Goal: Task Accomplishment & Management: Manage account settings

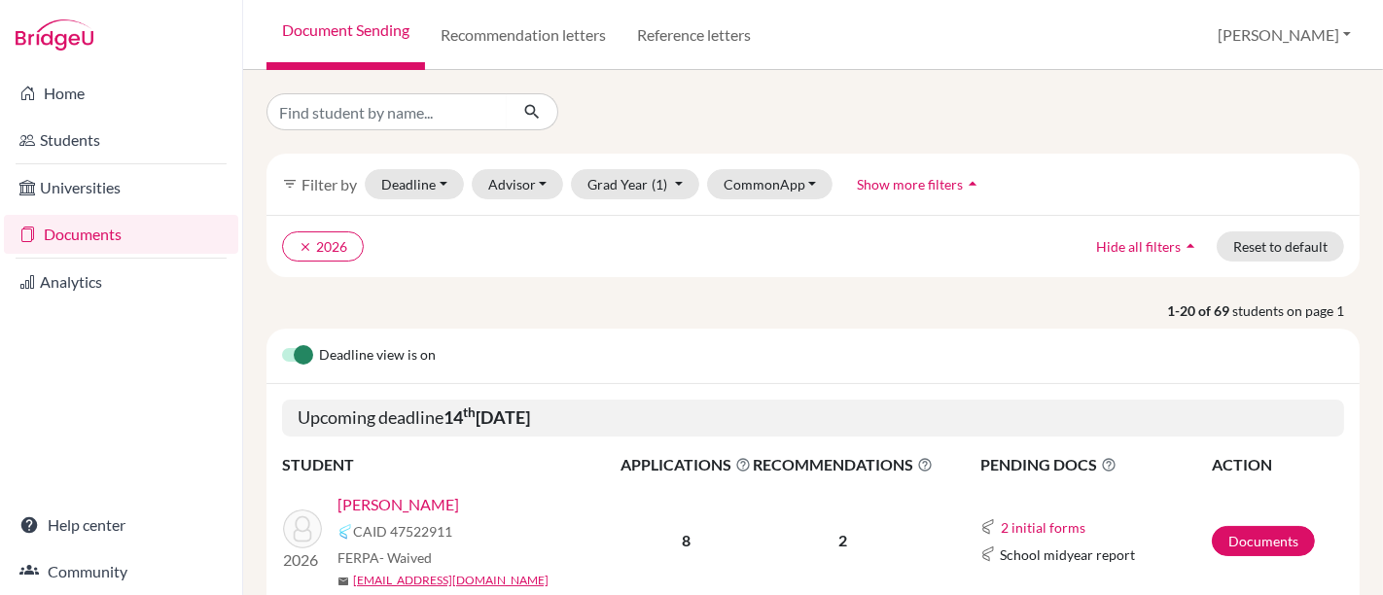
scroll to position [324, 0]
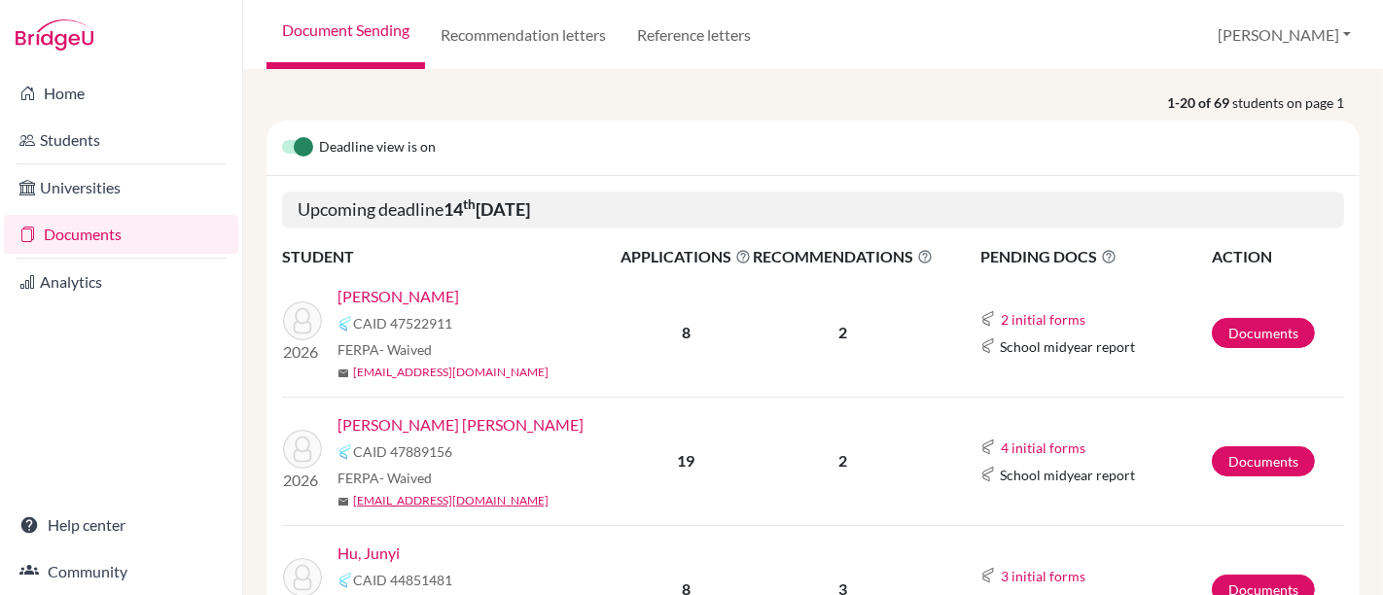
scroll to position [216, 0]
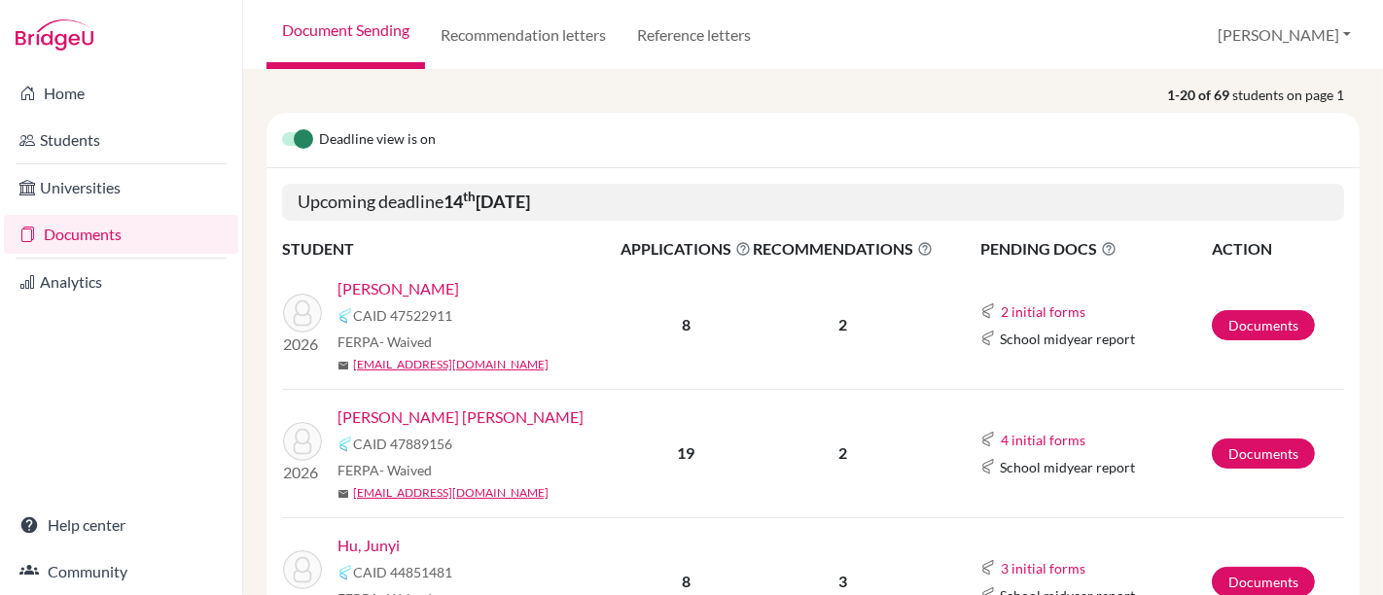
click at [448, 282] on link "[PERSON_NAME]" at bounding box center [398, 288] width 122 height 23
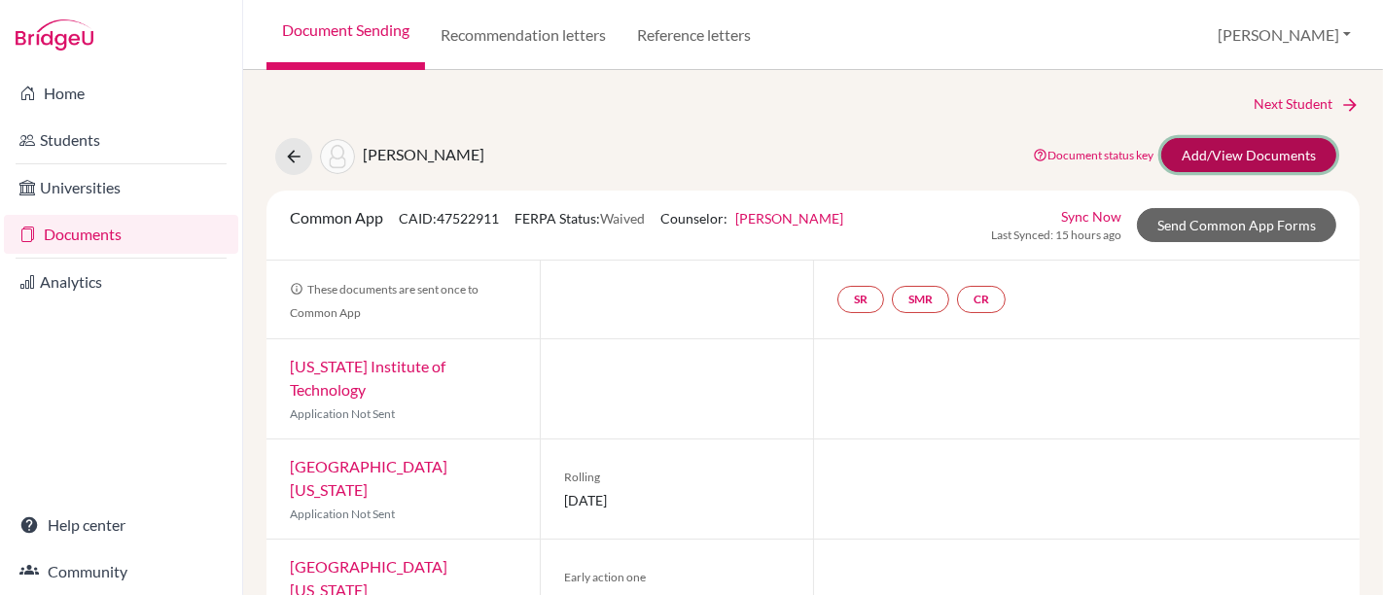
click at [1192, 158] on link "Add/View Documents" at bounding box center [1248, 155] width 175 height 34
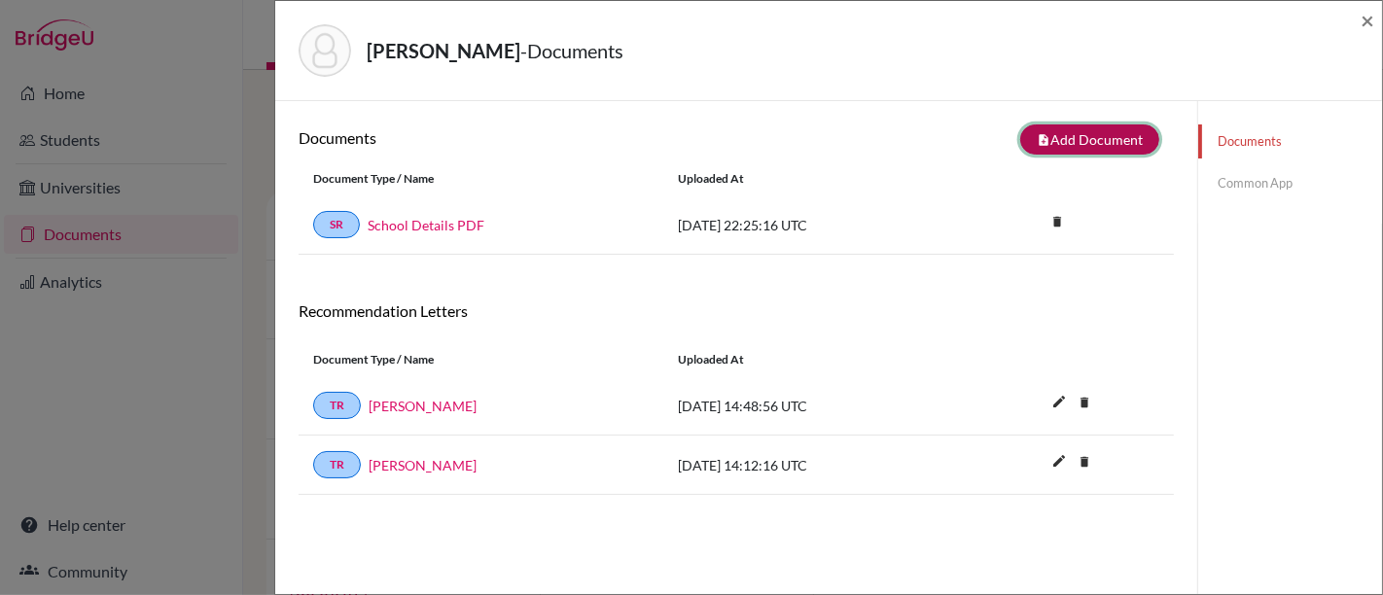
click at [1077, 141] on button "note_add Add Document" at bounding box center [1089, 139] width 139 height 30
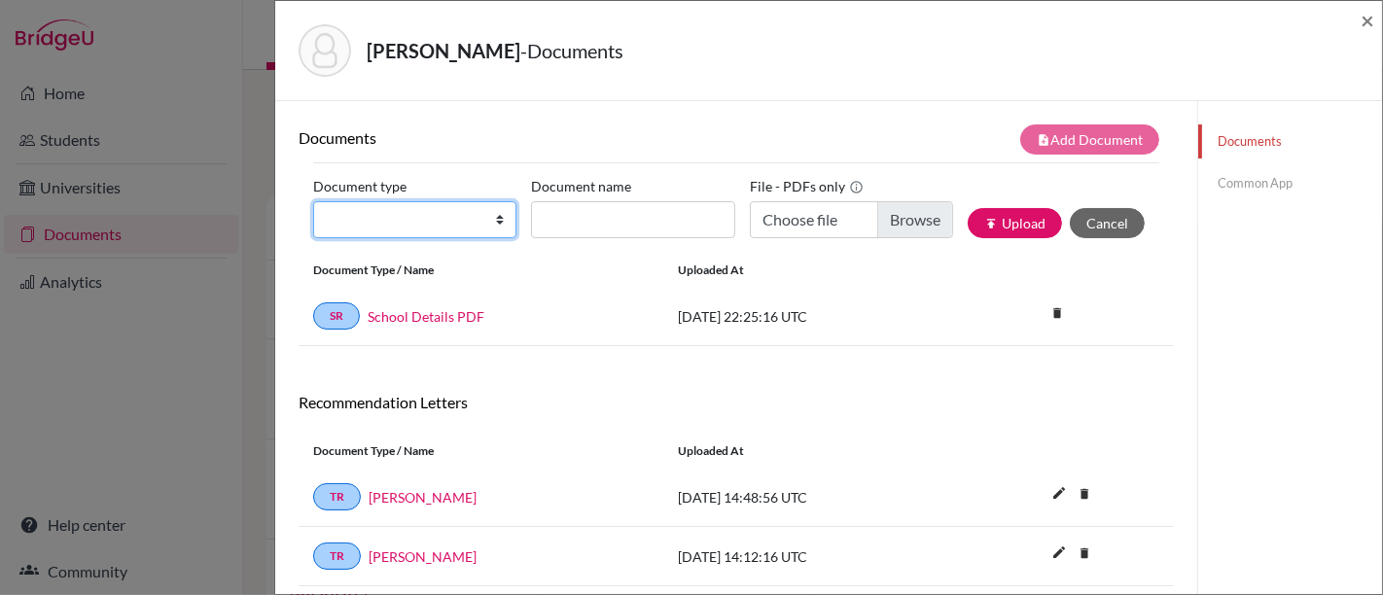
click at [486, 229] on select "Change explanation for Common App reports Counselor recommendation Internationa…" at bounding box center [414, 219] width 203 height 37
click at [1077, 220] on button "Cancel" at bounding box center [1107, 223] width 75 height 30
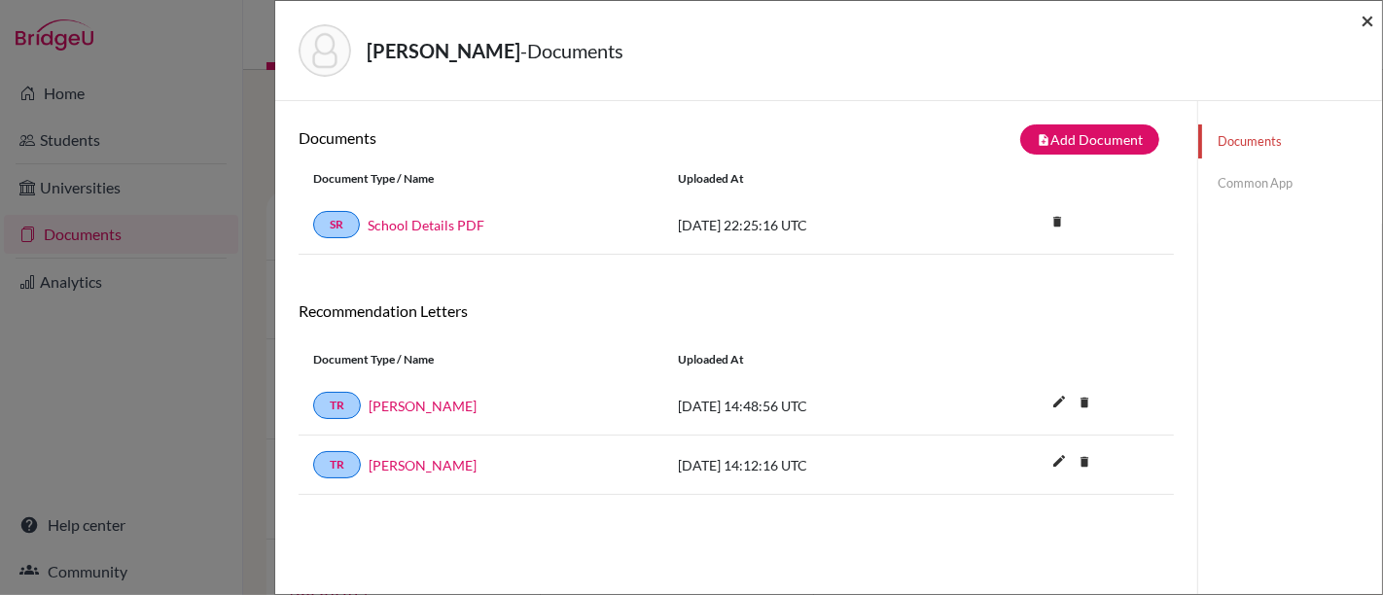
click at [1363, 24] on span "×" at bounding box center [1367, 20] width 14 height 28
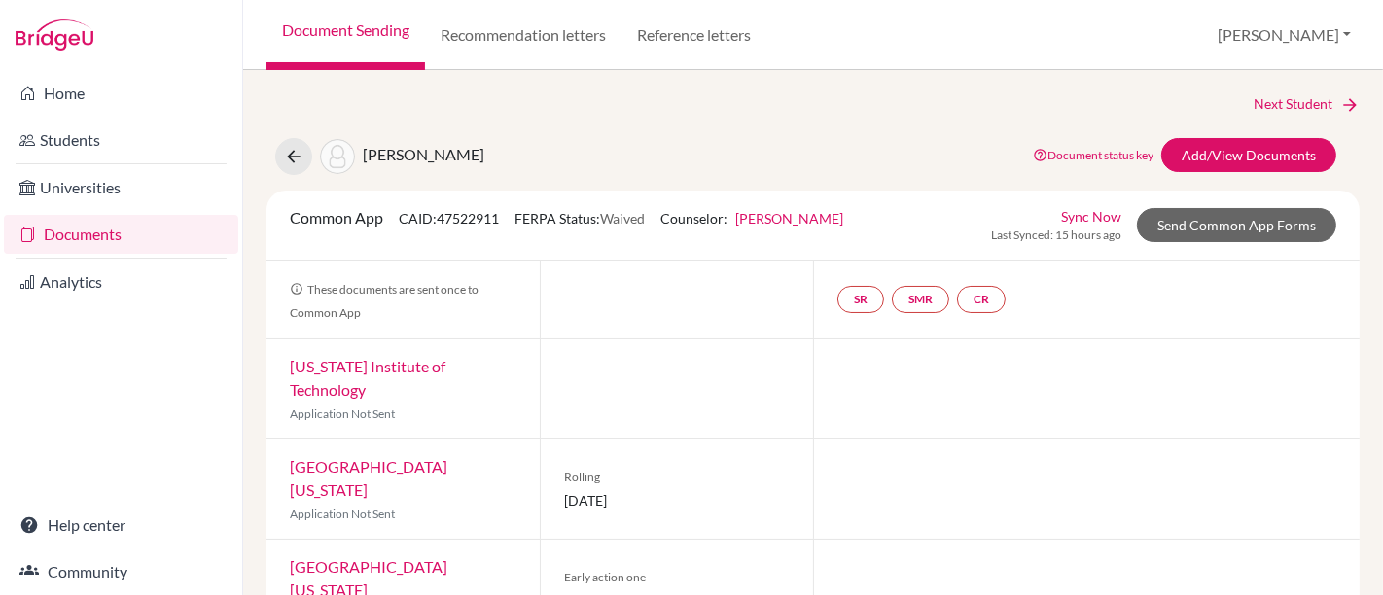
click at [824, 220] on link "Chelsea Burns" at bounding box center [789, 218] width 108 height 17
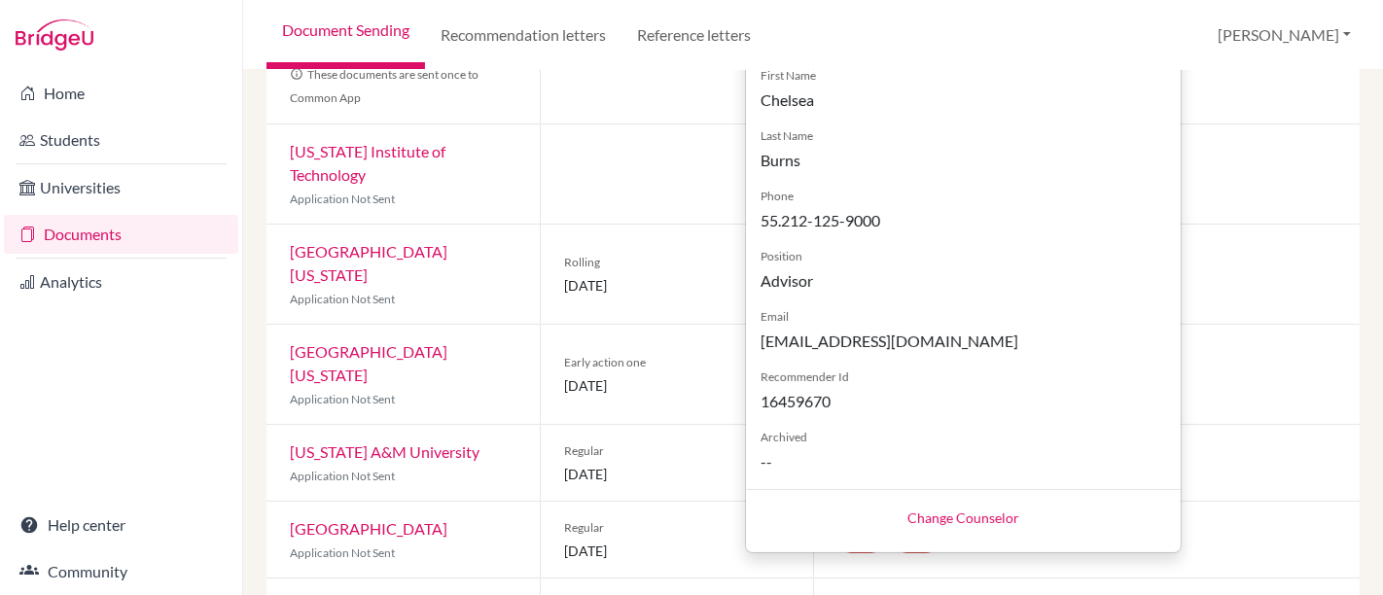
scroll to position [216, 0]
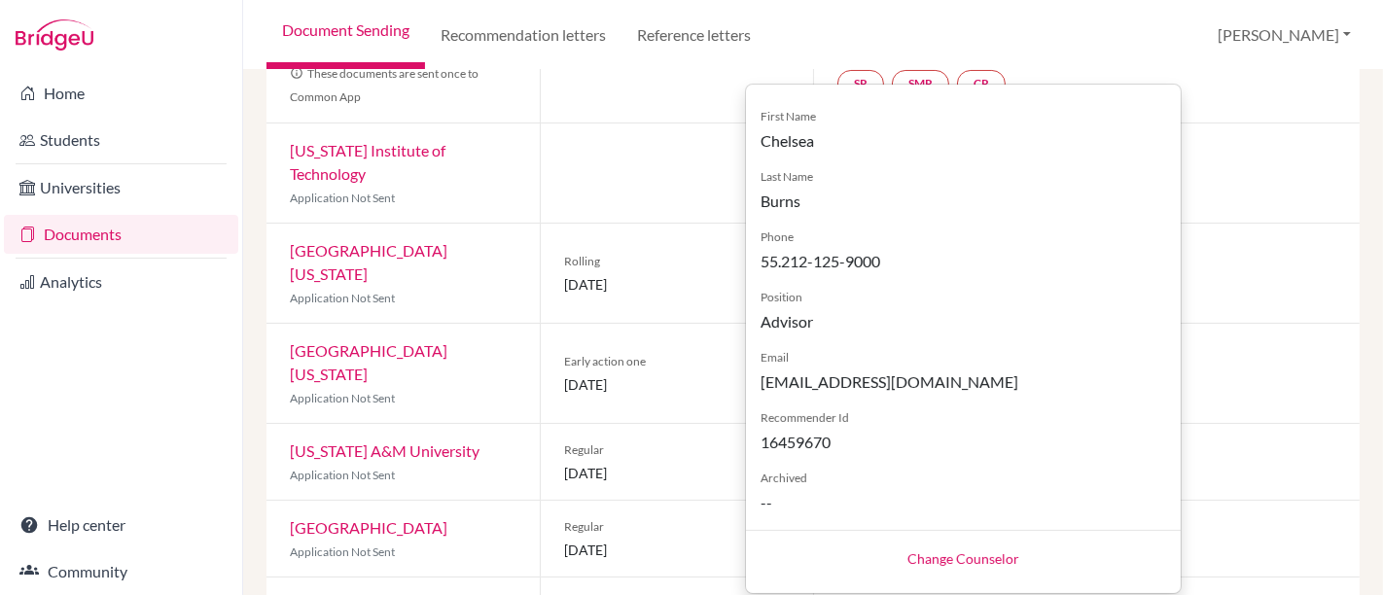
click at [962, 565] on link "Change Counselor" at bounding box center [963, 558] width 112 height 17
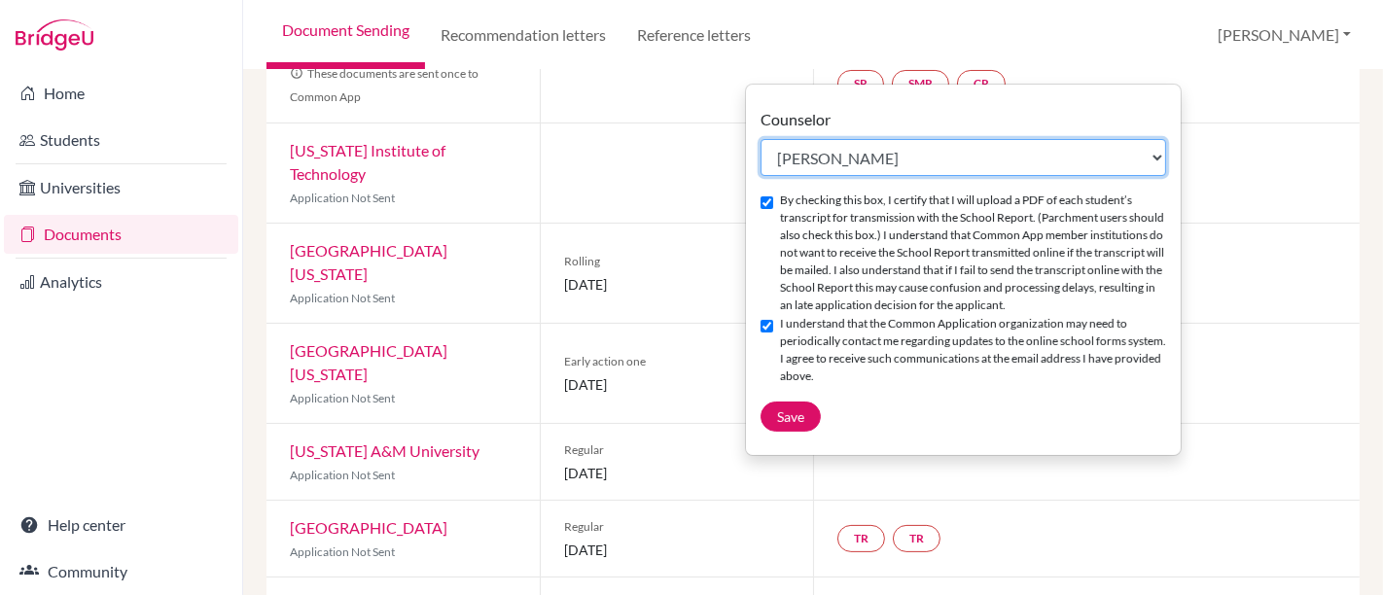
click at [809, 162] on select "Select counselor Jasmine Anderson Chelsea Burns Lucy Hogg Su Katz Scott Little …" at bounding box center [962, 157] width 405 height 37
select select "459986"
click at [760, 139] on select "Select counselor Jasmine Anderson Chelsea Burns Lucy Hogg Su Katz Scott Little …" at bounding box center [962, 157] width 405 height 37
checkbox input "false"
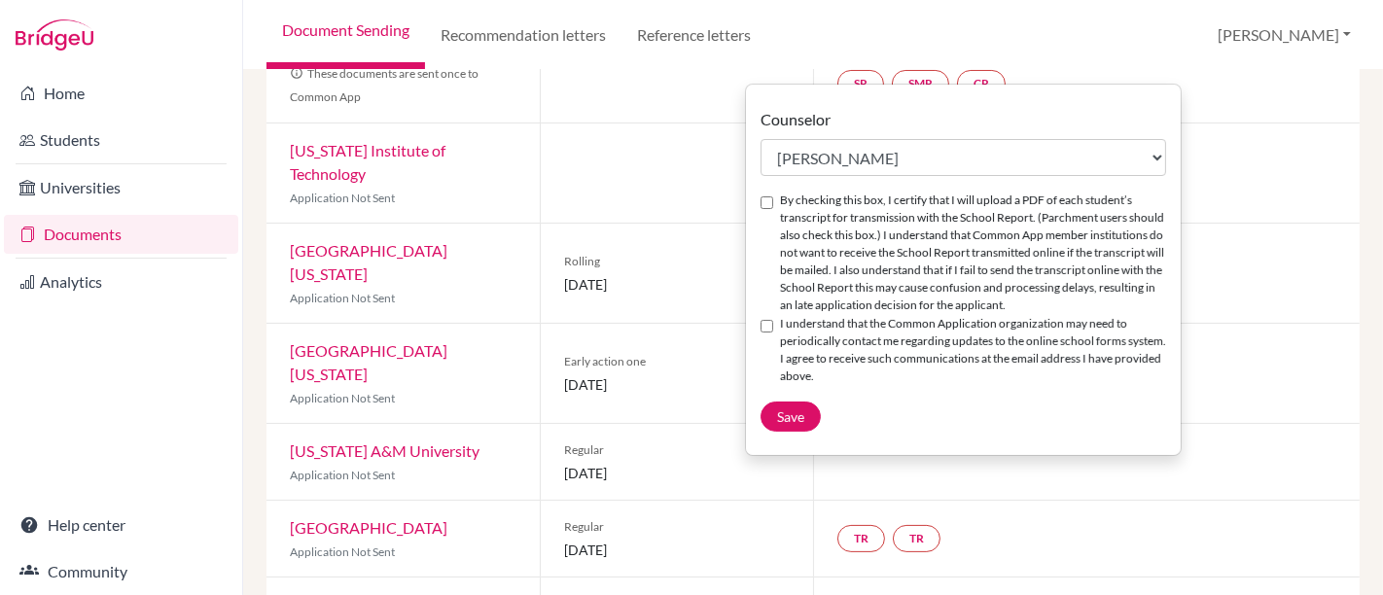
click at [761, 333] on input "I understand that the Common Application organization may need to periodically …" at bounding box center [766, 326] width 13 height 13
checkbox input "true"
click at [767, 204] on input "By checking this box, I certify that I will upload a PDF of each student’s tran…" at bounding box center [766, 202] width 13 height 13
checkbox input "true"
click at [811, 432] on button "Save" at bounding box center [790, 417] width 60 height 30
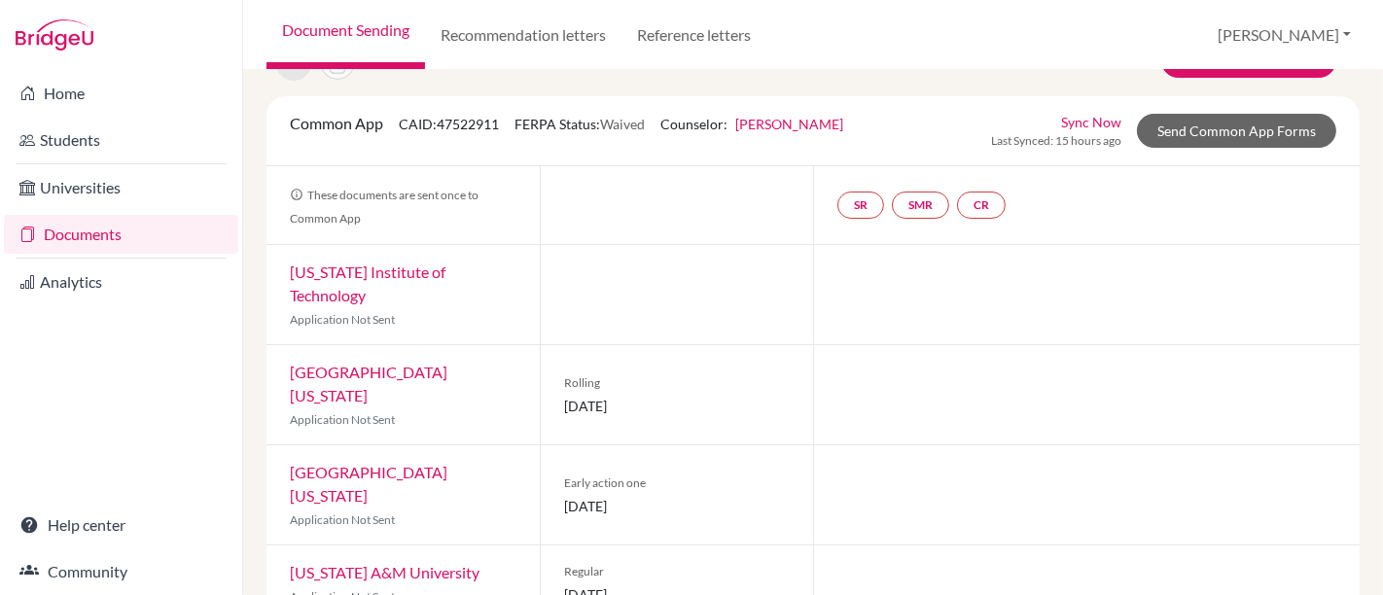
scroll to position [0, 0]
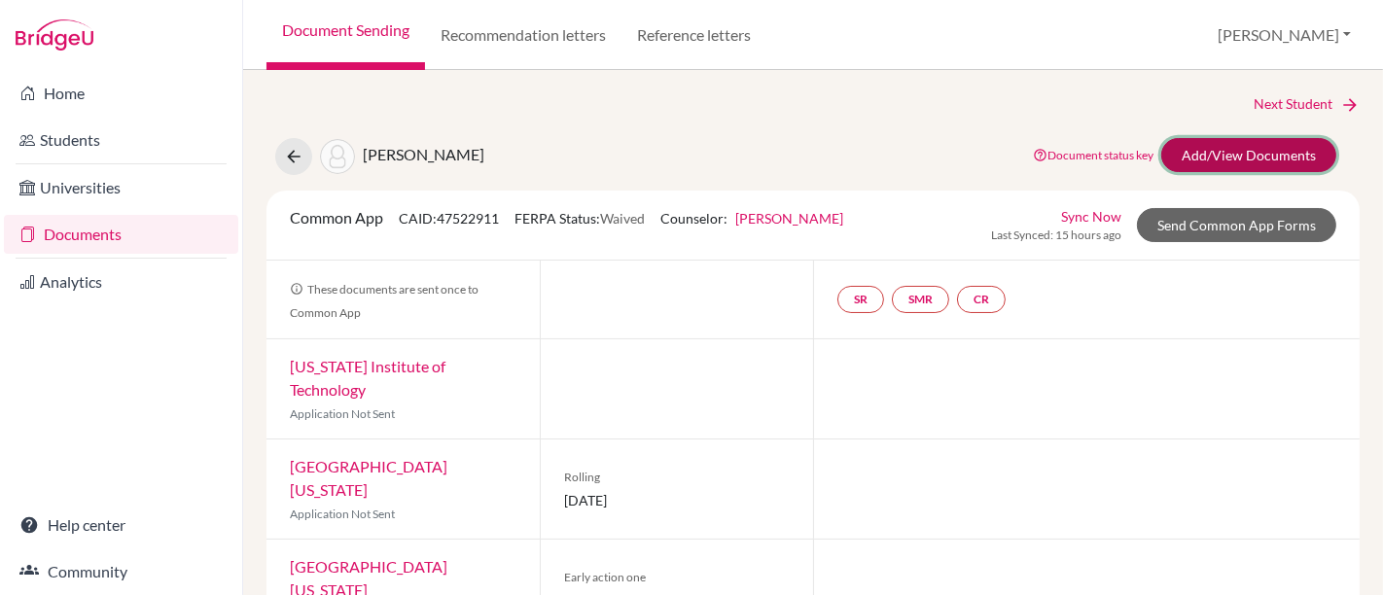
click at [1225, 154] on link "Add/View Documents" at bounding box center [1248, 155] width 175 height 34
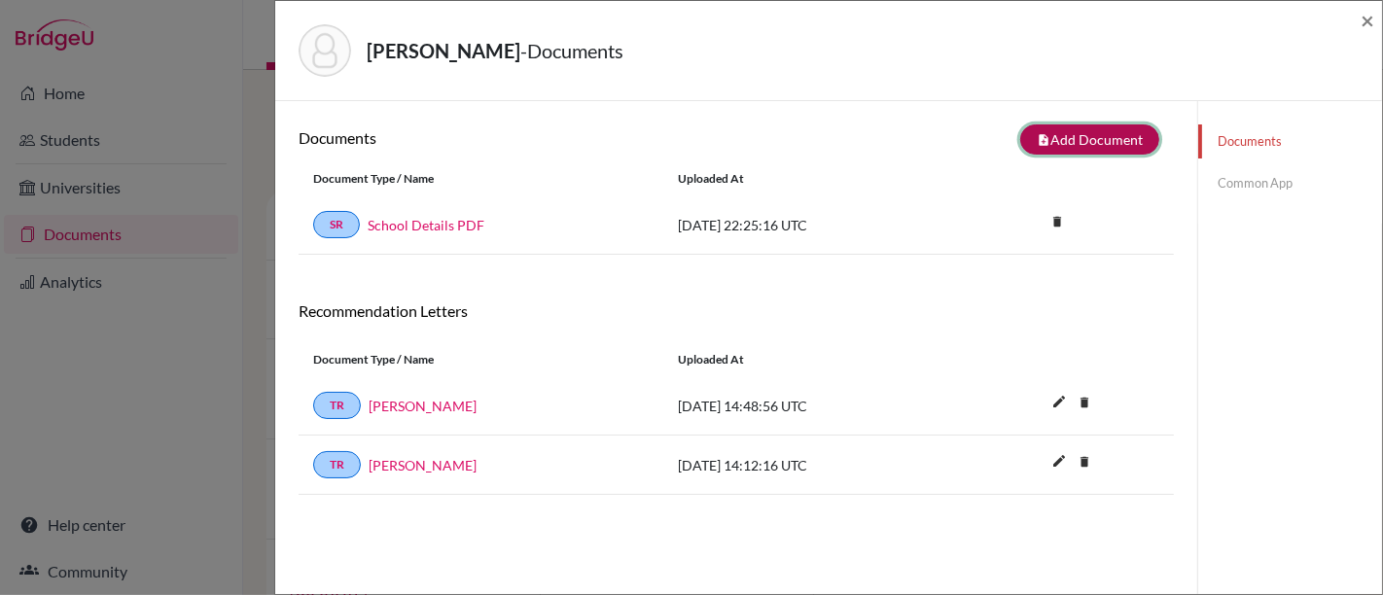
click at [1061, 144] on button "note_add Add Document" at bounding box center [1089, 139] width 139 height 30
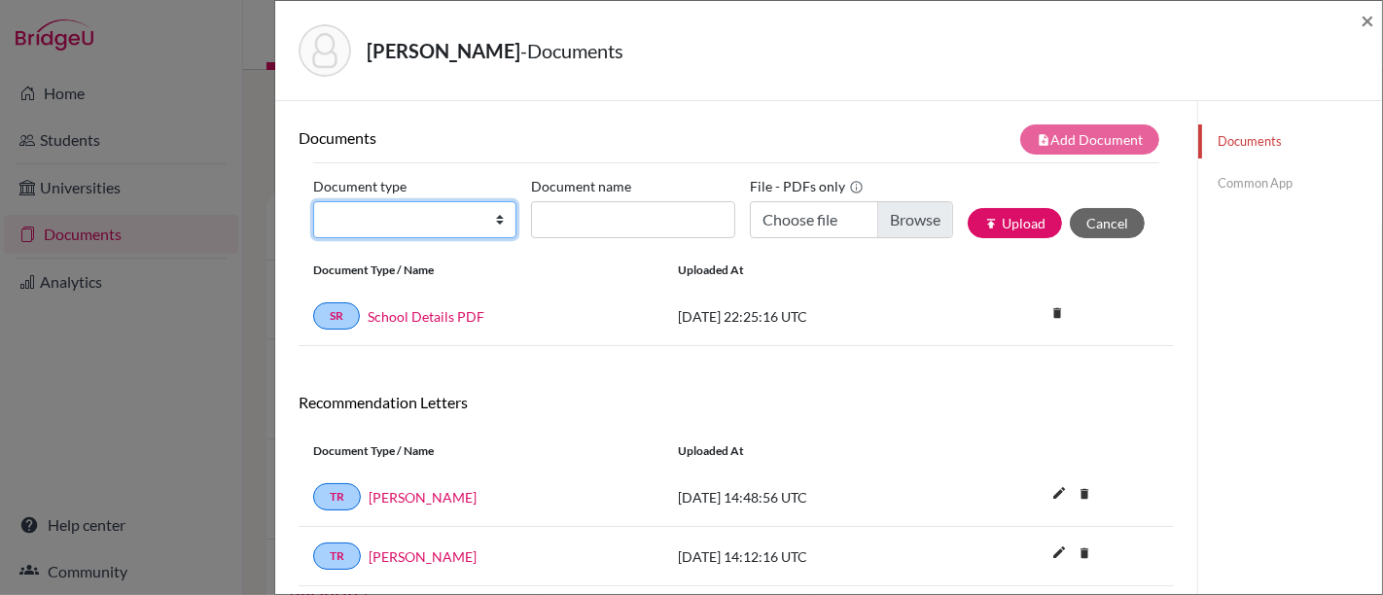
click at [489, 227] on select "Change explanation for Common App reports Counselor recommendation Internationa…" at bounding box center [414, 219] width 203 height 37
select select "4"
click at [313, 201] on select "Change explanation for Common App reports Counselor recommendation Internationa…" at bounding box center [414, 219] width 203 height 37
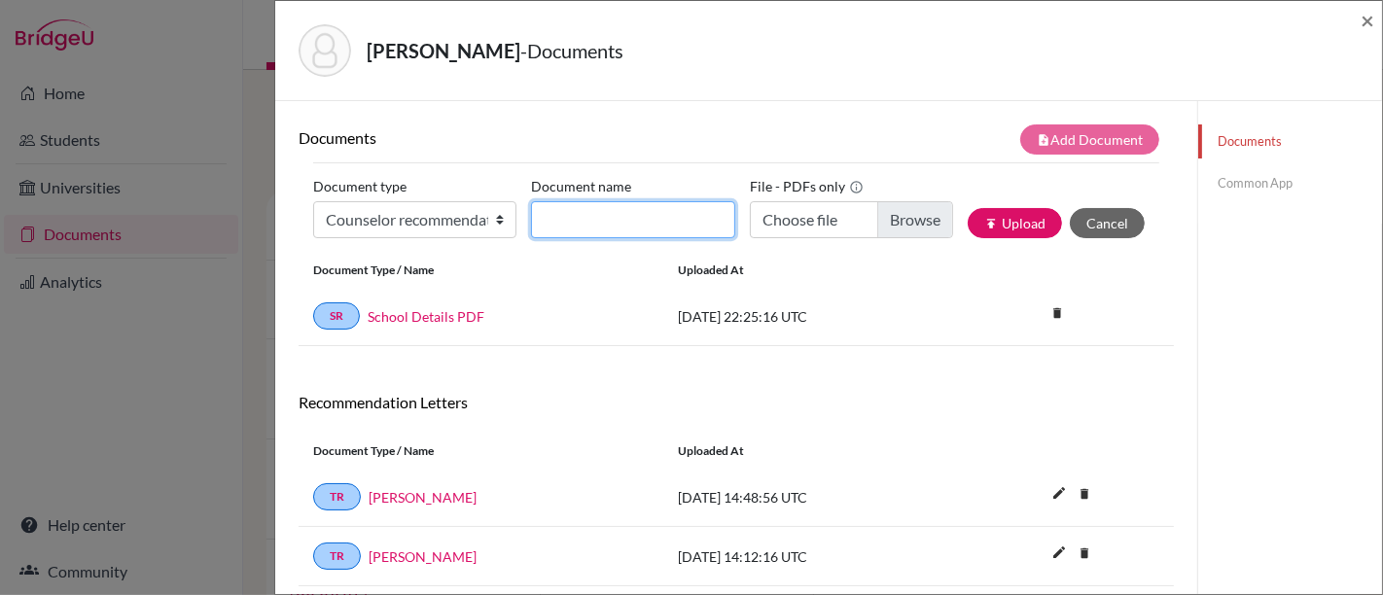
click at [571, 229] on input "Document name" at bounding box center [632, 219] width 203 height 37
click at [684, 224] on input "Confidential Letter of Recommendation on behalf of Thomas Chaves Blackman" at bounding box center [632, 219] width 203 height 37
paste input "Mikael Byrkjeland"
type input "Confidential Letter of Recommendation on behalf of Mikael Byrkjeland"
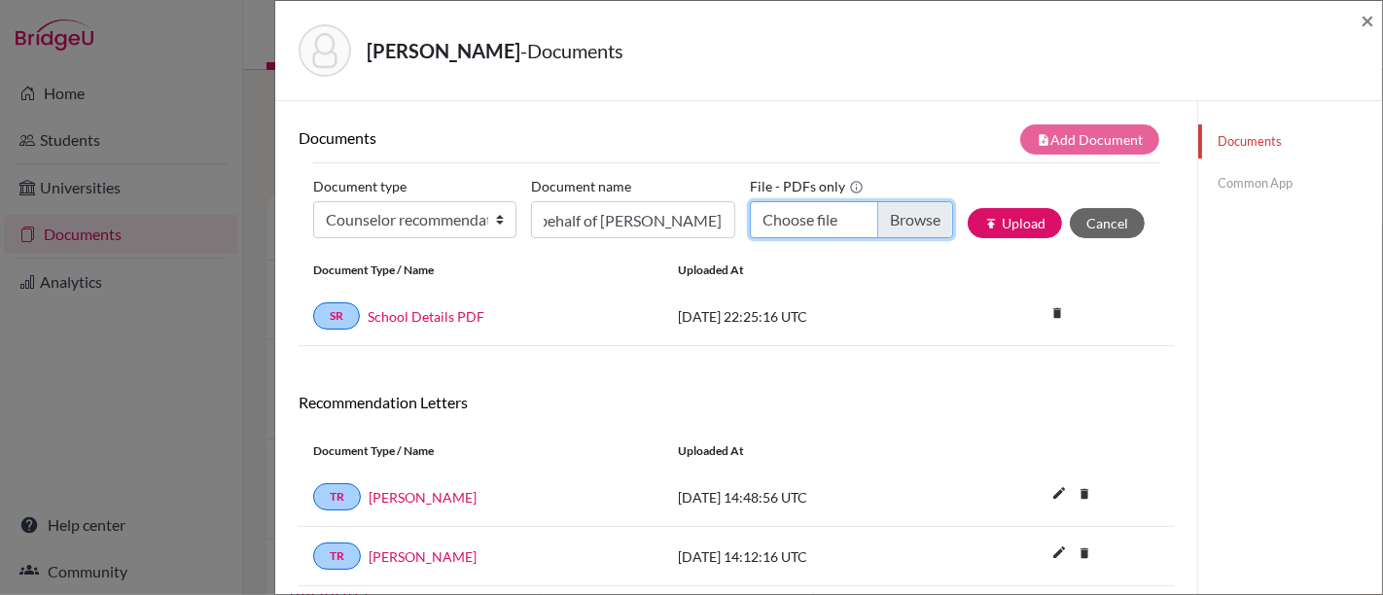
click at [905, 222] on input "Choose file" at bounding box center [851, 219] width 203 height 37
type input "C:\fakepath\Confidential Letter of Recommendation on behalf of Mikael Byrkjelan…"
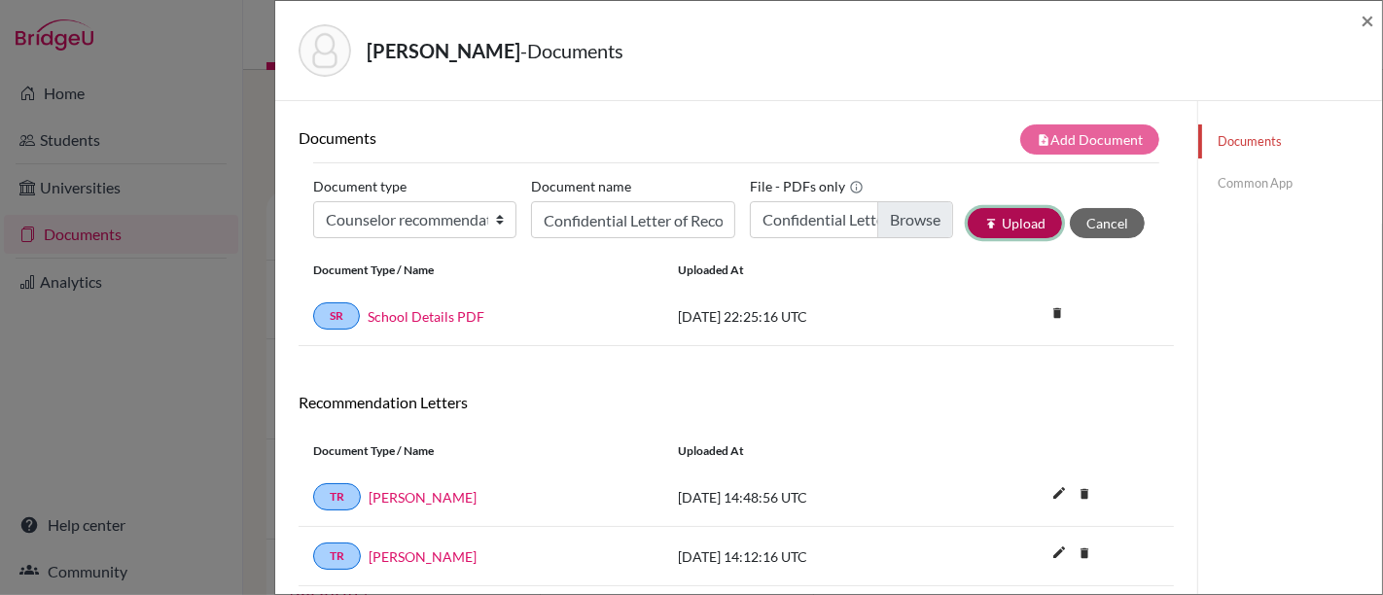
click at [984, 227] on icon "publish" at bounding box center [991, 224] width 14 height 14
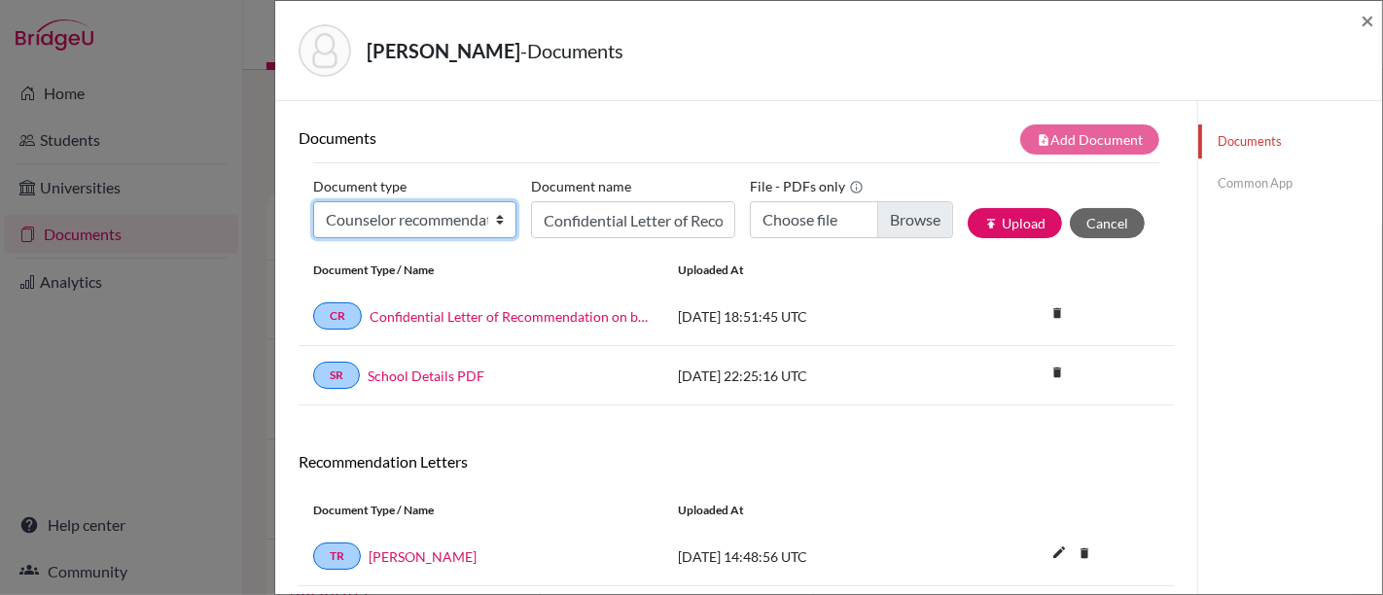
click at [436, 228] on select "Change explanation for Common App reports Counselor recommendation Internationa…" at bounding box center [414, 219] width 203 height 37
select select "2"
click at [313, 201] on select "Change explanation for Common App reports Counselor recommendation Internationa…" at bounding box center [414, 219] width 203 height 37
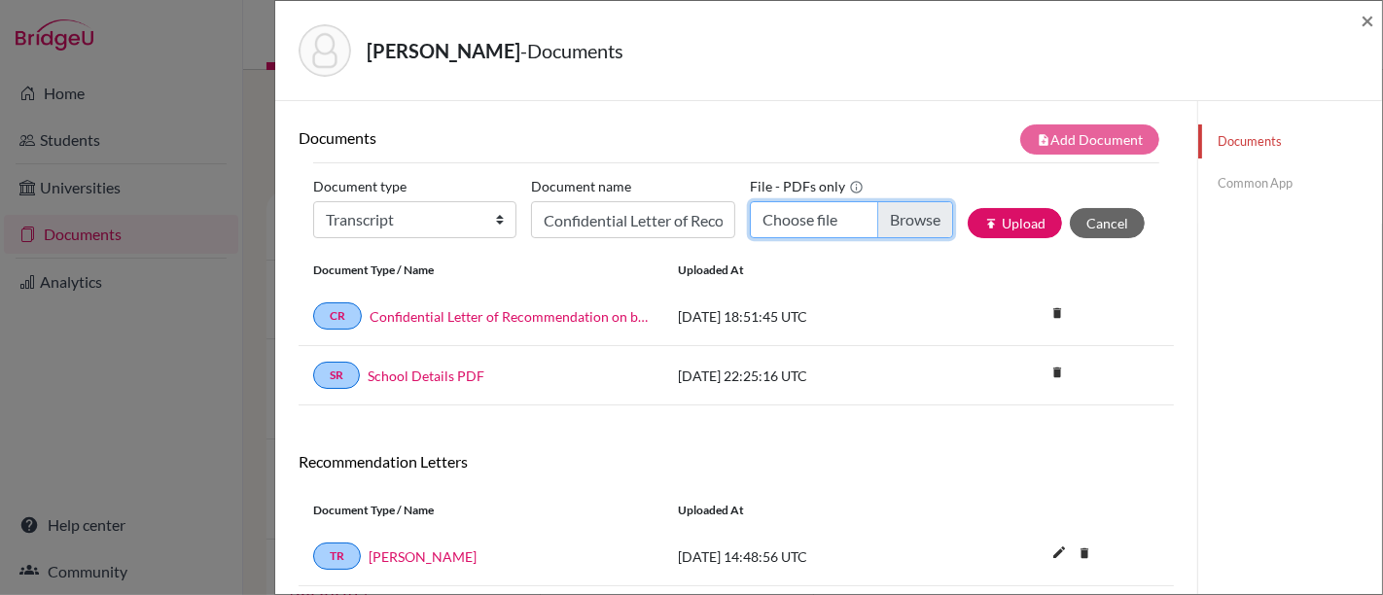
click at [898, 228] on input "Choose file" at bounding box center [851, 219] width 203 height 37
type input "C:\fakepath\Mikael Byrkjeland Transcripts Grades 9-11 (2022-2025).pdf"
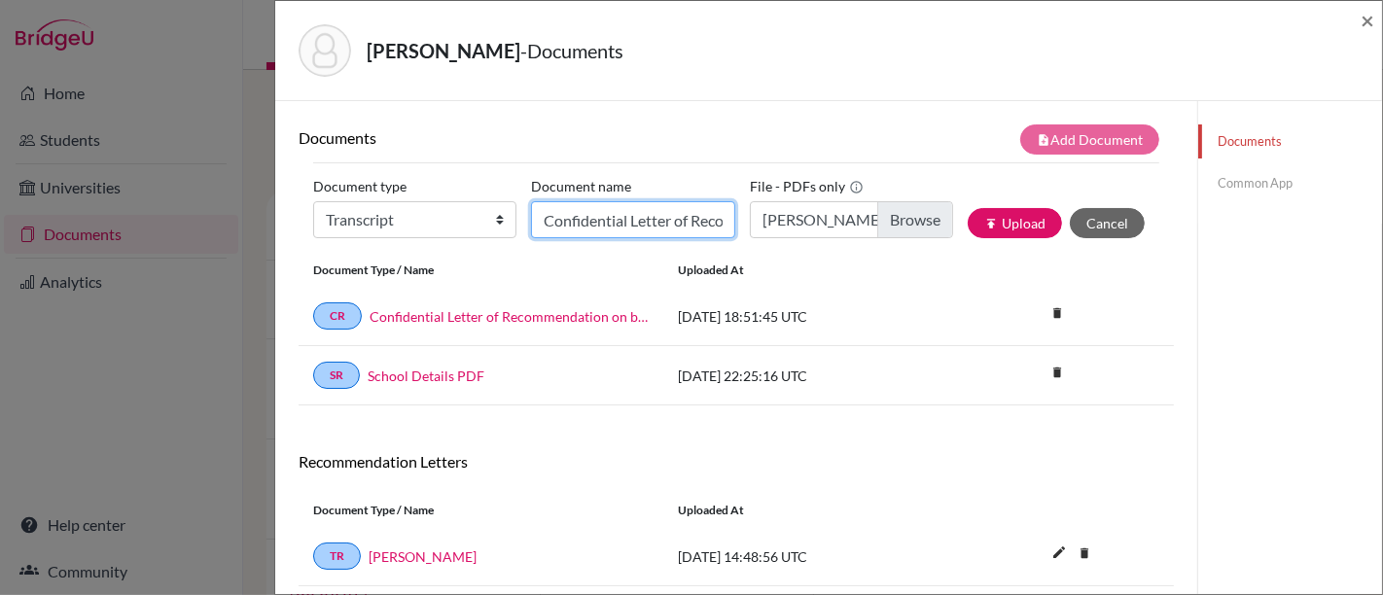
click at [618, 212] on input "Confidential Letter of Recommendation on behalf of Mikael Byrkjeland" at bounding box center [632, 219] width 203 height 37
paste input "Mikael Byrkjeland Transcripts Grades 9-11 (2022-2025)"
type input "Mikael Byrkjeland Transcripts Grades 9-11 (2022-2025)"
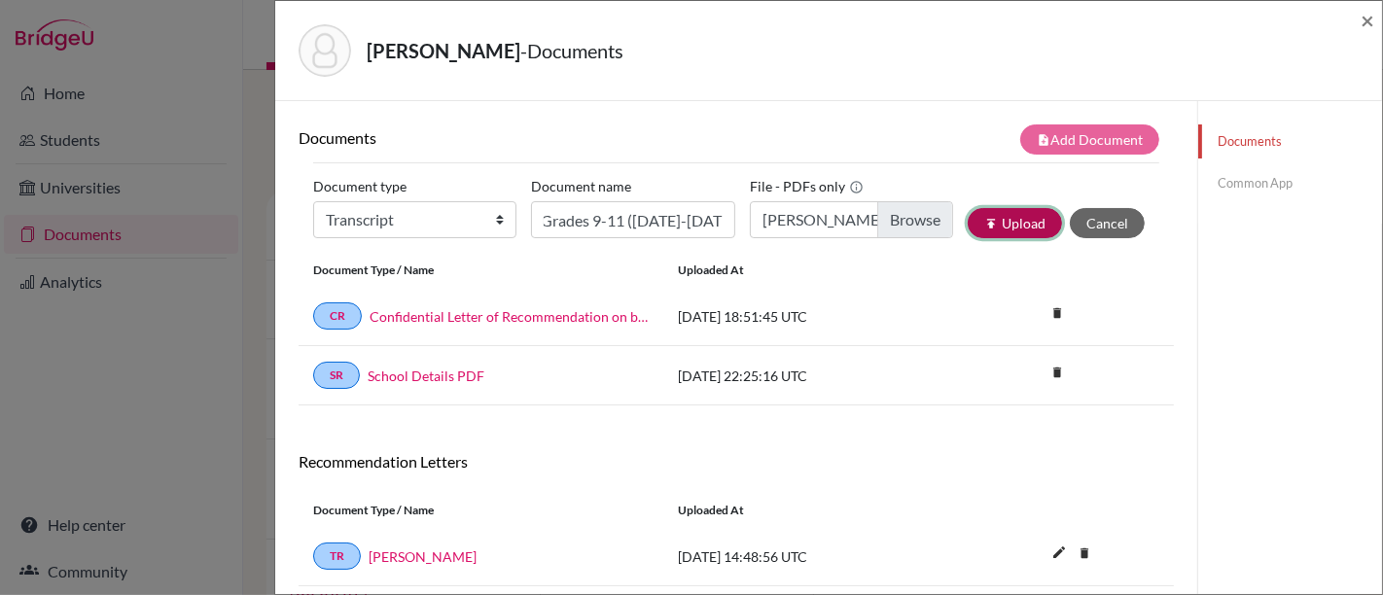
click at [1013, 224] on button "publish Upload" at bounding box center [1014, 223] width 94 height 30
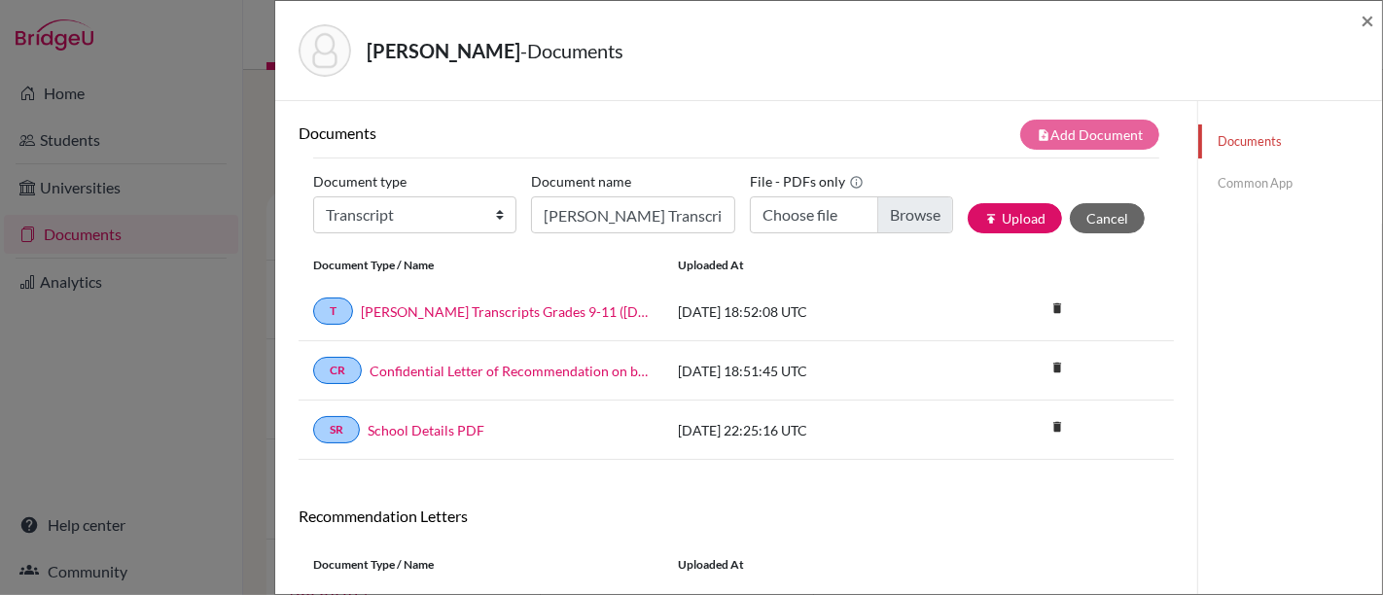
scroll to position [0, 0]
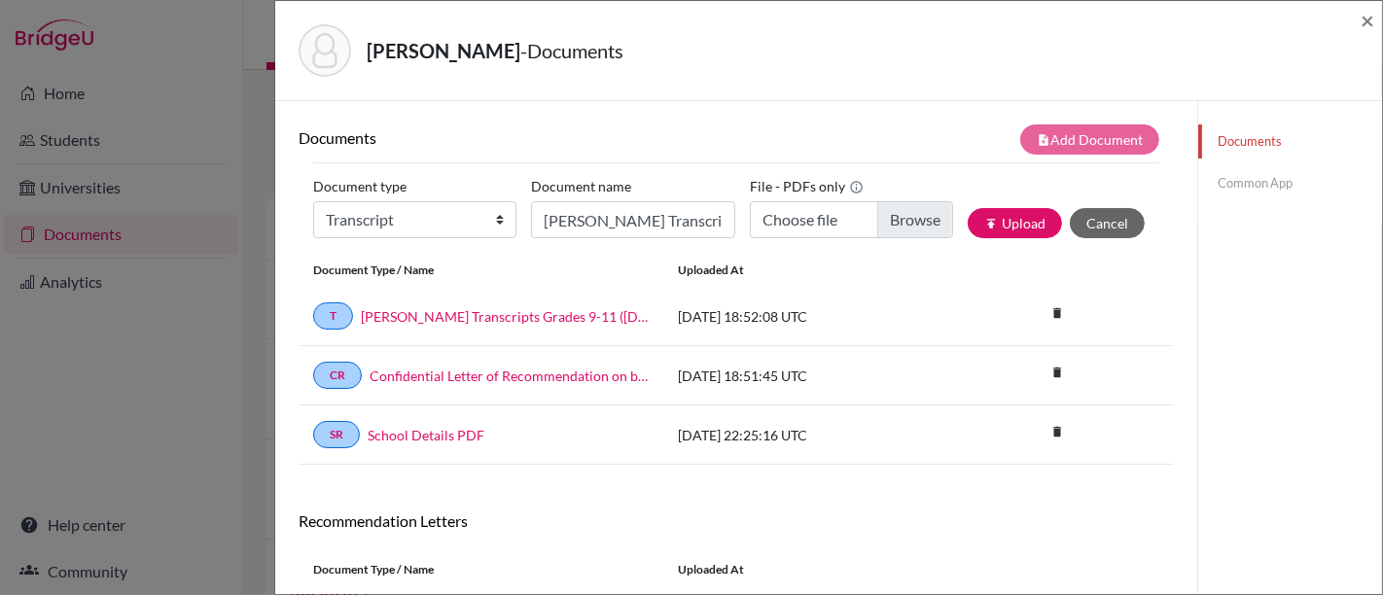
click at [1225, 189] on link "Common App" at bounding box center [1290, 183] width 184 height 34
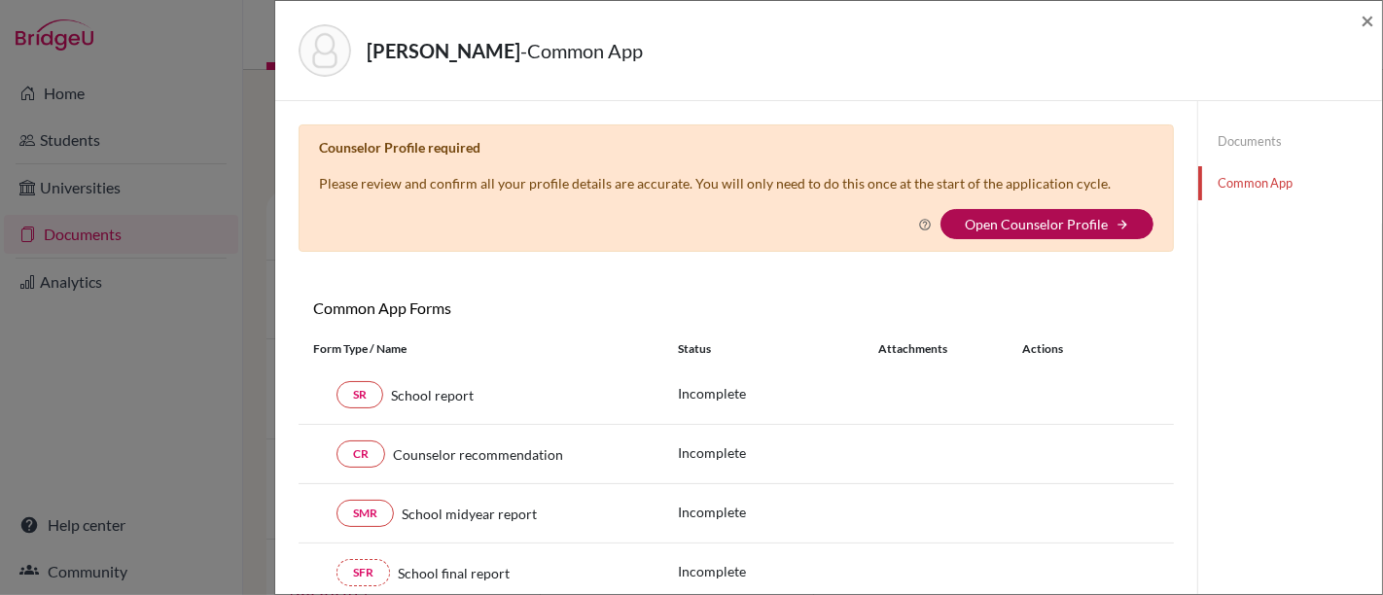
click at [1038, 218] on link "Open Counselor Profile" at bounding box center [1036, 224] width 143 height 17
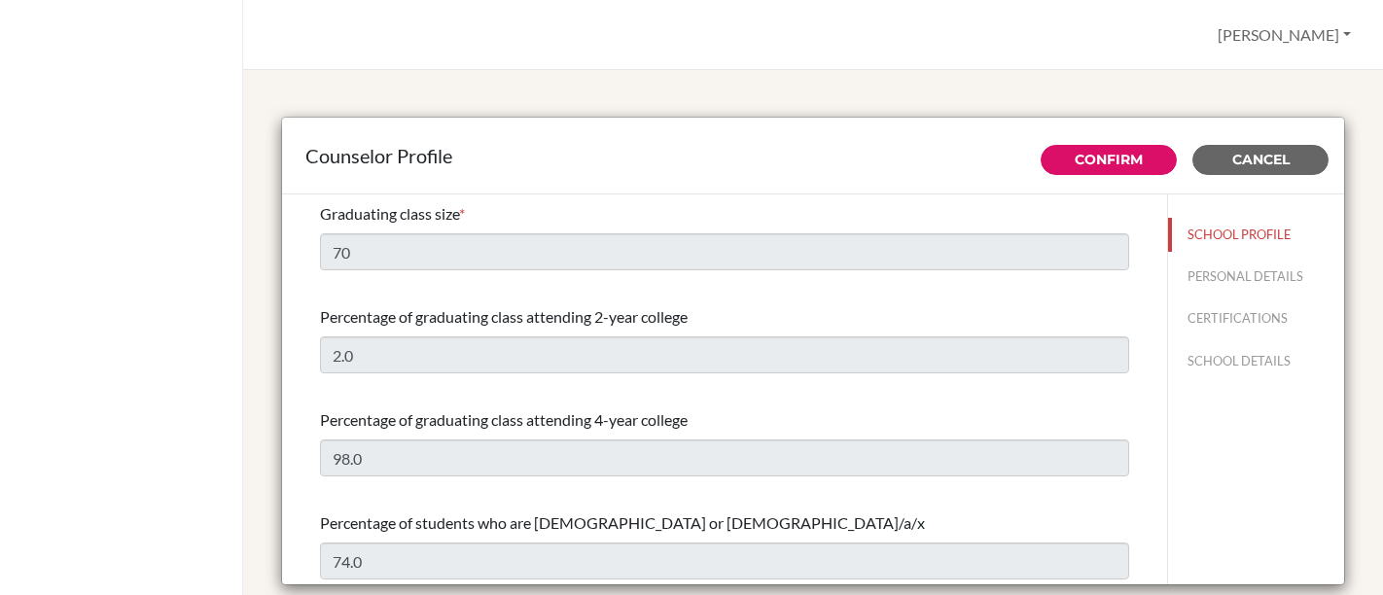
select select "0"
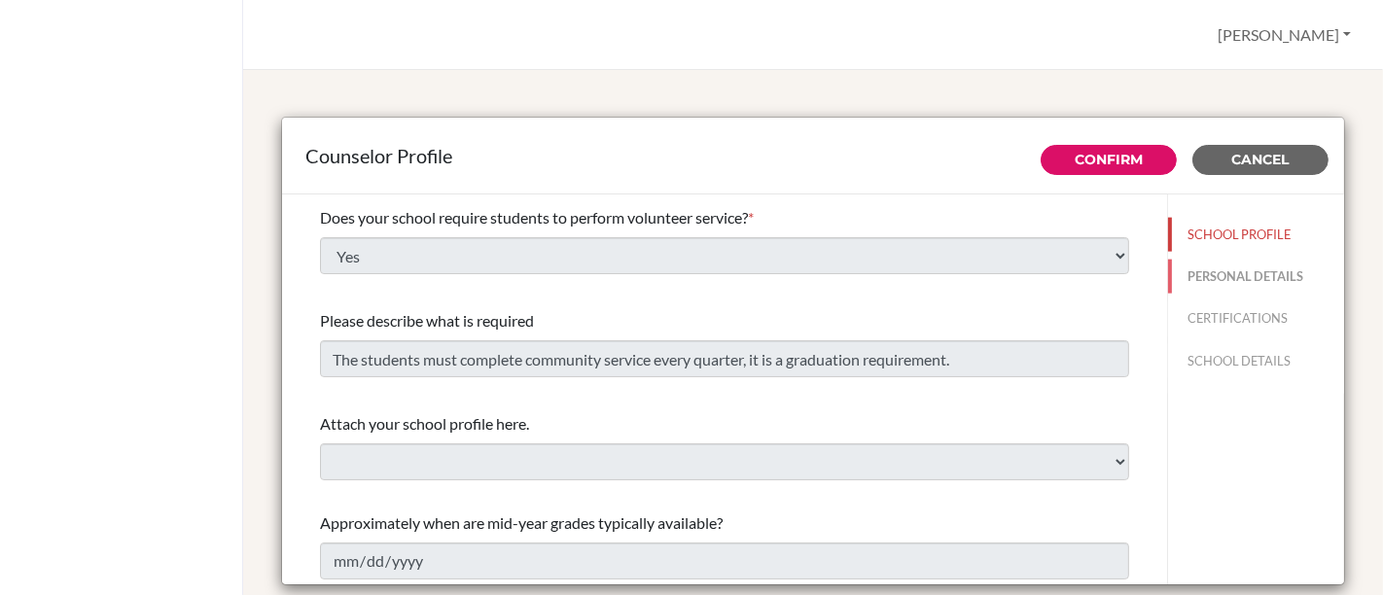
click at [1179, 276] on button "PERSONAL DETAILS" at bounding box center [1256, 277] width 176 height 34
type input "[PERSON_NAME]"
type input "Neto"
type input "Advisor"
type input "55.212-125-9000"
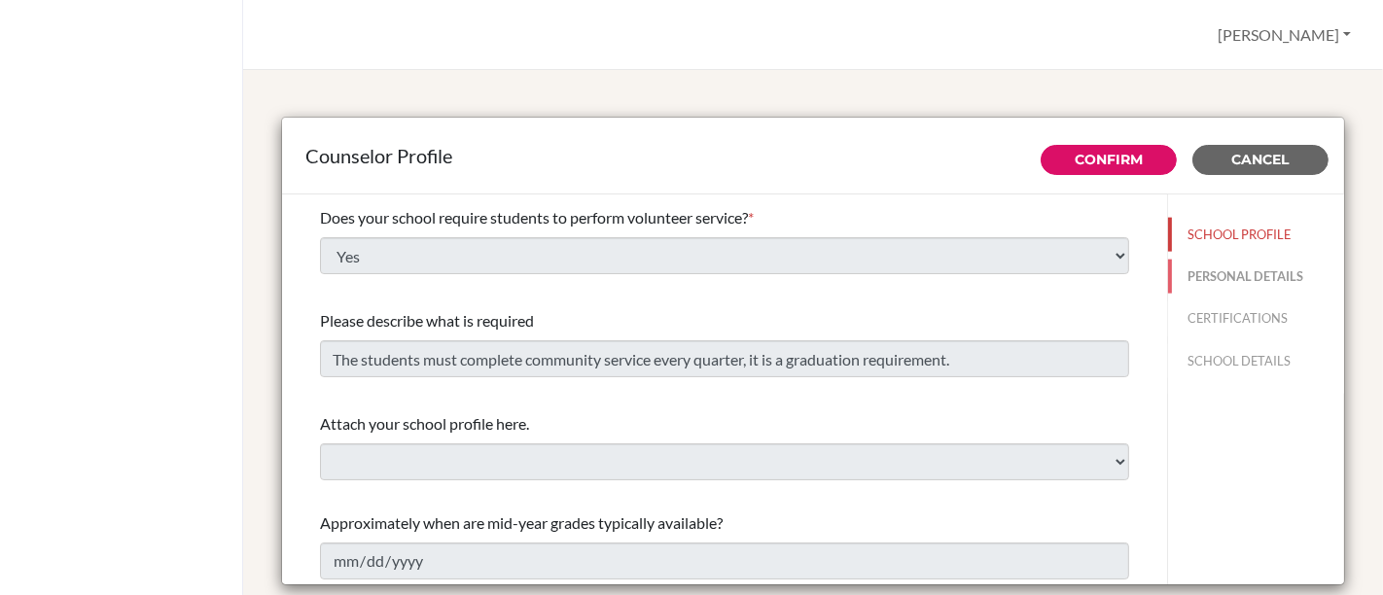
type input "[EMAIL_ADDRESS][DOMAIN_NAME]"
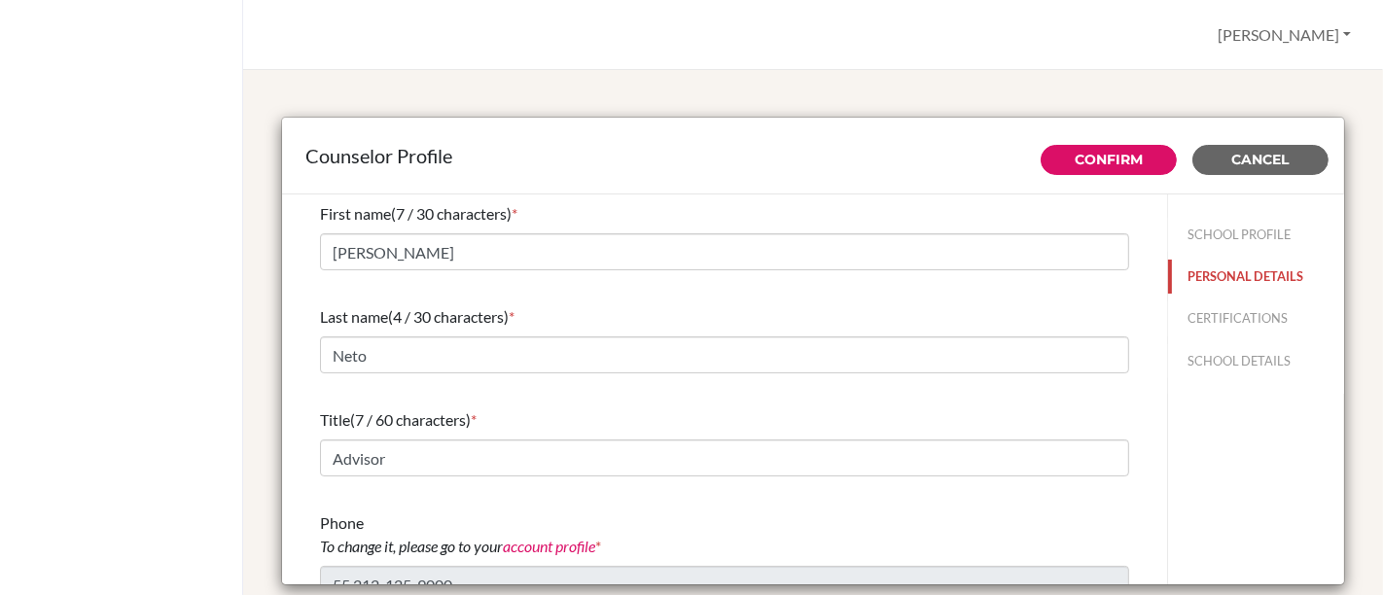
scroll to position [108, 0]
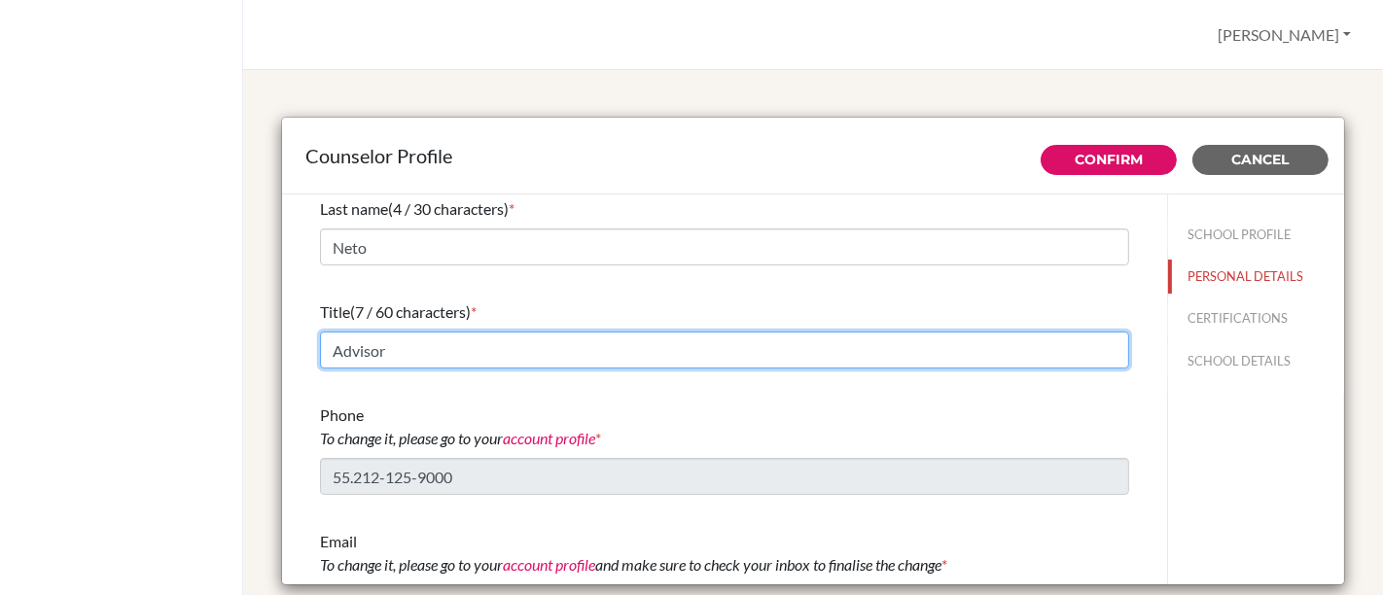
drag, startPoint x: 442, startPoint y: 356, endPoint x: 294, endPoint y: 350, distance: 148.9
click at [294, 350] on div "First name (7 / 30 characters) * Augusto Last name (4 / 30 characters) * Neto T…" at bounding box center [724, 282] width 885 height 391
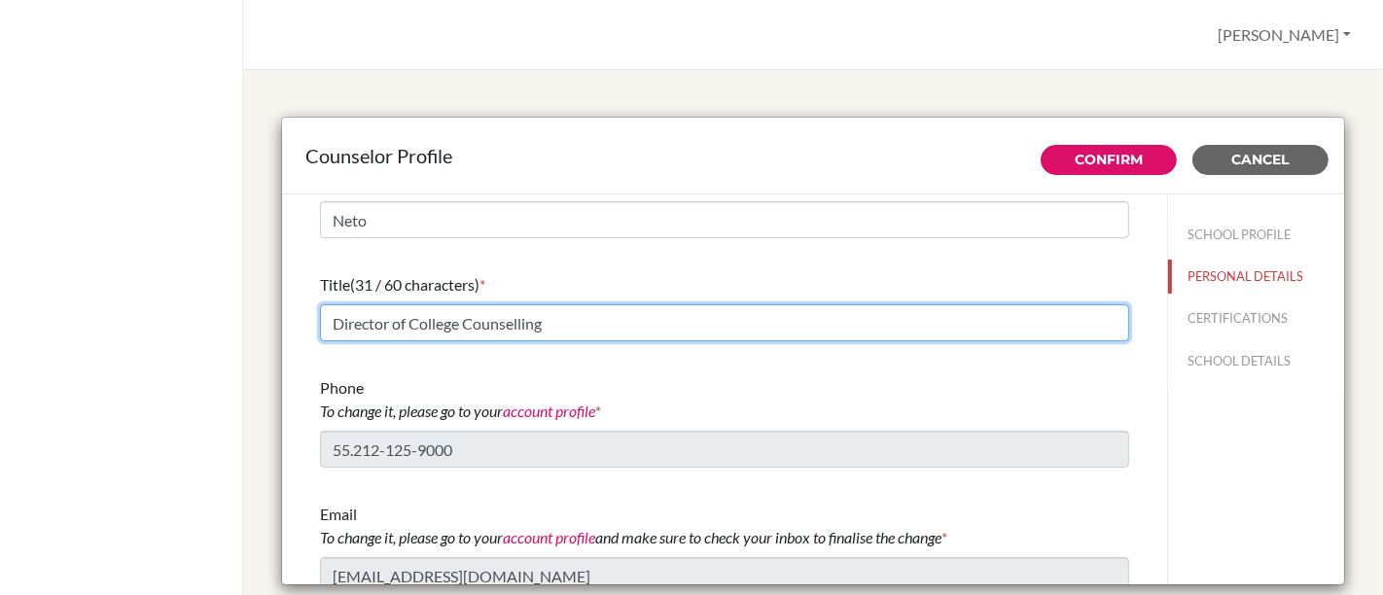
scroll to position [150, 0]
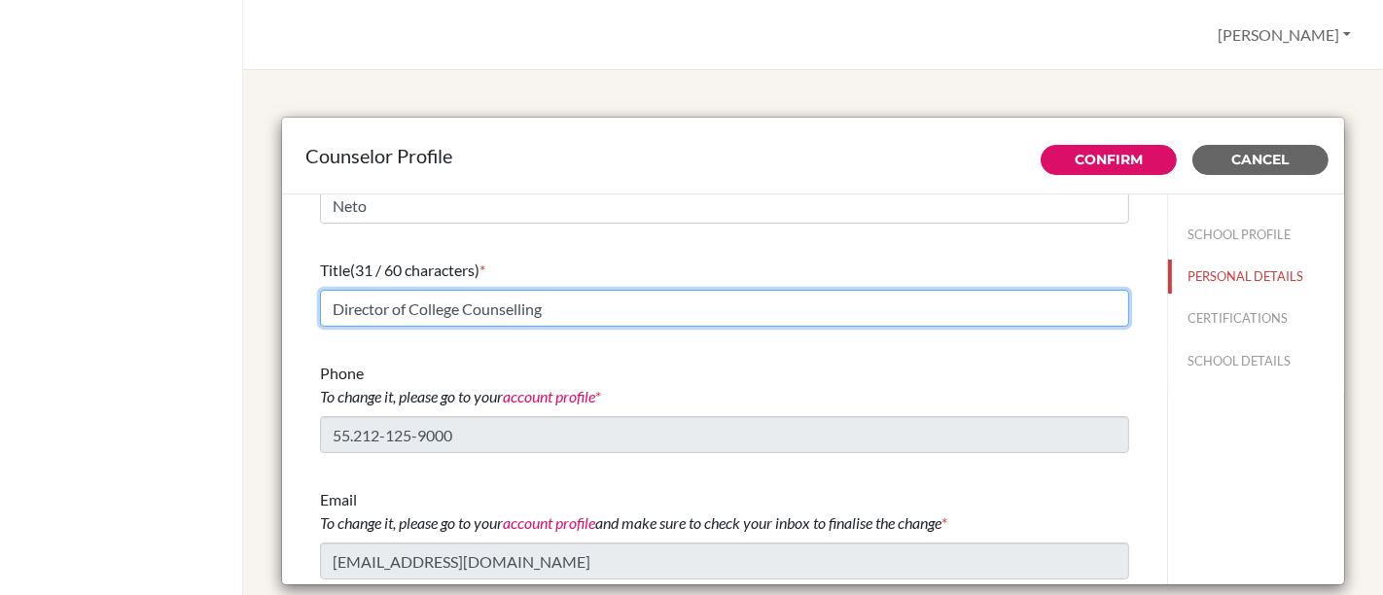
type input "Director of College Counselling"
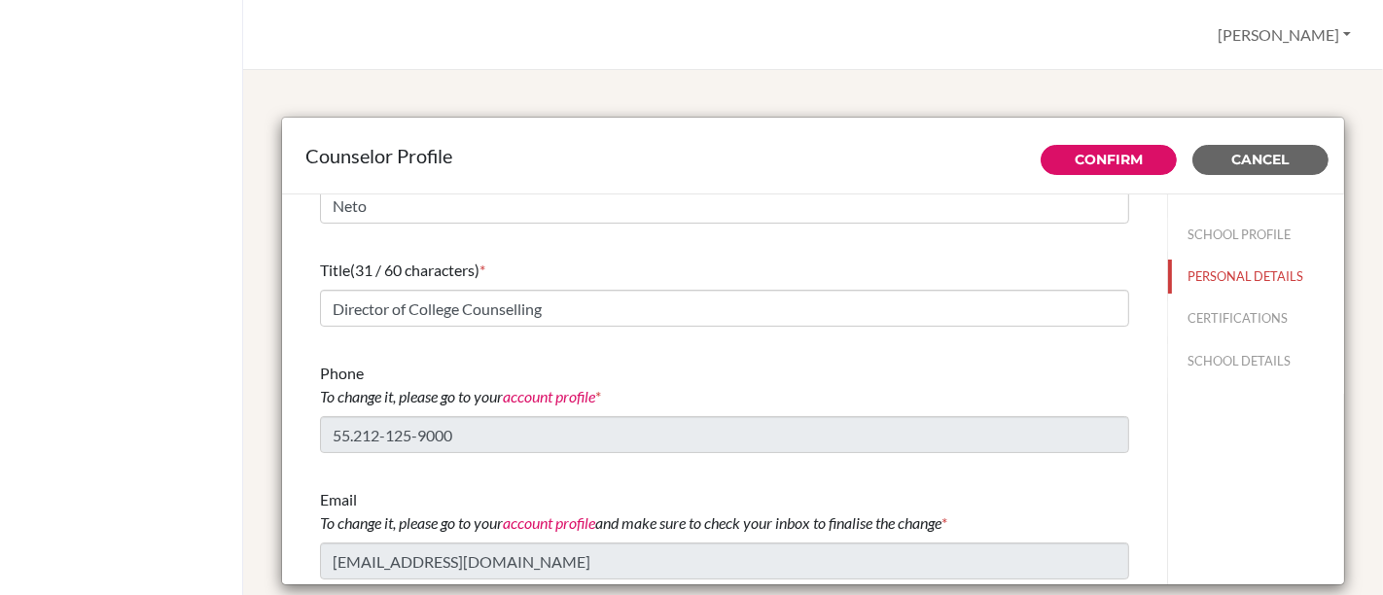
click at [552, 398] on link "account profile" at bounding box center [549, 396] width 92 height 18
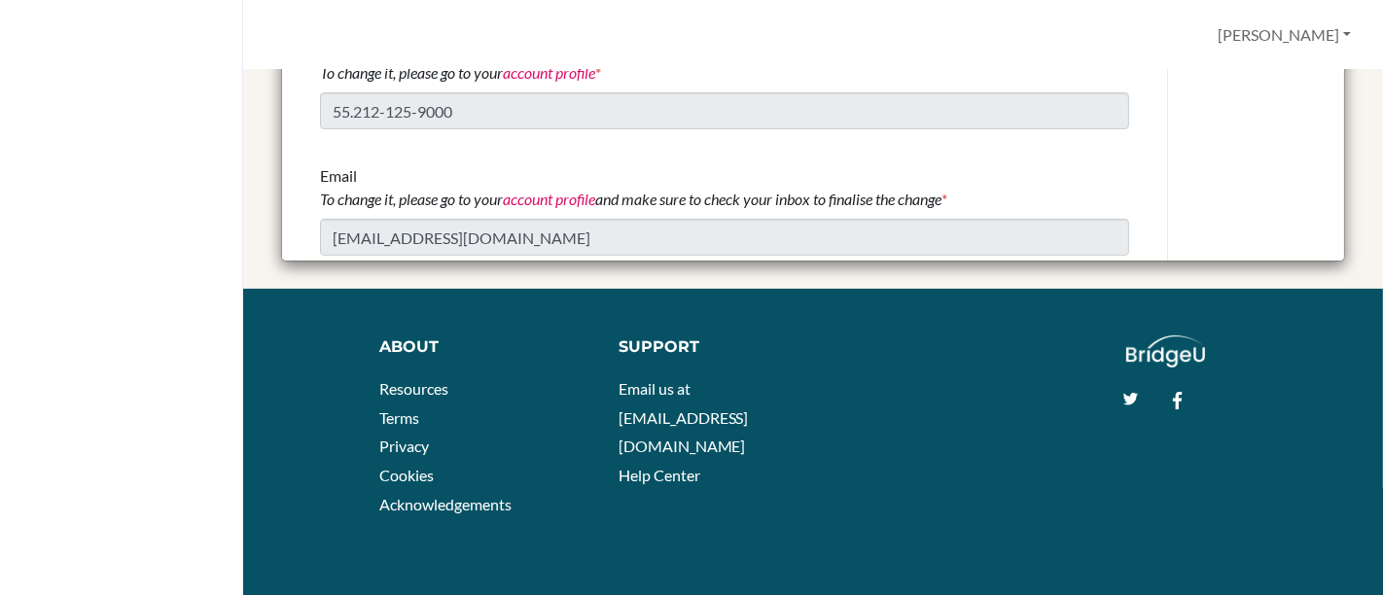
scroll to position [0, 0]
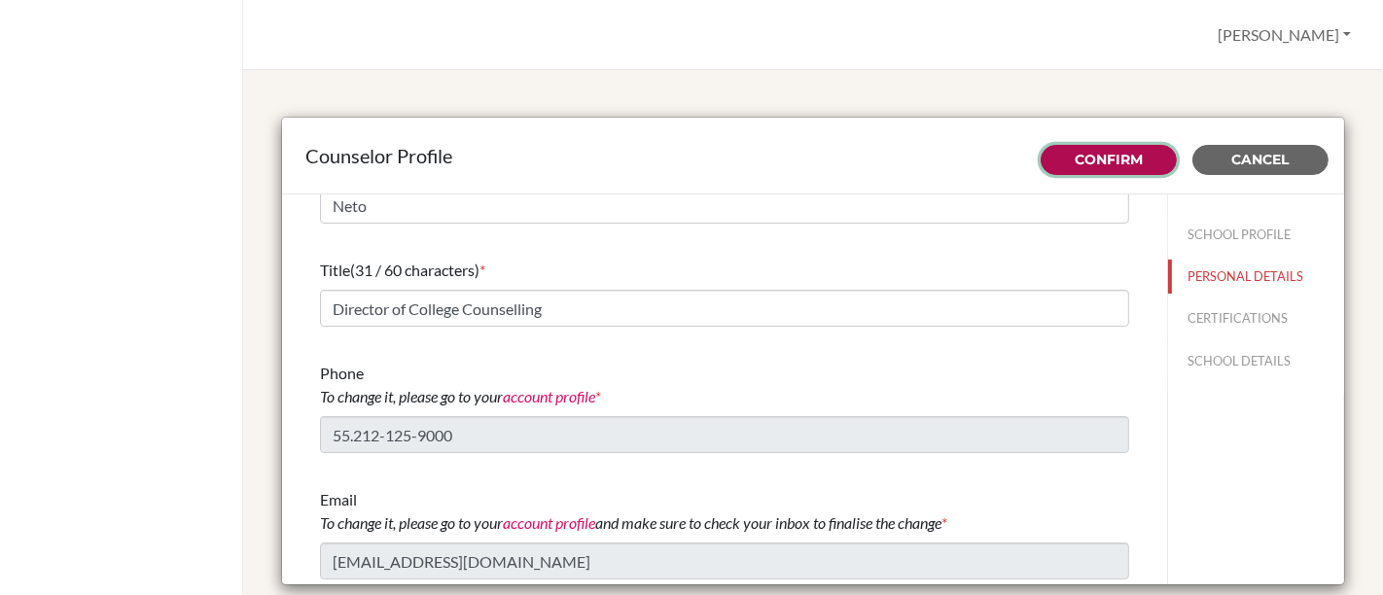
click at [1122, 165] on link "Confirm" at bounding box center [1108, 160] width 68 height 18
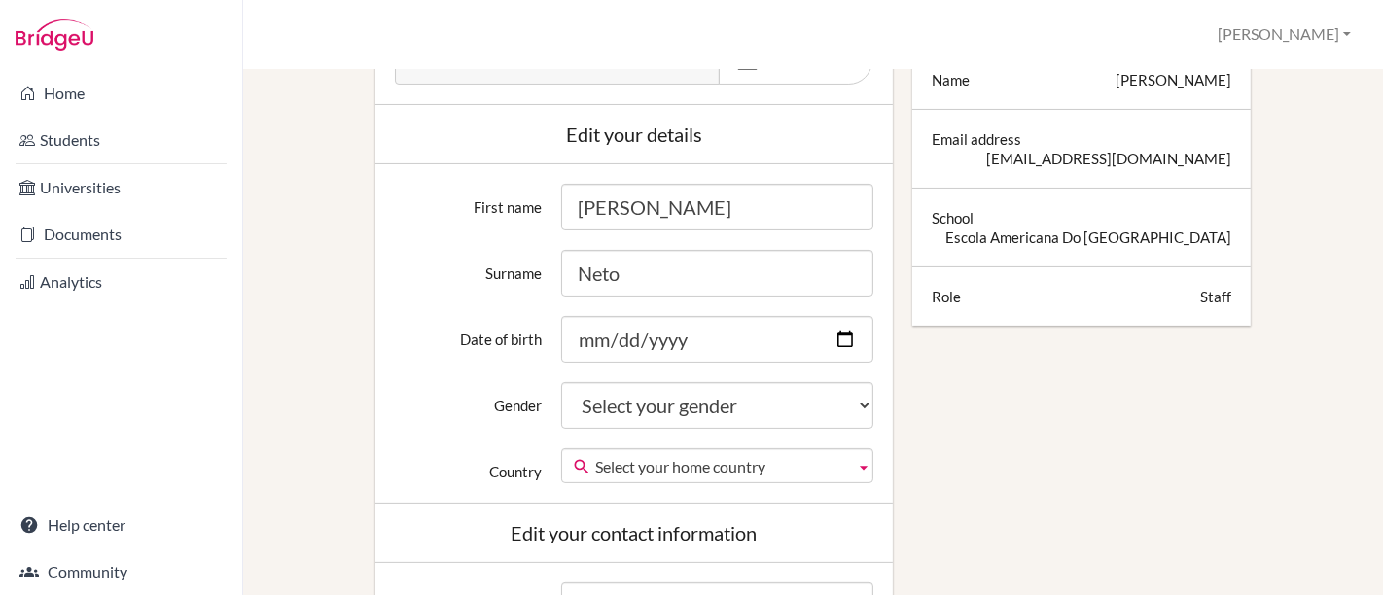
scroll to position [324, 0]
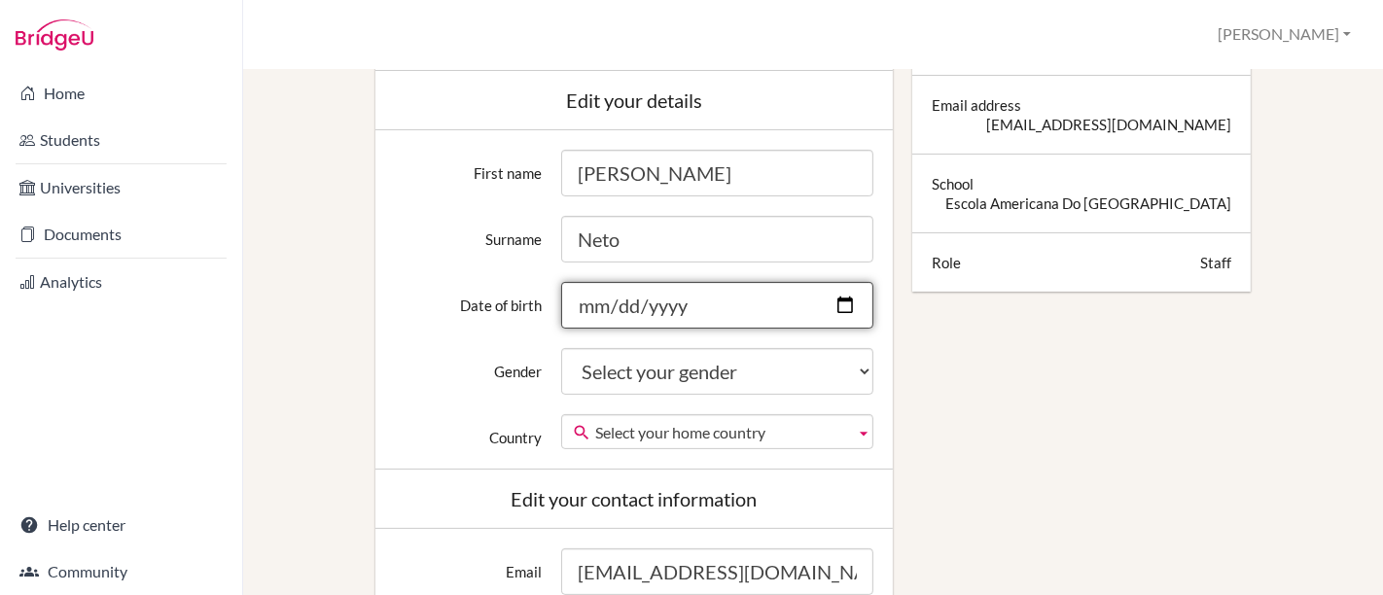
click at [674, 293] on input "Date of birth" at bounding box center [717, 305] width 312 height 47
click at [850, 303] on input "Date of birth" at bounding box center [717, 305] width 312 height 47
click at [587, 298] on input "Date of birth" at bounding box center [717, 305] width 312 height 47
type input "1981-02-20"
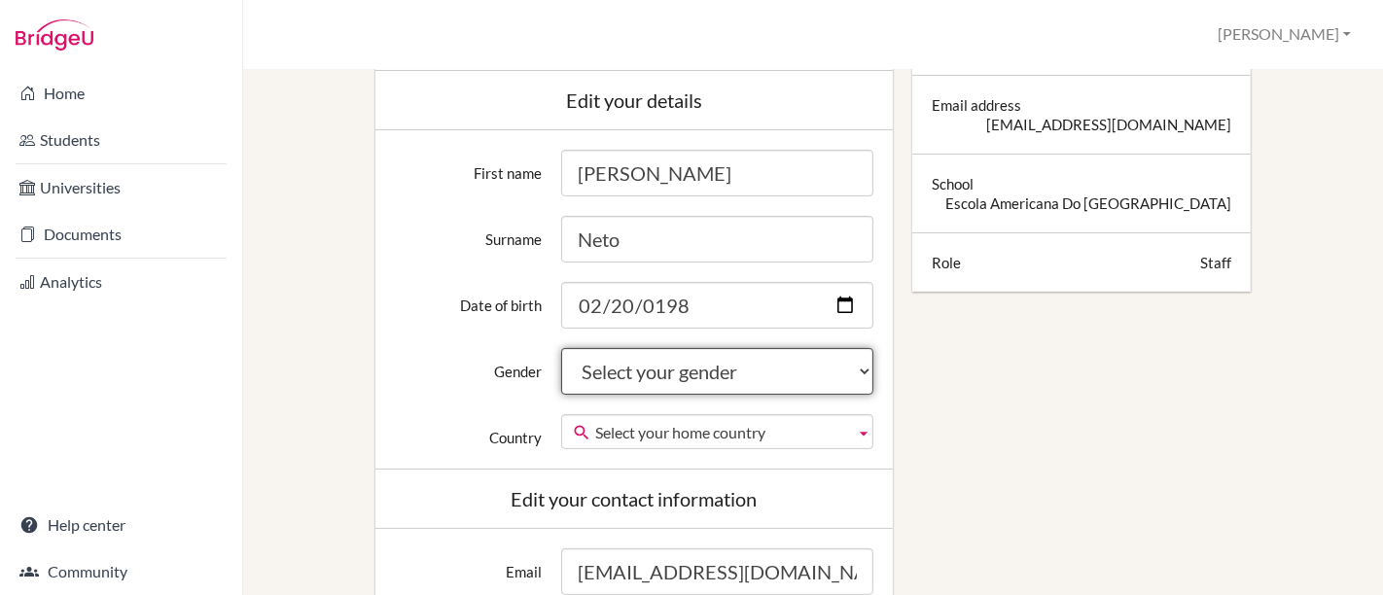
click at [636, 367] on select "Select your gender Female Male Neither" at bounding box center [717, 371] width 312 height 47
select select "male"
click at [561, 348] on select "Select your gender Female Male Neither" at bounding box center [717, 371] width 312 height 47
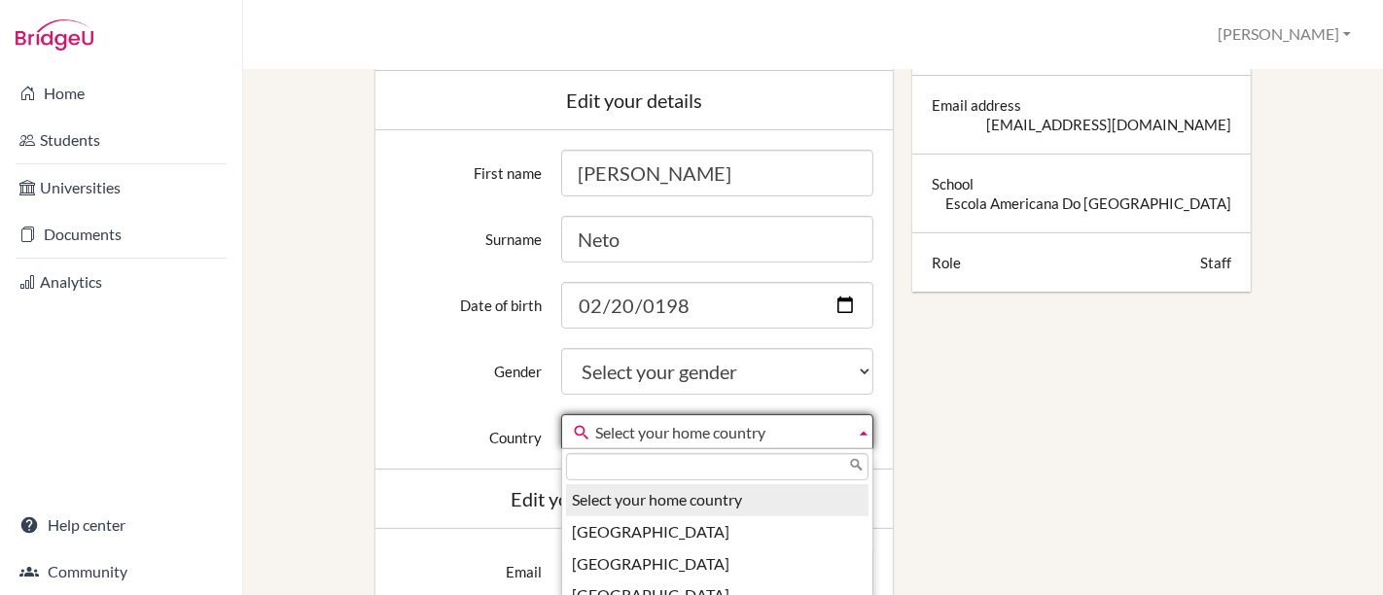
click at [633, 426] on span "Select your home country" at bounding box center [721, 432] width 252 height 35
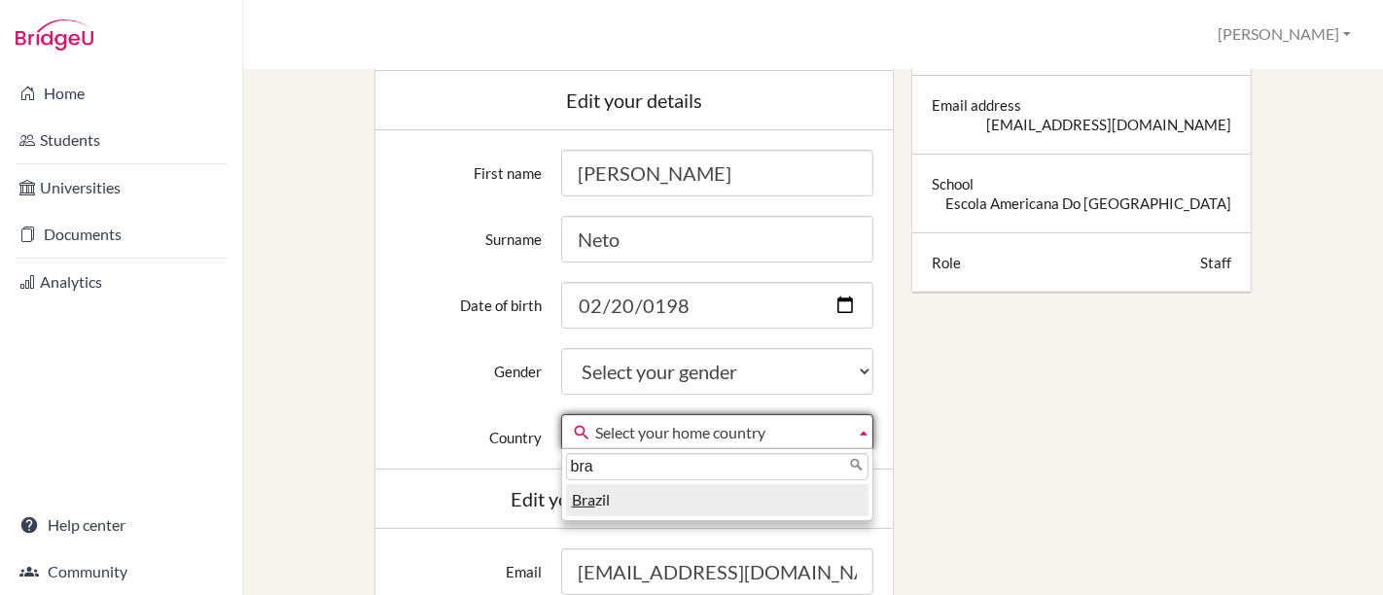
type input "bra"
click at [599, 490] on li "Bra zil" at bounding box center [717, 500] width 302 height 32
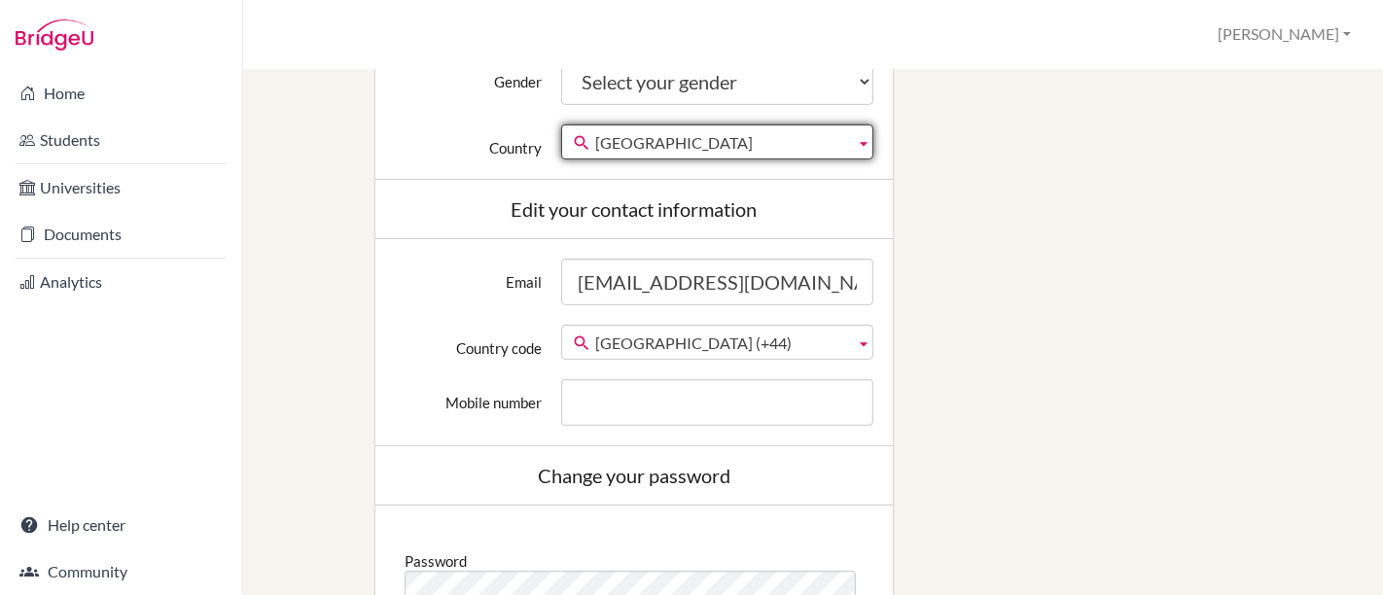
scroll to position [648, 0]
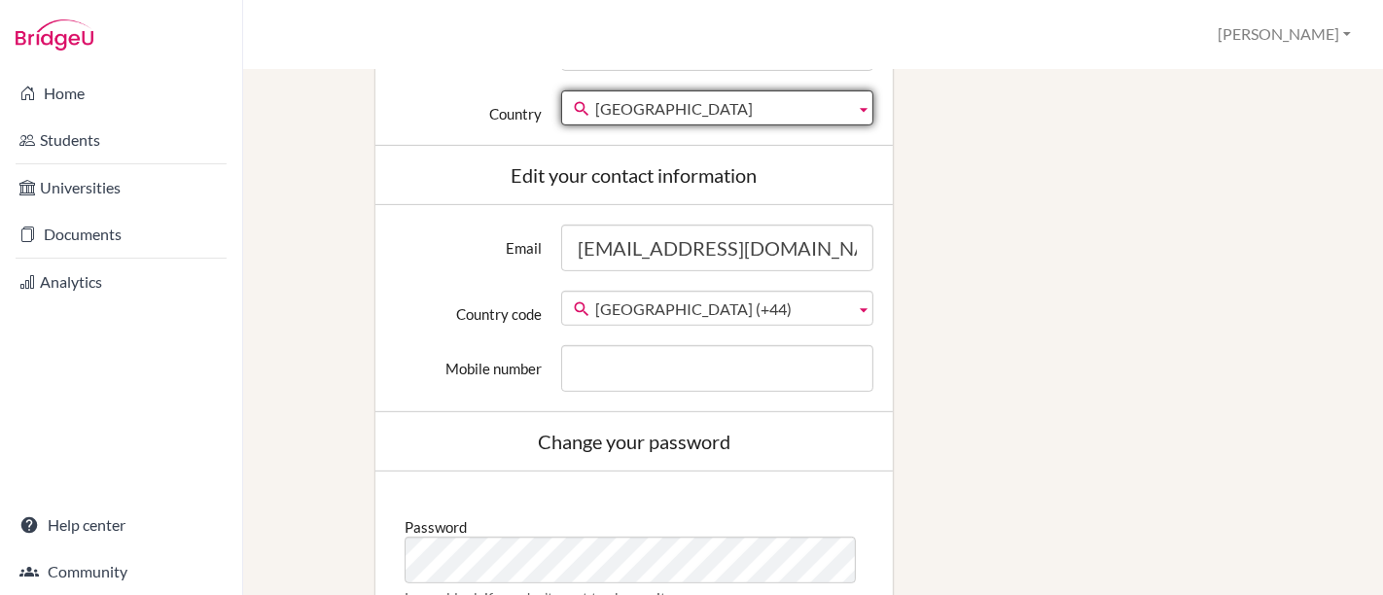
click at [771, 306] on span "United Kingdom (+44)" at bounding box center [721, 309] width 252 height 35
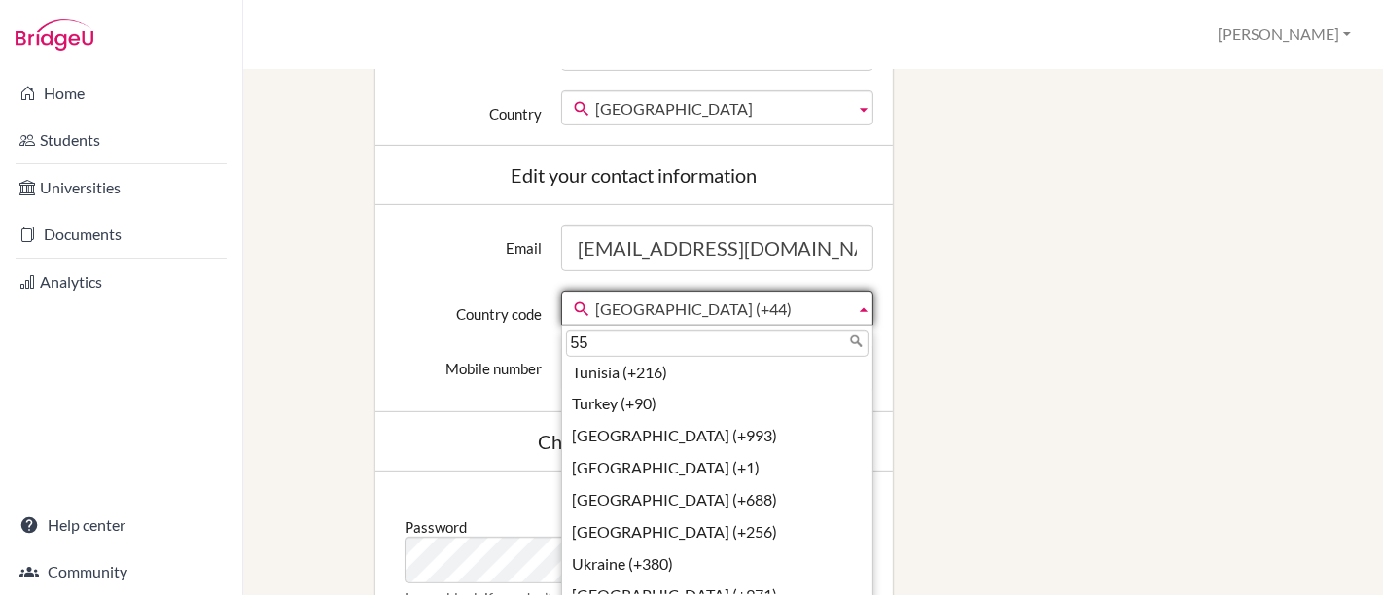
scroll to position [0, 0]
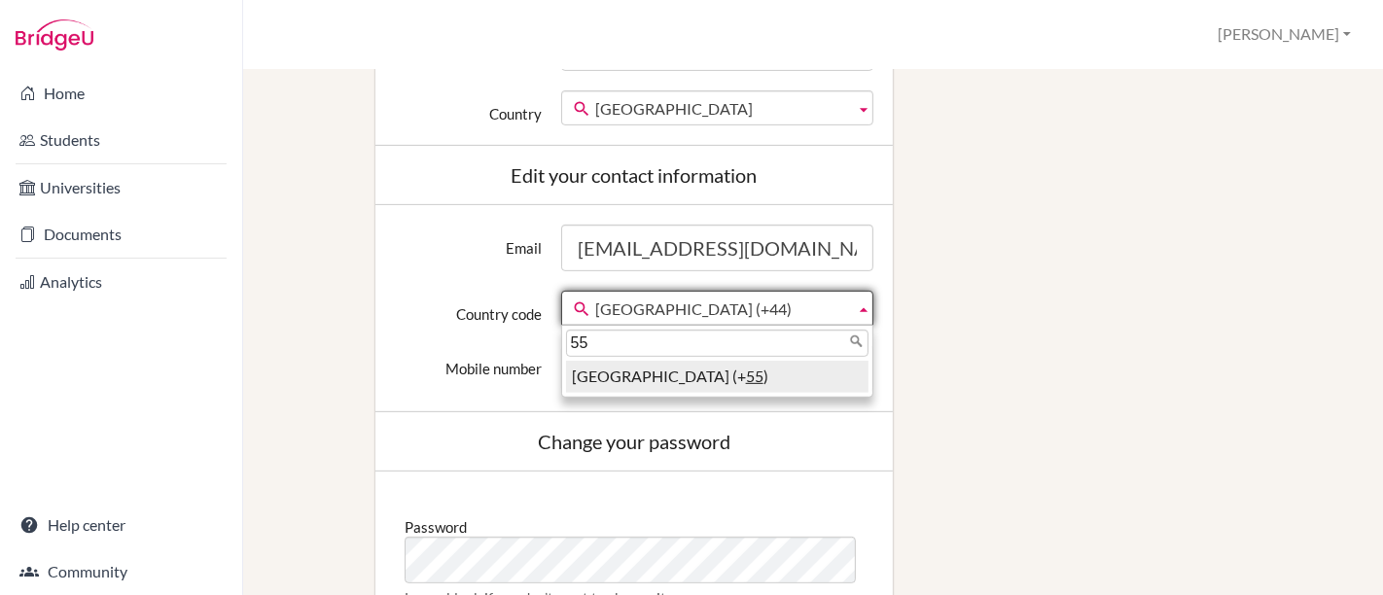
type input "55"
click at [614, 376] on li "Brazil (+ 55 )" at bounding box center [717, 377] width 302 height 32
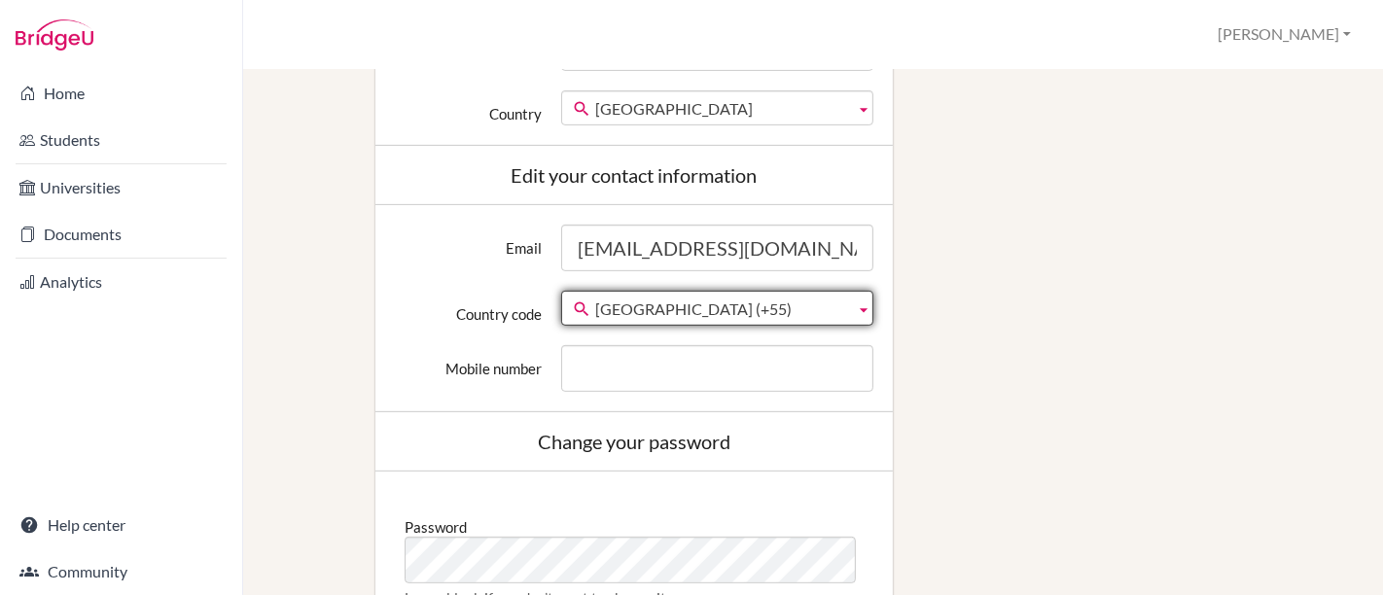
scroll to position [755, 0]
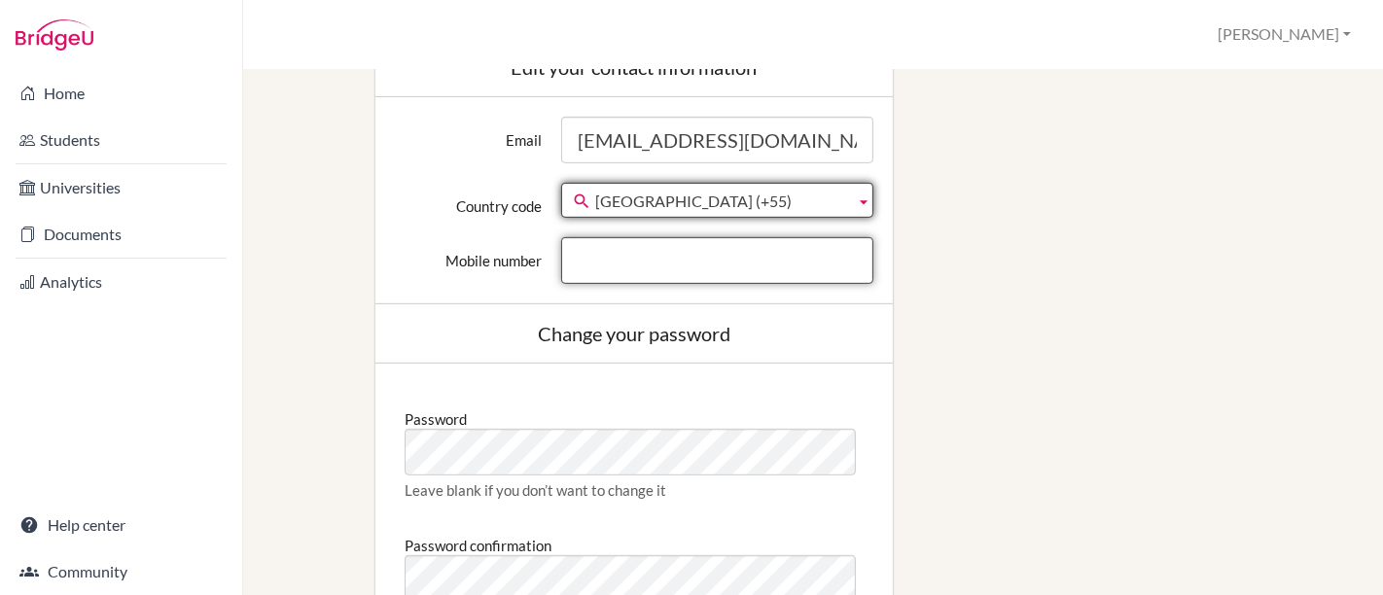
click at [648, 267] on input "Mobile number" at bounding box center [717, 260] width 312 height 47
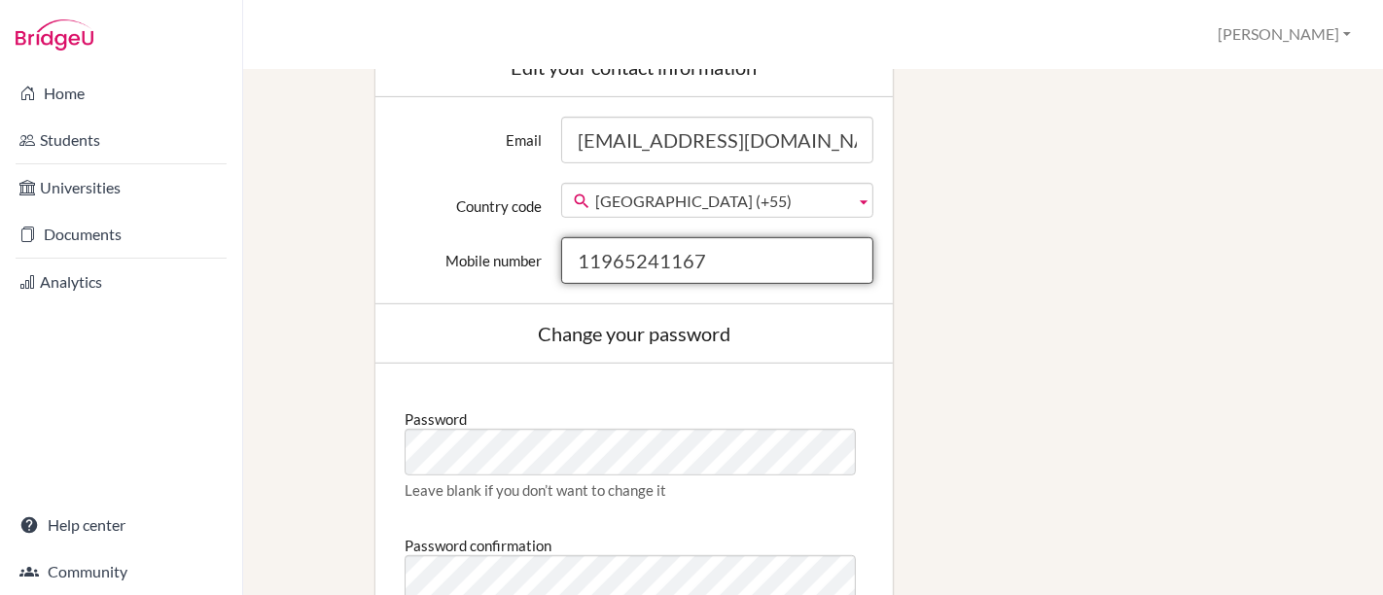
type input "11965241167"
click at [986, 334] on div "Edit profile Change your profile pic Choose file Edit your details First name A…" at bounding box center [812, 145] width 1073 height 1541
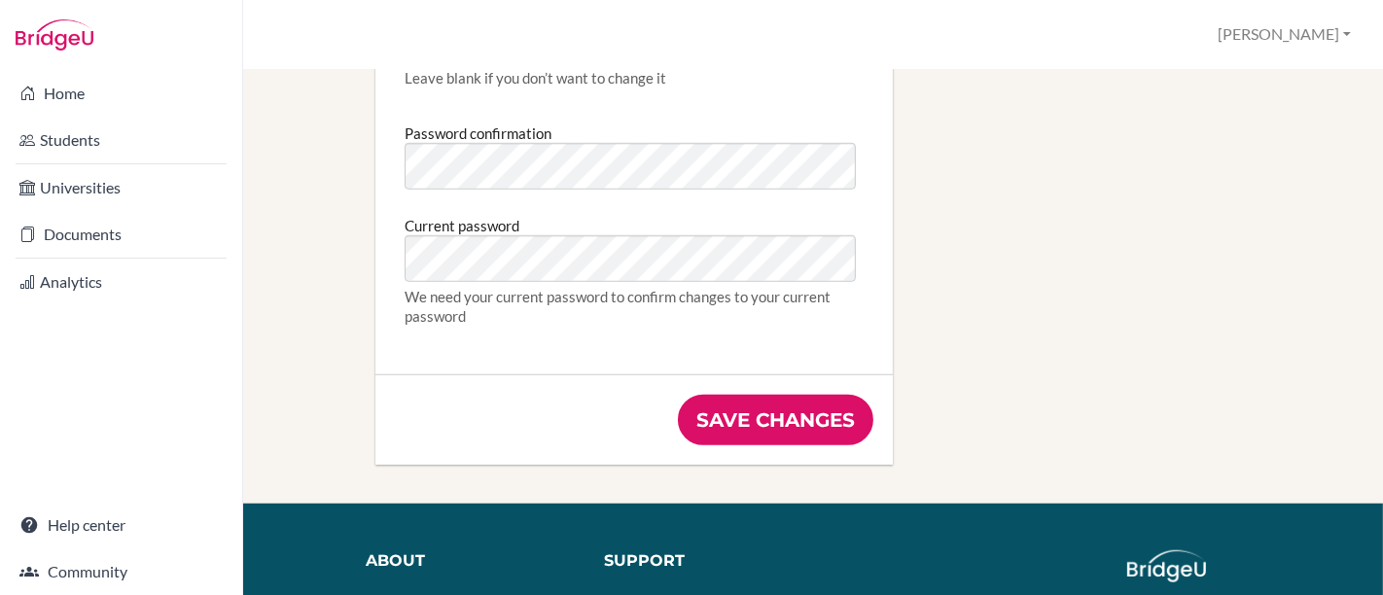
scroll to position [1188, 0]
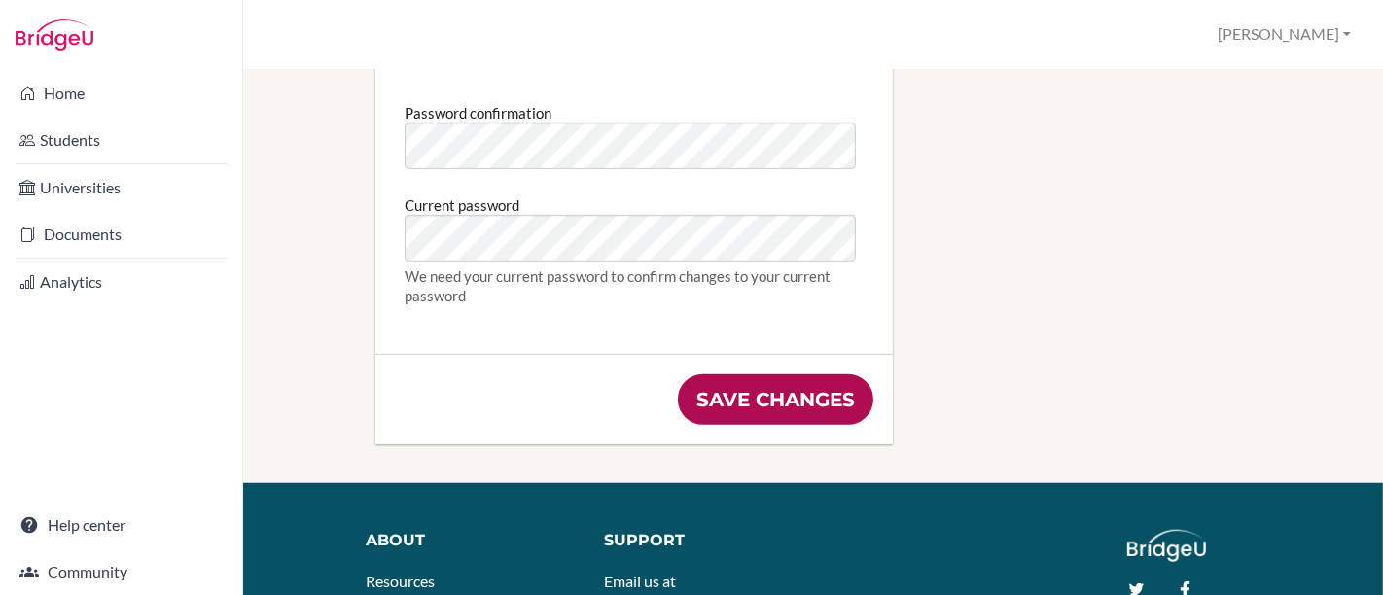
click at [838, 397] on input "Save changes" at bounding box center [775, 399] width 195 height 51
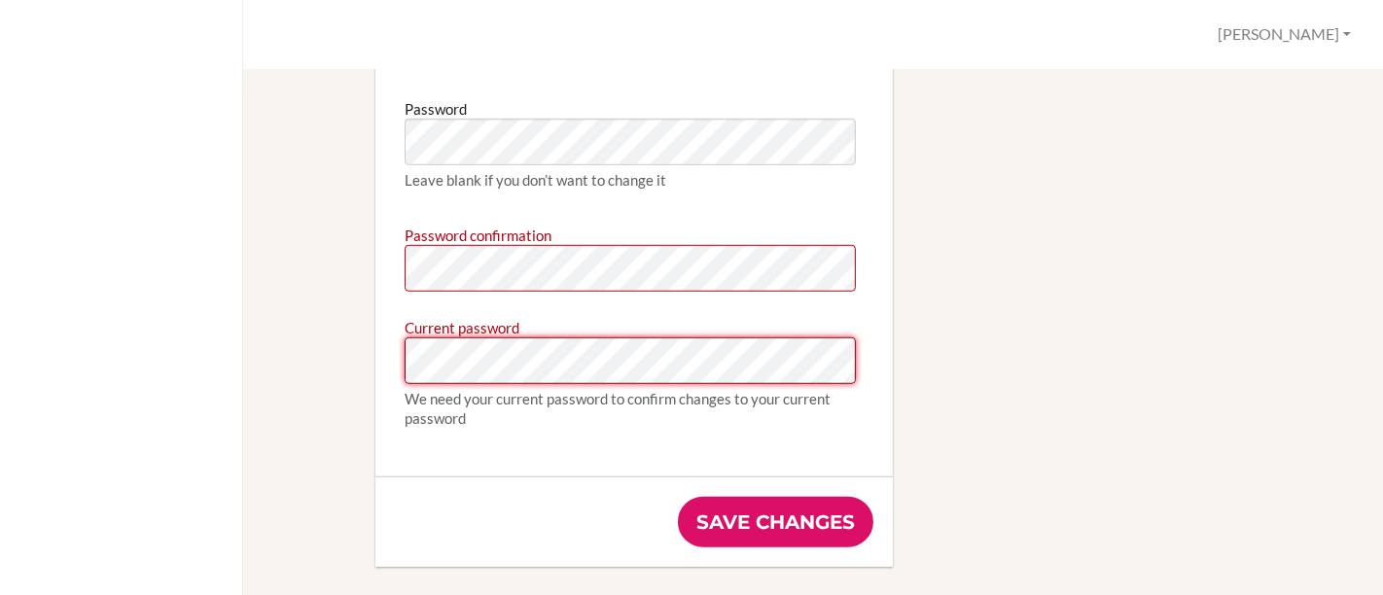
scroll to position [1282, 0]
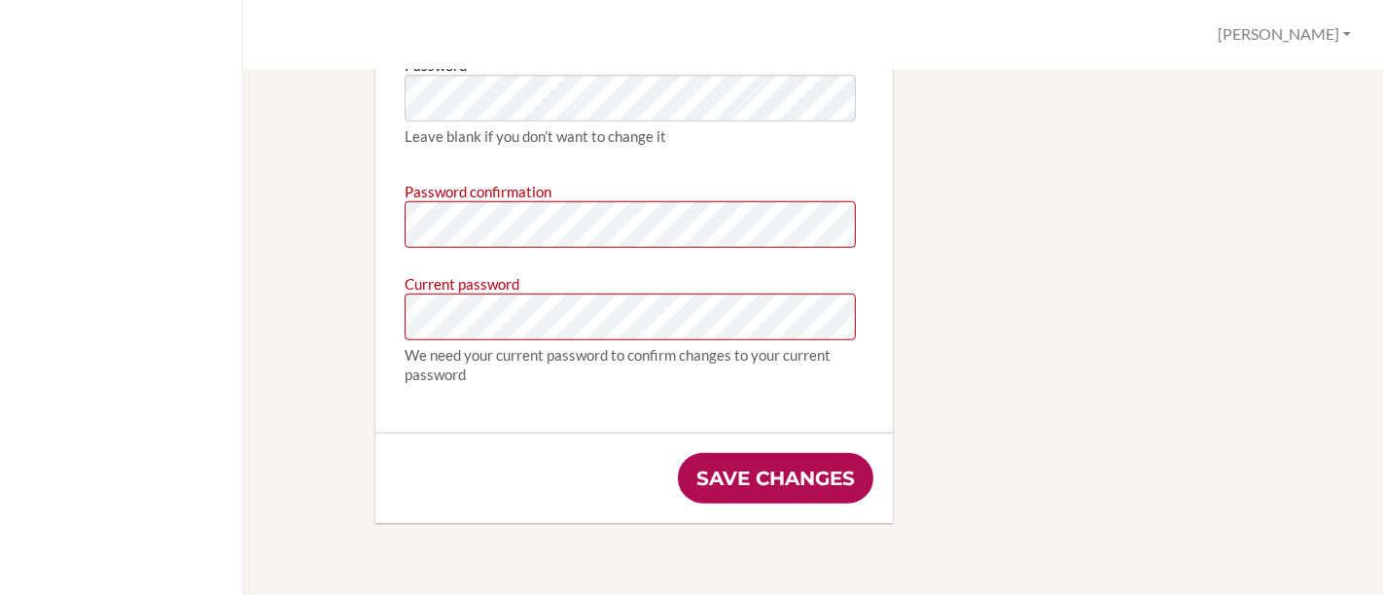
click at [696, 478] on input "Save changes" at bounding box center [775, 478] width 195 height 51
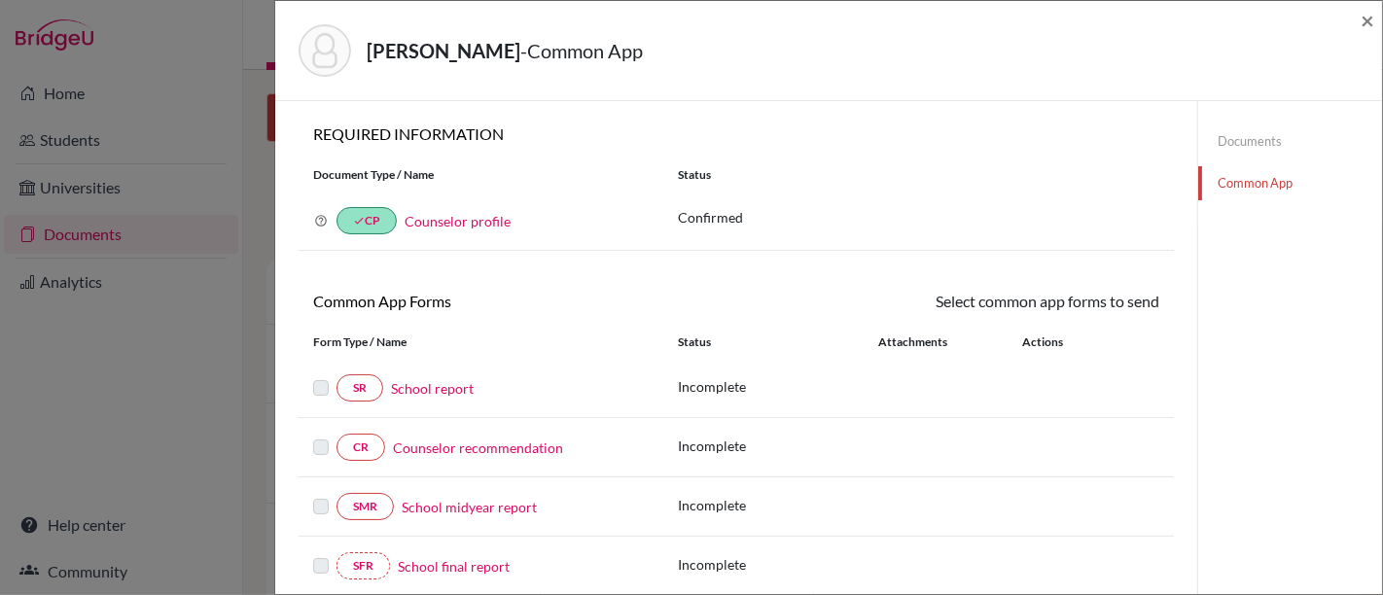
click at [452, 220] on link "Counselor profile" at bounding box center [457, 221] width 106 height 17
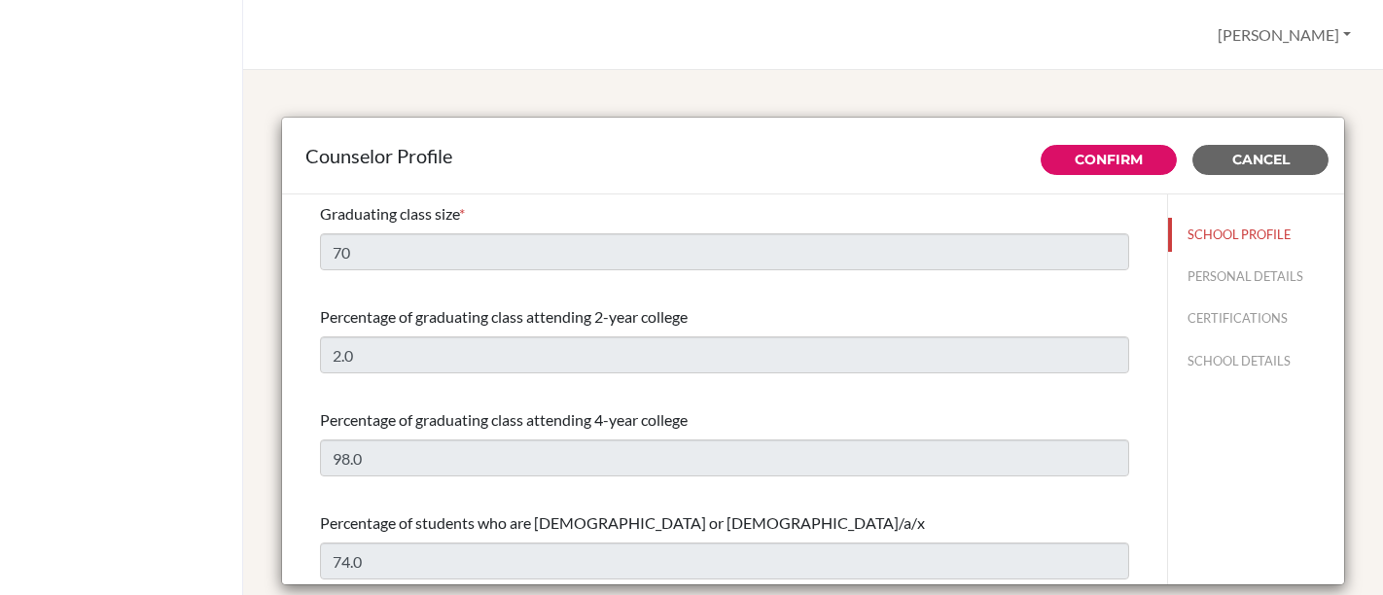
select select "0"
click at [1235, 263] on button "PERSONAL DETAILS" at bounding box center [1256, 277] width 176 height 34
type input "[PERSON_NAME]"
type input "Neto"
type input "Director of College Counselling"
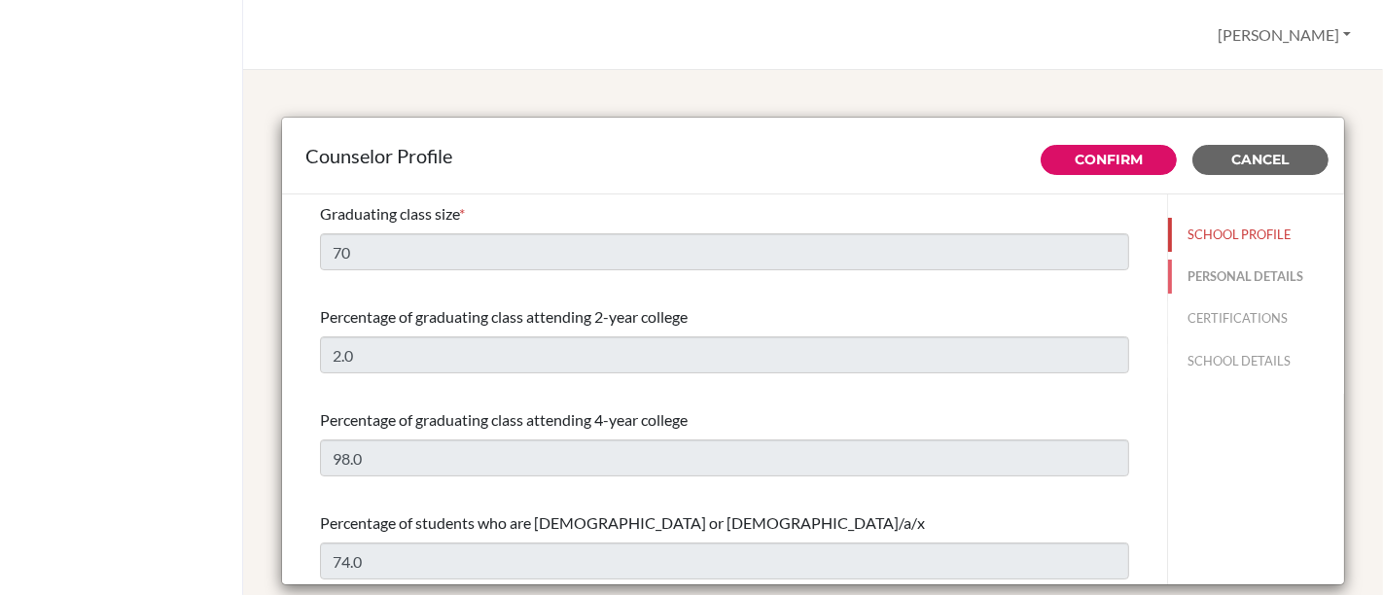
type input "55.11965241167"
type input "[EMAIL_ADDRESS][DOMAIN_NAME]"
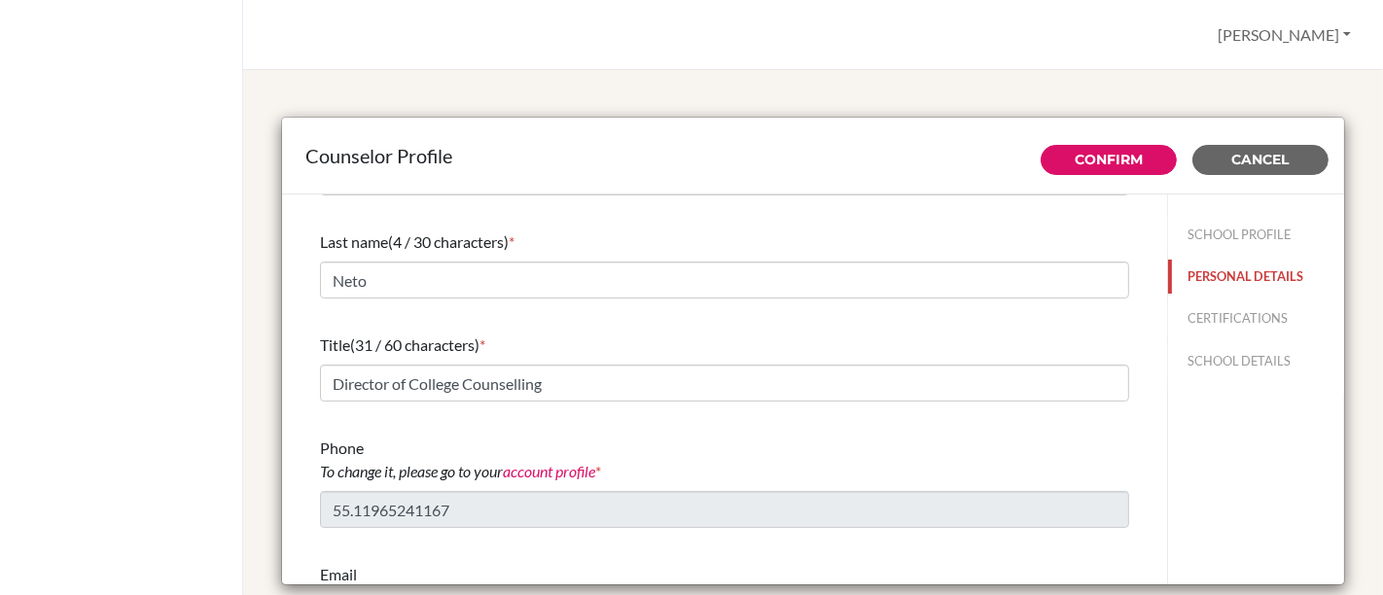
scroll to position [108, 0]
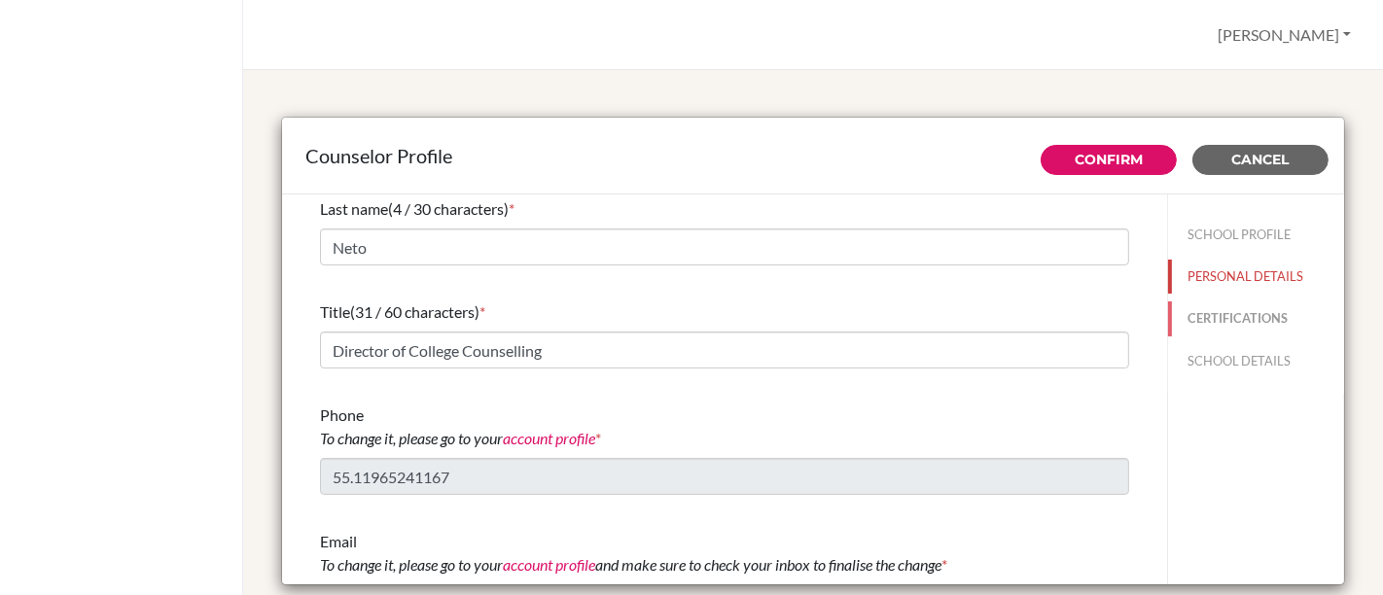
click at [1193, 315] on button "CERTIFICATIONS" at bounding box center [1256, 318] width 176 height 34
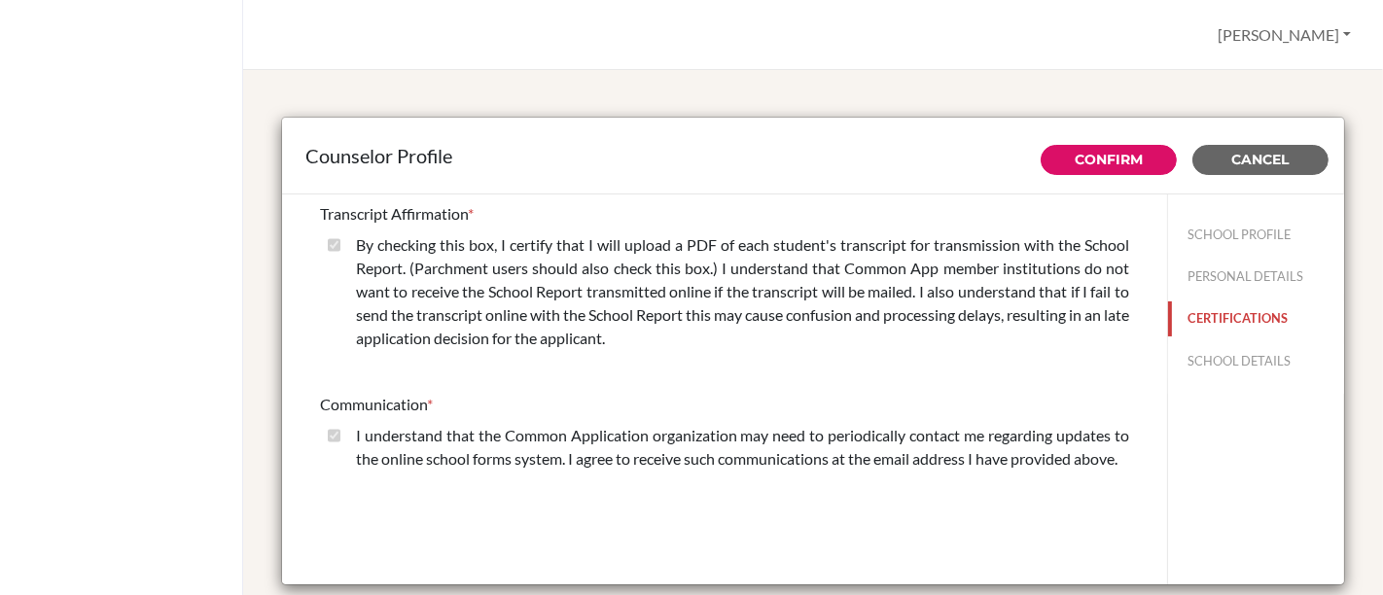
scroll to position [0, 0]
click at [1185, 356] on button "SCHOOL DETAILS" at bounding box center [1256, 361] width 176 height 34
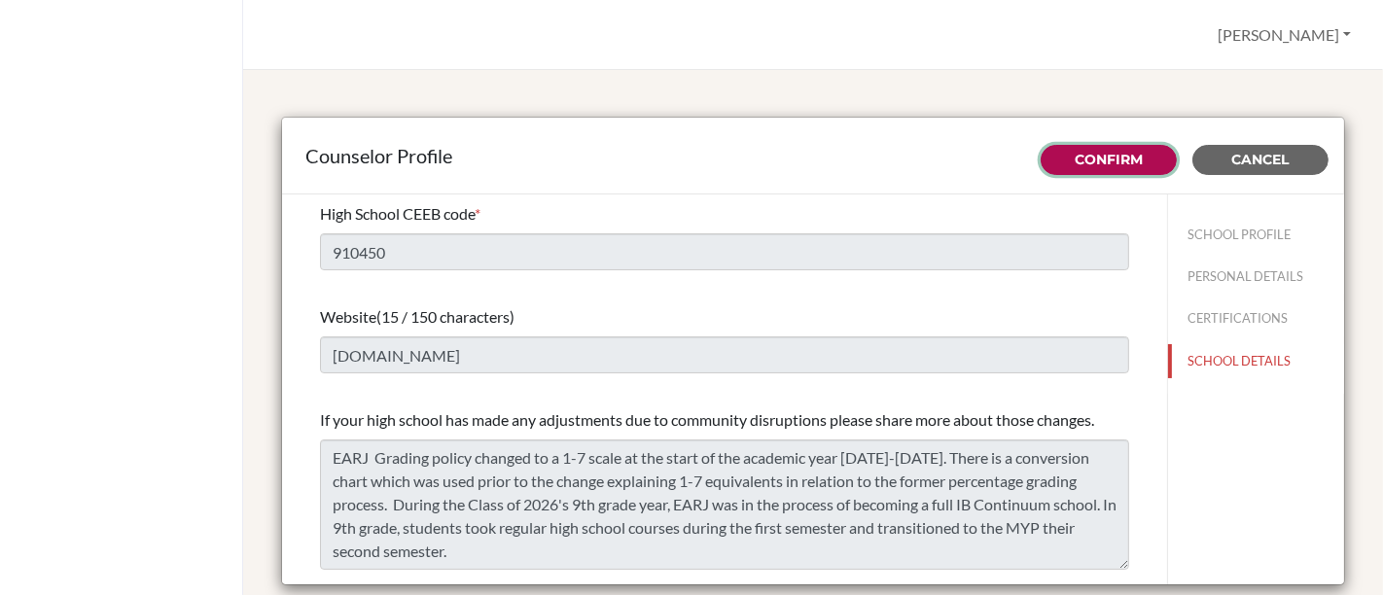
click at [1115, 161] on link "Confirm" at bounding box center [1108, 160] width 68 height 18
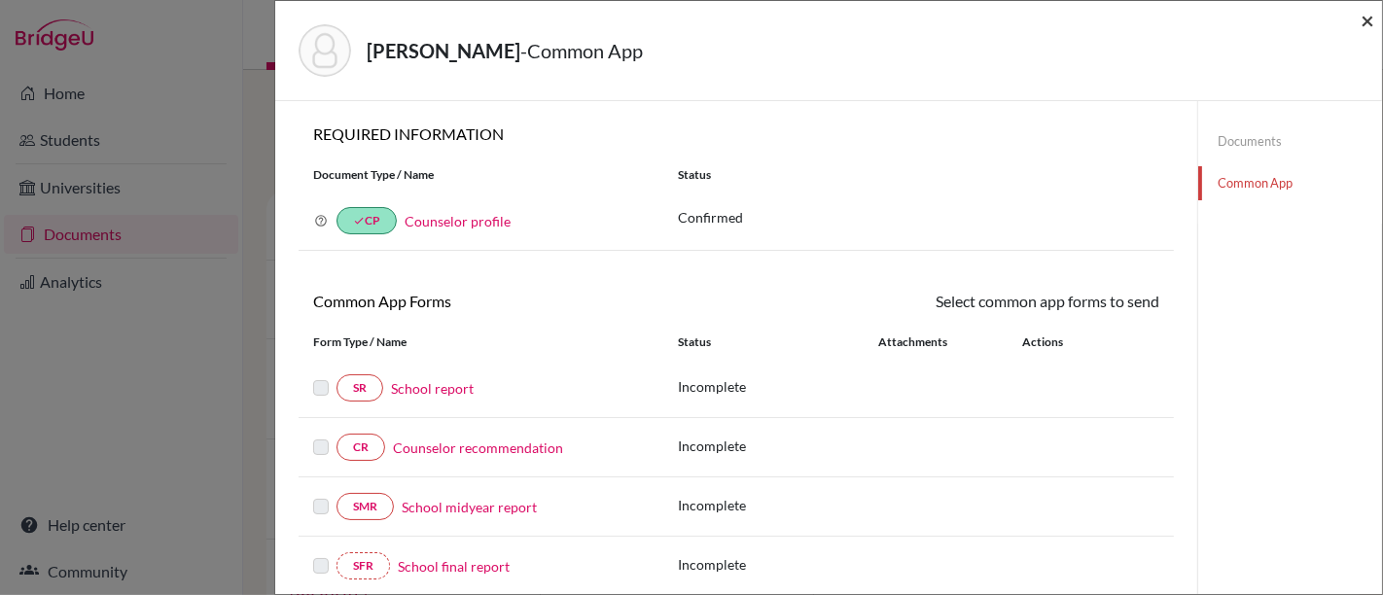
click at [1370, 23] on span "×" at bounding box center [1367, 20] width 14 height 28
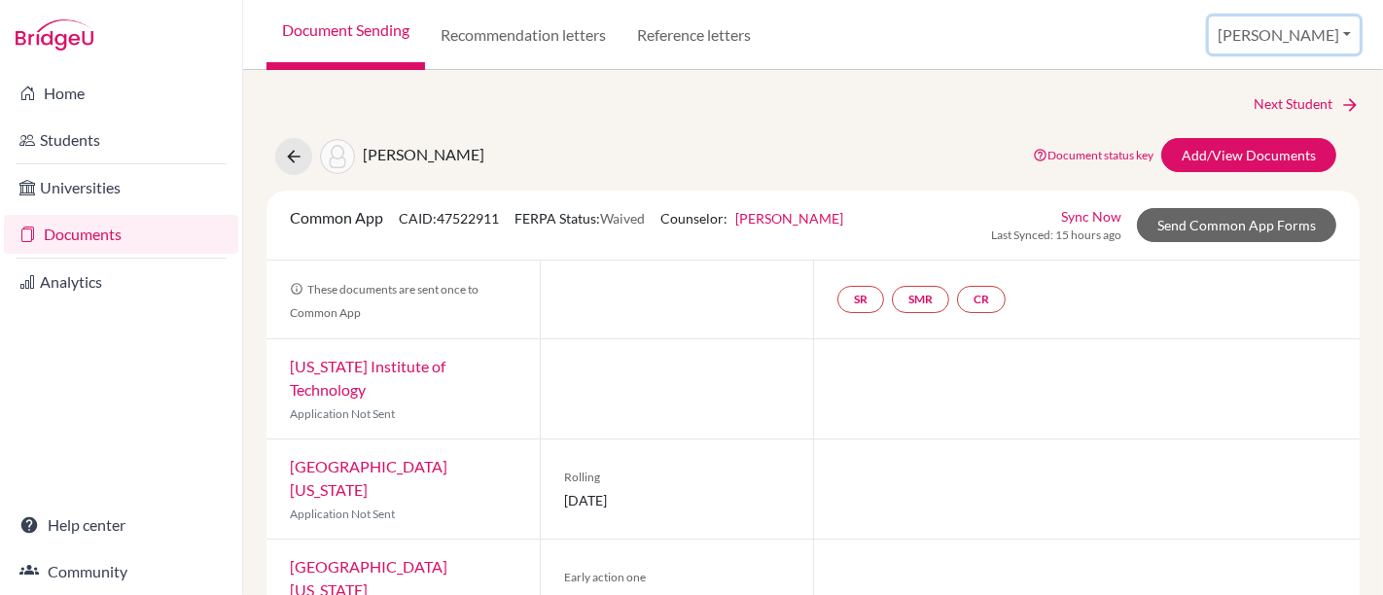
click at [1340, 32] on button "[PERSON_NAME]" at bounding box center [1284, 35] width 151 height 37
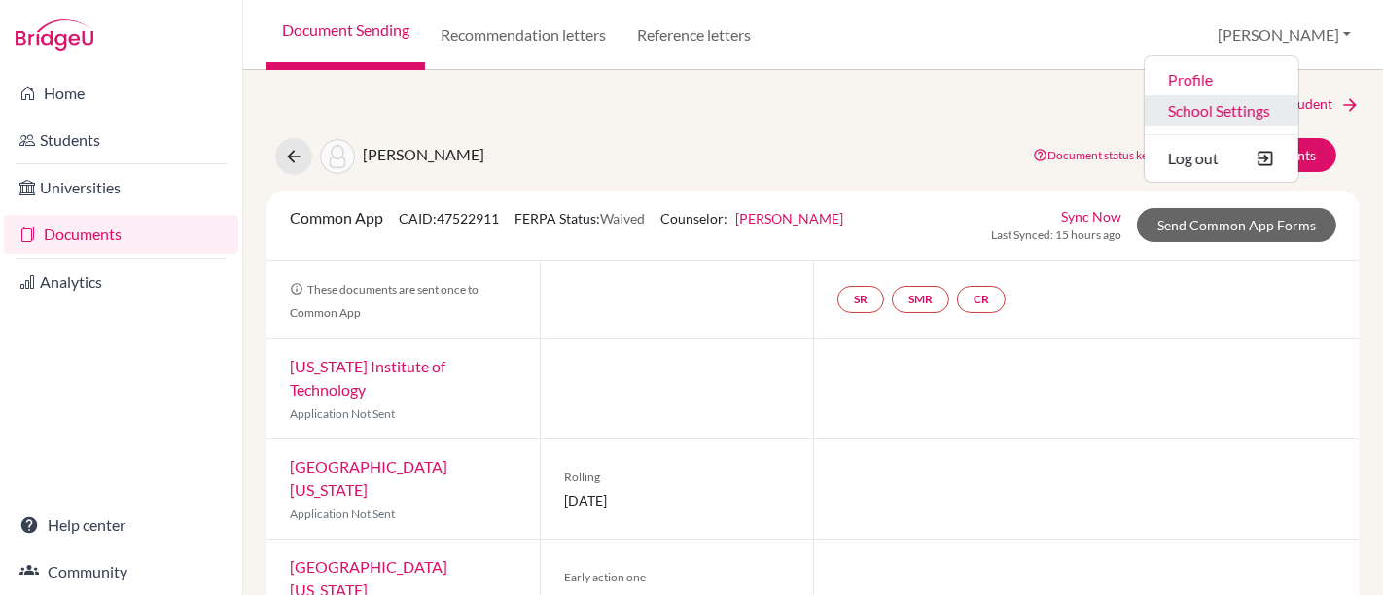
click at [1298, 118] on link "School Settings" at bounding box center [1221, 110] width 154 height 31
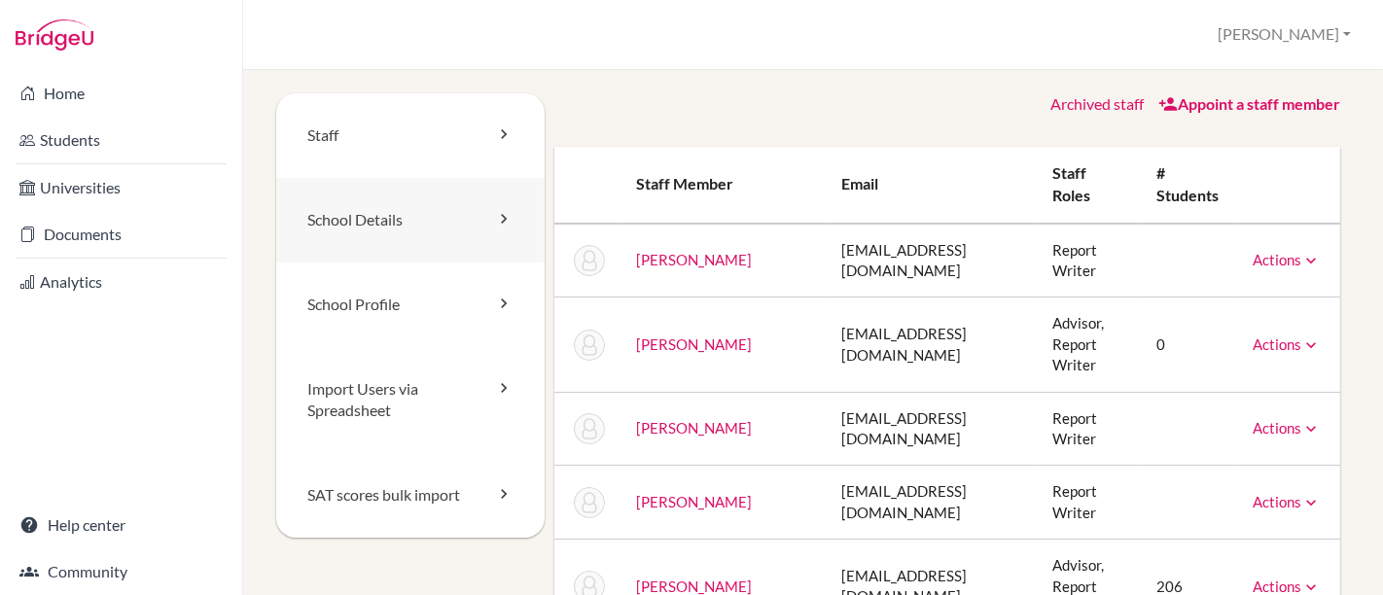
click at [358, 237] on link "School Details" at bounding box center [410, 220] width 268 height 85
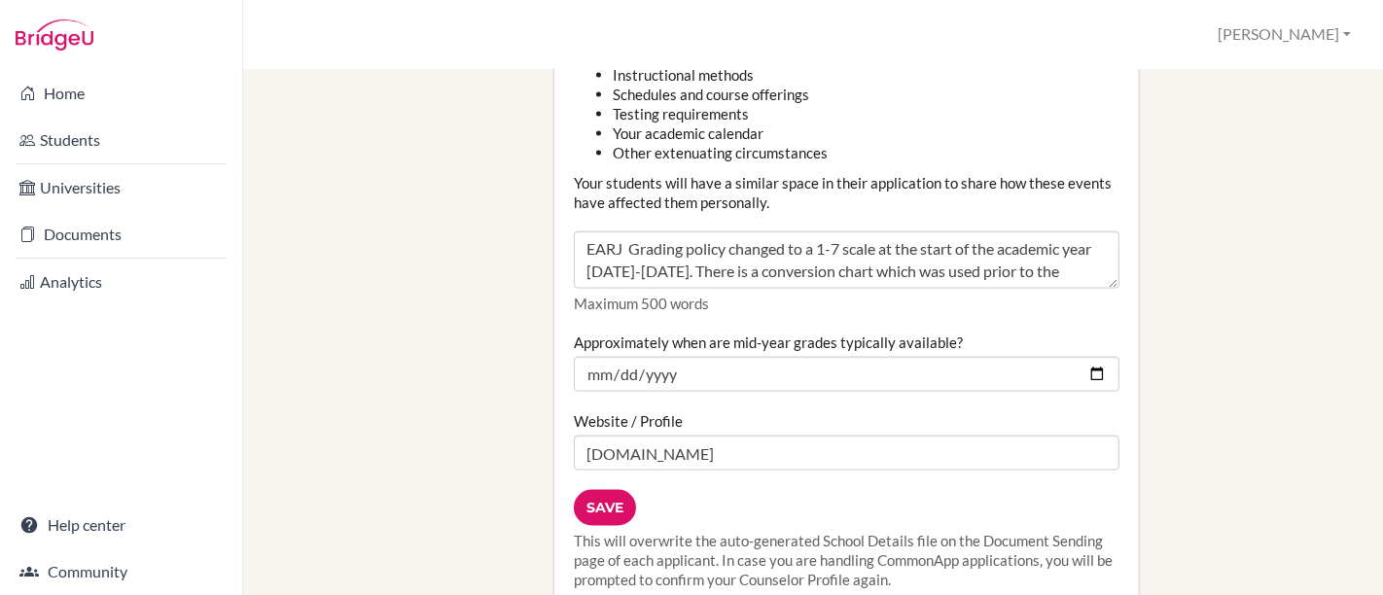
scroll to position [2376, 0]
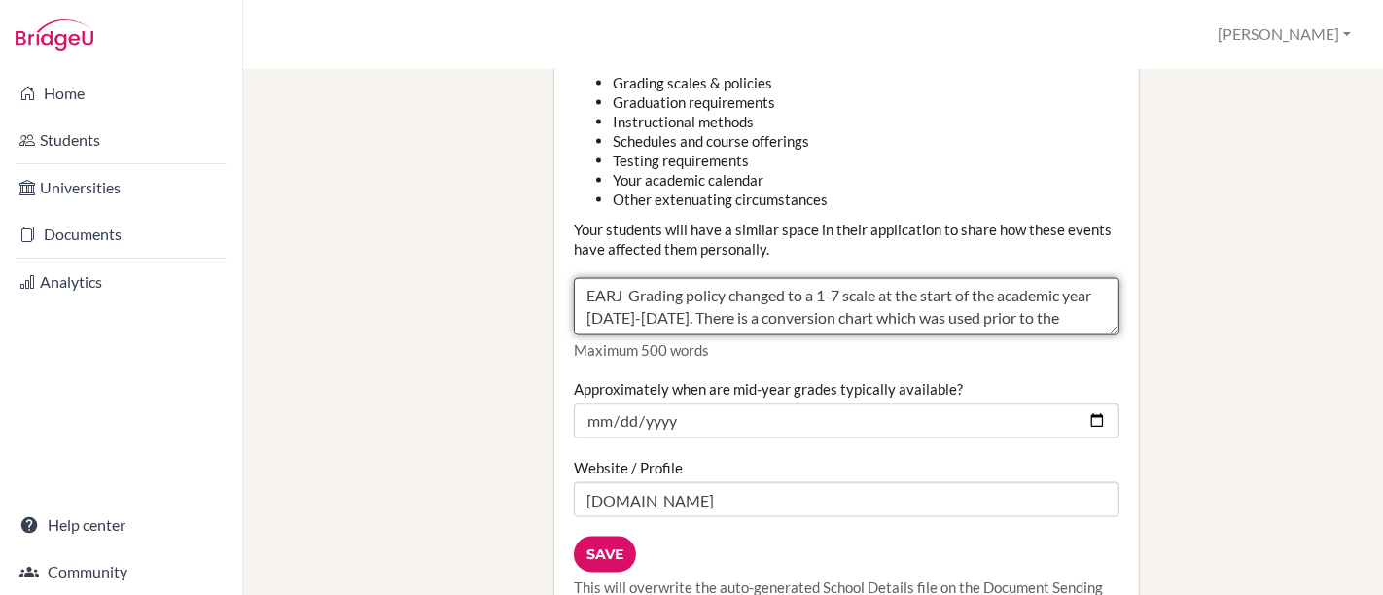
click at [666, 278] on textarea "EARJ Grading policy changed to a 1-7 scale at the start of the academic year 20…" at bounding box center [846, 307] width 545 height 58
click at [664, 278] on textarea "EARJ Grading policy changed to a 1-7 scale at the start of the academic year 20…" at bounding box center [846, 307] width 545 height 58
click at [756, 281] on textarea "EARJ Grading policy changed to a 1-7 scale at the start of the academic year 20…" at bounding box center [846, 307] width 545 height 58
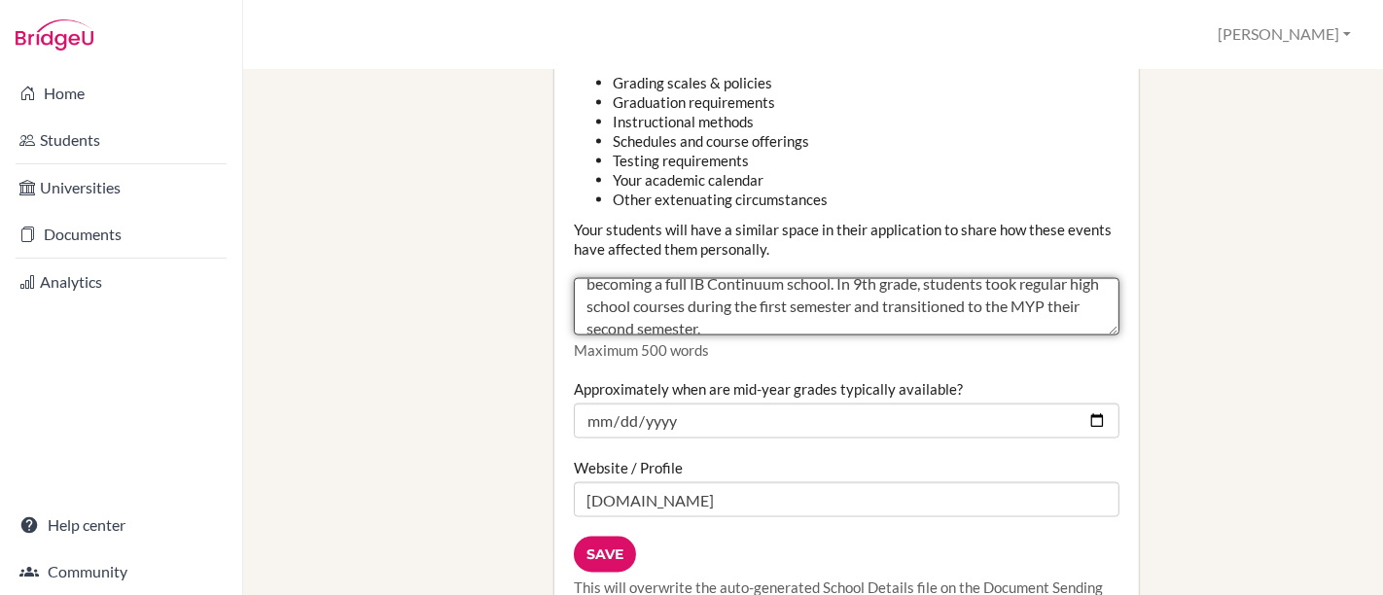
scroll to position [111, 0]
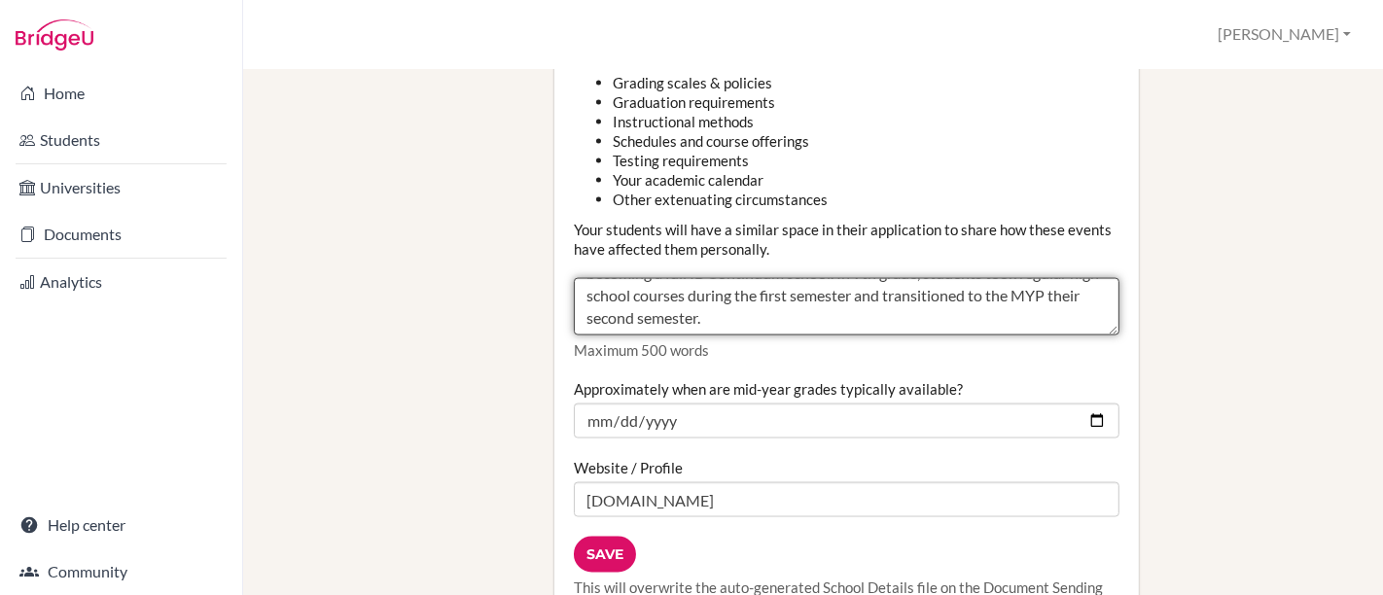
drag, startPoint x: 702, startPoint y: 279, endPoint x: 954, endPoint y: 299, distance: 252.6
click at [954, 299] on div "Counselor Community Disruption Your school may have made adjustments due to com…" at bounding box center [846, 155] width 545 height 409
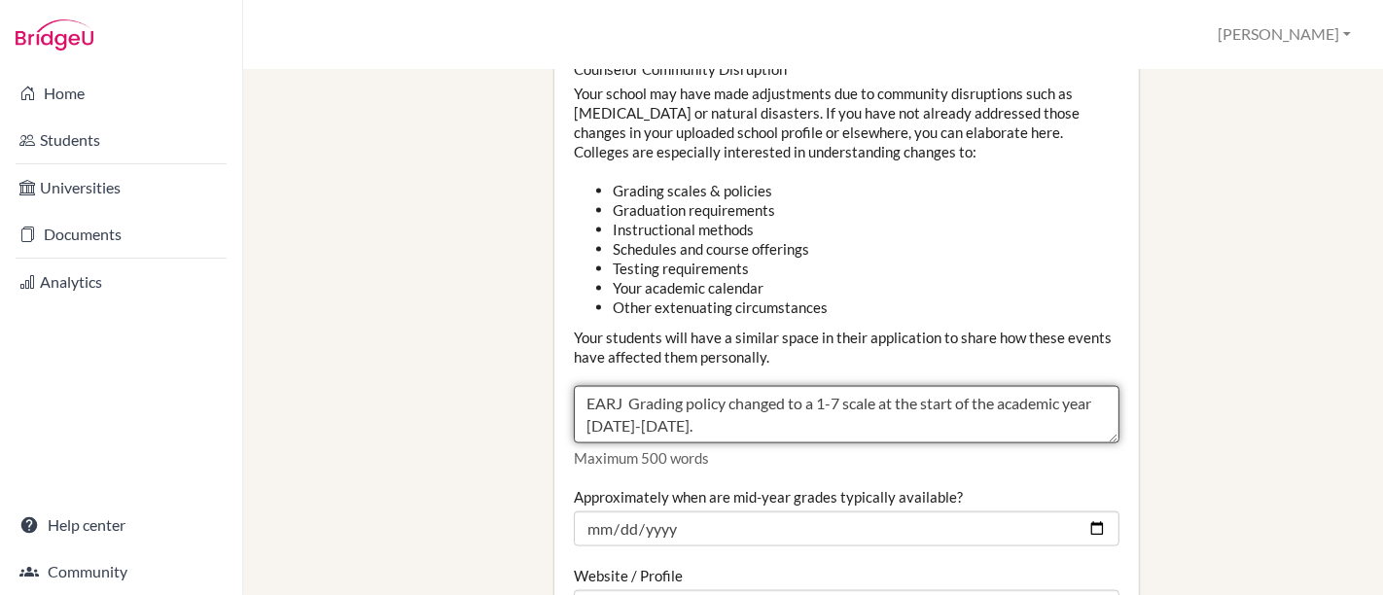
scroll to position [0, 0]
paste textarea "For the current Grade 12 cohort, MYP implementation in Grades 9–10 was phased; …"
paste textarea "For IB programmes (MYP, DP, and IB Certificates), grades are cumulative: each r…"
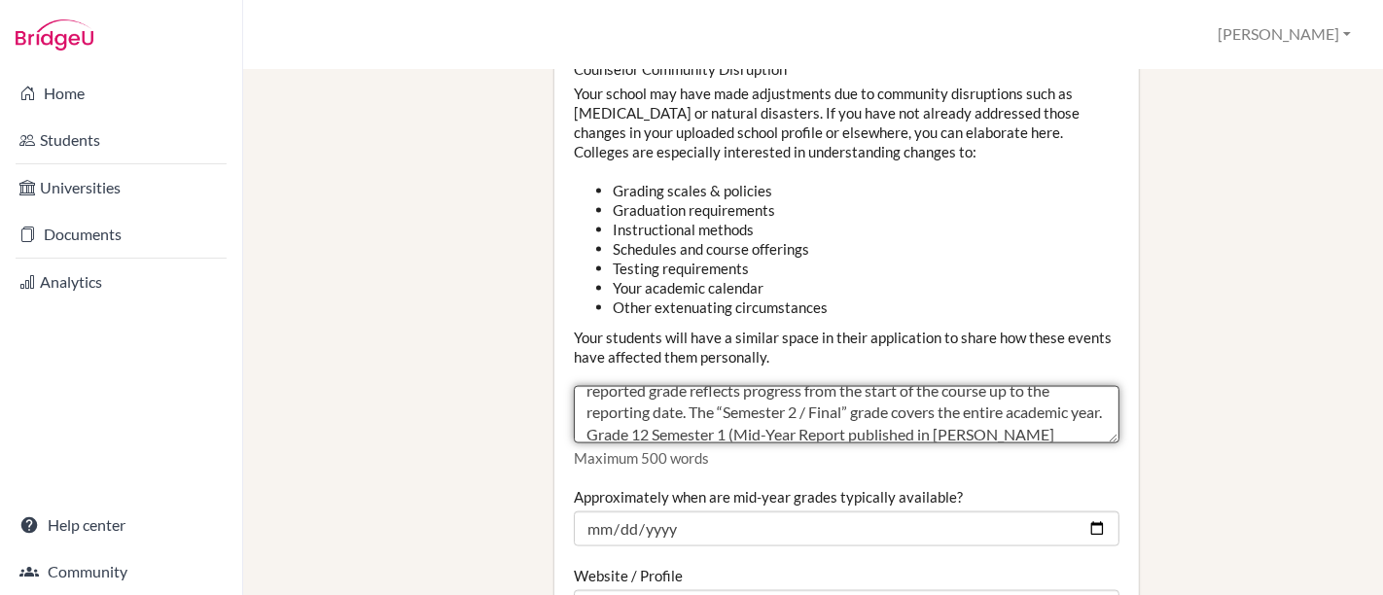
scroll to position [225, 0]
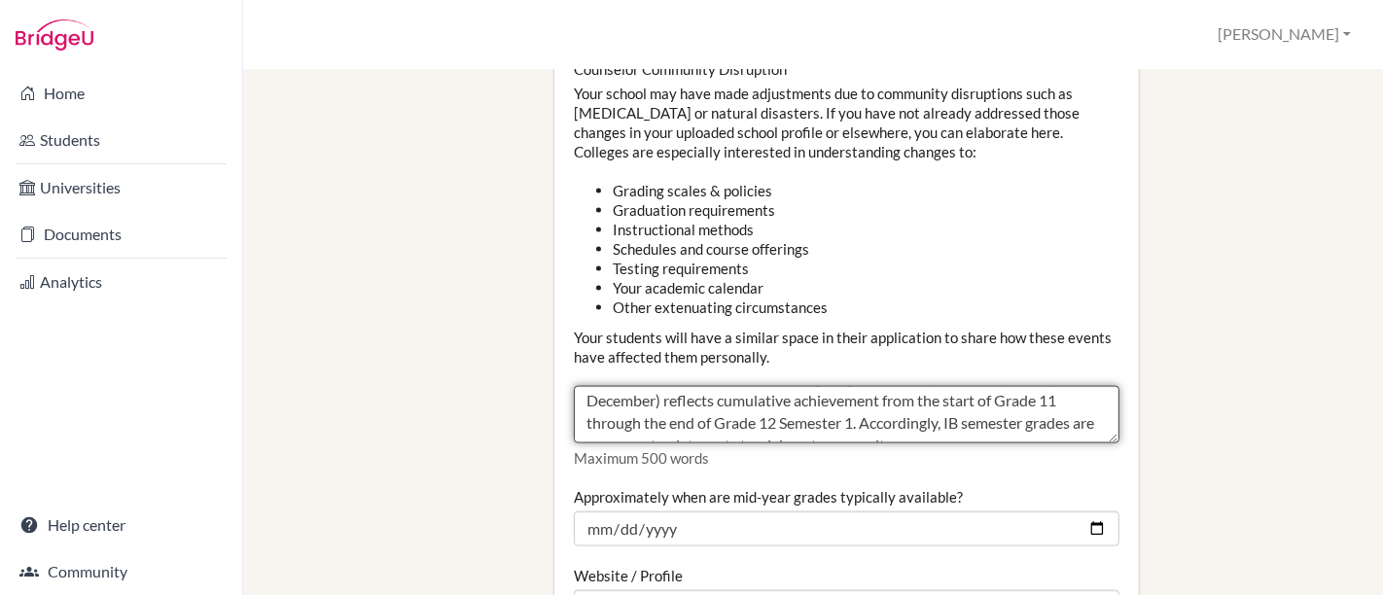
click at [742, 386] on textarea "EARJ Grading policy changed to a 1-7 scale at the start of the academic year 20…" at bounding box center [846, 415] width 545 height 58
click at [708, 386] on textarea "EARJ Grading policy changed to a 1-7 scale at the start of the academic year 20…" at bounding box center [846, 415] width 545 height 58
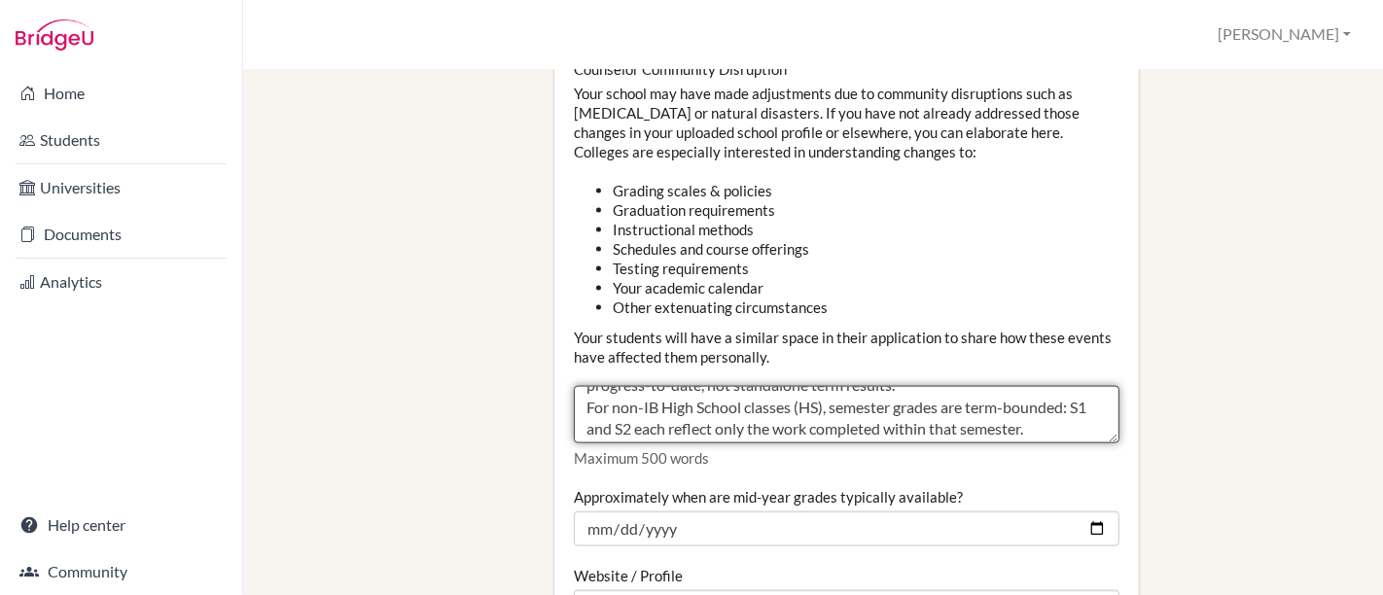
click at [902, 393] on textarea "EARJ Grading policy changed to a 1-7 scale at the start of the academic year 20…" at bounding box center [846, 415] width 545 height 58
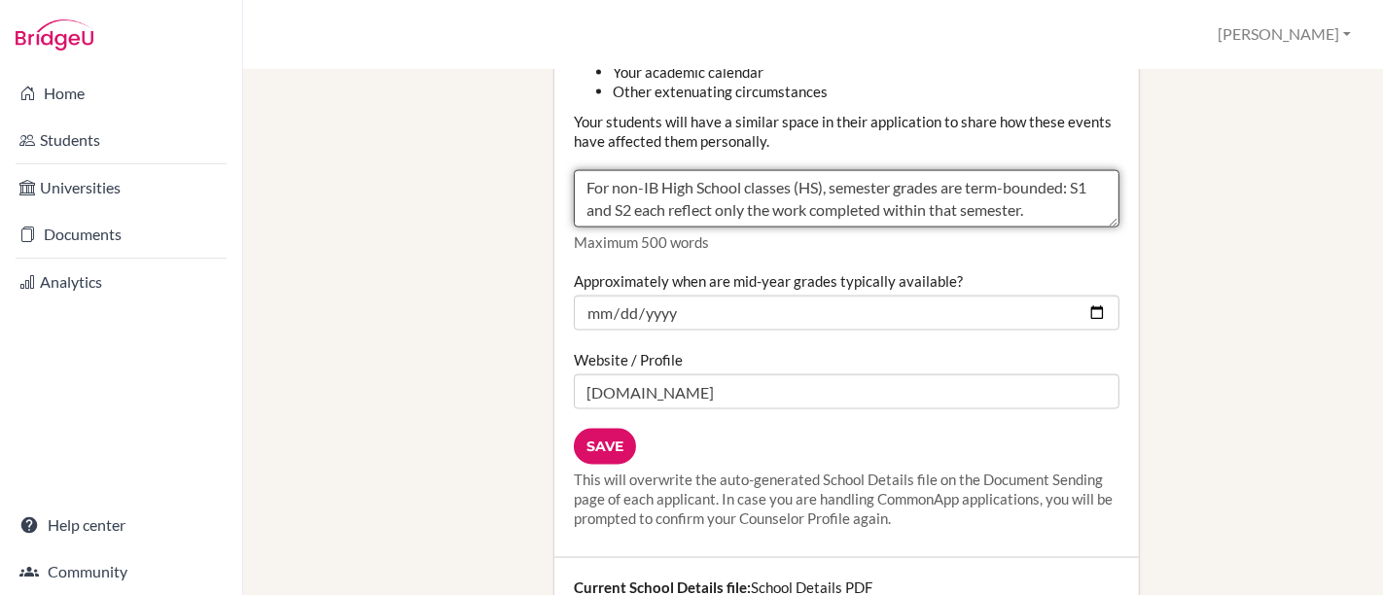
scroll to position [2592, 0]
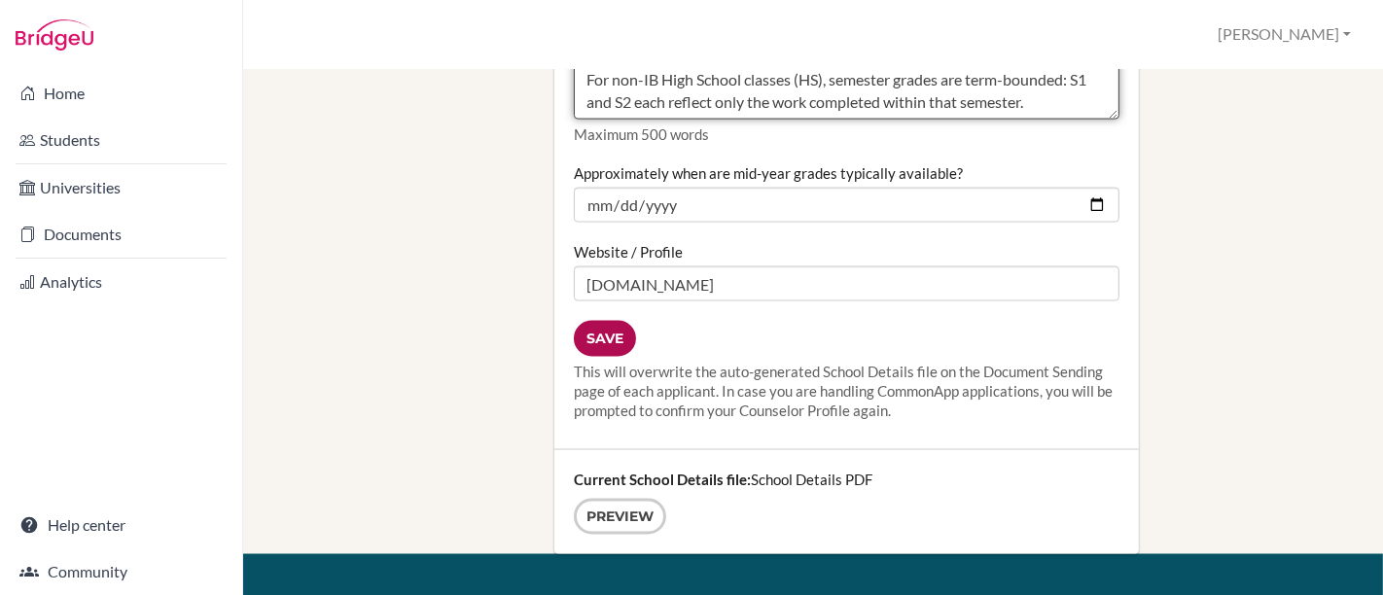
type textarea "EARJ Grading policy changed to a 1-7 scale at the start of the academic year 20…"
click at [600, 321] on input "Save" at bounding box center [605, 339] width 62 height 36
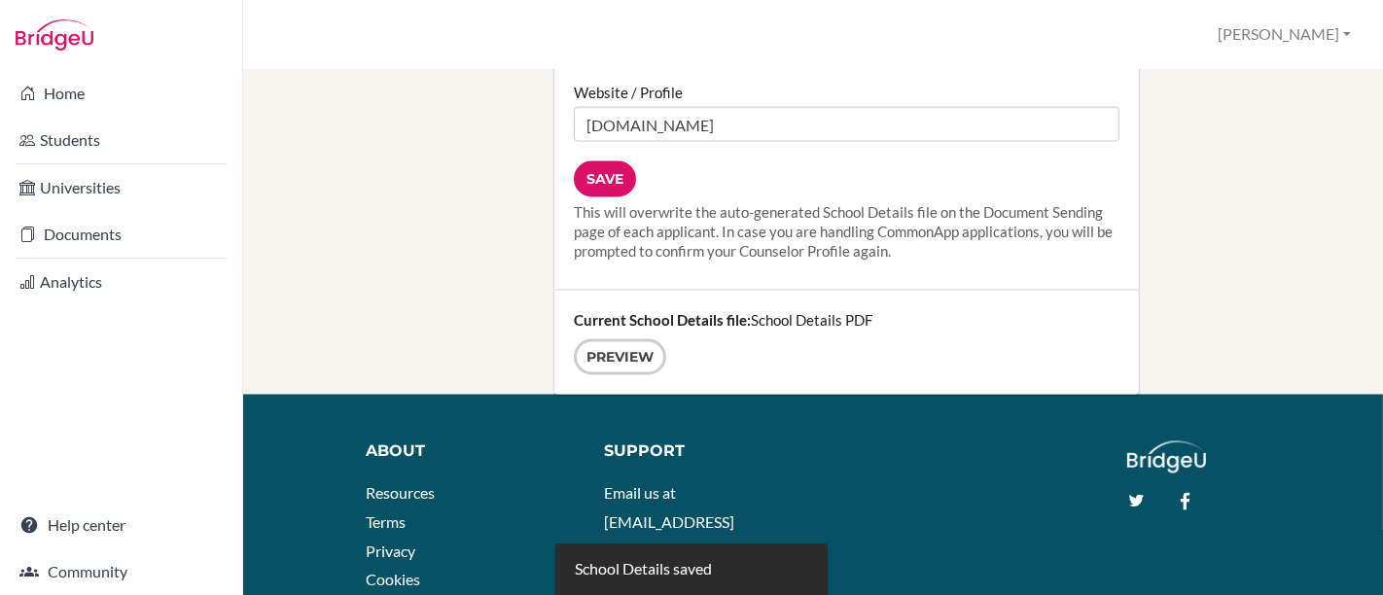
scroll to position [2719, 0]
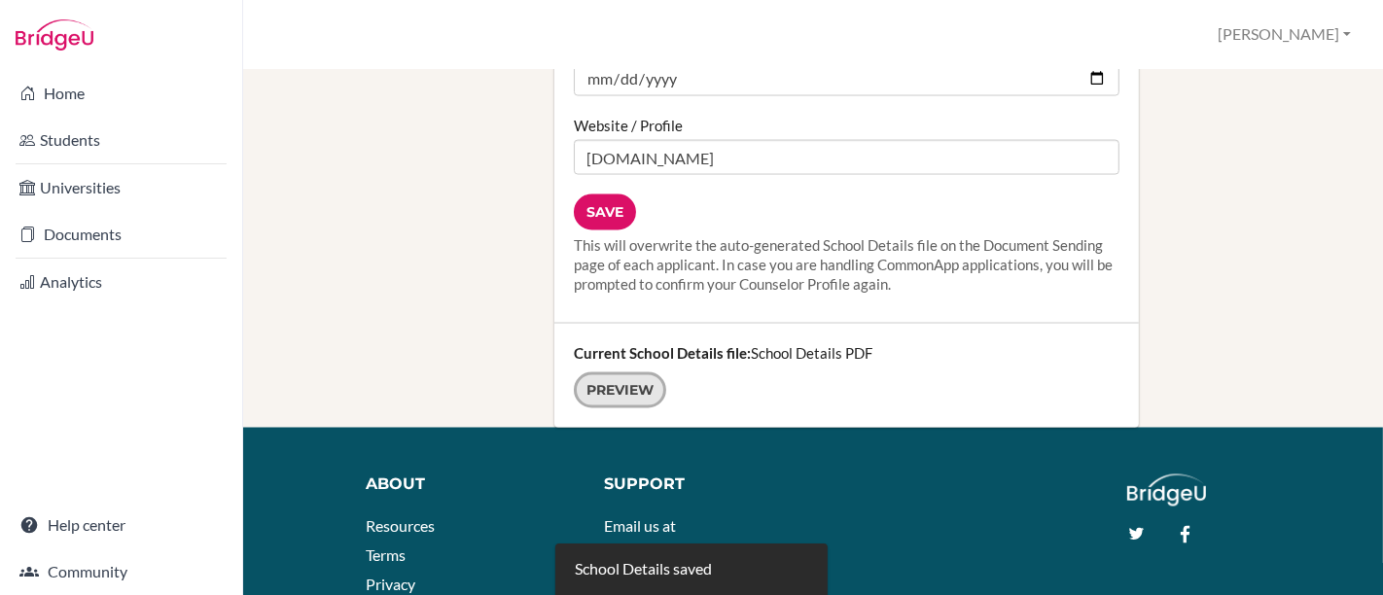
click at [625, 372] on link "Preview" at bounding box center [620, 390] width 92 height 36
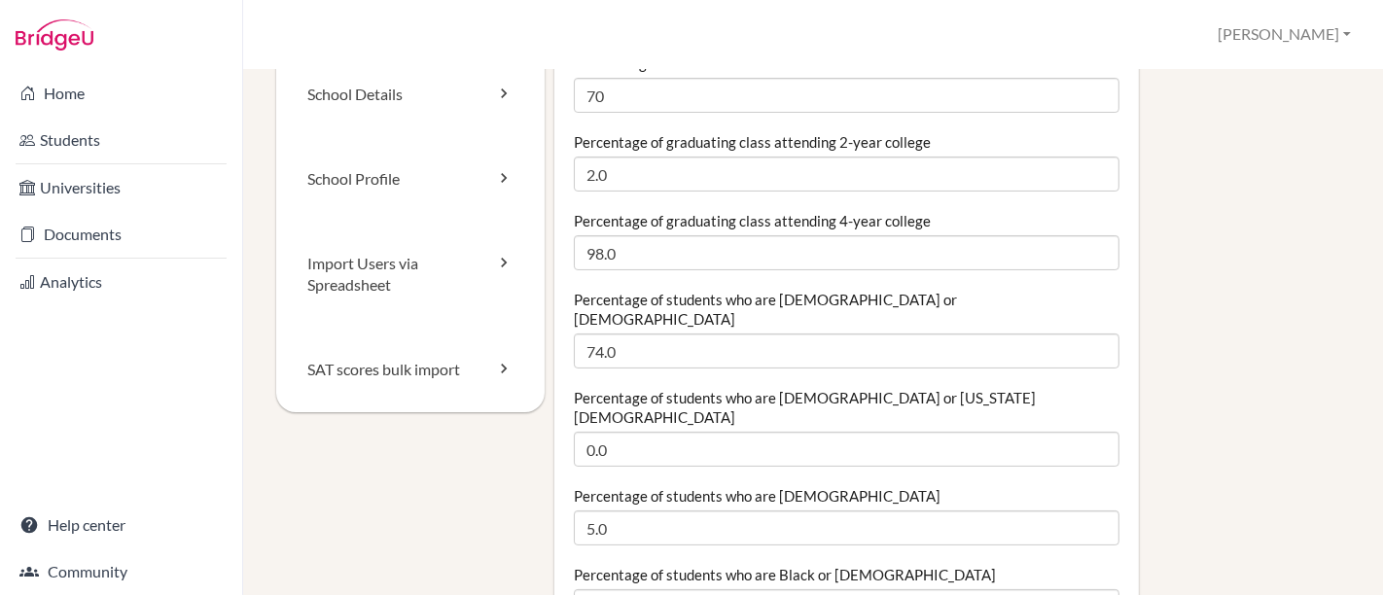
scroll to position [0, 0]
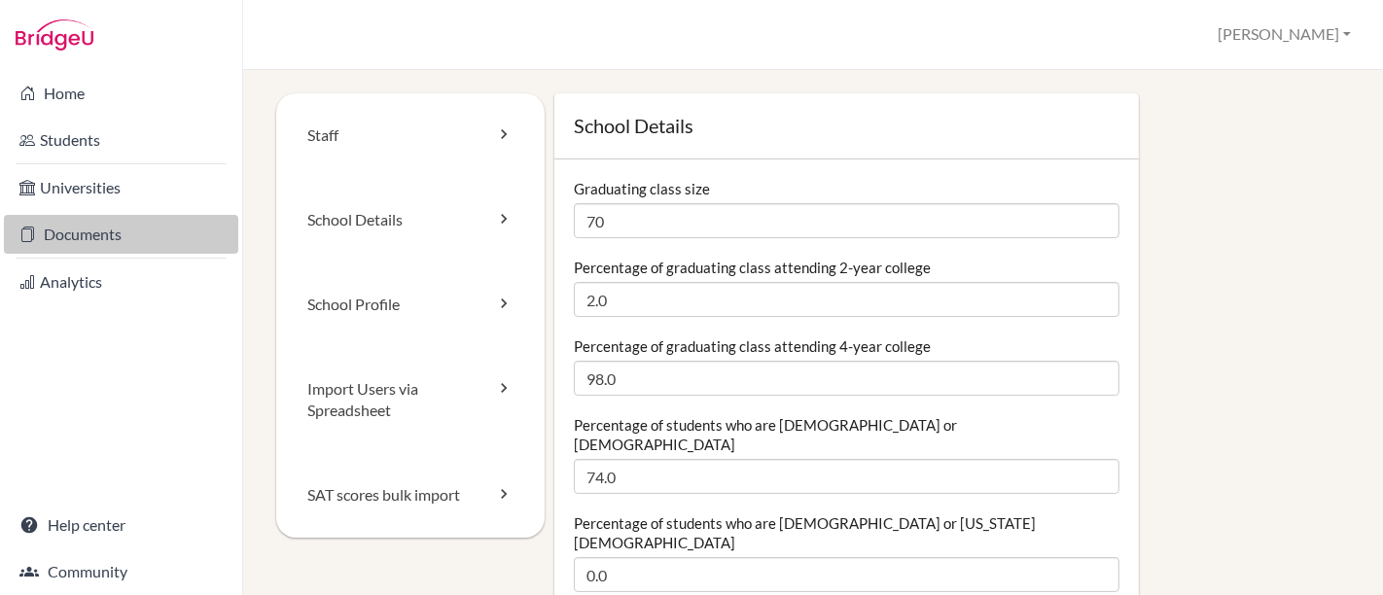
click at [84, 233] on link "Documents" at bounding box center [121, 234] width 234 height 39
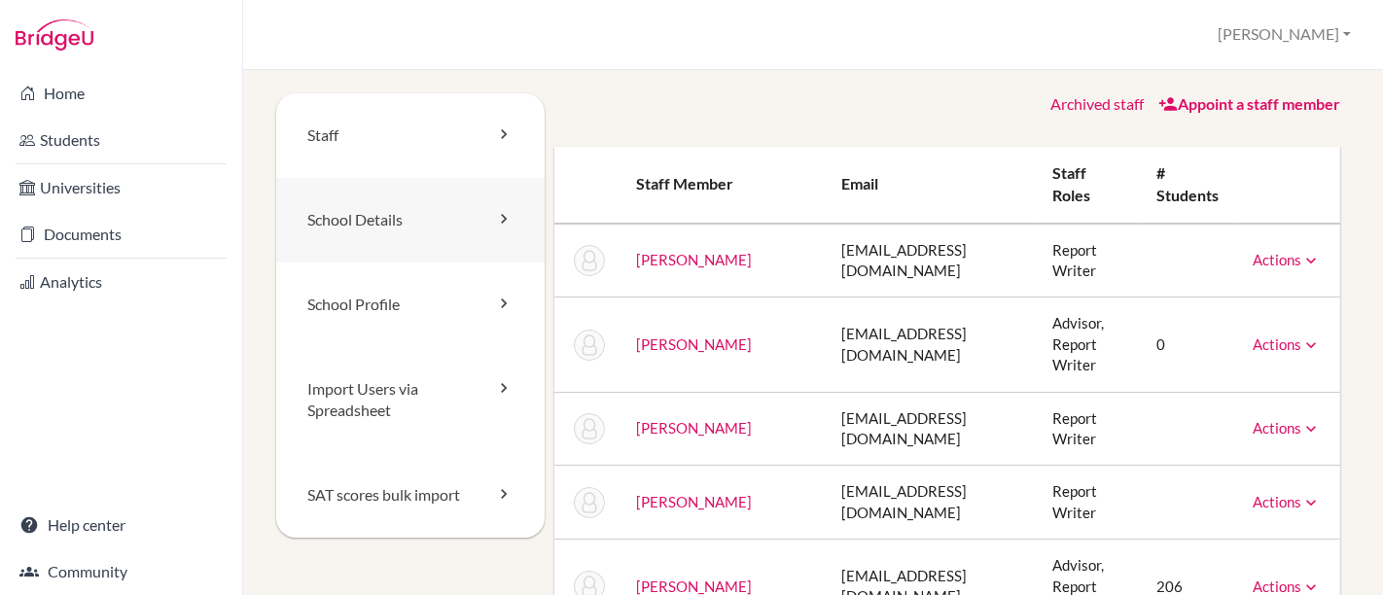
click at [436, 221] on link "School Details" at bounding box center [410, 220] width 268 height 85
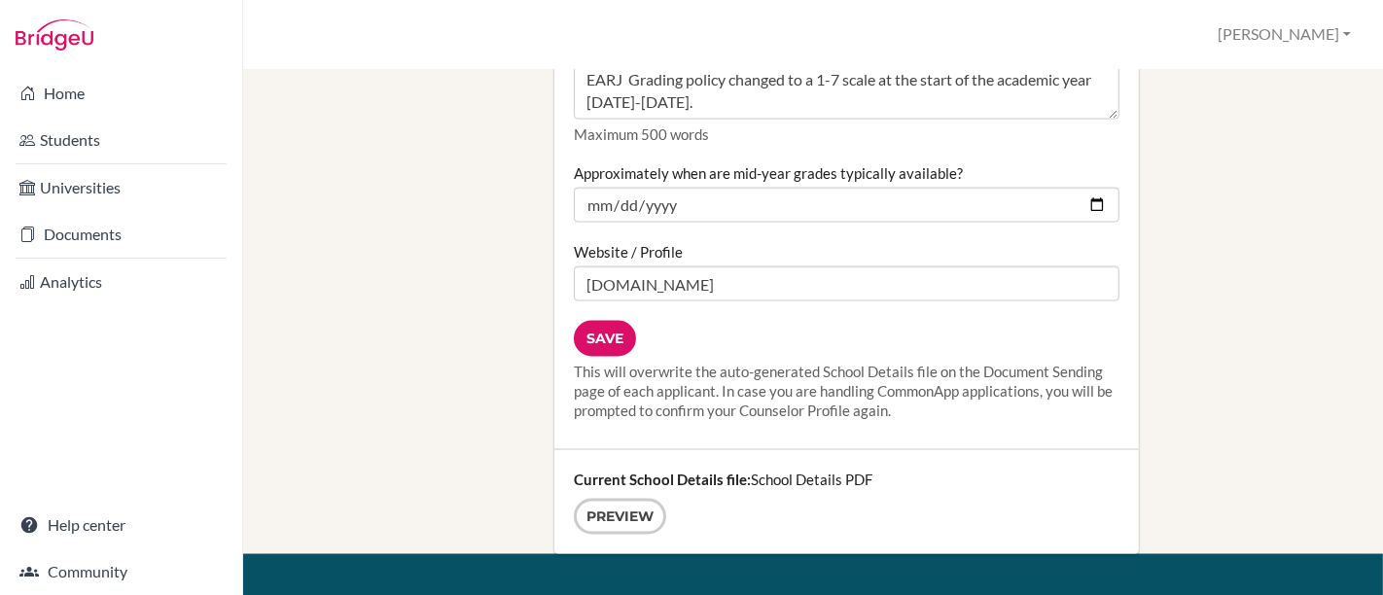
scroll to position [2484, 0]
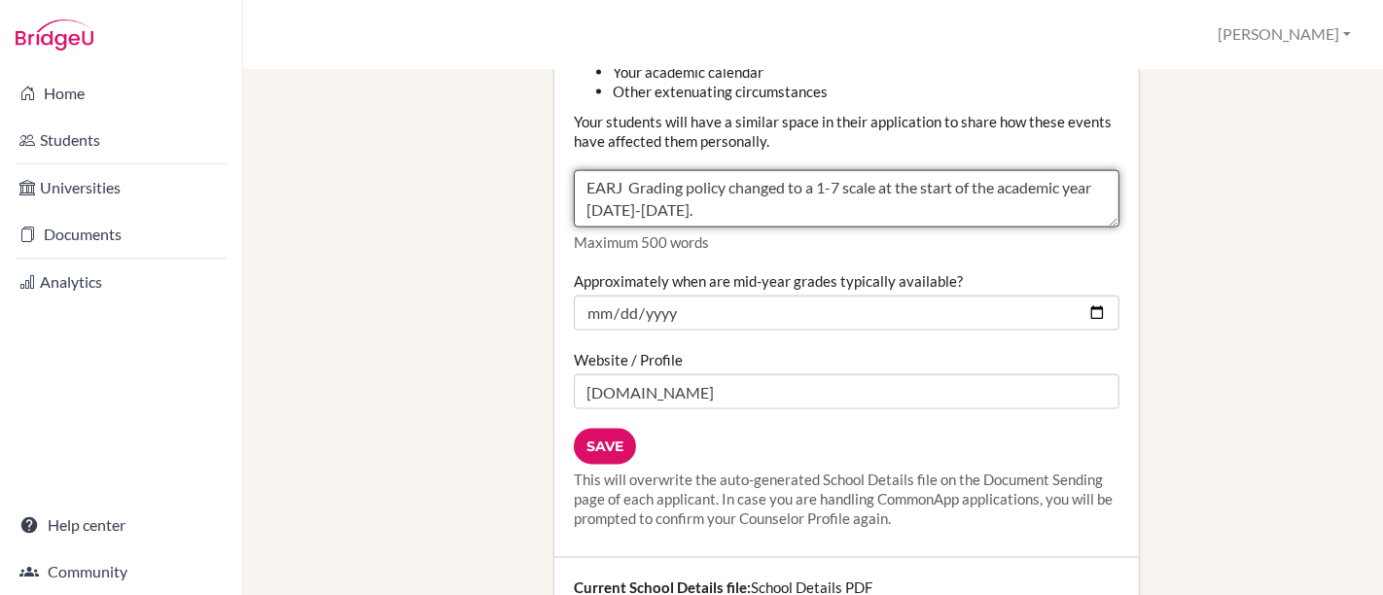
click at [831, 170] on textarea "EARJ Grading policy changed to a 1-7 scale at the start of the academic year [D…" at bounding box center [846, 199] width 545 height 58
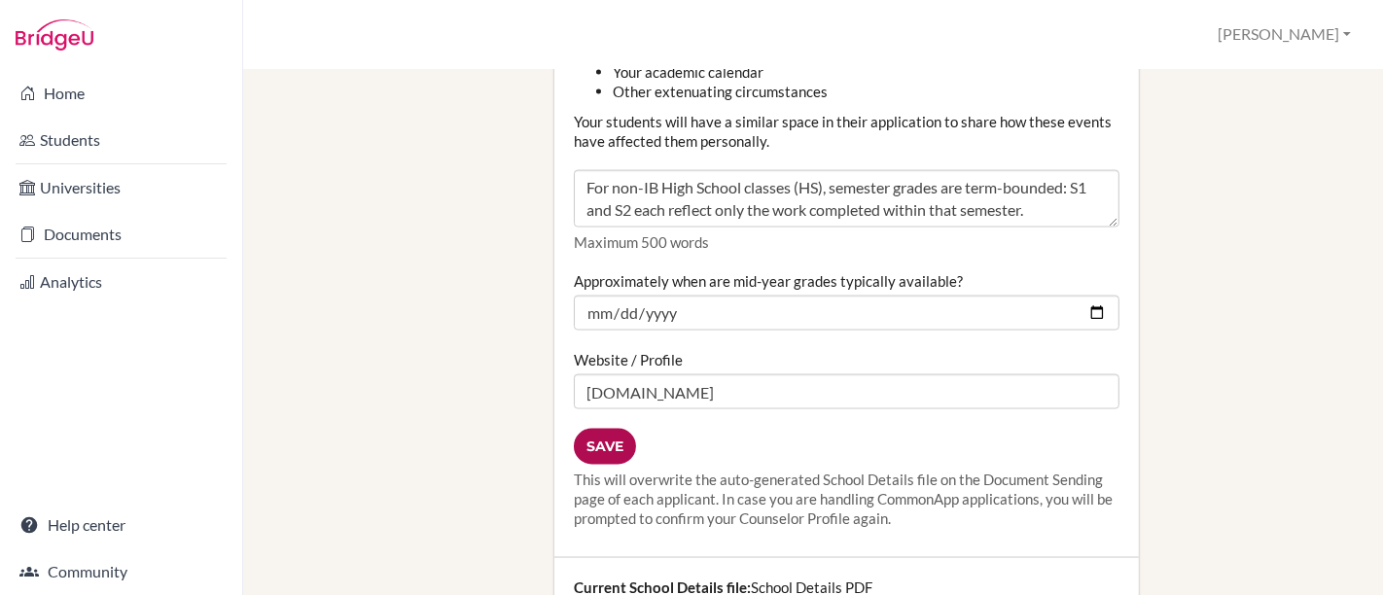
click at [605, 429] on input "Save" at bounding box center [605, 447] width 62 height 36
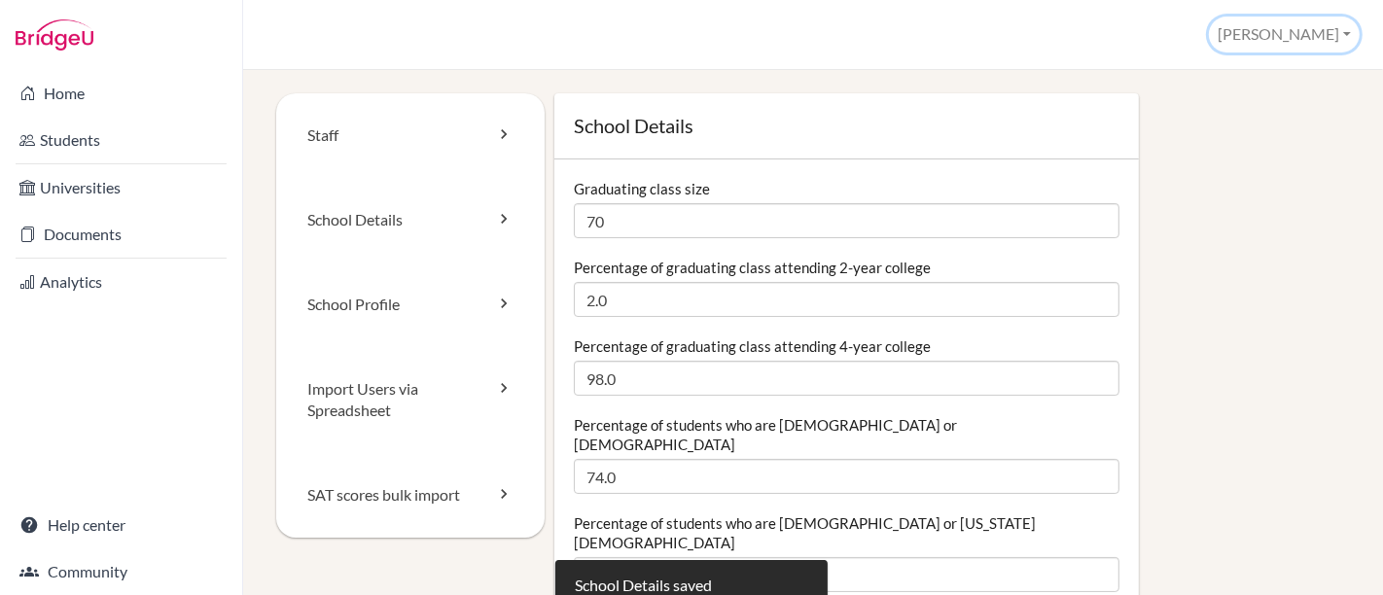
click at [1288, 42] on button "[PERSON_NAME]" at bounding box center [1284, 35] width 151 height 36
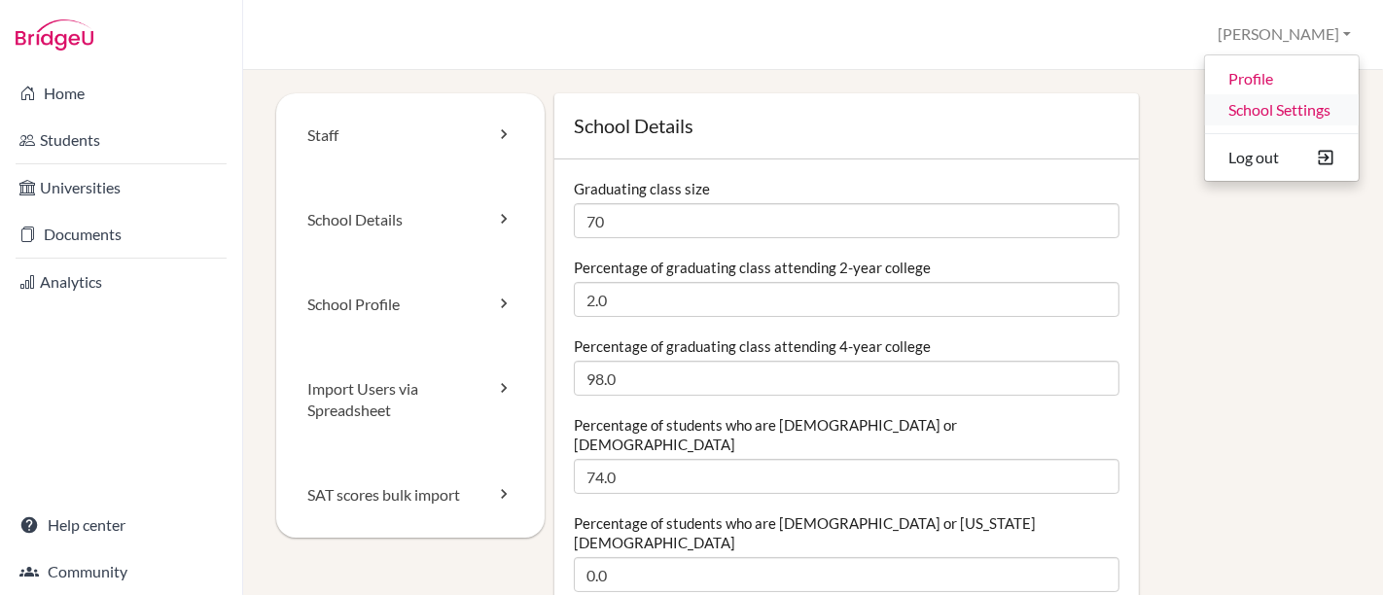
click at [1252, 107] on link "School Settings" at bounding box center [1282, 109] width 154 height 31
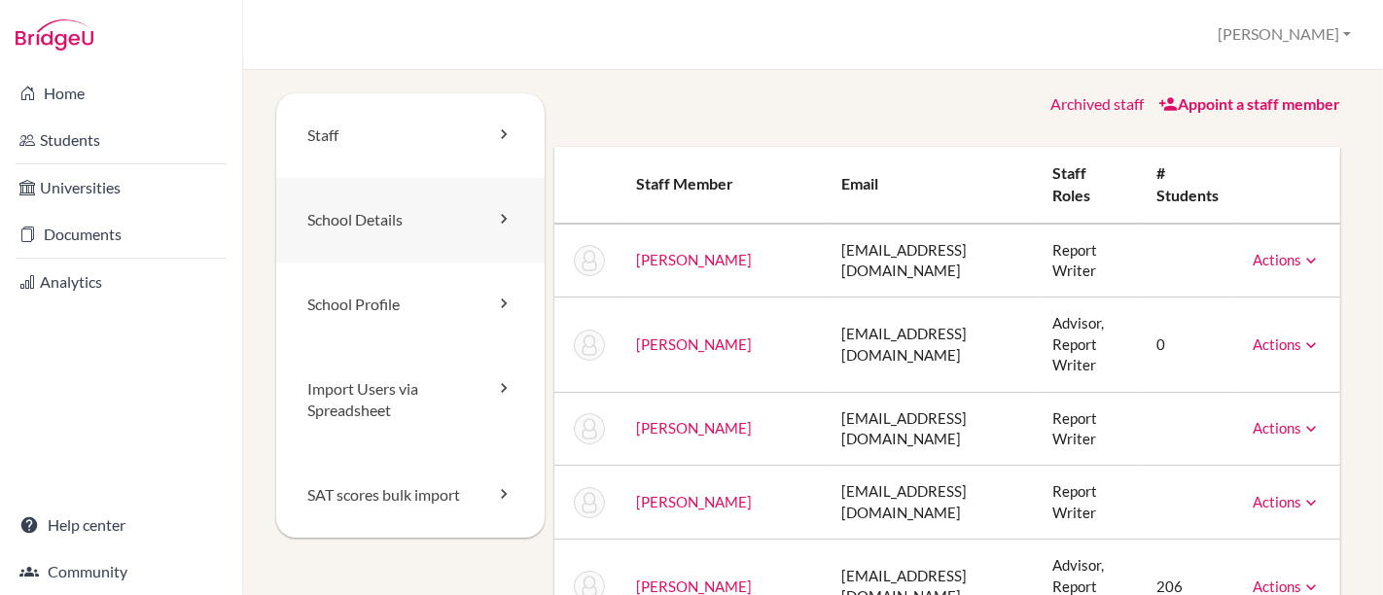
click at [377, 230] on link "School Details" at bounding box center [410, 220] width 268 height 85
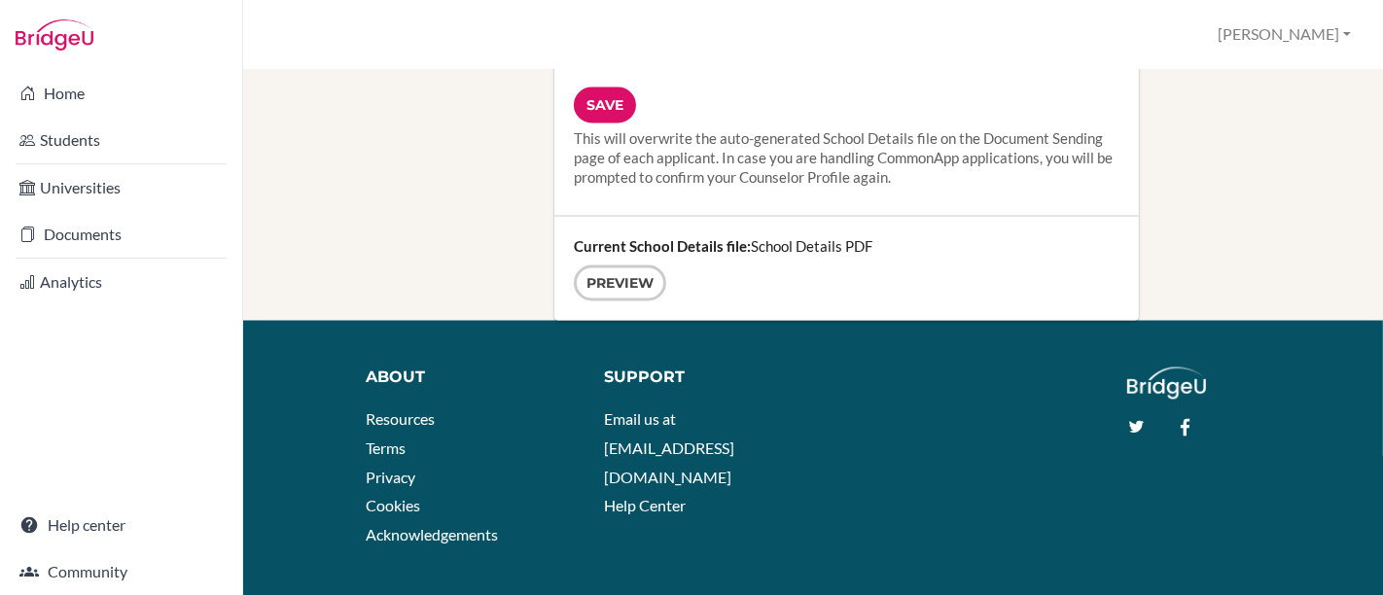
scroll to position [2826, 0]
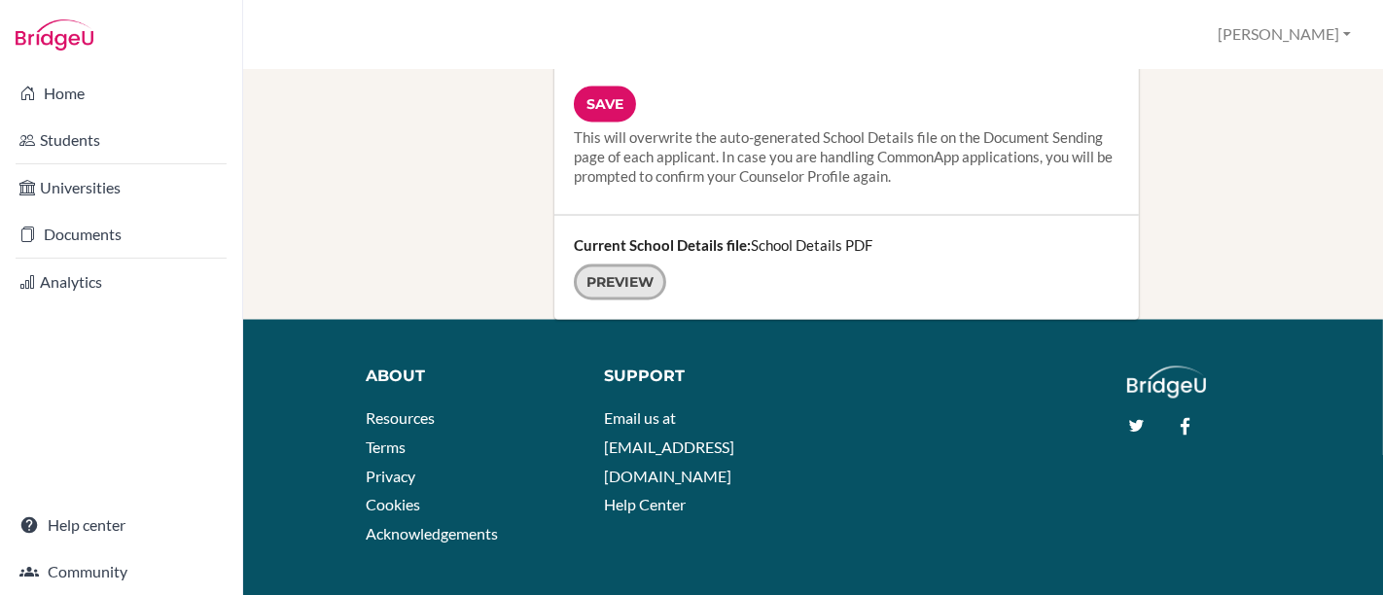
click at [619, 264] on link "Preview" at bounding box center [620, 282] width 92 height 36
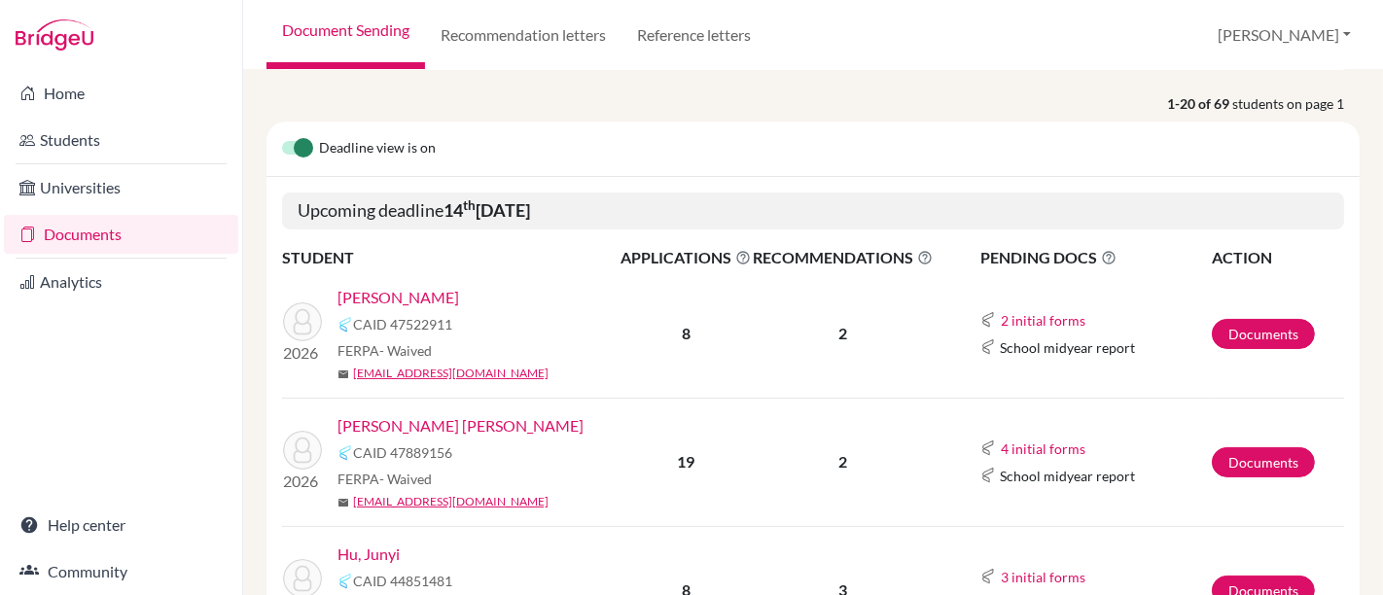
scroll to position [216, 0]
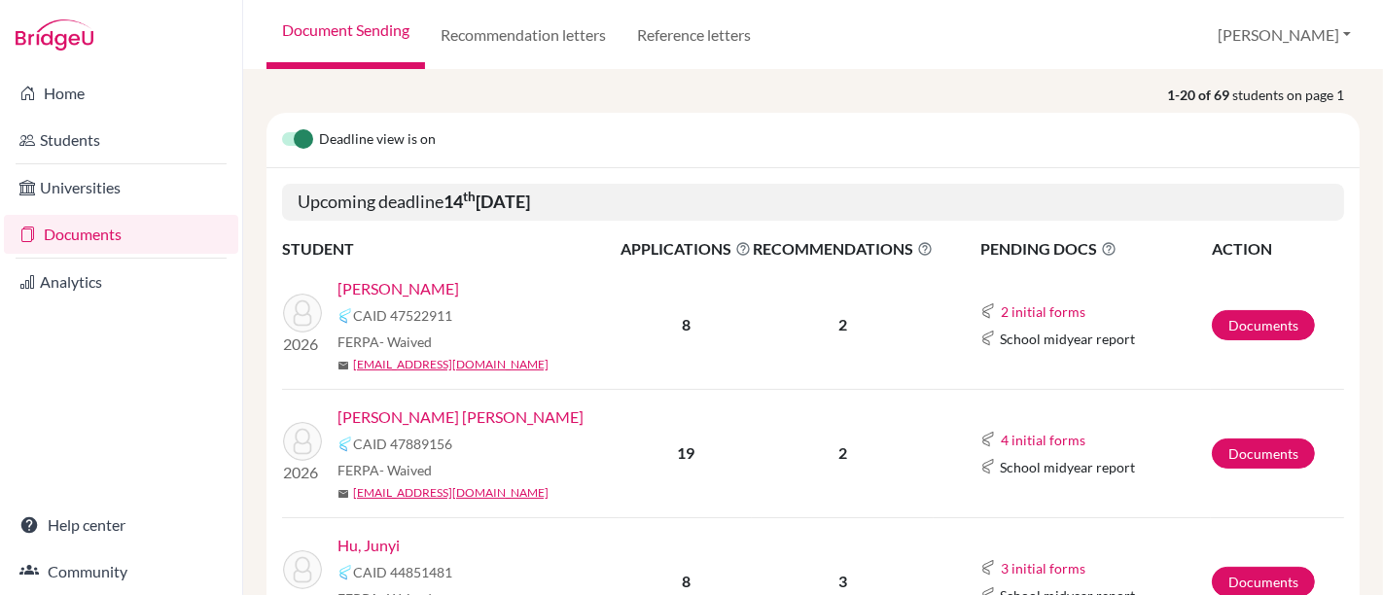
click at [371, 278] on link "[PERSON_NAME]" at bounding box center [398, 288] width 122 height 23
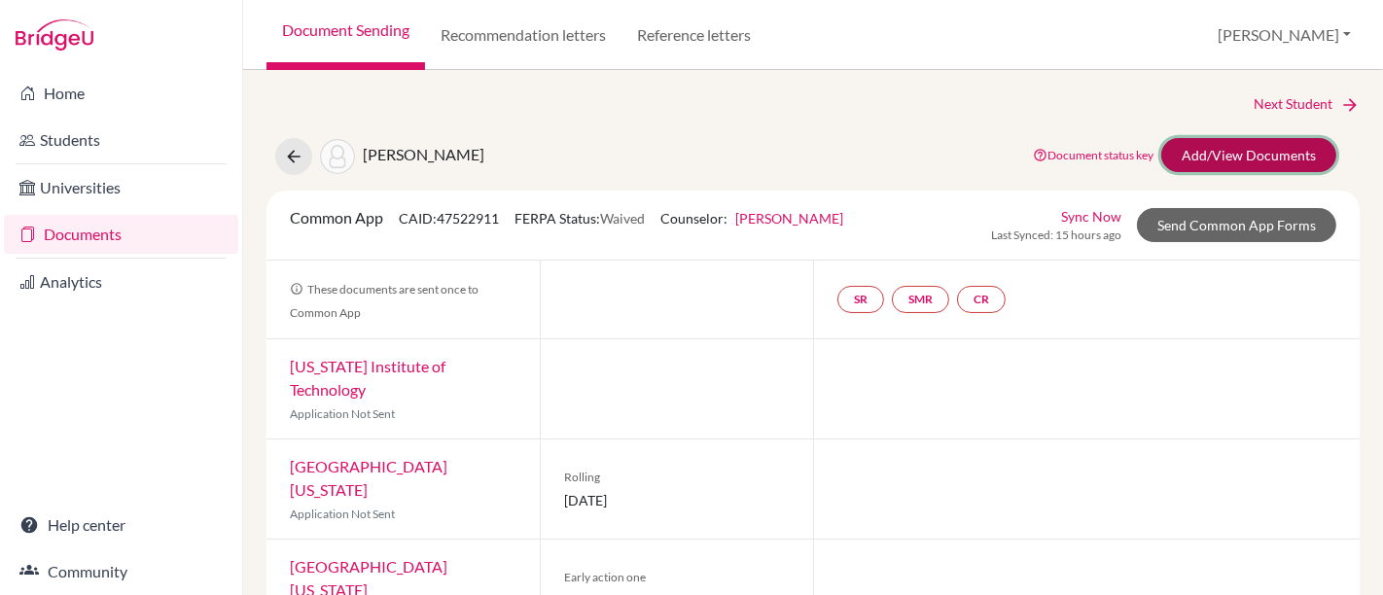
click at [1225, 161] on link "Add/View Documents" at bounding box center [1248, 155] width 175 height 34
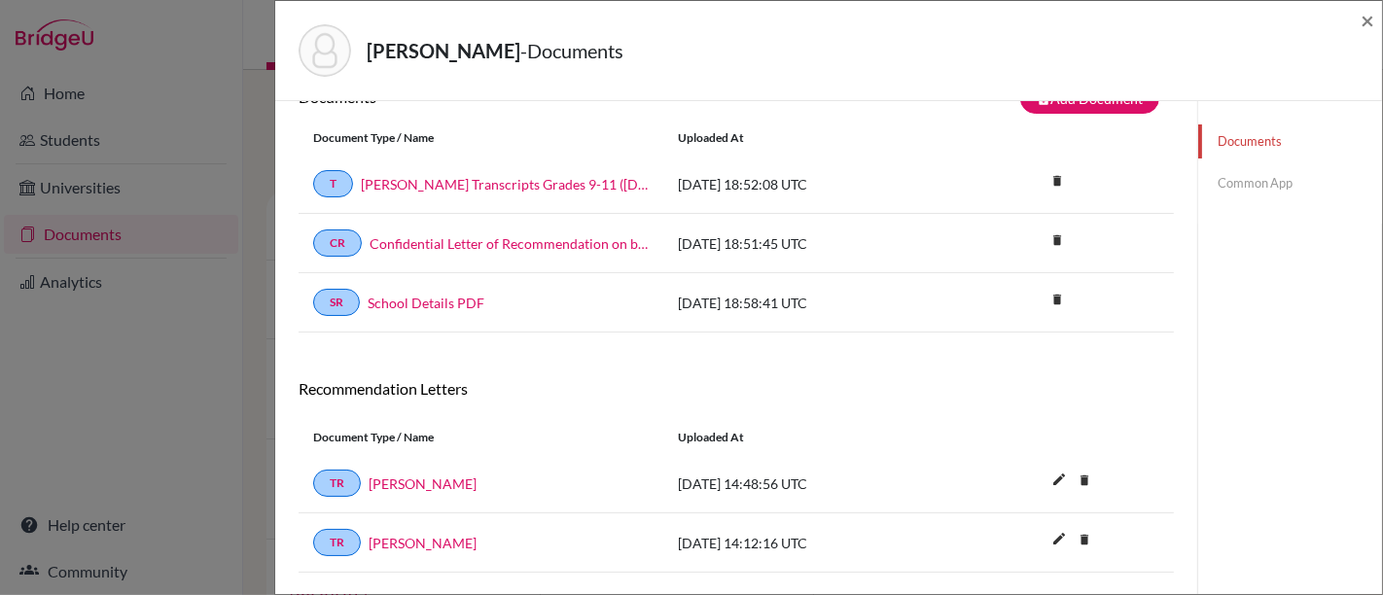
scroll to position [101, 0]
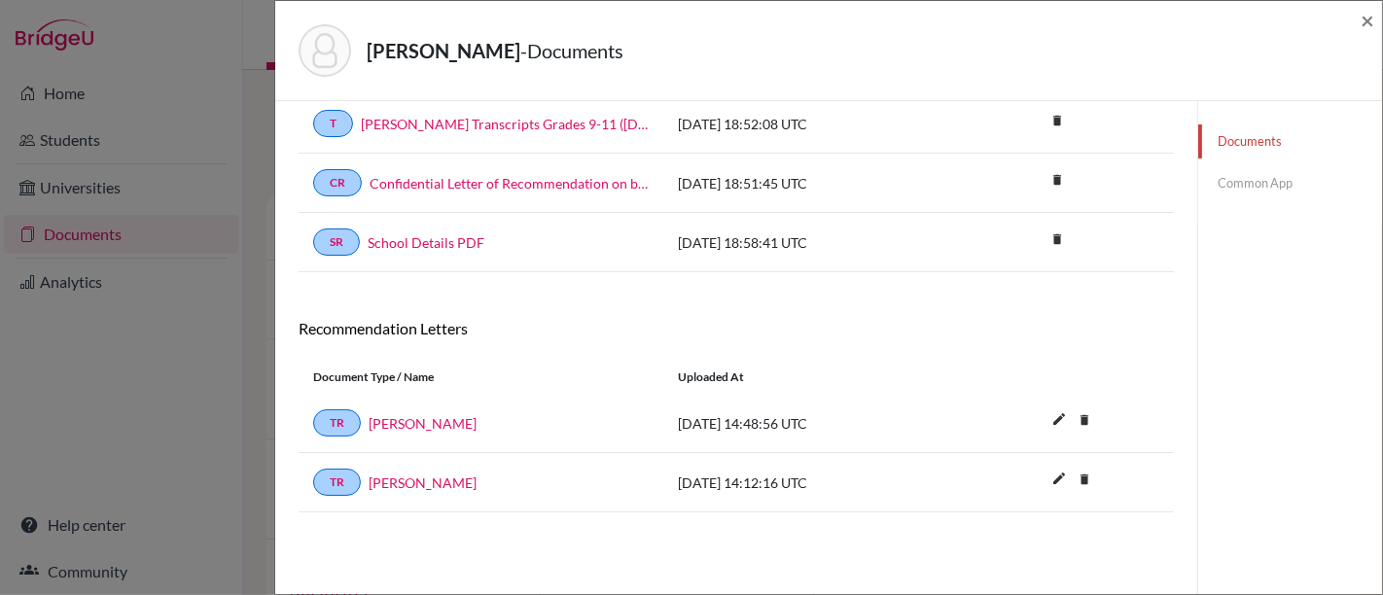
click at [1222, 185] on link "Common App" at bounding box center [1290, 183] width 184 height 34
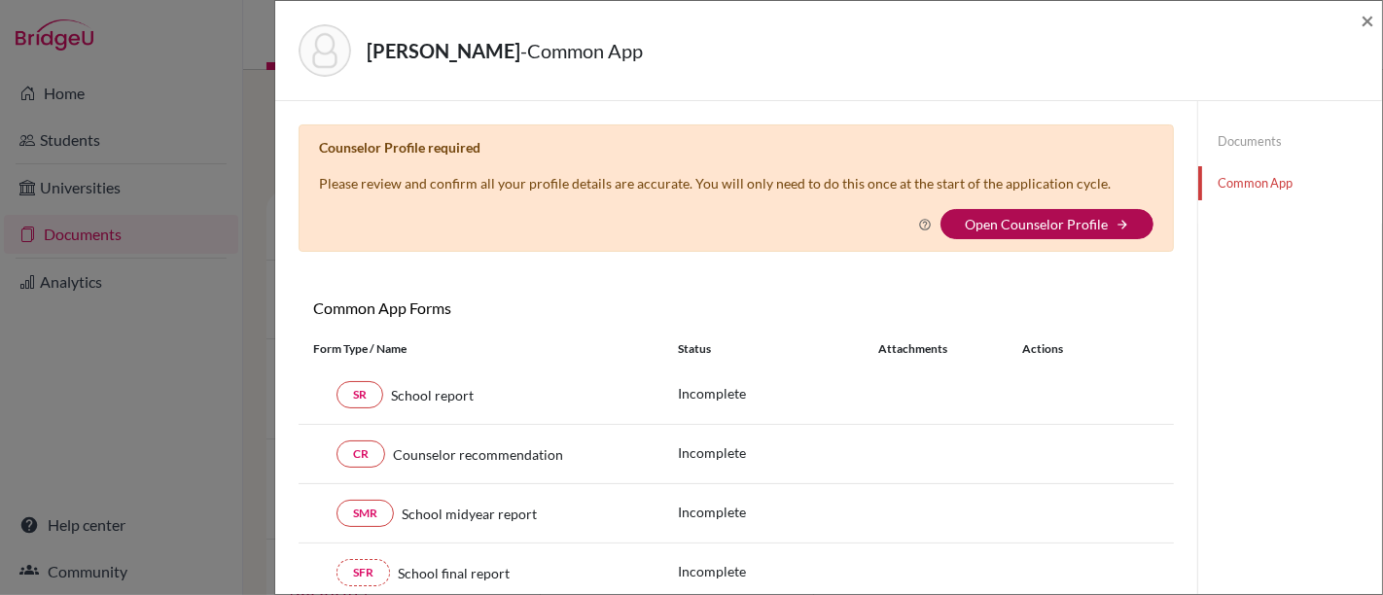
click at [1041, 221] on link "Open Counselor Profile" at bounding box center [1036, 224] width 143 height 17
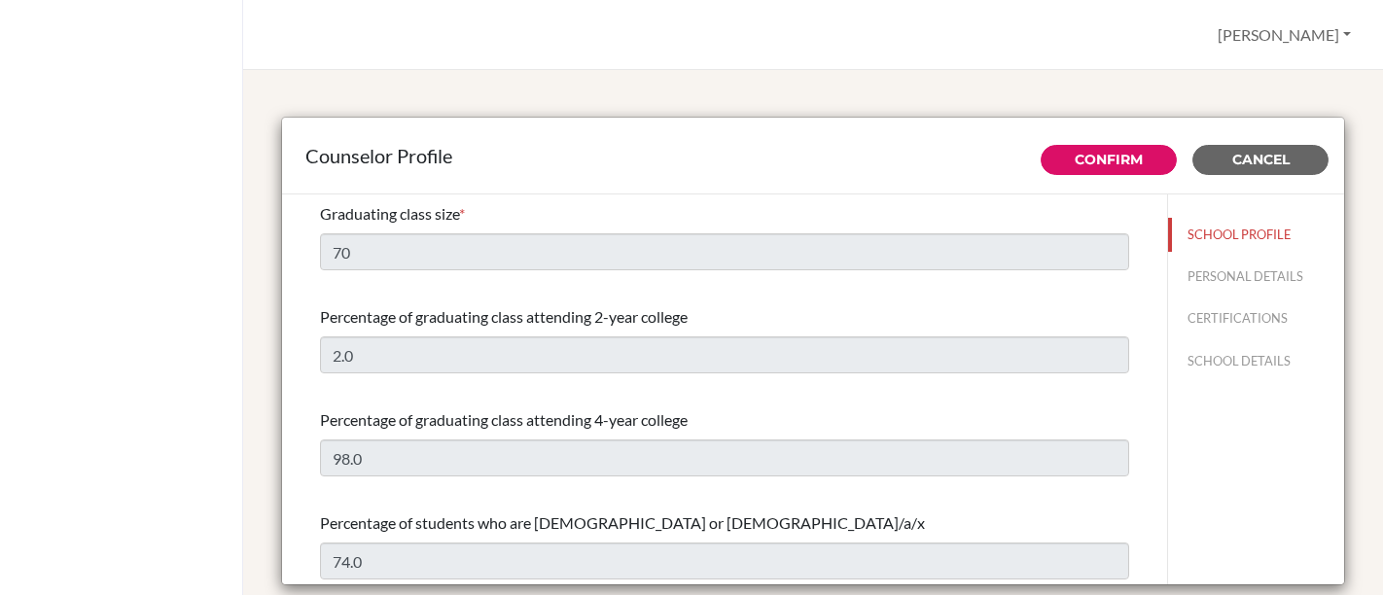
select select "0"
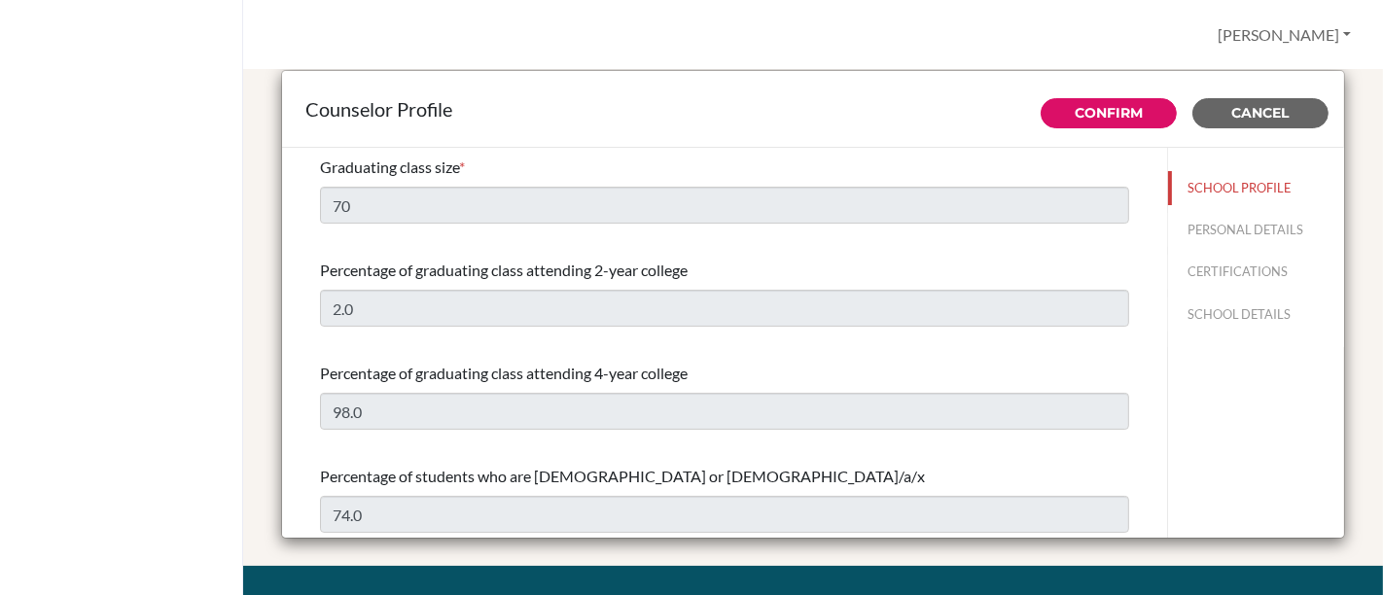
scroll to position [32, 0]
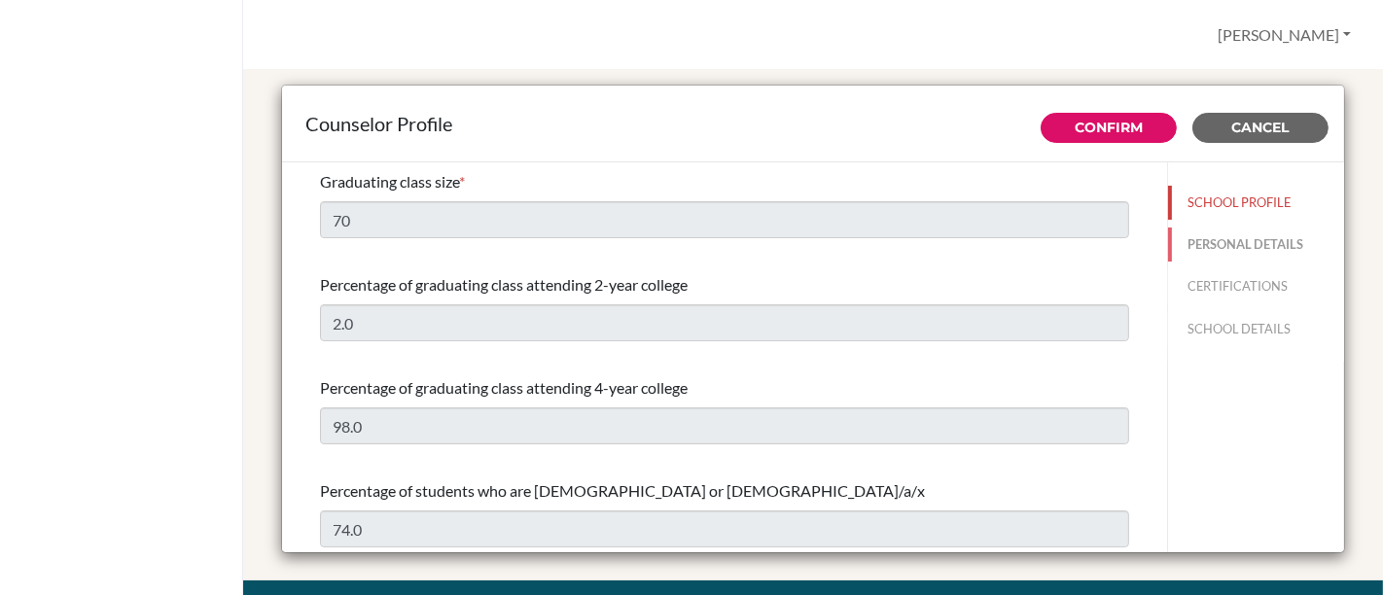
click at [1206, 235] on button "PERSONAL DETAILS" at bounding box center [1256, 245] width 176 height 34
type input "[PERSON_NAME]"
type input "Neto"
type input "Director of College Counselling"
type input "55.11965241167"
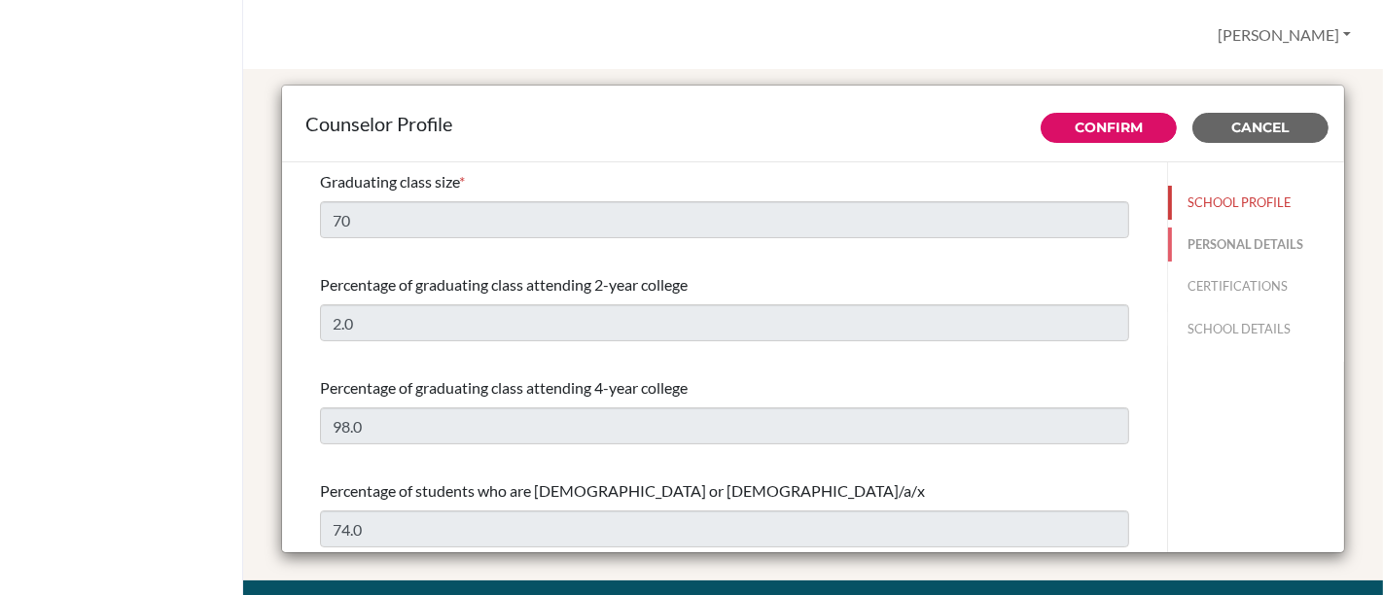
type input "afneto@earj.com.br"
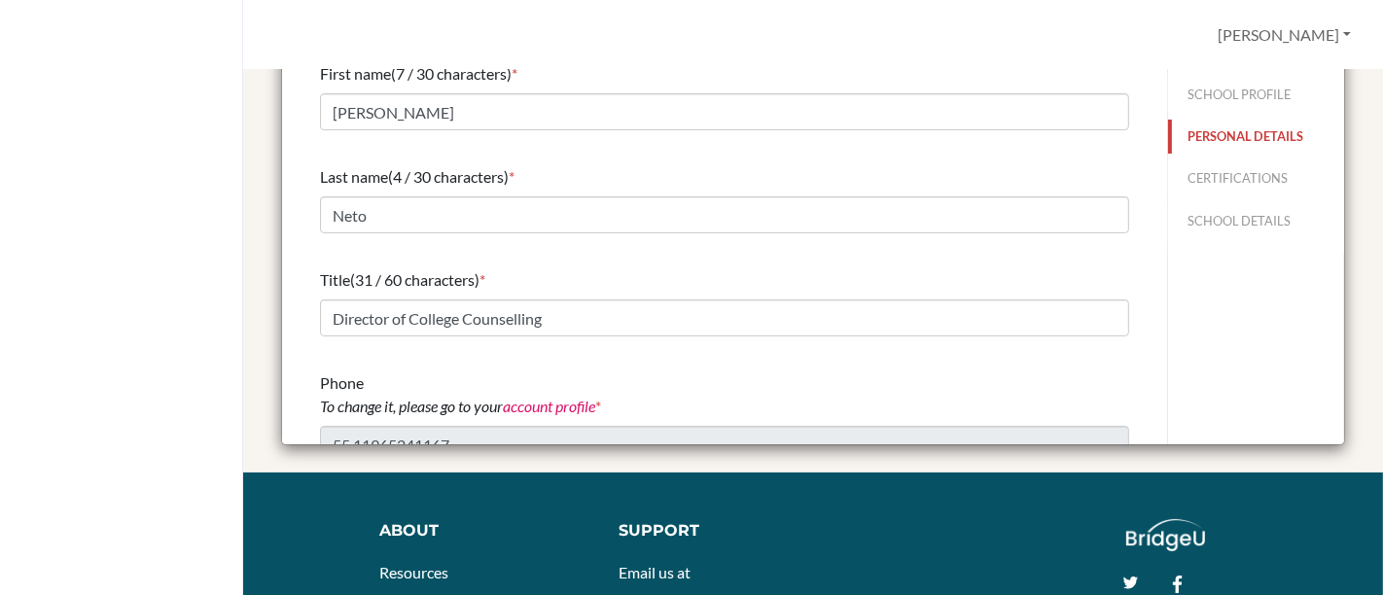
scroll to position [150, 0]
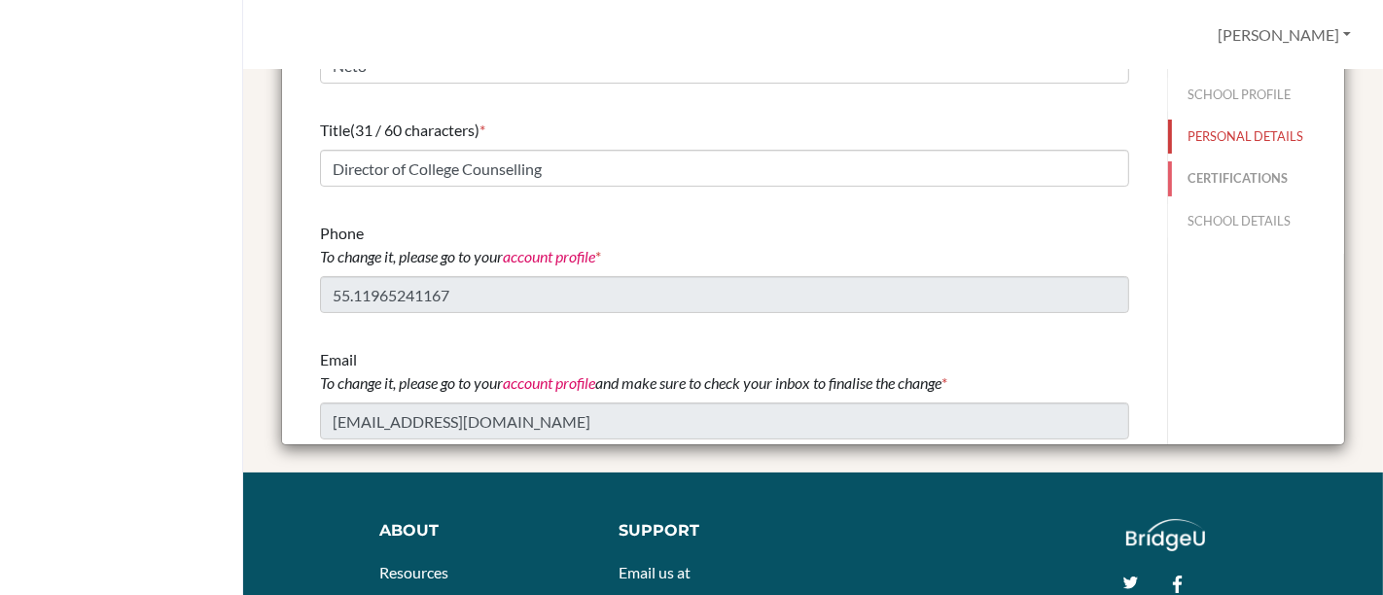
click at [1238, 173] on button "CERTIFICATIONS" at bounding box center [1256, 178] width 176 height 34
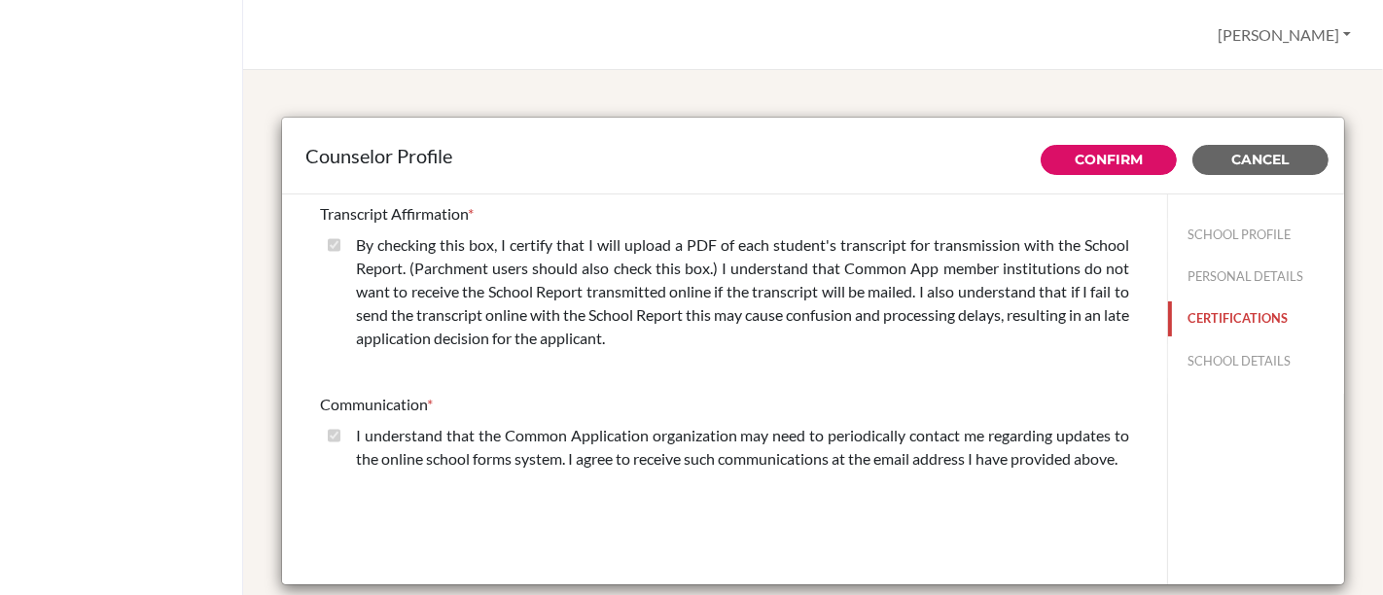
scroll to position [108, 0]
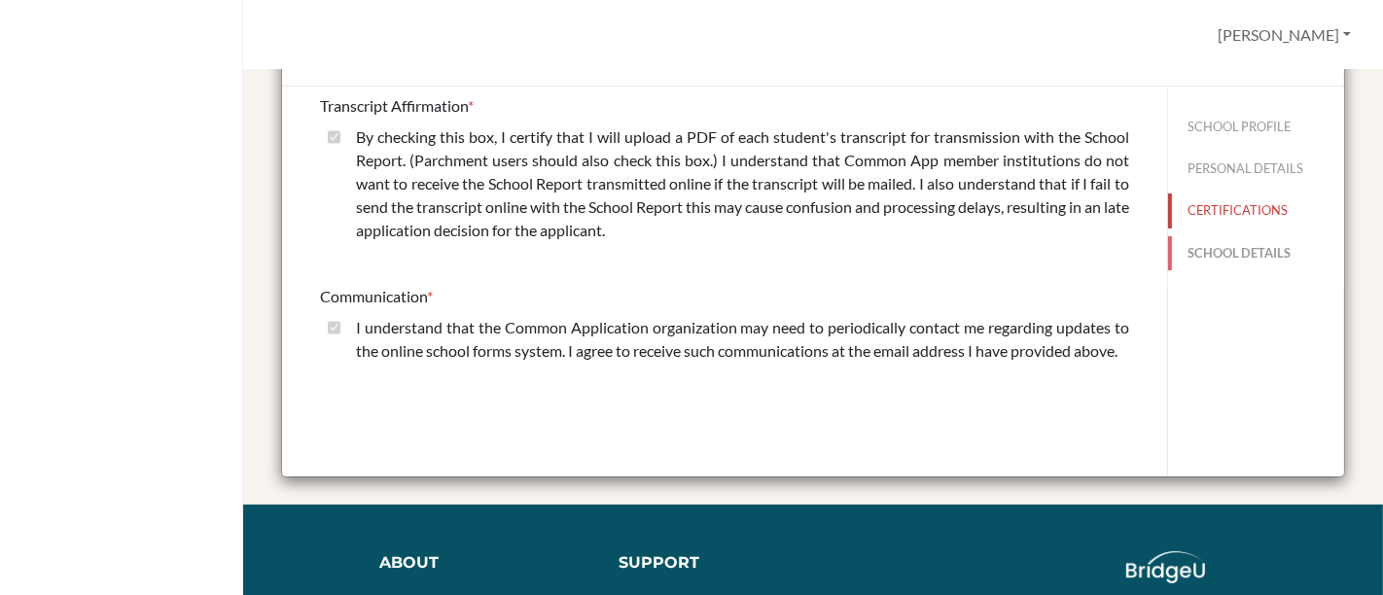
click at [1218, 236] on button "SCHOOL DETAILS" at bounding box center [1256, 253] width 176 height 34
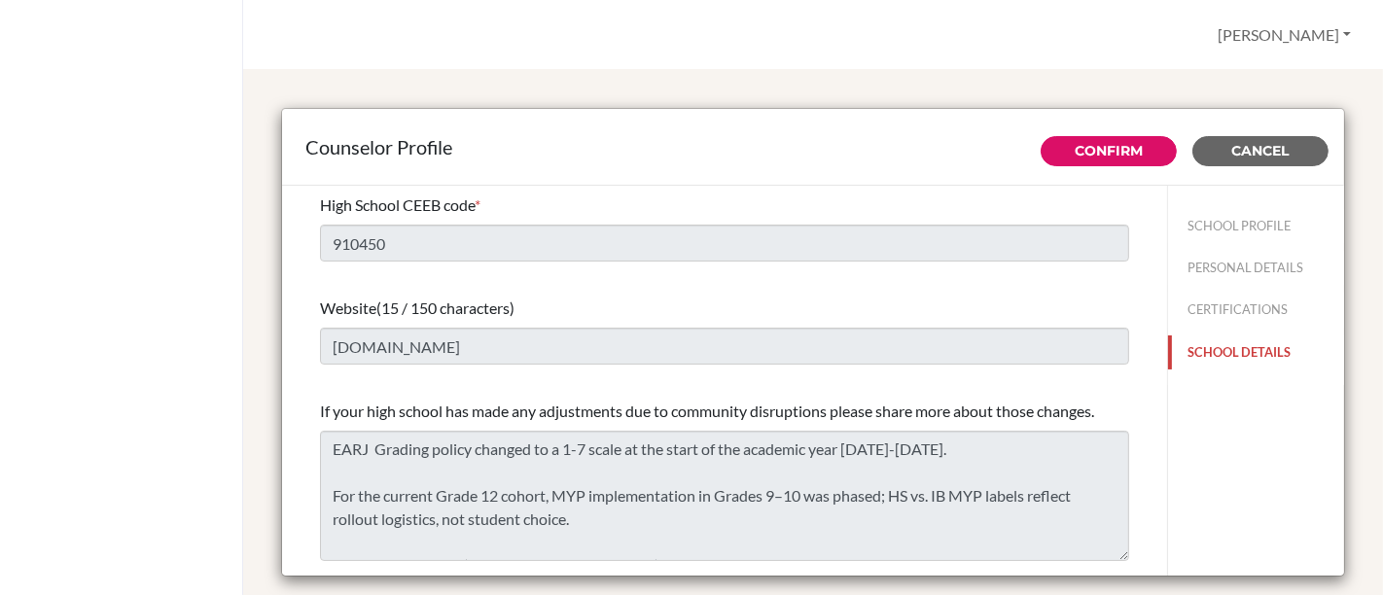
scroll to position [0, 0]
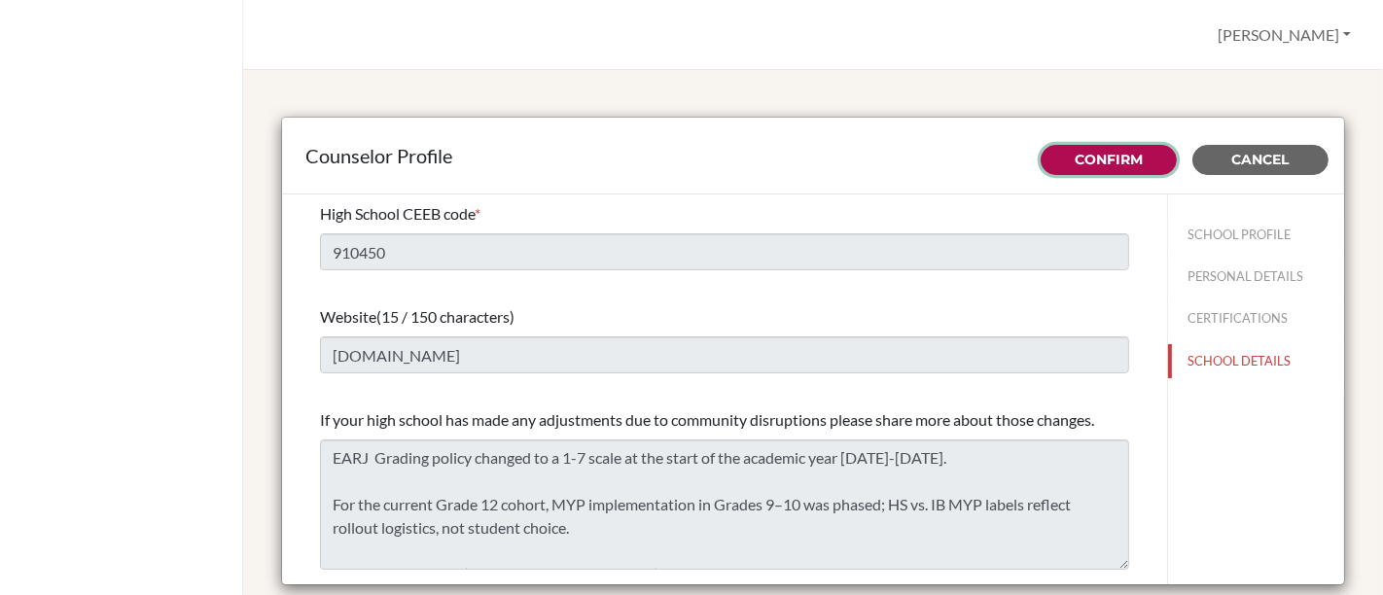
click at [1103, 157] on link "Confirm" at bounding box center [1108, 160] width 68 height 18
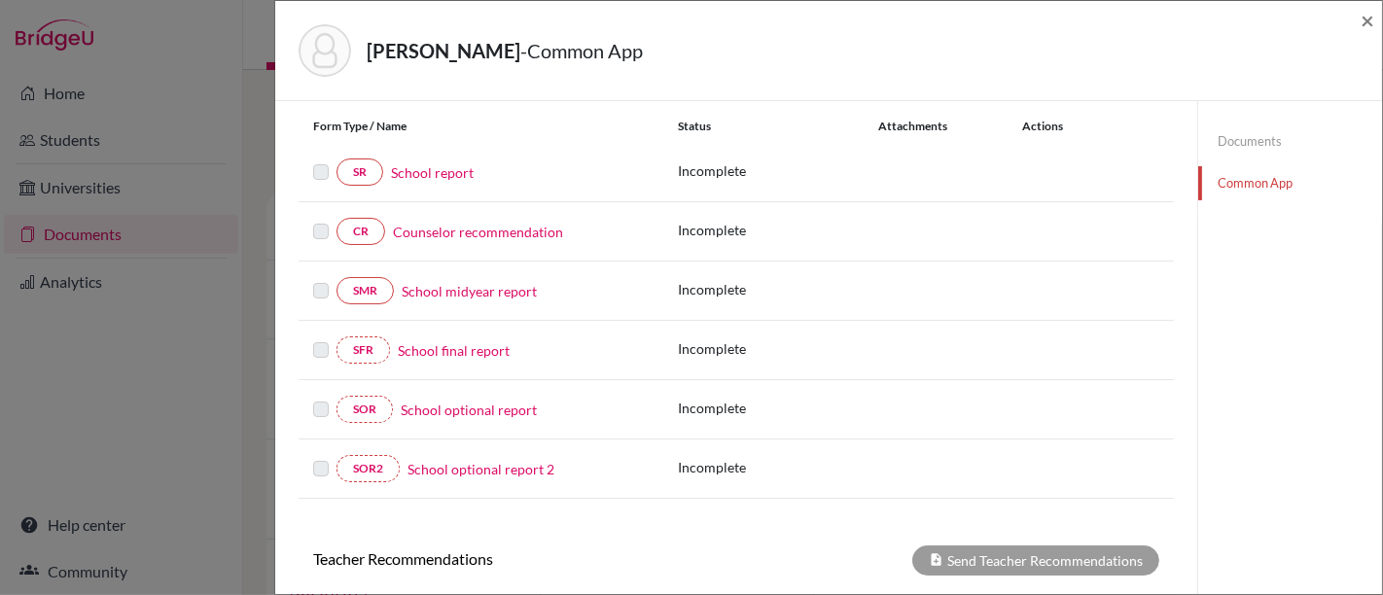
scroll to position [108, 0]
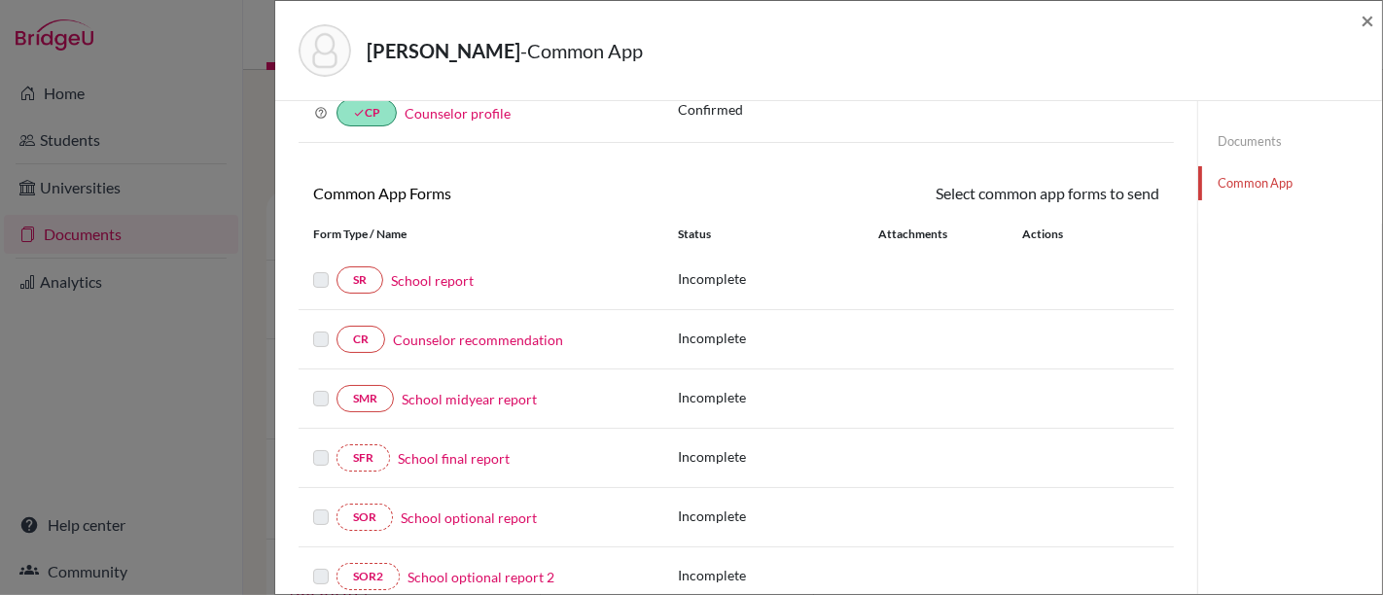
click at [451, 276] on link "School report" at bounding box center [432, 280] width 83 height 20
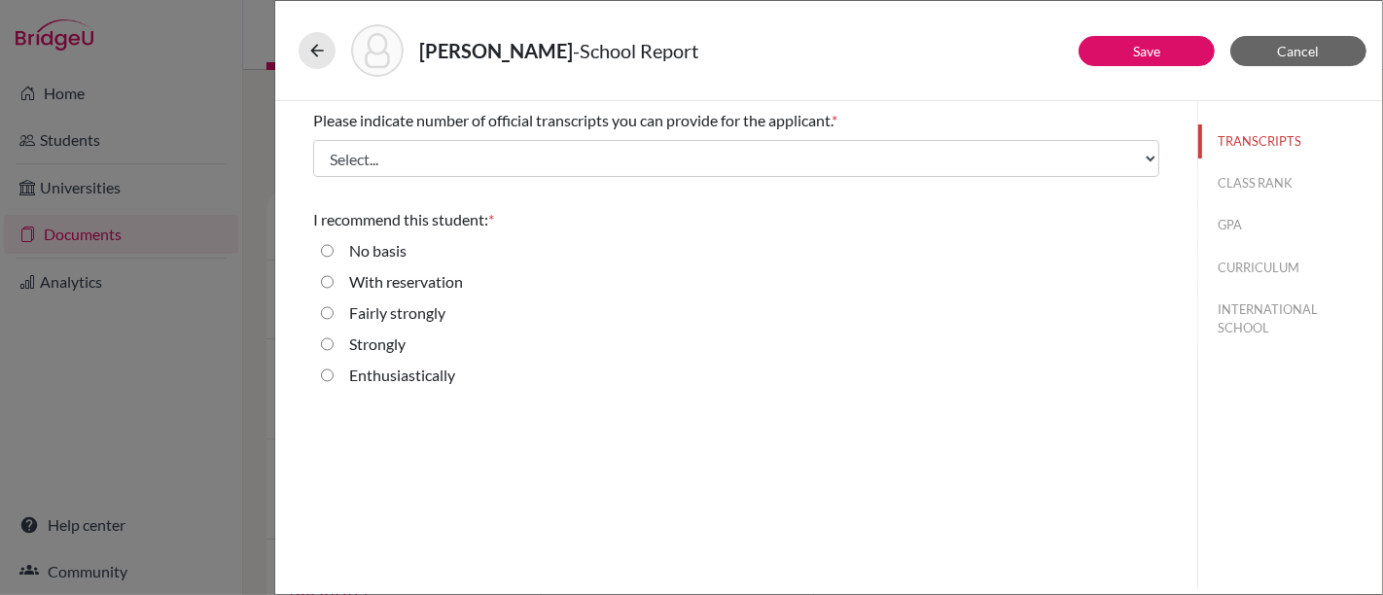
click at [434, 377] on label "Enthusiastically" at bounding box center [402, 375] width 106 height 23
click at [333, 377] on input "Enthusiastically" at bounding box center [327, 375] width 13 height 23
radio input "true"
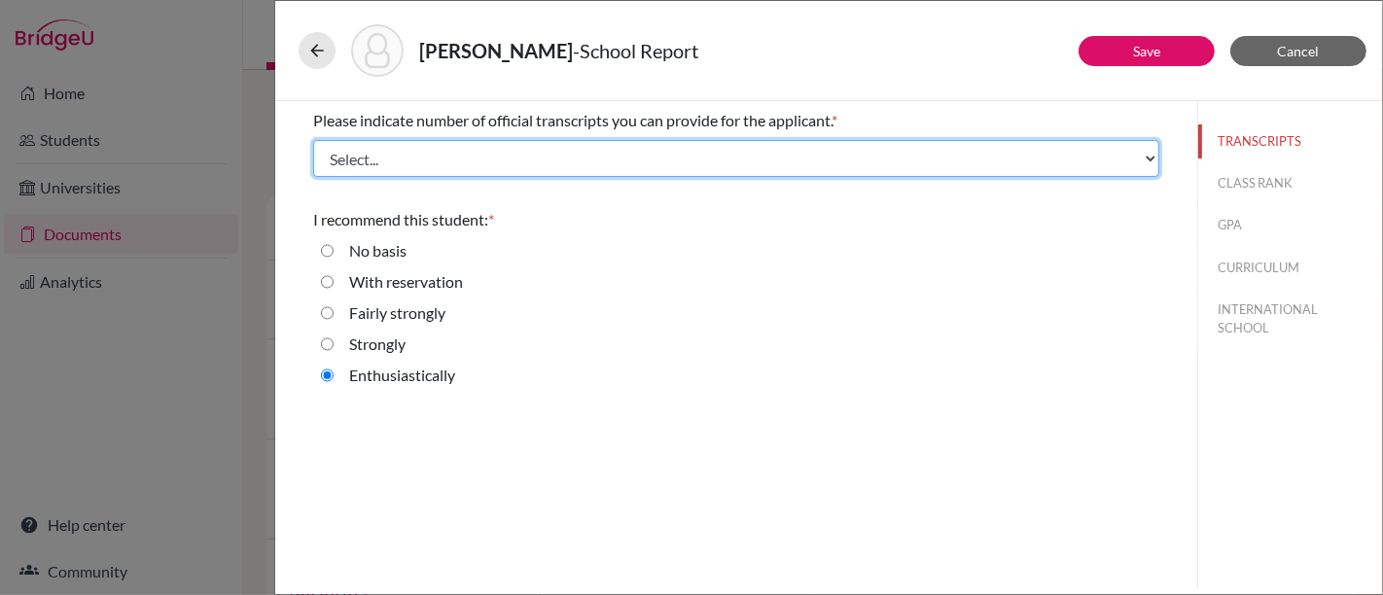
click at [575, 146] on select "Select... 1 2 3 4" at bounding box center [736, 158] width 846 height 37
select select "1"
click at [313, 140] on select "Select... 1 2 3 4" at bounding box center [736, 158] width 846 height 37
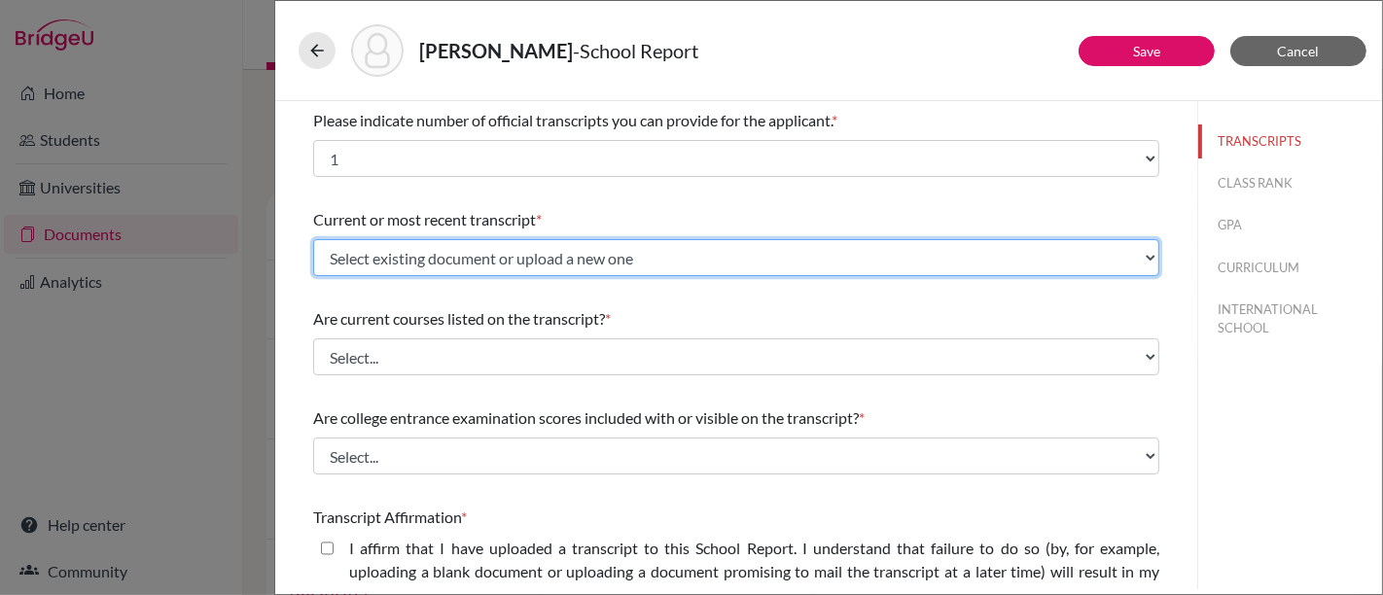
click at [560, 265] on select "Select existing document or upload a new one Mikael Byrkjeland Transcripts Grad…" at bounding box center [736, 257] width 846 height 37
select select "689869"
click at [313, 239] on select "Select existing document or upload a new one Mikael Byrkjeland Transcripts Grad…" at bounding box center [736, 257] width 846 height 37
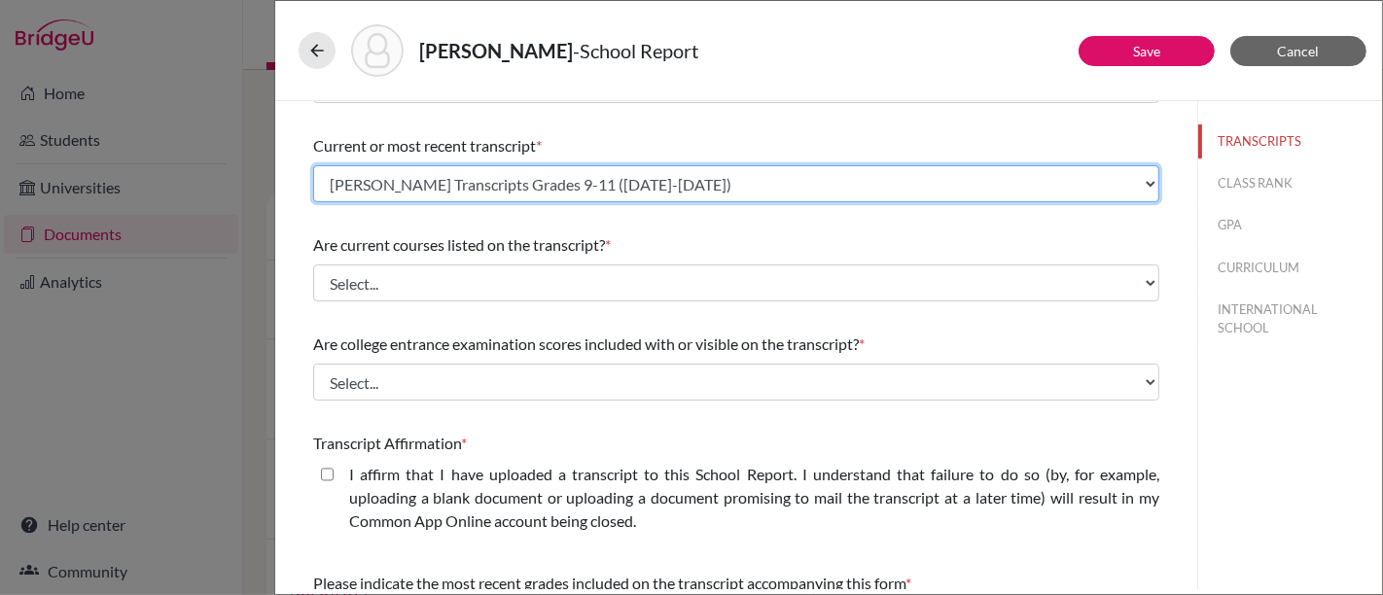
scroll to position [108, 0]
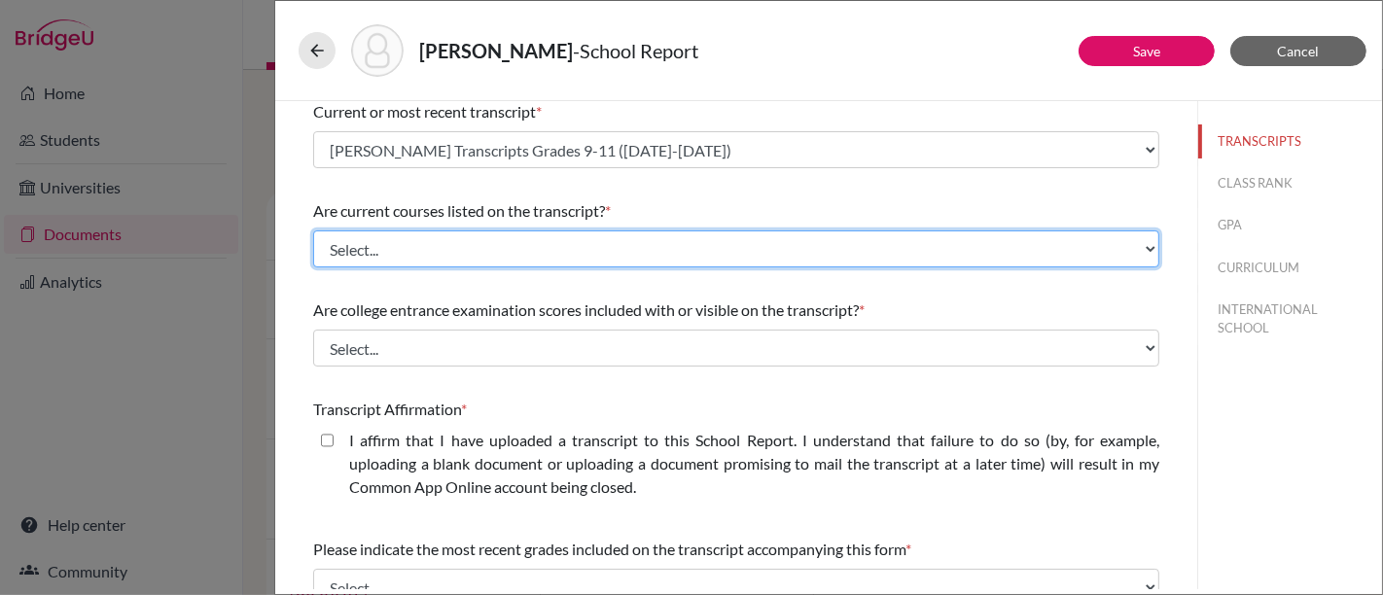
click at [555, 248] on select "Select... Yes No" at bounding box center [736, 248] width 846 height 37
select select "0"
click at [313, 230] on select "Select... Yes No" at bounding box center [736, 248] width 846 height 37
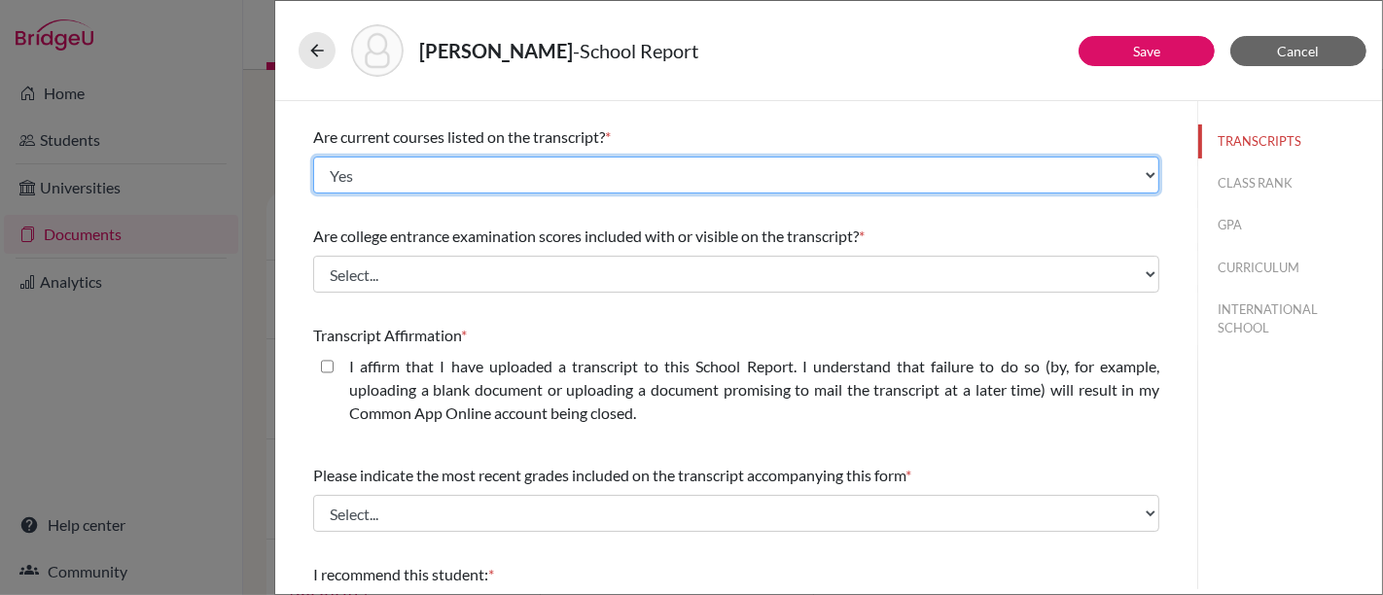
scroll to position [216, 0]
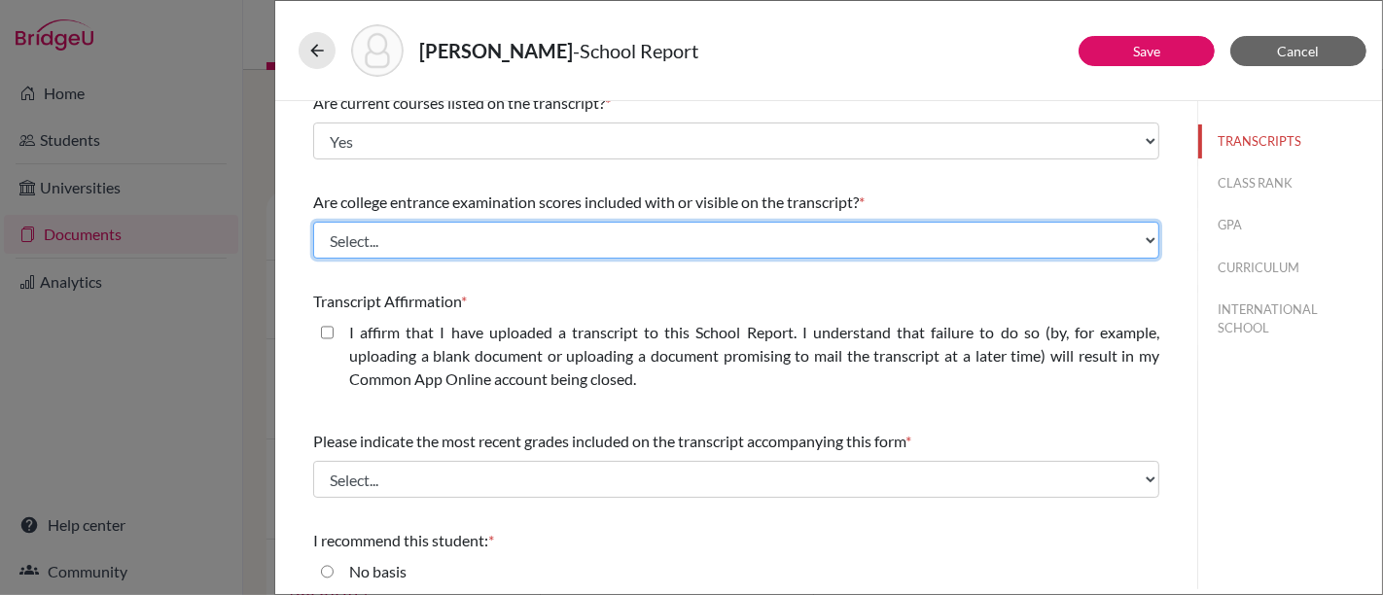
click at [529, 241] on select "Select... Yes No" at bounding box center [736, 240] width 846 height 37
select select "1"
click at [313, 222] on select "Select... Yes No" at bounding box center [736, 240] width 846 height 37
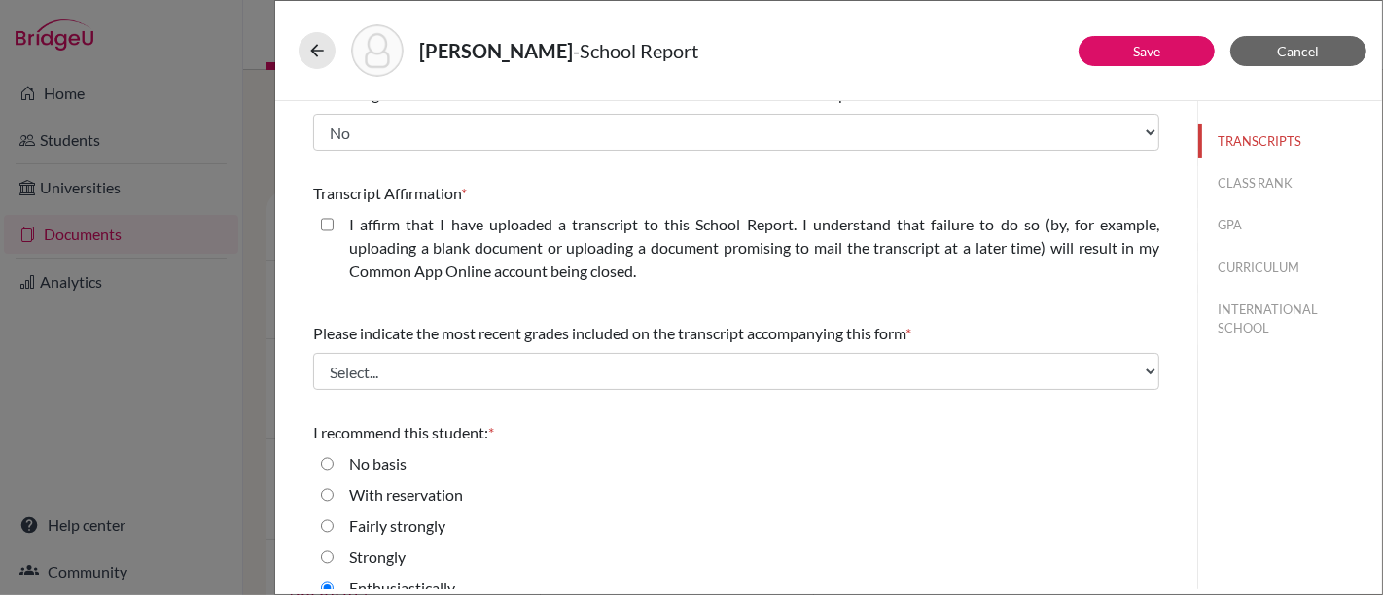
click at [324, 220] on closed\ "I affirm that I have uploaded a transcript to this School Report. I understand …" at bounding box center [327, 224] width 13 height 23
checkbox closed\ "true"
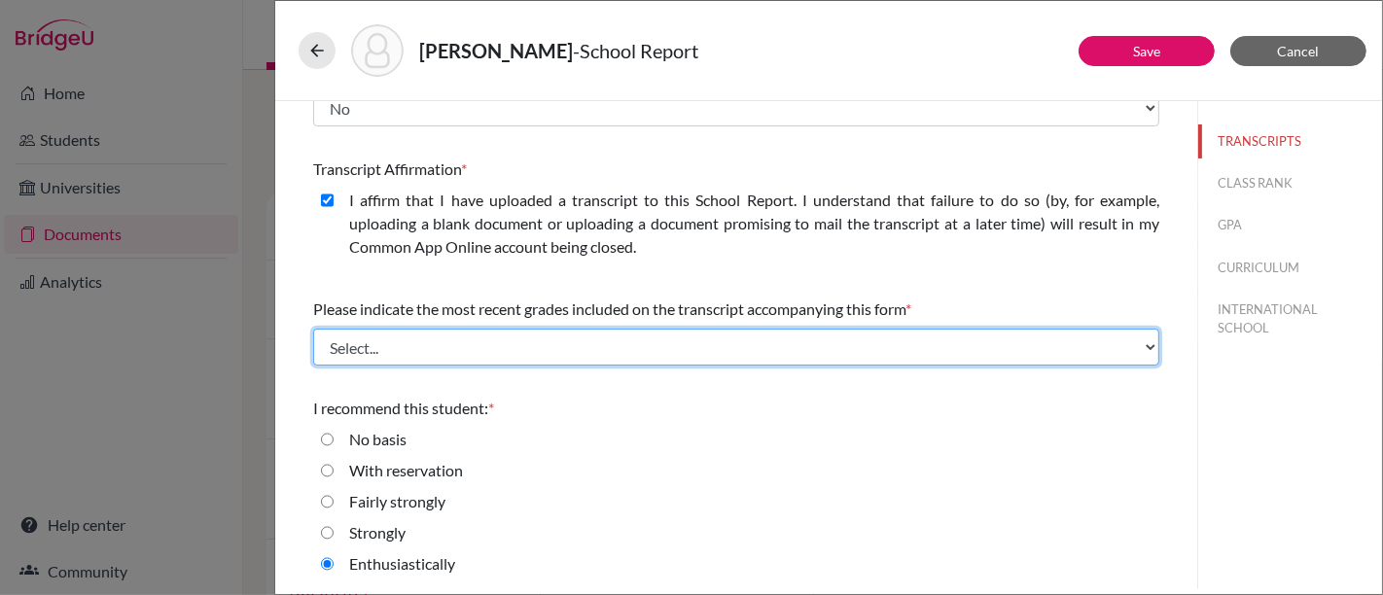
click at [529, 350] on select "Select... Final junior year grades 1st Quarter senior year grades 2nd Quarter/1…" at bounding box center [736, 347] width 846 height 37
select select "0"
click at [313, 329] on select "Select... Final junior year grades 1st Quarter senior year grades 2nd Quarter/1…" at bounding box center [736, 347] width 846 height 37
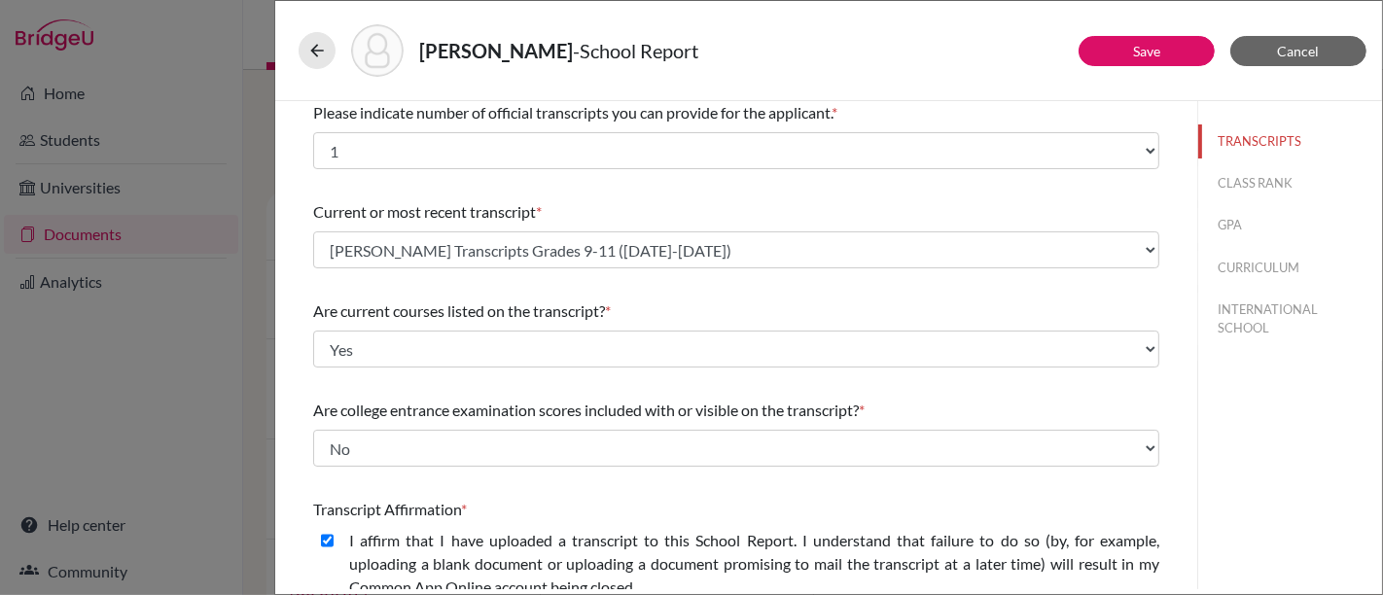
scroll to position [0, 0]
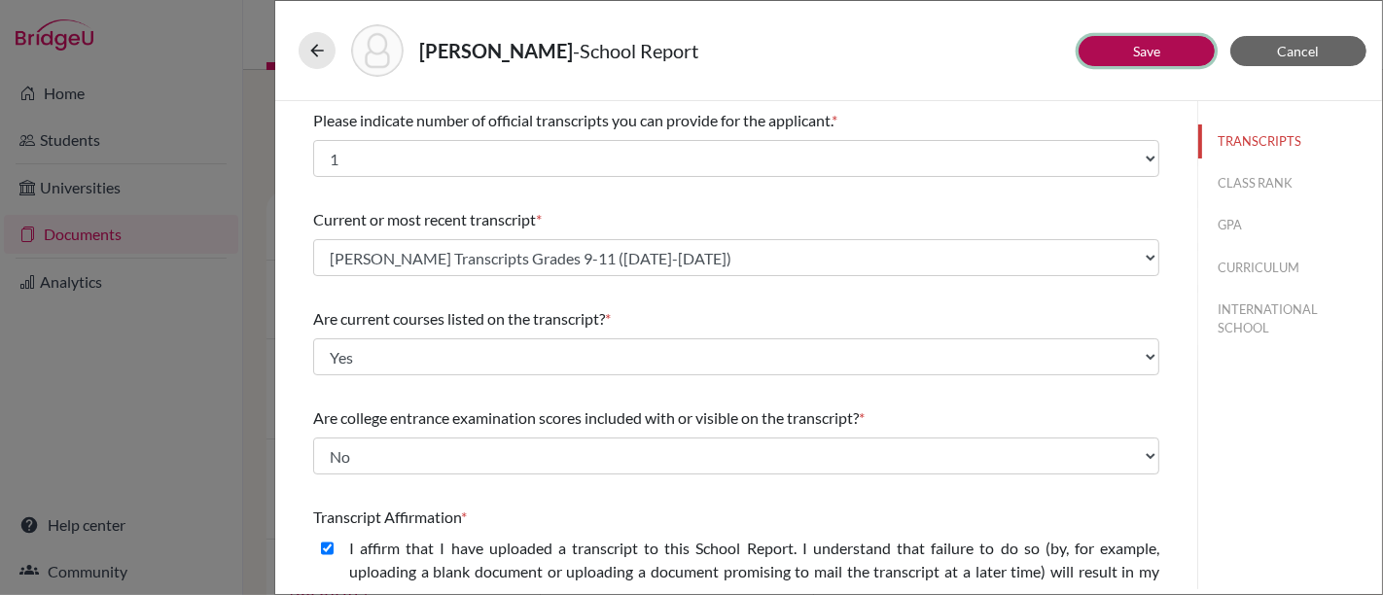
click at [1176, 59] on button "Save" at bounding box center [1146, 51] width 136 height 30
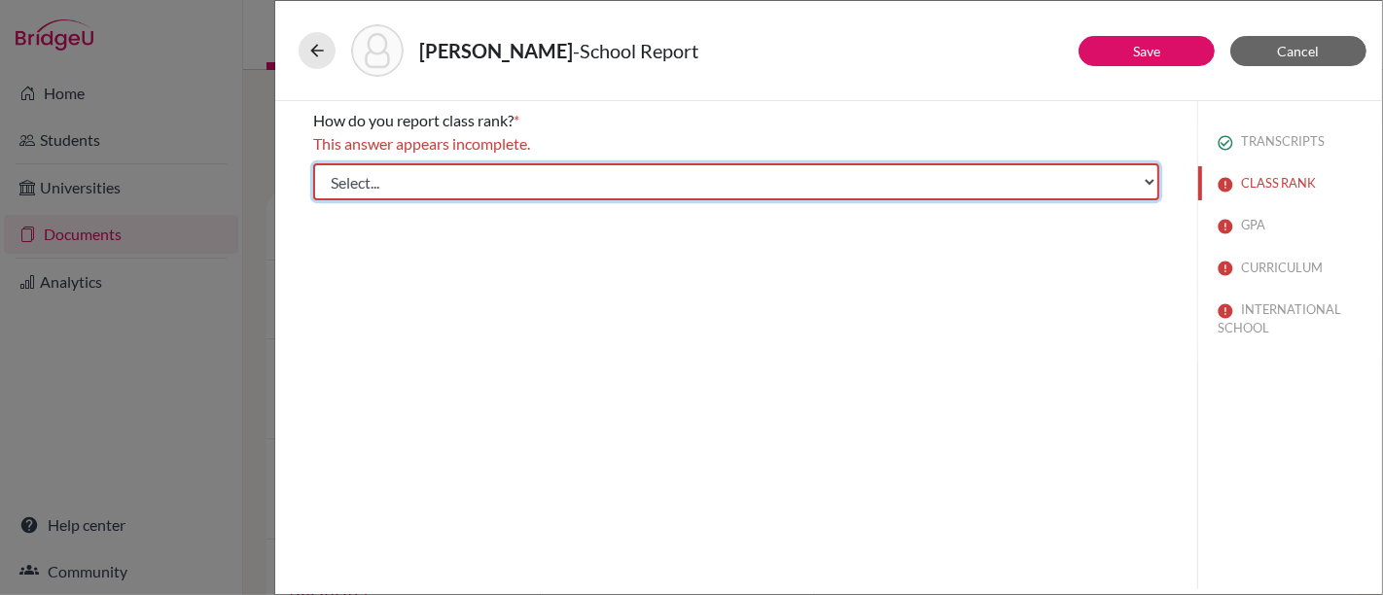
click at [888, 171] on select "Select... Exact Decile Quintile Quartile None" at bounding box center [736, 181] width 846 height 37
select select "5"
click at [313, 163] on select "Select... Exact Decile Quintile Quartile None" at bounding box center [736, 181] width 846 height 37
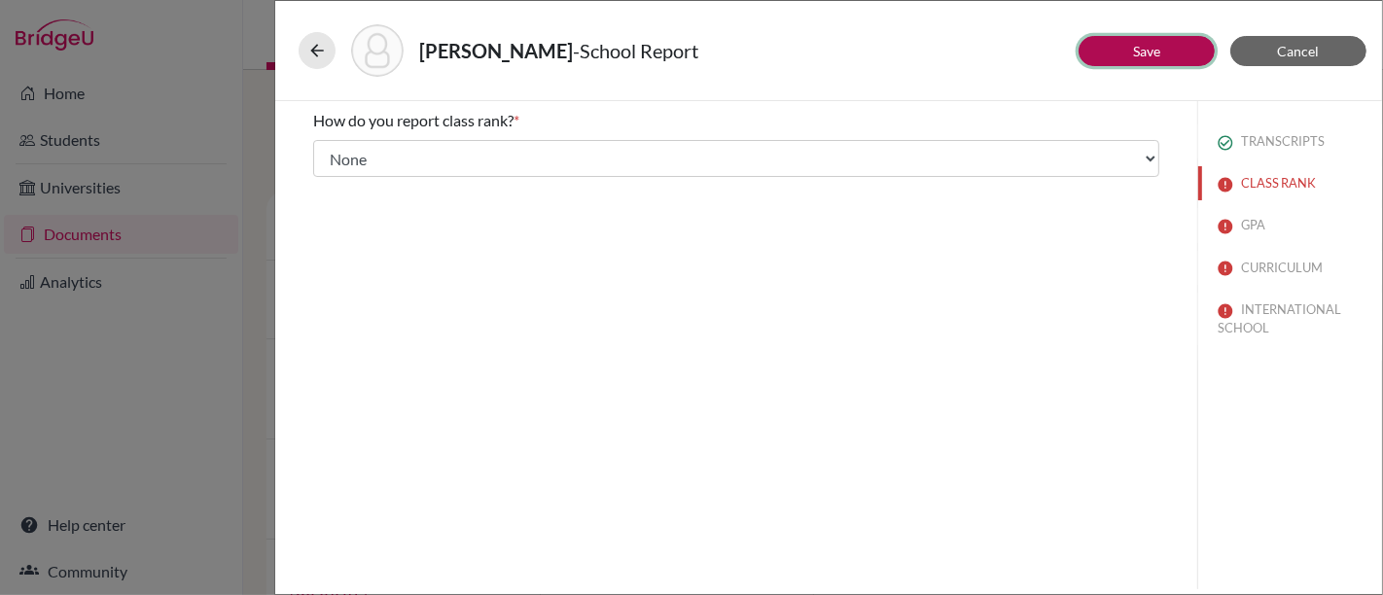
click at [1166, 50] on button "Save" at bounding box center [1146, 51] width 136 height 30
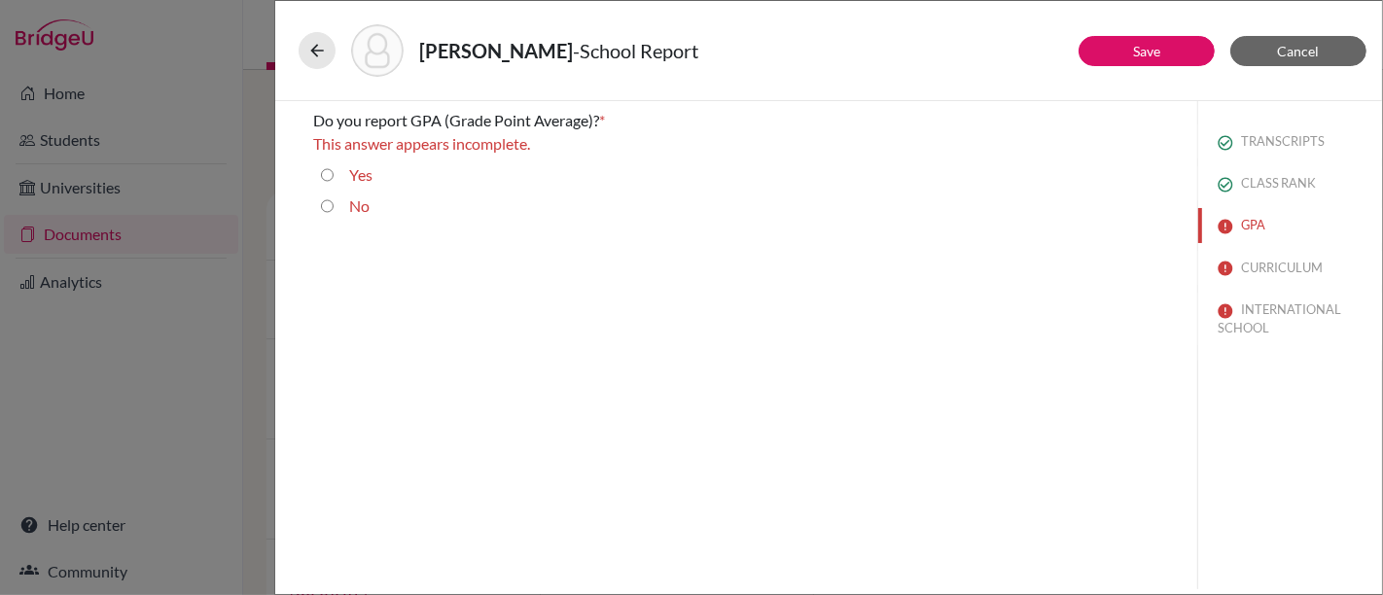
click at [327, 213] on input "No" at bounding box center [327, 205] width 13 height 23
radio input "true"
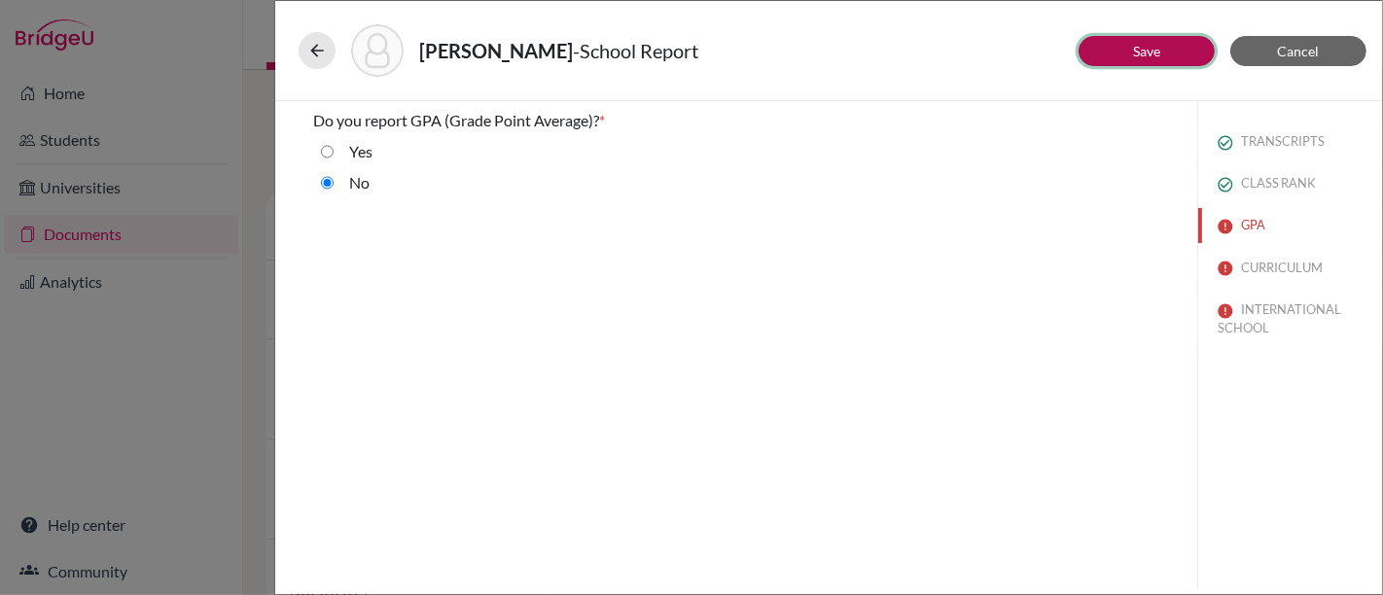
click at [1177, 44] on button "Save" at bounding box center [1146, 51] width 136 height 30
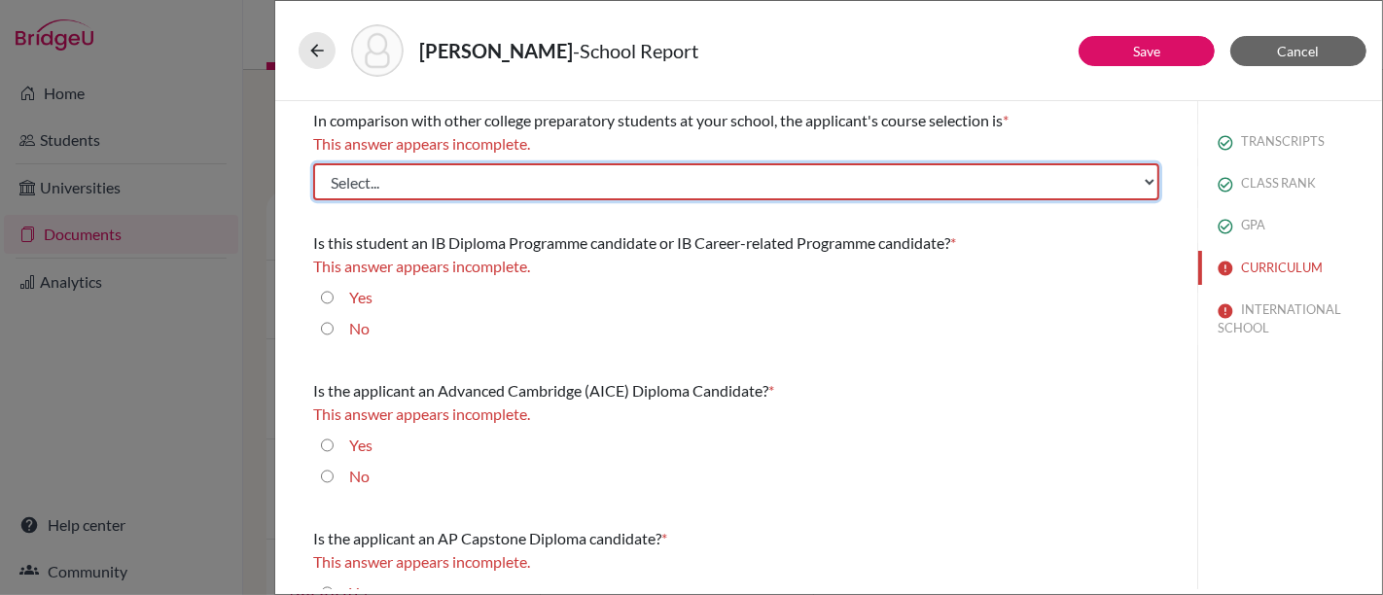
click at [958, 180] on select "Select... Less than demanding Average Demanding Very demanding Most demanding P…" at bounding box center [736, 181] width 846 height 37
select select "4"
click at [313, 163] on select "Select... Less than demanding Average Demanding Very demanding Most demanding P…" at bounding box center [736, 181] width 846 height 37
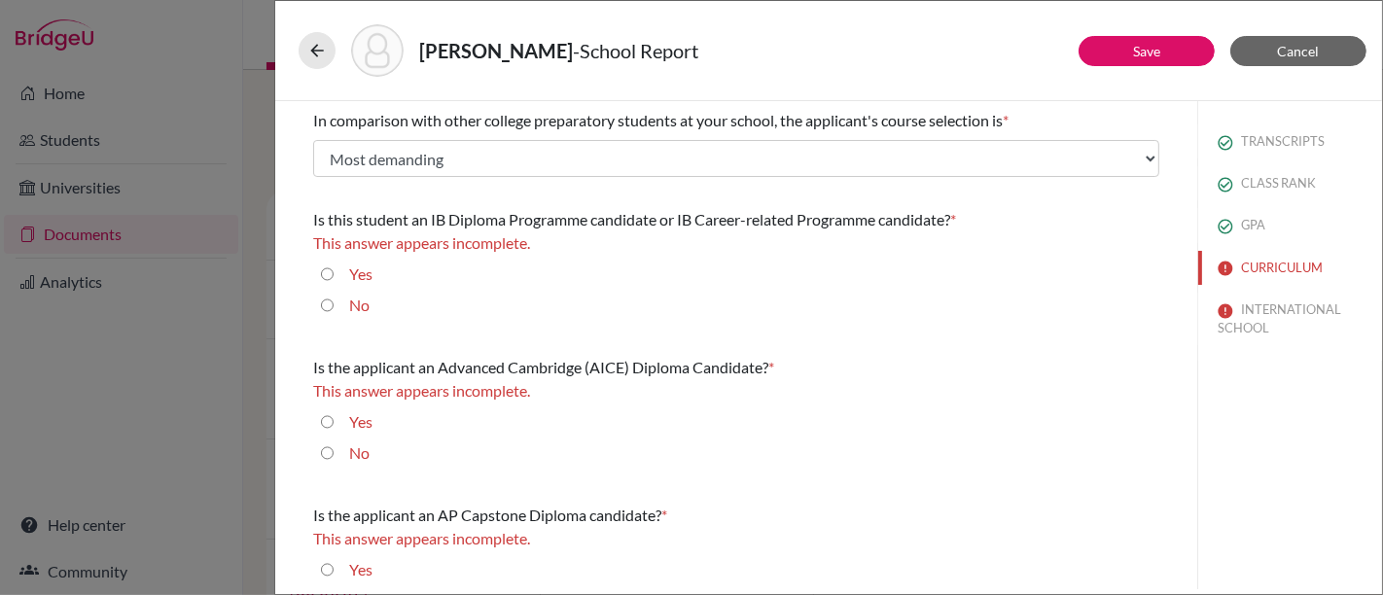
click at [328, 276] on input "Yes" at bounding box center [327, 274] width 13 height 23
radio input "true"
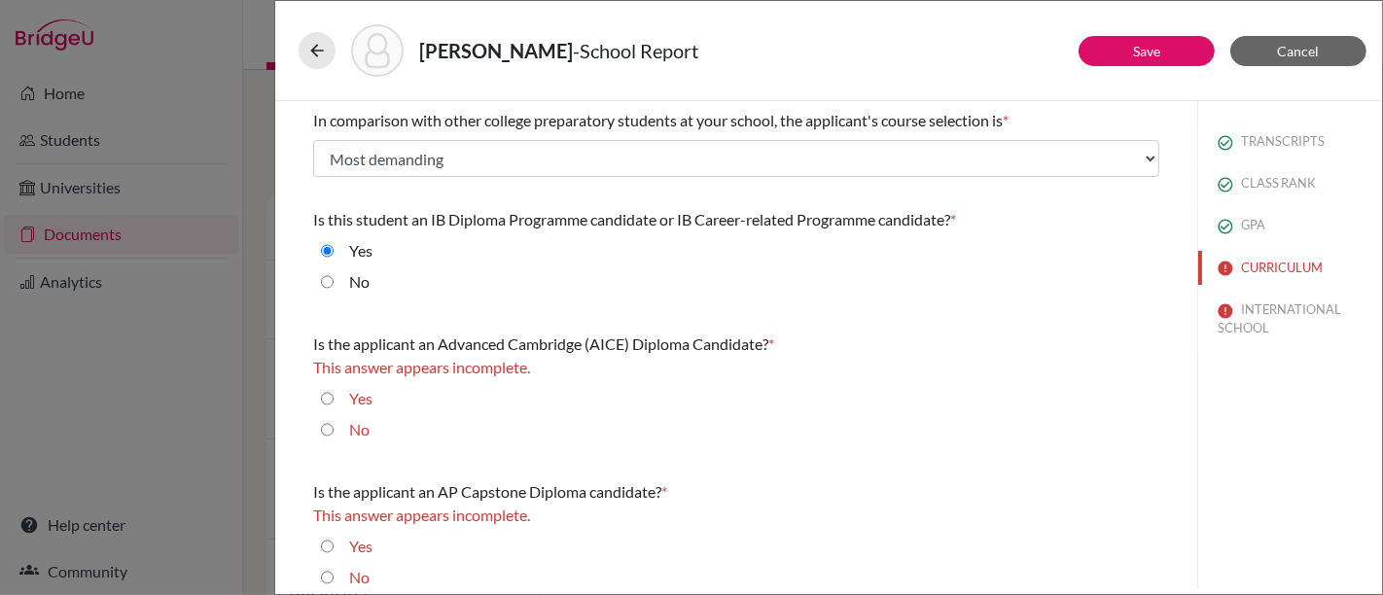
scroll to position [14, 0]
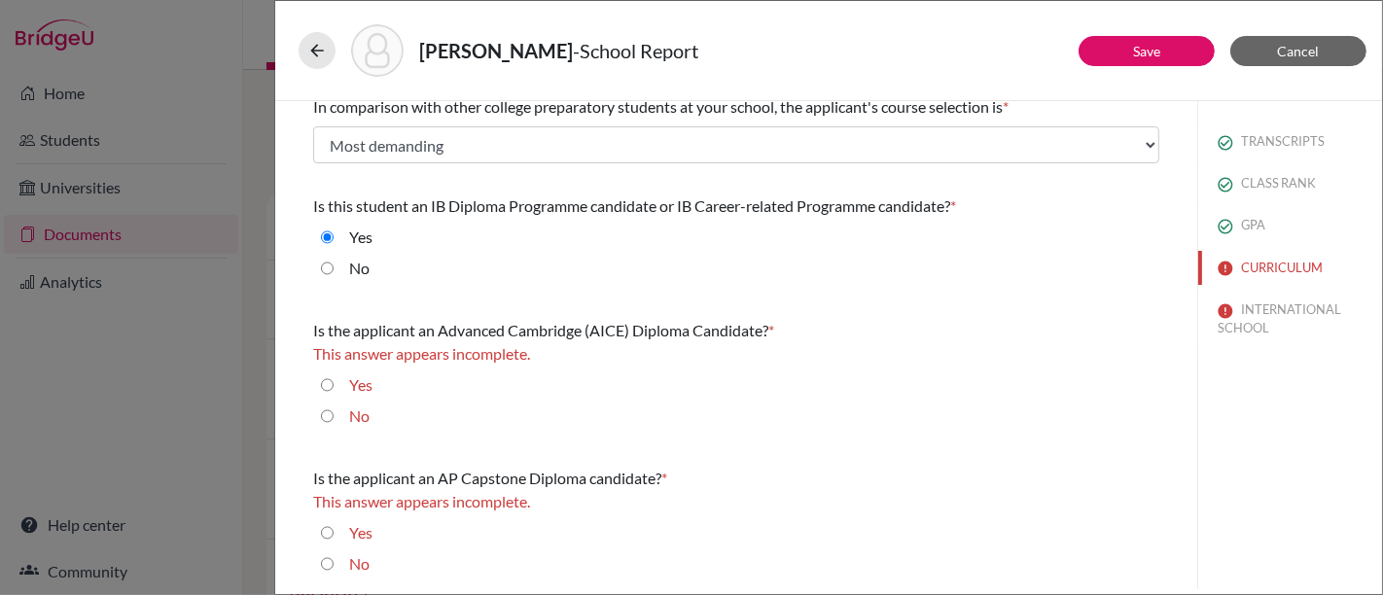
click at [320, 411] on div "No" at bounding box center [736, 419] width 846 height 31
click at [322, 418] on input "No" at bounding box center [327, 415] width 13 height 23
radio input "true"
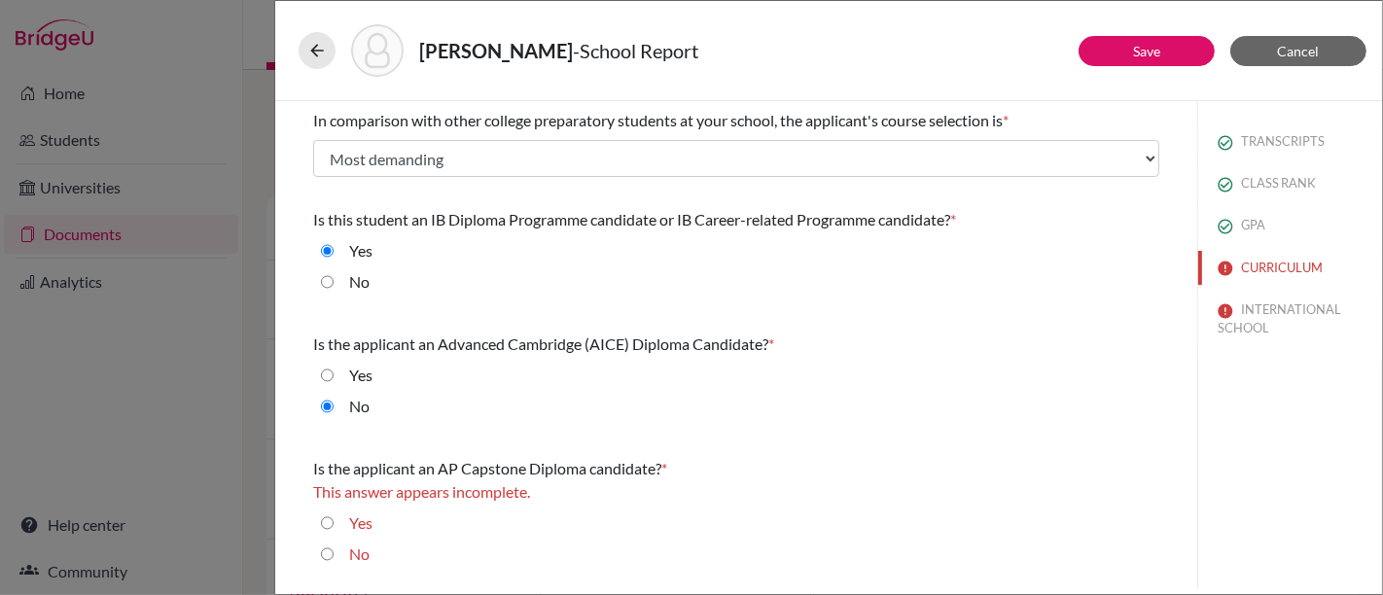
scroll to position [0, 0]
click at [324, 555] on input "No" at bounding box center [327, 554] width 13 height 23
radio input "true"
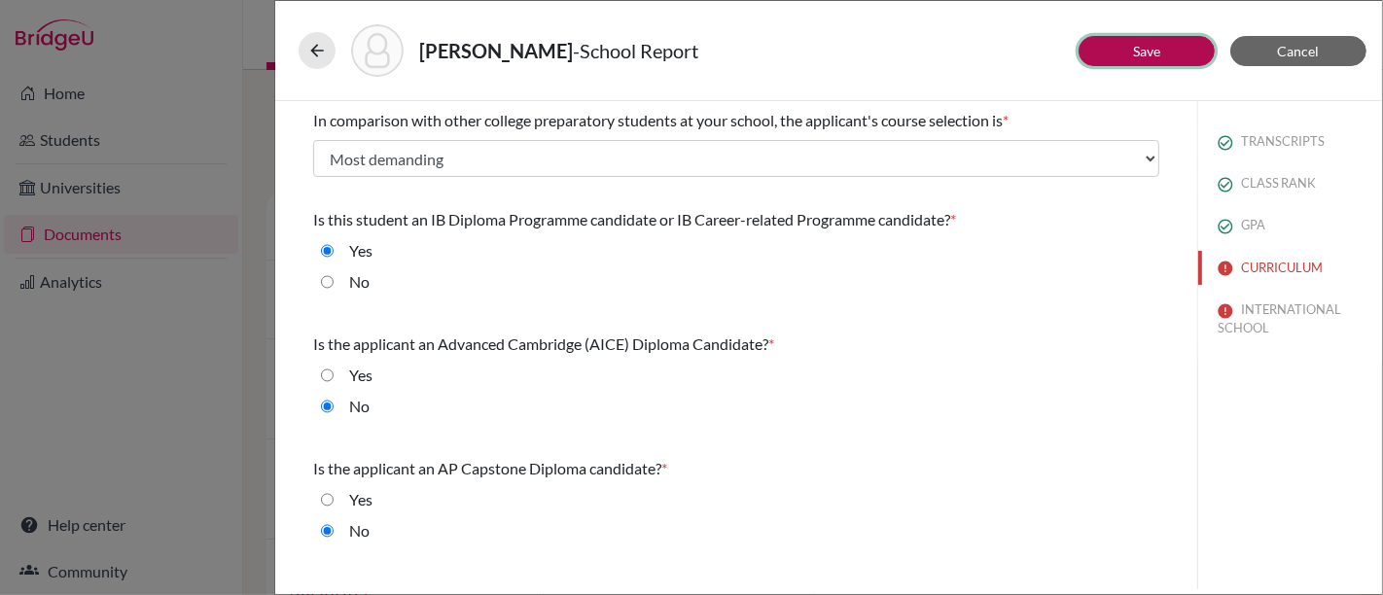
click at [1126, 53] on button "Save" at bounding box center [1146, 51] width 136 height 30
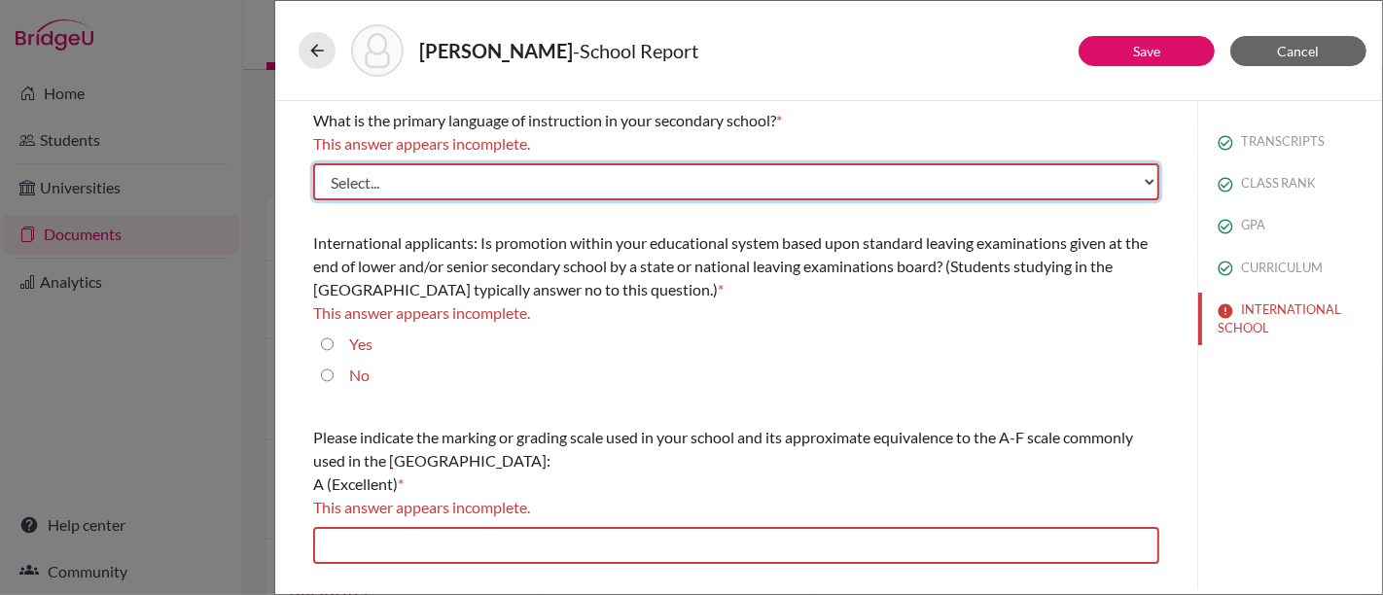
click at [631, 186] on select "Select... Albanian Arabic Armenian Assamese Azerbaijani Belarusian Bengali Bulg…" at bounding box center [736, 181] width 846 height 37
select select "14"
click at [313, 163] on select "Select... Albanian Arabic Armenian Assamese Azerbaijani Belarusian Bengali Bulg…" at bounding box center [736, 181] width 846 height 37
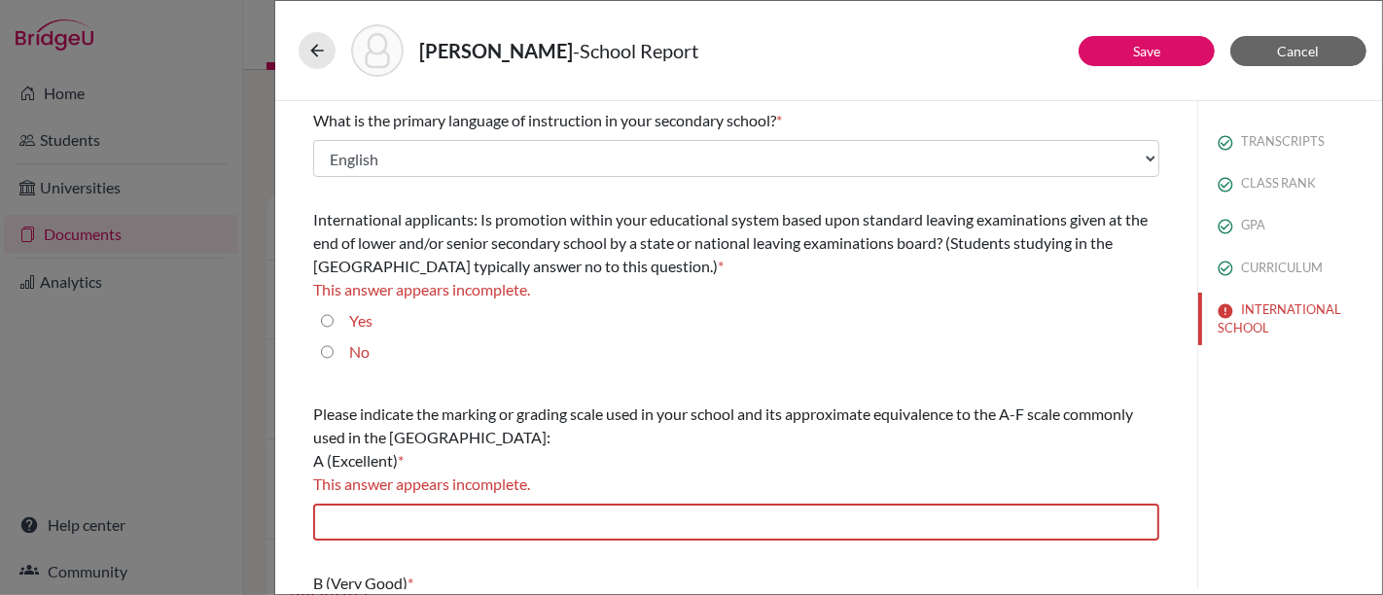
click at [357, 356] on label "No" at bounding box center [359, 351] width 20 height 23
click at [333, 356] on input "No" at bounding box center [327, 351] width 13 height 23
radio input "true"
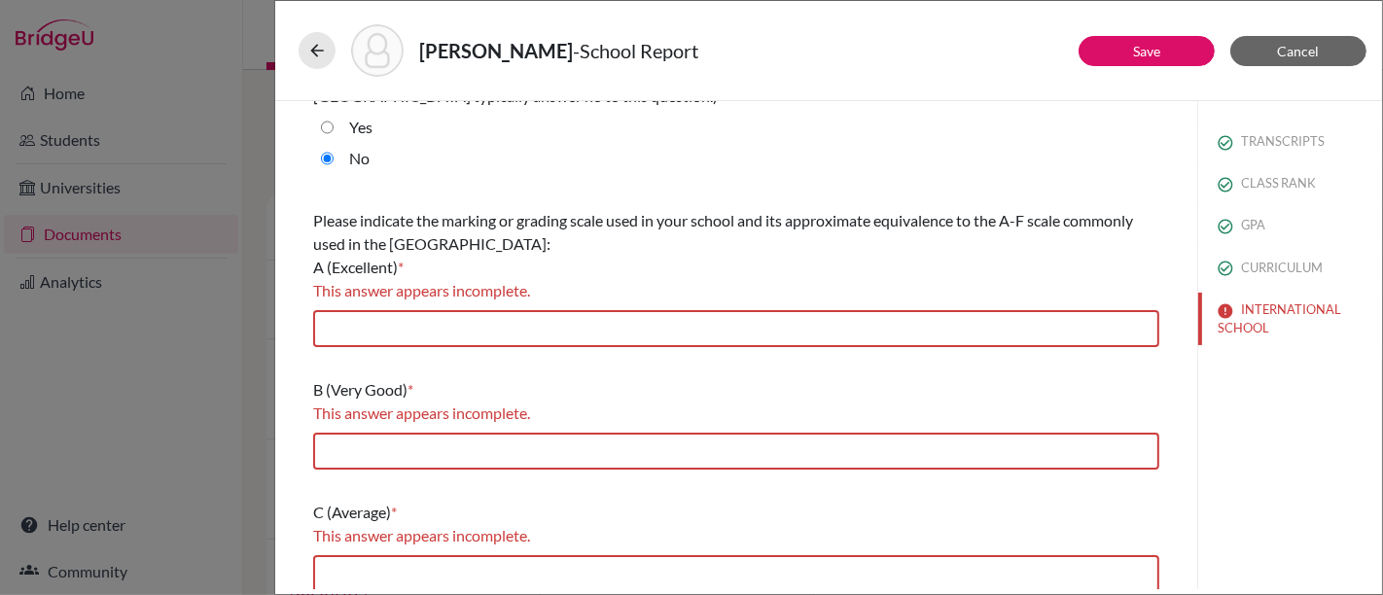
scroll to position [216, 0]
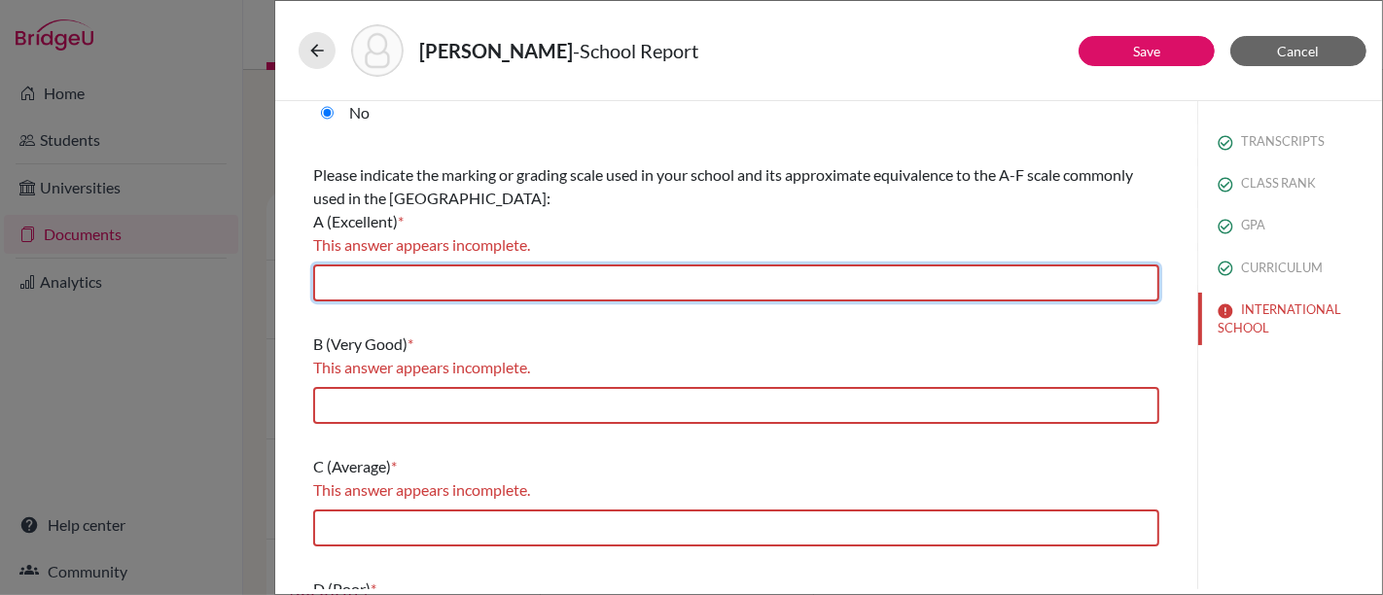
click at [636, 290] on input "text" at bounding box center [736, 282] width 846 height 37
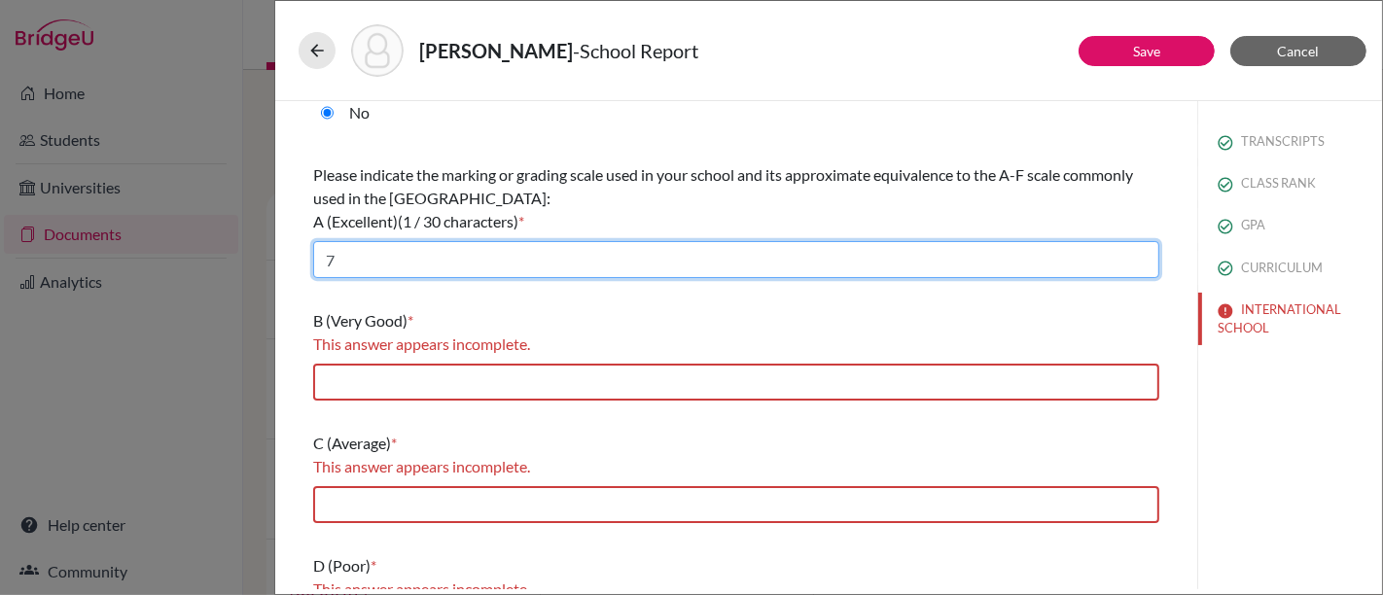
type input "7"
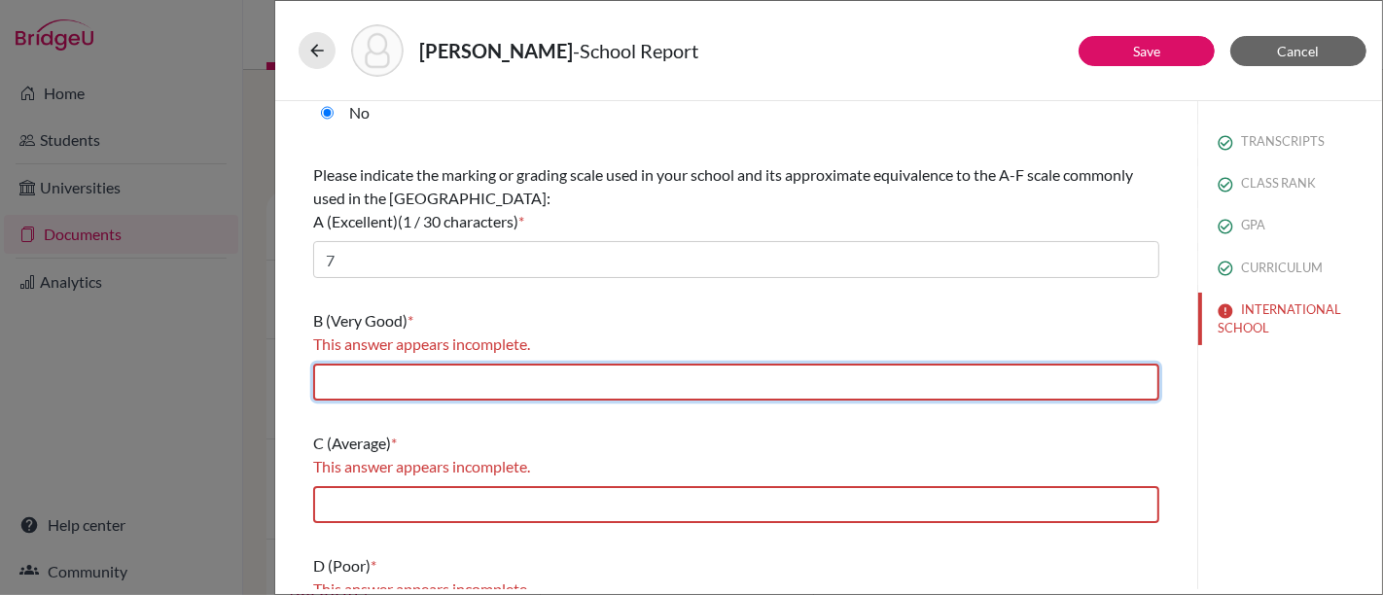
click at [561, 370] on input "text" at bounding box center [736, 382] width 846 height 37
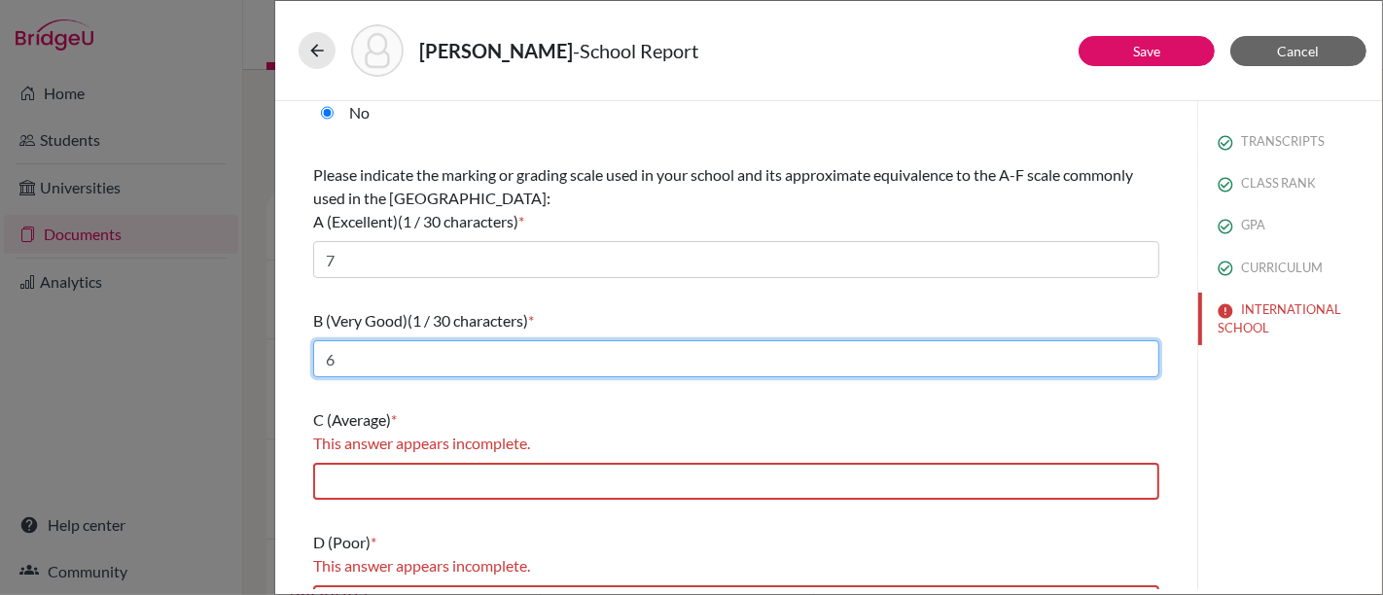
scroll to position [324, 0]
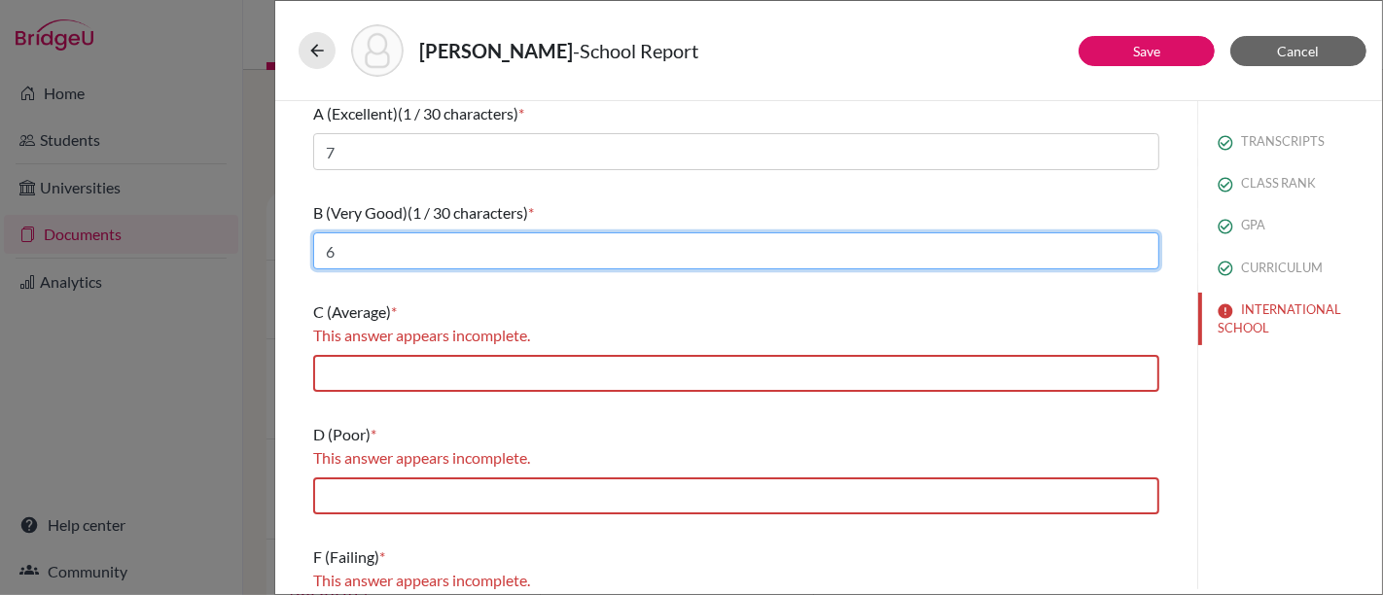
type input "6"
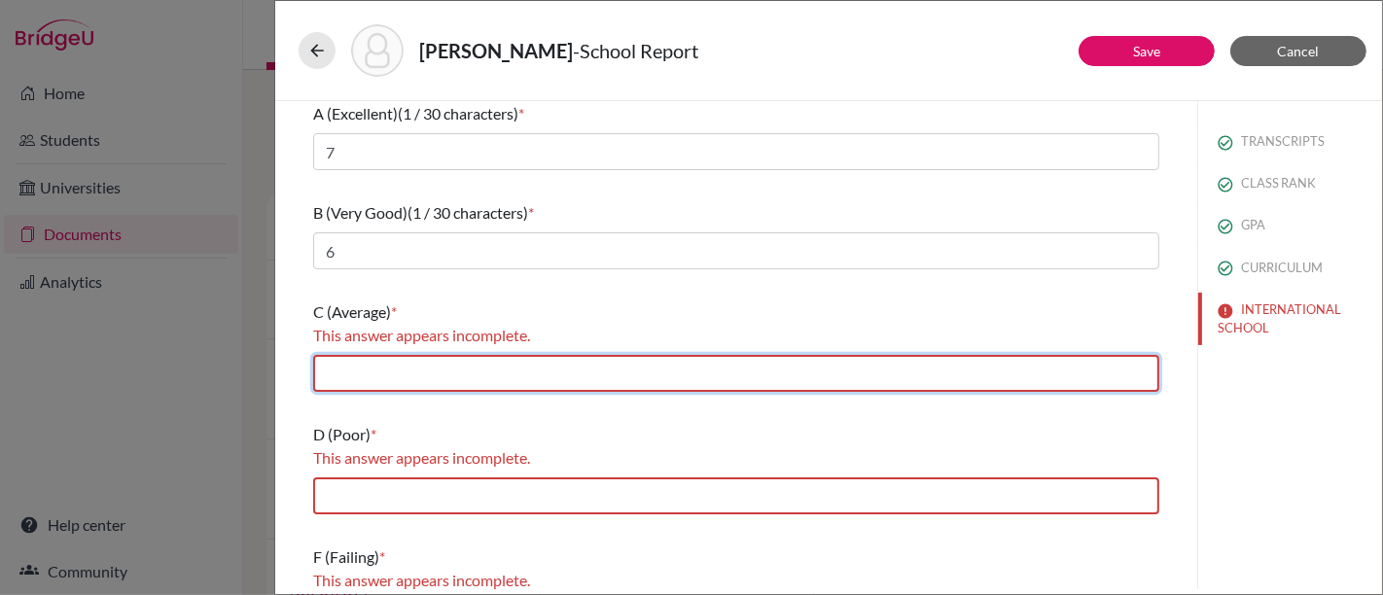
click at [561, 370] on input "text" at bounding box center [736, 373] width 846 height 37
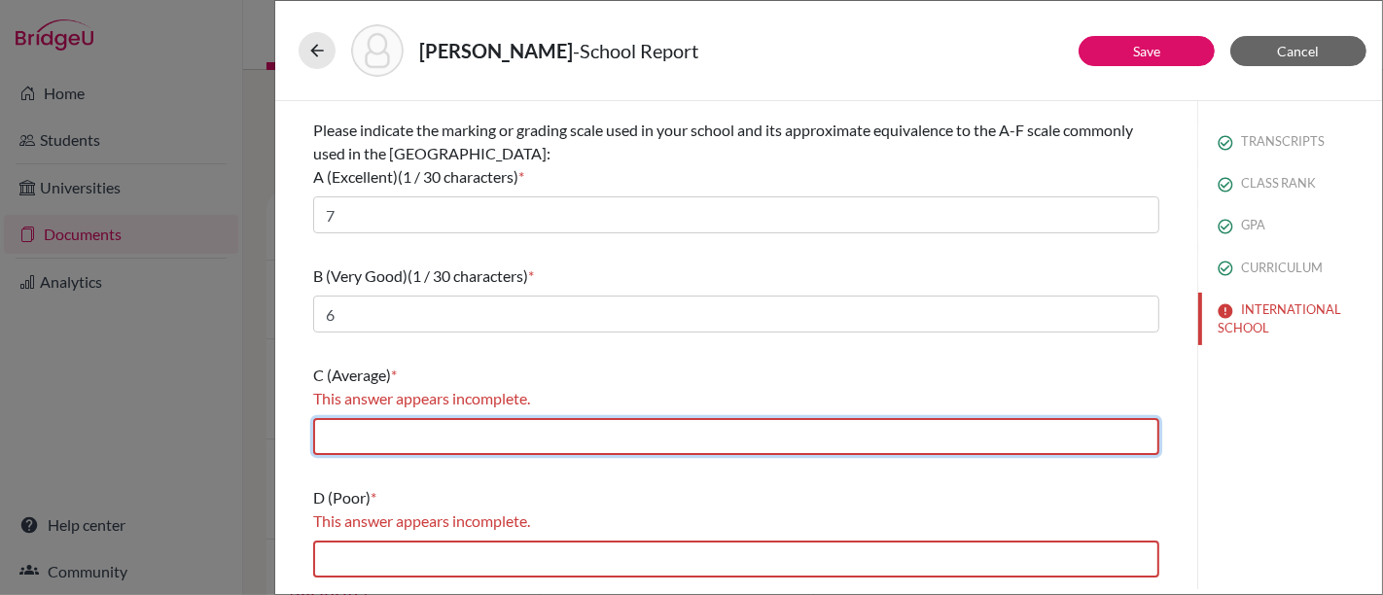
scroll to position [216, 0]
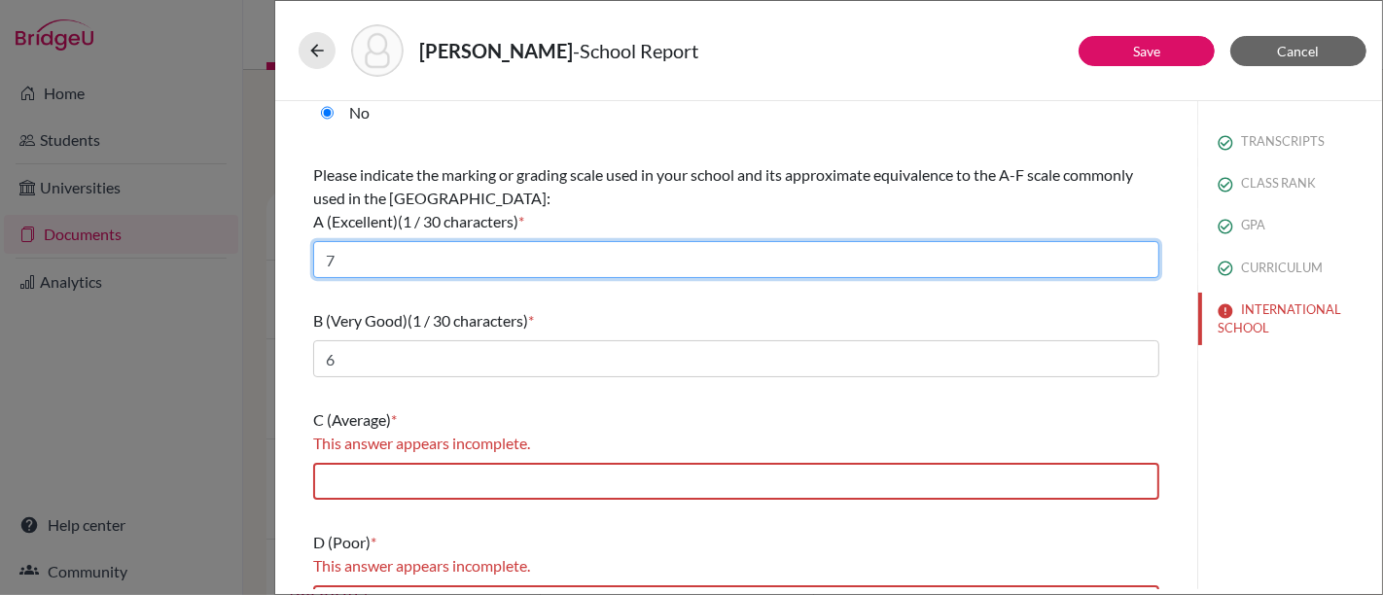
click at [419, 260] on input "7" at bounding box center [736, 259] width 846 height 37
type input "7/6"
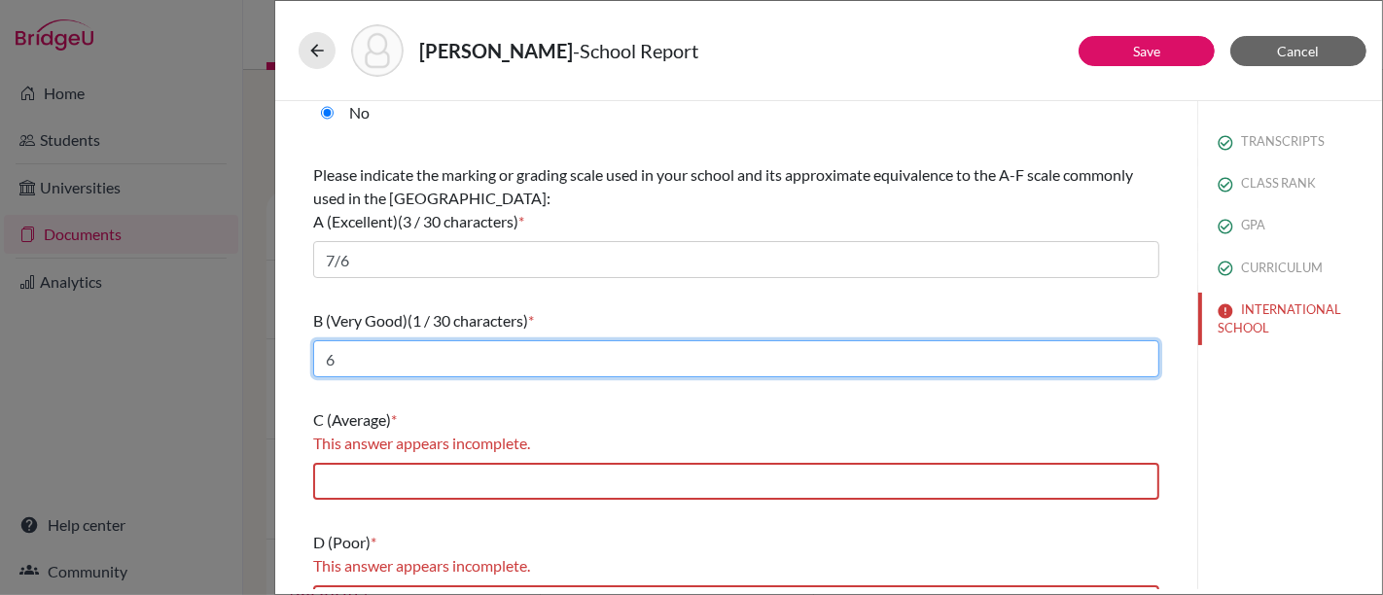
click at [360, 360] on input "6" at bounding box center [736, 358] width 846 height 37
type input "5"
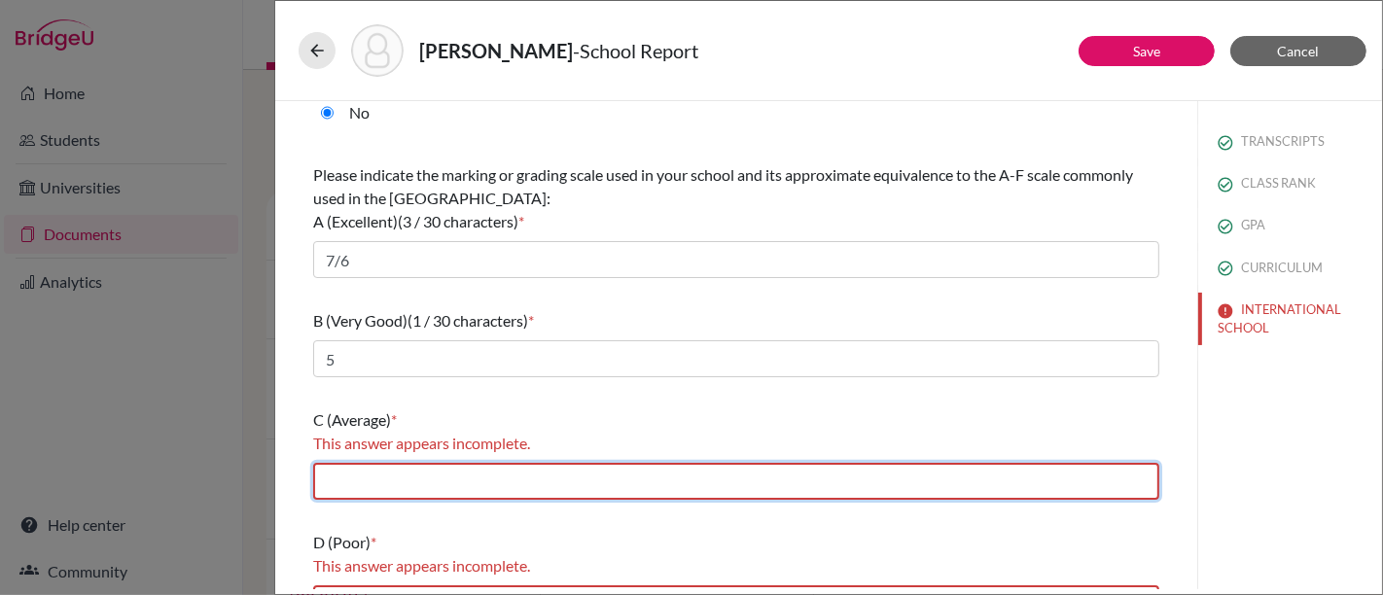
click at [373, 470] on input "text" at bounding box center [736, 481] width 846 height 37
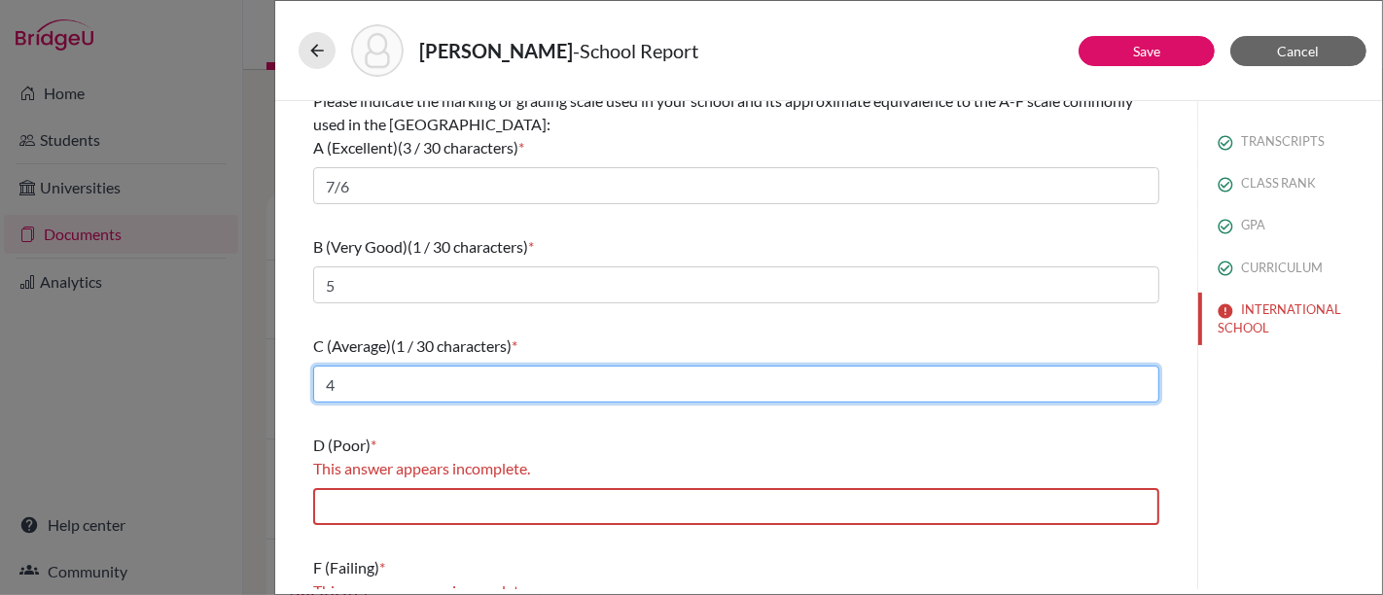
scroll to position [324, 0]
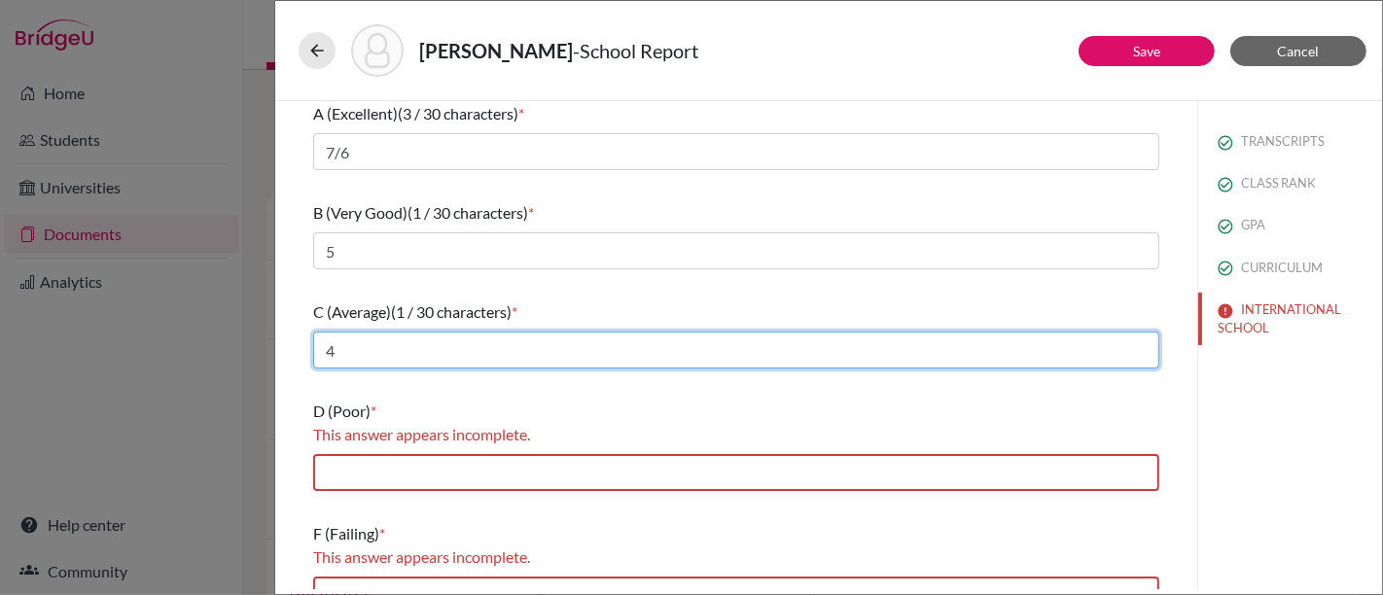
type input "4"
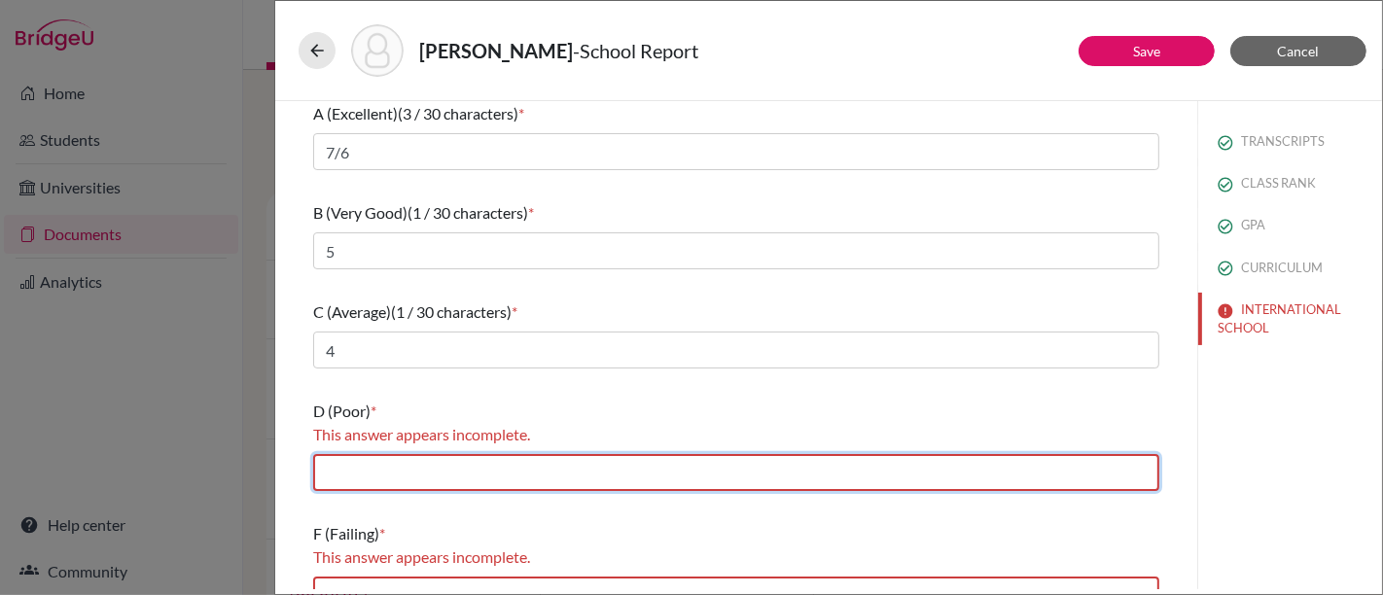
click at [373, 470] on input "text" at bounding box center [736, 472] width 846 height 37
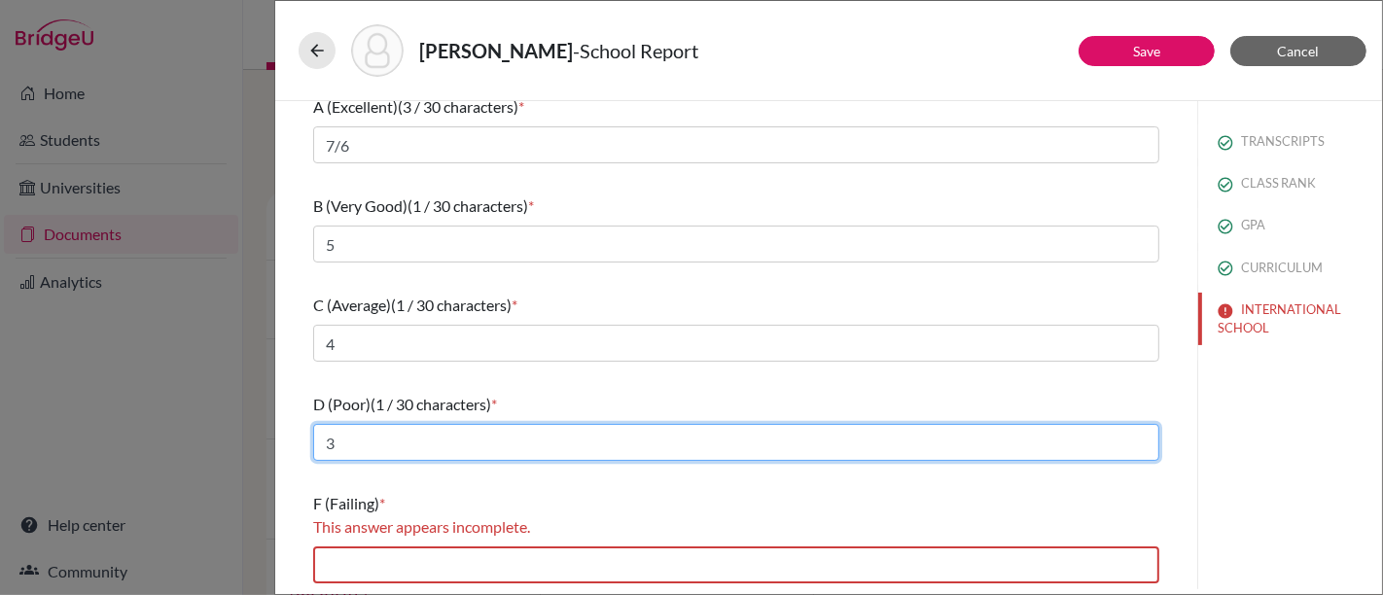
scroll to position [331, 0]
type input "3"
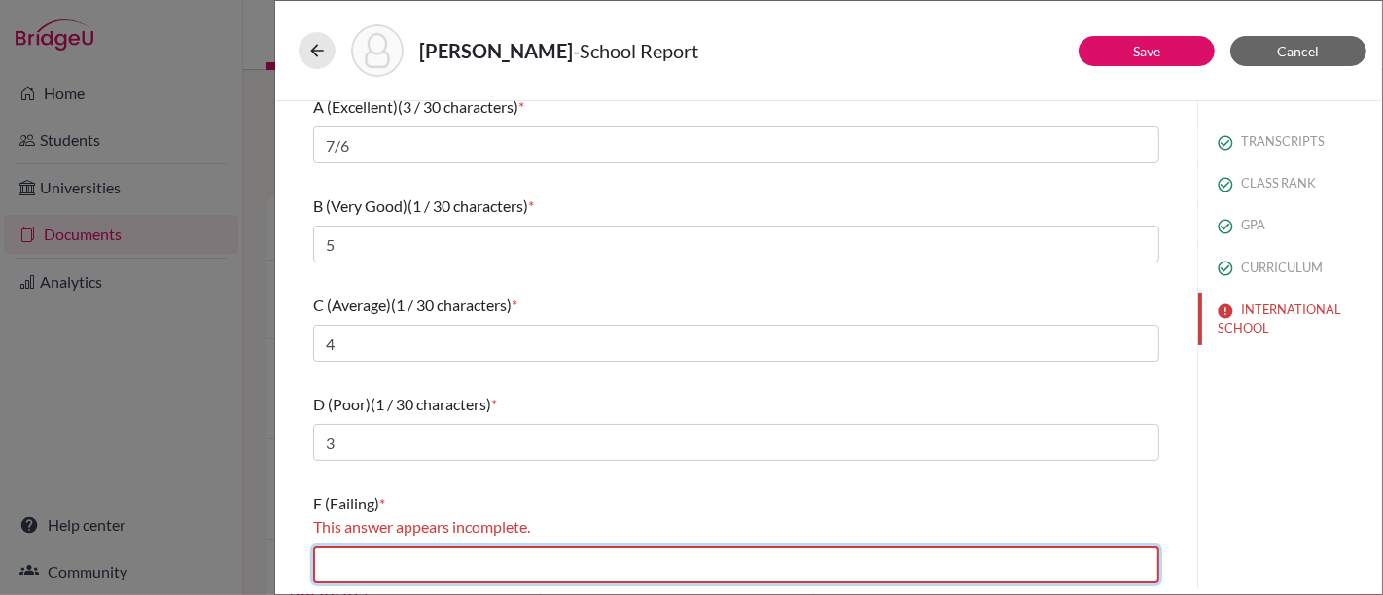
click at [386, 550] on input "text" at bounding box center [736, 564] width 846 height 37
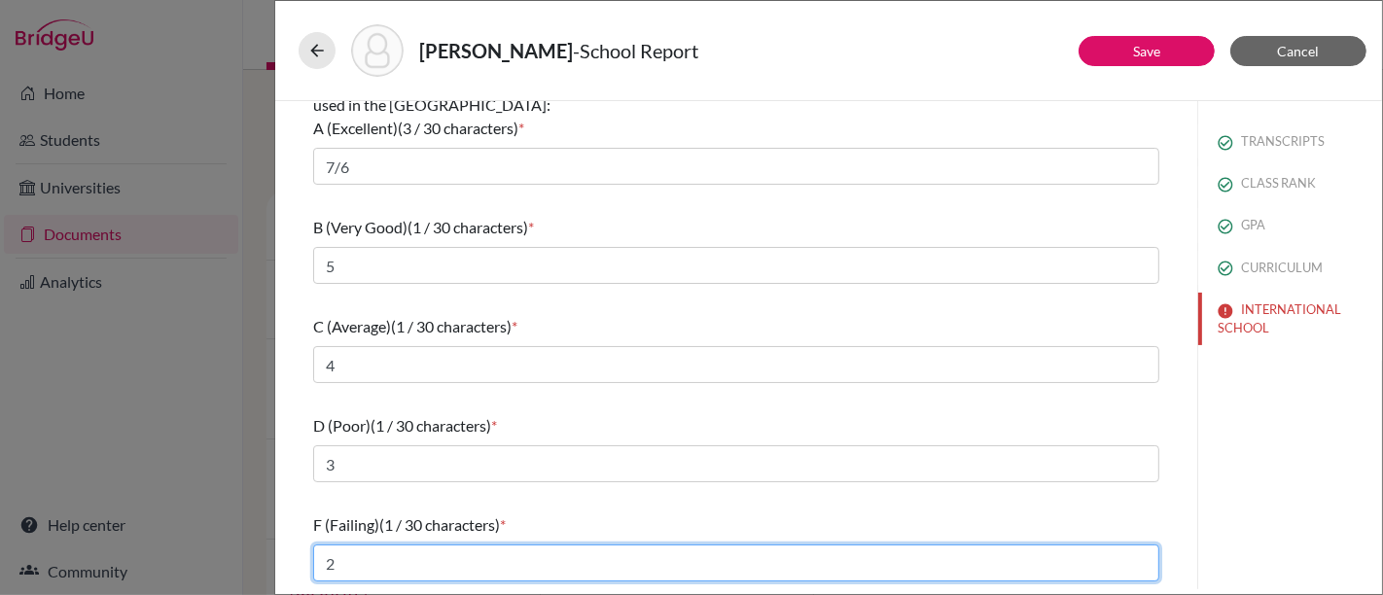
scroll to position [308, 0]
type input "2/1"
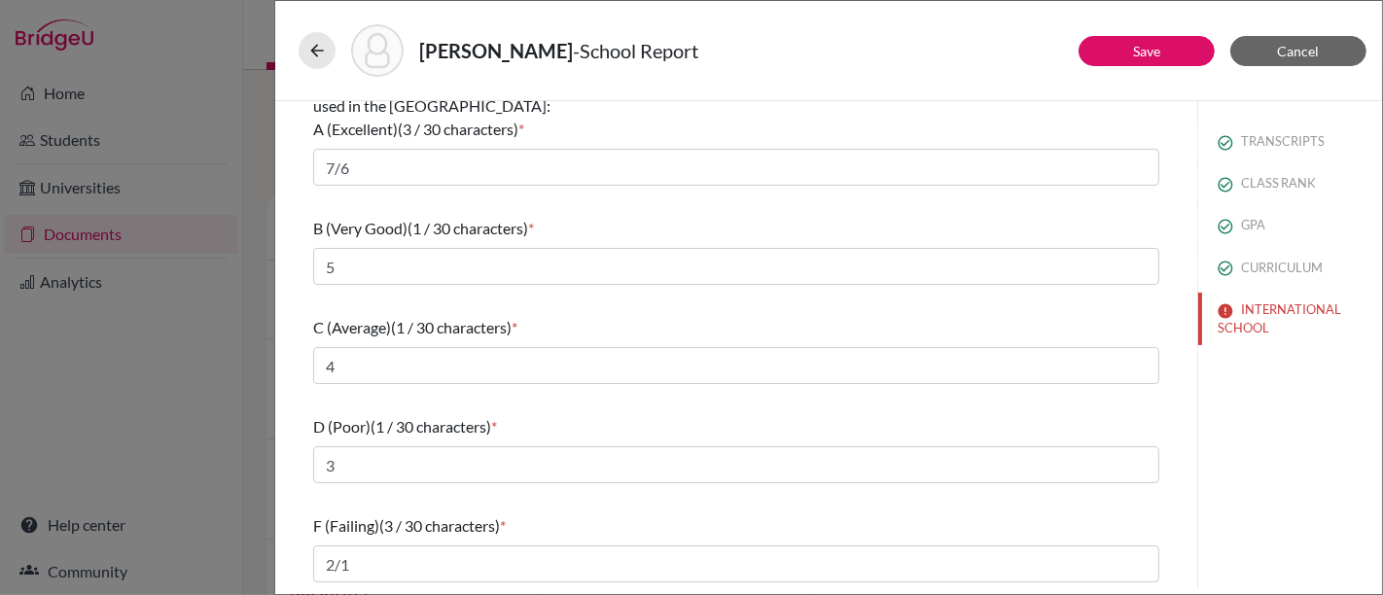
click at [1239, 440] on div "TRANSCRIPTS CLASS RANK GPA CURRICULUM INTERNATIONAL SCHOOL" at bounding box center [1289, 345] width 185 height 488
click at [1167, 53] on button "Save" at bounding box center [1146, 51] width 136 height 30
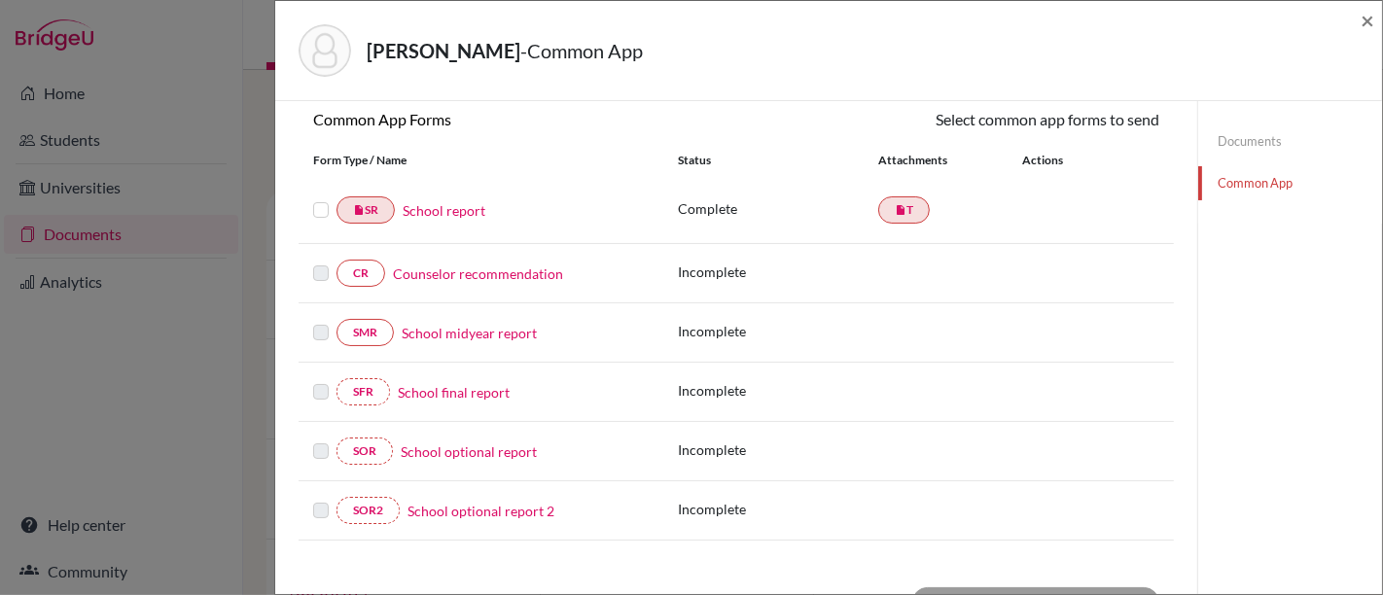
scroll to position [216, 0]
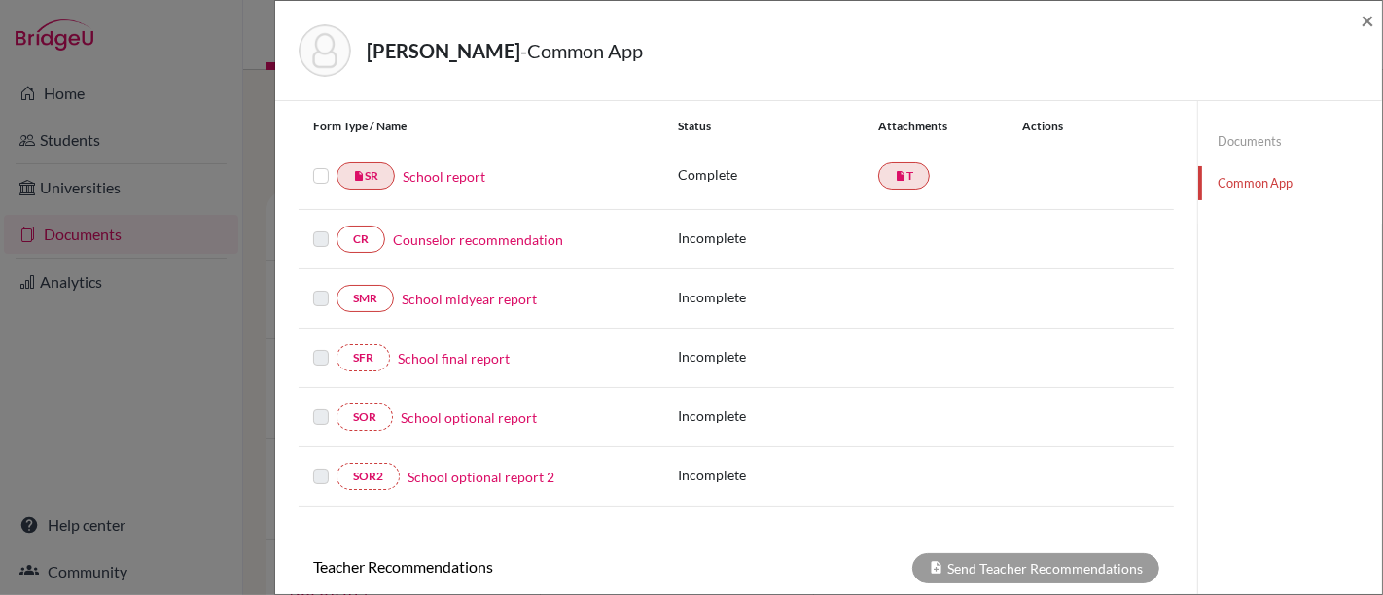
click at [318, 228] on label at bounding box center [321, 228] width 16 height 0
click at [404, 239] on link "Counselor recommendation" at bounding box center [478, 239] width 170 height 20
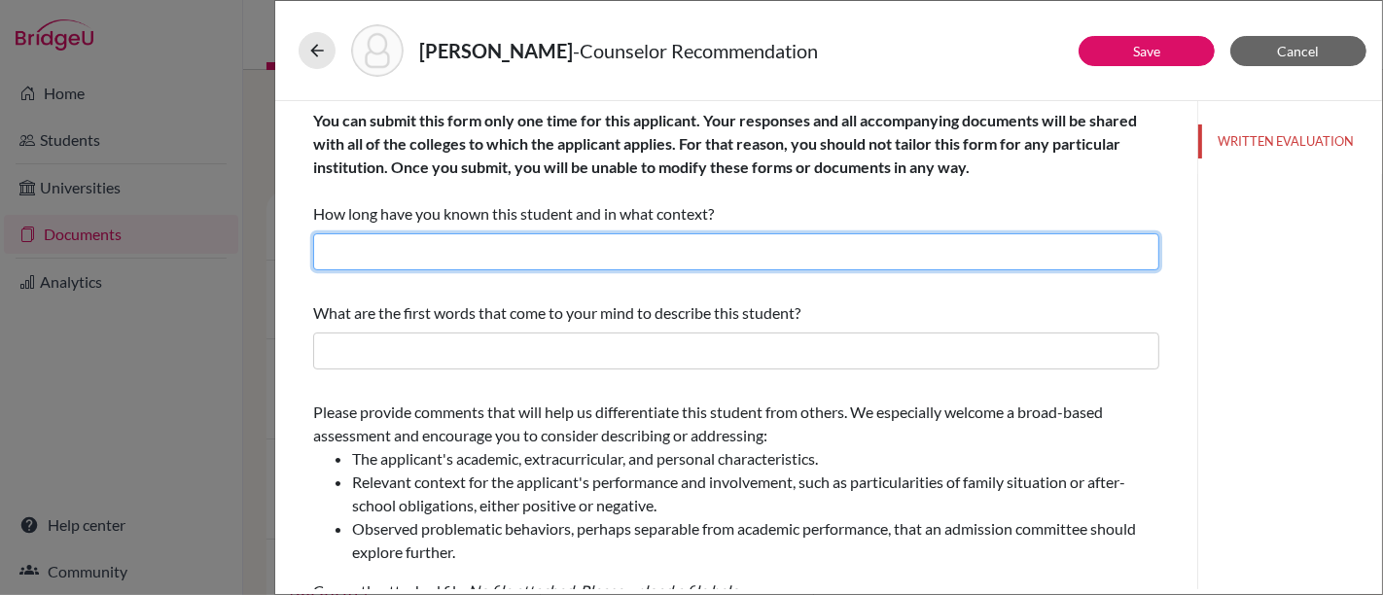
click at [402, 247] on input "text" at bounding box center [736, 251] width 846 height 37
type input "1"
type input "2 months"
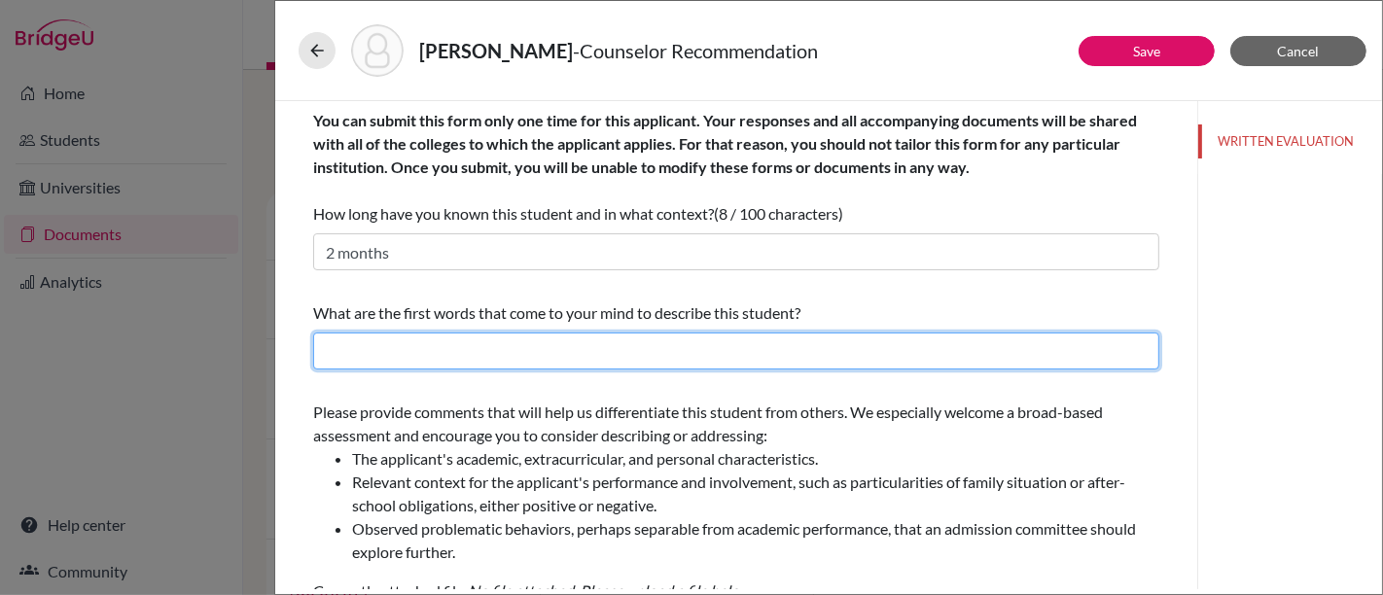
click at [499, 357] on input "text" at bounding box center [736, 351] width 846 height 37
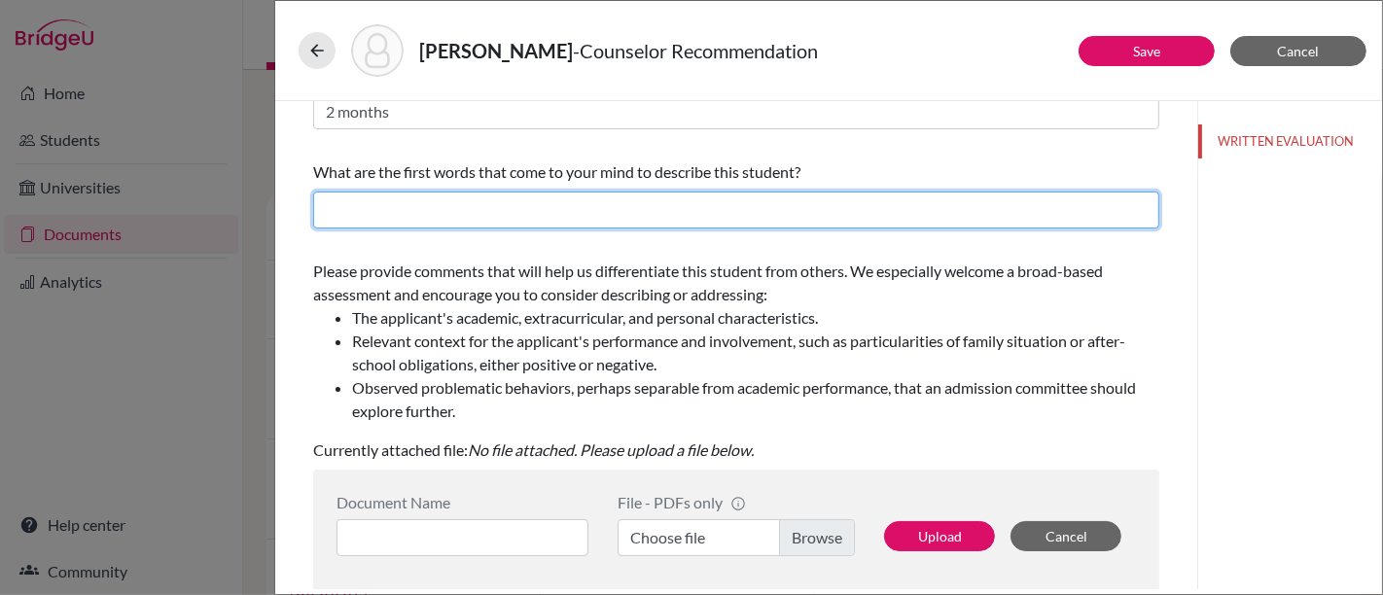
scroll to position [108, 0]
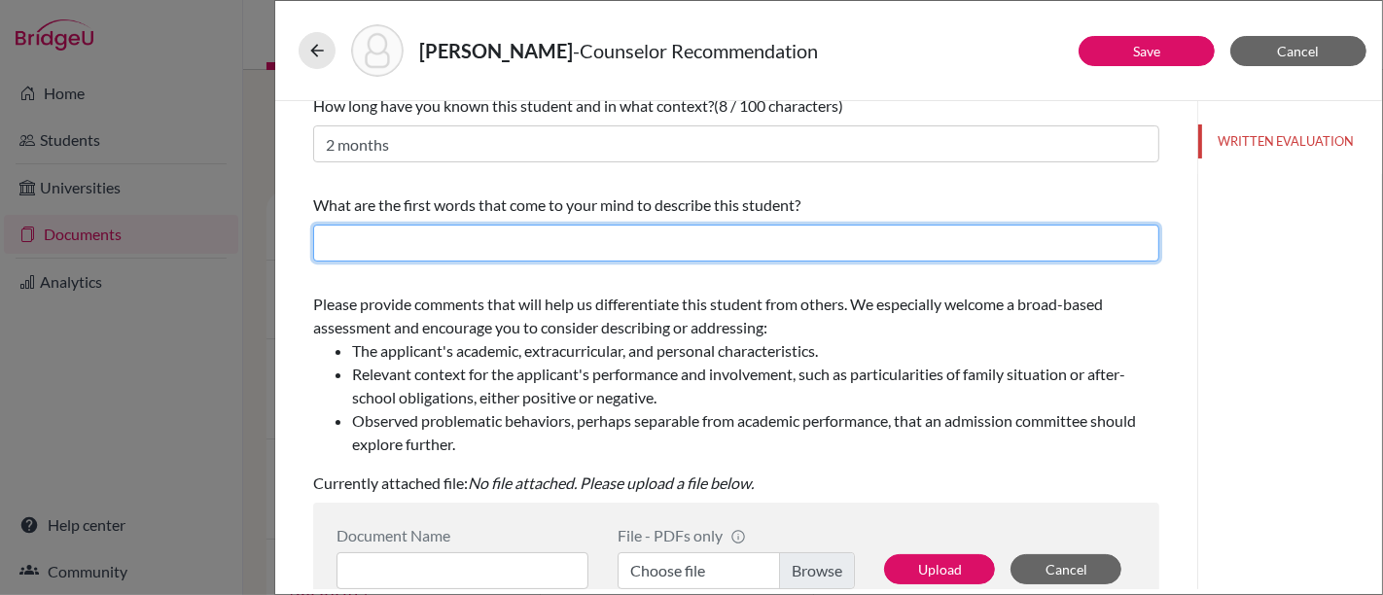
paste input "Composed, disciplined, thoughtful, multilingual, reliable"
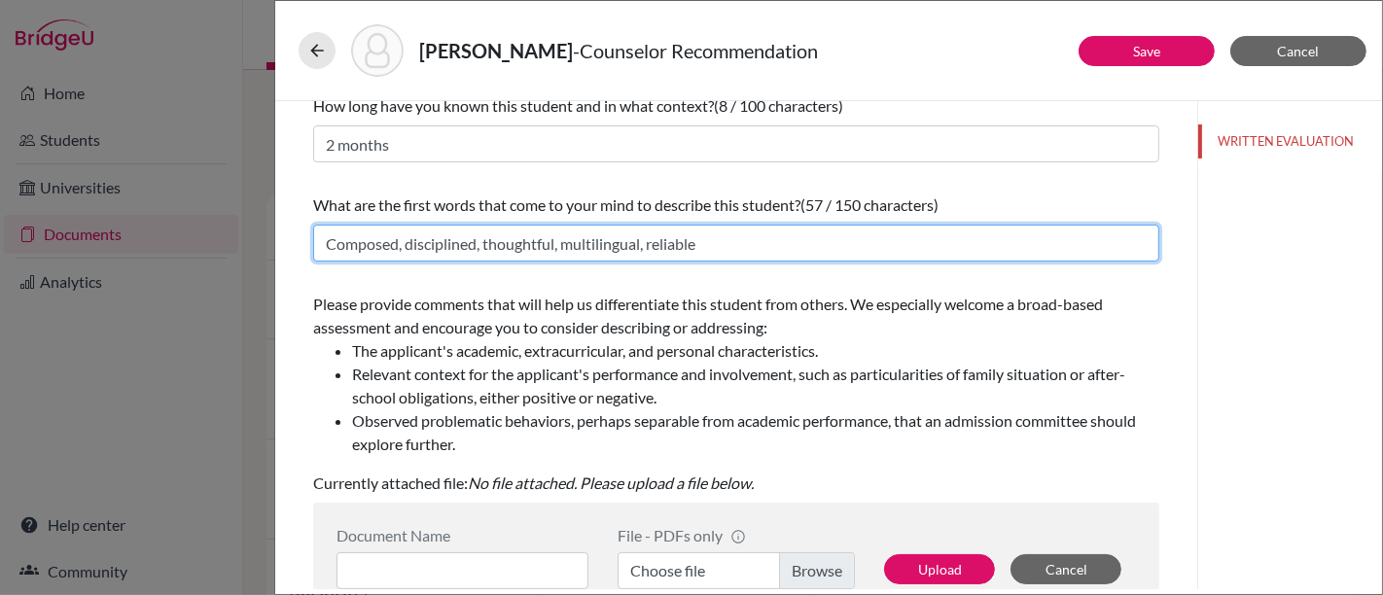
click at [325, 243] on input "Composed, disciplined, thoughtful, multilingual, reliable" at bounding box center [736, 243] width 846 height 37
click at [813, 253] on input "Internationally-minded, composed, disciplined, thoughtful, multilingual, reliab…" at bounding box center [736, 243] width 846 height 37
click at [805, 245] on input "Internationally-minded, composed, disciplined, thoughtful, multilingual, reliab…" at bounding box center [736, 243] width 846 height 37
click at [905, 251] on input "Internationally-minded, composed, disciplined, thoughtful, multilingual, and re…" at bounding box center [736, 243] width 846 height 37
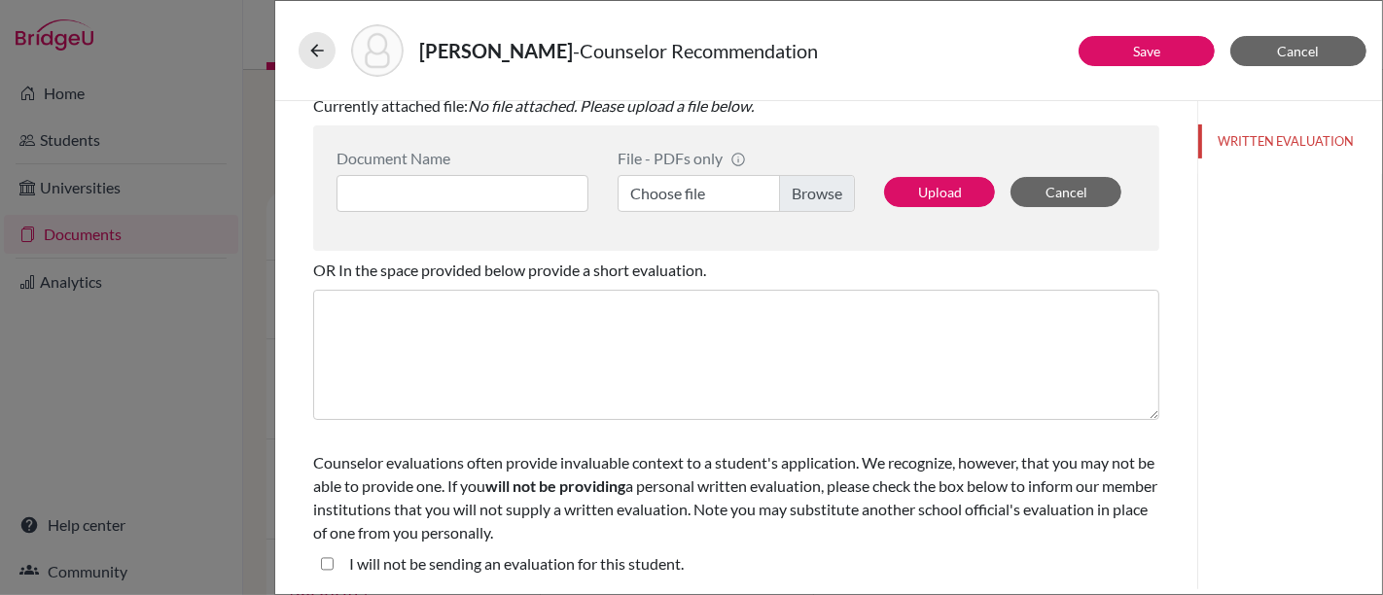
scroll to position [377, 0]
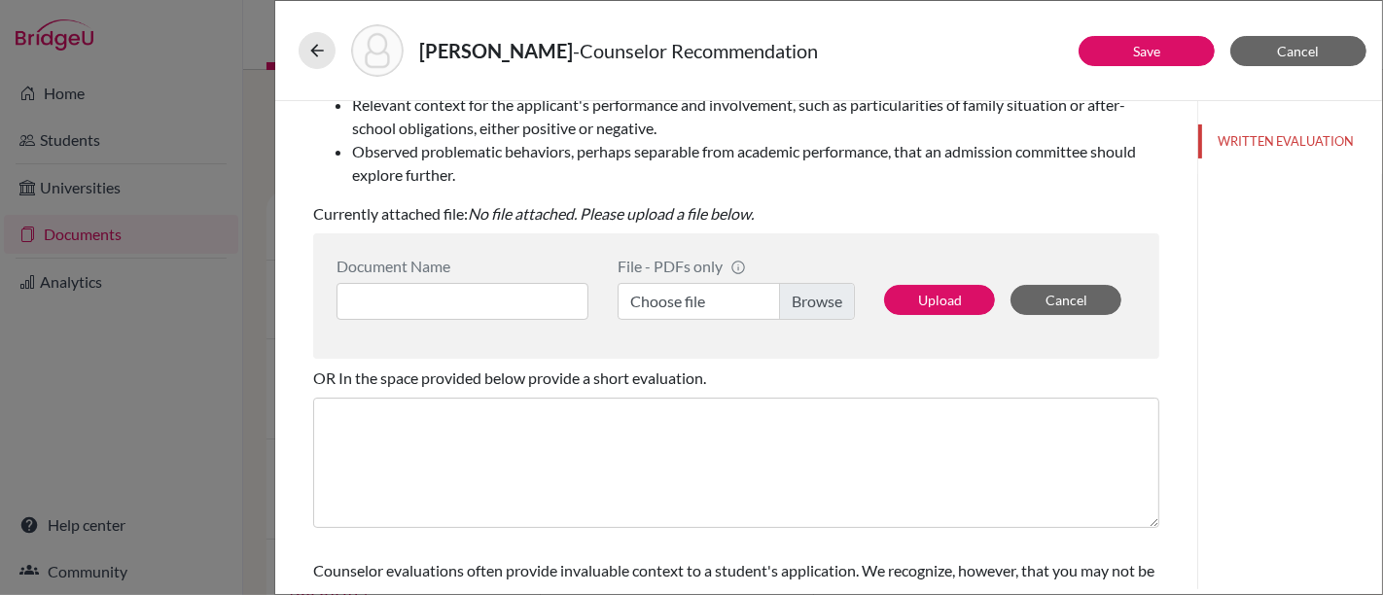
type input "Internationally-minded, composed, disciplined, thoughtful, multilingual, and re…"
click at [823, 297] on label "Choose file" at bounding box center [735, 301] width 237 height 37
click at [823, 297] on input "Choose file" at bounding box center [735, 301] width 237 height 37
click at [519, 306] on input at bounding box center [462, 301] width 252 height 37
paste input "Confidential Letter of Recommendation on behalf of [PERSON_NAME]"
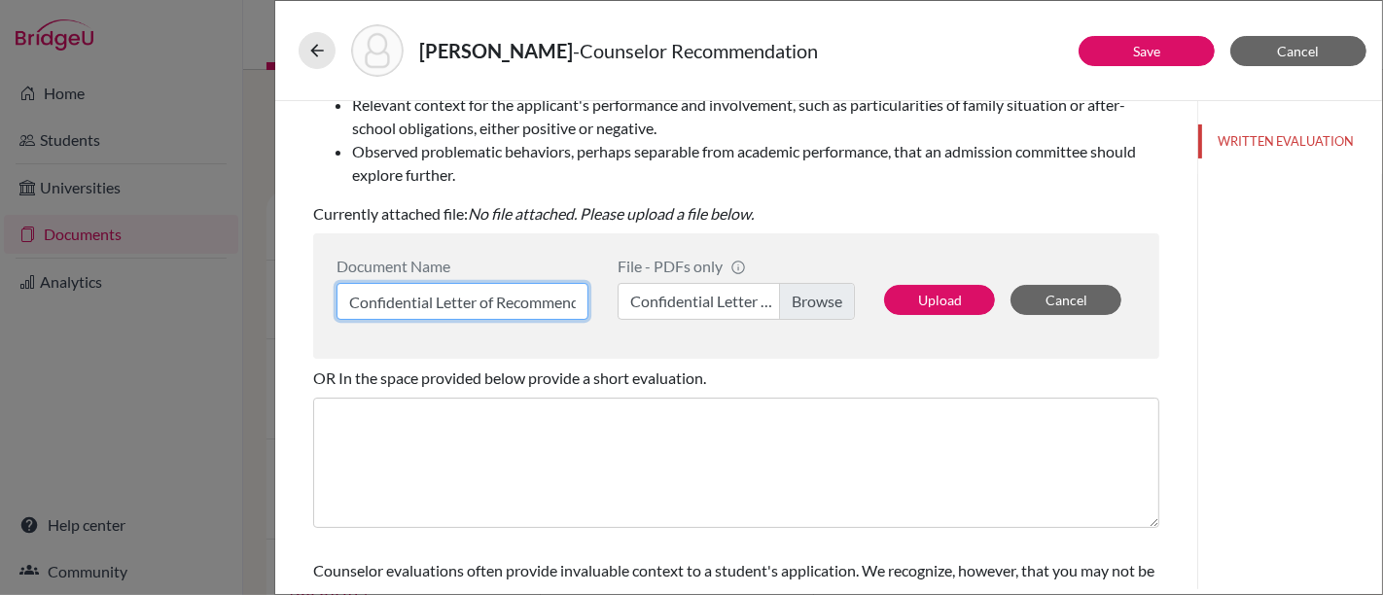
scroll to position [0, 255]
type input "Confidential Letter of Recommendation on behalf of [PERSON_NAME]"
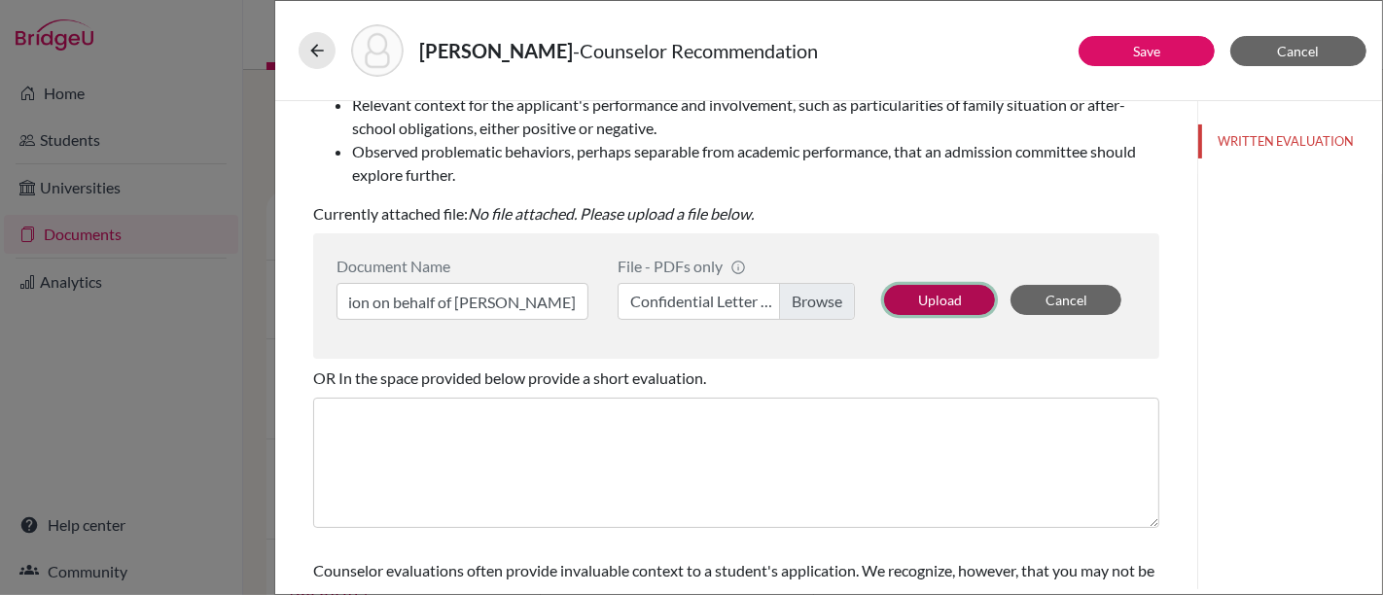
click at [936, 293] on button "Upload" at bounding box center [939, 300] width 111 height 30
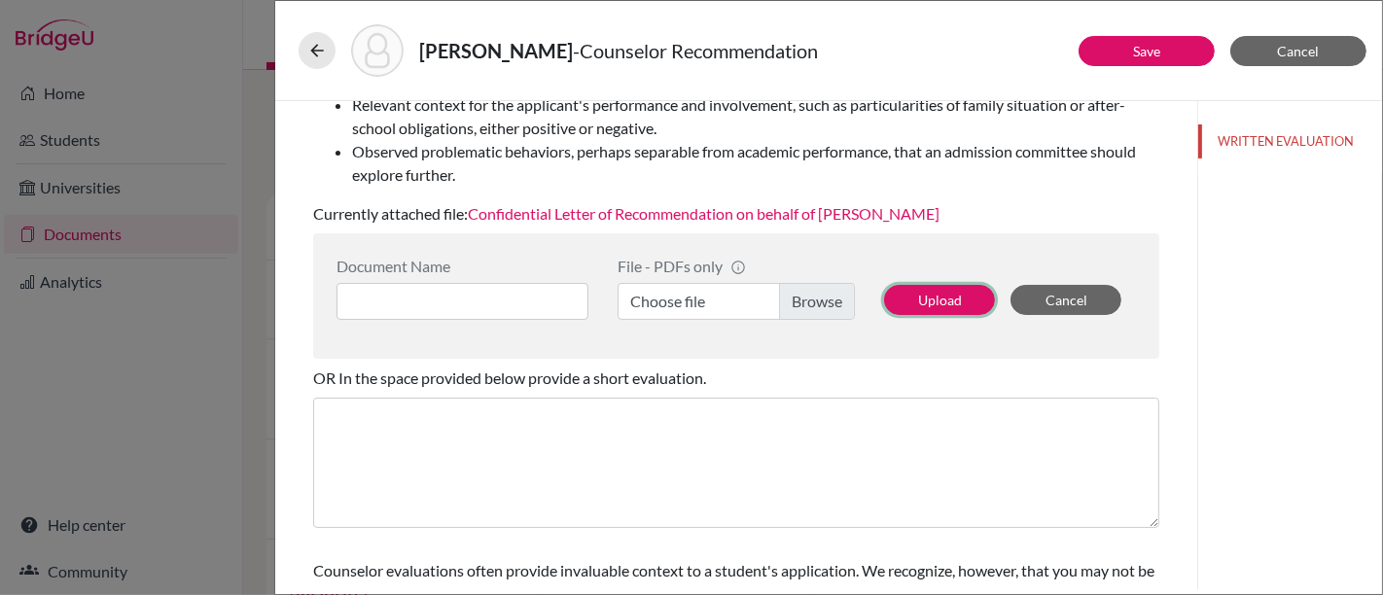
scroll to position [485, 0]
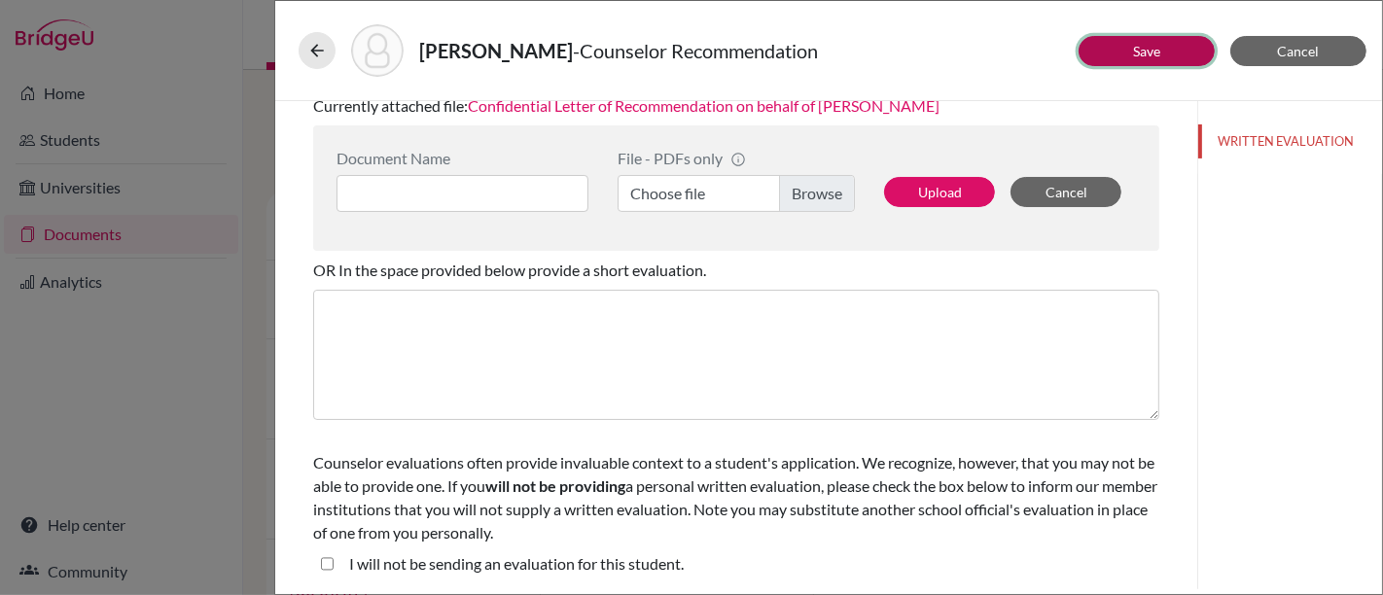
click at [1109, 53] on button "Save" at bounding box center [1146, 51] width 136 height 30
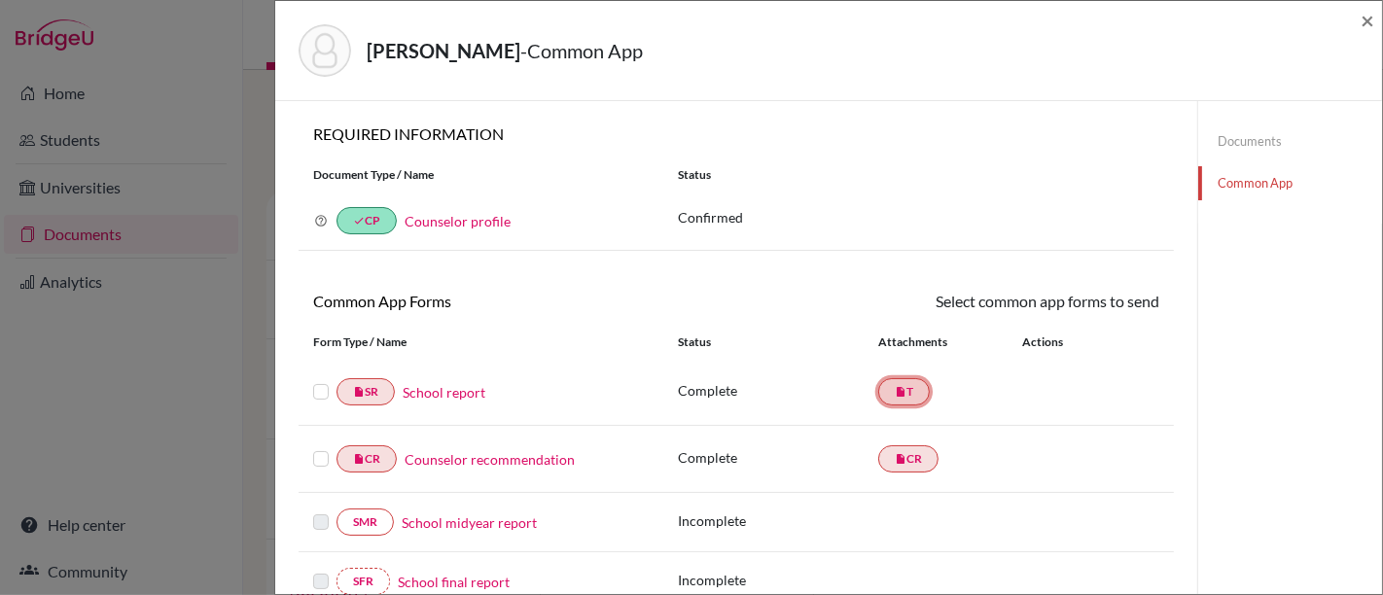
click at [908, 390] on link "insert_drive_file T" at bounding box center [904, 391] width 52 height 27
click at [462, 384] on link "School report" at bounding box center [444, 392] width 83 height 20
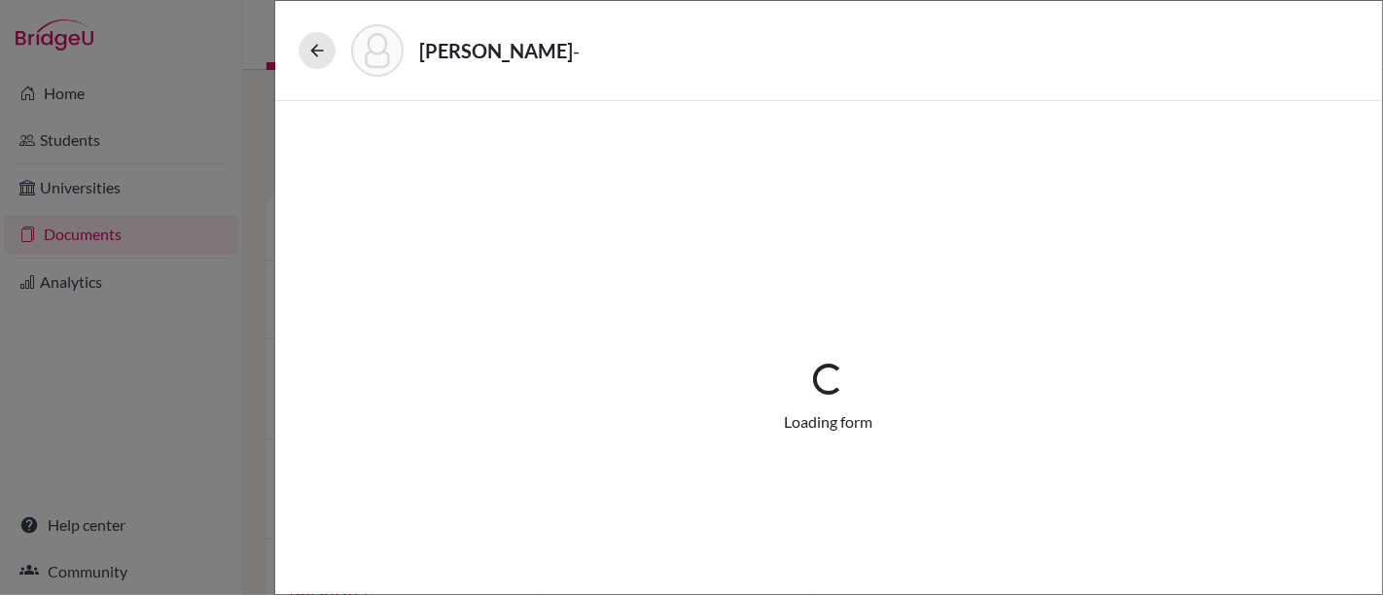
select select "1"
select select "689869"
select select "0"
select select "1"
select select "0"
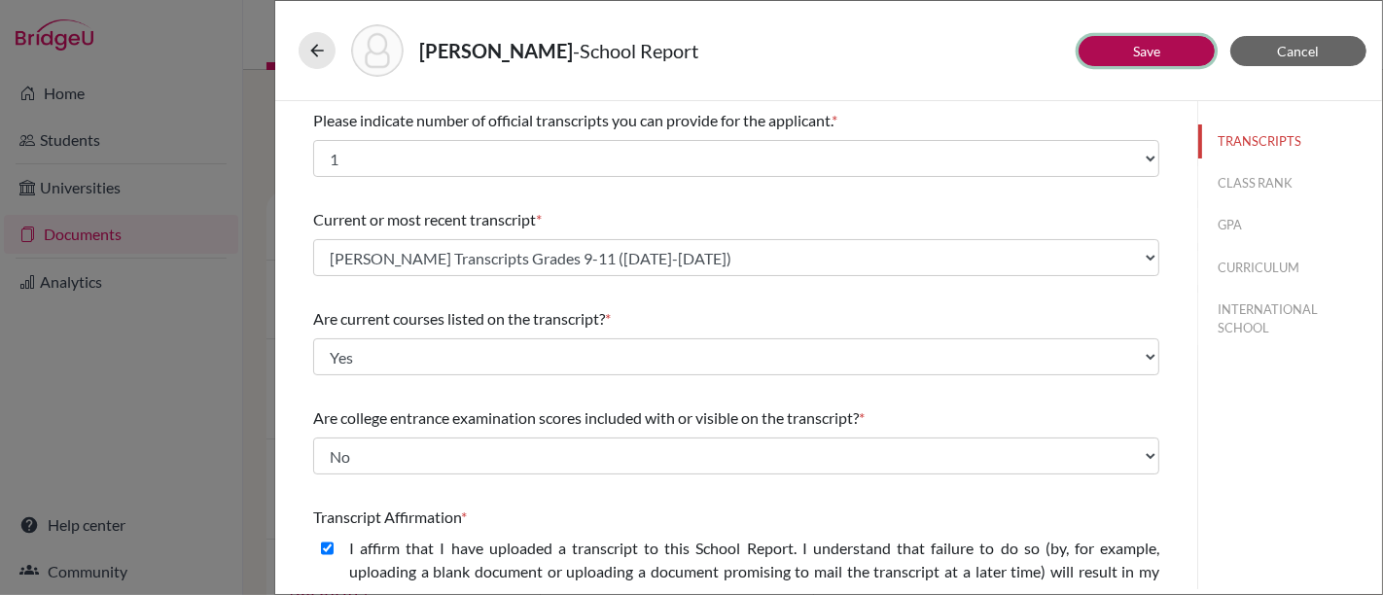
click at [1140, 52] on link "Save" at bounding box center [1146, 51] width 27 height 17
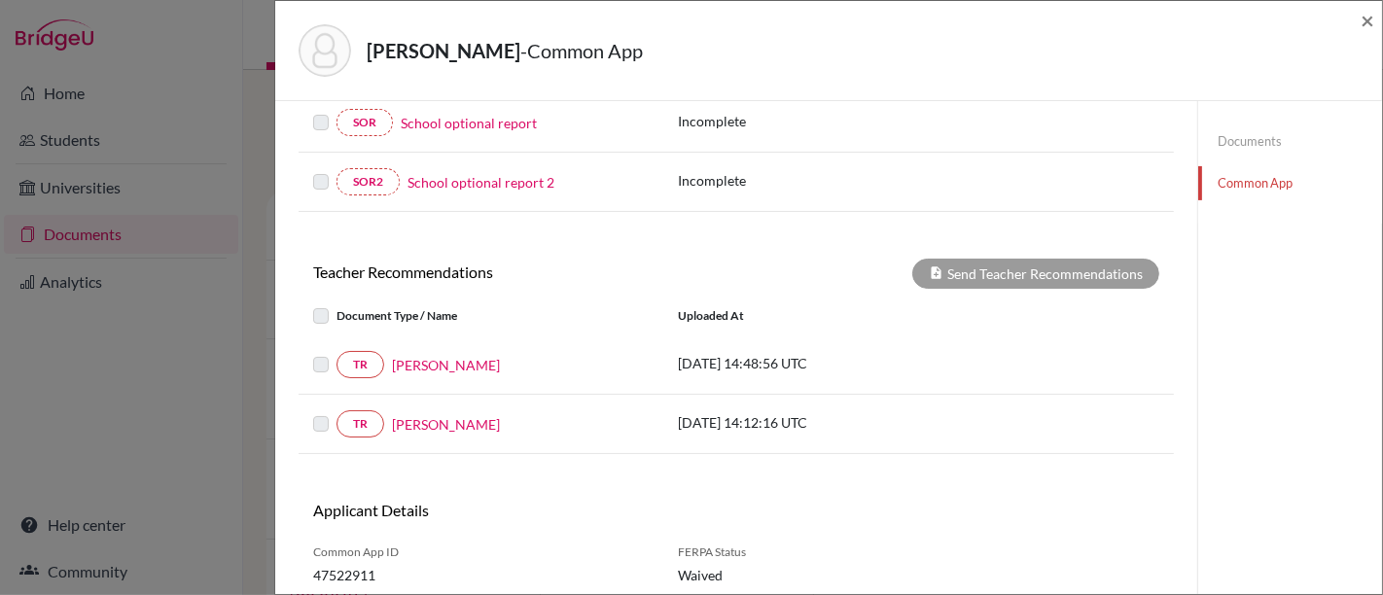
scroll to position [472, 0]
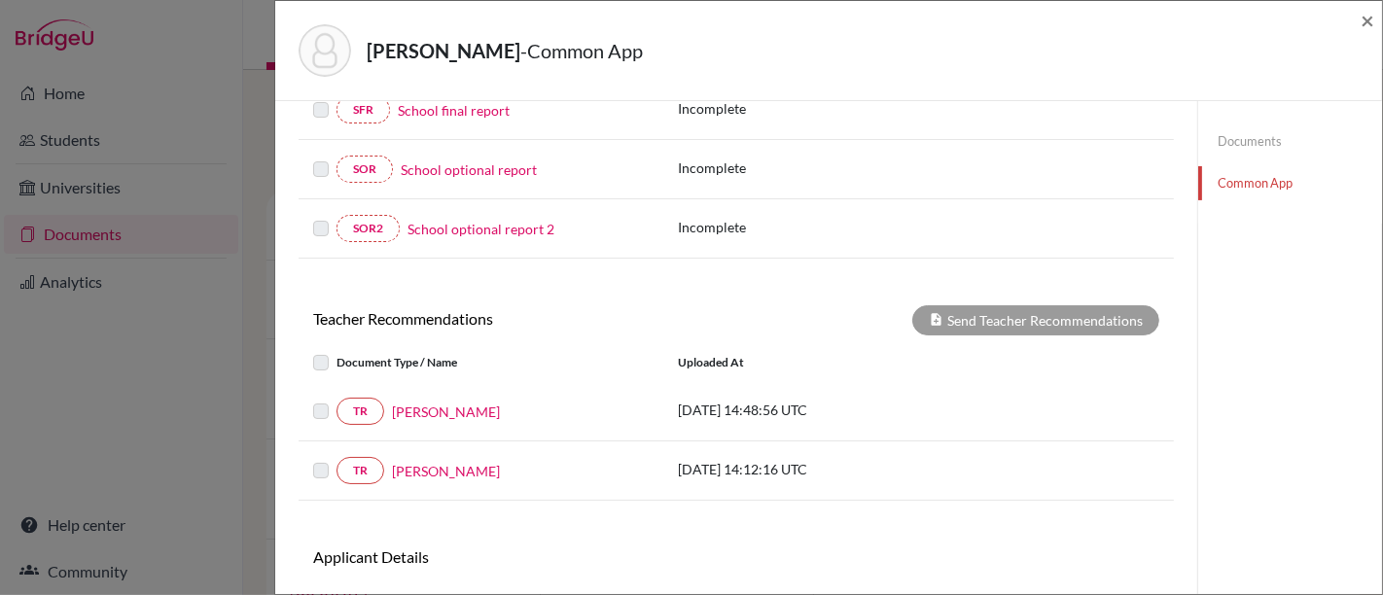
click at [1245, 134] on link "Documents" at bounding box center [1290, 141] width 184 height 34
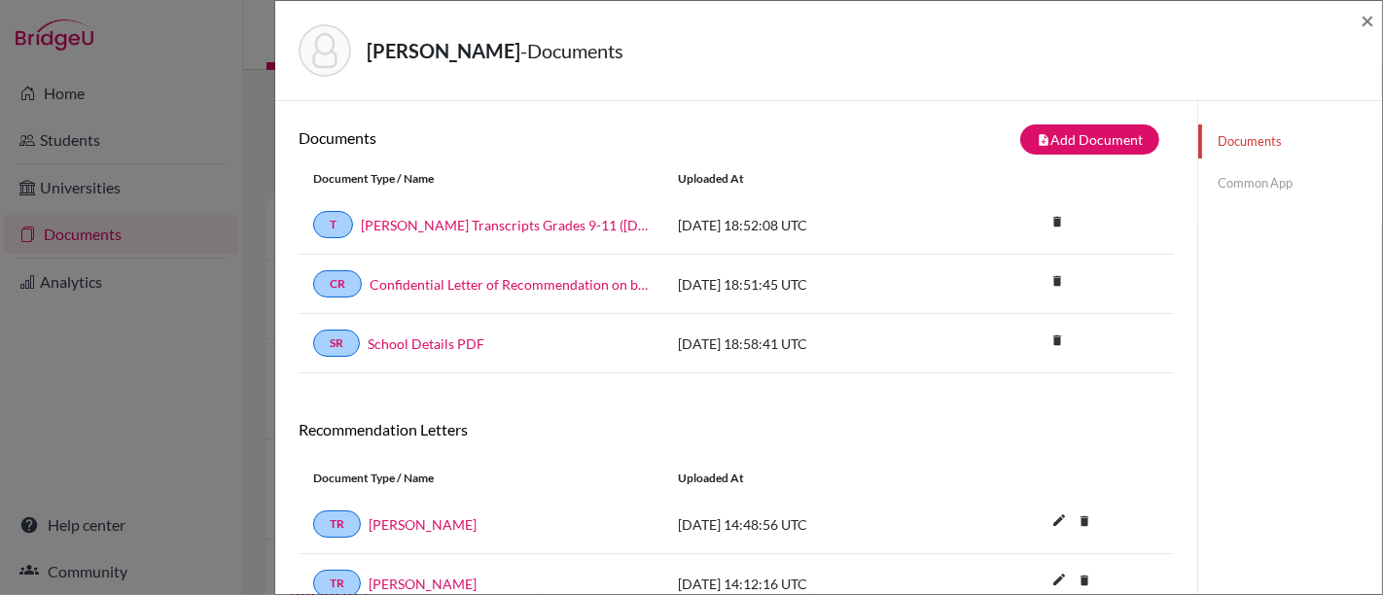
scroll to position [101, 0]
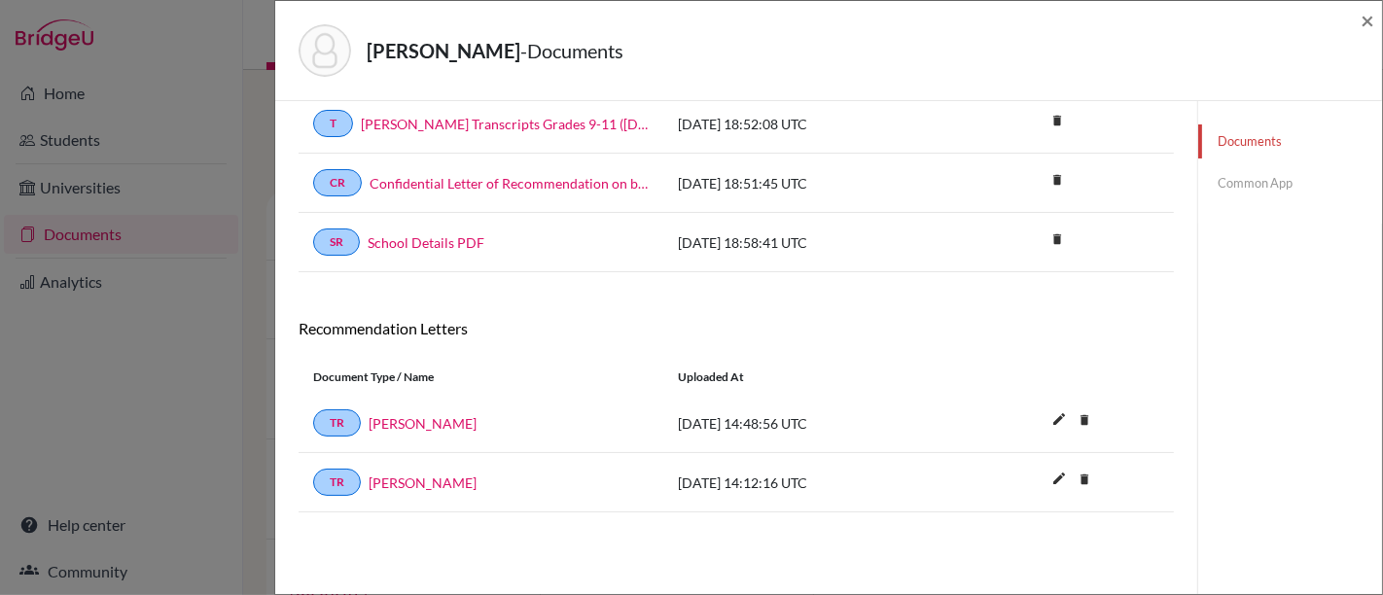
click at [1232, 176] on link "Common App" at bounding box center [1290, 183] width 184 height 34
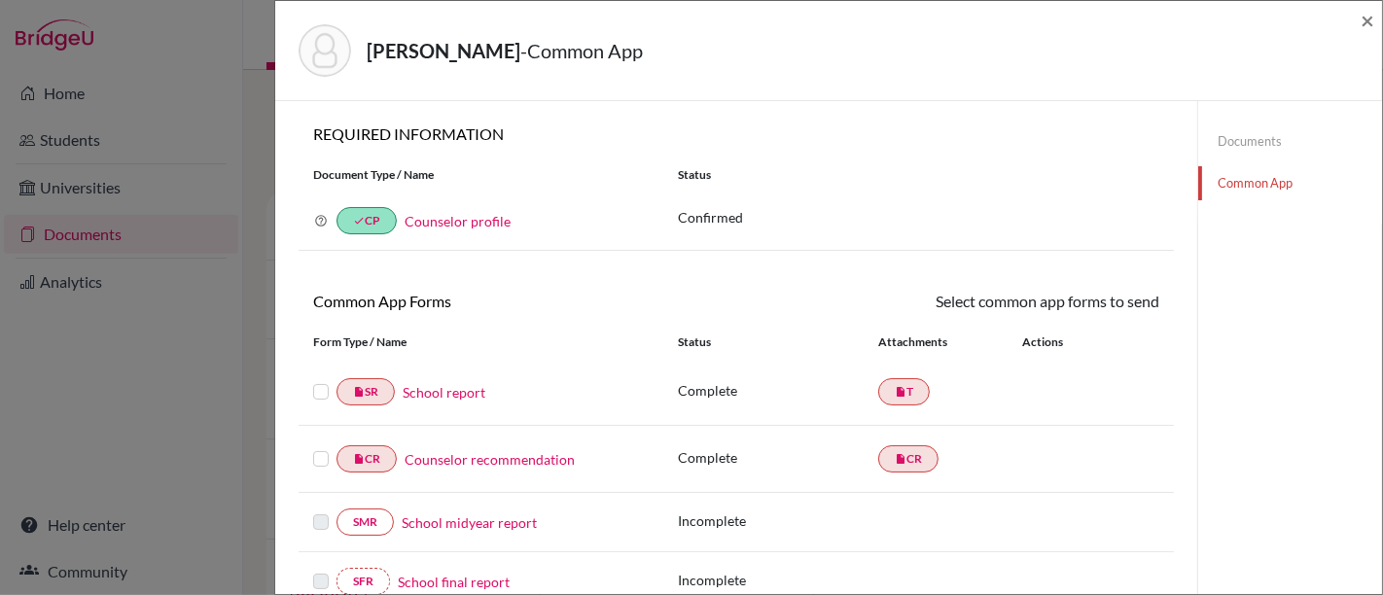
click at [1258, 181] on link "Common App" at bounding box center [1290, 183] width 184 height 34
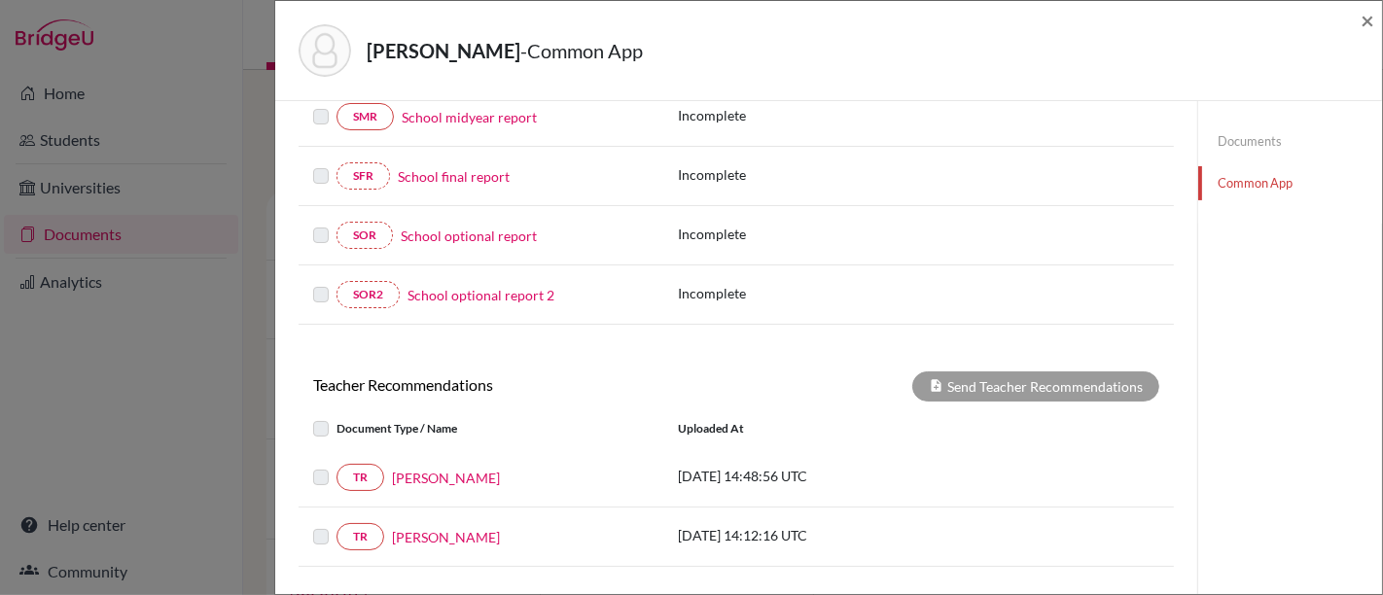
scroll to position [432, 0]
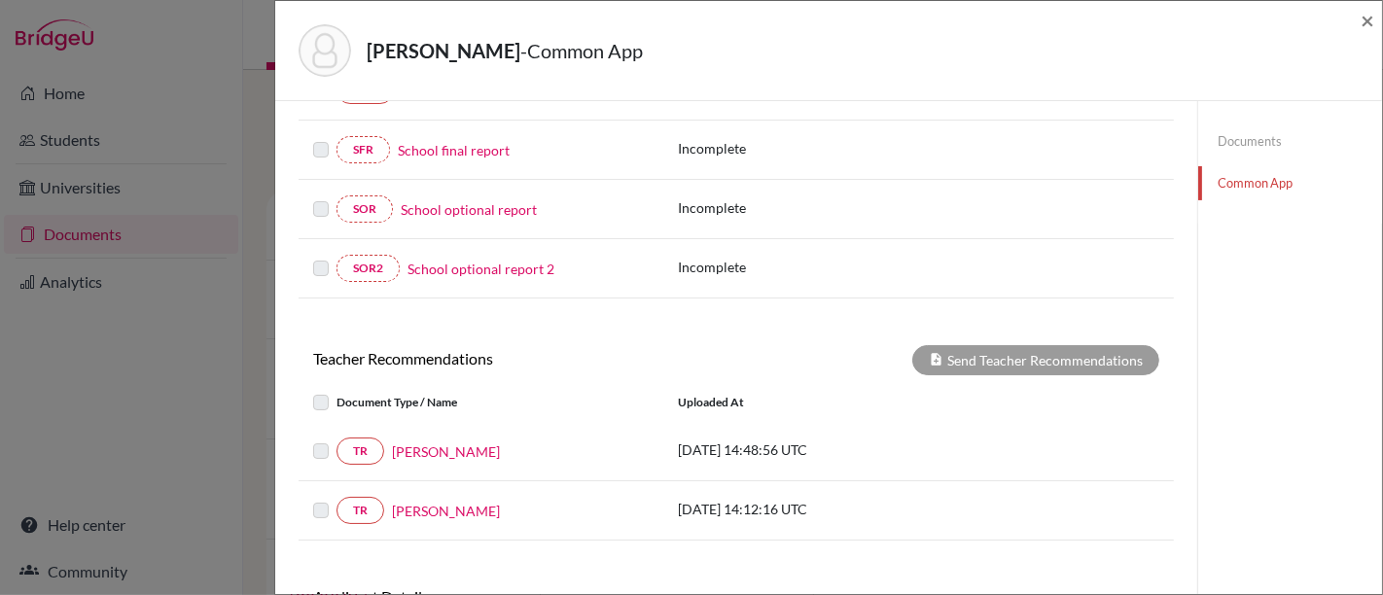
click at [336, 439] on label at bounding box center [336, 439] width 0 height 0
click at [336, 391] on label at bounding box center [336, 391] width 0 height 0
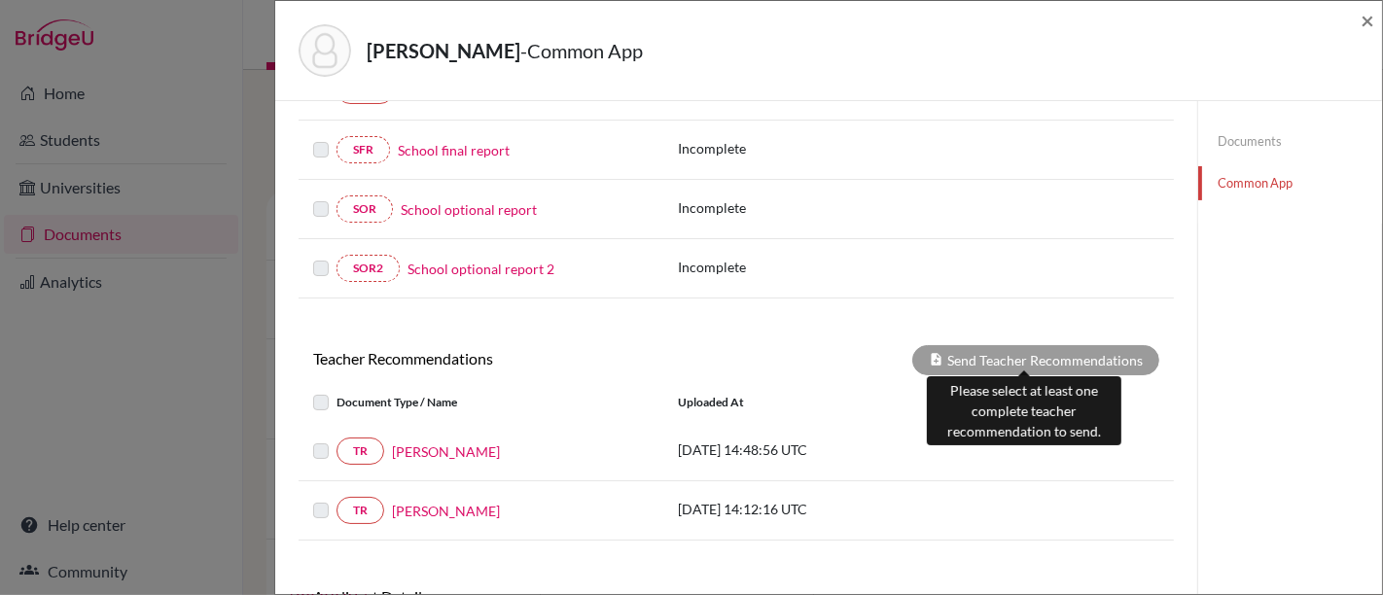
click at [929, 354] on icon at bounding box center [936, 359] width 15 height 15
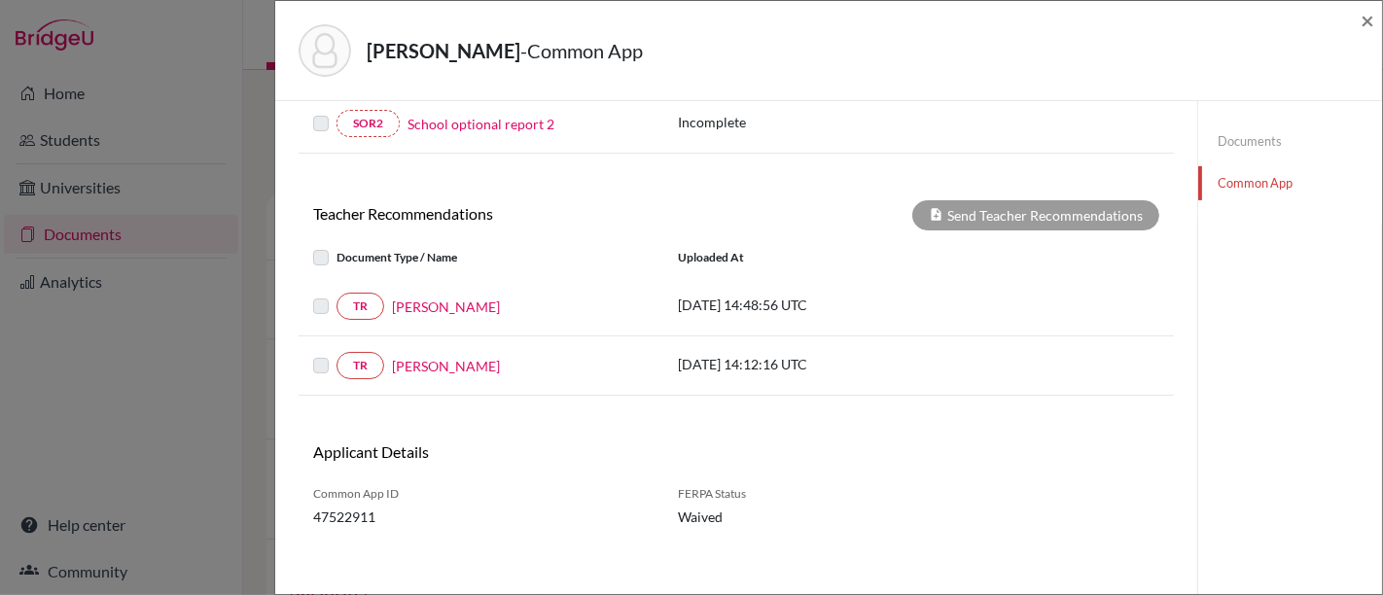
scroll to position [579, 0]
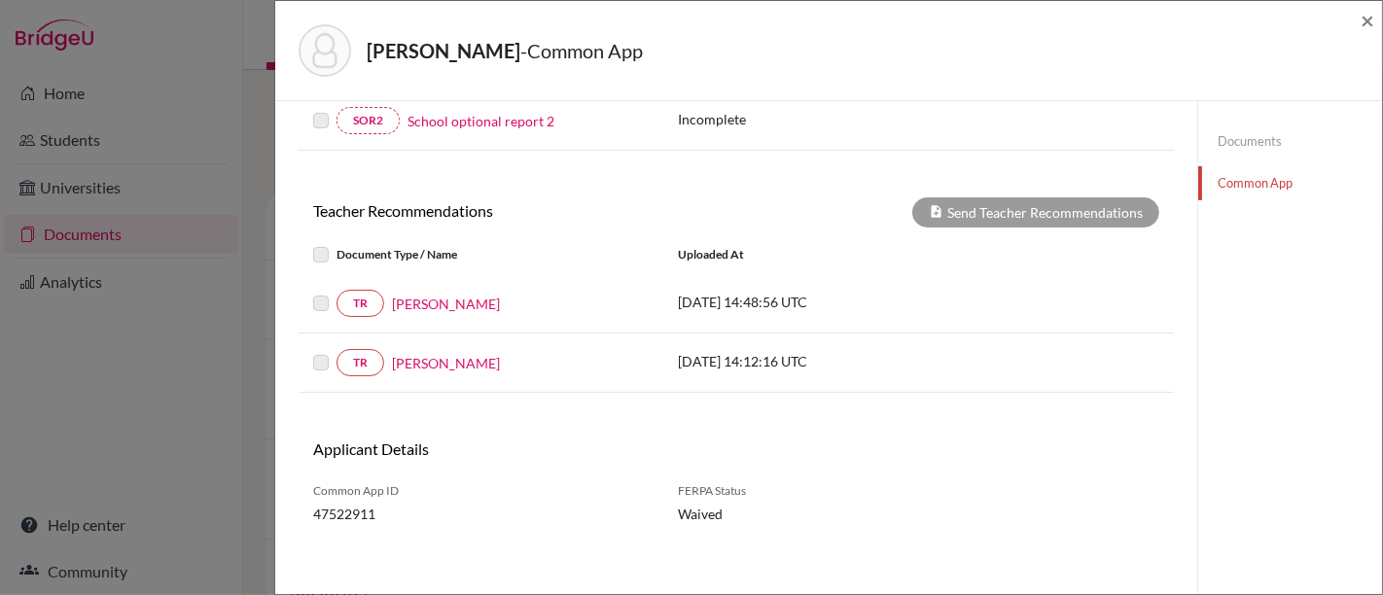
click at [336, 351] on label at bounding box center [336, 351] width 0 height 0
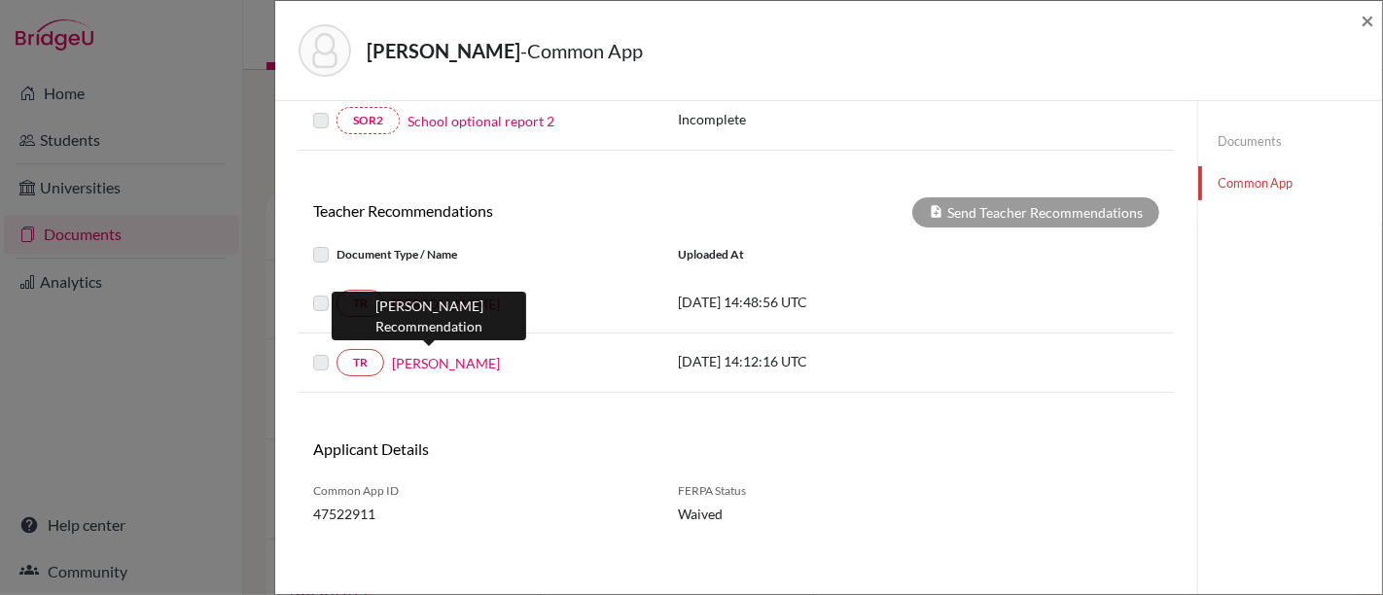
click at [433, 356] on link "Igor Moreira" at bounding box center [446, 363] width 108 height 20
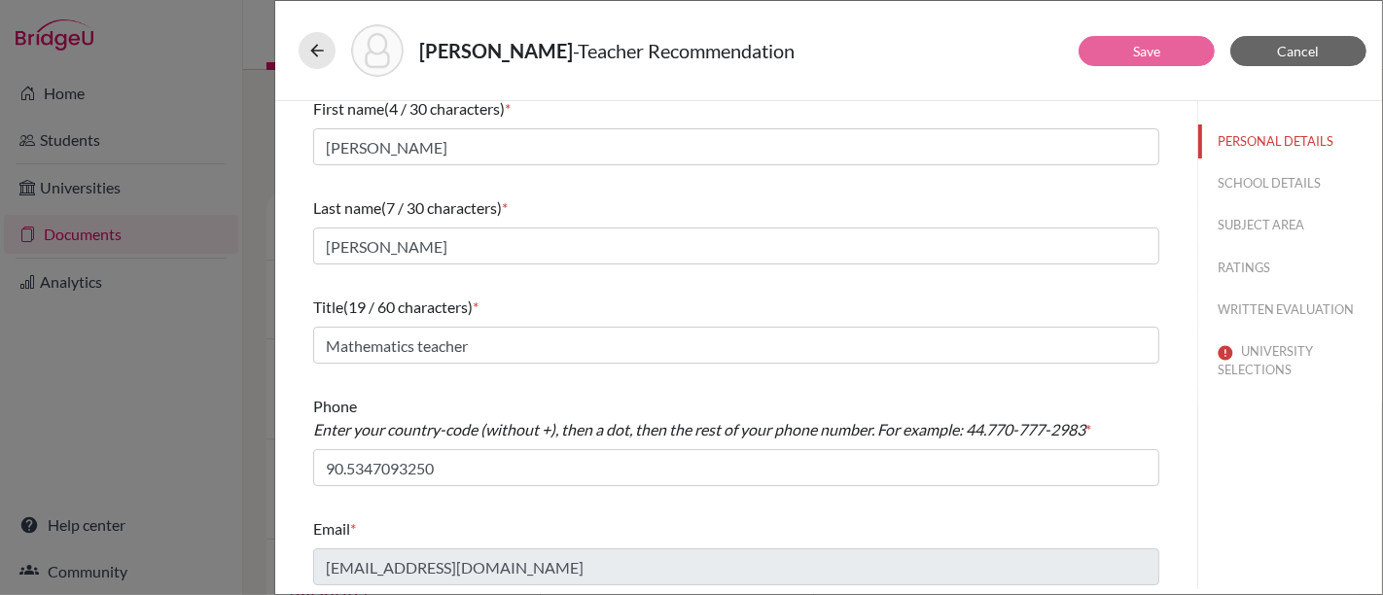
scroll to position [14, 0]
click at [1251, 179] on button "SCHOOL DETAILS" at bounding box center [1290, 183] width 184 height 34
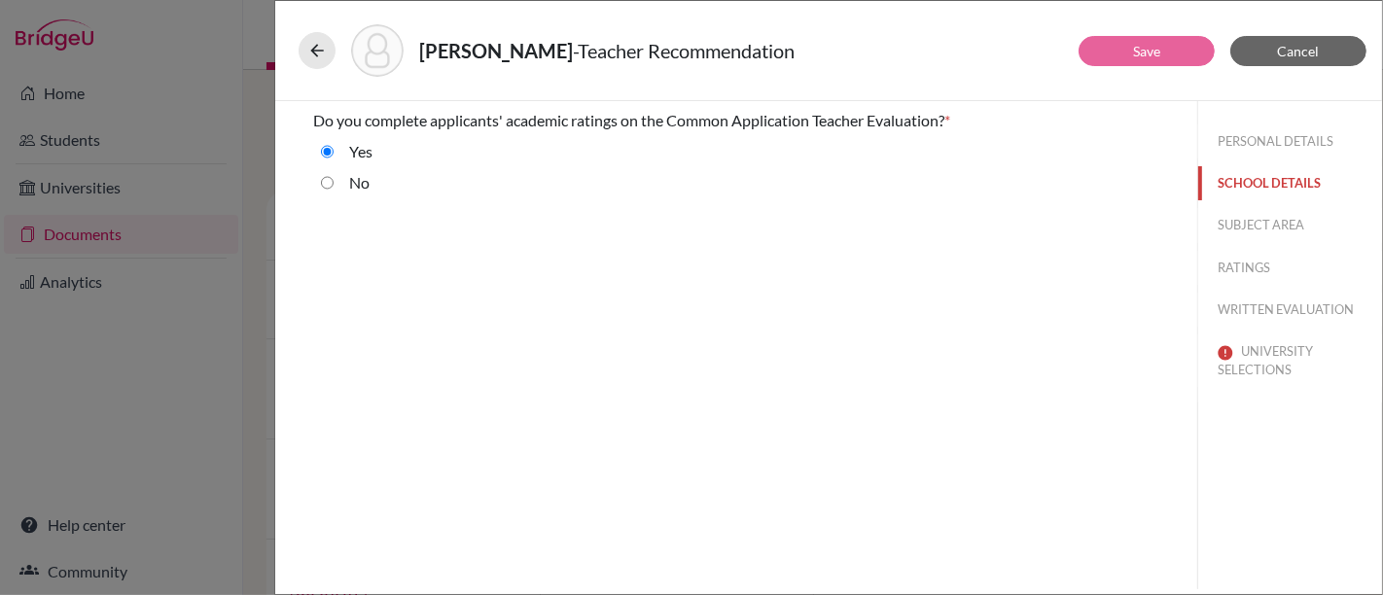
scroll to position [0, 0]
click at [328, 191] on input "No" at bounding box center [327, 182] width 13 height 23
radio input "true"
click at [1285, 225] on button "SUBJECT AREA" at bounding box center [1290, 225] width 184 height 34
select select "0"
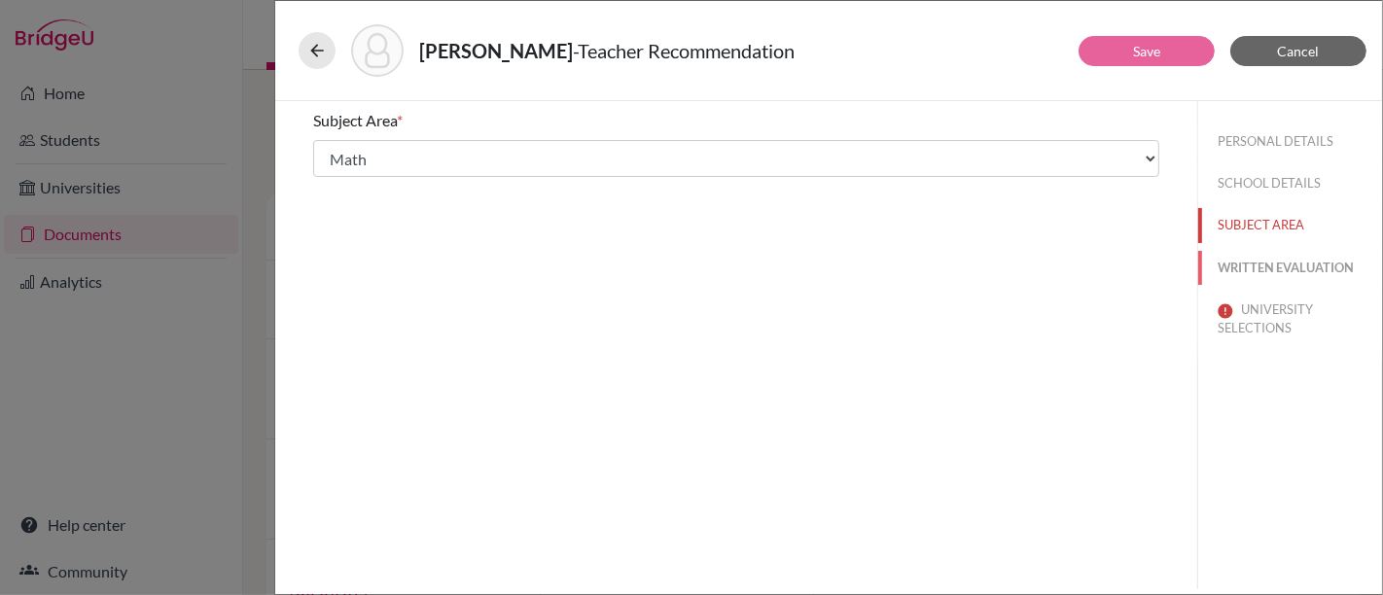
click at [1300, 265] on button "WRITTEN EVALUATION" at bounding box center [1290, 268] width 184 height 34
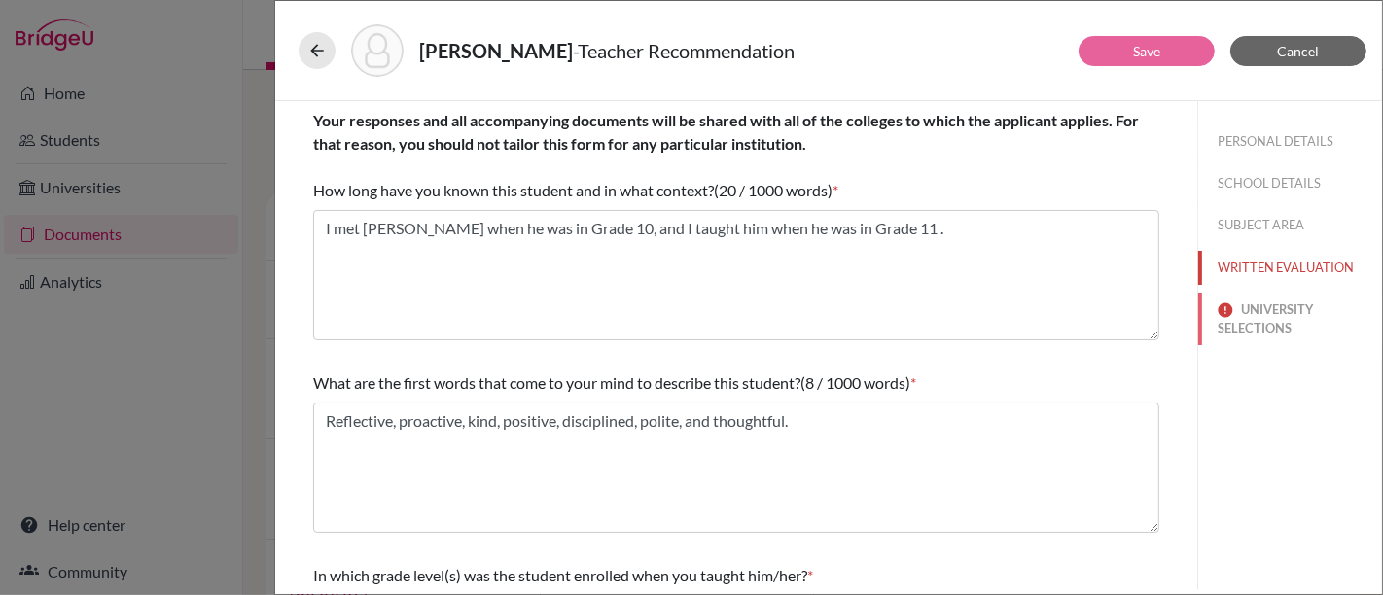
click at [1280, 318] on button "UNIVERSITY SELECTIONS" at bounding box center [1290, 319] width 184 height 53
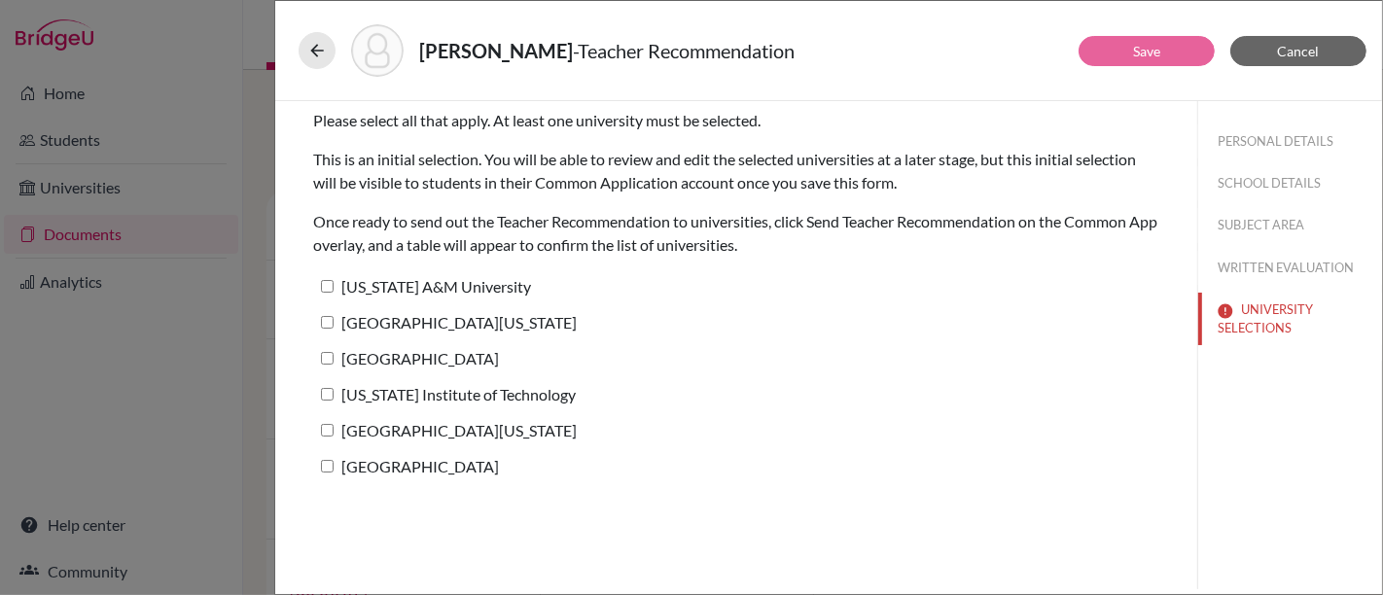
click at [326, 291] on input "[US_STATE] A&M University" at bounding box center [327, 286] width 13 height 13
checkbox input "true"
click at [328, 322] on input "[GEOGRAPHIC_DATA][US_STATE]" at bounding box center [327, 322] width 13 height 13
checkbox input "true"
drag, startPoint x: 333, startPoint y: 356, endPoint x: 328, endPoint y: 370, distance: 15.4
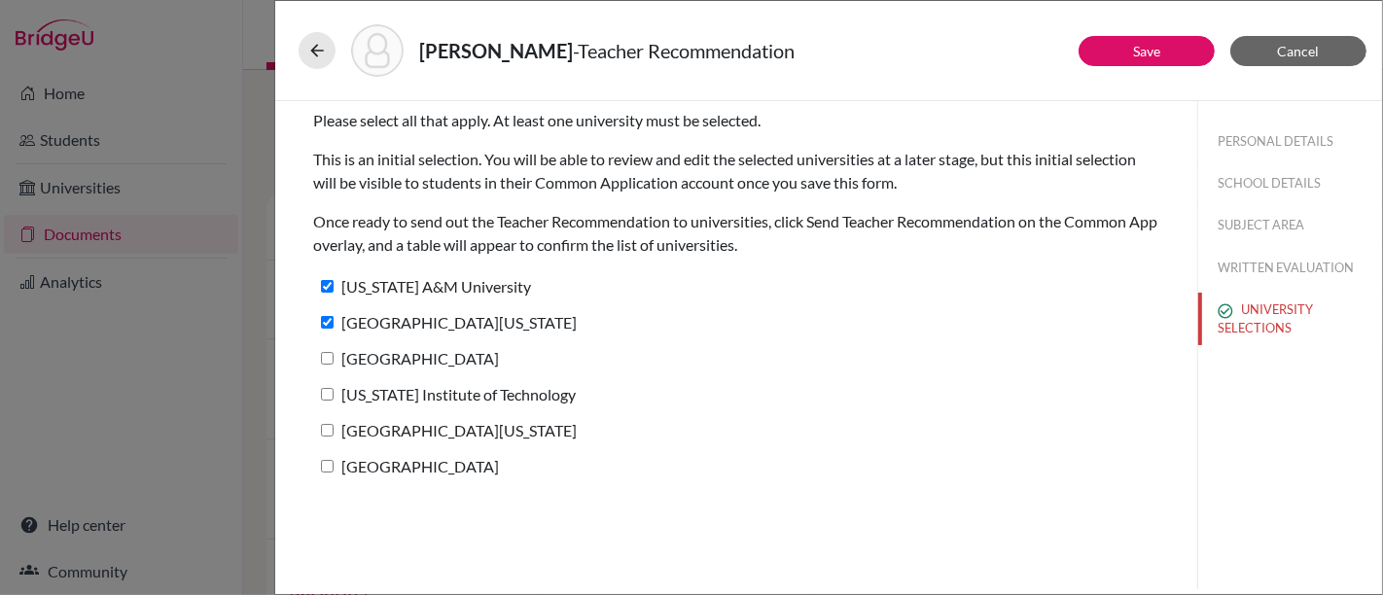
click at [331, 356] on input "[GEOGRAPHIC_DATA]" at bounding box center [327, 358] width 13 height 13
checkbox input "true"
click at [323, 392] on input "Illinois Institute of Technology" at bounding box center [327, 394] width 13 height 13
checkbox input "true"
click at [328, 428] on input "University of Oklahoma" at bounding box center [327, 430] width 13 height 13
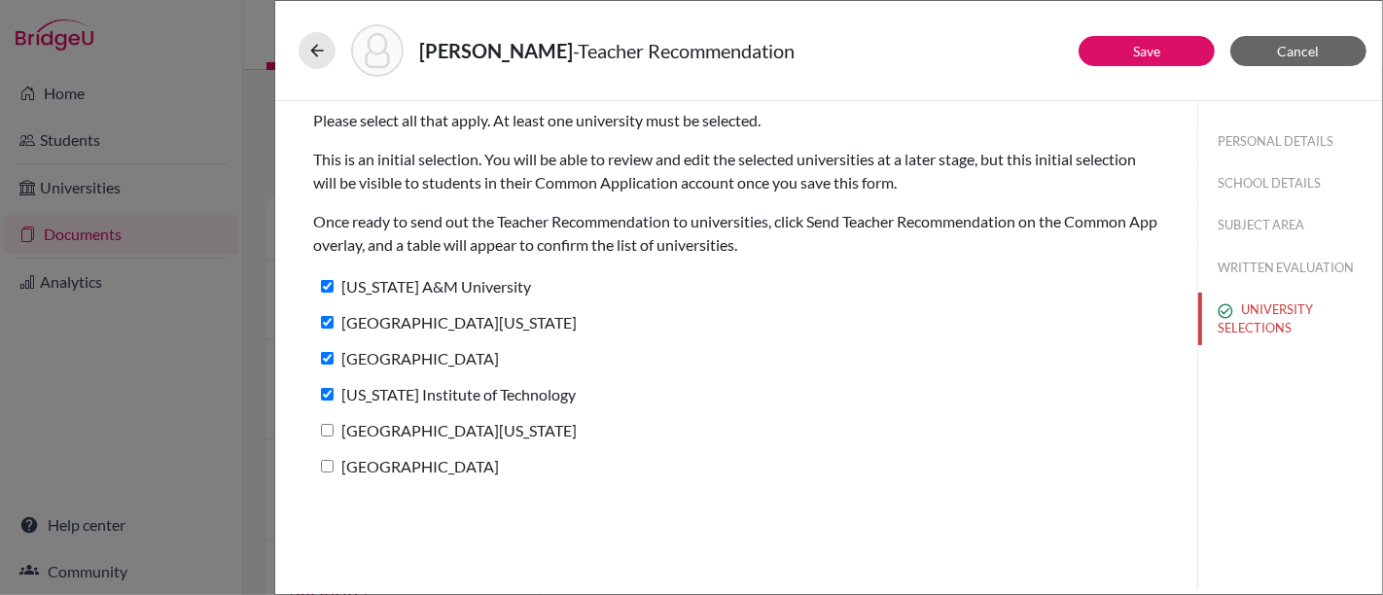
checkbox input "true"
click at [328, 468] on input "Wichita State University" at bounding box center [327, 466] width 13 height 13
checkbox input "true"
click at [1167, 48] on button "Save" at bounding box center [1146, 51] width 136 height 30
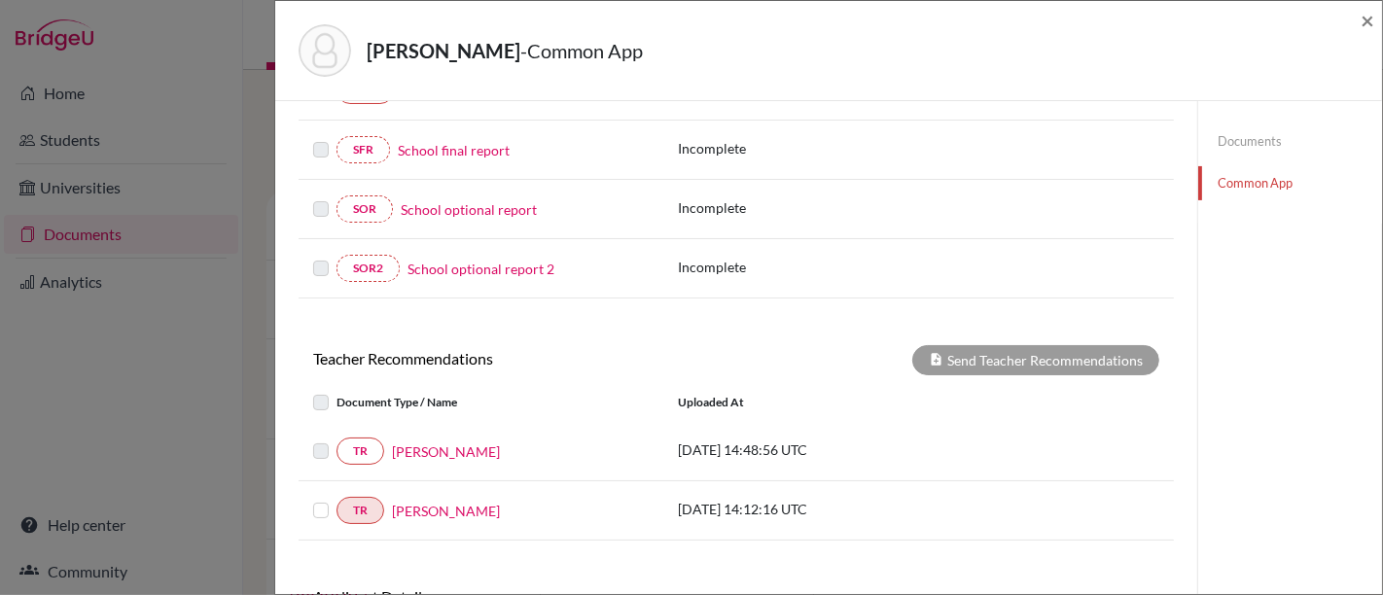
scroll to position [579, 0]
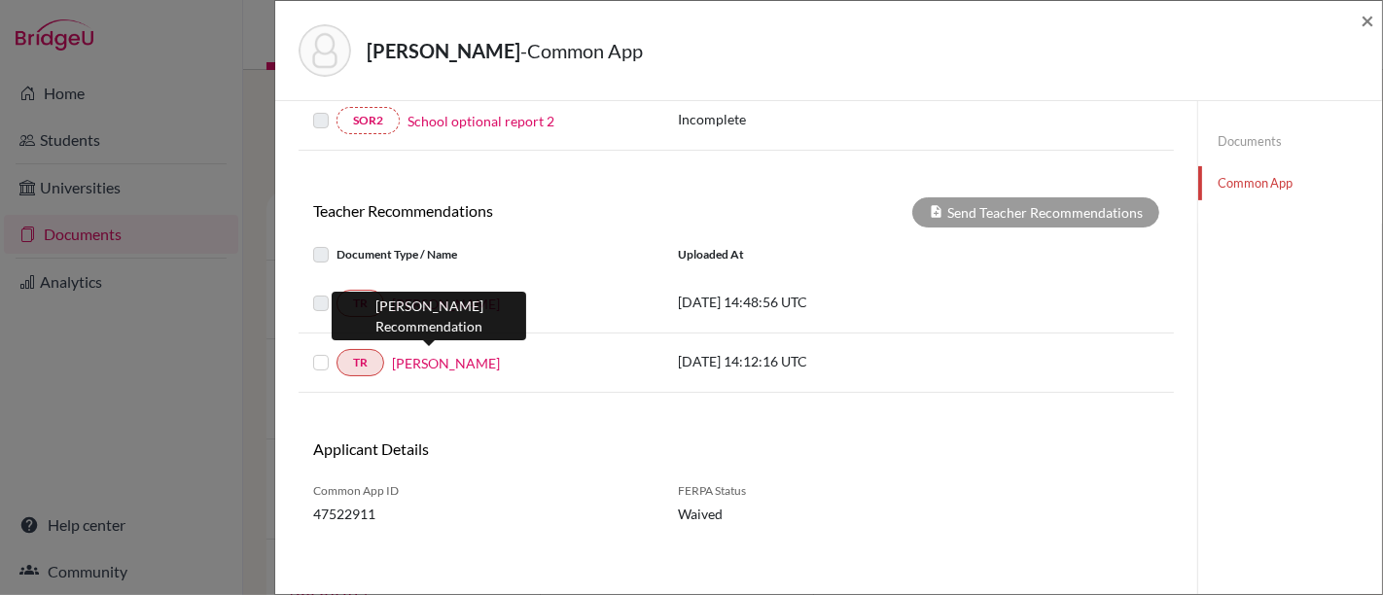
click at [446, 362] on link "Igor Moreira" at bounding box center [446, 363] width 108 height 20
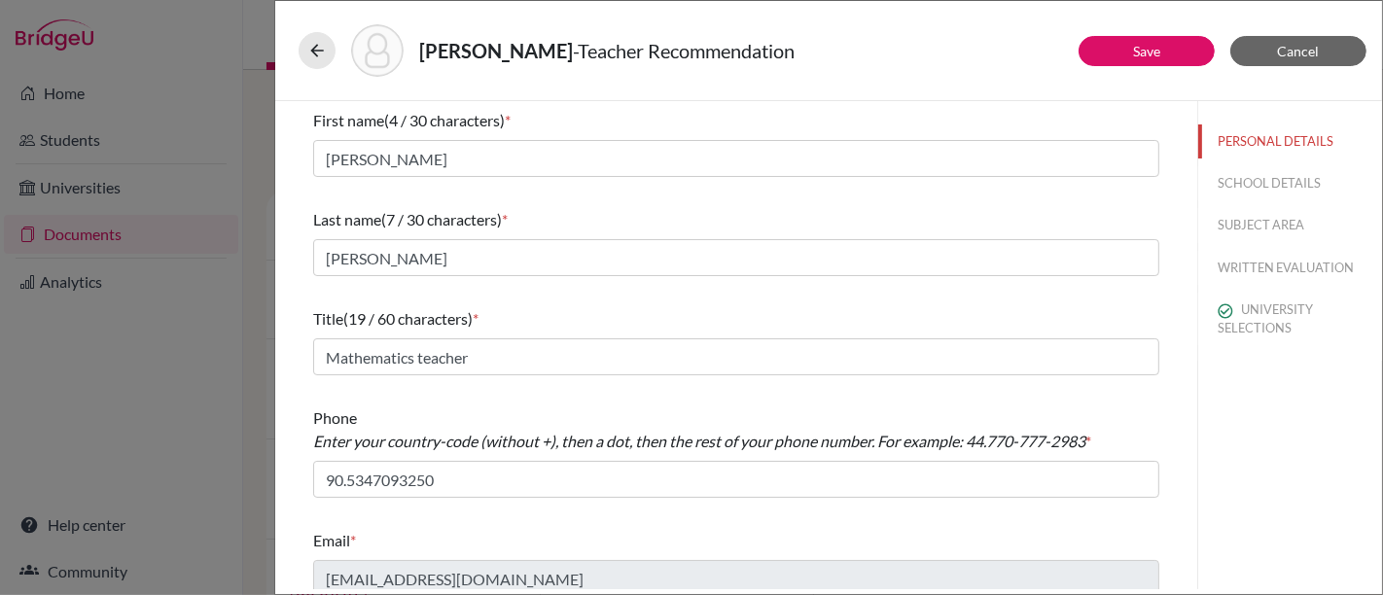
scroll to position [14, 0]
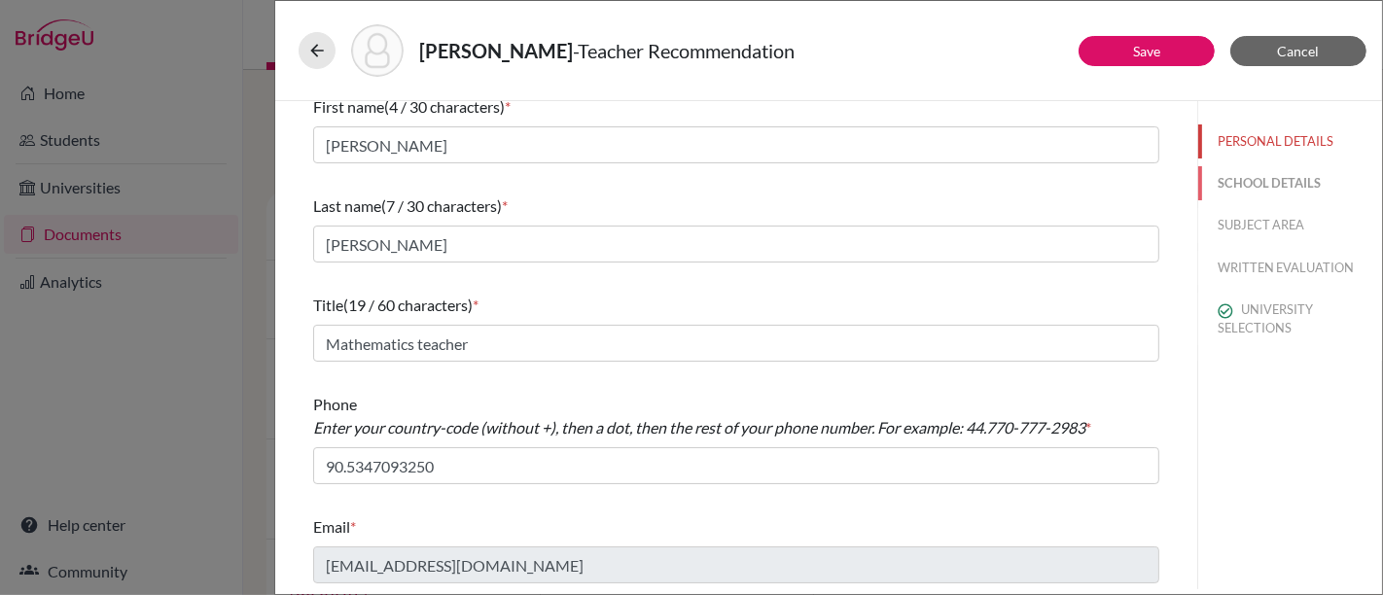
click at [1280, 182] on button "SCHOOL DETAILS" at bounding box center [1290, 183] width 184 height 34
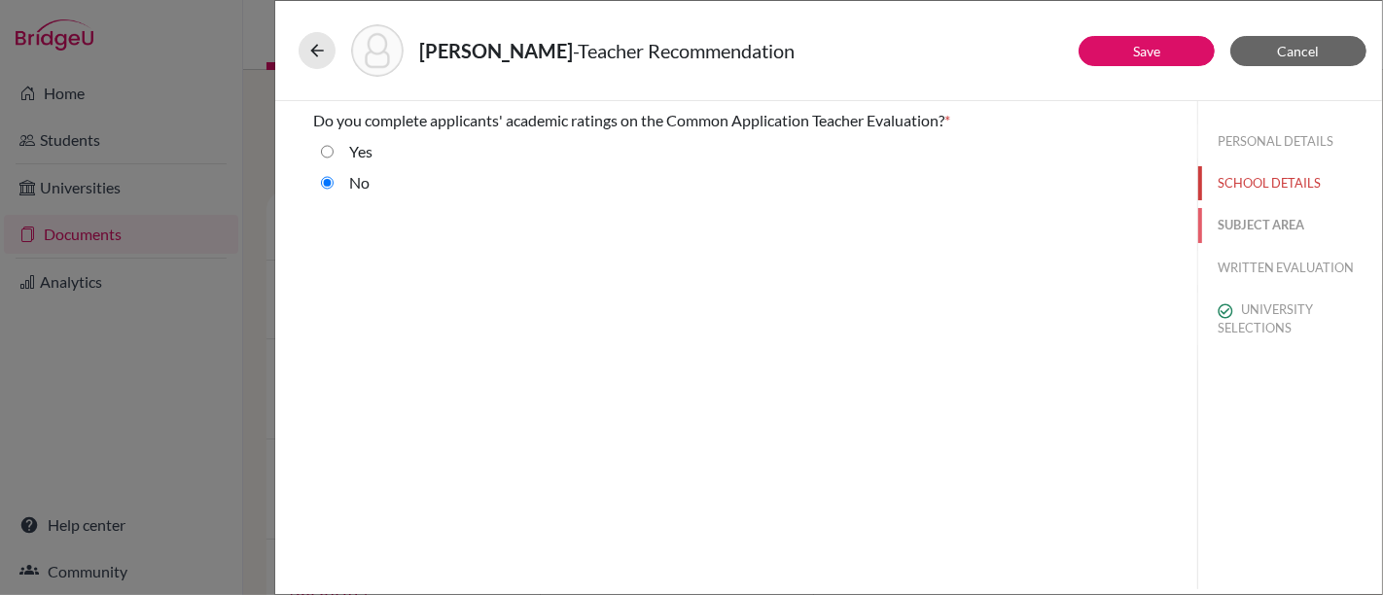
click at [1246, 218] on button "SUBJECT AREA" at bounding box center [1290, 225] width 184 height 34
select select "0"
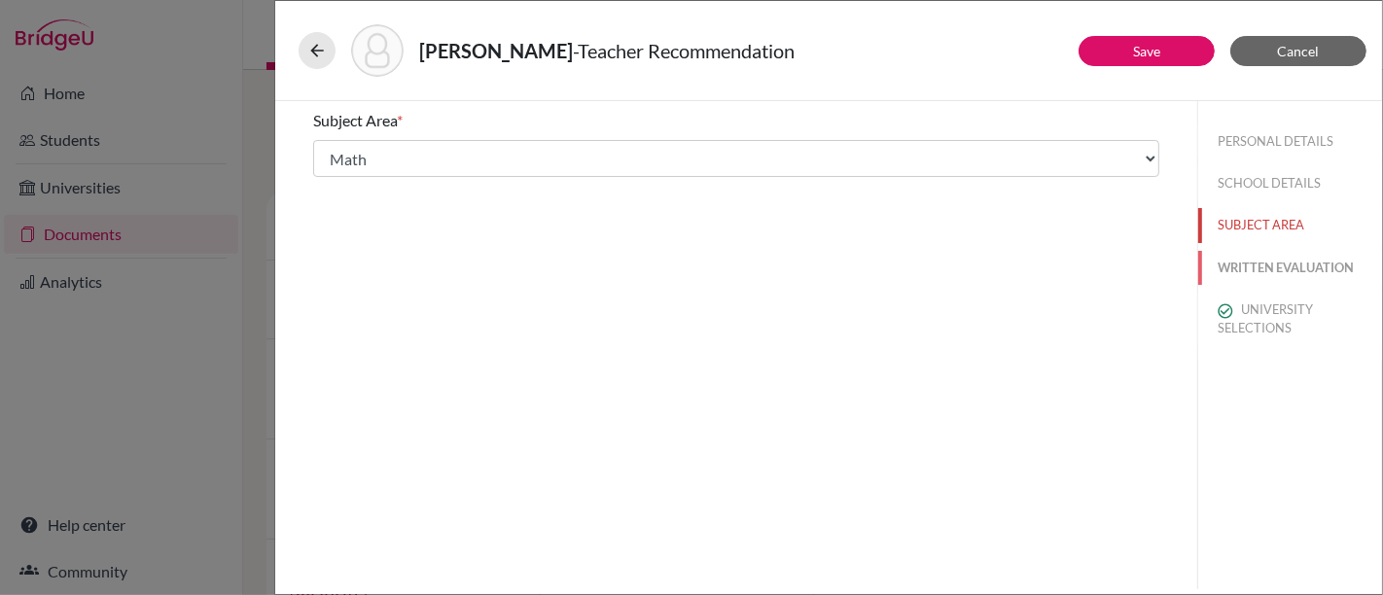
click at [1266, 263] on button "WRITTEN EVALUATION" at bounding box center [1290, 268] width 184 height 34
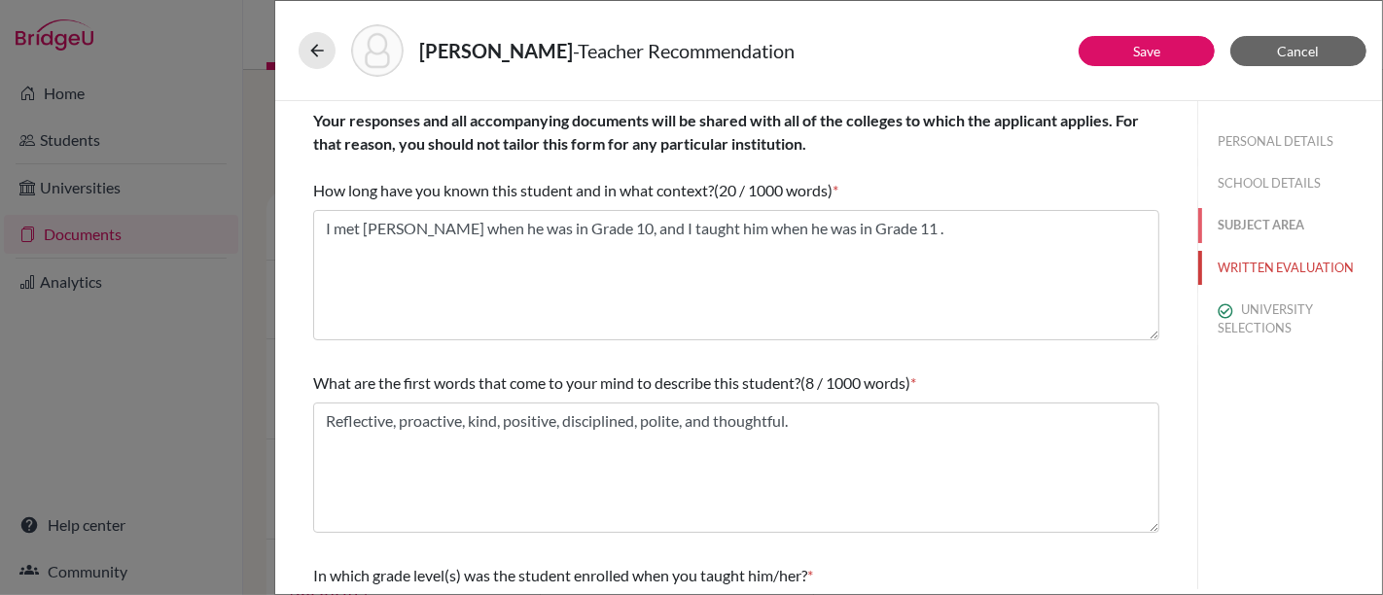
click at [1267, 228] on button "SUBJECT AREA" at bounding box center [1290, 225] width 184 height 34
select select "0"
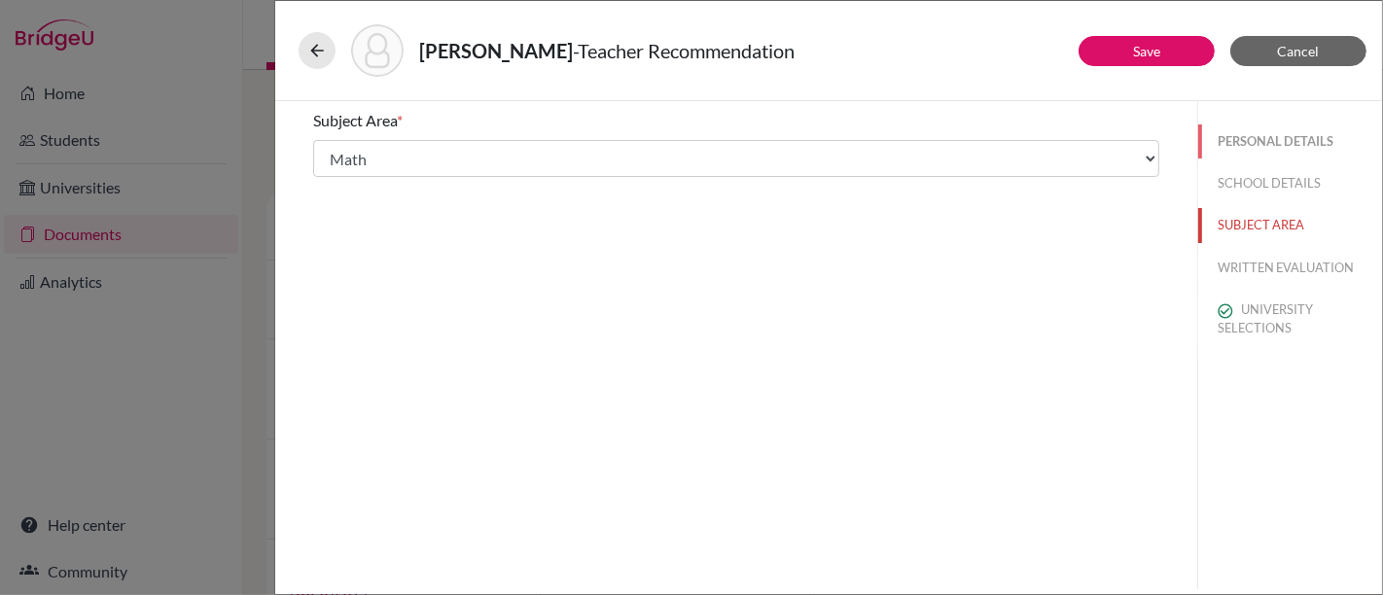
click at [1275, 145] on button "PERSONAL DETAILS" at bounding box center [1290, 141] width 184 height 34
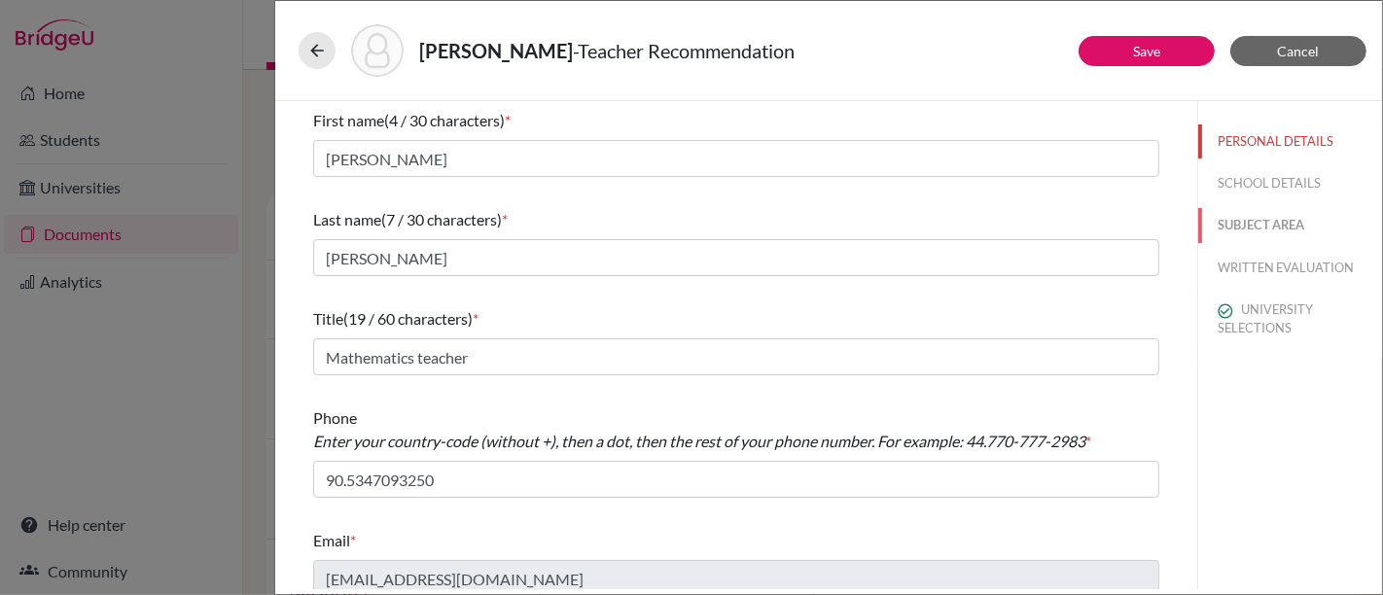
click at [1252, 221] on button "SUBJECT AREA" at bounding box center [1290, 225] width 184 height 34
select select "0"
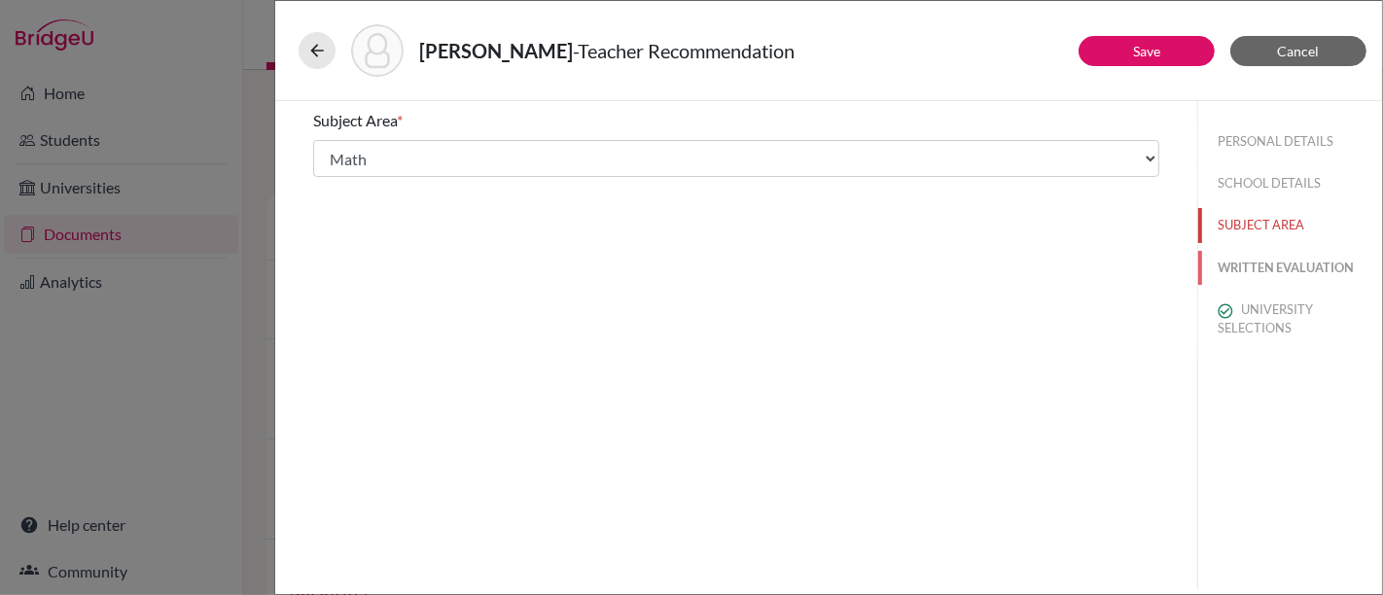
click at [1272, 267] on button "WRITTEN EVALUATION" at bounding box center [1290, 268] width 184 height 34
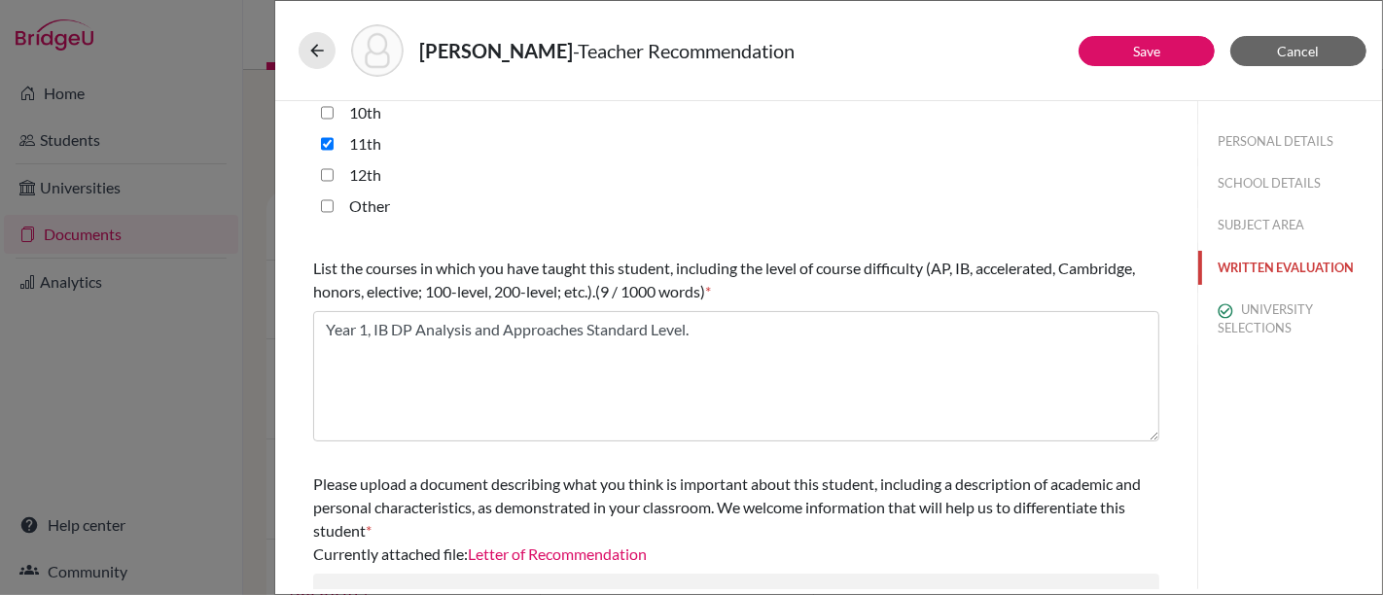
scroll to position [632, 0]
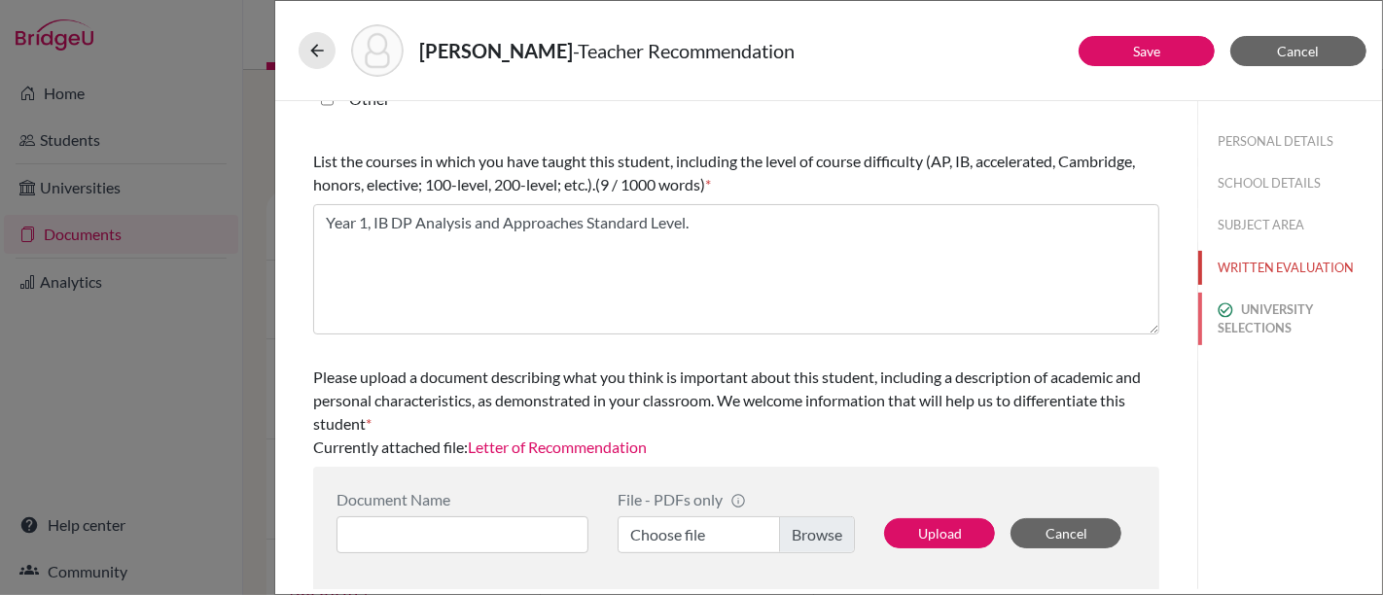
click at [1278, 307] on button "UNIVERSITY SELECTIONS" at bounding box center [1290, 319] width 184 height 53
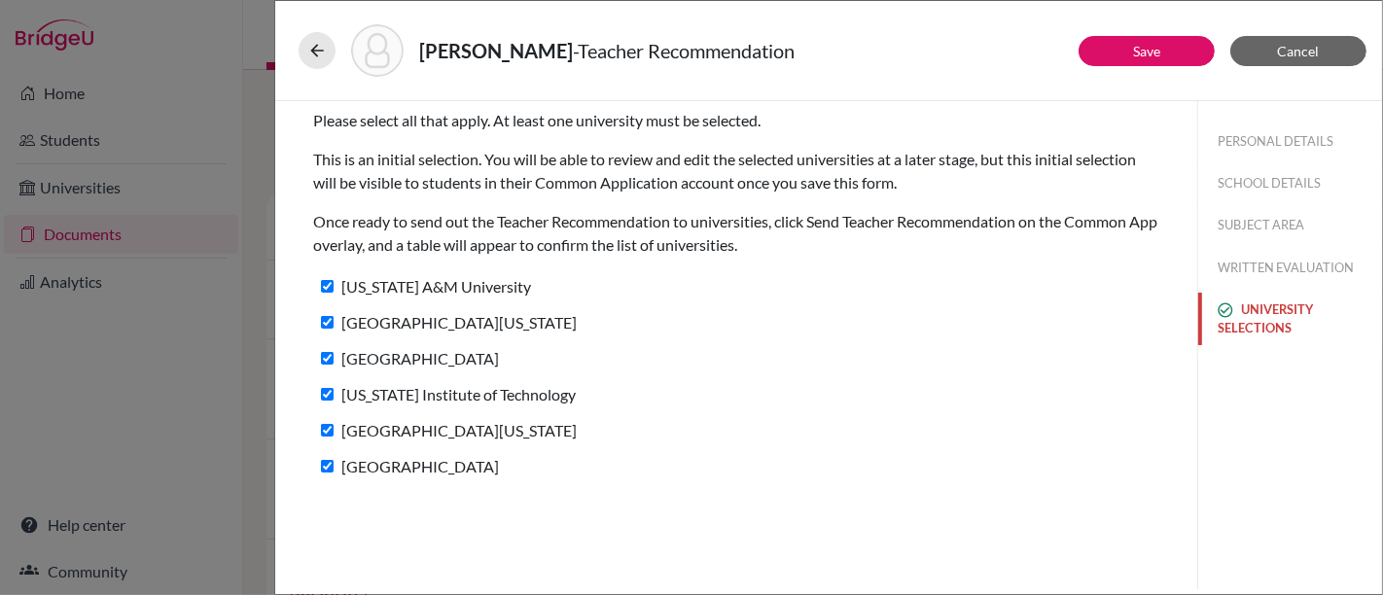
scroll to position [0, 0]
click at [1133, 40] on button "Save" at bounding box center [1146, 51] width 136 height 30
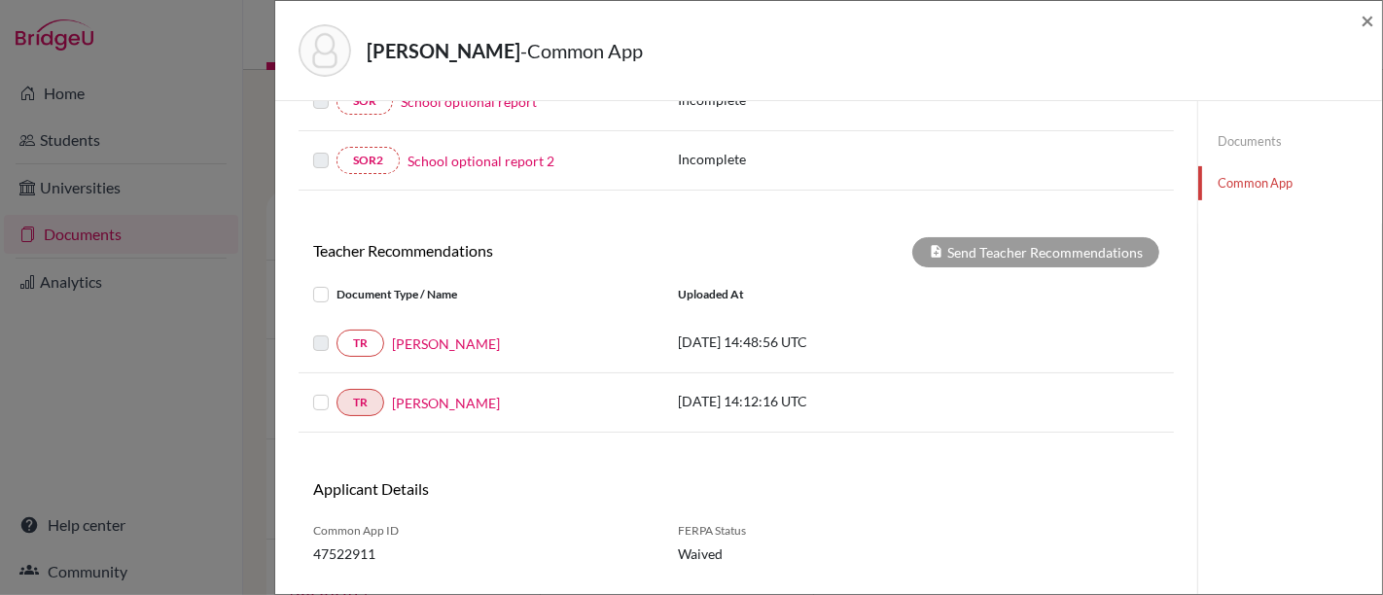
scroll to position [579, 0]
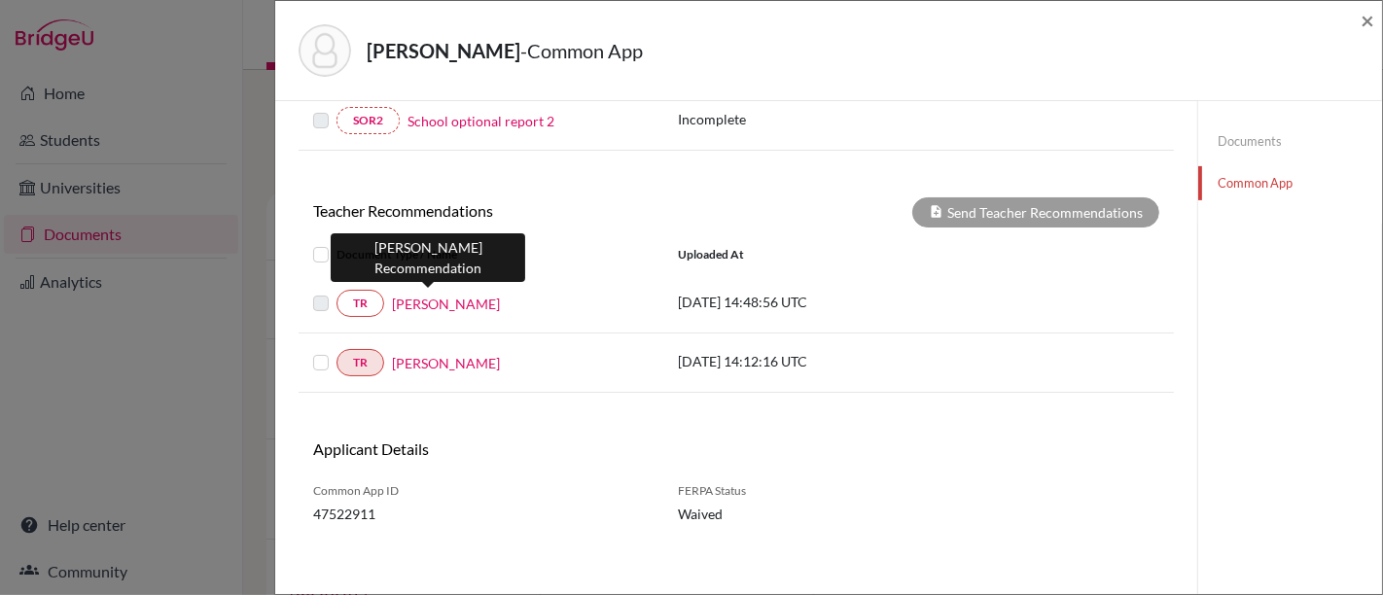
click at [440, 294] on link "Telecio Neto" at bounding box center [446, 304] width 108 height 20
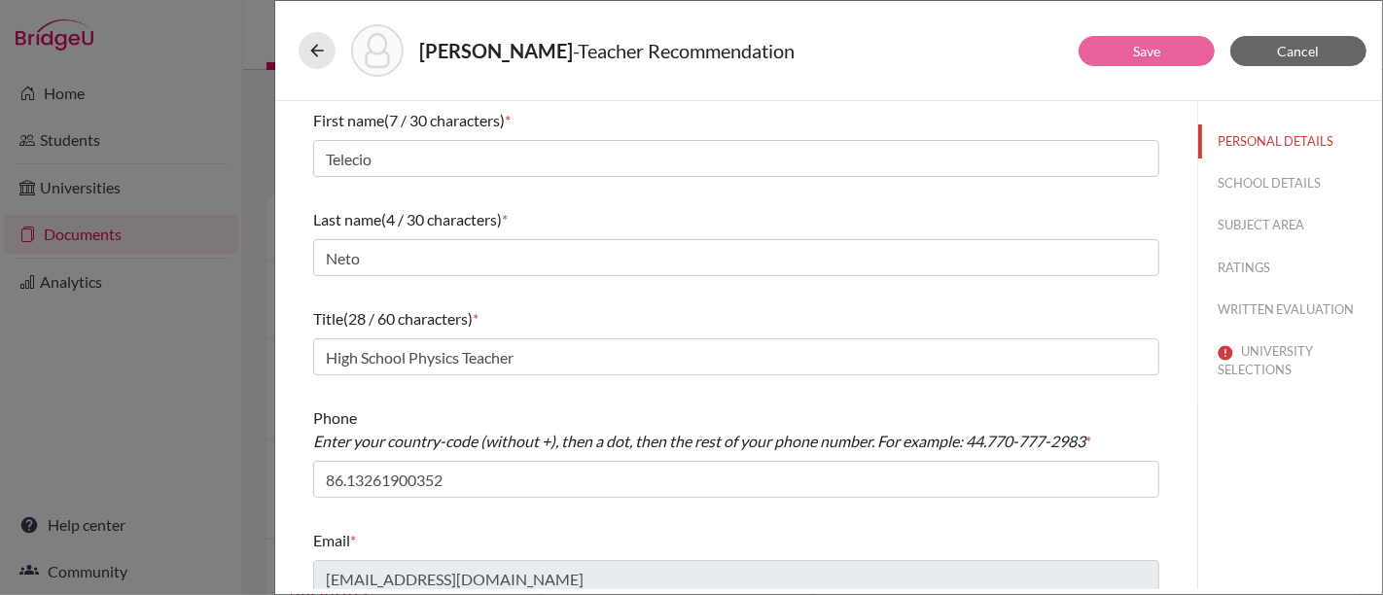
scroll to position [14, 0]
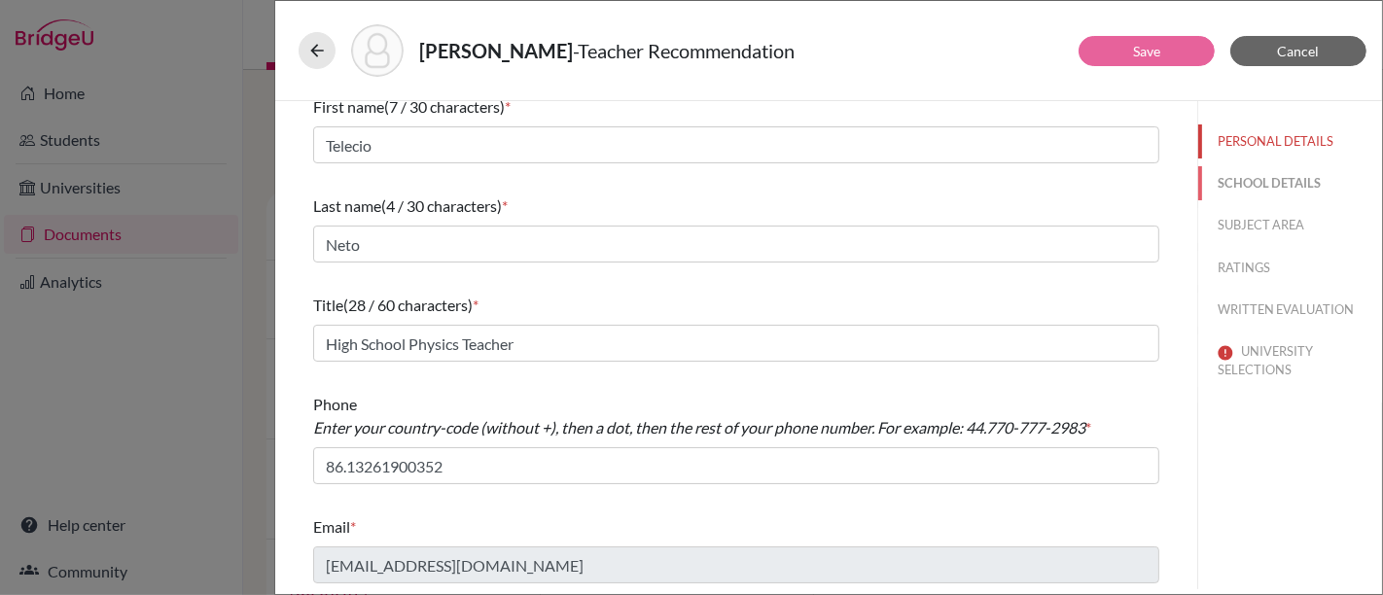
click at [1232, 169] on button "SCHOOL DETAILS" at bounding box center [1290, 183] width 184 height 34
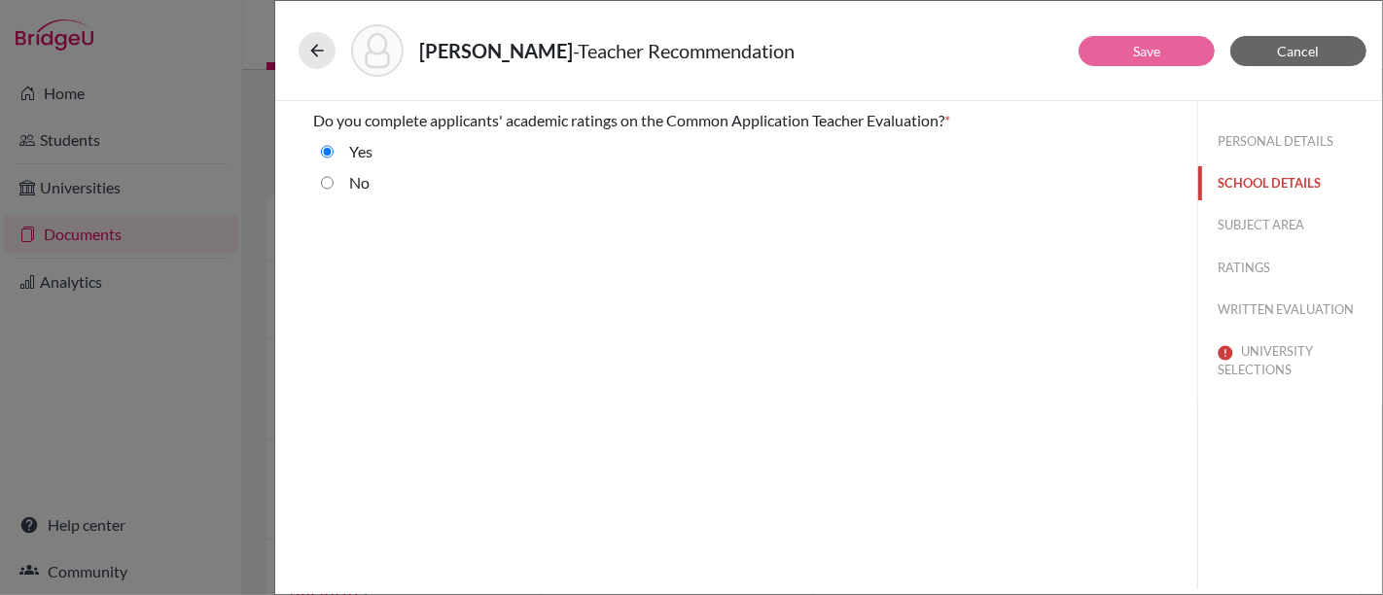
scroll to position [0, 0]
click at [350, 181] on label "No" at bounding box center [359, 182] width 20 height 23
click at [333, 181] on input "No" at bounding box center [327, 182] width 13 height 23
radio input "true"
click at [1225, 221] on button "SUBJECT AREA" at bounding box center [1290, 225] width 184 height 34
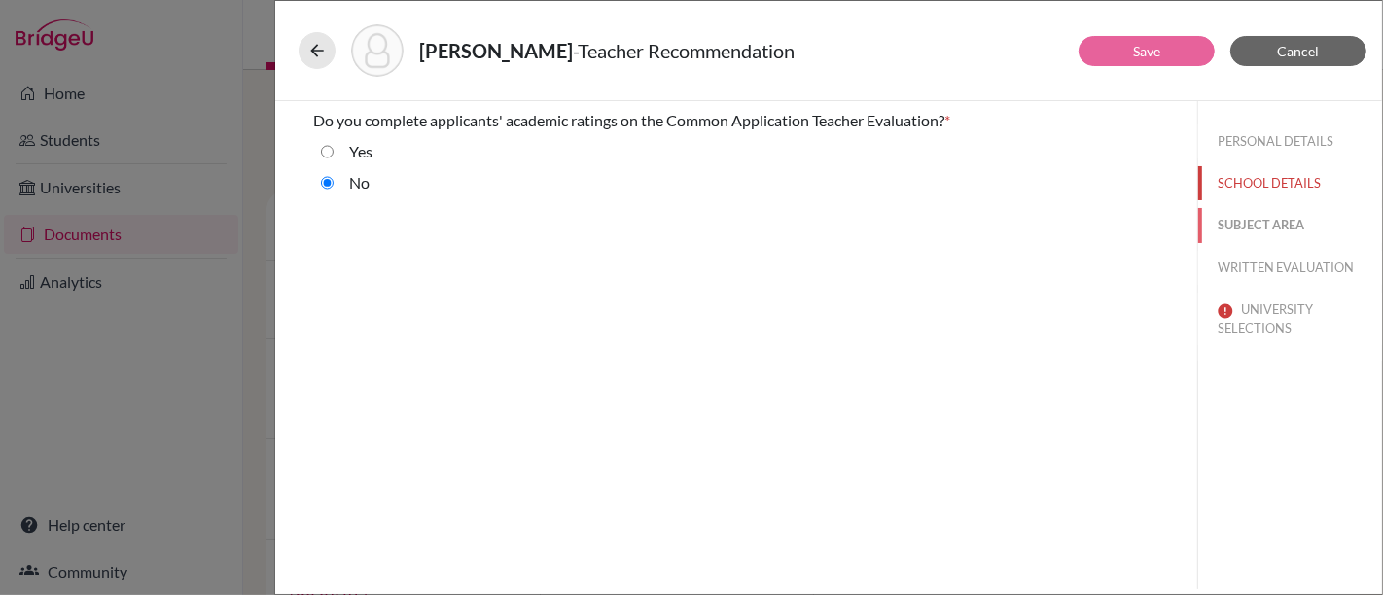
select select "2"
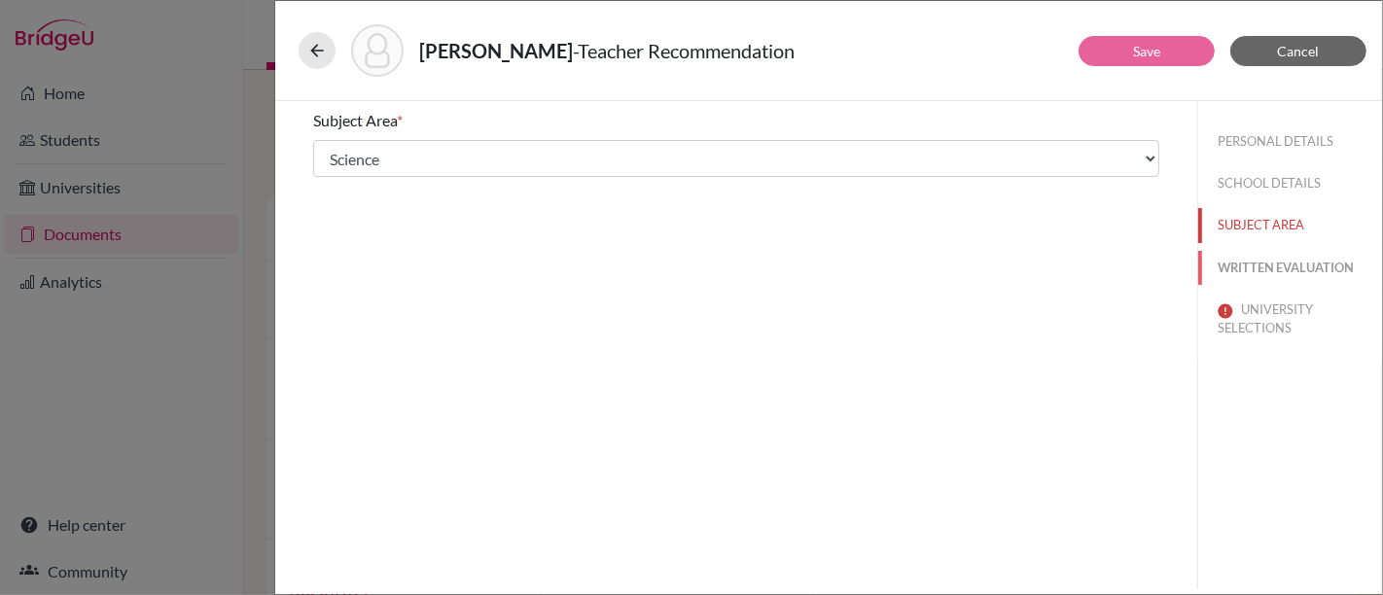
click at [1244, 257] on button "WRITTEN EVALUATION" at bounding box center [1290, 268] width 184 height 34
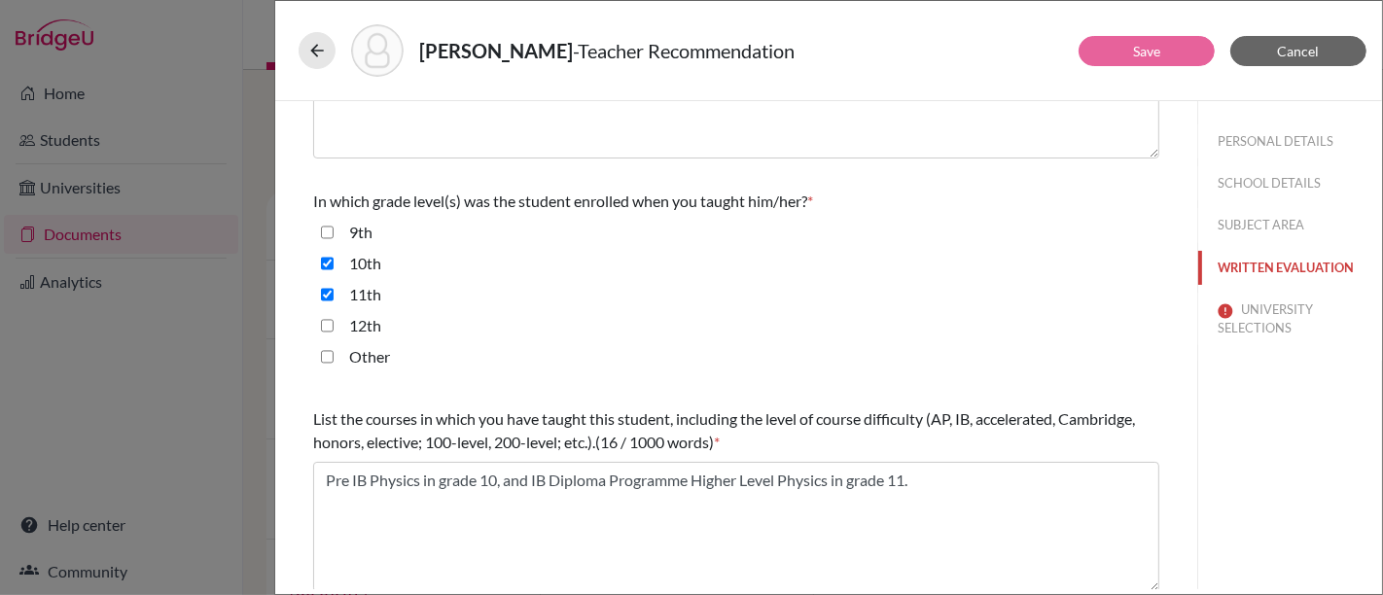
scroll to position [432, 0]
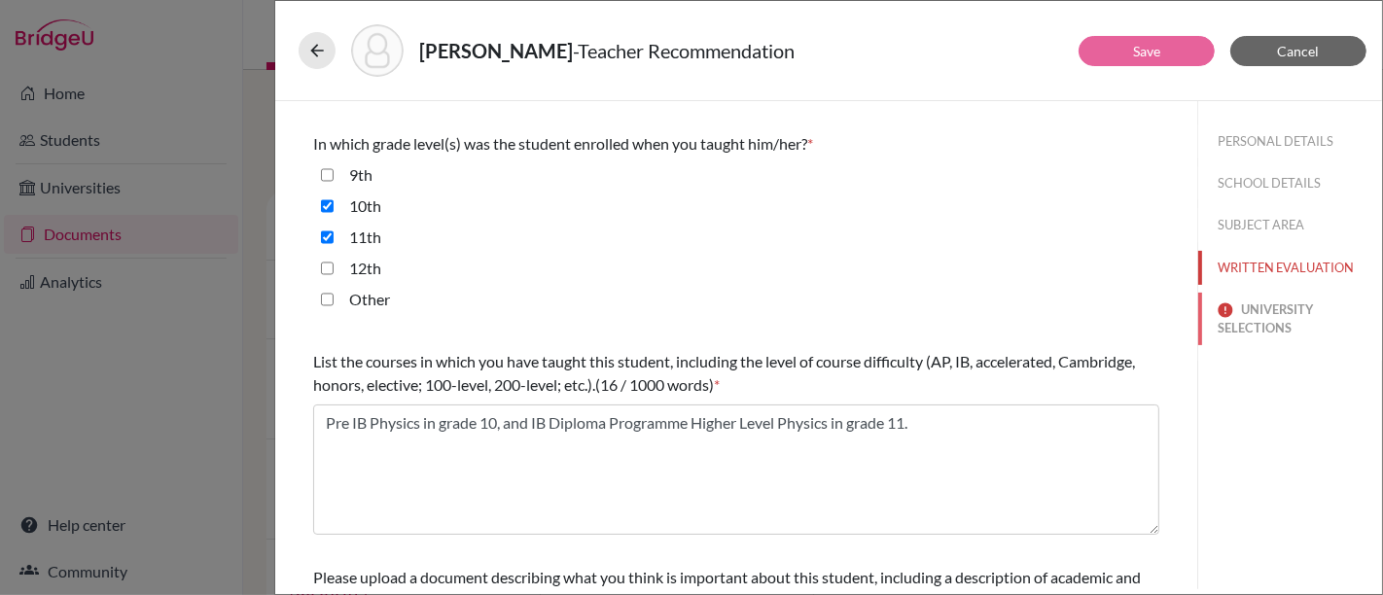
click at [1243, 322] on button "UNIVERSITY SELECTIONS" at bounding box center [1290, 319] width 184 height 53
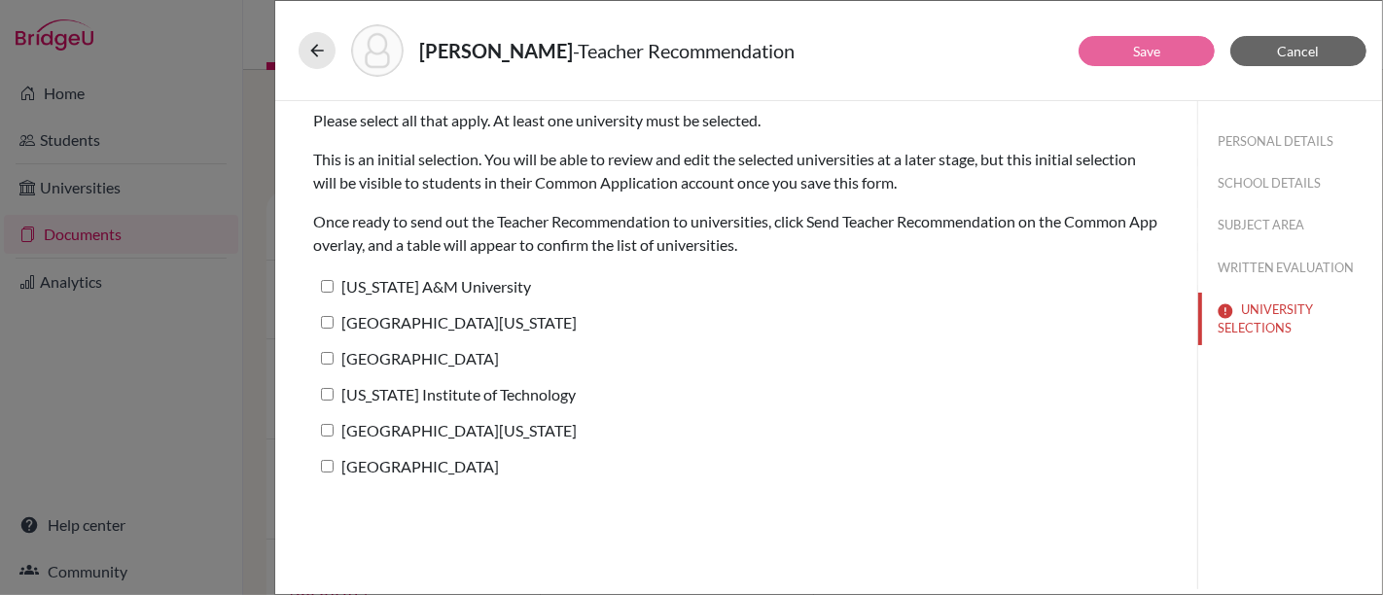
click at [326, 284] on input "[US_STATE] A&M University" at bounding box center [327, 286] width 13 height 13
checkbox input "true"
click at [328, 312] on label "[GEOGRAPHIC_DATA][US_STATE]" at bounding box center [444, 322] width 263 height 28
click at [328, 316] on input "[GEOGRAPHIC_DATA][US_STATE]" at bounding box center [327, 322] width 13 height 13
checkbox input "true"
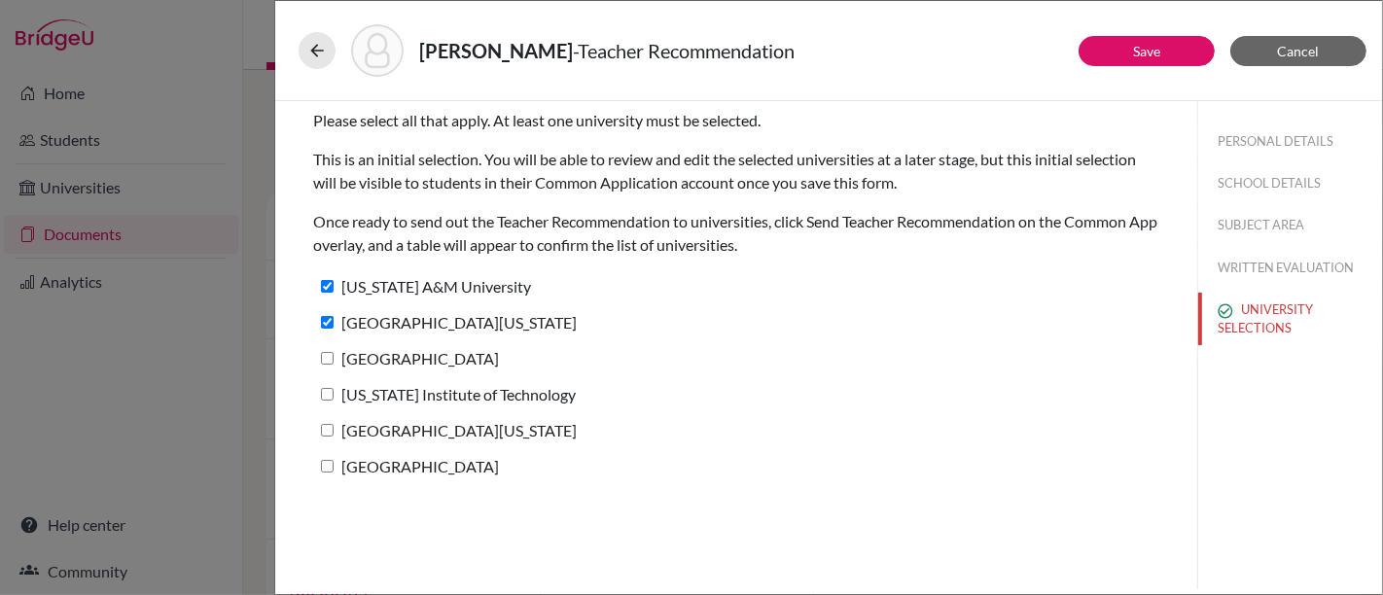
click at [328, 356] on input "[GEOGRAPHIC_DATA]" at bounding box center [327, 358] width 13 height 13
checkbox input "true"
click at [328, 388] on input "Illinois Institute of Technology" at bounding box center [327, 394] width 13 height 13
checkbox input "true"
click at [327, 424] on input "University of Oklahoma" at bounding box center [327, 430] width 13 height 13
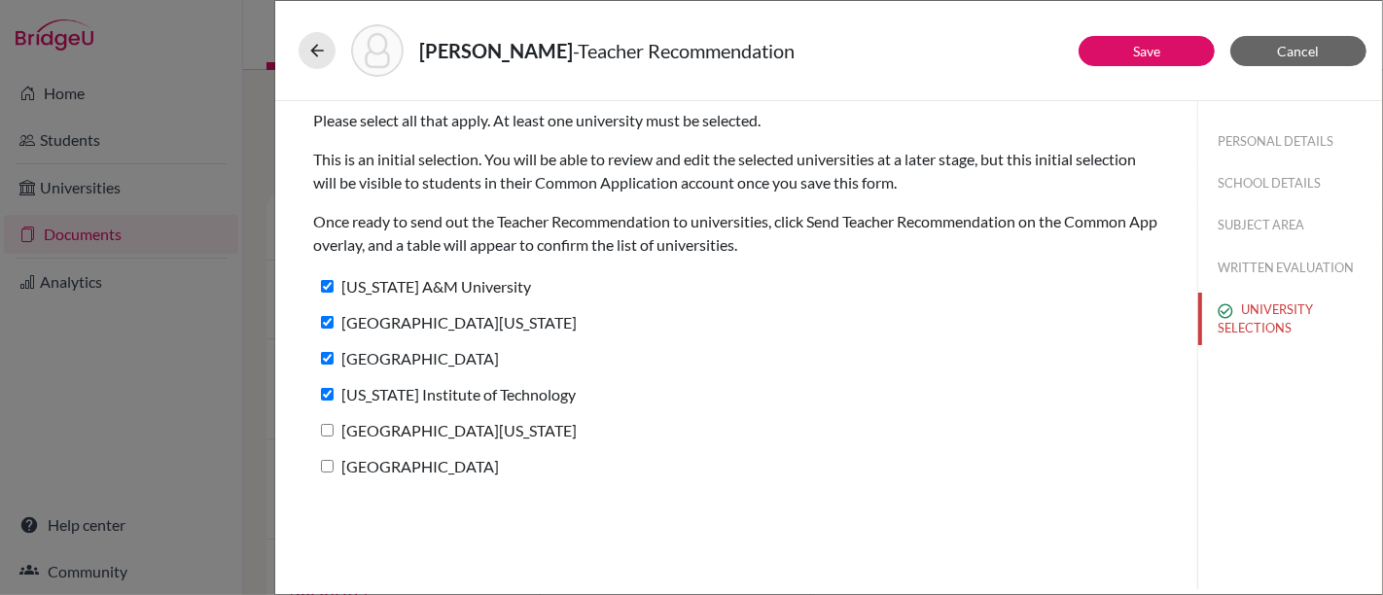
checkbox input "true"
click at [328, 466] on input "Wichita State University" at bounding box center [327, 466] width 13 height 13
checkbox input "true"
click at [1164, 54] on button "Save" at bounding box center [1146, 51] width 136 height 30
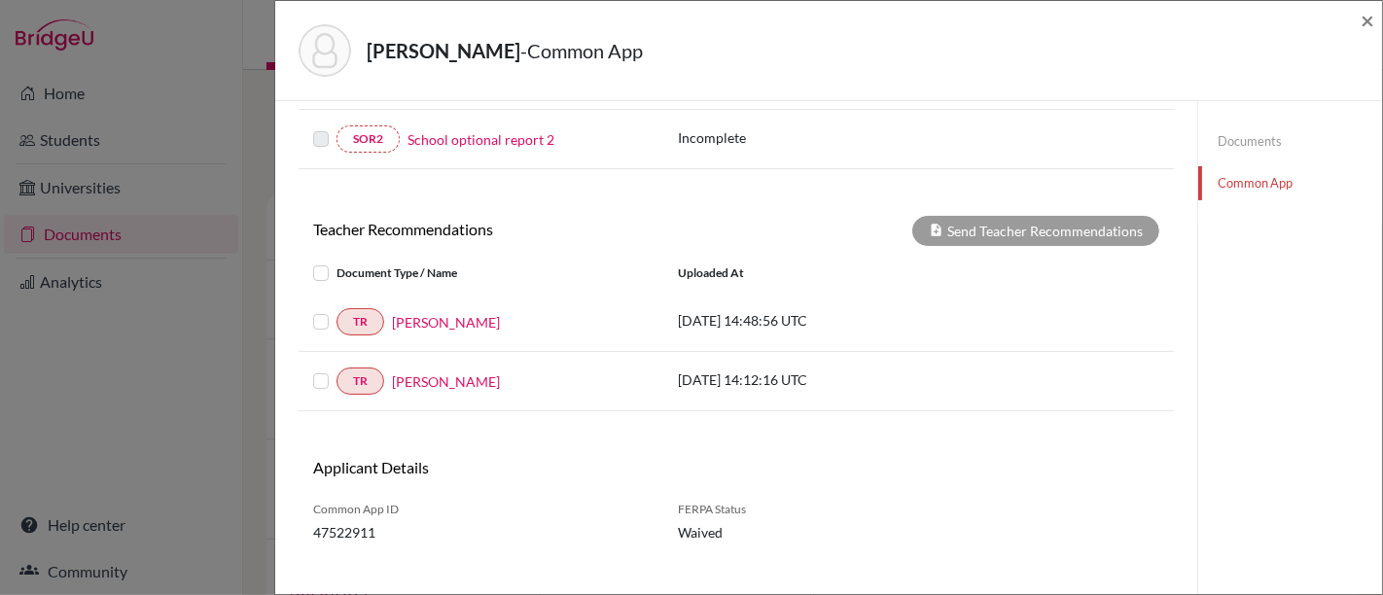
scroll to position [579, 0]
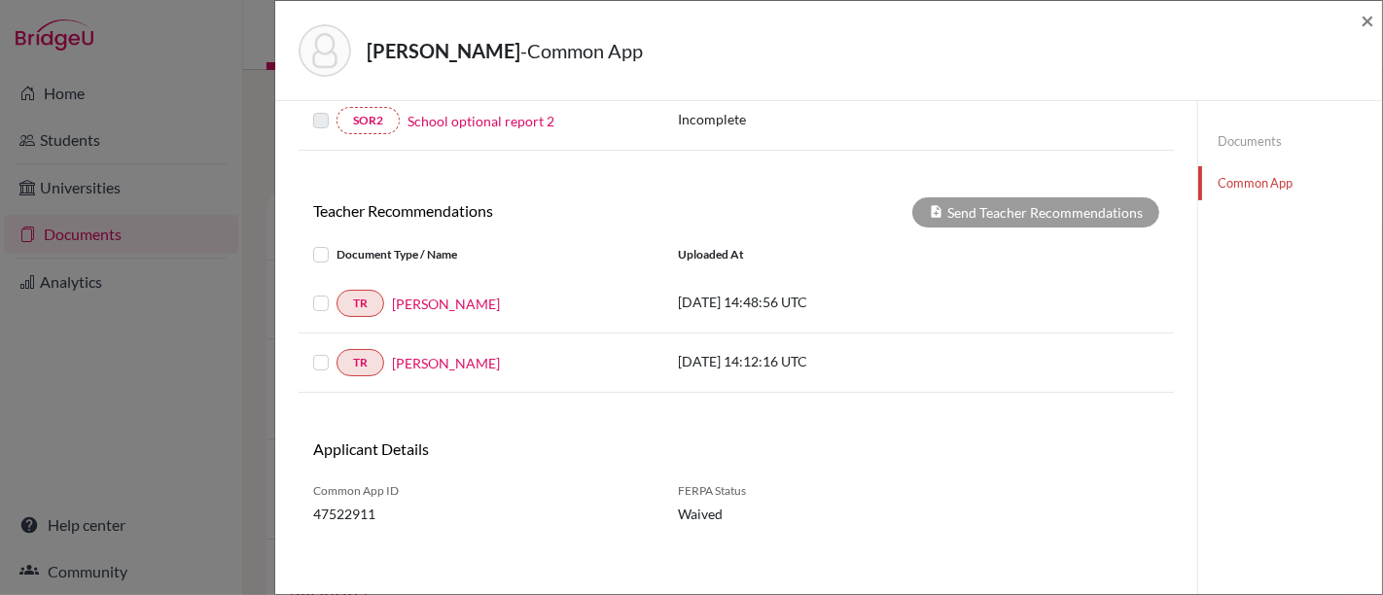
click at [336, 292] on label at bounding box center [336, 292] width 0 height 0
click at [0, 0] on input "checkbox" at bounding box center [0, 0] width 0 height 0
click at [336, 351] on label at bounding box center [336, 351] width 0 height 0
click at [0, 0] on input "checkbox" at bounding box center [0, 0] width 0 height 0
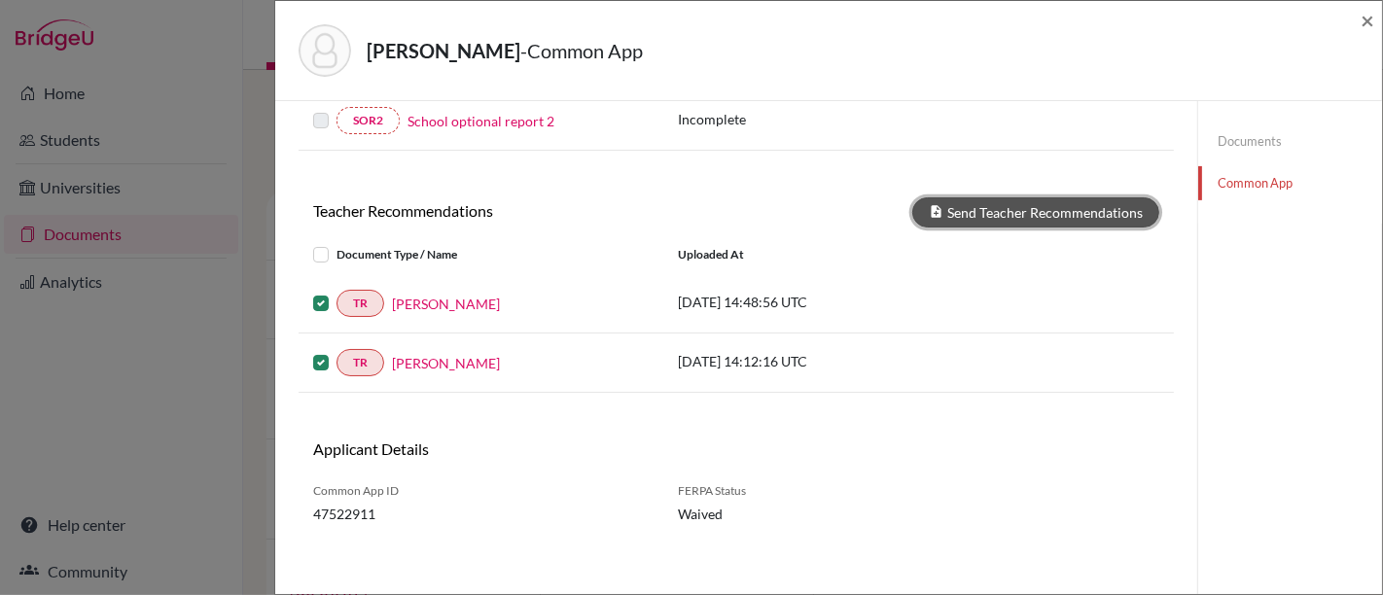
click at [1052, 211] on button "Send Teacher Recommendations" at bounding box center [1035, 212] width 247 height 30
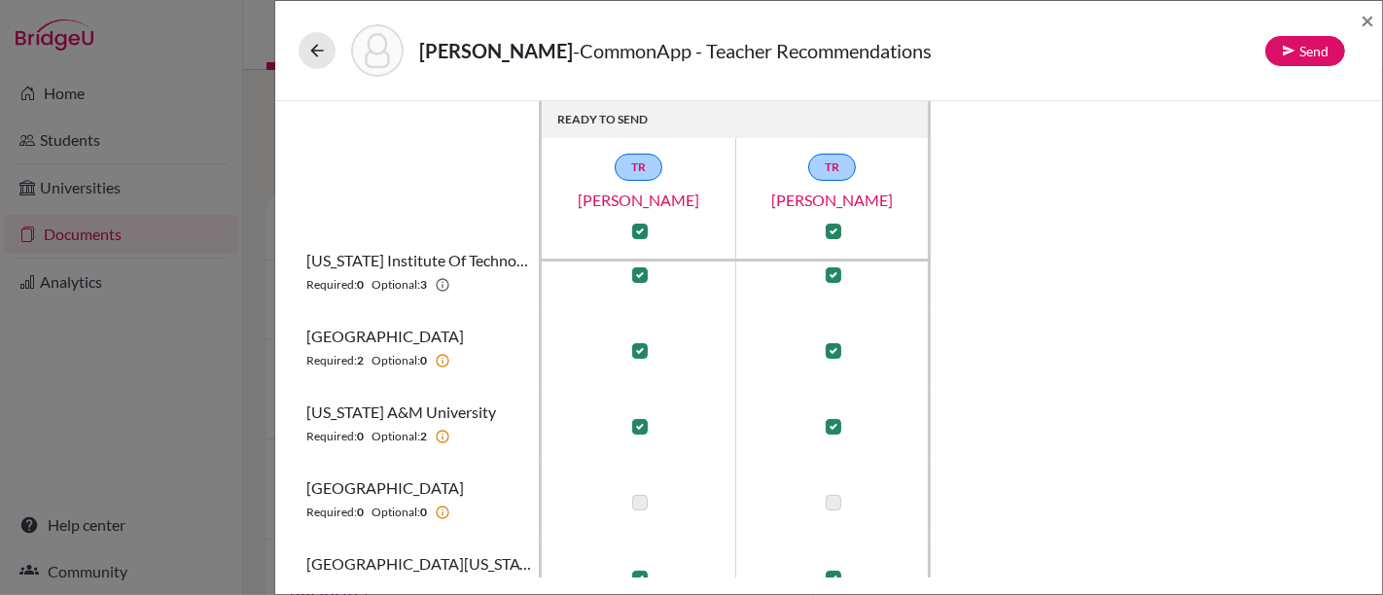
scroll to position [108, 0]
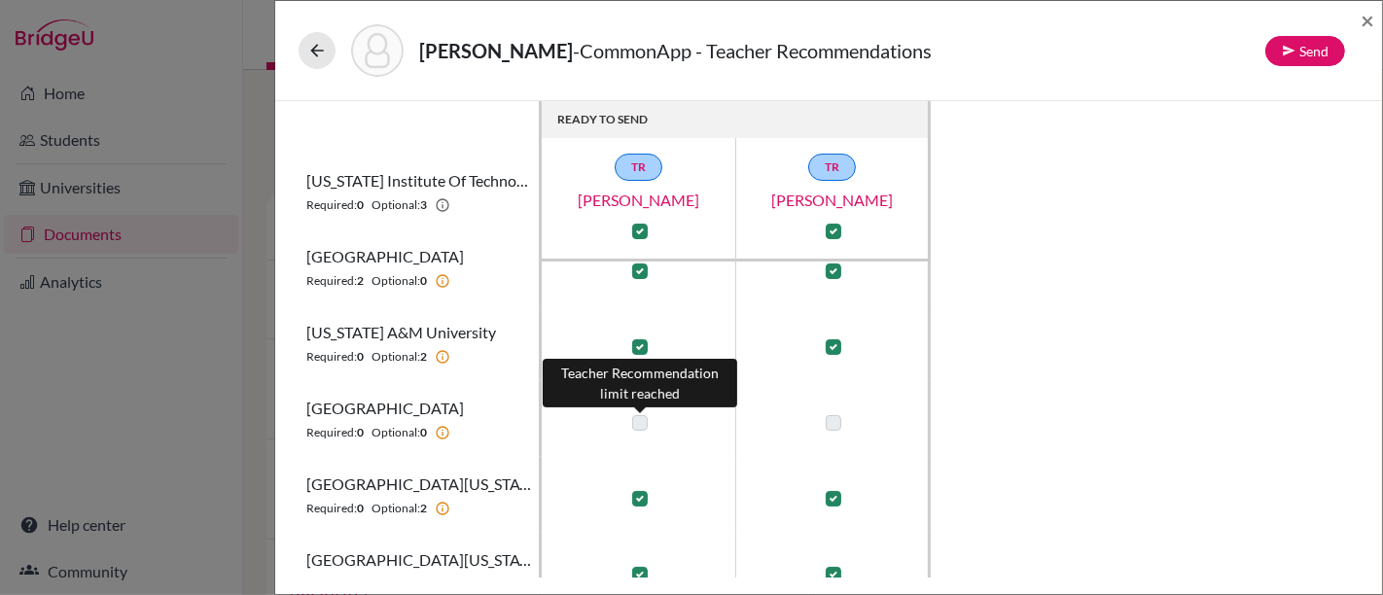
click at [644, 420] on label at bounding box center [640, 423] width 16 height 16
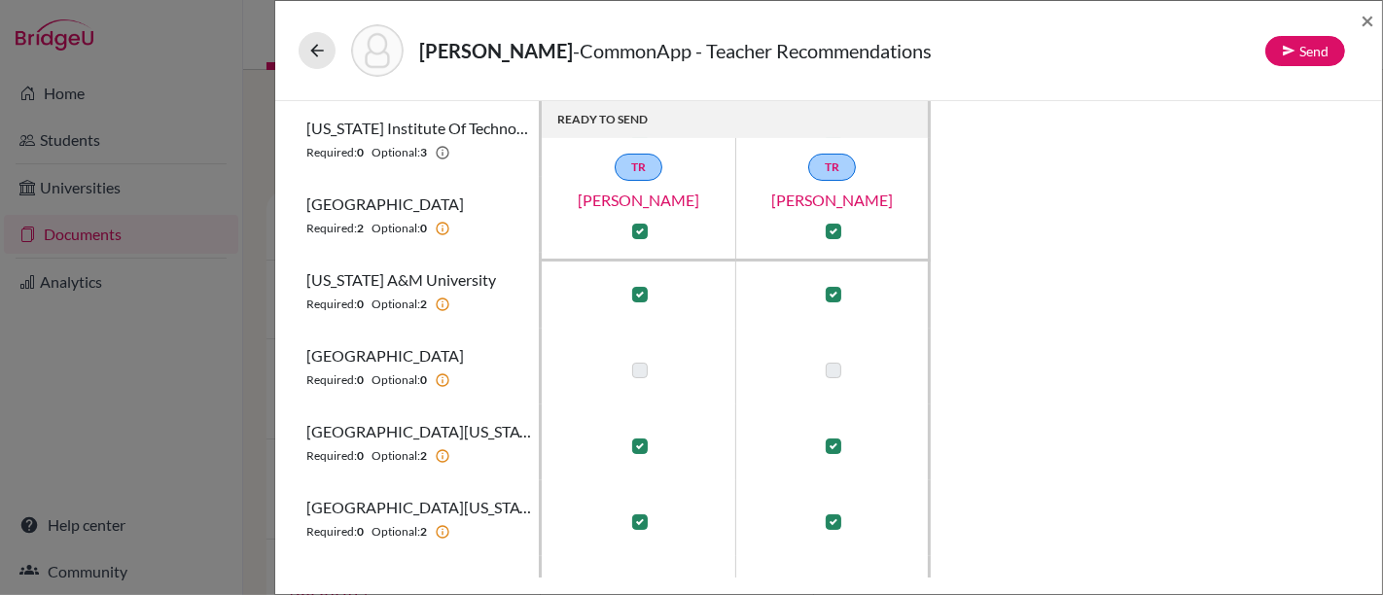
scroll to position [0, 0]
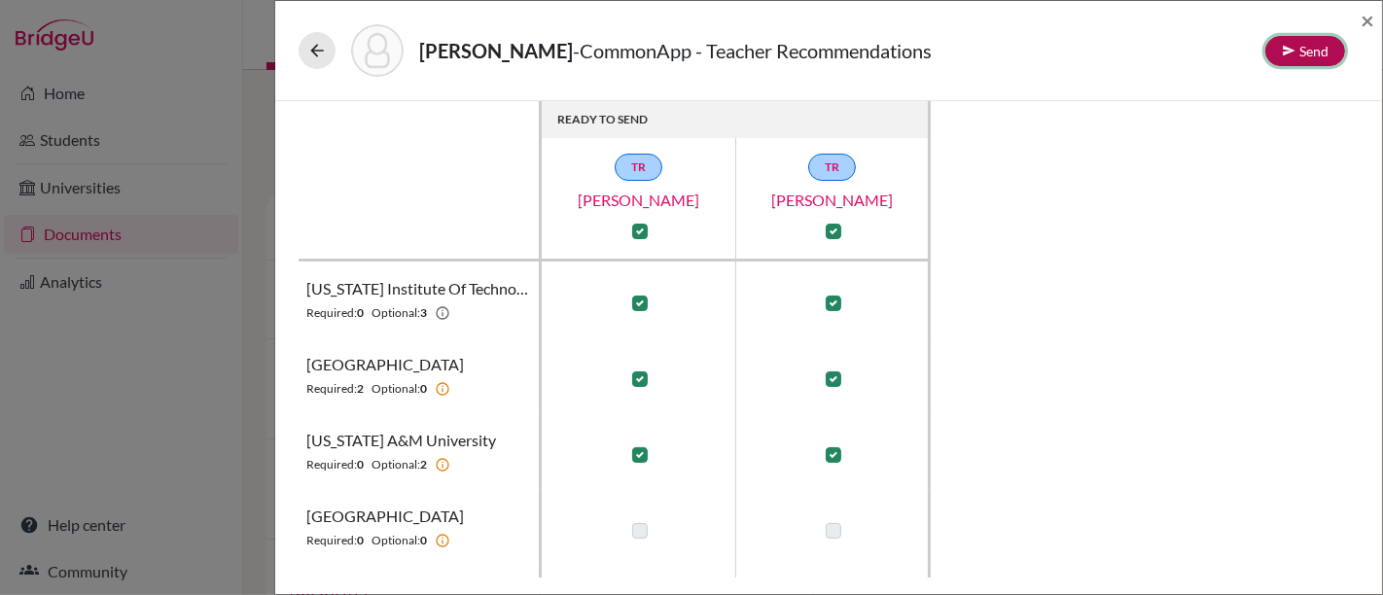
click at [1310, 44] on button "Send" at bounding box center [1305, 51] width 80 height 30
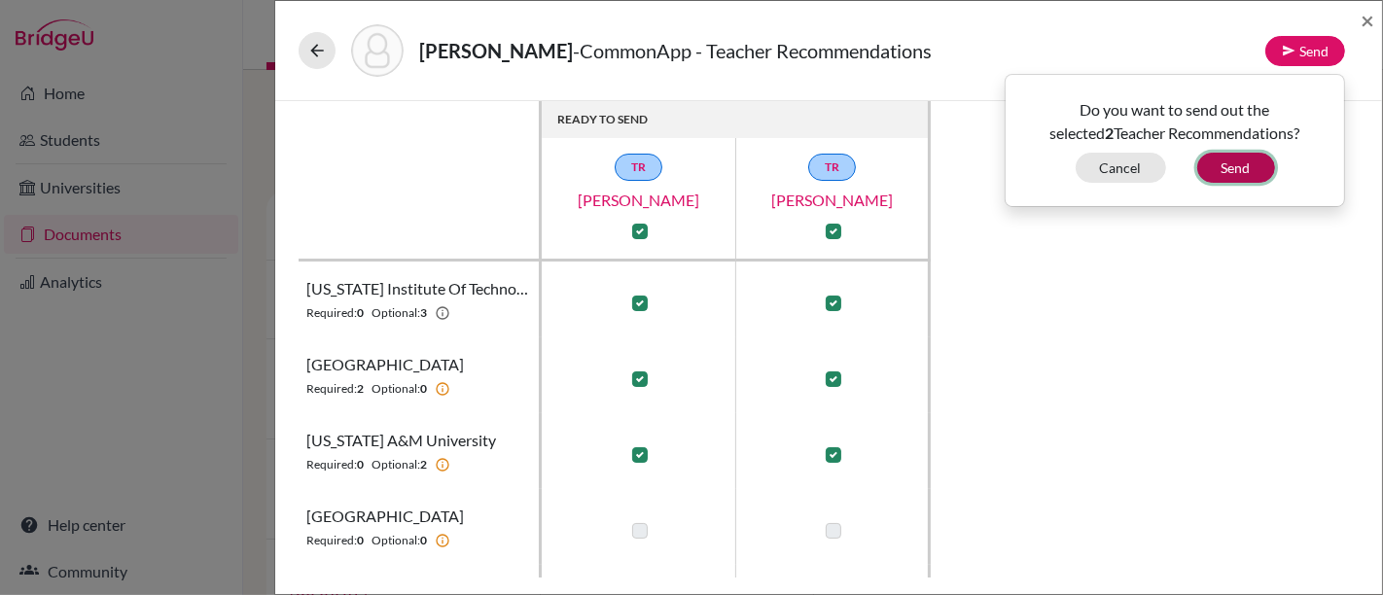
click at [1230, 170] on button "Send" at bounding box center [1236, 168] width 78 height 30
checkbox input "false"
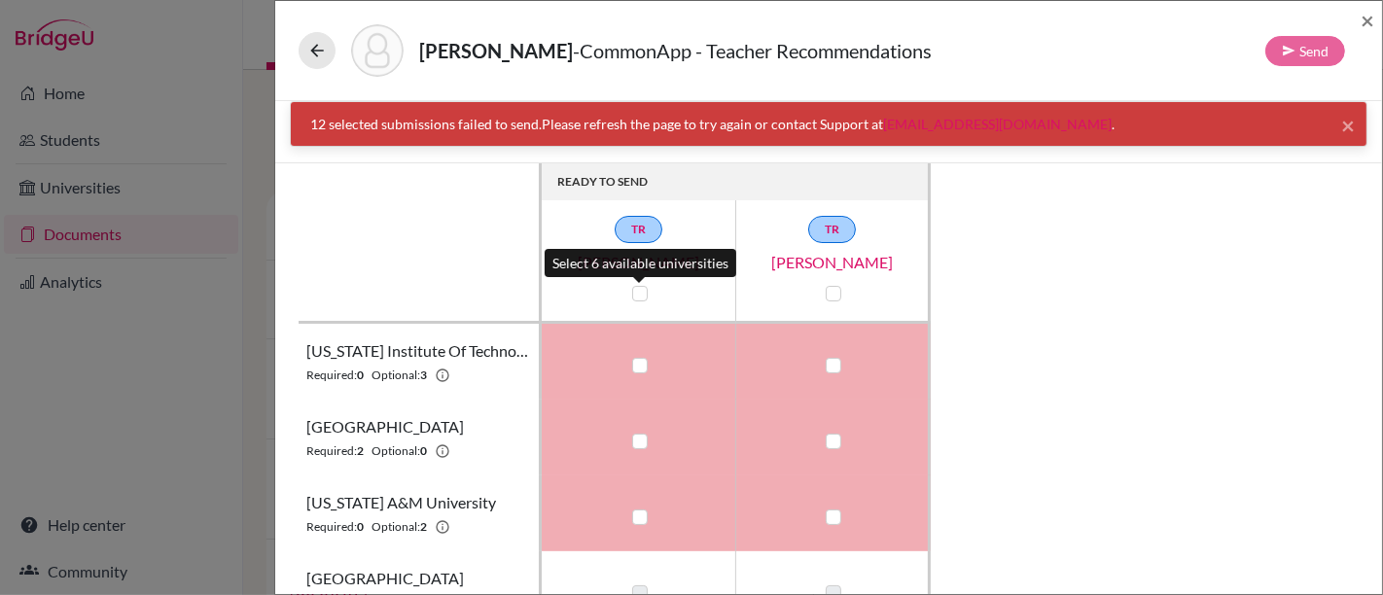
click at [639, 291] on label at bounding box center [640, 294] width 16 height 16
click at [639, 291] on input "checkbox" at bounding box center [635, 291] width 16 height 19
checkbox input "true"
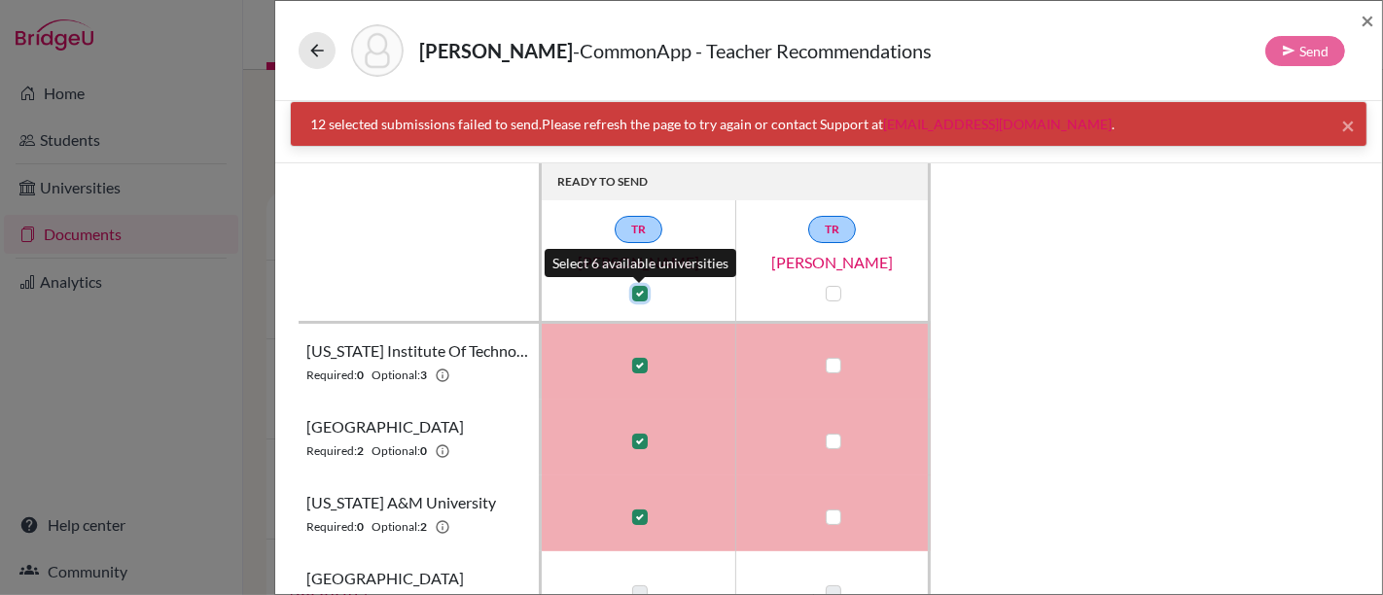
checkbox input "true"
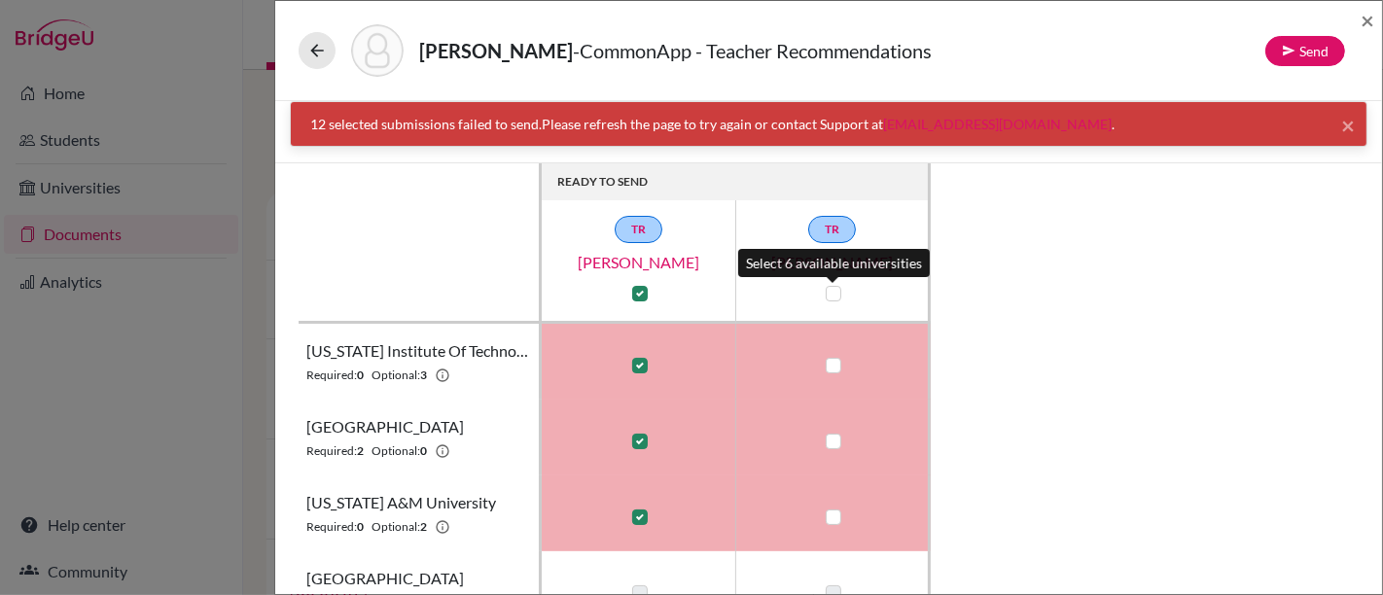
click at [836, 292] on label at bounding box center [833, 294] width 16 height 16
click at [836, 292] on input "checkbox" at bounding box center [829, 291] width 16 height 19
checkbox input "true"
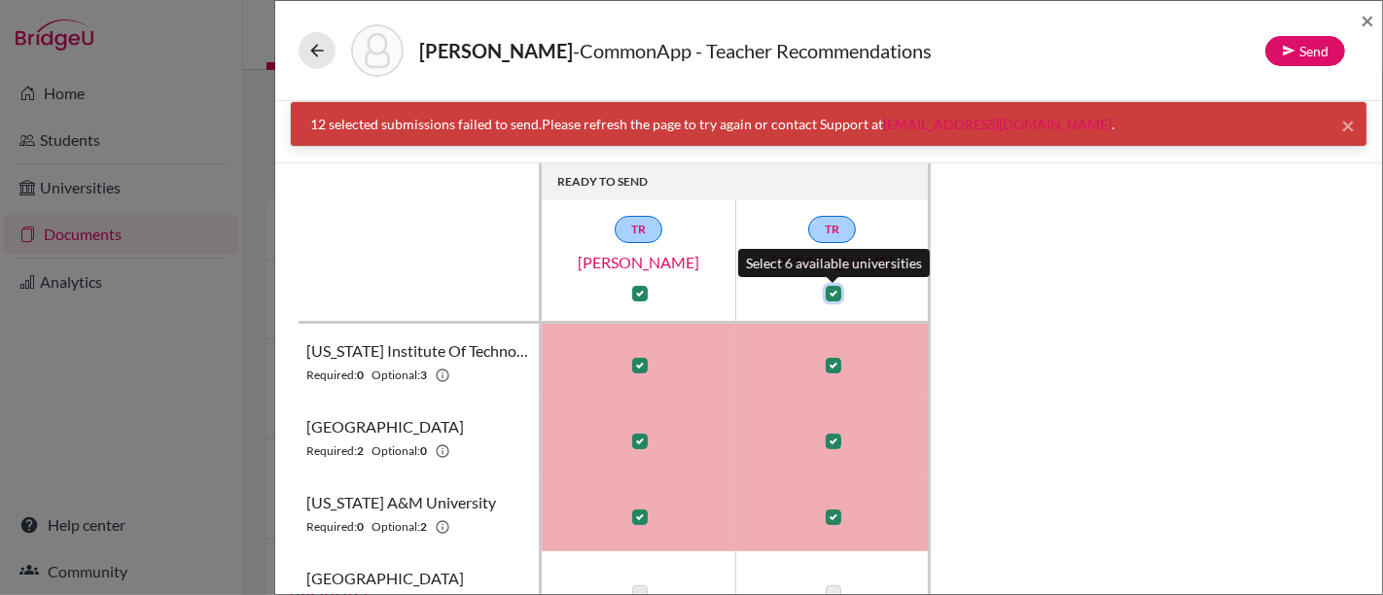
checkbox input "true"
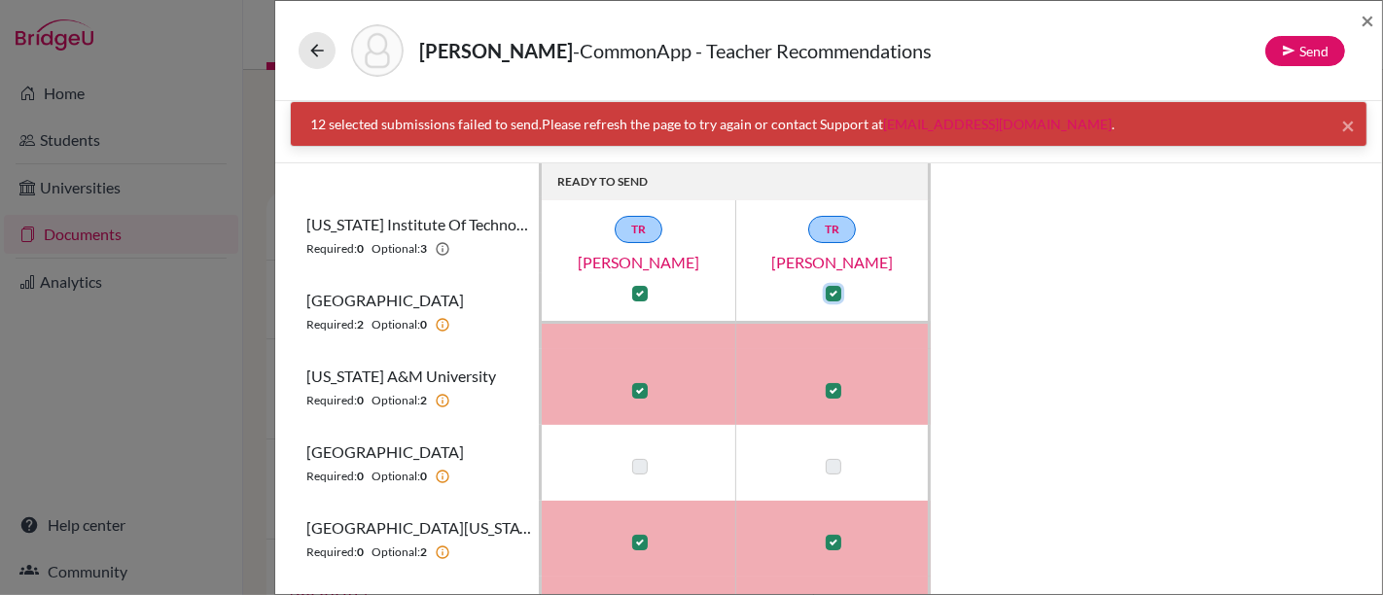
scroll to position [289, 0]
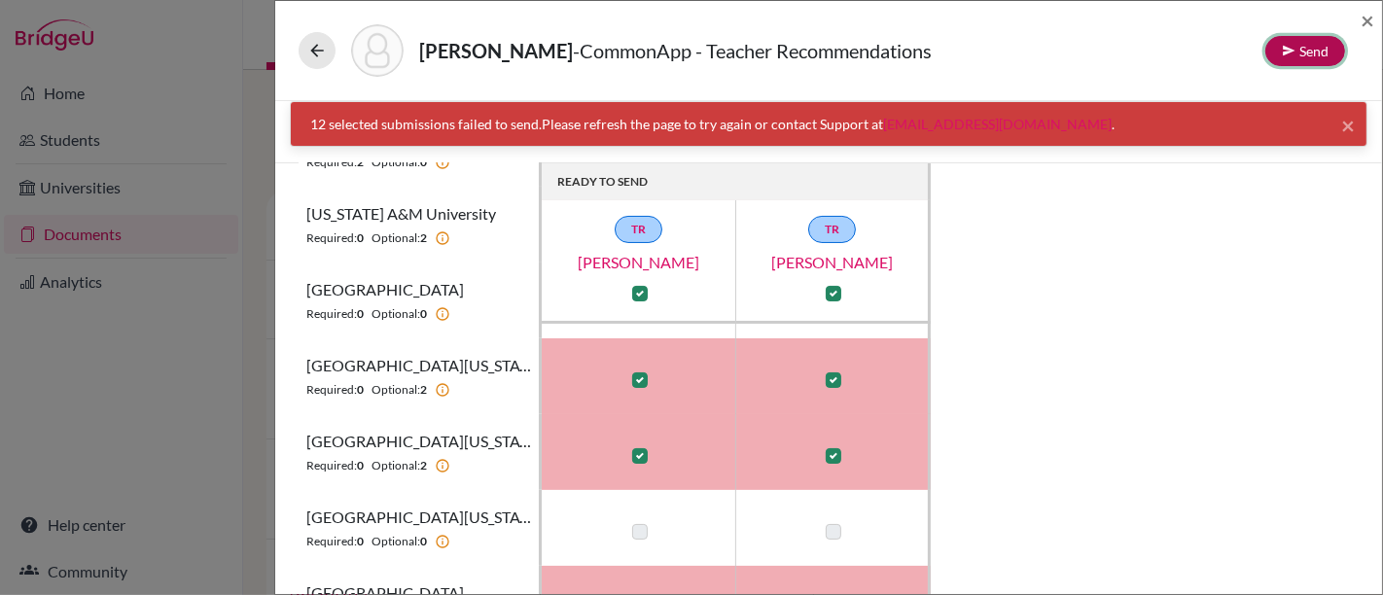
click at [1299, 60] on button "Send" at bounding box center [1305, 51] width 80 height 30
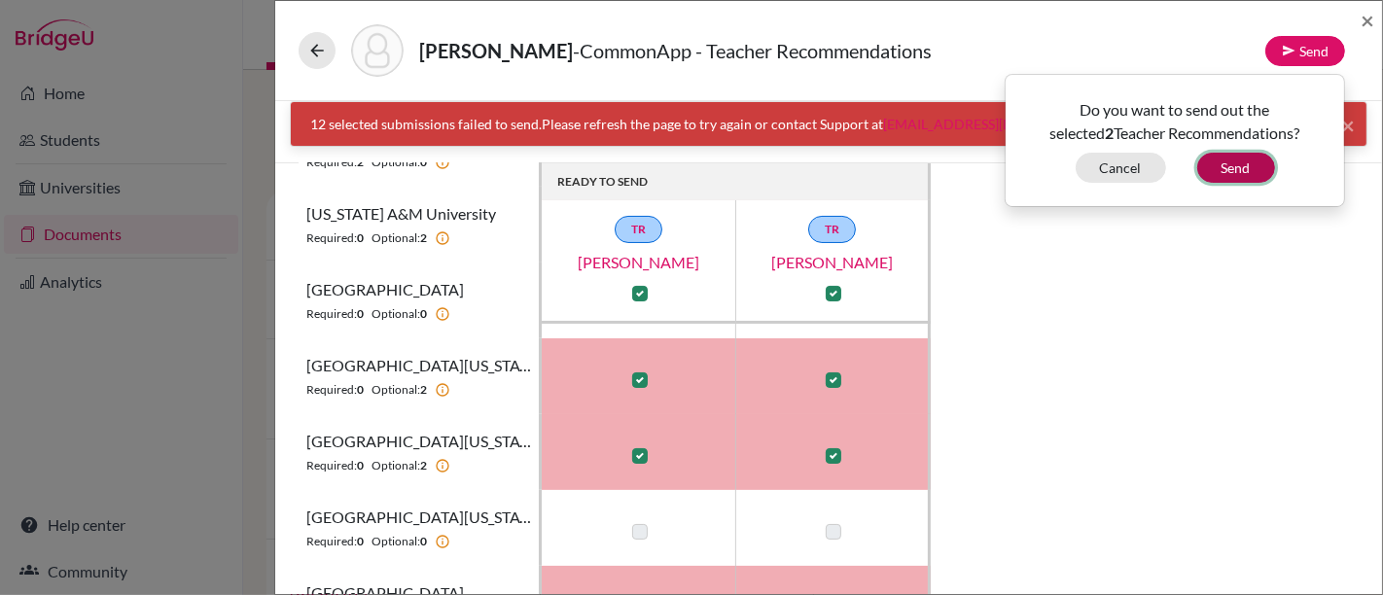
click at [1253, 157] on button "Send" at bounding box center [1236, 168] width 78 height 30
checkbox input "false"
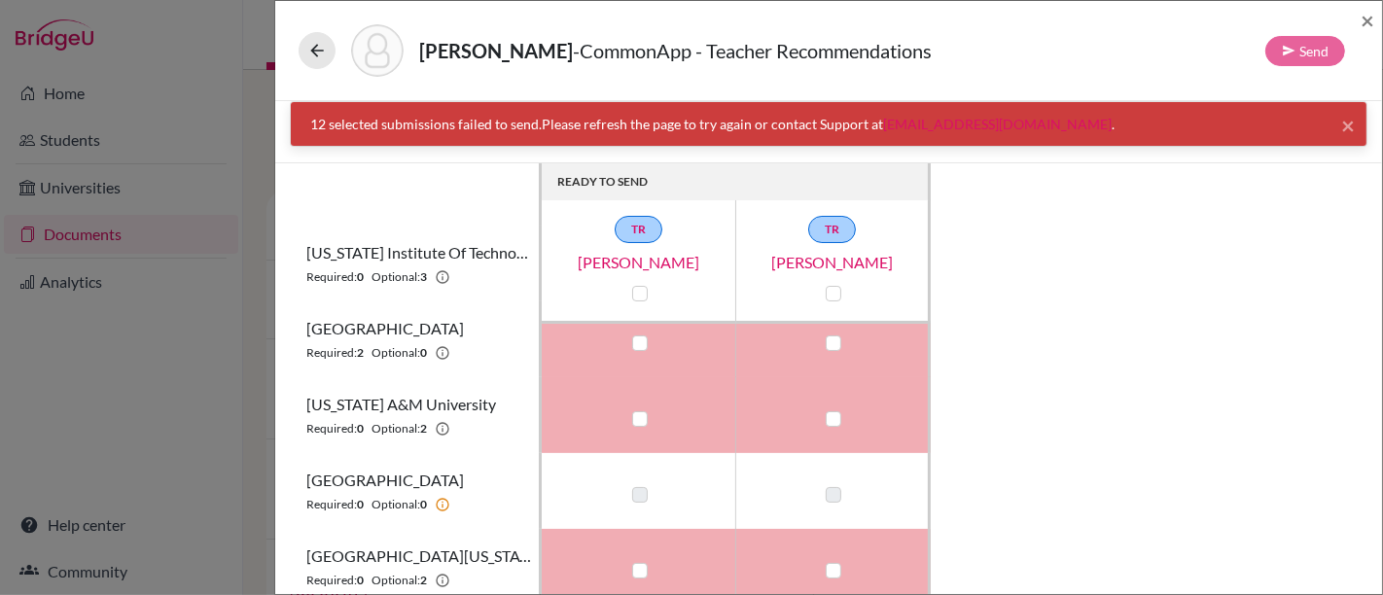
scroll to position [0, 0]
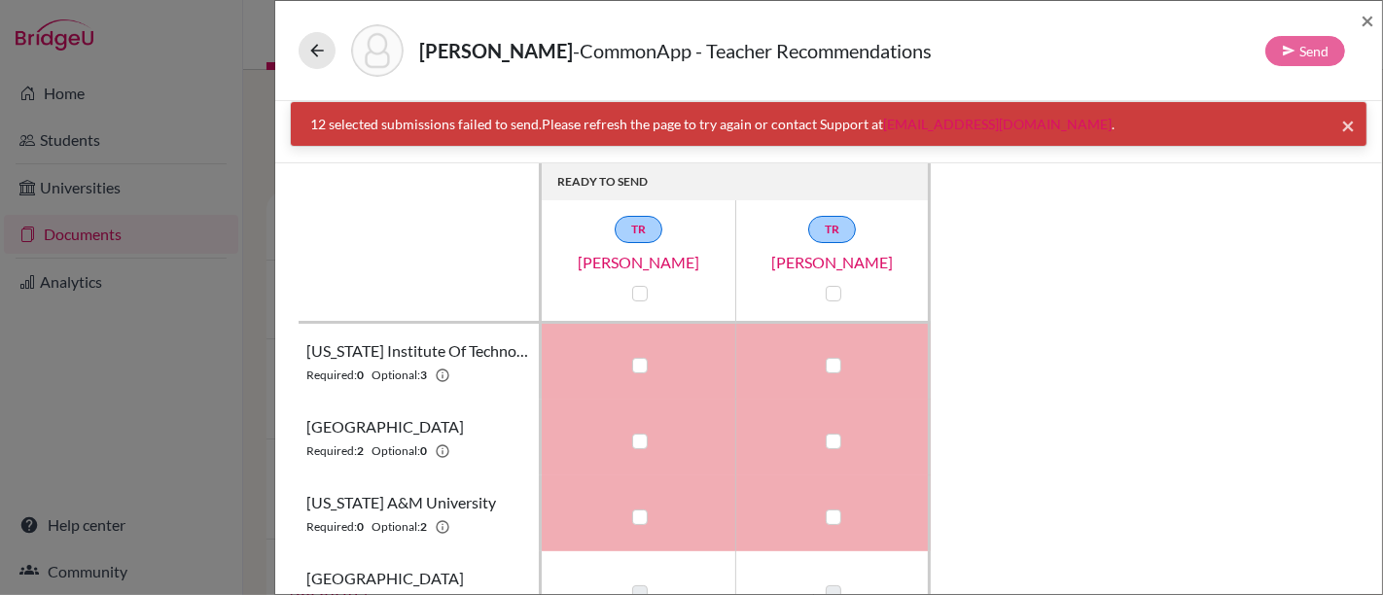
click at [1341, 115] on span "×" at bounding box center [1348, 125] width 14 height 28
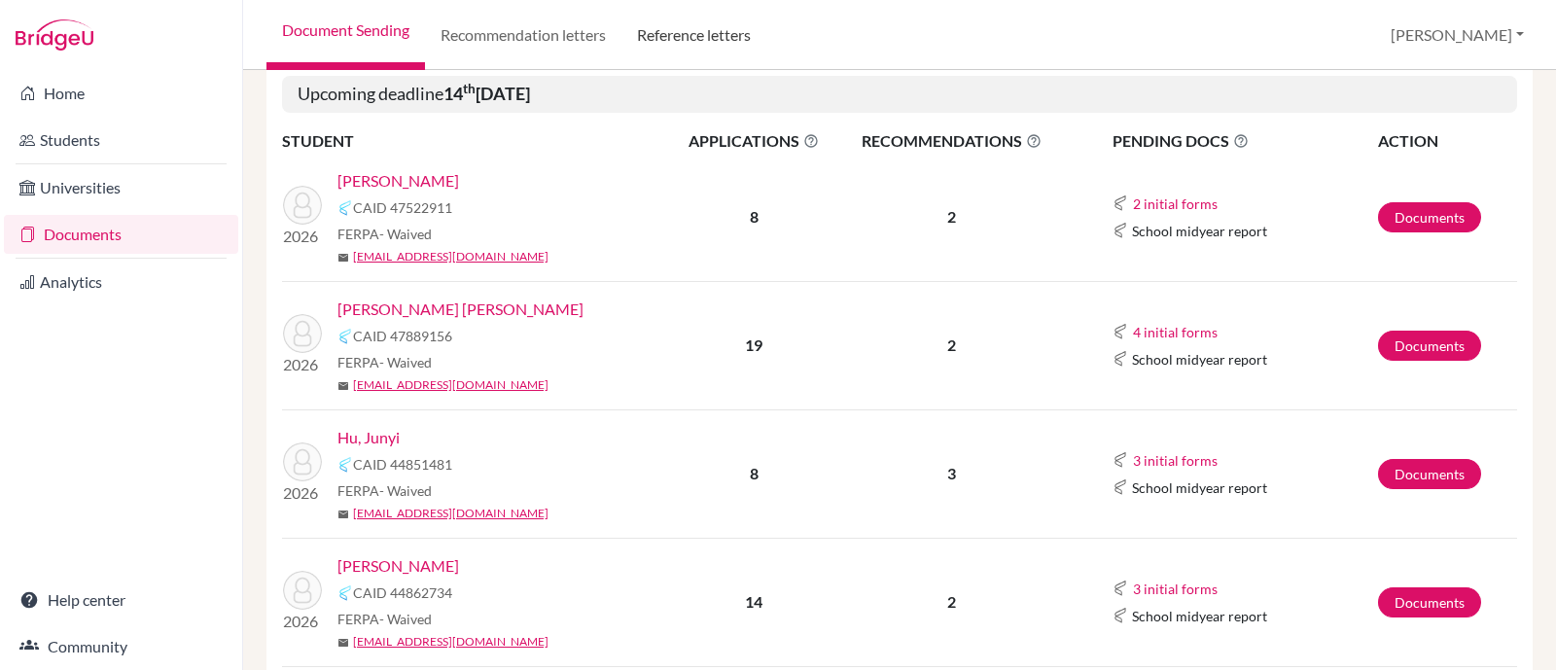
scroll to position [324, 0]
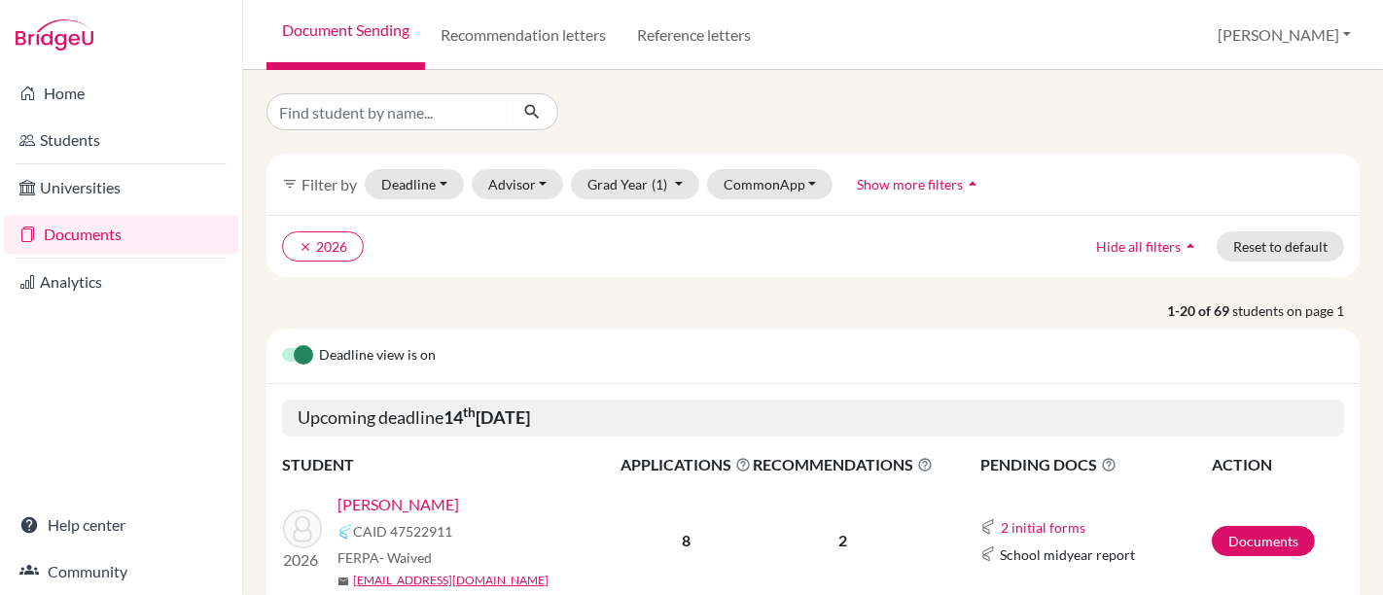
scroll to position [216, 0]
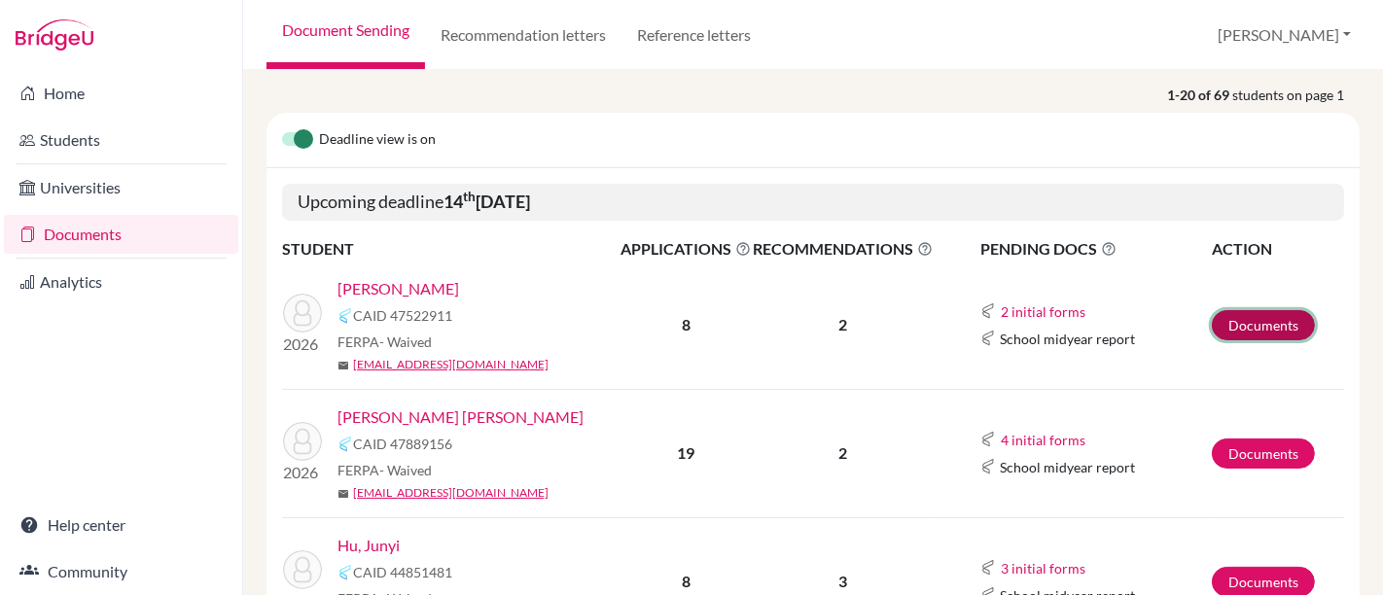
click at [1239, 329] on link "Documents" at bounding box center [1262, 325] width 103 height 30
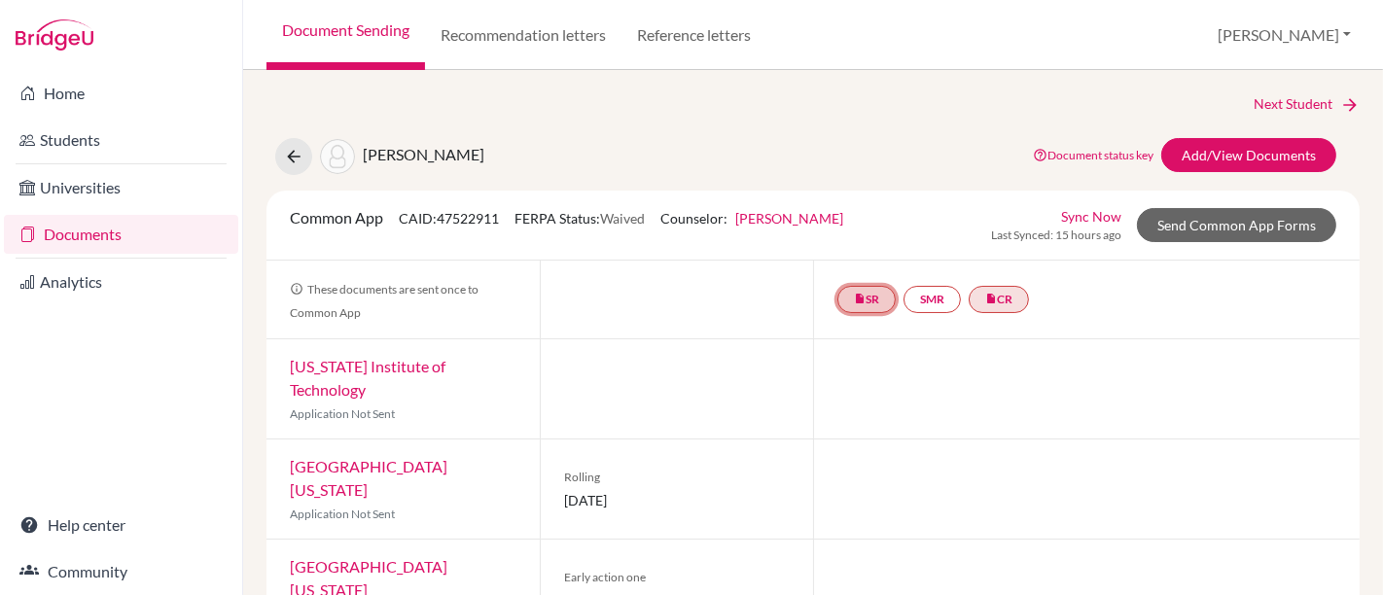
click at [868, 303] on link "insert_drive_file SR" at bounding box center [866, 299] width 58 height 27
click at [871, 241] on link "School report" at bounding box center [866, 241] width 83 height 17
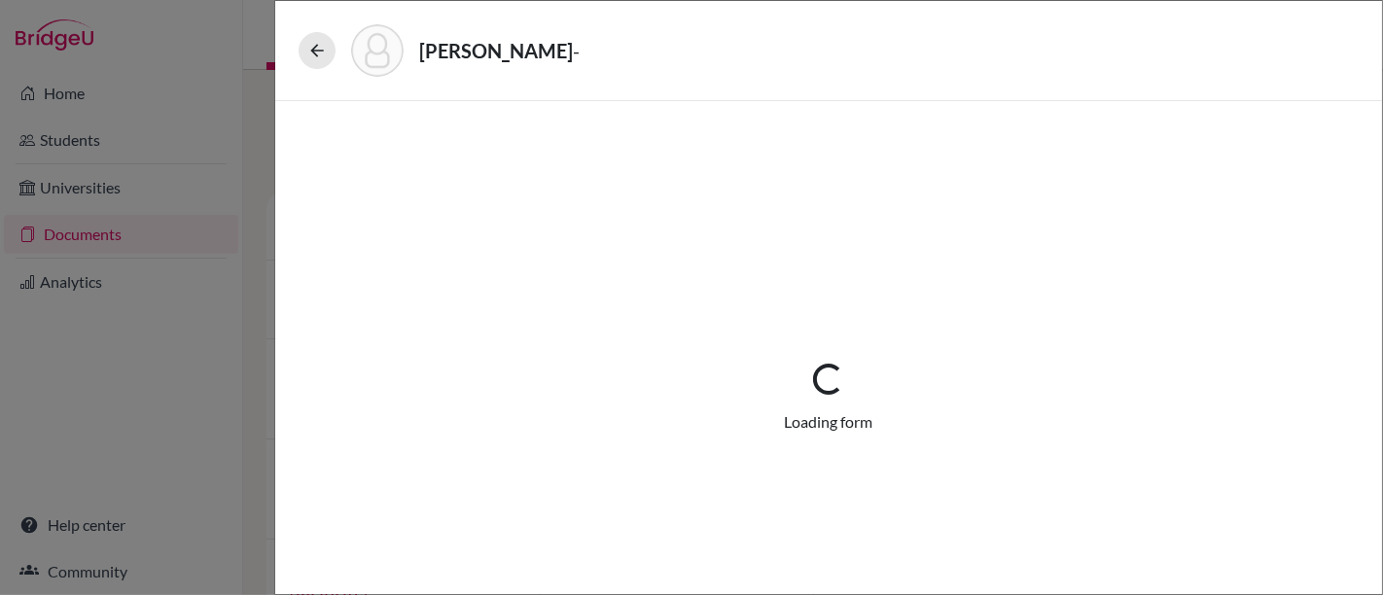
select select "1"
select select "689869"
select select "0"
select select "1"
select select "0"
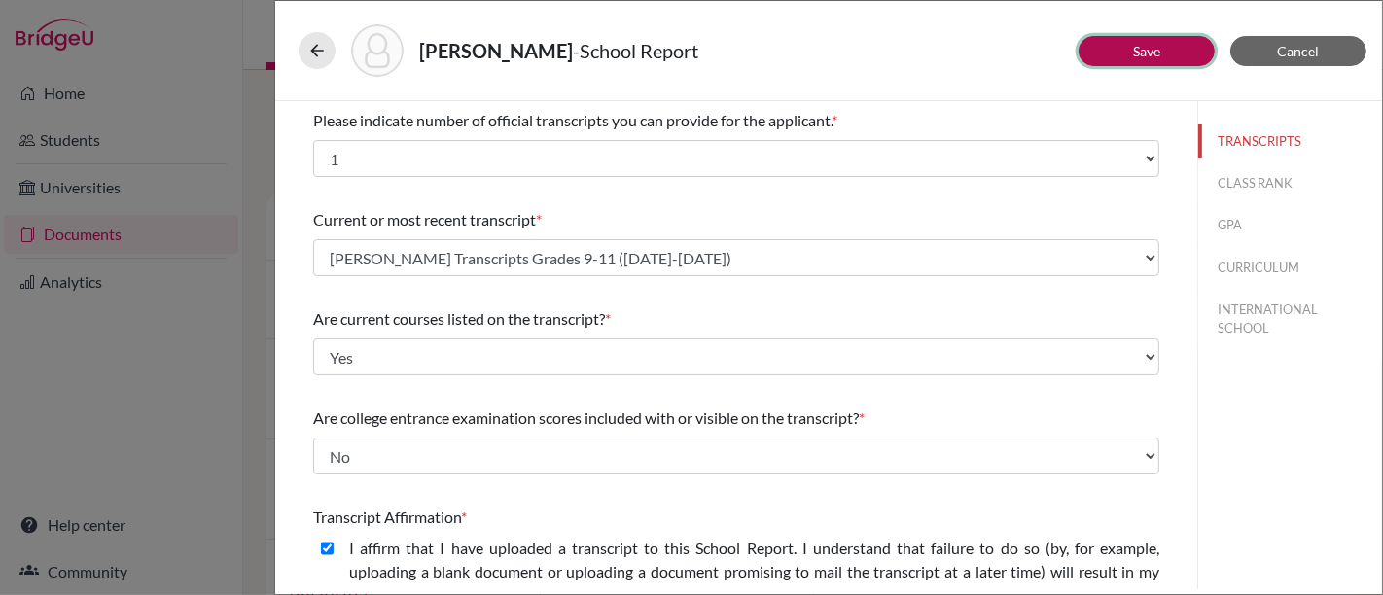
click at [1149, 53] on link "Save" at bounding box center [1146, 51] width 27 height 17
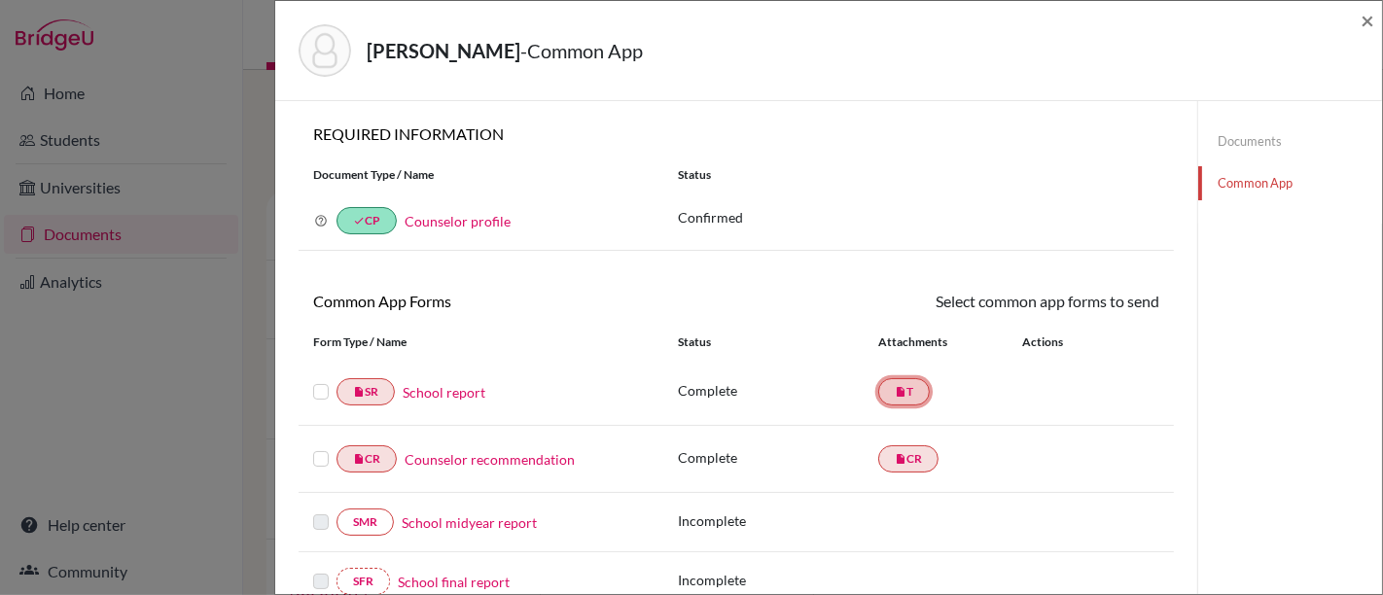
click at [895, 394] on icon "insert_drive_file" at bounding box center [901, 392] width 12 height 12
click at [895, 391] on icon "insert_drive_file" at bounding box center [901, 392] width 12 height 12
click at [471, 387] on link "School report" at bounding box center [444, 392] width 83 height 20
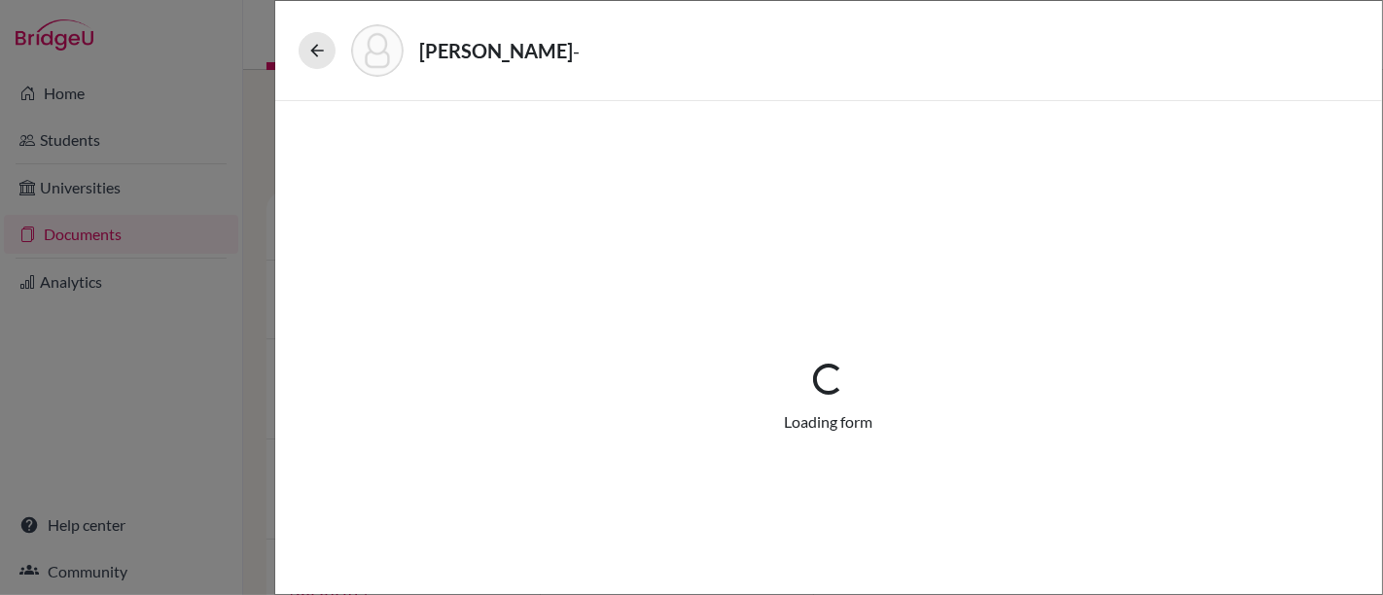
select select "1"
select select "689869"
select select "0"
select select "1"
select select "0"
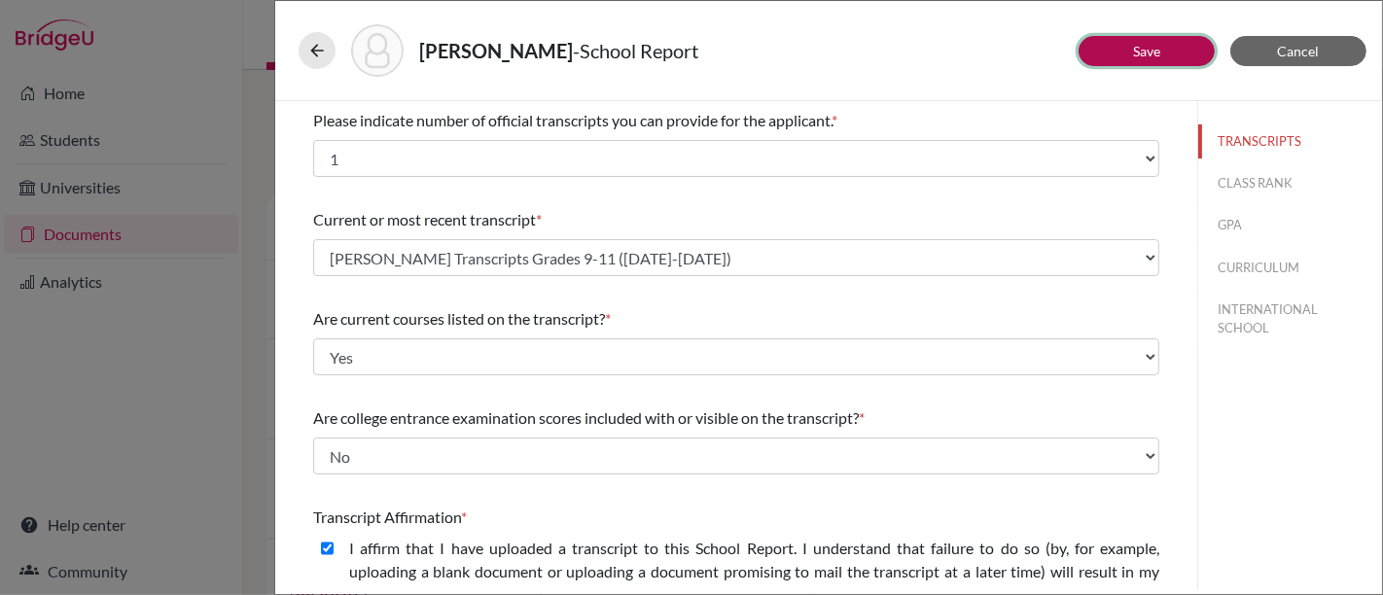
click at [1114, 47] on button "Save" at bounding box center [1146, 51] width 136 height 30
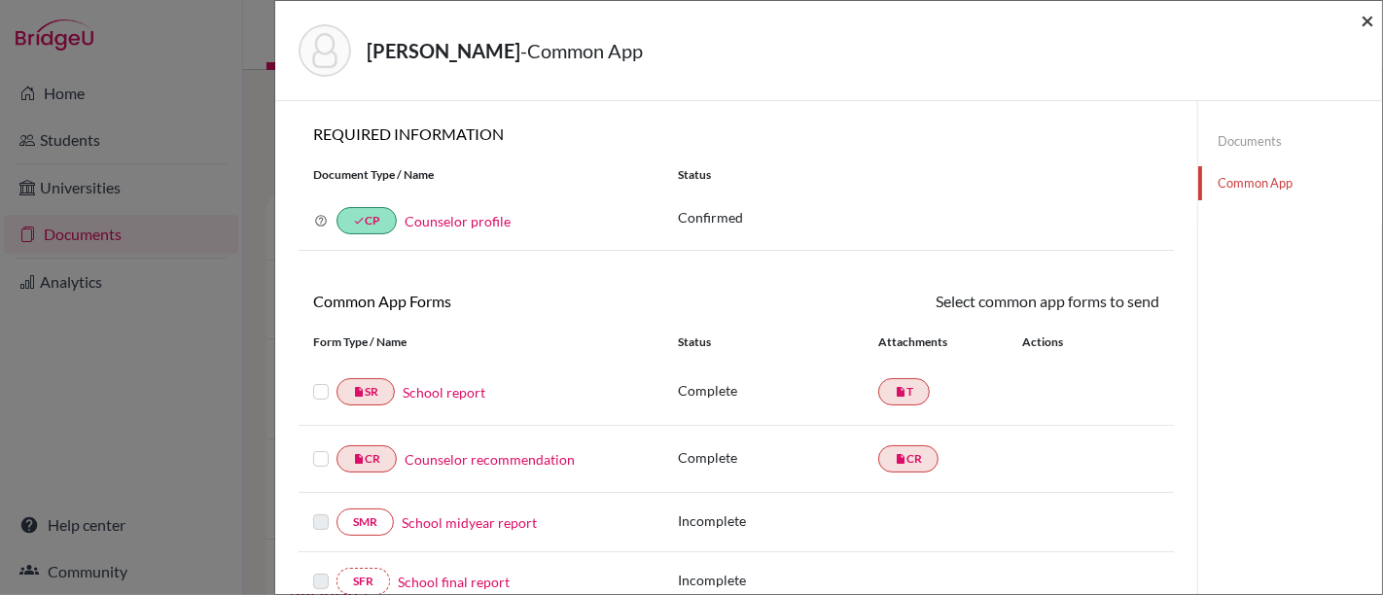
click at [1361, 24] on span "×" at bounding box center [1367, 20] width 14 height 28
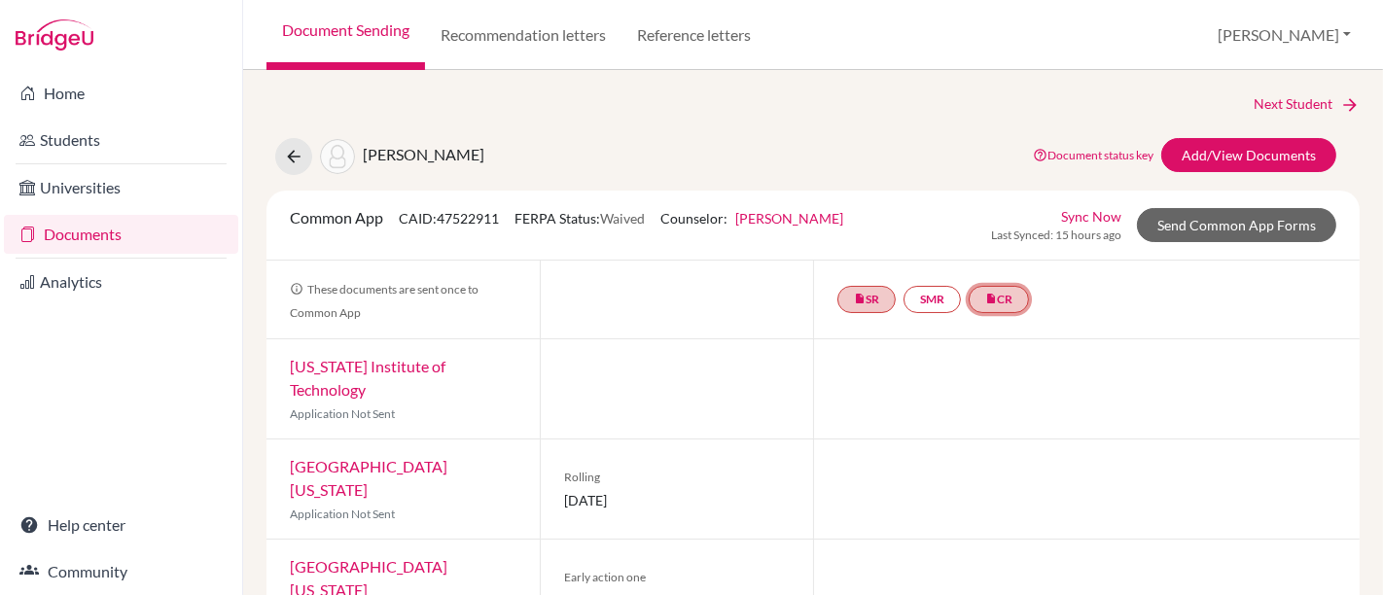
click at [1010, 293] on link "insert_drive_file CR" at bounding box center [998, 299] width 60 height 27
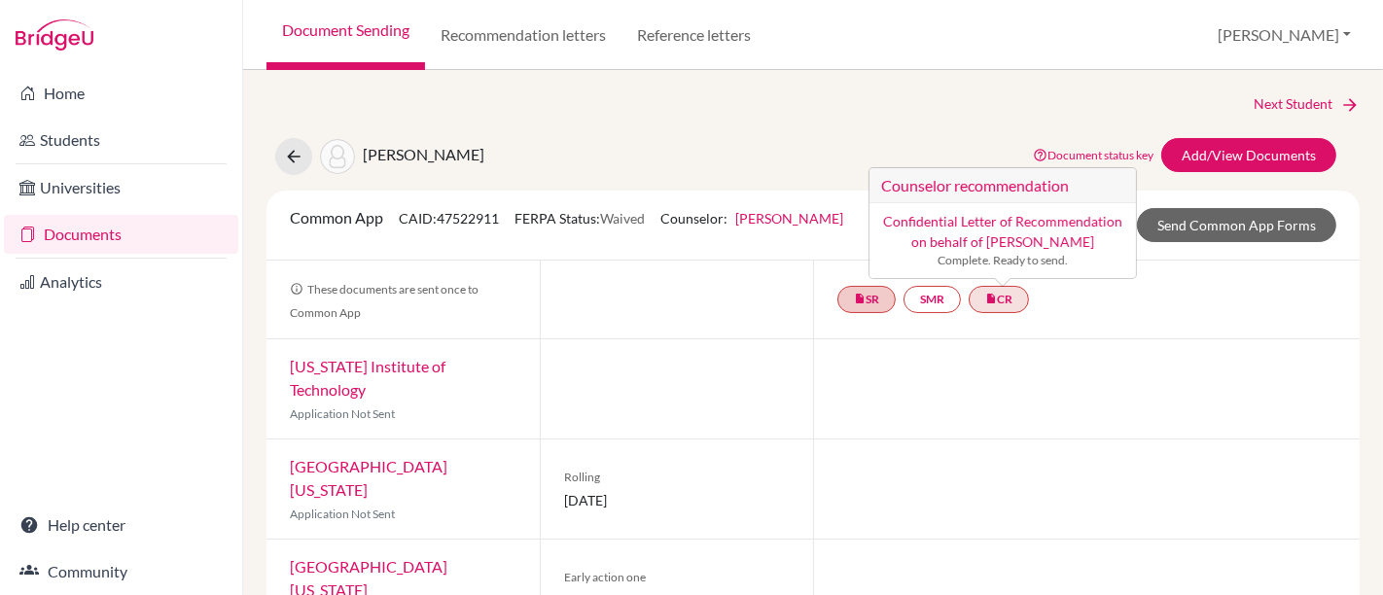
click at [1121, 295] on div "insert_drive_file SR SMR insert_drive_file CR Counselor recommendation Confiden…" at bounding box center [1086, 300] width 546 height 78
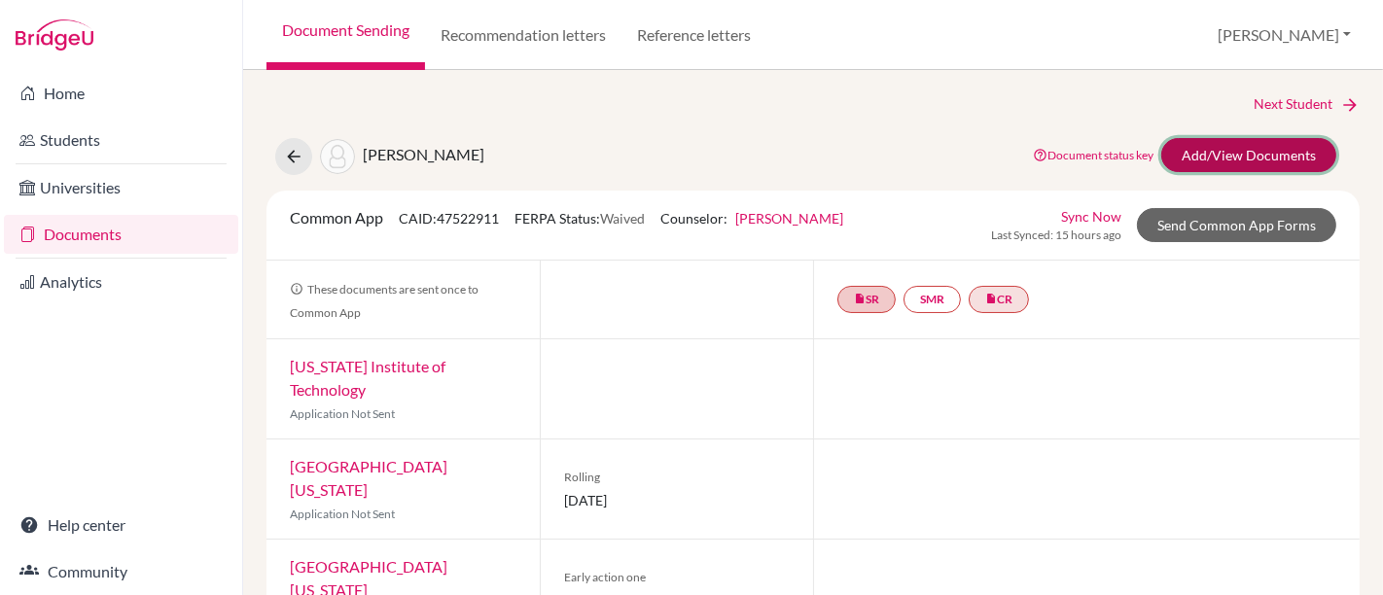
click at [1247, 151] on link "Add/View Documents" at bounding box center [1248, 155] width 175 height 34
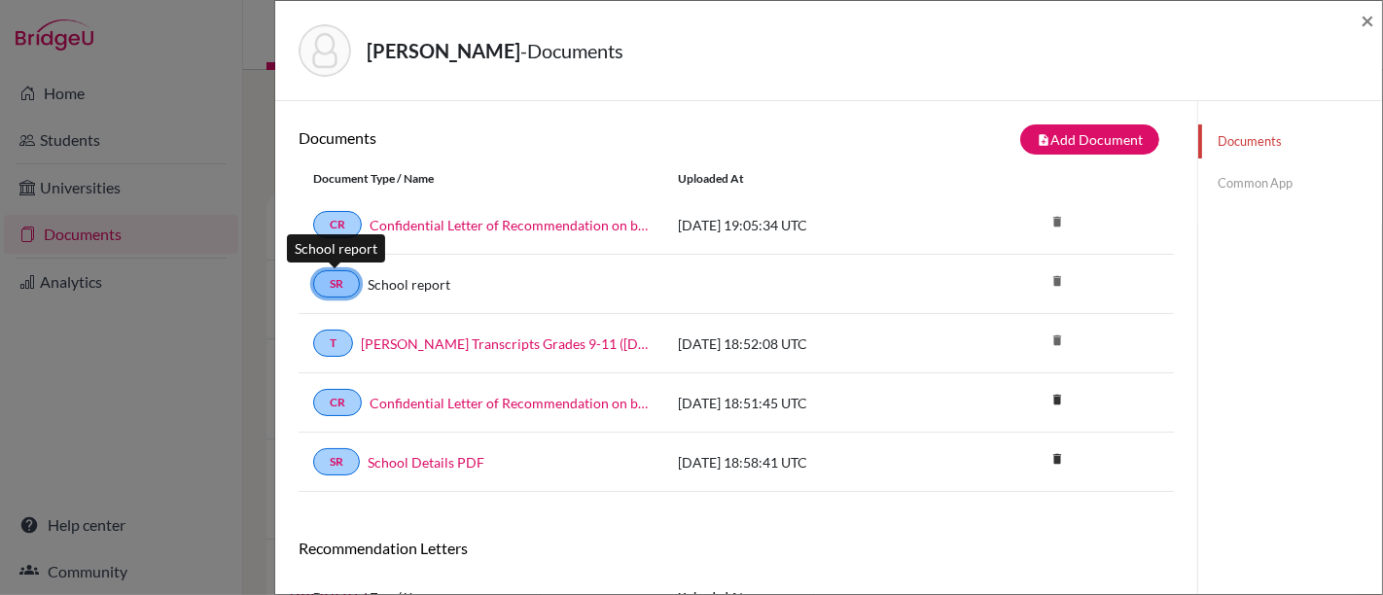
click at [338, 285] on link "SR" at bounding box center [336, 283] width 47 height 27
click at [1366, 23] on span "×" at bounding box center [1367, 20] width 14 height 28
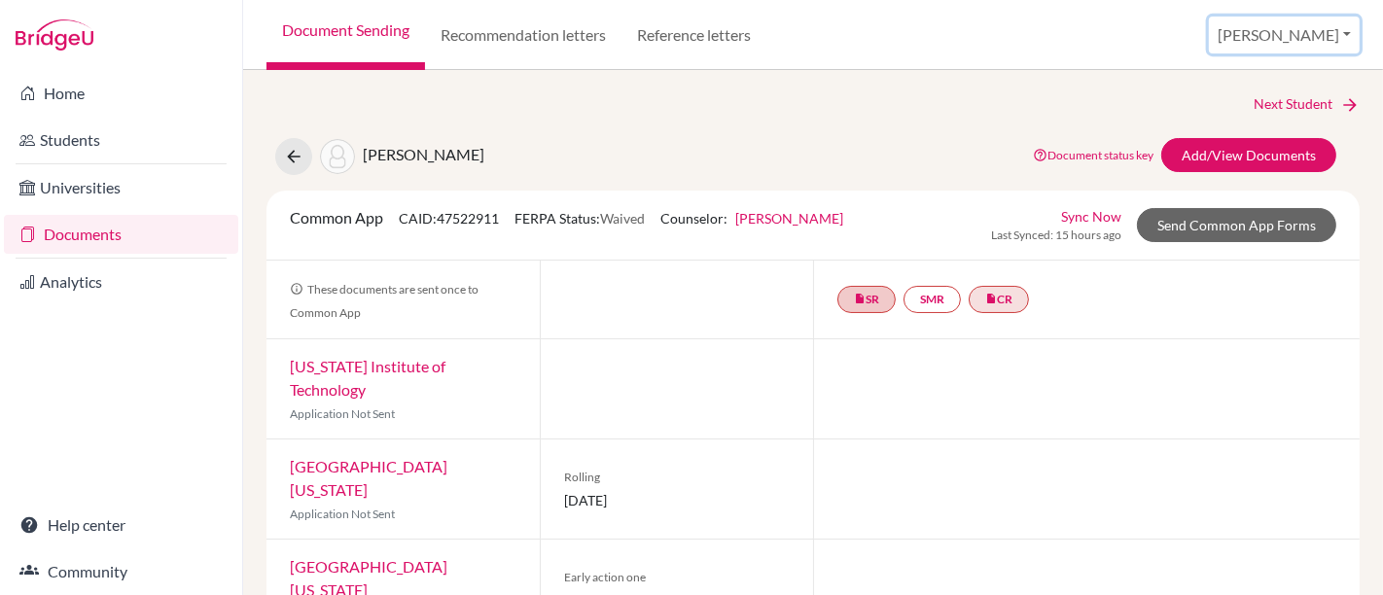
click at [1323, 32] on button "[PERSON_NAME]" at bounding box center [1284, 35] width 151 height 37
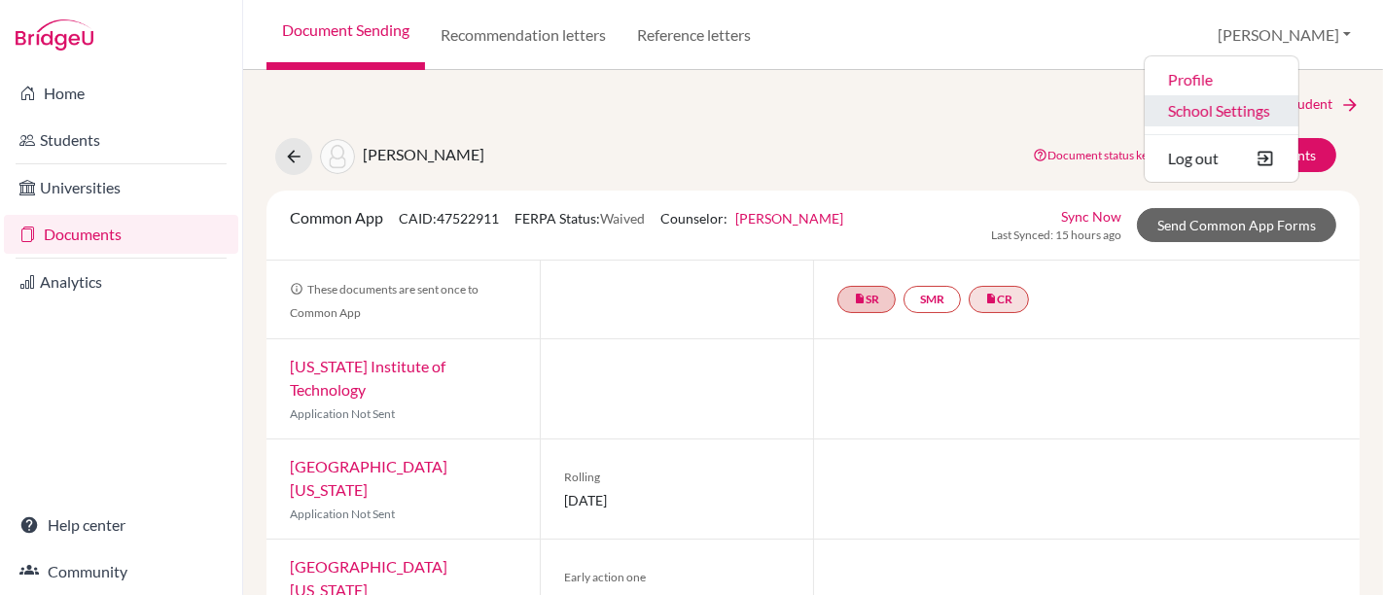
click at [1298, 106] on link "School Settings" at bounding box center [1221, 110] width 154 height 31
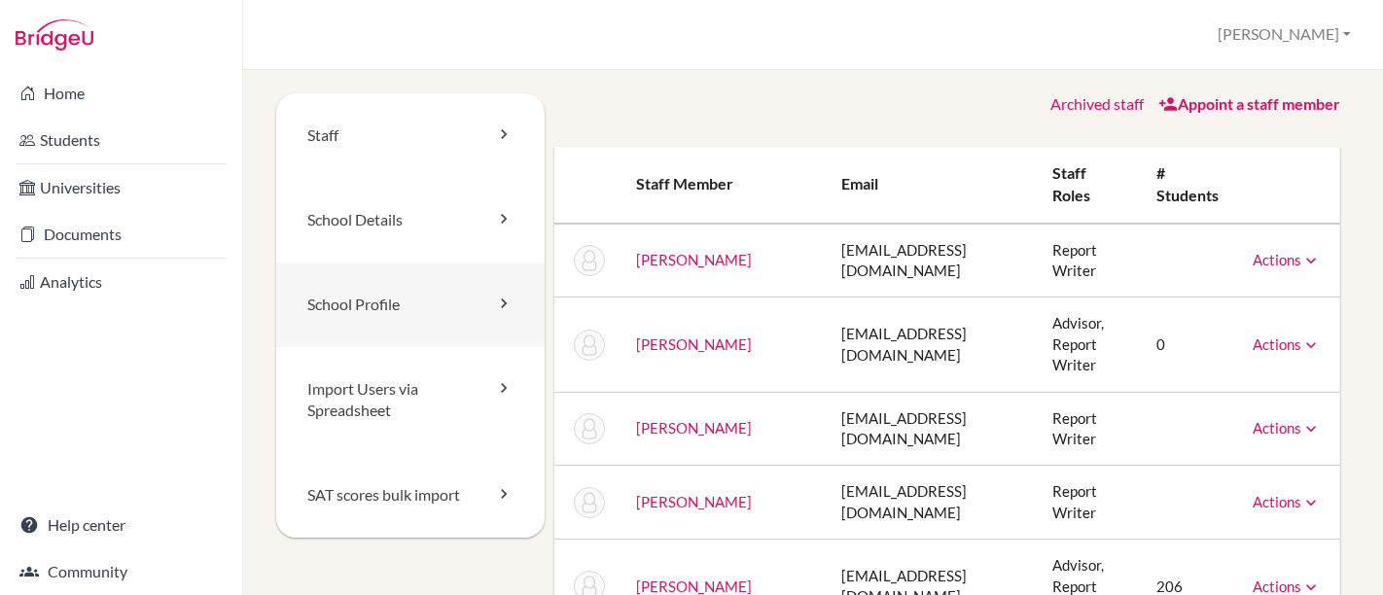
click at [482, 293] on link "School Profile" at bounding box center [410, 305] width 268 height 85
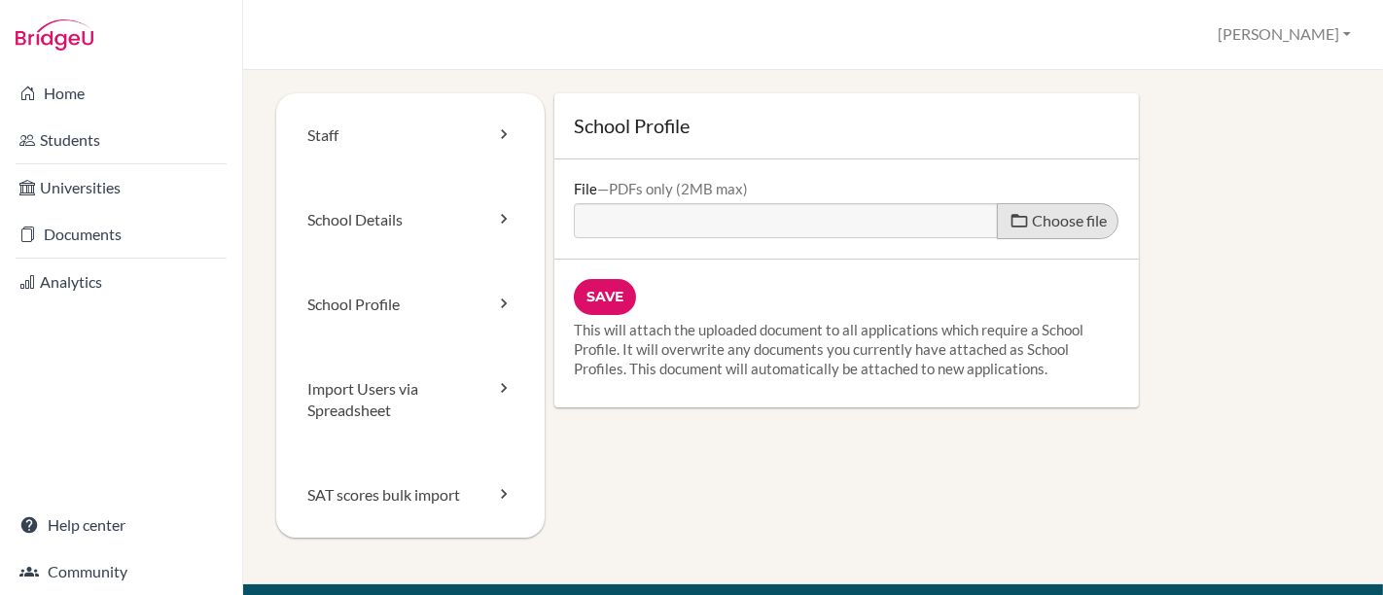
click at [1085, 221] on span "Choose file" at bounding box center [1069, 220] width 75 height 18
click at [871, 221] on input "Choose file" at bounding box center [723, 214] width 298 height 22
type input "C:\fakepath\EARJ School Profile 2025-26.pdf"
type input "EARJ School Profile 2025-26.pdf"
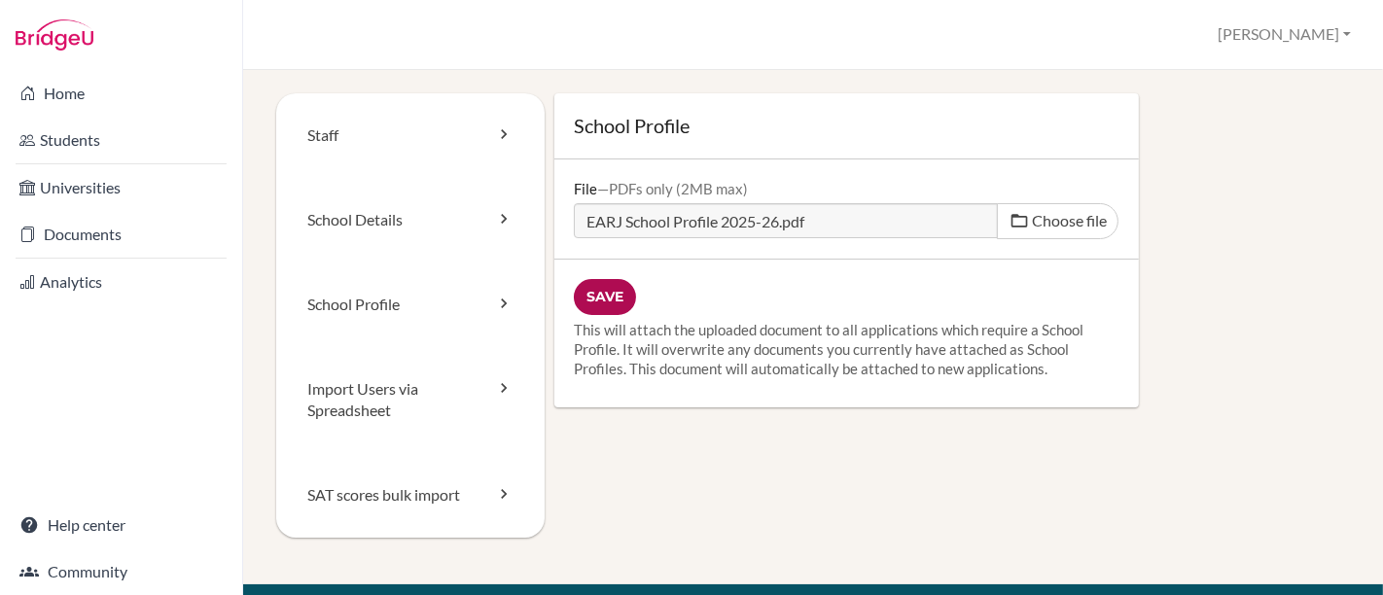
click at [614, 298] on input "Save" at bounding box center [605, 297] width 62 height 36
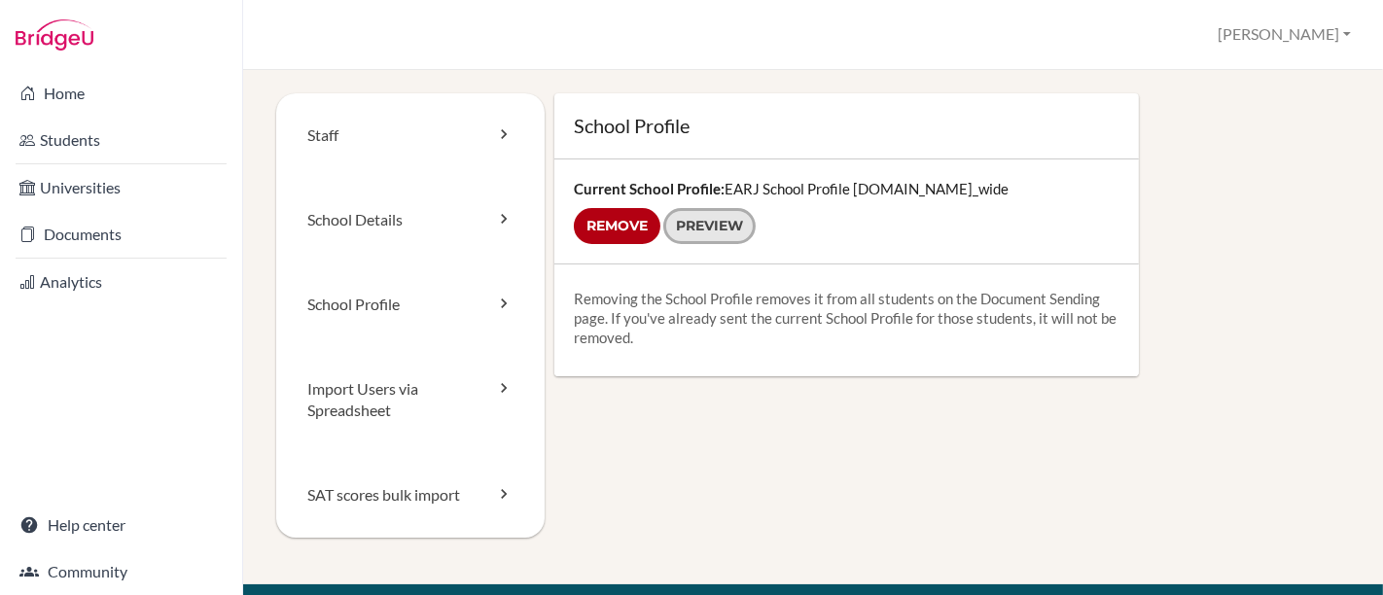
click at [694, 223] on link "Preview" at bounding box center [709, 226] width 92 height 36
click at [400, 140] on link "Staff" at bounding box center [410, 135] width 268 height 85
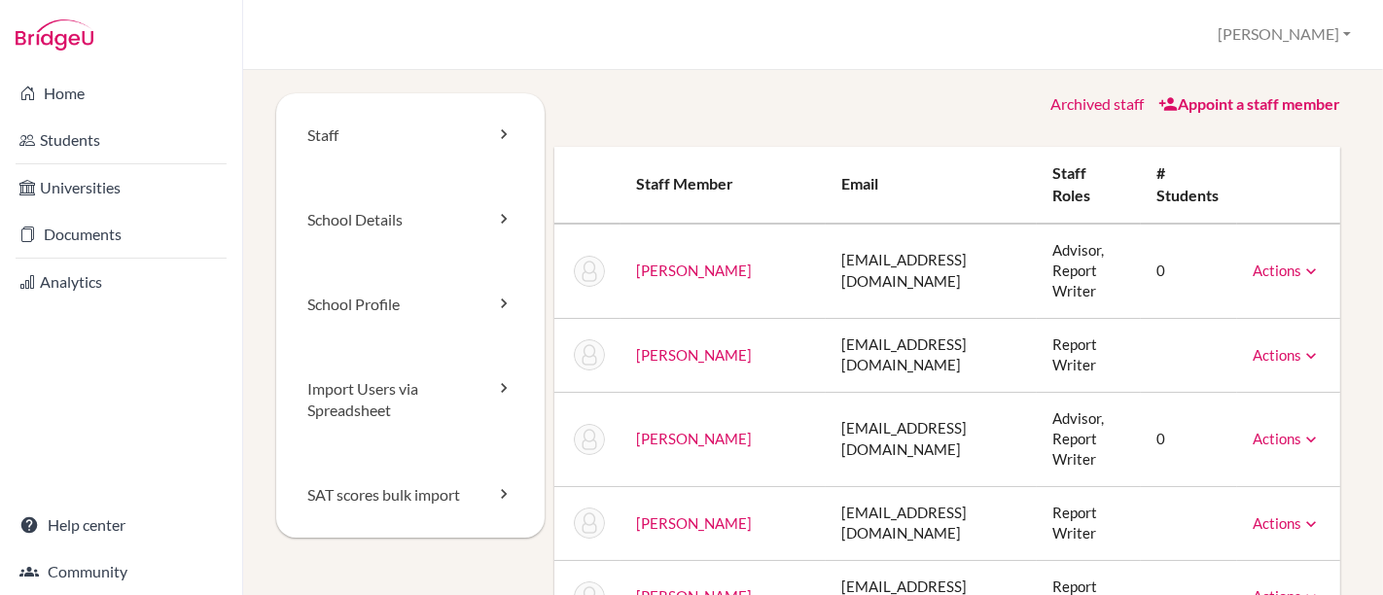
scroll to position [1836, 0]
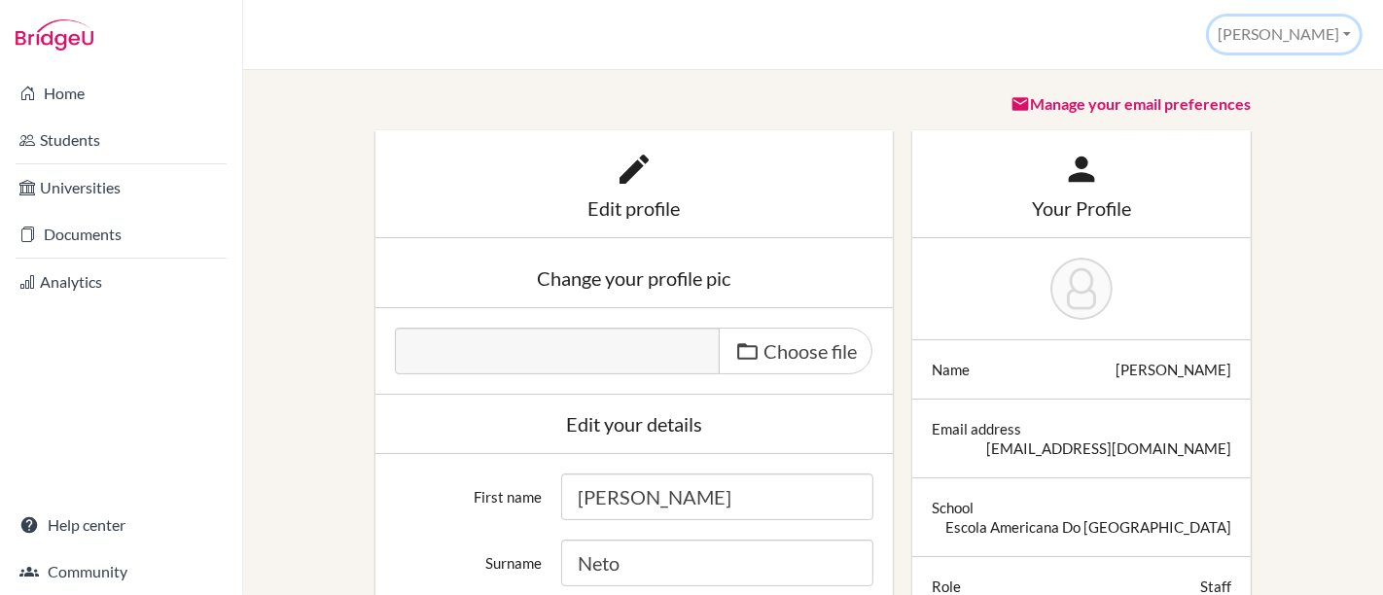
click at [1352, 29] on button "[PERSON_NAME]" at bounding box center [1284, 35] width 151 height 36
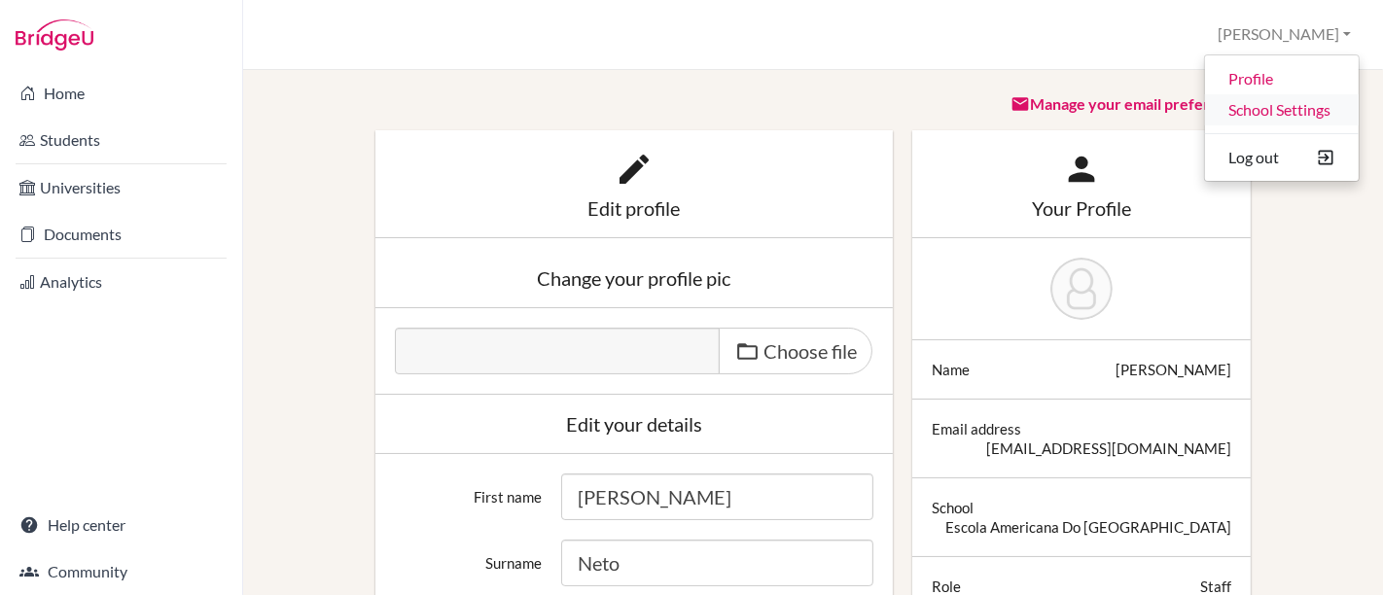
click at [1282, 118] on link "School Settings" at bounding box center [1282, 109] width 154 height 31
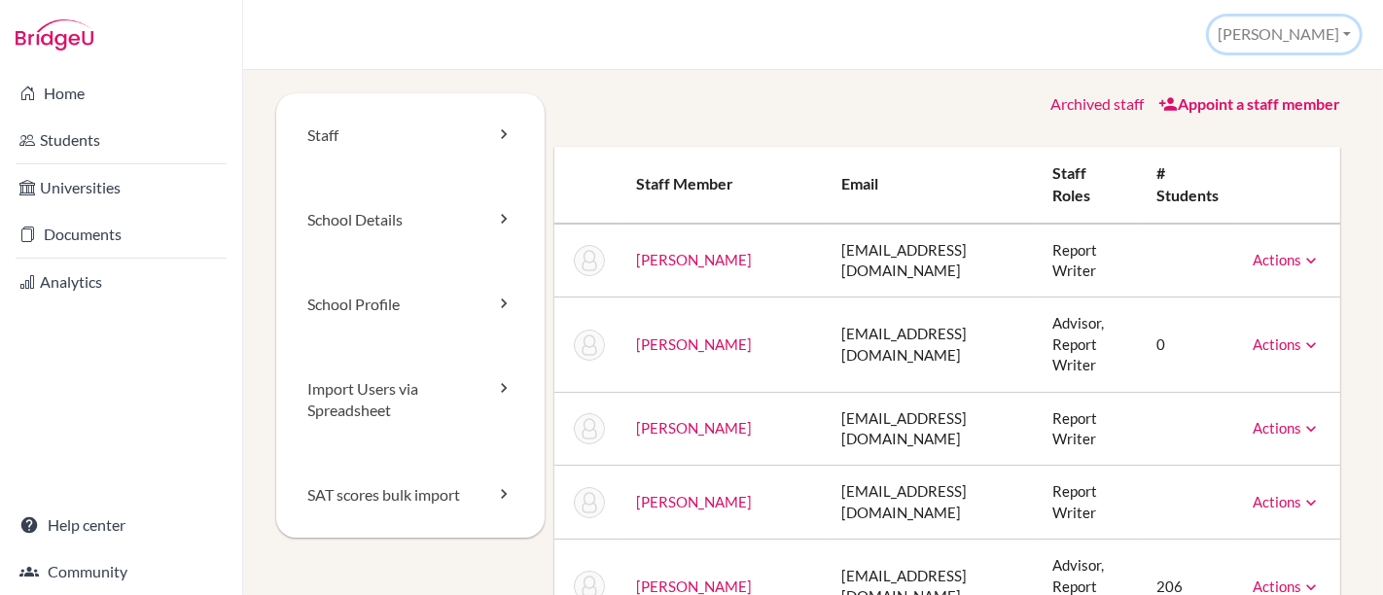
click at [1340, 38] on button "[PERSON_NAME]" at bounding box center [1284, 35] width 151 height 36
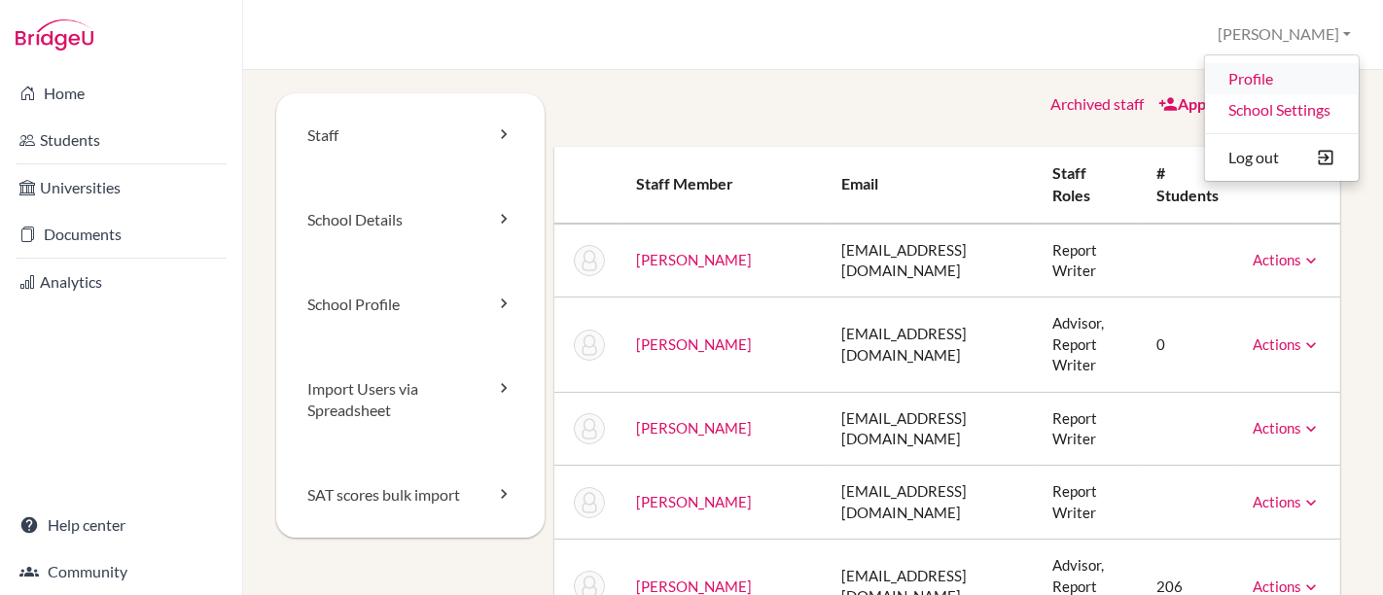
click at [1292, 66] on link "Profile" at bounding box center [1282, 78] width 154 height 31
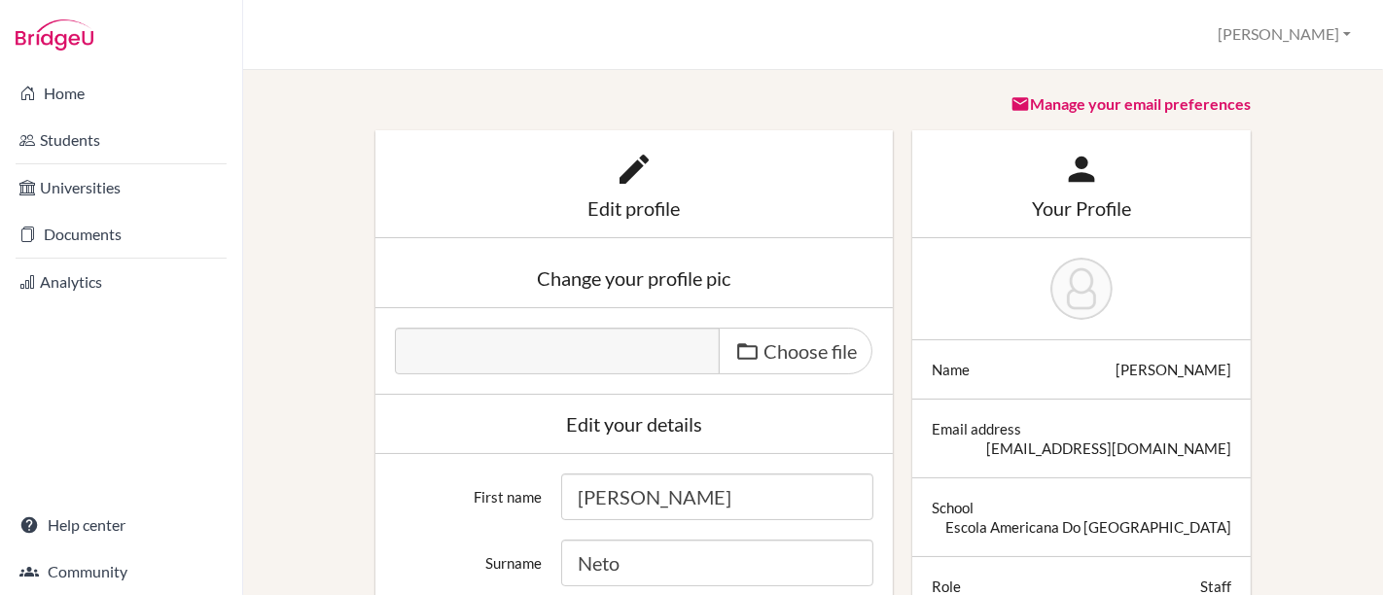
scroll to position [108, 0]
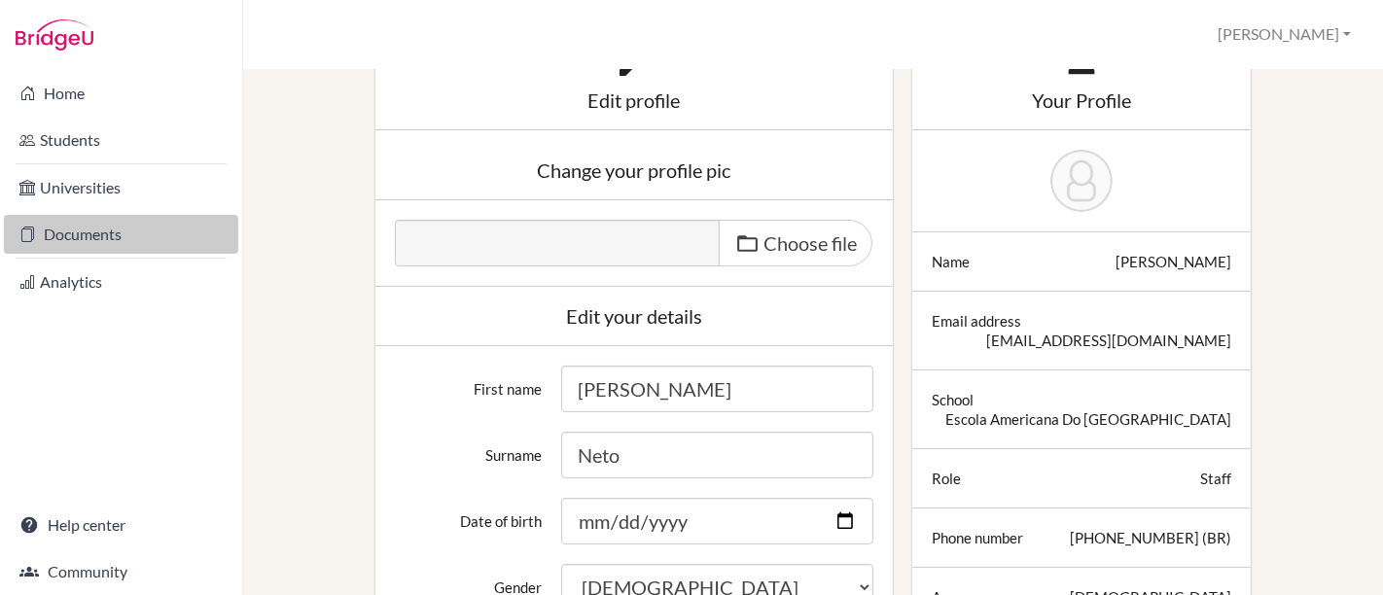
click at [90, 237] on link "Documents" at bounding box center [121, 234] width 234 height 39
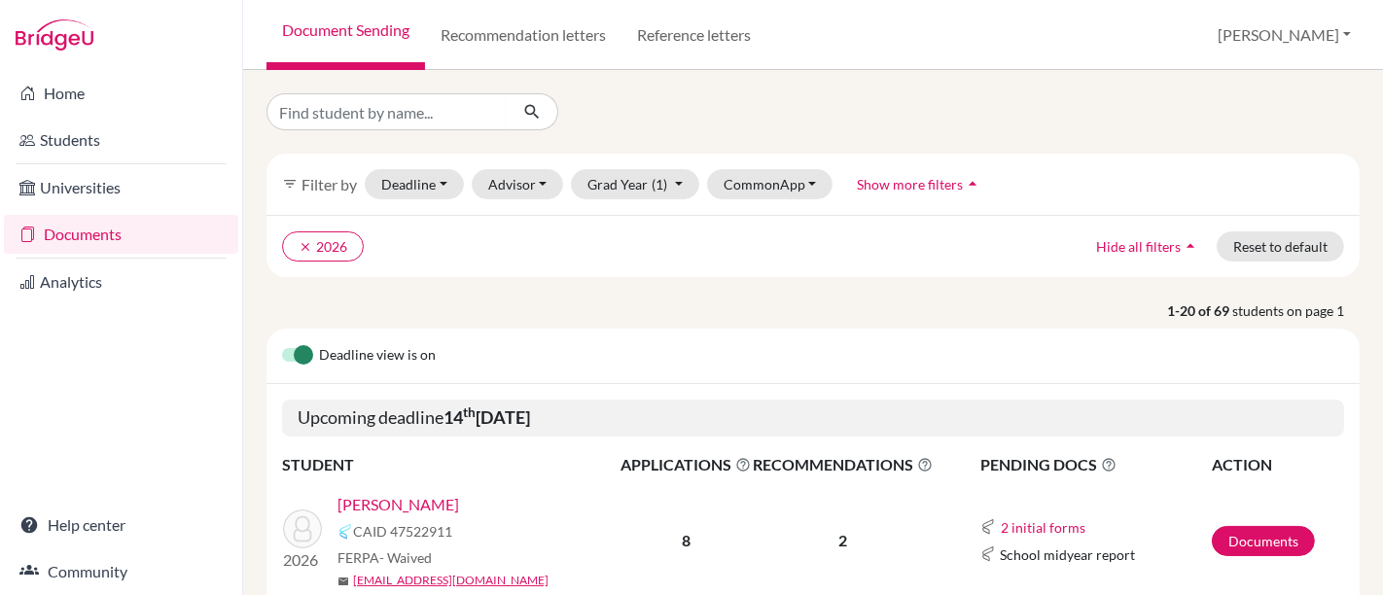
click at [431, 504] on link "[PERSON_NAME]" at bounding box center [398, 504] width 122 height 23
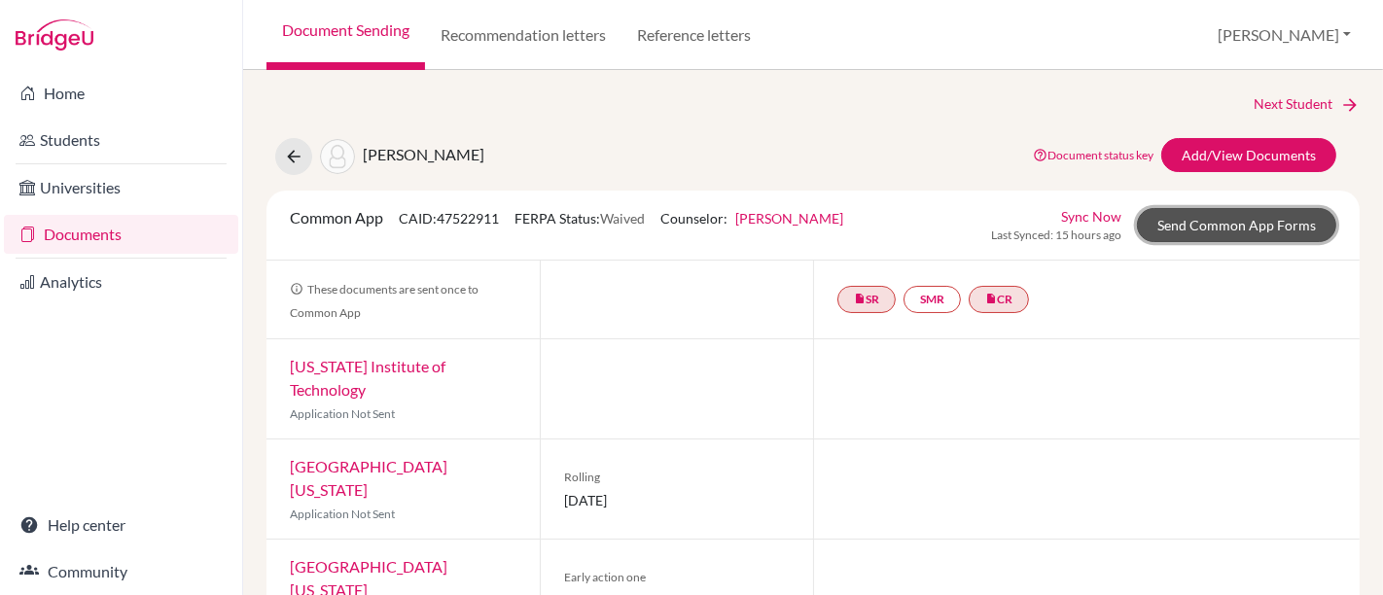
click at [1219, 224] on link "Send Common App Forms" at bounding box center [1236, 225] width 199 height 34
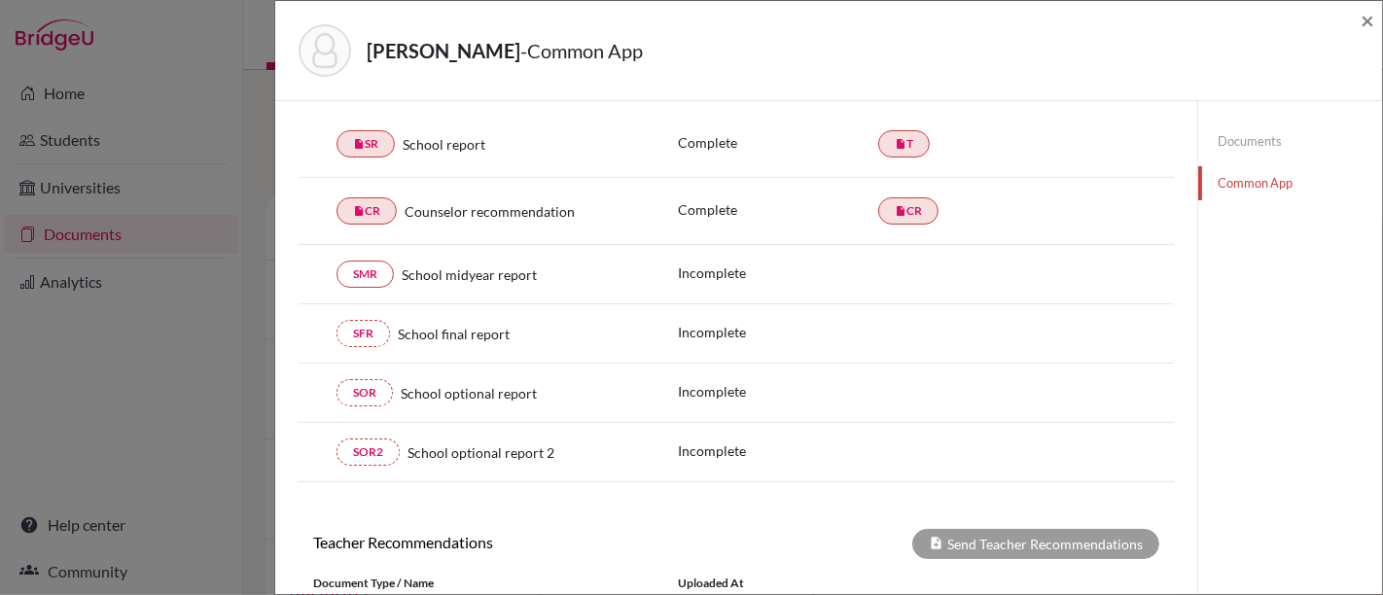
scroll to position [39, 0]
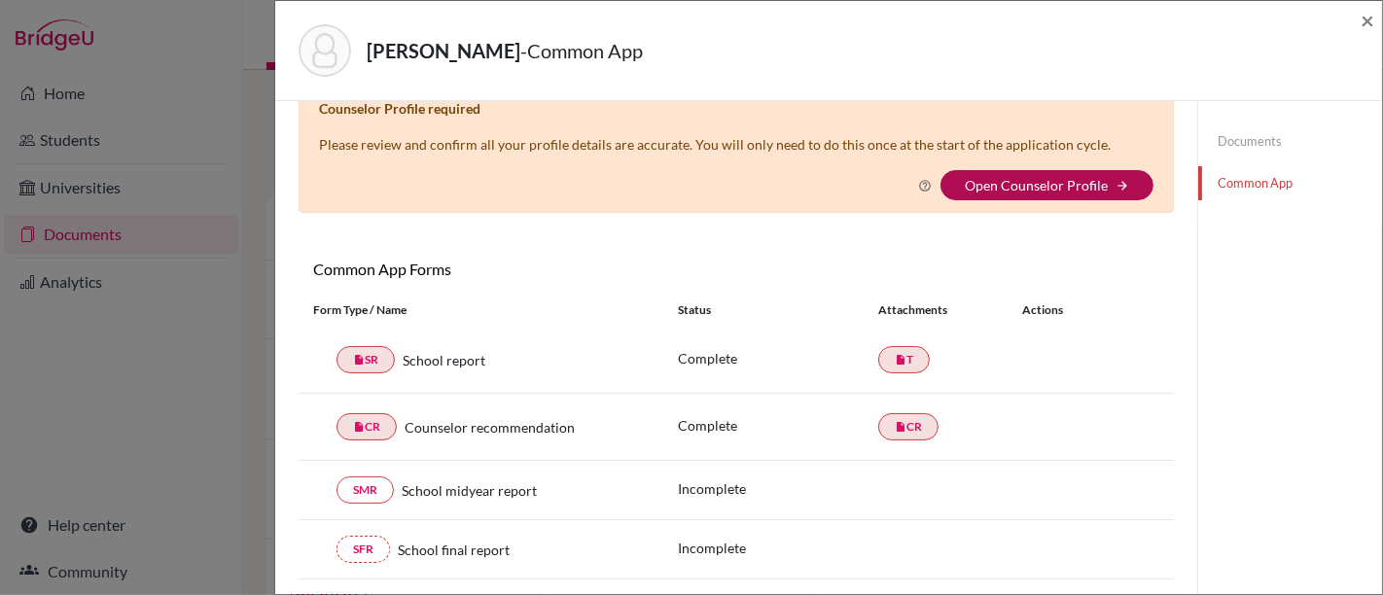
click at [996, 182] on link "Open Counselor Profile" at bounding box center [1036, 185] width 143 height 17
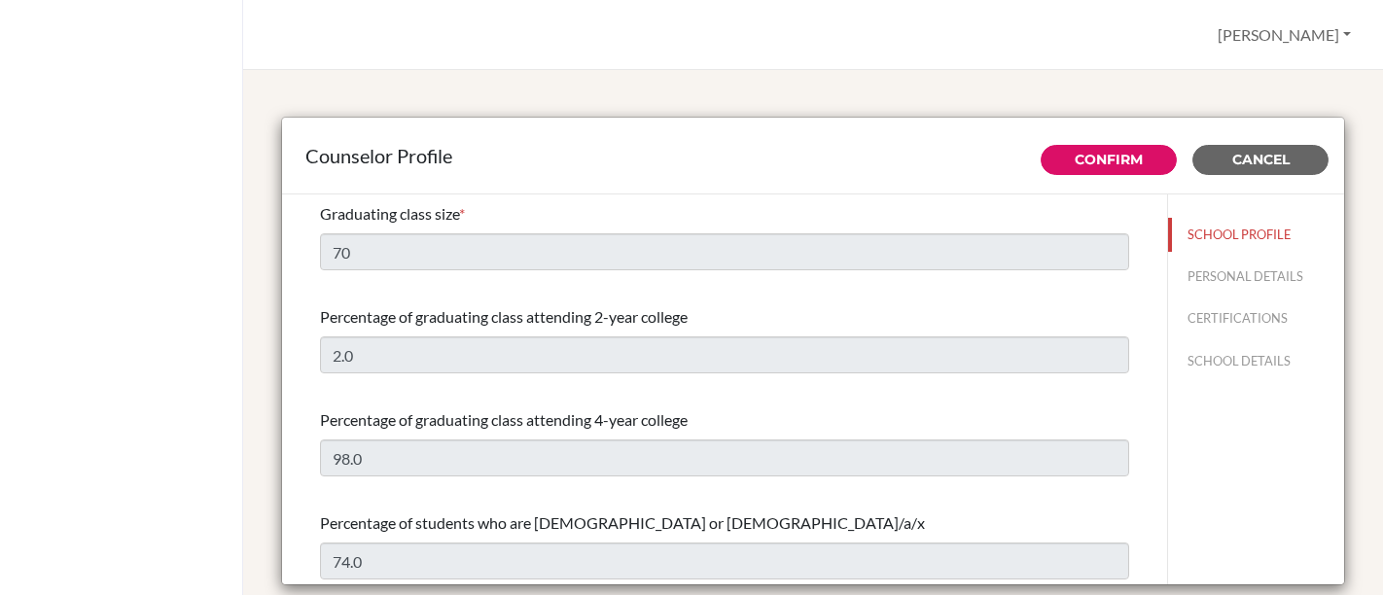
select select "0"
select select "354405"
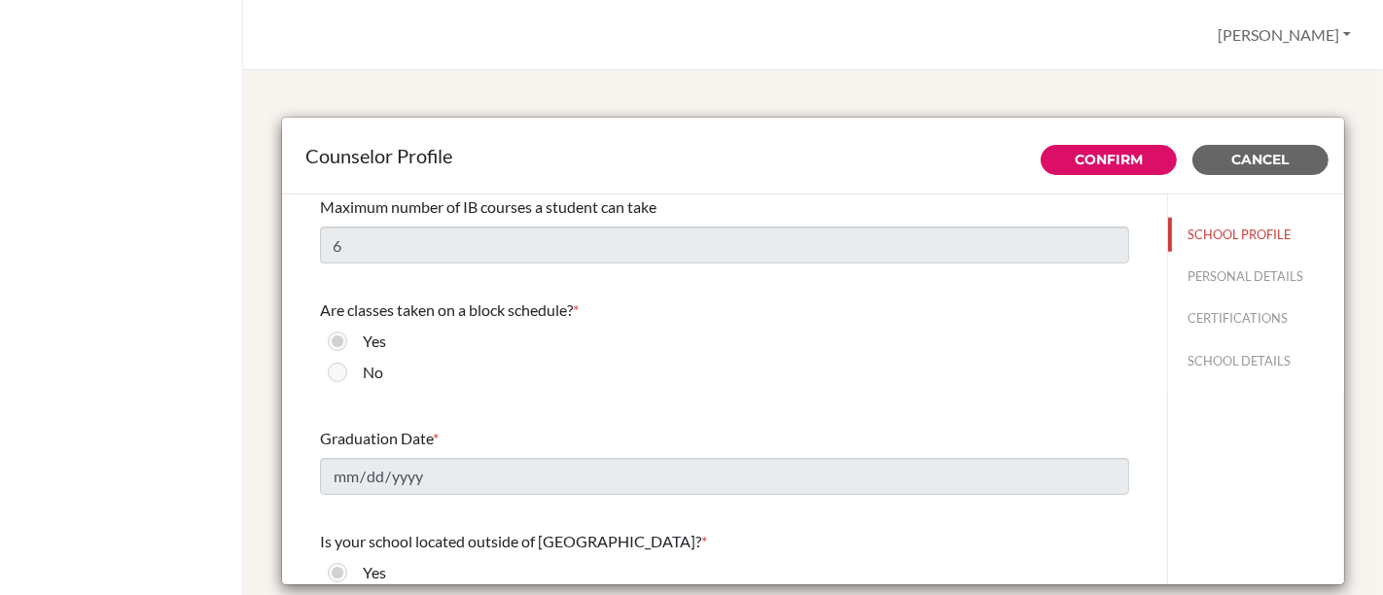
scroll to position [1593, 0]
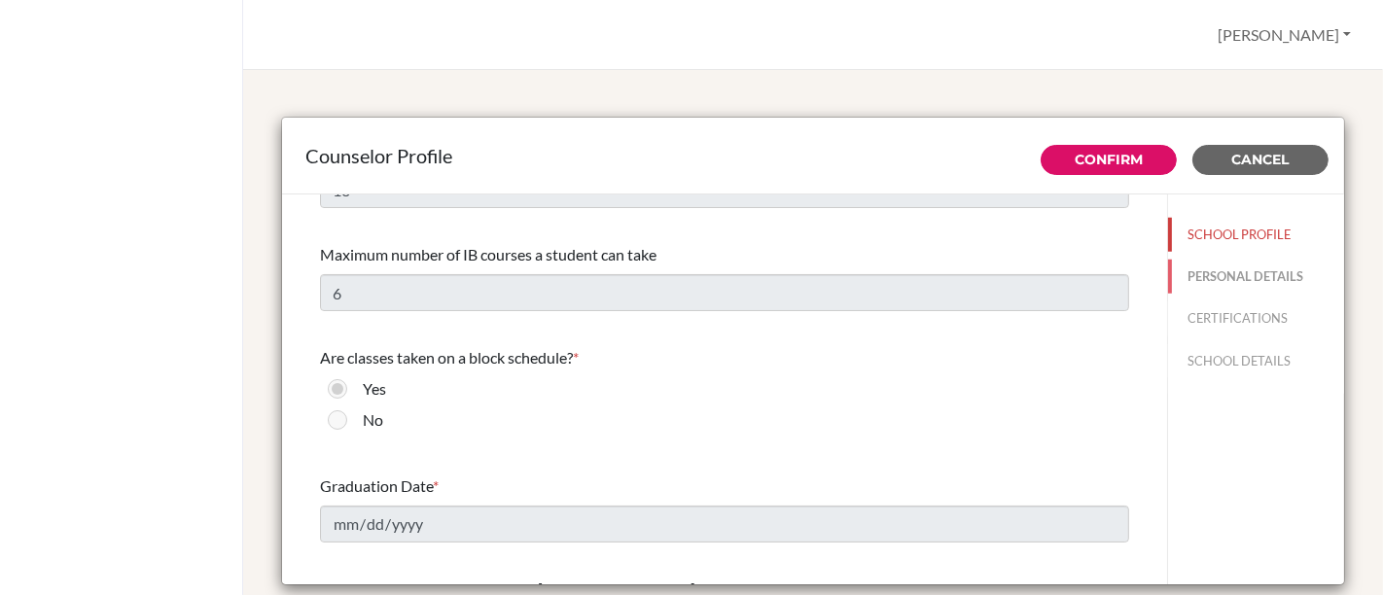
click at [1252, 279] on button "PERSONAL DETAILS" at bounding box center [1256, 277] width 176 height 34
type input "[PERSON_NAME]"
type input "Neto"
type input "Director of College Counselling"
type input "55.11965241167"
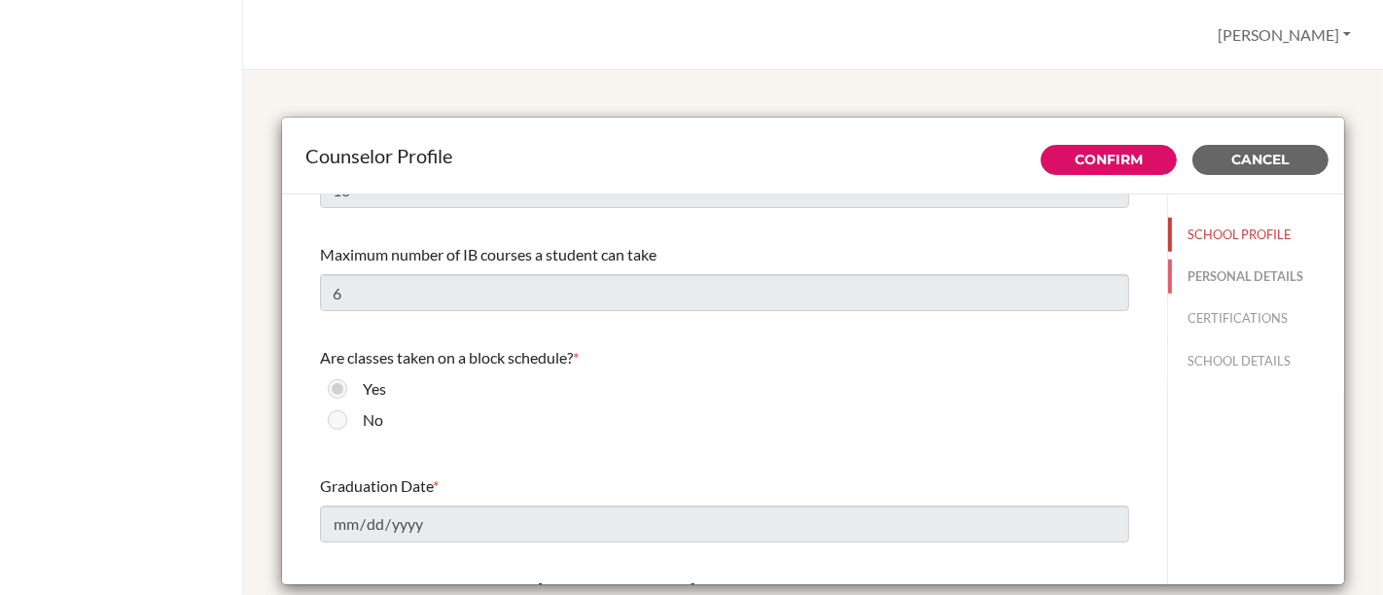
type input "[EMAIL_ADDRESS][DOMAIN_NAME]"
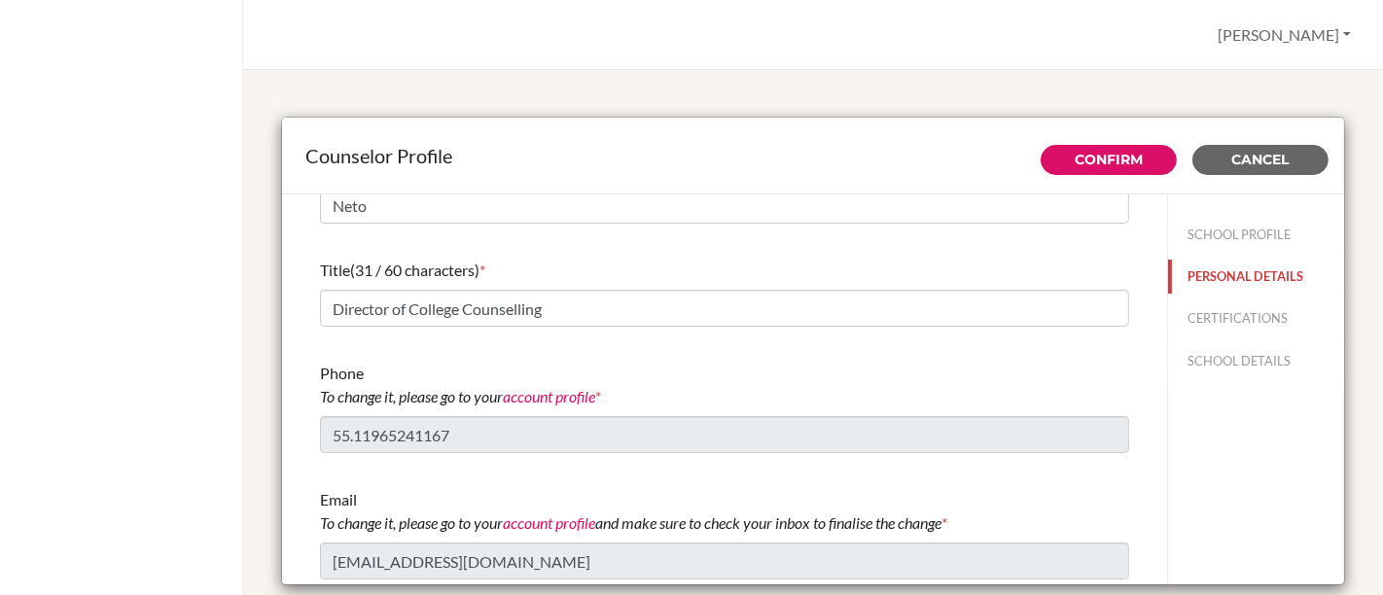
scroll to position [150, 0]
click at [1203, 312] on button "CERTIFICATIONS" at bounding box center [1256, 318] width 176 height 34
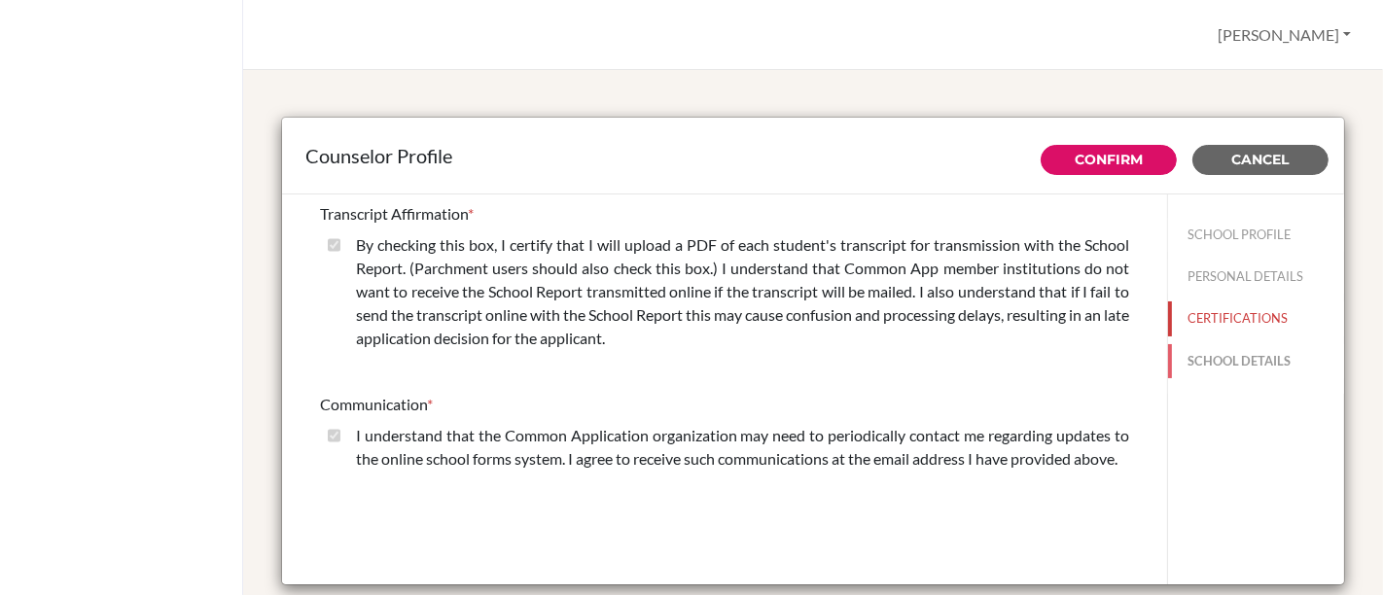
click at [1187, 344] on button "SCHOOL DETAILS" at bounding box center [1256, 361] width 176 height 34
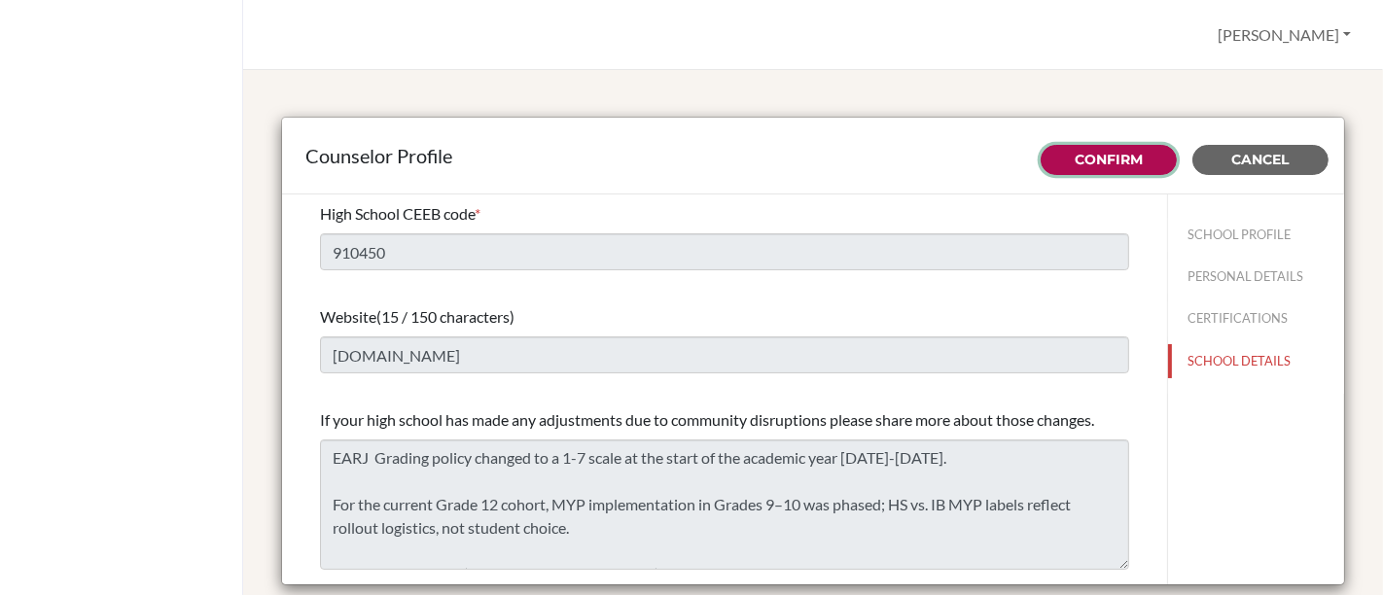
click at [1107, 162] on link "Confirm" at bounding box center [1108, 160] width 68 height 18
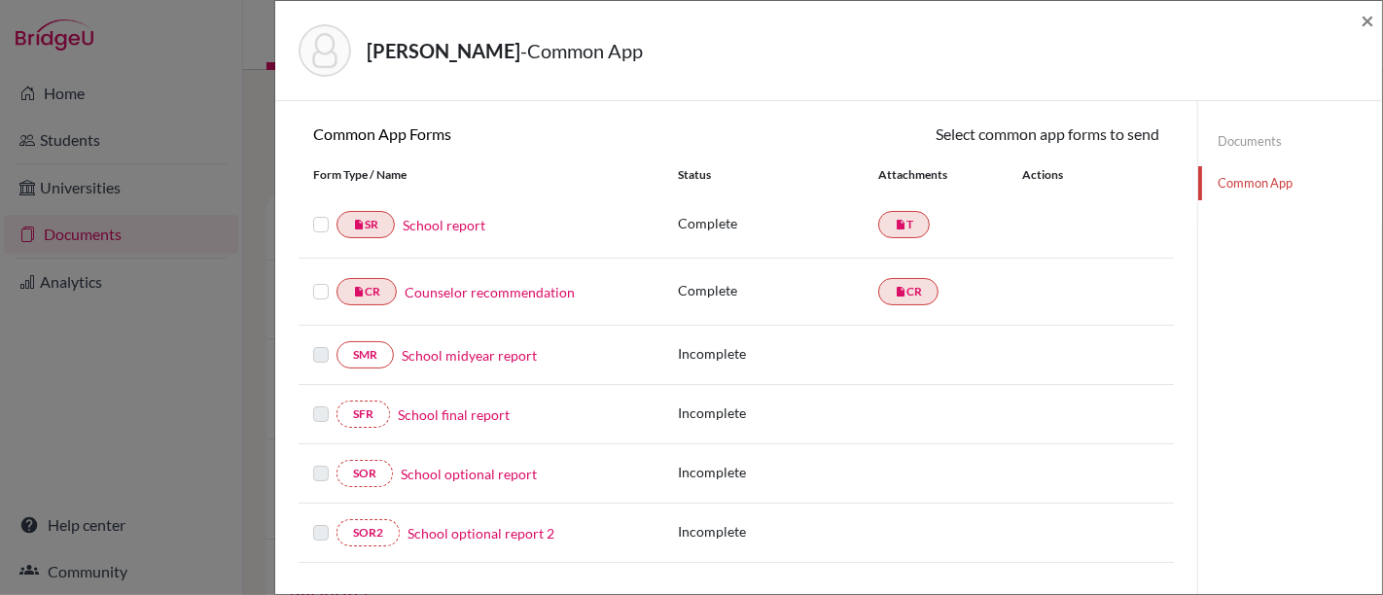
scroll to position [216, 0]
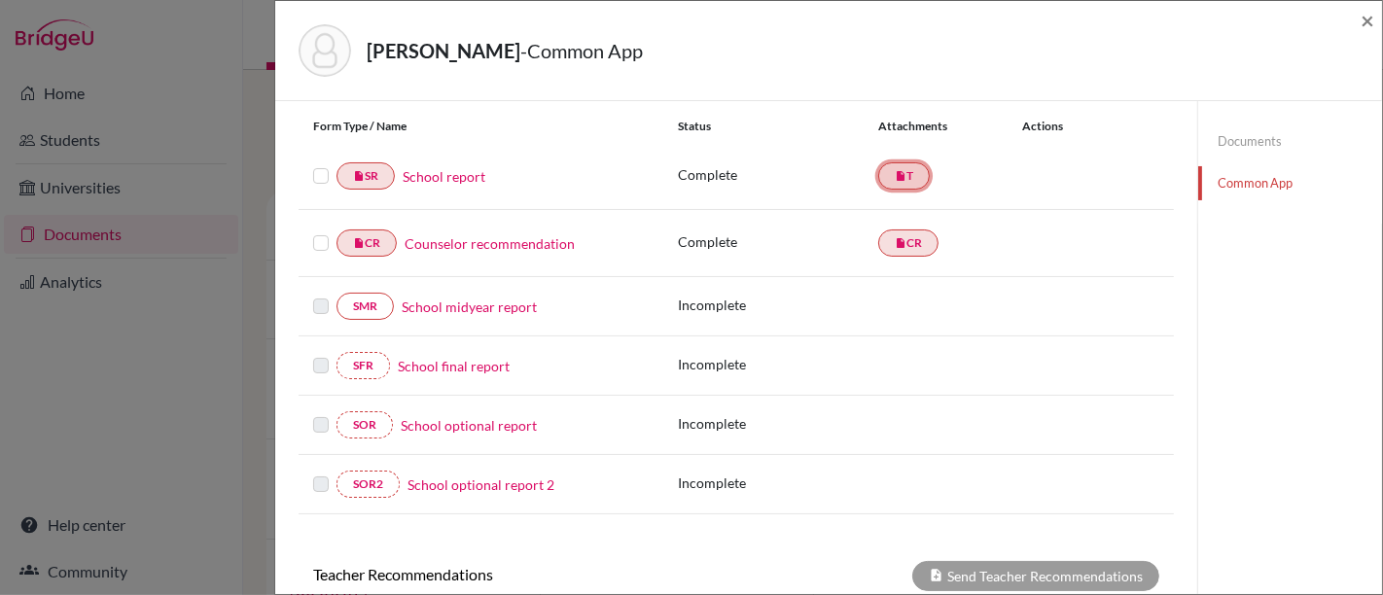
click at [898, 176] on link "insert_drive_file T" at bounding box center [904, 175] width 52 height 27
click at [895, 177] on icon "insert_drive_file" at bounding box center [901, 176] width 12 height 12
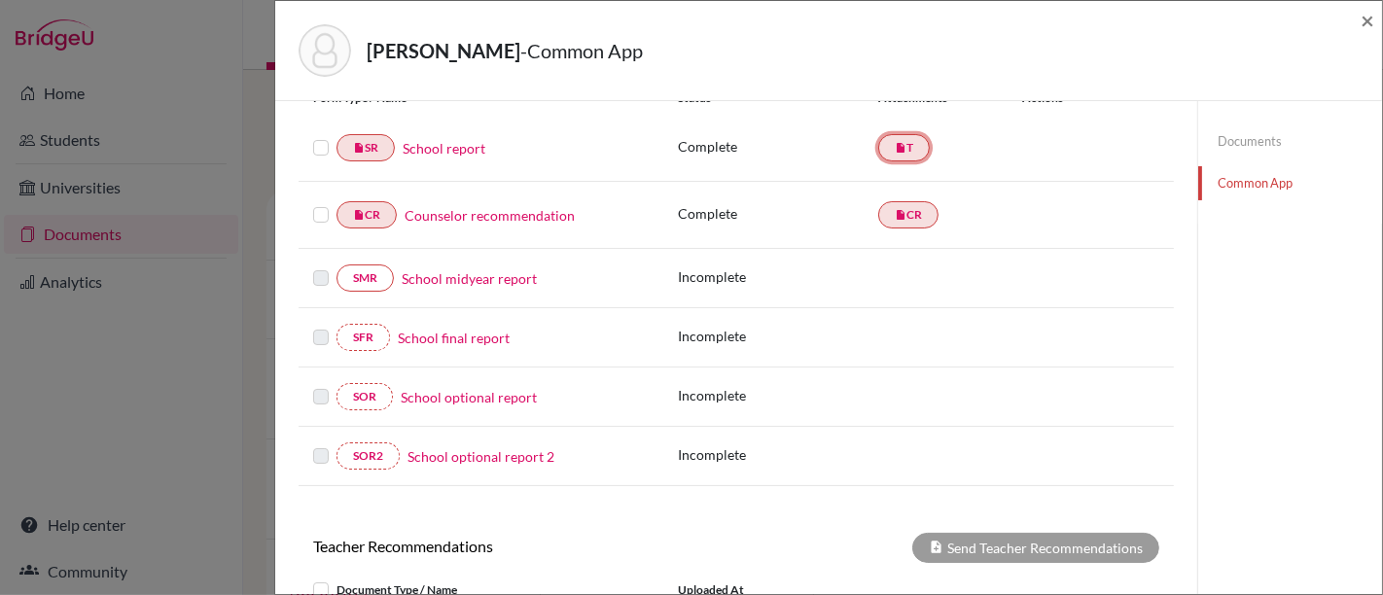
scroll to position [0, 0]
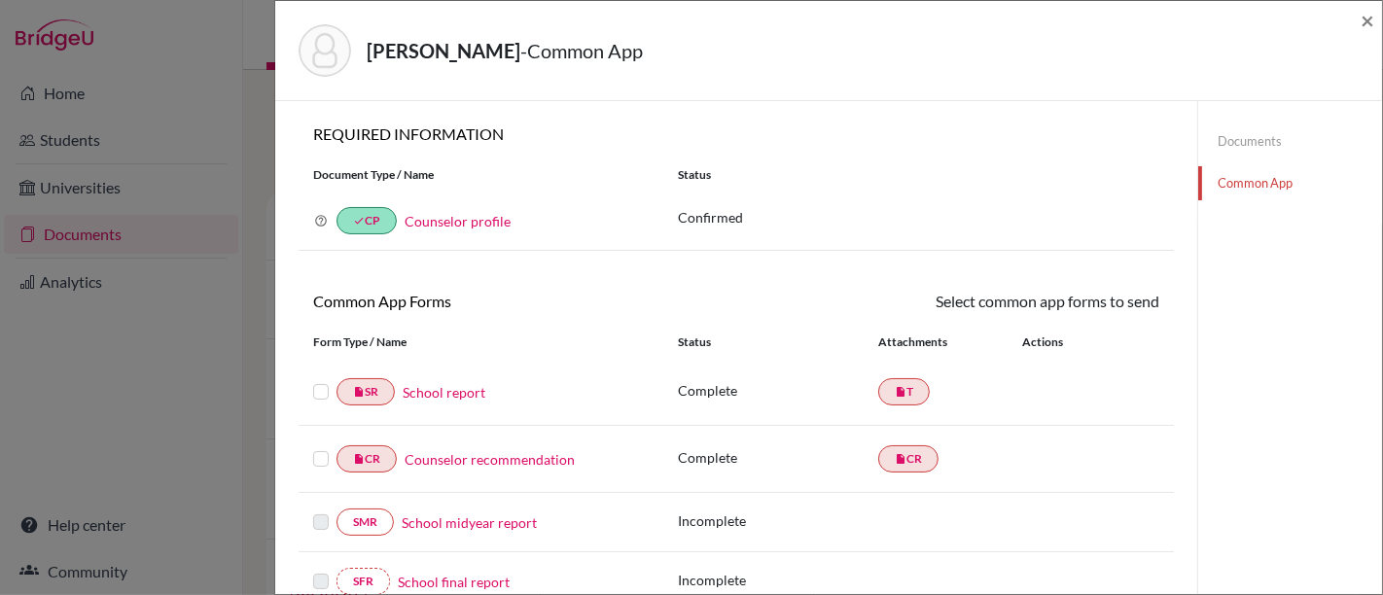
click at [451, 393] on link "School report" at bounding box center [444, 392] width 83 height 20
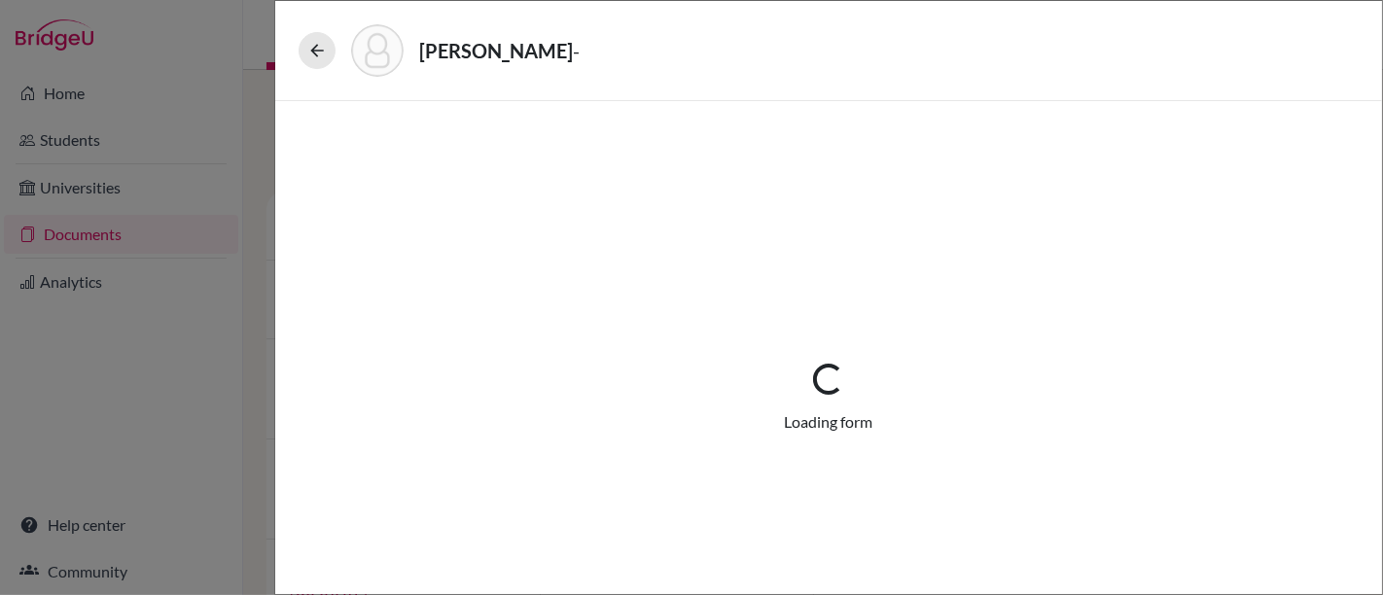
select select "1"
select select "689869"
select select "0"
select select "1"
select select "0"
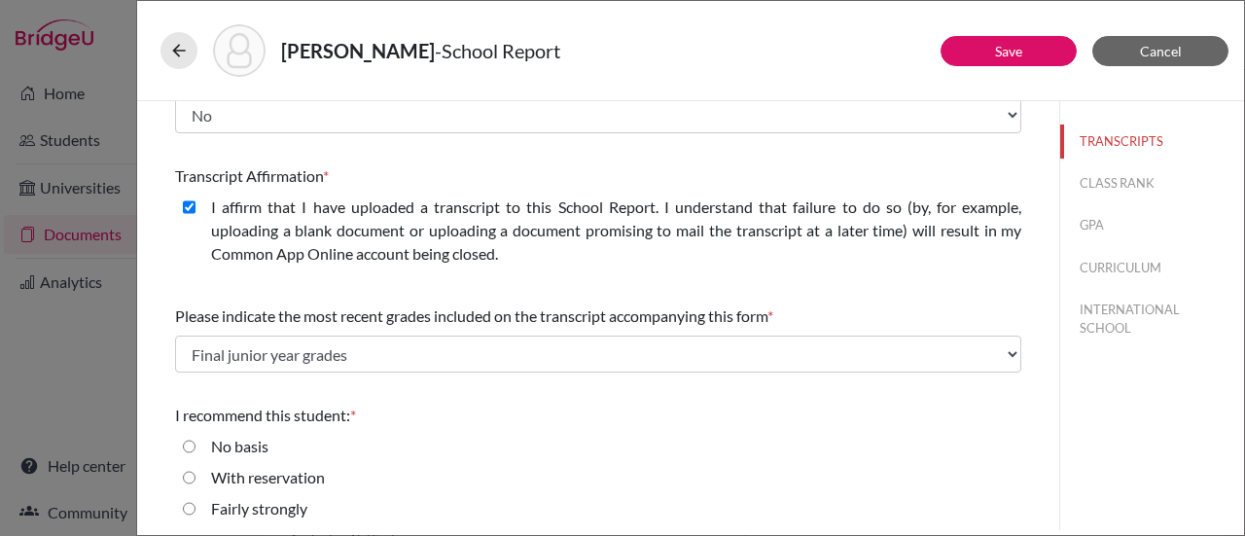
scroll to position [311, 0]
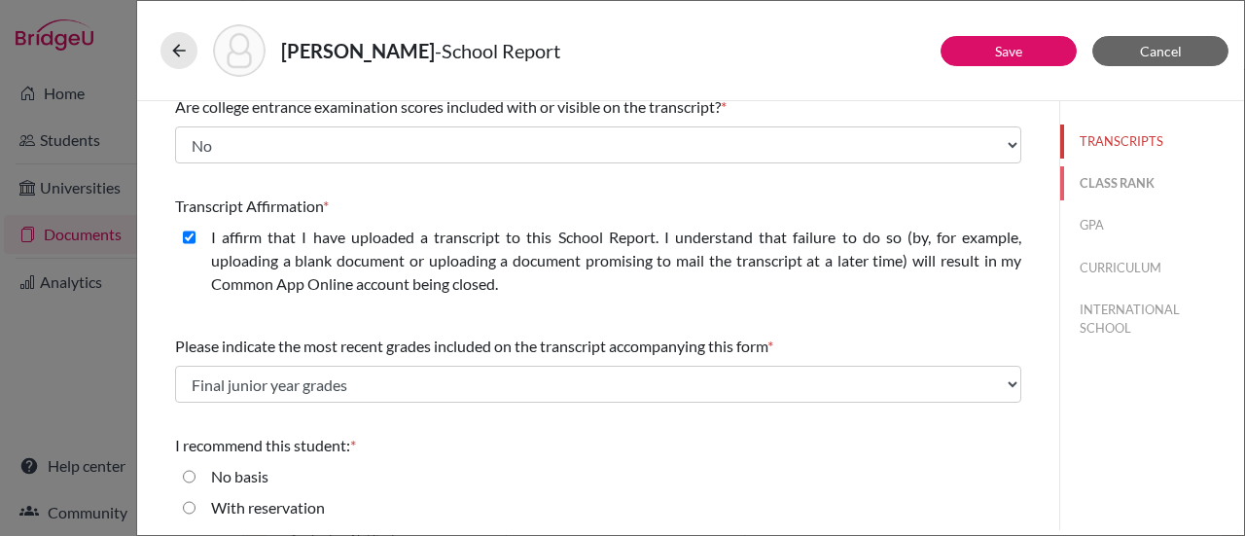
click at [1095, 185] on button "CLASS RANK" at bounding box center [1152, 183] width 184 height 34
select select "5"
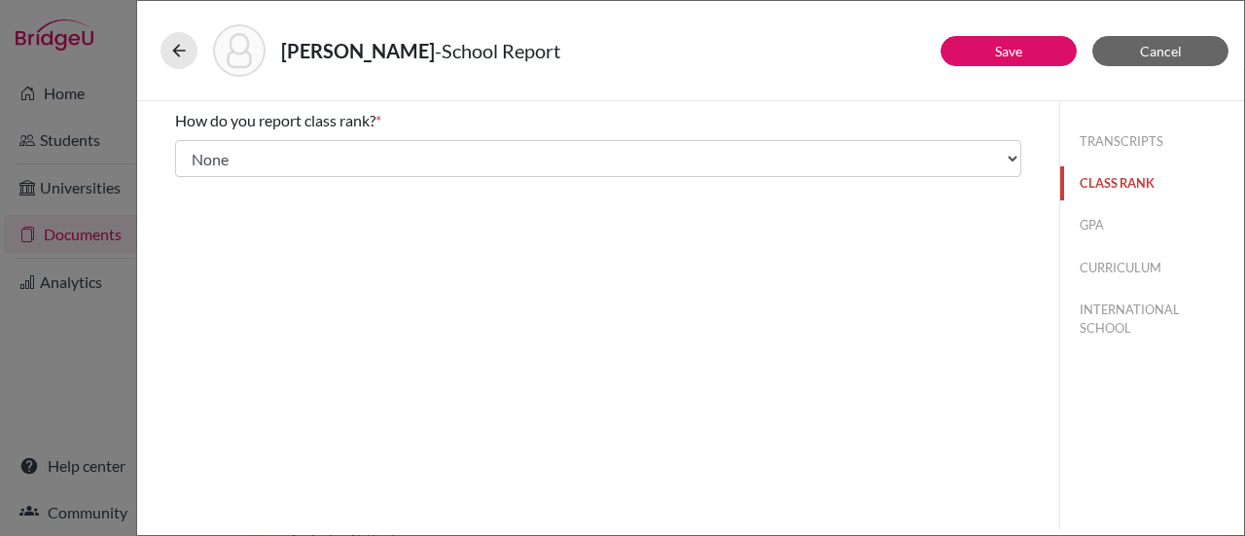
scroll to position [0, 0]
click at [1093, 214] on button "GPA" at bounding box center [1152, 225] width 184 height 34
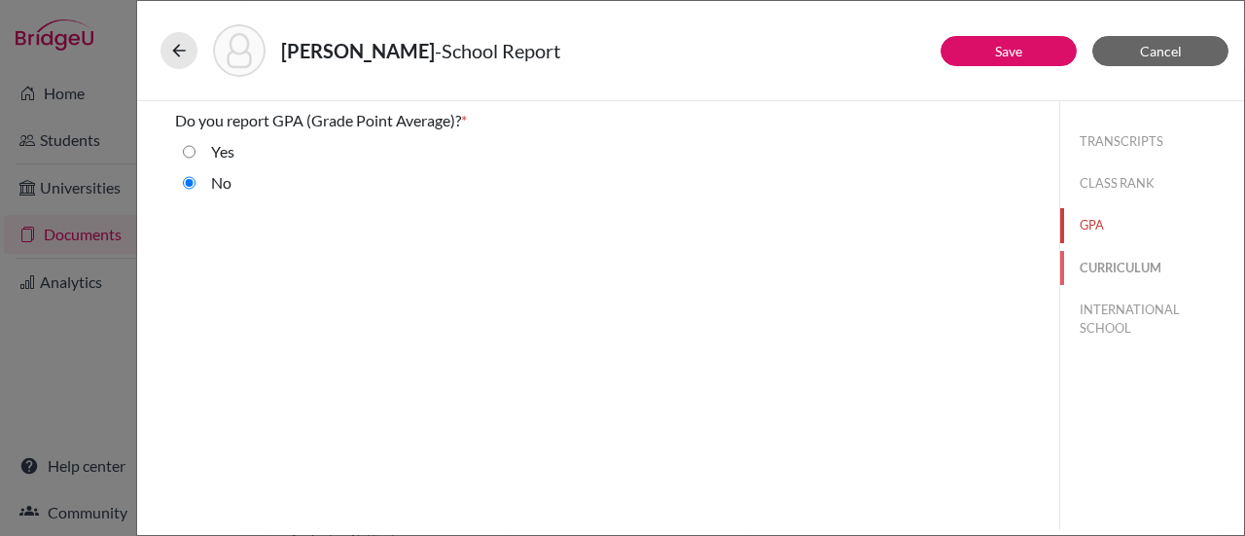
click at [1103, 262] on button "CURRICULUM" at bounding box center [1152, 268] width 184 height 34
select select "4"
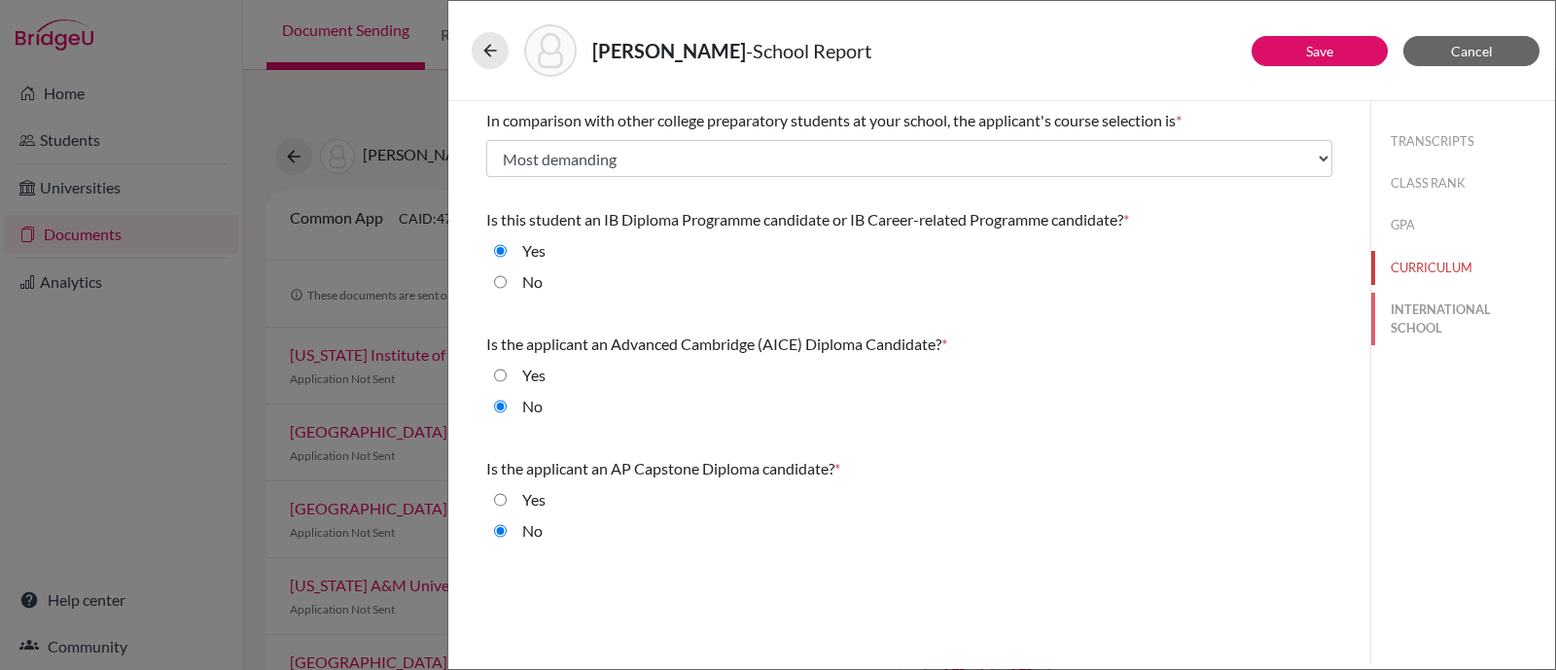
click at [1382, 316] on button "INTERNATIONAL SCHOOL" at bounding box center [1463, 319] width 184 height 53
radio input "true"
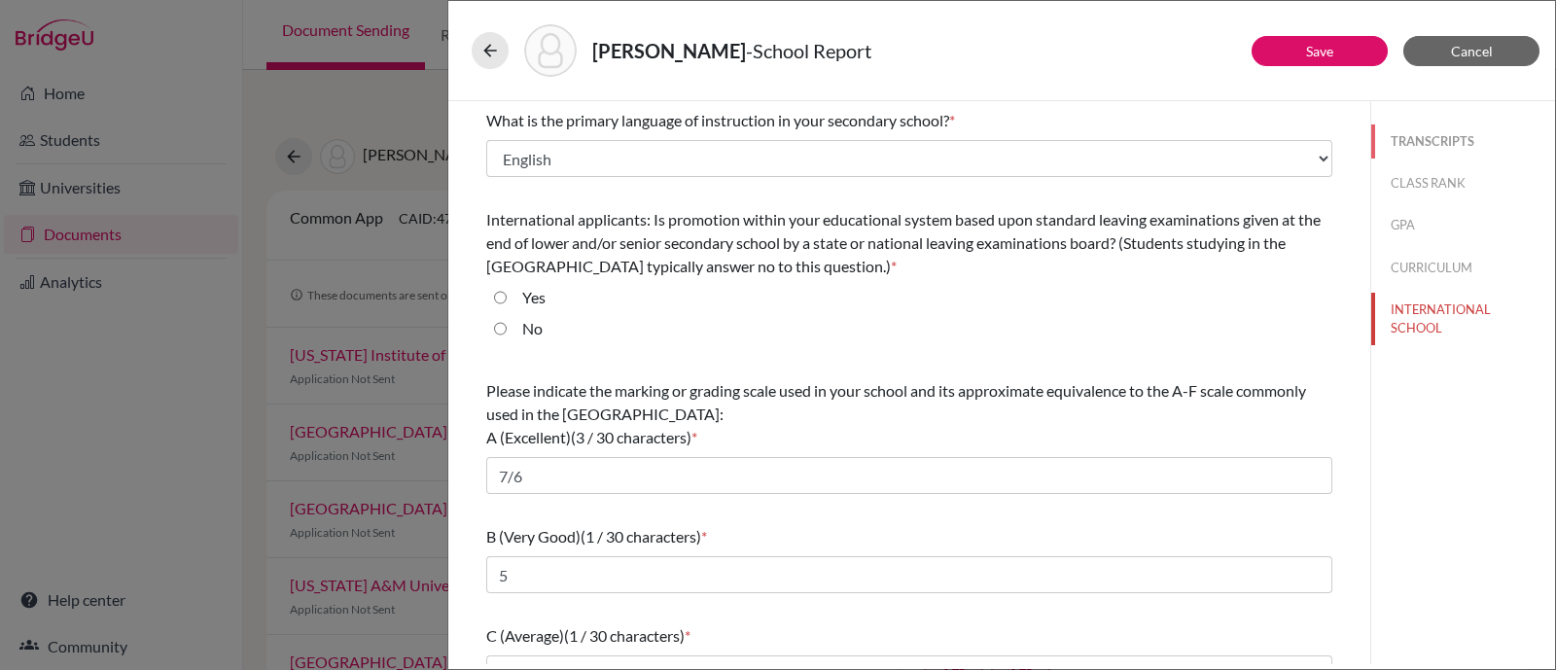
click at [1382, 135] on button "TRANSCRIPTS" at bounding box center [1463, 141] width 184 height 34
select select "1"
select select "0"
select select "689869"
select select "0"
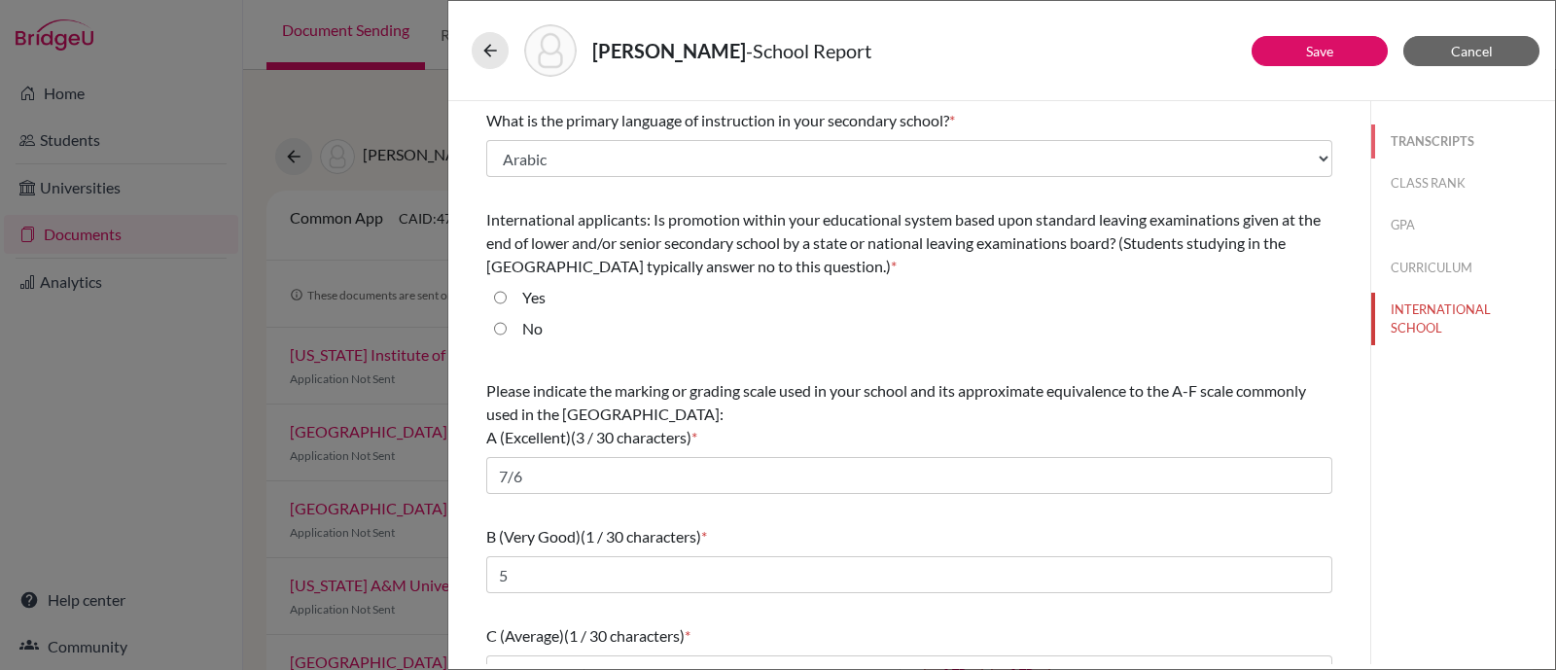
select select "1"
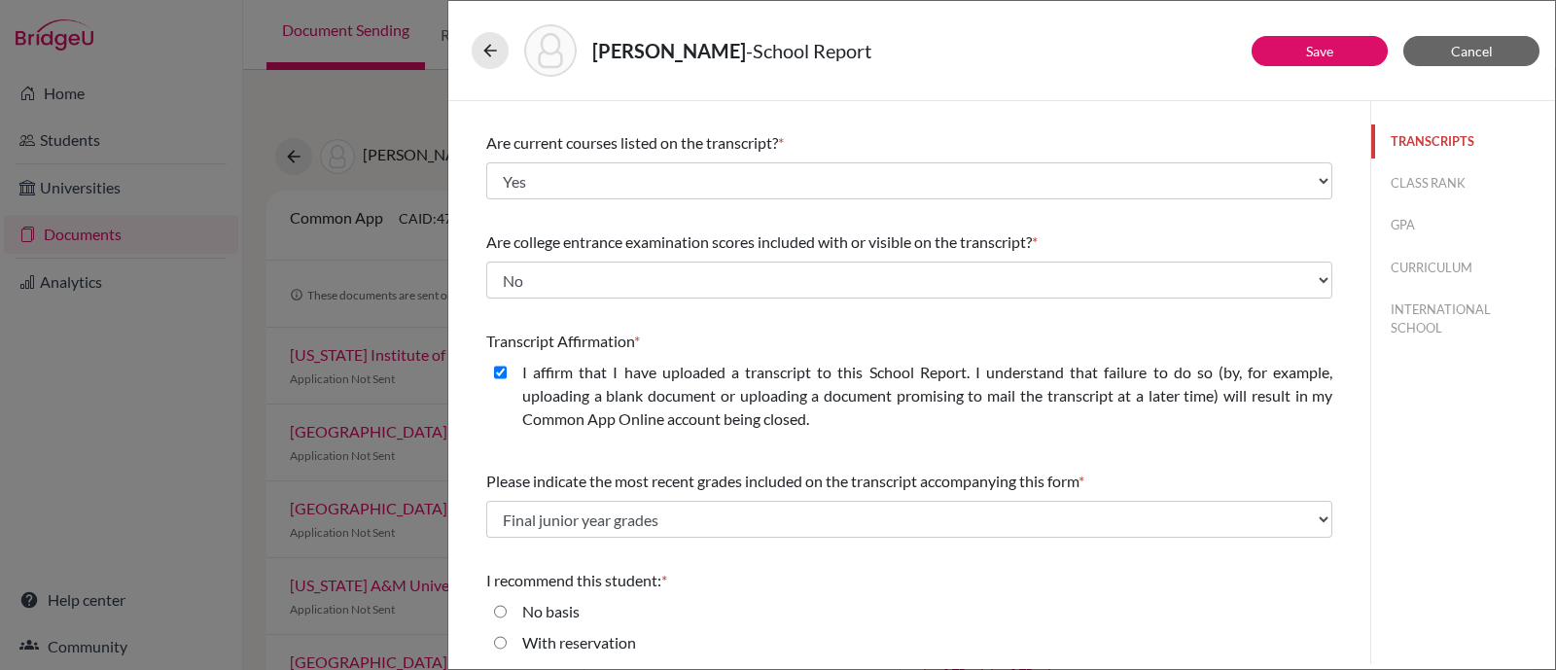
scroll to position [274, 0]
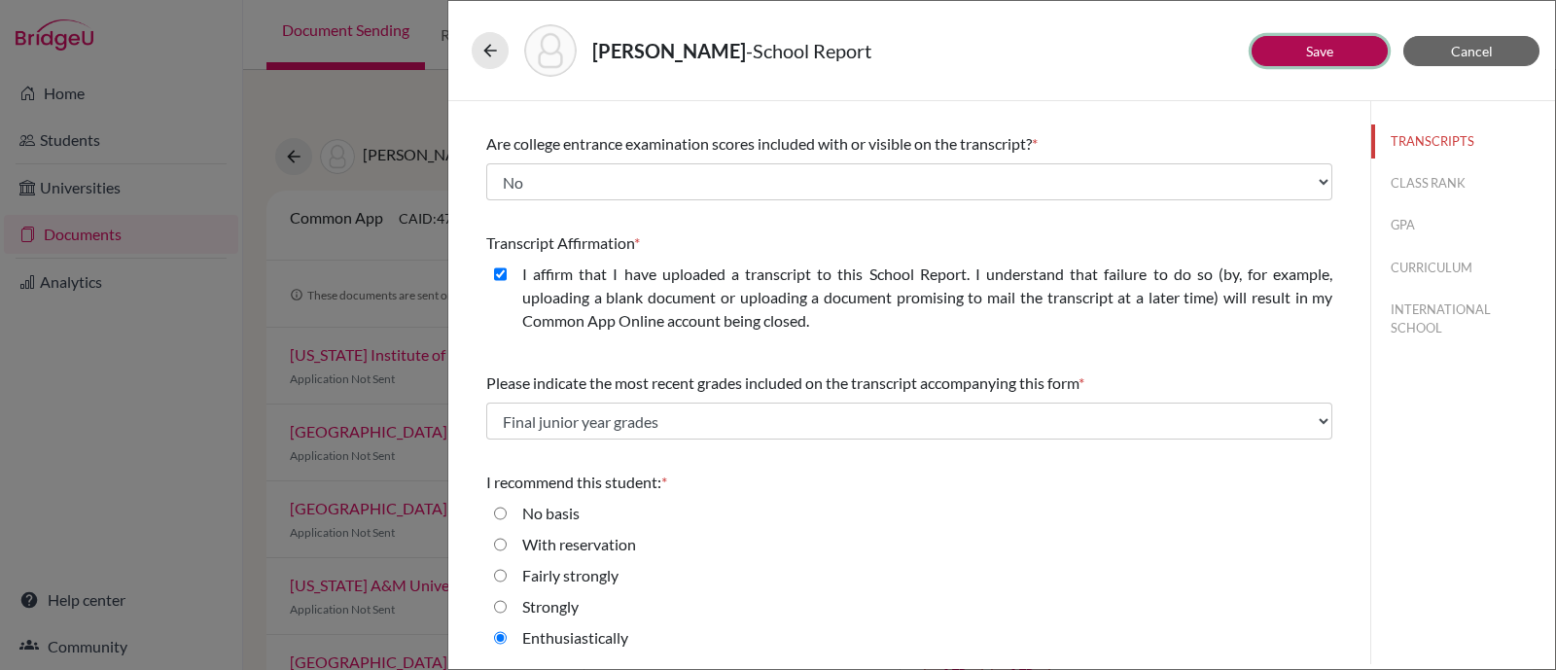
click at [1333, 52] on button "Save" at bounding box center [1319, 51] width 136 height 30
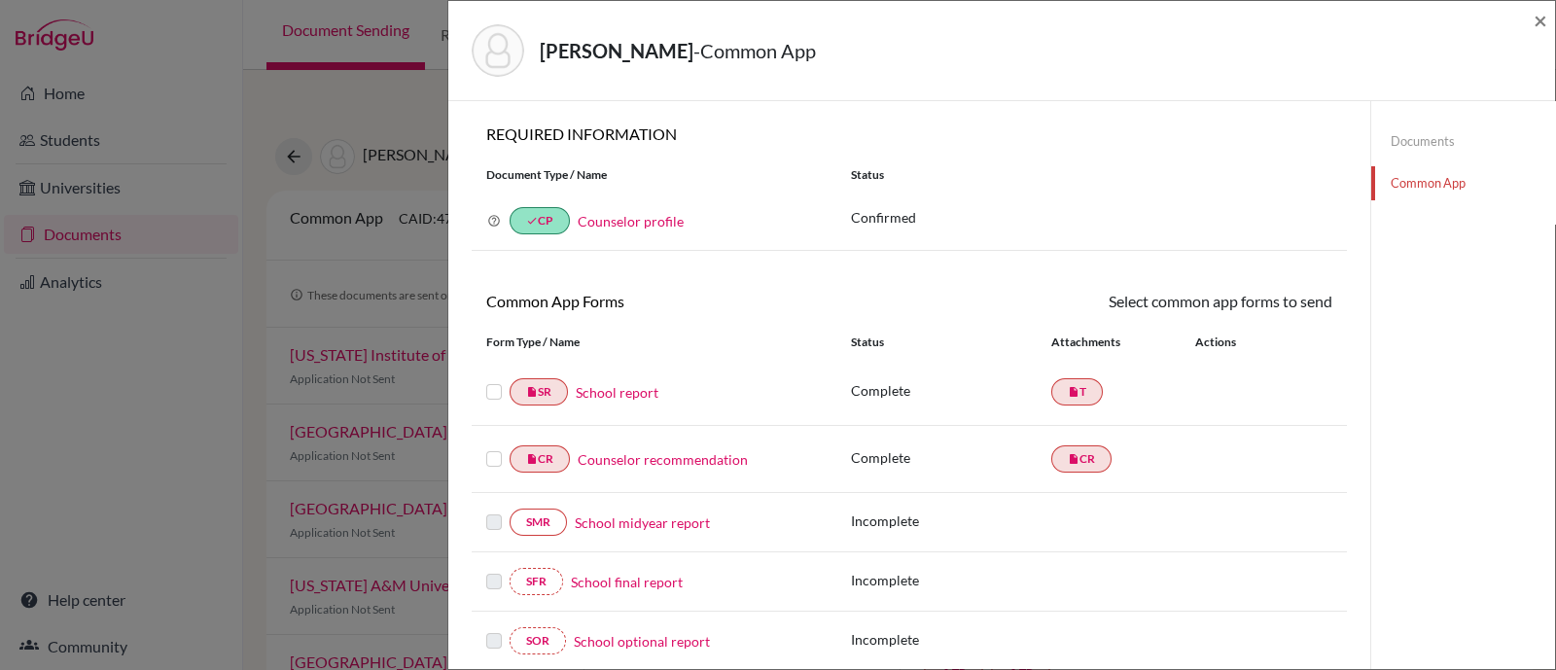
click at [492, 380] on label at bounding box center [494, 380] width 16 height 0
click at [0, 0] on input "checkbox" at bounding box center [0, 0] width 0 height 0
click at [490, 449] on label at bounding box center [494, 449] width 16 height 0
click at [0, 0] on input "checkbox" at bounding box center [0, 0] width 0 height 0
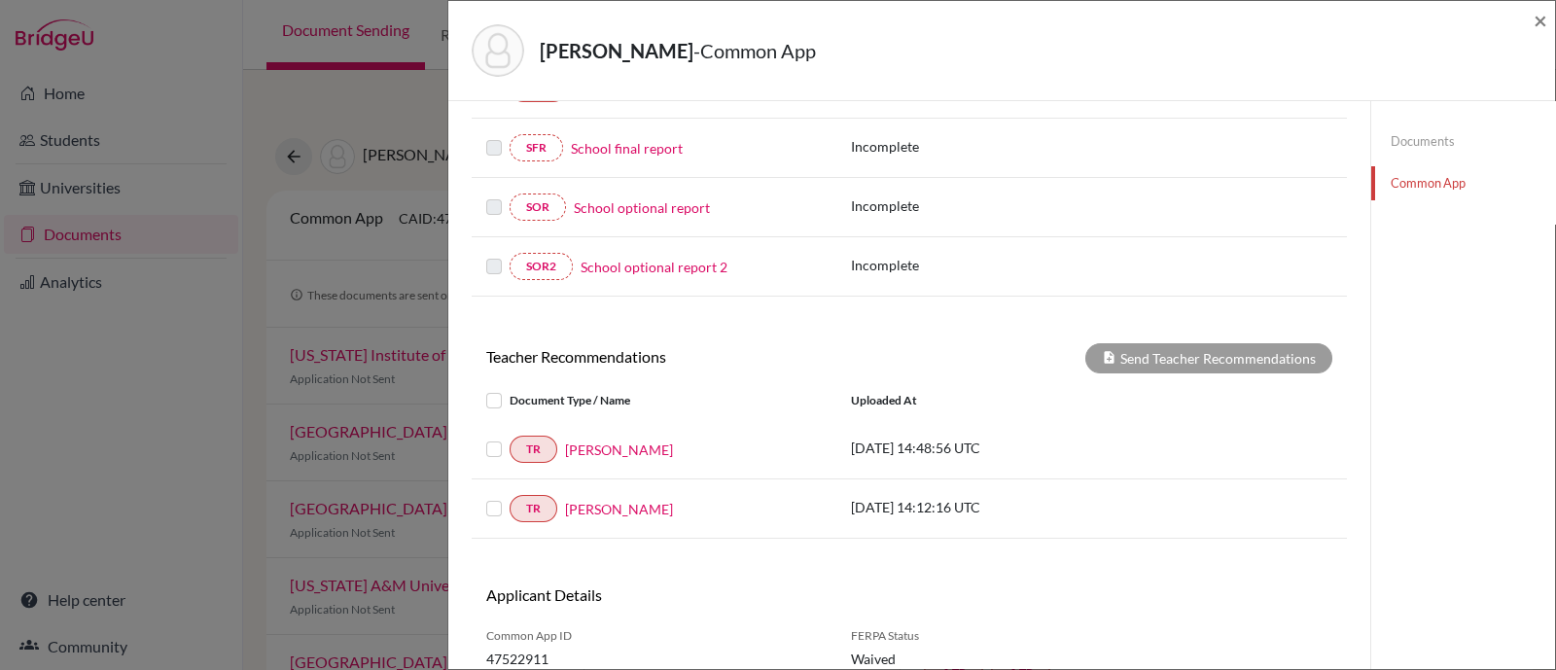
scroll to position [485, 0]
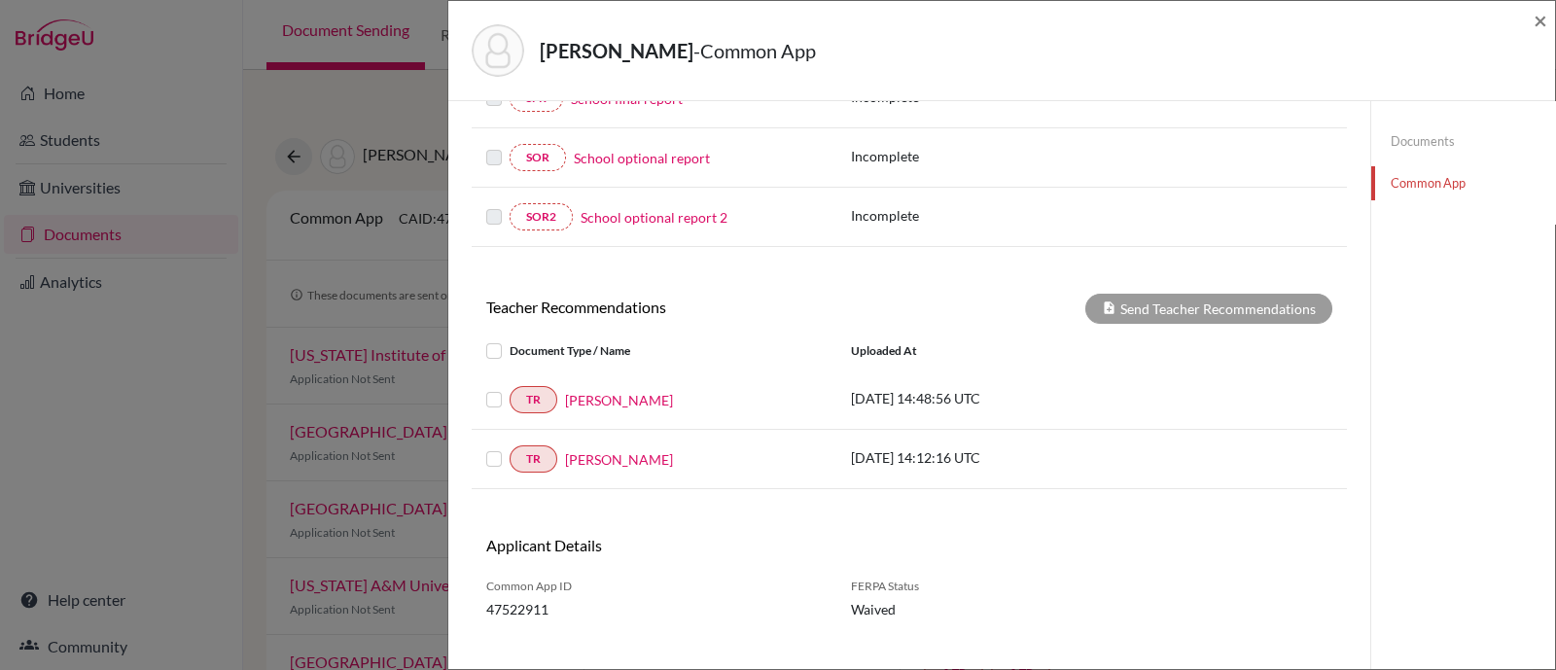
click at [509, 388] on label at bounding box center [509, 388] width 0 height 0
click at [0, 0] on input "checkbox" at bounding box center [0, 0] width 0 height 0
click at [509, 447] on label at bounding box center [509, 447] width 0 height 0
click at [0, 0] on input "checkbox" at bounding box center [0, 0] width 0 height 0
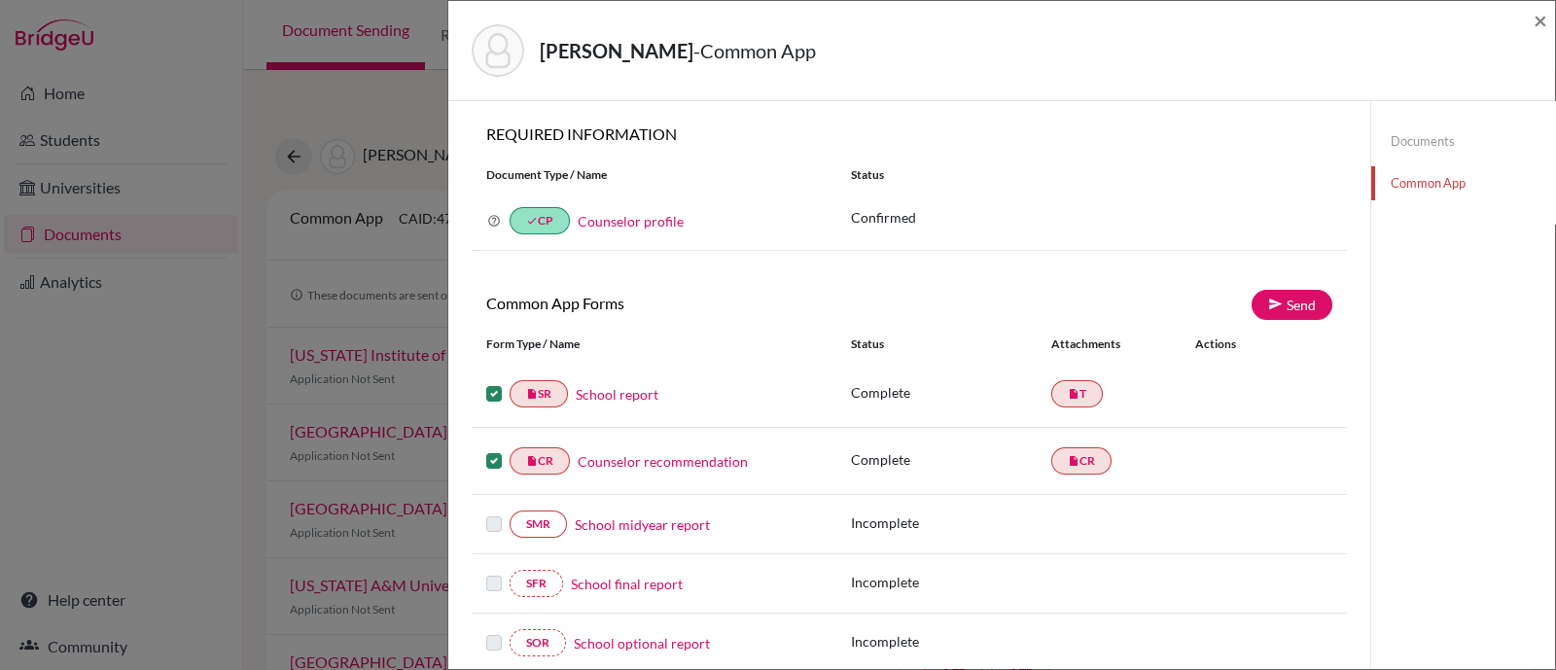
scroll to position [121, 0]
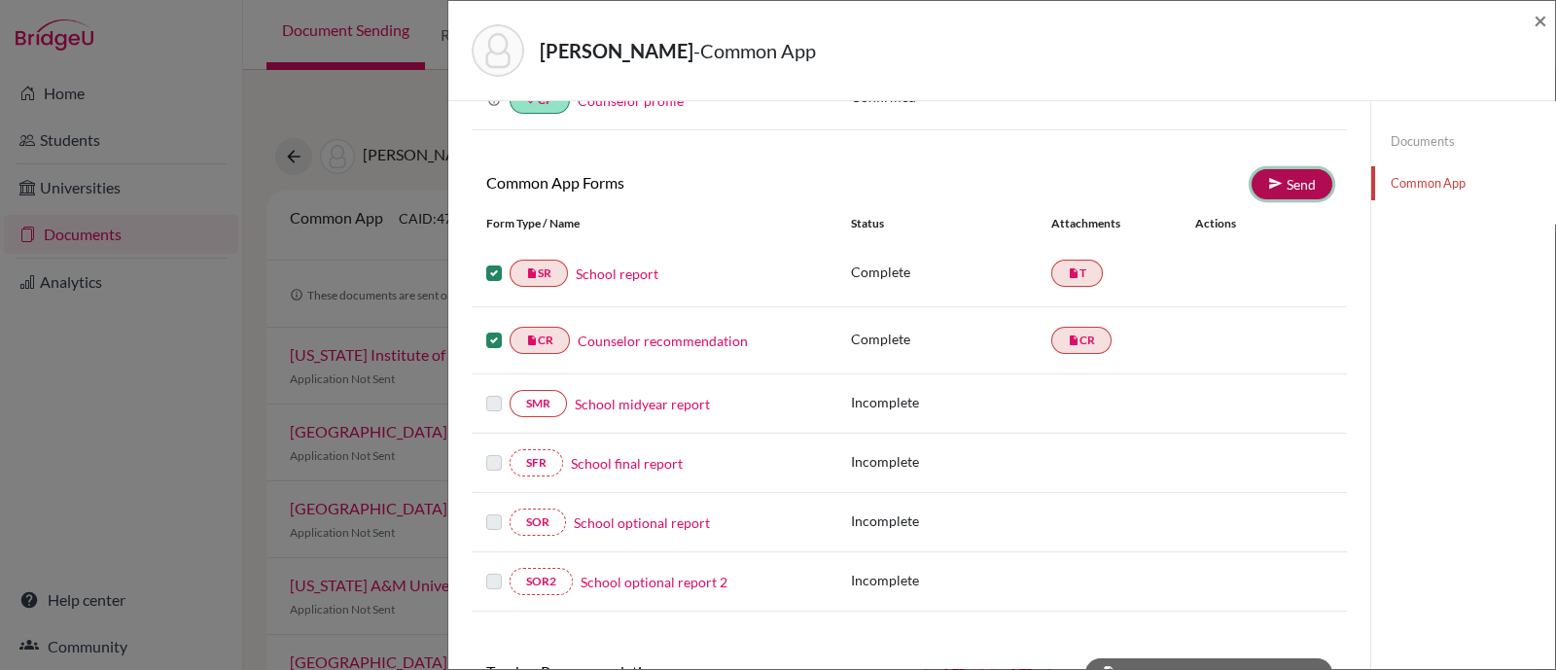
click at [1282, 192] on link "Send" at bounding box center [1291, 184] width 81 height 30
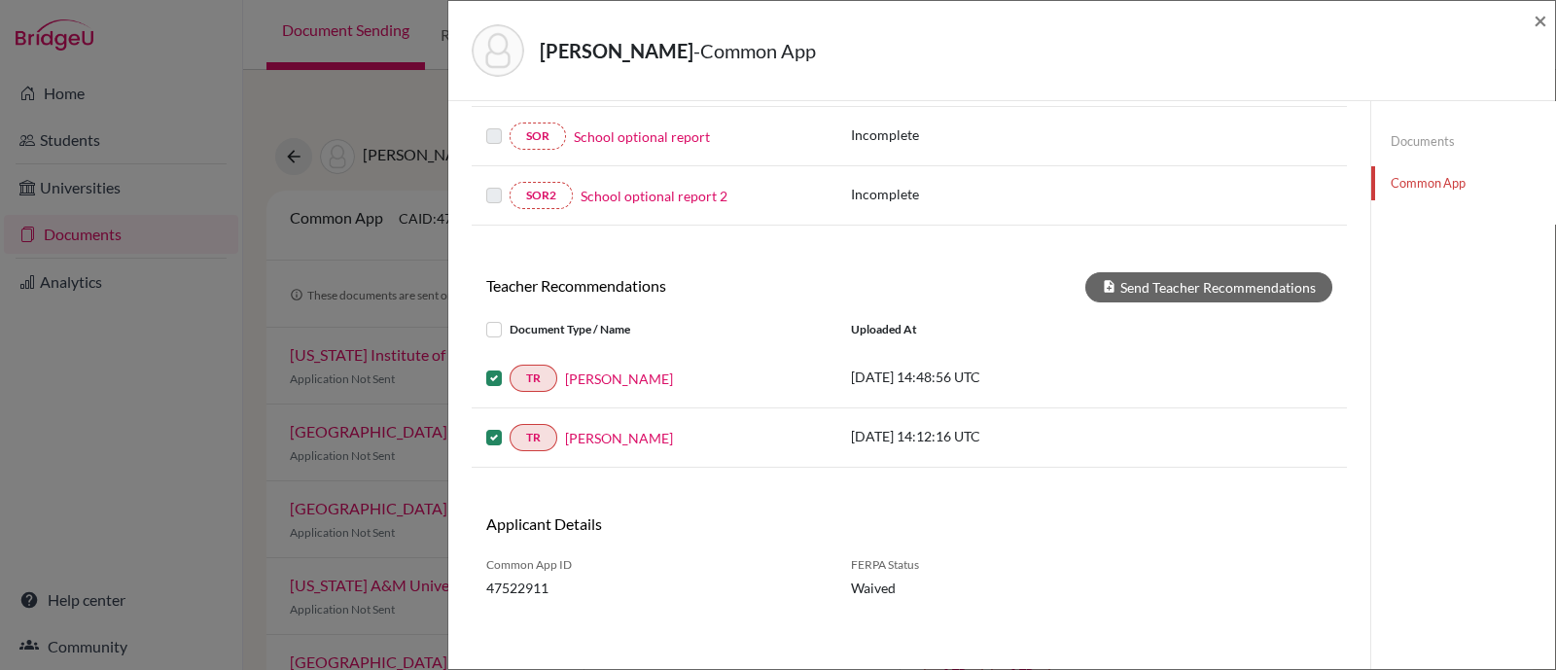
scroll to position [21, 0]
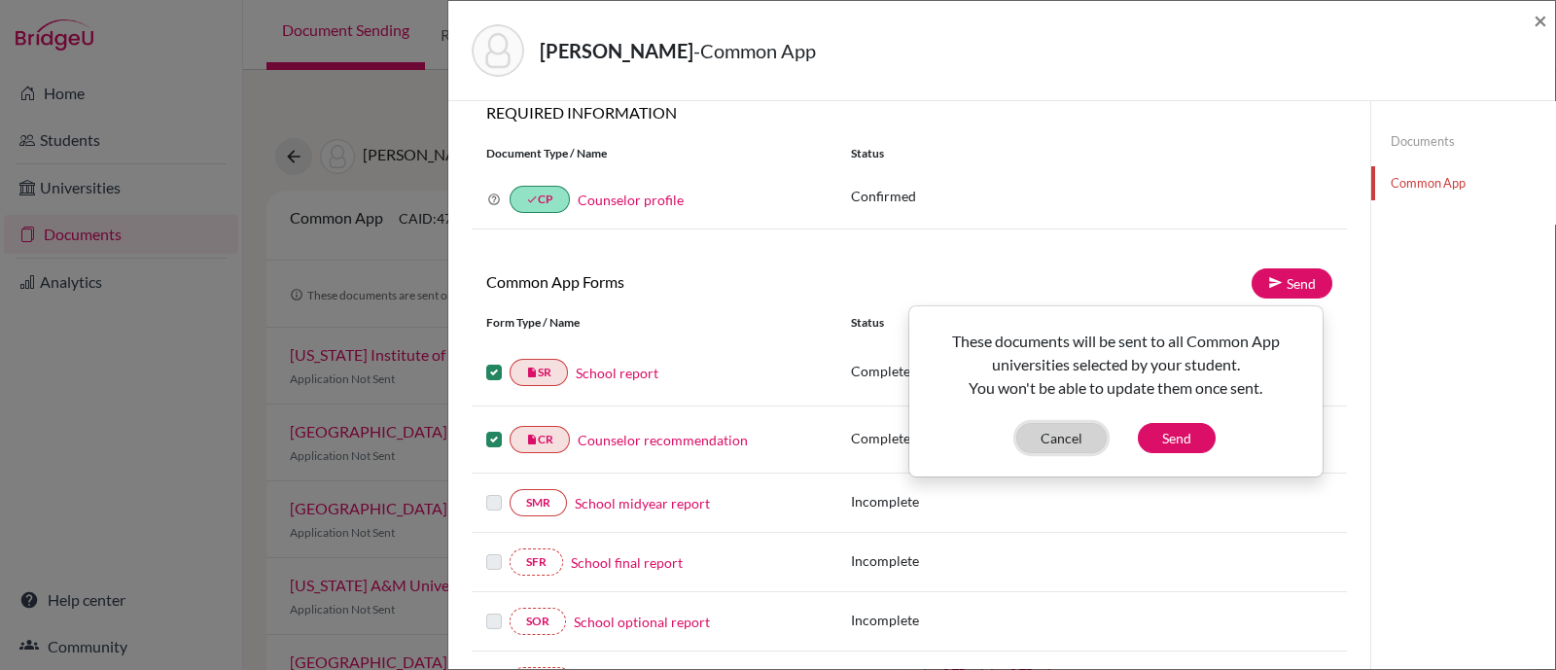
click at [1084, 436] on button "Cancel" at bounding box center [1061, 438] width 90 height 30
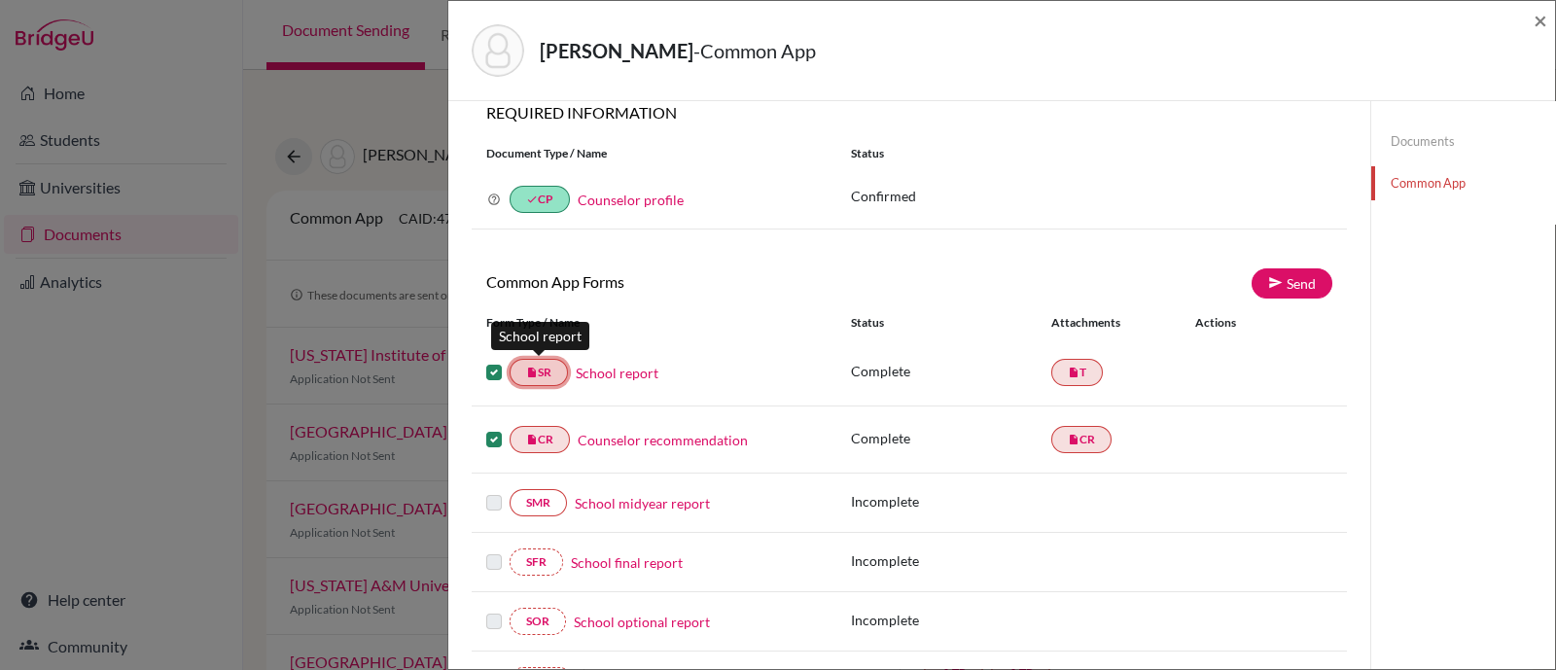
click at [535, 377] on link "insert_drive_file SR" at bounding box center [538, 372] width 58 height 27
click at [594, 373] on link "School report" at bounding box center [617, 373] width 83 height 20
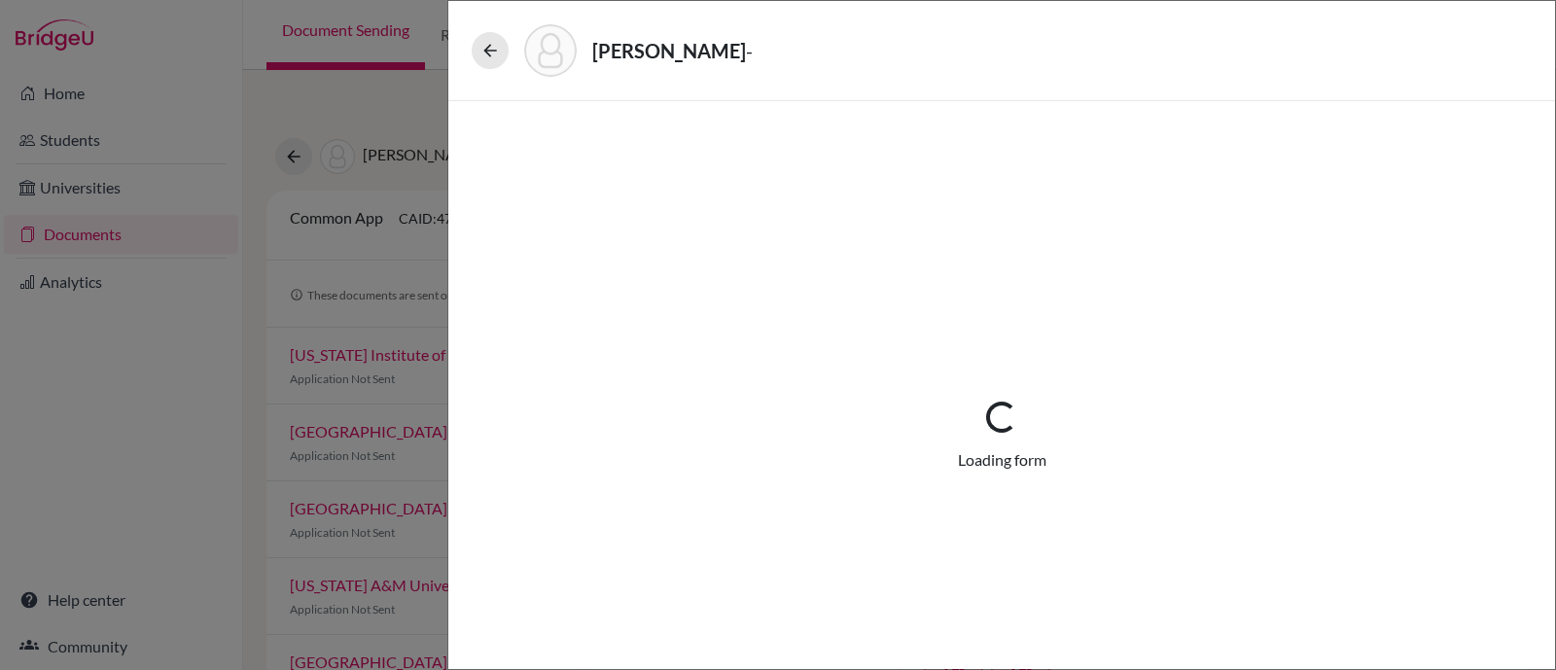
select select "1"
select select "689869"
select select "0"
select select "1"
select select "0"
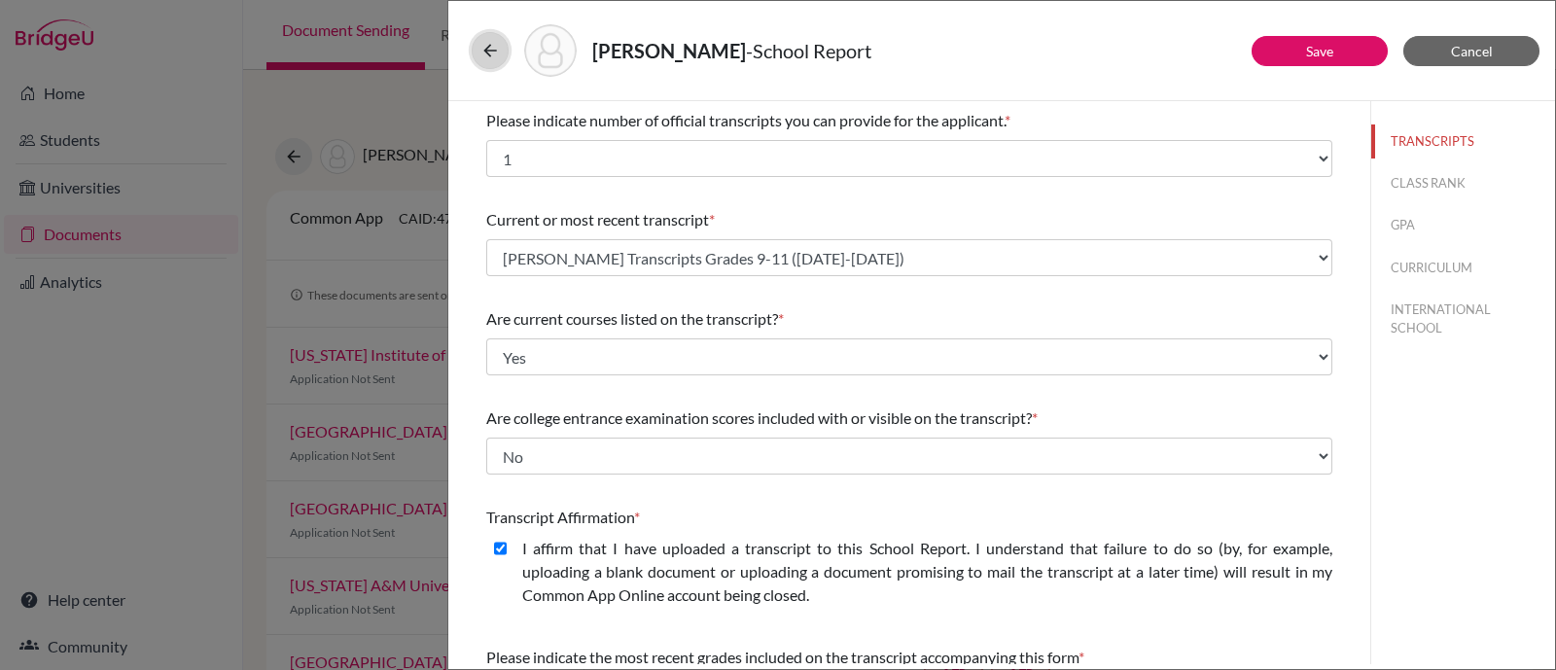
click at [480, 51] on icon at bounding box center [489, 50] width 19 height 19
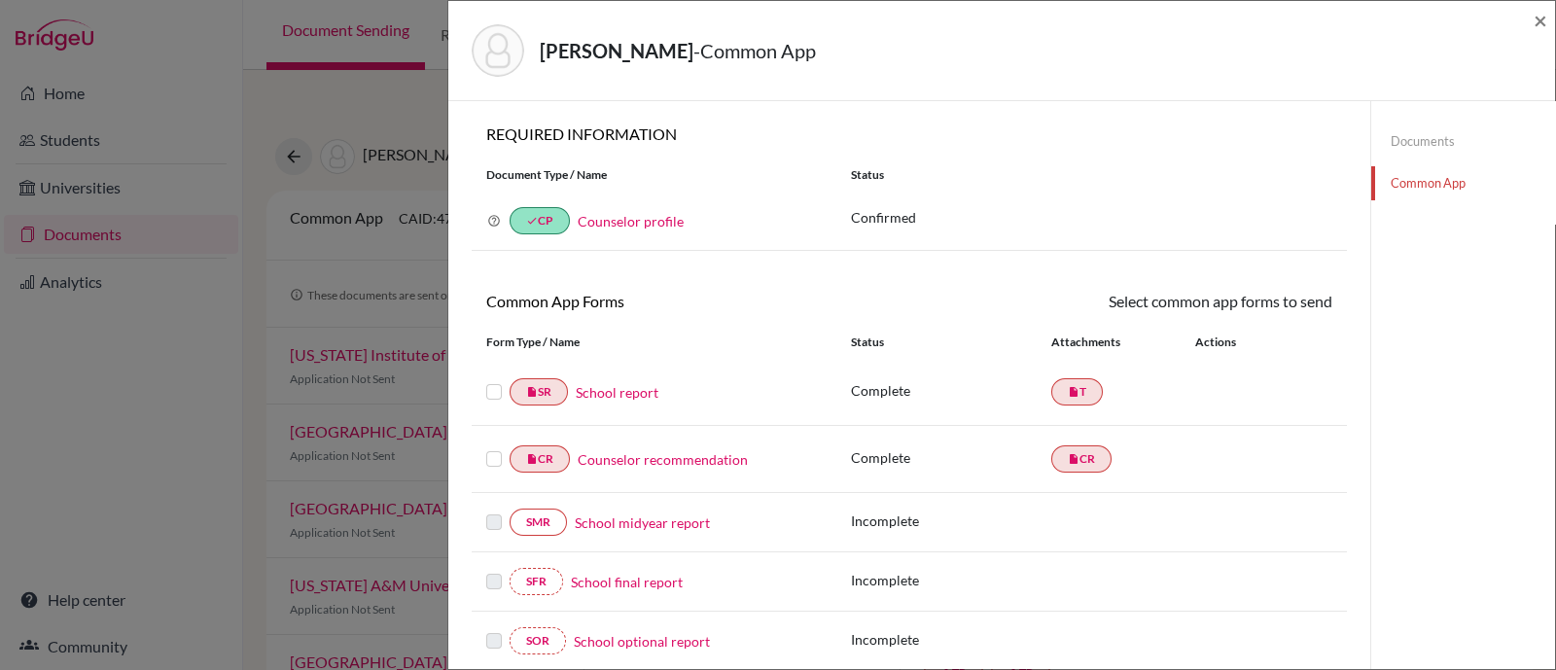
click at [493, 380] on label at bounding box center [494, 380] width 16 height 0
click at [0, 0] on input "checkbox" at bounding box center [0, 0] width 0 height 0
click at [487, 449] on label at bounding box center [494, 449] width 16 height 0
click at [0, 0] on input "checkbox" at bounding box center [0, 0] width 0 height 0
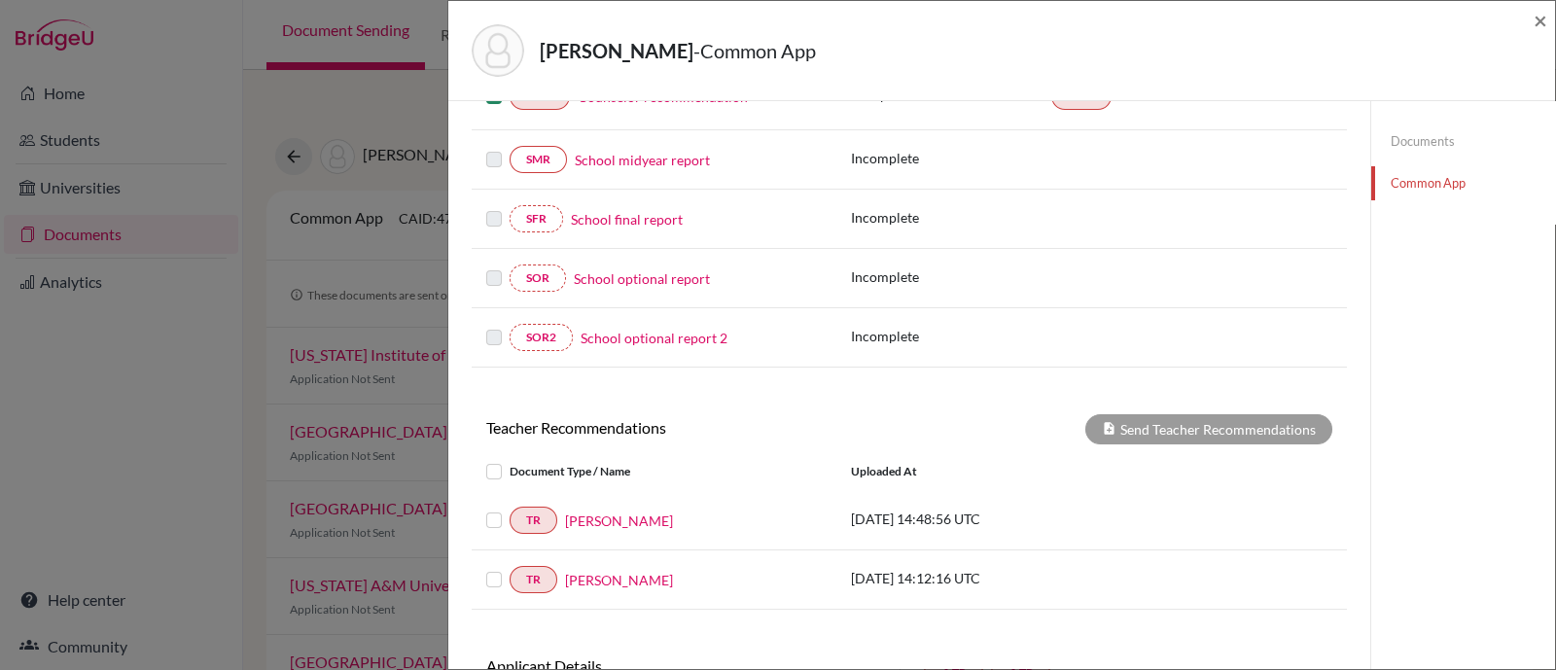
click at [509, 460] on label at bounding box center [509, 460] width 0 height 0
click at [0, 0] on input "checkbox" at bounding box center [0, 0] width 0 height 0
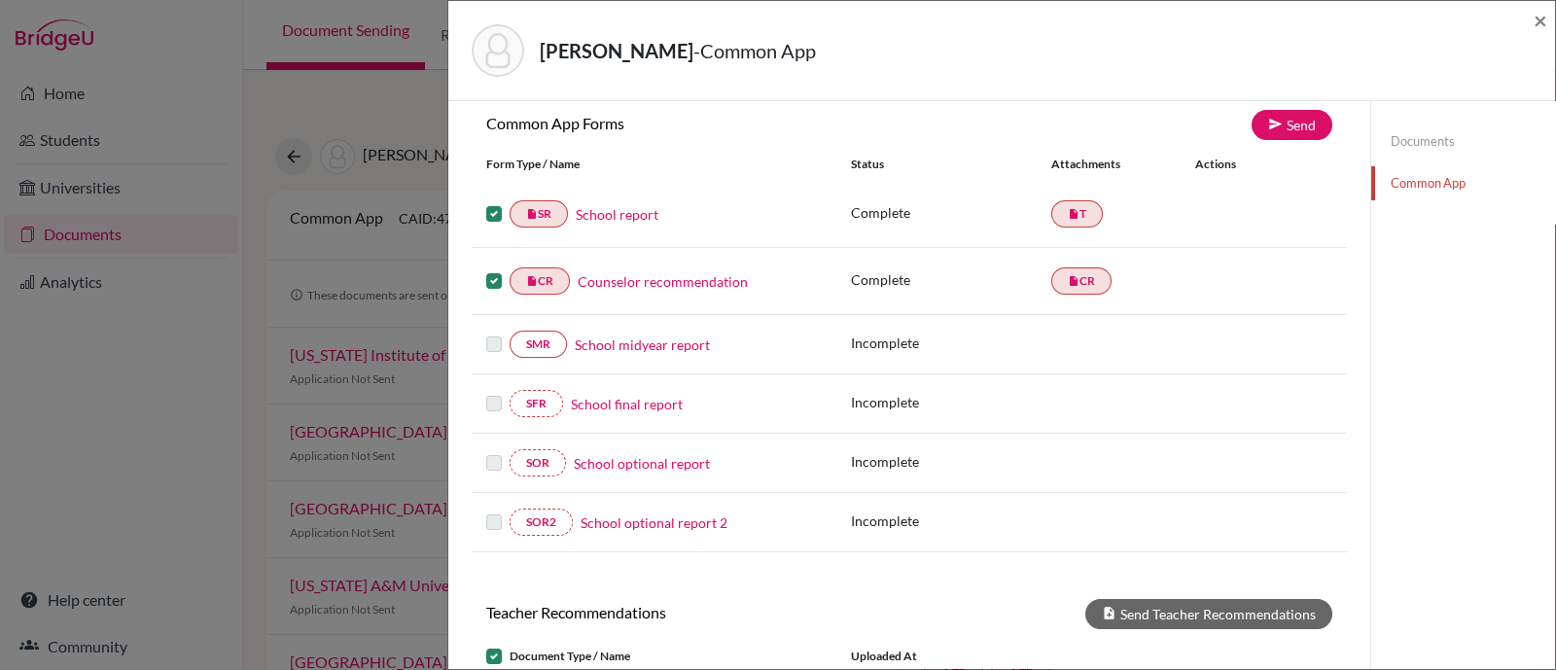
scroll to position [0, 0]
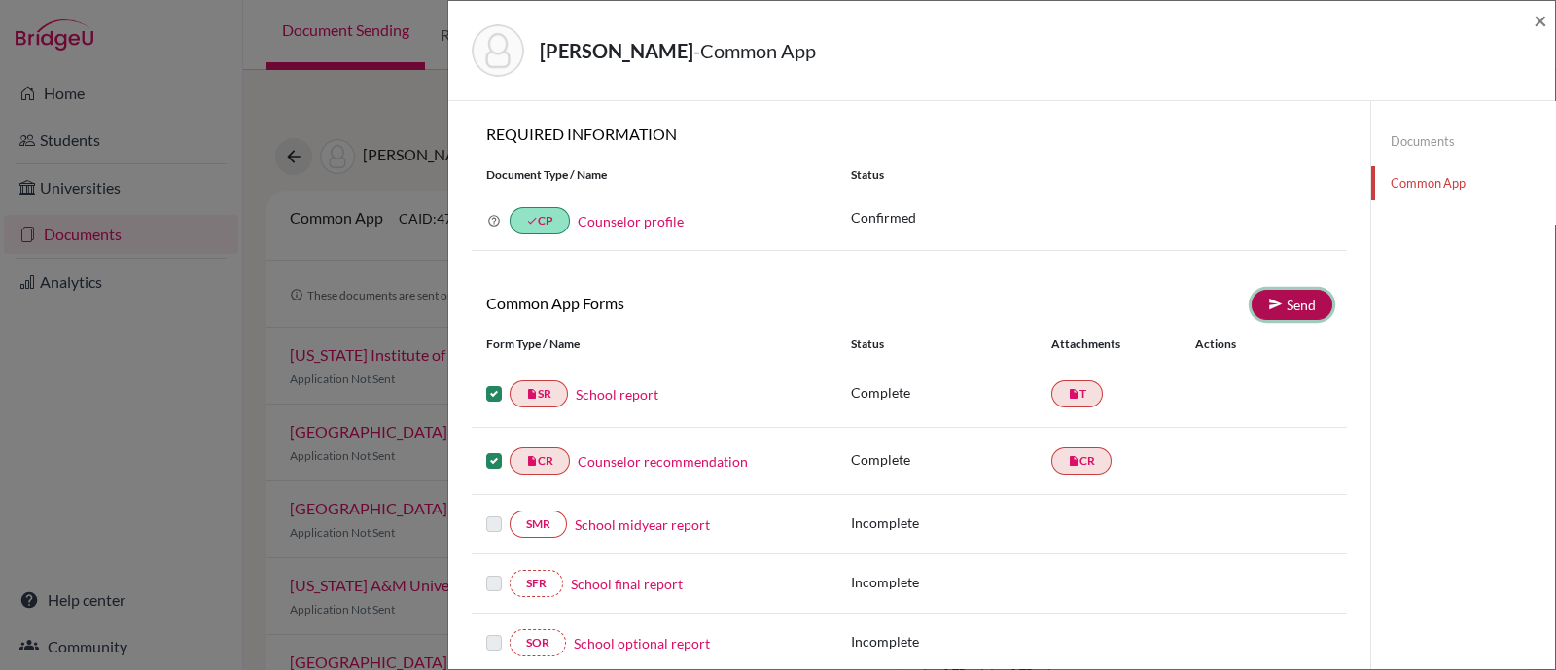
click at [1294, 311] on link "Send" at bounding box center [1291, 305] width 81 height 30
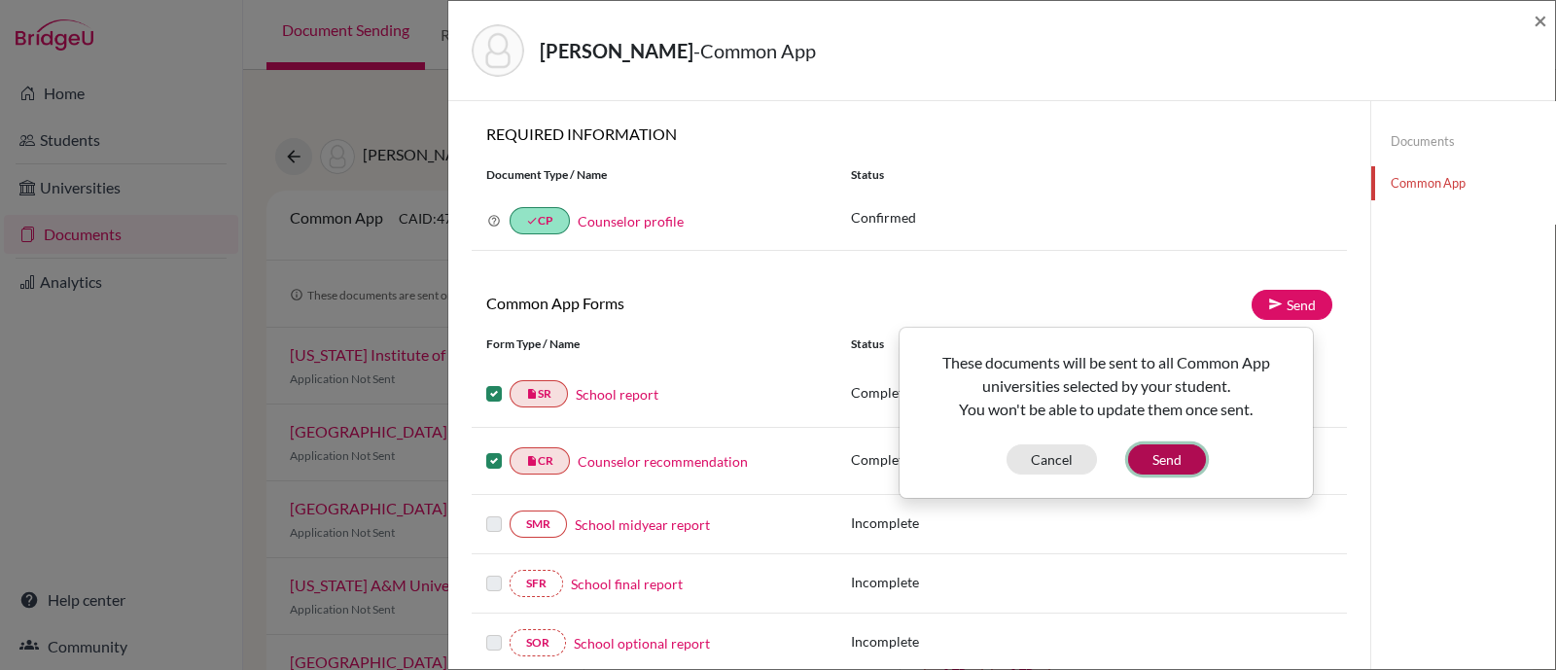
click at [1186, 461] on button "Send" at bounding box center [1167, 459] width 78 height 30
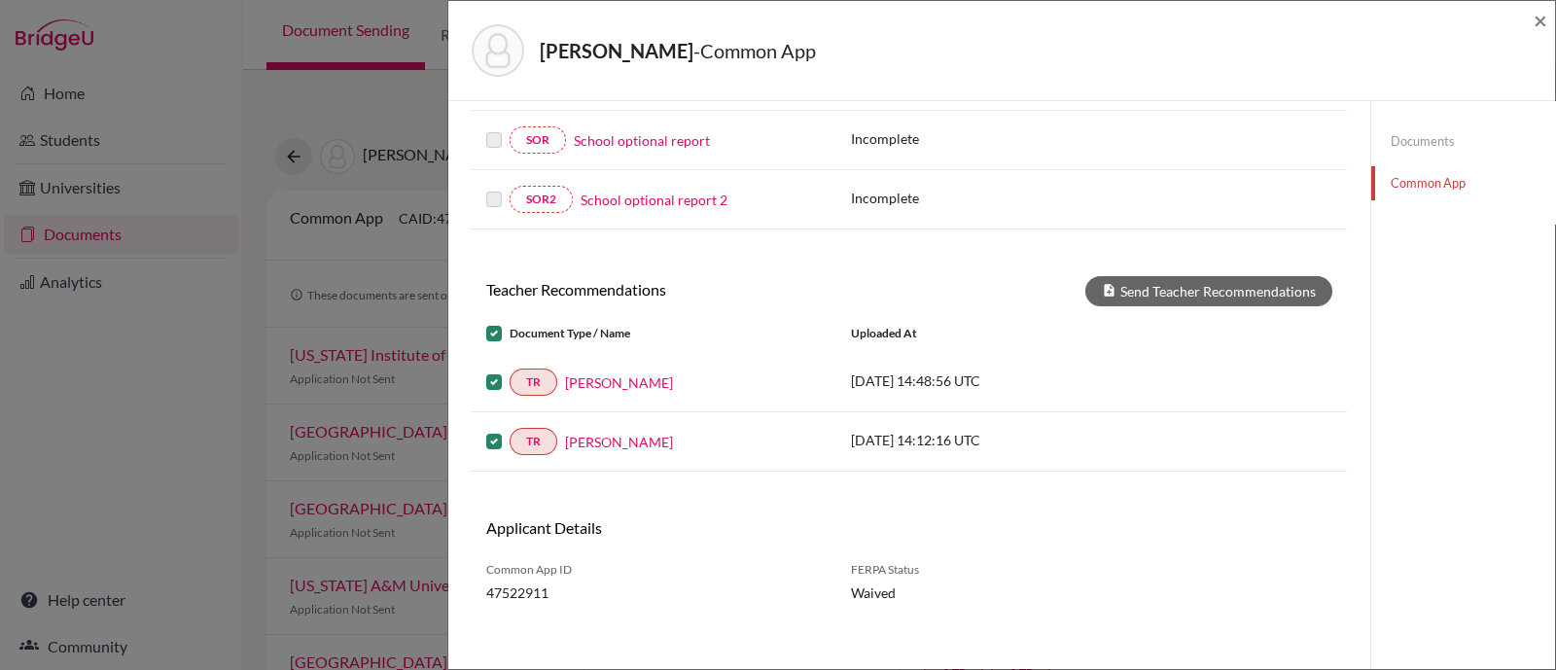
scroll to position [506, 0]
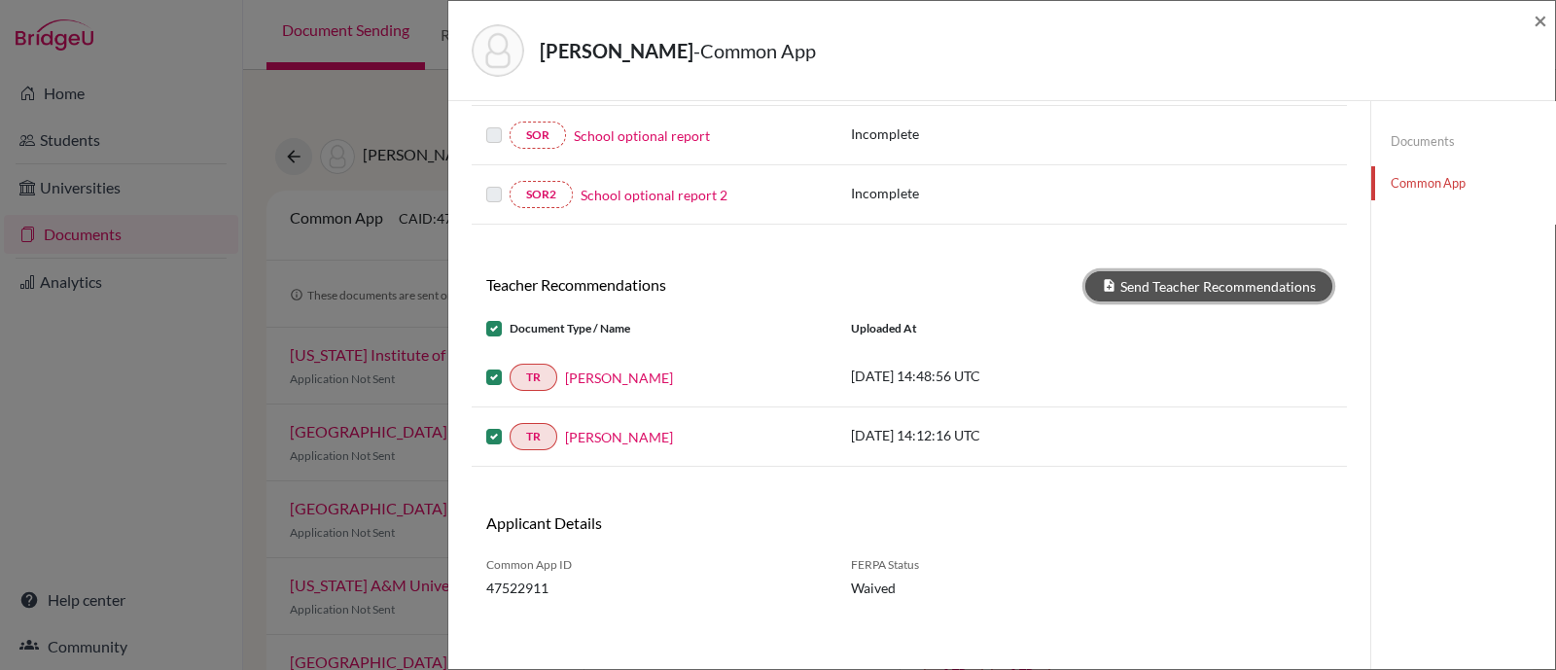
click at [1200, 282] on button "Send Teacher Recommendations" at bounding box center [1208, 286] width 247 height 30
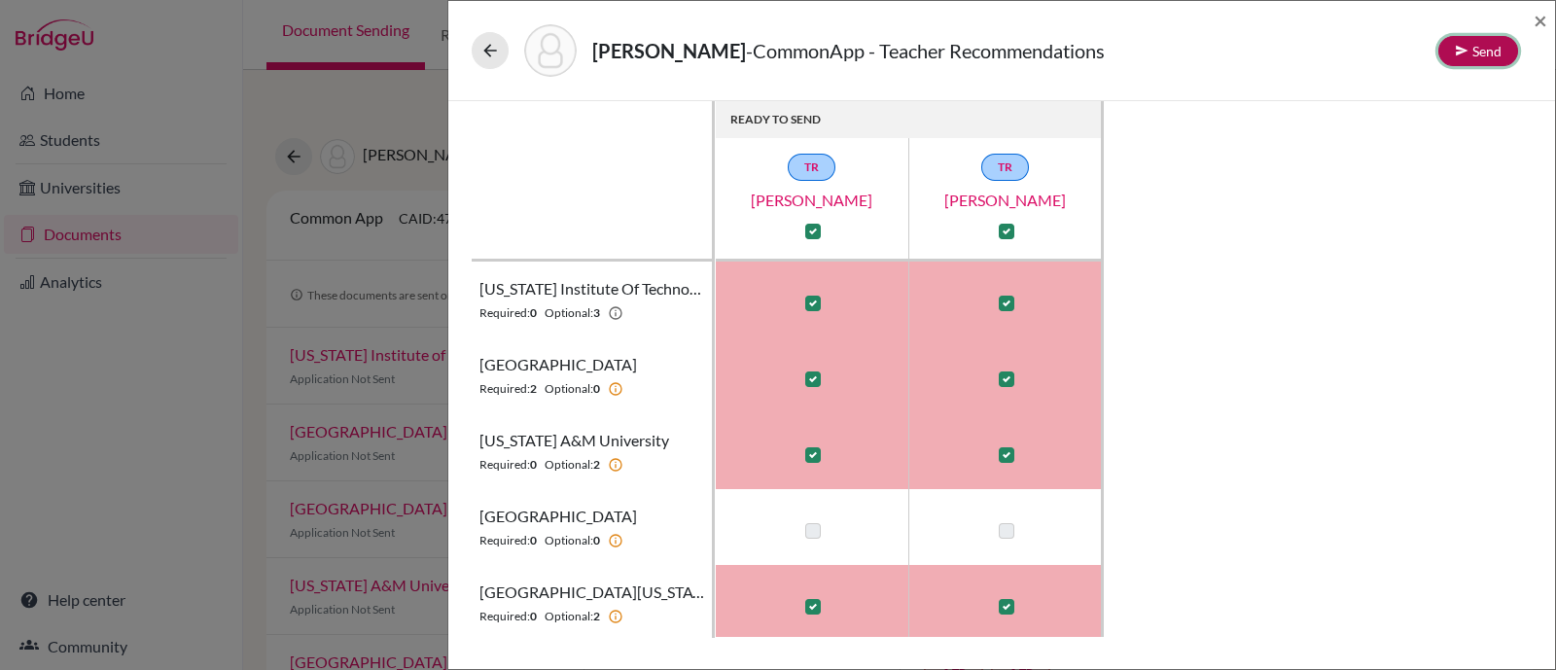
click at [1382, 46] on button "Send" at bounding box center [1478, 51] width 80 height 30
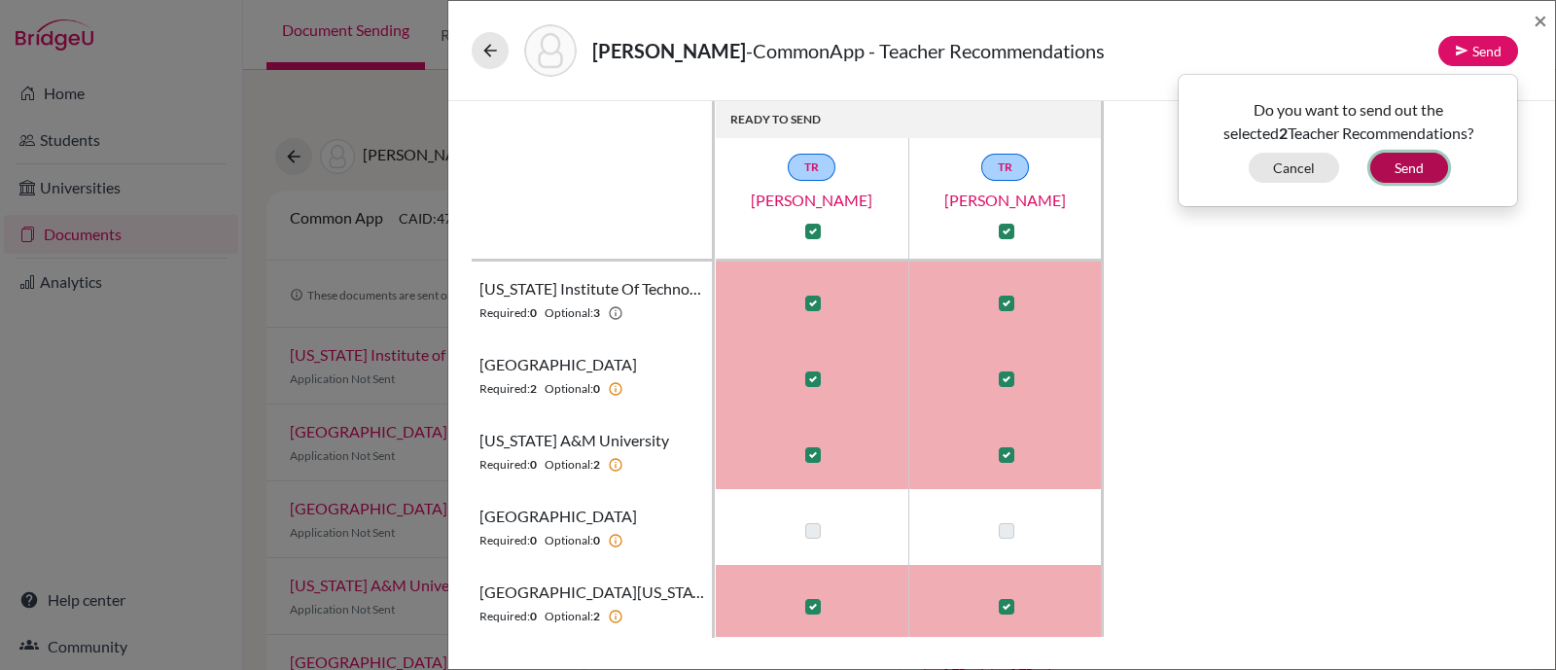
click at [1382, 179] on button "Send" at bounding box center [1409, 168] width 78 height 30
checkbox input "false"
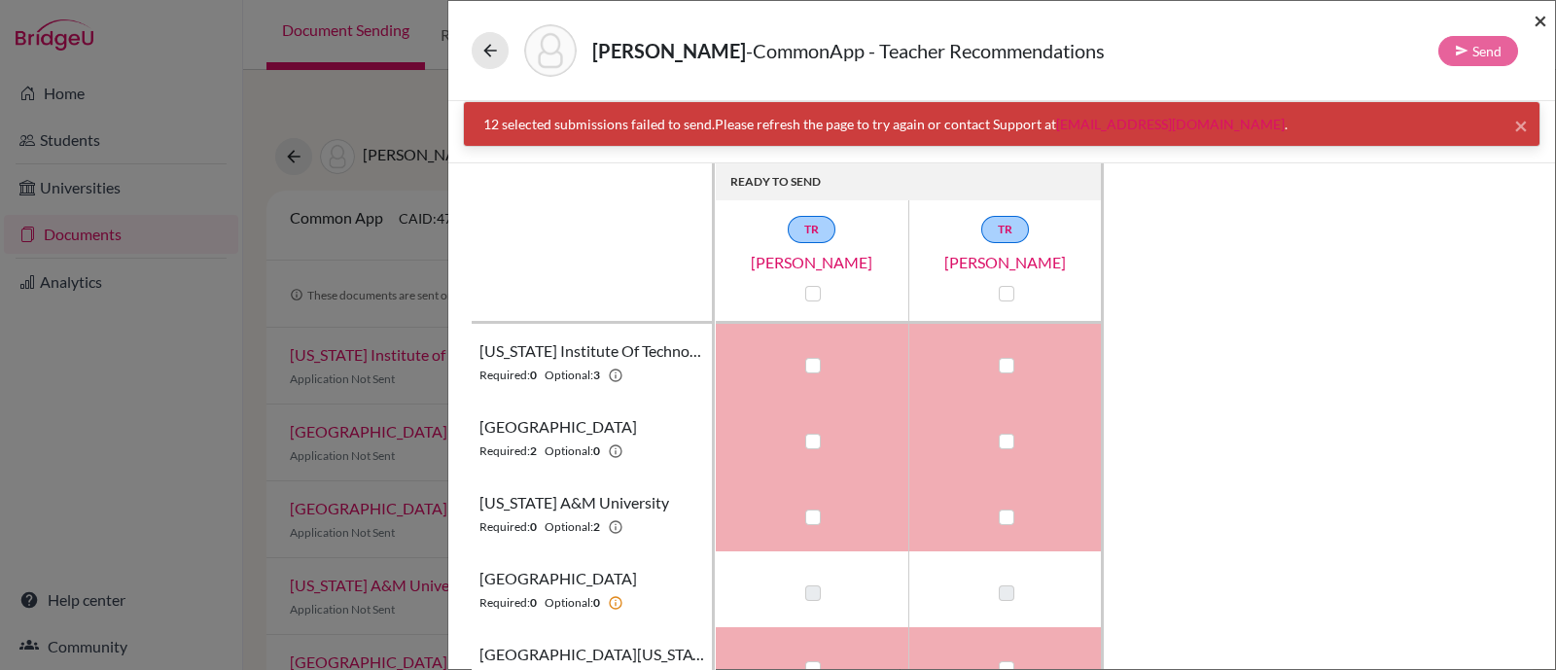
click at [1382, 13] on span "×" at bounding box center [1540, 20] width 14 height 28
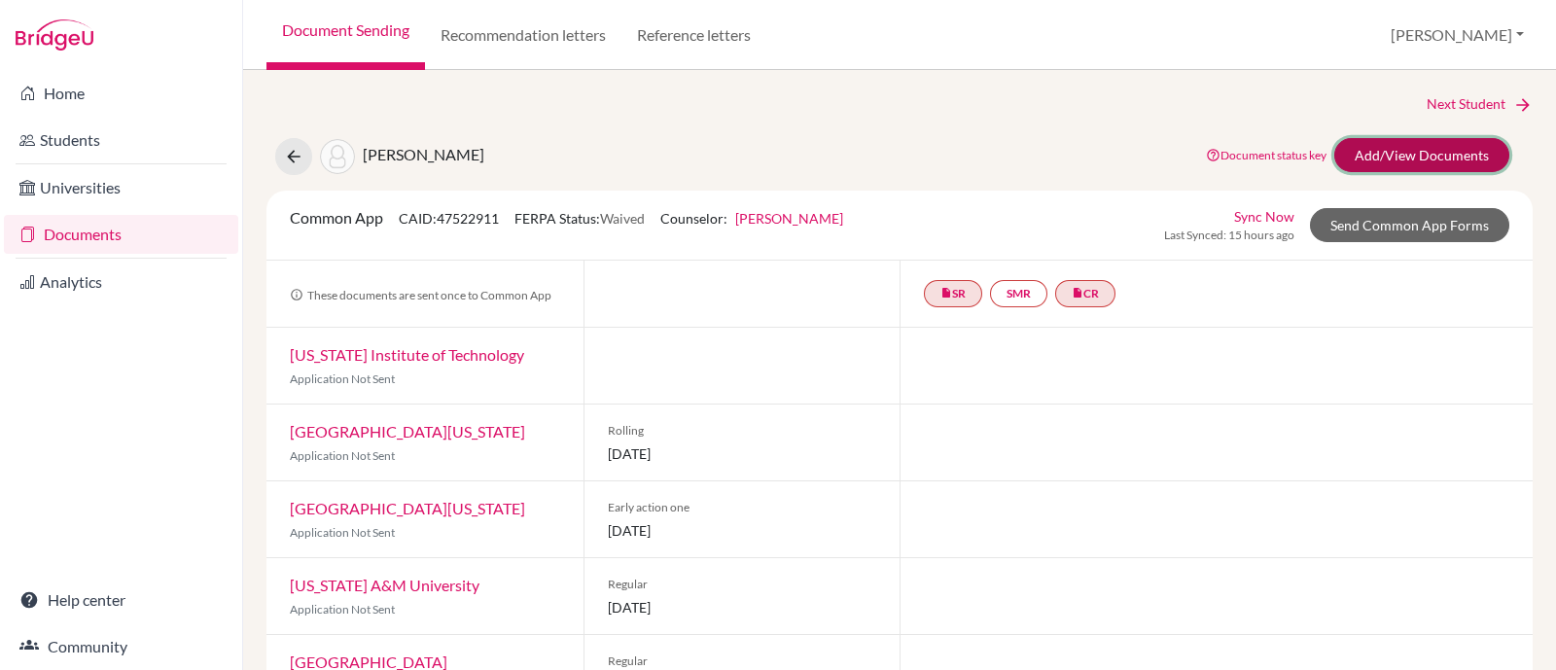
click at [1360, 148] on link "Add/View Documents" at bounding box center [1421, 155] width 175 height 34
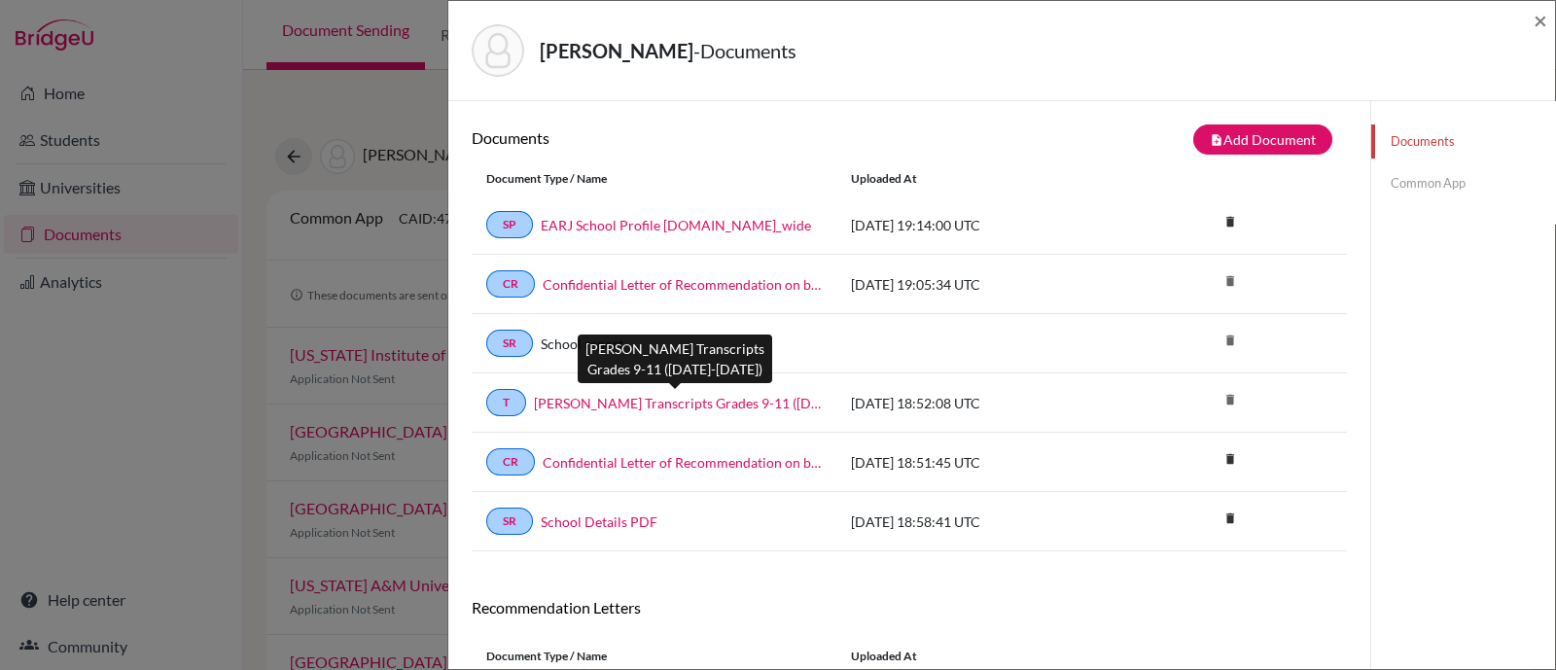
click at [764, 401] on link "Mikael Byrkjeland Transcripts Grades 9-11 (2022-2025)" at bounding box center [678, 403] width 288 height 20
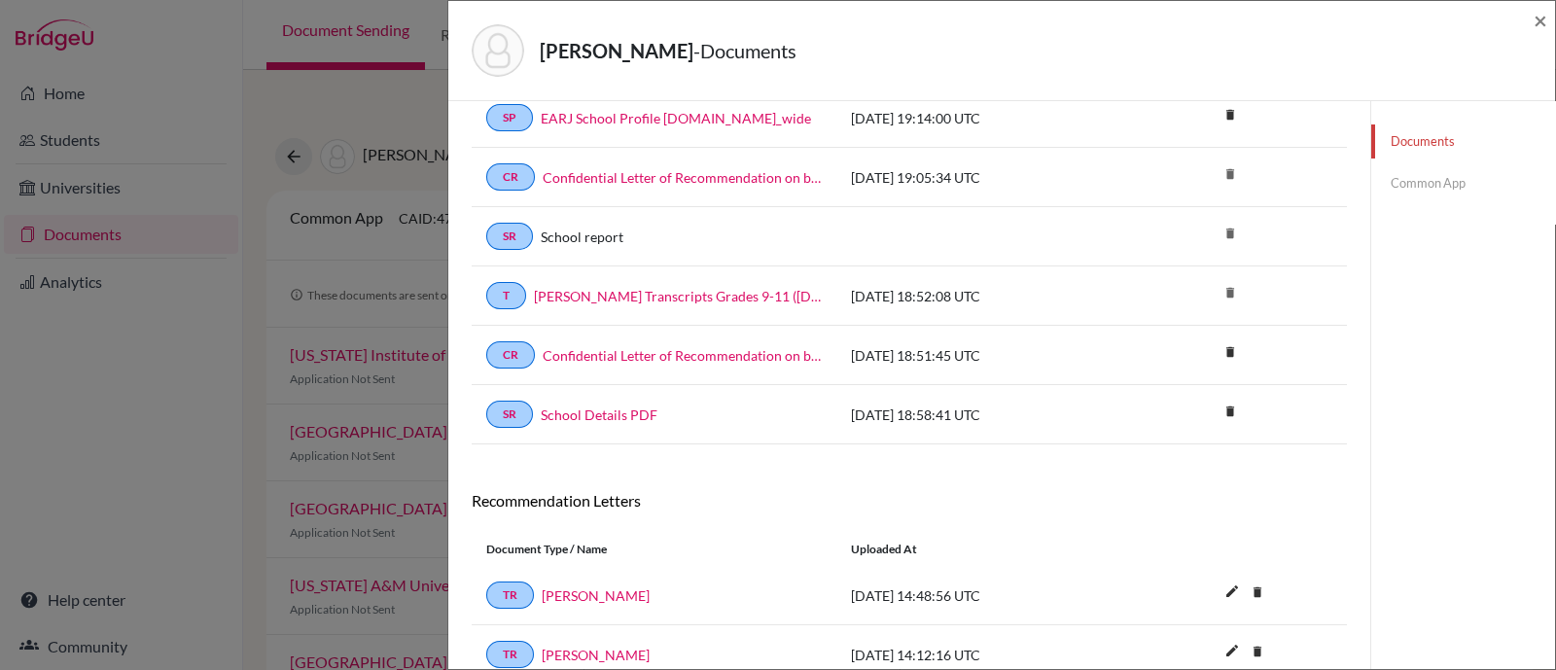
scroll to position [187, 0]
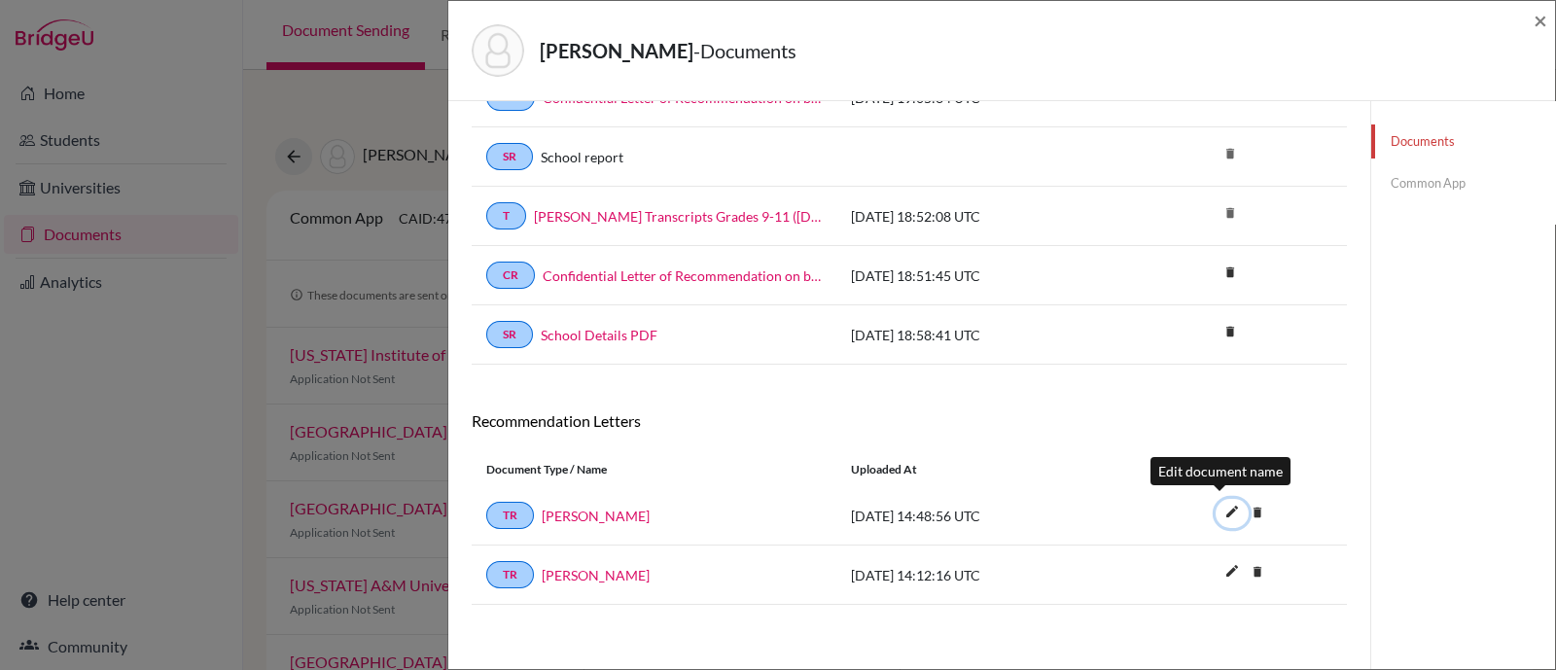
click at [1216, 512] on icon "edit" at bounding box center [1231, 511] width 31 height 31
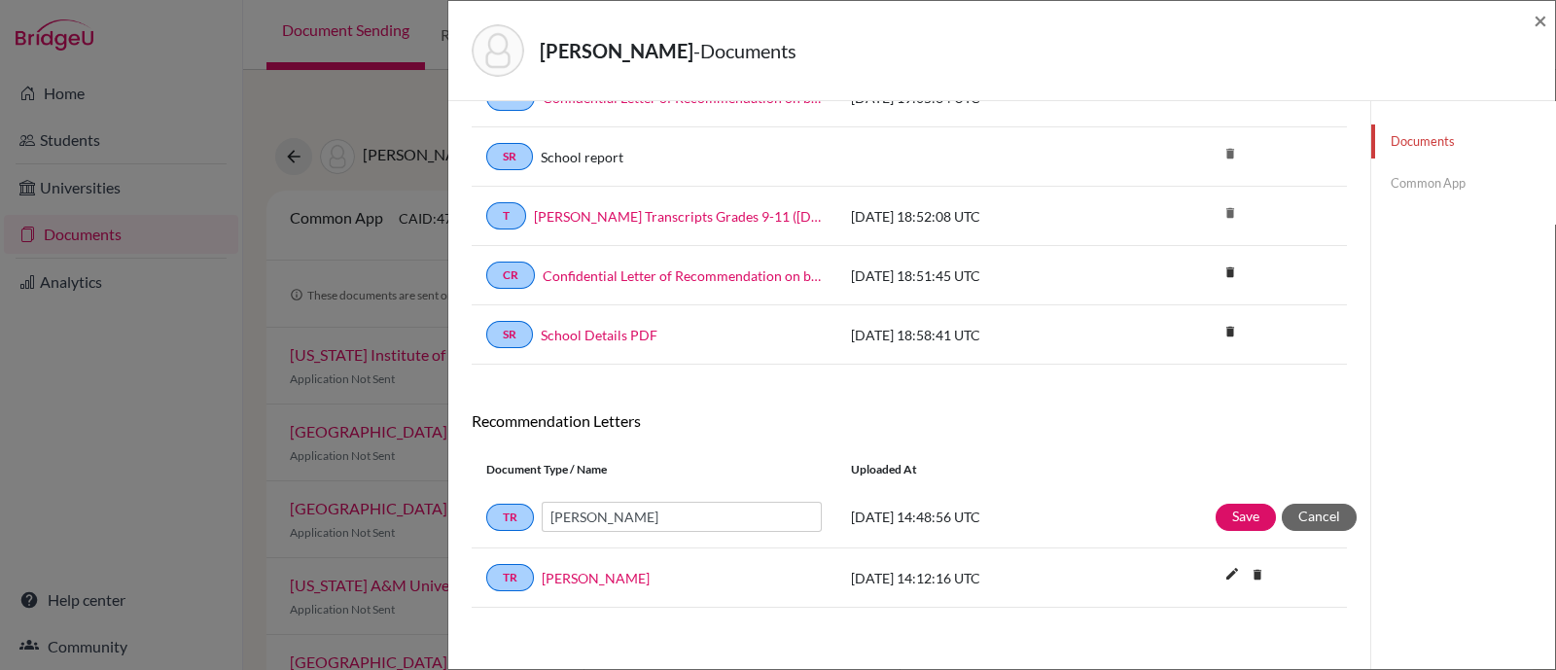
click at [549, 513] on input "Telecio Neto" at bounding box center [682, 517] width 280 height 30
type input "Telecio Neto"
click at [1382, 24] on div "Byrkjeland, Mikael - Documents ×" at bounding box center [1001, 51] width 1106 height 100
click at [1382, 24] on span "×" at bounding box center [1540, 20] width 14 height 28
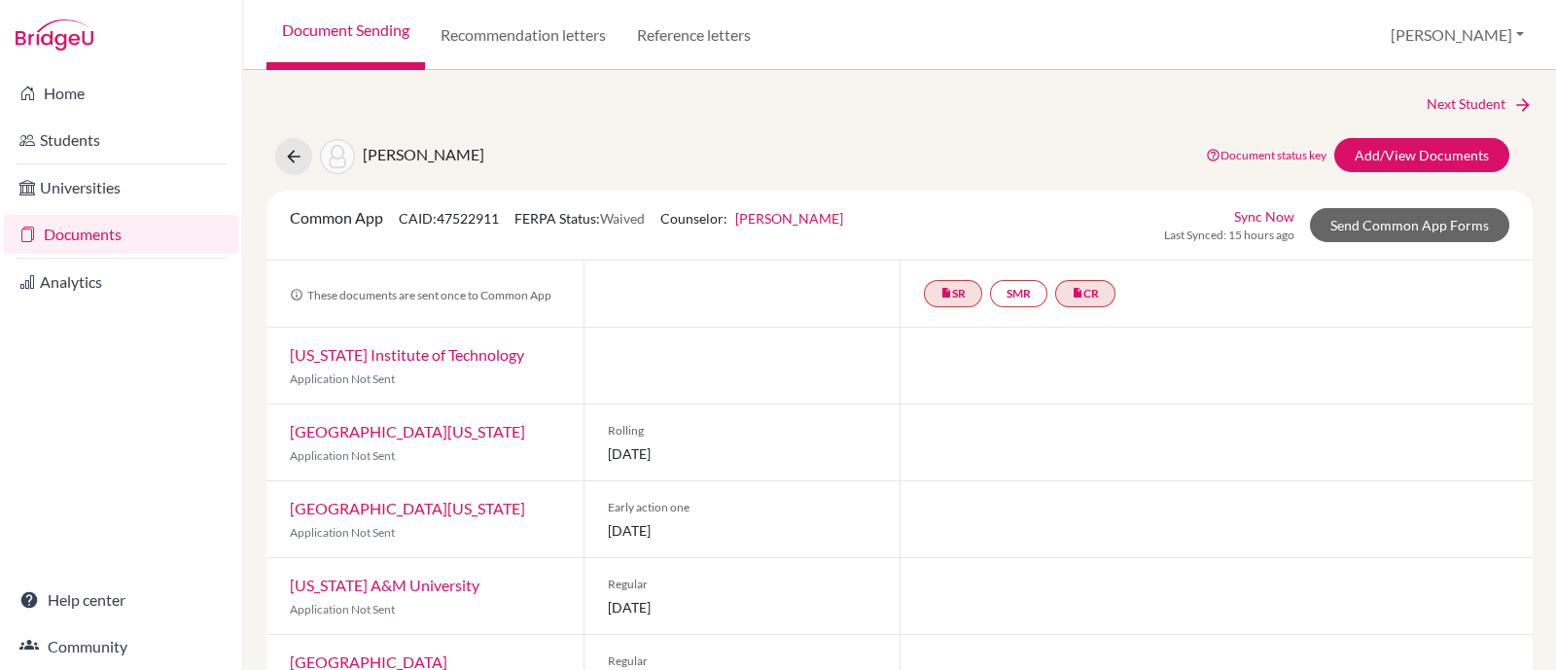
click at [1249, 213] on link "Sync Now" at bounding box center [1264, 216] width 60 height 20
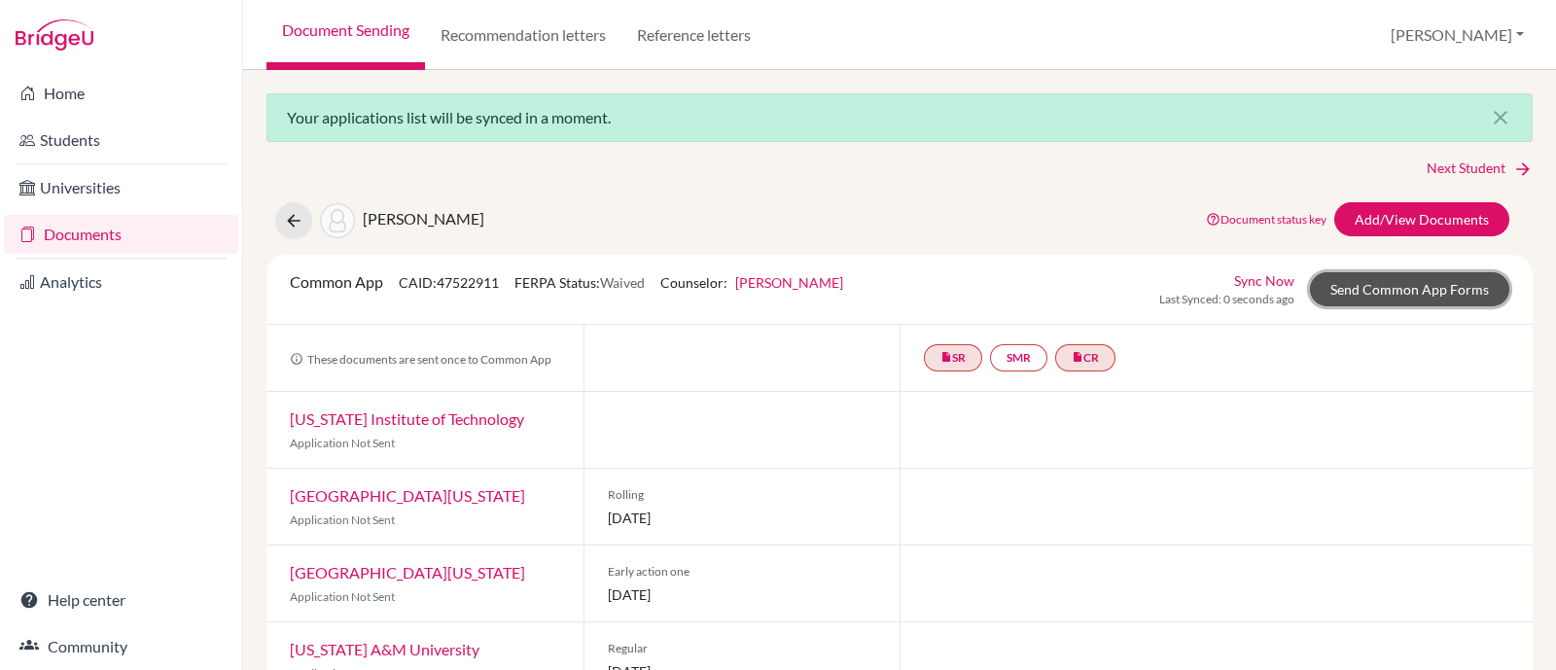
click at [1392, 288] on link "Send Common App Forms" at bounding box center [1409, 289] width 199 height 34
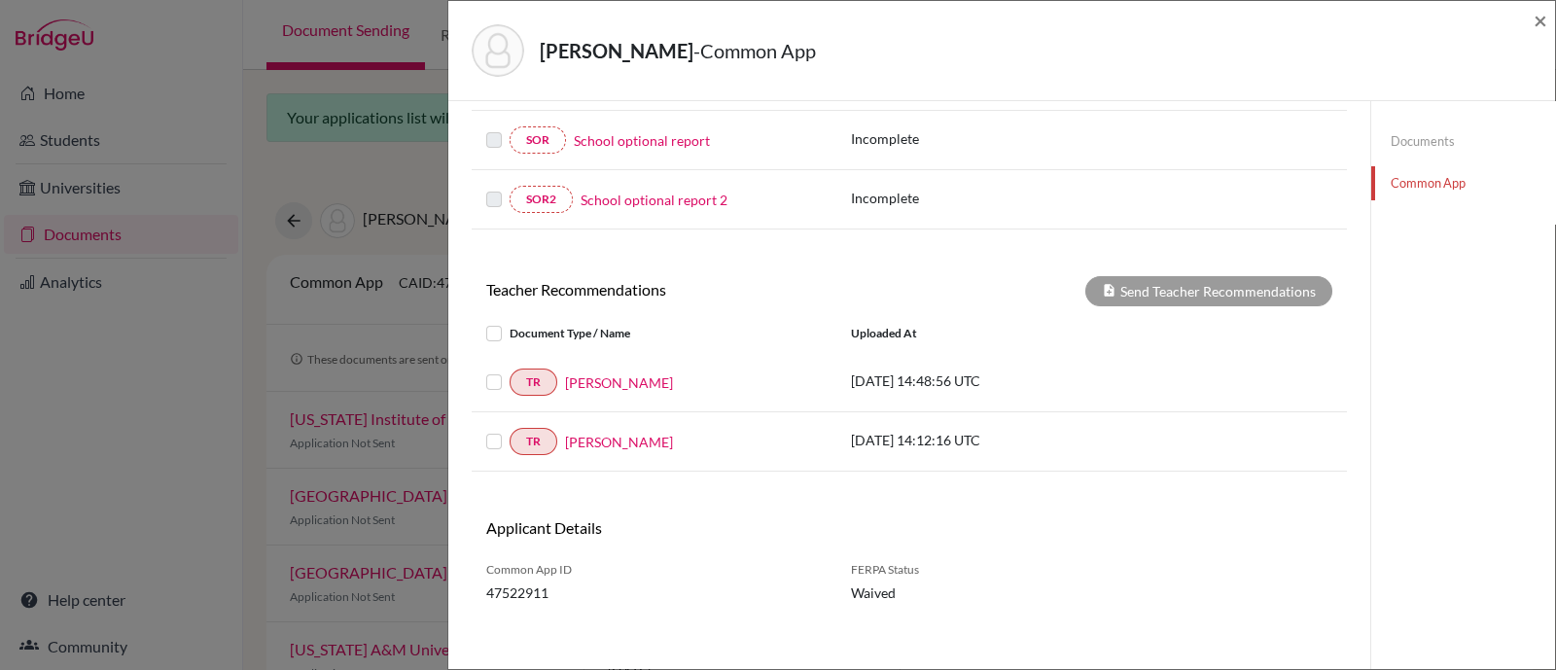
scroll to position [506, 0]
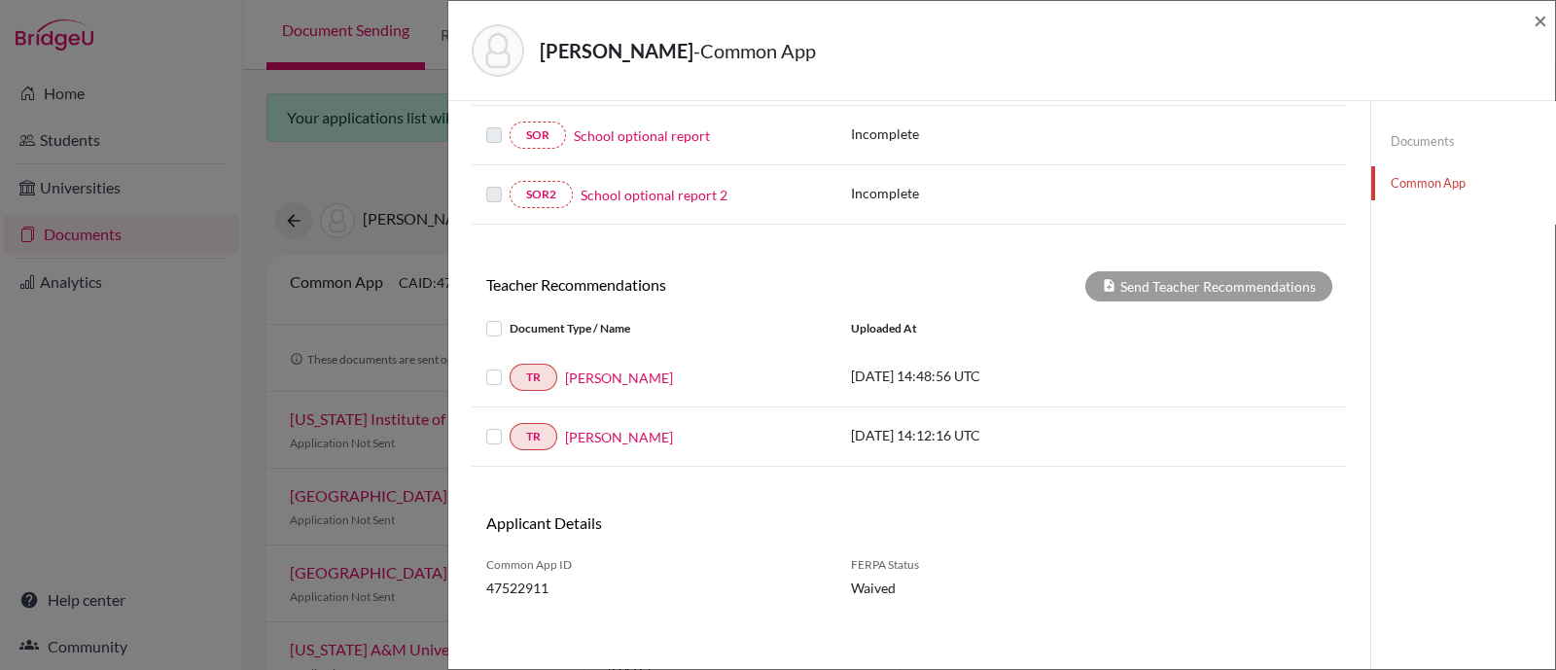
click at [509, 317] on label at bounding box center [509, 317] width 0 height 0
click at [0, 0] on input "checkbox" at bounding box center [0, 0] width 0 height 0
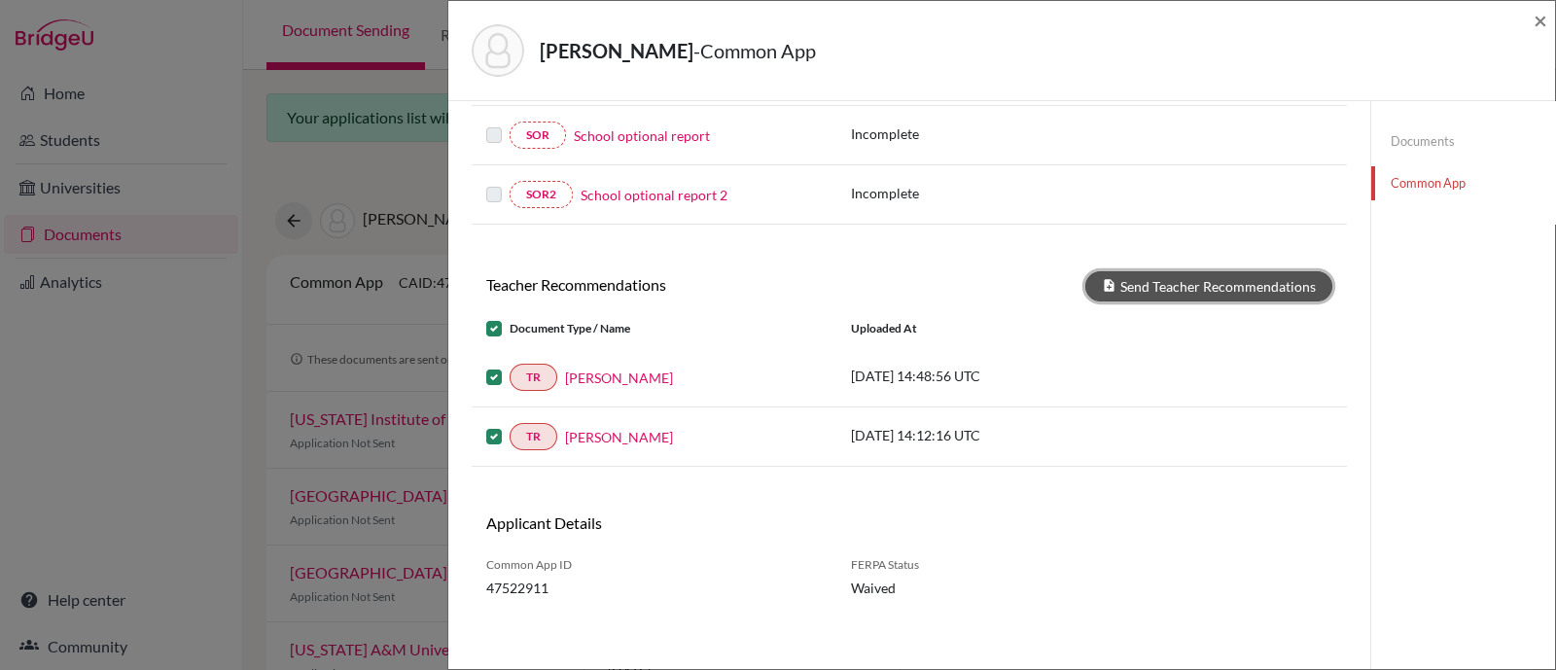
click at [1186, 283] on button "Send Teacher Recommendations" at bounding box center [1208, 286] width 247 height 30
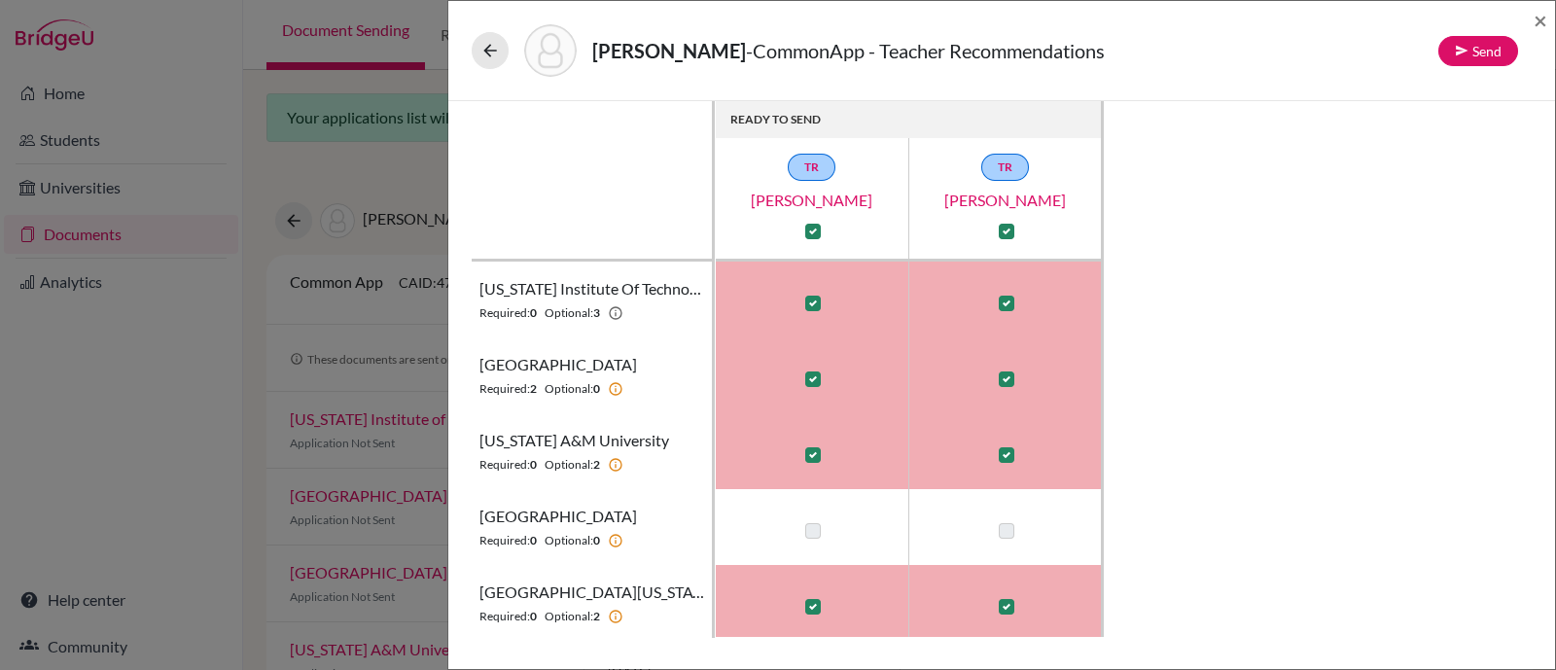
scroll to position [229, 0]
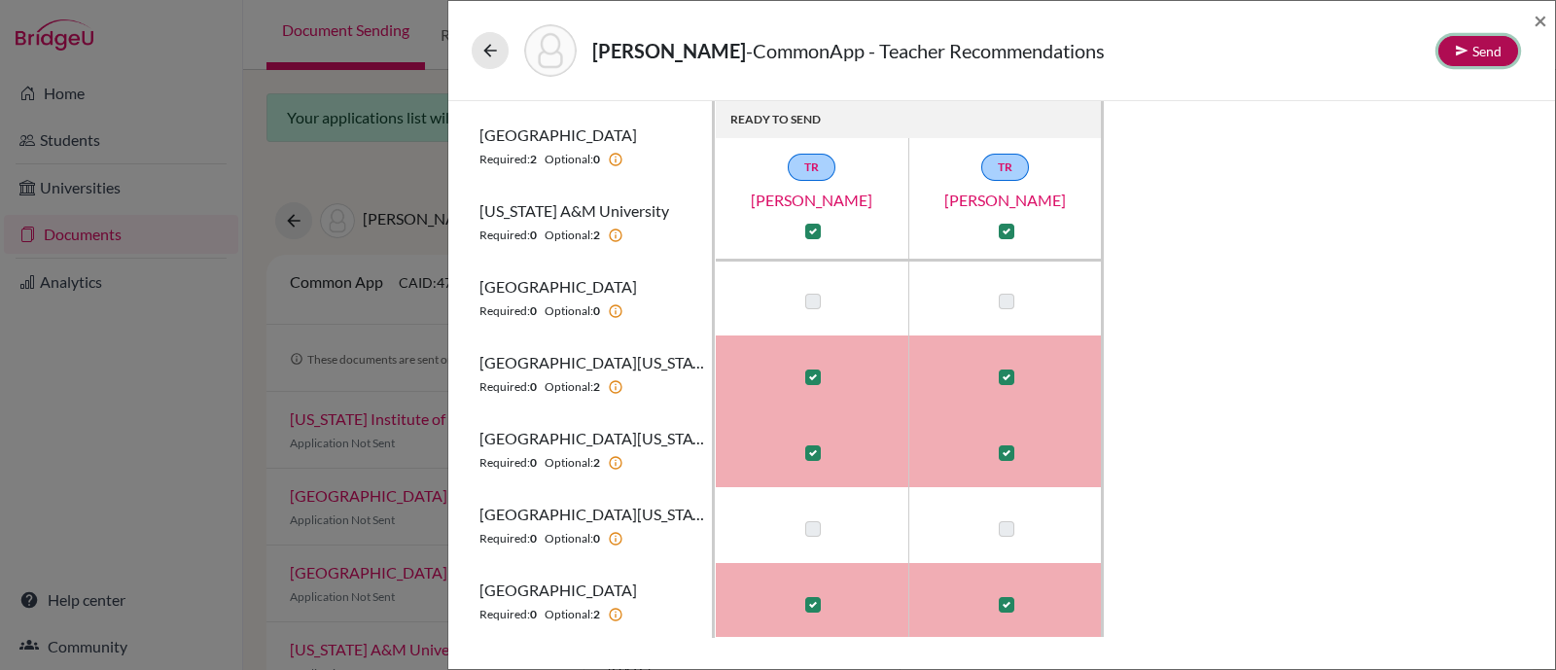
click at [1475, 55] on button "Send" at bounding box center [1478, 51] width 80 height 30
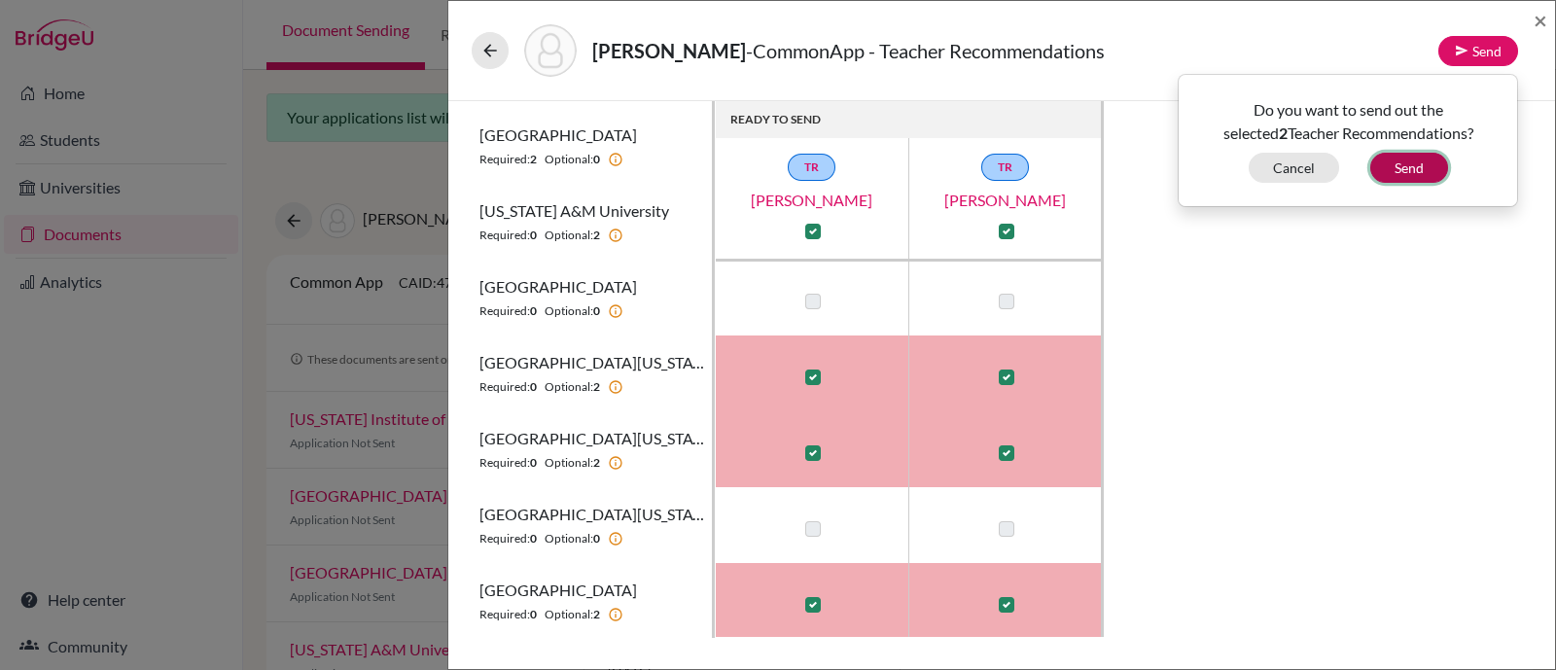
click at [1415, 172] on button "Send" at bounding box center [1409, 168] width 78 height 30
checkbox input "false"
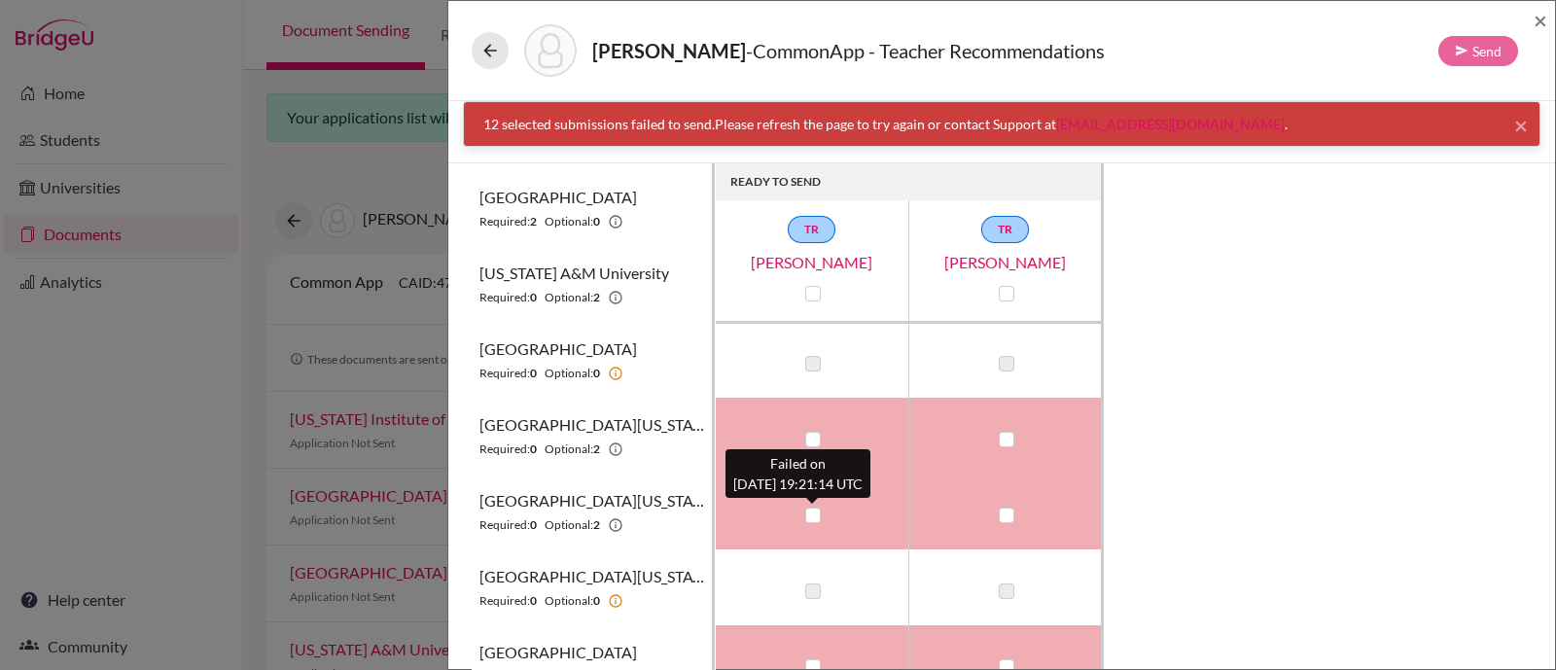
click at [817, 510] on label at bounding box center [813, 516] width 16 height 16
click at [816, 510] on input "checkbox" at bounding box center [808, 513] width 16 height 19
checkbox input "true"
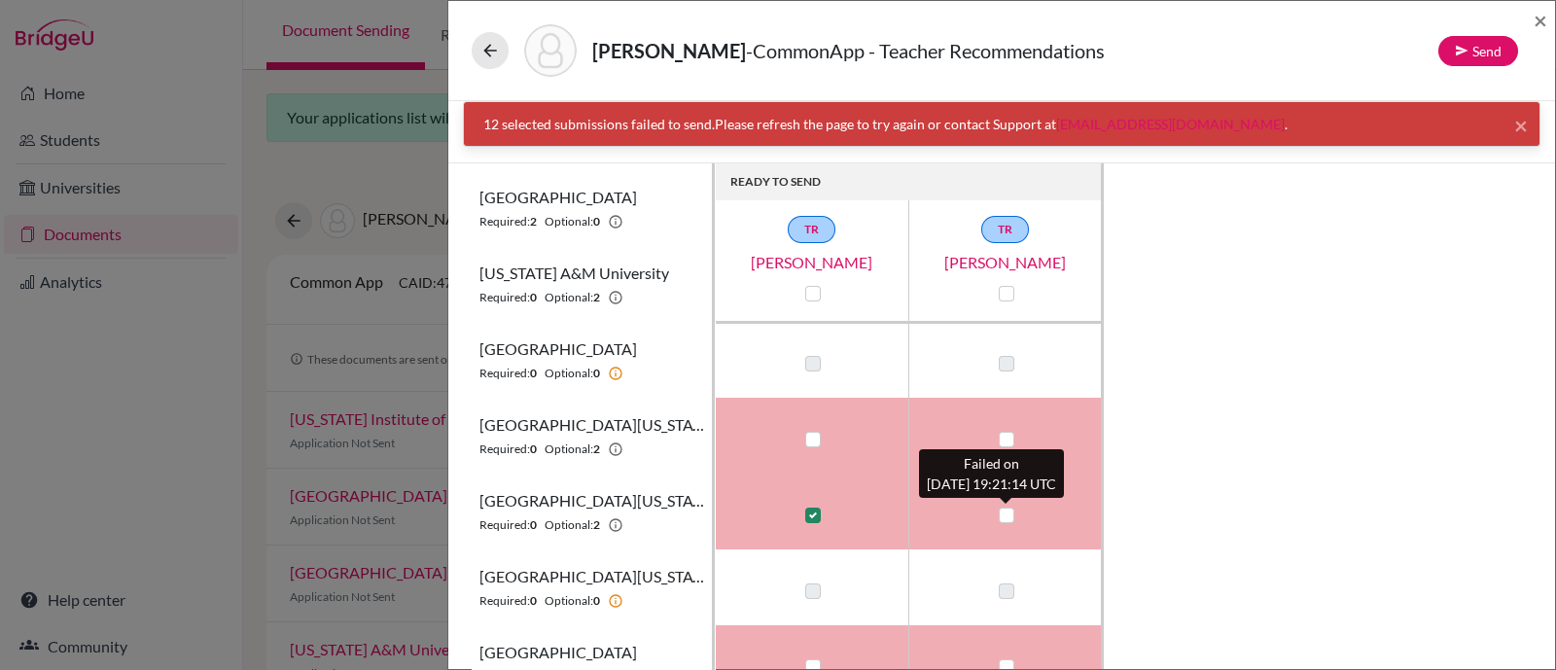
click at [1000, 518] on label at bounding box center [1007, 516] width 16 height 16
click at [1000, 518] on input "checkbox" at bounding box center [1002, 513] width 16 height 19
checkbox input "true"
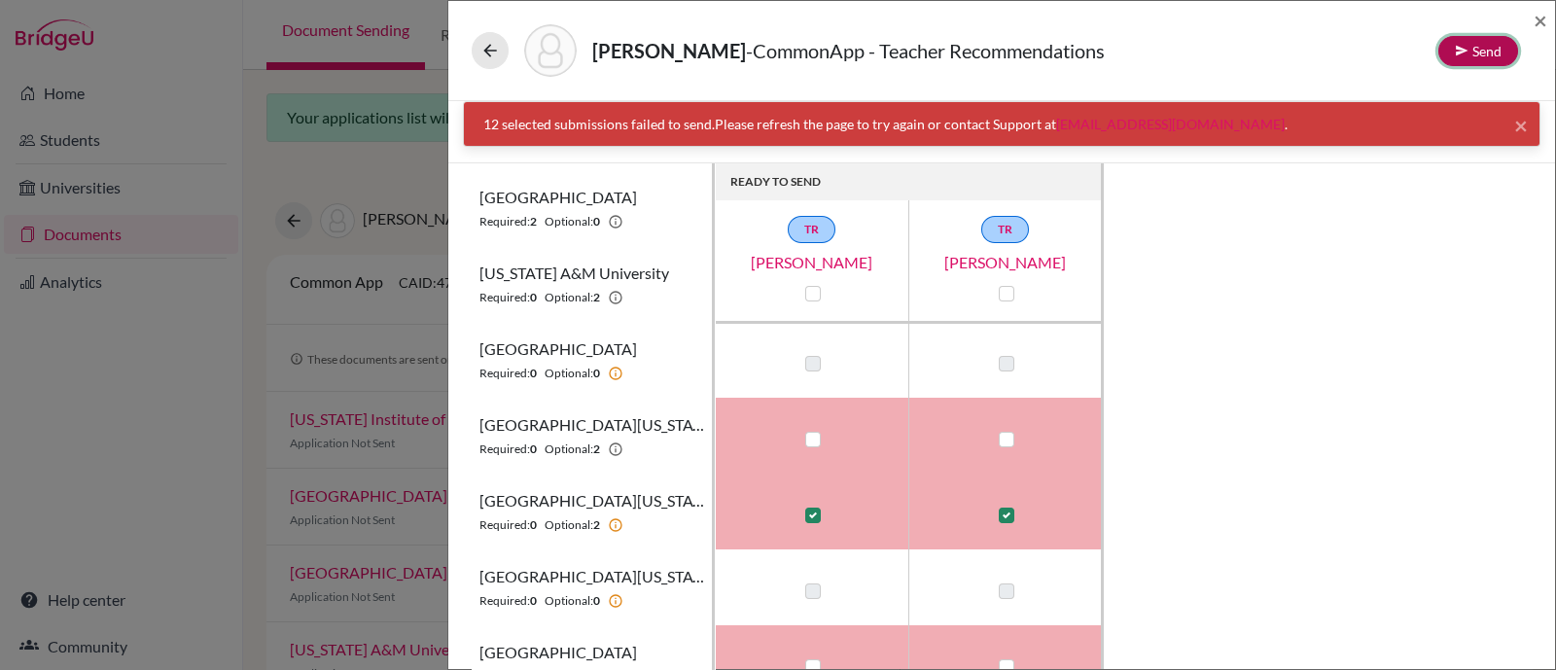
click at [1464, 51] on icon at bounding box center [1462, 51] width 14 height 14
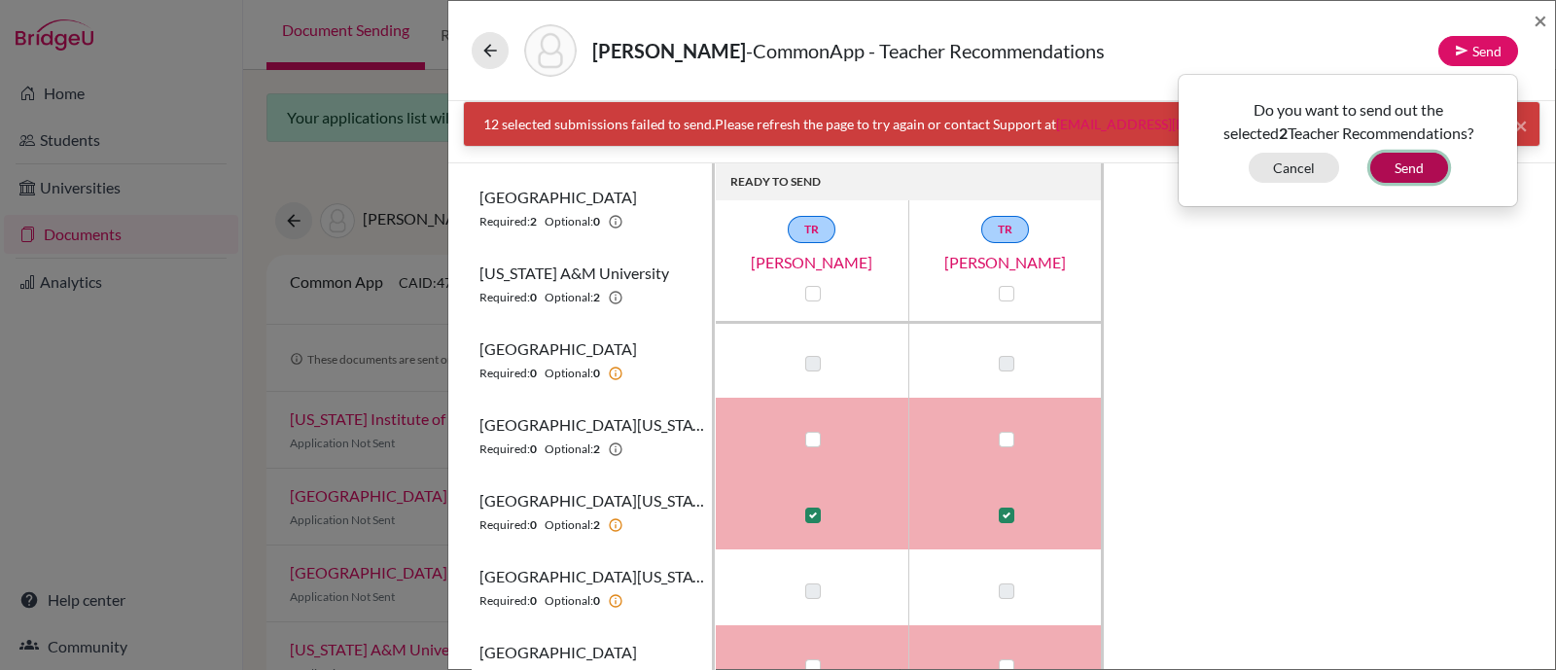
click at [1418, 164] on button "Send" at bounding box center [1409, 168] width 78 height 30
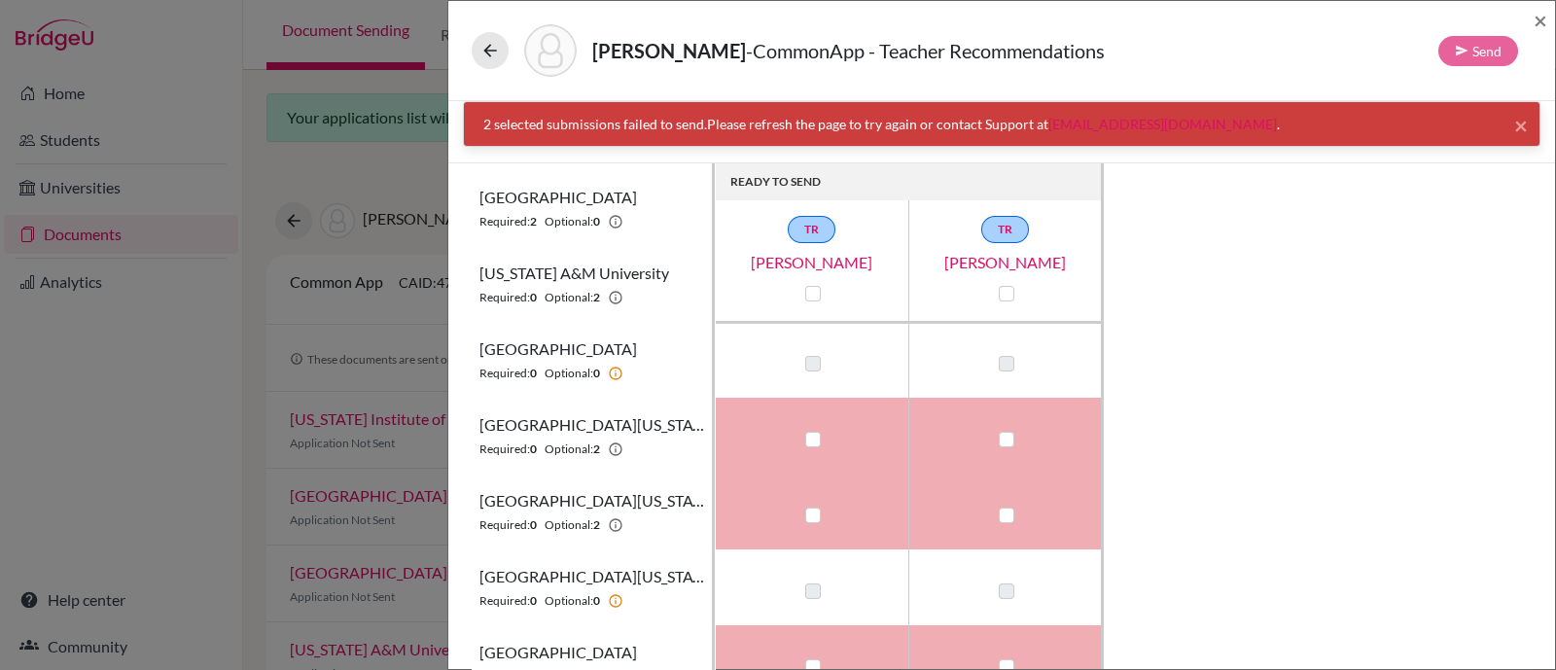
scroll to position [0, 0]
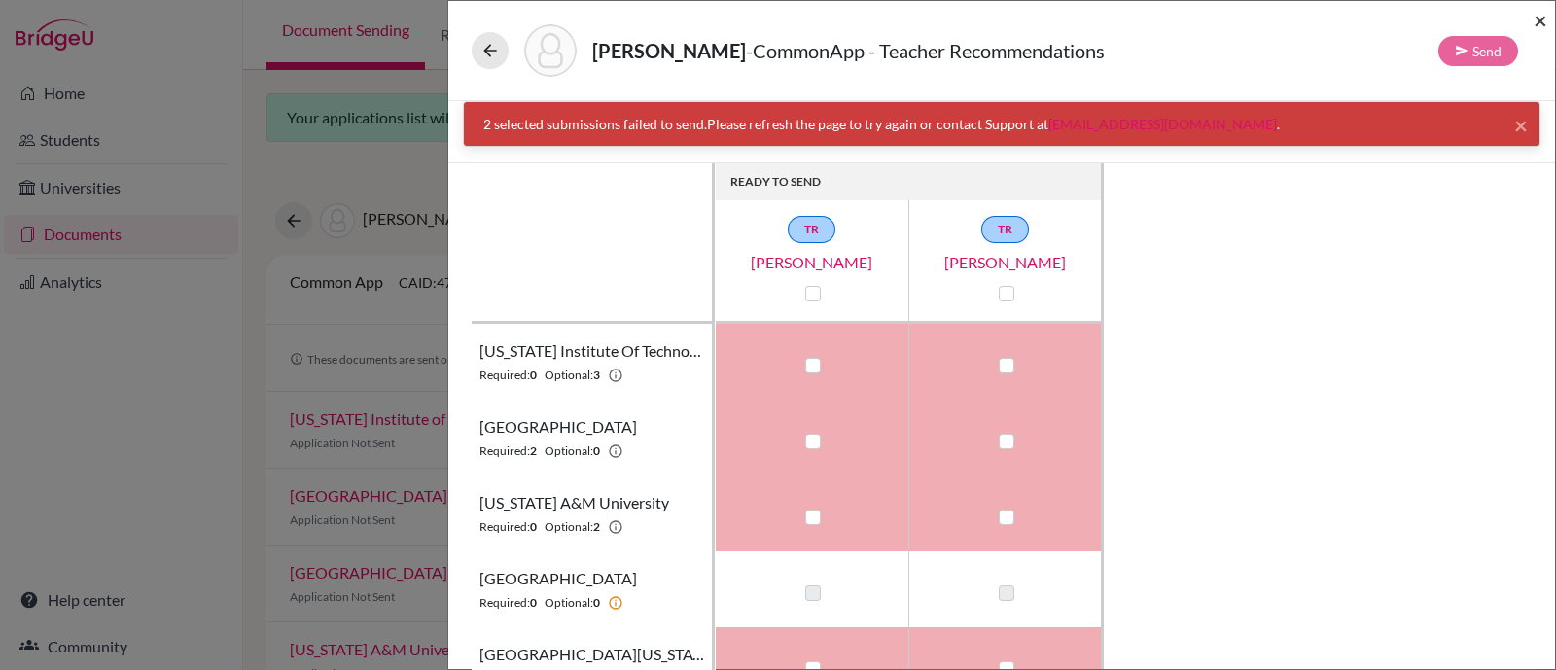
click at [1546, 21] on span "×" at bounding box center [1540, 20] width 14 height 28
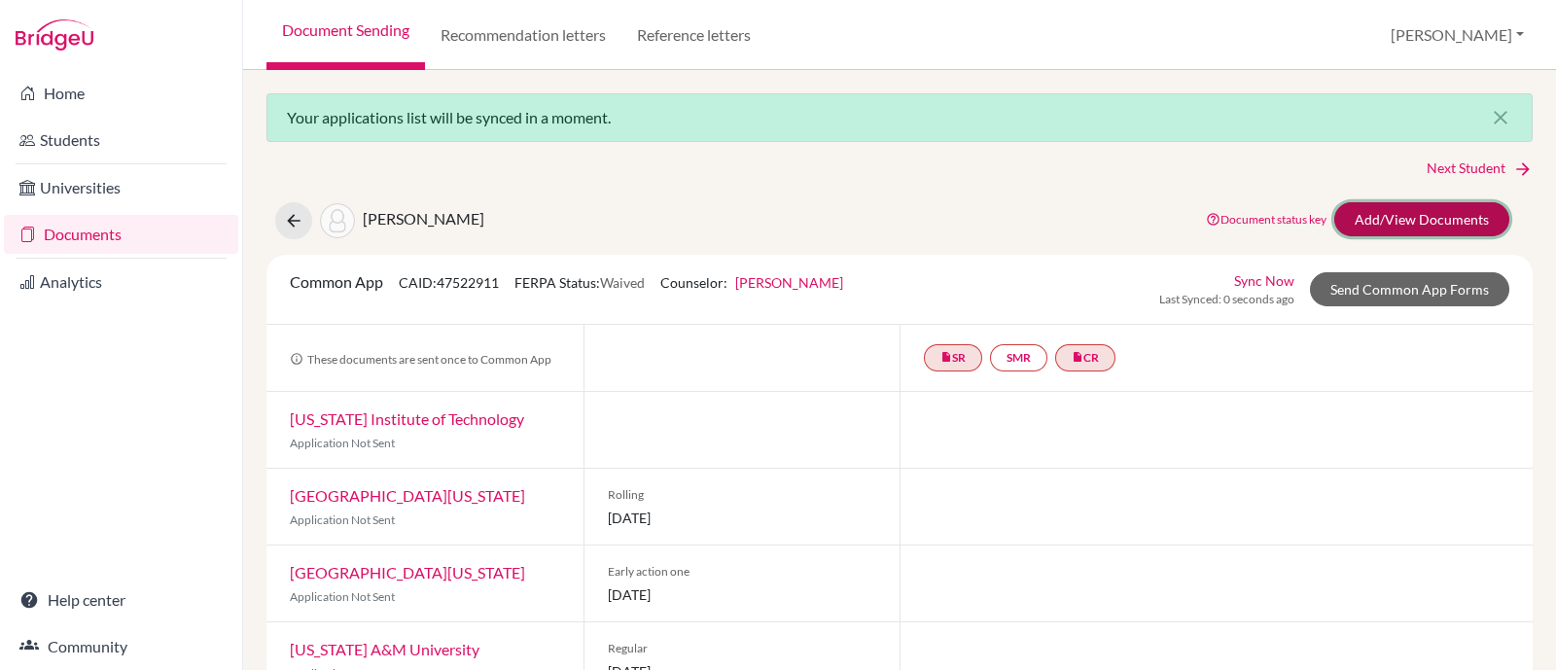
click at [1391, 223] on link "Add/View Documents" at bounding box center [1421, 219] width 175 height 34
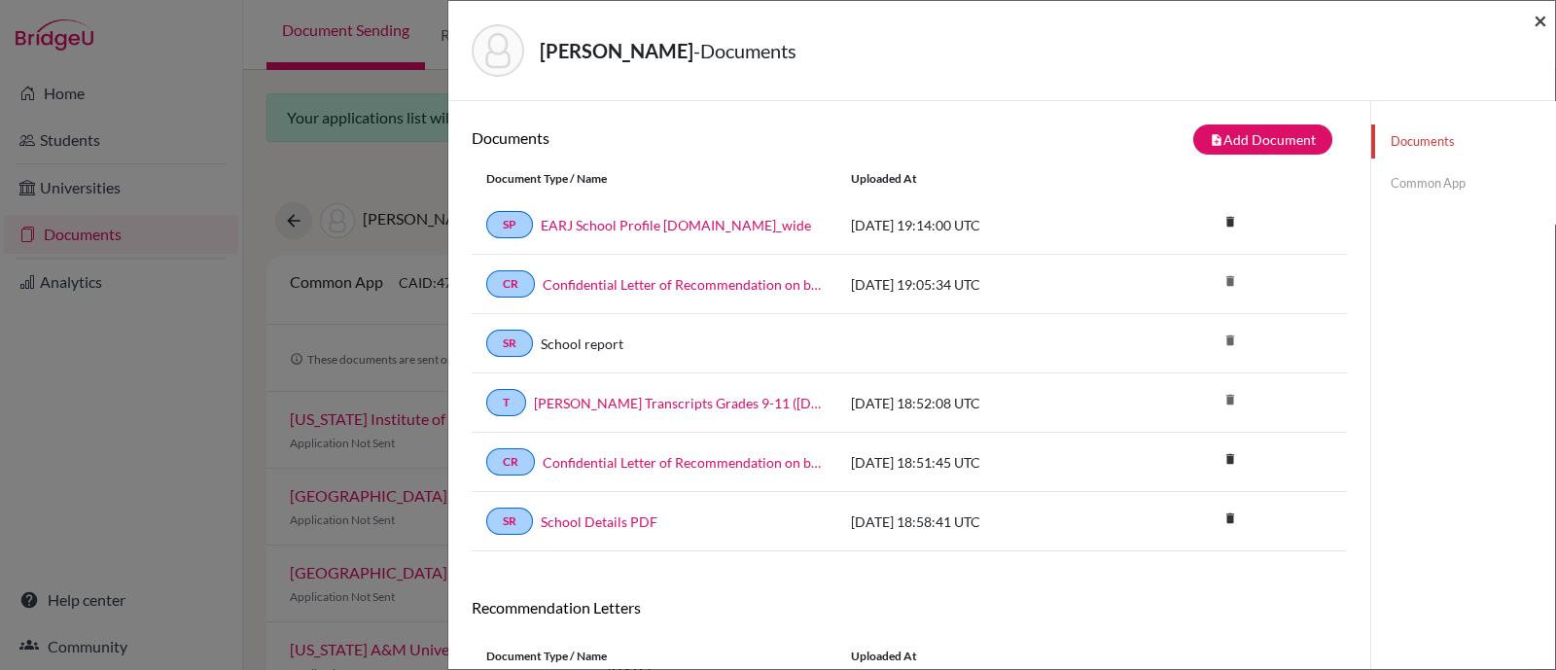
click at [1543, 27] on span "×" at bounding box center [1540, 20] width 14 height 28
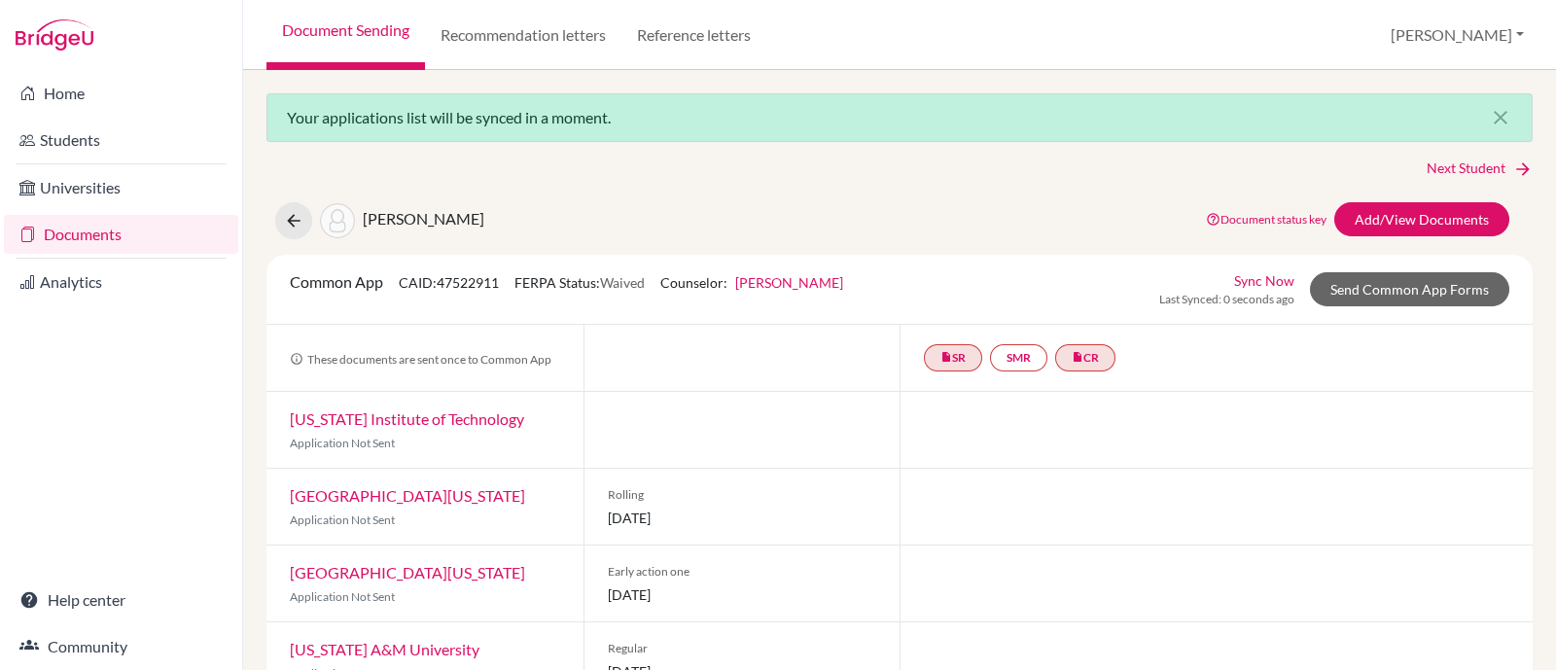
click at [97, 226] on link "Documents" at bounding box center [121, 234] width 234 height 39
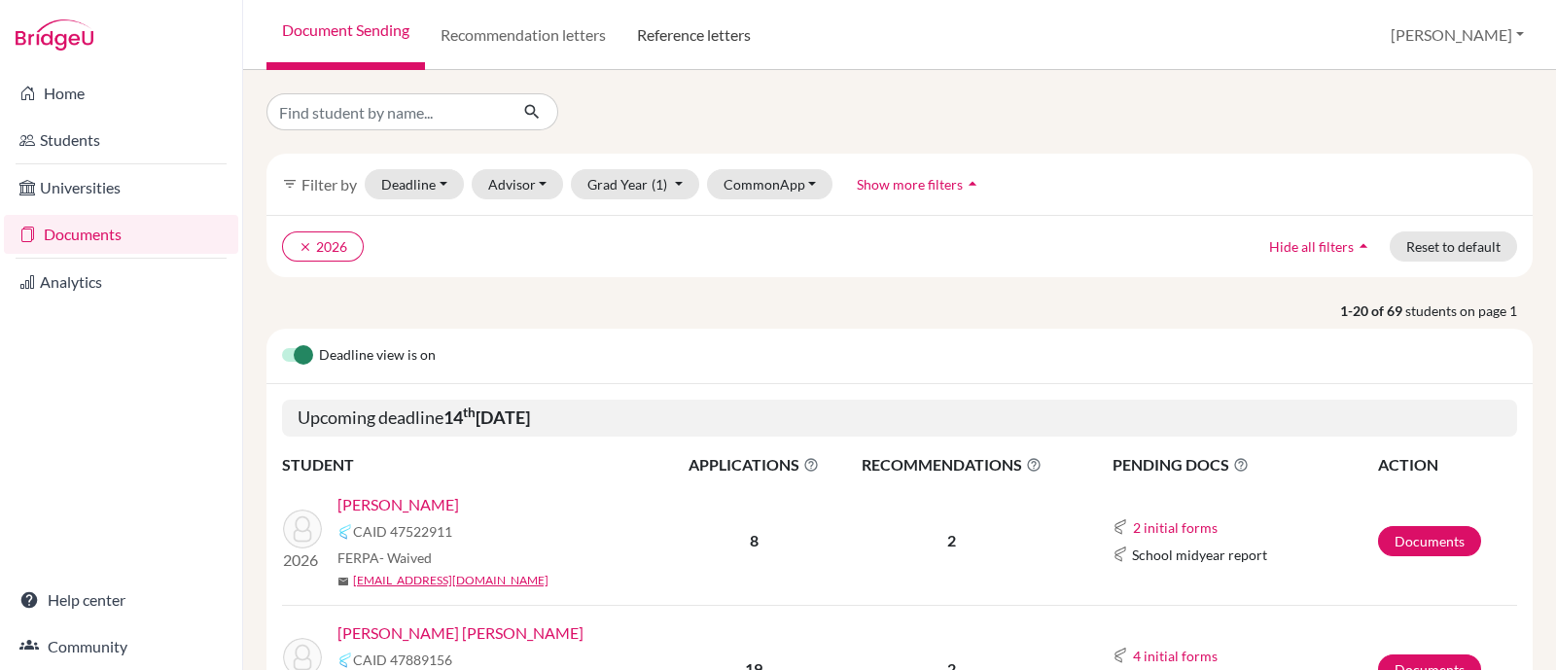
click at [689, 39] on link "Reference letters" at bounding box center [693, 35] width 145 height 70
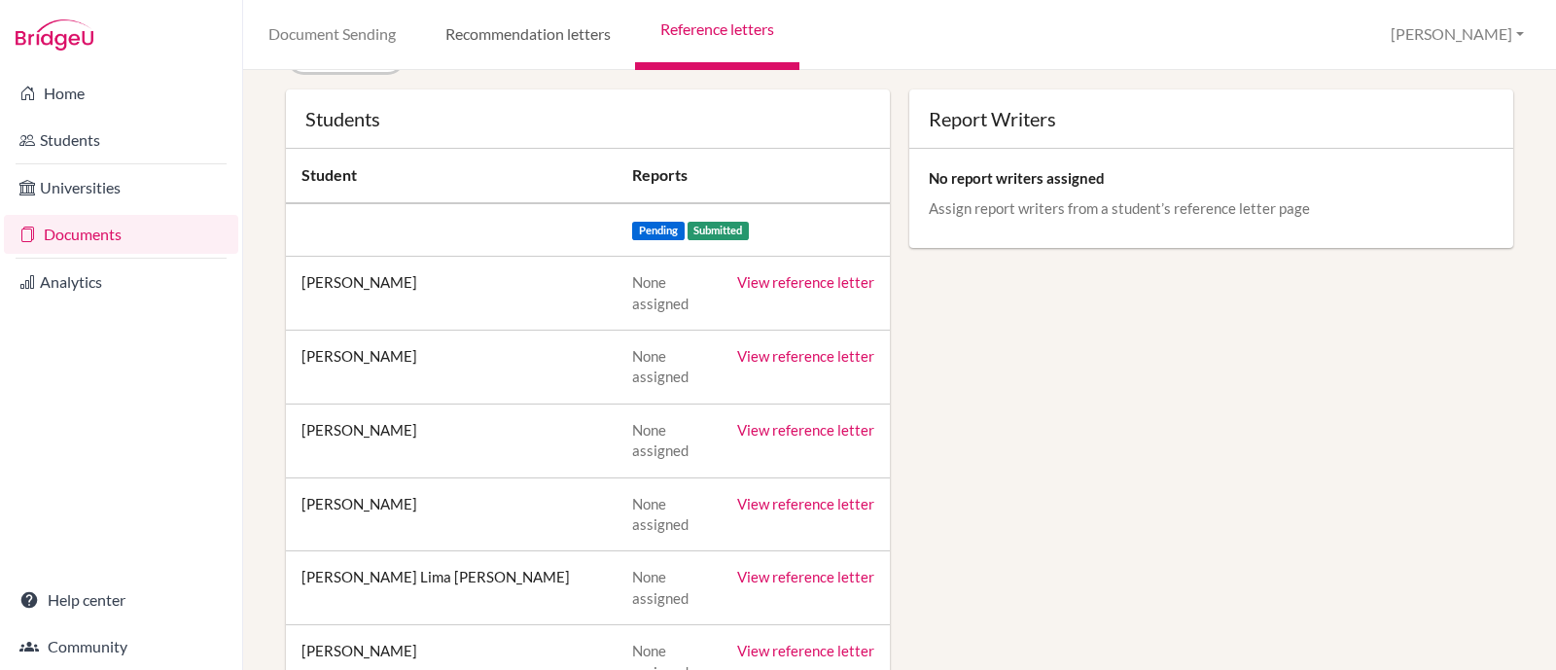
scroll to position [121, 0]
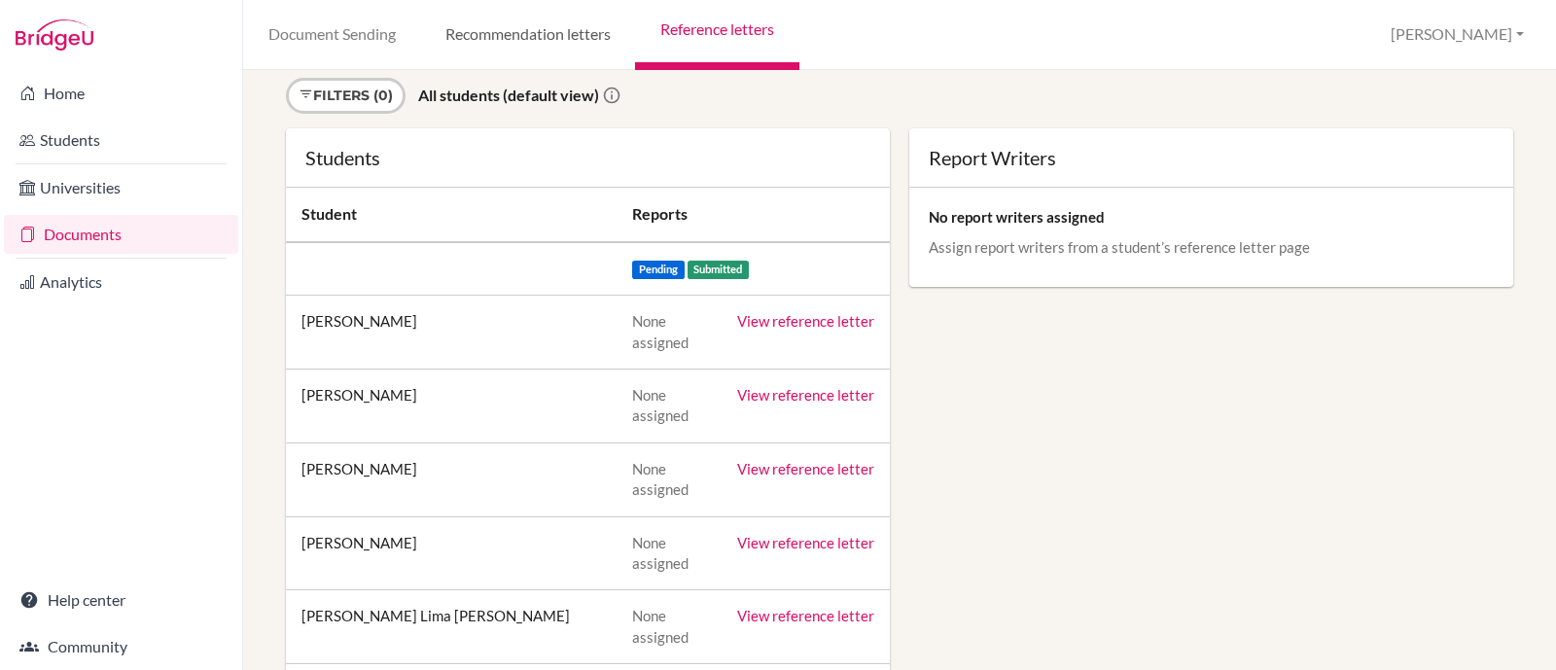
click at [550, 29] on link "Recommendation letters" at bounding box center [527, 35] width 215 height 70
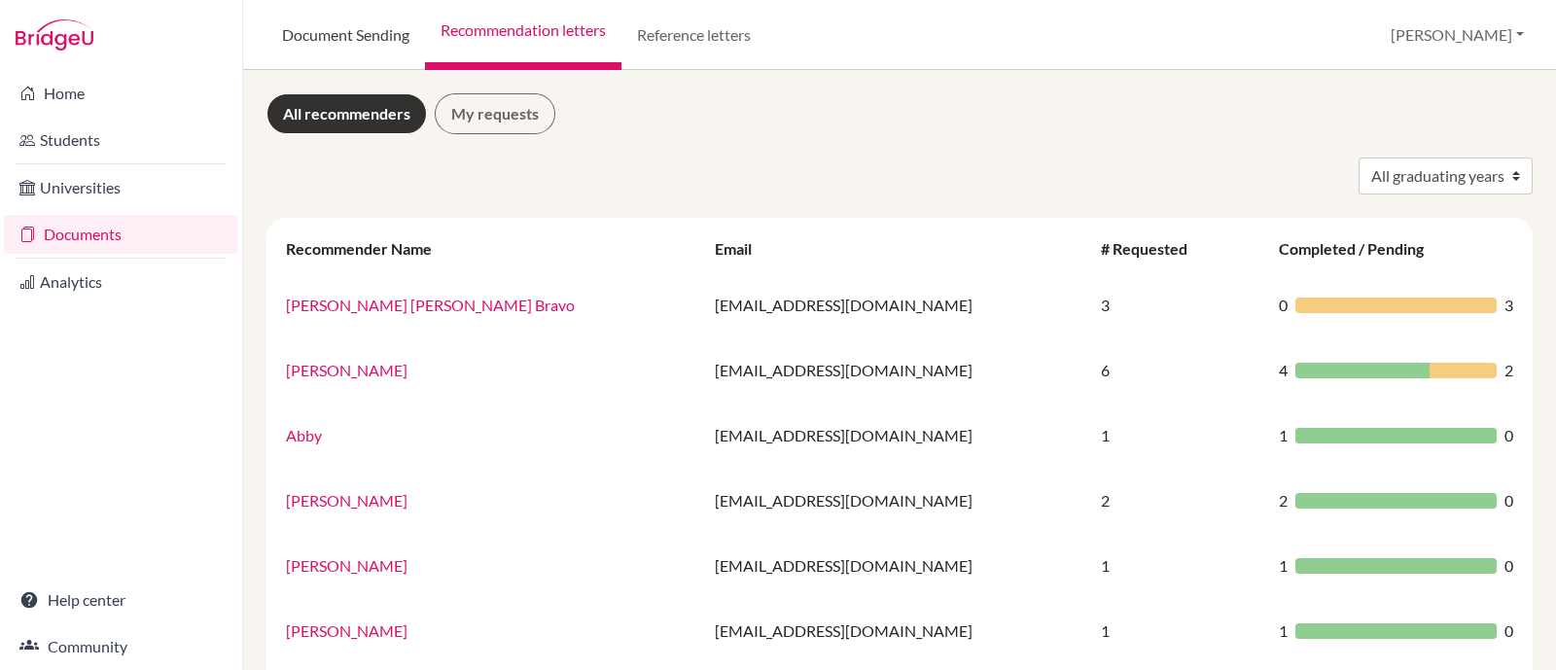
click at [373, 30] on link "Document Sending" at bounding box center [345, 35] width 158 height 70
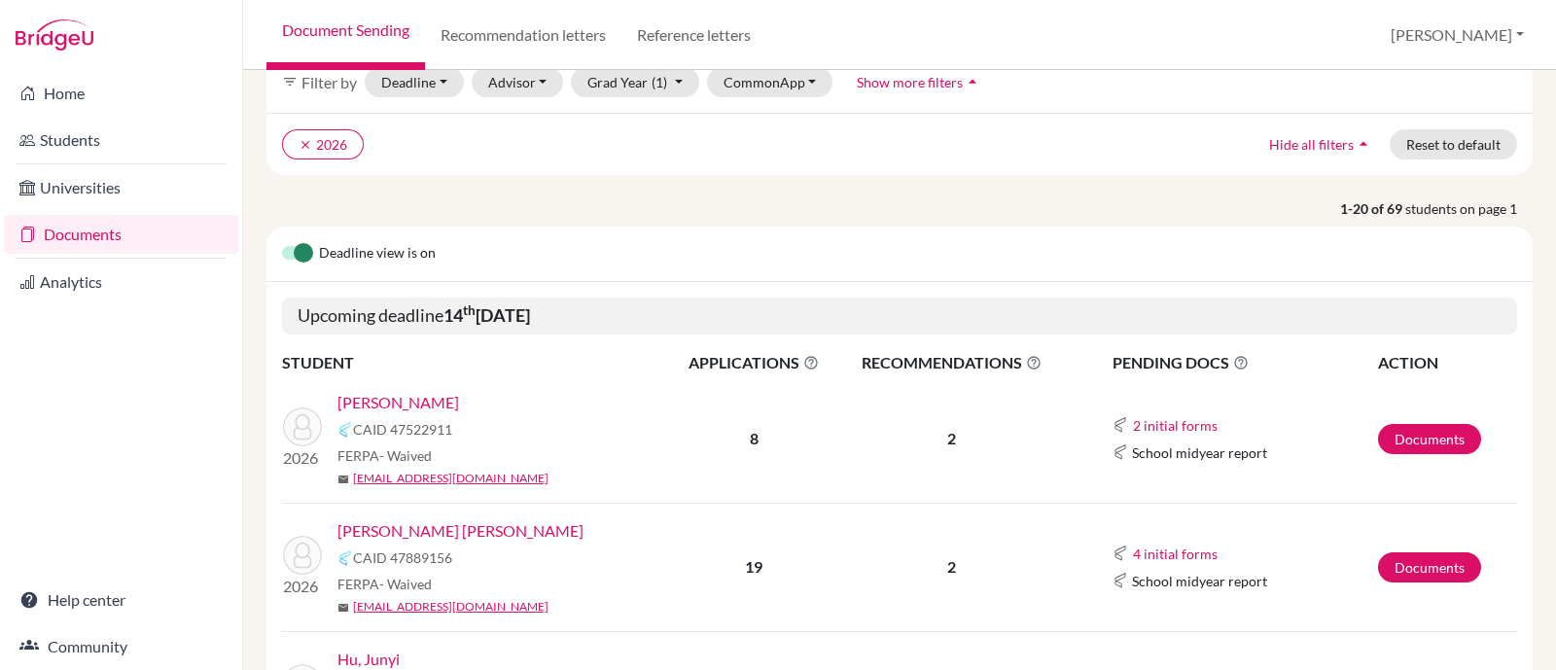
scroll to position [242, 0]
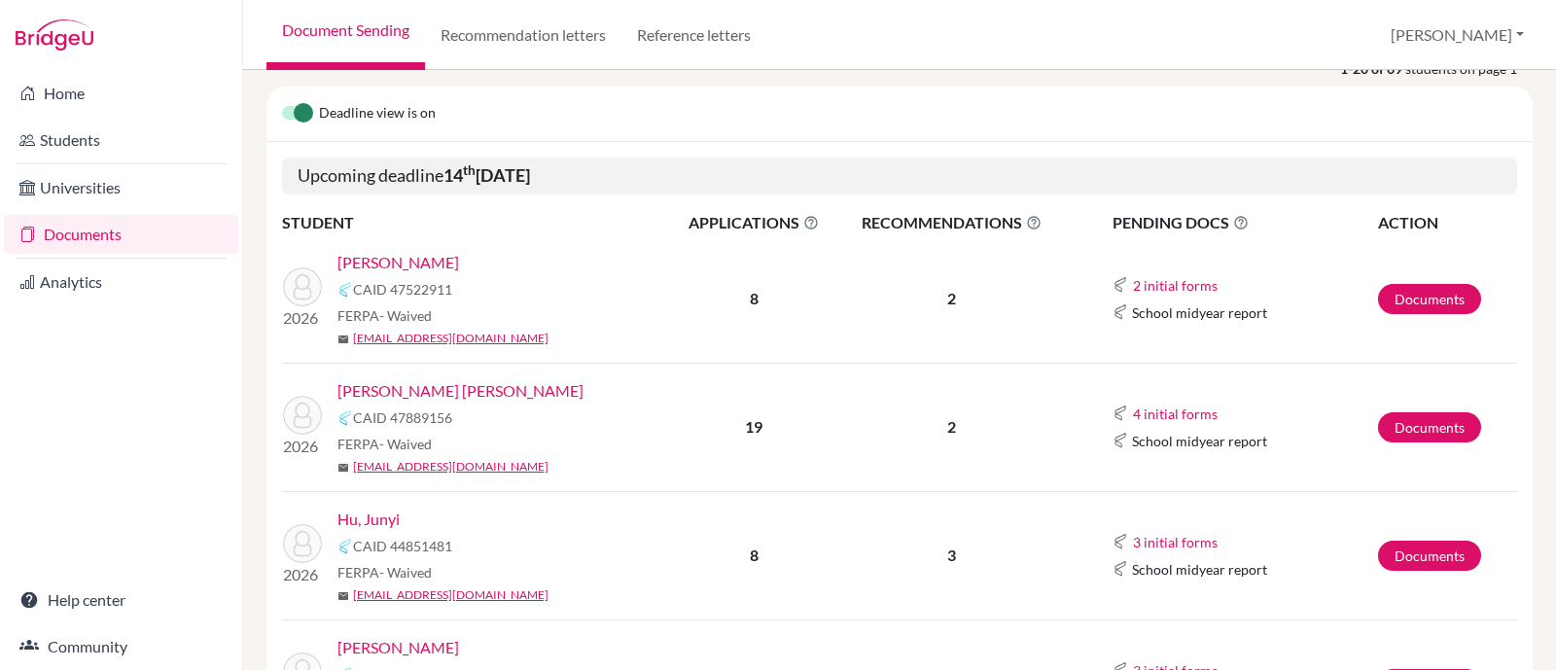
click at [476, 379] on link "[PERSON_NAME] [PERSON_NAME]" at bounding box center [460, 390] width 246 height 23
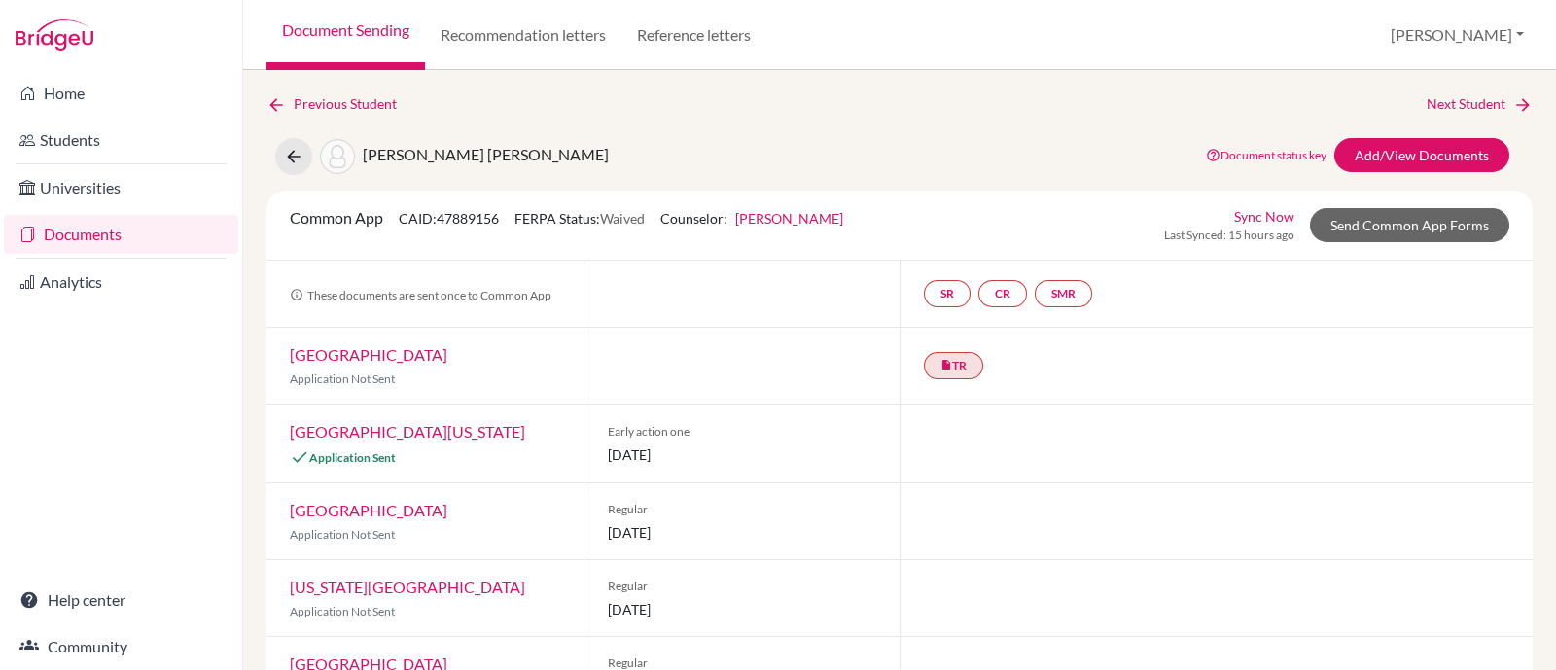
click at [1246, 222] on link "Sync Now" at bounding box center [1264, 216] width 60 height 20
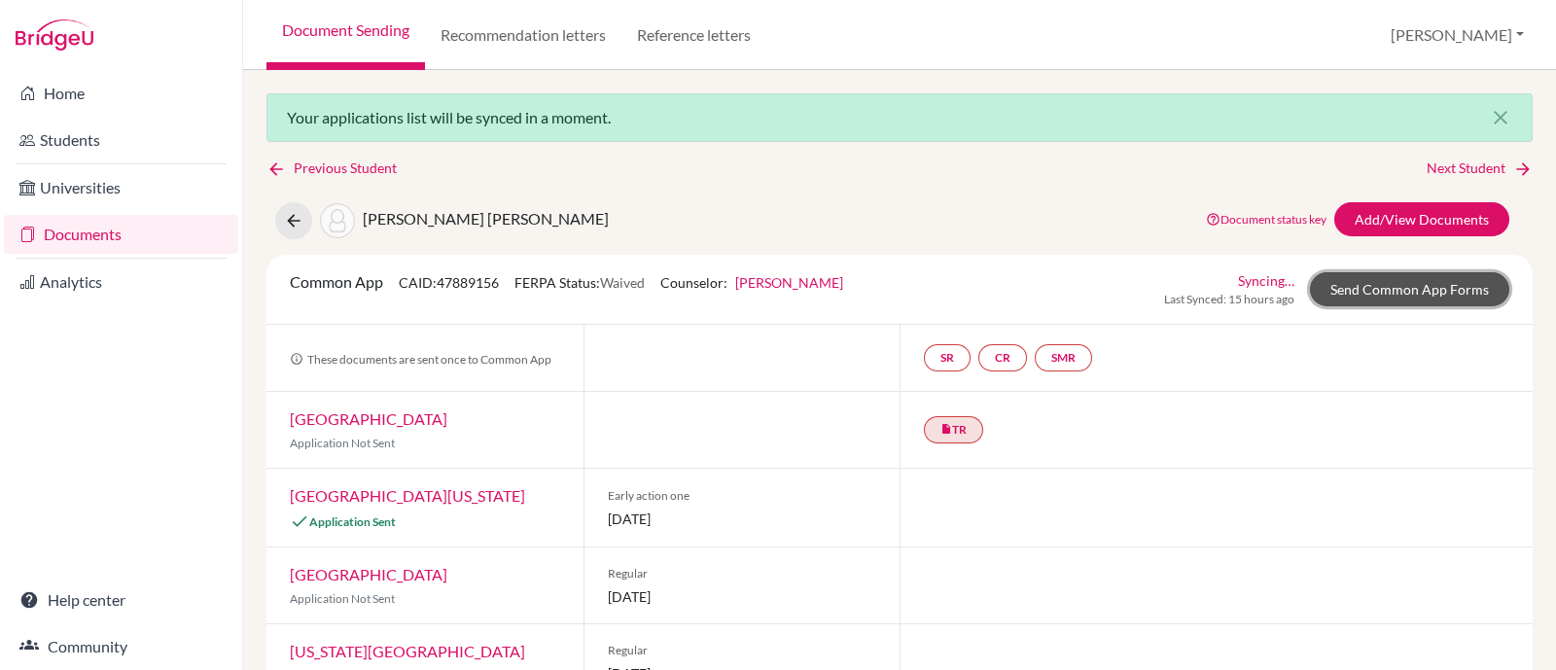
click at [1342, 286] on link "Send Common App Forms" at bounding box center [1409, 289] width 199 height 34
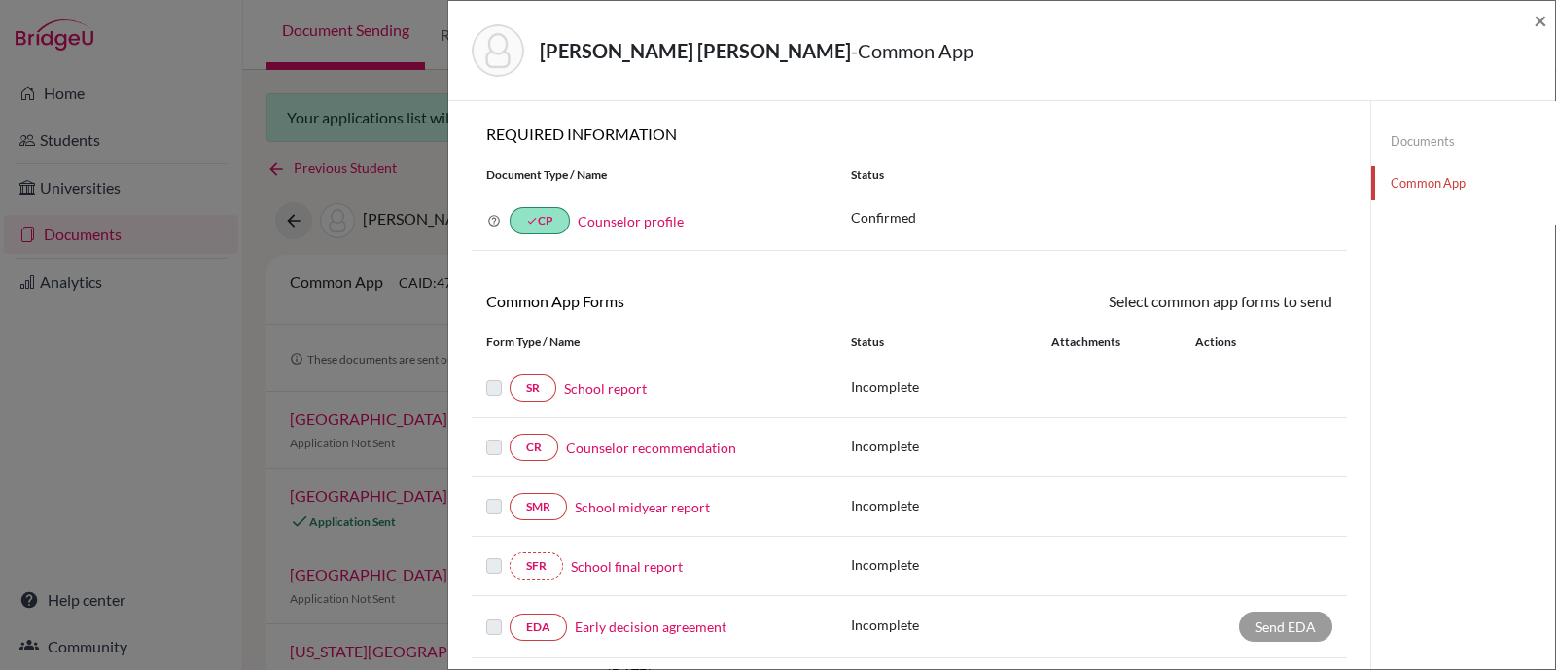
click at [1415, 145] on link "Documents" at bounding box center [1463, 141] width 184 height 34
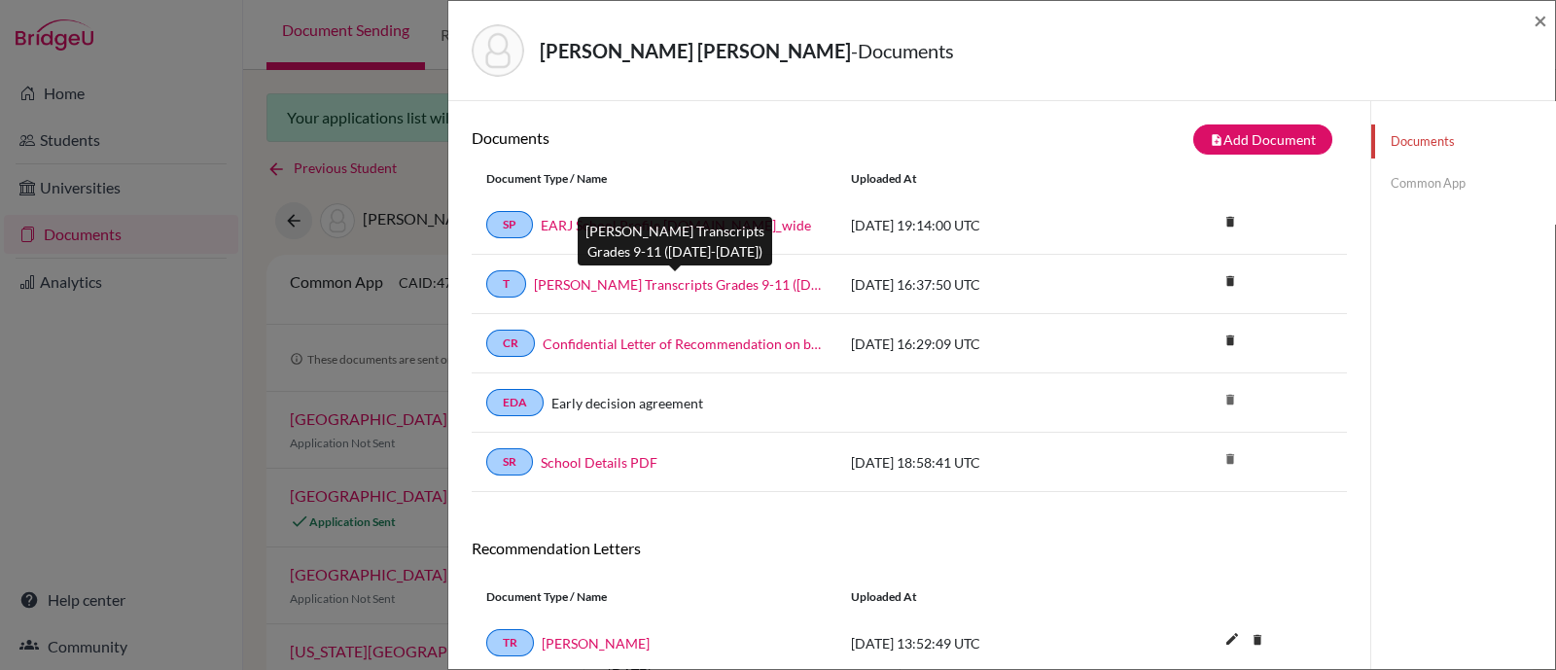
click at [558, 283] on link "[PERSON_NAME] Transcripts Grades 9-11 ([DATE]-[DATE])" at bounding box center [678, 284] width 288 height 20
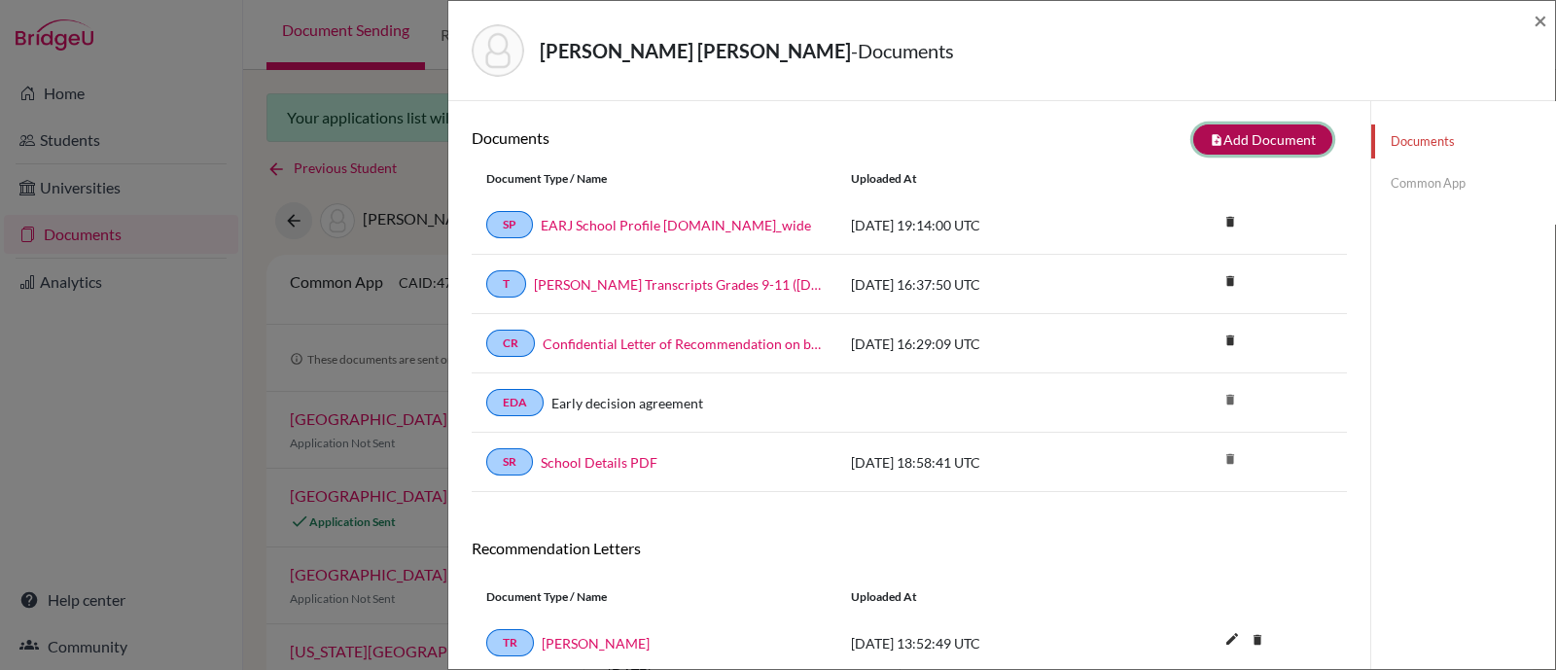
click at [1269, 141] on button "note_add Add Document" at bounding box center [1262, 139] width 139 height 30
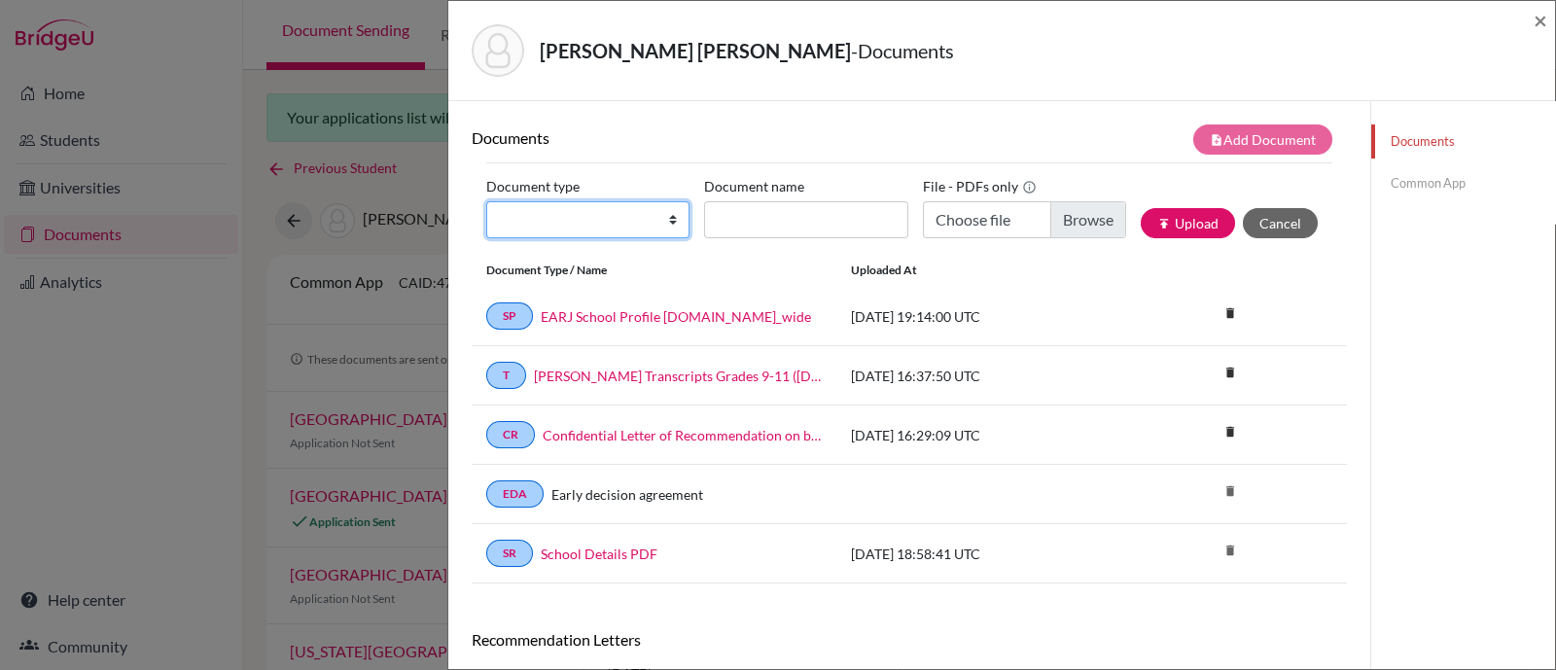
click at [614, 229] on select "Change explanation for Common App reports Counselor recommendation Internationa…" at bounding box center [587, 219] width 203 height 37
select select "1"
click at [486, 201] on select "Change explanation for Common App reports Counselor recommendation Internationa…" at bounding box center [587, 219] width 203 height 37
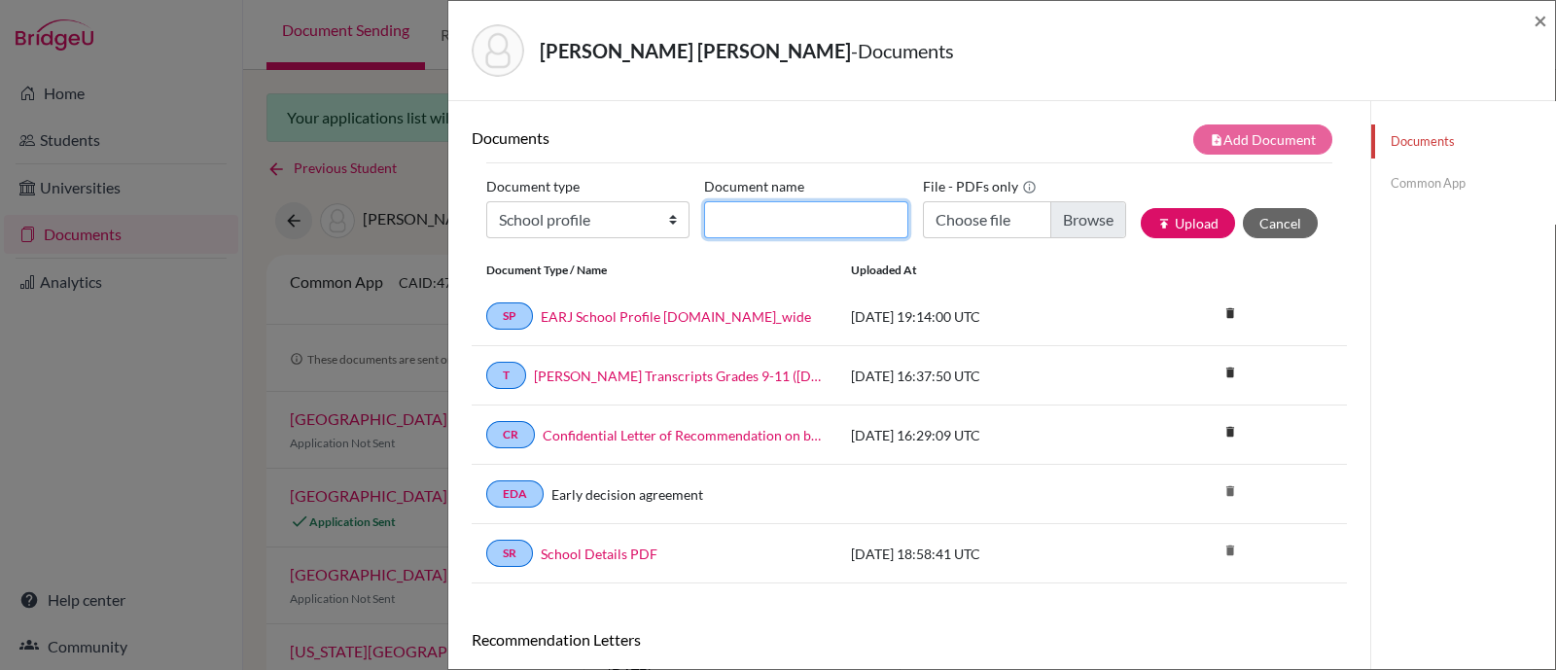
click at [860, 225] on input "Document name" at bounding box center [805, 219] width 203 height 37
type input "EARJ School Profile 2025-26"
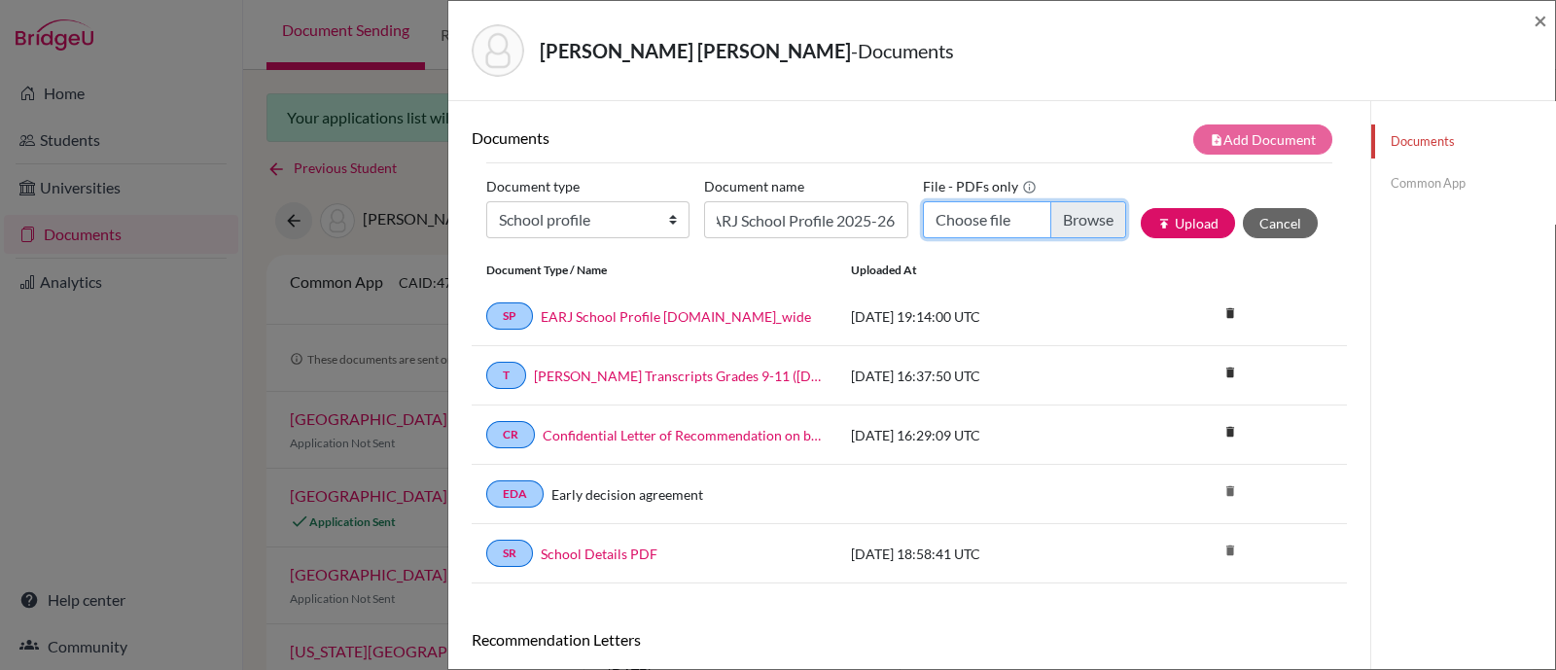
click at [1070, 209] on input "Choose file" at bounding box center [1024, 219] width 203 height 37
type input "C:\fakepath\EARJ School Profile 2025-26.pdf"
click at [1181, 230] on button "publish Upload" at bounding box center [1187, 223] width 94 height 30
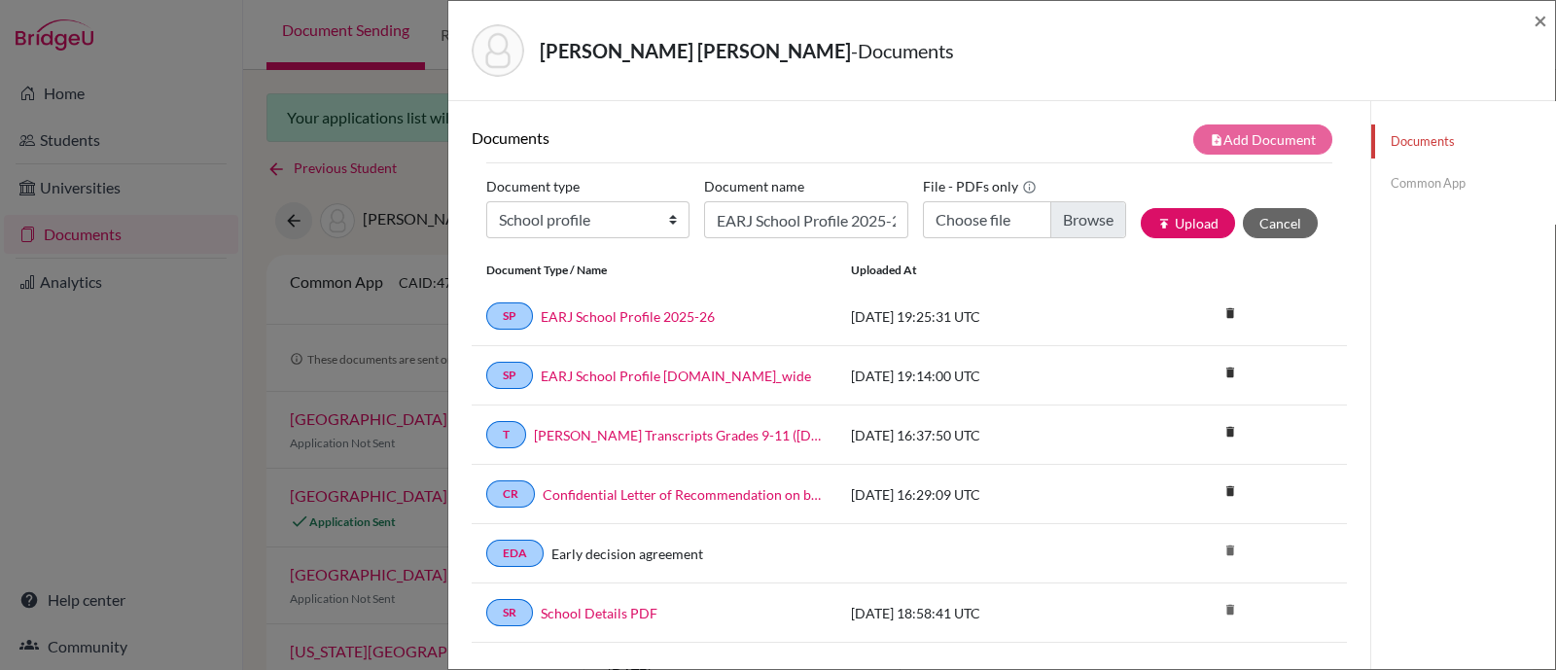
click at [1403, 182] on link "Common App" at bounding box center [1463, 183] width 184 height 34
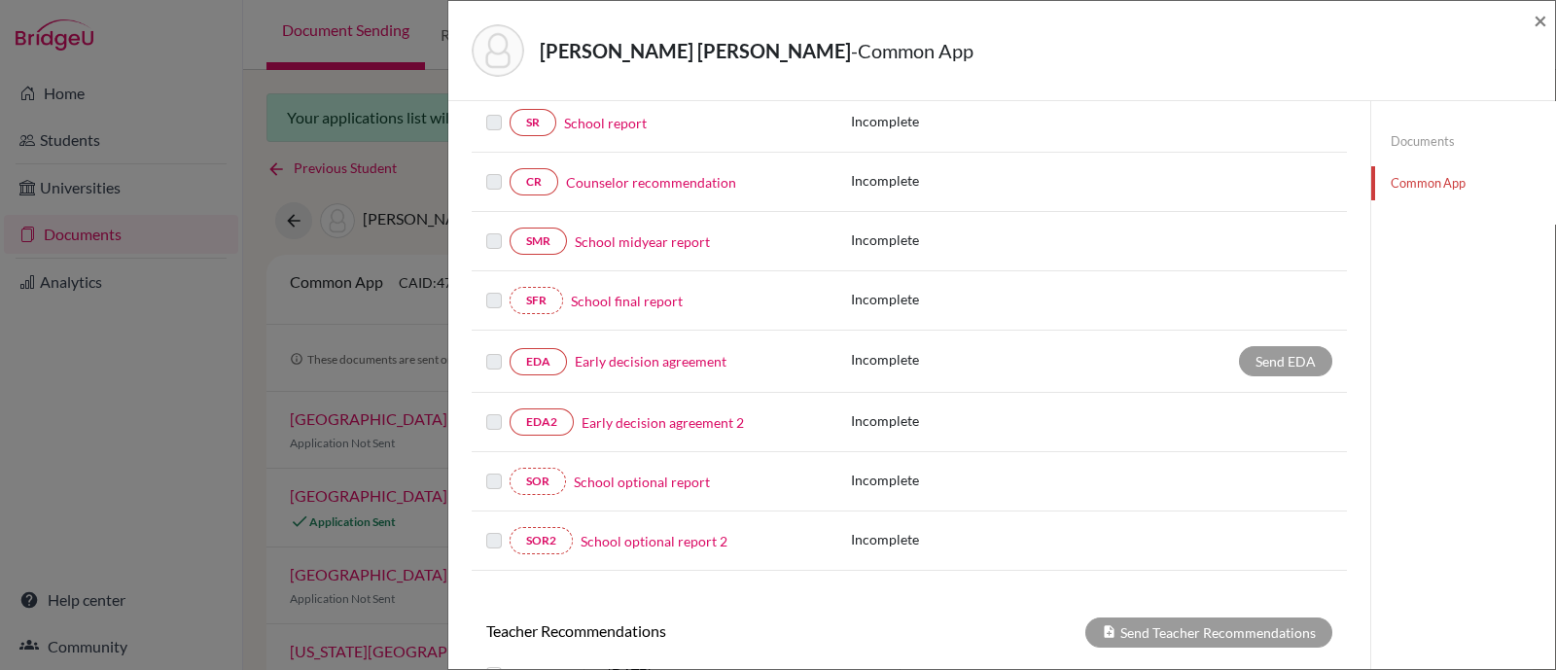
scroll to position [121, 0]
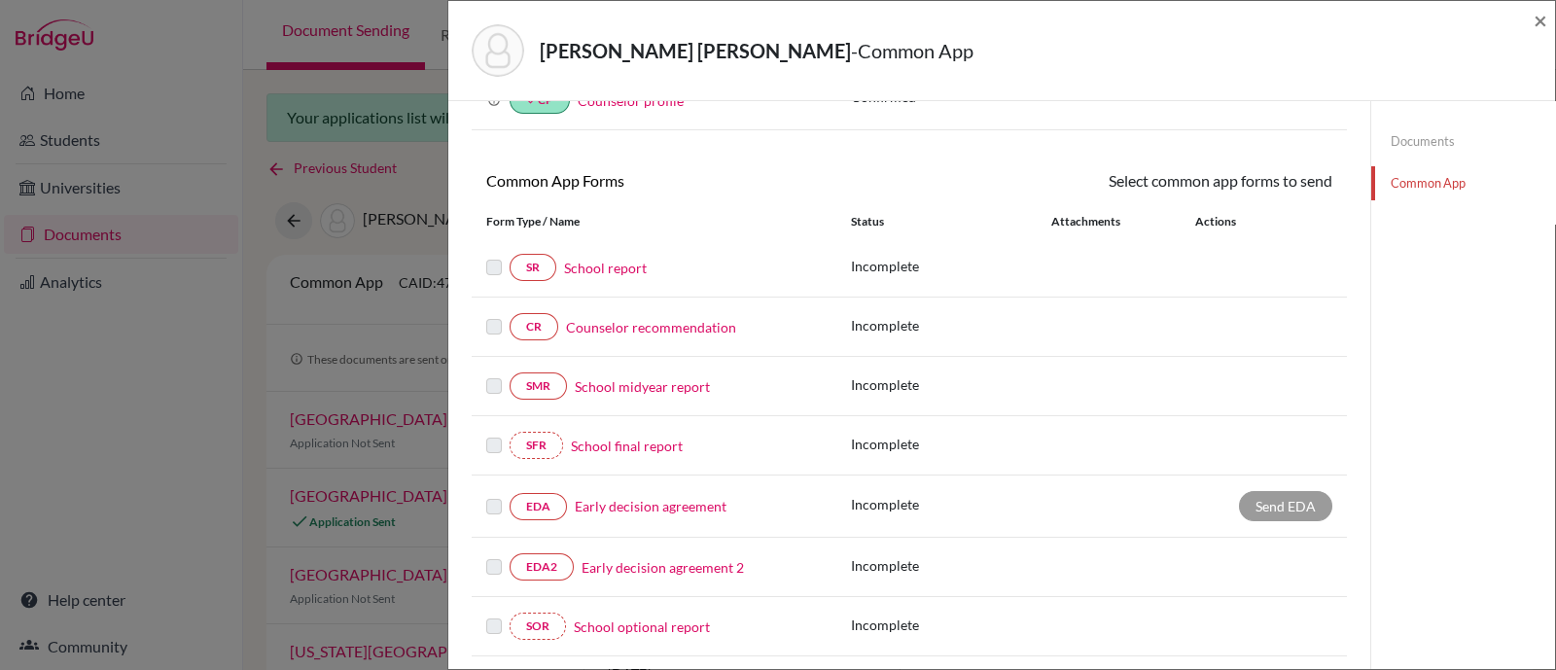
click at [611, 269] on link "School report" at bounding box center [605, 268] width 83 height 20
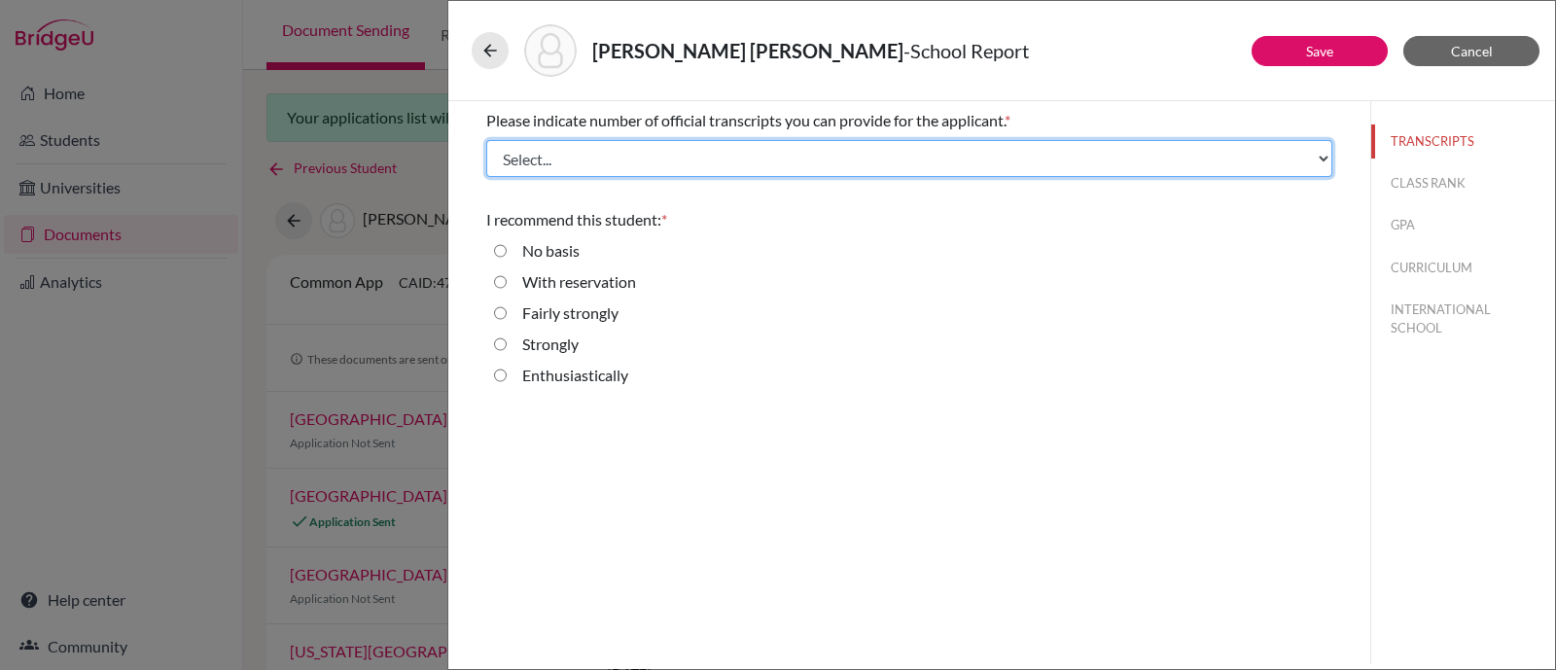
click at [610, 158] on select "Select... 1 2 3 4" at bounding box center [909, 158] width 846 height 37
select select "1"
click at [486, 140] on select "Select... 1 2 3 4" at bounding box center [909, 158] width 846 height 37
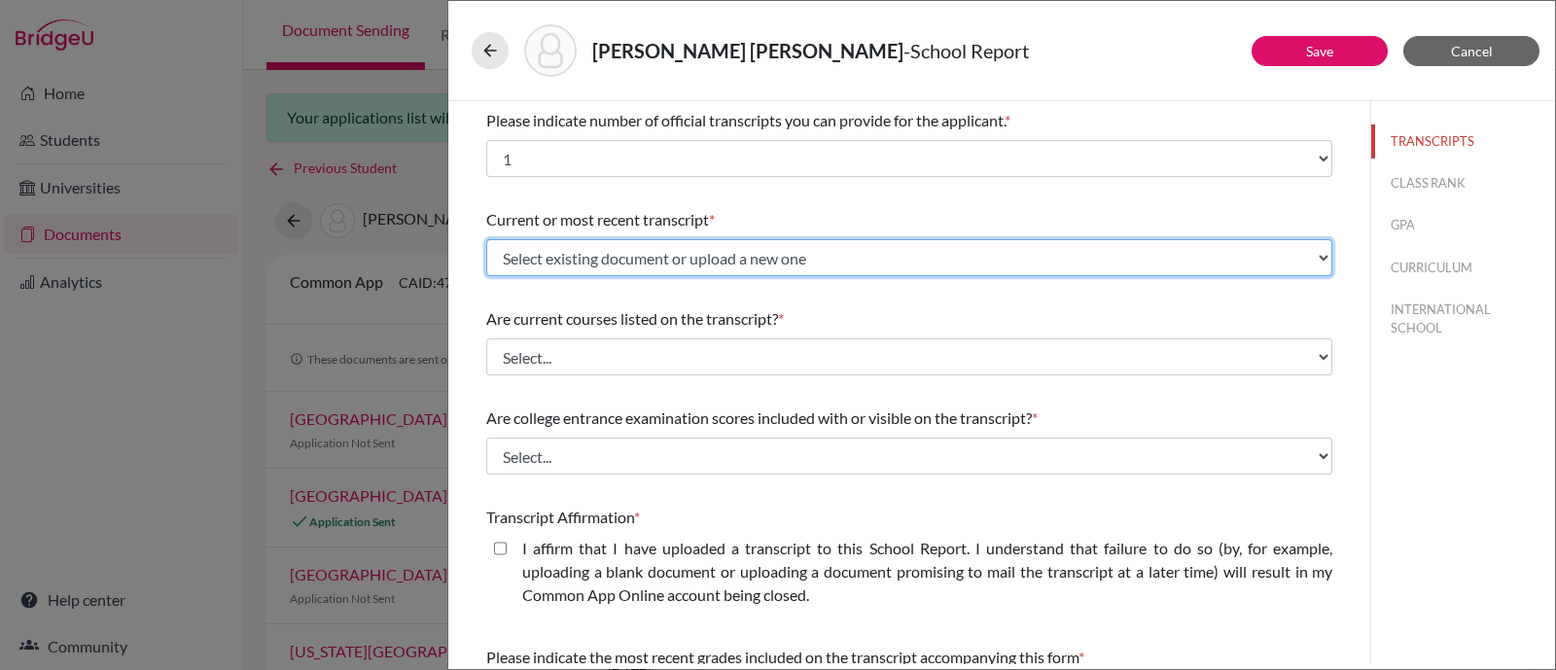
click at [825, 263] on select "Select existing document or upload a new one Thomas Blackman Transcripts Grades…" at bounding box center [909, 257] width 846 height 37
select select "689508"
click at [486, 239] on select "Select existing document or upload a new one Thomas Blackman Transcripts Grades…" at bounding box center [909, 257] width 846 height 37
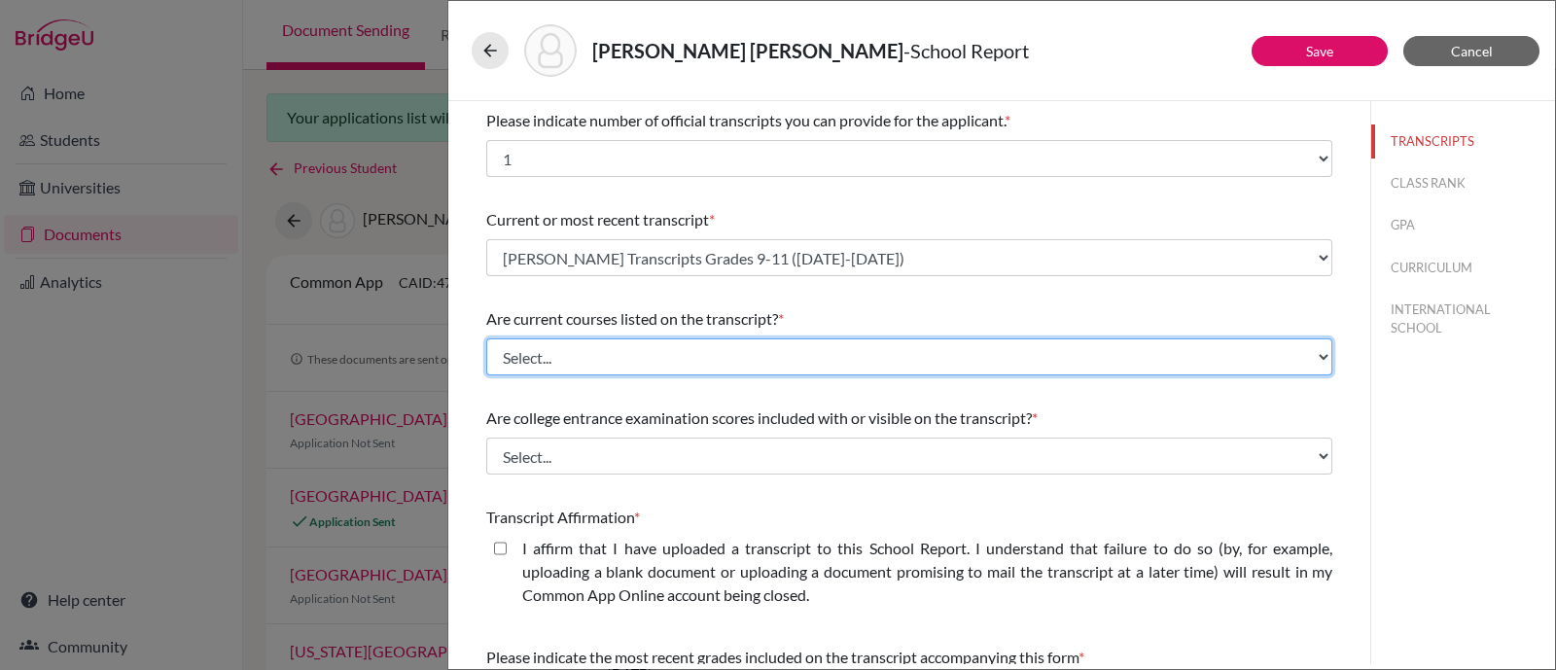
click at [762, 358] on select "Select... Yes No" at bounding box center [909, 356] width 846 height 37
select select "0"
click at [486, 338] on select "Select... Yes No" at bounding box center [909, 356] width 846 height 37
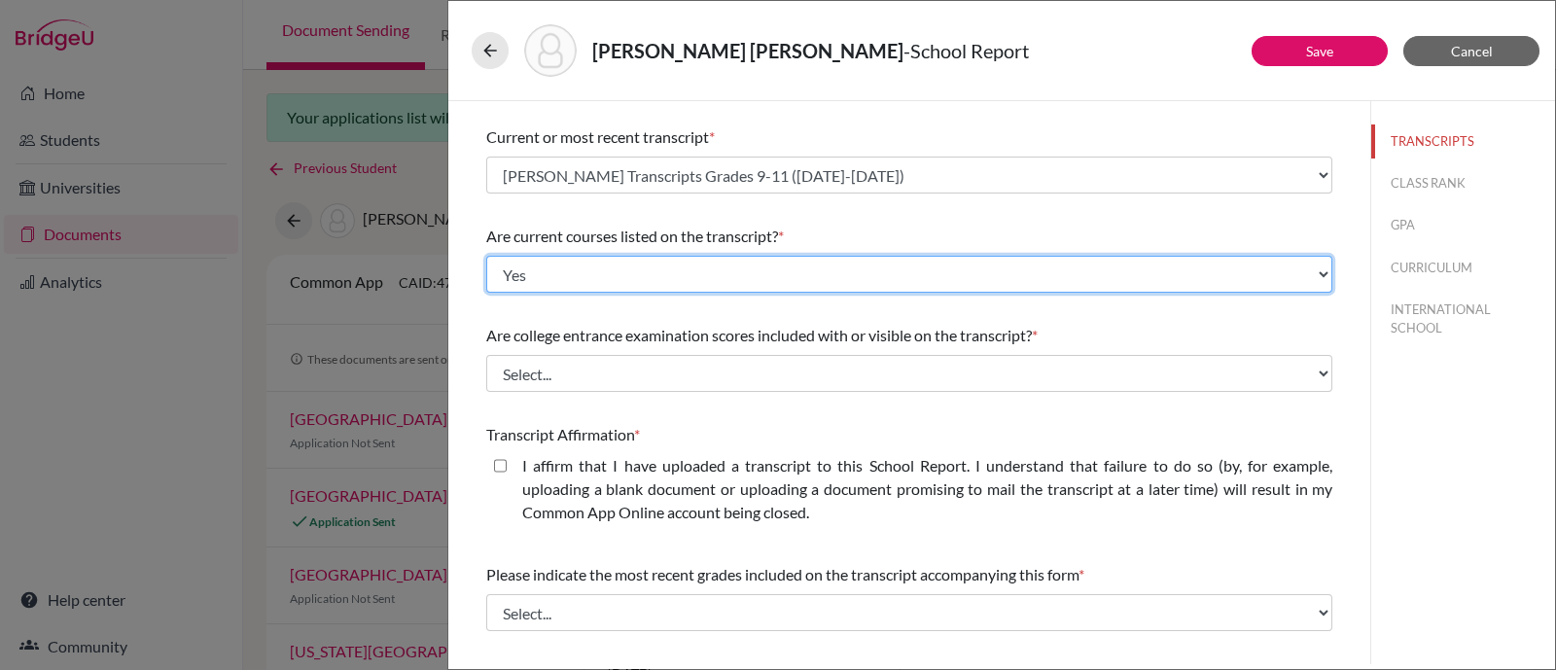
scroll to position [121, 0]
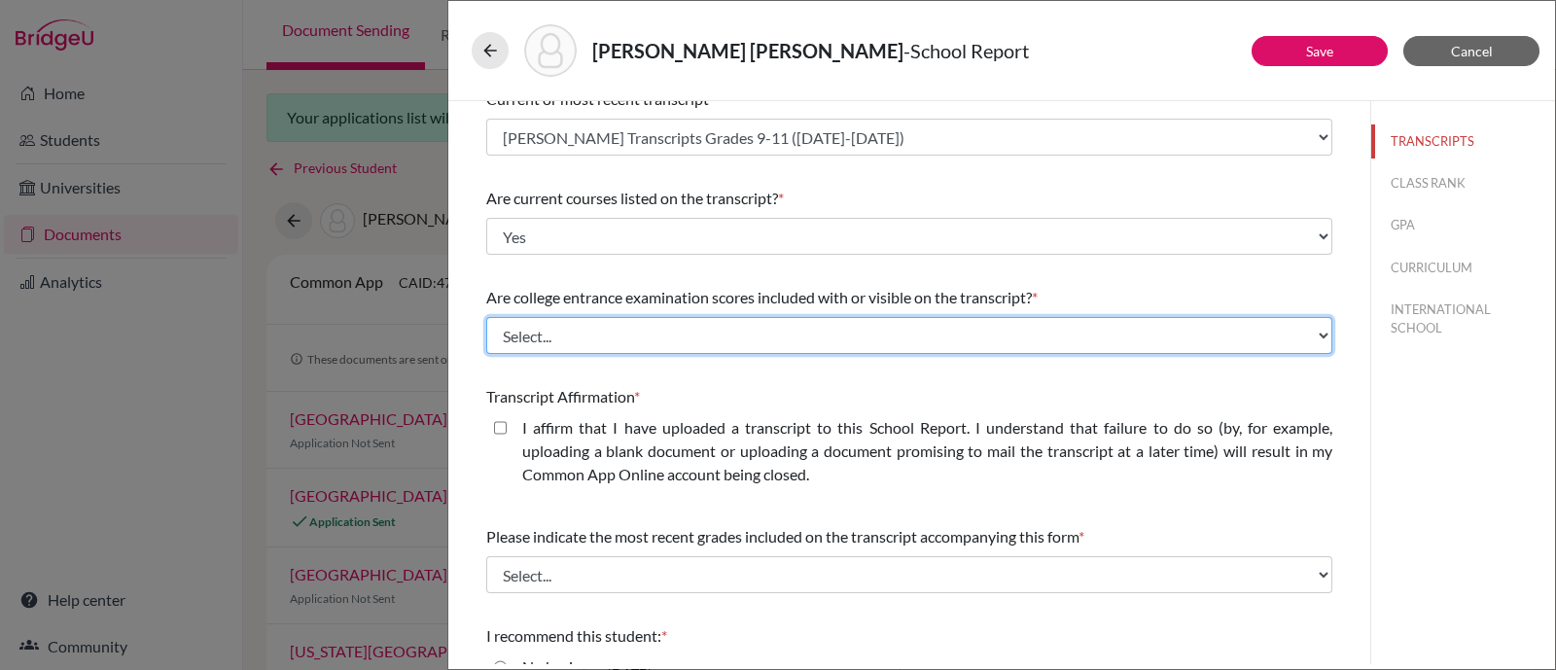
click at [671, 333] on select "Select... Yes No" at bounding box center [909, 335] width 846 height 37
select select "1"
click at [486, 317] on select "Select... Yes No" at bounding box center [909, 335] width 846 height 37
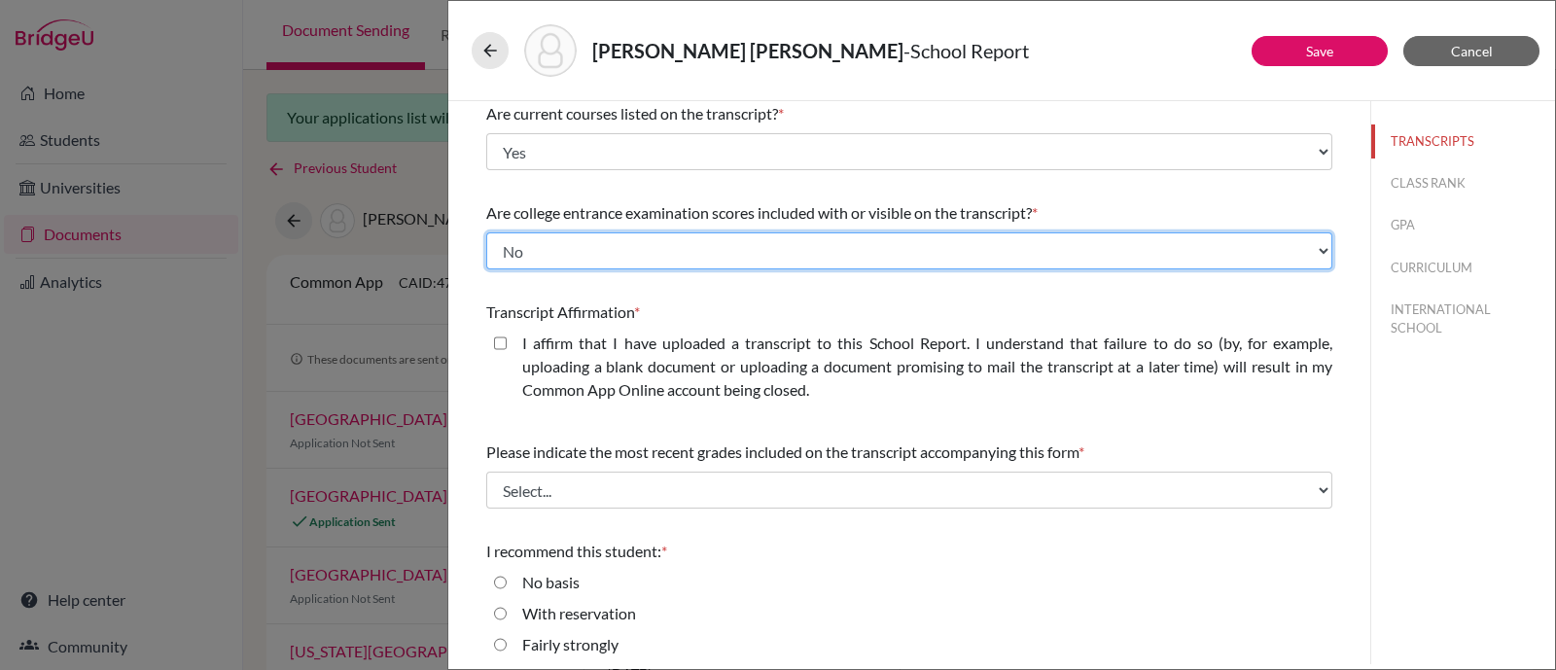
scroll to position [242, 0]
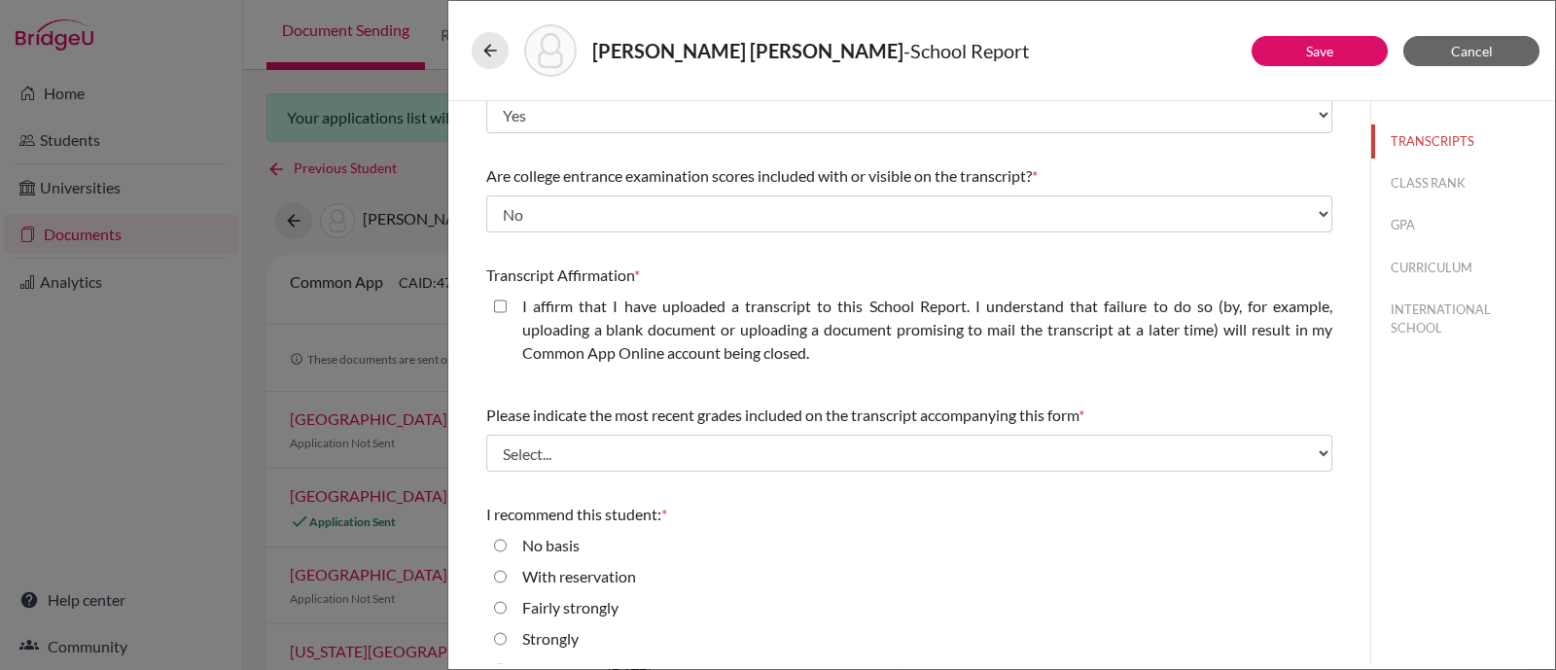
click at [615, 317] on label "I affirm that I have uploaded a transcript to this School Report. I understand …" at bounding box center [927, 330] width 810 height 70
click at [507, 317] on closed\ "I affirm that I have uploaded a transcript to this School Report. I understand …" at bounding box center [500, 306] width 13 height 23
checkbox closed\ "true"
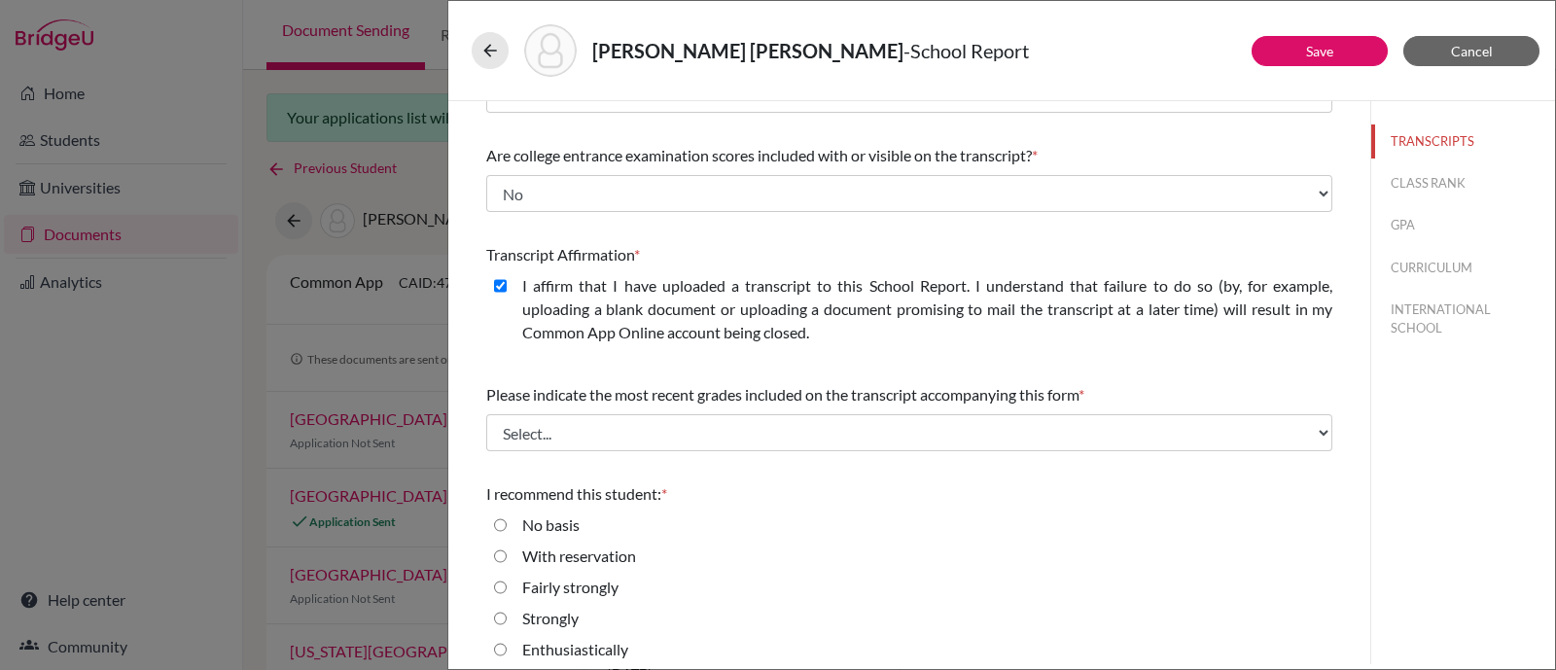
scroll to position [274, 0]
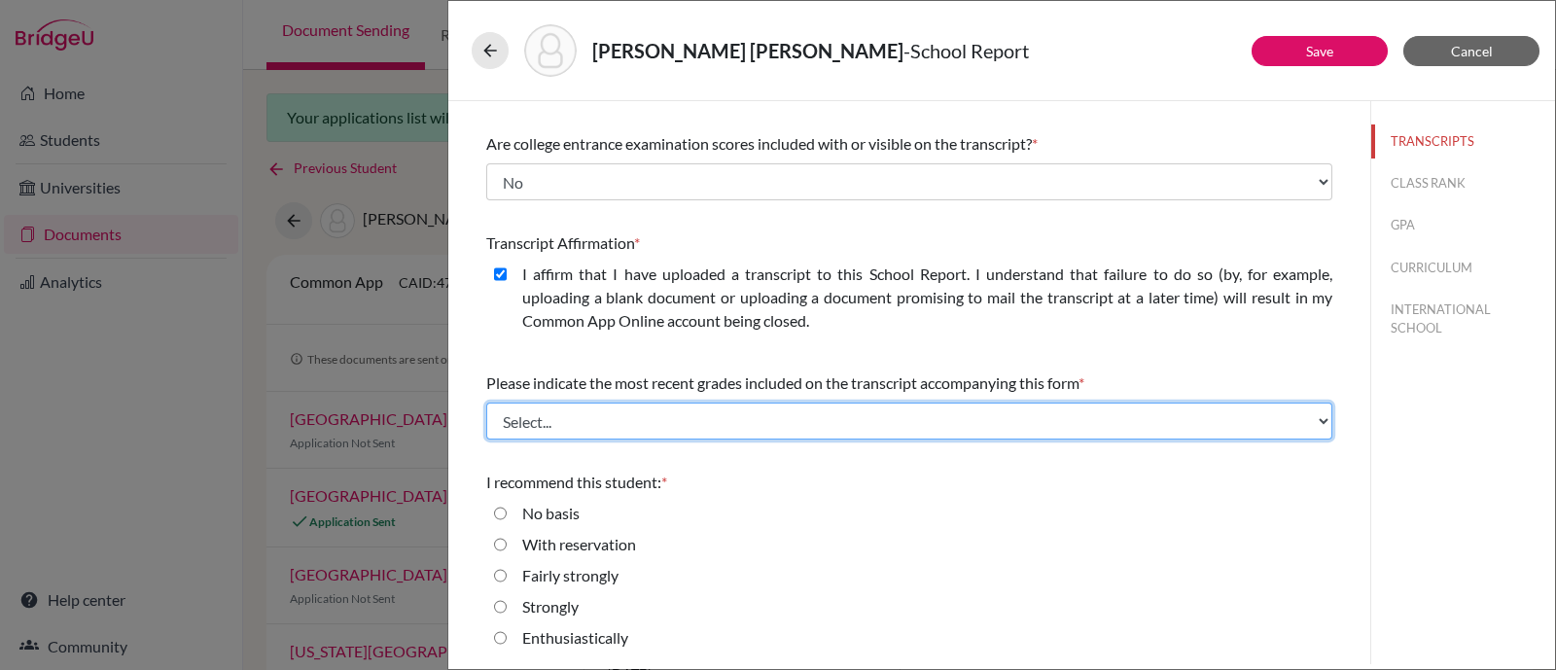
click at [626, 418] on select "Select... Final junior year grades 1st Quarter senior year grades 2nd Quarter/1…" at bounding box center [909, 421] width 846 height 37
select select "0"
click at [486, 403] on select "Select... Final junior year grades 1st Quarter senior year grades 2nd Quarter/1…" at bounding box center [909, 421] width 846 height 37
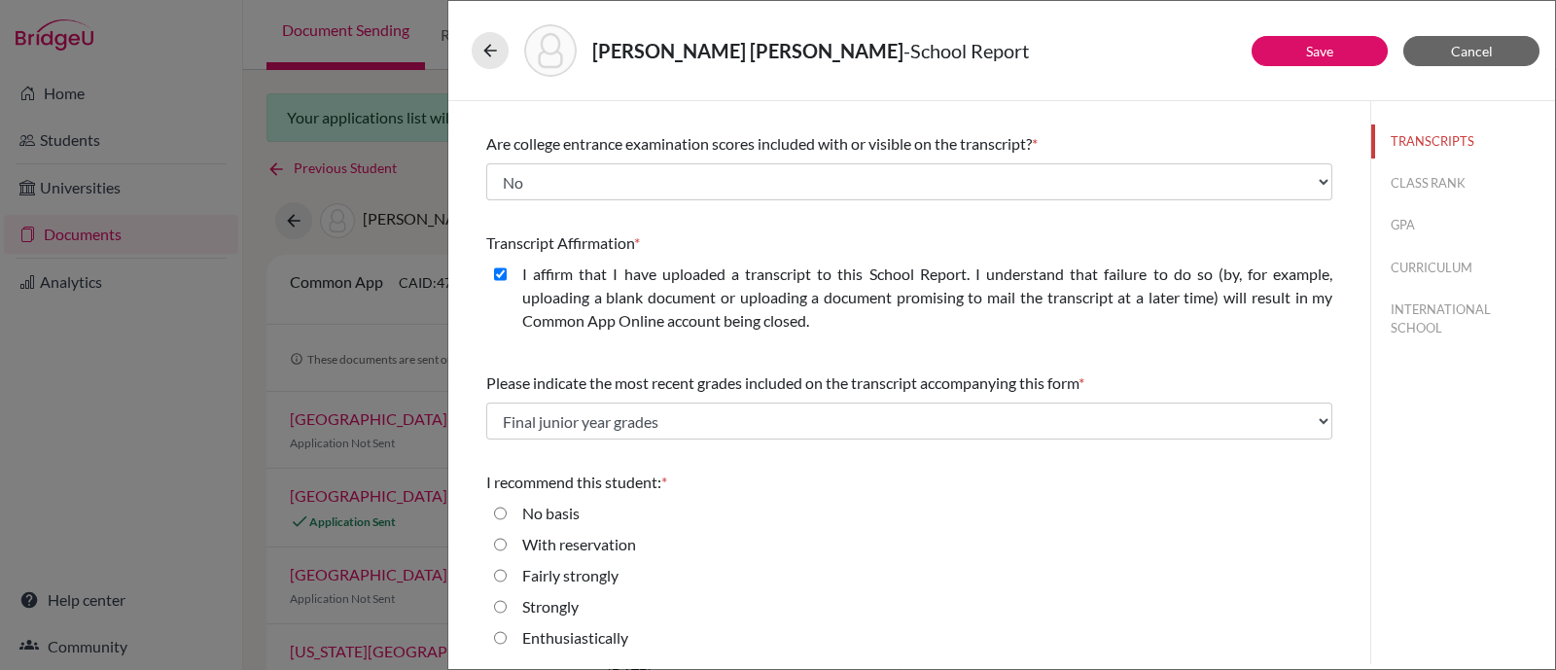
click at [584, 635] on label "Enthusiastically" at bounding box center [575, 637] width 106 height 23
click at [507, 635] on input "Enthusiastically" at bounding box center [500, 637] width 13 height 23
radio input "true"
click at [1328, 49] on link "Save" at bounding box center [1319, 51] width 27 height 17
select select "Select..."
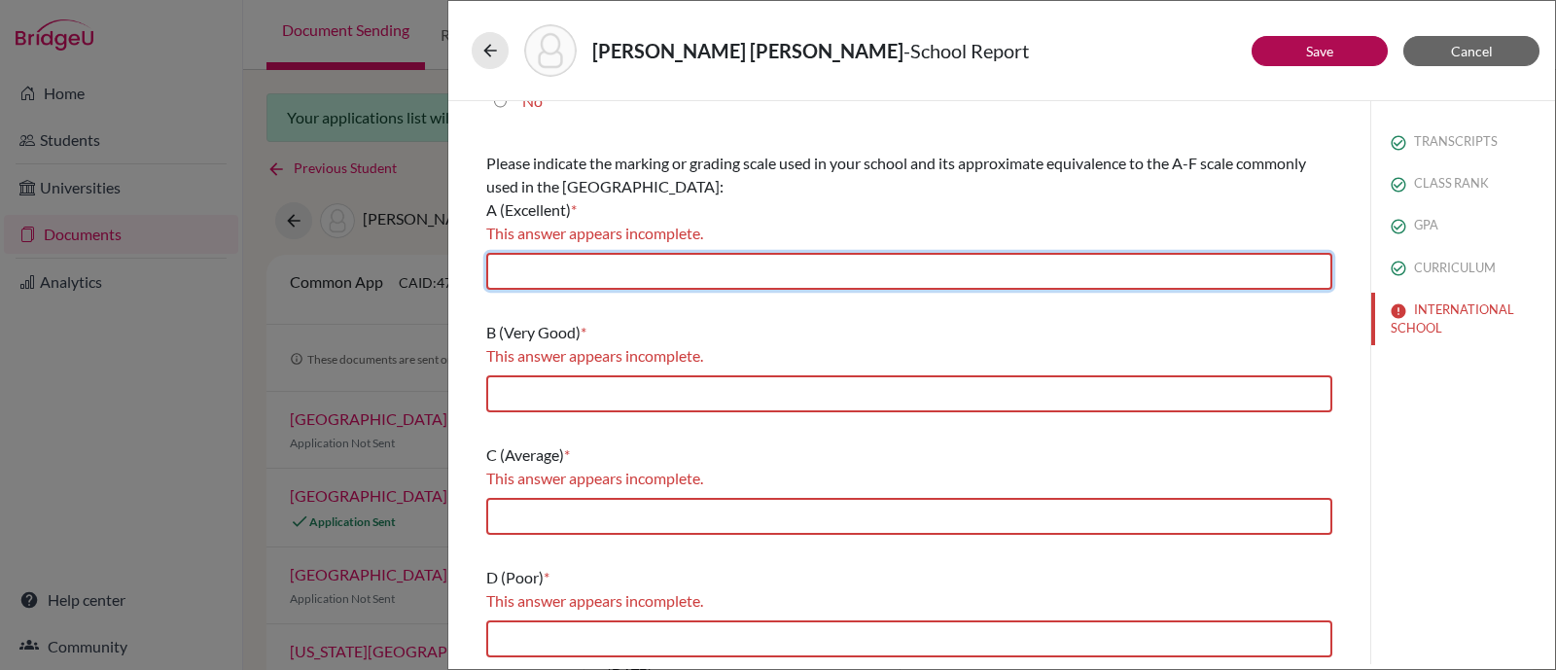
click at [1011, 269] on input "text" at bounding box center [909, 271] width 846 height 37
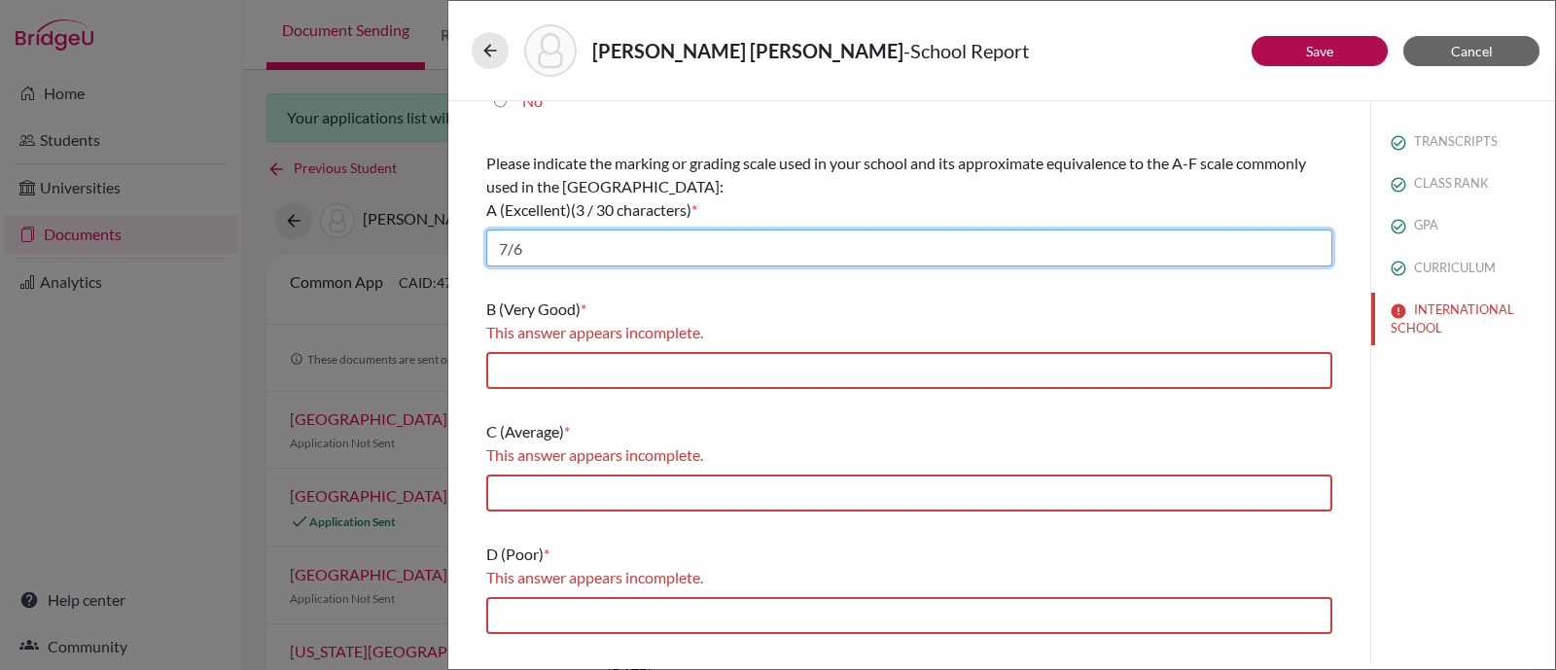
drag, startPoint x: 570, startPoint y: 244, endPoint x: 456, endPoint y: 245, distance: 113.8
click at [456, 245] on div "What is the primary language of instruction in your secondary school? * This an…" at bounding box center [909, 108] width 922 height 563
type input "6"
type input "7/6"
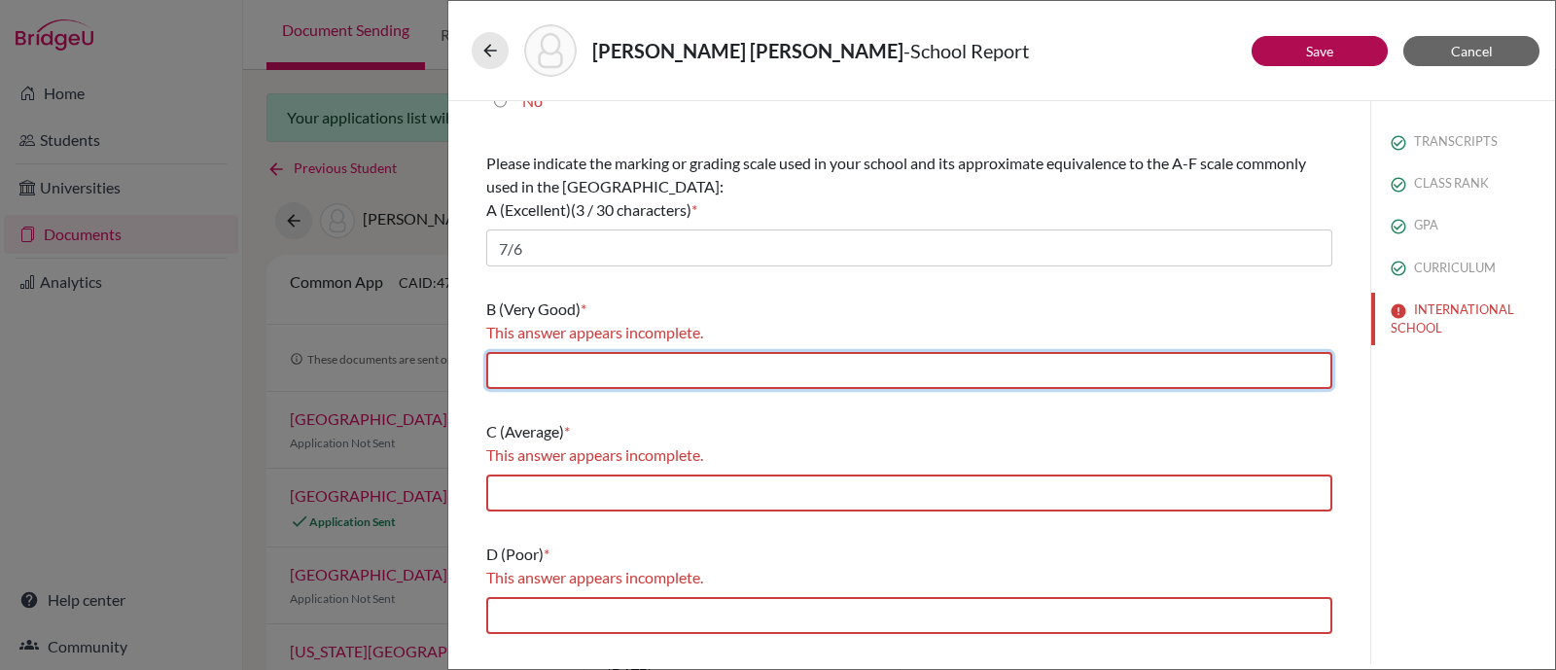
click at [527, 381] on input "text" at bounding box center [909, 370] width 846 height 37
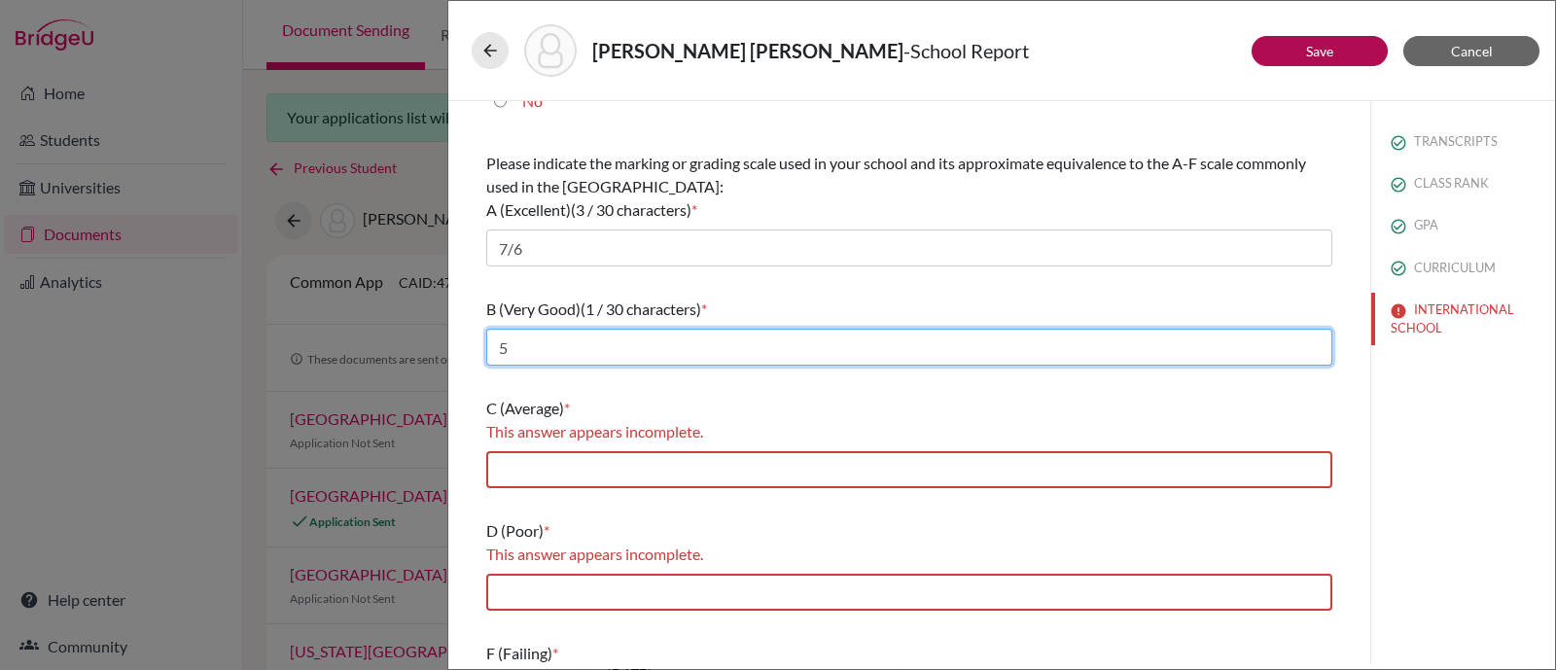
type input "5"
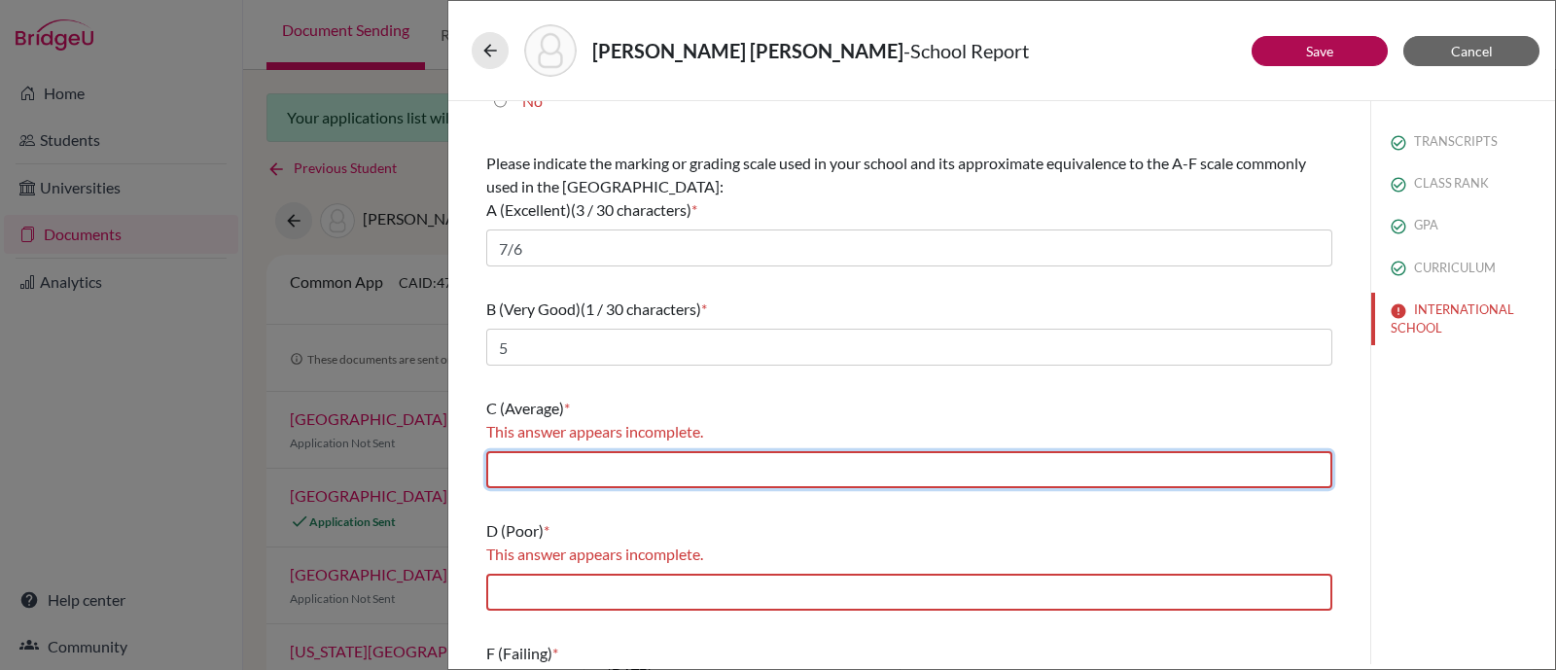
click at [538, 474] on input "text" at bounding box center [909, 469] width 846 height 37
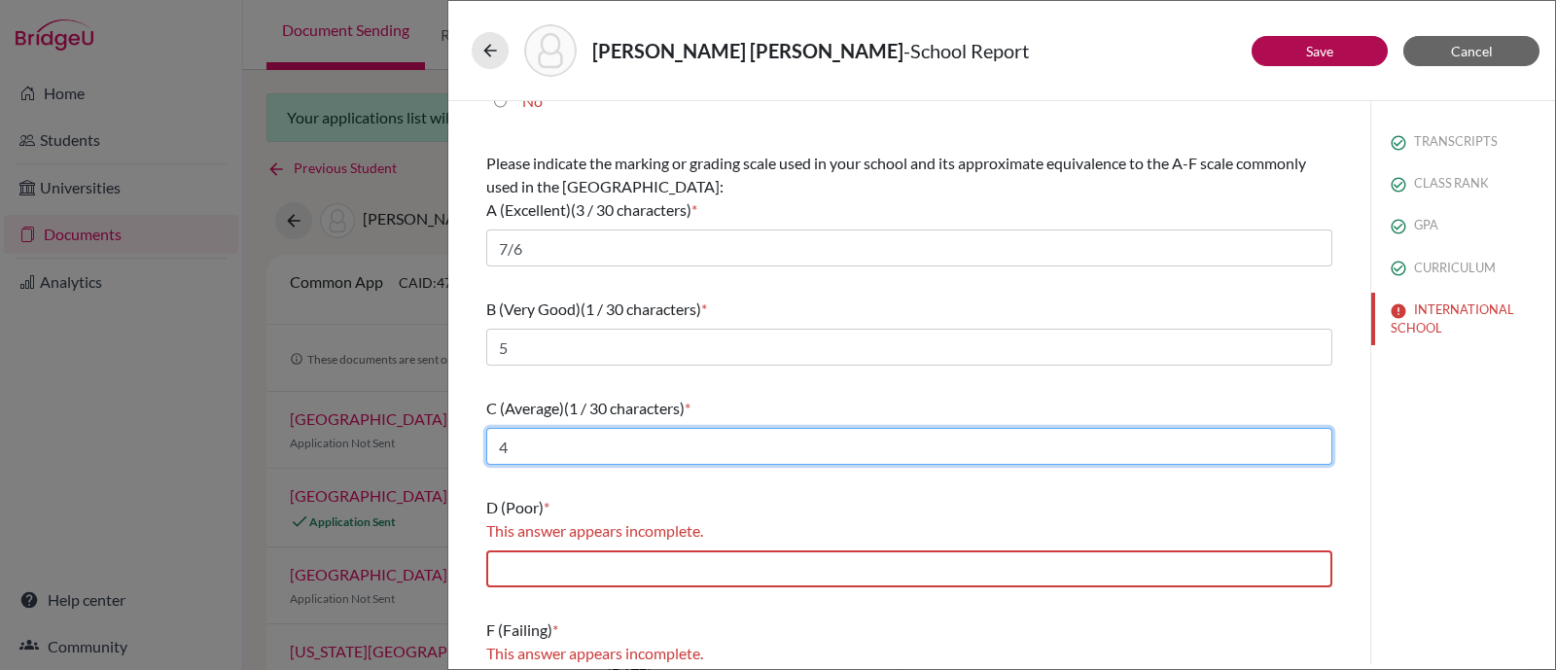
type input "4"
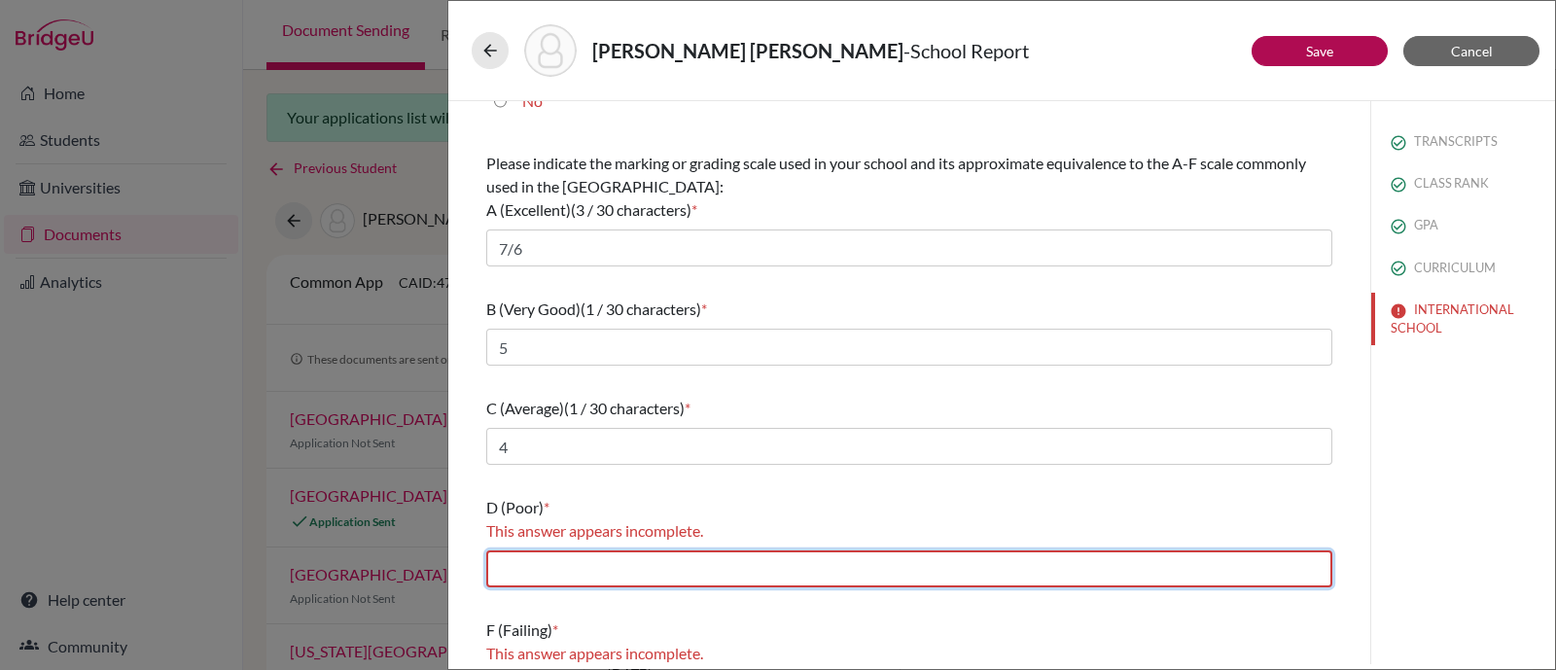
click at [542, 568] on input "text" at bounding box center [909, 568] width 846 height 37
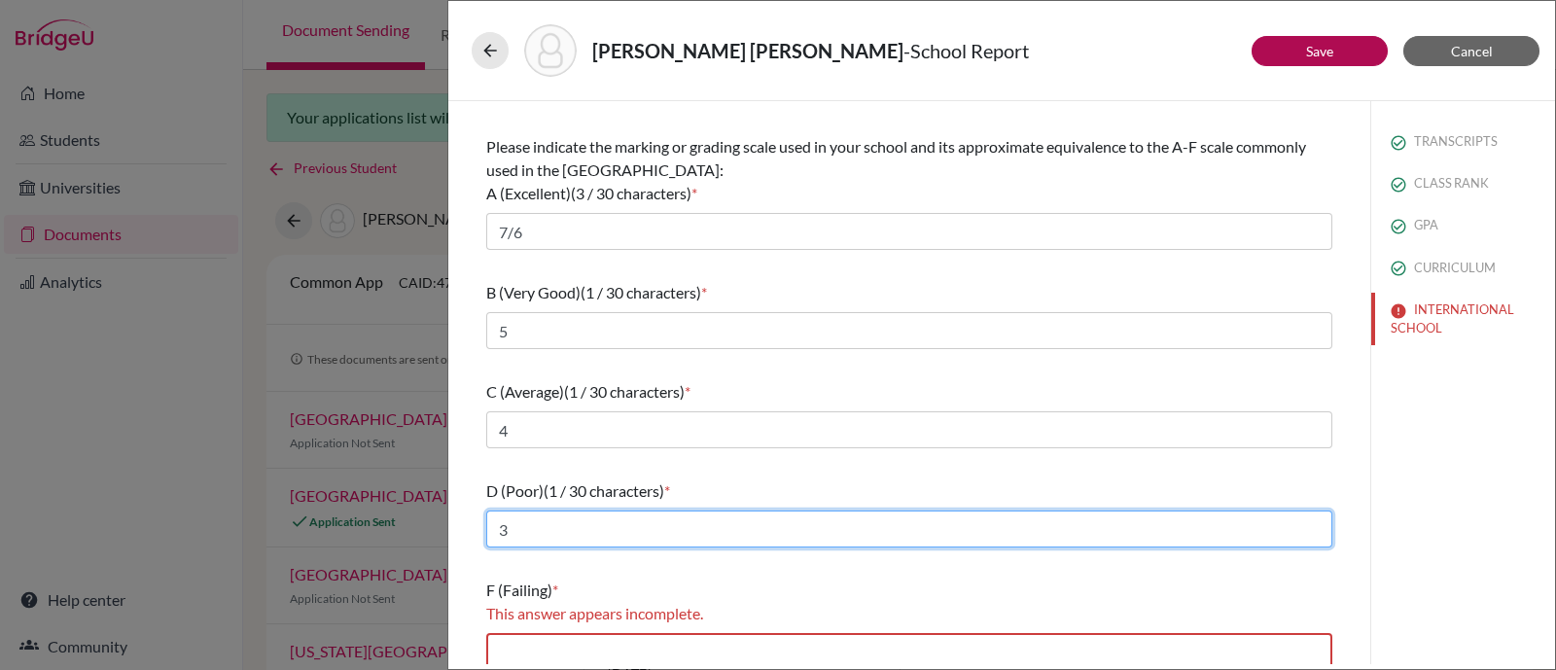
scroll to position [303, 0]
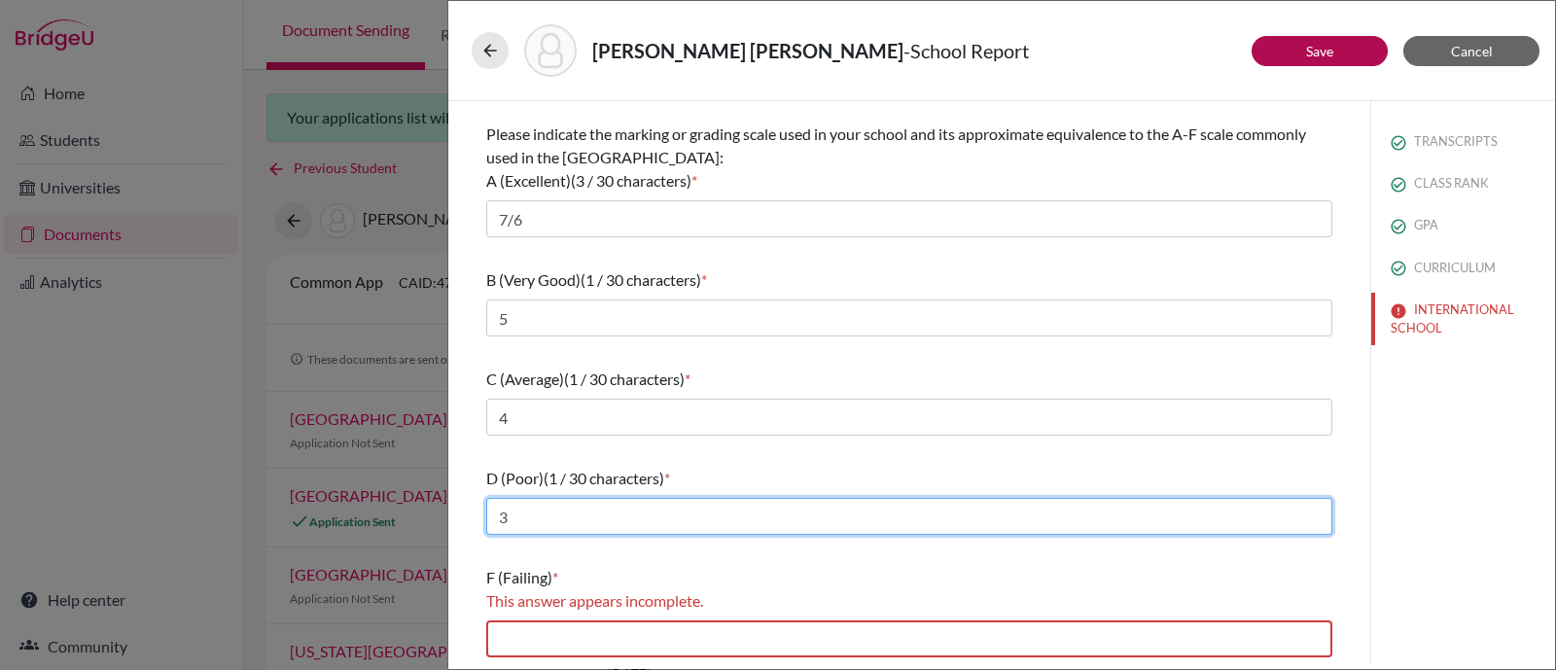
type input "3"
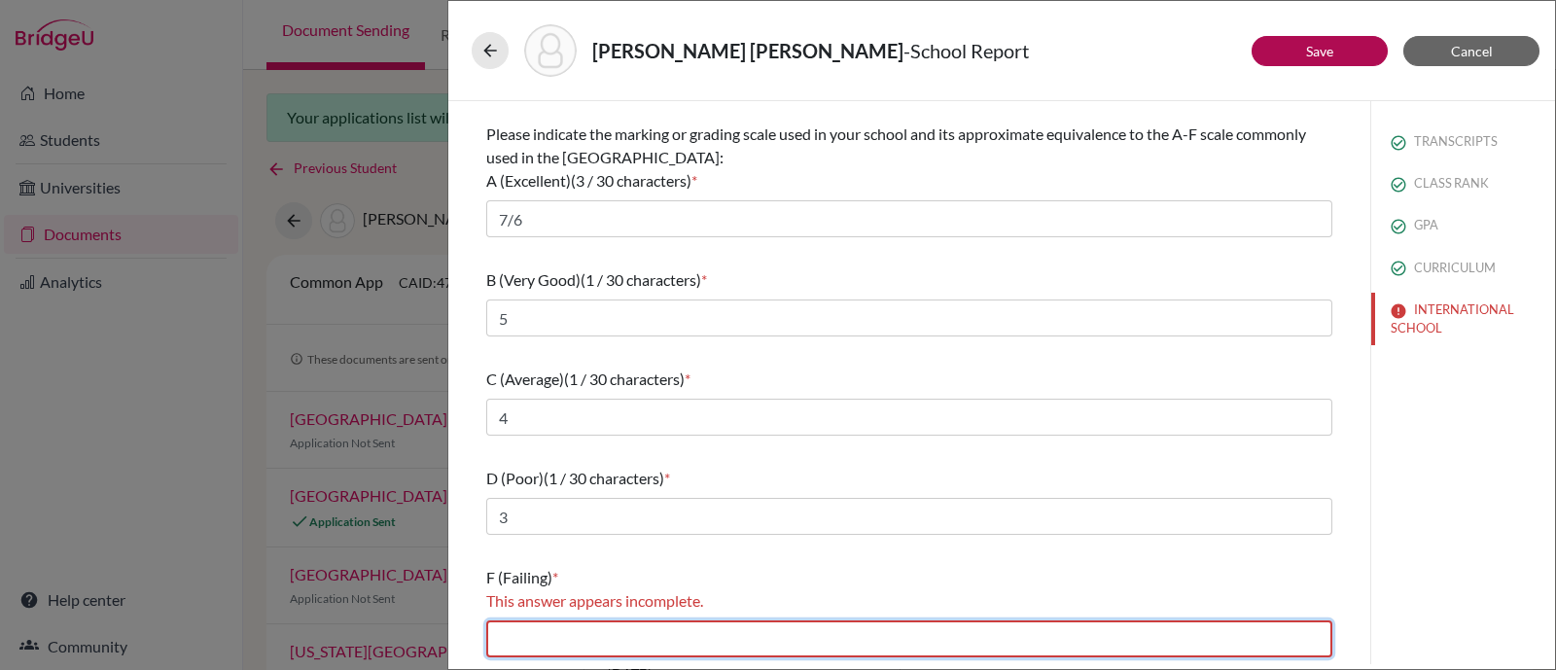
click at [553, 635] on input "text" at bounding box center [909, 638] width 846 height 37
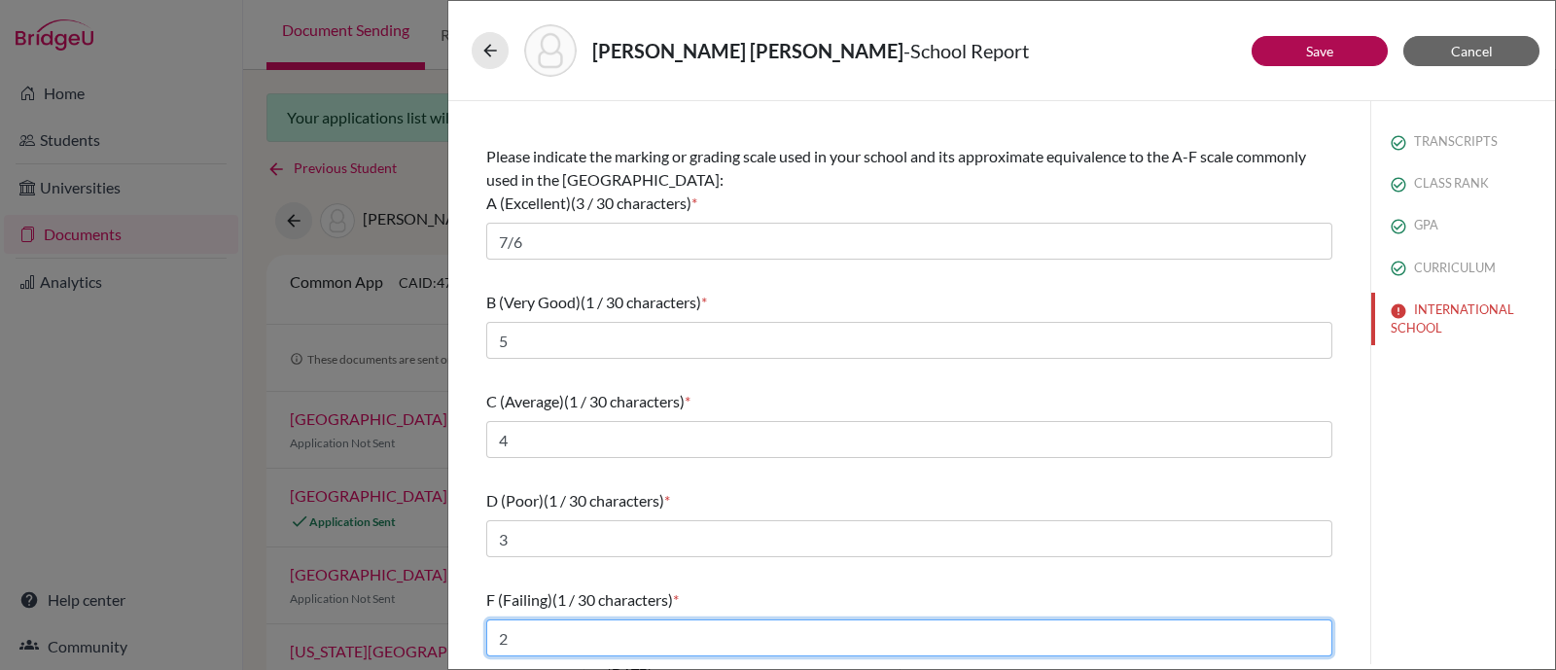
scroll to position [280, 0]
type input "2/1"
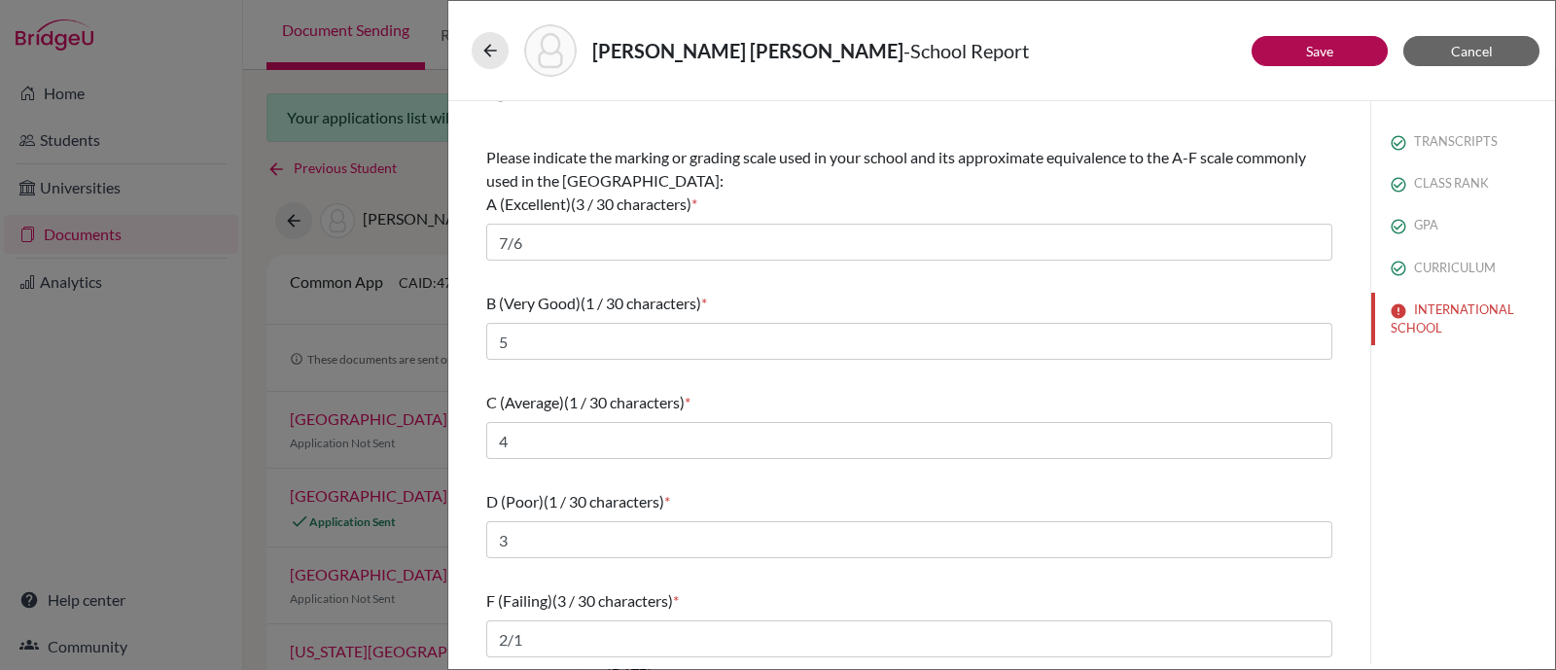
click at [859, 581] on div "F (Failing) (3 / 30 characters) * 2/1" at bounding box center [909, 623] width 846 height 84
click at [1313, 48] on link "Save" at bounding box center [1319, 51] width 27 height 17
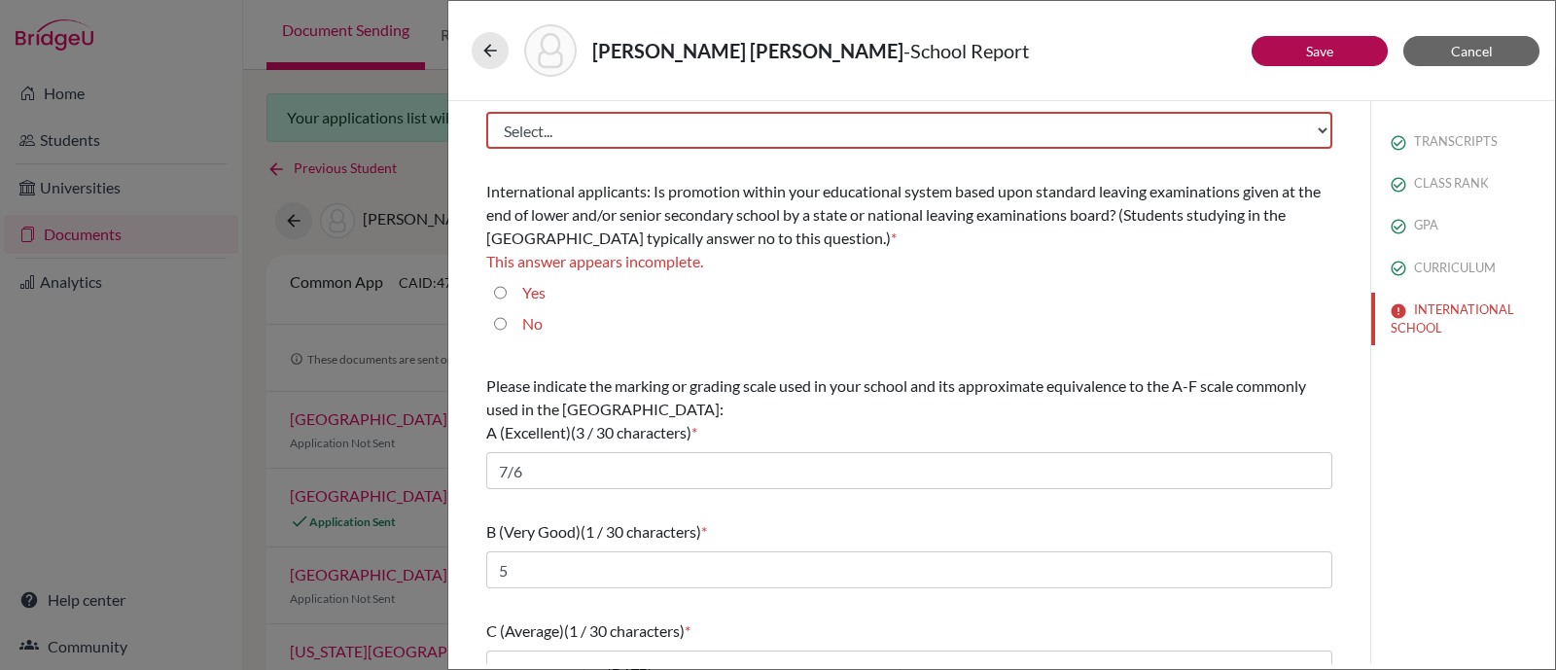
scroll to position [0, 0]
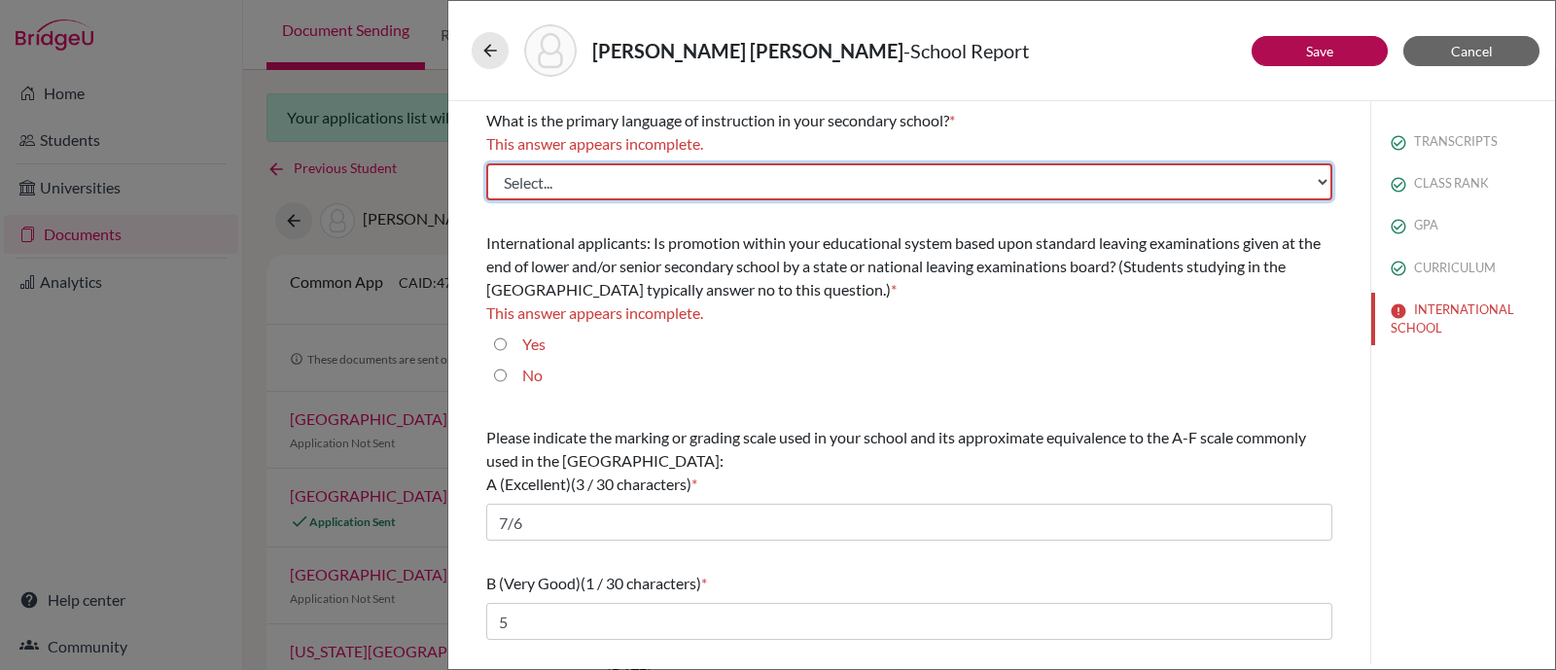
click at [873, 185] on select "Select... Albanian Arabic Armenian Assamese Azerbaijani Belarusian Bengali Bulg…" at bounding box center [909, 181] width 846 height 37
select select "14"
click at [486, 163] on select "Select... Albanian Arabic Armenian Assamese Azerbaijani Belarusian Bengali Bulg…" at bounding box center [909, 181] width 846 height 37
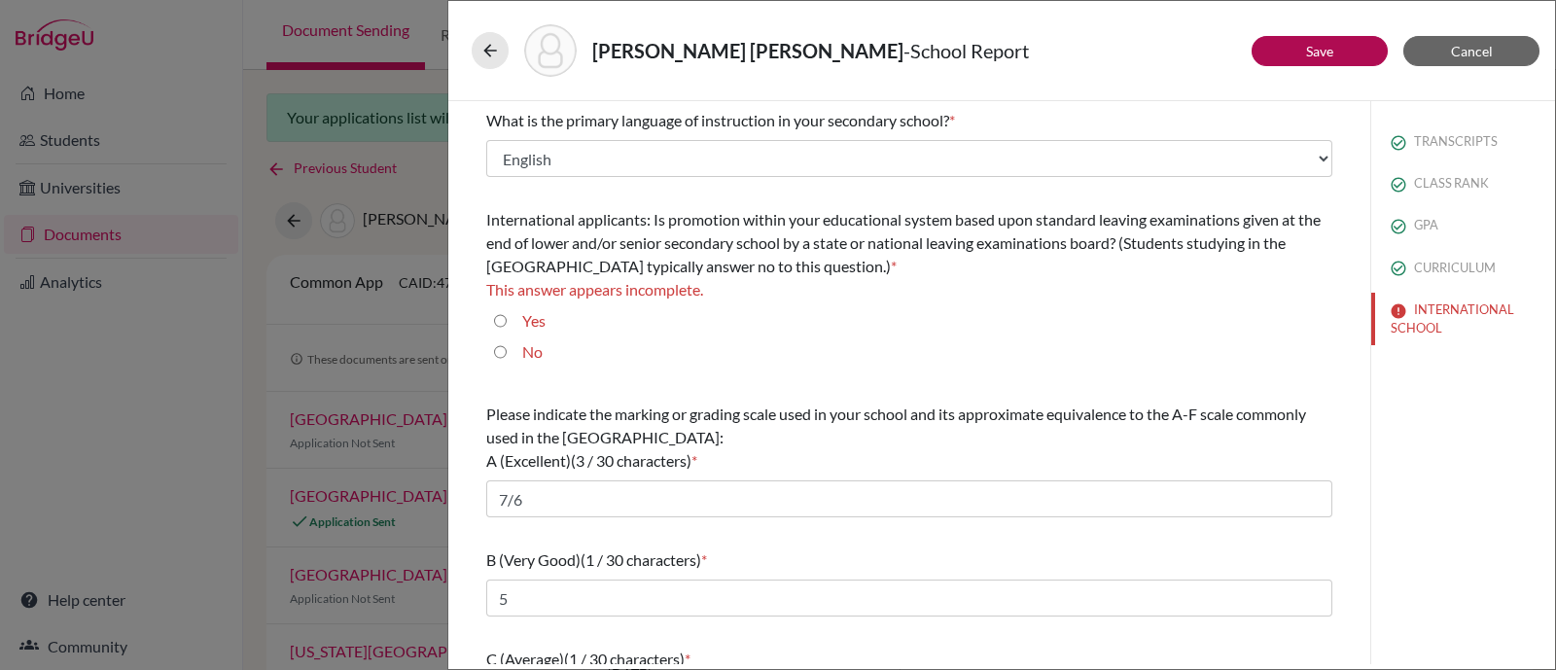
click at [498, 348] on input "No" at bounding box center [500, 351] width 13 height 23
radio input "true"
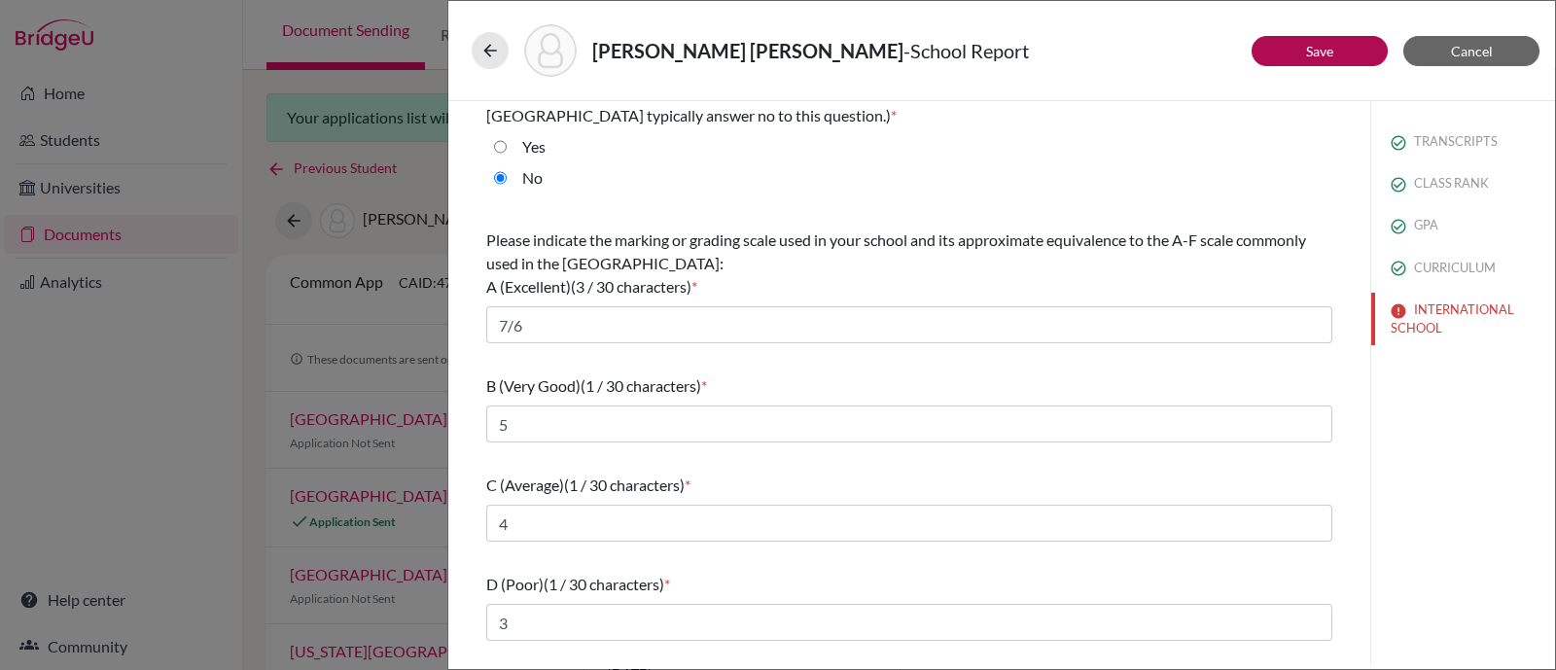
scroll to position [112, 0]
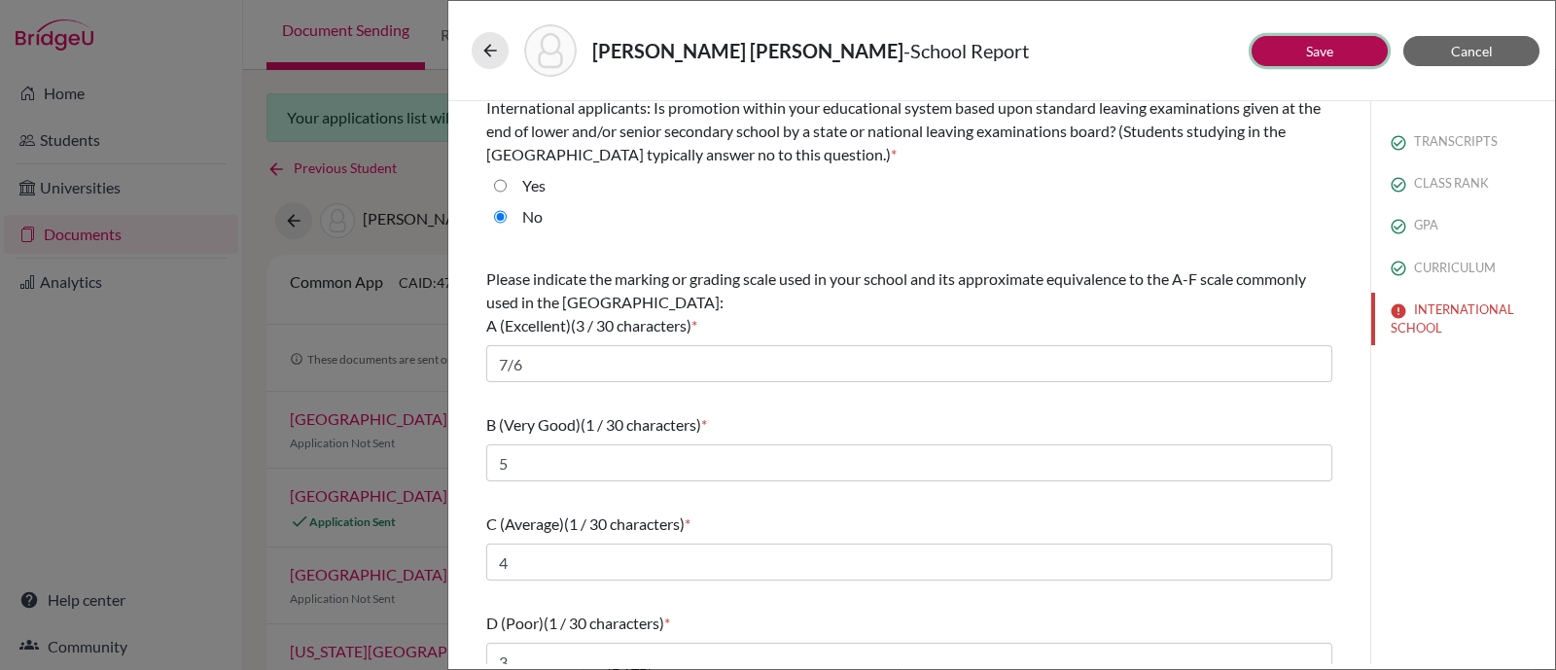
click at [1290, 59] on button "Save" at bounding box center [1319, 51] width 136 height 30
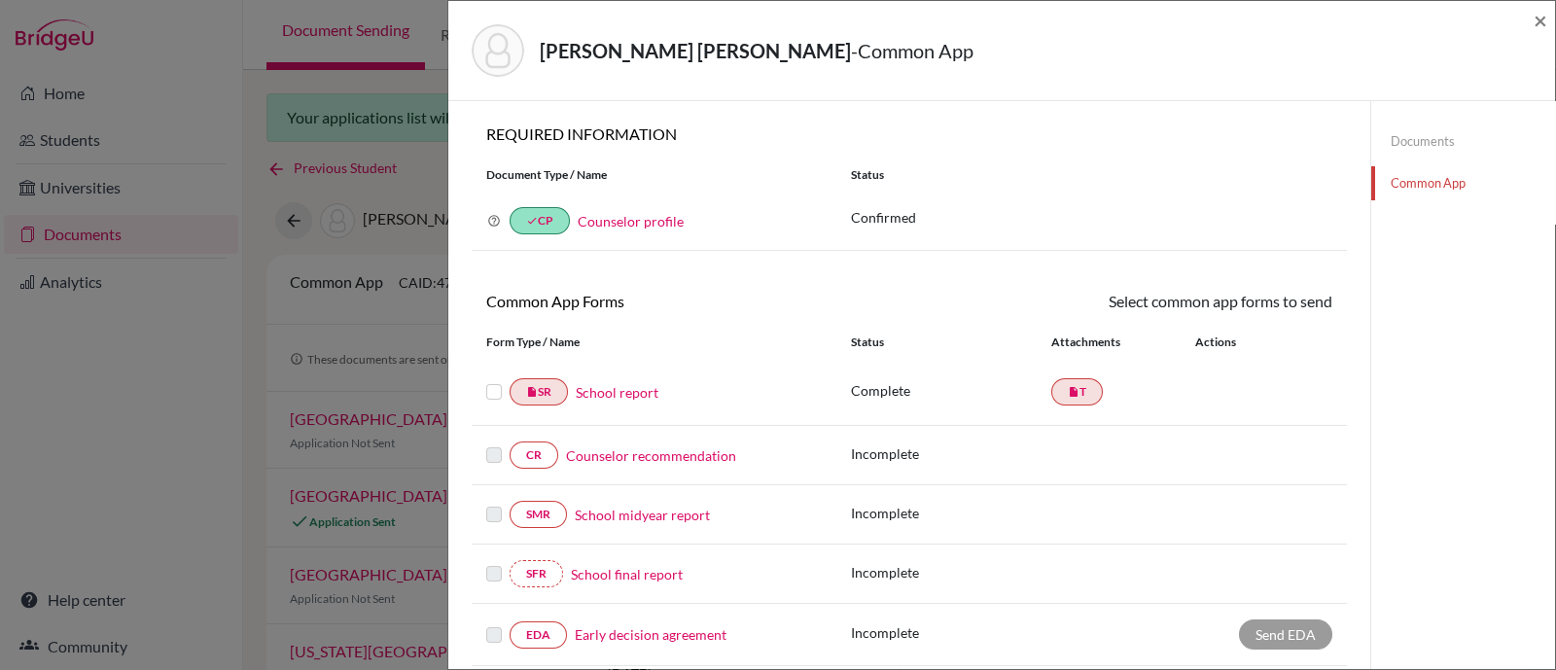
click at [637, 390] on link "School report" at bounding box center [617, 392] width 83 height 20
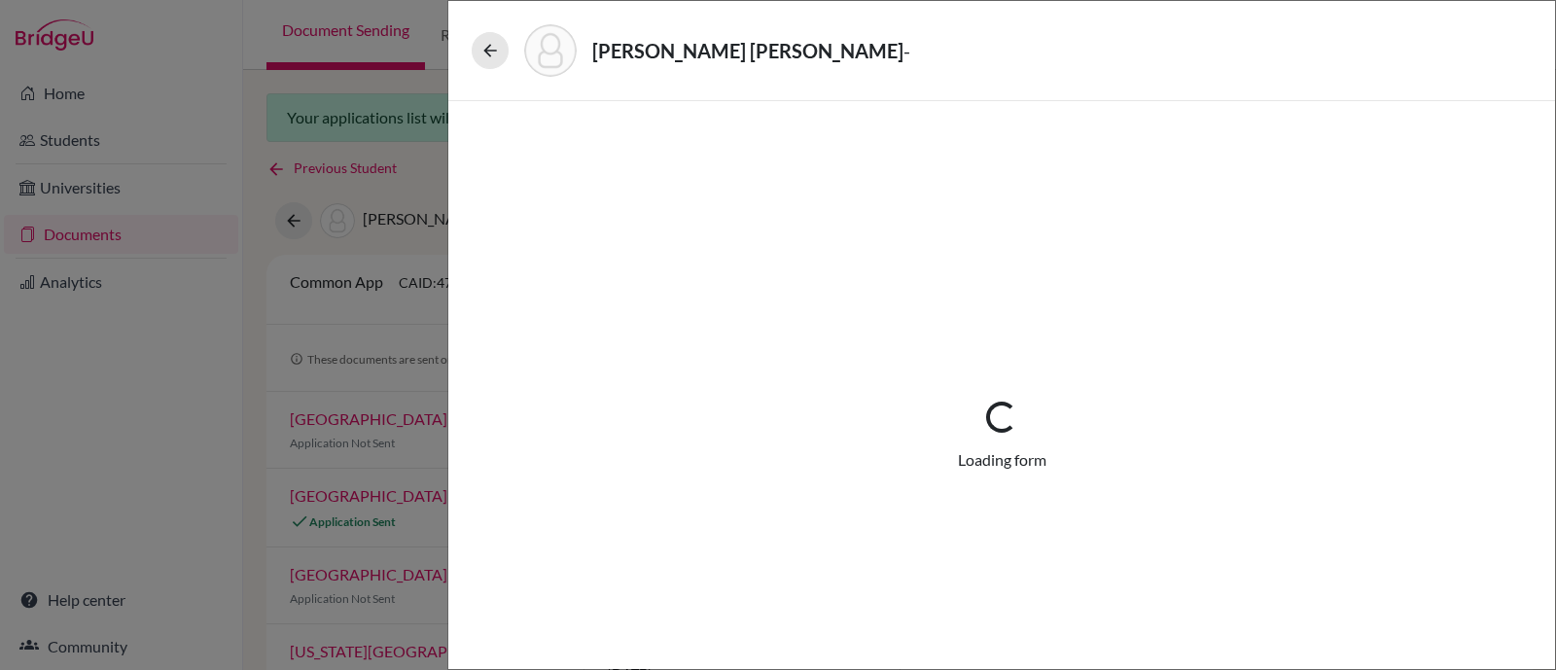
select select "1"
select select "689508"
select select "0"
select select "1"
select select "0"
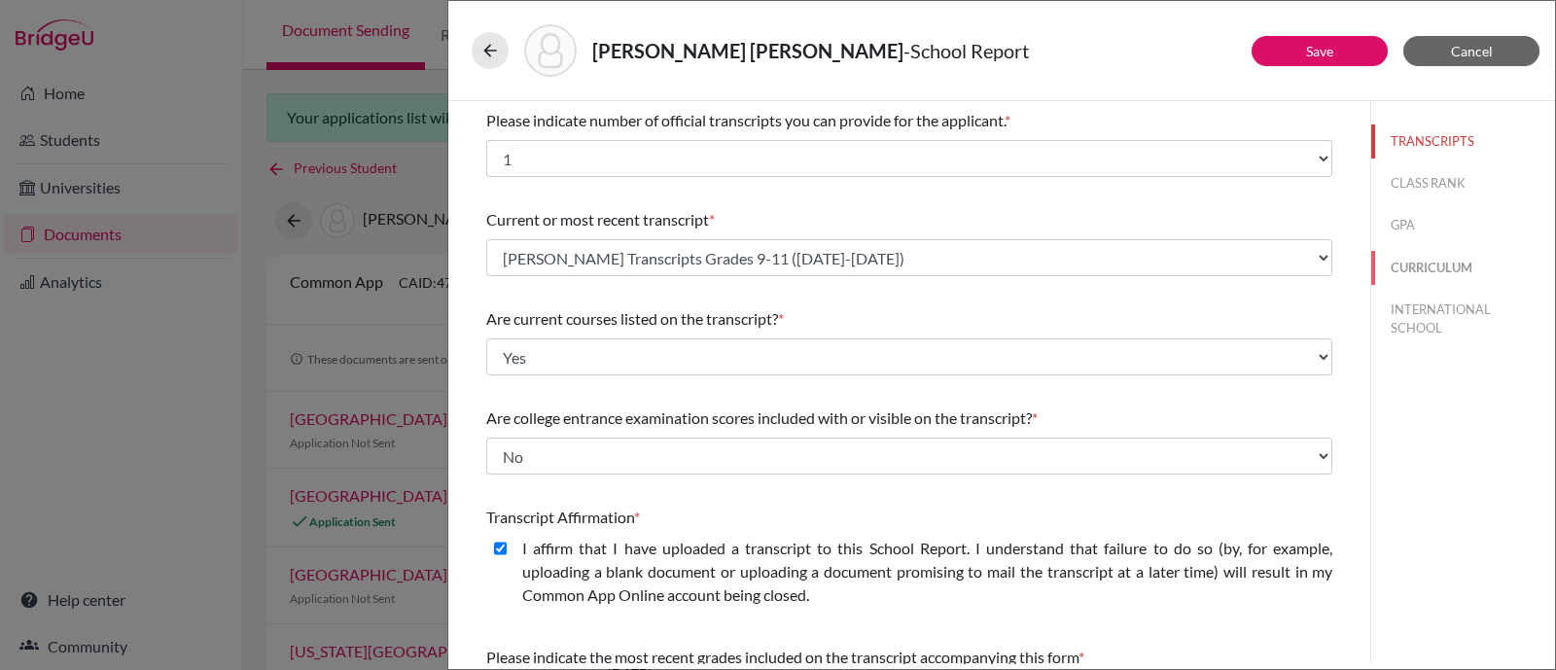
click at [1457, 269] on button "CURRICULUM" at bounding box center [1463, 268] width 184 height 34
select select "4"
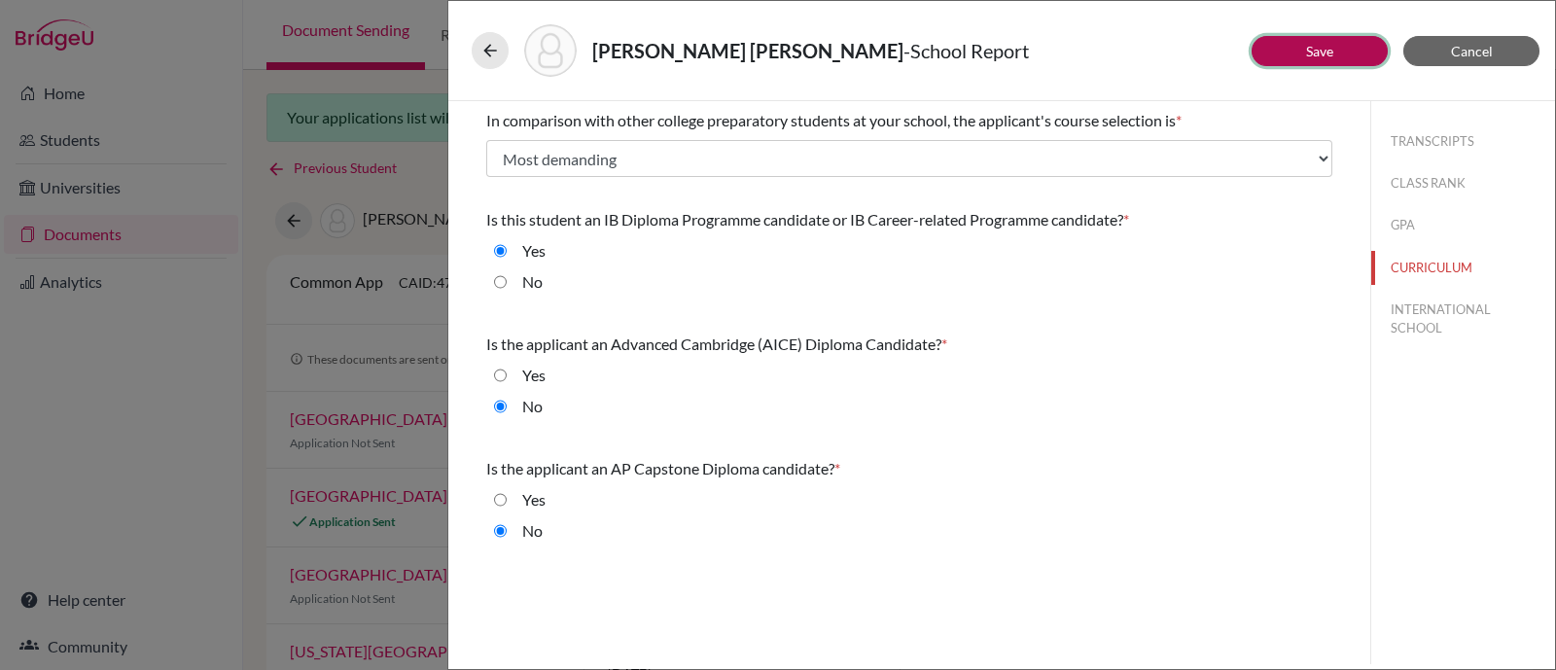
click at [1337, 38] on button "Save" at bounding box center [1319, 51] width 136 height 30
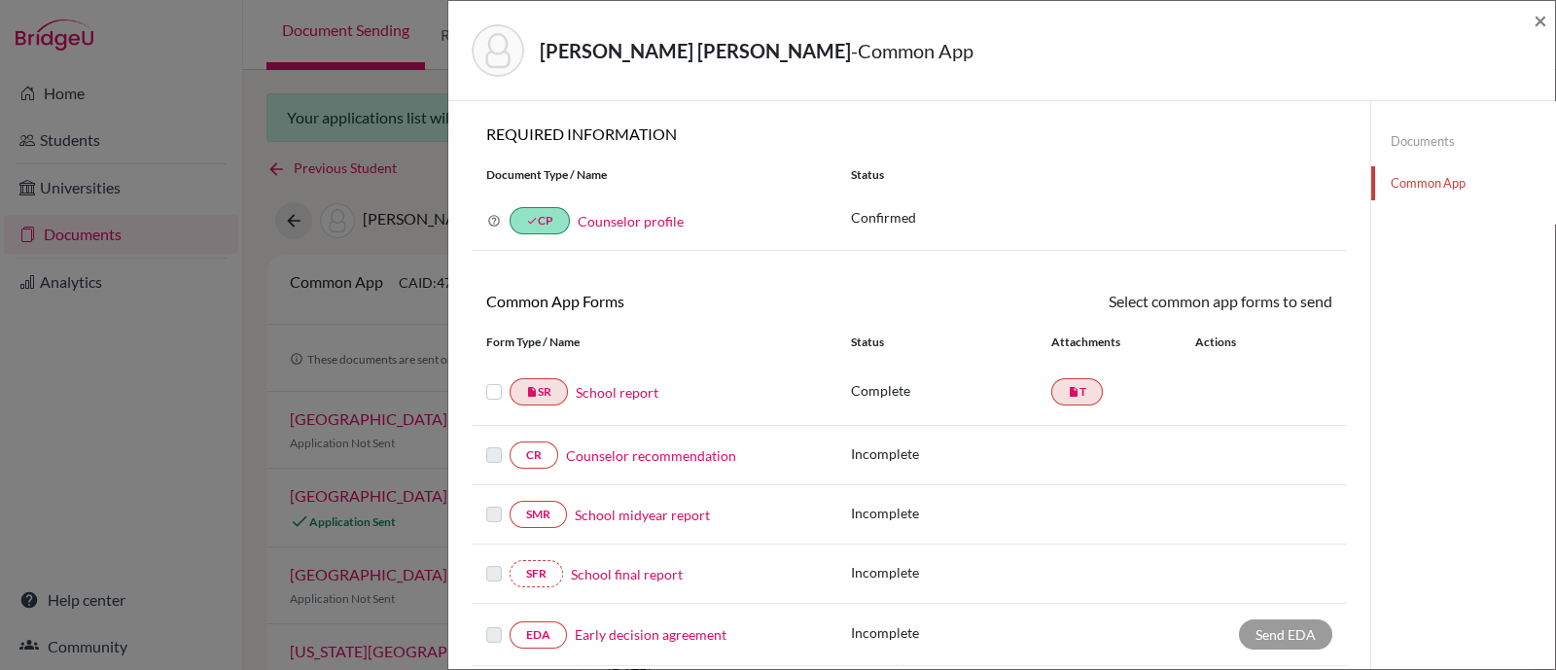
click at [1404, 187] on link "Common App" at bounding box center [1463, 183] width 184 height 34
click at [493, 380] on label at bounding box center [494, 380] width 16 height 0
click at [0, 0] on input "checkbox" at bounding box center [0, 0] width 0 height 0
click at [1269, 308] on link "Send" at bounding box center [1291, 305] width 81 height 30
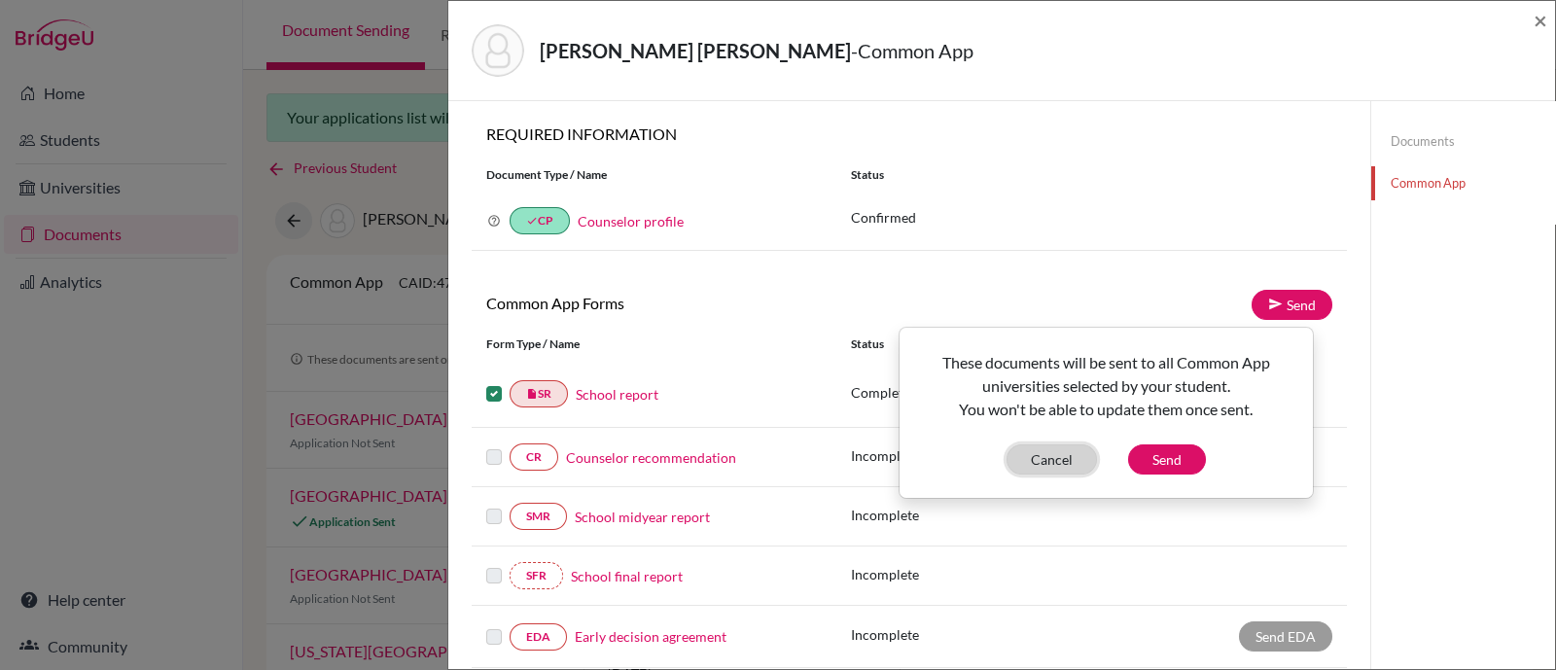
click at [1071, 462] on button "Cancel" at bounding box center [1051, 459] width 90 height 30
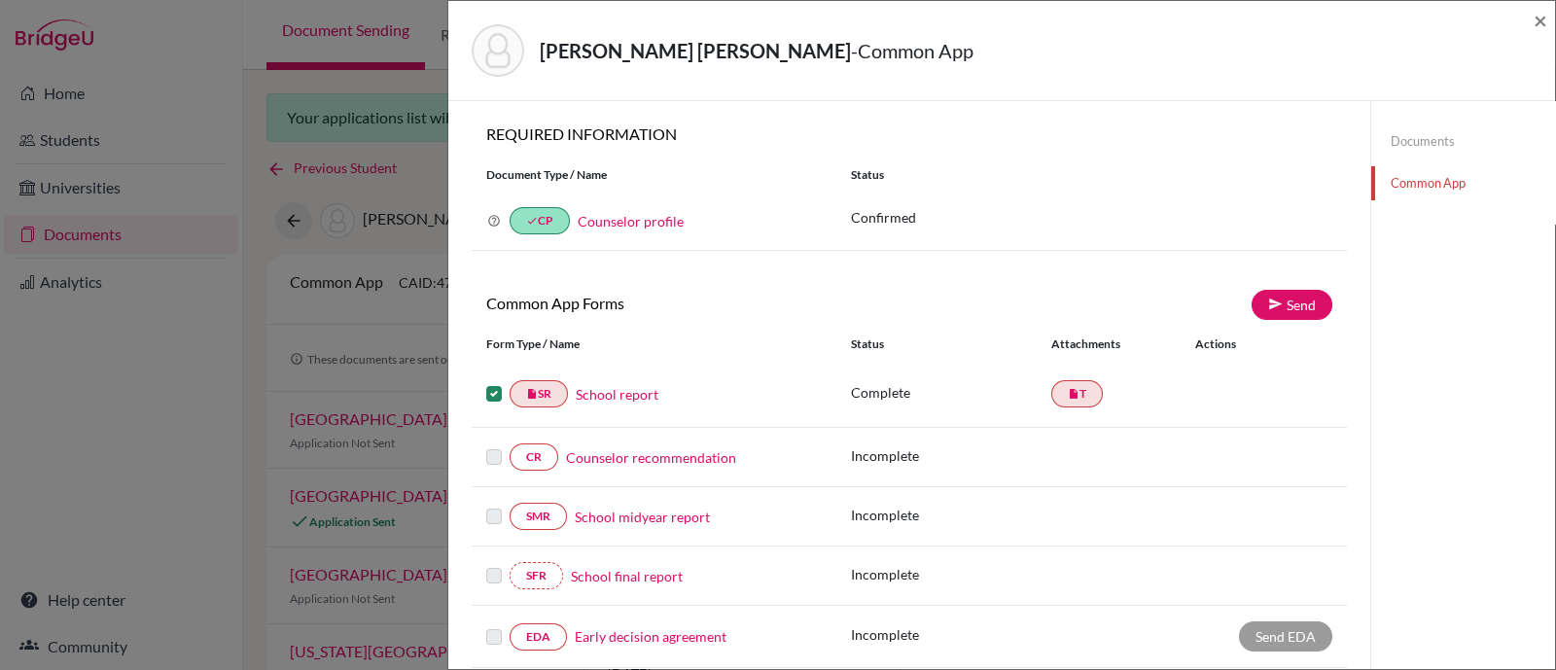
click at [686, 459] on link "Counselor recommendation" at bounding box center [651, 457] width 170 height 20
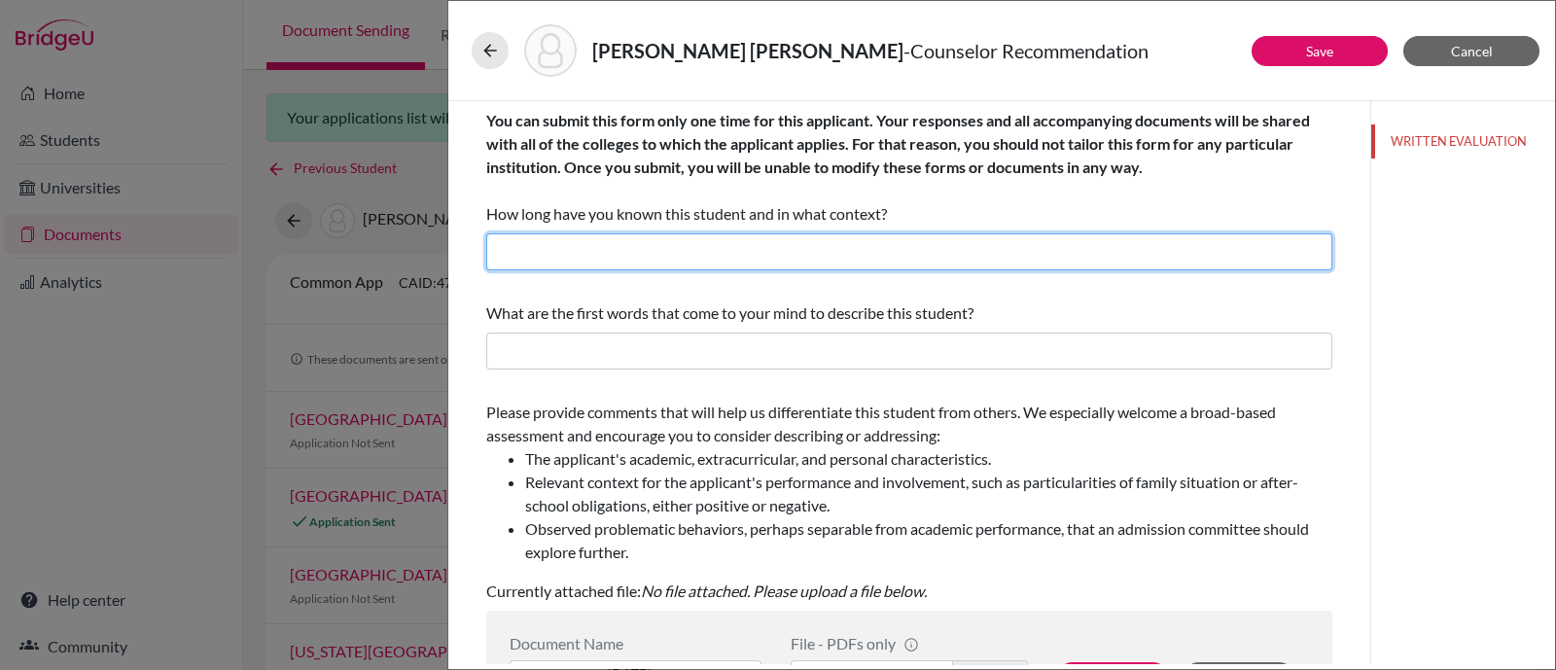
click at [737, 248] on input "text" at bounding box center [909, 251] width 846 height 37
type input "2 months"
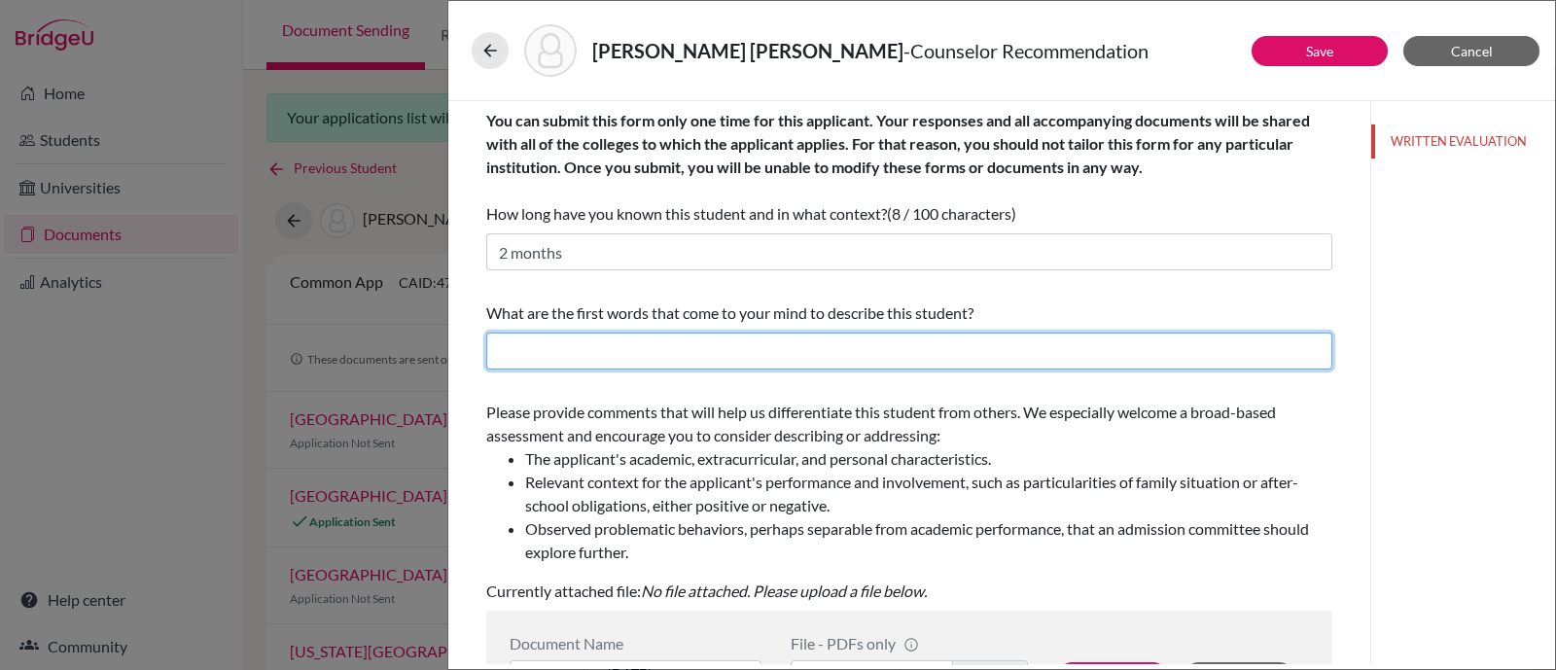
click at [713, 350] on input "text" at bounding box center [909, 351] width 846 height 37
paste input "Resilient, disciplined, composed, reliable, compassionate."
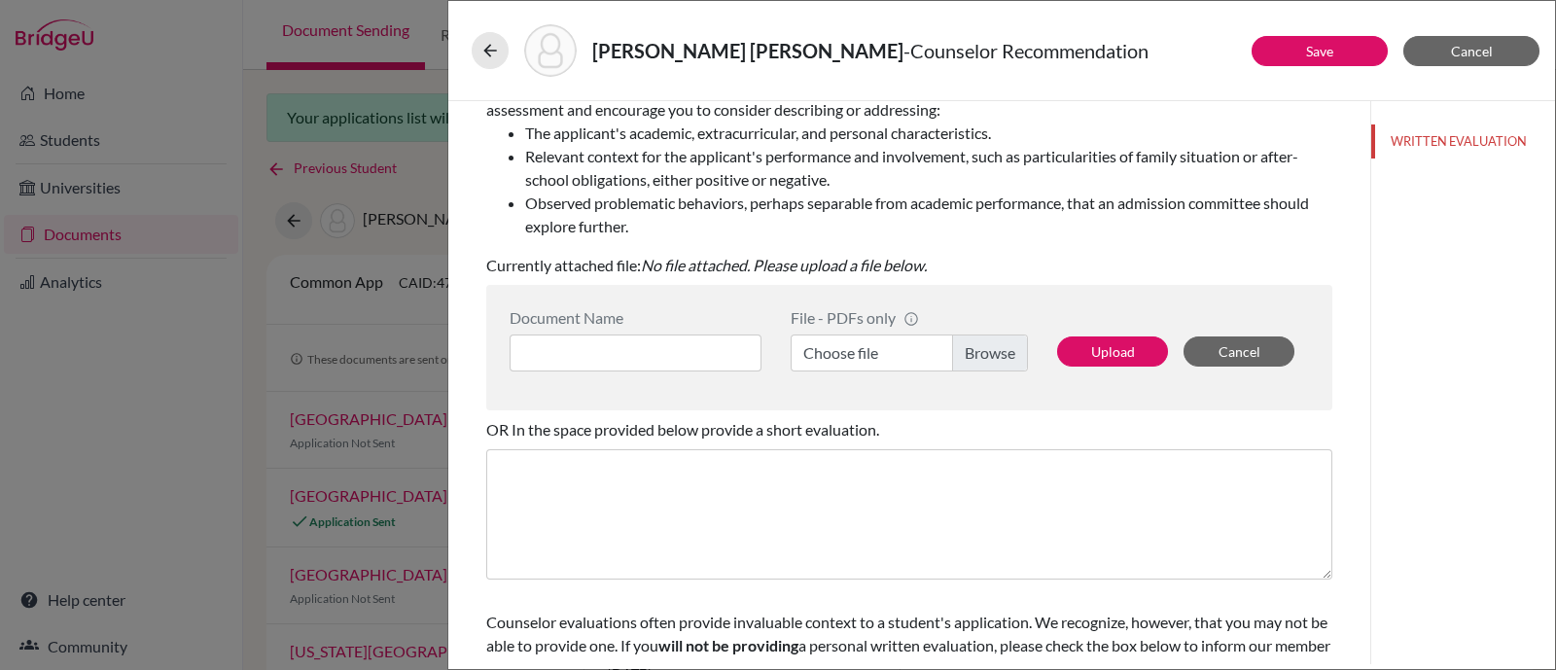
scroll to position [365, 0]
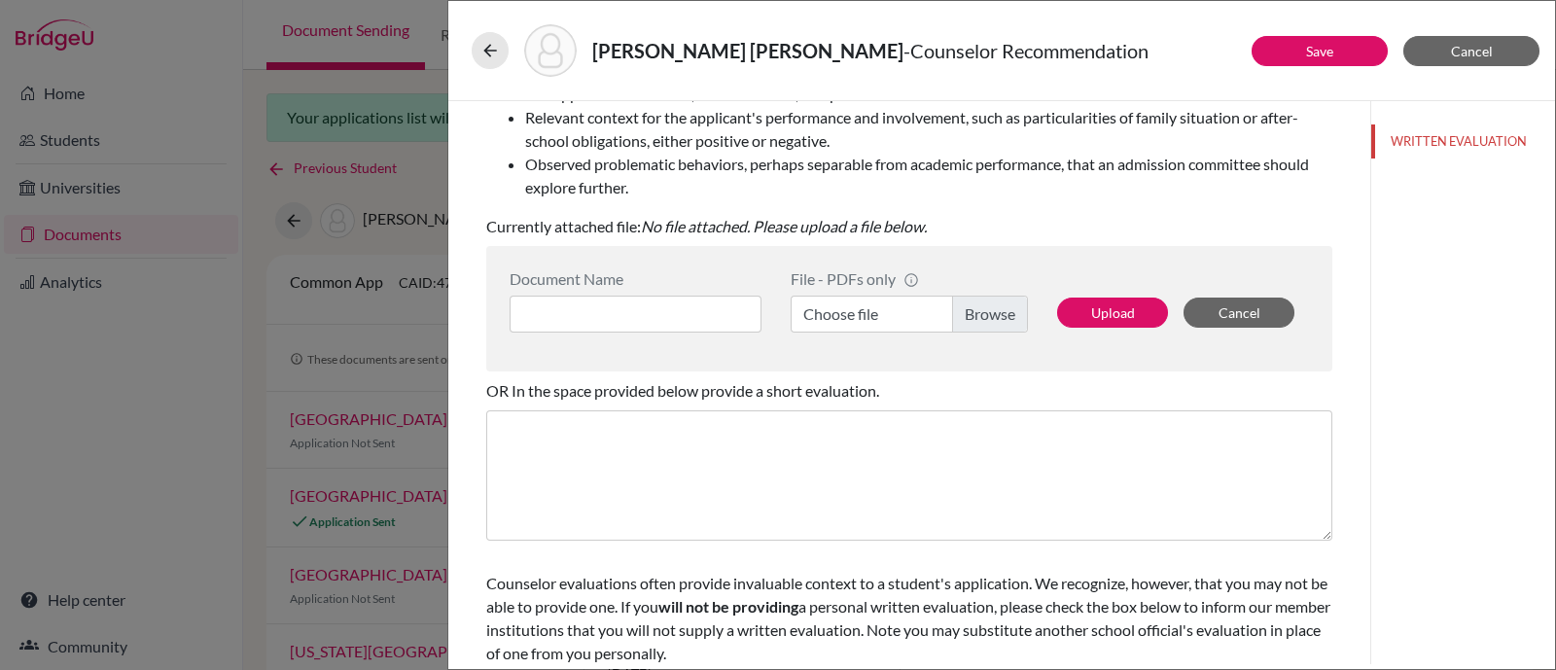
type input "Resilient, disciplined, composed, reliable, compassionate."
click at [978, 322] on label "Choose file" at bounding box center [908, 314] width 237 height 37
click at [978, 322] on input "Choose file" at bounding box center [908, 314] width 237 height 37
click at [1089, 320] on button "Upload" at bounding box center [1112, 313] width 111 height 30
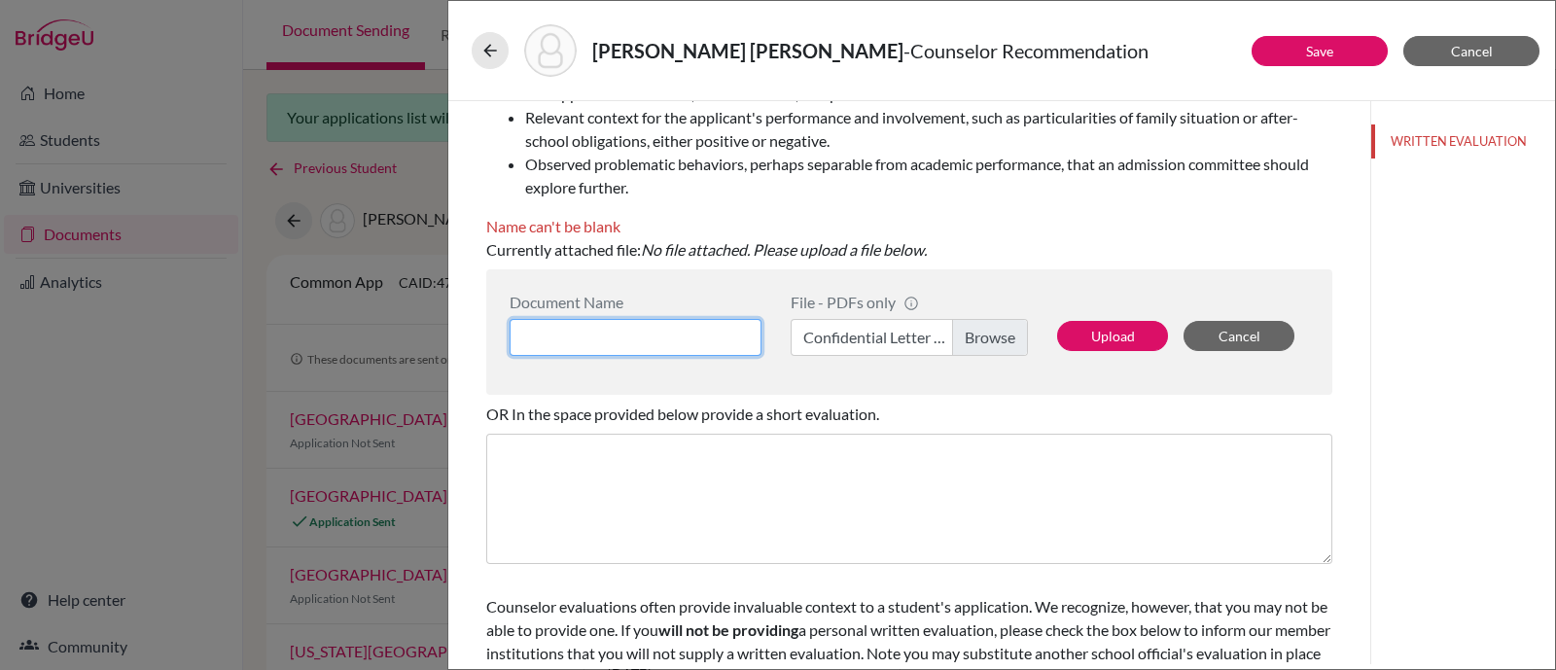
click at [681, 333] on input at bounding box center [635, 337] width 252 height 37
paste input "Confidential Letter of Recommendation on behalf of Thomas Chaves Blackman"
type input "Confidential Letter of Recommendation on behalf of Thomas Chaves Blackman"
click at [847, 340] on label "Confidential Letter of Recommendation on behalf of Thomas Chaves Blackman.pdf" at bounding box center [908, 337] width 237 height 37
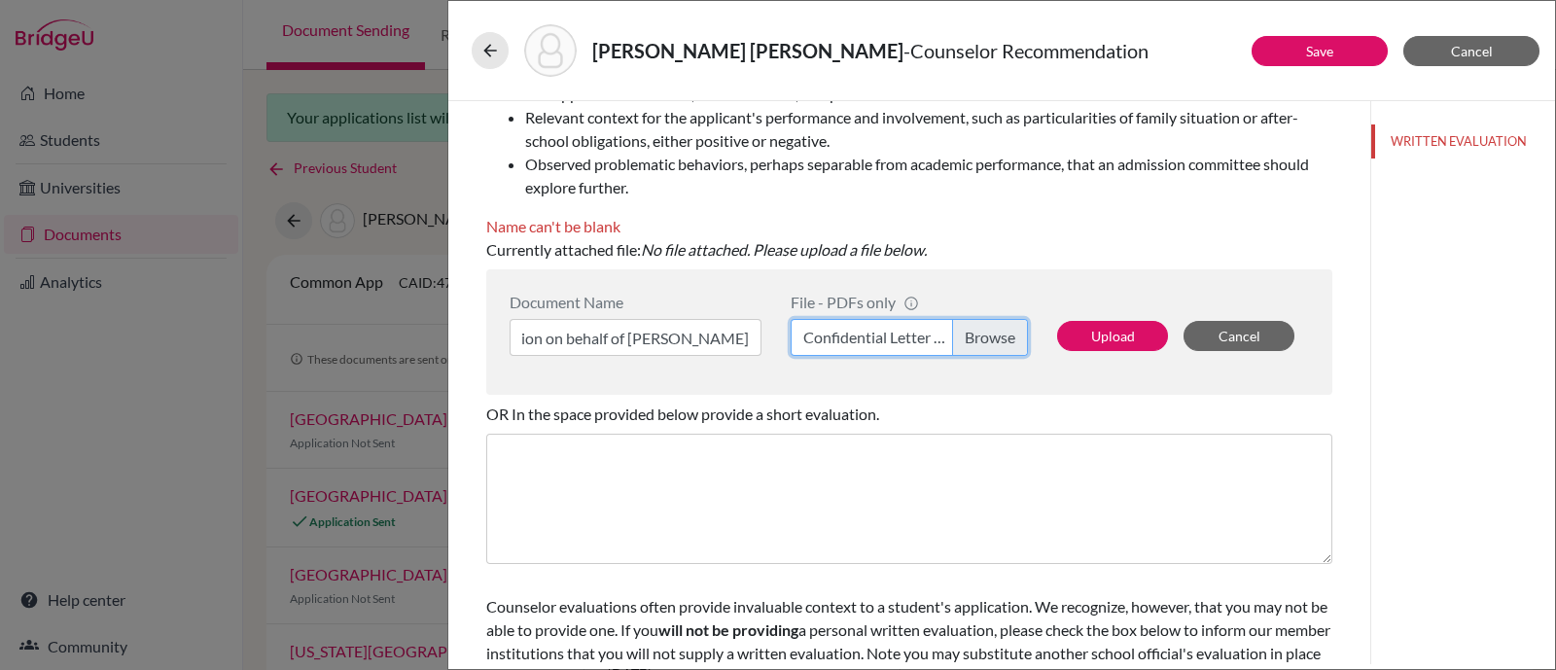
click at [847, 340] on input "Confidential Letter of Recommendation on behalf of Thomas Chaves Blackman.pdf" at bounding box center [908, 337] width 237 height 37
click at [1104, 333] on button "Upload" at bounding box center [1112, 336] width 111 height 30
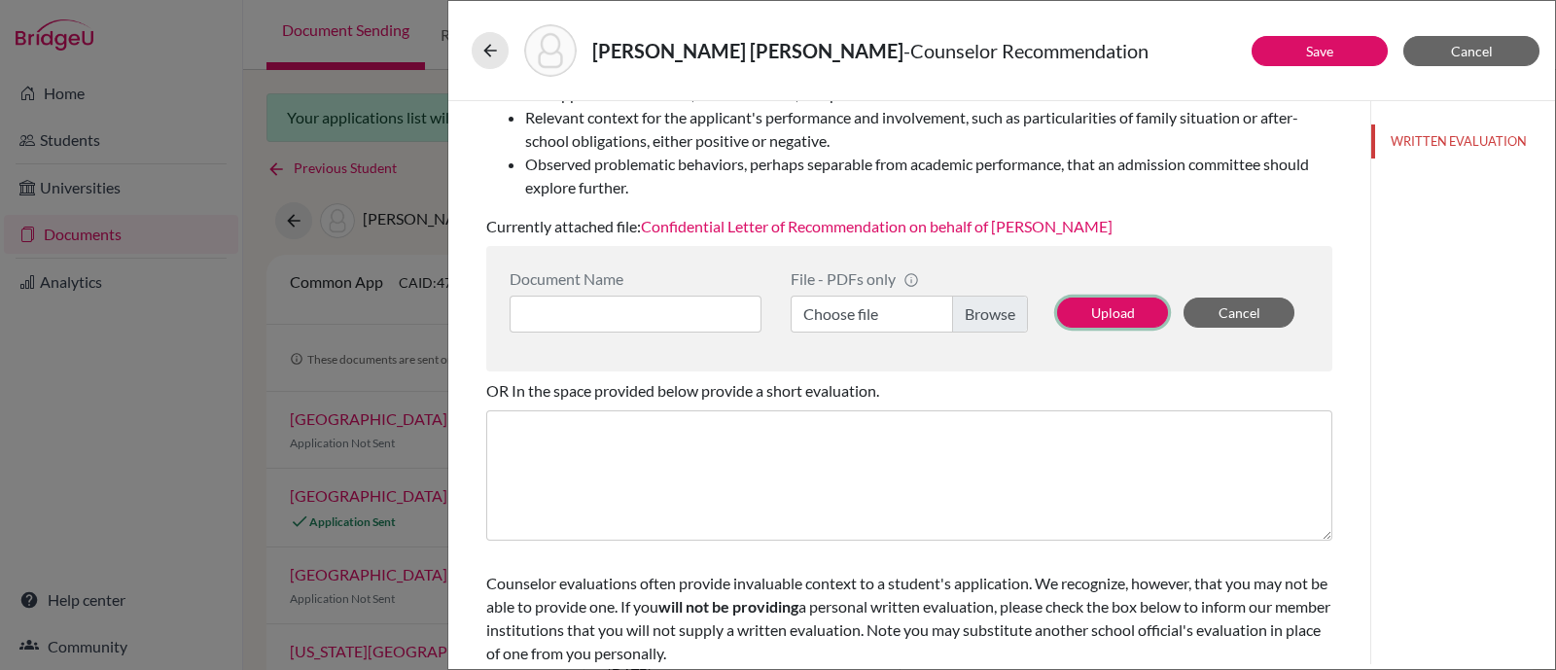
scroll to position [411, 0]
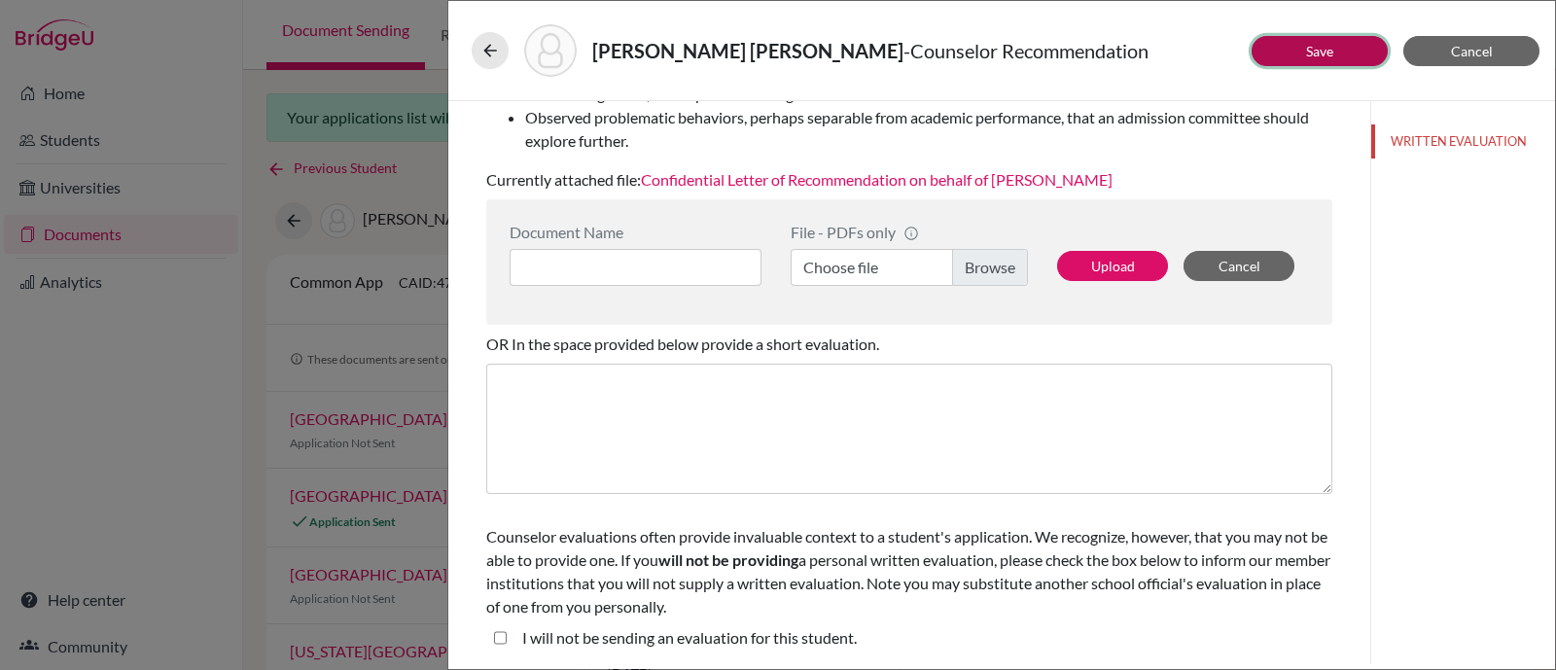
click at [1322, 62] on button "Save" at bounding box center [1319, 51] width 136 height 30
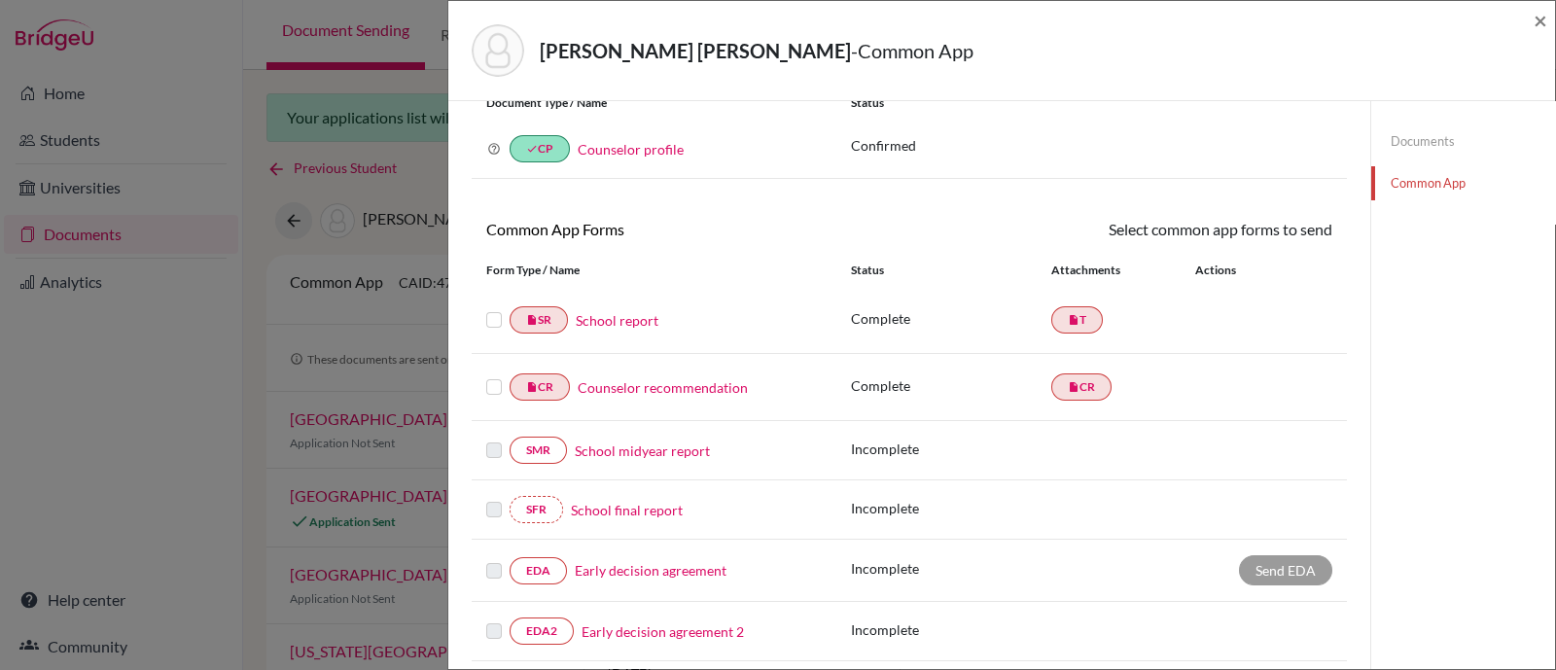
scroll to position [121, 0]
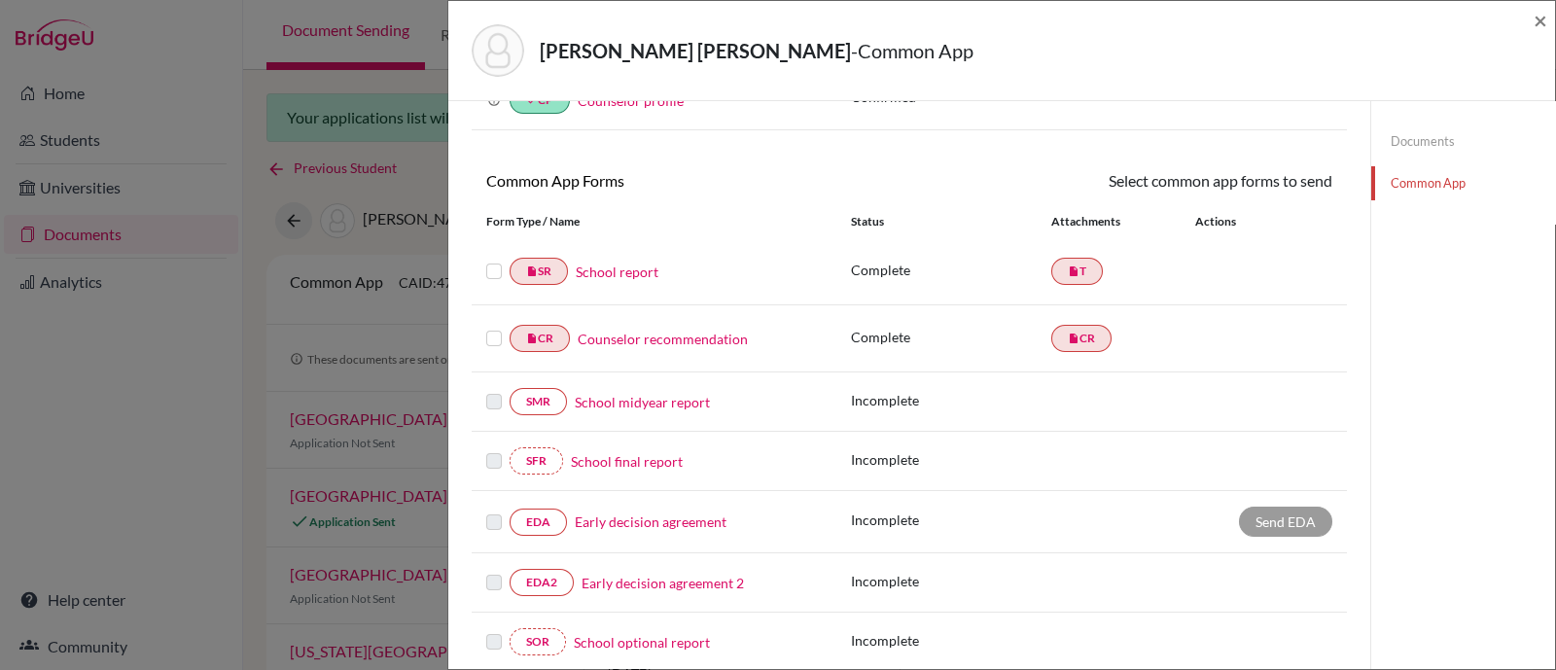
click at [496, 260] on label at bounding box center [494, 260] width 16 height 0
click at [0, 0] on input "checkbox" at bounding box center [0, 0] width 0 height 0
click at [494, 329] on label at bounding box center [494, 329] width 16 height 0
click at [0, 0] on input "checkbox" at bounding box center [0, 0] width 0 height 0
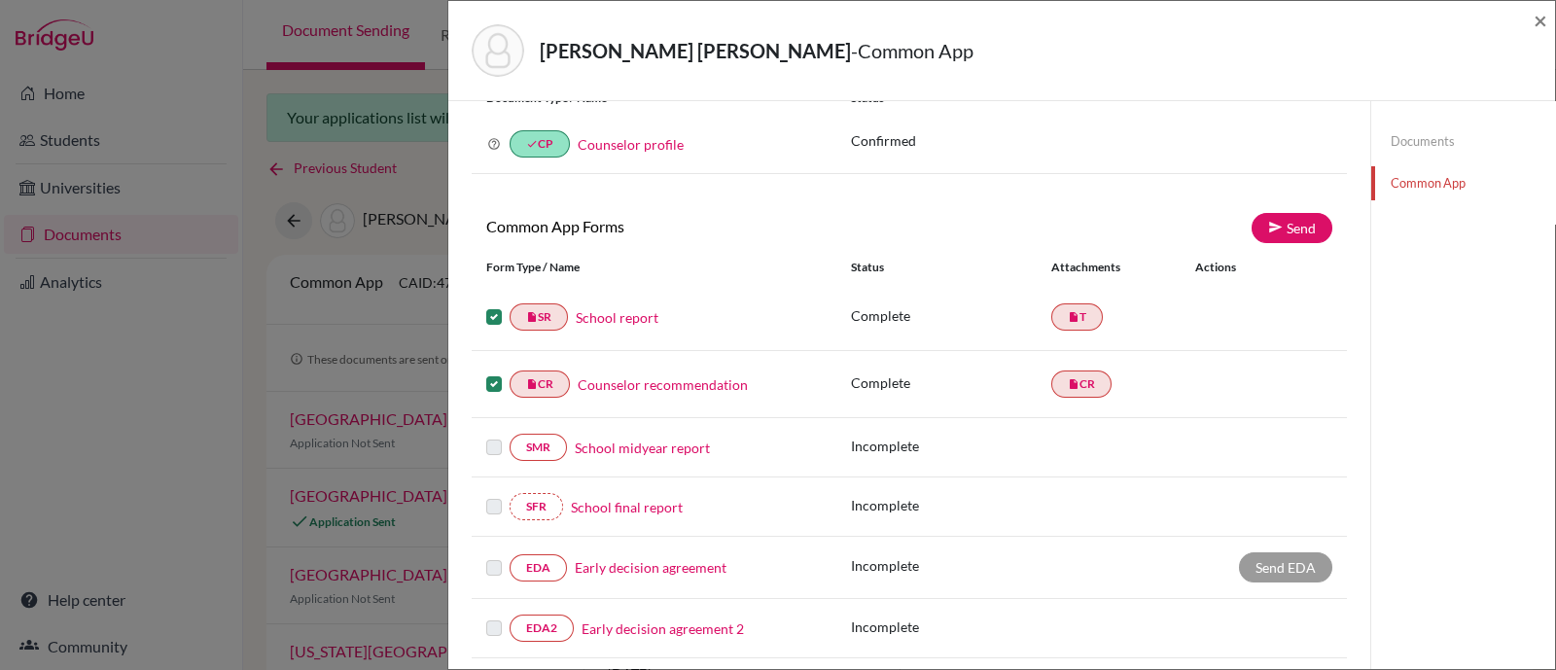
scroll to position [0, 0]
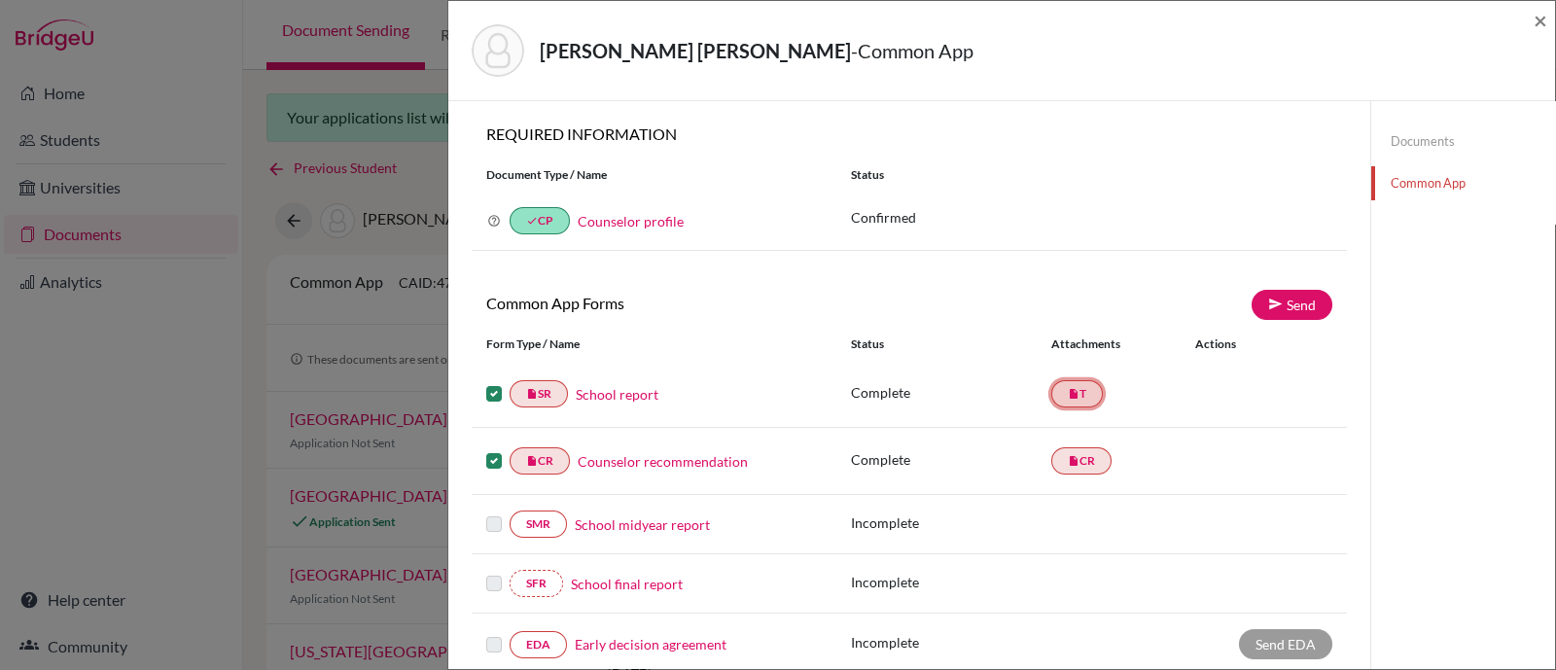
click at [1072, 383] on link "insert_drive_file T" at bounding box center [1077, 393] width 52 height 27
click at [1071, 390] on link "insert_drive_file T" at bounding box center [1077, 393] width 52 height 27
click at [627, 388] on link "School report" at bounding box center [617, 394] width 83 height 20
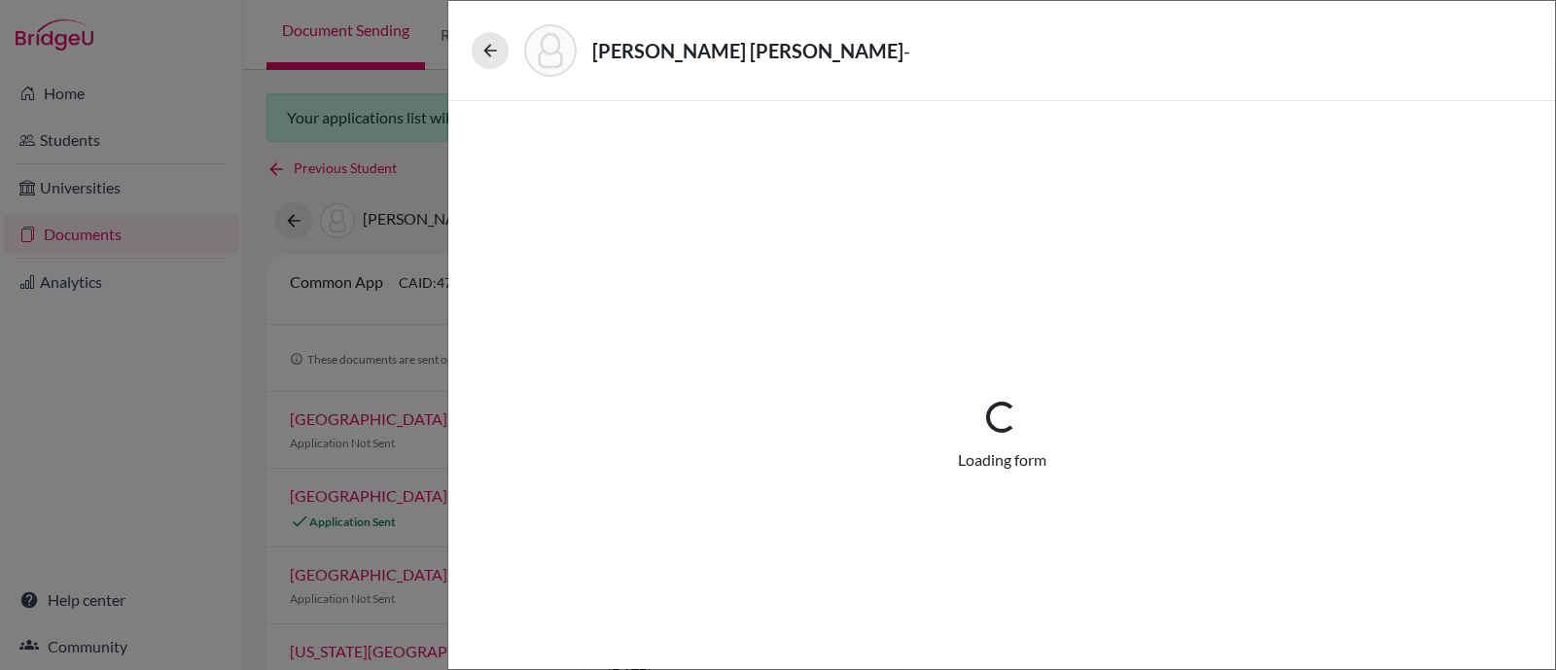
select select "1"
select select "689508"
select select "0"
select select "1"
select select "0"
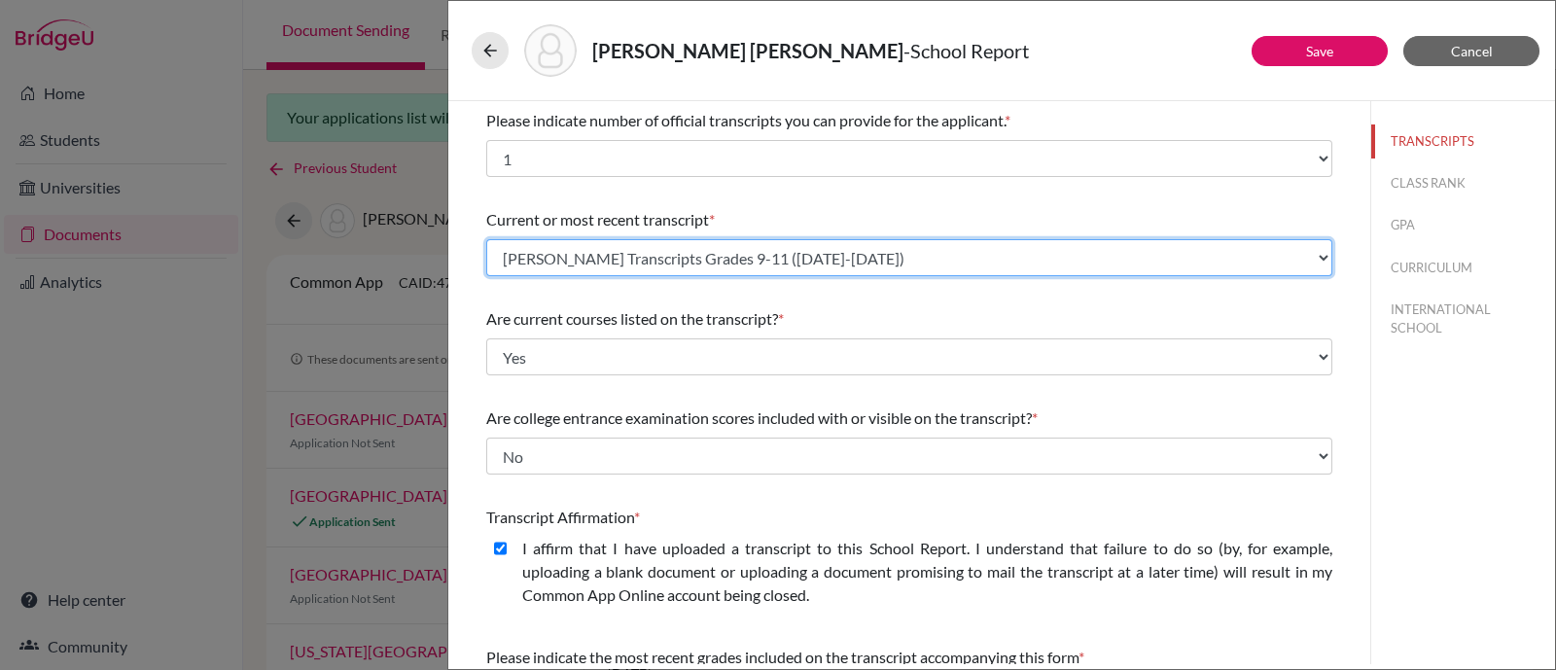
click at [1245, 245] on select "Select existing document or upload a new one Thomas Blackman Transcripts Grades…" at bounding box center [909, 257] width 846 height 37
select select "Upload New File"
click at [486, 239] on select "Select existing document or upload a new one Thomas Blackman Transcripts Grades…" at bounding box center [909, 257] width 846 height 37
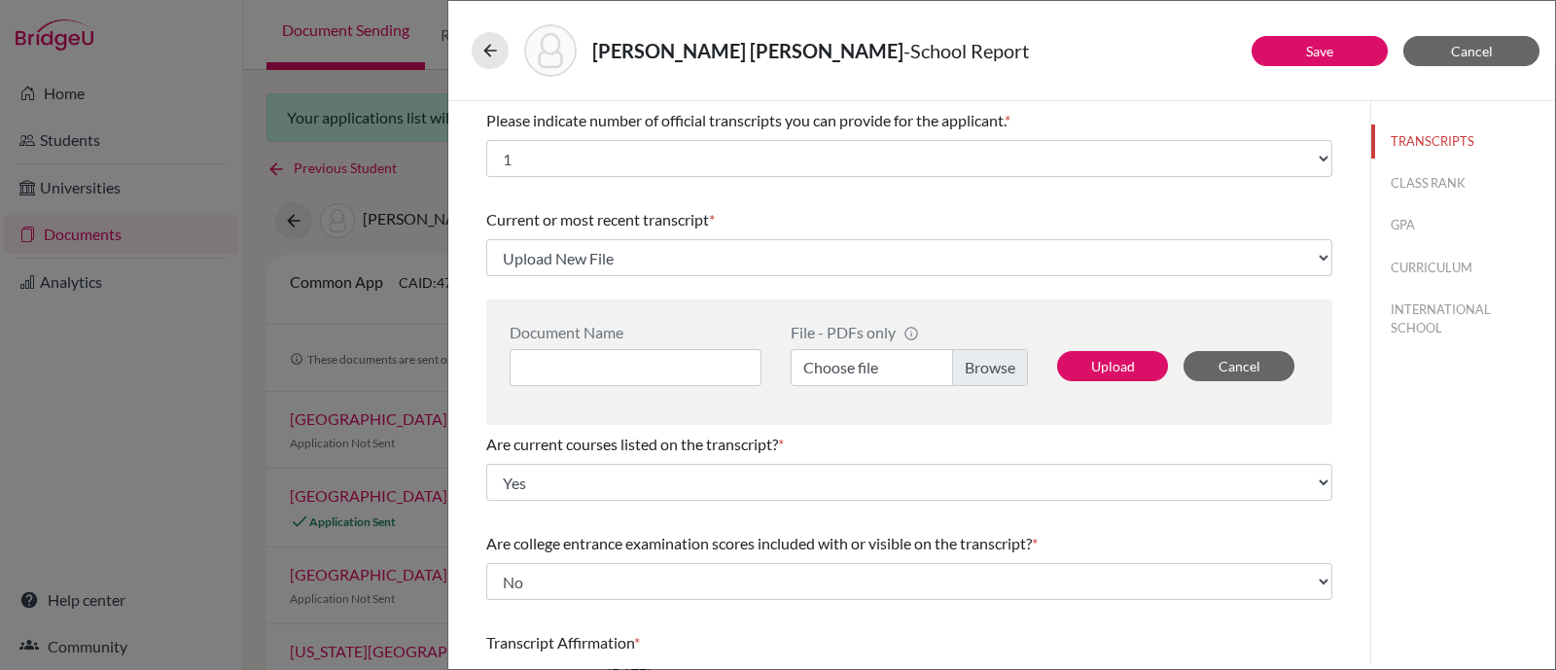
click at [901, 370] on label "Choose file" at bounding box center [908, 367] width 237 height 37
click at [901, 370] on input "Choose file" at bounding box center [908, 367] width 237 height 37
click at [652, 367] on input at bounding box center [635, 367] width 252 height 37
paste input "Thomas Blackman Transcripts Grades 9-11 (2022-2025)"
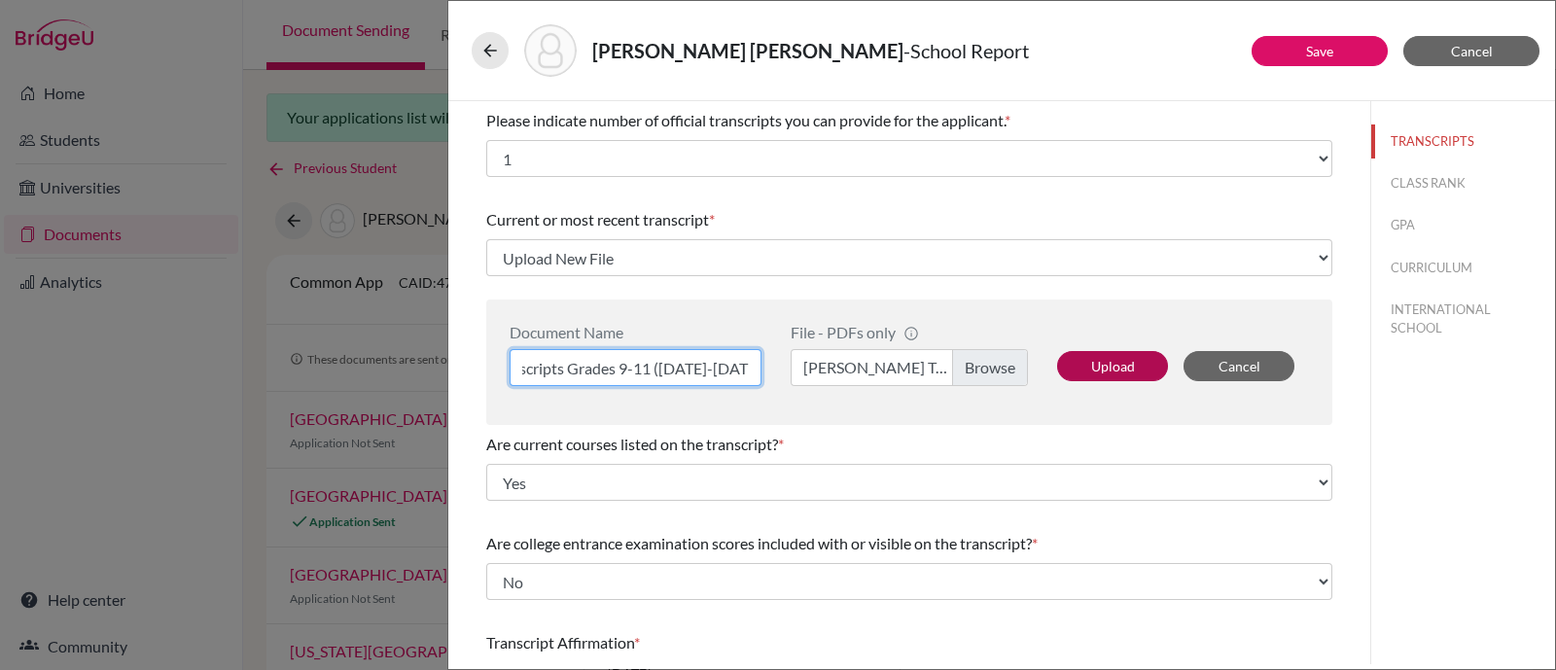
type input "Thomas Blackman Transcripts Grades 9-11 (2022-2025)"
click at [1089, 362] on button "Upload" at bounding box center [1112, 366] width 111 height 30
select select "1337"
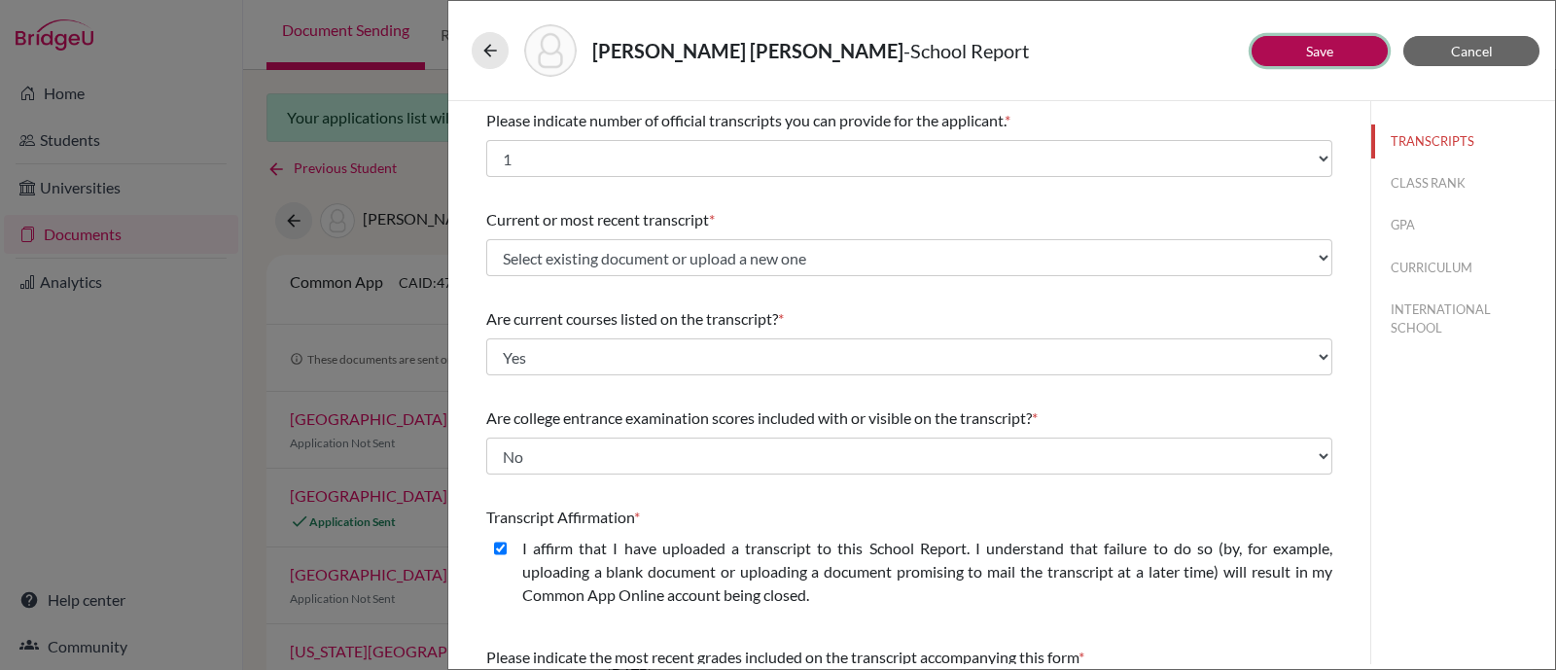
click at [1336, 46] on button "Save" at bounding box center [1319, 51] width 136 height 30
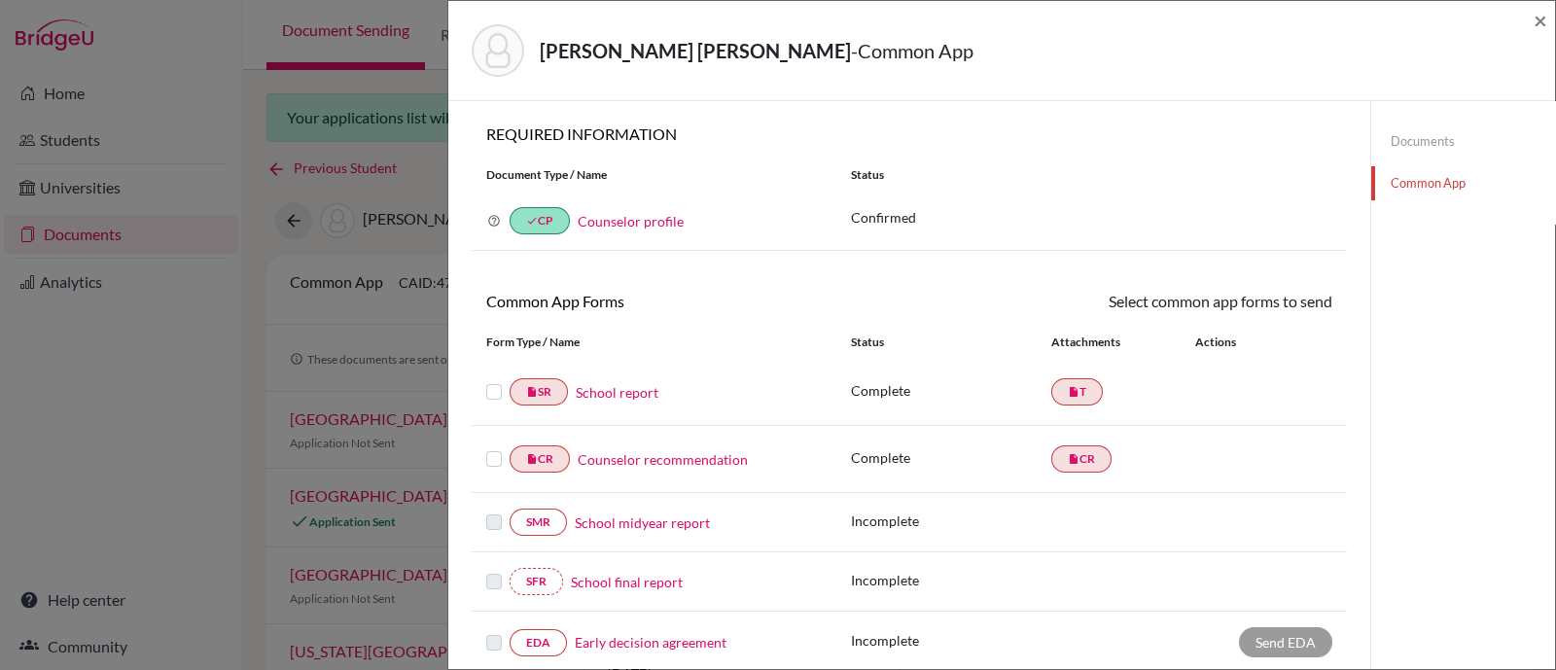
click at [496, 380] on label at bounding box center [494, 380] width 16 height 0
click at [0, 0] on input "checkbox" at bounding box center [0, 0] width 0 height 0
click at [489, 449] on label at bounding box center [494, 449] width 16 height 0
click at [0, 0] on input "checkbox" at bounding box center [0, 0] width 0 height 0
click at [1279, 304] on link "Send" at bounding box center [1291, 305] width 81 height 30
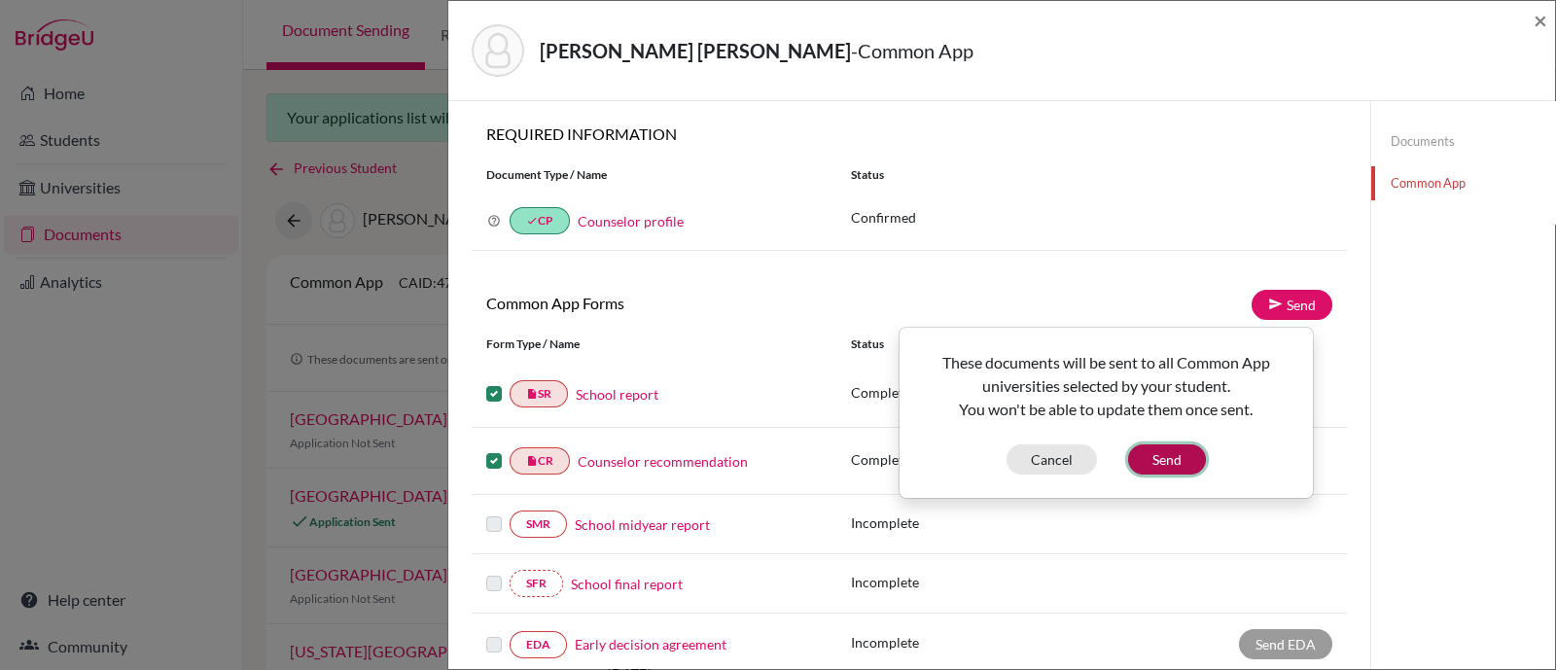
click at [1178, 464] on button "Send" at bounding box center [1167, 459] width 78 height 30
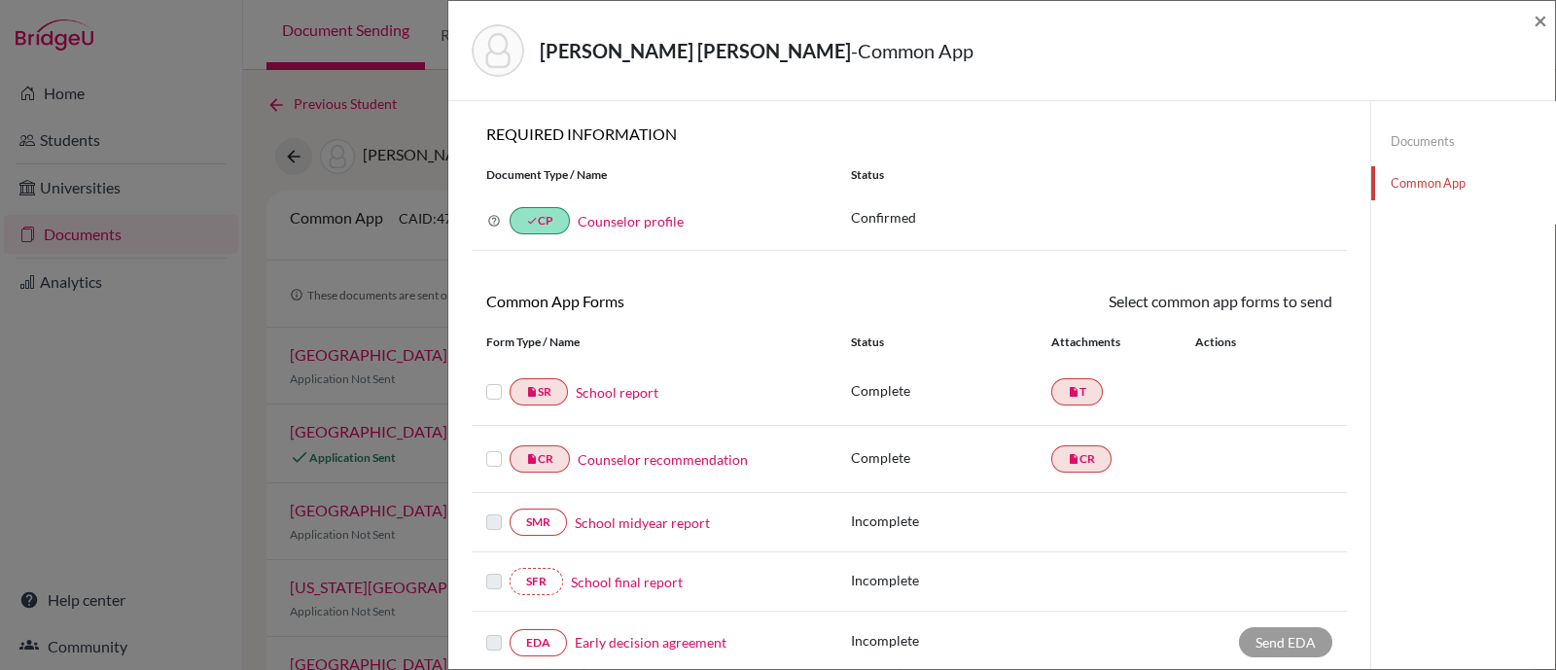
click at [1442, 138] on link "Documents" at bounding box center [1463, 141] width 184 height 34
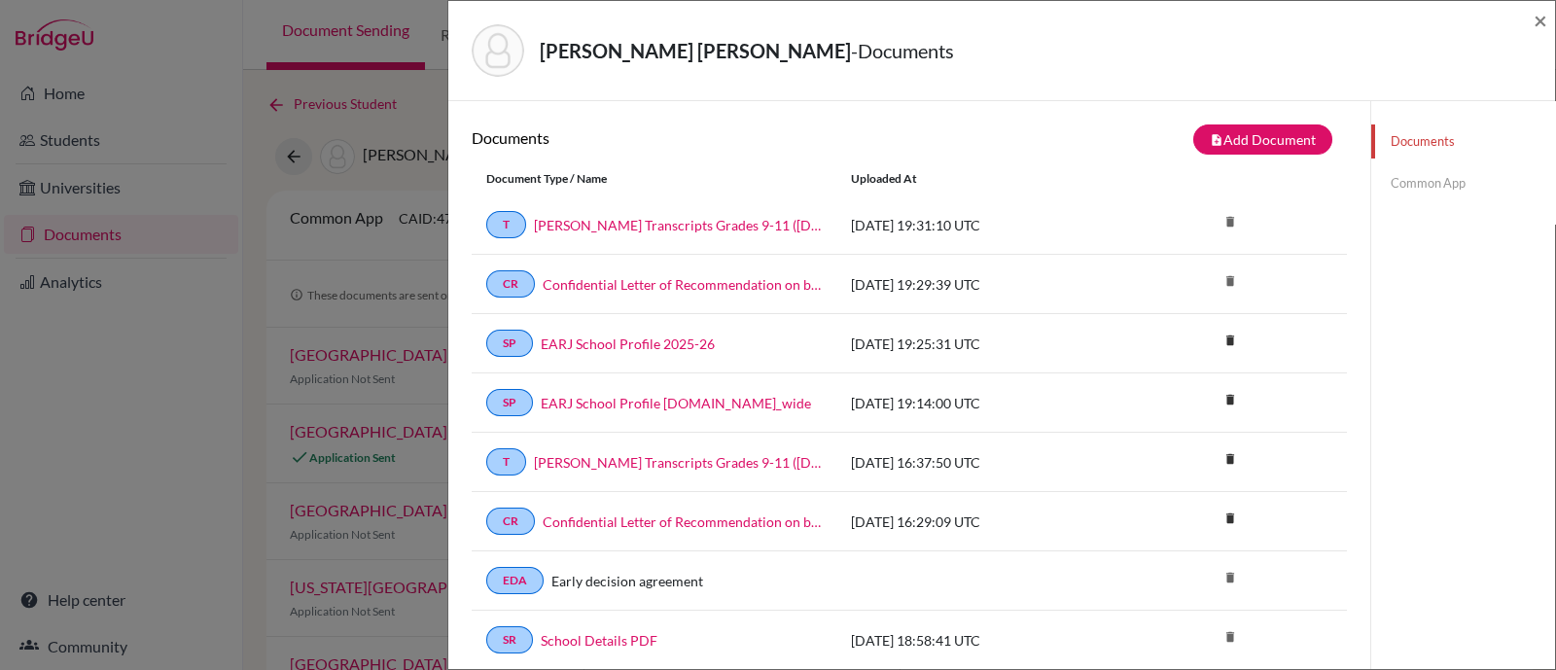
click at [1409, 186] on link "Common App" at bounding box center [1463, 183] width 184 height 34
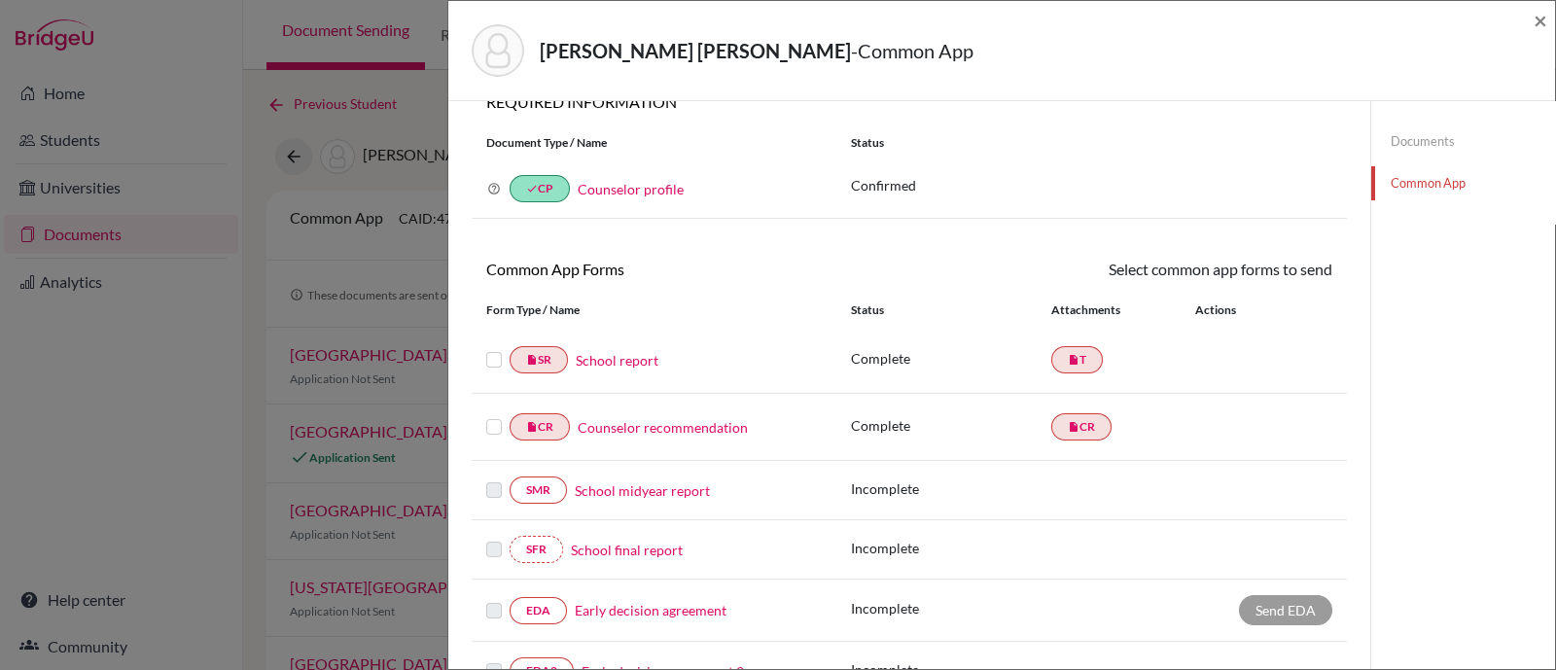
scroll to position [121, 0]
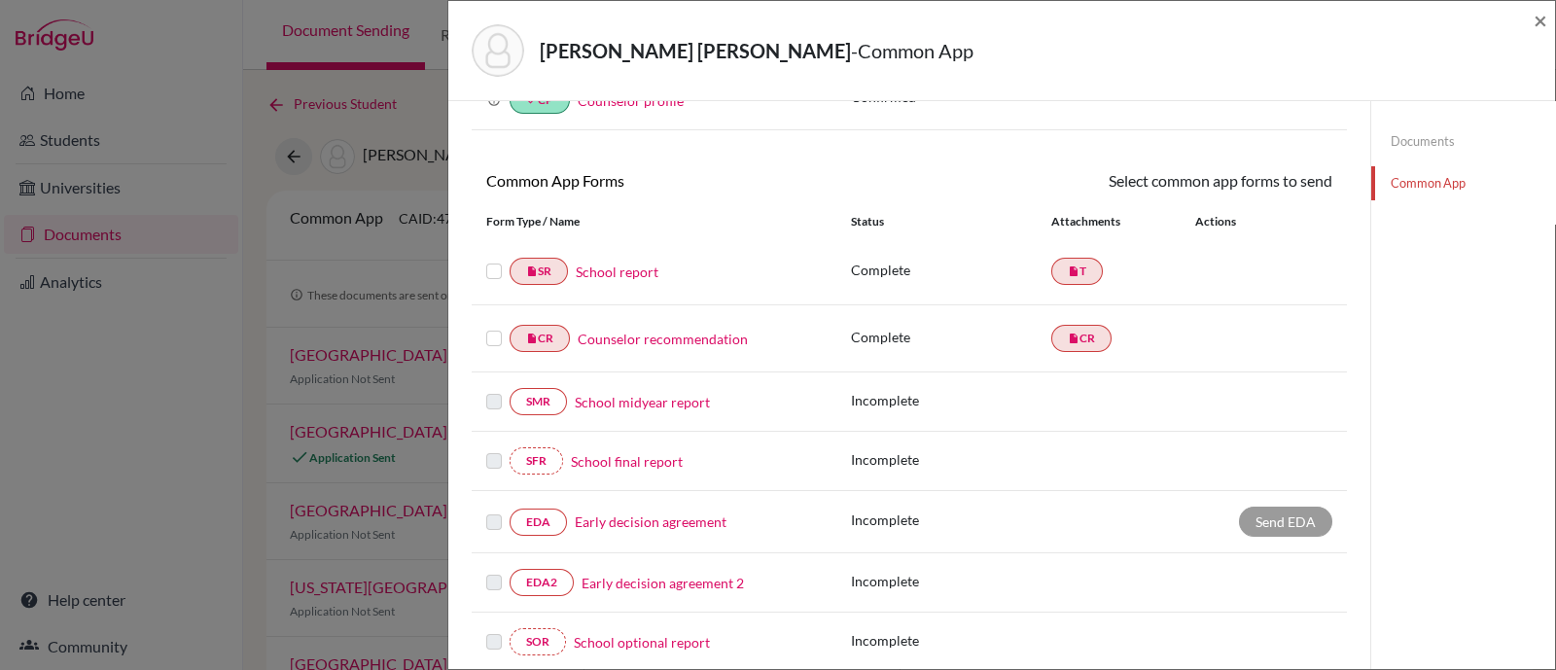
click at [498, 327] on label at bounding box center [494, 327] width 16 height 0
click at [0, 0] on input "checkbox" at bounding box center [0, 0] width 0 height 0
click at [491, 262] on label at bounding box center [494, 262] width 16 height 0
click at [0, 0] on input "checkbox" at bounding box center [0, 0] width 0 height 0
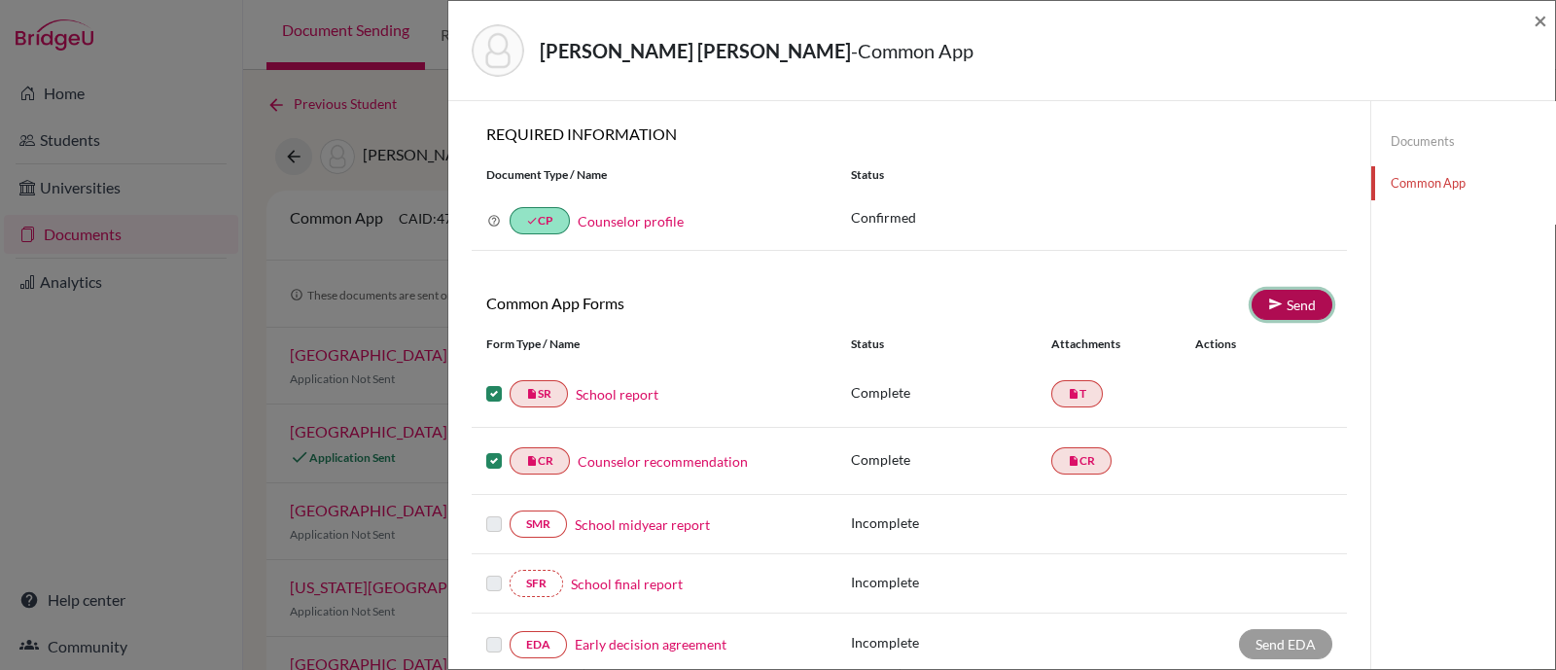
click at [1293, 307] on link "Send" at bounding box center [1291, 305] width 81 height 30
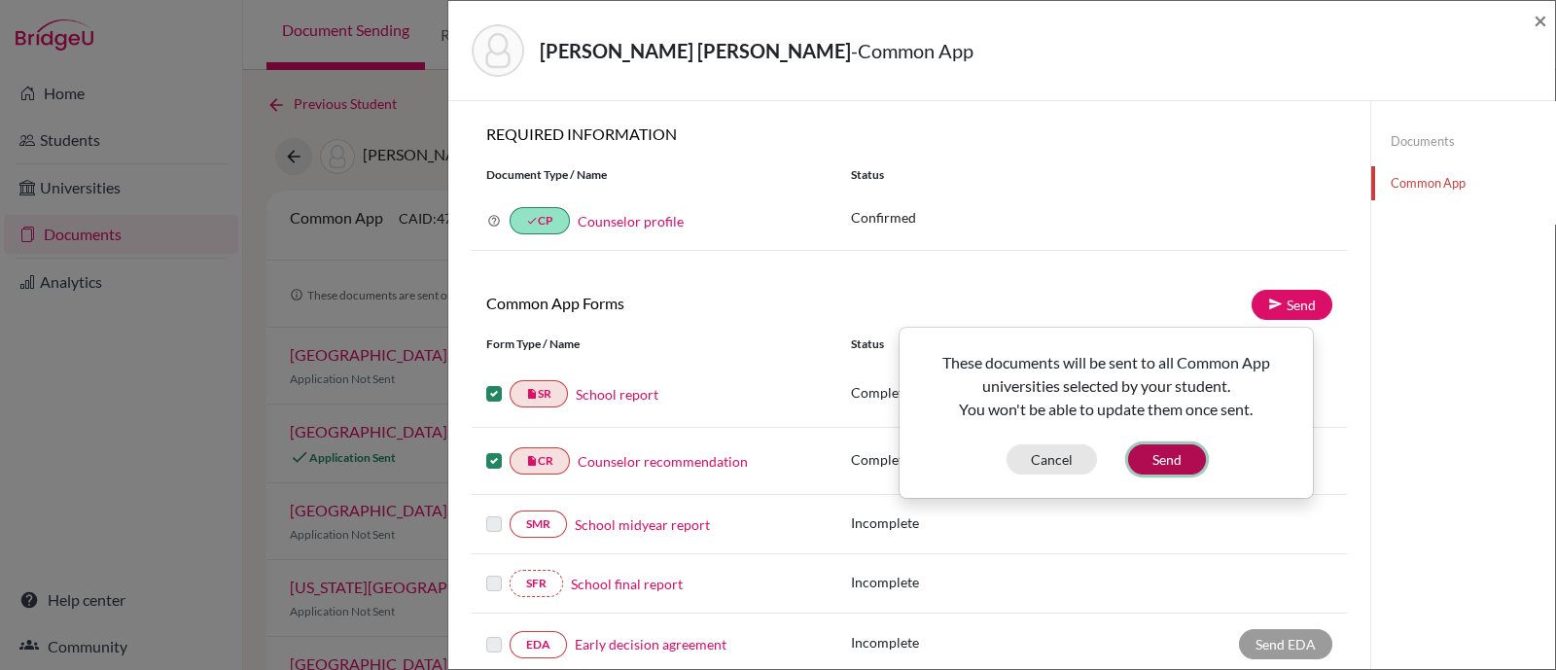
click at [1177, 457] on button "Send" at bounding box center [1167, 459] width 78 height 30
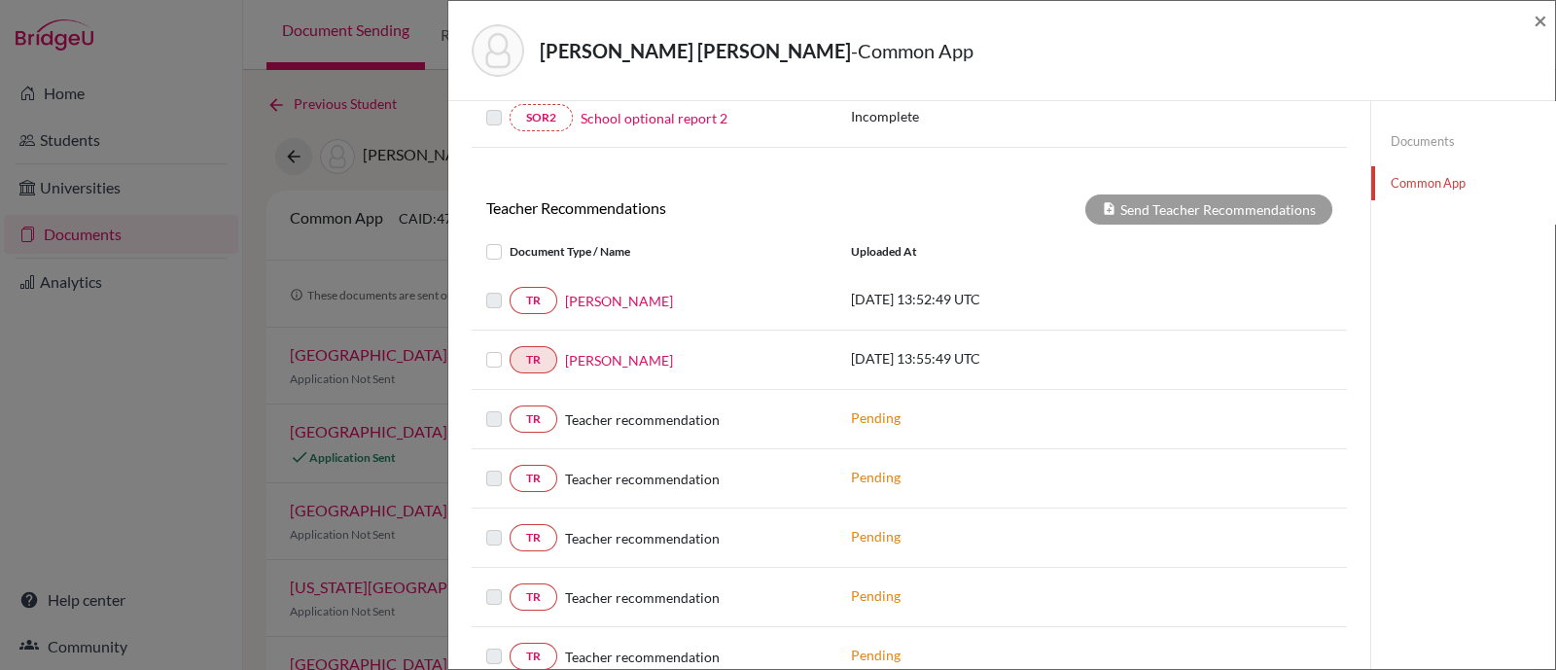
scroll to position [729, 0]
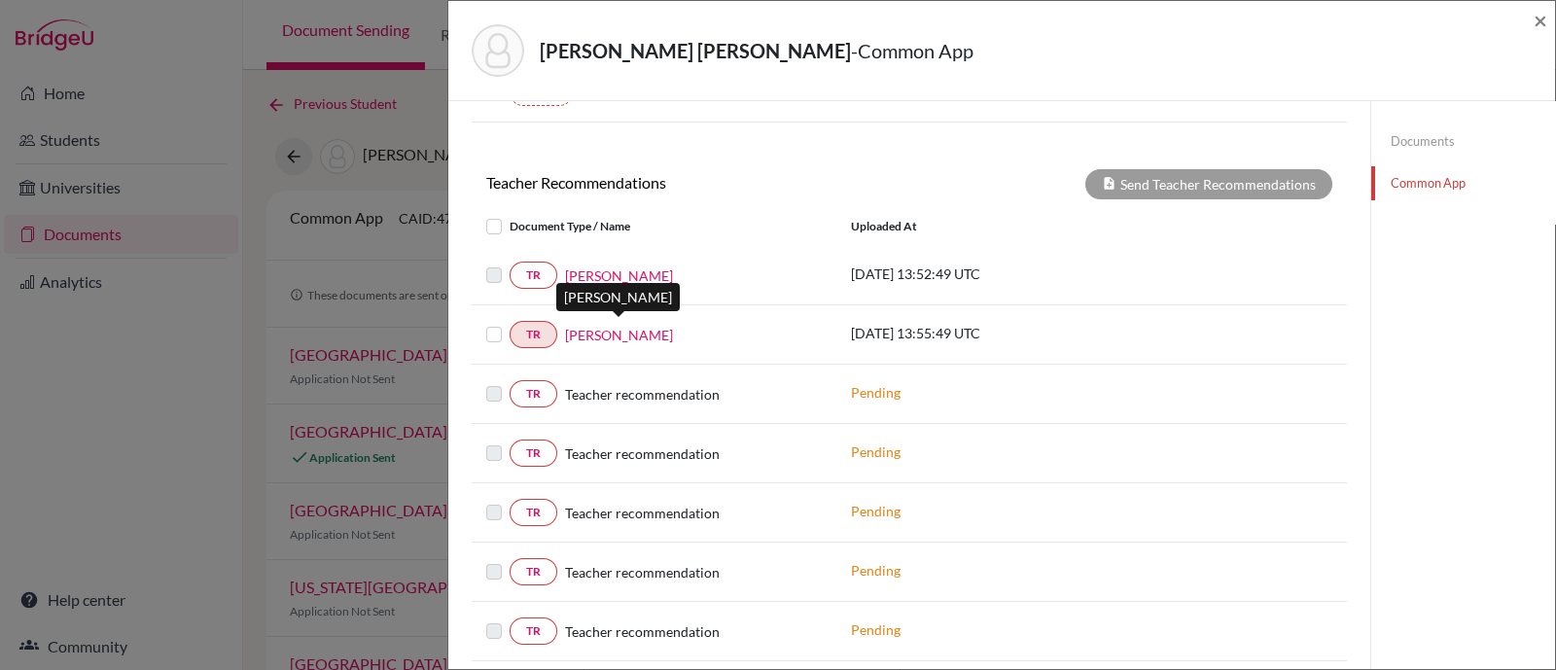
click at [593, 335] on link "[PERSON_NAME]" at bounding box center [619, 335] width 108 height 20
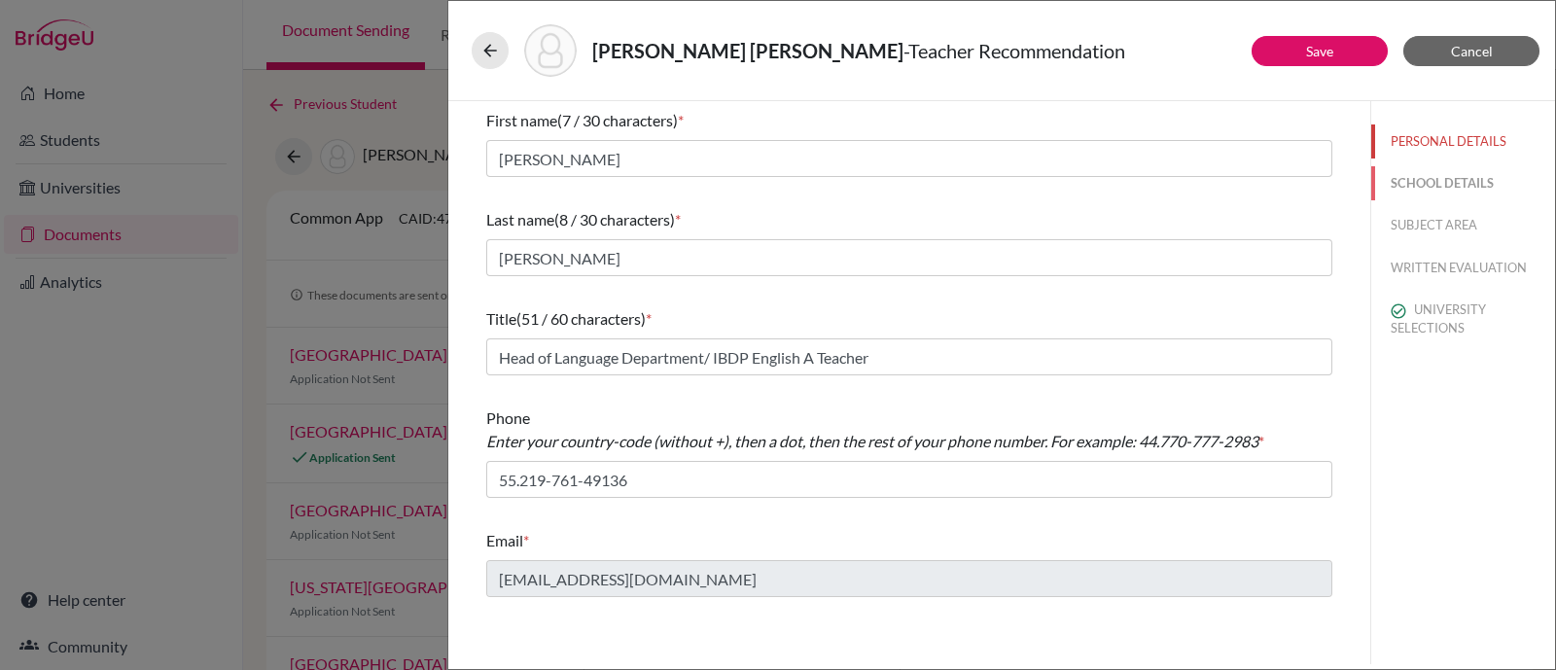
click at [1447, 174] on button "SCHOOL DETAILS" at bounding box center [1463, 183] width 184 height 34
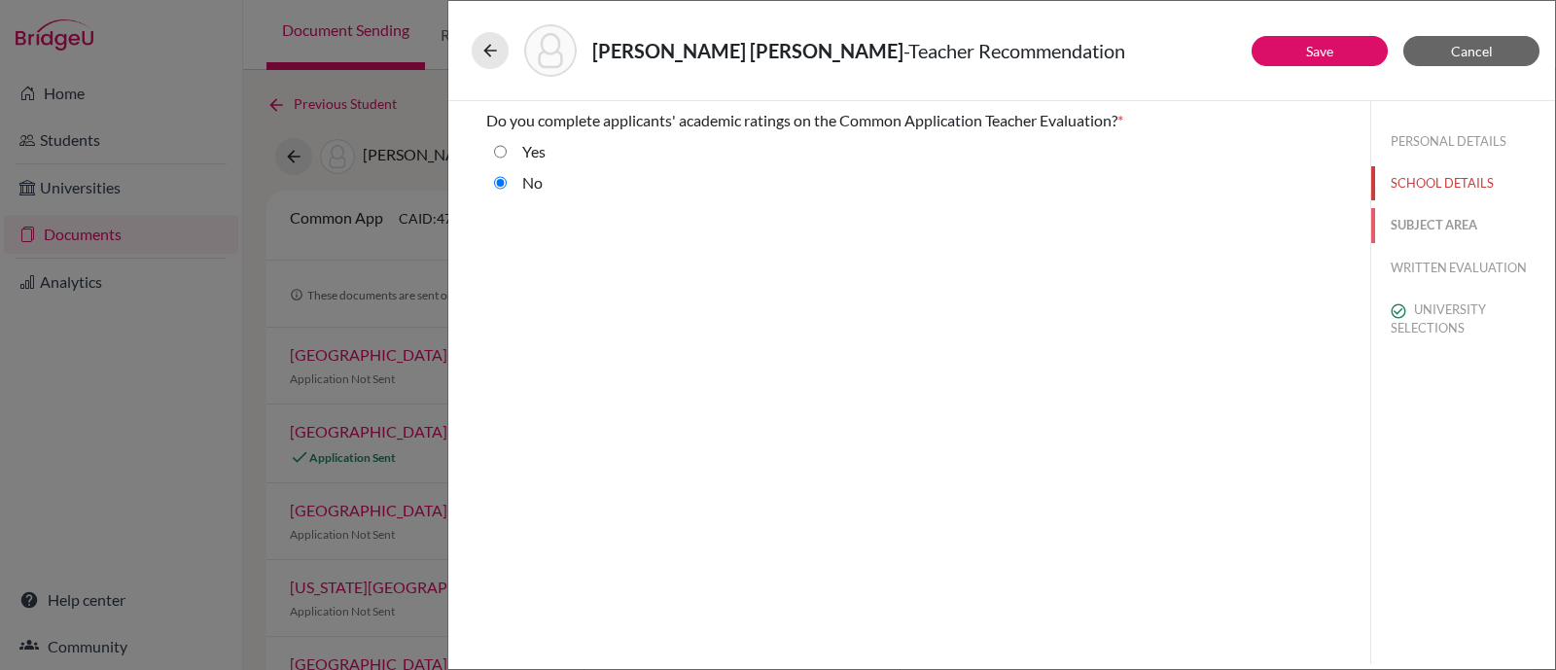
click at [1443, 226] on button "SUBJECT AREA" at bounding box center [1463, 225] width 184 height 34
select select "1"
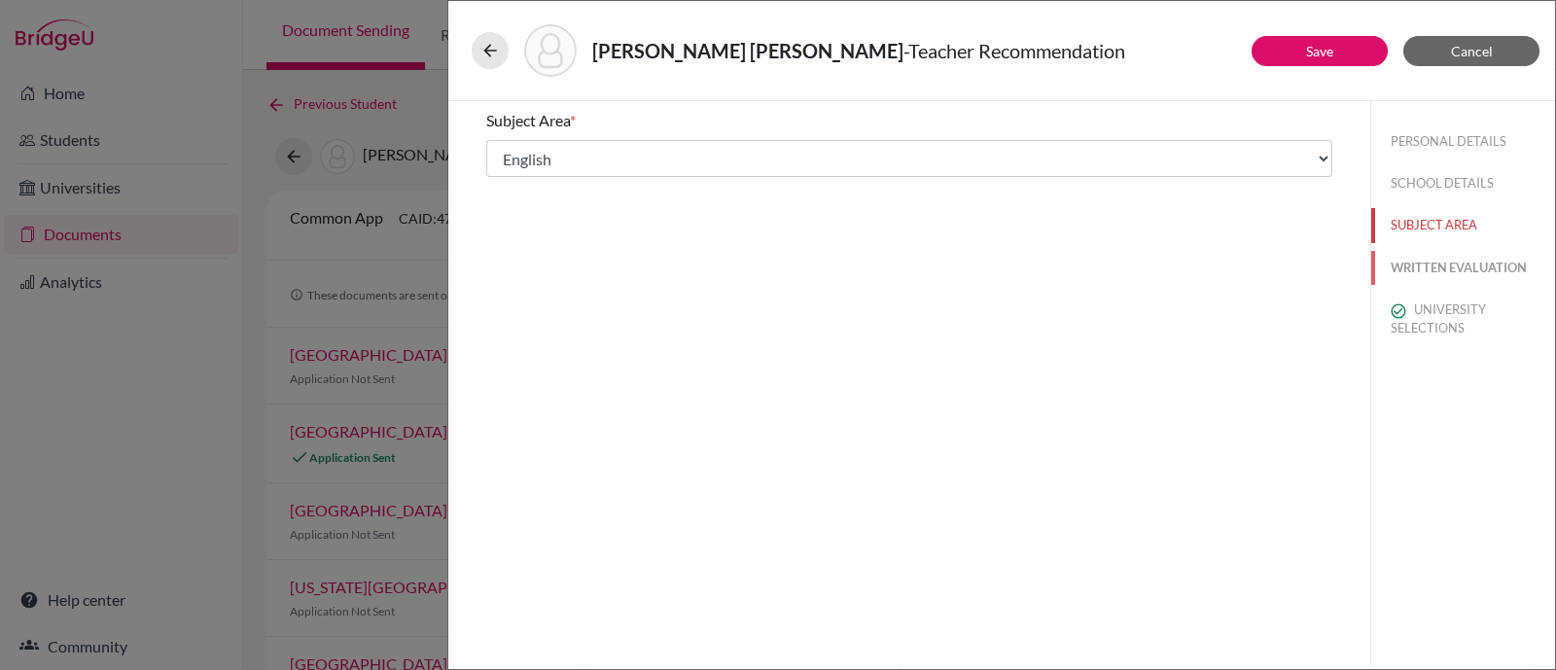
click at [1429, 263] on button "WRITTEN EVALUATION" at bounding box center [1463, 268] width 184 height 34
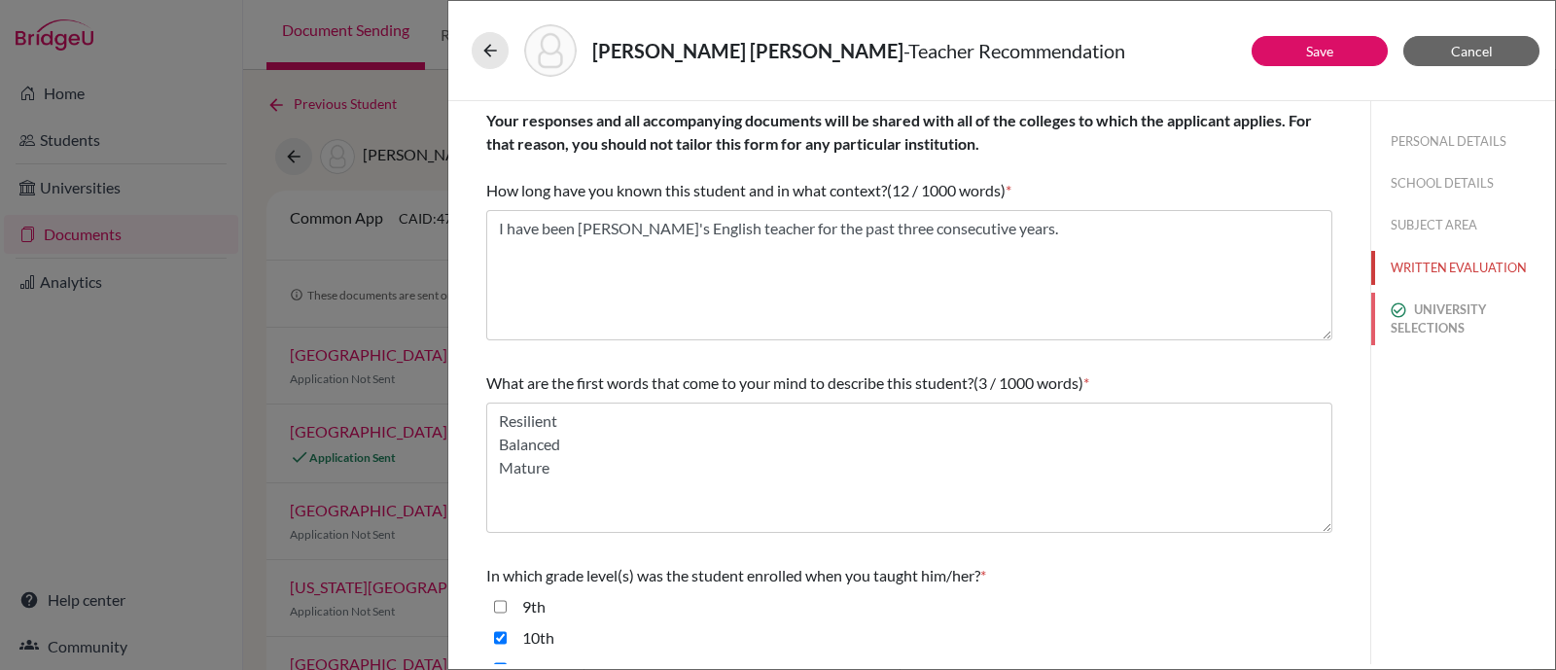
click at [1420, 335] on button "UNIVERSITY SELECTIONS" at bounding box center [1463, 319] width 184 height 53
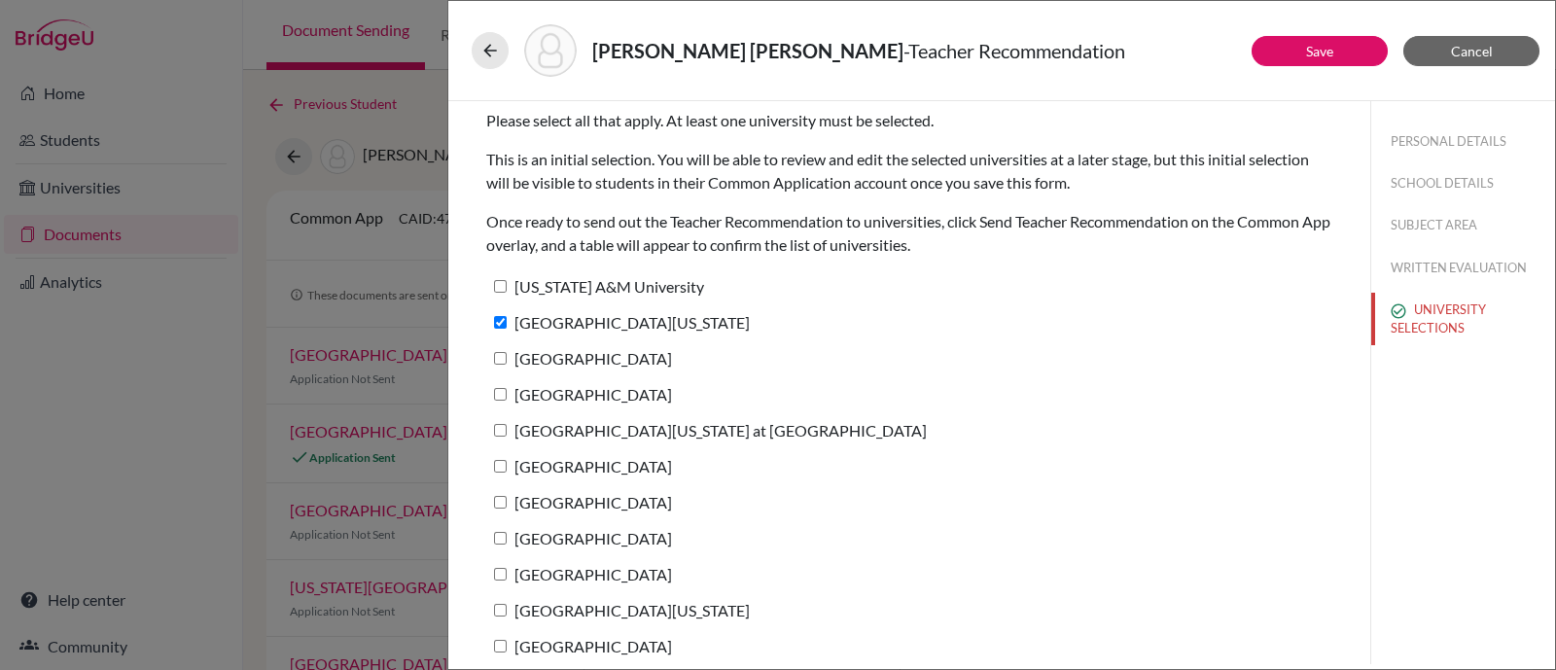
click at [504, 289] on input "[US_STATE] A&M University" at bounding box center [500, 286] width 13 height 13
checkbox input "true"
click at [499, 354] on input "[GEOGRAPHIC_DATA]" at bounding box center [500, 358] width 13 height 13
checkbox input "true"
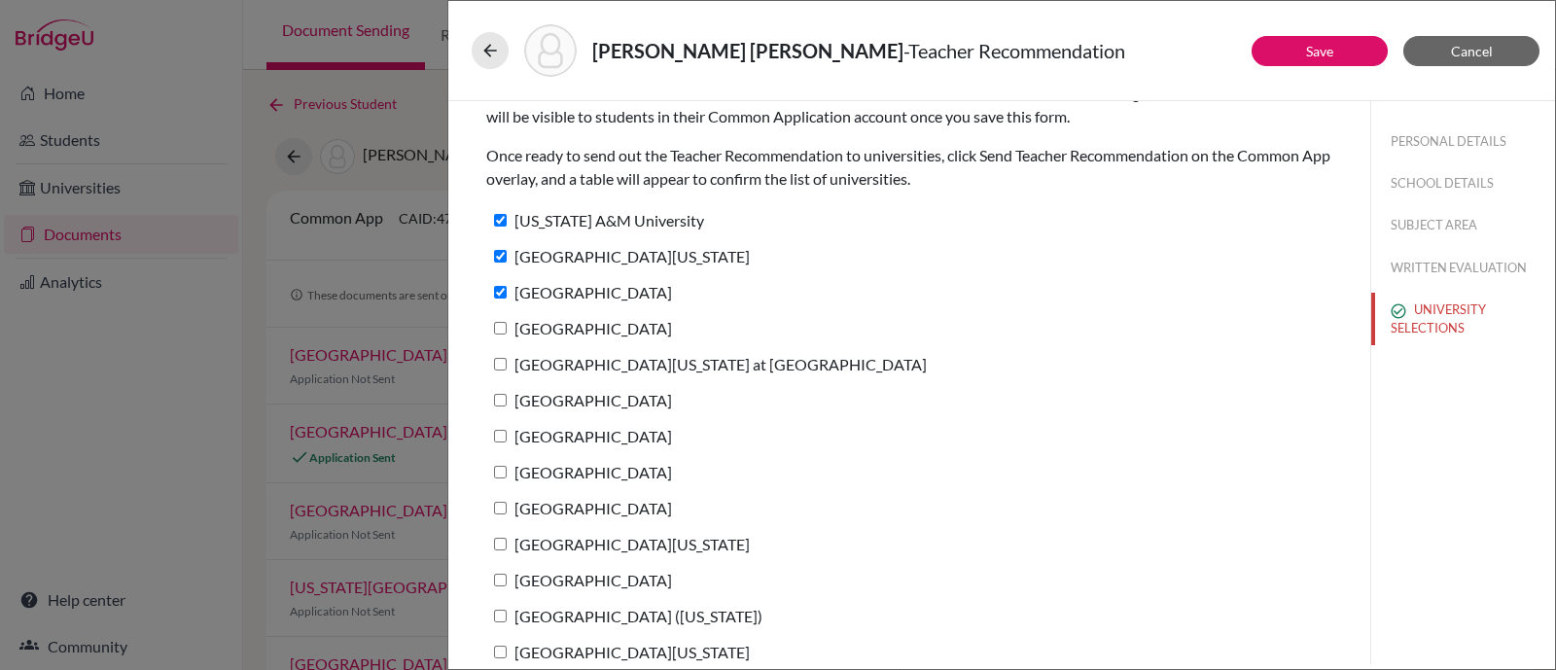
scroll to position [119, 0]
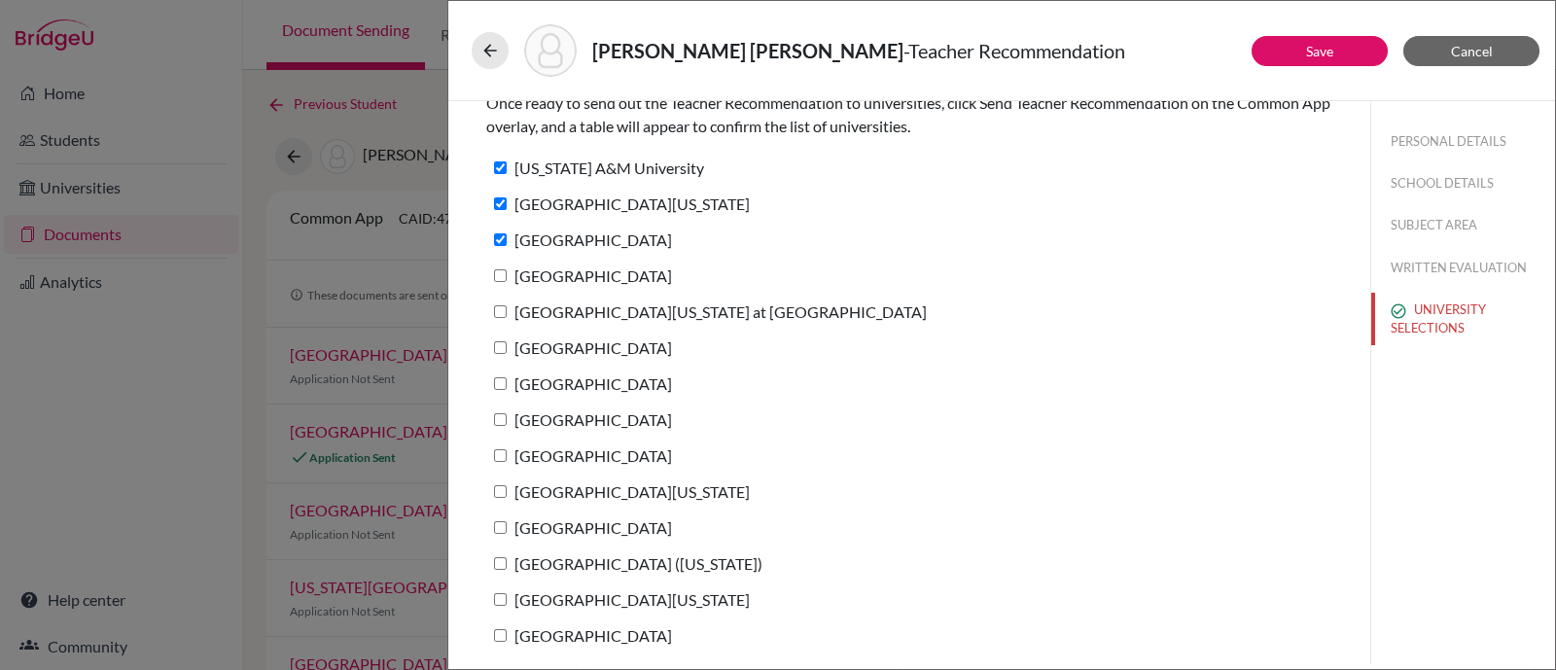
click at [499, 276] on input "[GEOGRAPHIC_DATA]" at bounding box center [500, 275] width 13 height 13
checkbox input "true"
click at [499, 313] on input "[GEOGRAPHIC_DATA][US_STATE] at [GEOGRAPHIC_DATA]" at bounding box center [500, 311] width 13 height 13
checkbox input "true"
click at [498, 352] on input "[GEOGRAPHIC_DATA]" at bounding box center [500, 347] width 13 height 13
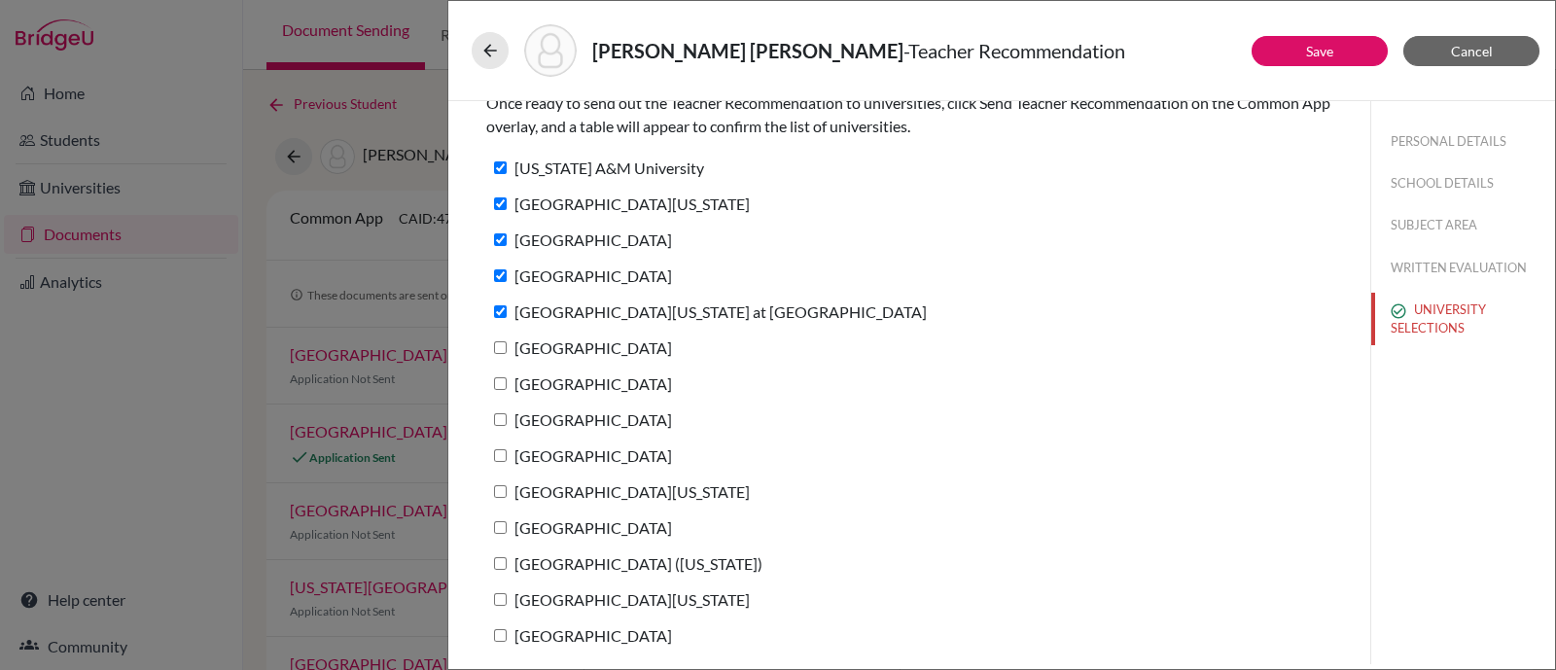
checkbox input "true"
click at [498, 386] on input "[GEOGRAPHIC_DATA]" at bounding box center [500, 383] width 13 height 13
checkbox input "true"
click at [497, 423] on input "[GEOGRAPHIC_DATA]" at bounding box center [500, 419] width 13 height 13
checkbox input "true"
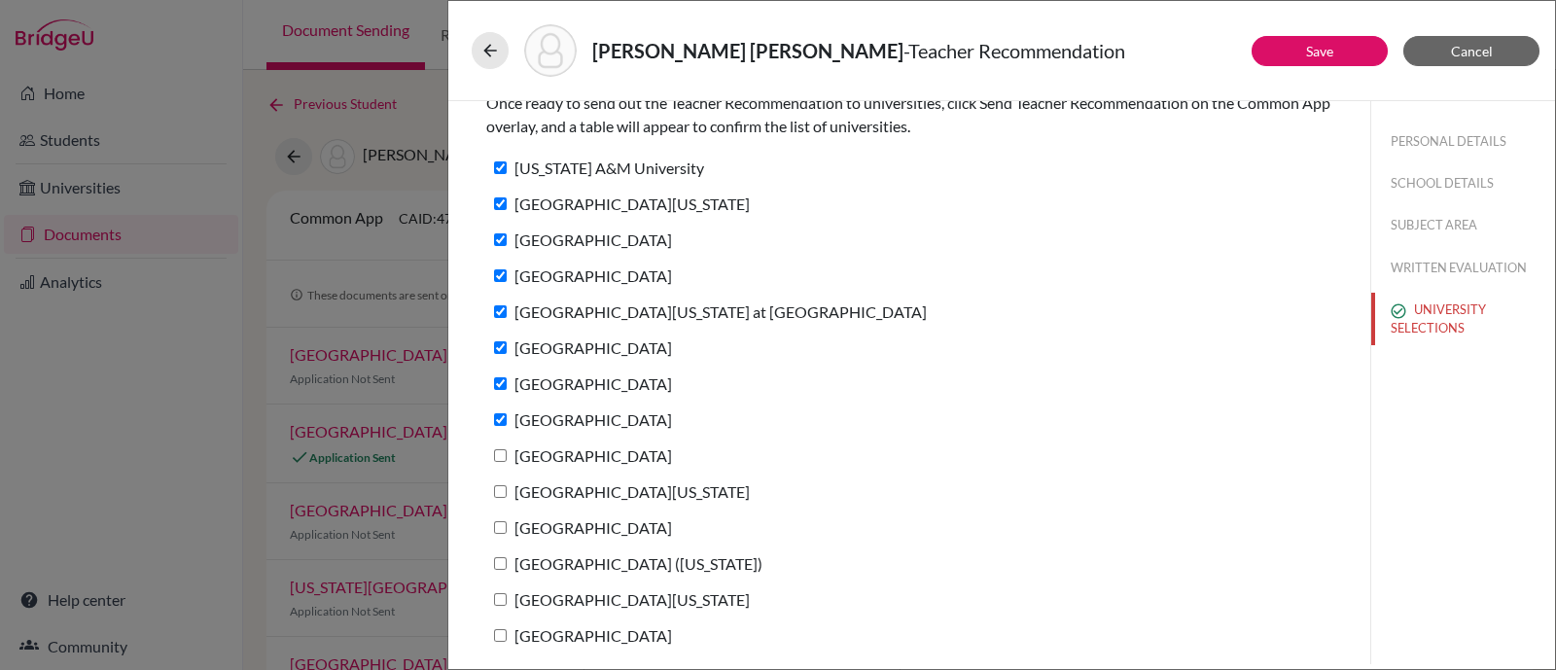
click at [506, 449] on input "[GEOGRAPHIC_DATA]" at bounding box center [500, 455] width 13 height 13
checkbox input "true"
click at [501, 493] on input "[GEOGRAPHIC_DATA][US_STATE]" at bounding box center [500, 491] width 13 height 13
checkbox input "true"
click at [491, 523] on label "[GEOGRAPHIC_DATA]" at bounding box center [579, 527] width 186 height 28
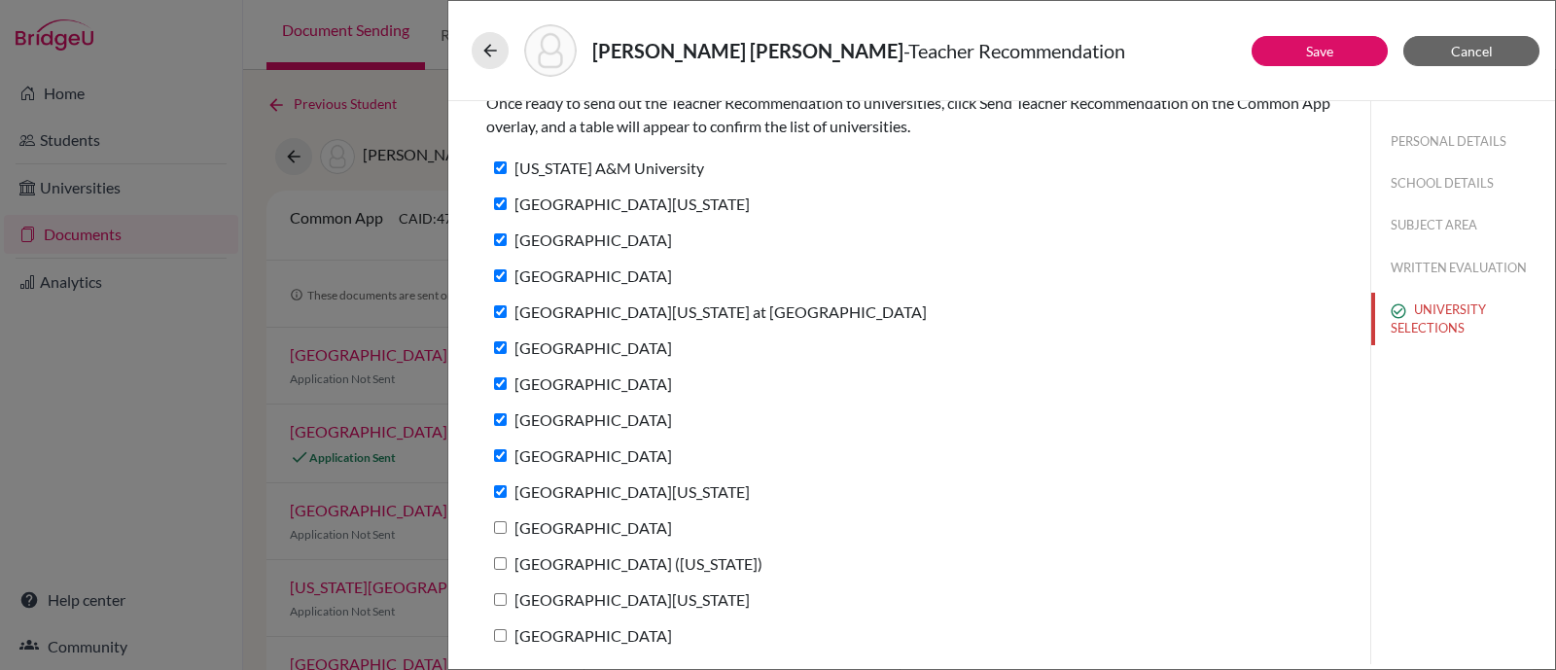
click at [494, 523] on input "[GEOGRAPHIC_DATA]" at bounding box center [500, 527] width 13 height 13
checkbox input "true"
click at [501, 563] on input "[GEOGRAPHIC_DATA] ([US_STATE])" at bounding box center [500, 563] width 13 height 13
checkbox input "true"
click at [502, 596] on input "[GEOGRAPHIC_DATA][US_STATE]" at bounding box center [500, 599] width 13 height 13
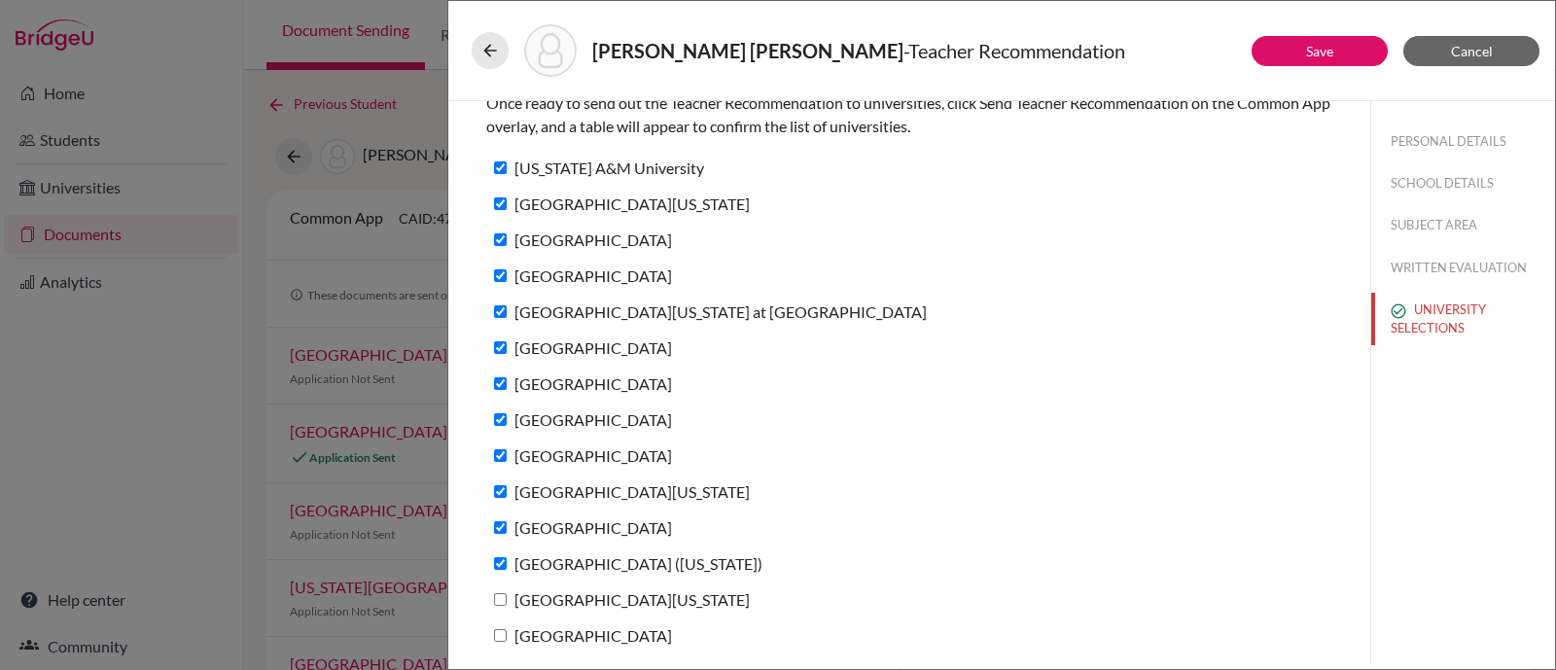
checkbox input "true"
click at [497, 633] on input "[GEOGRAPHIC_DATA]" at bounding box center [500, 635] width 13 height 13
checkbox input "true"
click at [1336, 56] on button "Save" at bounding box center [1319, 51] width 136 height 30
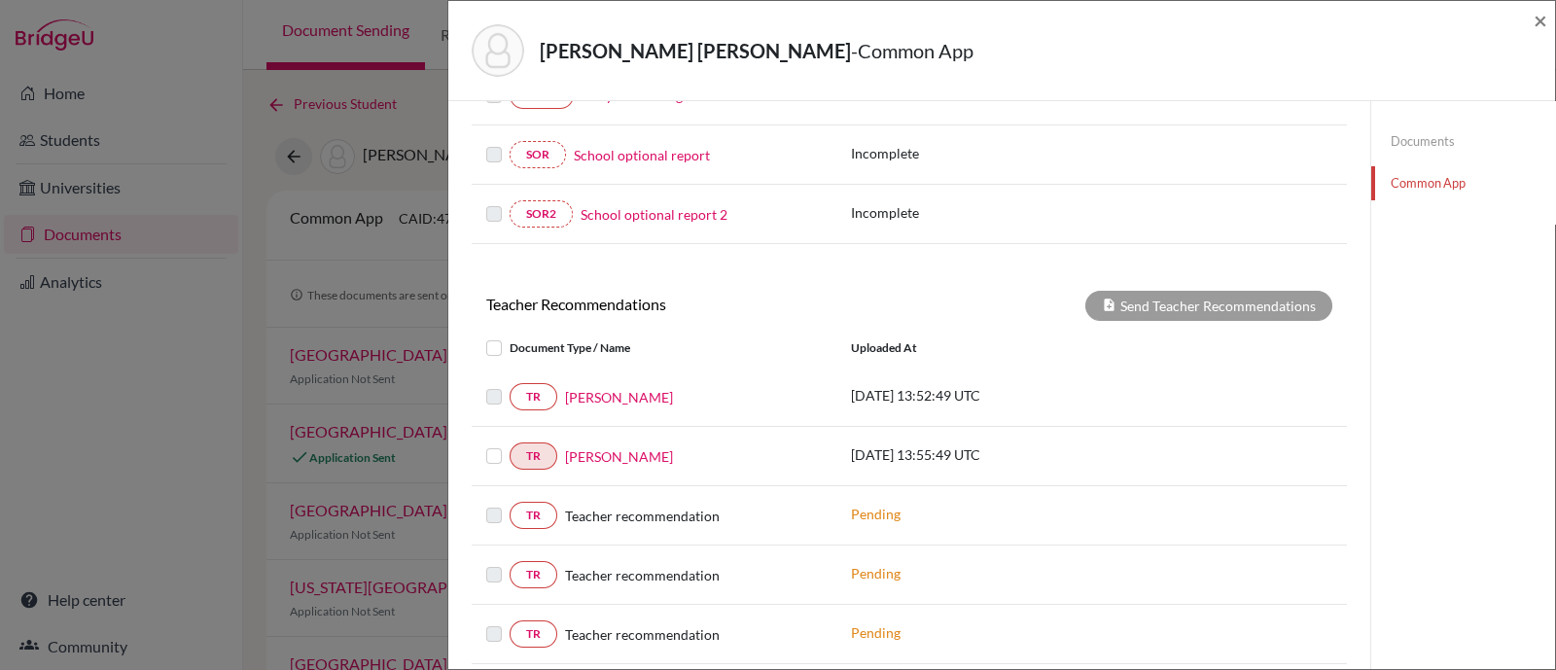
scroll to position [729, 0]
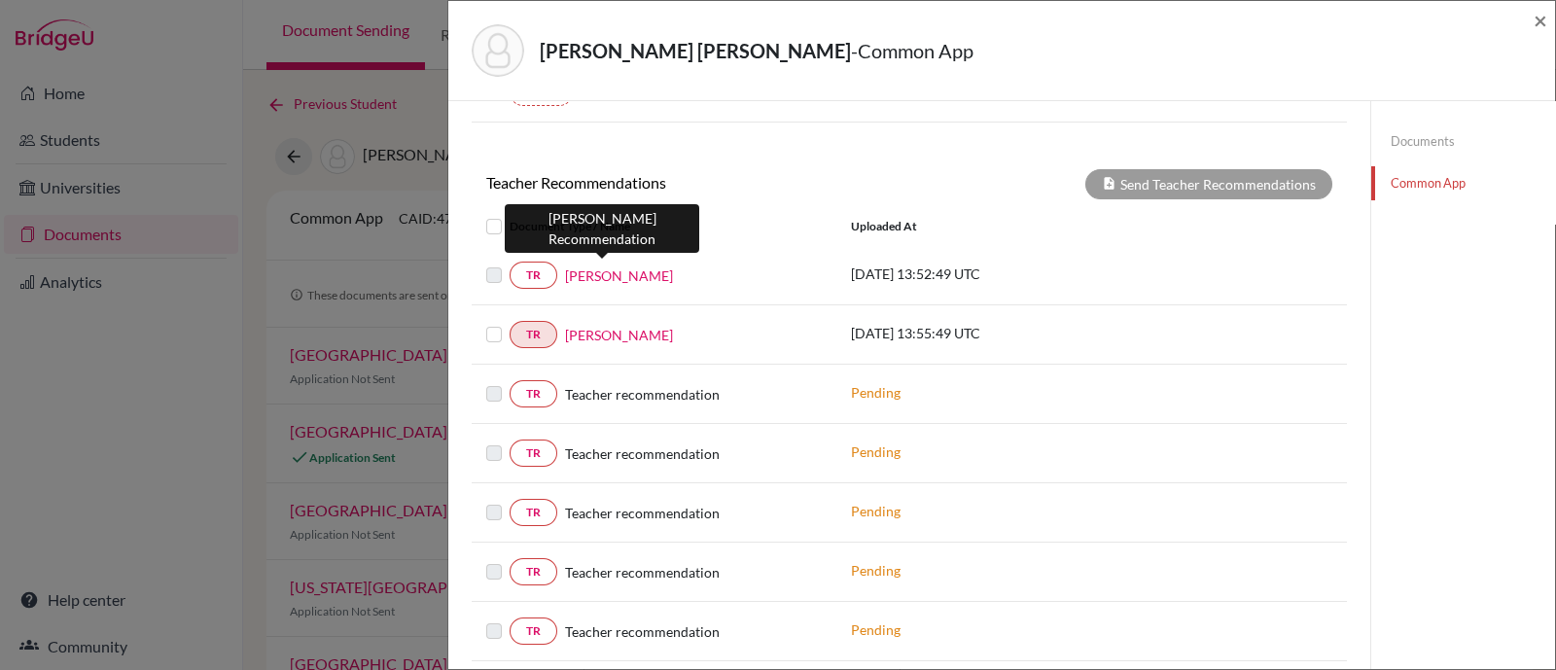
click at [589, 269] on link "[PERSON_NAME]" at bounding box center [619, 275] width 108 height 20
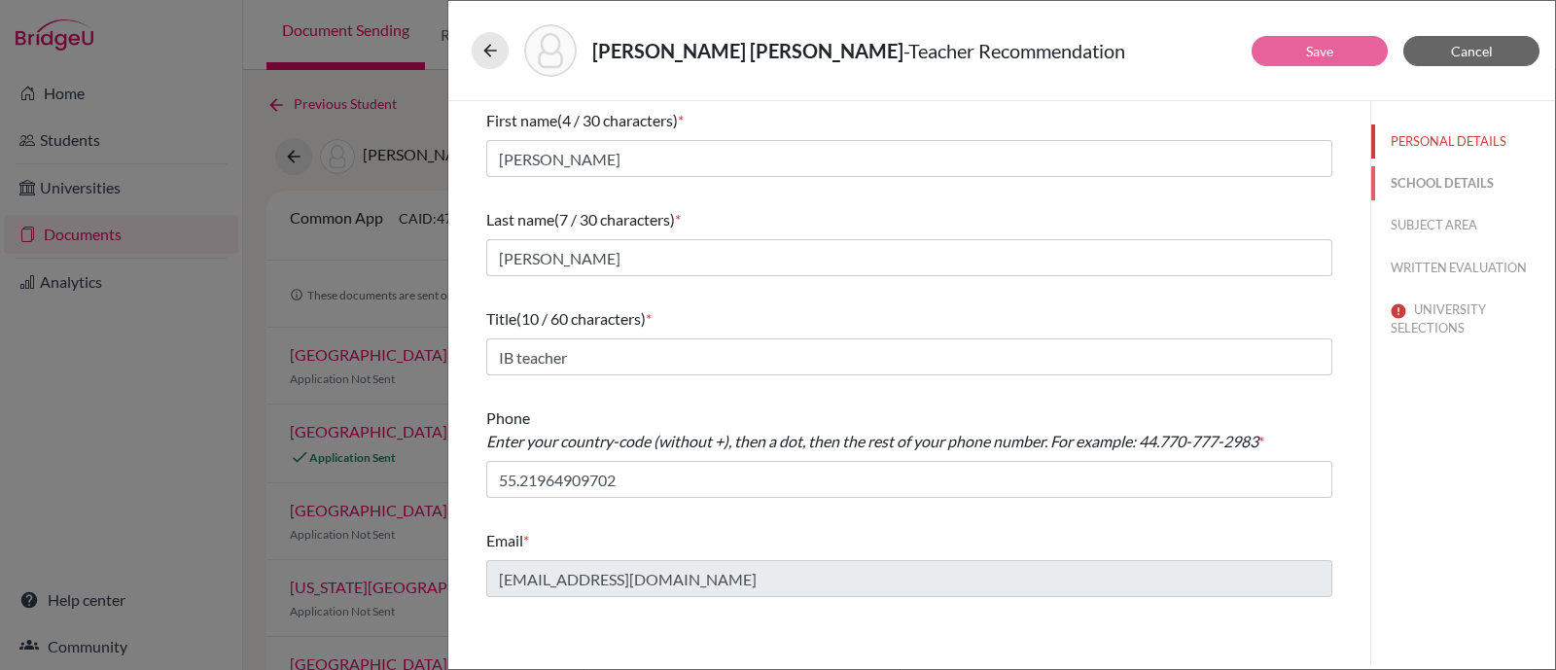
click at [1482, 191] on button "SCHOOL DETAILS" at bounding box center [1463, 183] width 184 height 34
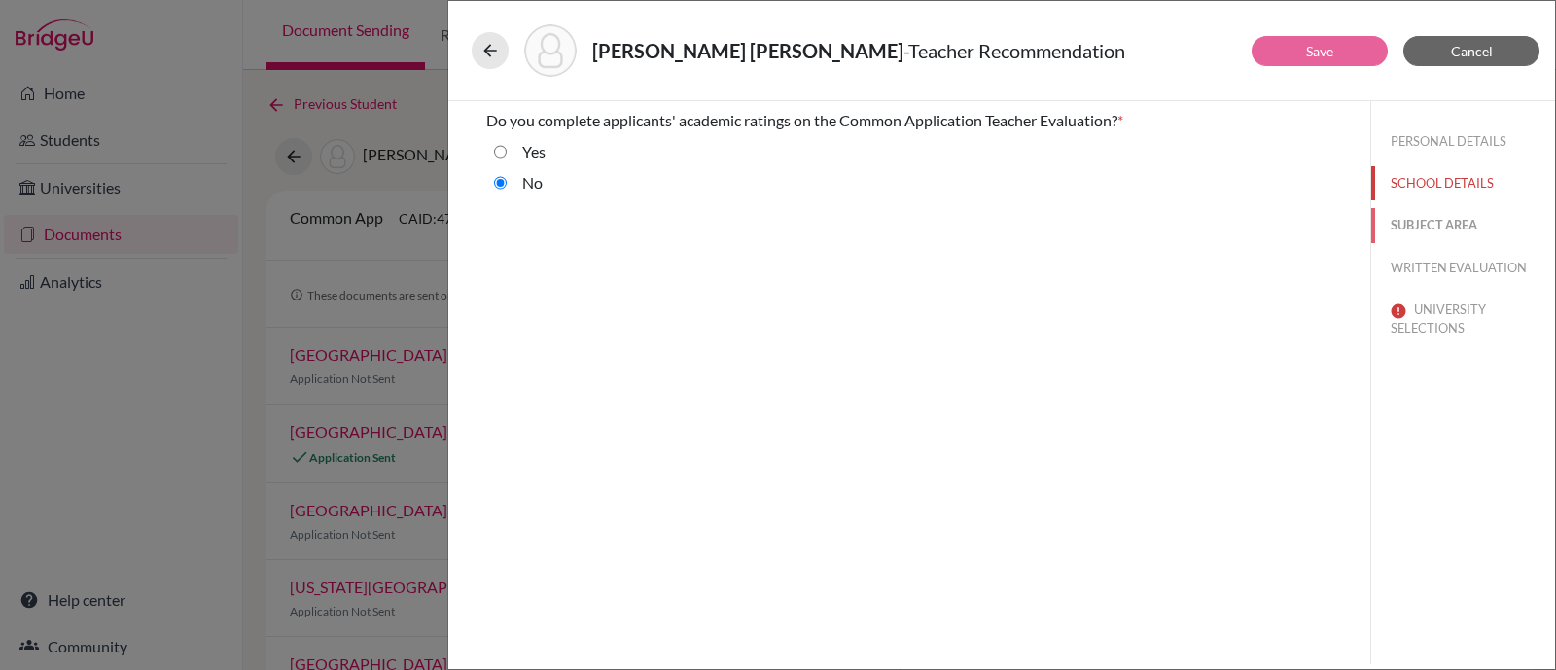
click at [1469, 225] on button "SUBJECT AREA" at bounding box center [1463, 225] width 184 height 34
select select "2"
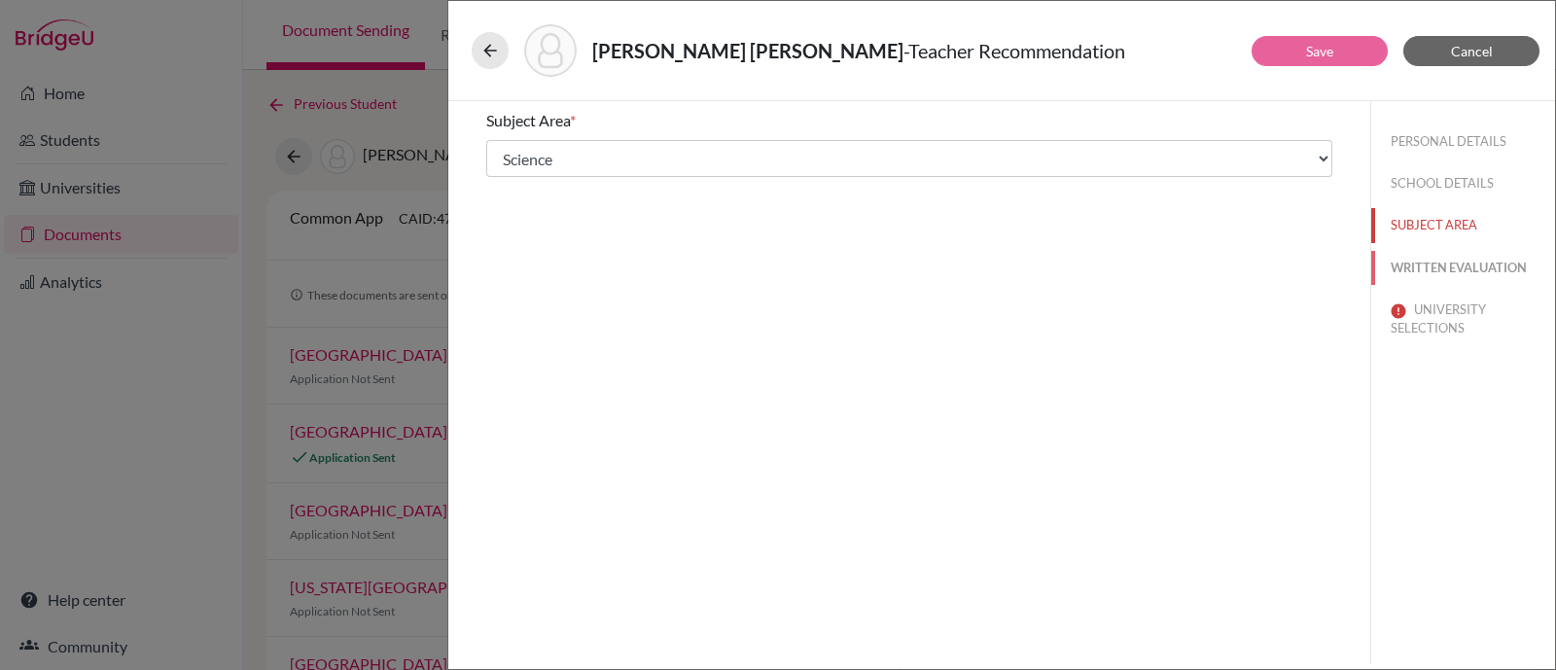
click at [1469, 264] on button "WRITTEN EVALUATION" at bounding box center [1463, 268] width 184 height 34
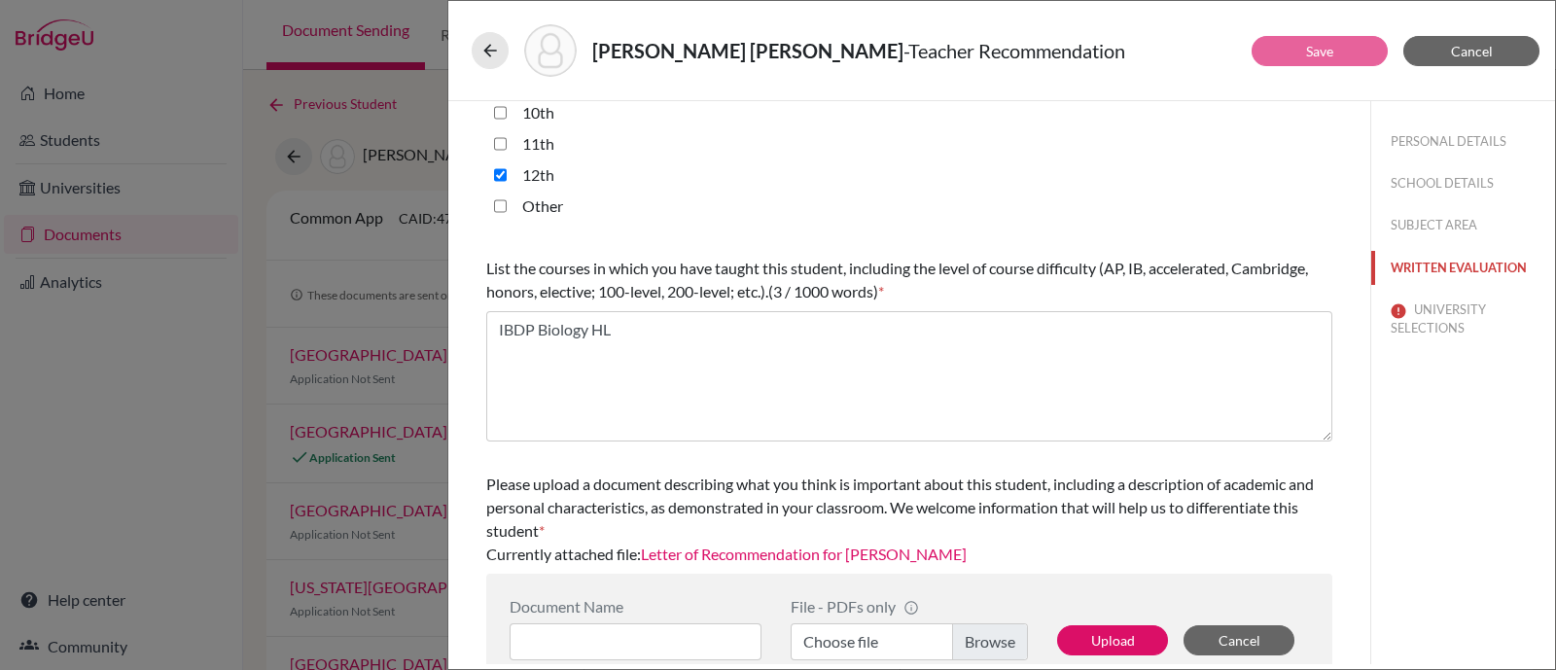
scroll to position [558, 0]
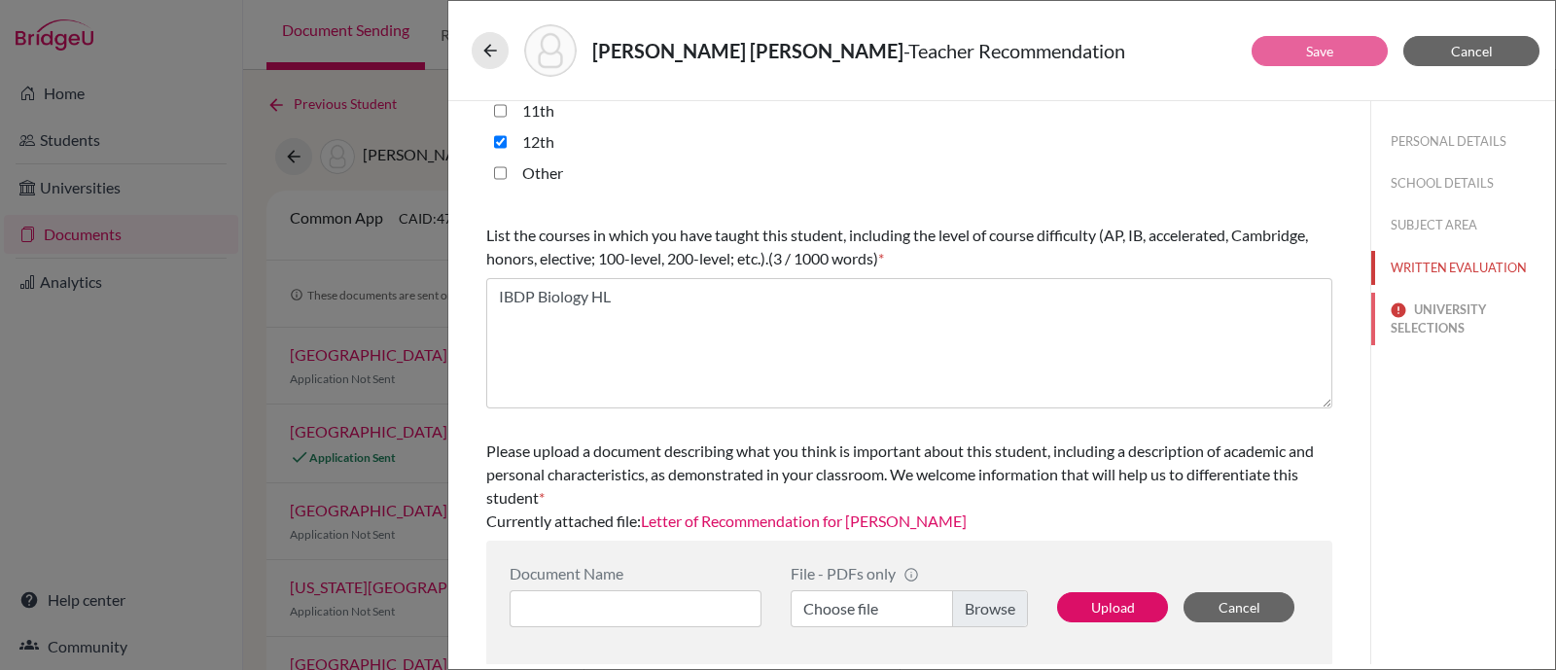
click at [1421, 323] on button "UNIVERSITY SELECTIONS" at bounding box center [1463, 319] width 184 height 53
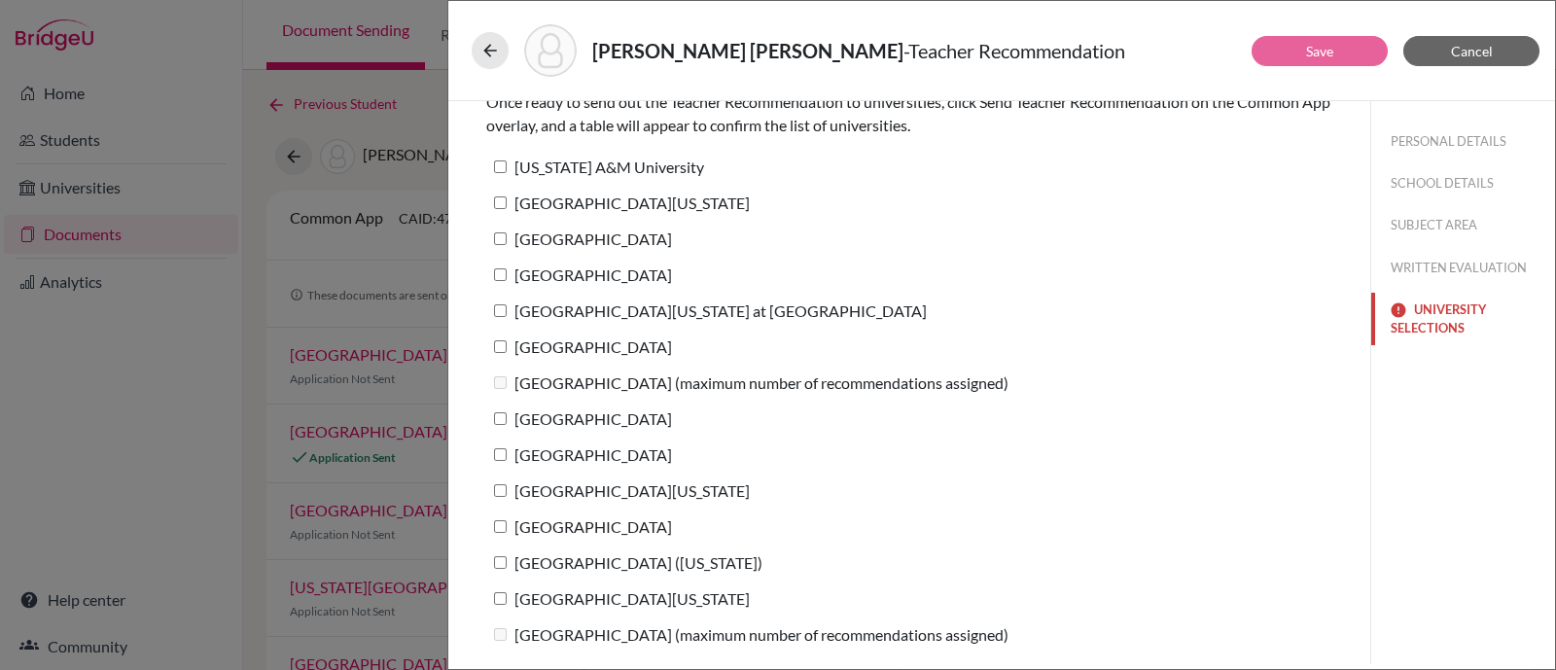
scroll to position [0, 0]
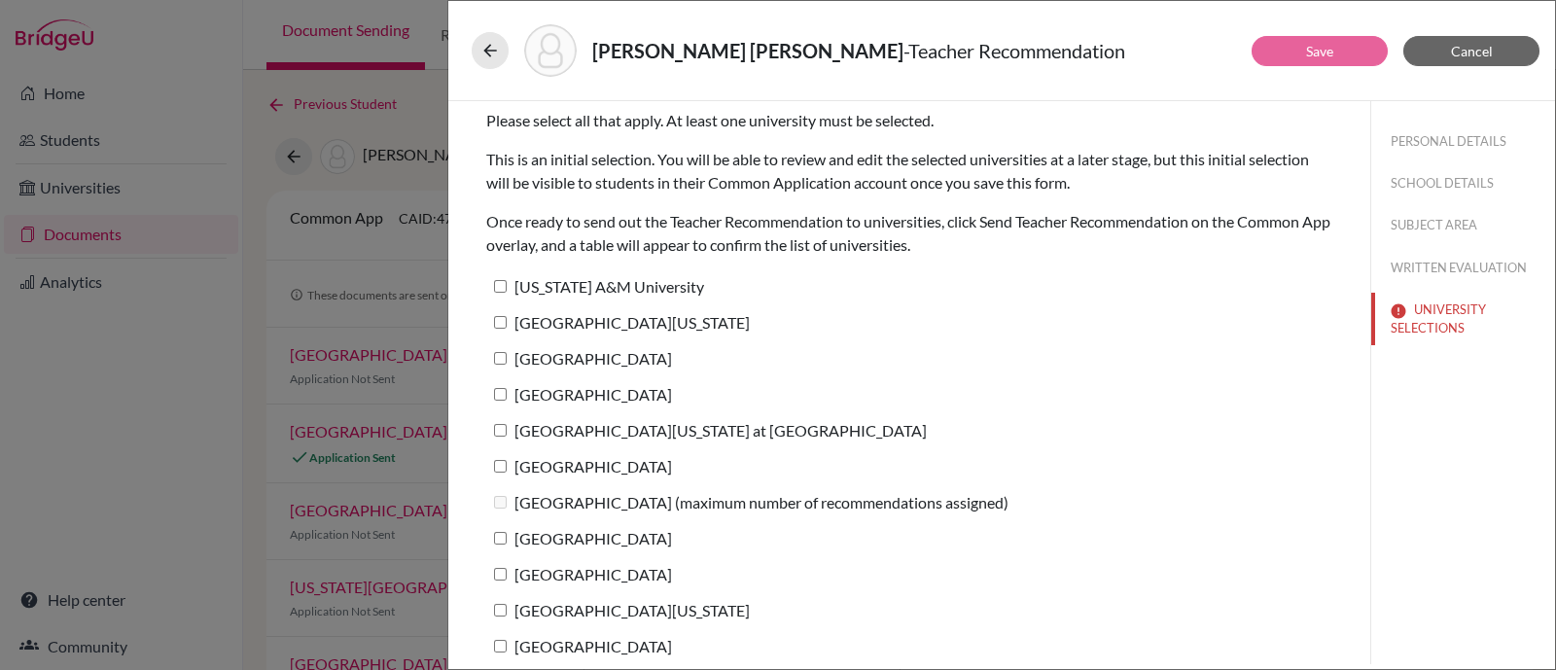
click at [501, 278] on label "[US_STATE] A&M University" at bounding box center [595, 286] width 218 height 28
click at [501, 280] on input "[US_STATE] A&M University" at bounding box center [500, 286] width 13 height 13
checkbox input "true"
click at [506, 320] on label "[GEOGRAPHIC_DATA][US_STATE]" at bounding box center [617, 322] width 263 height 28
click at [506, 320] on input "[GEOGRAPHIC_DATA][US_STATE]" at bounding box center [500, 322] width 13 height 13
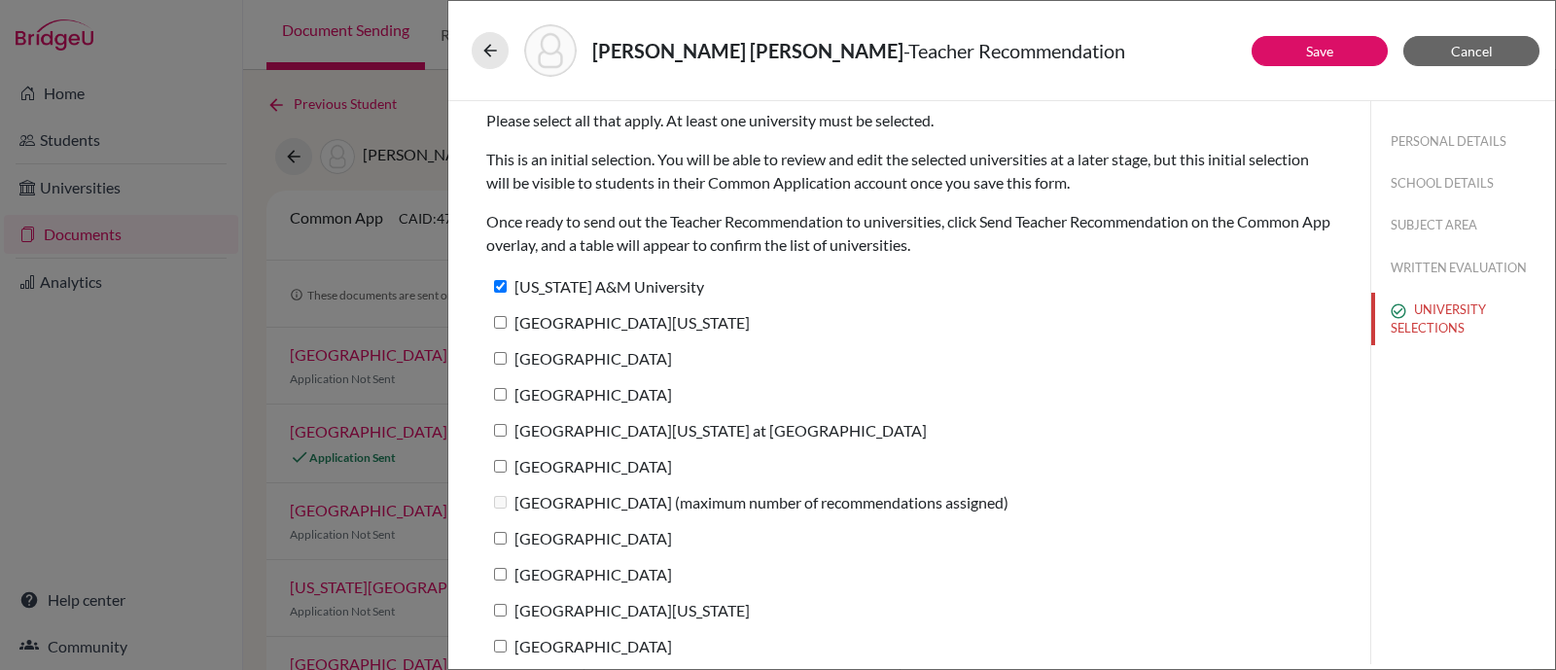
checkbox input "true"
click at [504, 364] on label "[GEOGRAPHIC_DATA]" at bounding box center [579, 358] width 186 height 28
click at [504, 364] on input "[GEOGRAPHIC_DATA]" at bounding box center [500, 358] width 13 height 13
checkbox input "true"
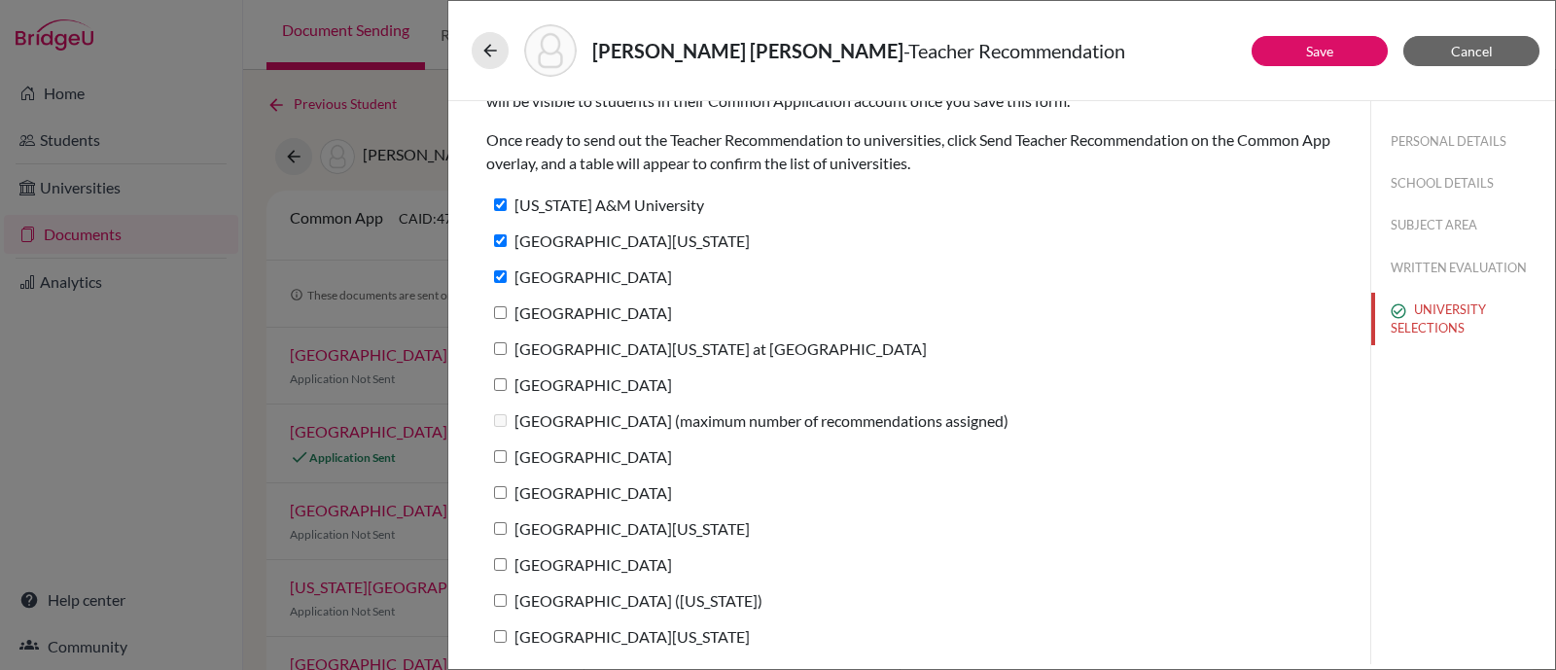
scroll to position [119, 0]
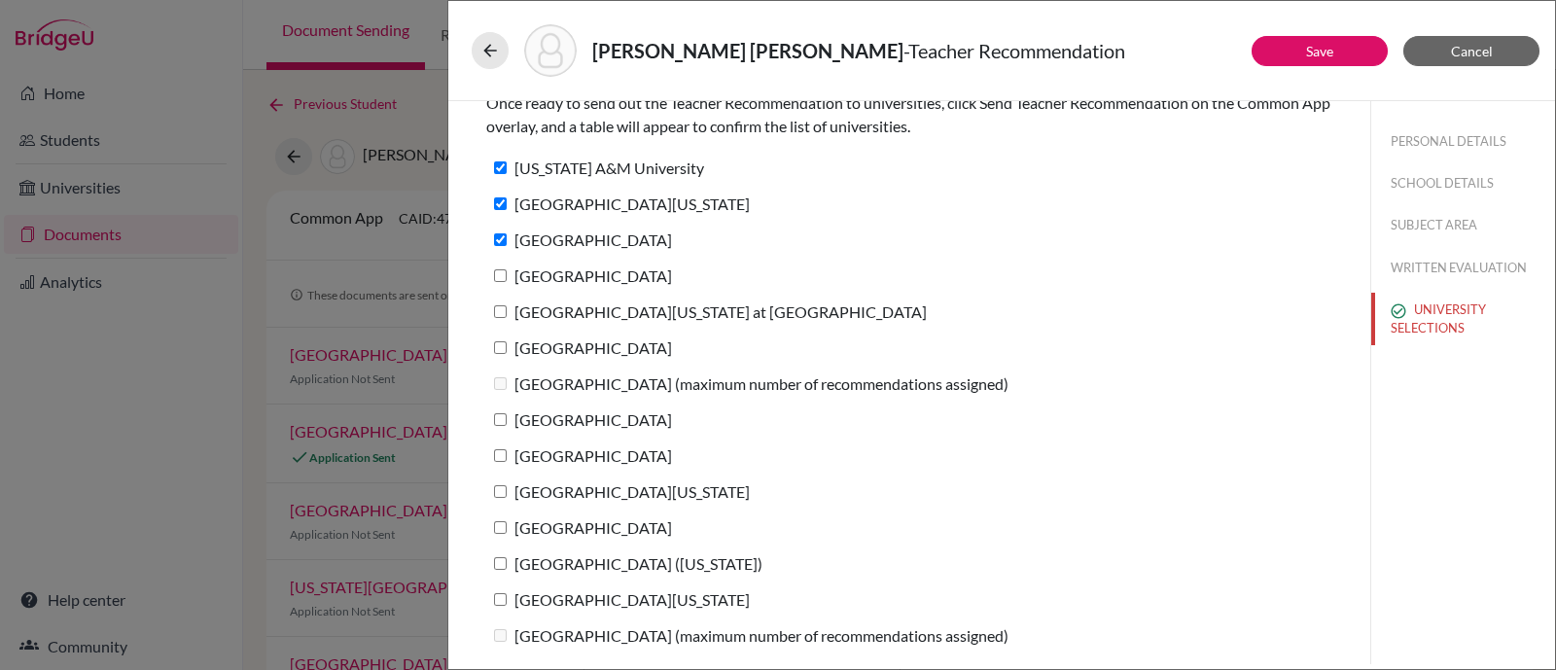
click at [504, 270] on input "[GEOGRAPHIC_DATA]" at bounding box center [500, 275] width 13 height 13
checkbox input "true"
click at [505, 307] on input "[GEOGRAPHIC_DATA][US_STATE] at [GEOGRAPHIC_DATA]" at bounding box center [500, 311] width 13 height 13
checkbox input "true"
click at [504, 346] on input "University of Notre Dame" at bounding box center [500, 347] width 13 height 13
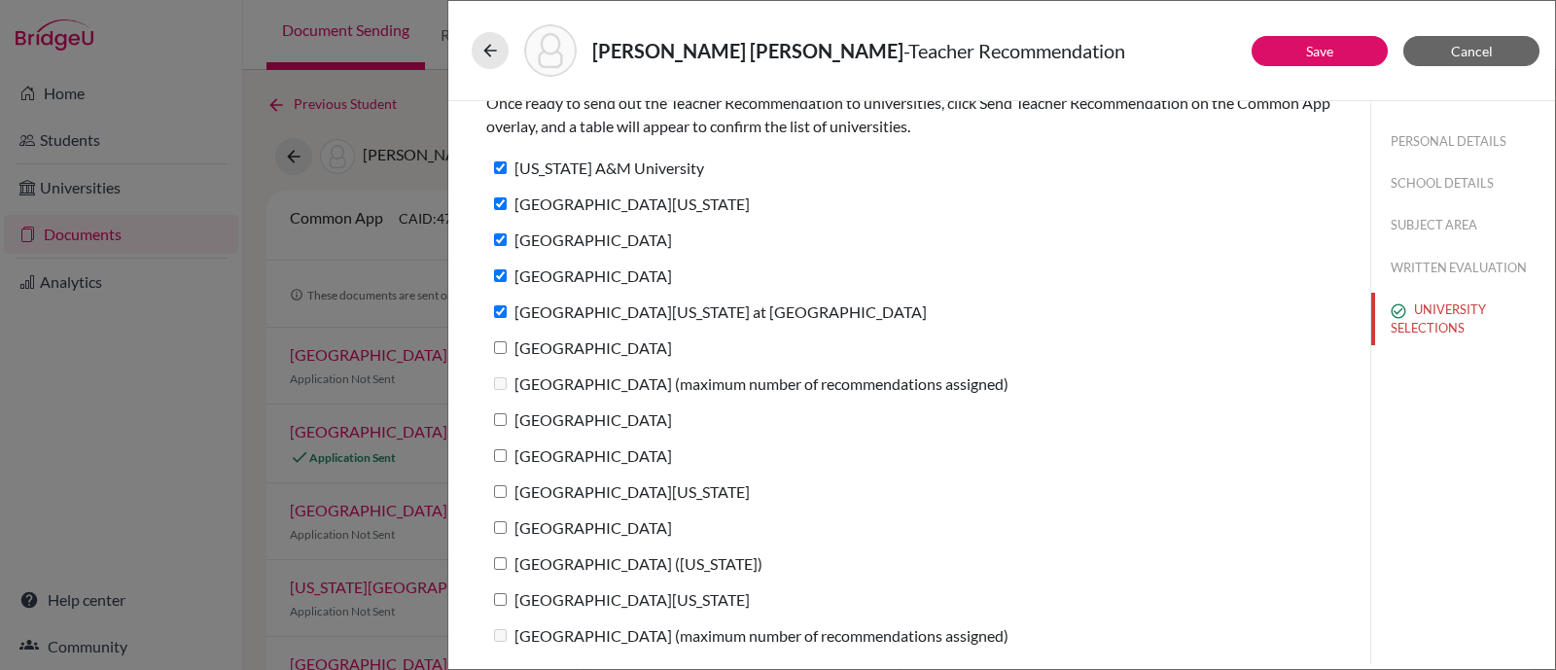
checkbox input "true"
click at [506, 385] on label "University of Miami (maximum number of recommendations assigned)" at bounding box center [747, 383] width 522 height 28
click at [501, 417] on input "Wake Forest University" at bounding box center [500, 419] width 13 height 13
checkbox input "true"
click at [502, 456] on input "Baylor University" at bounding box center [500, 455] width 13 height 13
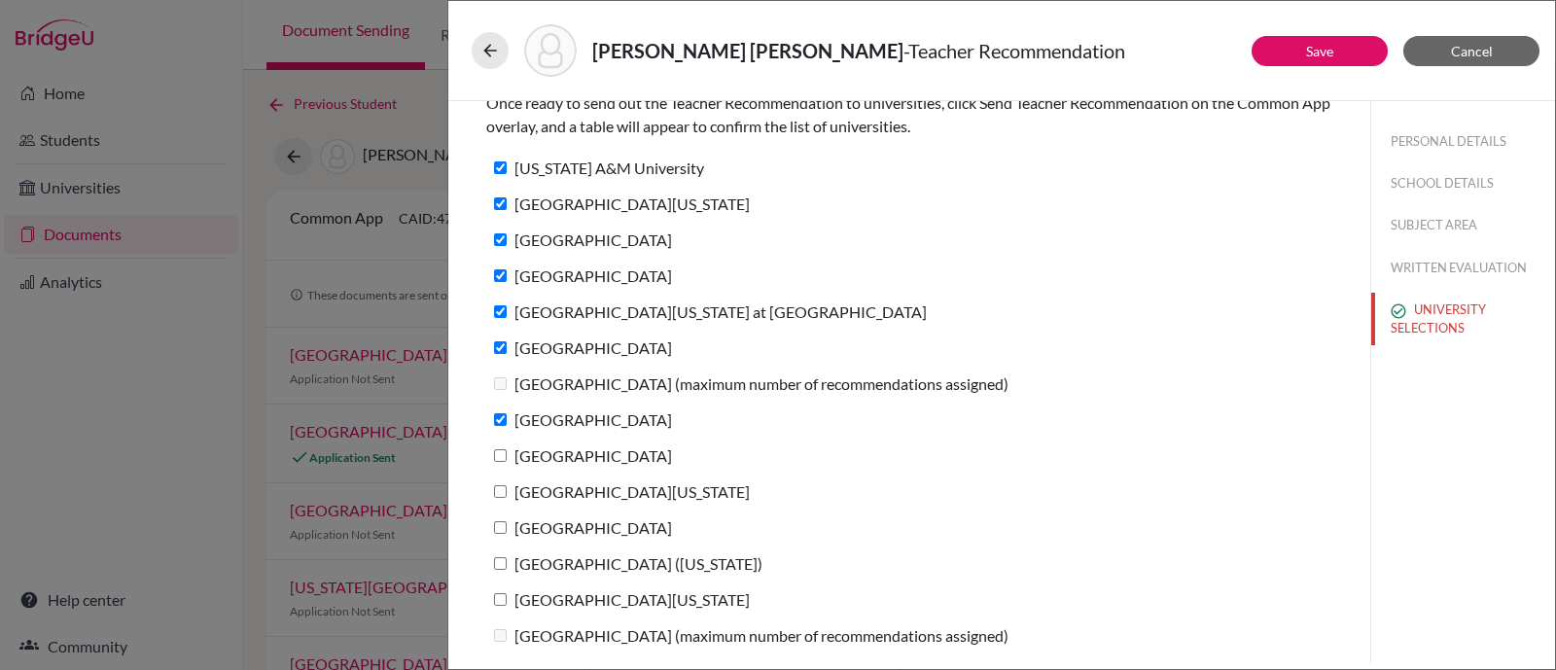
checkbox input "true"
click at [503, 485] on input "University of Michigan" at bounding box center [500, 491] width 13 height 13
checkbox input "true"
click at [506, 519] on label "Southern Methodist University" at bounding box center [579, 527] width 186 height 28
click at [506, 521] on input "Southern Methodist University" at bounding box center [500, 527] width 13 height 13
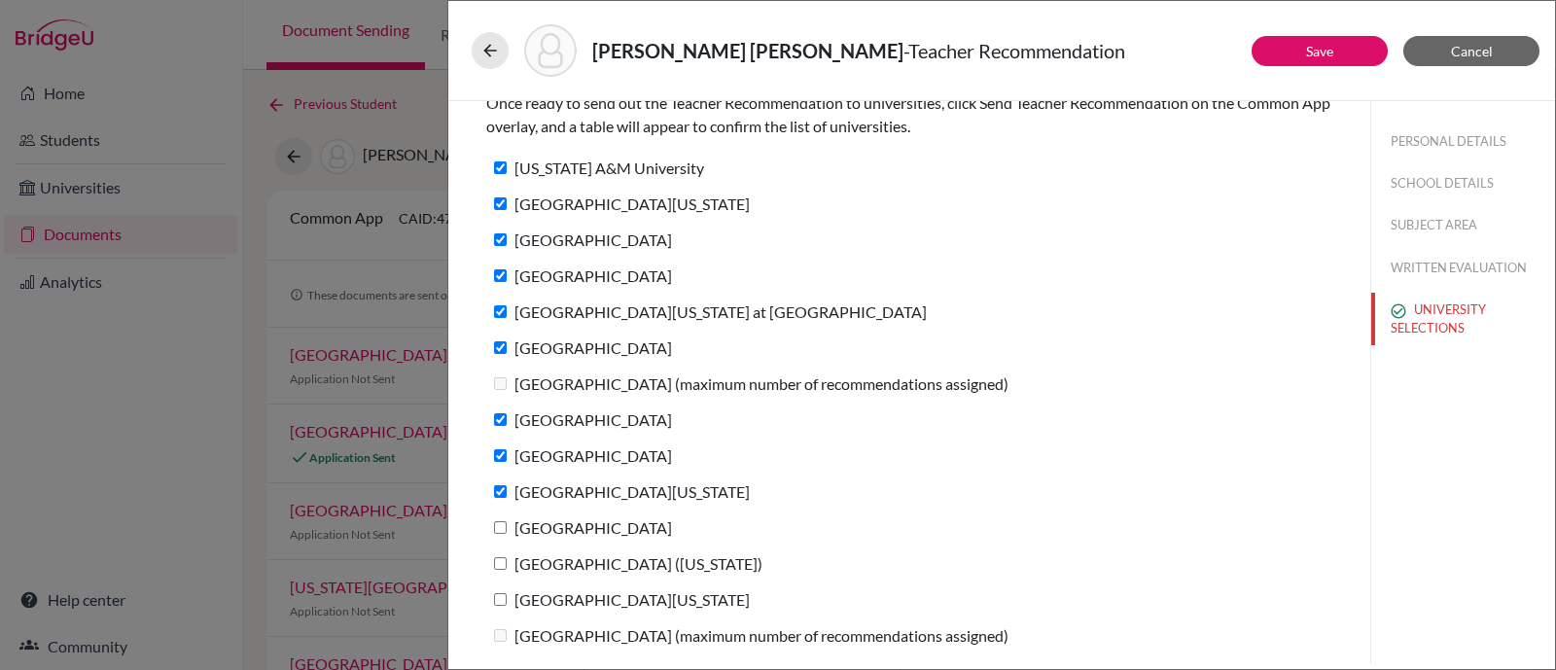
checkbox input "true"
click at [496, 557] on input "Trinity University (Texas)" at bounding box center [500, 563] width 13 height 13
checkbox input "true"
click at [499, 595] on input "University of Colorado Boulder" at bounding box center [500, 599] width 13 height 13
checkbox input "true"
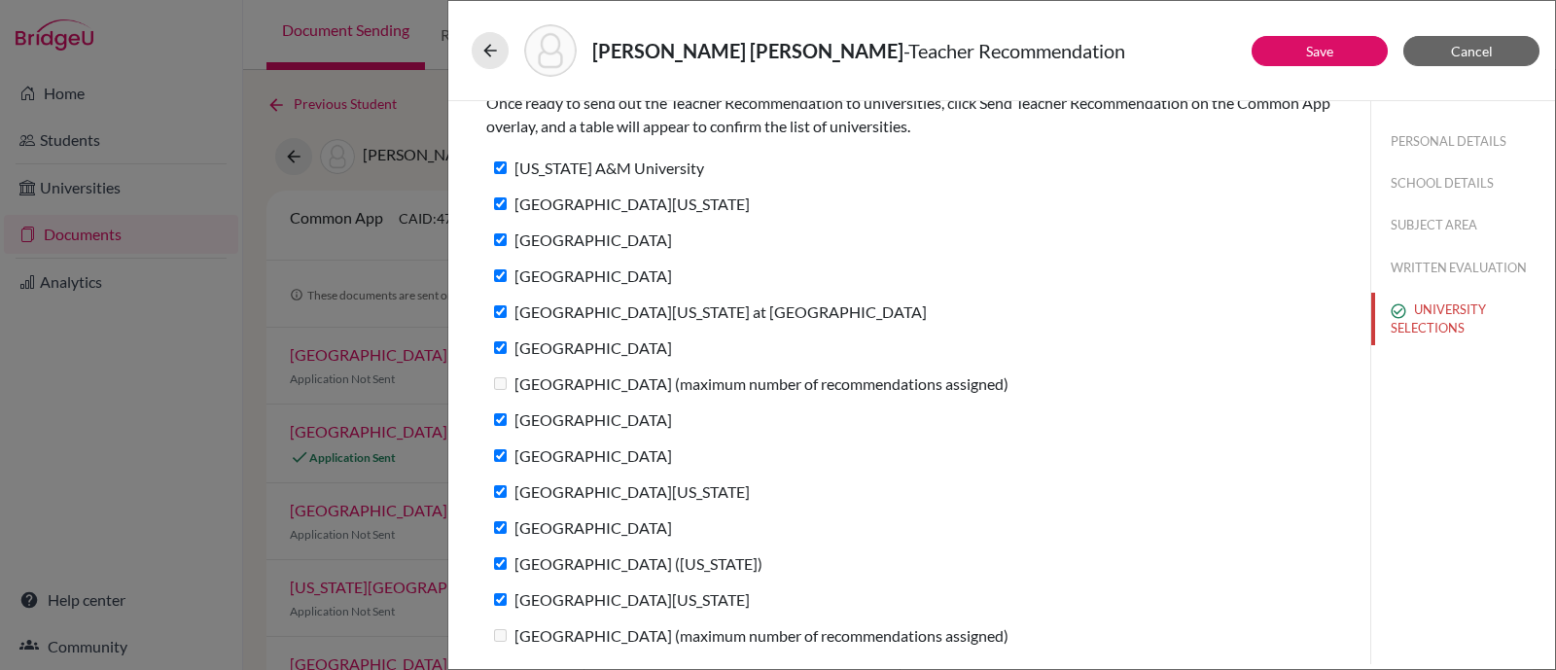
click at [466, 632] on div "Please select all that apply. At least one university must be selected. This is…" at bounding box center [909, 323] width 893 height 683
click at [1317, 58] on link "Save" at bounding box center [1319, 51] width 27 height 17
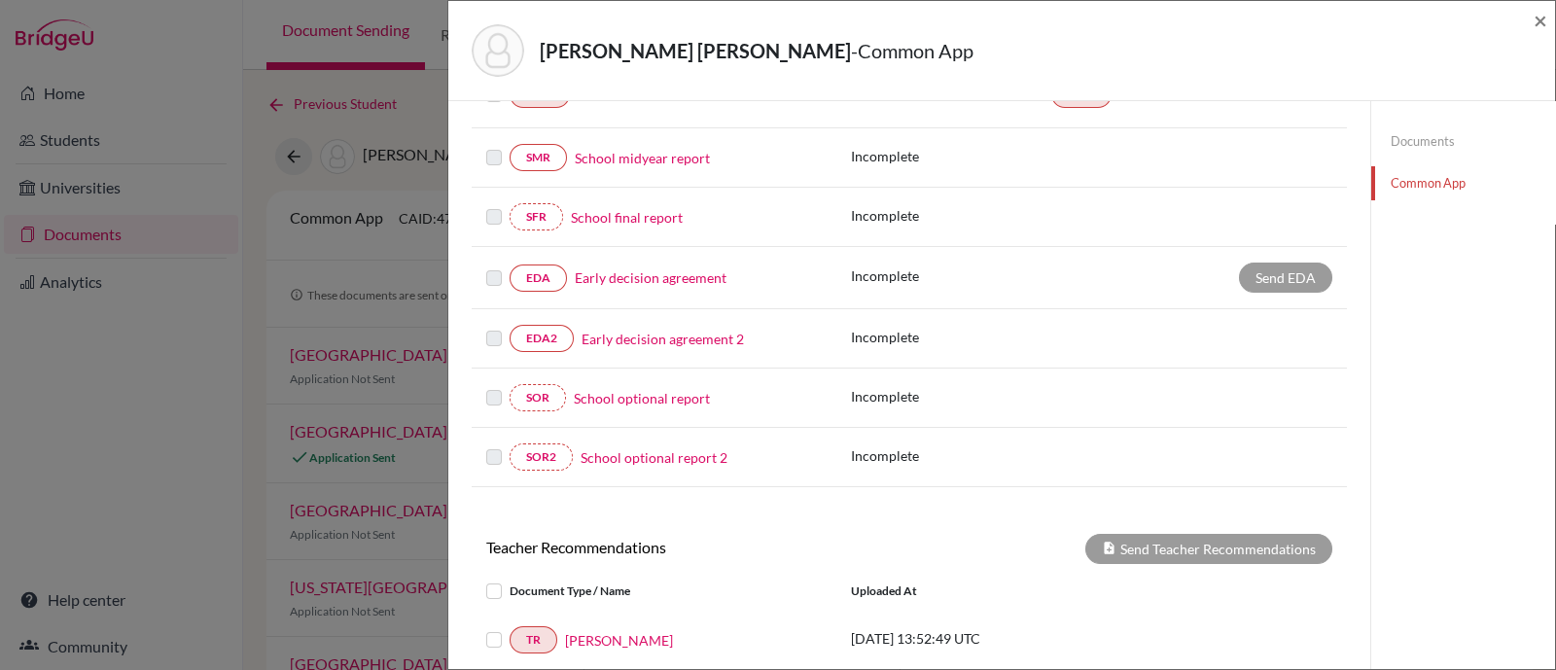
scroll to position [729, 0]
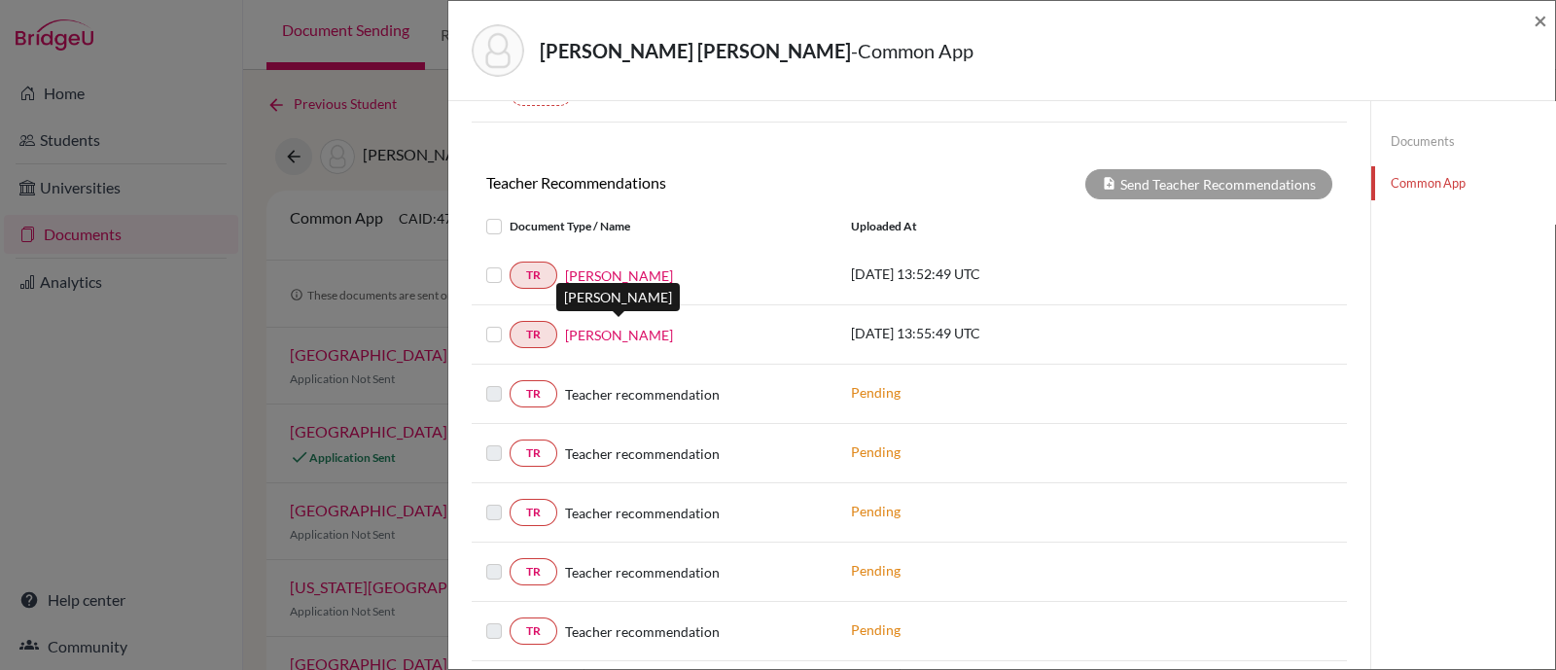
click at [617, 331] on link "Jasmine Anderson" at bounding box center [619, 335] width 108 height 20
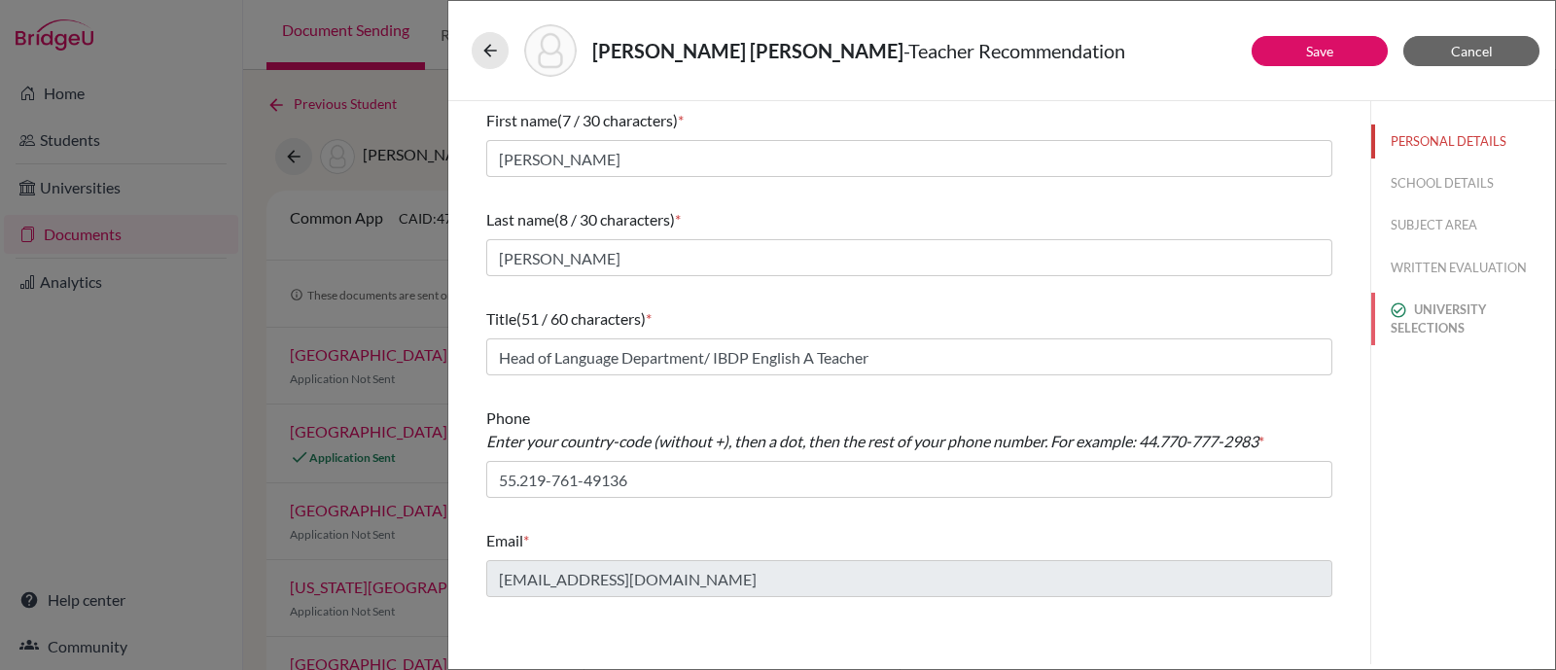
click at [1441, 313] on button "UNIVERSITY SELECTIONS" at bounding box center [1463, 319] width 184 height 53
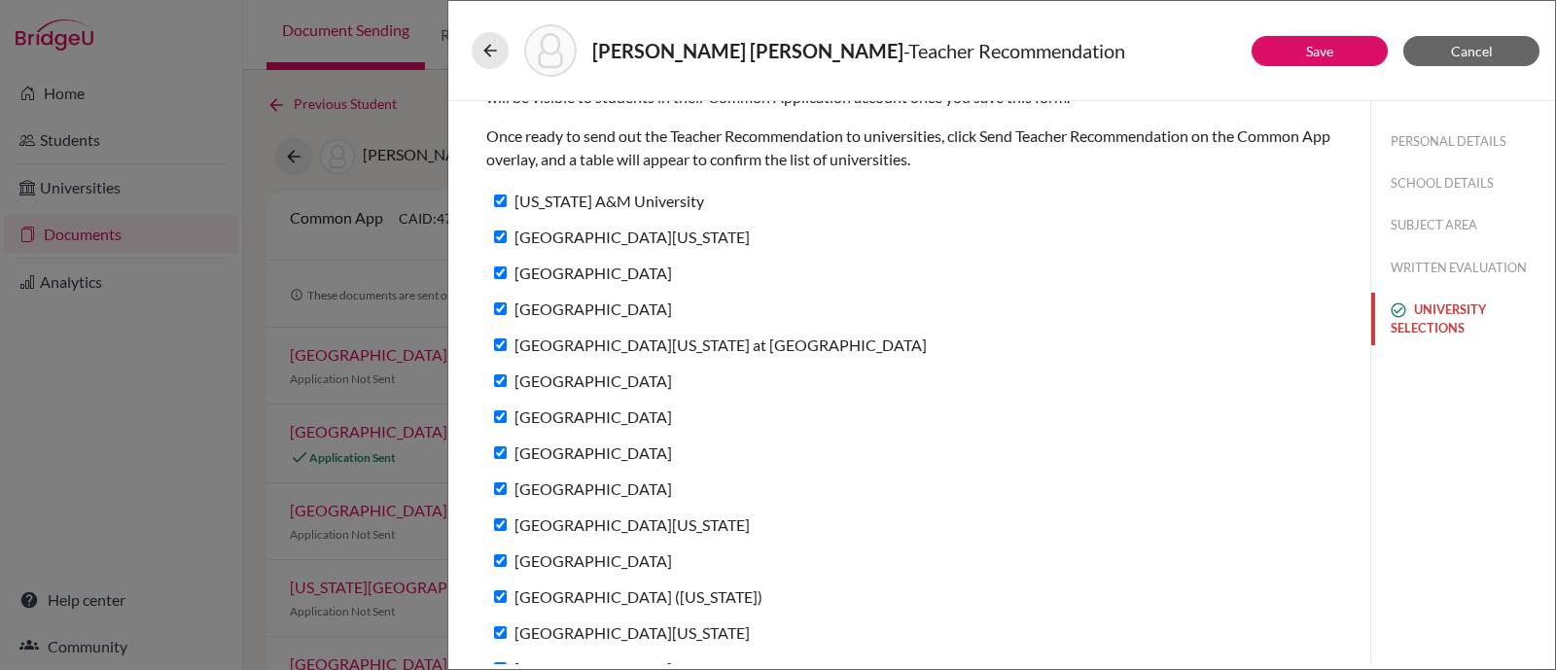
scroll to position [119, 0]
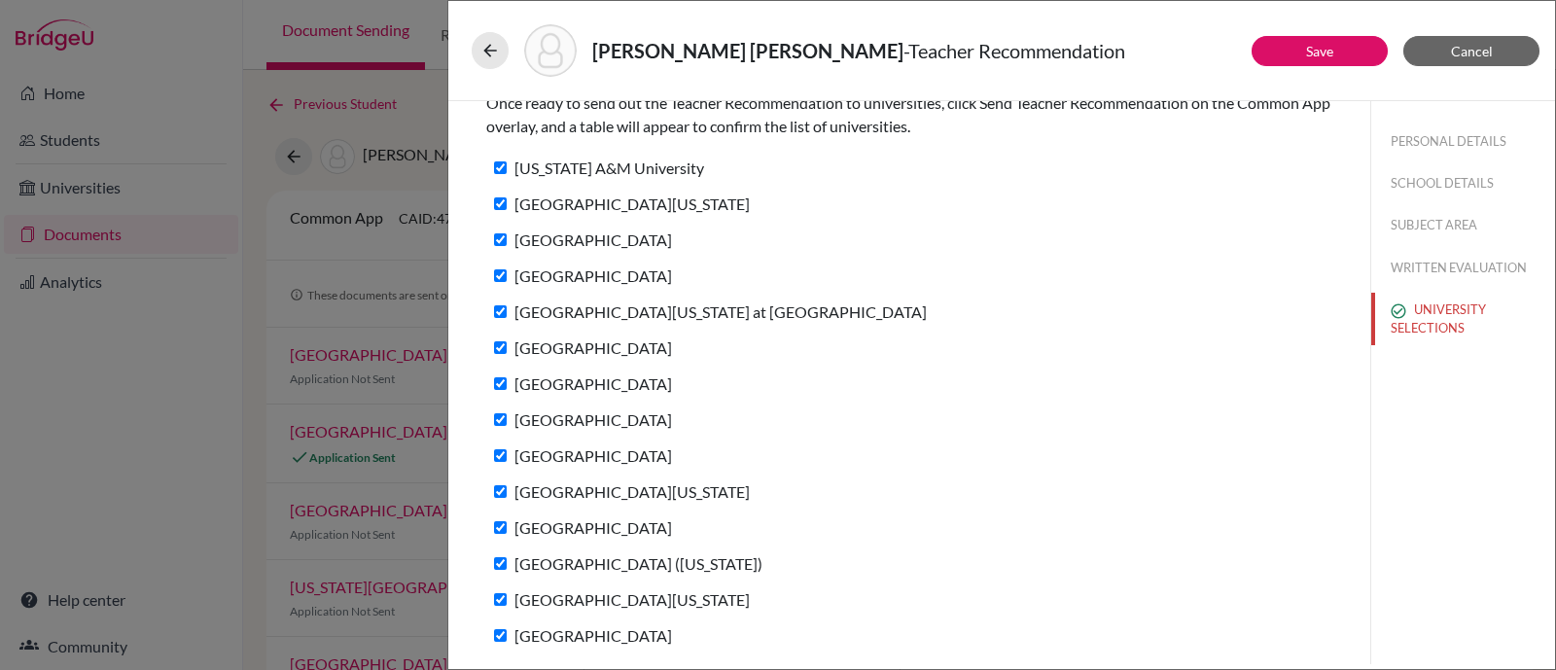
click at [622, 376] on label "University of Miami" at bounding box center [579, 383] width 186 height 28
click at [507, 377] on input "University of Miami" at bounding box center [500, 383] width 13 height 13
checkbox input "false"
click at [538, 634] on label "Stetson University" at bounding box center [579, 635] width 186 height 28
click at [507, 634] on input "Stetson University" at bounding box center [500, 635] width 13 height 13
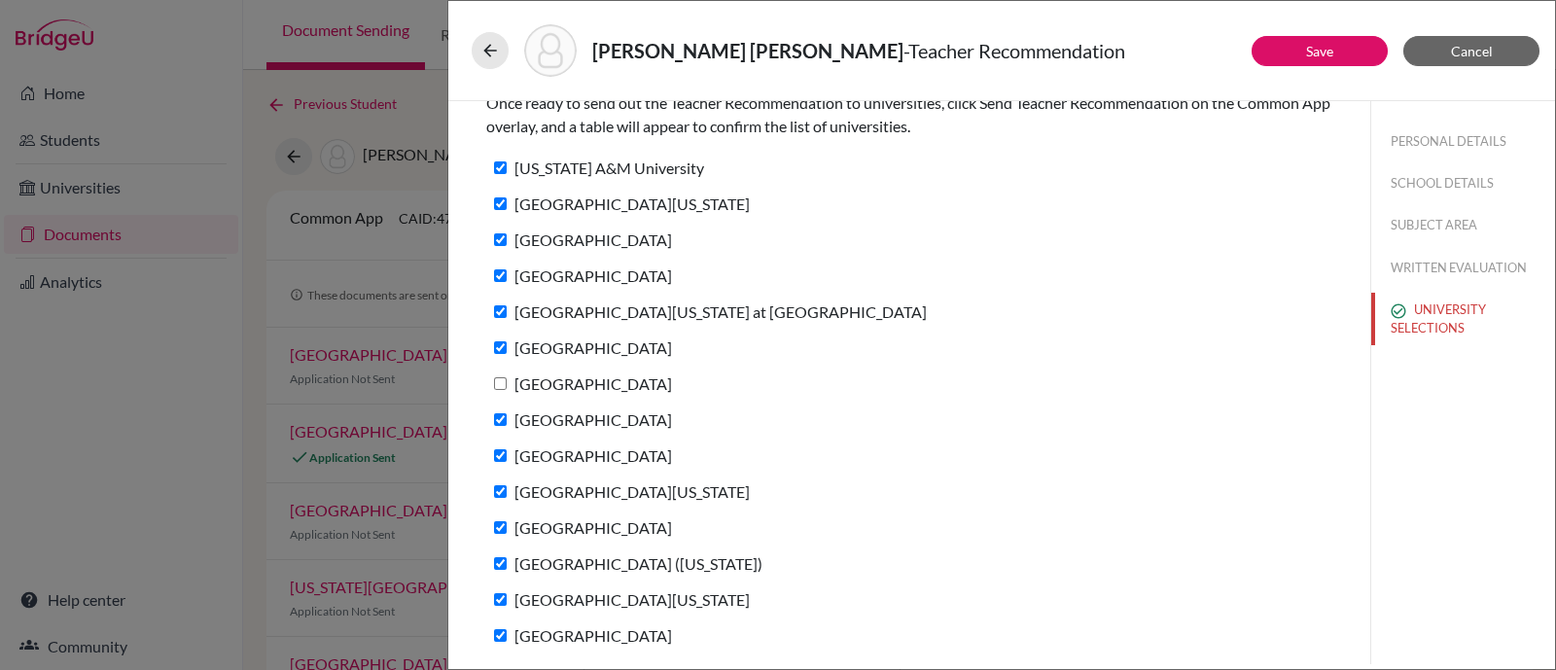
checkbox input "false"
click at [1334, 59] on button "Save" at bounding box center [1319, 51] width 136 height 30
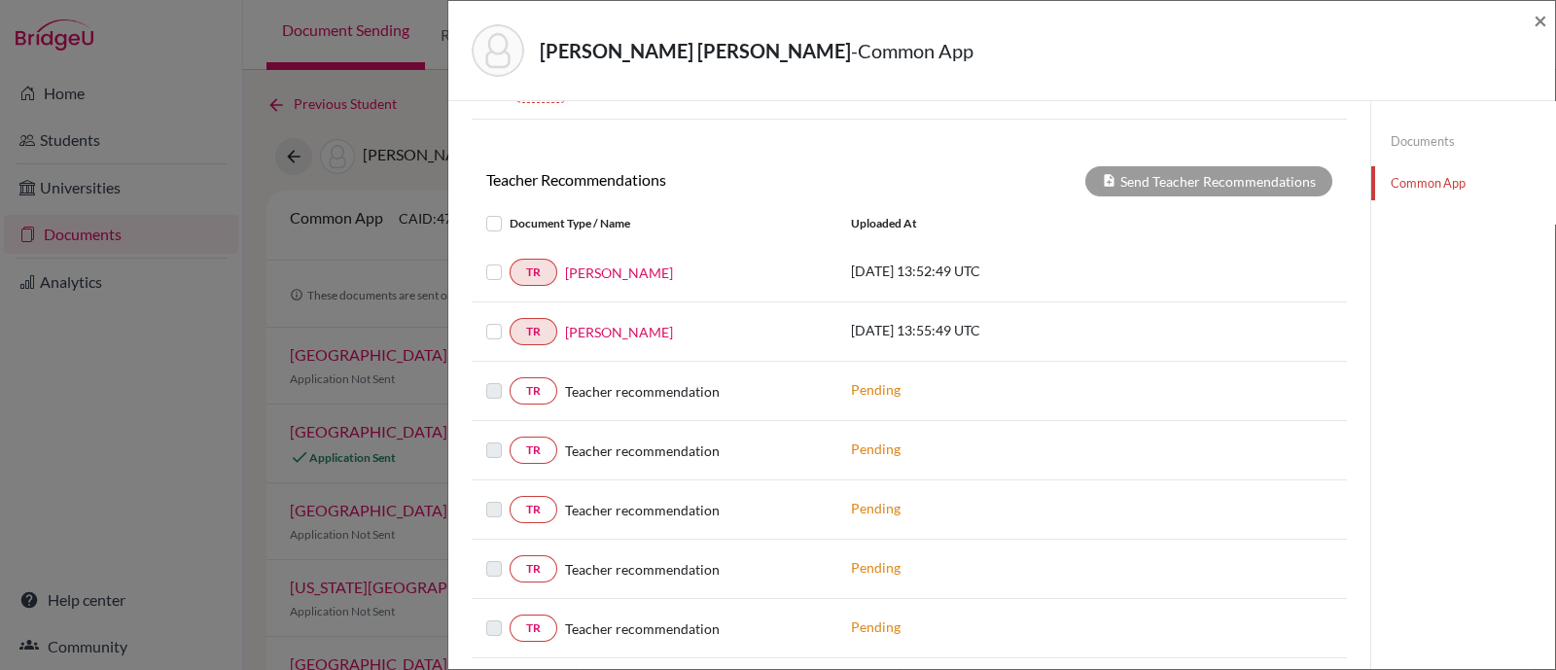
scroll to position [729, 0]
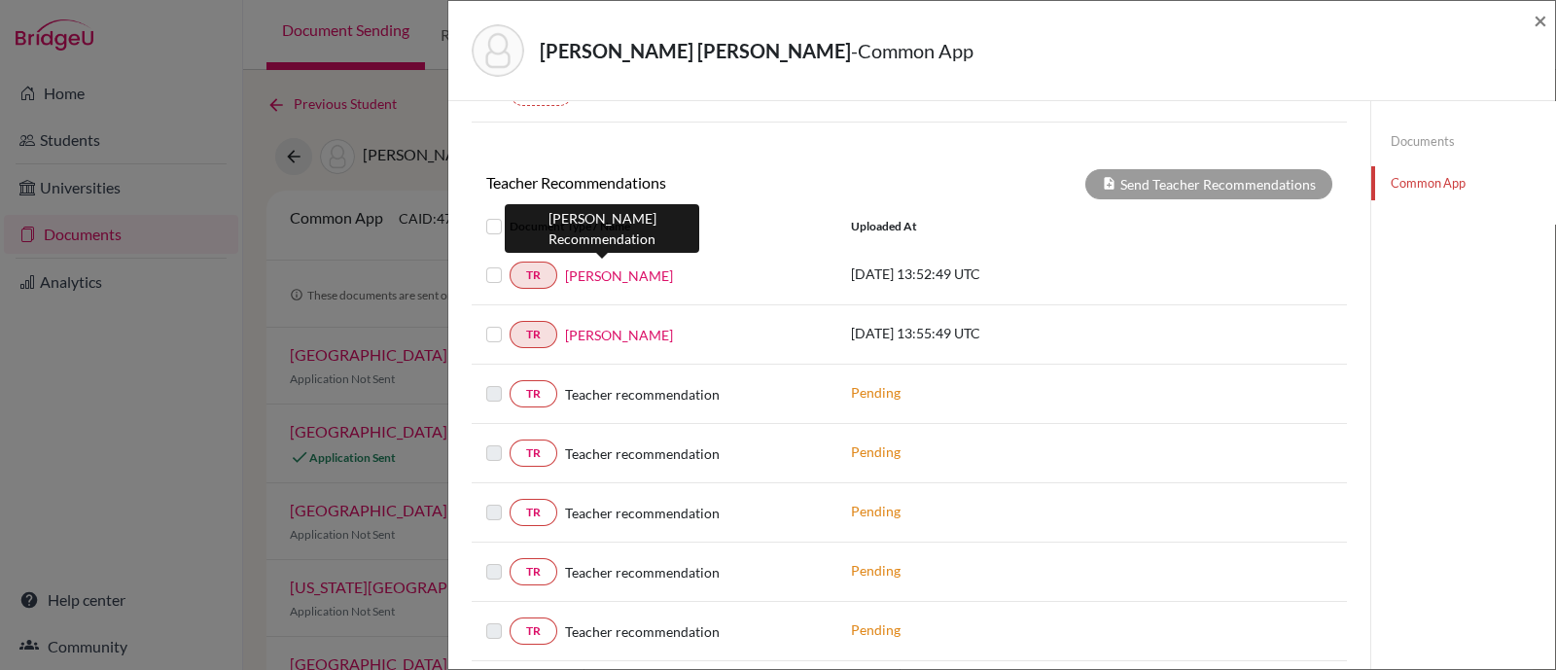
click at [619, 270] on link "Joao Ricchio" at bounding box center [619, 275] width 108 height 20
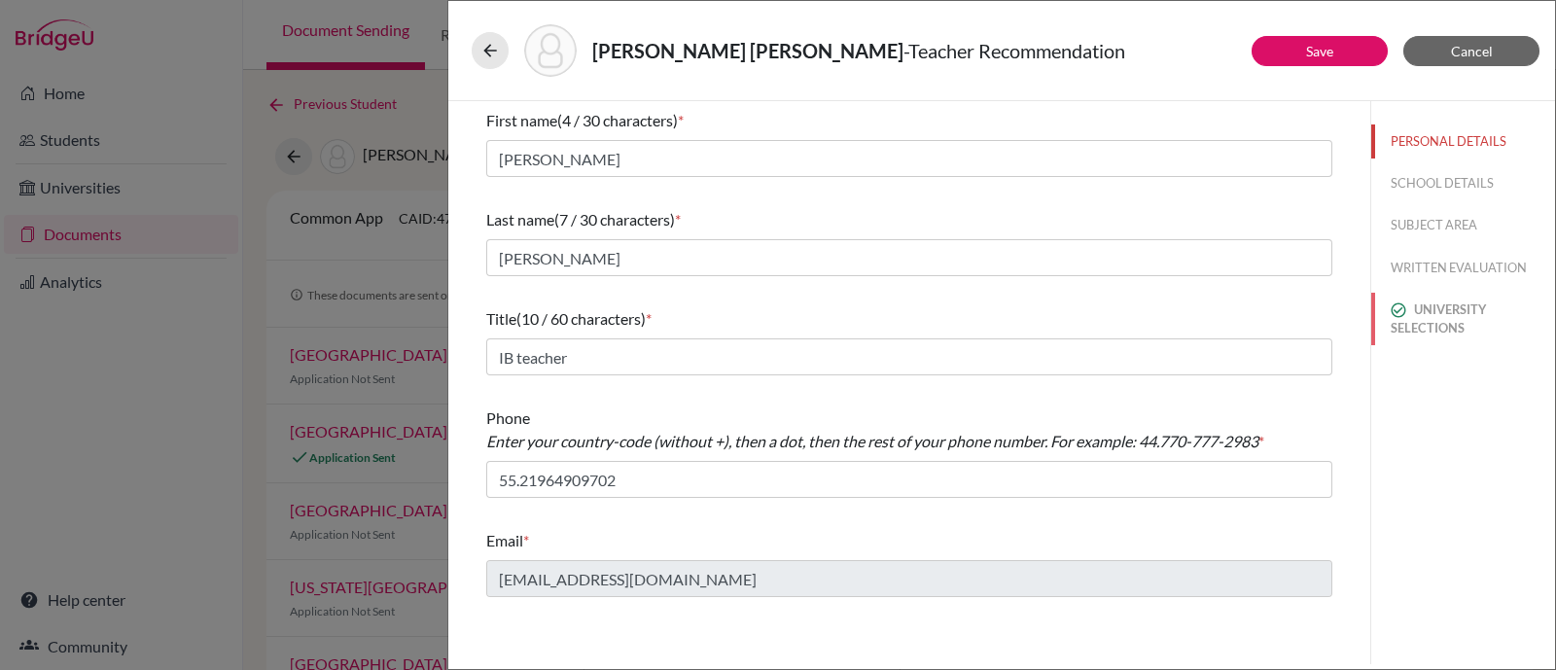
click at [1458, 323] on button "UNIVERSITY SELECTIONS" at bounding box center [1463, 319] width 184 height 53
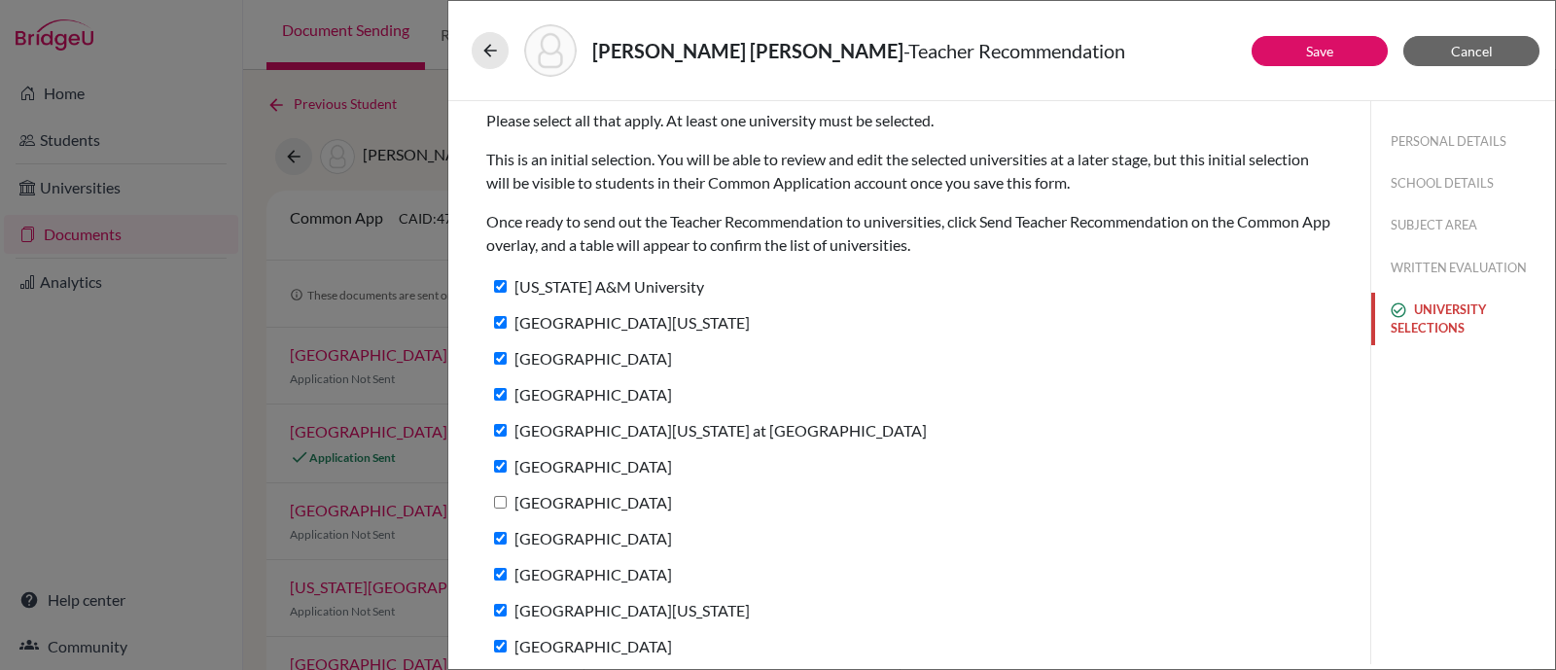
scroll to position [119, 0]
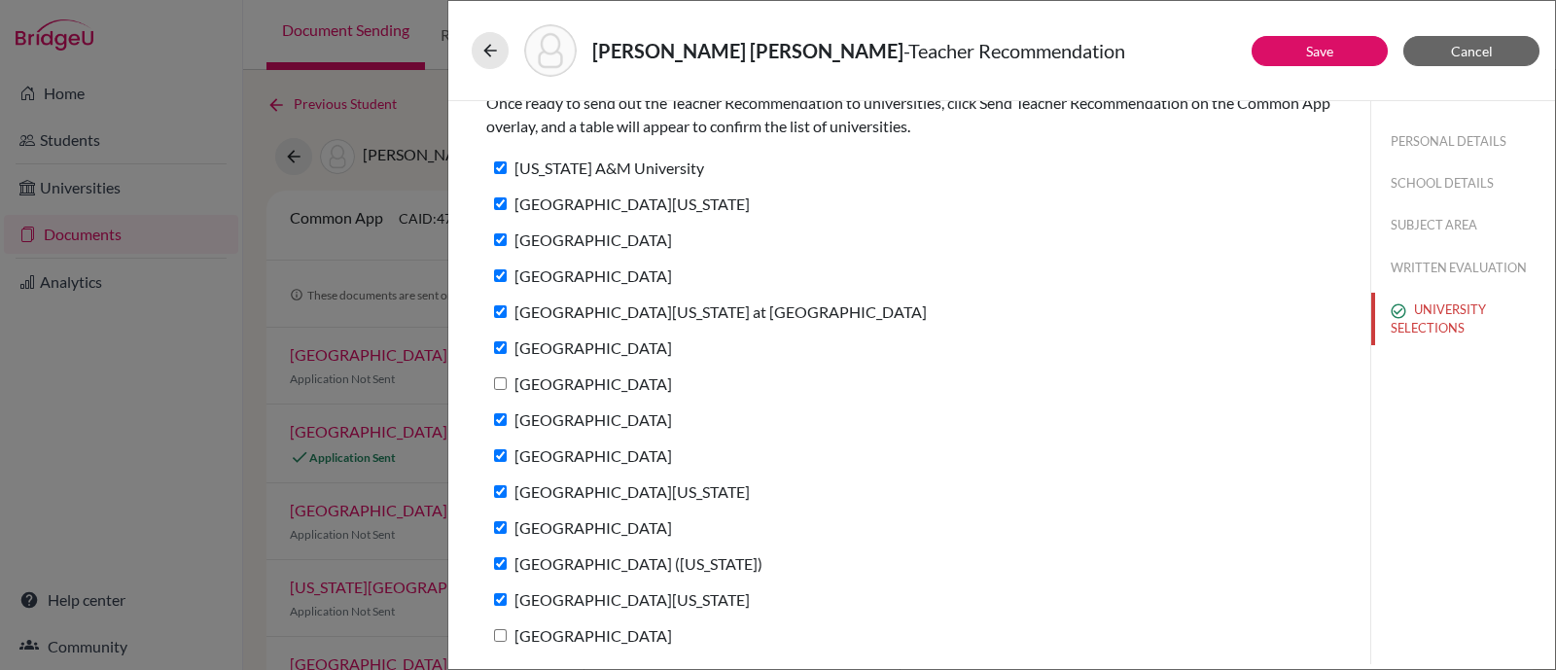
click at [543, 379] on label "University of Miami" at bounding box center [579, 383] width 186 height 28
click at [507, 379] on input "University of Miami" at bounding box center [500, 383] width 13 height 13
checkbox input "true"
click at [549, 635] on label "Stetson University" at bounding box center [579, 635] width 186 height 28
click at [507, 635] on input "Stetson University" at bounding box center [500, 635] width 13 height 13
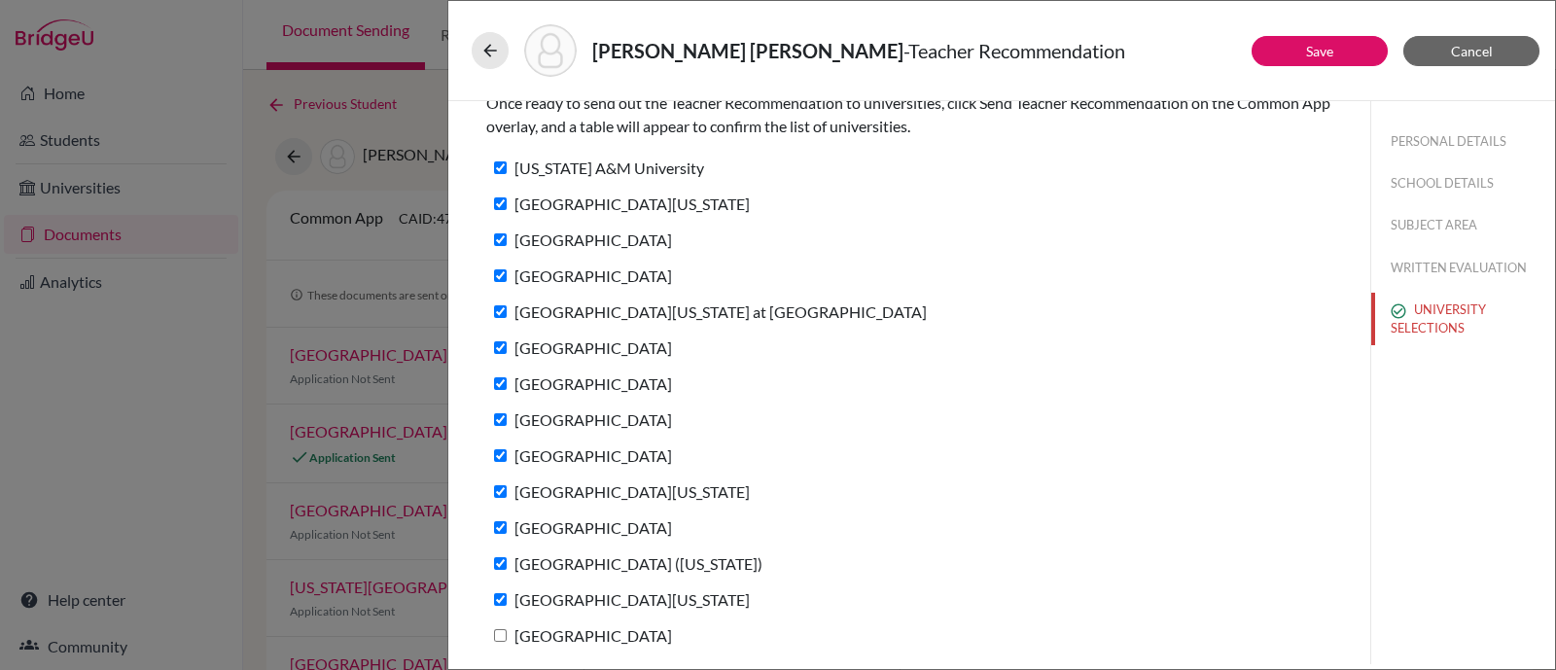
checkbox input "true"
click at [1321, 55] on link "Save" at bounding box center [1319, 51] width 27 height 17
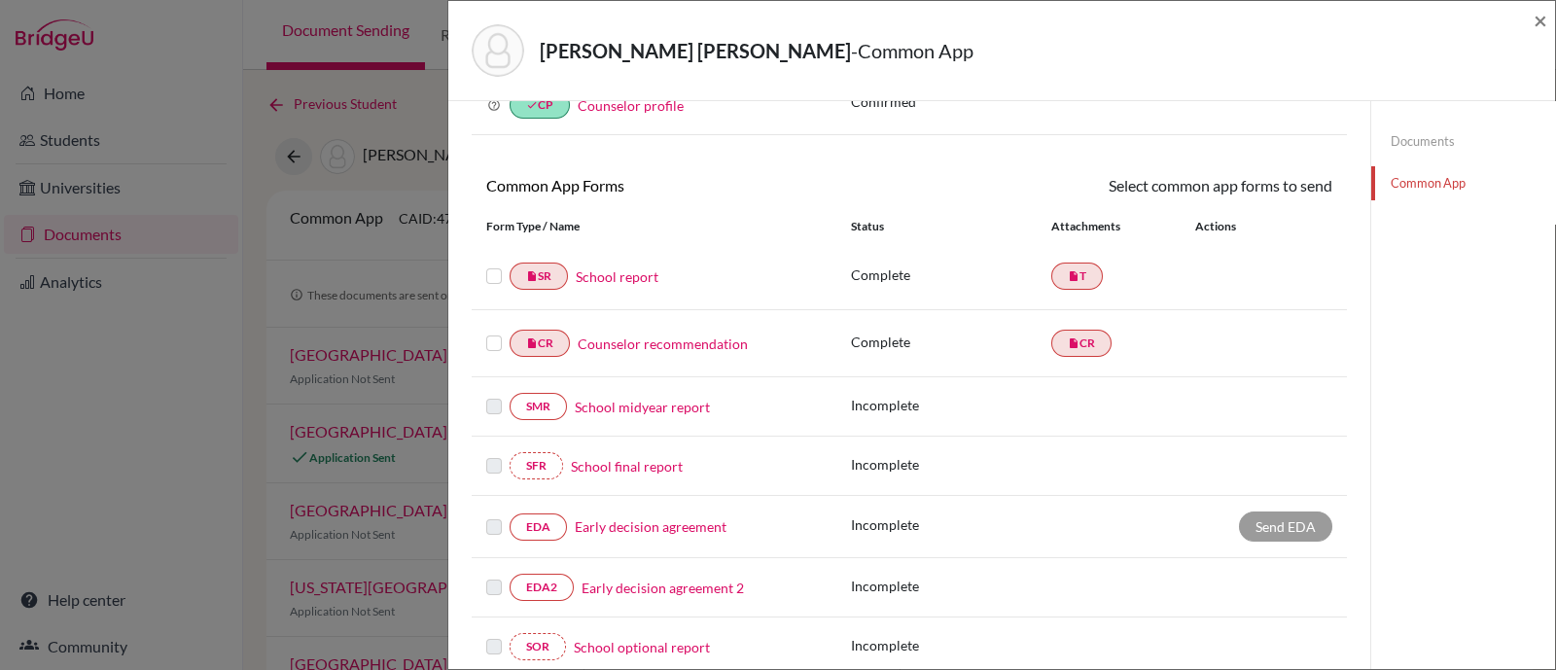
scroll to position [485, 0]
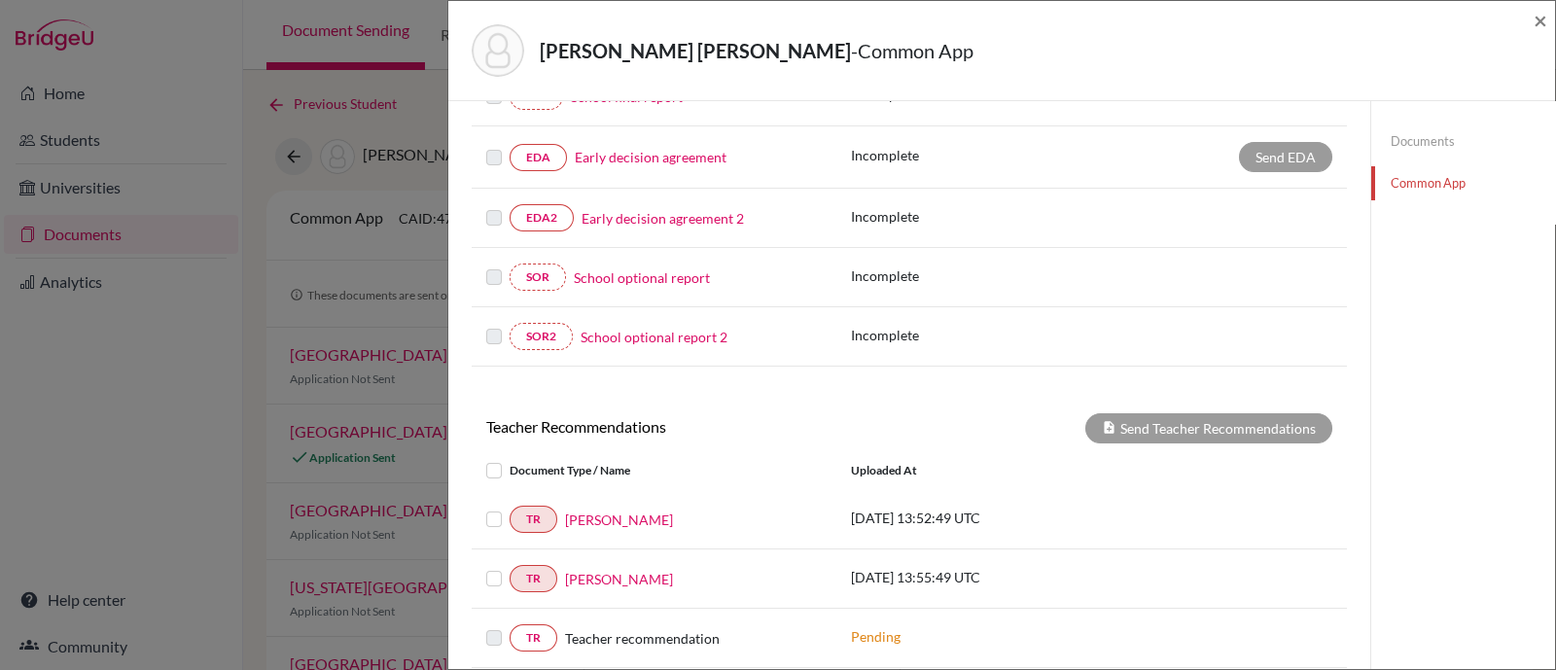
click at [509, 508] on label at bounding box center [509, 508] width 0 height 0
click at [0, 0] on input "checkbox" at bounding box center [0, 0] width 0 height 0
click at [509, 567] on label at bounding box center [509, 567] width 0 height 0
click at [0, 0] on input "checkbox" at bounding box center [0, 0] width 0 height 0
click at [1157, 419] on button "Send Teacher Recommendations" at bounding box center [1208, 428] width 247 height 30
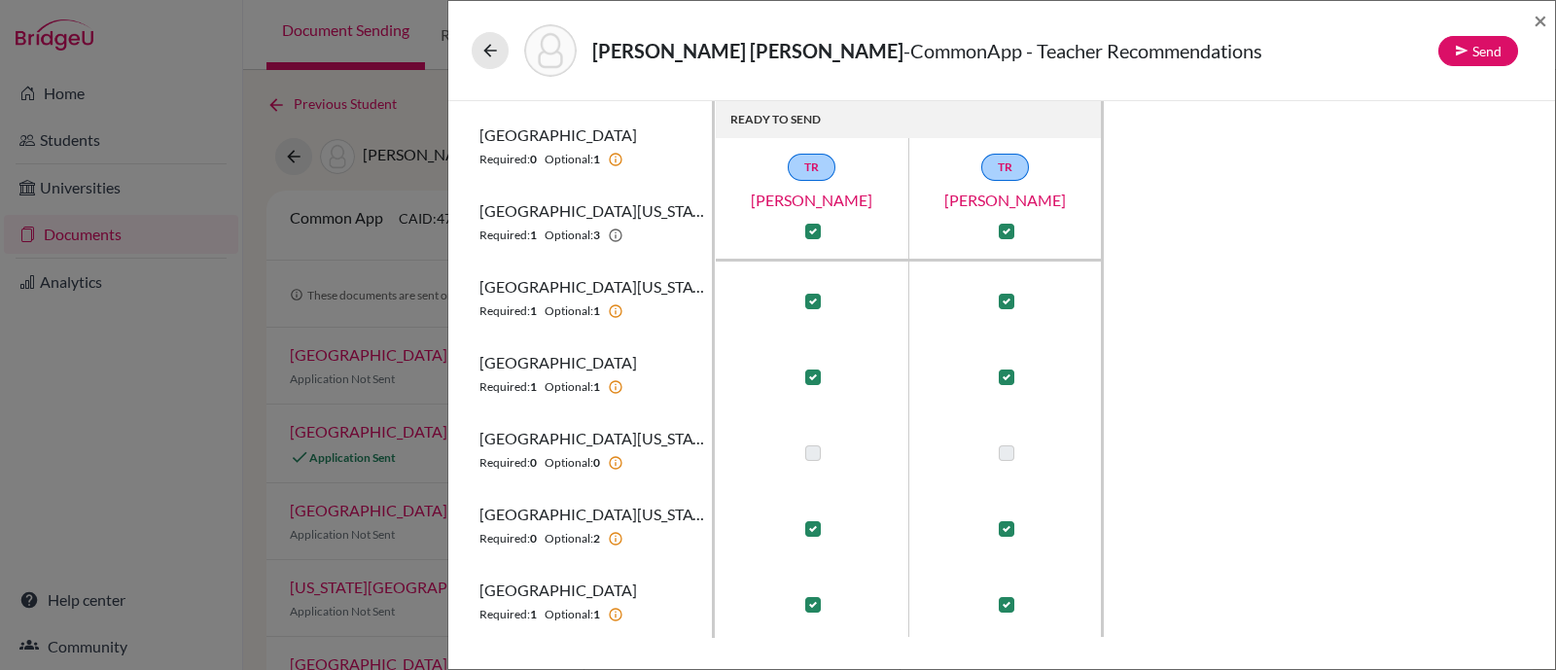
scroll to position [699, 0]
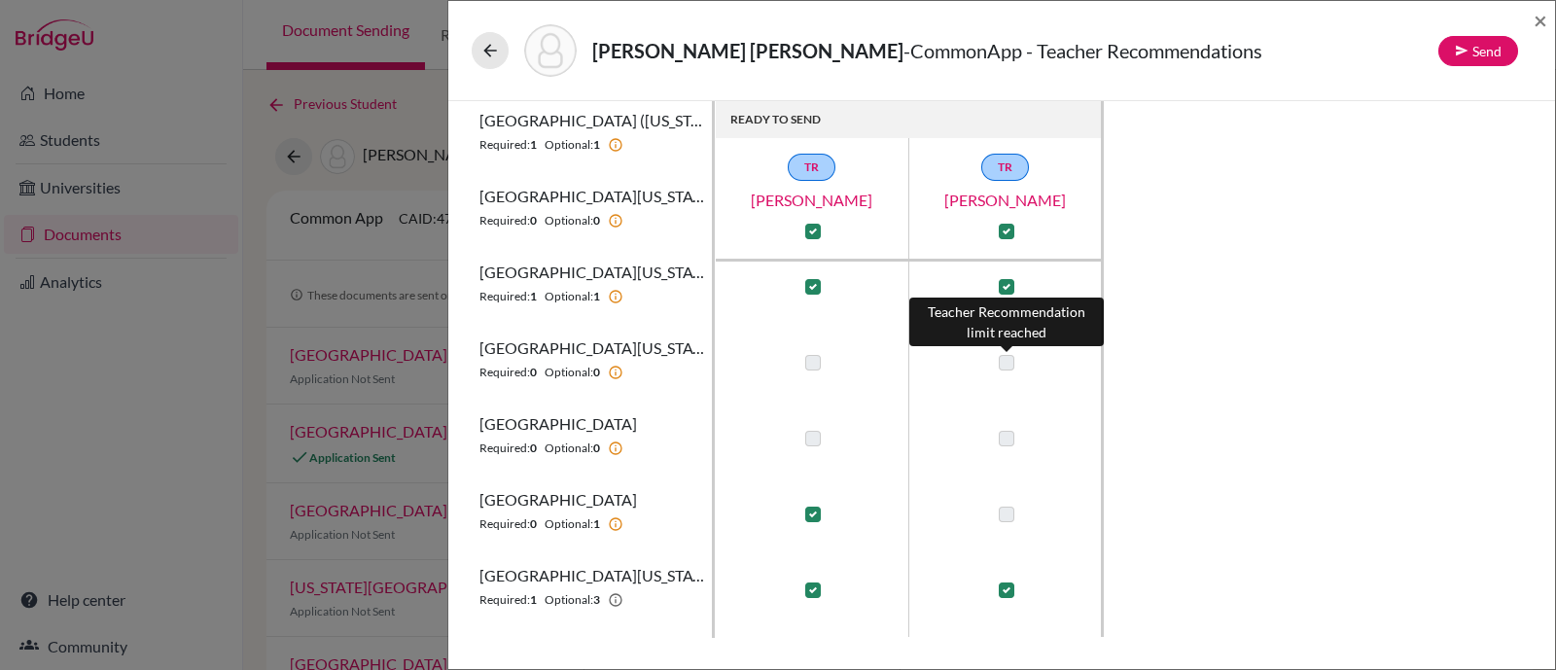
click at [1001, 364] on label at bounding box center [1007, 363] width 16 height 16
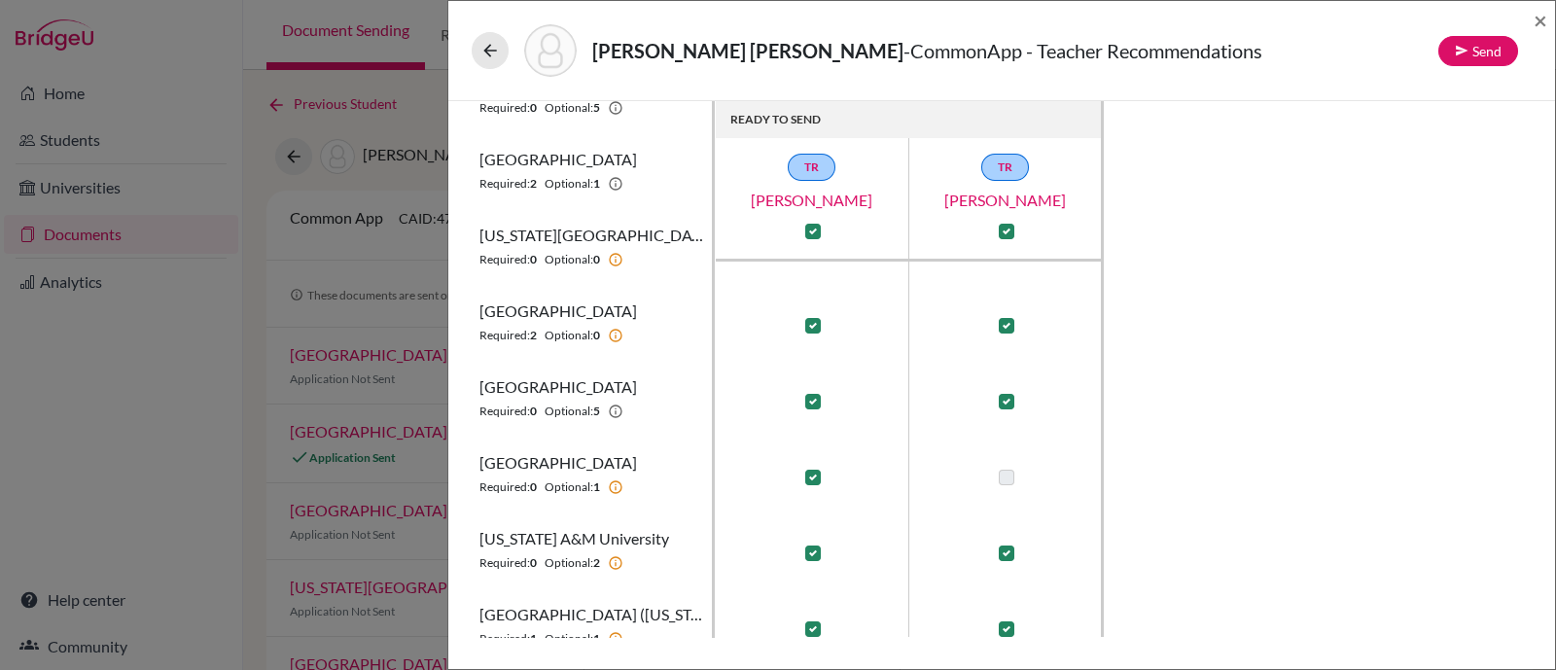
scroll to position [242, 0]
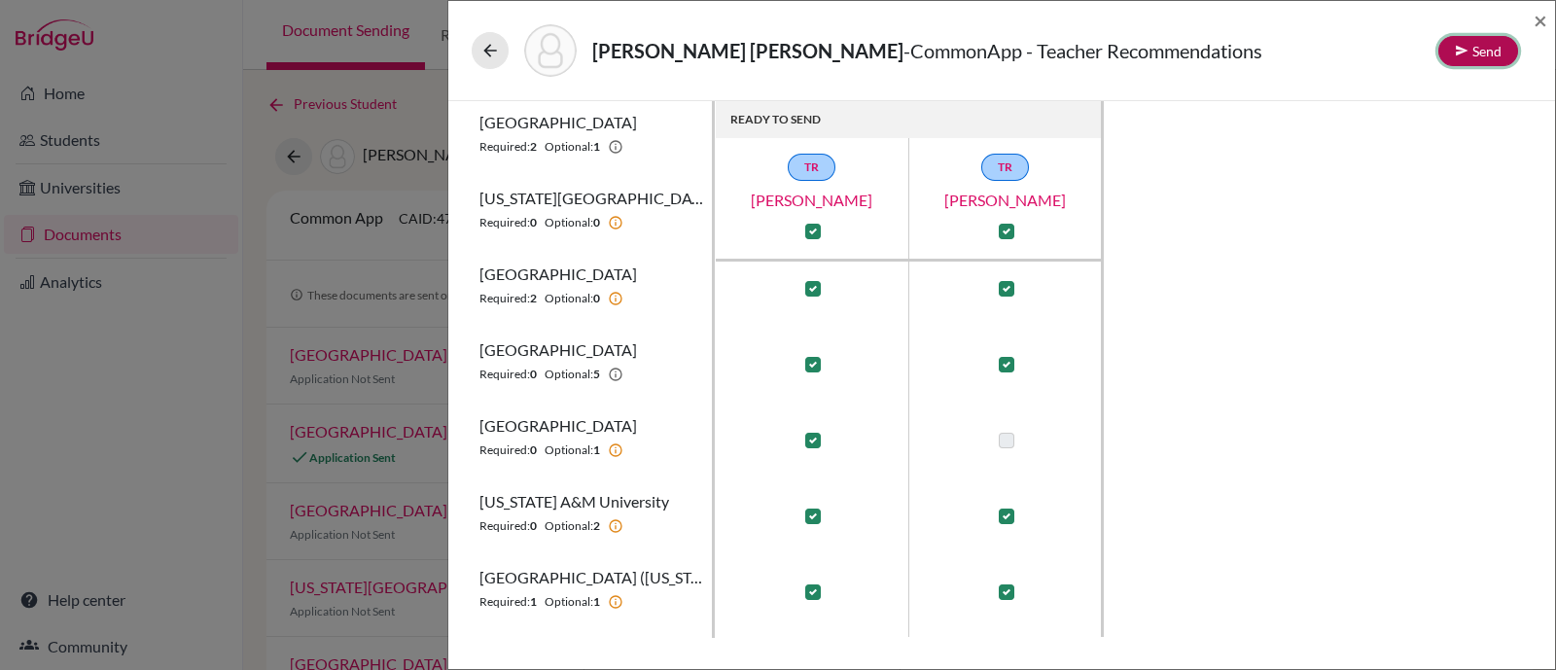
click at [1475, 60] on button "Send" at bounding box center [1478, 51] width 80 height 30
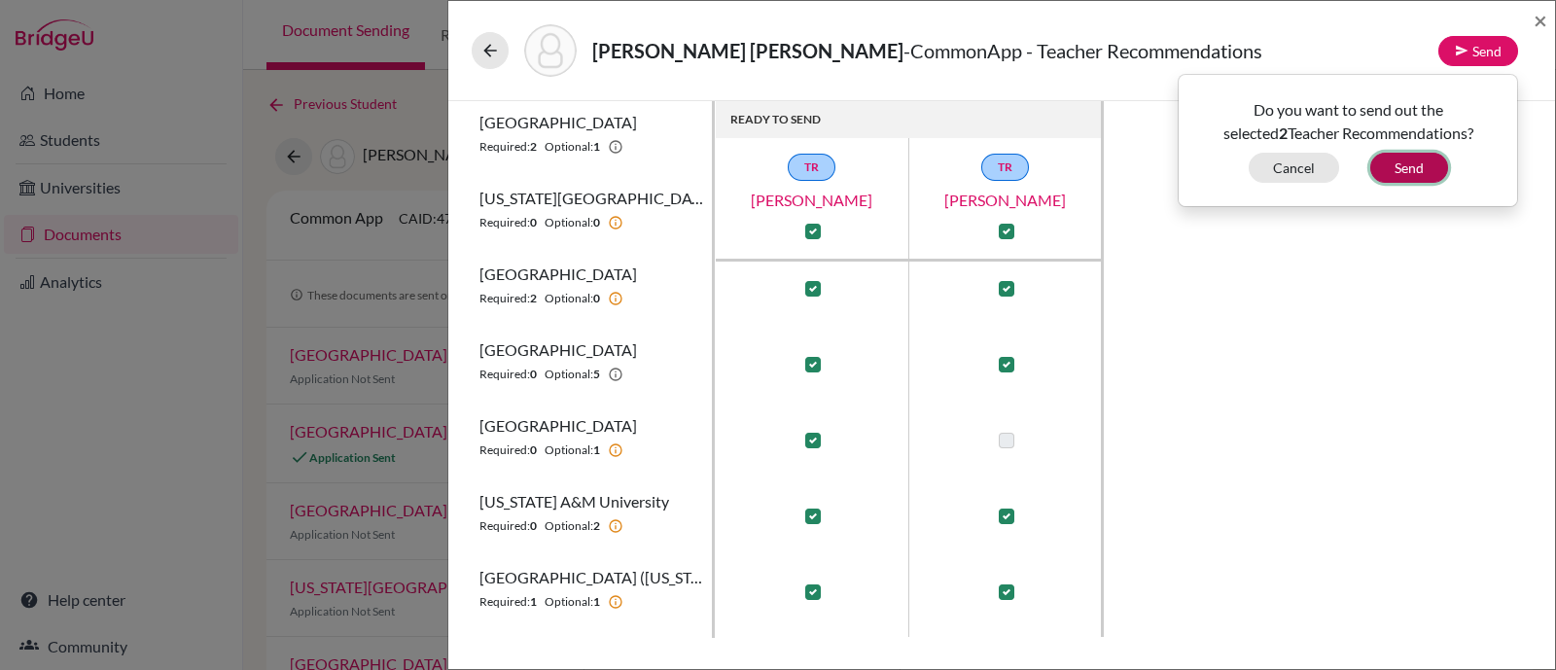
click at [1406, 169] on button "Send" at bounding box center [1409, 168] width 78 height 30
checkbox input "false"
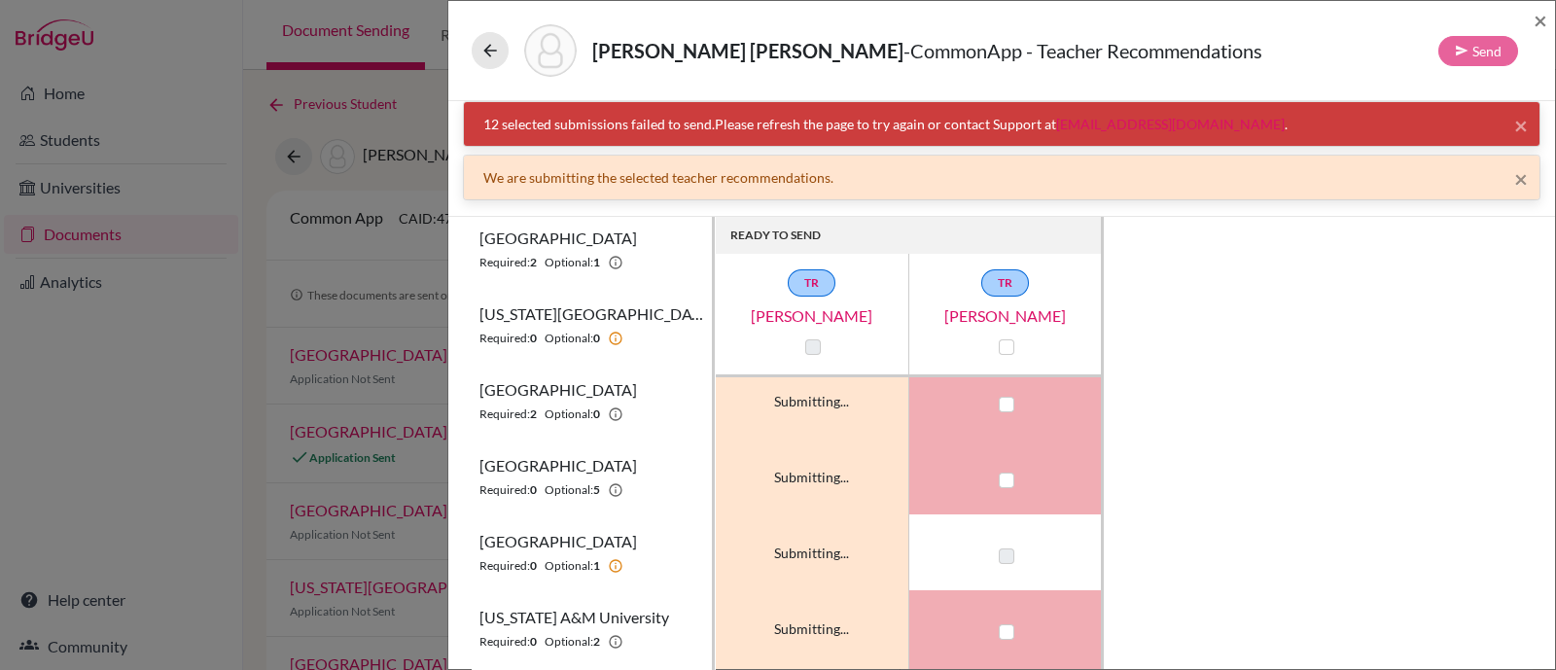
click at [1531, 17] on div "Chaves Blackman, Thomas - CommonApp - Teacher Recommendations Send ×" at bounding box center [1001, 51] width 1091 height 84
click at [1544, 19] on span "×" at bounding box center [1540, 20] width 14 height 28
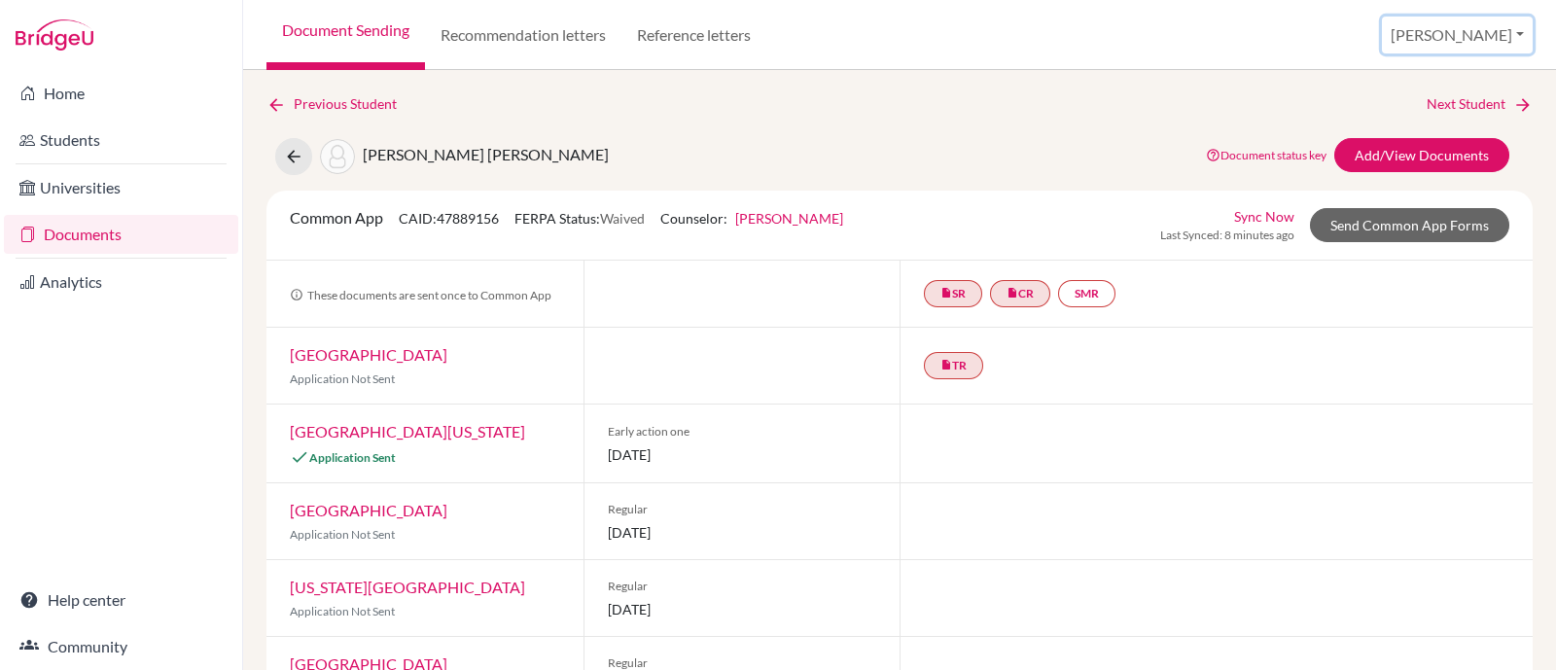
click at [1486, 30] on button "[PERSON_NAME]" at bounding box center [1457, 35] width 151 height 37
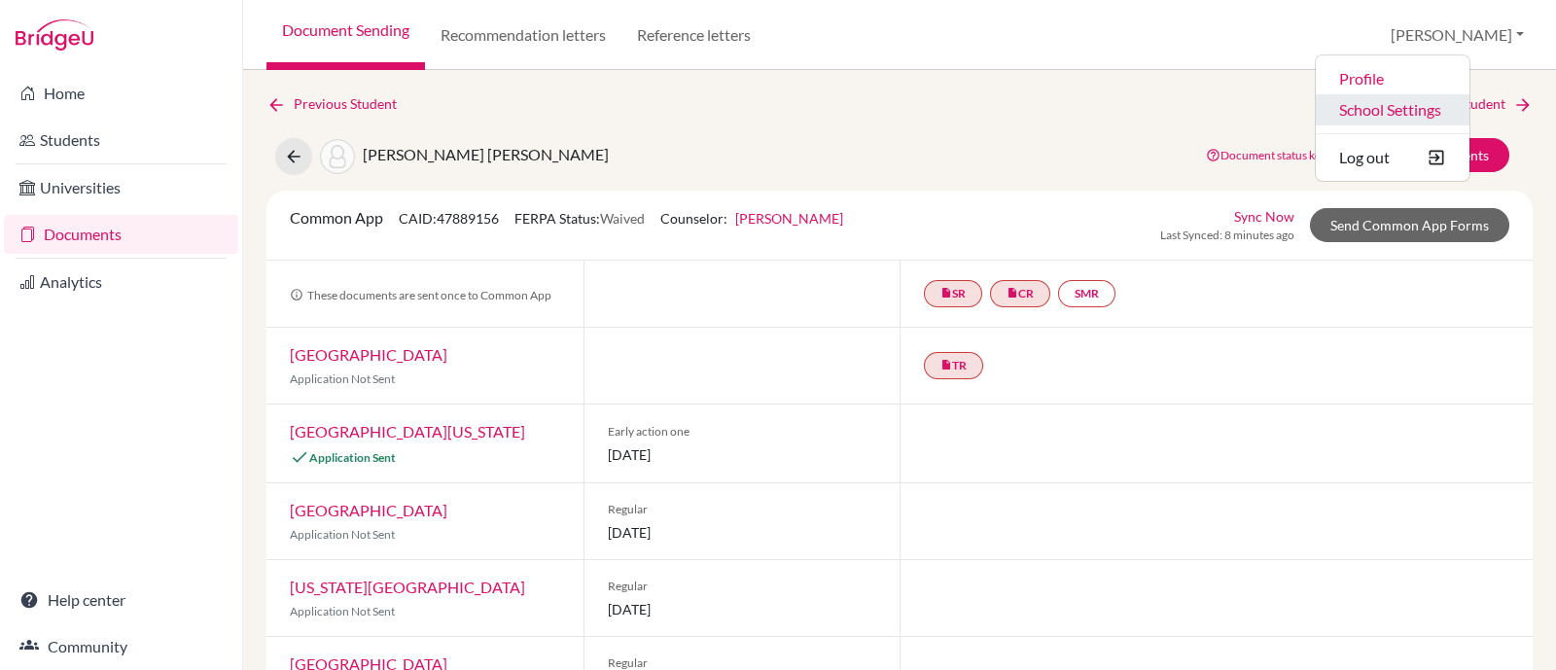
click at [1469, 99] on link "School Settings" at bounding box center [1392, 109] width 154 height 31
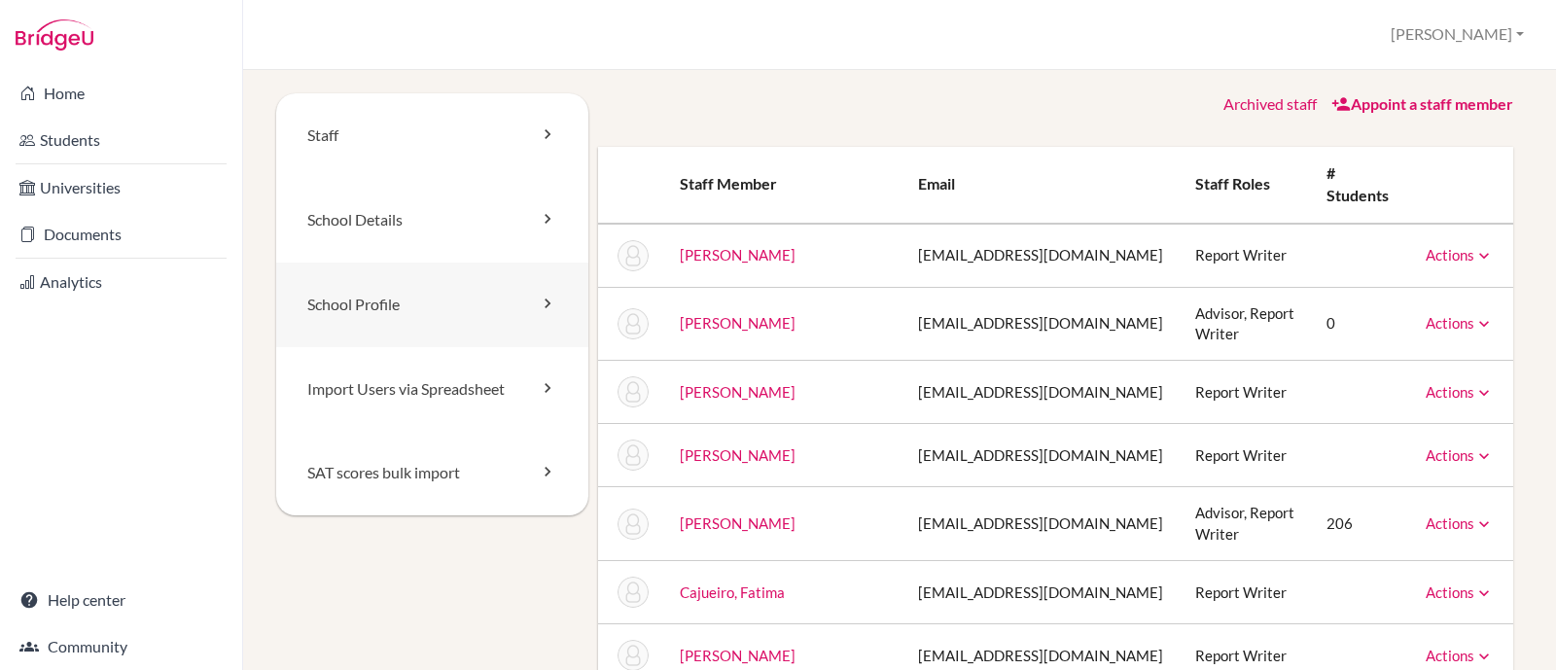
click at [368, 302] on link "School Profile" at bounding box center [432, 305] width 312 height 85
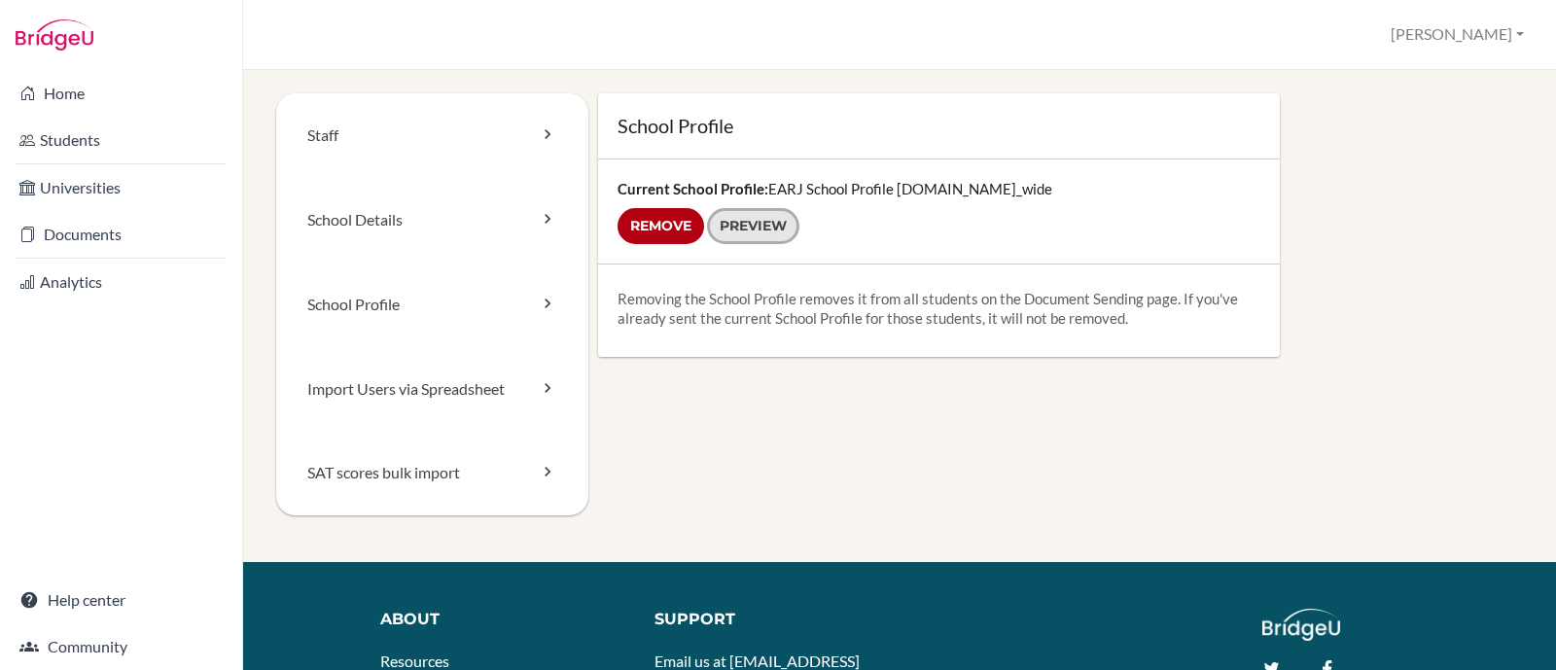
click at [748, 232] on link "Preview" at bounding box center [753, 226] width 92 height 36
click at [112, 240] on link "Documents" at bounding box center [121, 234] width 234 height 39
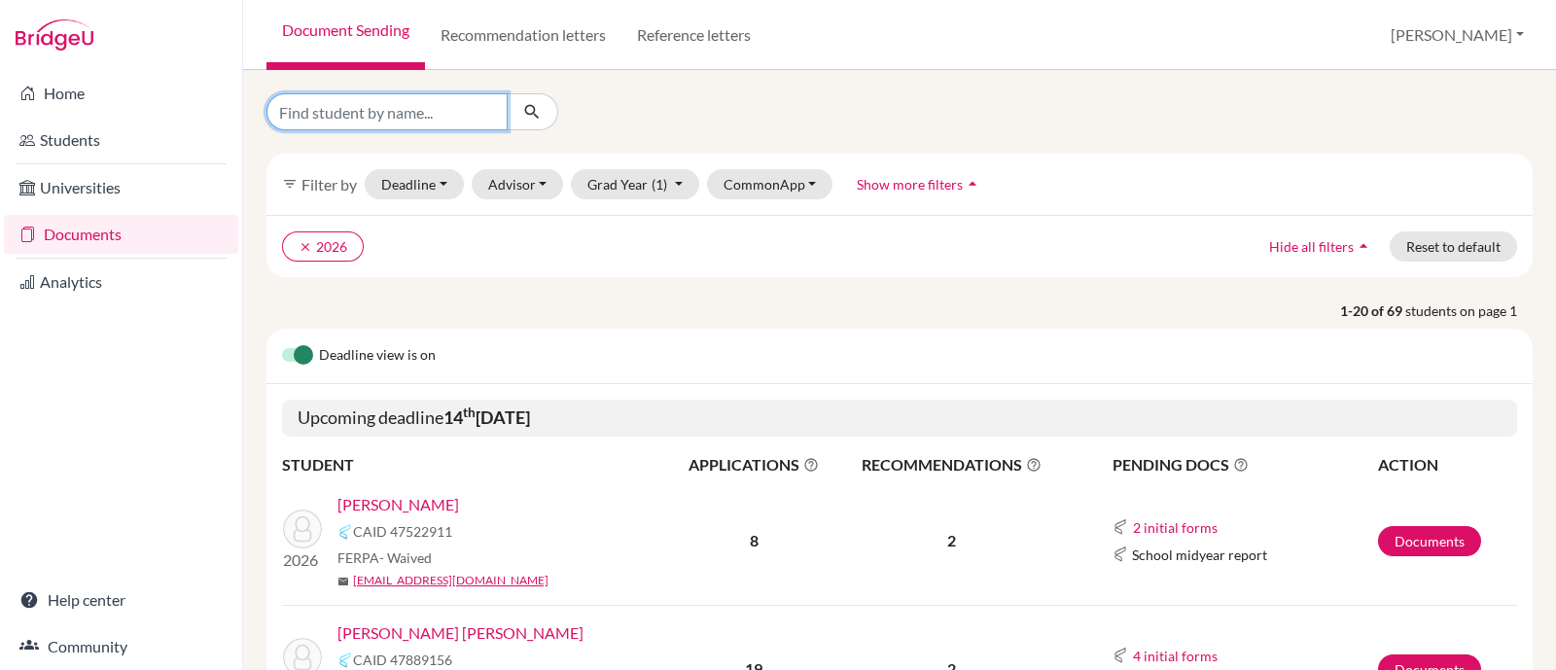
click at [464, 127] on input "Find student by name..." at bounding box center [386, 111] width 241 height 37
type input "[PERSON_NAME]"
click button "submit" at bounding box center [533, 111] width 52 height 37
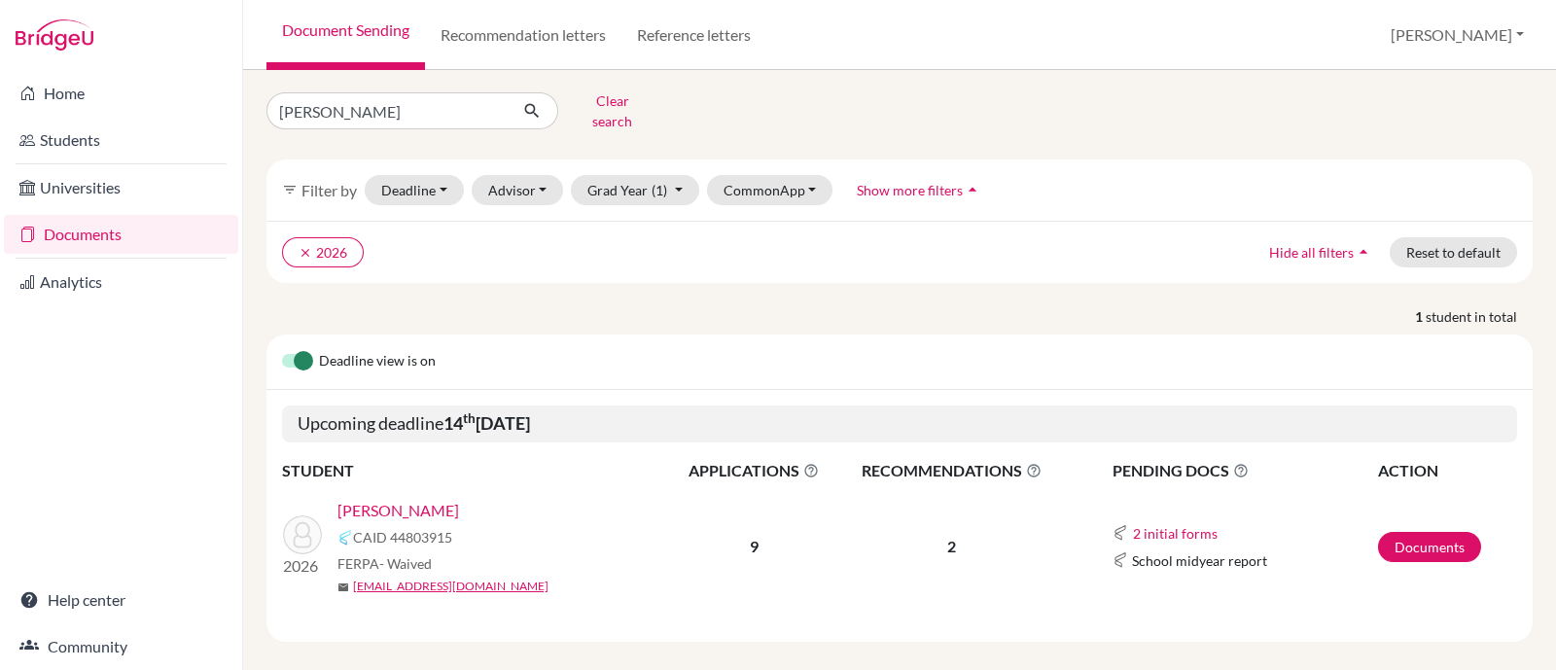
scroll to position [10, 0]
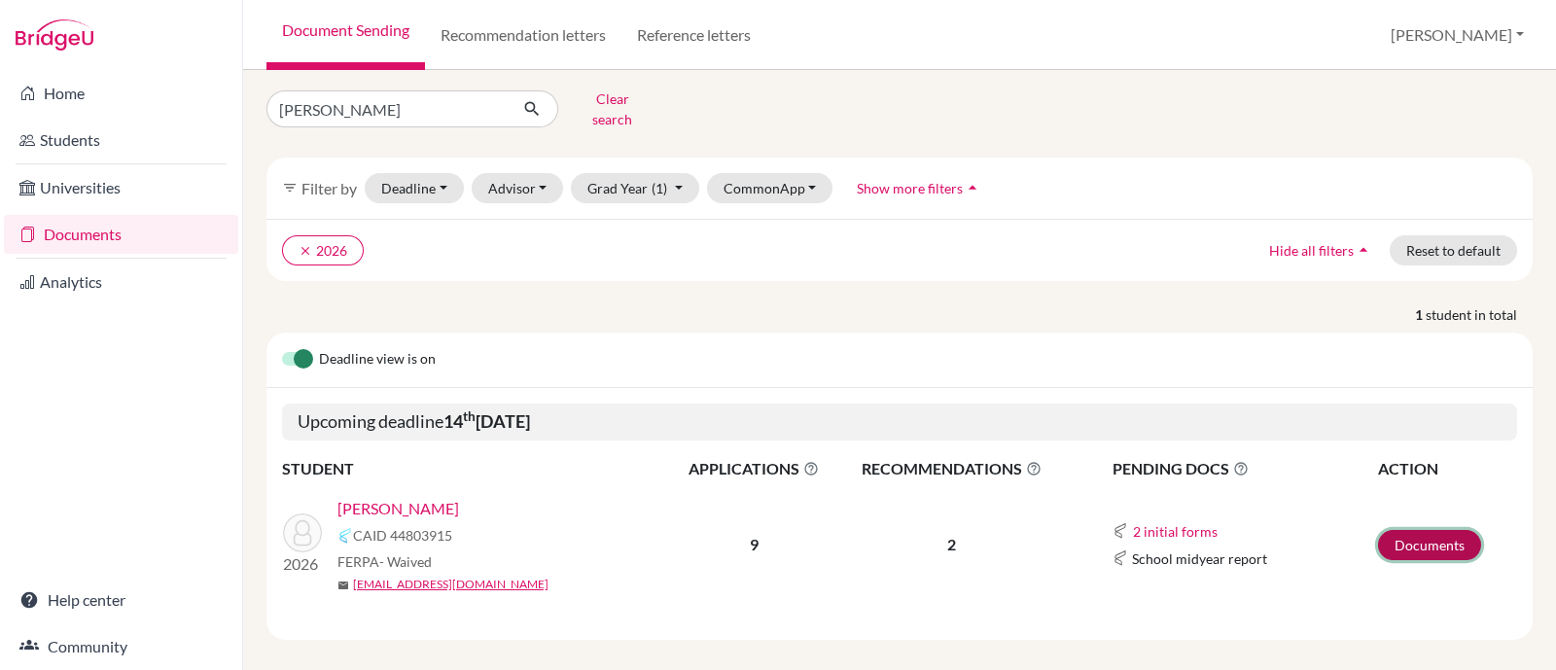
click at [1387, 530] on link "Documents" at bounding box center [1429, 545] width 103 height 30
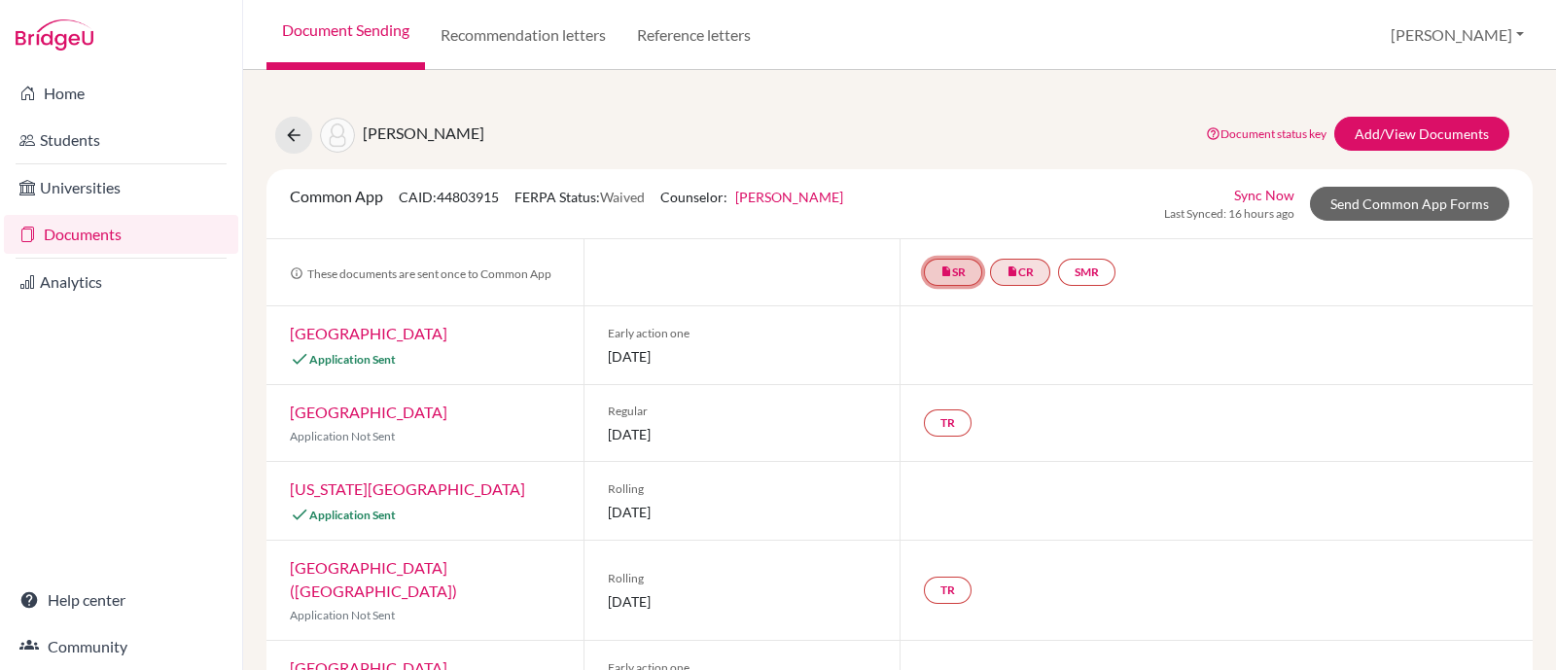
click at [945, 264] on link "insert_drive_file SR" at bounding box center [953, 272] width 58 height 27
click at [965, 214] on link "School Details PDF" at bounding box center [953, 214] width 117 height 17
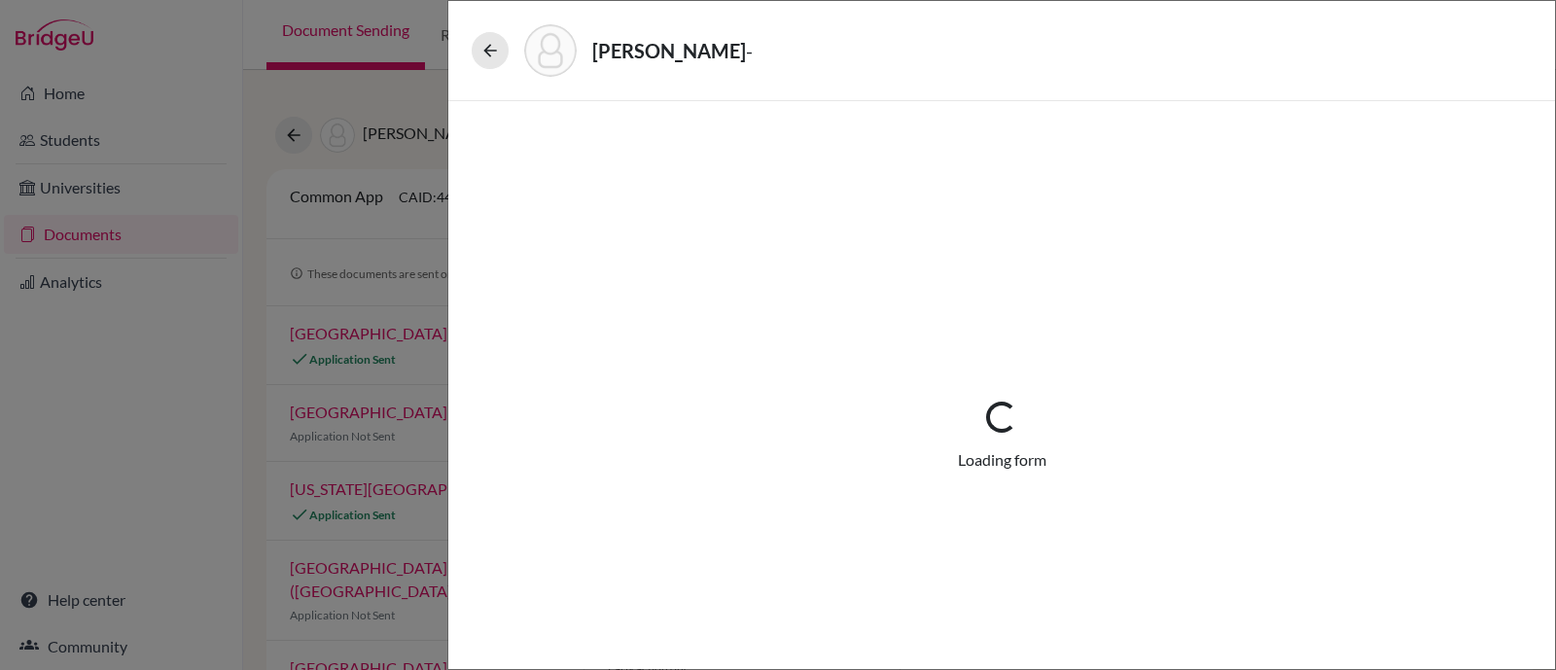
select select "2"
select select "682081"
select select "0"
select select "1"
select select "681411"
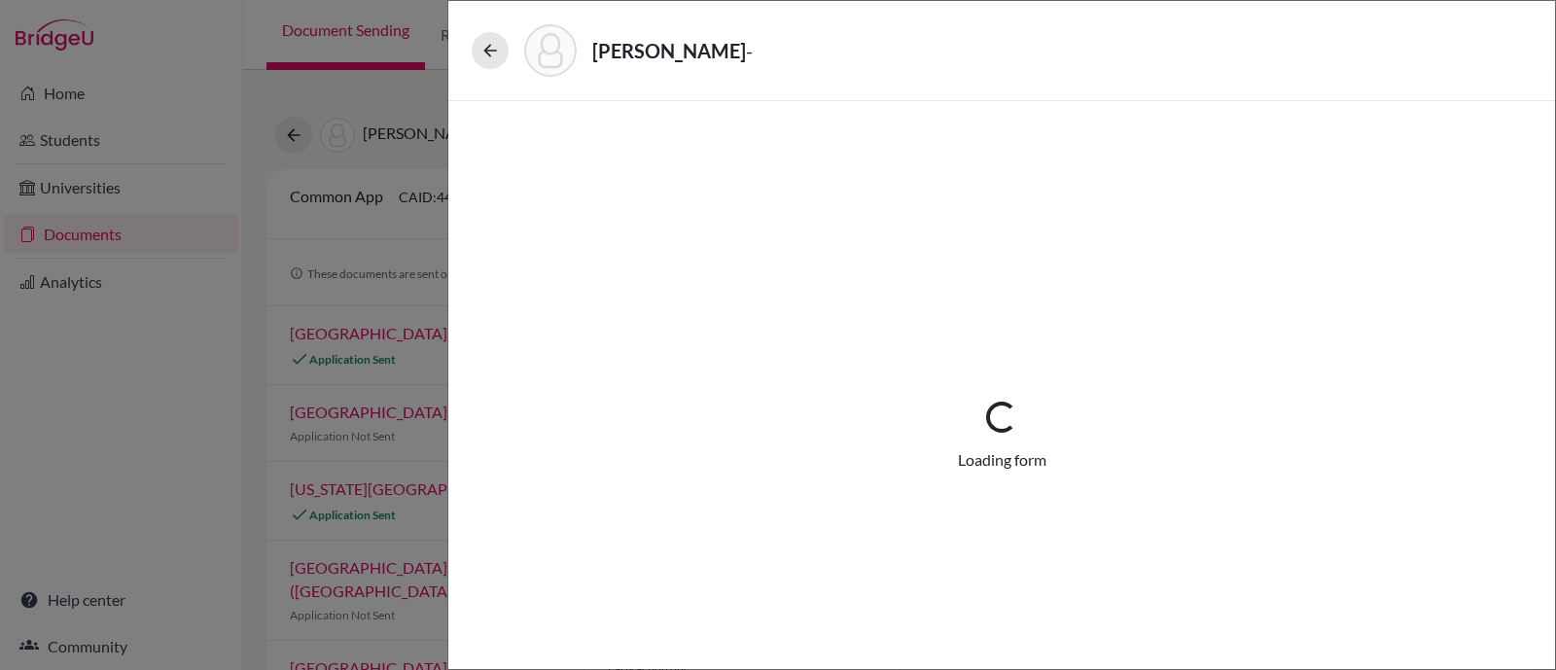
select select "1"
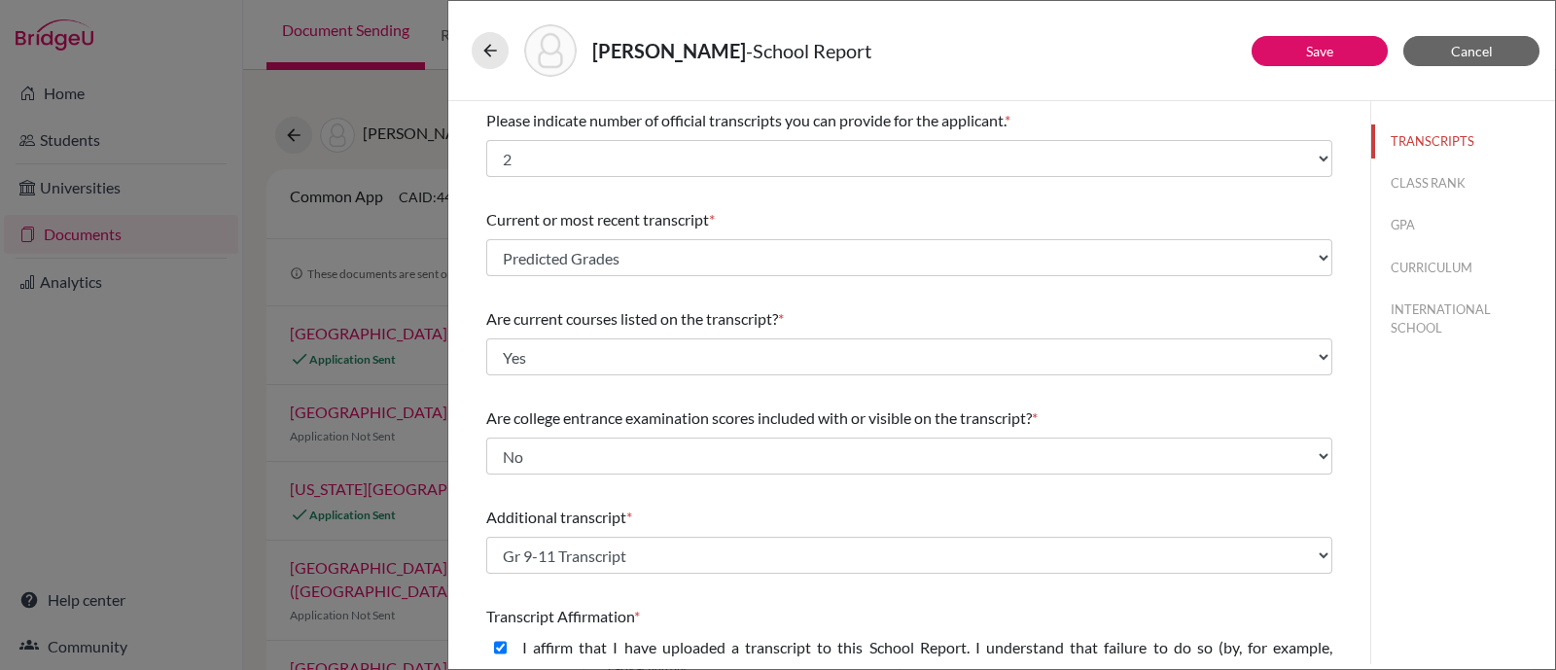
scroll to position [373, 0]
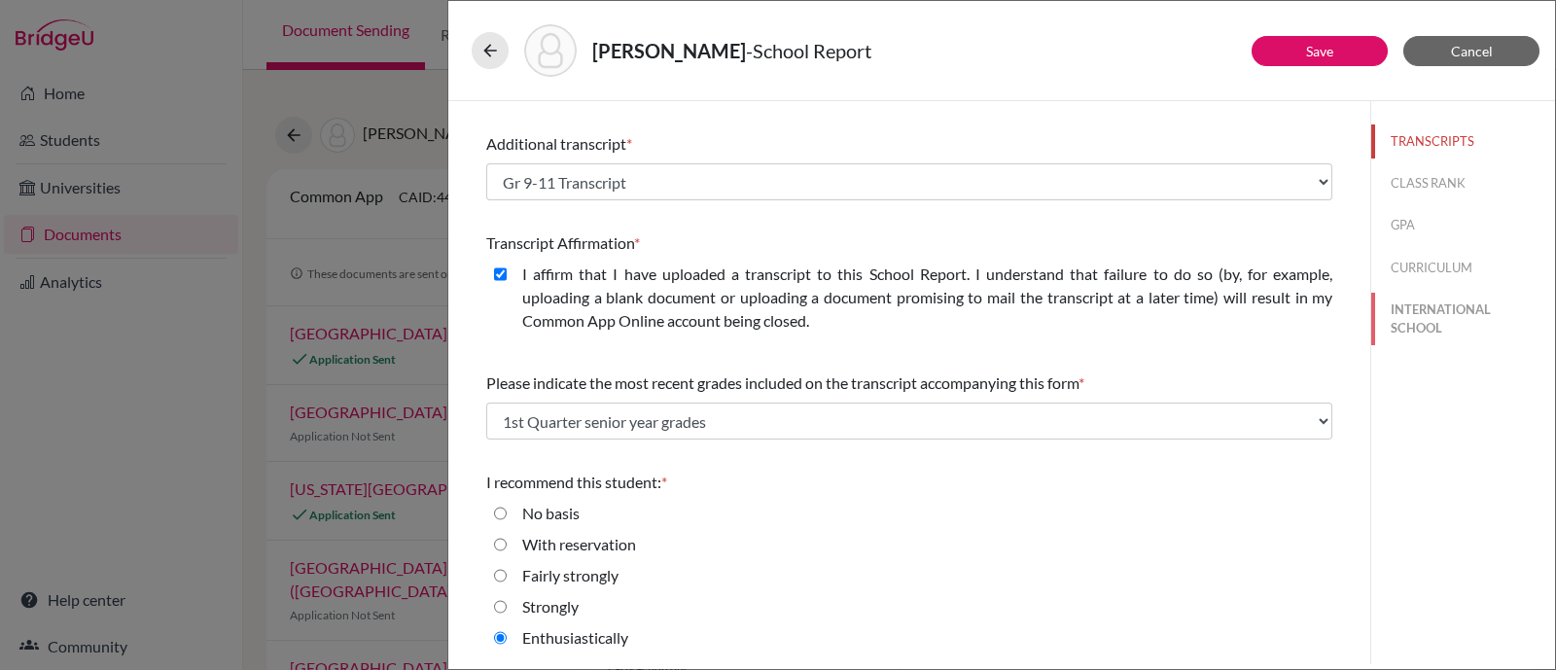
click at [1405, 309] on button "INTERNATIONAL SCHOOL" at bounding box center [1463, 319] width 184 height 53
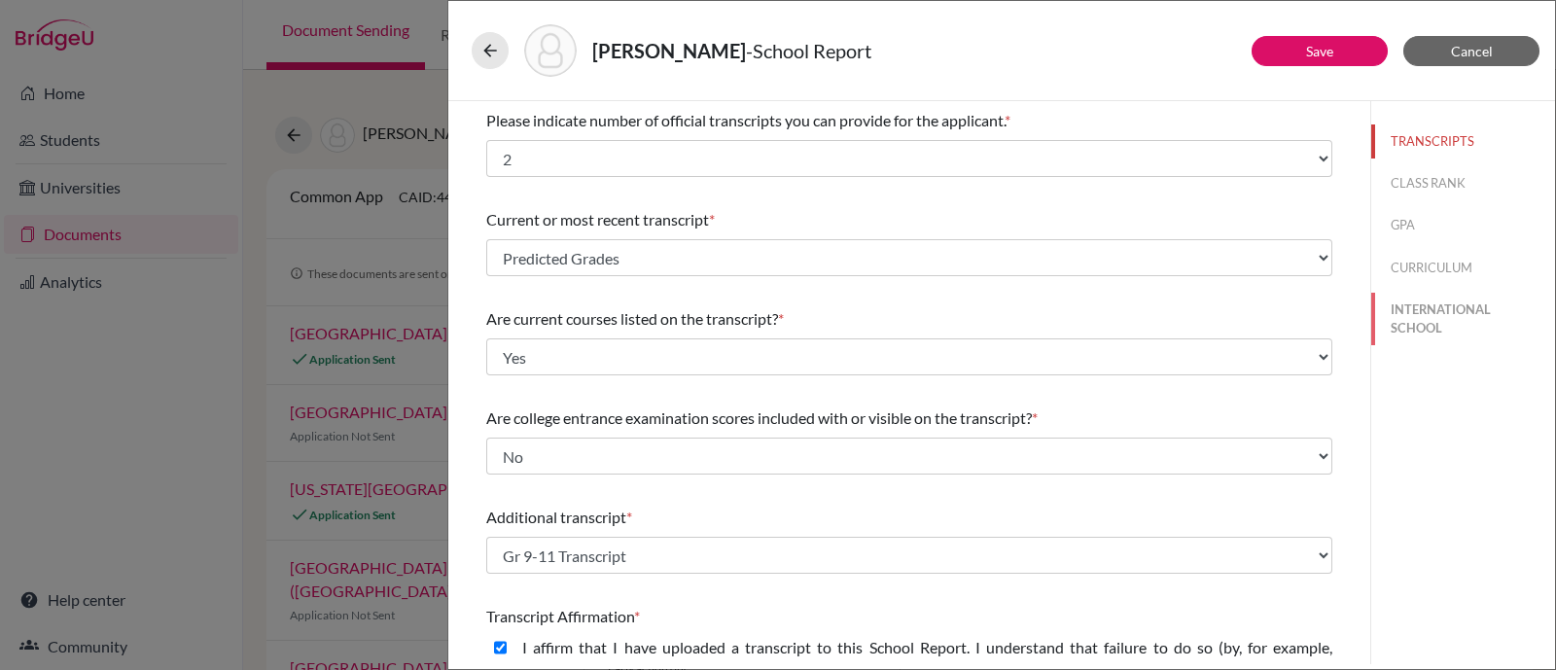
select select "14"
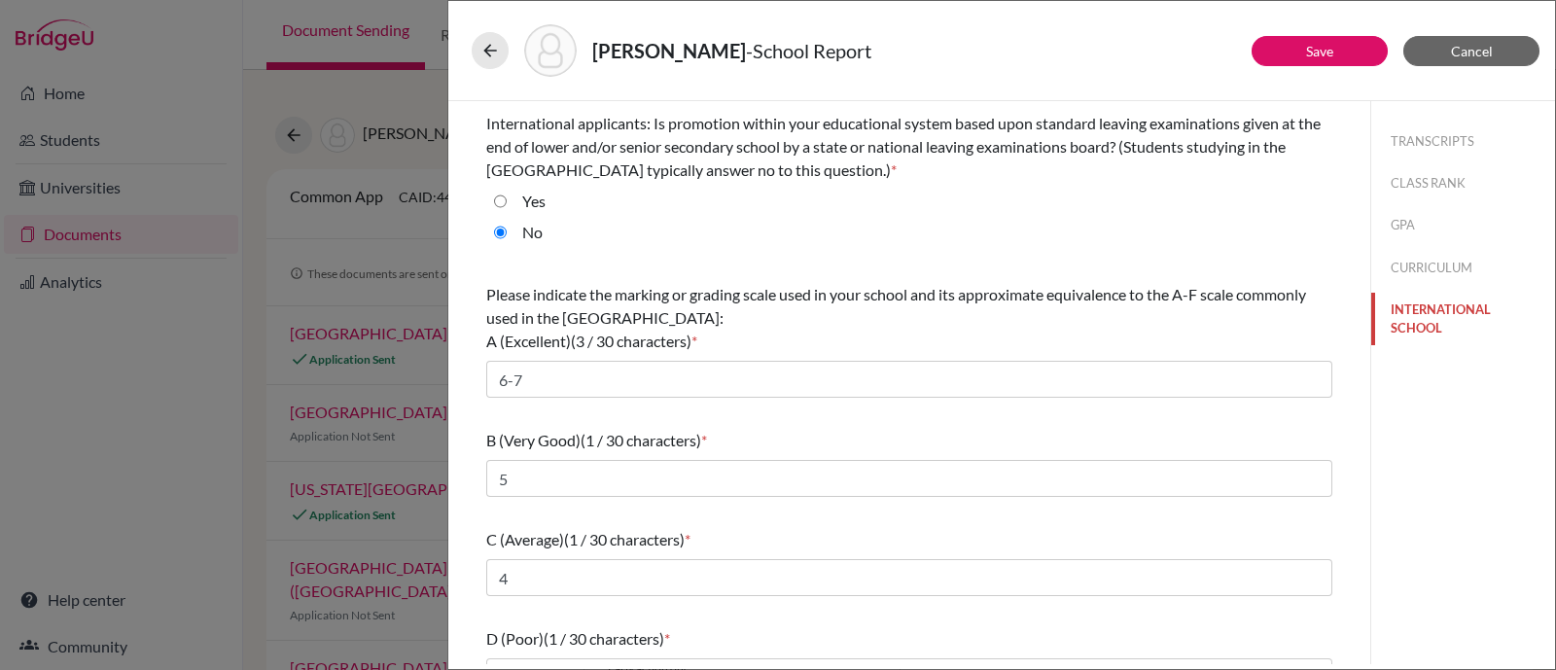
scroll to position [233, 0]
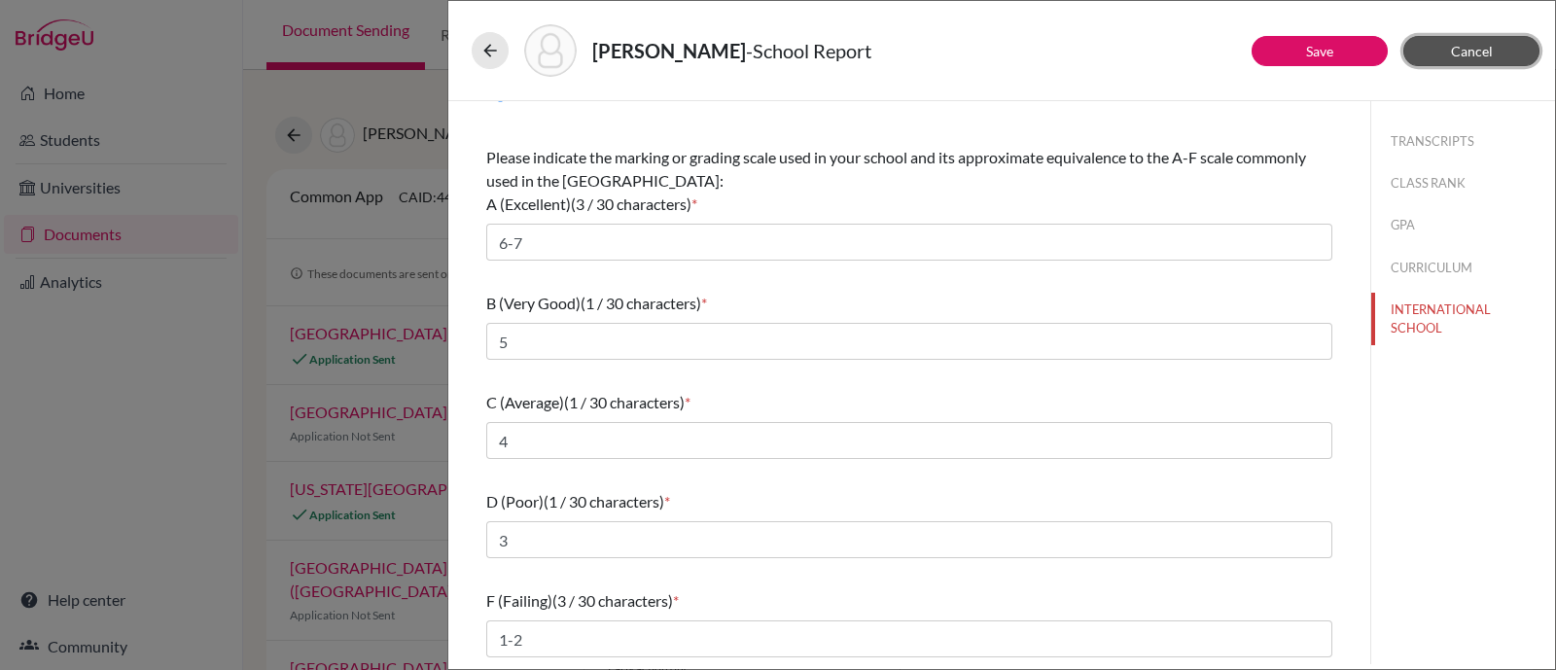
click at [1502, 41] on button "Cancel" at bounding box center [1471, 51] width 136 height 30
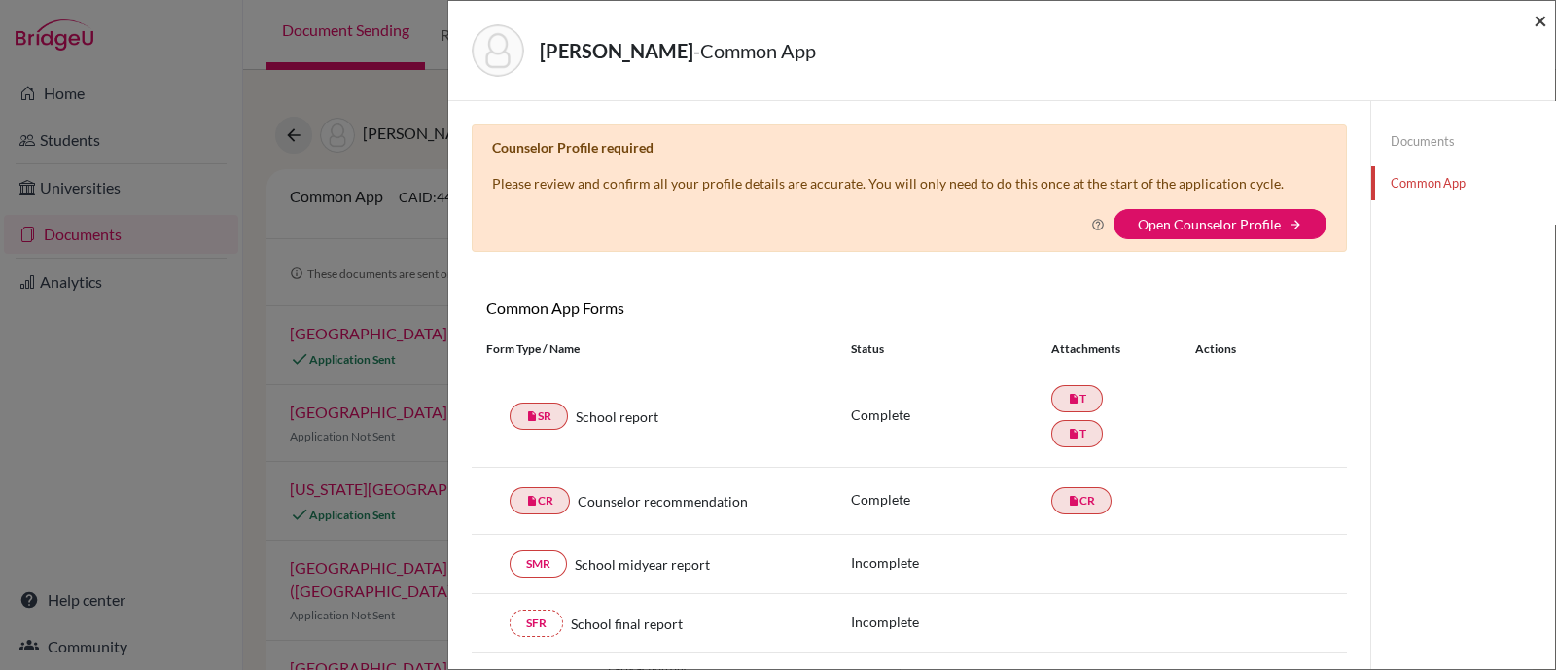
click at [1533, 18] on span "×" at bounding box center [1540, 20] width 14 height 28
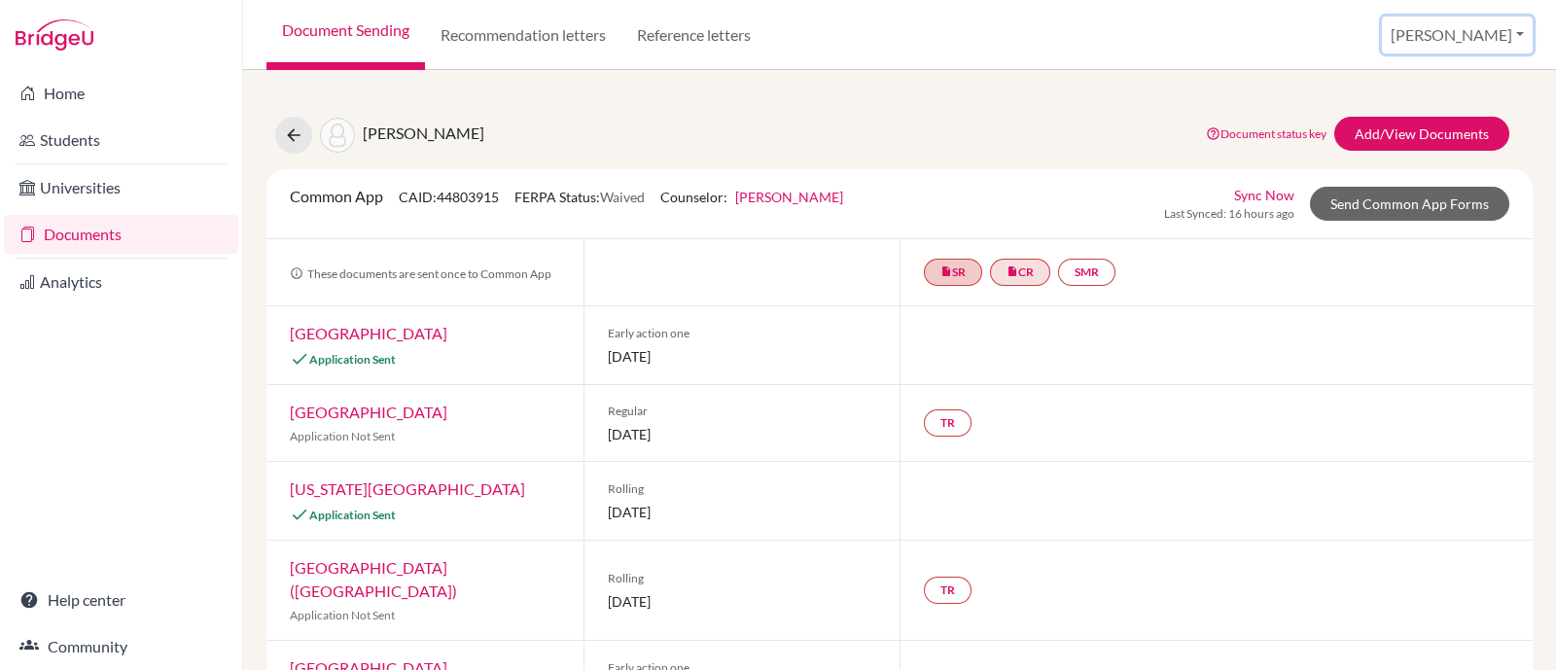
click at [1468, 35] on button "[PERSON_NAME]" at bounding box center [1457, 35] width 151 height 37
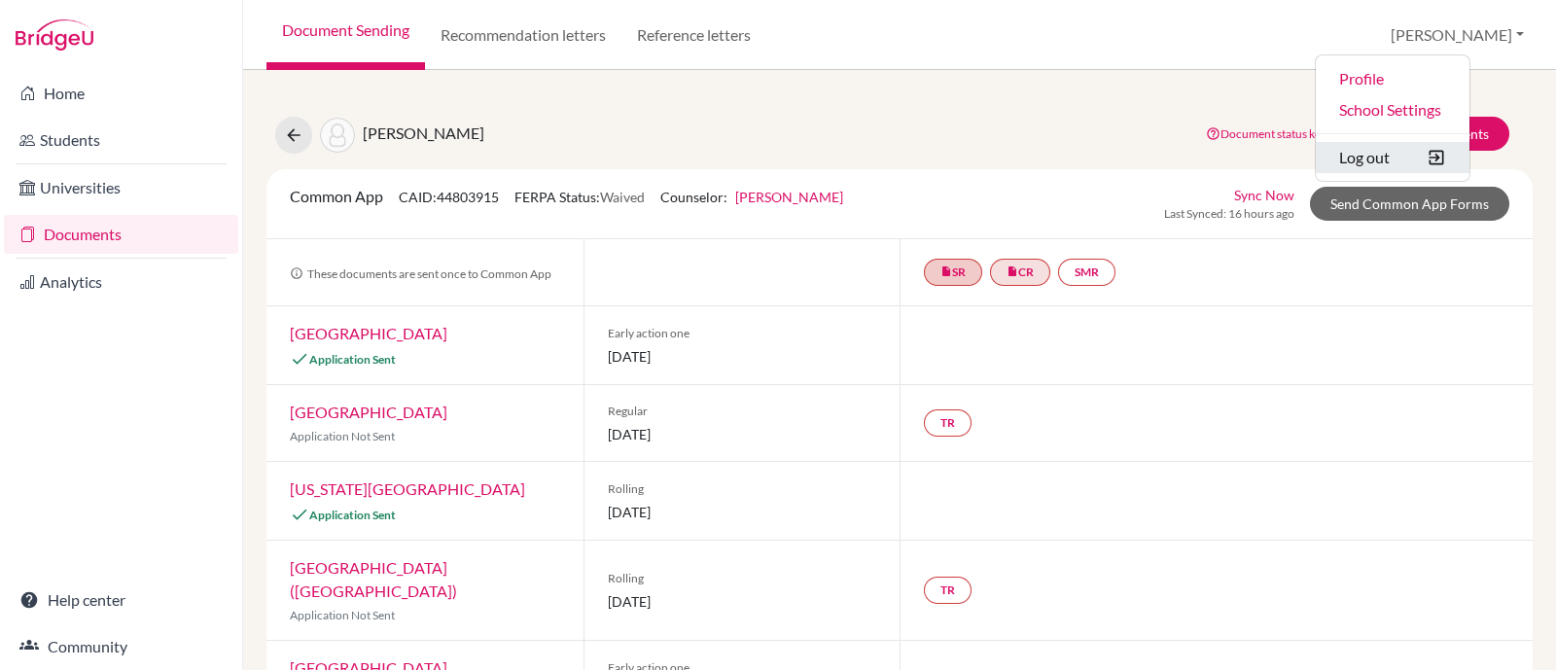
click at [1454, 165] on button "Log out" at bounding box center [1392, 157] width 154 height 31
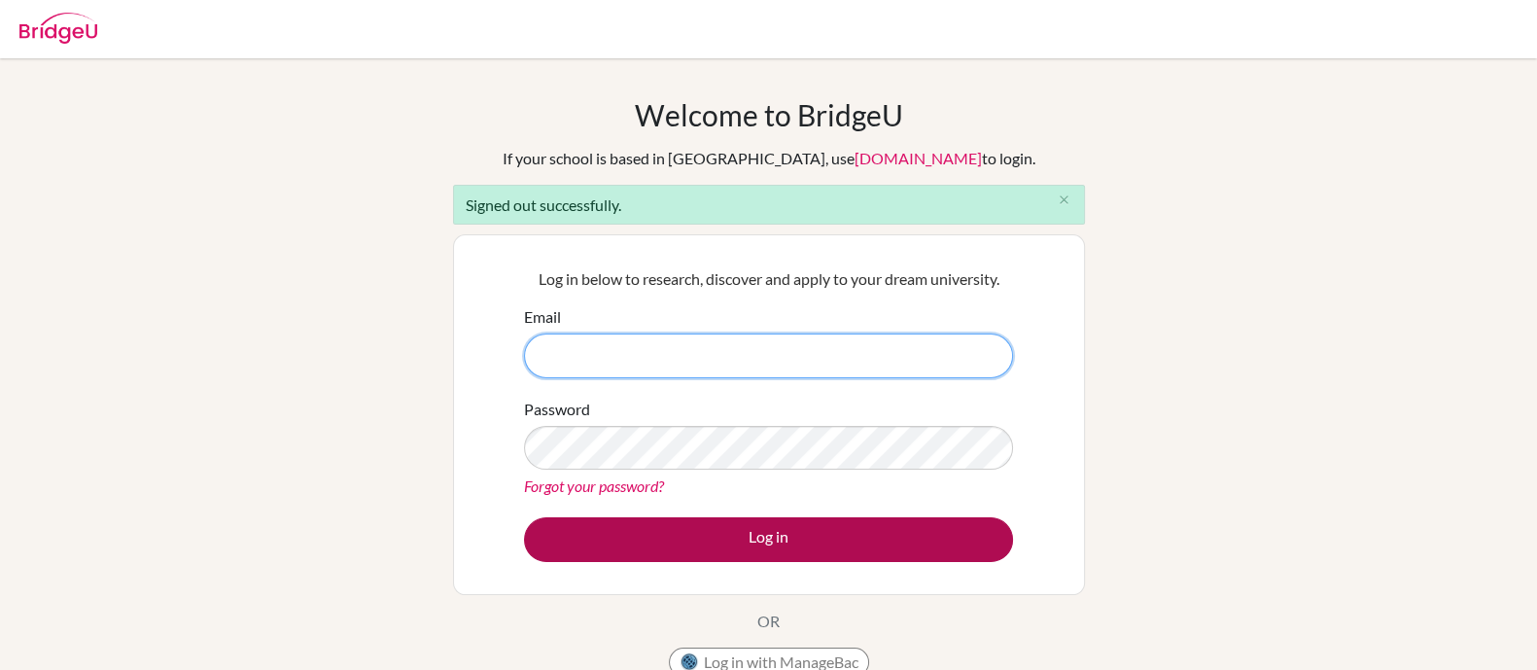
type input "[EMAIL_ADDRESS][DOMAIN_NAME]"
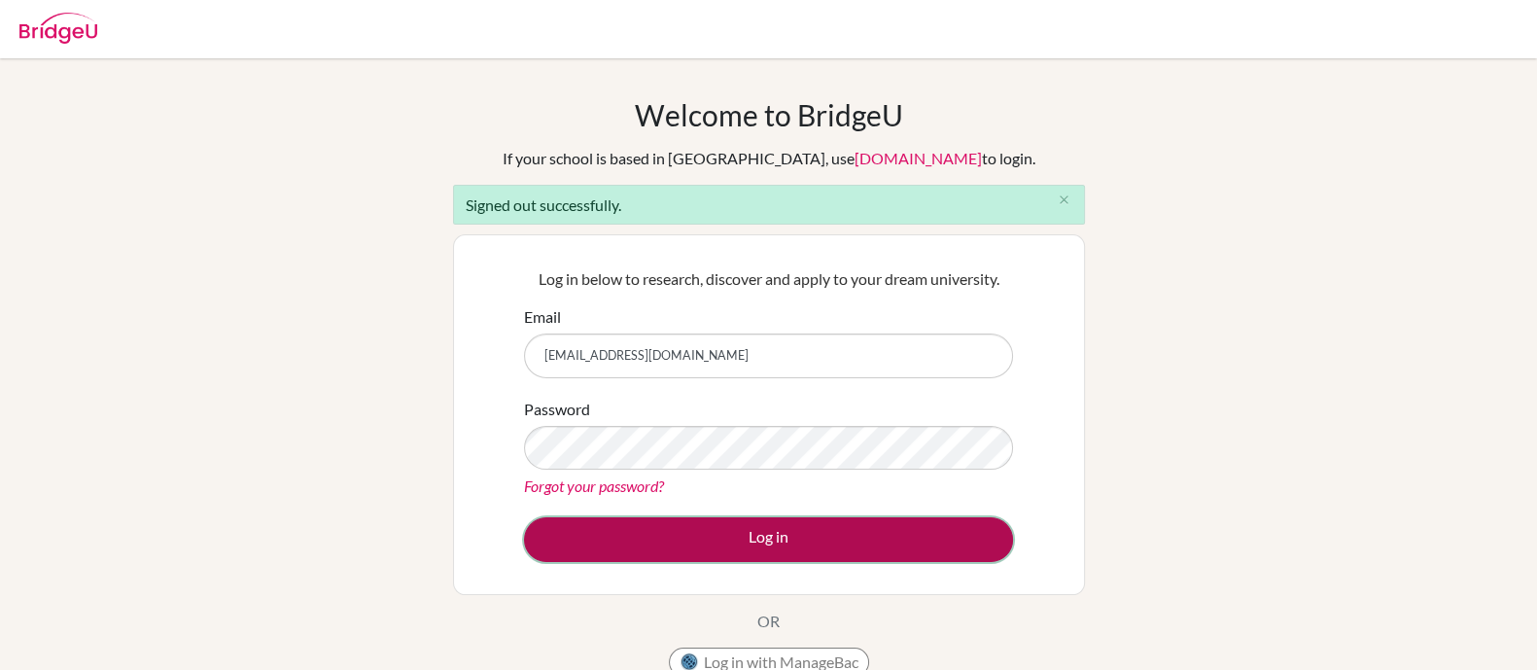
click at [686, 529] on button "Log in" at bounding box center [768, 539] width 489 height 45
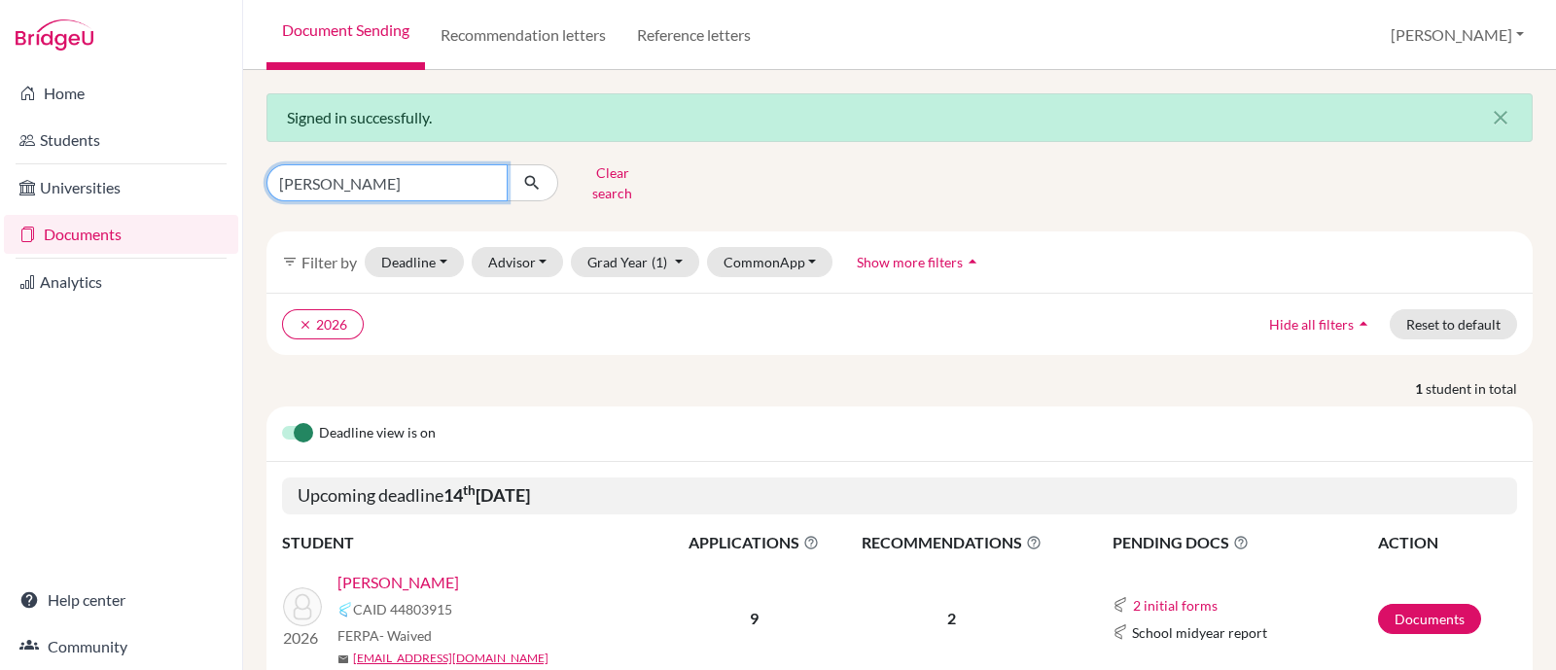
drag, startPoint x: 380, startPoint y: 179, endPoint x: 219, endPoint y: 162, distance: 162.2
click at [219, 162] on div "Home Students Universities Documents Analytics Help center Community Document S…" at bounding box center [778, 335] width 1556 height 670
click at [507, 164] on button "submit" at bounding box center [533, 182] width 52 height 37
click at [540, 174] on icon "submit" at bounding box center [531, 182] width 19 height 19
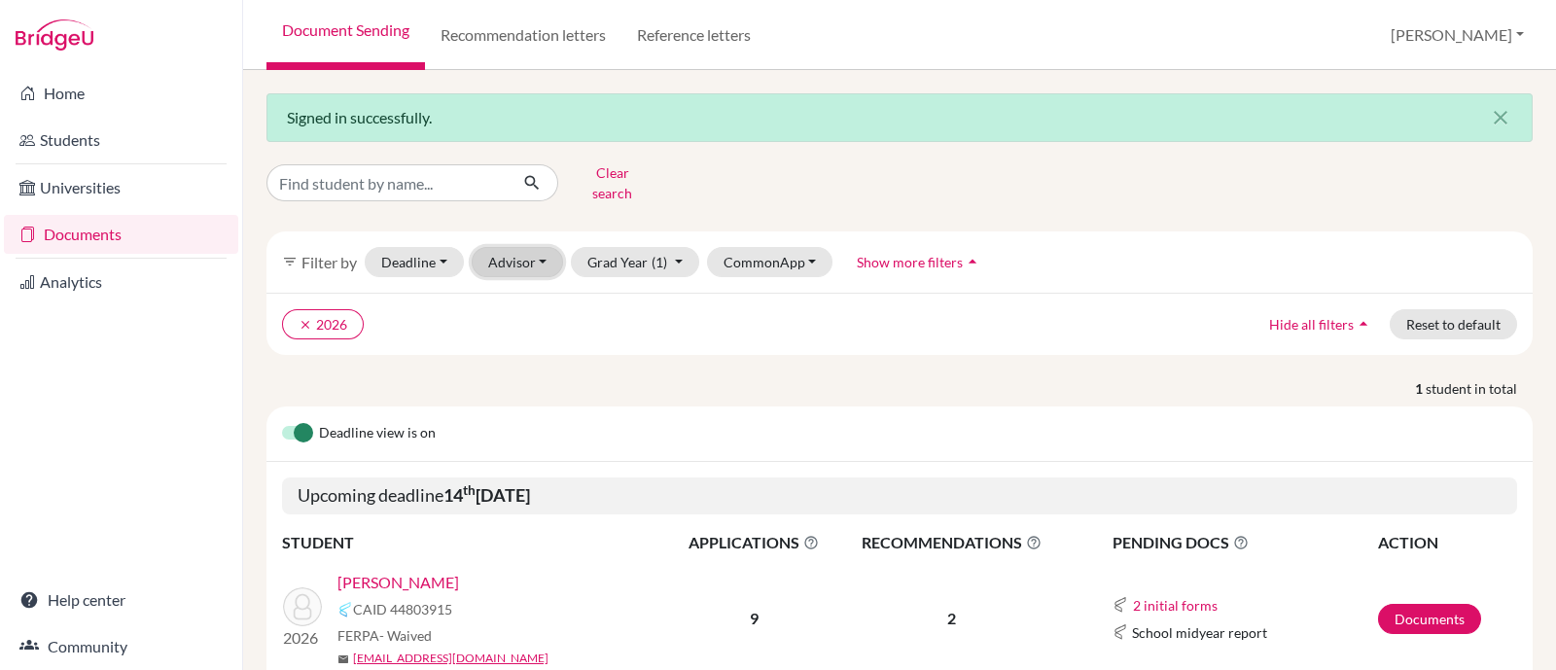
click at [520, 255] on button "Advisor" at bounding box center [518, 262] width 92 height 30
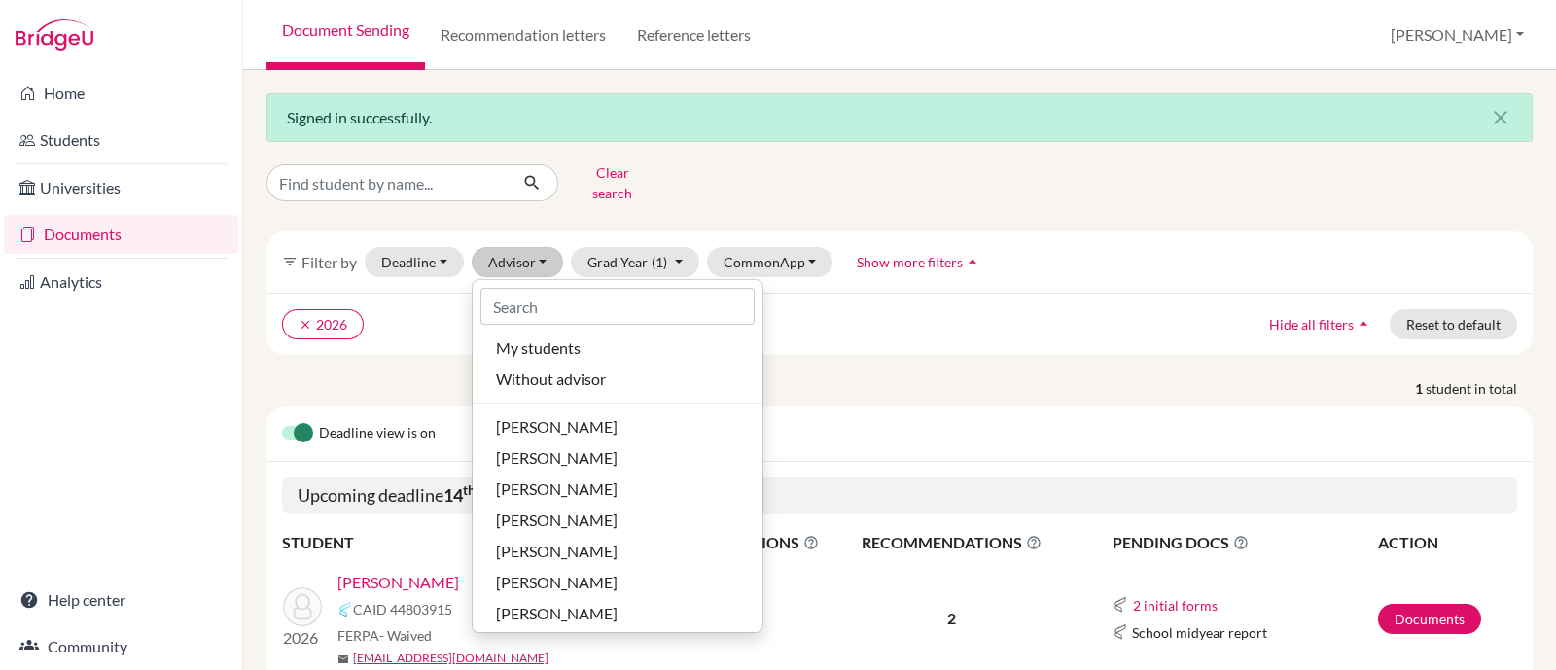
click at [900, 294] on div "clear 2026 Hide all filters arrow_drop_up Reset to default" at bounding box center [899, 324] width 1266 height 62
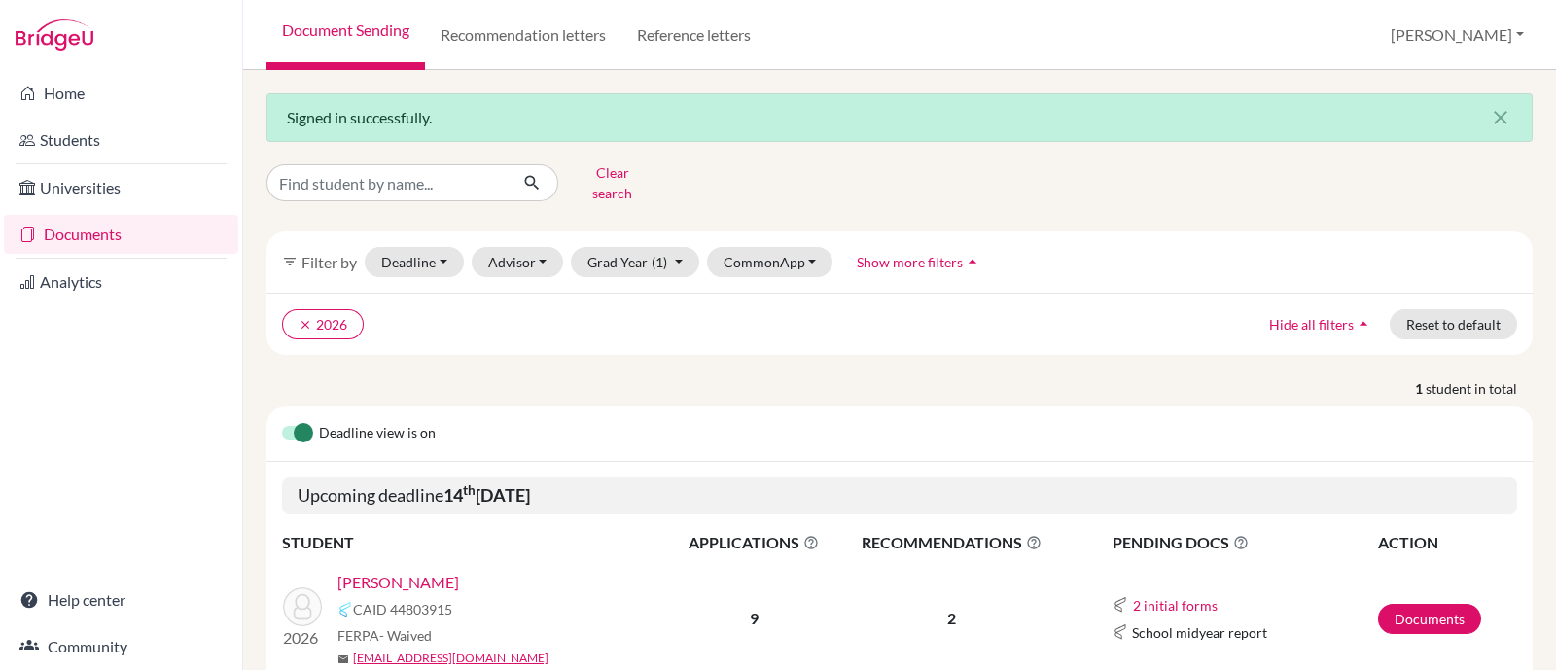
click at [1269, 317] on span "Hide all filters" at bounding box center [1311, 324] width 85 height 17
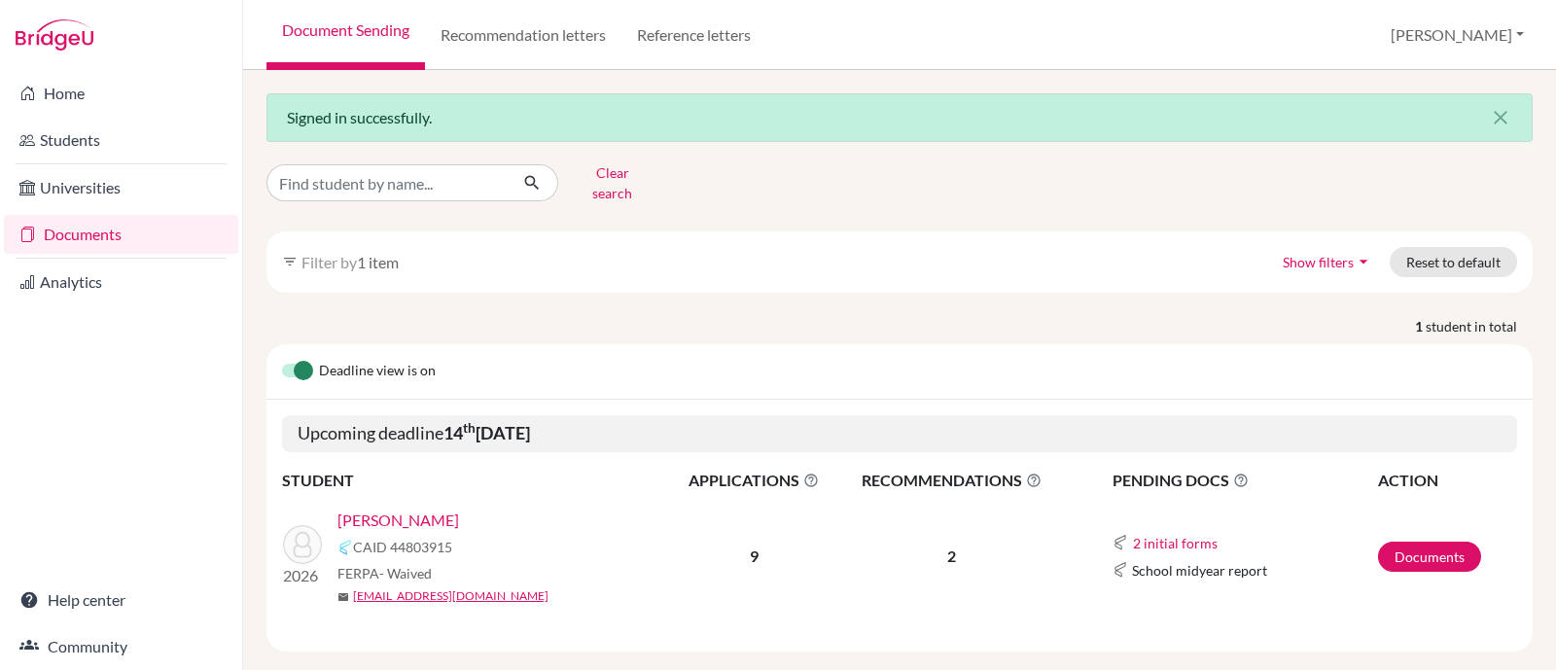
click at [1288, 254] on span "Show filters" at bounding box center [1317, 262] width 71 height 17
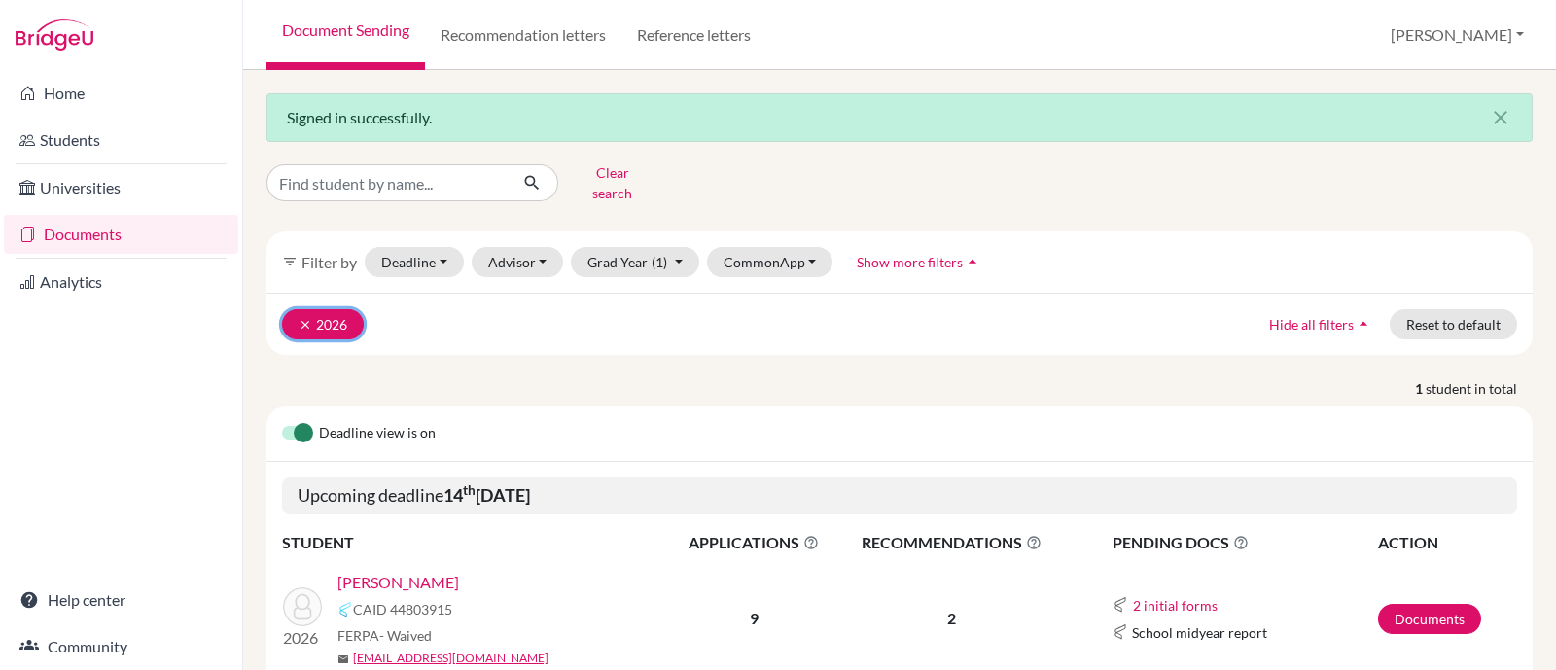
click at [304, 318] on icon "clear" at bounding box center [305, 325] width 14 height 14
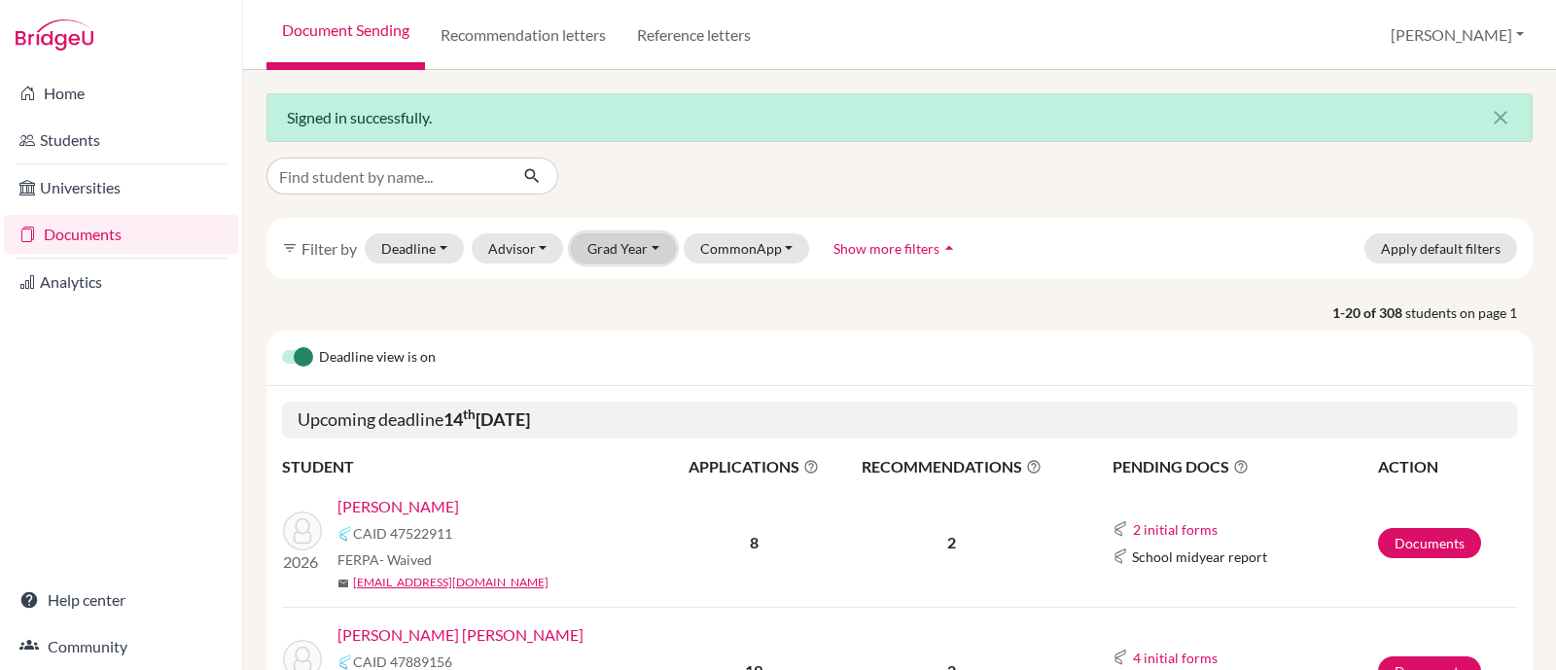
click at [614, 242] on button "Grad Year" at bounding box center [623, 248] width 105 height 30
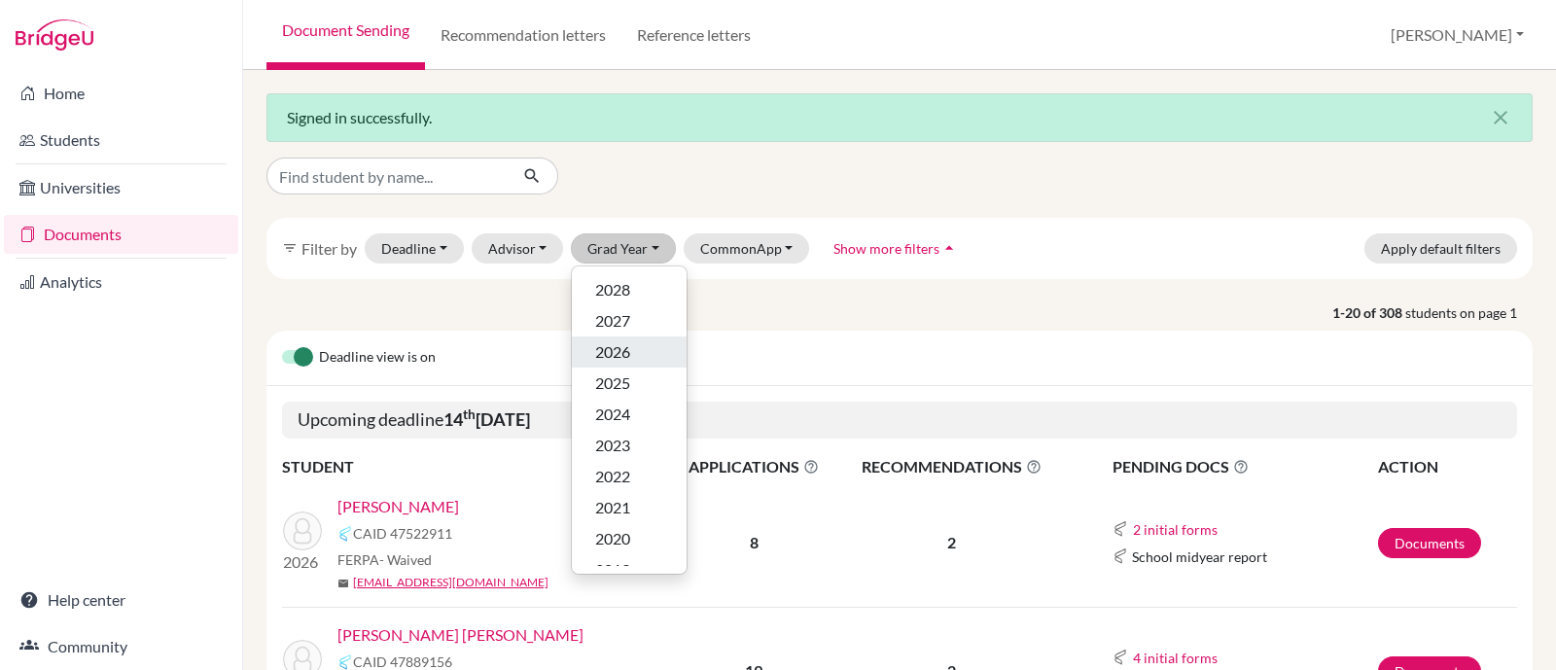
click at [619, 347] on span "2026" at bounding box center [612, 351] width 35 height 23
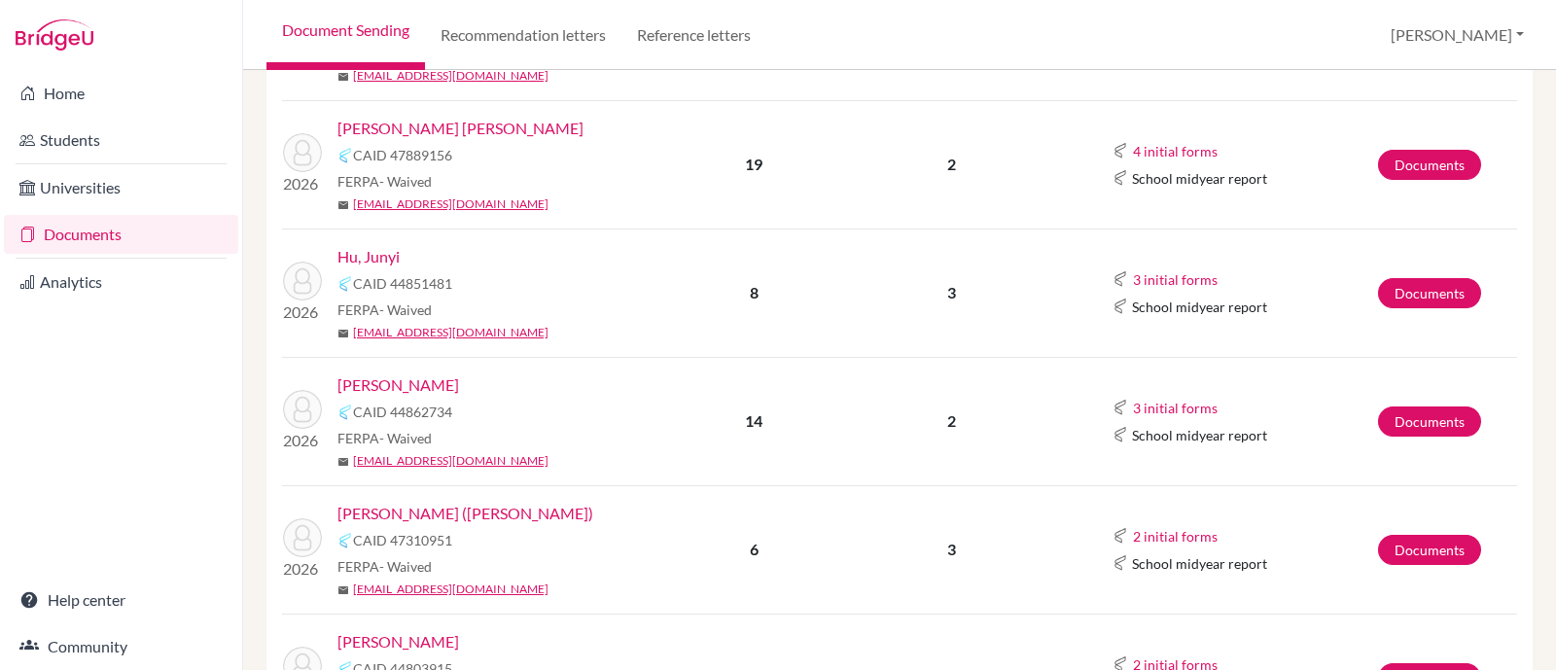
scroll to position [608, 0]
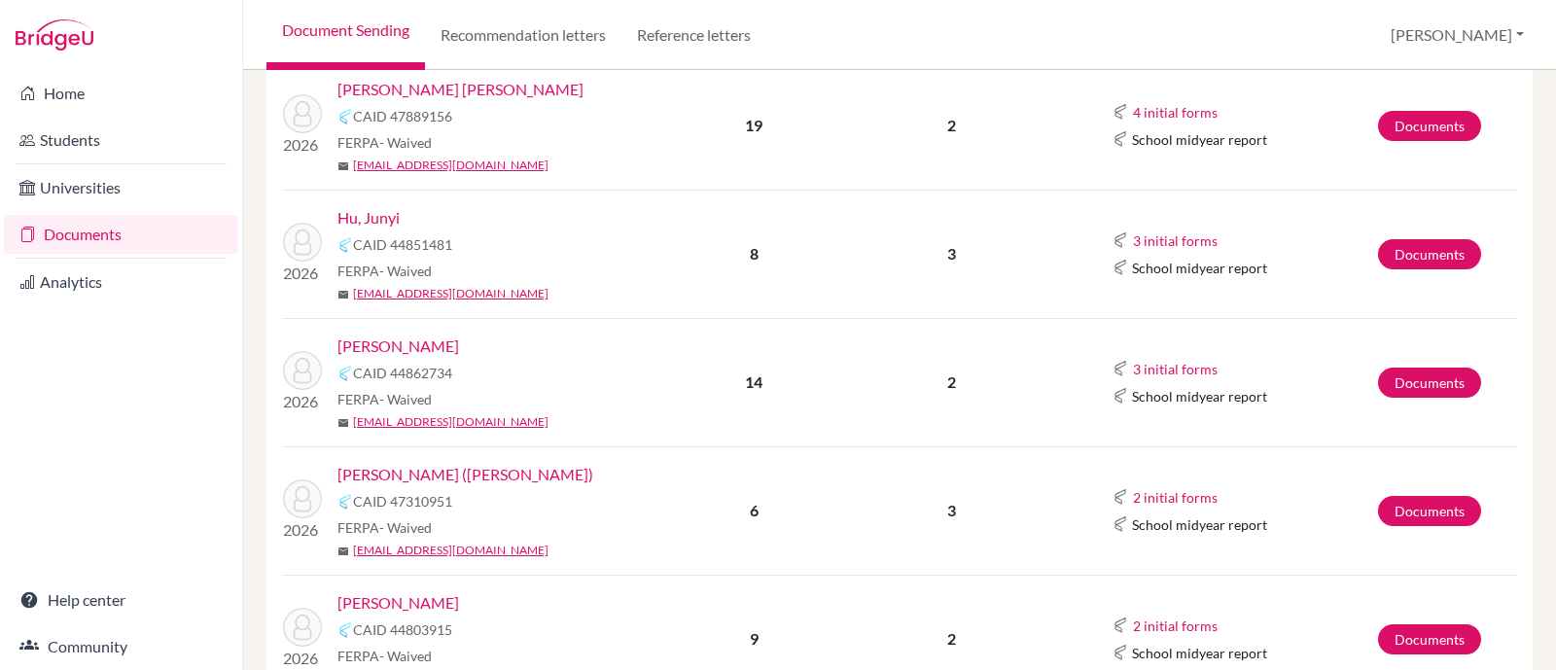
click at [388, 468] on link "Liang, Ziyi (Ana)" at bounding box center [465, 474] width 256 height 23
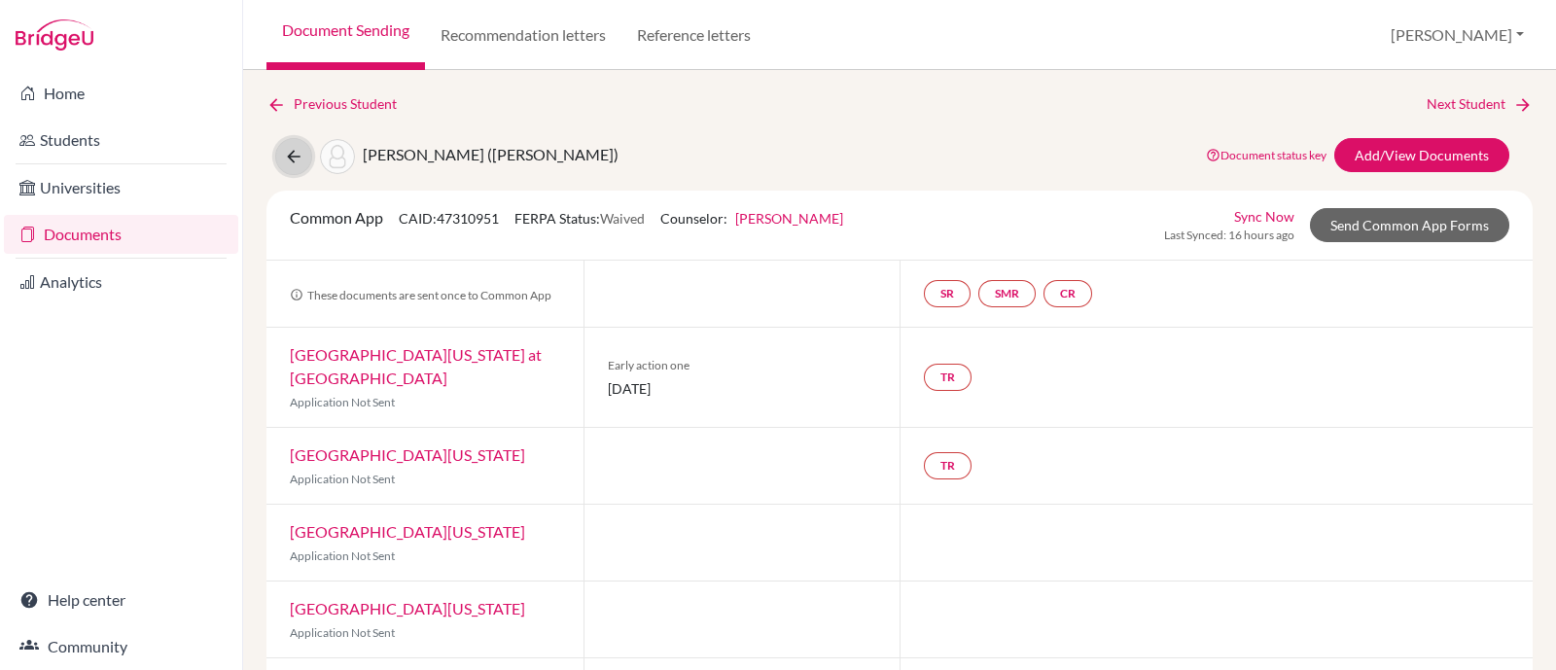
click at [284, 157] on icon at bounding box center [293, 156] width 19 height 19
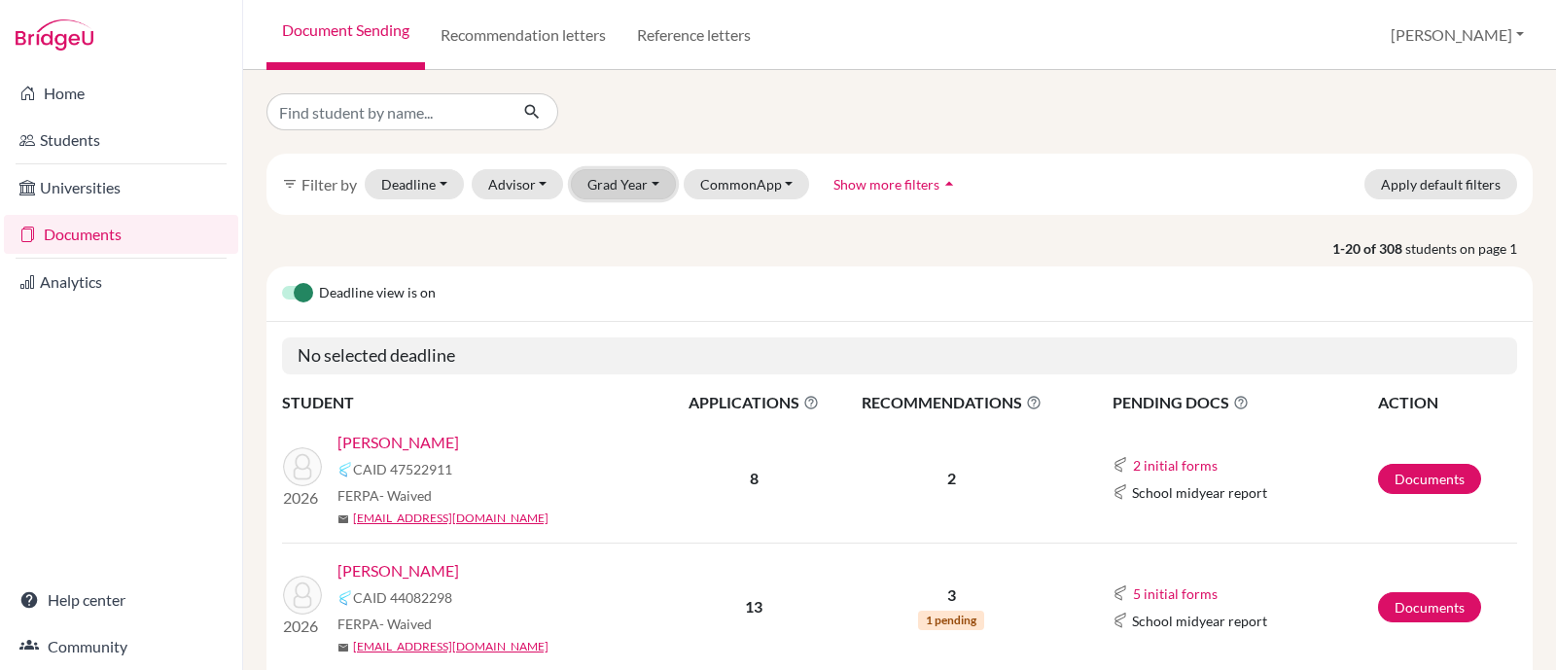
click at [643, 193] on button "Grad Year" at bounding box center [623, 184] width 105 height 30
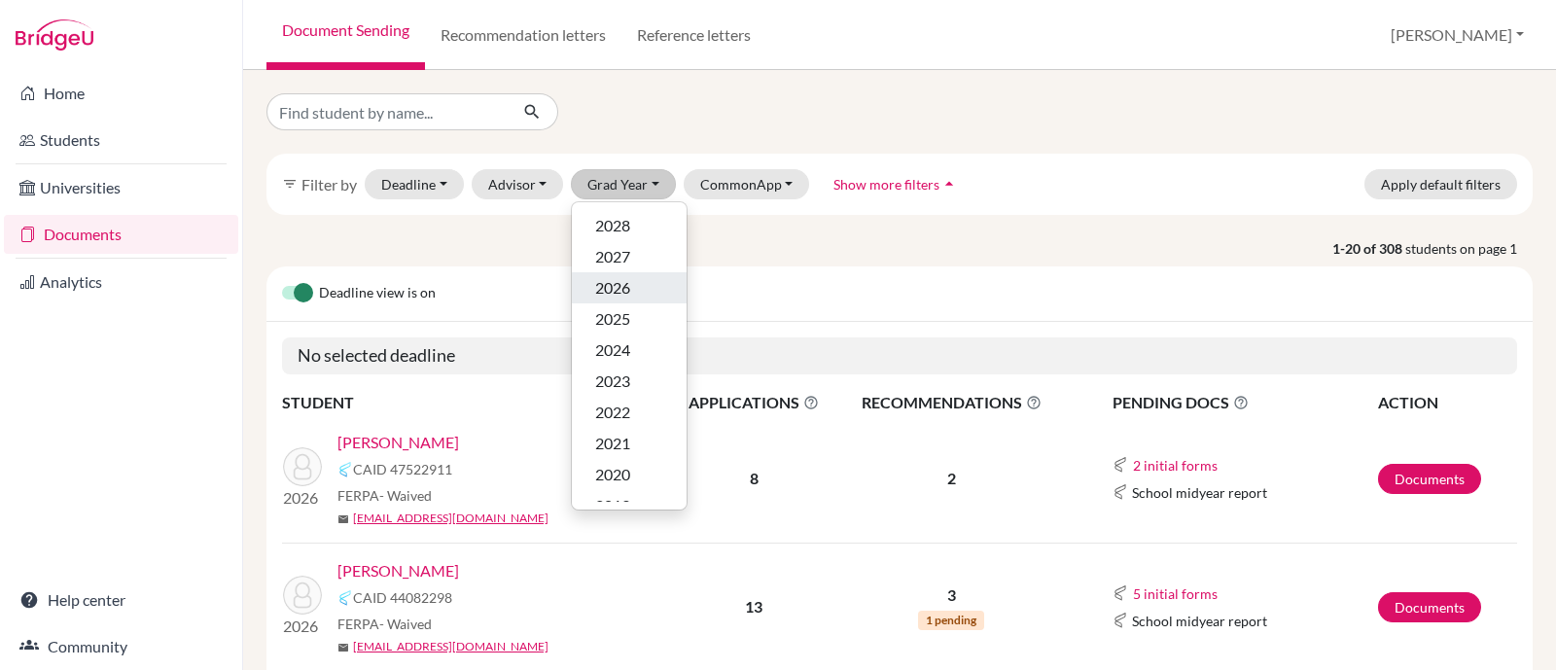
click at [631, 287] on div "2026" at bounding box center [629, 287] width 68 height 23
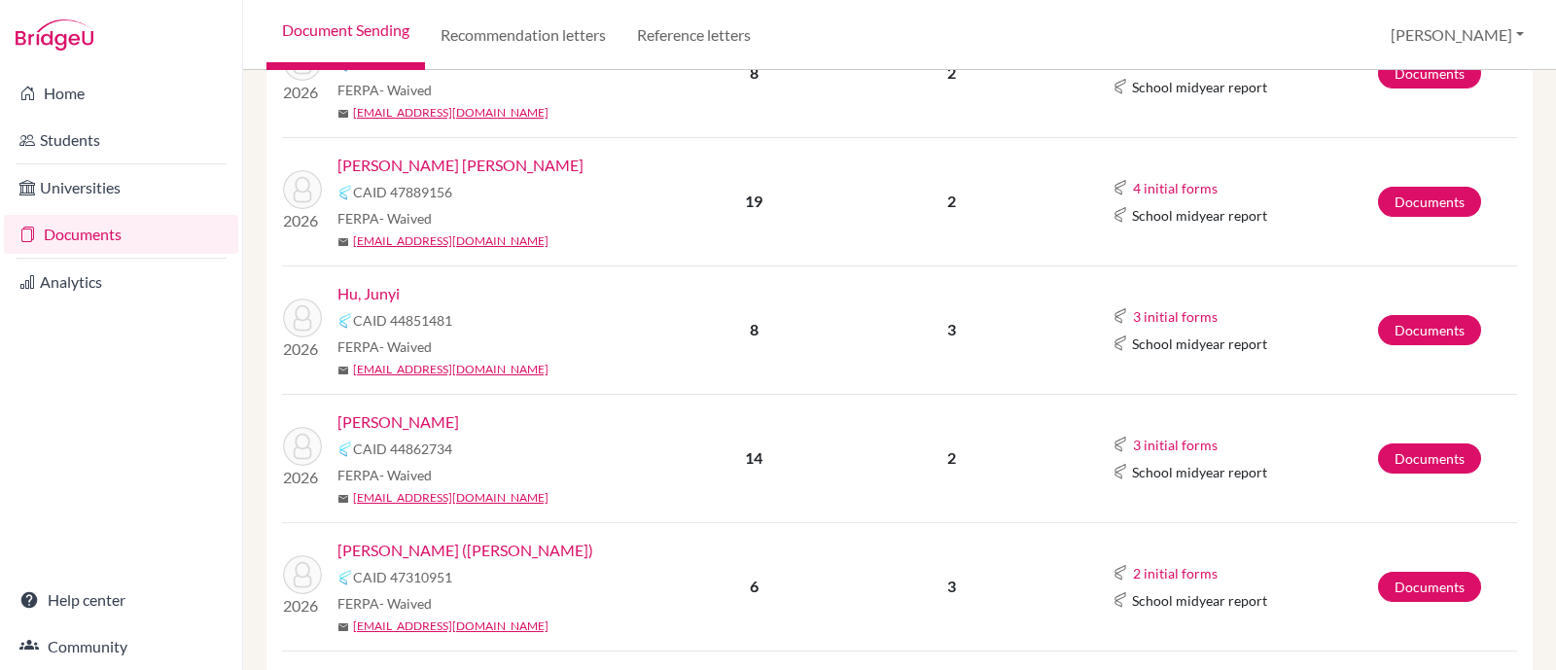
scroll to position [608, 0]
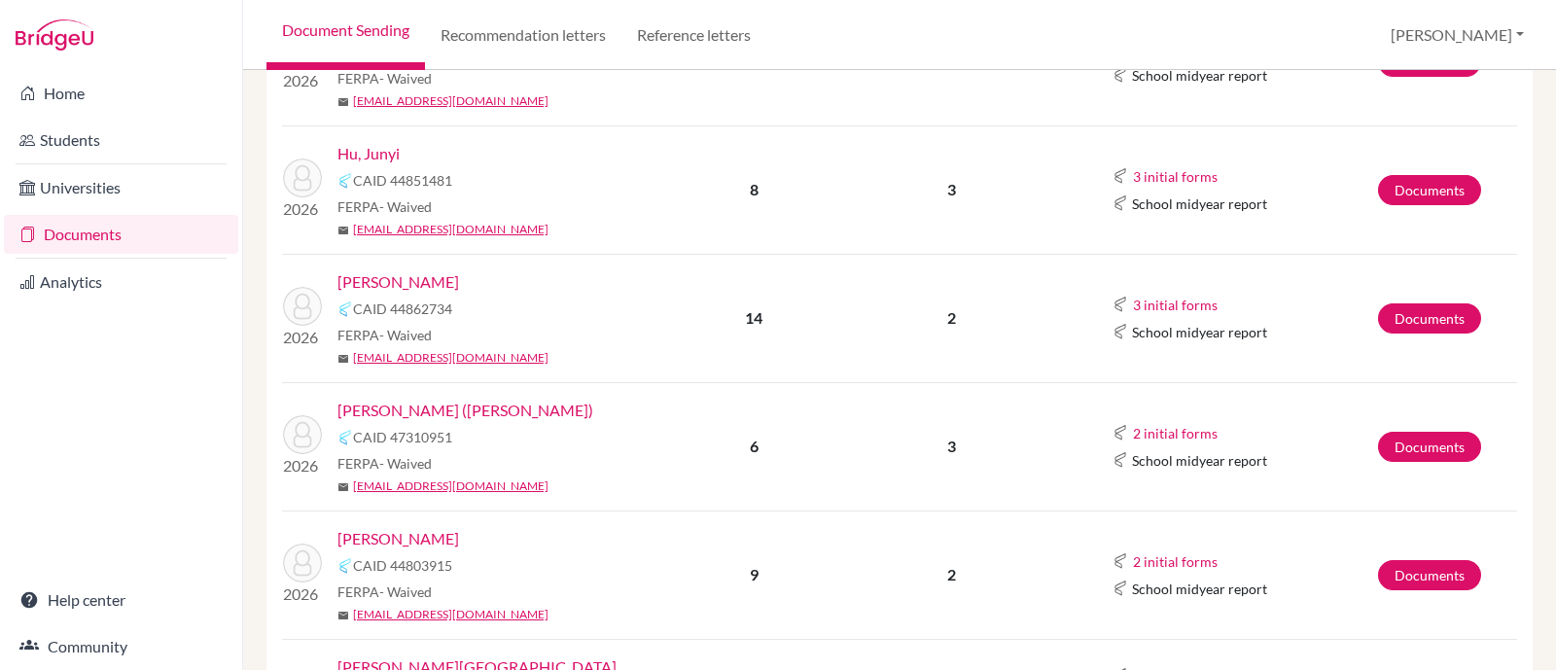
click at [411, 412] on link "[PERSON_NAME] ([PERSON_NAME])" at bounding box center [465, 410] width 256 height 23
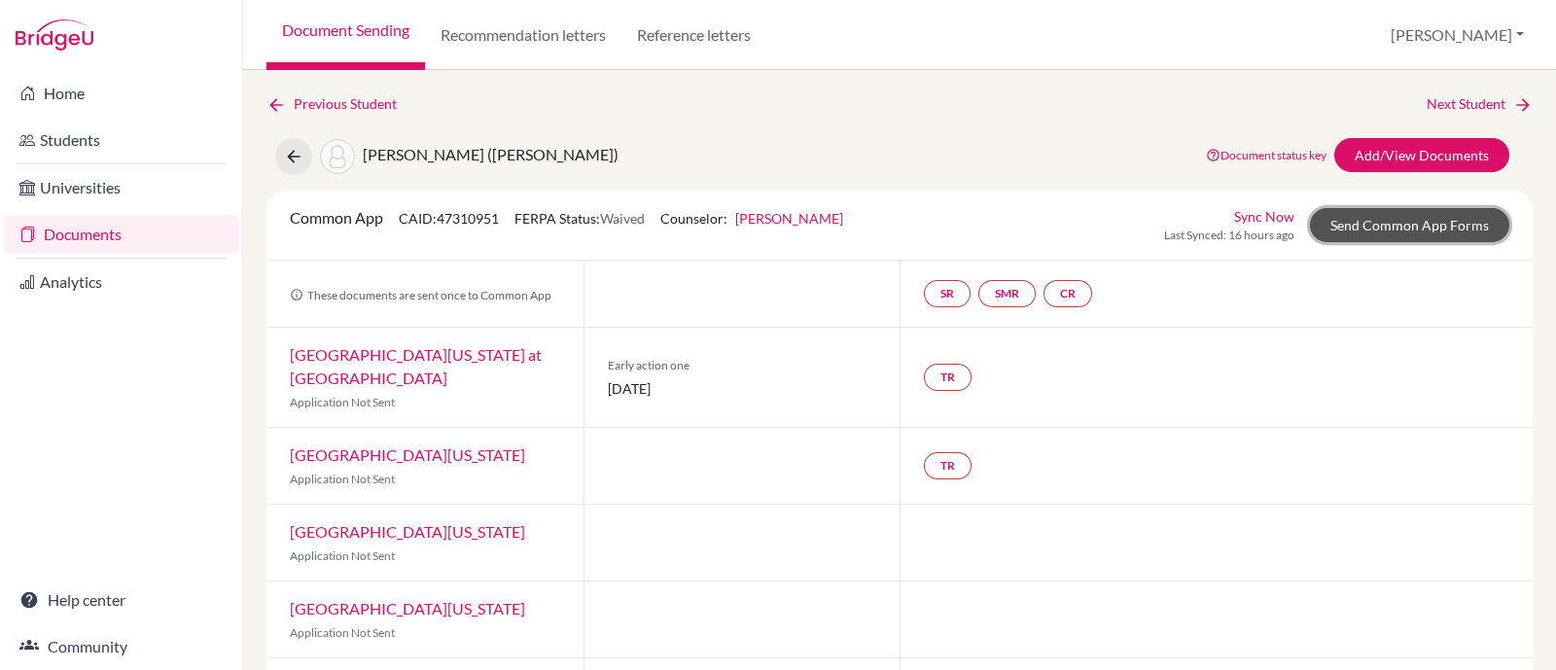
click at [1356, 226] on link "Send Common App Forms" at bounding box center [1409, 225] width 199 height 34
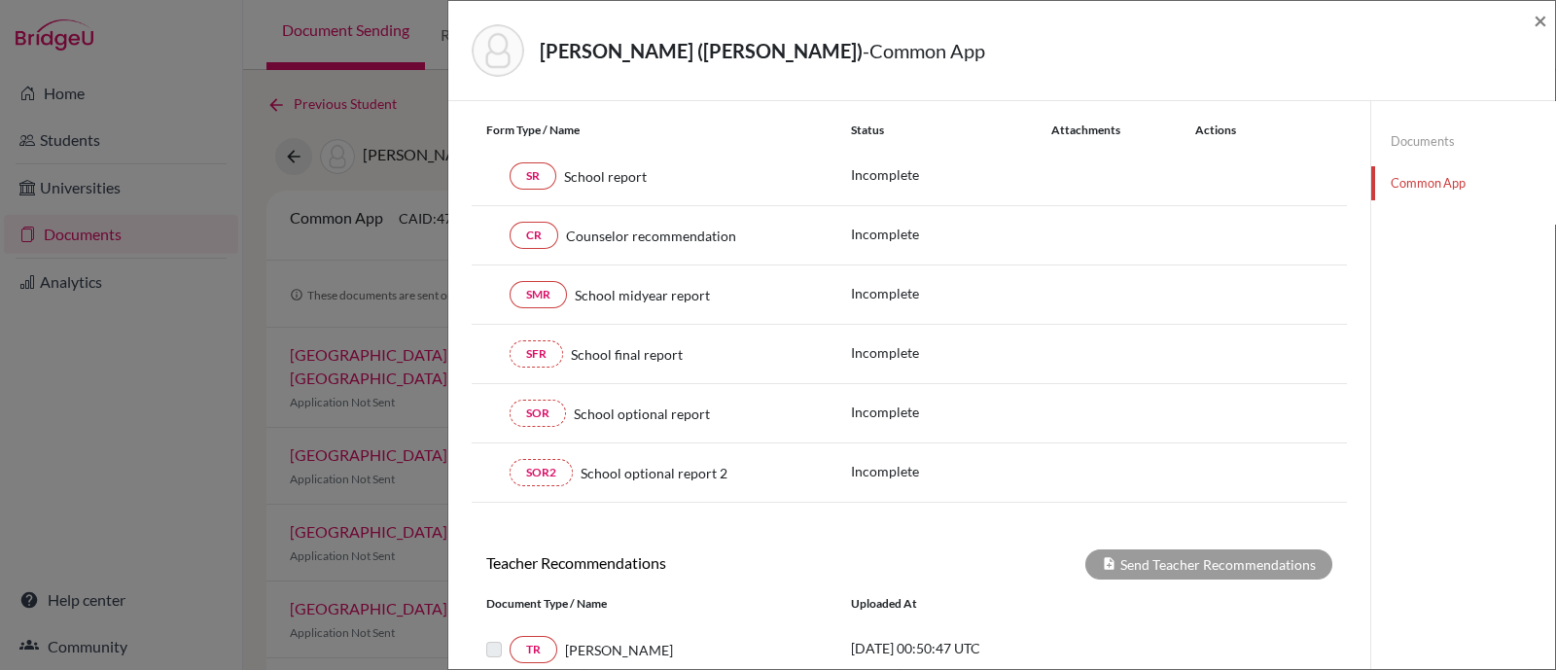
scroll to position [63, 0]
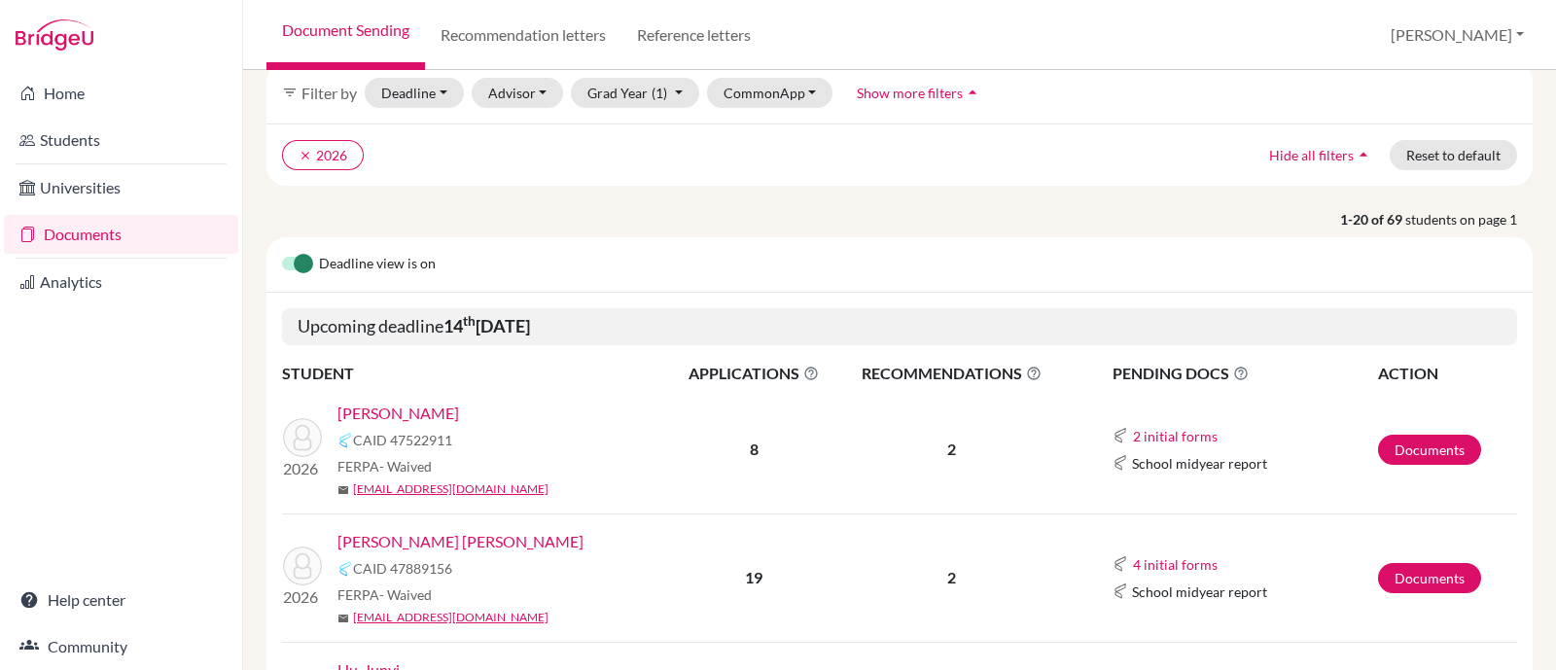
scroll to position [242, 0]
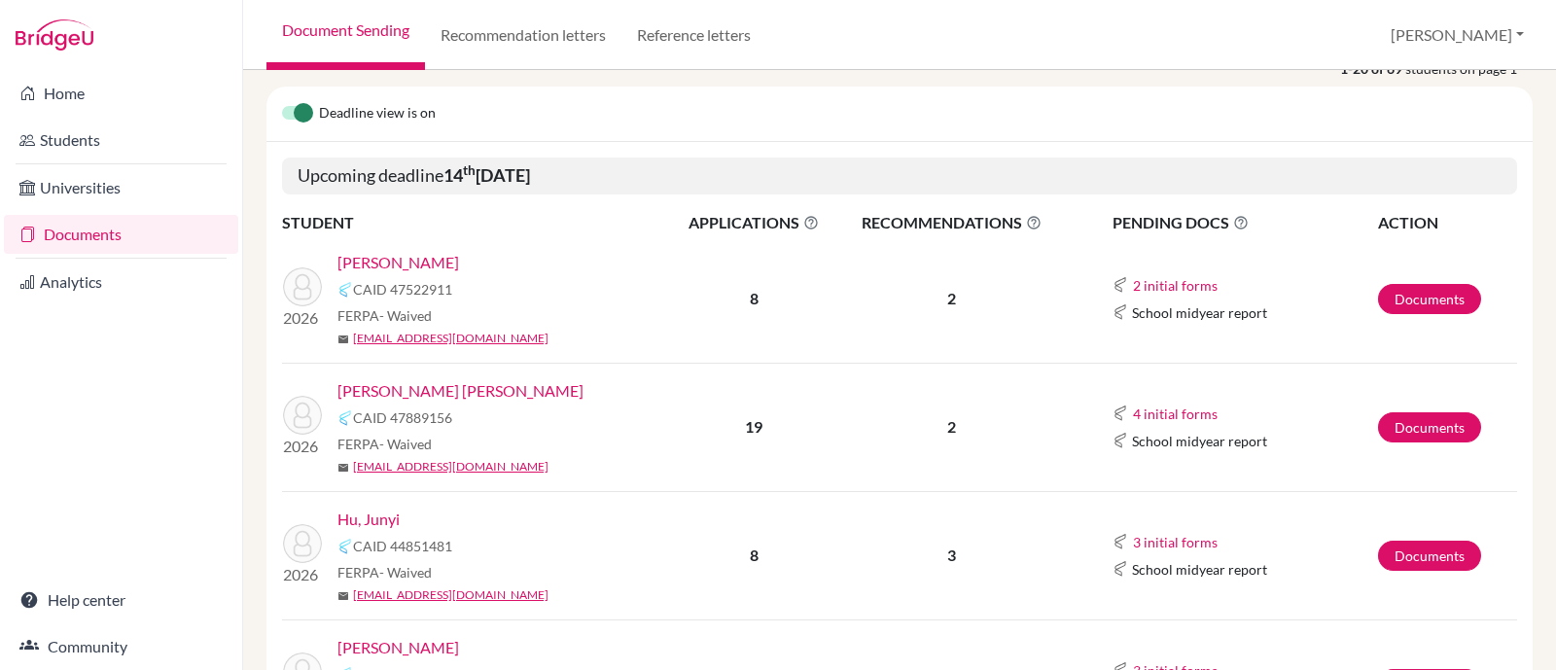
click at [444, 252] on link "[PERSON_NAME]" at bounding box center [398, 262] width 122 height 23
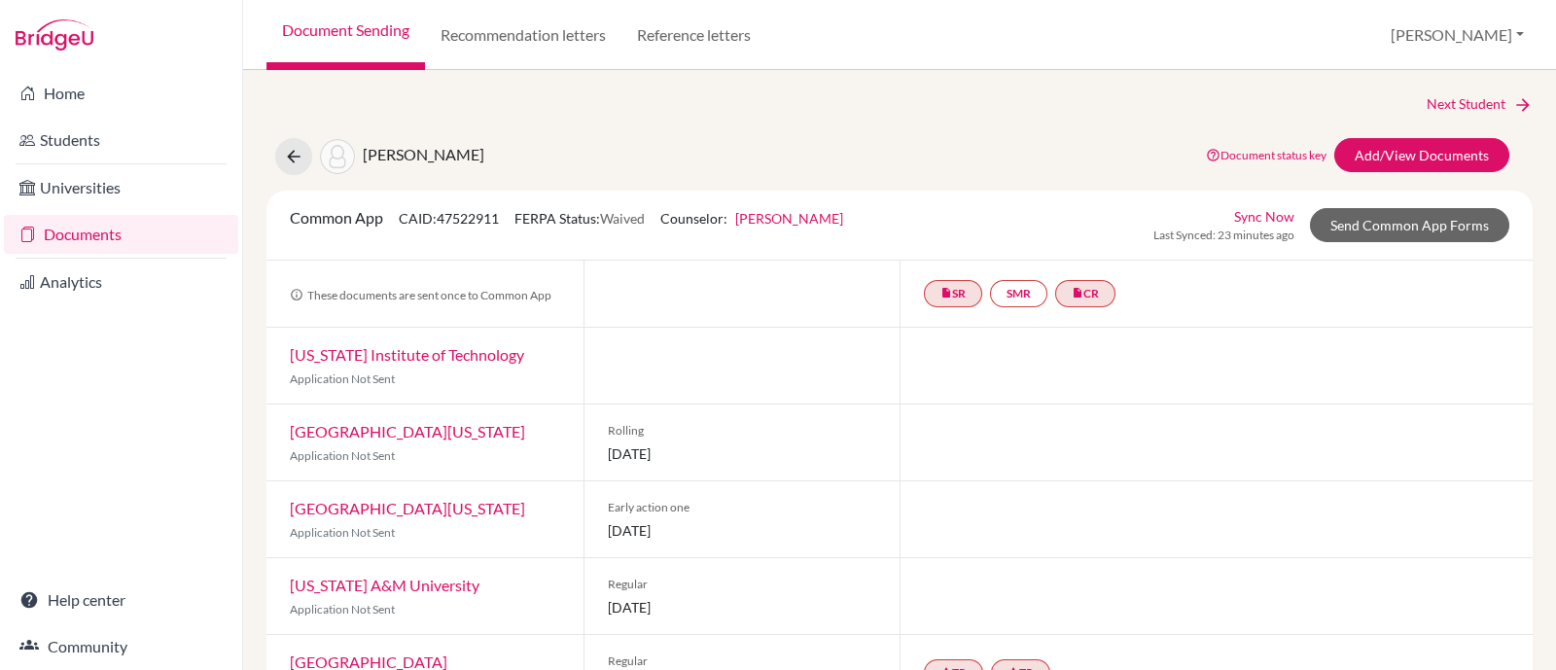
click at [1235, 216] on link "Sync Now" at bounding box center [1264, 216] width 60 height 20
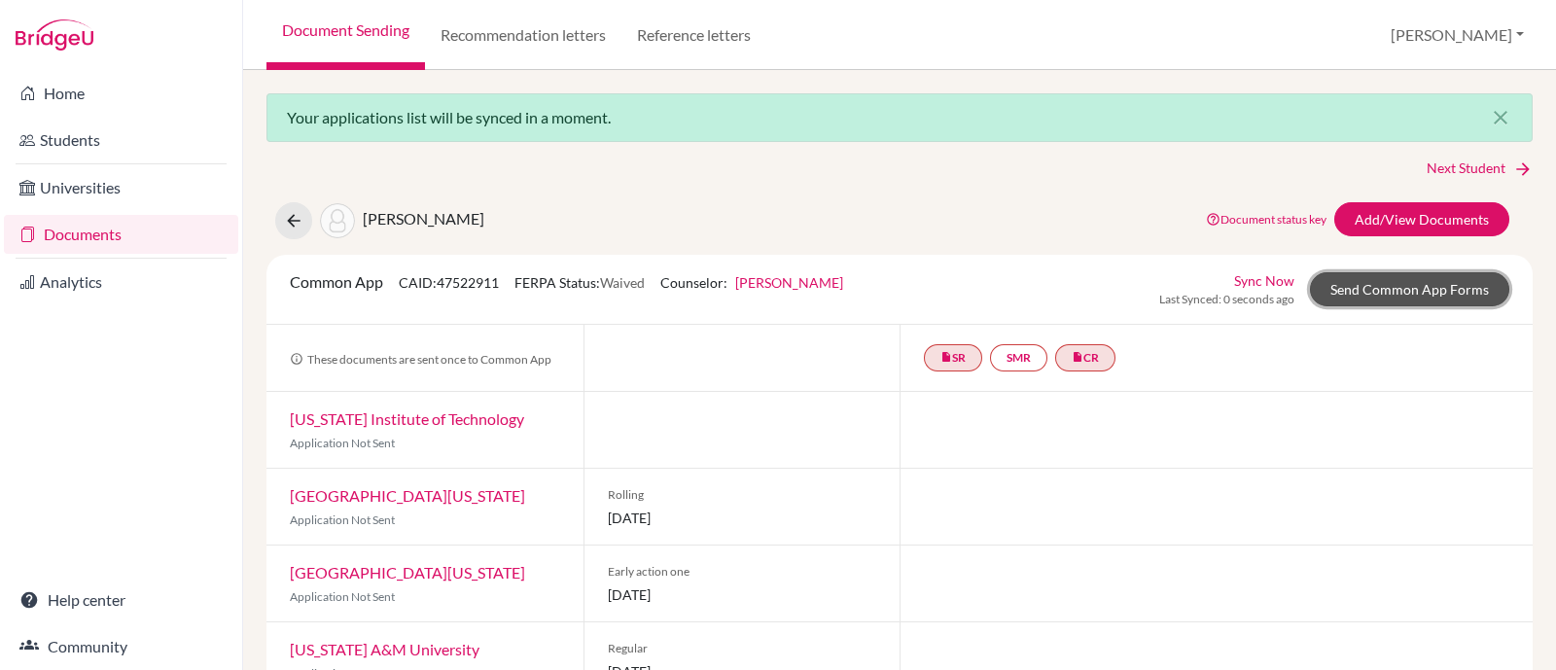
click at [1367, 294] on link "Send Common App Forms" at bounding box center [1409, 289] width 199 height 34
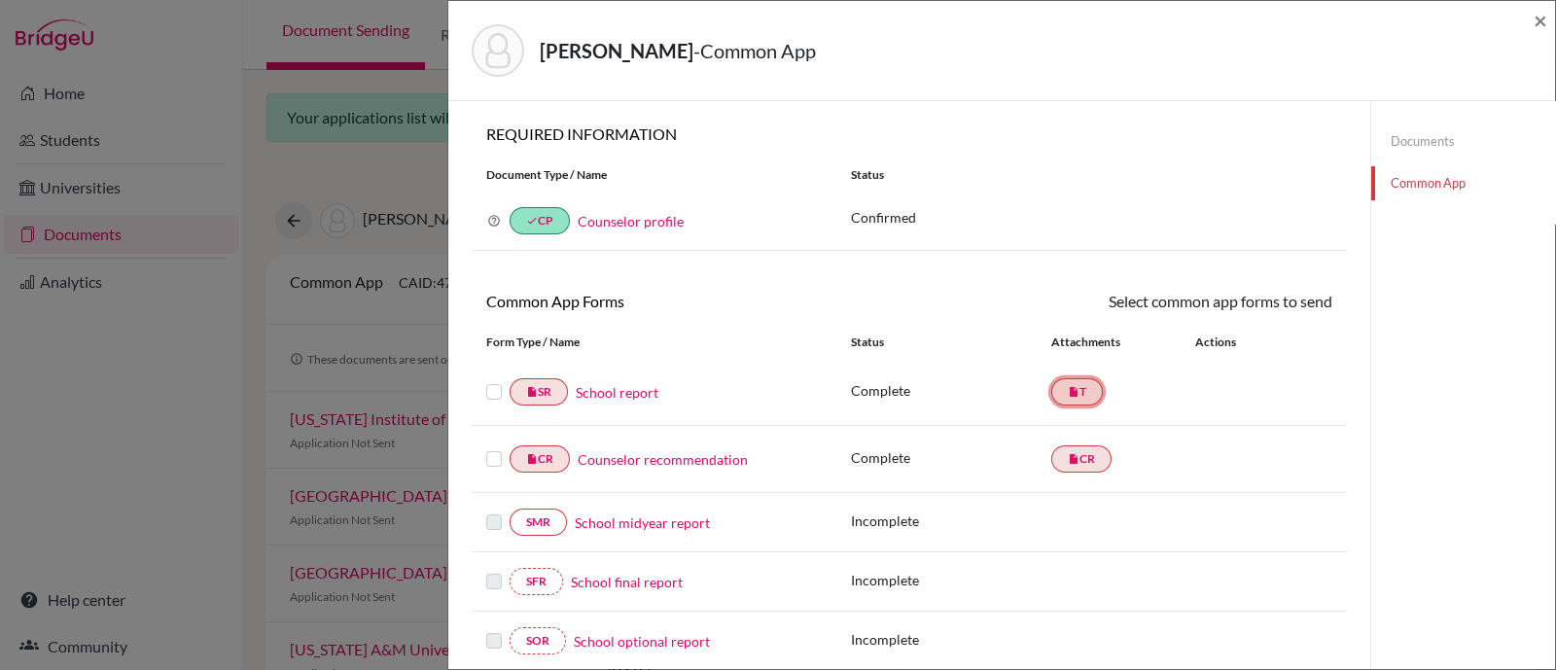
click at [1065, 396] on link "insert_drive_file T" at bounding box center [1077, 391] width 52 height 27
click at [644, 399] on link "School report" at bounding box center [617, 392] width 83 height 20
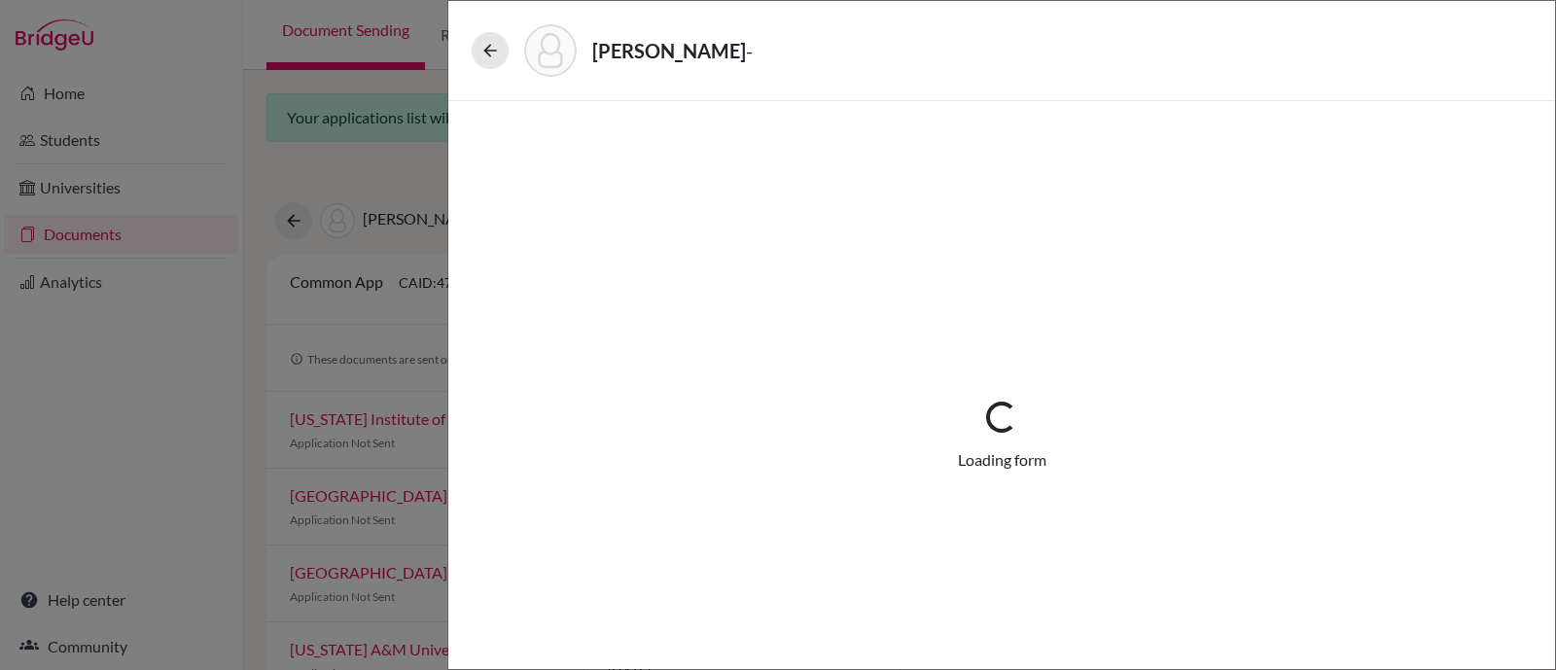
select select "1"
select select "689869"
select select "0"
select select "1"
select select "0"
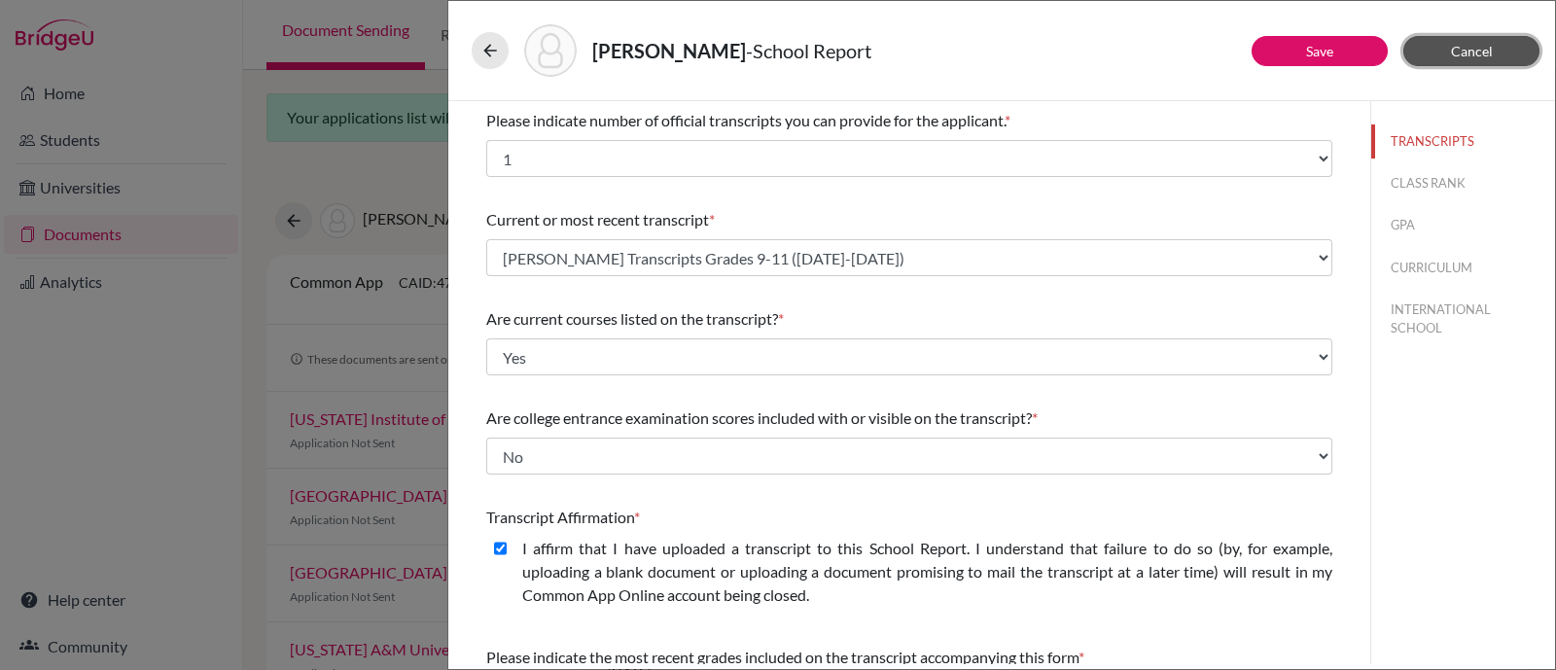
click at [1442, 46] on button "Cancel" at bounding box center [1471, 51] width 136 height 30
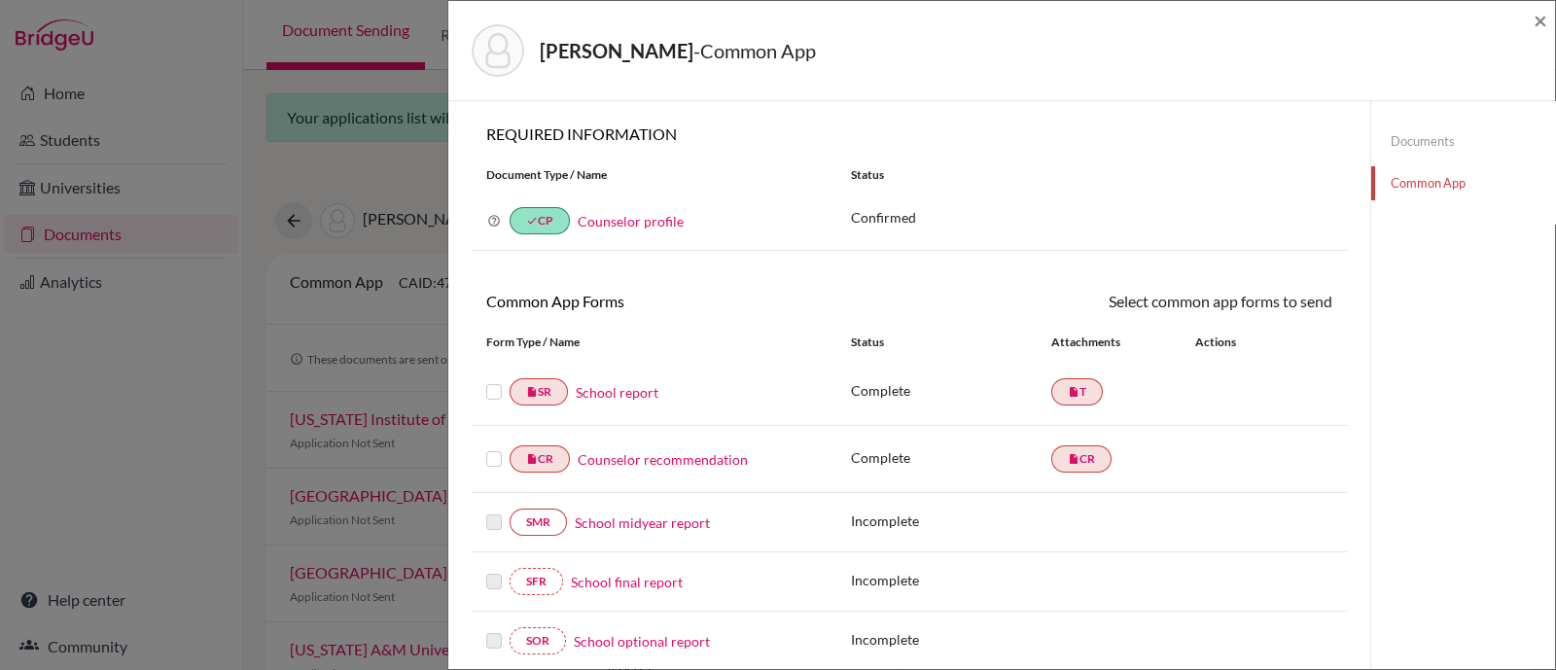
click at [1423, 181] on link "Common App" at bounding box center [1463, 183] width 184 height 34
click at [493, 380] on label at bounding box center [494, 380] width 16 height 0
click at [0, 0] on input "checkbox" at bounding box center [0, 0] width 0 height 0
click at [496, 449] on label at bounding box center [494, 449] width 16 height 0
click at [0, 0] on input "checkbox" at bounding box center [0, 0] width 0 height 0
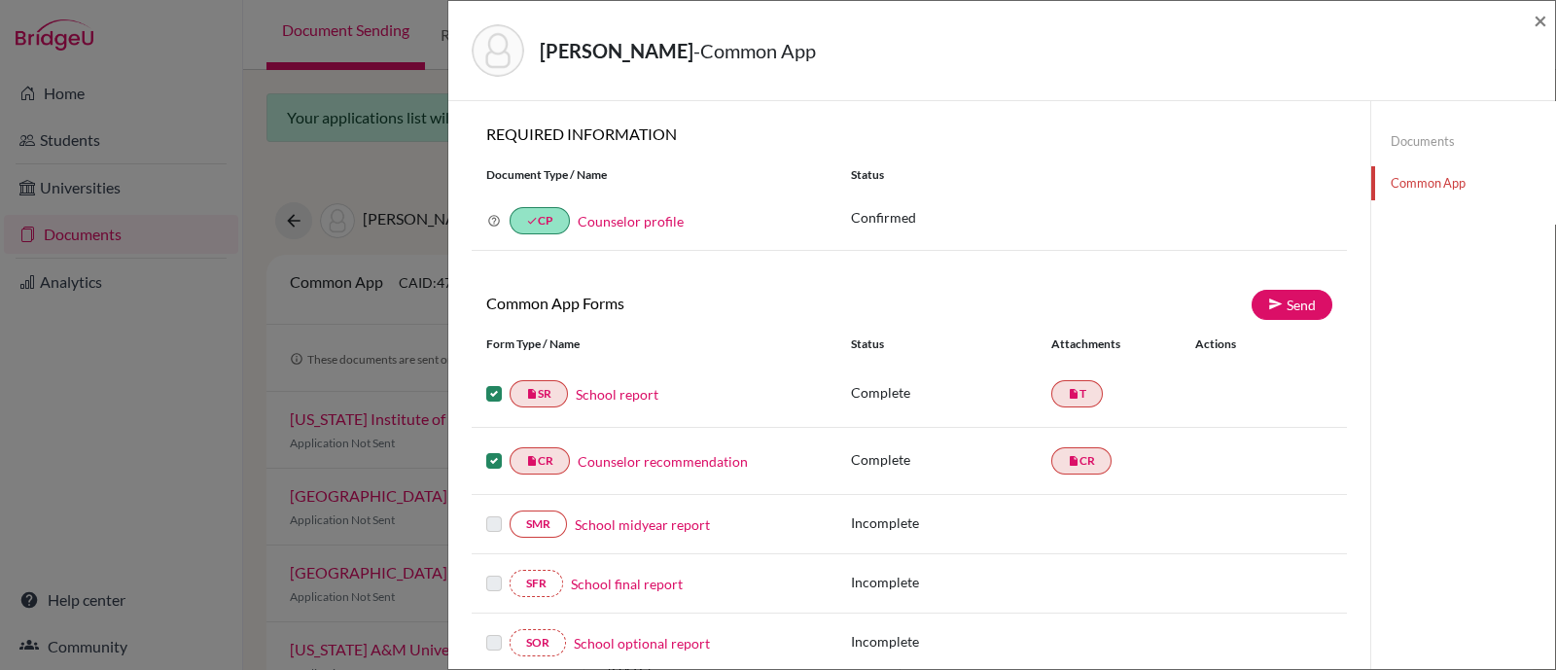
click at [651, 219] on link "Counselor profile" at bounding box center [631, 221] width 106 height 17
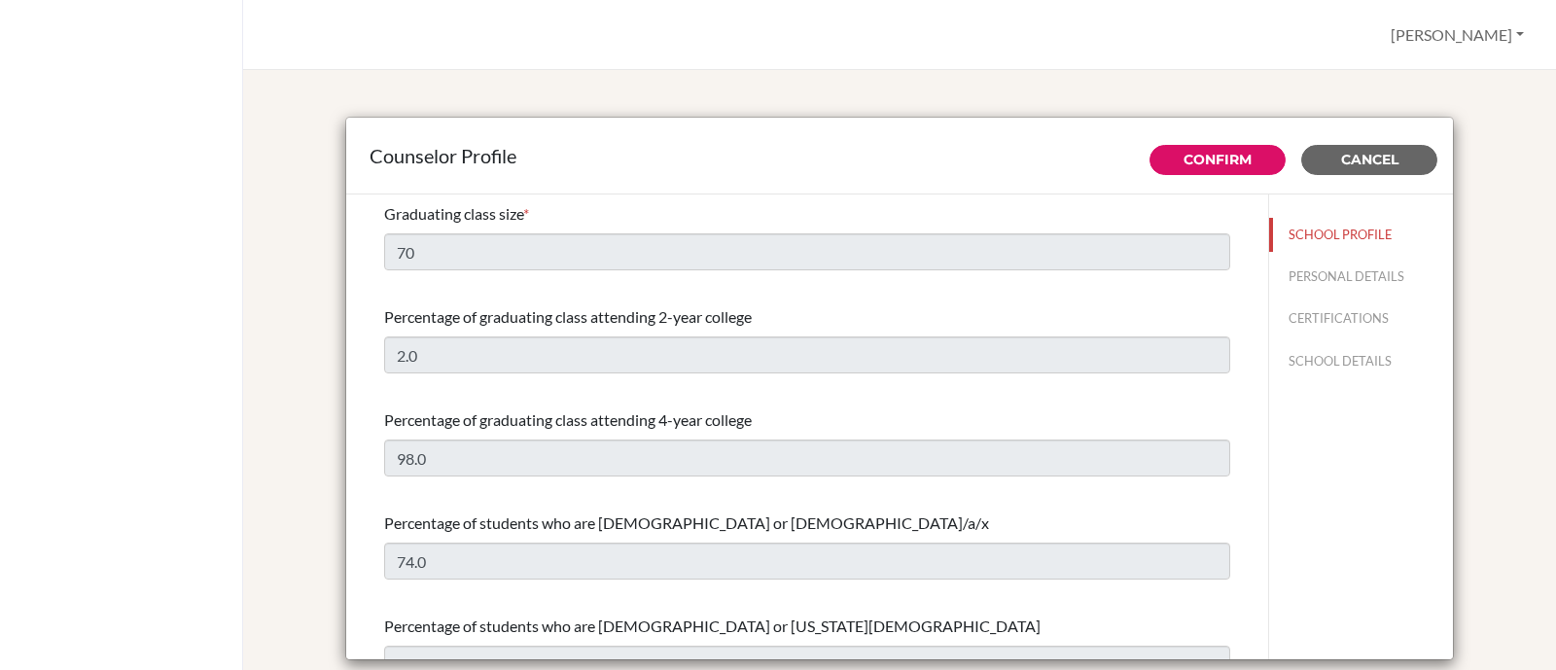
select select "0"
select select "354405"
click at [1364, 278] on button "PERSONAL DETAILS" at bounding box center [1361, 277] width 184 height 34
type input "[PERSON_NAME]"
type input "Neto"
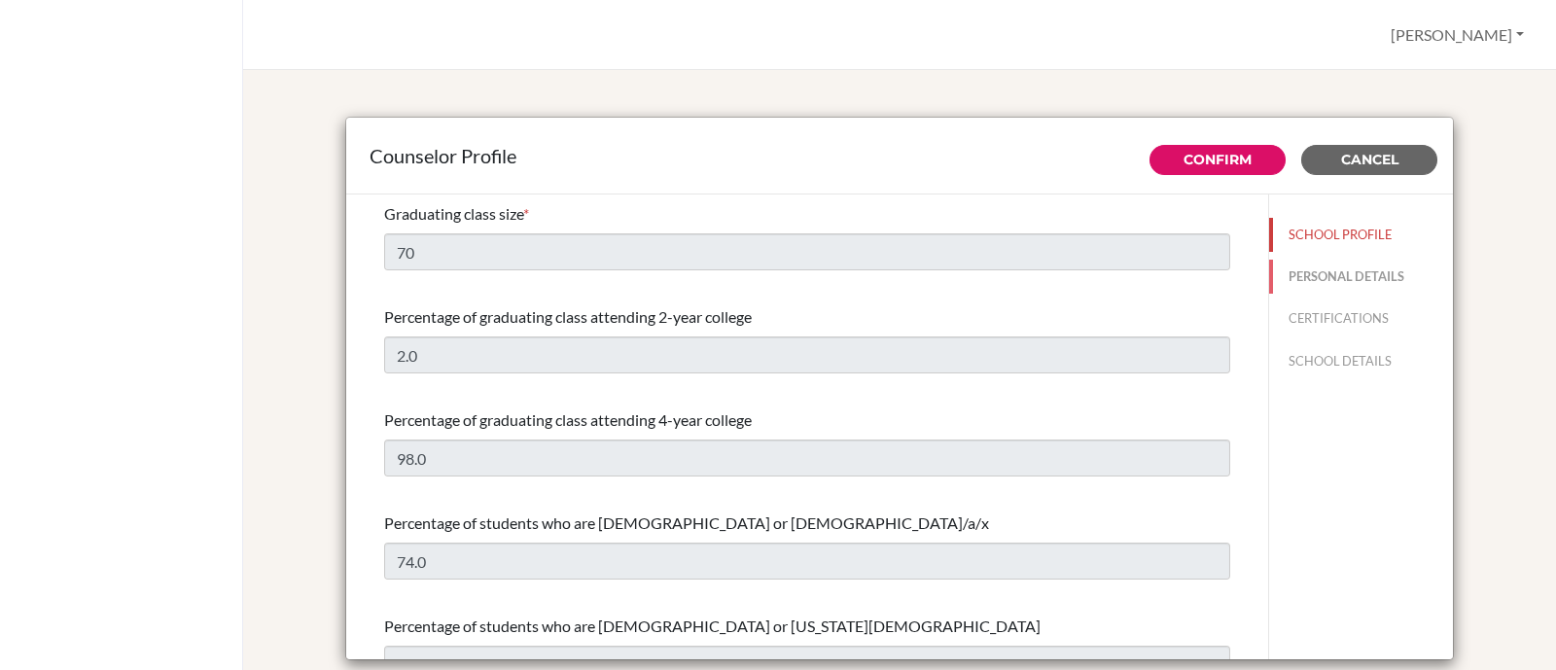
type input "Director of College Counselling"
type input "55.11965241167"
type input "[EMAIL_ADDRESS][DOMAIN_NAME]"
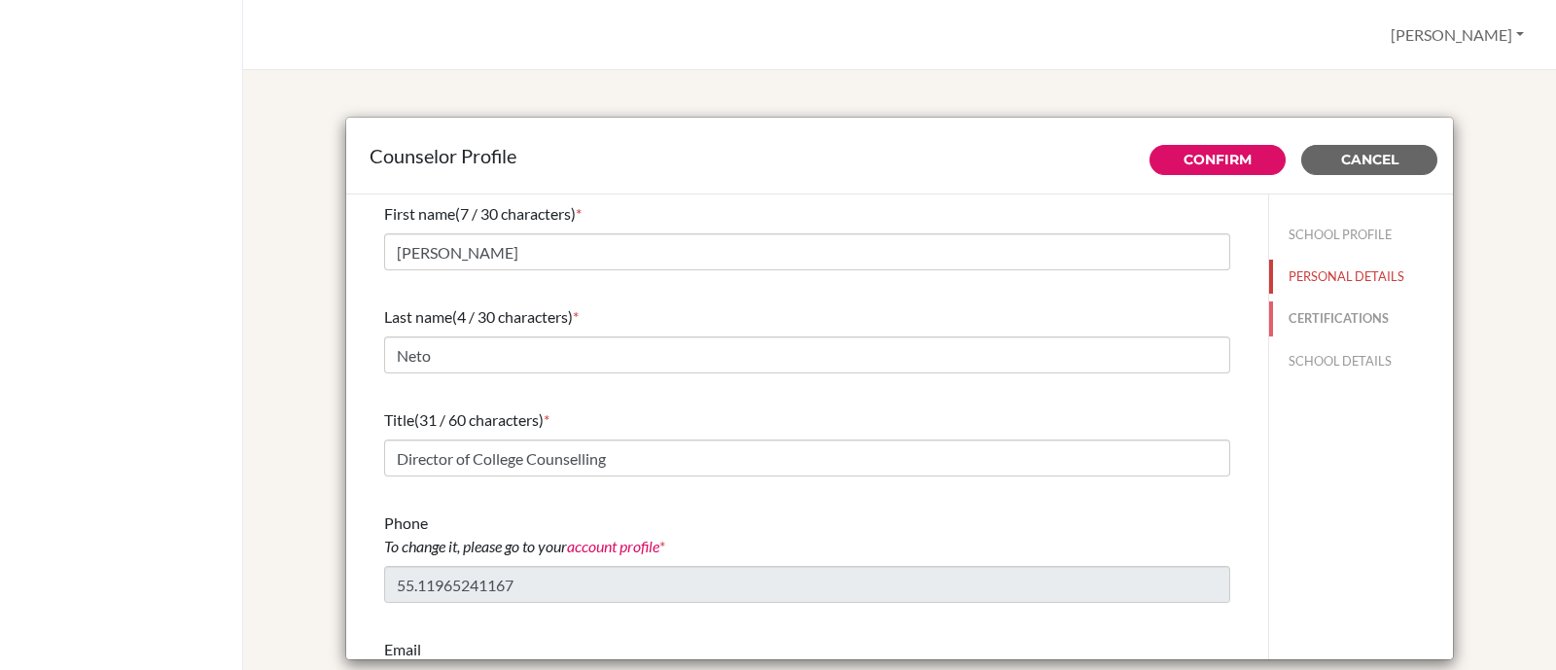
click at [1336, 318] on button "CERTIFICATIONS" at bounding box center [1361, 318] width 184 height 34
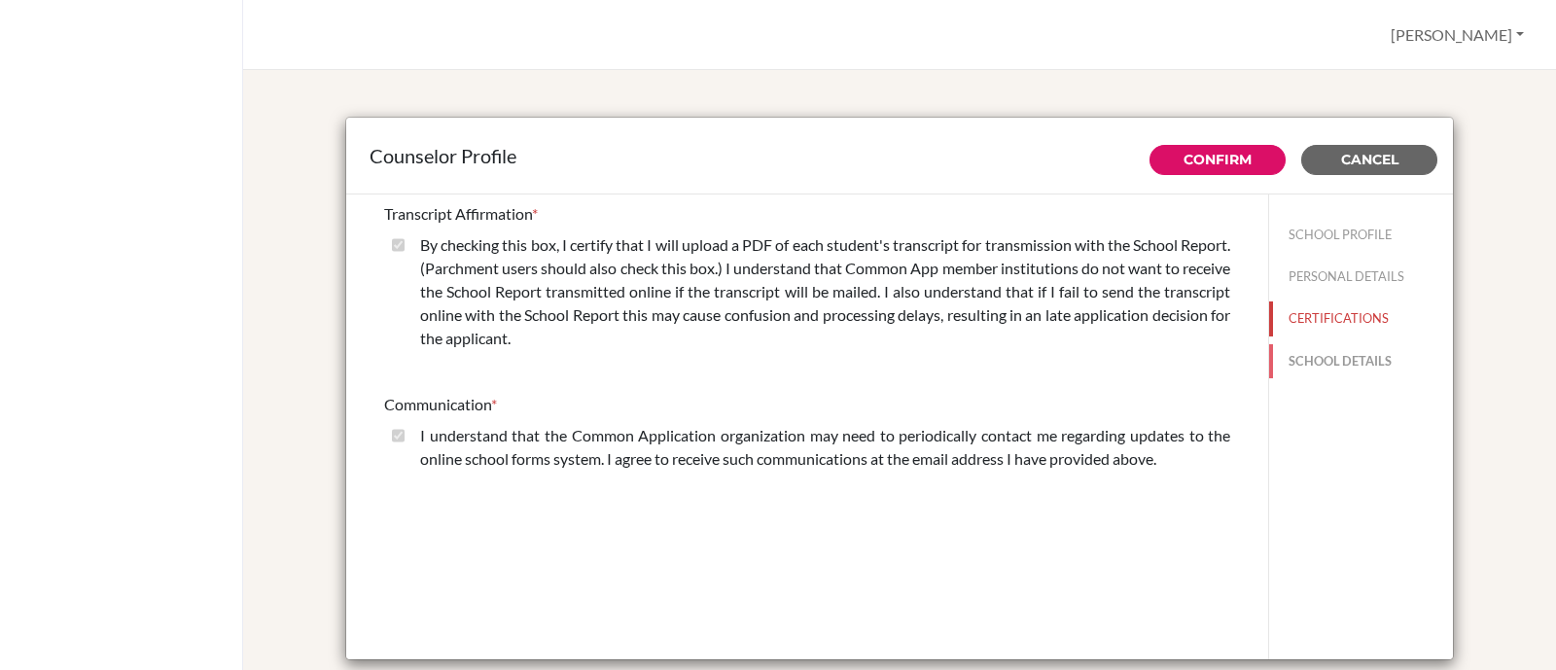
click at [1332, 355] on button "SCHOOL DETAILS" at bounding box center [1361, 361] width 184 height 34
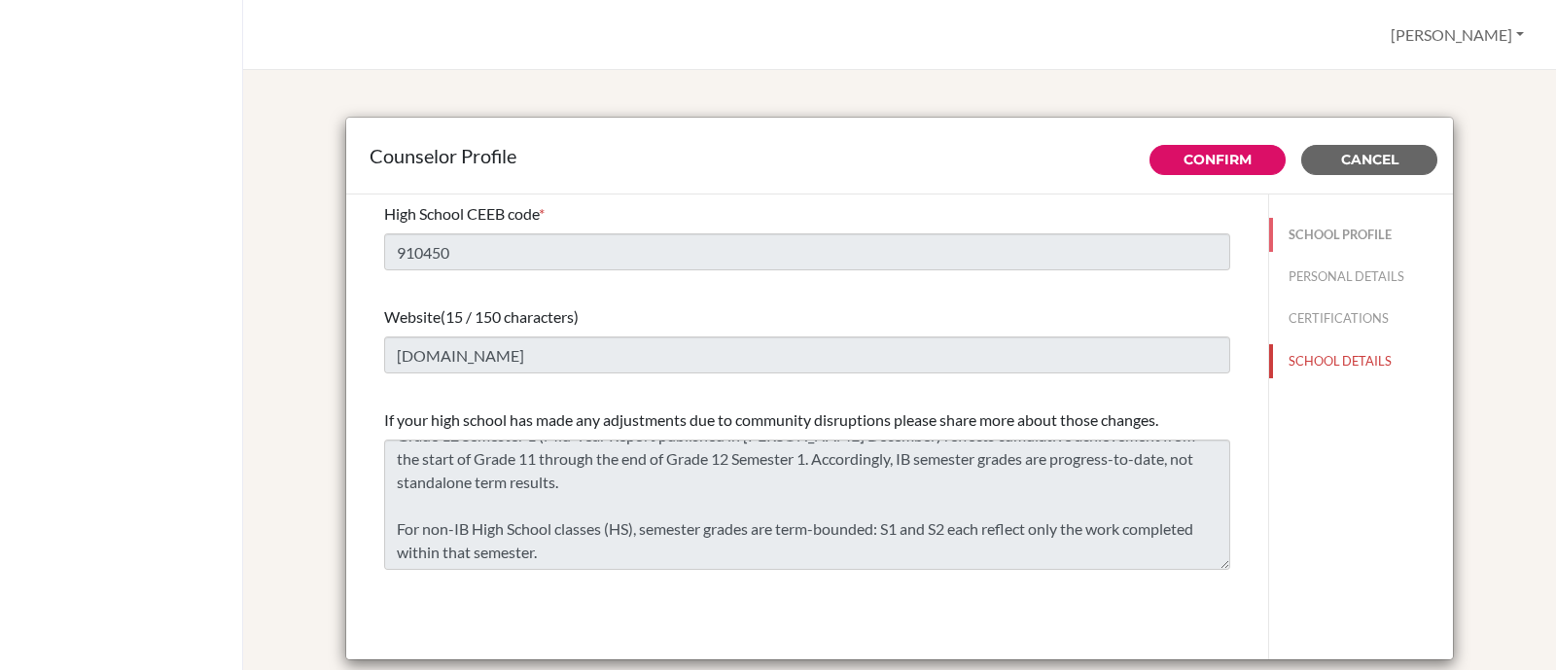
click at [1309, 231] on button "SCHOOL PROFILE" at bounding box center [1361, 235] width 184 height 34
type input "70"
type input "2.0"
select select "0"
select select "354405"
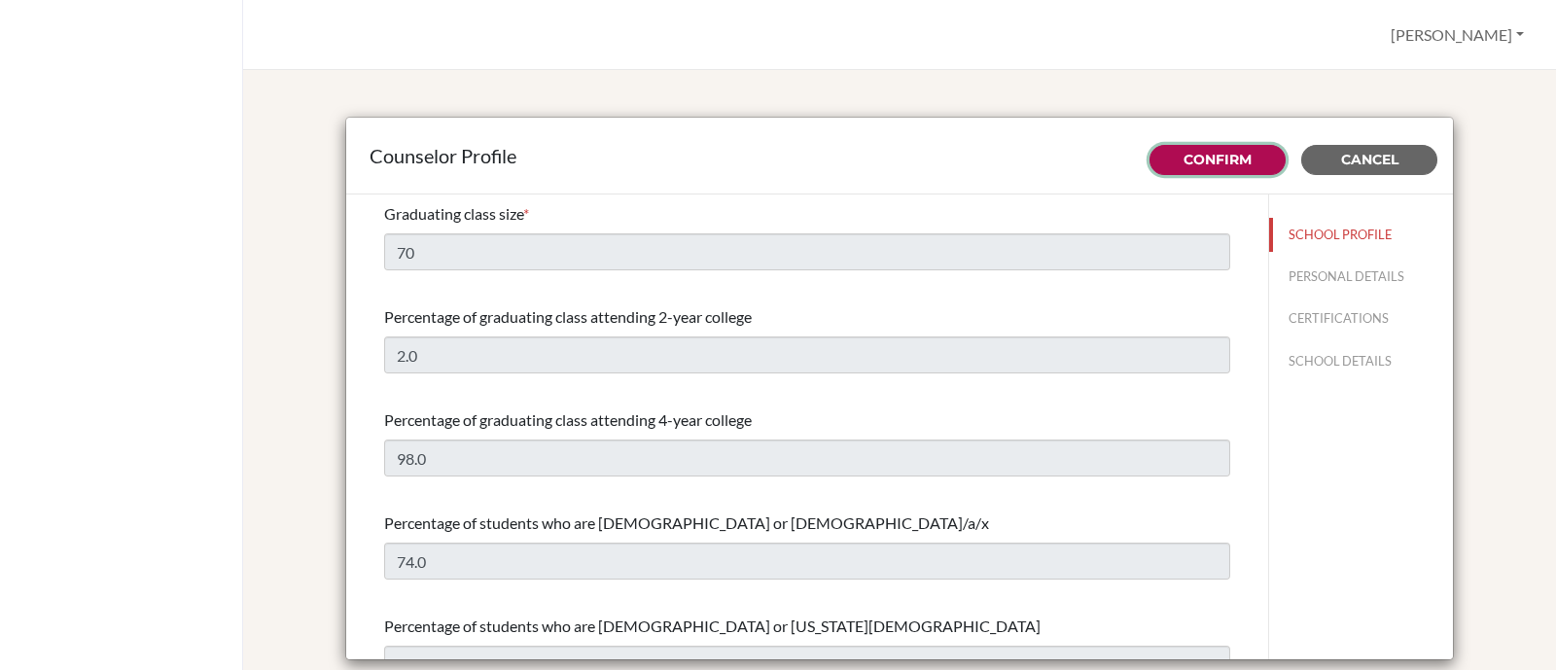
click at [1225, 153] on link "Confirm" at bounding box center [1217, 160] width 68 height 18
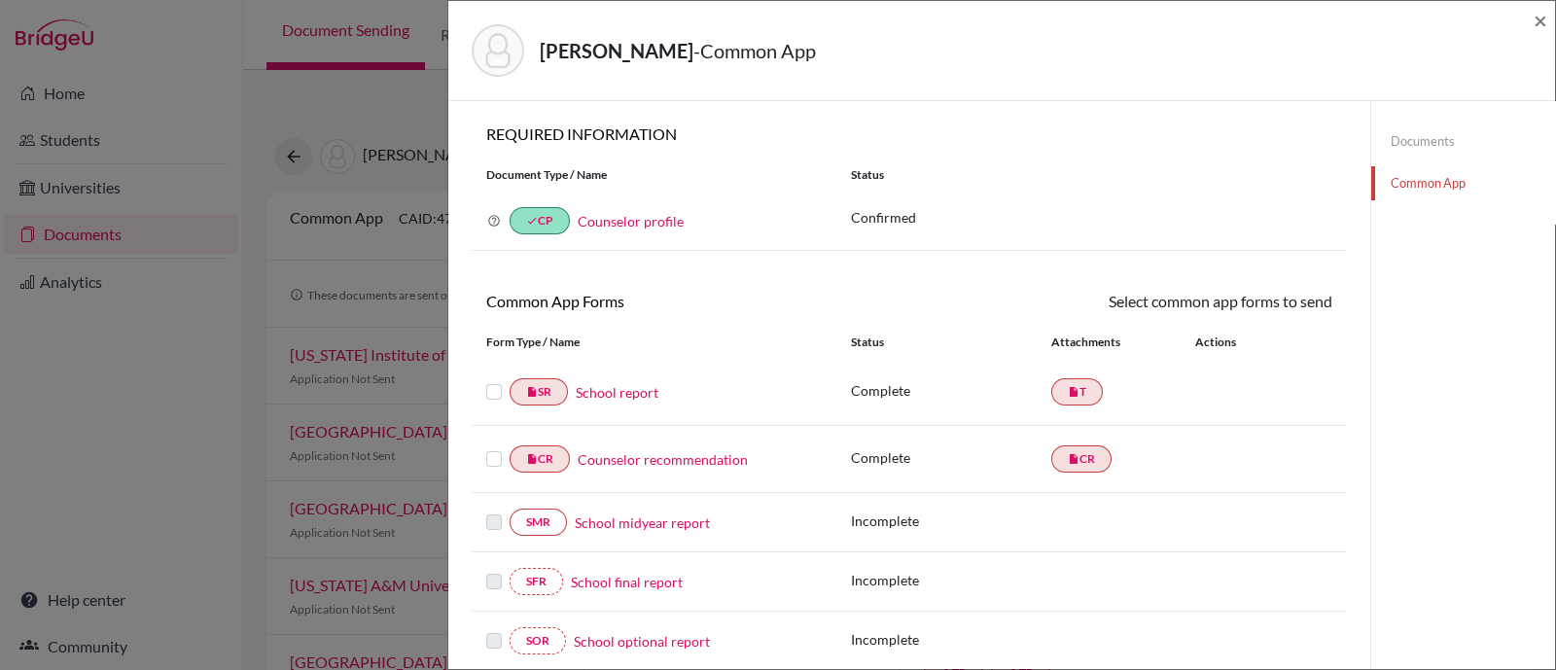
click at [492, 380] on label at bounding box center [494, 380] width 16 height 0
click at [0, 0] on input "checkbox" at bounding box center [0, 0] width 0 height 0
click at [488, 449] on label at bounding box center [494, 449] width 16 height 0
click at [0, 0] on input "checkbox" at bounding box center [0, 0] width 0 height 0
click at [1268, 306] on icon at bounding box center [1275, 304] width 15 height 15
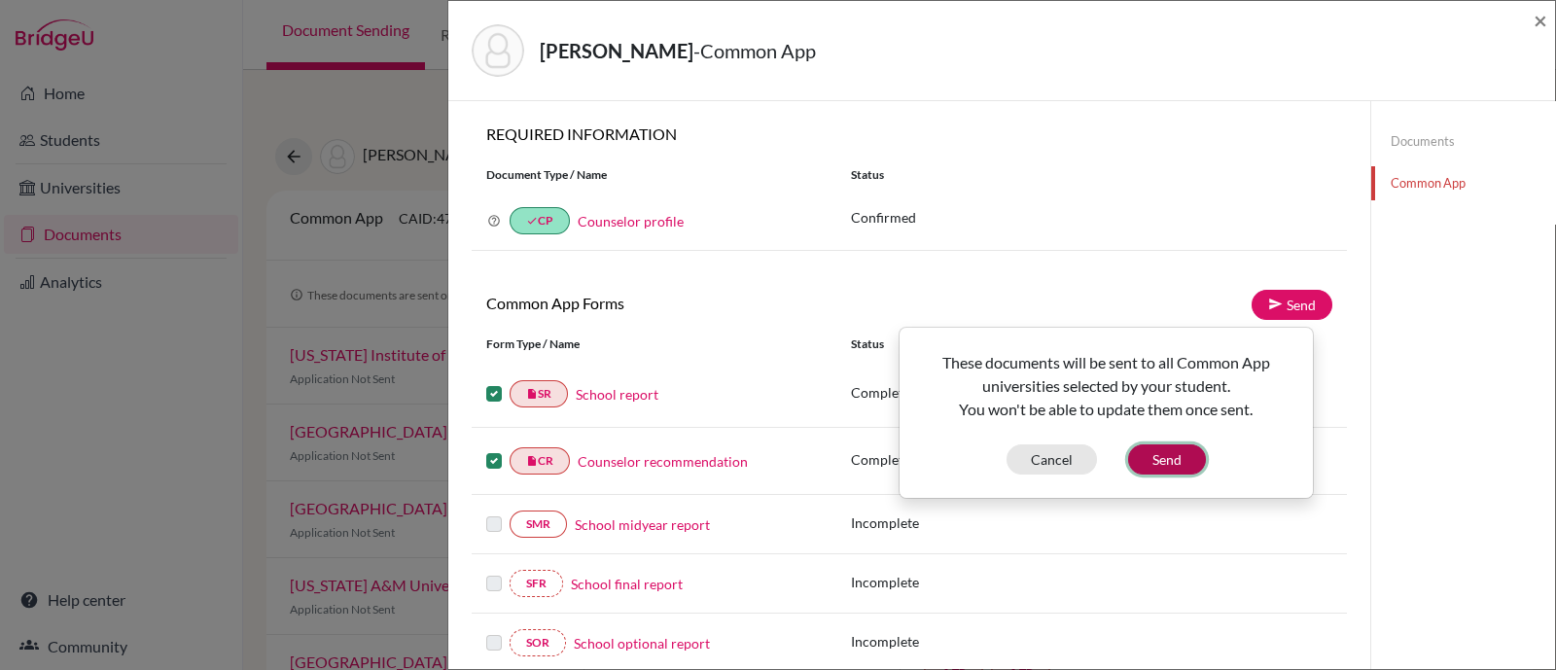
click at [1155, 467] on button "Send" at bounding box center [1167, 459] width 78 height 30
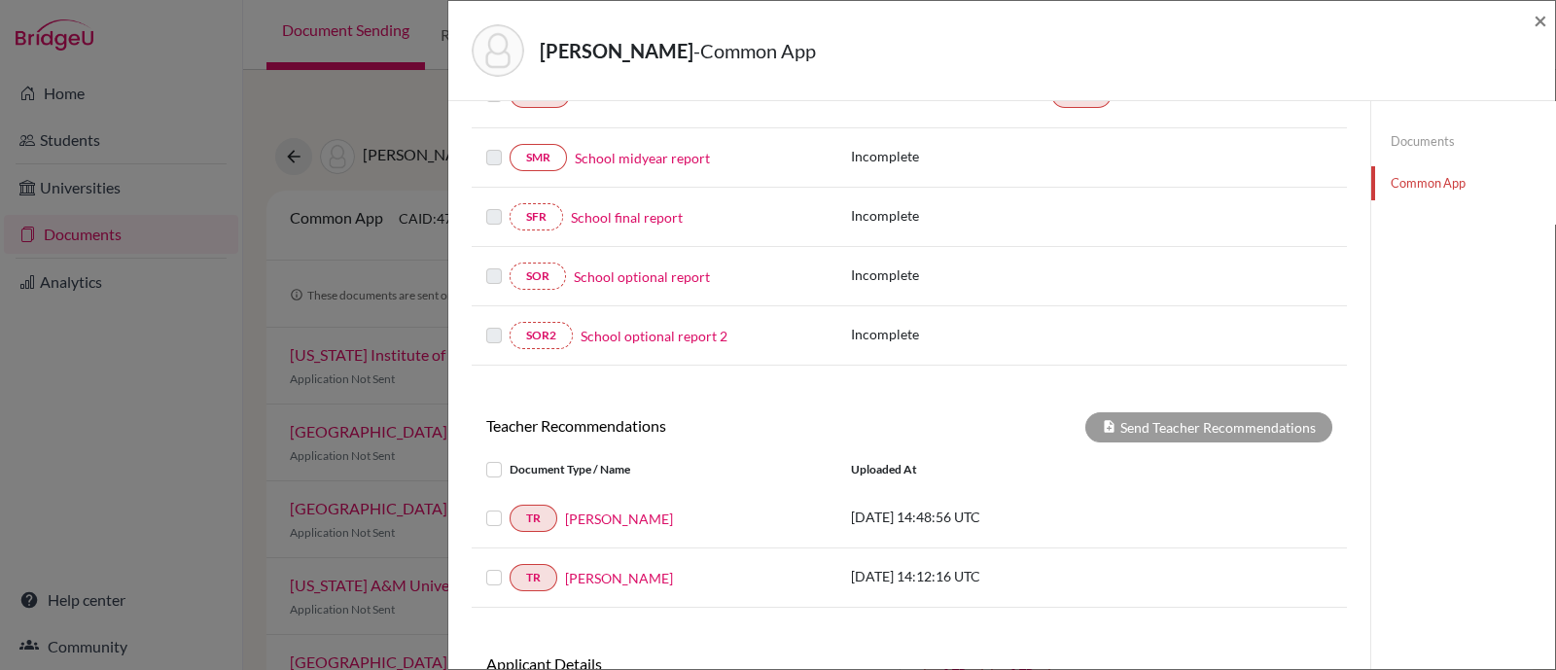
scroll to position [485, 0]
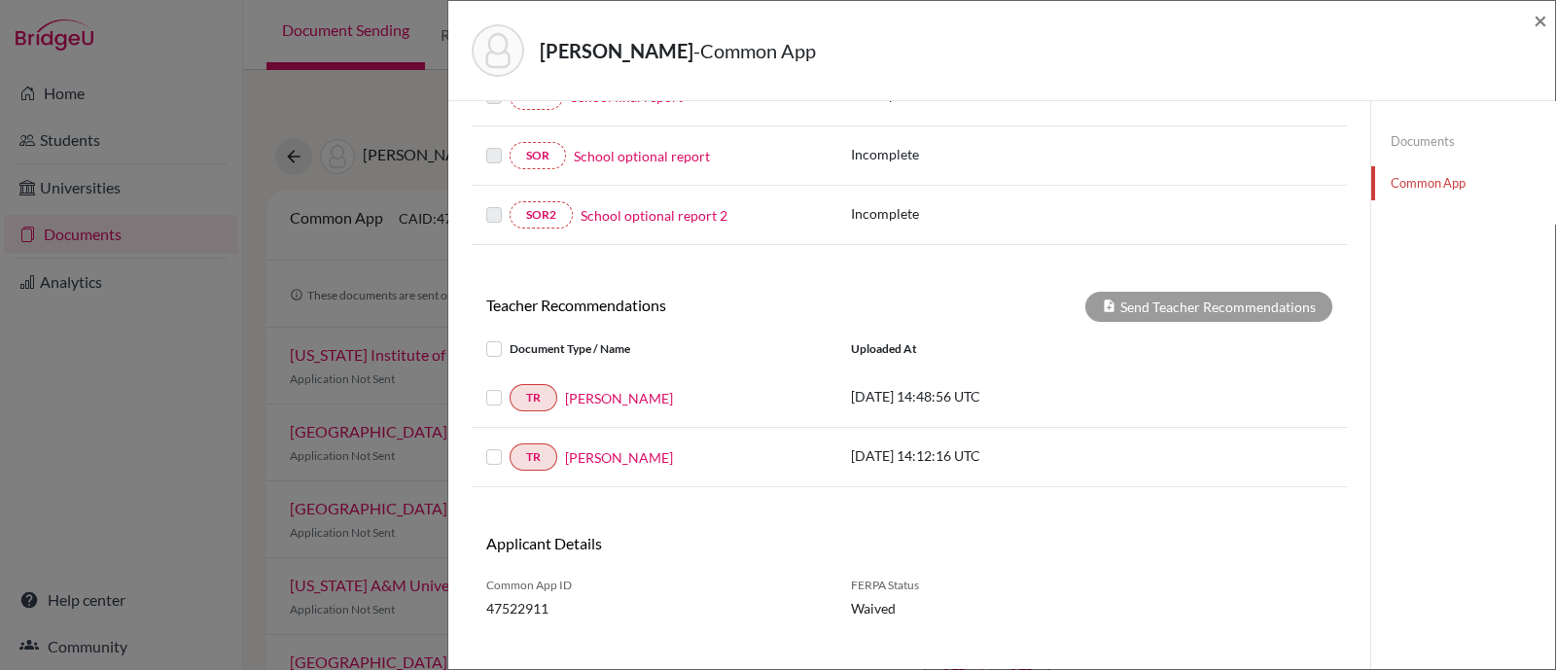
click at [509, 386] on label at bounding box center [509, 386] width 0 height 0
click at [0, 0] on input "checkbox" at bounding box center [0, 0] width 0 height 0
click at [509, 445] on label at bounding box center [509, 445] width 0 height 0
click at [0, 0] on input "checkbox" at bounding box center [0, 0] width 0 height 0
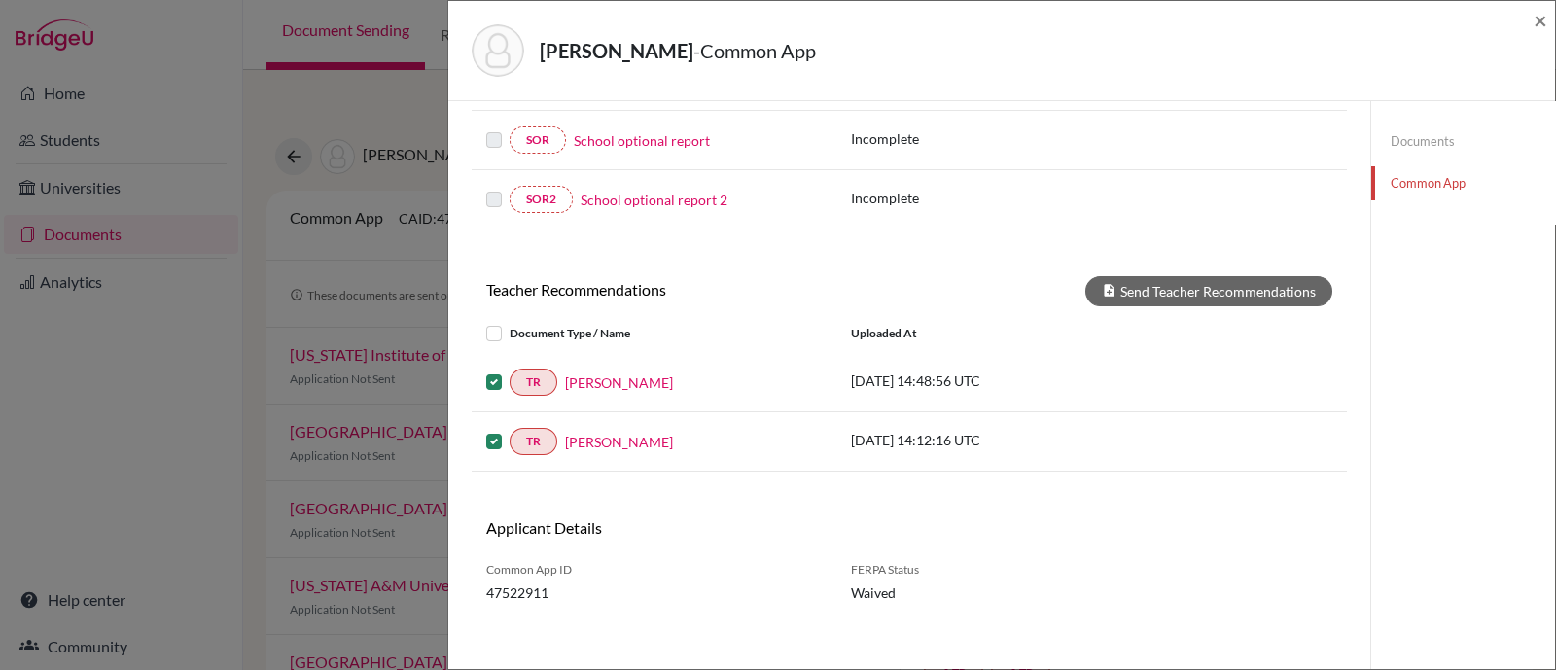
scroll to position [506, 0]
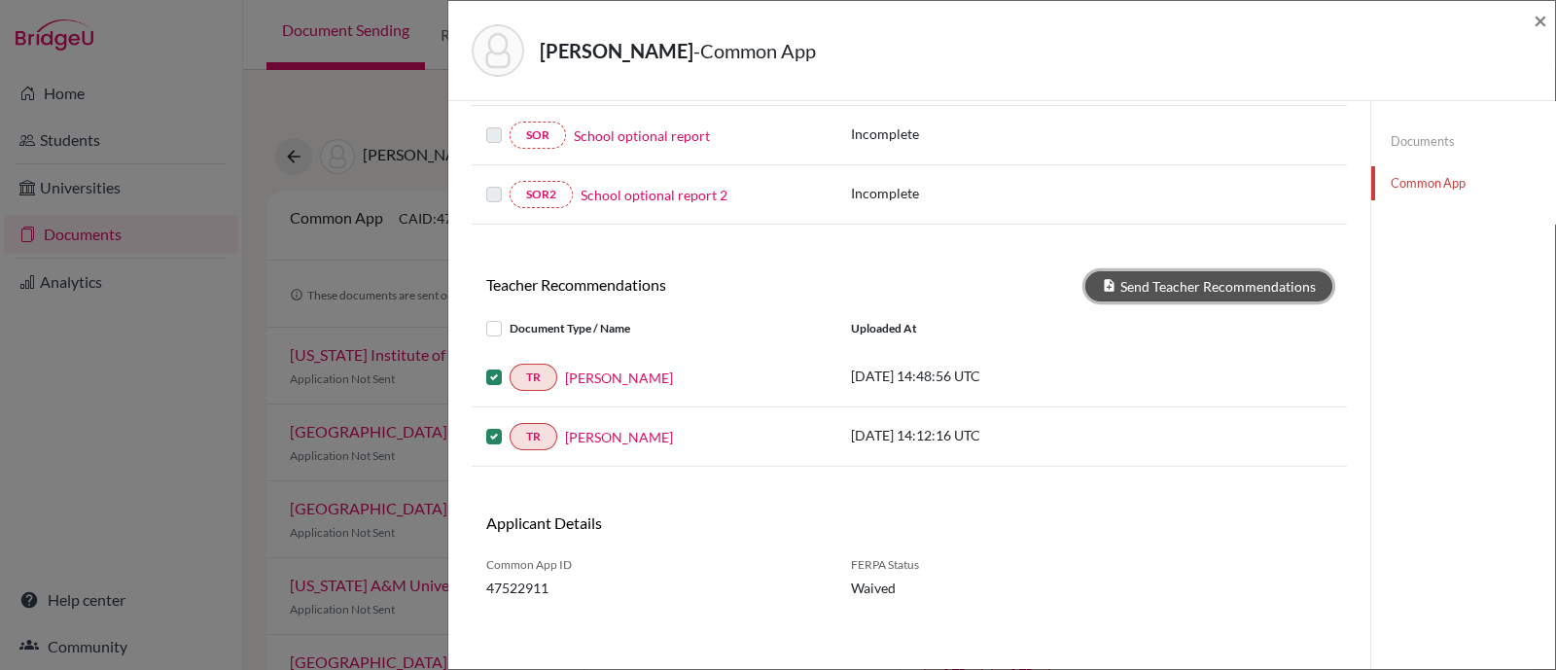
click at [1230, 275] on button "Send Teacher Recommendations" at bounding box center [1208, 286] width 247 height 30
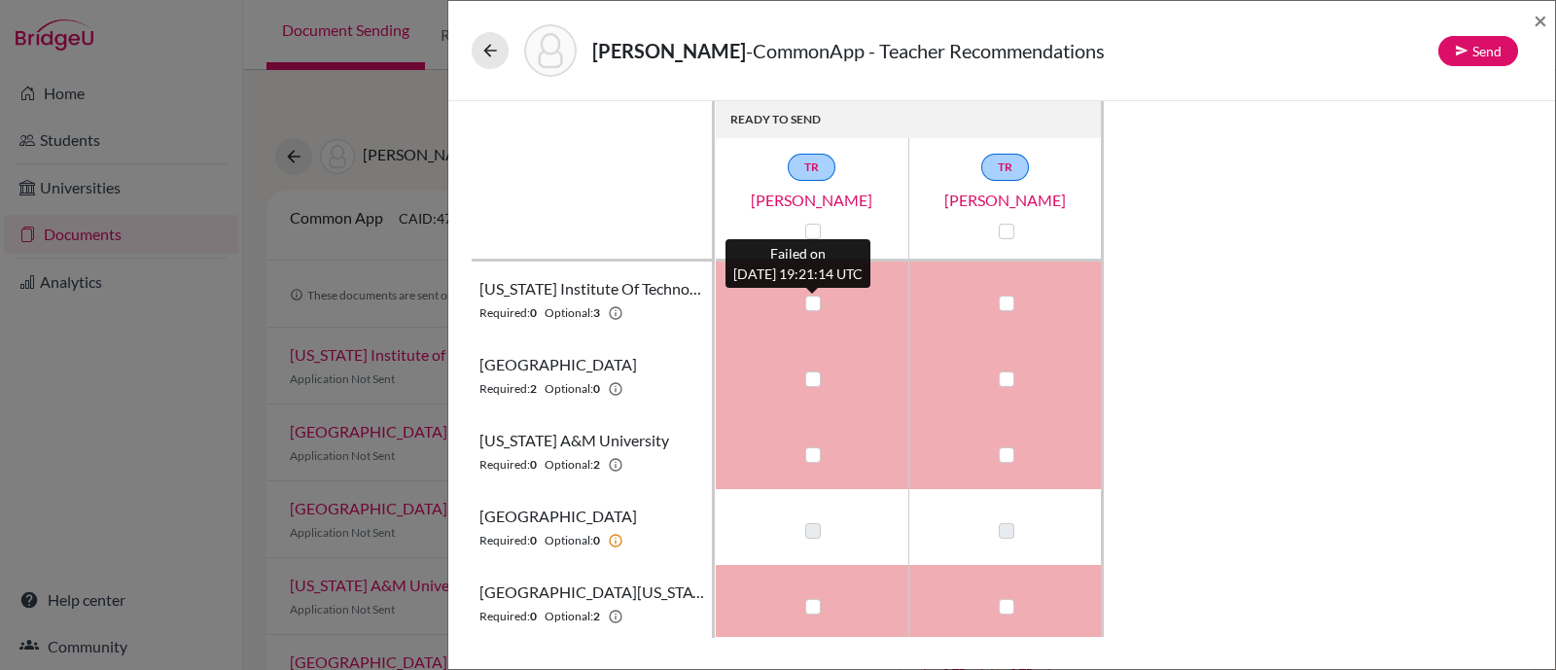
click at [812, 303] on label at bounding box center [813, 304] width 16 height 16
click at [812, 303] on input "checkbox" at bounding box center [808, 301] width 16 height 19
checkbox input "true"
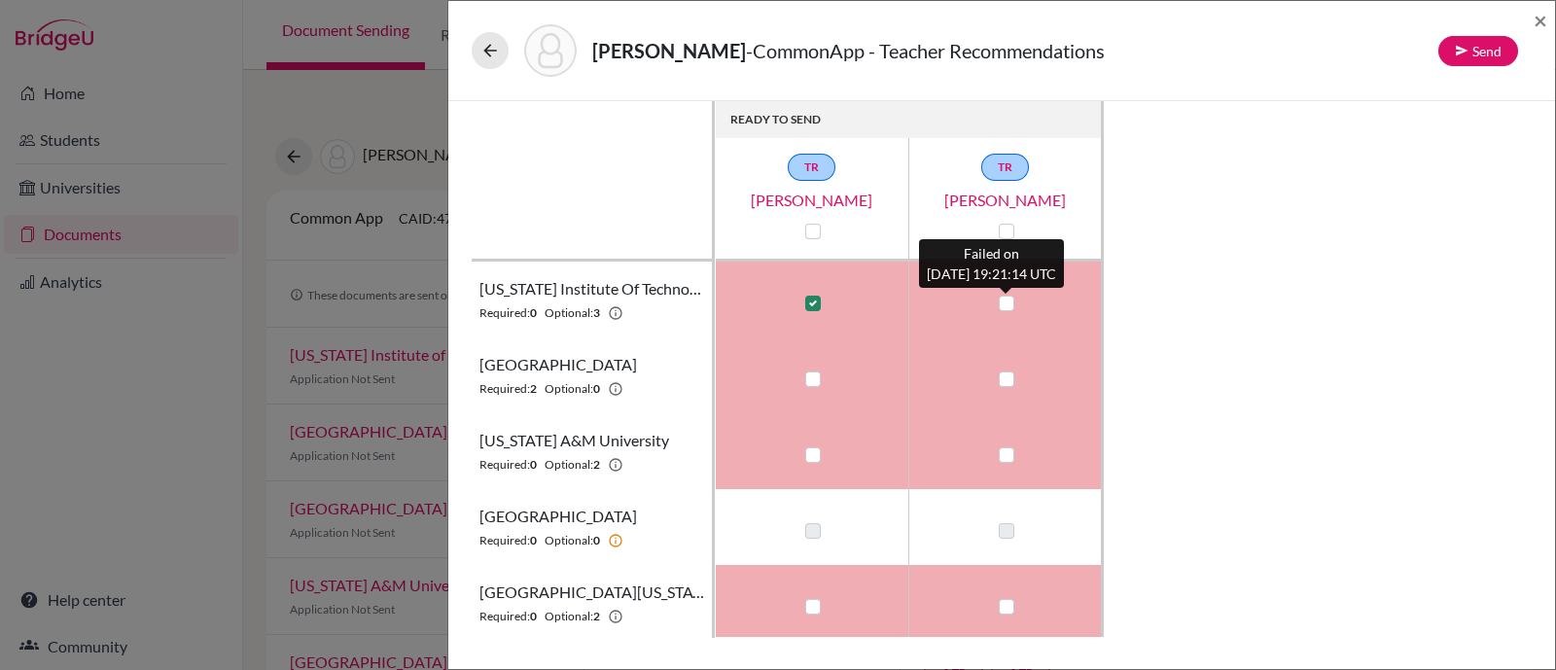
click at [1004, 299] on label at bounding box center [1007, 304] width 16 height 16
click at [1004, 299] on input "checkbox" at bounding box center [1002, 301] width 16 height 19
checkbox input "true"
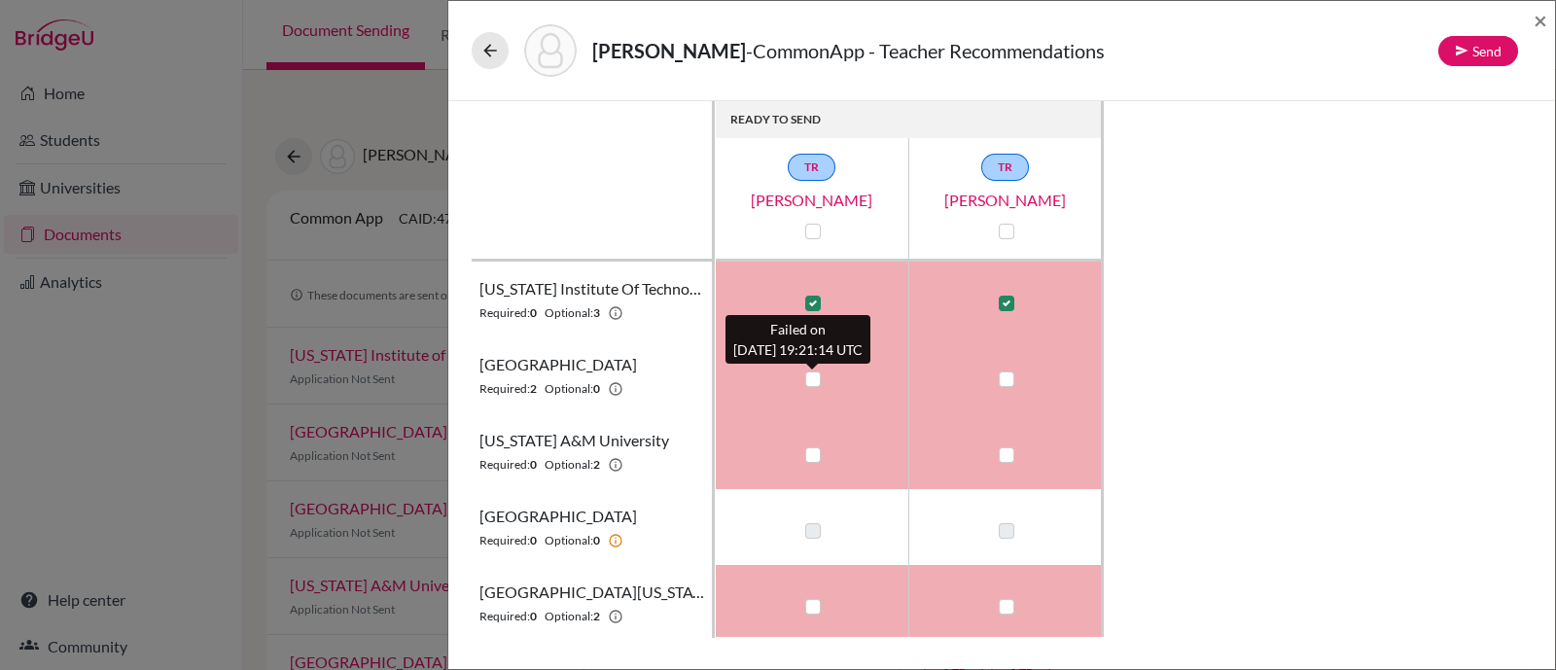
click at [807, 375] on label at bounding box center [813, 379] width 16 height 16
click at [807, 375] on input "checkbox" at bounding box center [808, 377] width 16 height 19
checkbox input "true"
click at [1012, 376] on label at bounding box center [1007, 379] width 16 height 16
click at [1009, 376] on input "checkbox" at bounding box center [1002, 377] width 16 height 19
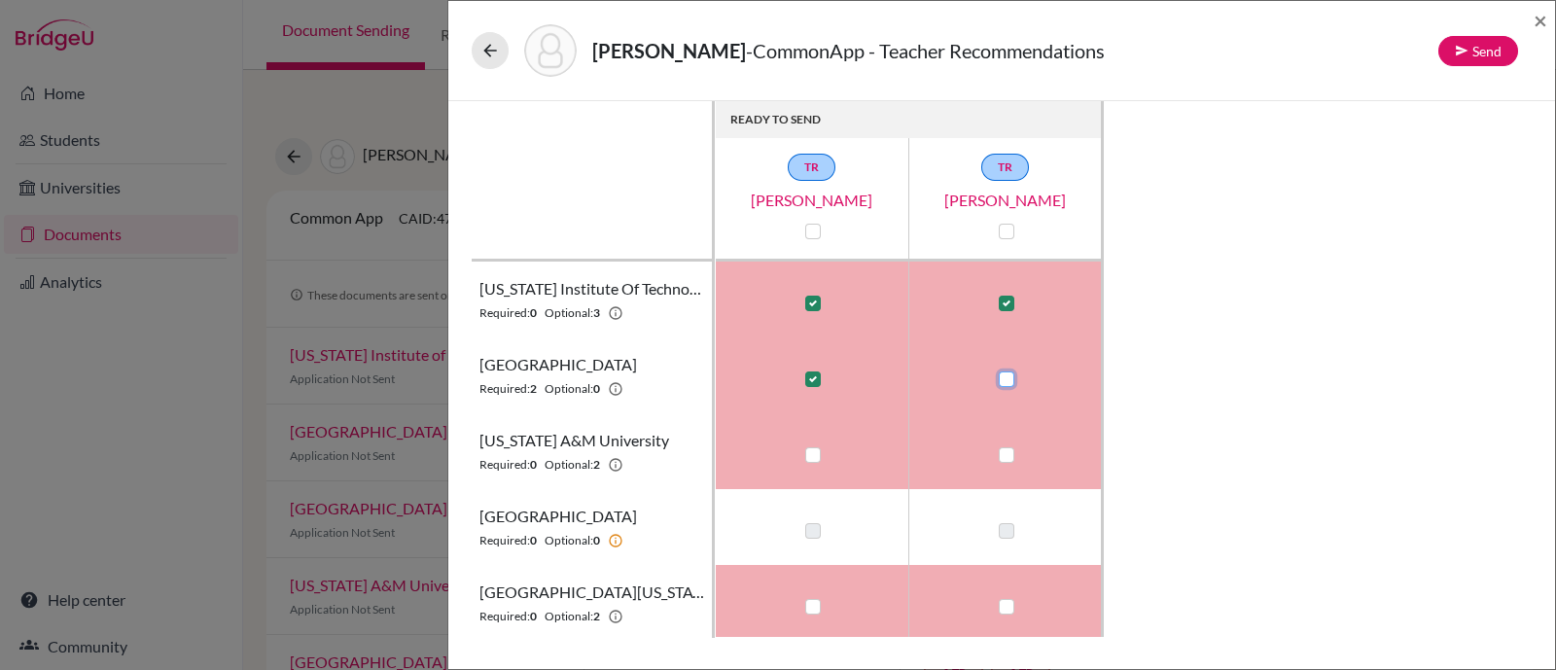
checkbox input "true"
click at [815, 453] on label at bounding box center [813, 455] width 16 height 16
click at [815, 453] on input "checkbox" at bounding box center [808, 452] width 16 height 19
checkbox input "true"
click at [1012, 452] on label at bounding box center [1007, 455] width 16 height 16
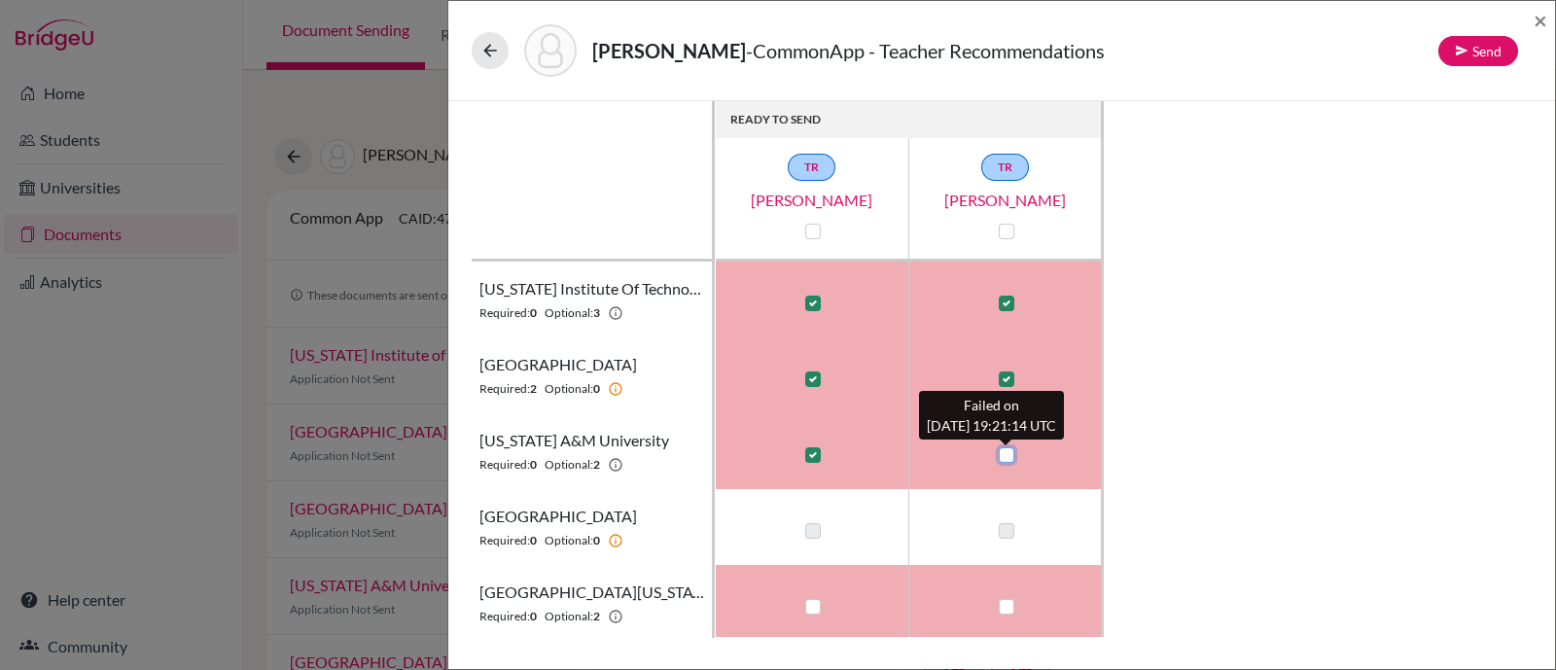
click at [1009, 452] on input "checkbox" at bounding box center [1002, 452] width 16 height 19
checkbox input "true"
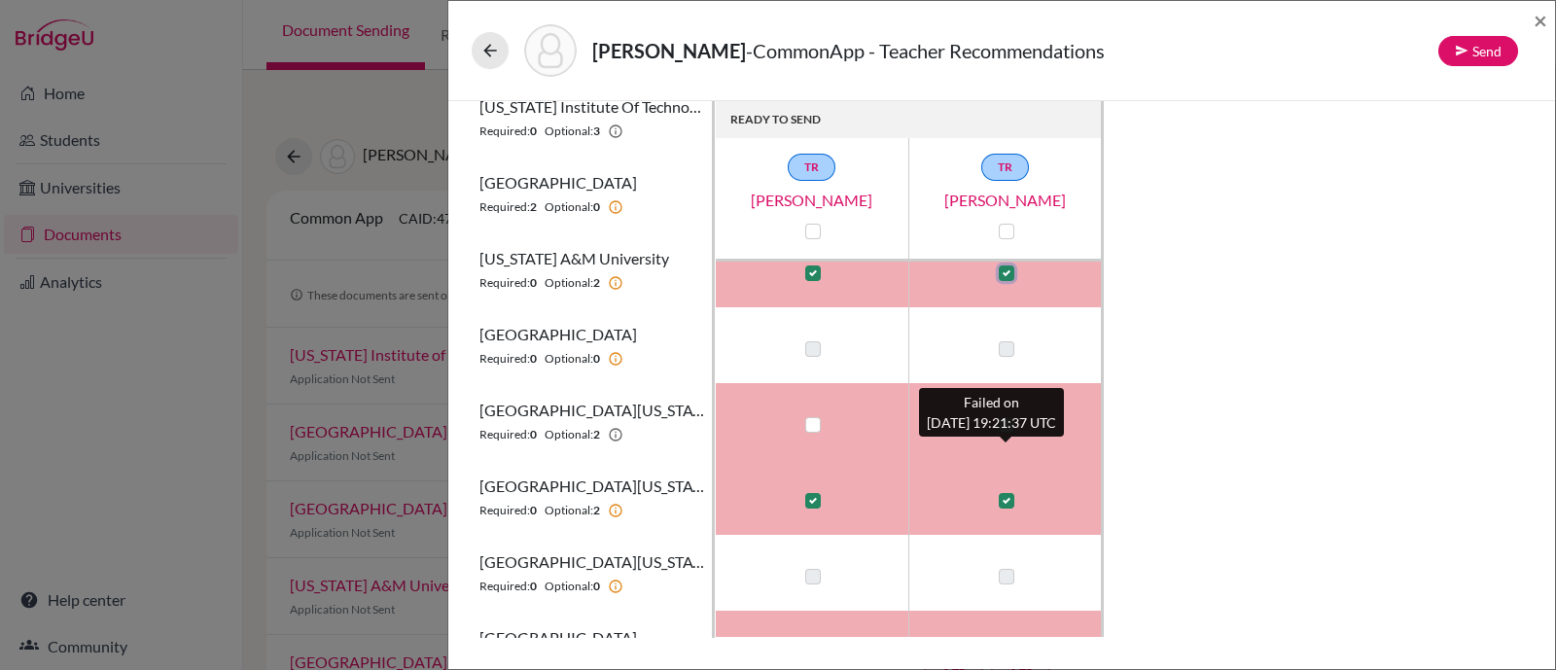
scroll to position [229, 0]
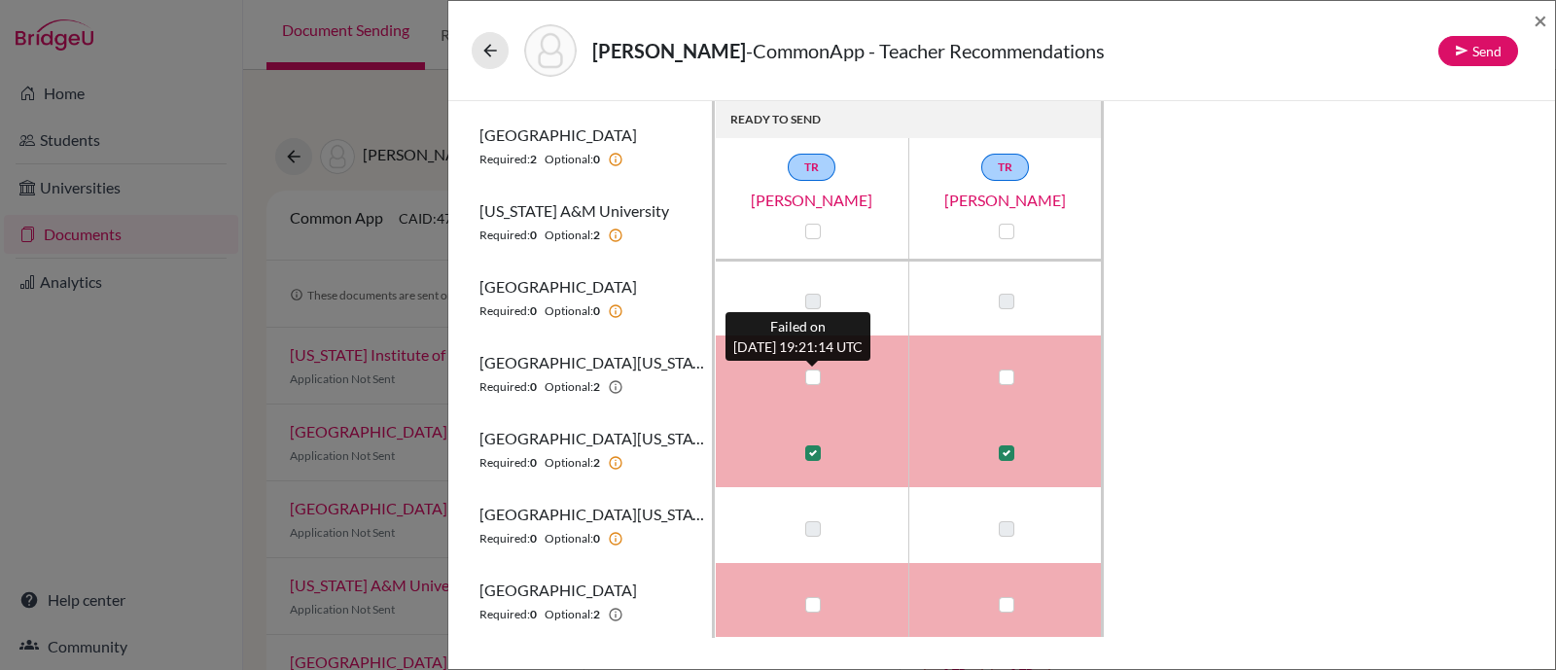
click at [809, 373] on label at bounding box center [813, 377] width 16 height 16
click at [809, 373] on input "checkbox" at bounding box center [808, 375] width 16 height 19
checkbox input "true"
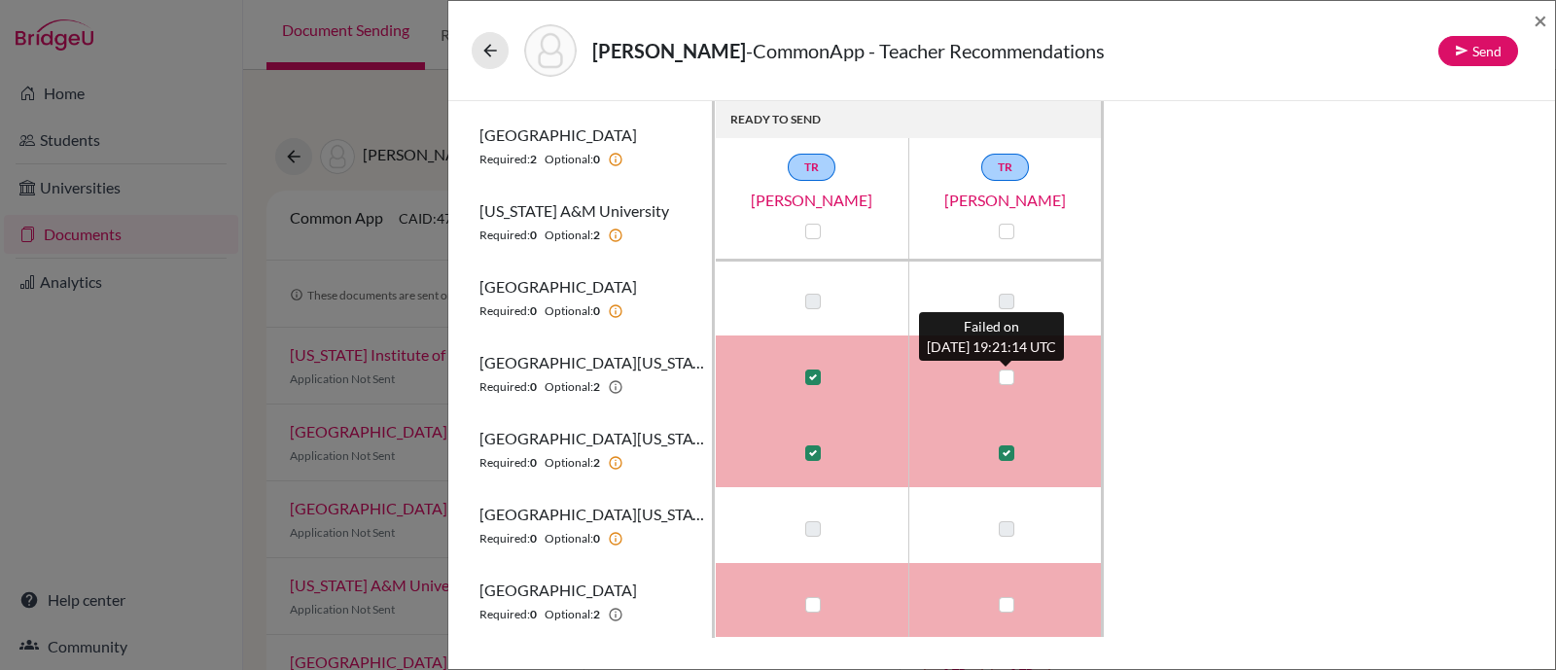
click at [1007, 375] on label at bounding box center [1007, 377] width 16 height 16
click at [1007, 375] on input "checkbox" at bounding box center [1002, 375] width 16 height 19
click at [1006, 378] on label at bounding box center [1007, 377] width 16 height 16
click at [1006, 378] on input "checkbox" at bounding box center [1002, 375] width 16 height 19
checkbox input "false"
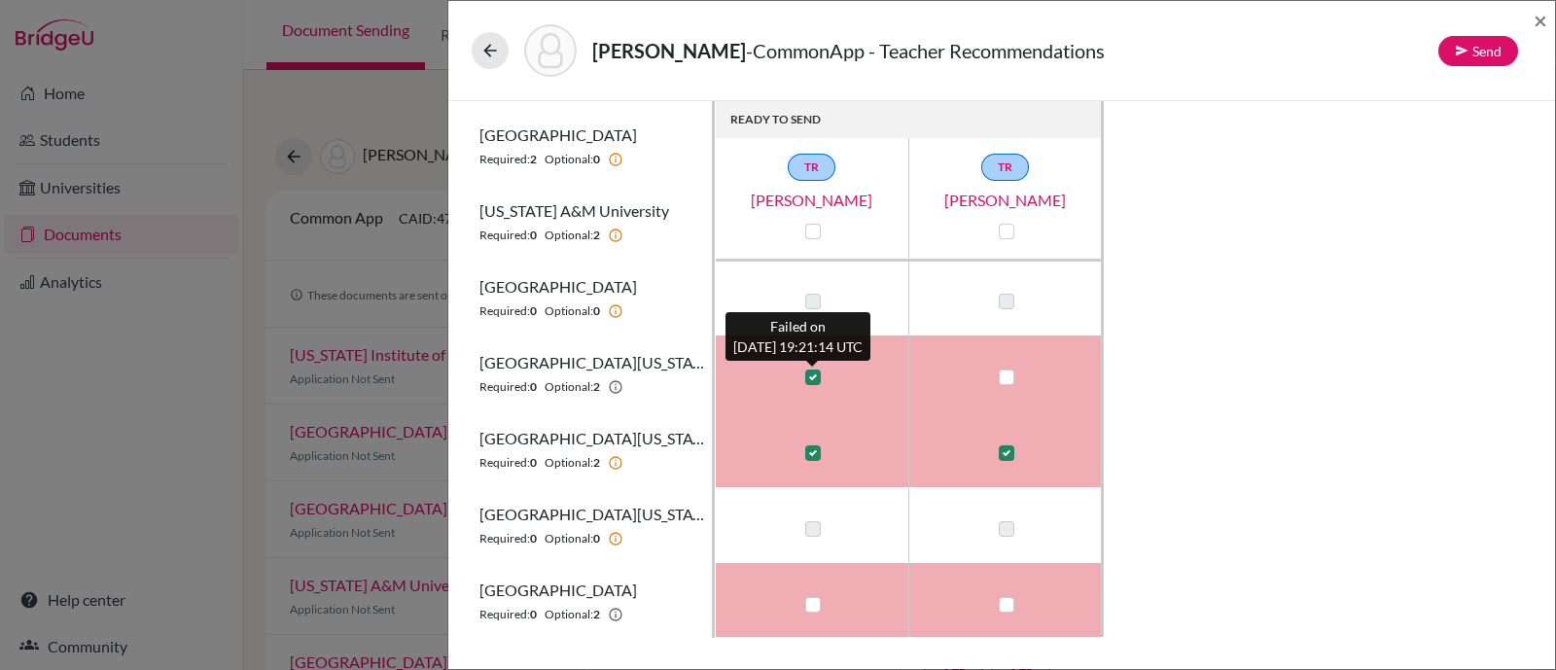
click at [809, 373] on label at bounding box center [813, 377] width 16 height 16
click at [809, 373] on input "checkbox" at bounding box center [808, 375] width 16 height 19
checkbox input "false"
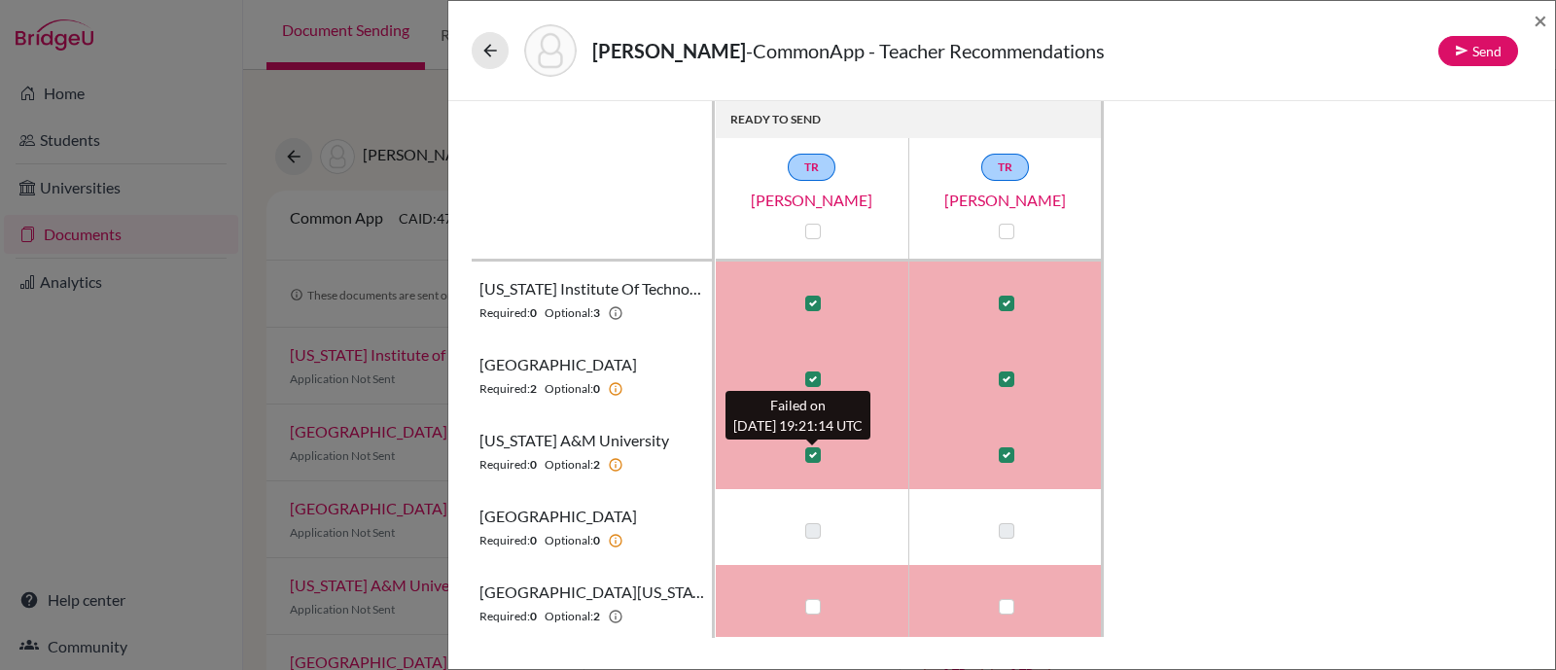
click at [814, 453] on label at bounding box center [813, 455] width 16 height 16
click at [814, 453] on input "checkbox" at bounding box center [808, 452] width 16 height 19
checkbox input "false"
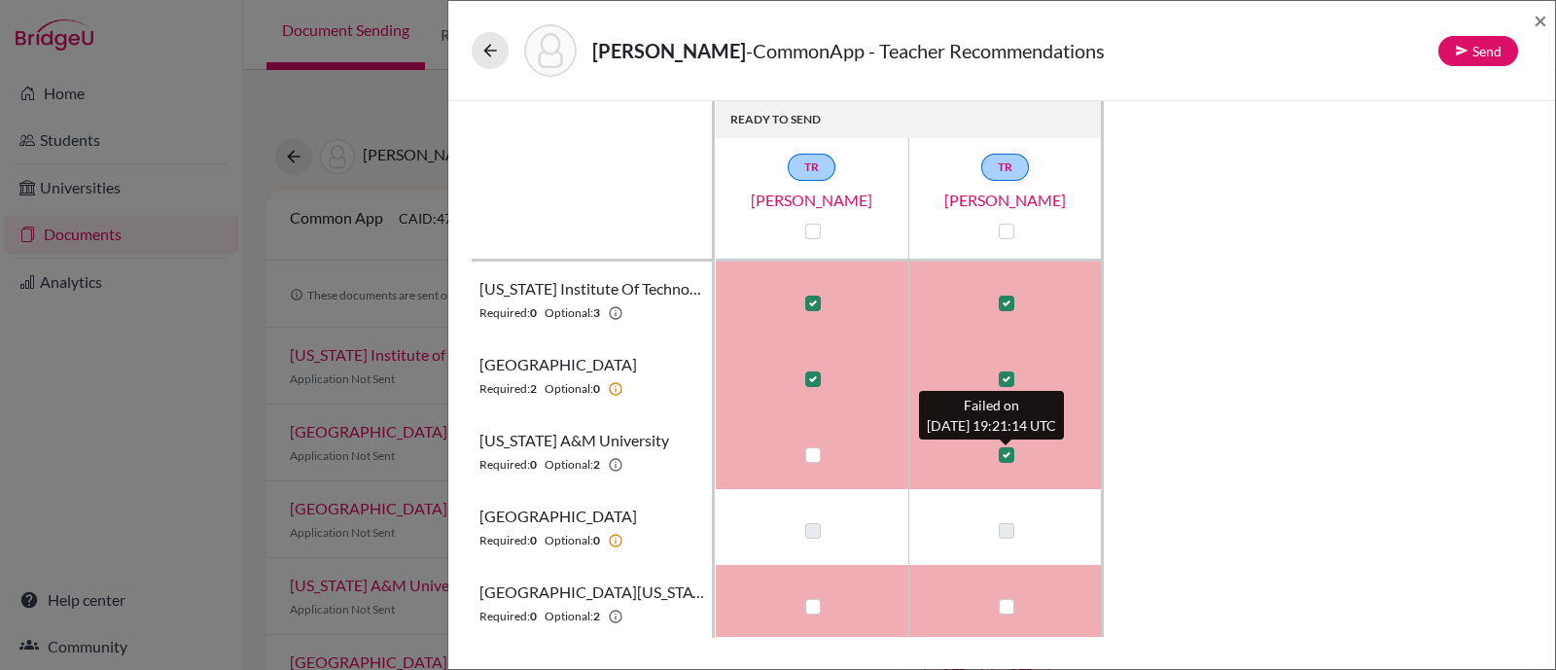
click at [1007, 449] on label at bounding box center [1007, 455] width 16 height 16
click at [1007, 449] on input "checkbox" at bounding box center [1002, 452] width 16 height 19
checkbox input "false"
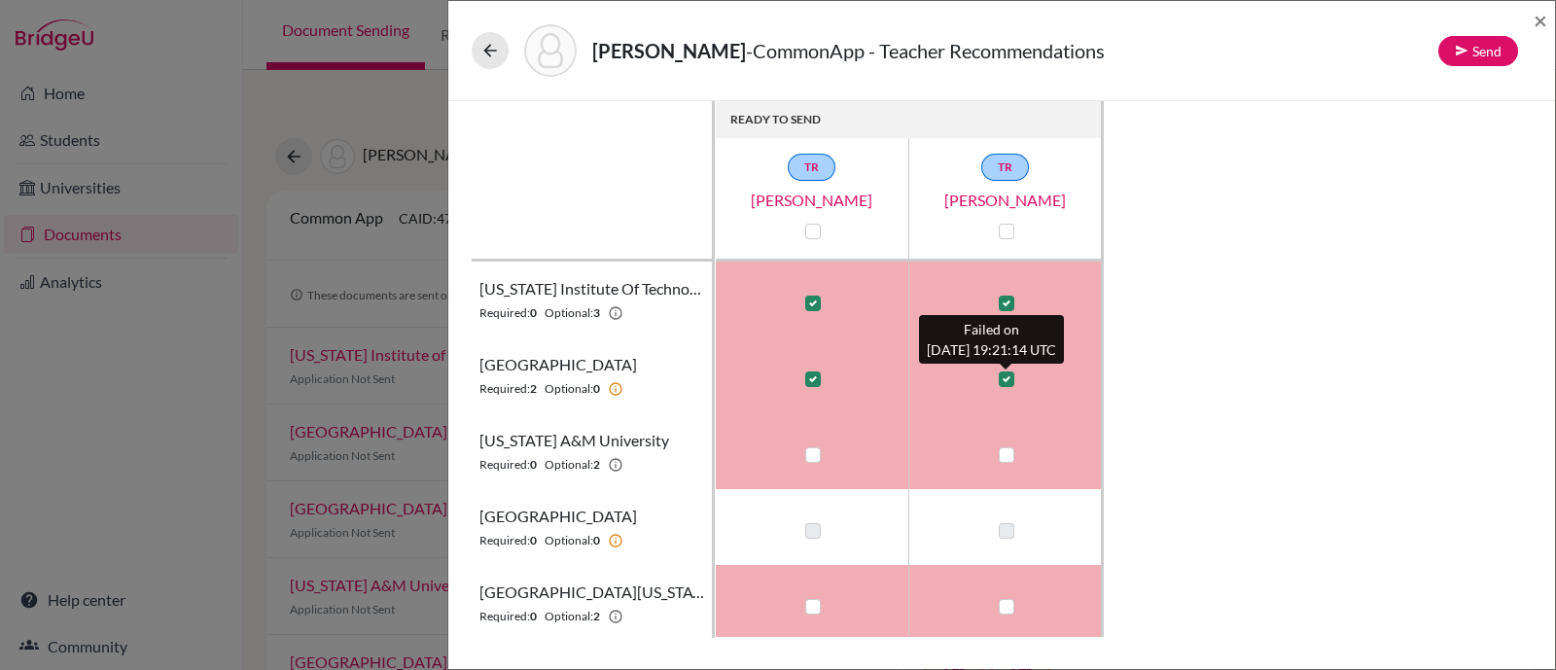
click at [1004, 380] on label at bounding box center [1007, 379] width 16 height 16
click at [1004, 380] on input "checkbox" at bounding box center [1002, 377] width 16 height 19
checkbox input "false"
click at [800, 375] on input "checkbox" at bounding box center [808, 377] width 16 height 19
checkbox input "false"
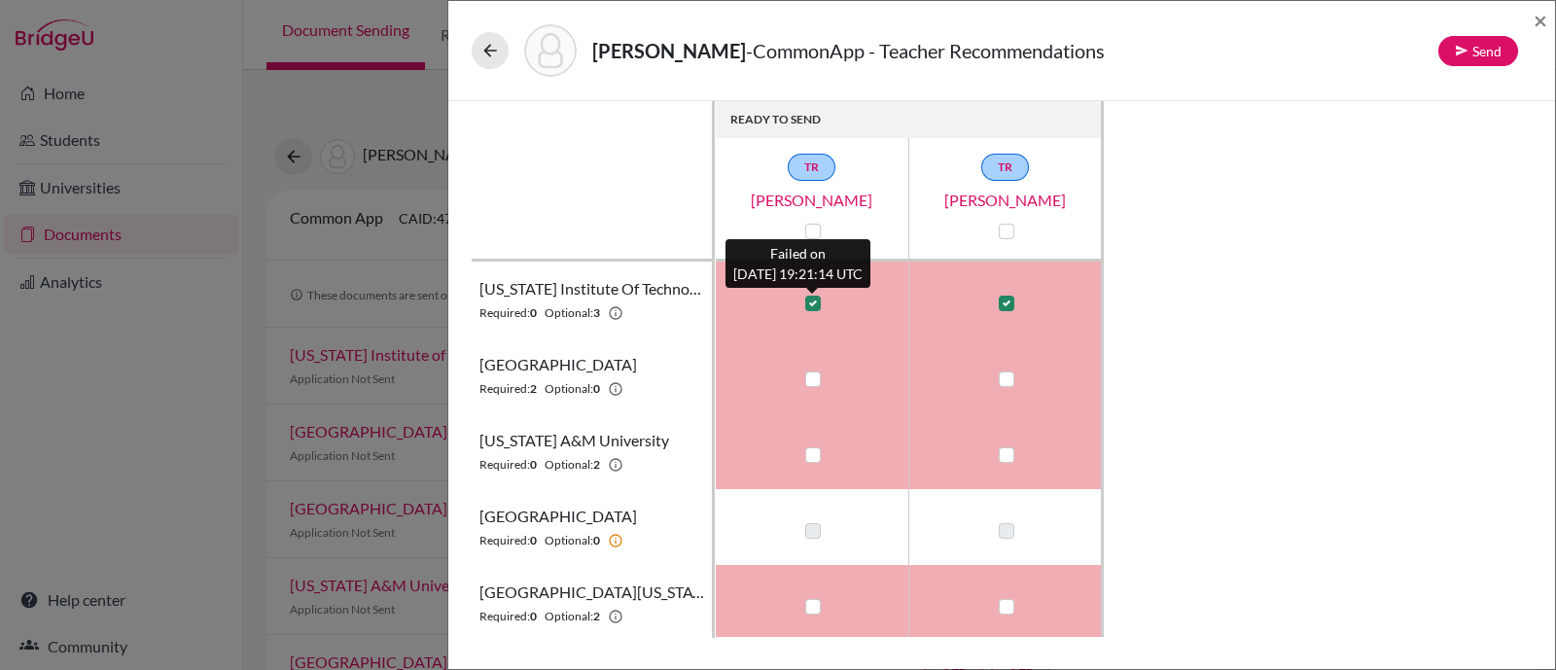
click at [810, 305] on label at bounding box center [813, 304] width 16 height 16
click at [810, 305] on input "checkbox" at bounding box center [808, 301] width 16 height 19
checkbox input "false"
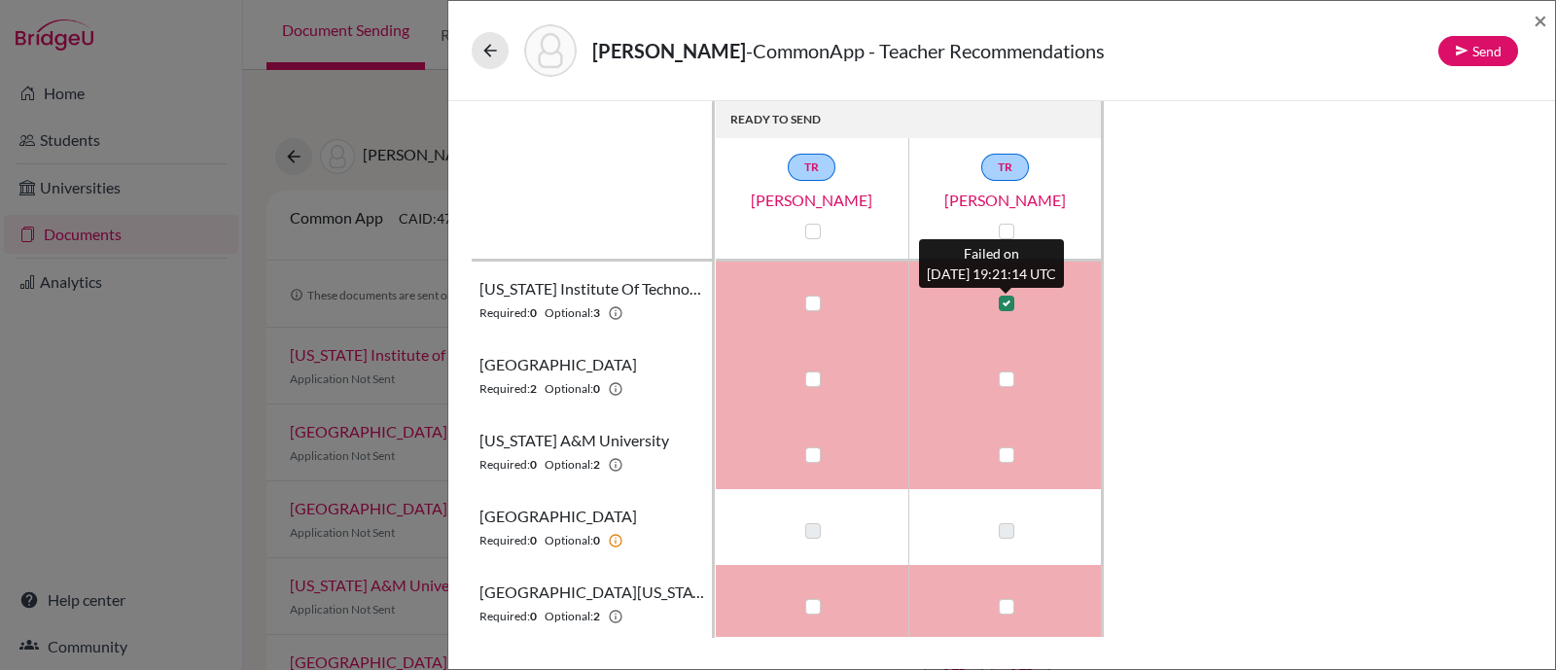
click at [1005, 300] on label at bounding box center [1007, 304] width 16 height 16
click at [1005, 300] on input "checkbox" at bounding box center [1002, 301] width 16 height 19
checkbox input "false"
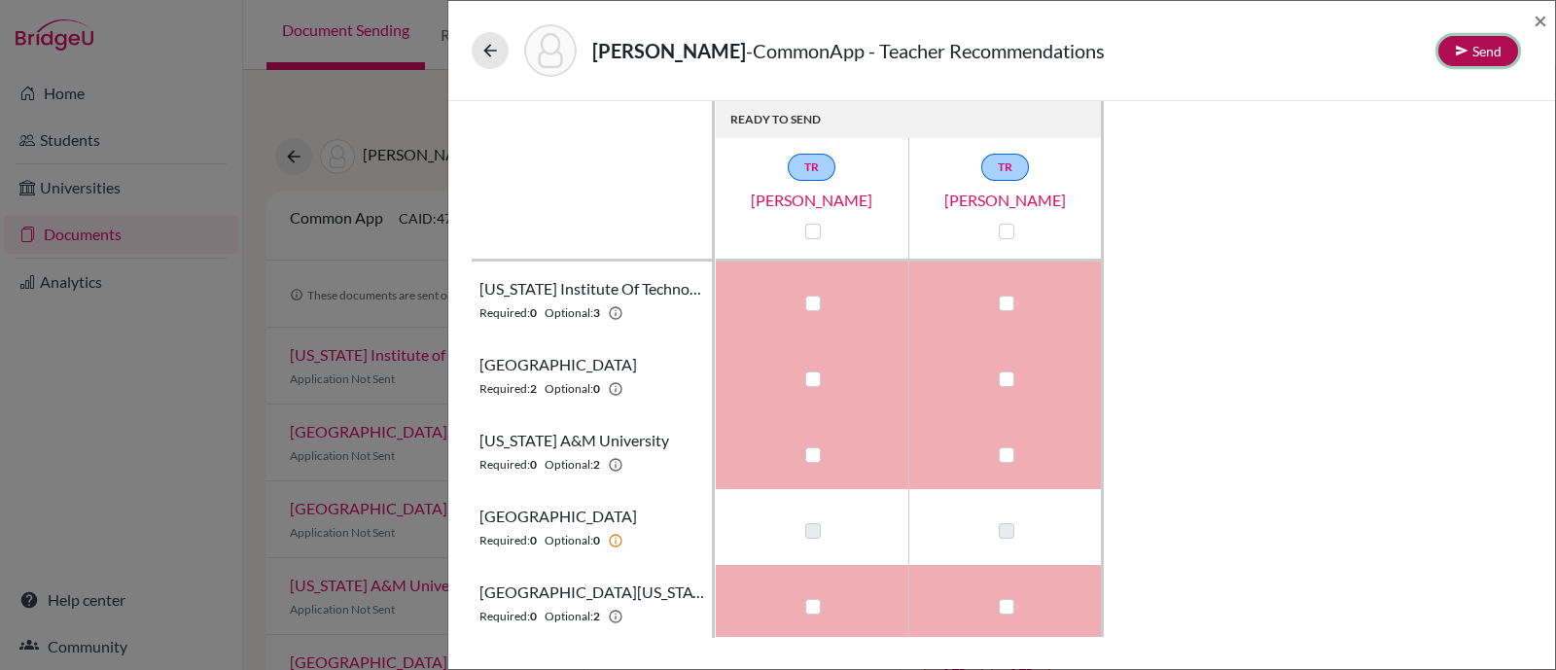
click at [1486, 61] on button "Send" at bounding box center [1478, 51] width 80 height 30
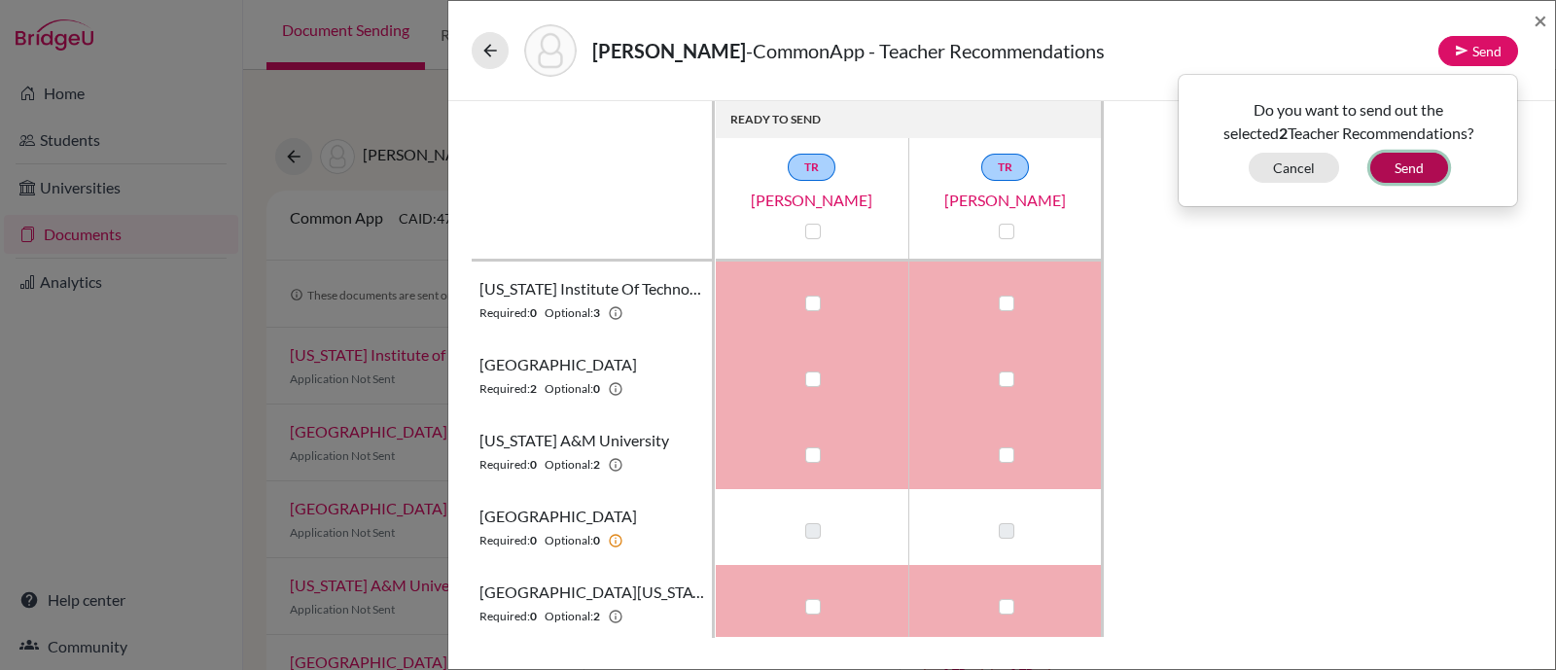
click at [1434, 169] on button "Send" at bounding box center [1409, 168] width 78 height 30
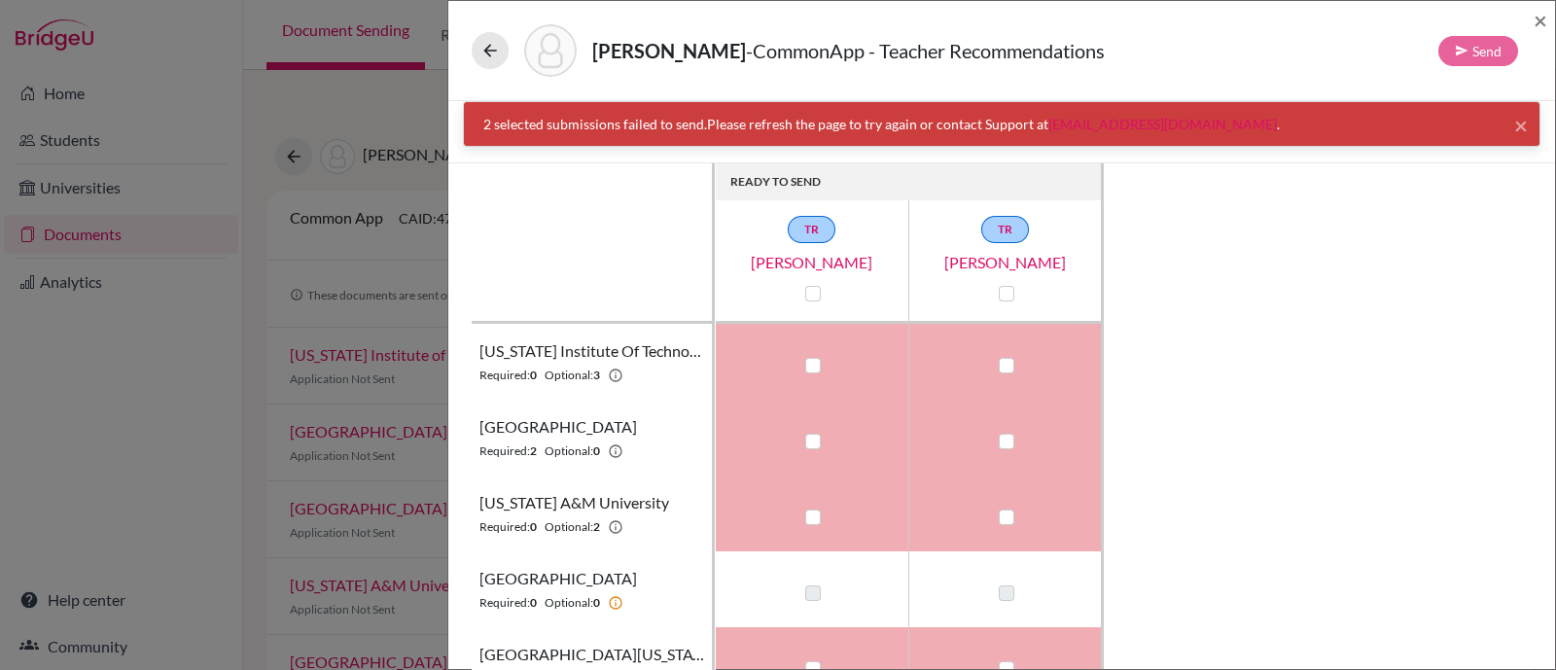
click at [1448, 217] on div "READY TO SEND TR Telecio Neto TR Igor Moreira Illinois Institute of Technology …" at bounding box center [1002, 431] width 1060 height 536
click at [1543, 21] on span "×" at bounding box center [1540, 20] width 14 height 28
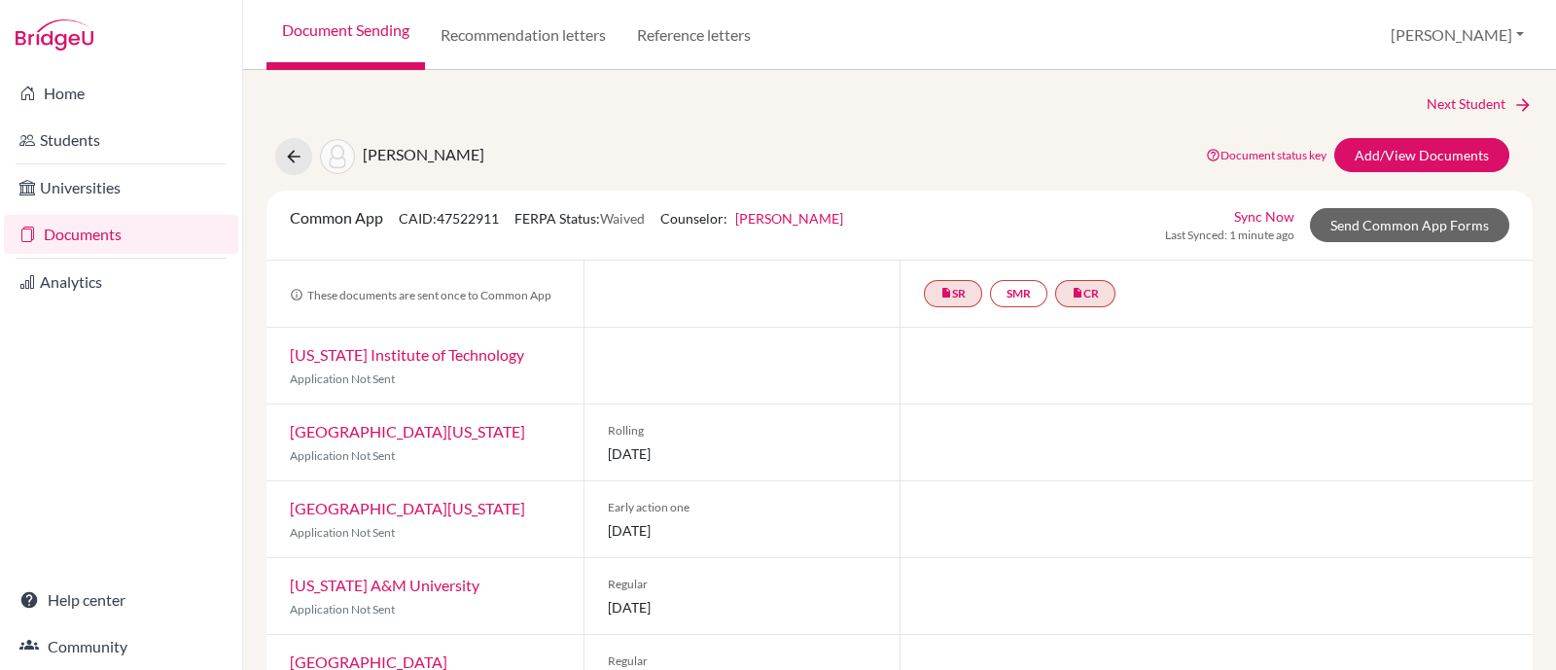
click at [379, 504] on link "University of Texas at Austin" at bounding box center [407, 508] width 235 height 18
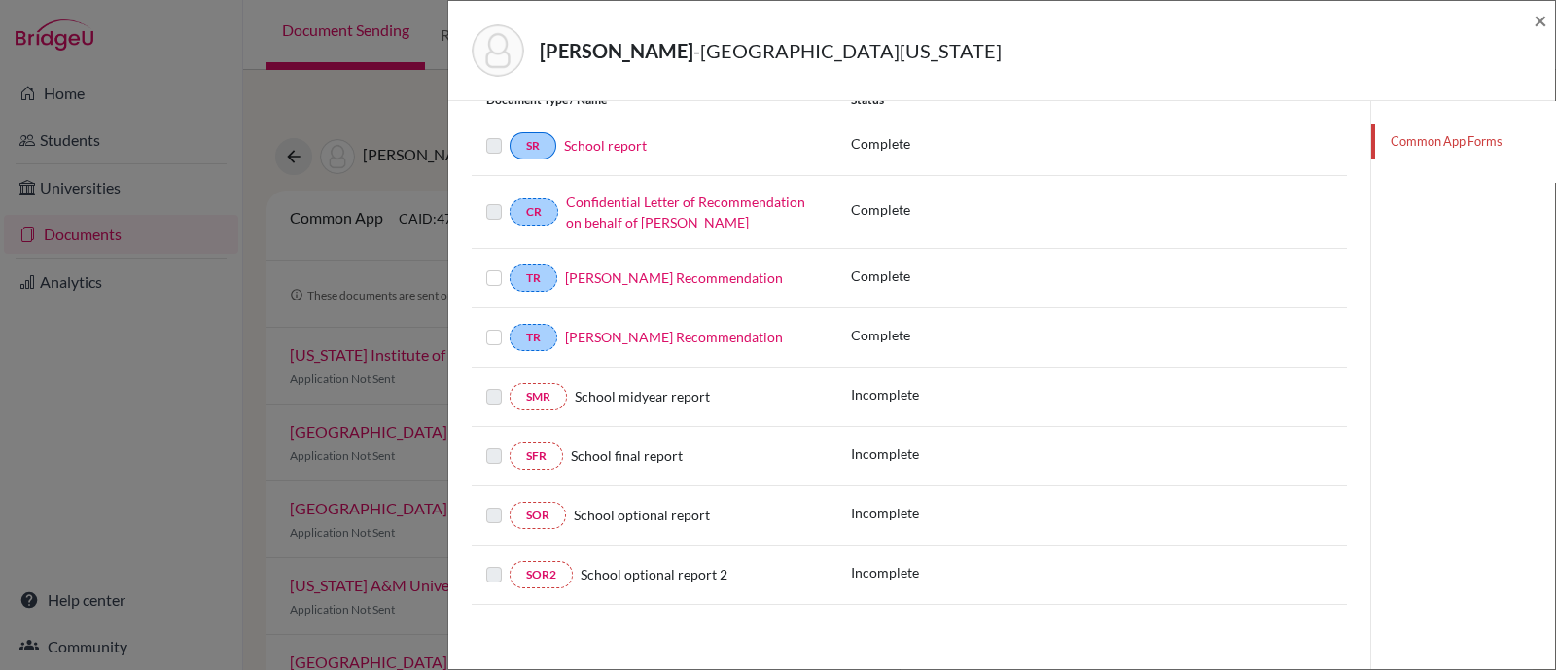
scroll to position [227, 0]
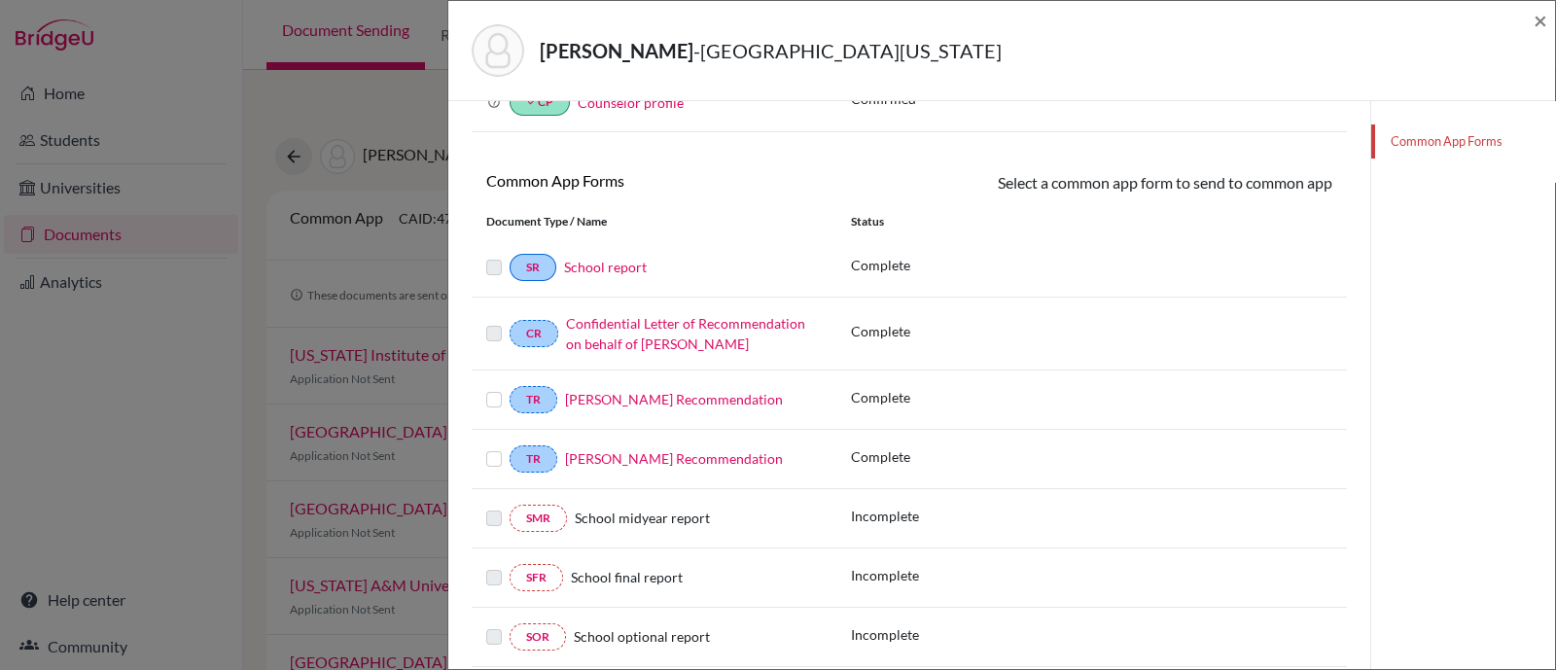
click at [632, 263] on link "School report" at bounding box center [605, 267] width 83 height 17
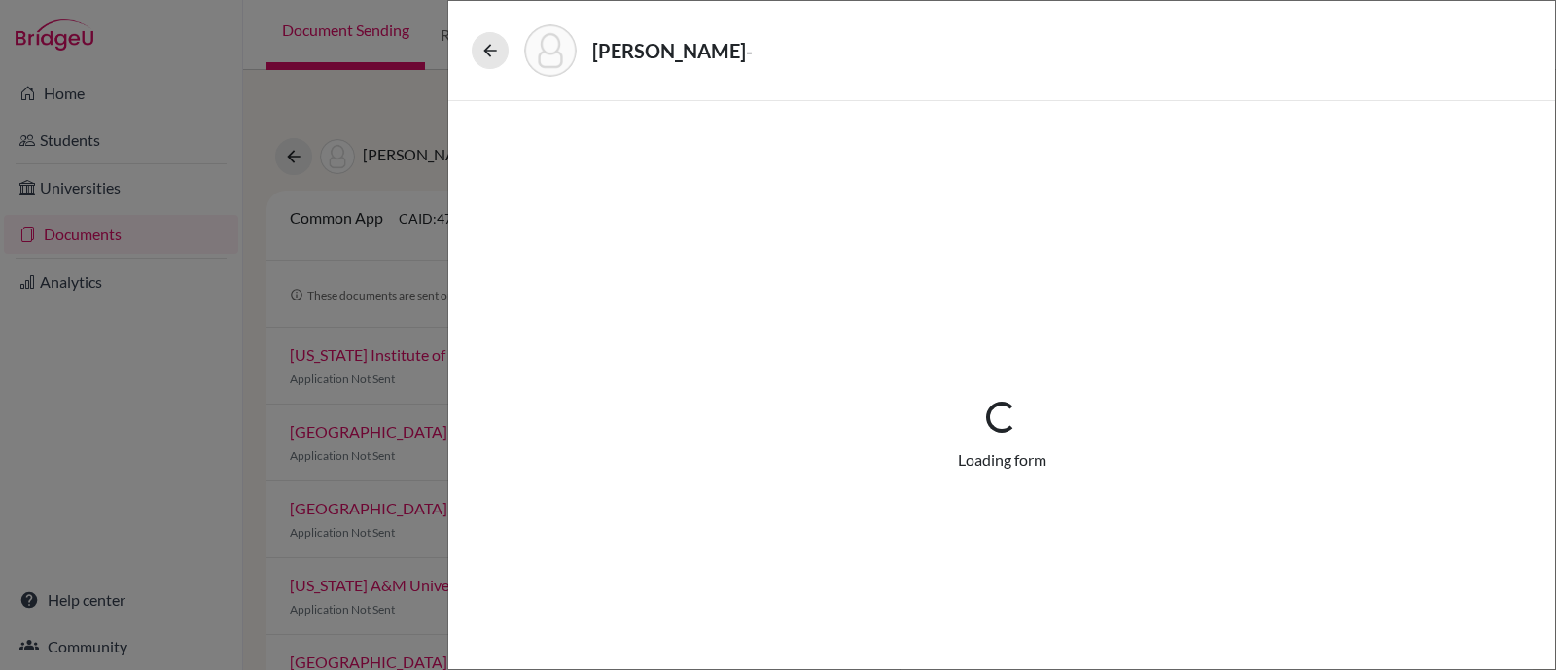
select select "1"
select select "689869"
select select "0"
select select "1"
select select "0"
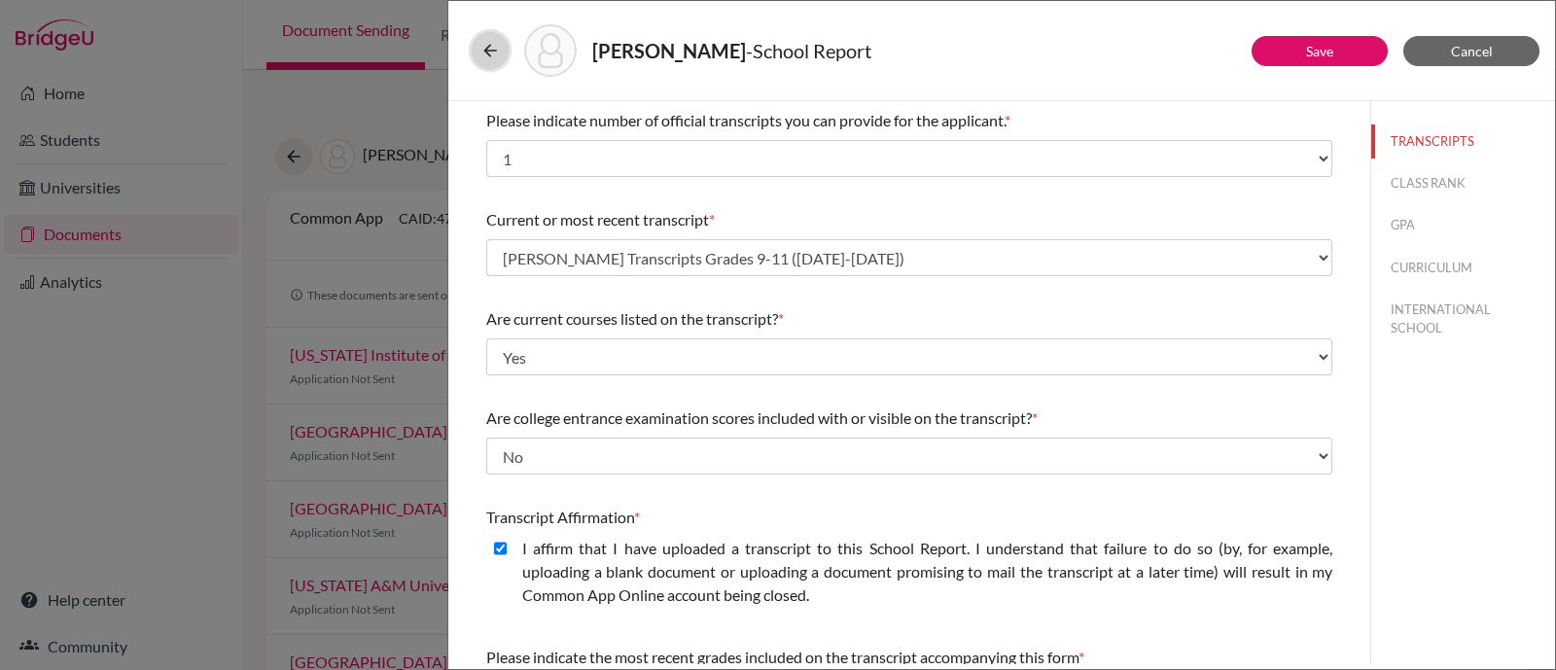
click at [483, 55] on icon at bounding box center [489, 50] width 19 height 19
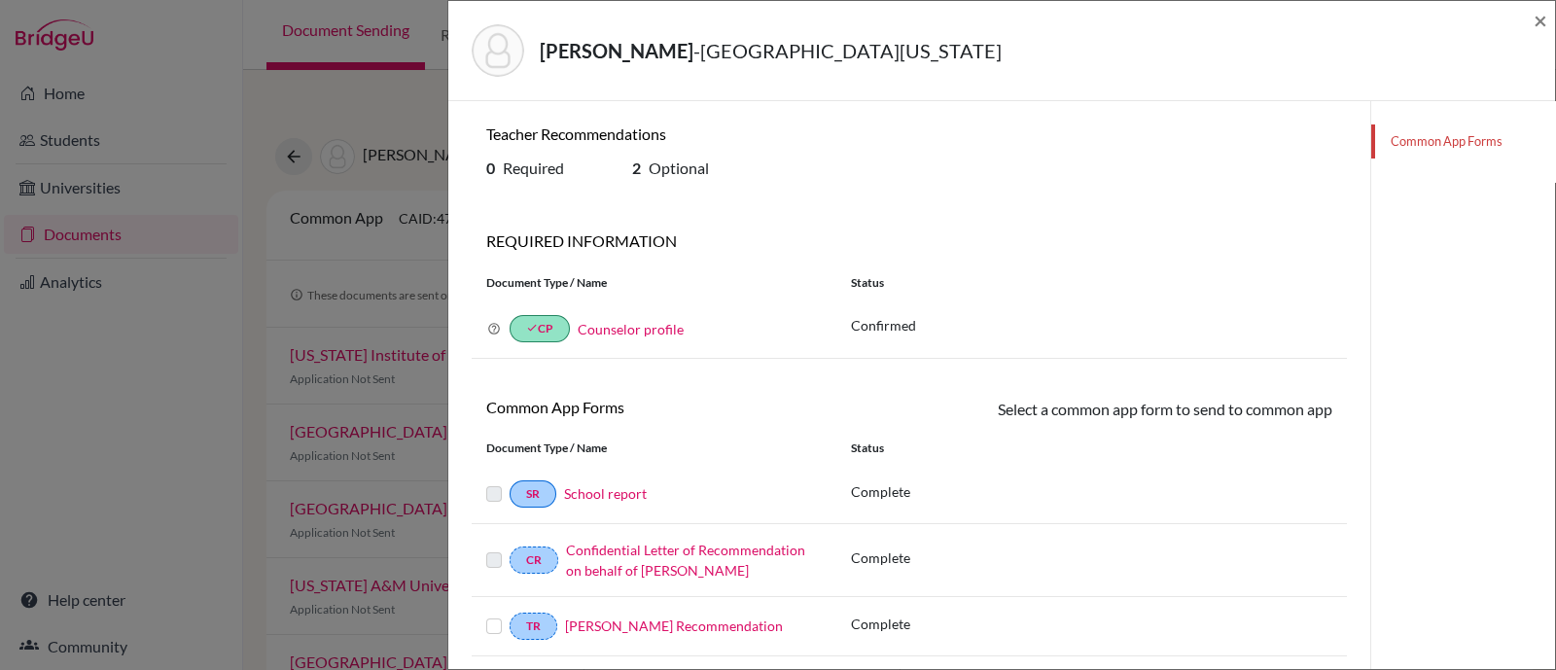
scroll to position [242, 0]
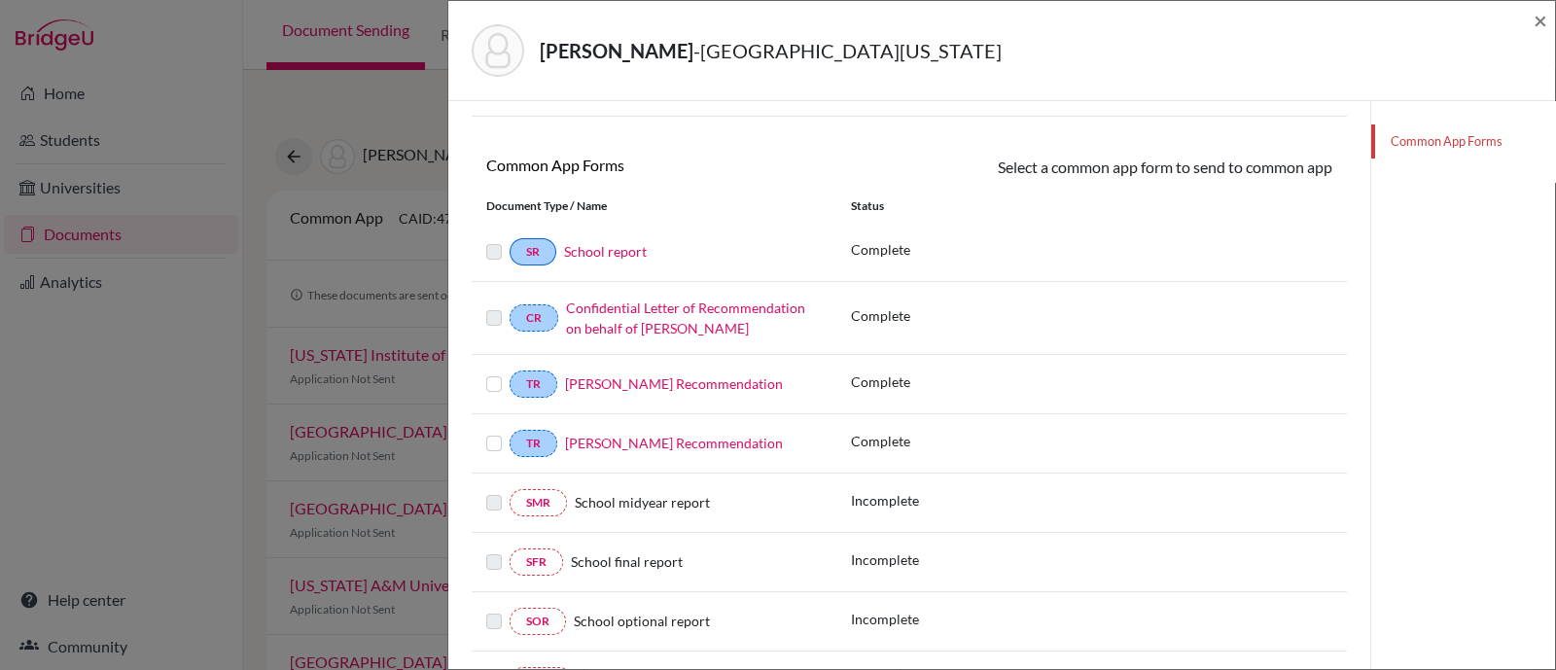
click at [489, 258] on div at bounding box center [497, 251] width 23 height 23
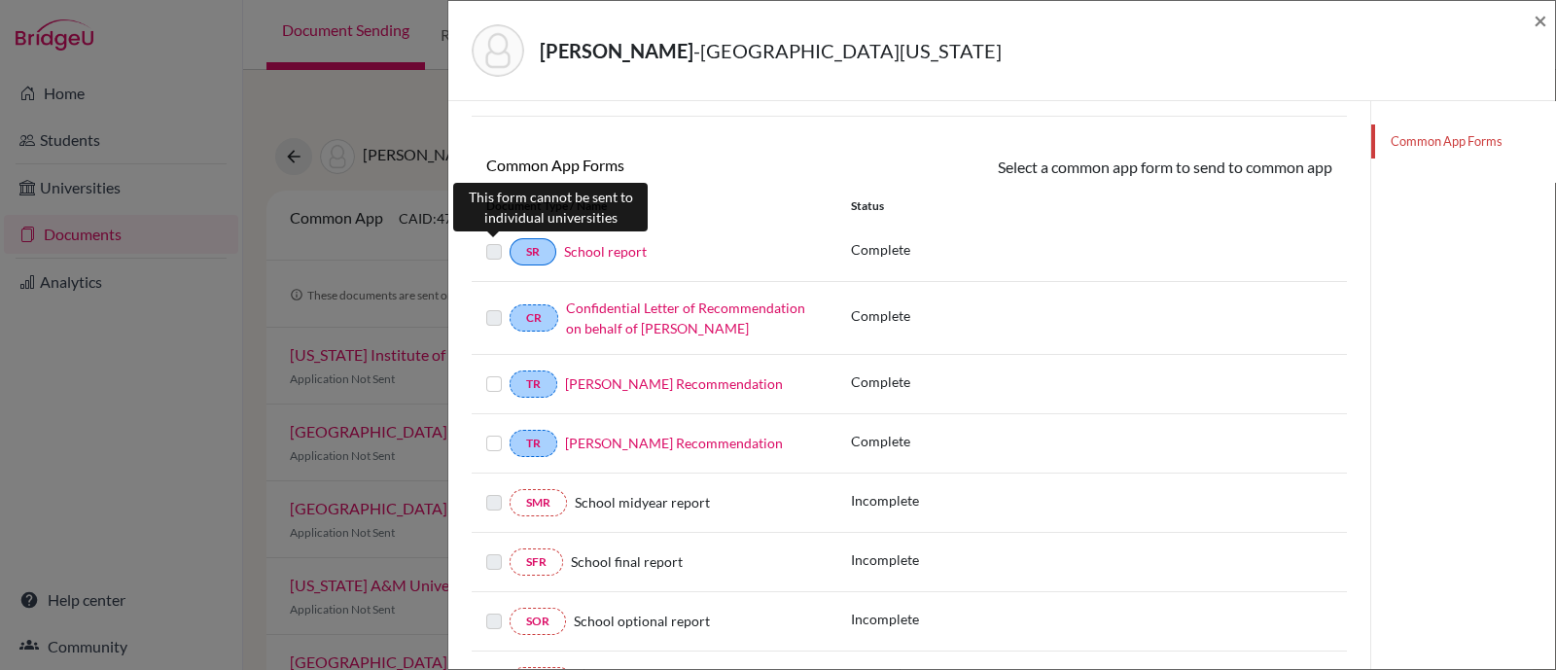
click at [496, 240] on label at bounding box center [494, 240] width 16 height 0
click at [489, 240] on label at bounding box center [494, 240] width 16 height 0
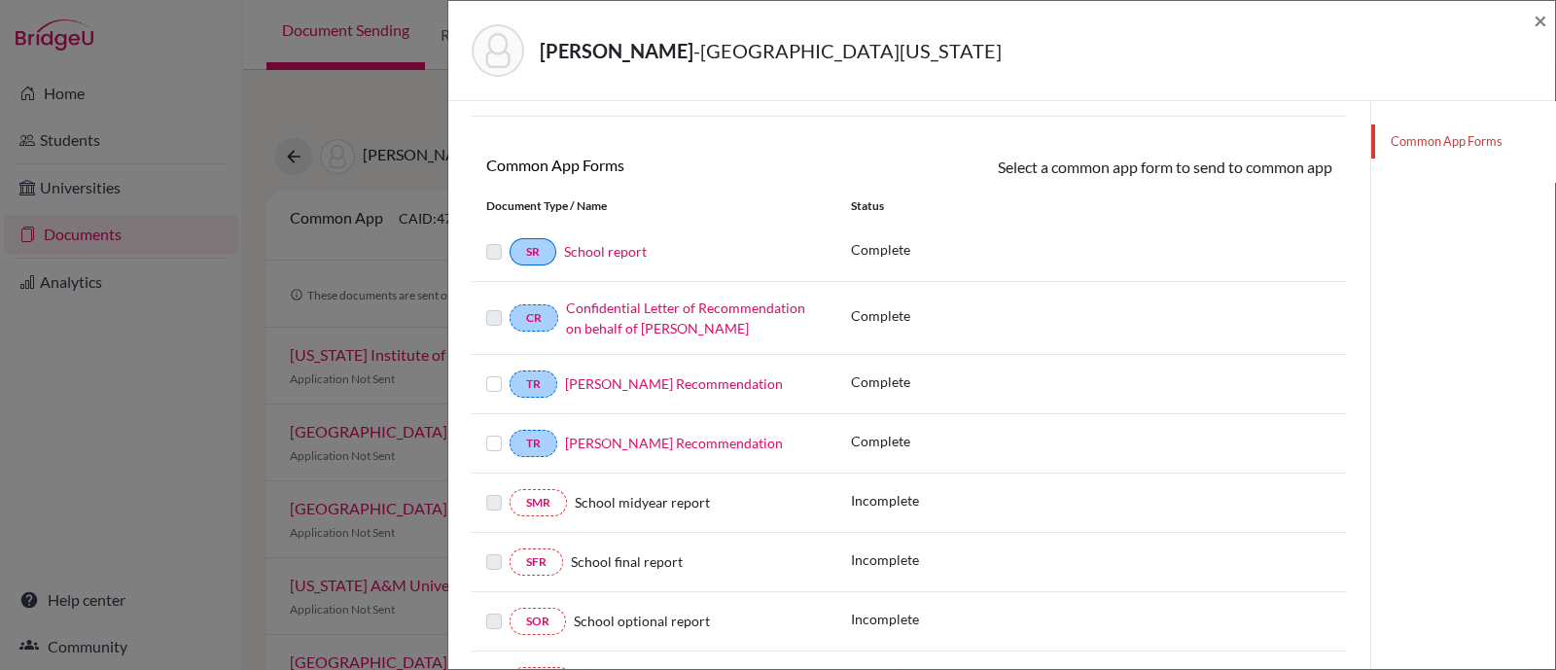
click at [495, 372] on label at bounding box center [494, 372] width 16 height 0
click at [0, 0] on input "checkbox" at bounding box center [0, 0] width 0 height 0
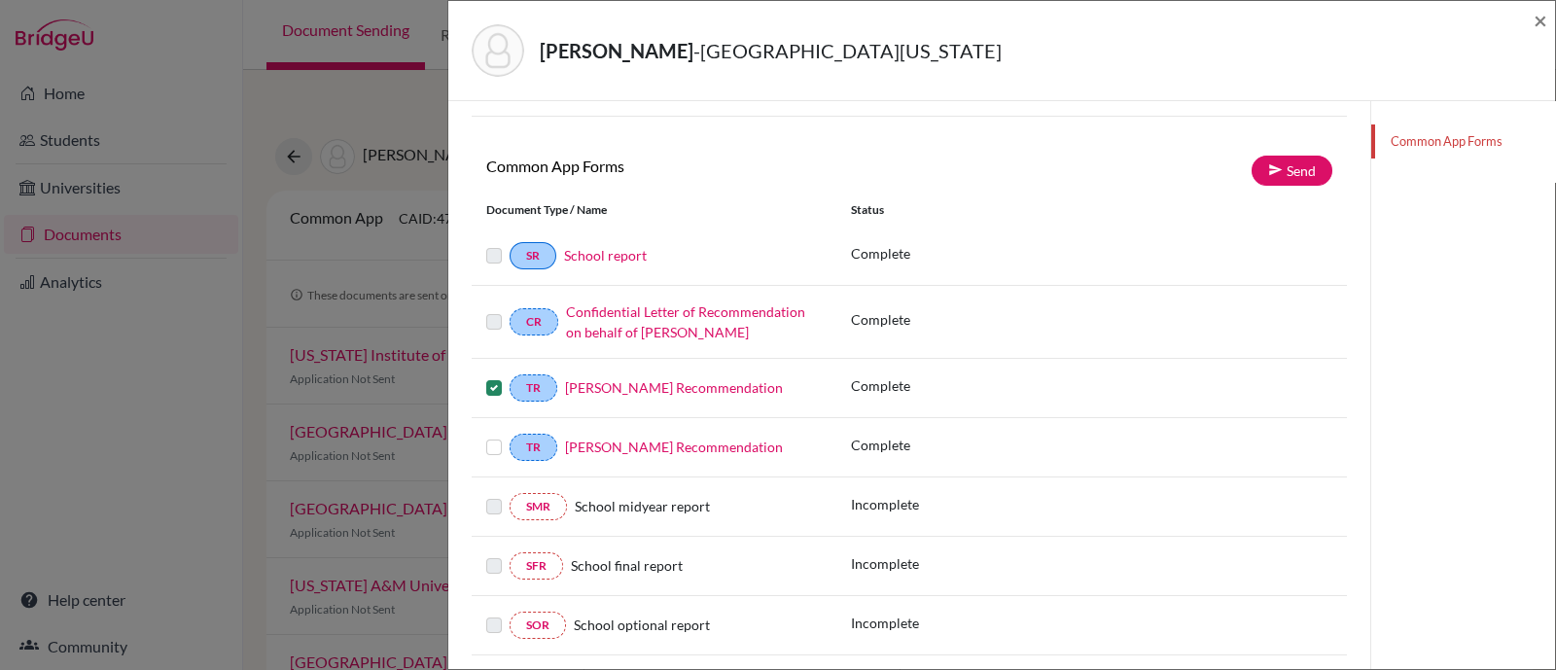
click at [491, 436] on label at bounding box center [494, 436] width 16 height 0
click at [0, 0] on input "checkbox" at bounding box center [0, 0] width 0 height 0
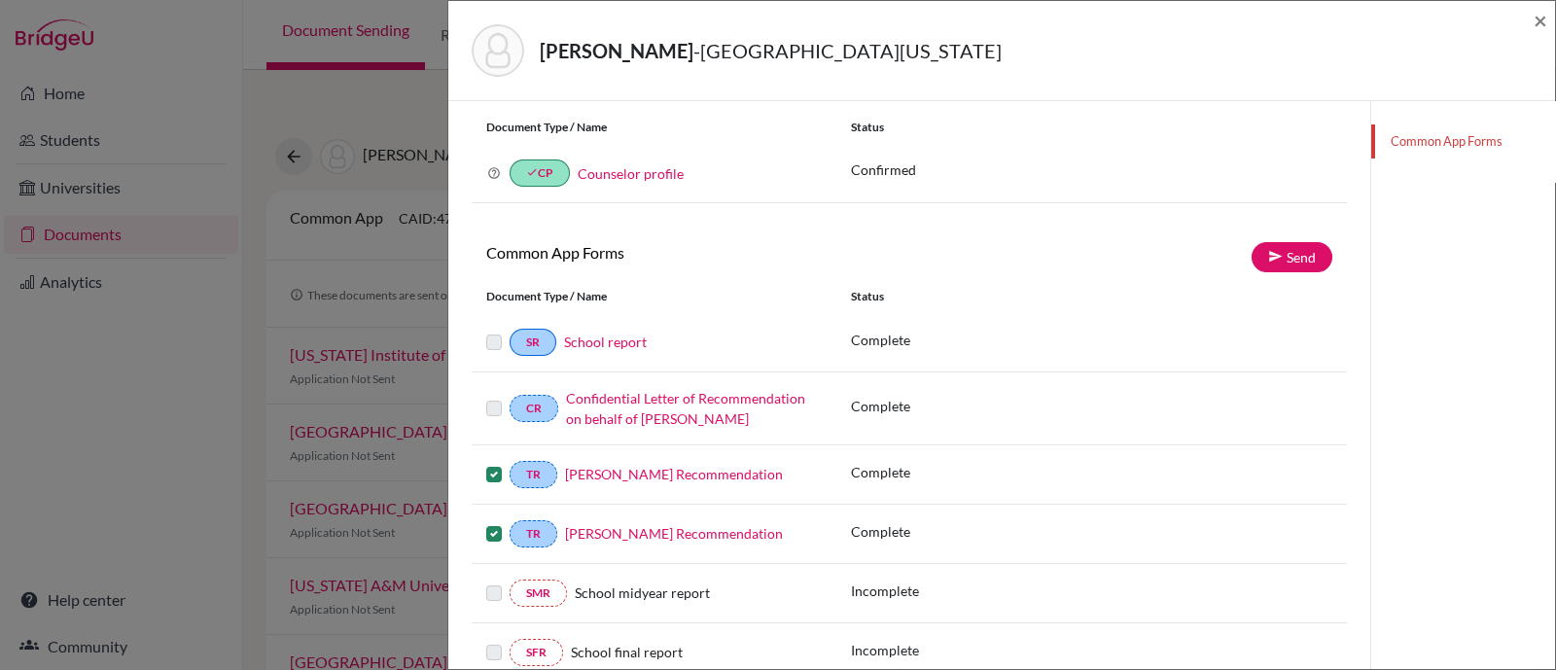
scroll to position [0, 0]
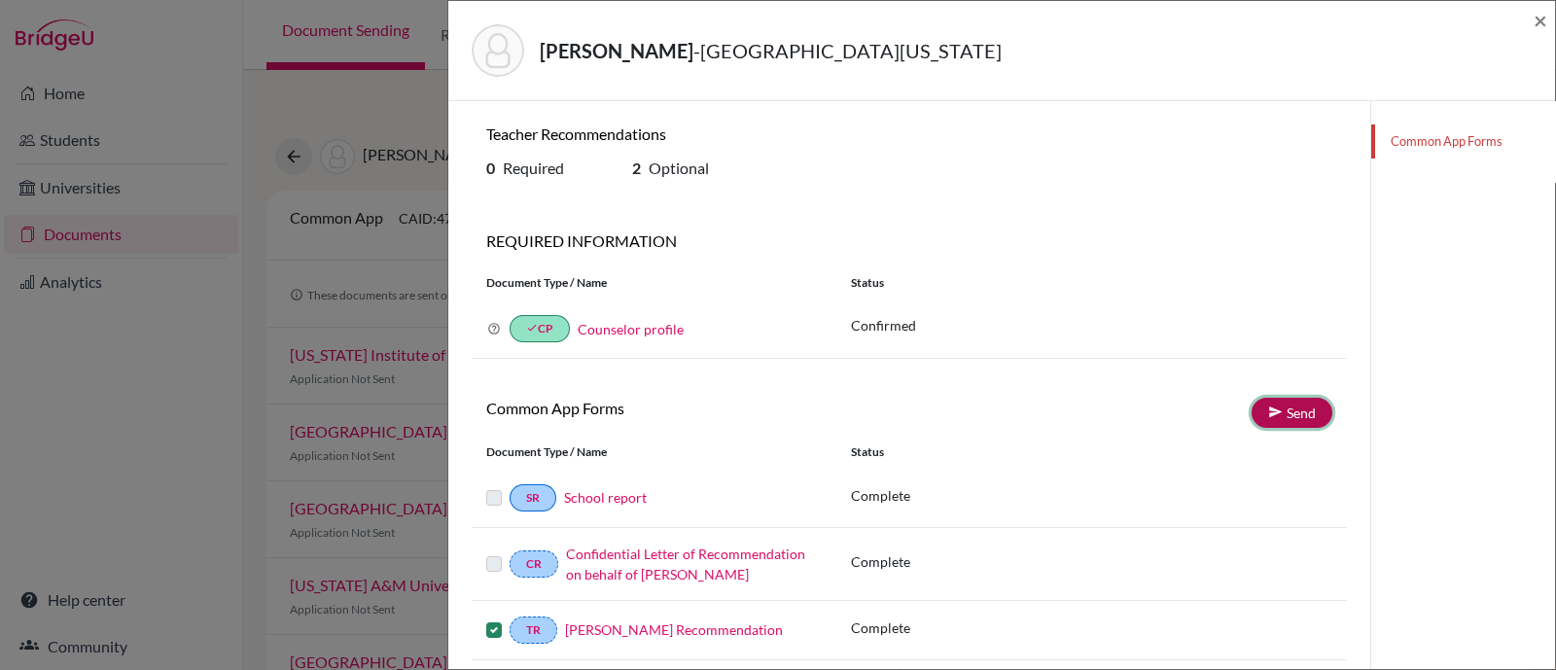
click at [1279, 415] on link "Send" at bounding box center [1291, 413] width 81 height 30
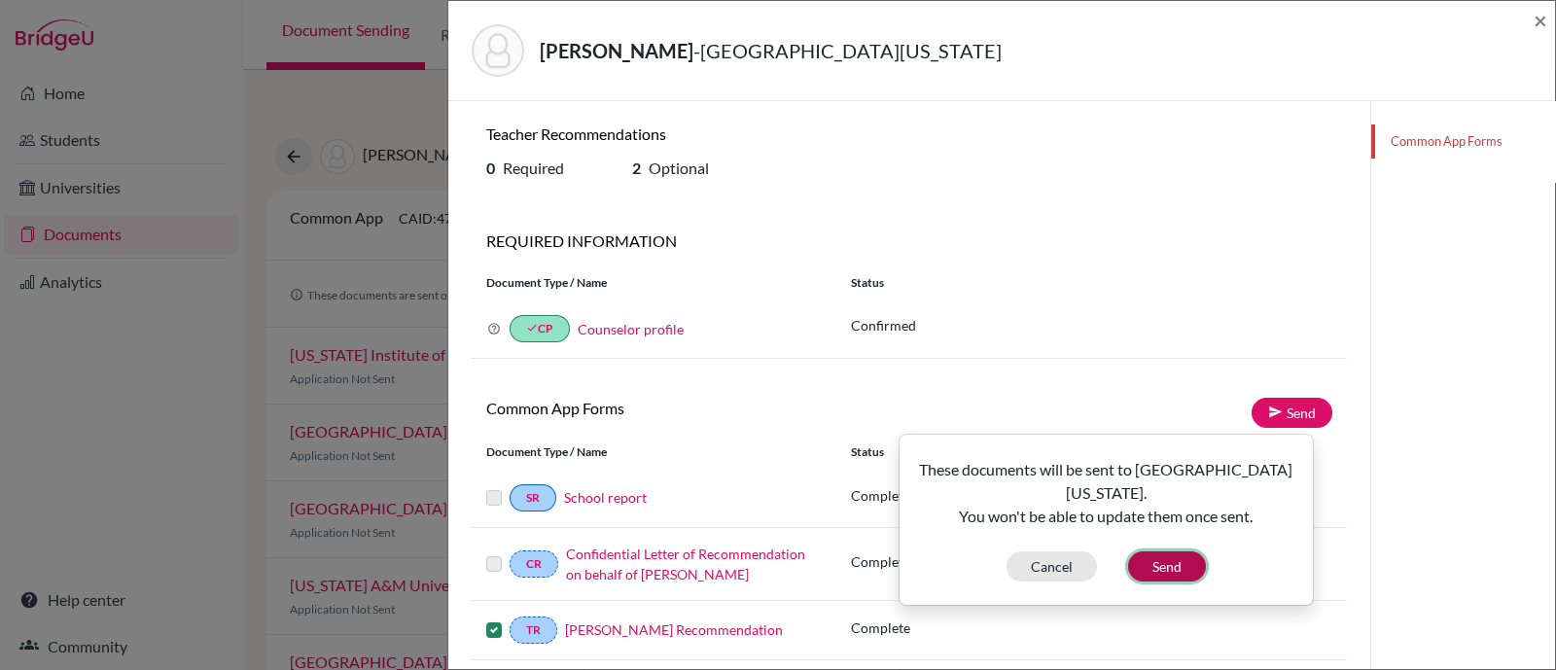
click at [1168, 571] on button "Send" at bounding box center [1167, 566] width 78 height 30
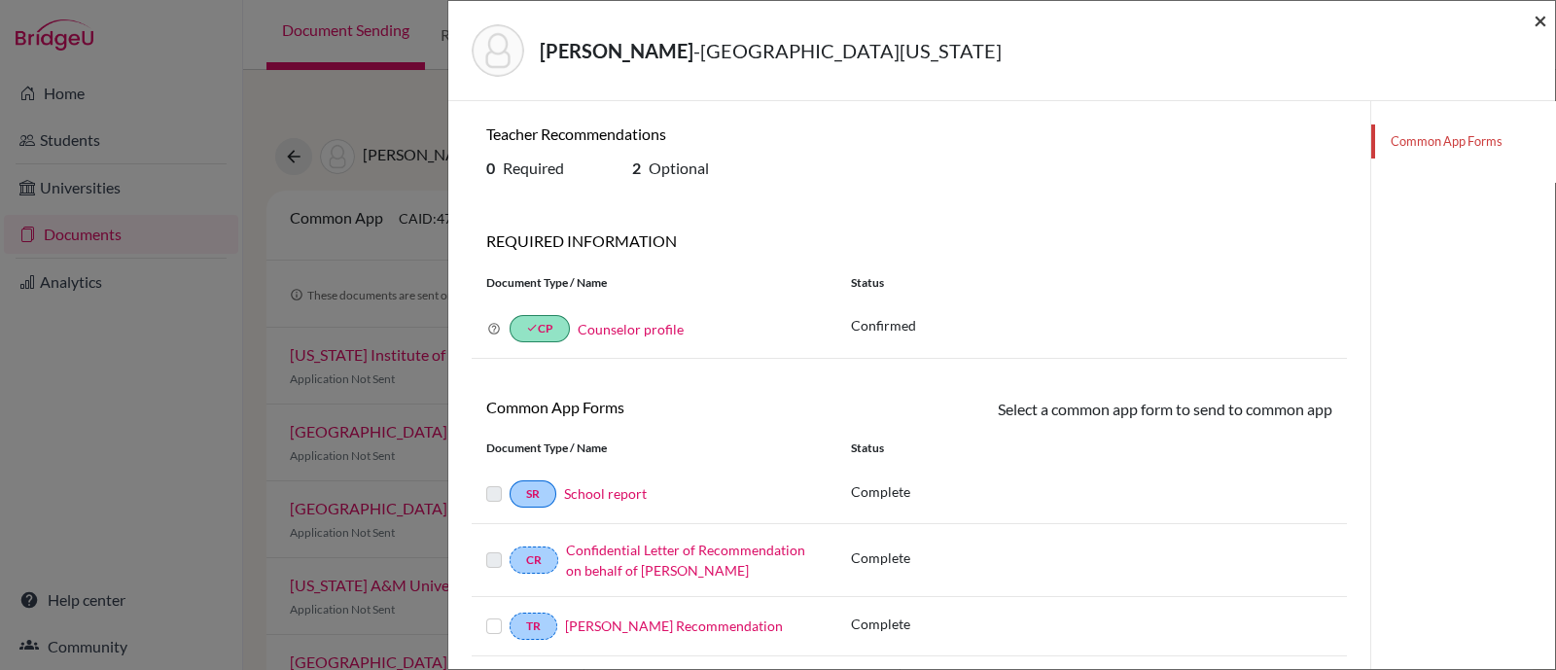
click at [1537, 30] on span "×" at bounding box center [1540, 20] width 14 height 28
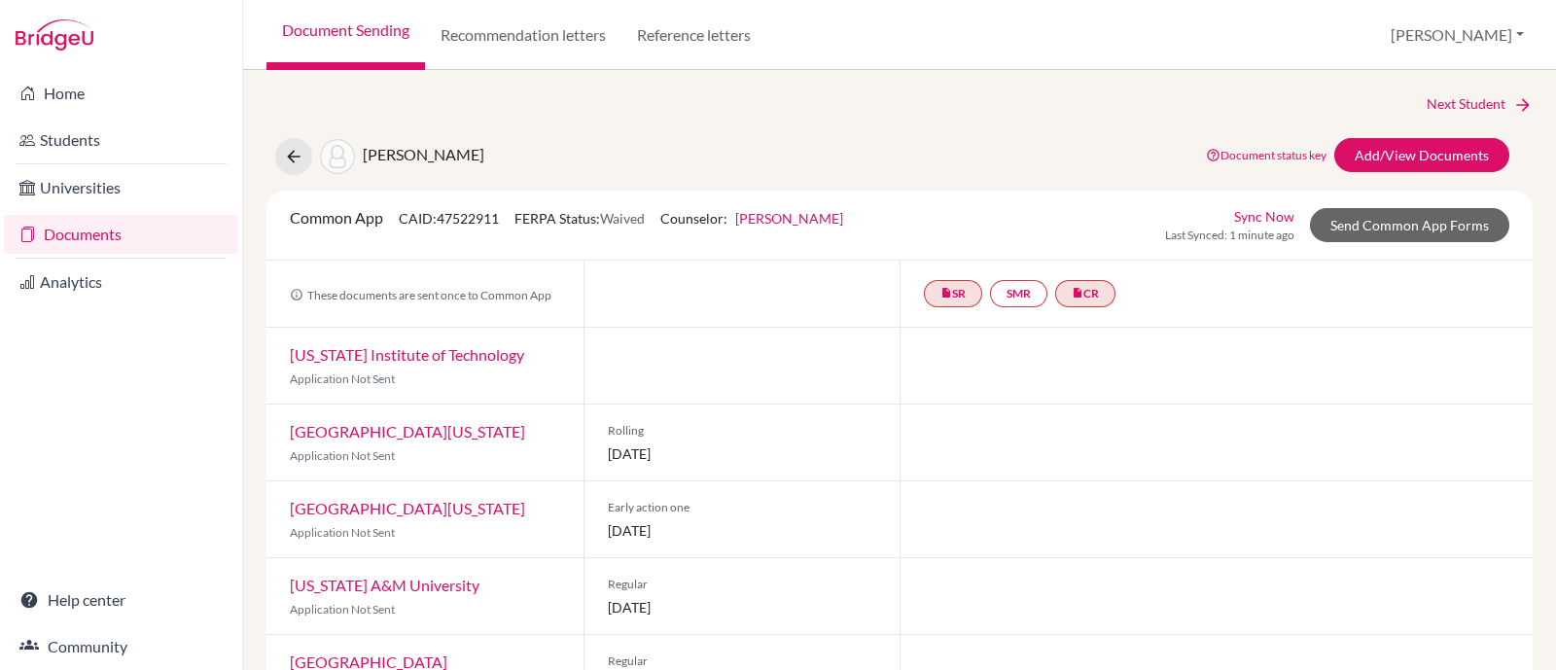
click at [1269, 153] on link "Document status key" at bounding box center [1266, 155] width 121 height 15
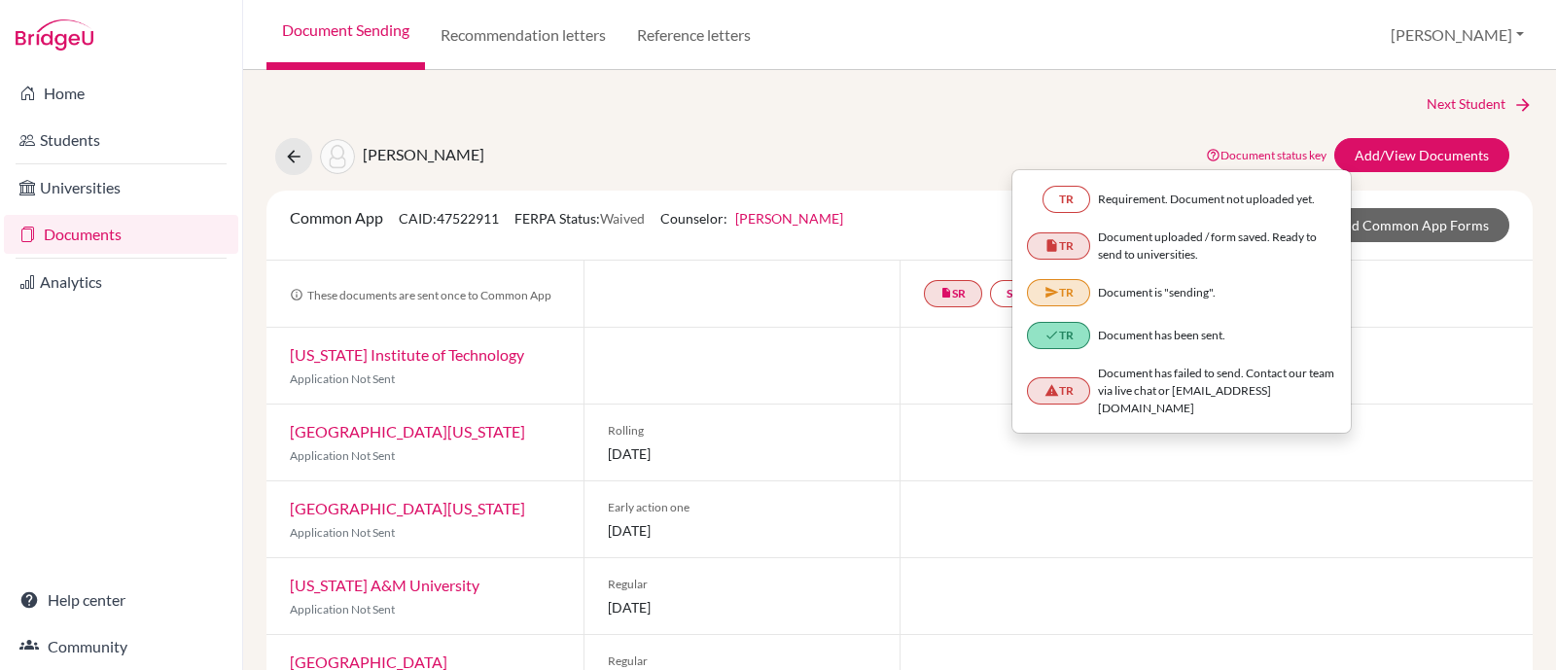
click at [1394, 313] on div "insert_drive_file SR SMR insert_drive_file CR" at bounding box center [1215, 294] width 633 height 66
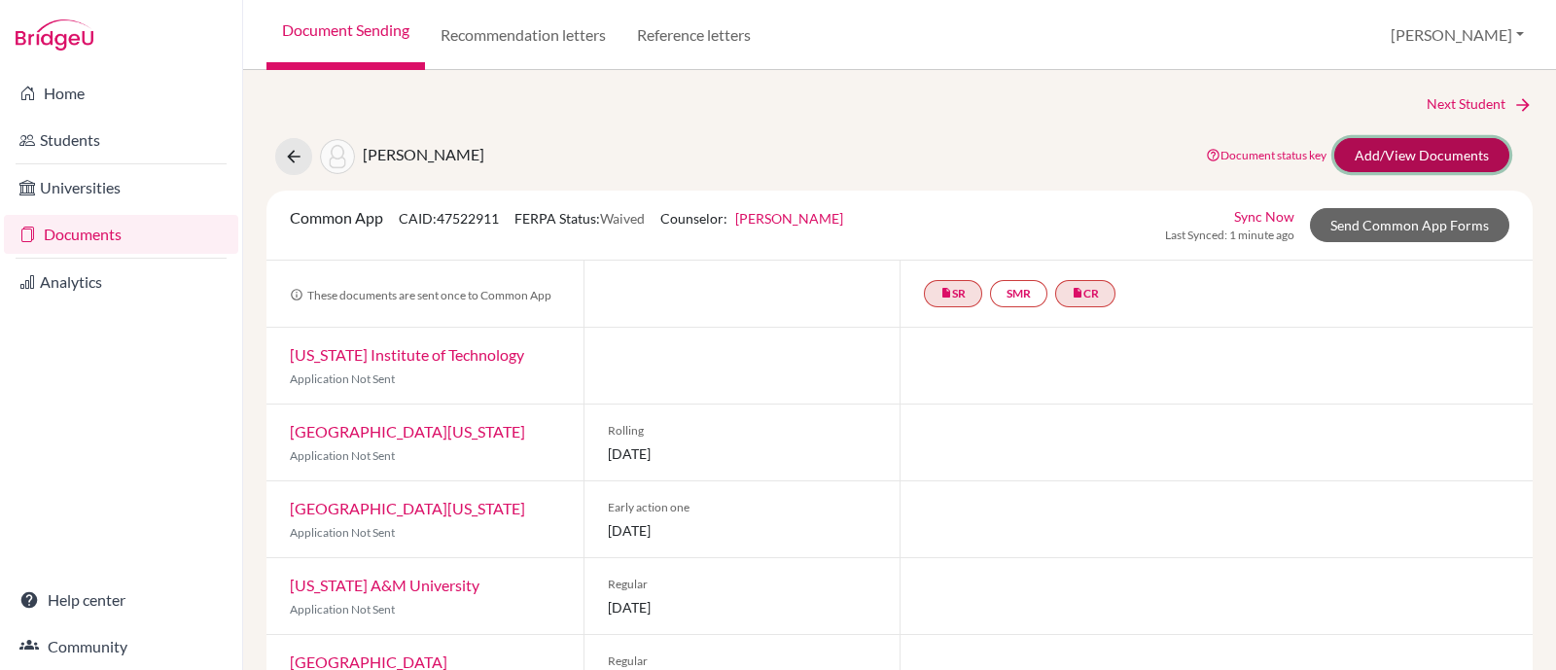
click at [1404, 153] on link "Add/View Documents" at bounding box center [1421, 155] width 175 height 34
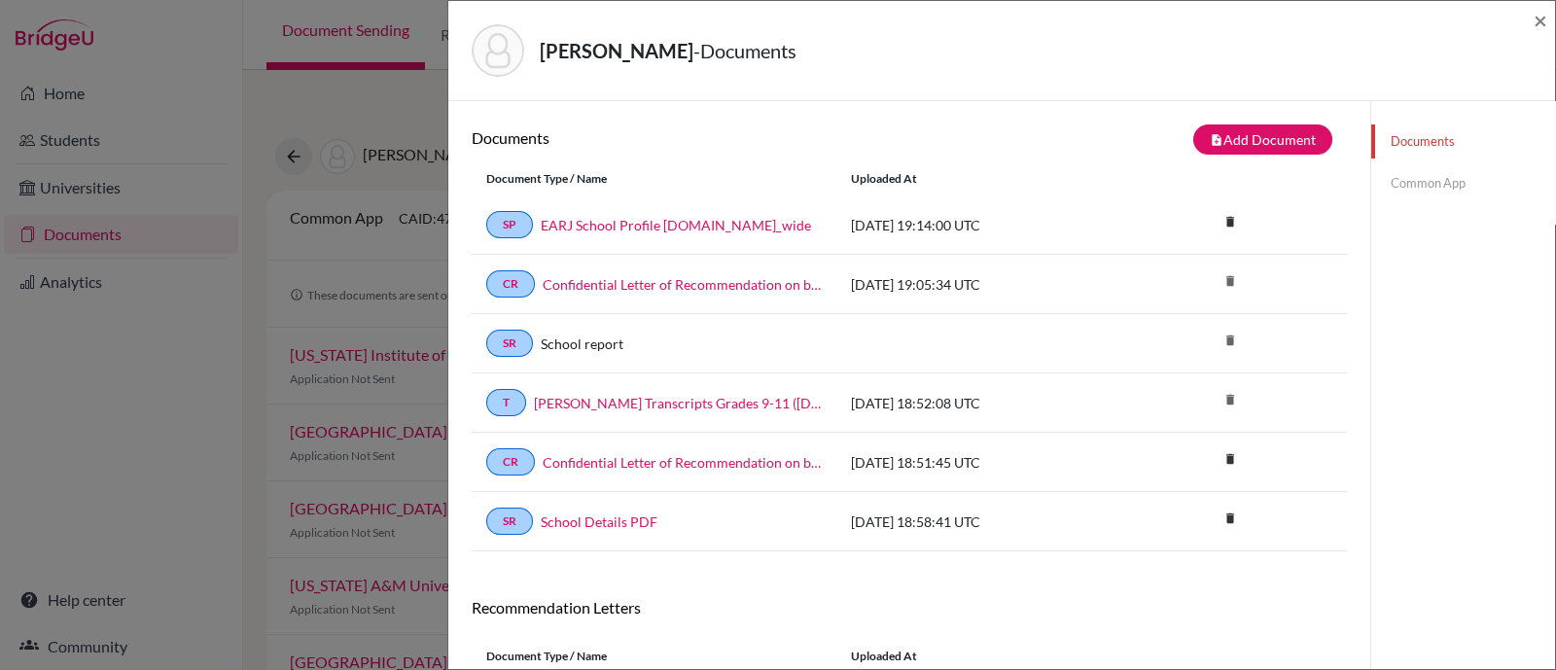
click at [1397, 184] on link "Common App" at bounding box center [1463, 183] width 184 height 34
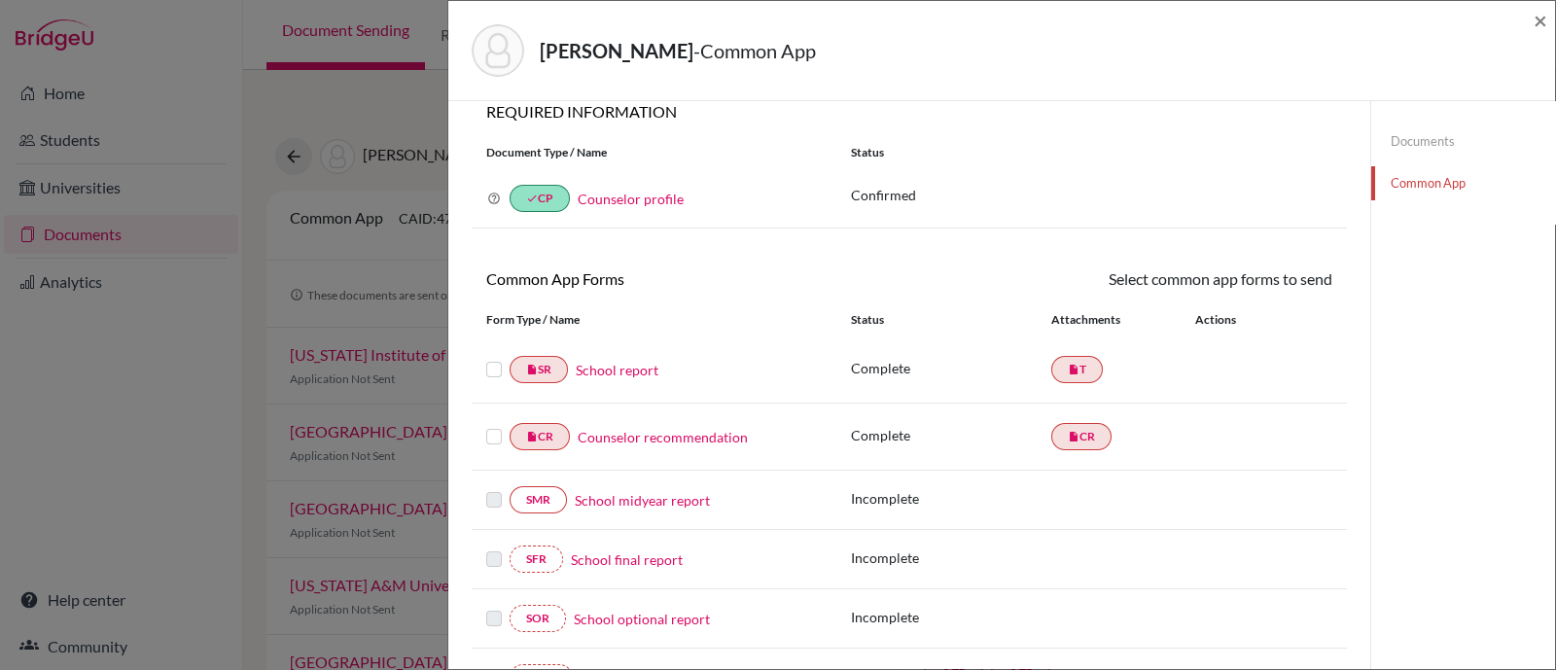
scroll to position [19, 0]
click at [492, 361] on label at bounding box center [494, 361] width 16 height 0
click at [0, 0] on input "checkbox" at bounding box center [0, 0] width 0 height 0
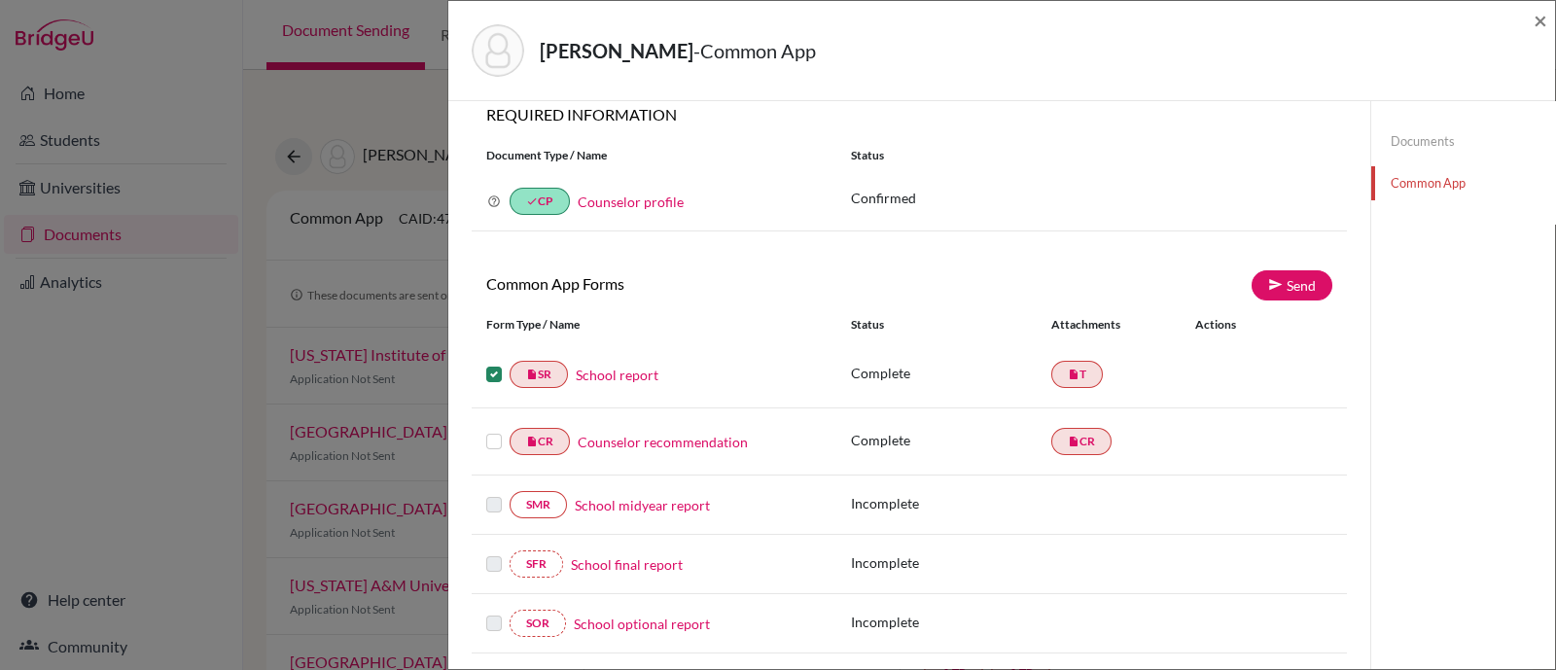
click at [498, 430] on label at bounding box center [494, 430] width 16 height 0
click at [0, 0] on input "checkbox" at bounding box center [0, 0] width 0 height 0
click at [1279, 286] on link "Send" at bounding box center [1291, 285] width 81 height 30
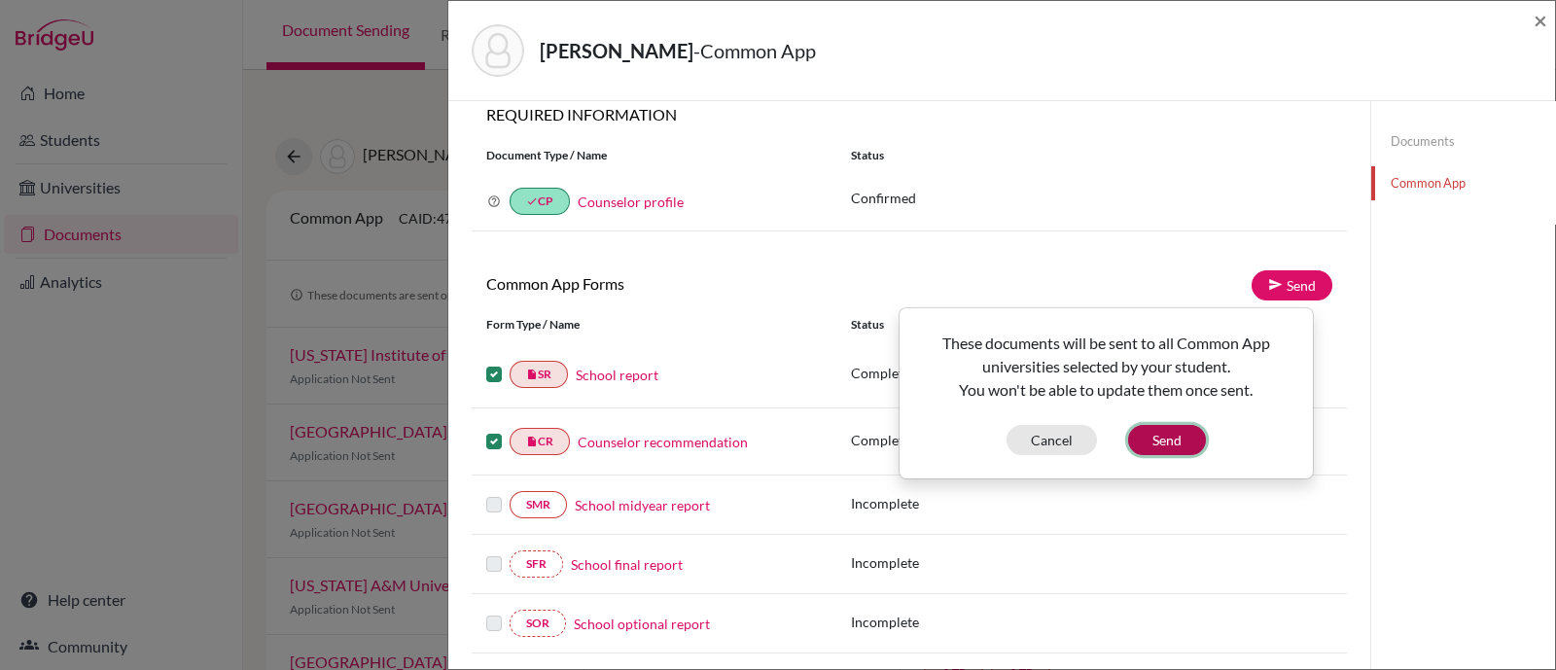
click at [1169, 448] on button "Send" at bounding box center [1167, 440] width 78 height 30
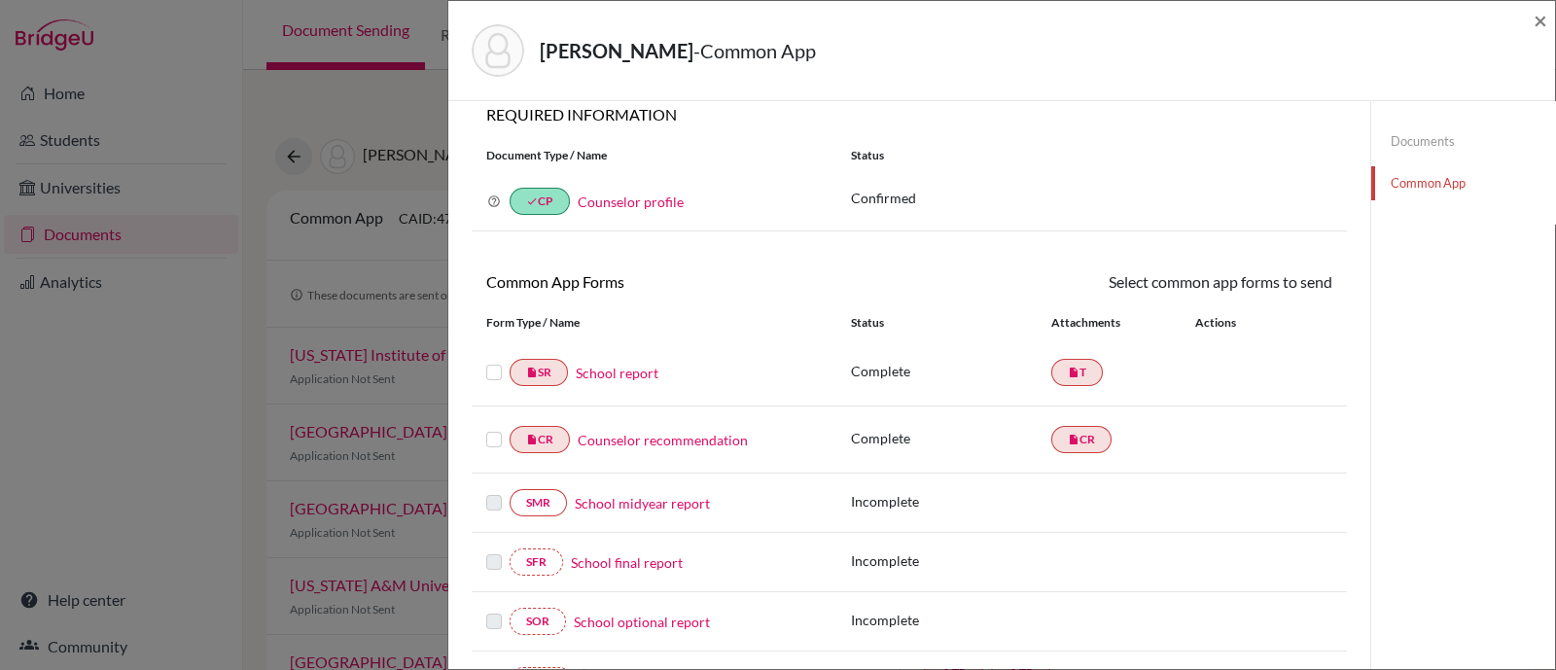
scroll to position [0, 0]
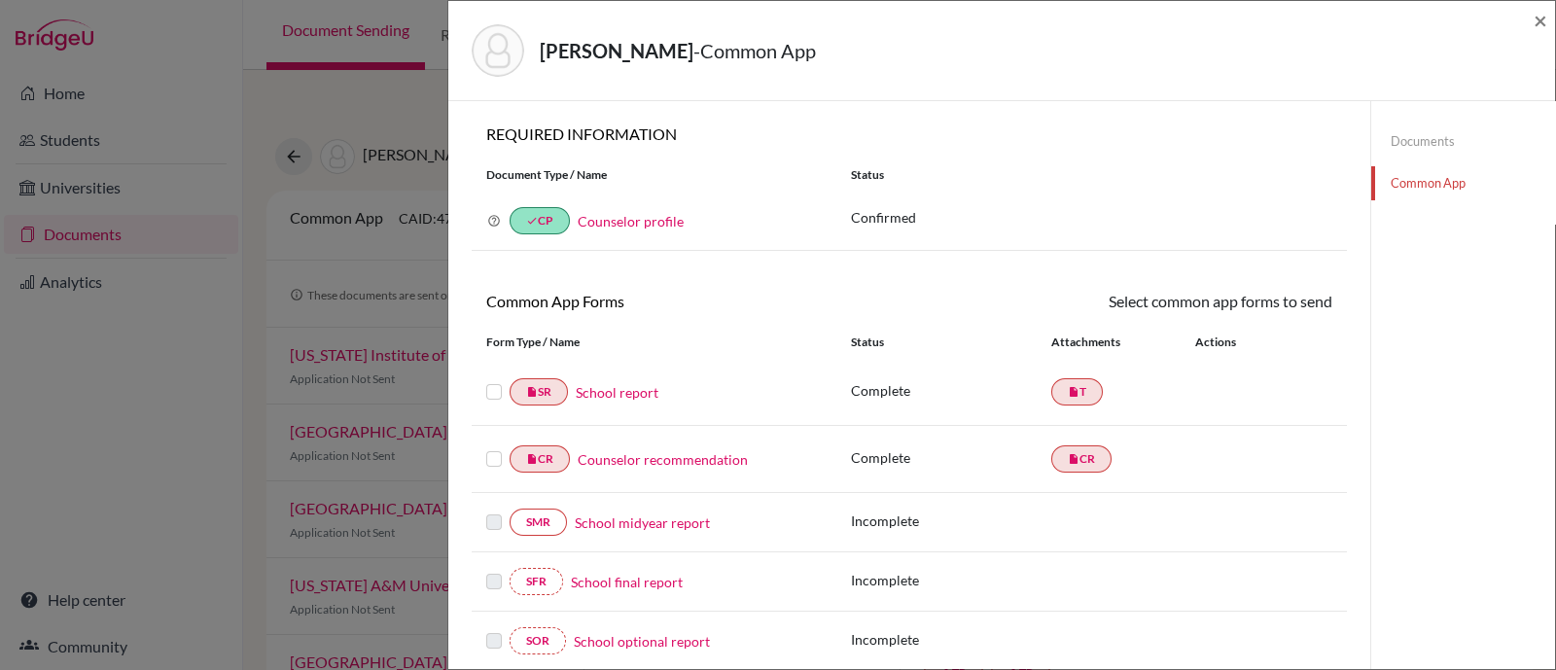
click at [1427, 184] on link "Common App" at bounding box center [1463, 183] width 184 height 34
click at [488, 380] on label at bounding box center [494, 380] width 16 height 0
click at [0, 0] on input "checkbox" at bounding box center [0, 0] width 0 height 0
click at [491, 469] on div at bounding box center [497, 460] width 23 height 23
click at [491, 449] on label at bounding box center [494, 449] width 16 height 0
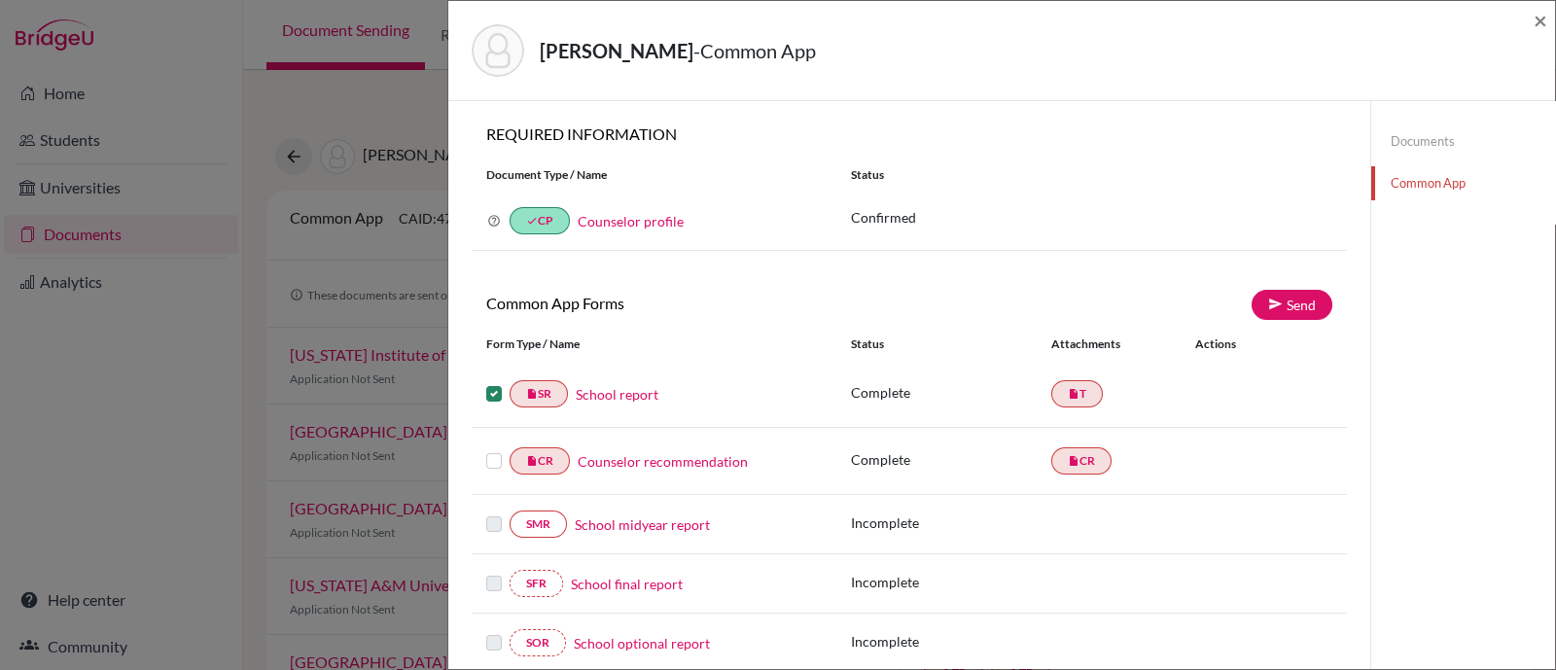
click at [0, 0] on input "checkbox" at bounding box center [0, 0] width 0 height 0
click at [1274, 317] on link "Send" at bounding box center [1291, 305] width 81 height 30
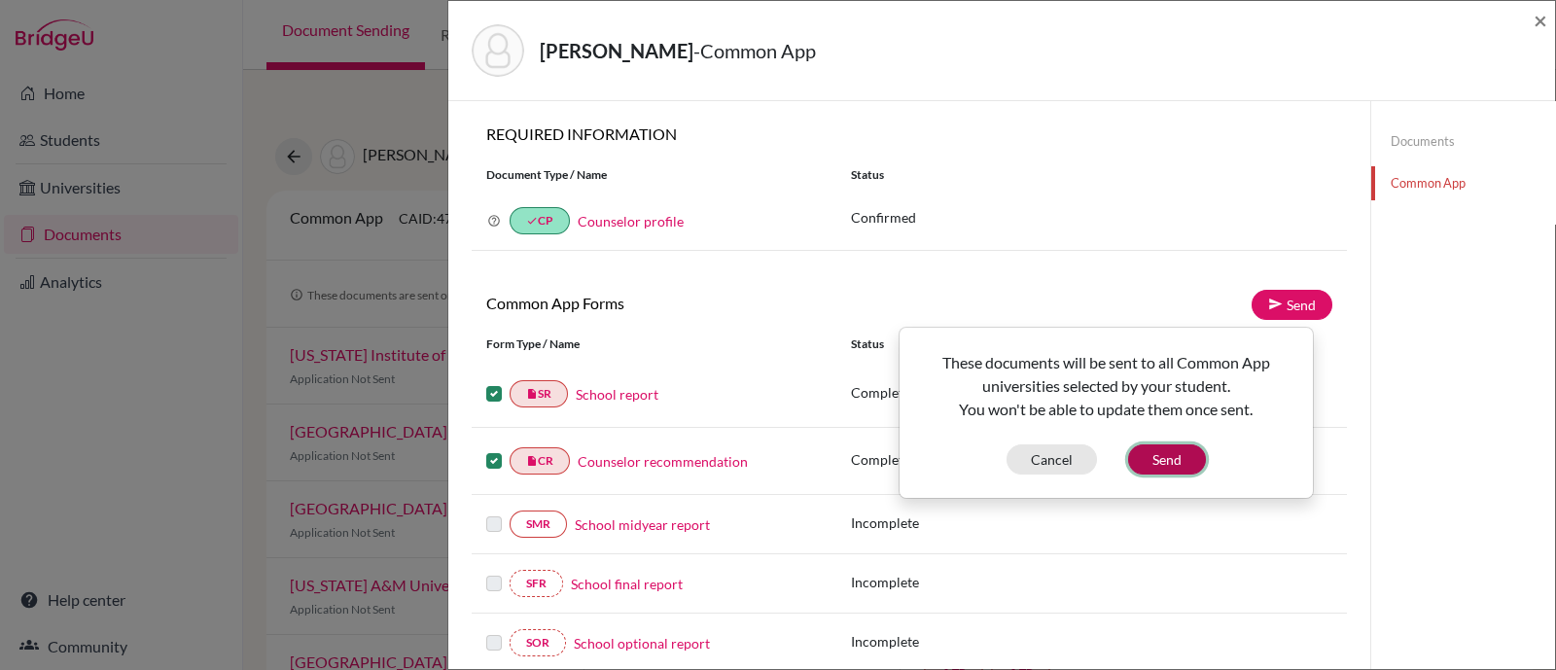
click at [1178, 455] on button "Send" at bounding box center [1167, 459] width 78 height 30
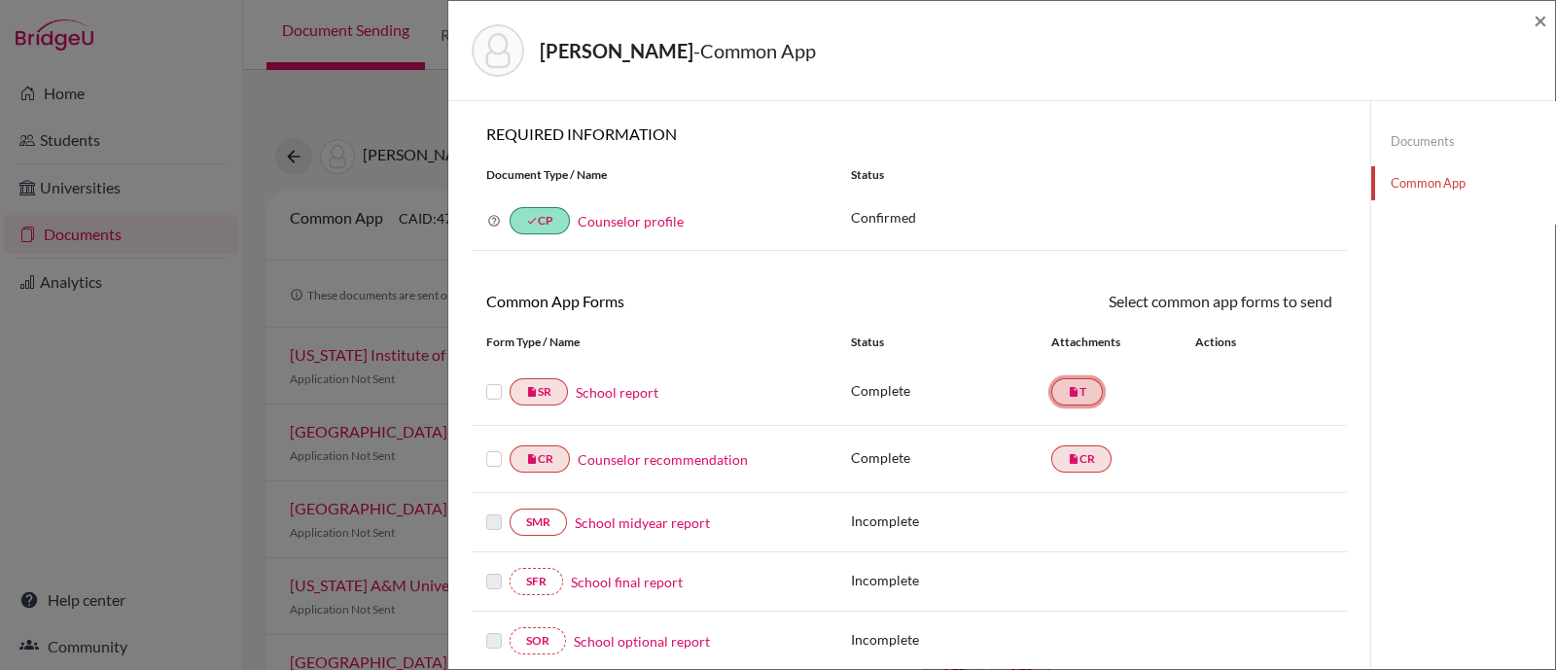
click at [1068, 398] on link "insert_drive_file T" at bounding box center [1077, 391] width 52 height 27
click at [1074, 458] on link "insert_drive_file CR" at bounding box center [1081, 458] width 60 height 27
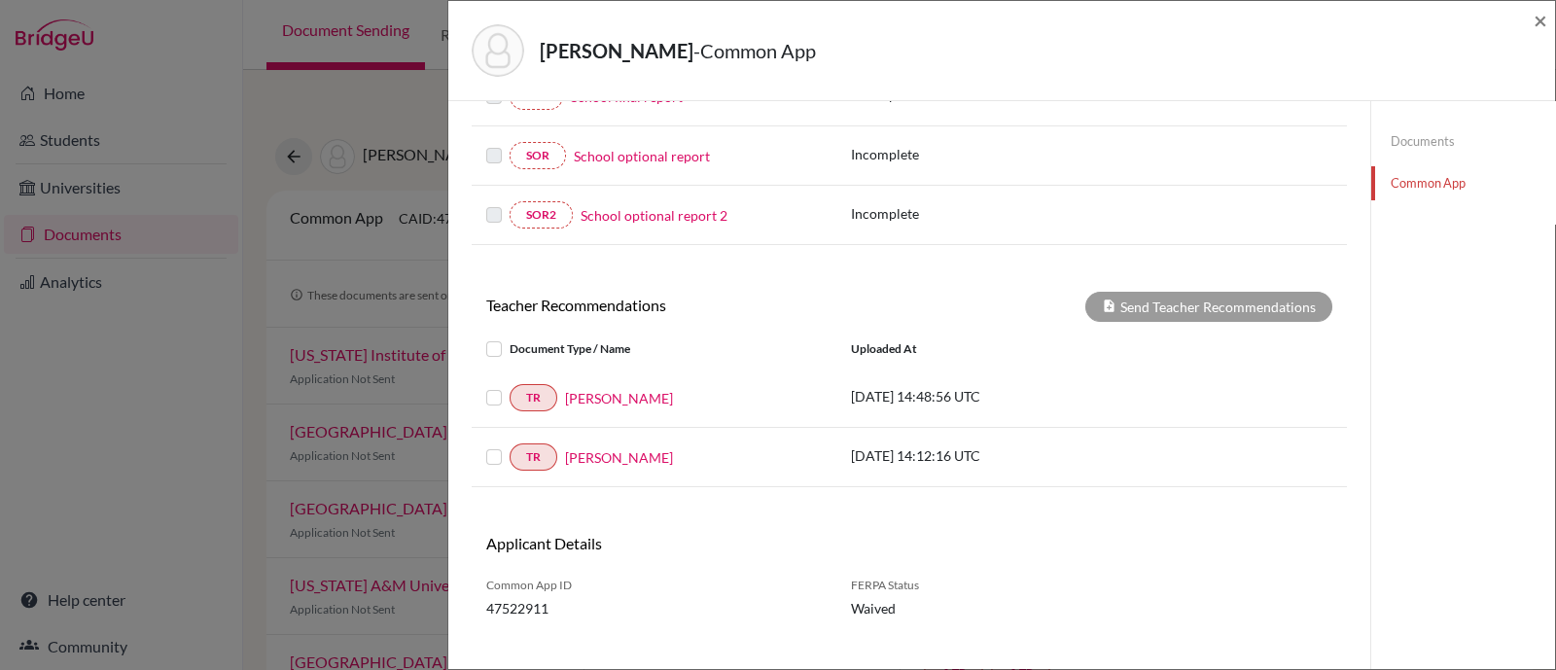
scroll to position [485, 0]
click at [509, 386] on label at bounding box center [509, 386] width 0 height 0
click at [0, 0] on input "checkbox" at bounding box center [0, 0] width 0 height 0
click at [509, 445] on label at bounding box center [509, 445] width 0 height 0
click at [0, 0] on input "checkbox" at bounding box center [0, 0] width 0 height 0
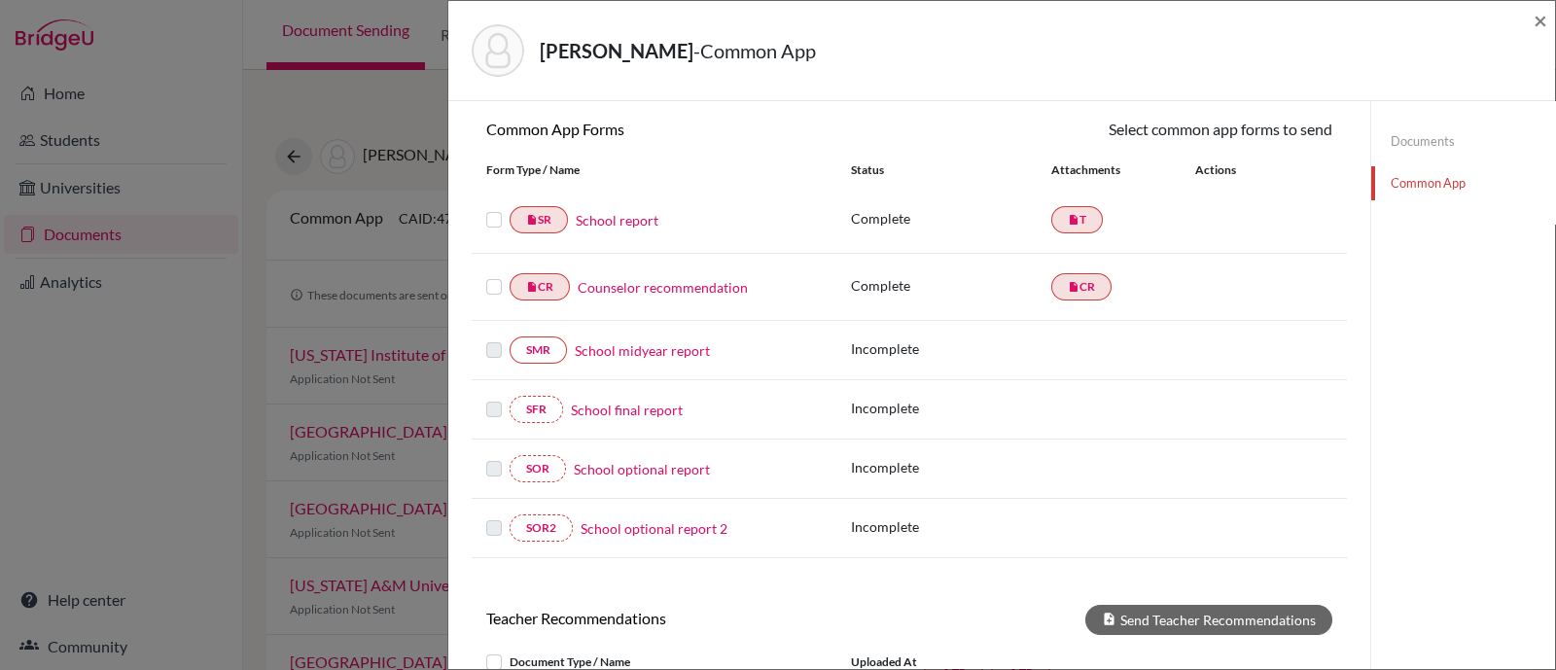
scroll to position [121, 0]
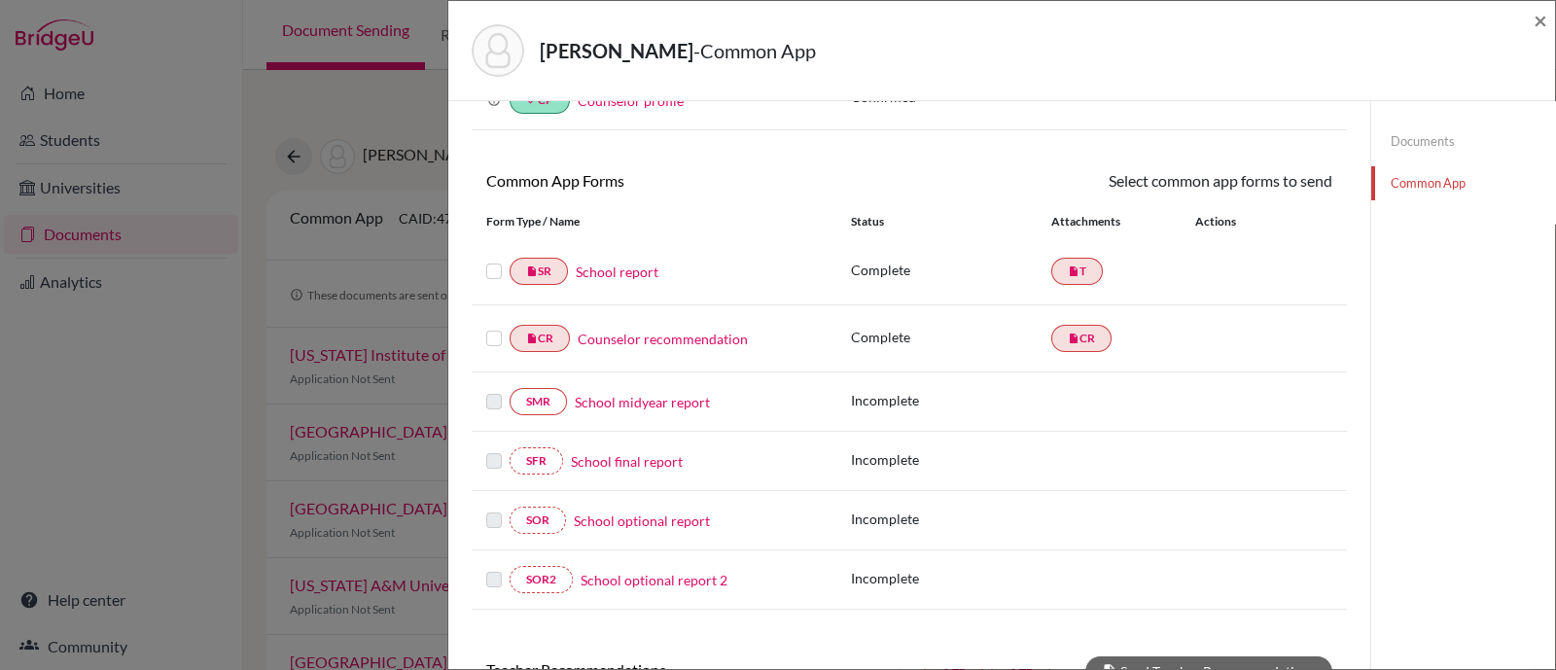
click at [1396, 183] on link "Common App" at bounding box center [1463, 183] width 184 height 34
click at [1541, 21] on span "×" at bounding box center [1540, 20] width 14 height 28
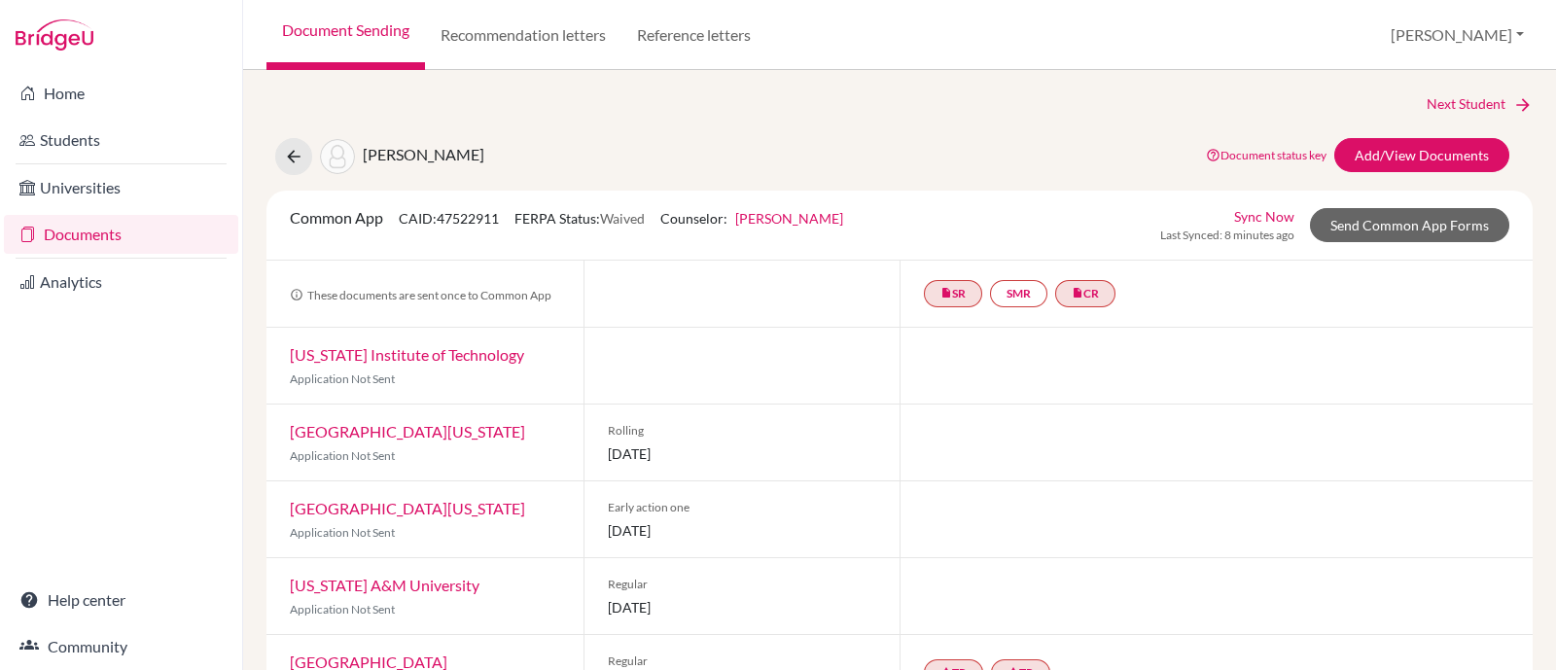
click at [1250, 212] on link "Sync Now" at bounding box center [1264, 216] width 60 height 20
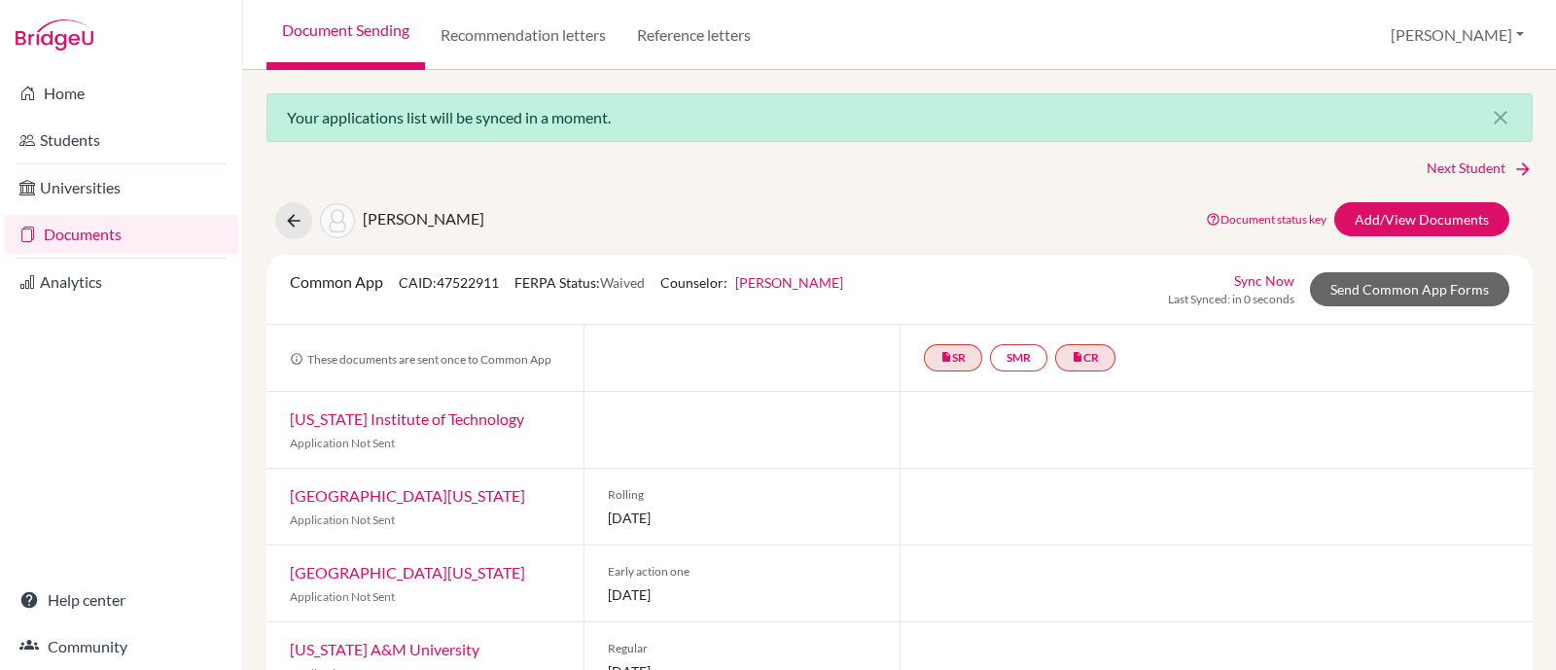
click at [101, 240] on link "Documents" at bounding box center [121, 234] width 234 height 39
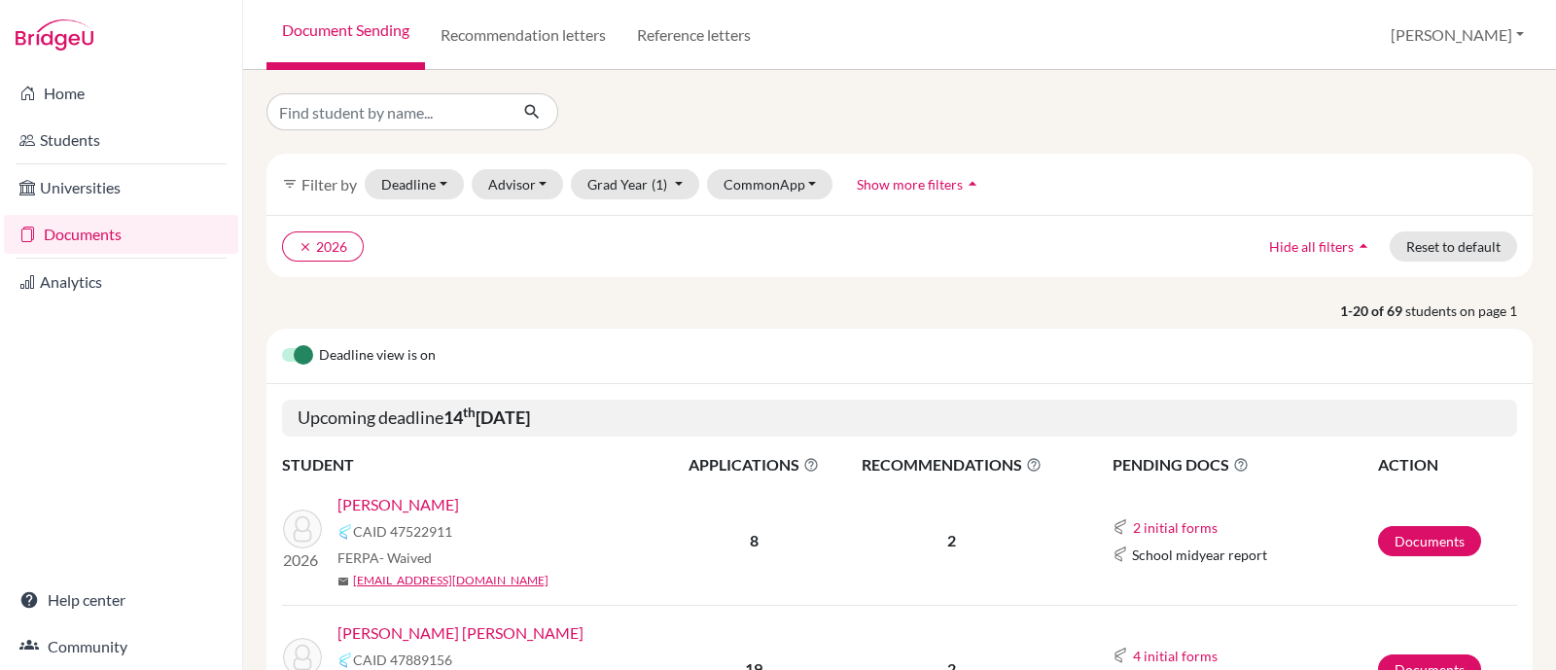
scroll to position [365, 0]
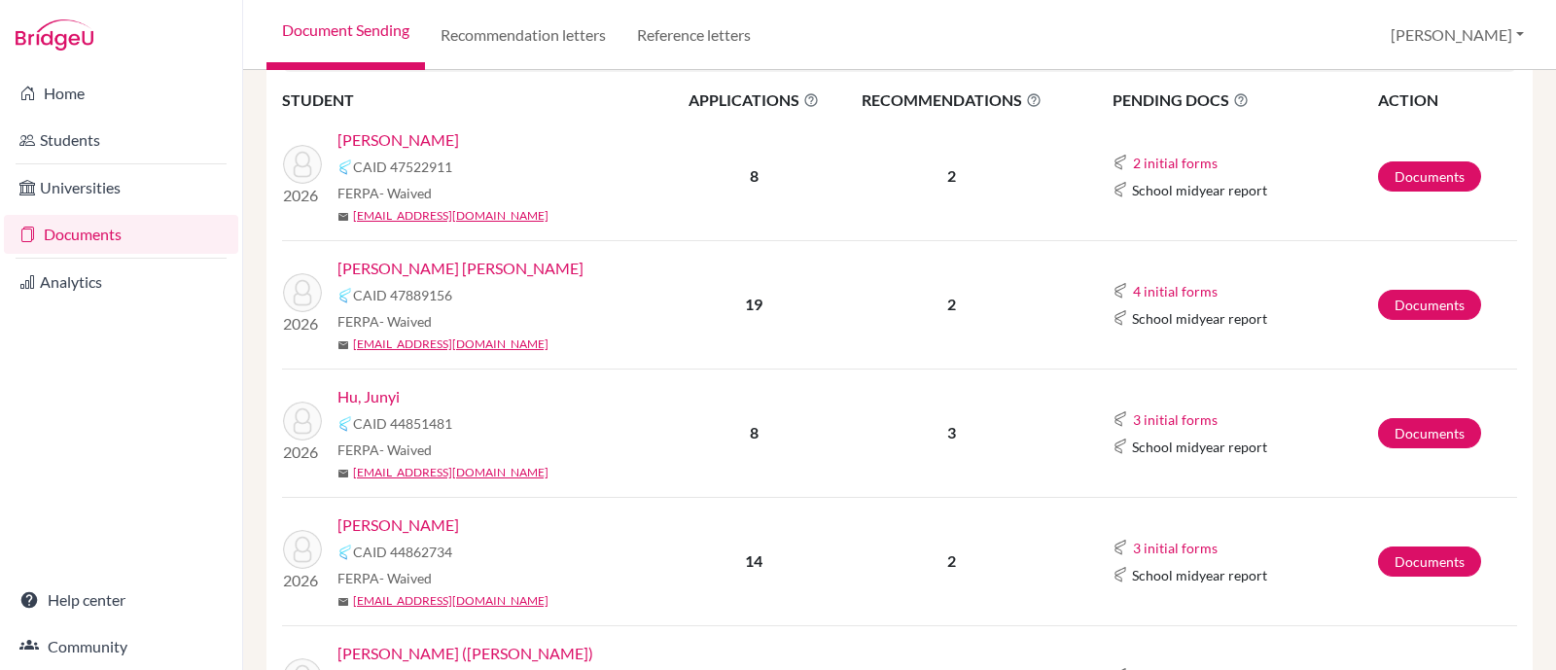
click at [431, 263] on link "[PERSON_NAME] [PERSON_NAME]" at bounding box center [460, 268] width 246 height 23
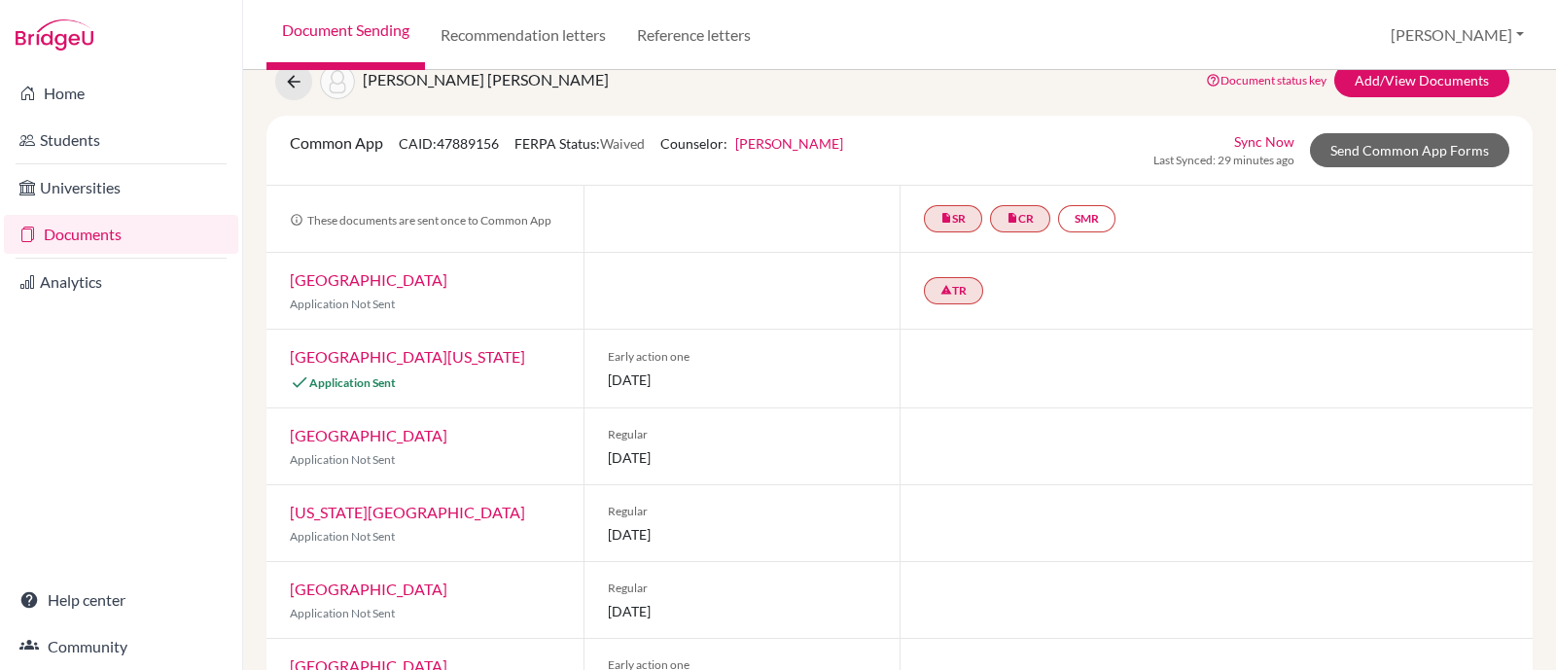
scroll to position [66, 0]
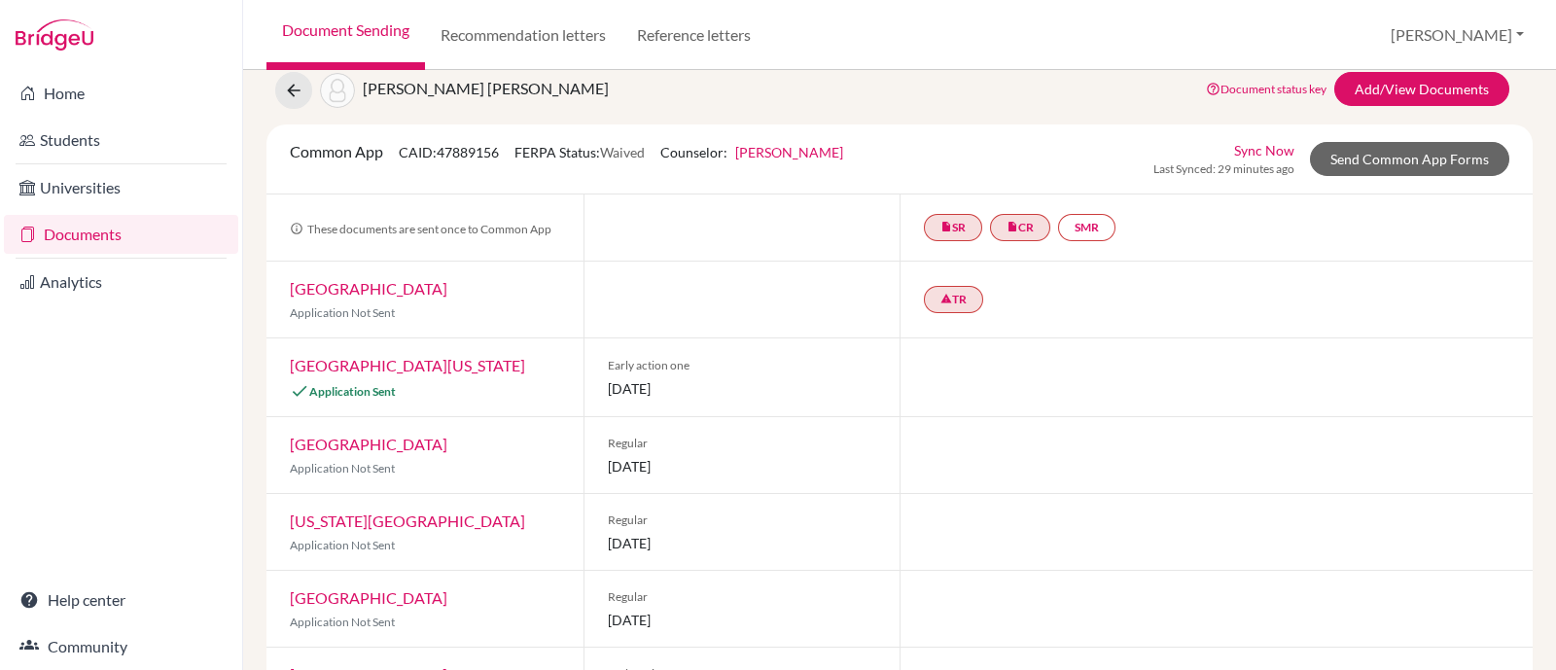
click at [449, 368] on link "[GEOGRAPHIC_DATA][US_STATE]" at bounding box center [407, 365] width 235 height 18
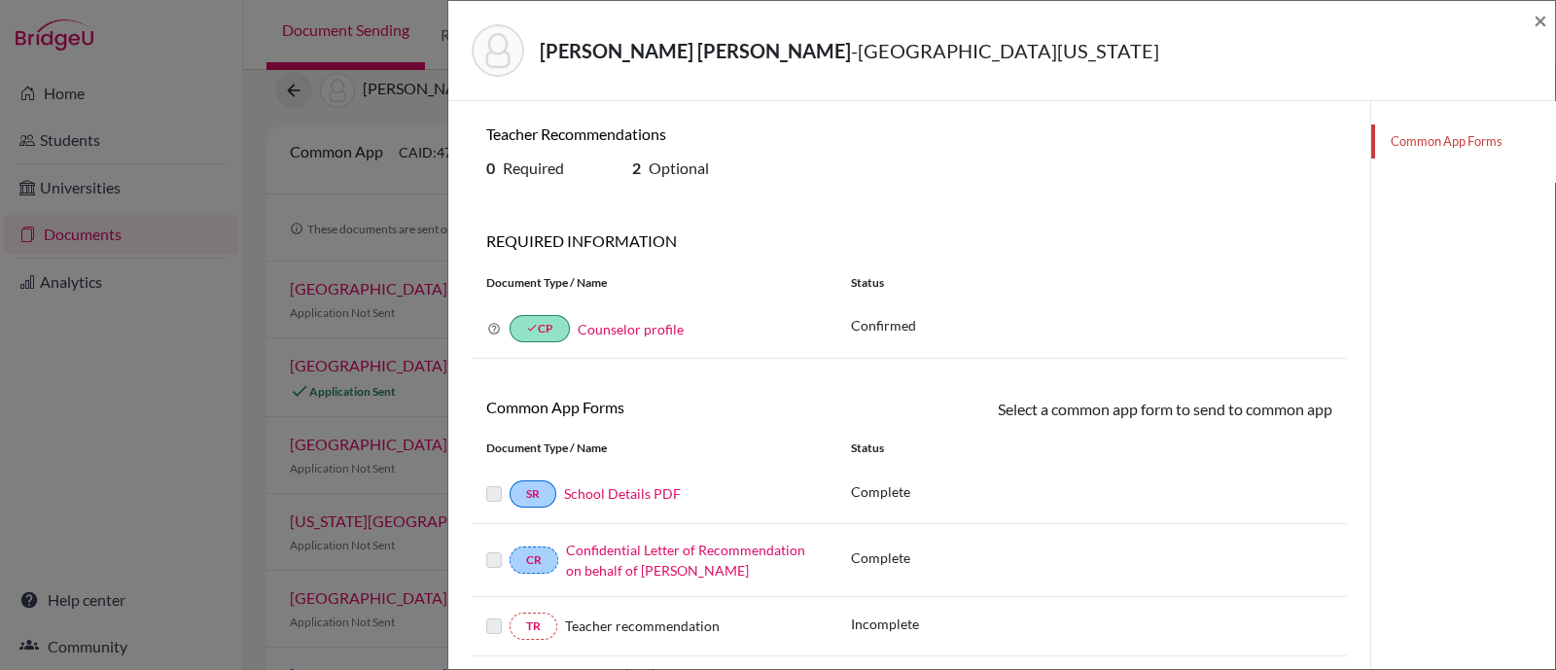
scroll to position [121, 0]
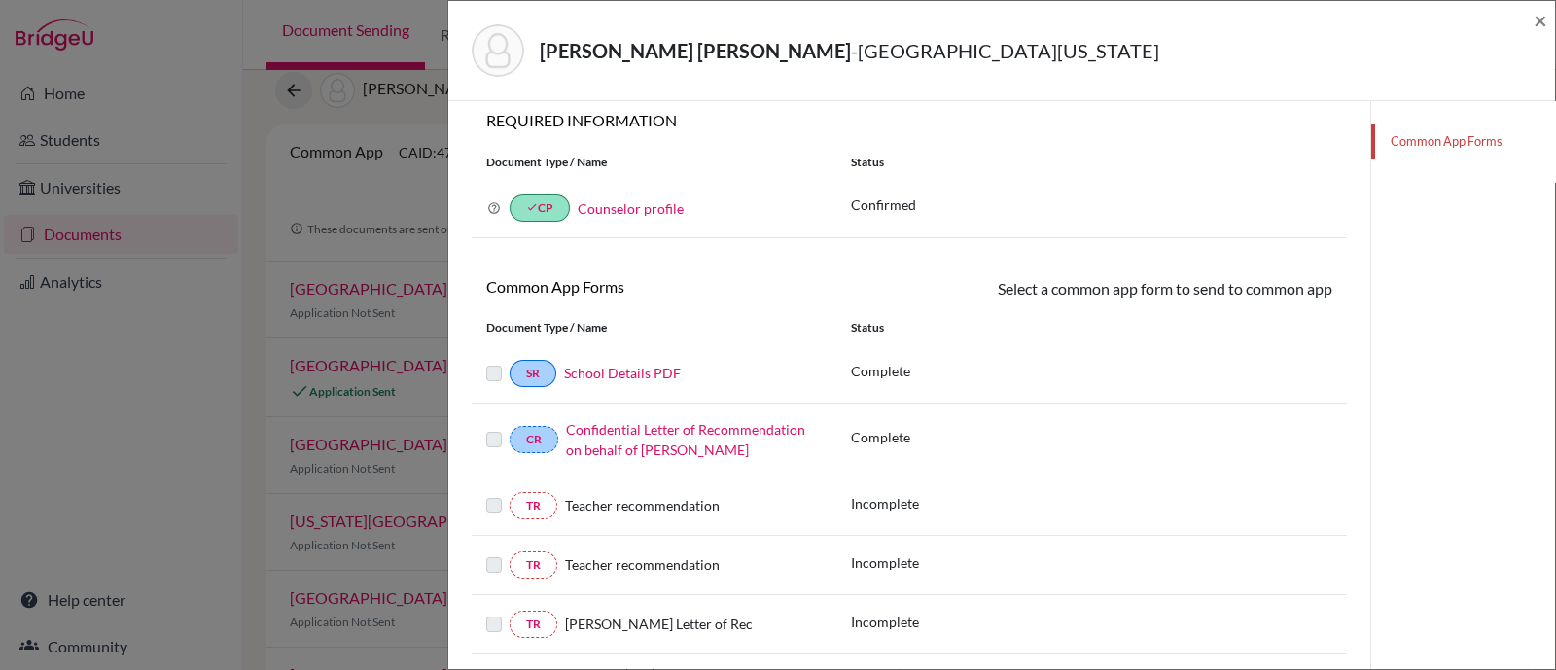
click at [489, 381] on div at bounding box center [497, 373] width 23 height 23
click at [491, 362] on label at bounding box center [494, 362] width 16 height 0
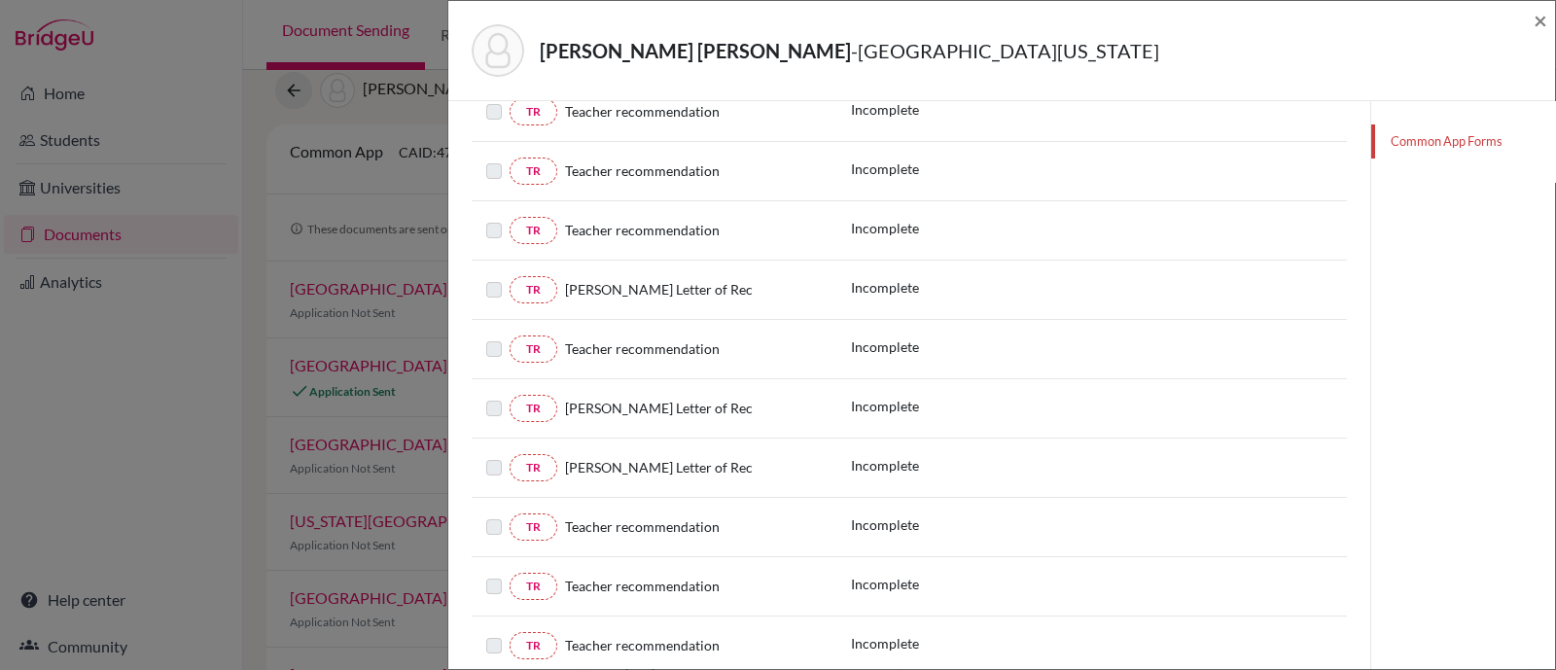
scroll to position [2230, 0]
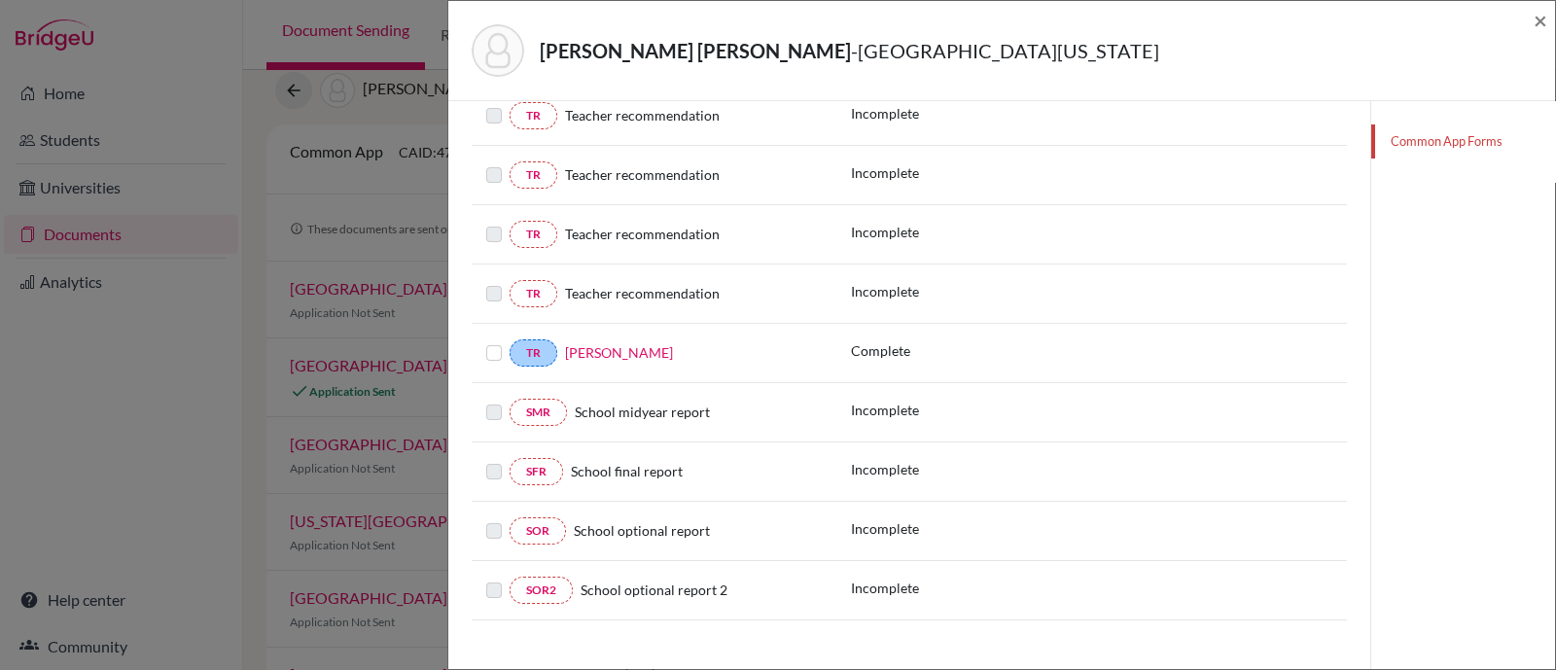
click at [497, 341] on label at bounding box center [494, 341] width 16 height 0
click at [0, 0] on input "checkbox" at bounding box center [0, 0] width 0 height 0
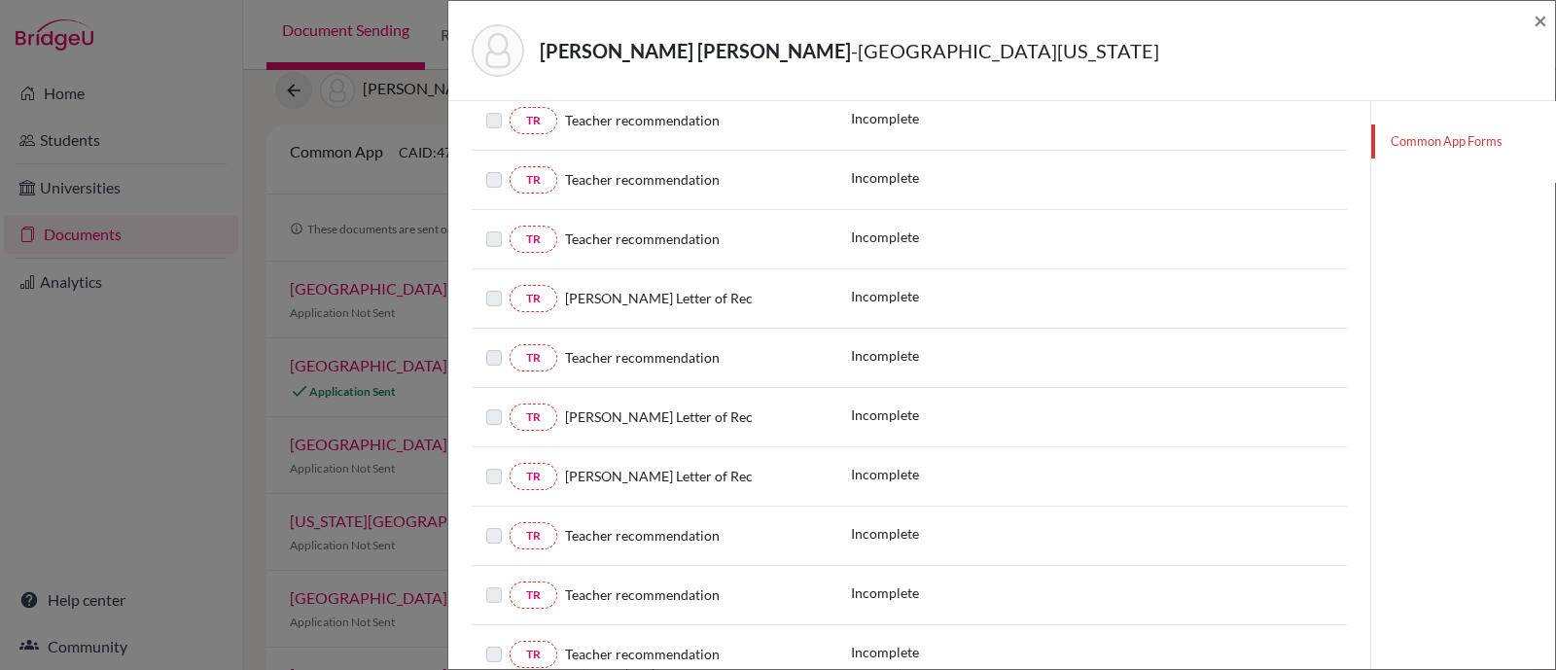
scroll to position [1504, 0]
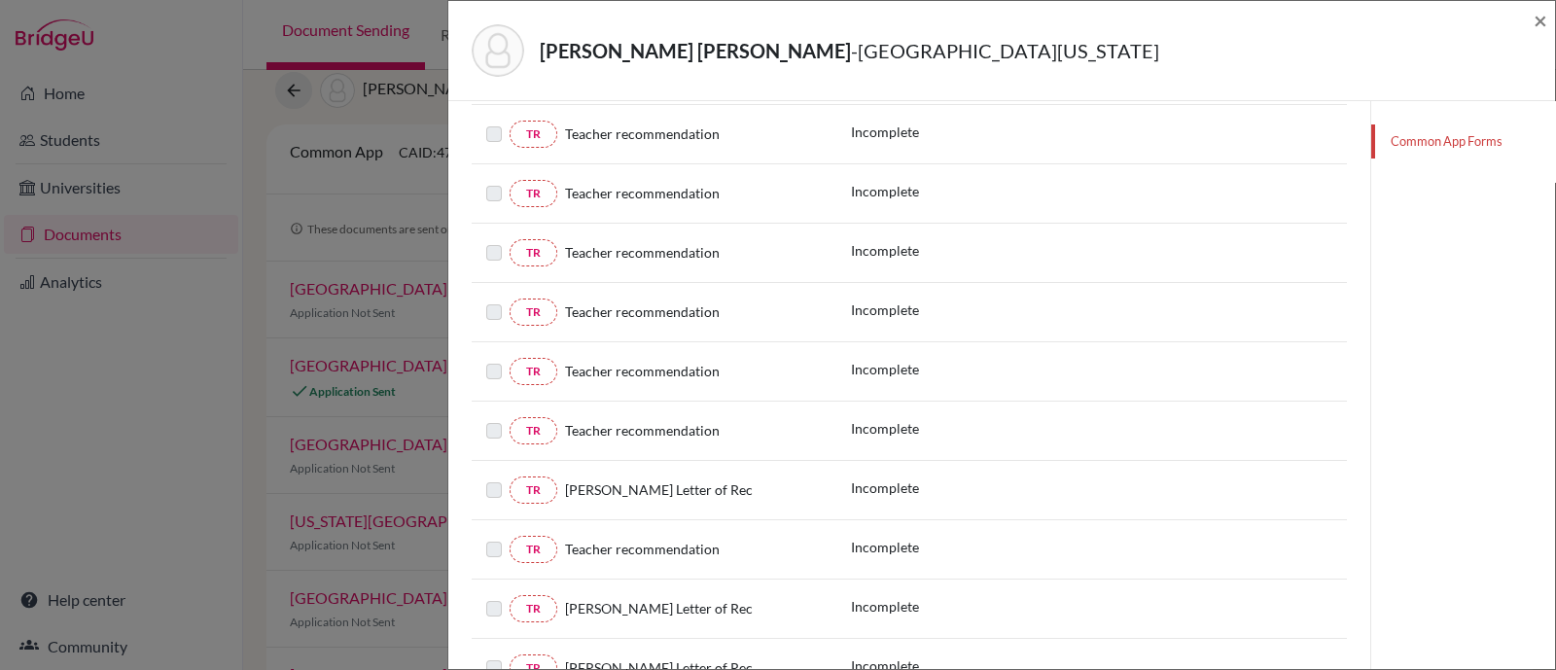
click at [1389, 140] on link "Common App Forms" at bounding box center [1463, 141] width 184 height 34
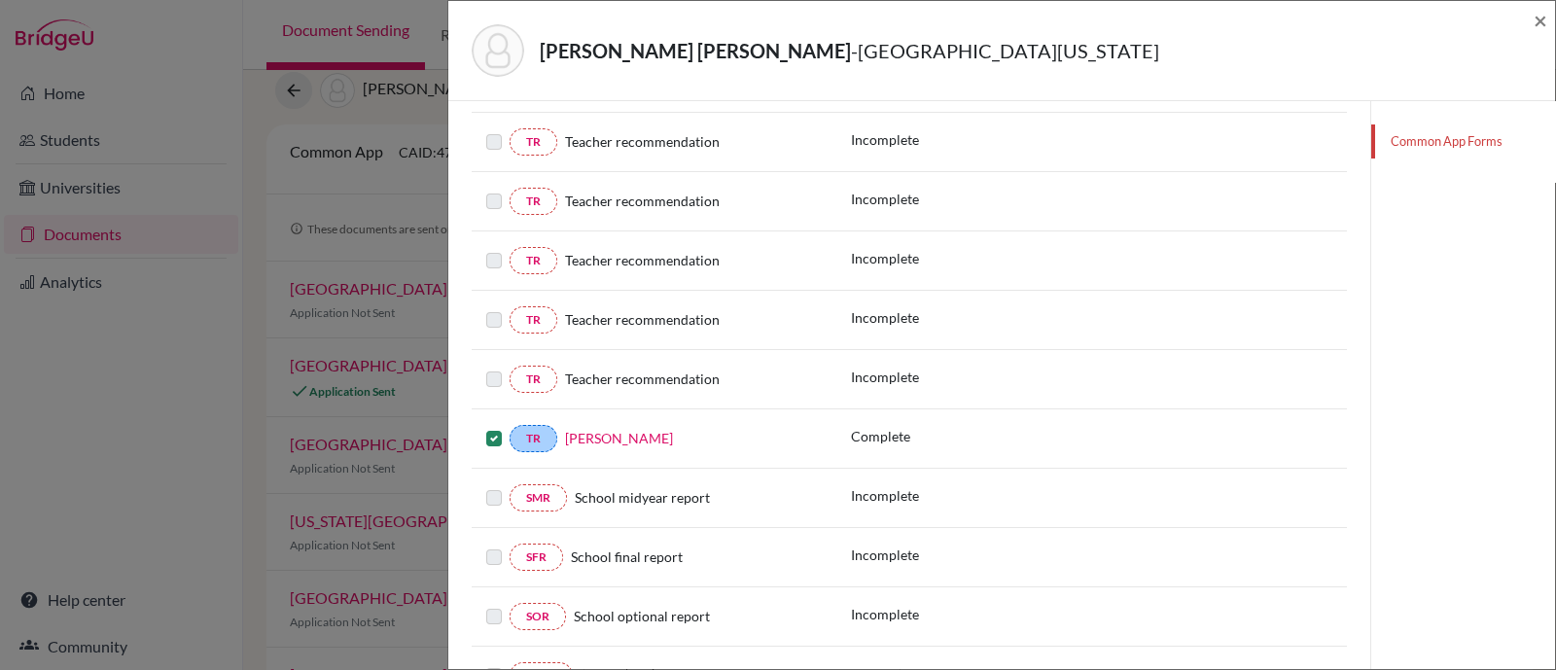
scroll to position [2233, 0]
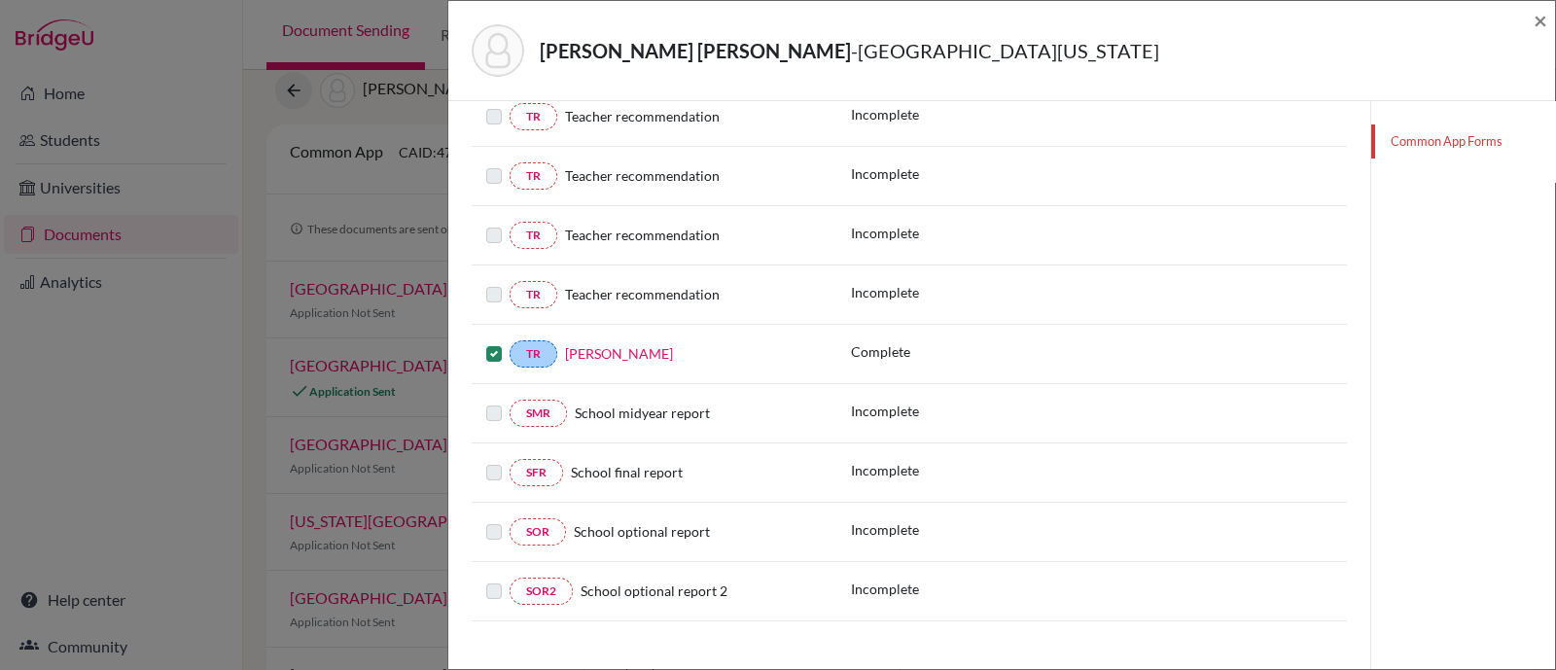
click at [626, 345] on link "Jasmine Anderson" at bounding box center [619, 353] width 108 height 17
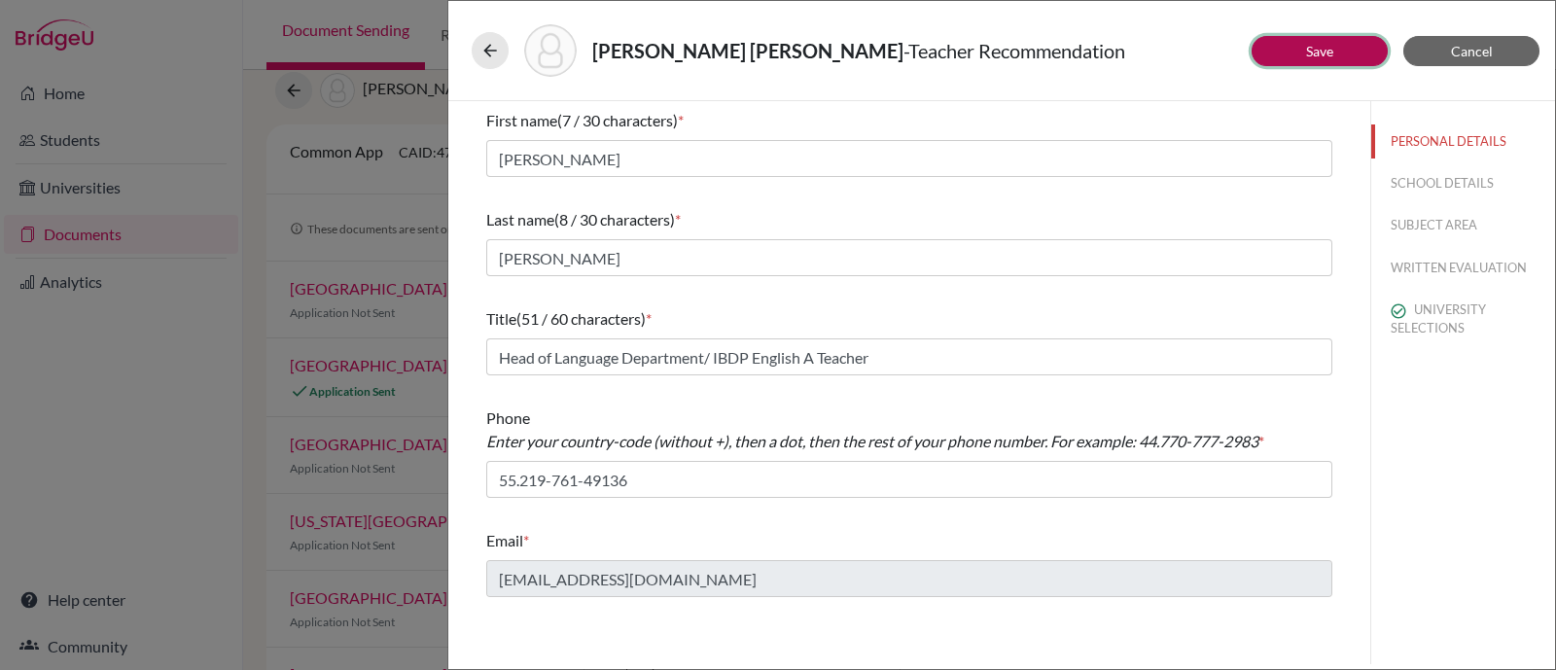
click at [1287, 48] on button "Save" at bounding box center [1319, 51] width 136 height 30
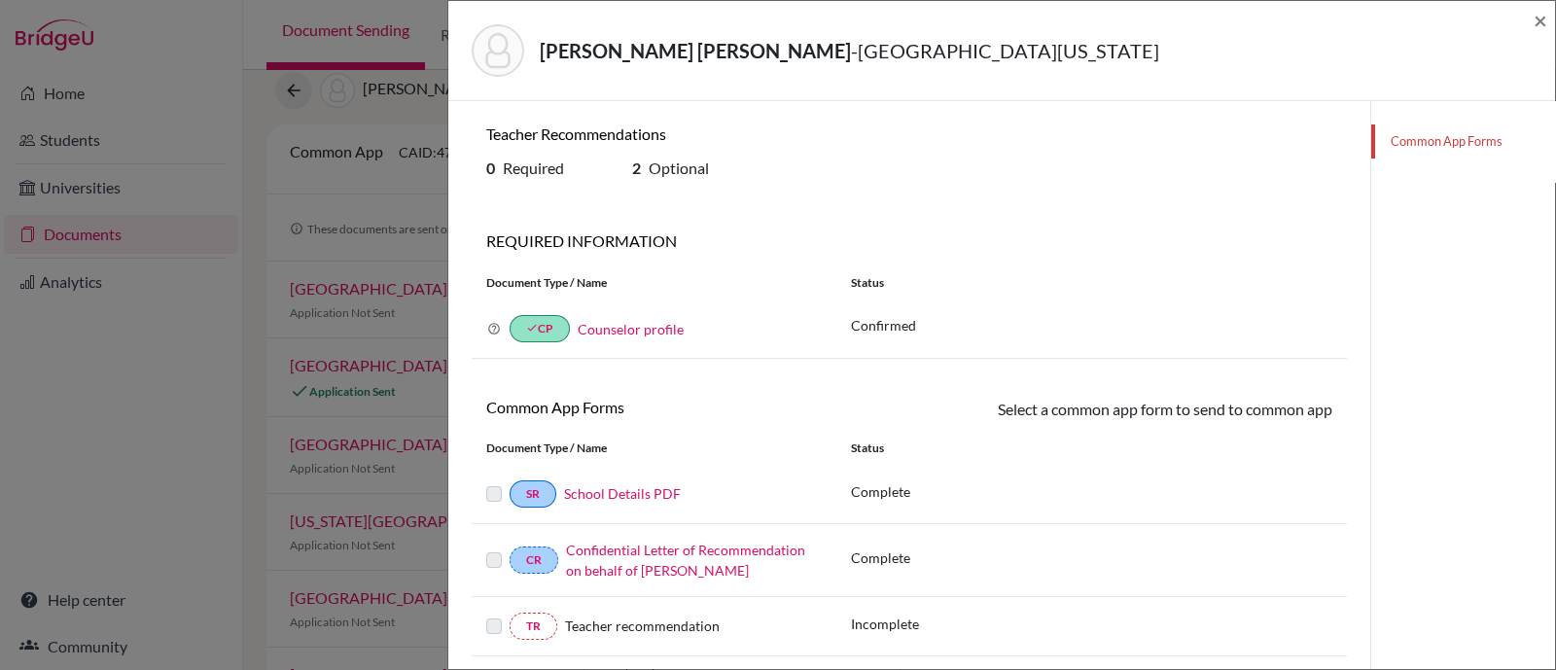
click at [1422, 134] on link "Common App Forms" at bounding box center [1463, 141] width 184 height 34
click at [1536, 18] on span "×" at bounding box center [1540, 20] width 14 height 28
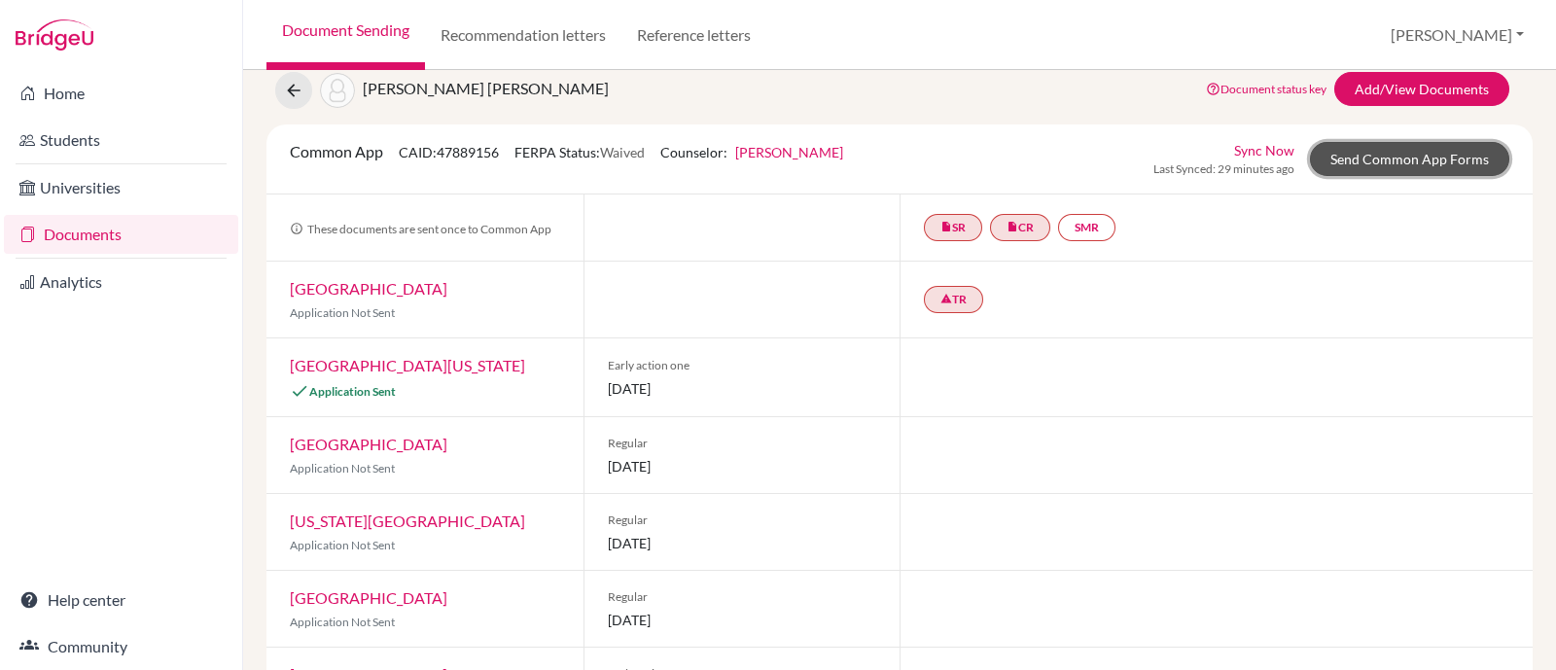
click at [1424, 160] on link "Send Common App Forms" at bounding box center [1409, 159] width 199 height 34
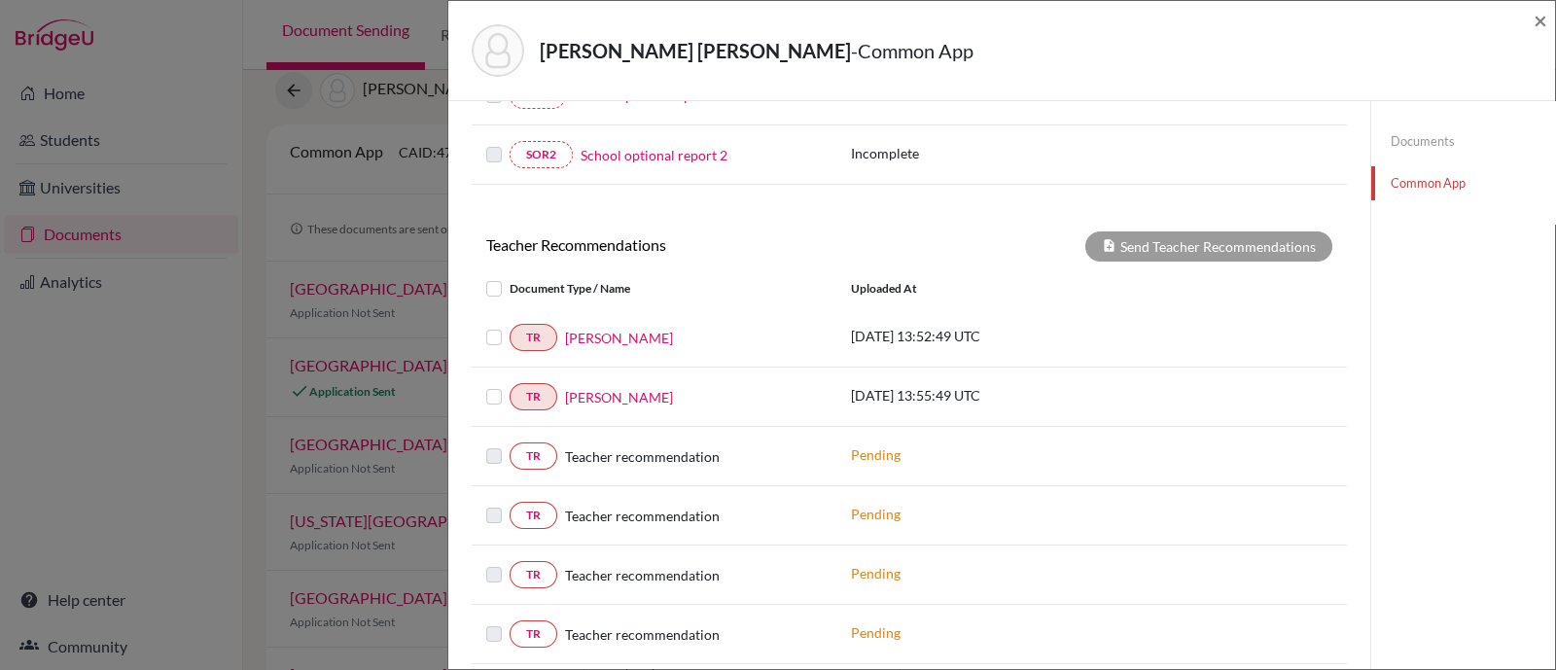
scroll to position [729, 0]
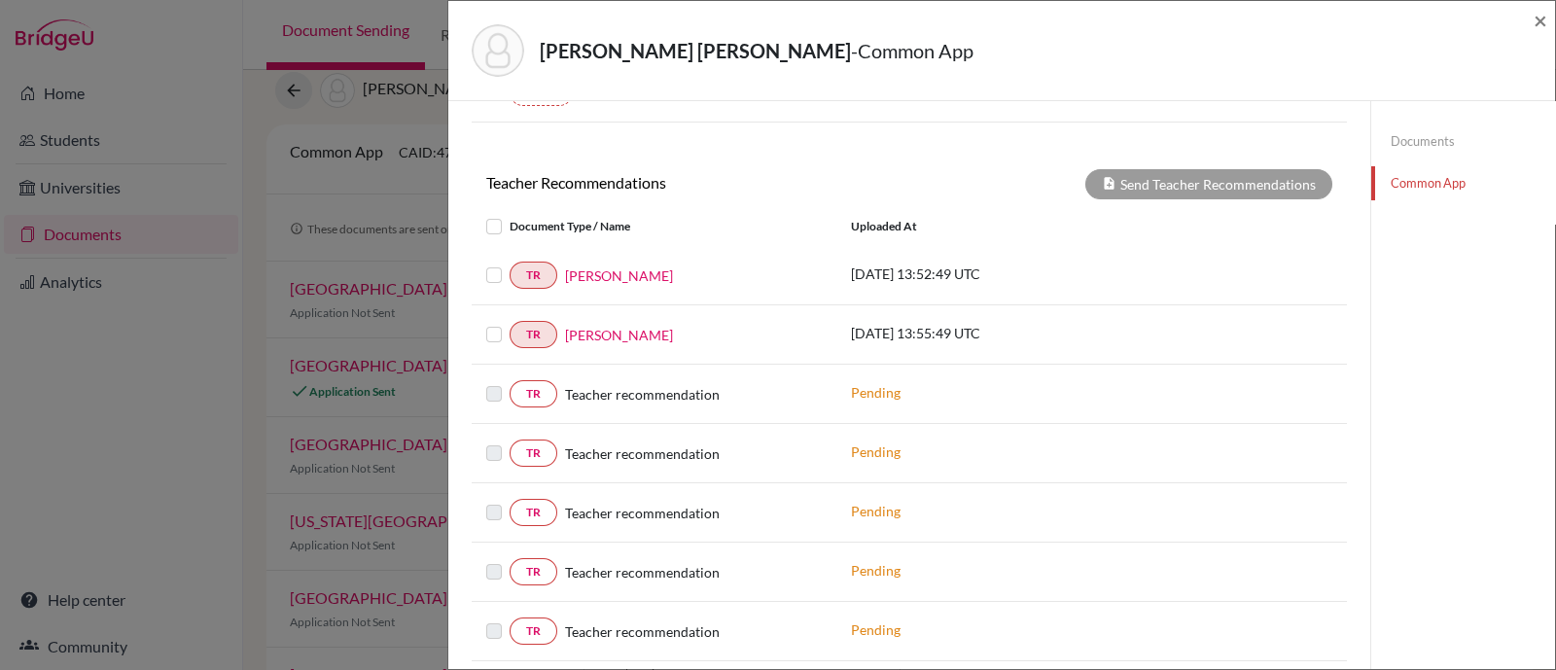
click at [509, 323] on label at bounding box center [509, 323] width 0 height 0
click at [0, 0] on input "checkbox" at bounding box center [0, 0] width 0 height 0
click at [509, 263] on label at bounding box center [509, 263] width 0 height 0
click at [0, 0] on input "checkbox" at bounding box center [0, 0] width 0 height 0
click at [1225, 177] on button "Send Teacher Recommendations" at bounding box center [1208, 184] width 247 height 30
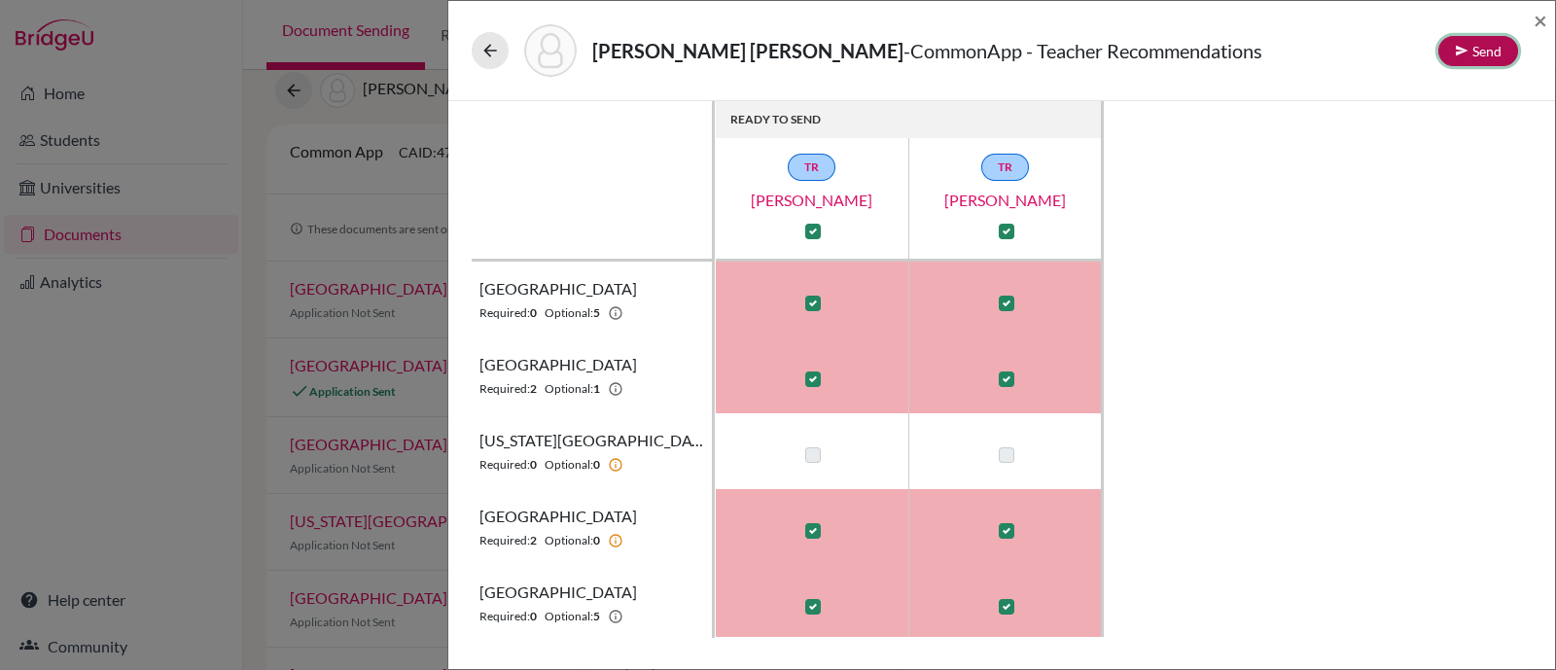
click at [1463, 54] on icon at bounding box center [1462, 51] width 14 height 14
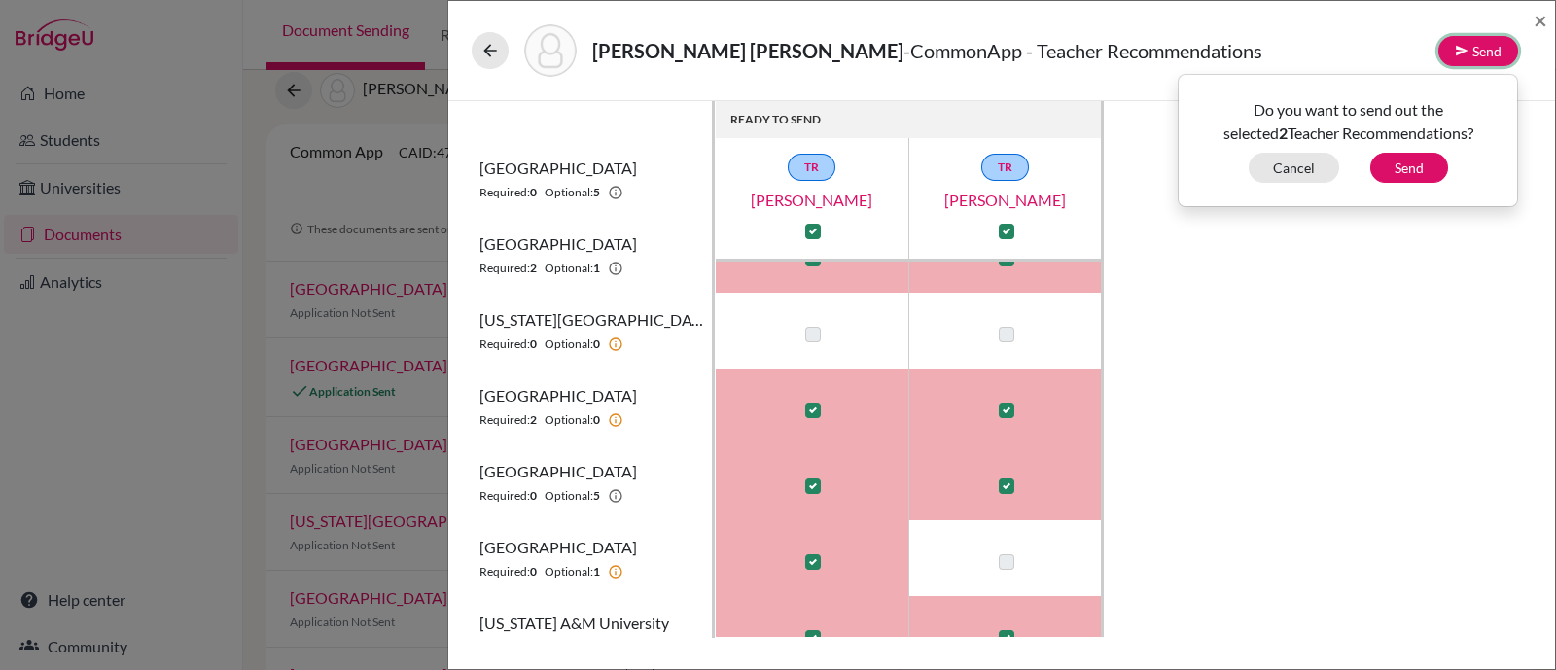
scroll to position [242, 0]
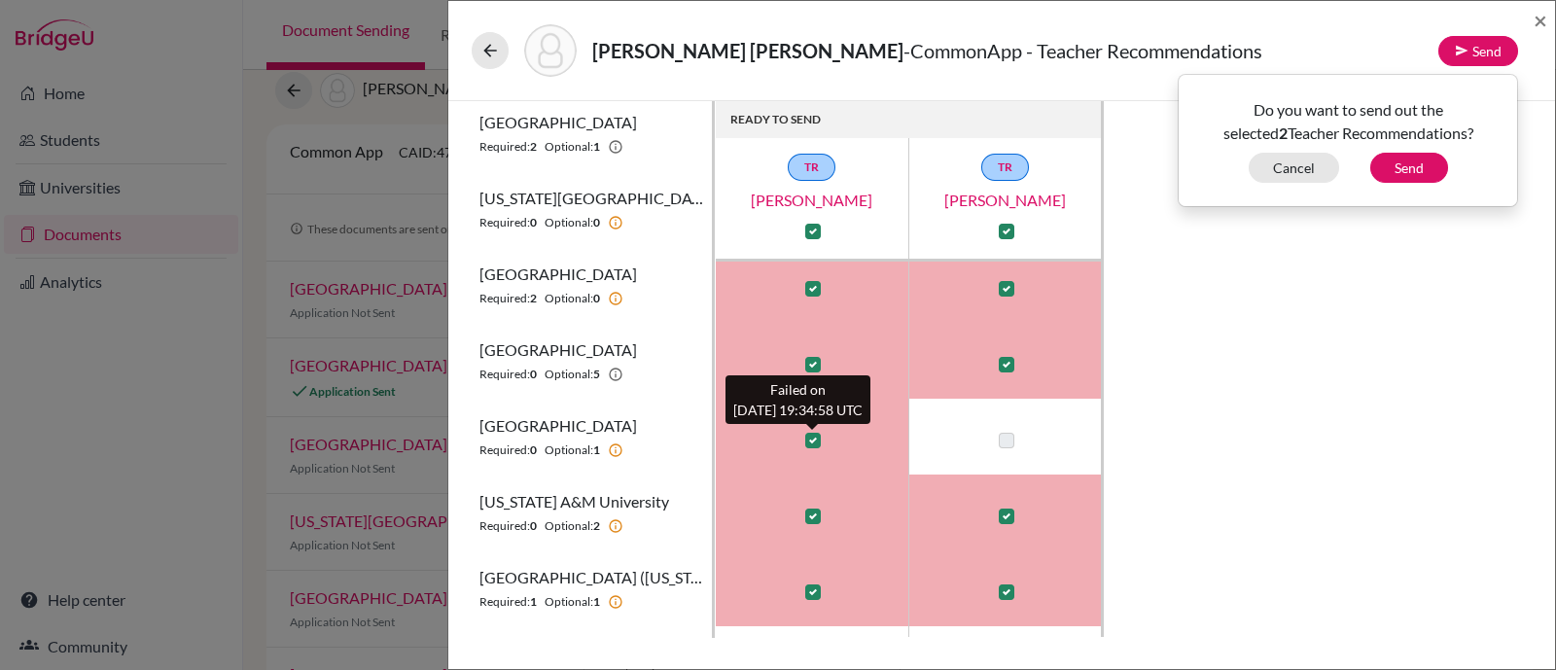
click at [813, 436] on label at bounding box center [813, 441] width 16 height 16
click at [813, 436] on input "checkbox" at bounding box center [808, 438] width 16 height 19
checkbox input "false"
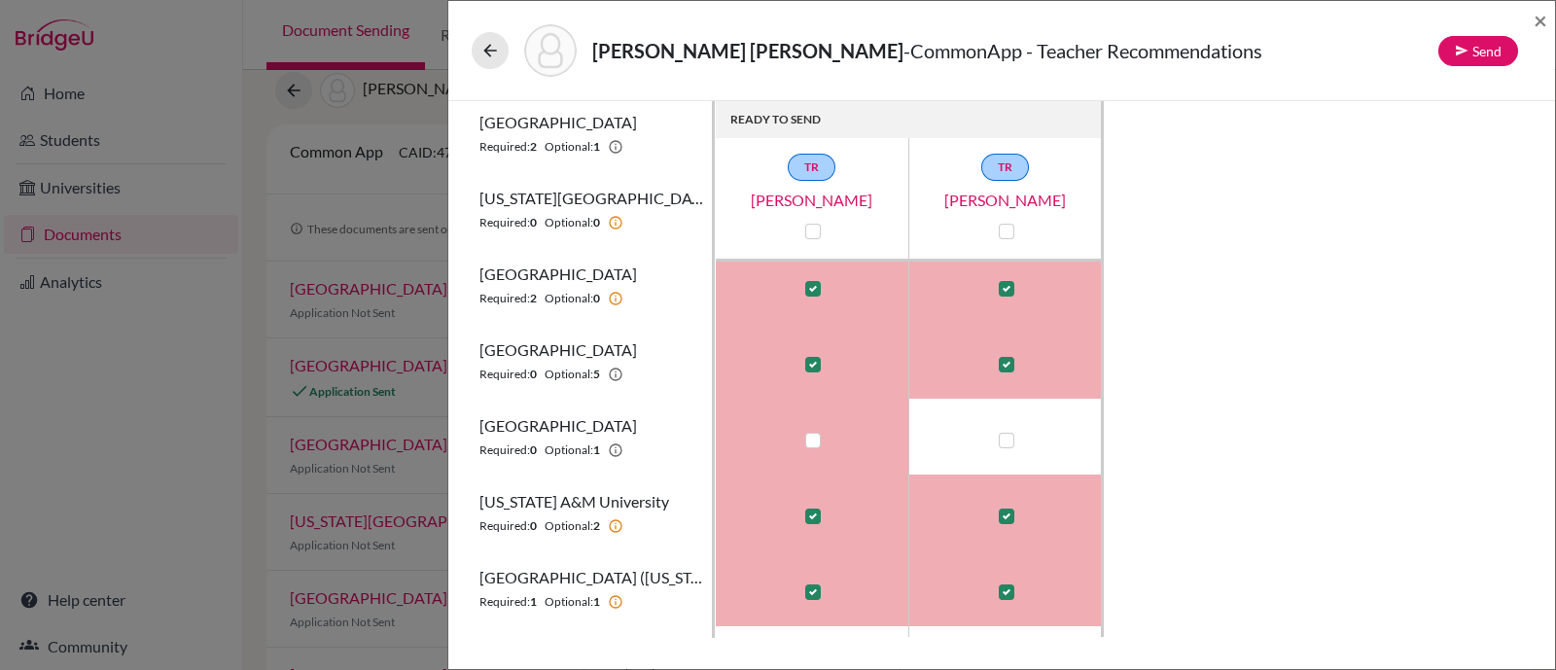
click at [1006, 442] on label at bounding box center [1007, 441] width 16 height 16
click at [1006, 442] on input "checkbox" at bounding box center [1002, 438] width 16 height 19
checkbox input "true"
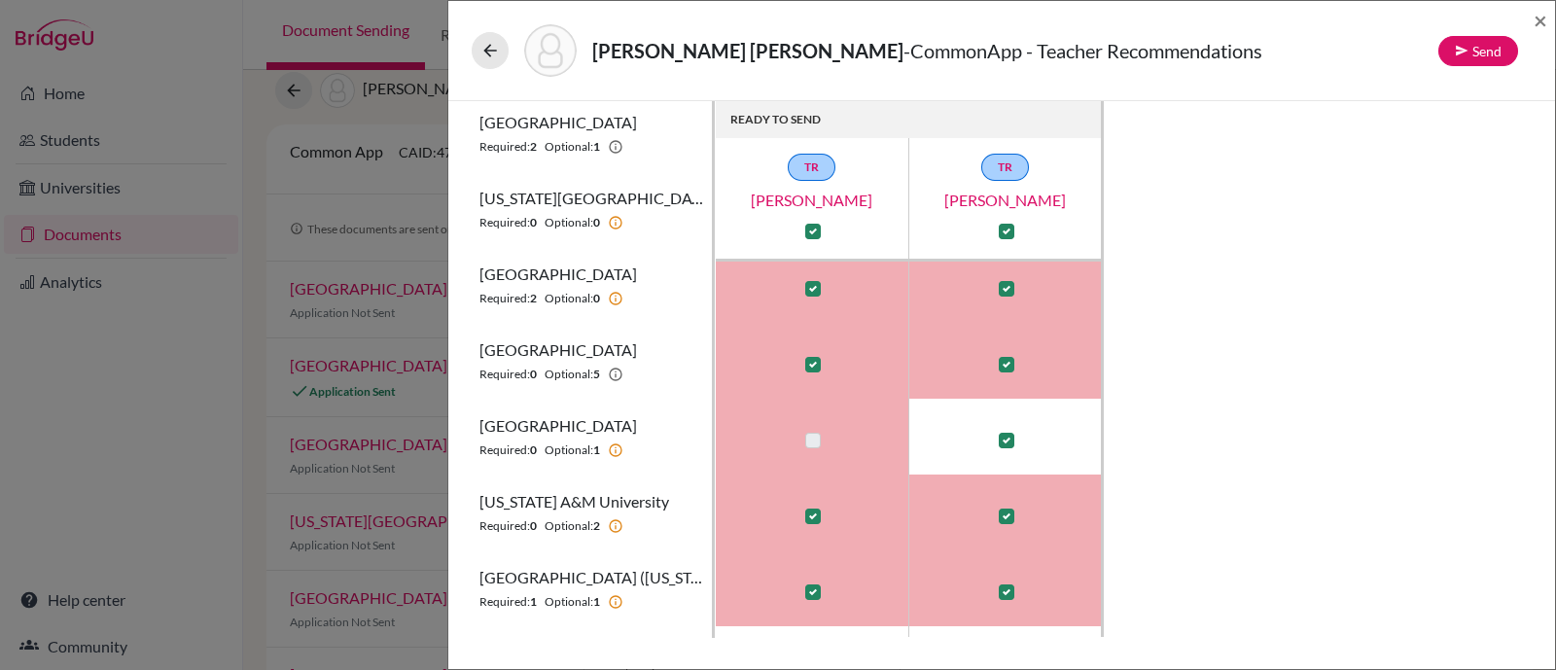
click at [1006, 442] on label at bounding box center [1007, 441] width 16 height 16
click at [1006, 442] on input "checkbox" at bounding box center [1002, 438] width 16 height 19
checkbox input "false"
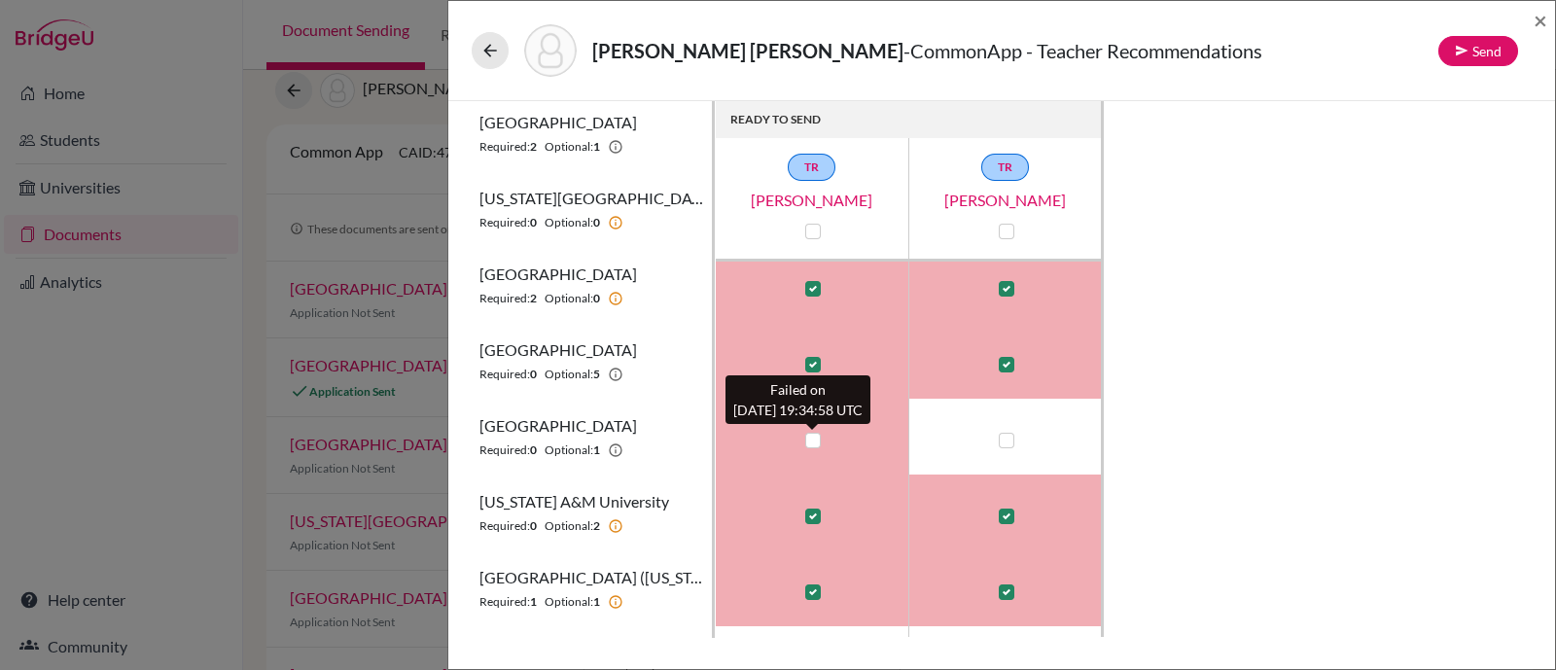
click at [812, 438] on label at bounding box center [813, 441] width 16 height 16
click at [812, 438] on input "checkbox" at bounding box center [808, 438] width 16 height 19
checkbox input "true"
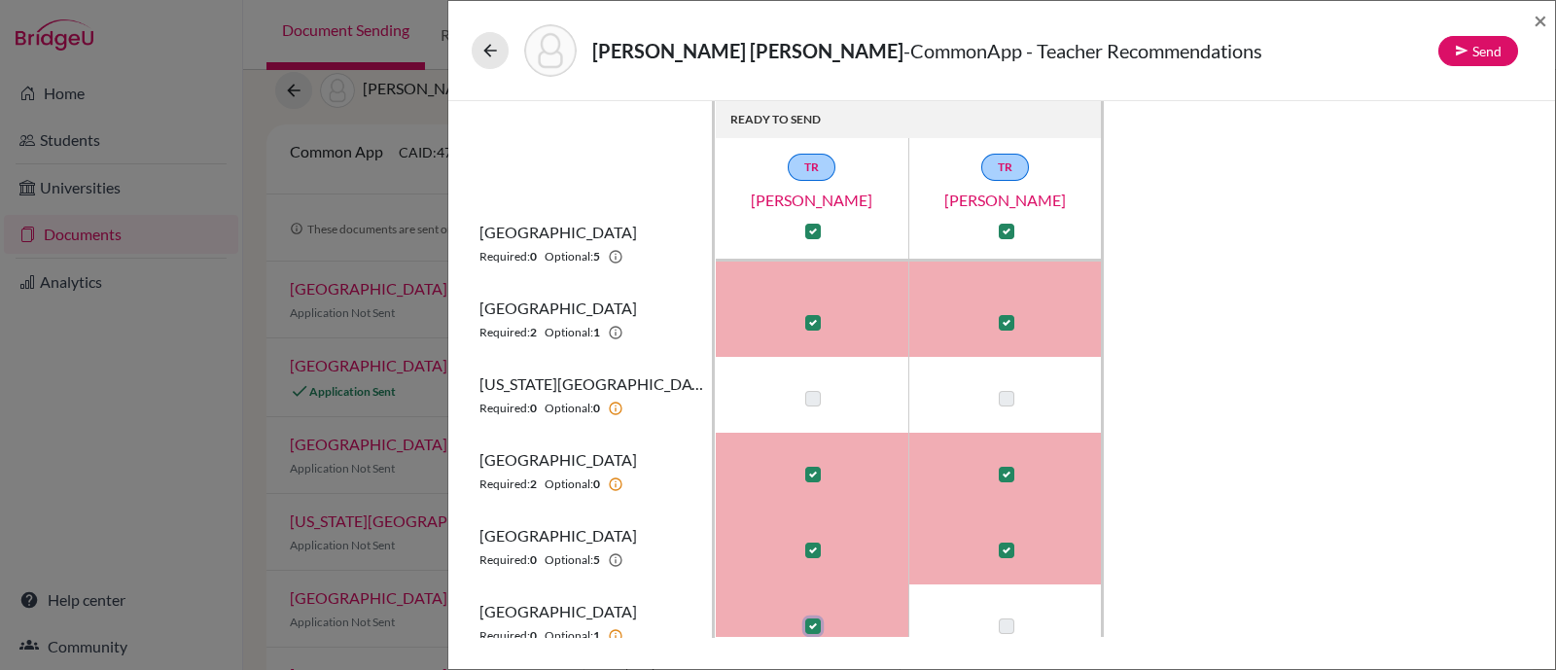
scroll to position [0, 0]
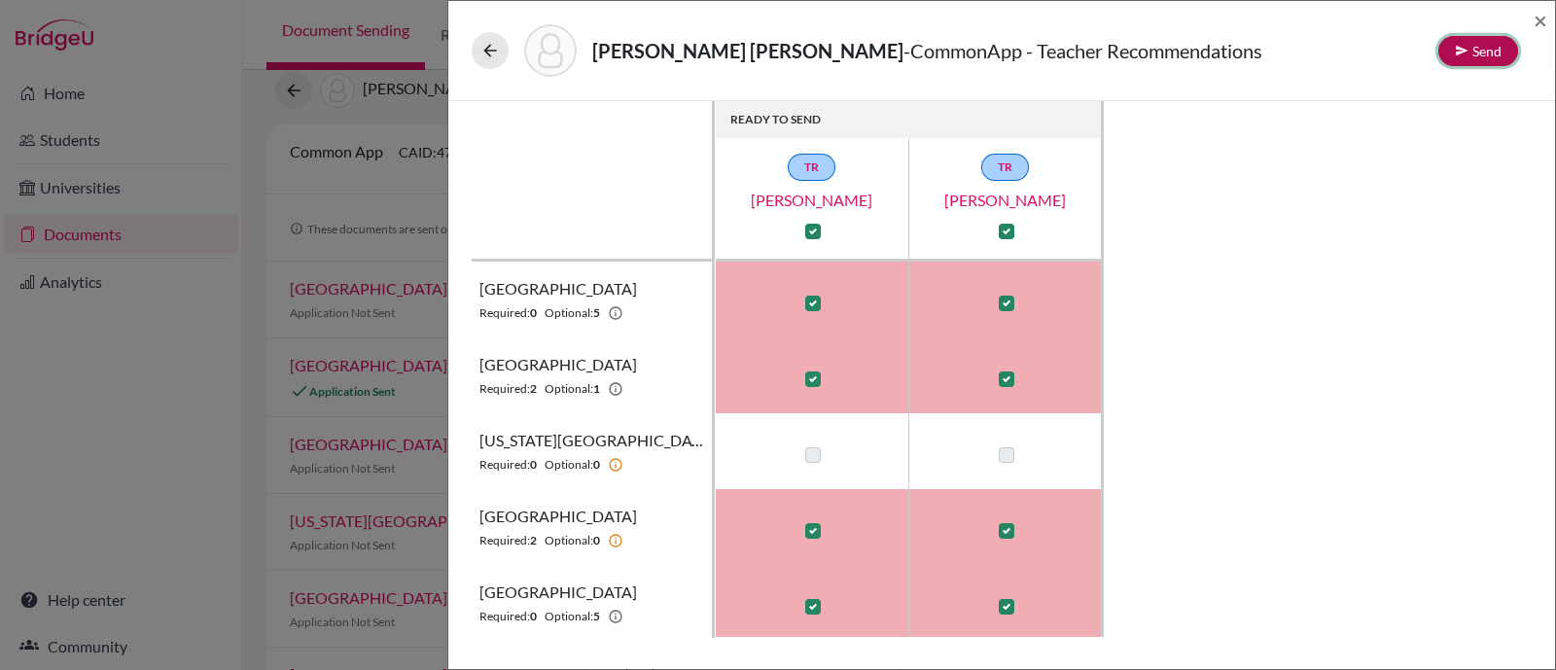
click at [1488, 56] on button "Send" at bounding box center [1478, 51] width 80 height 30
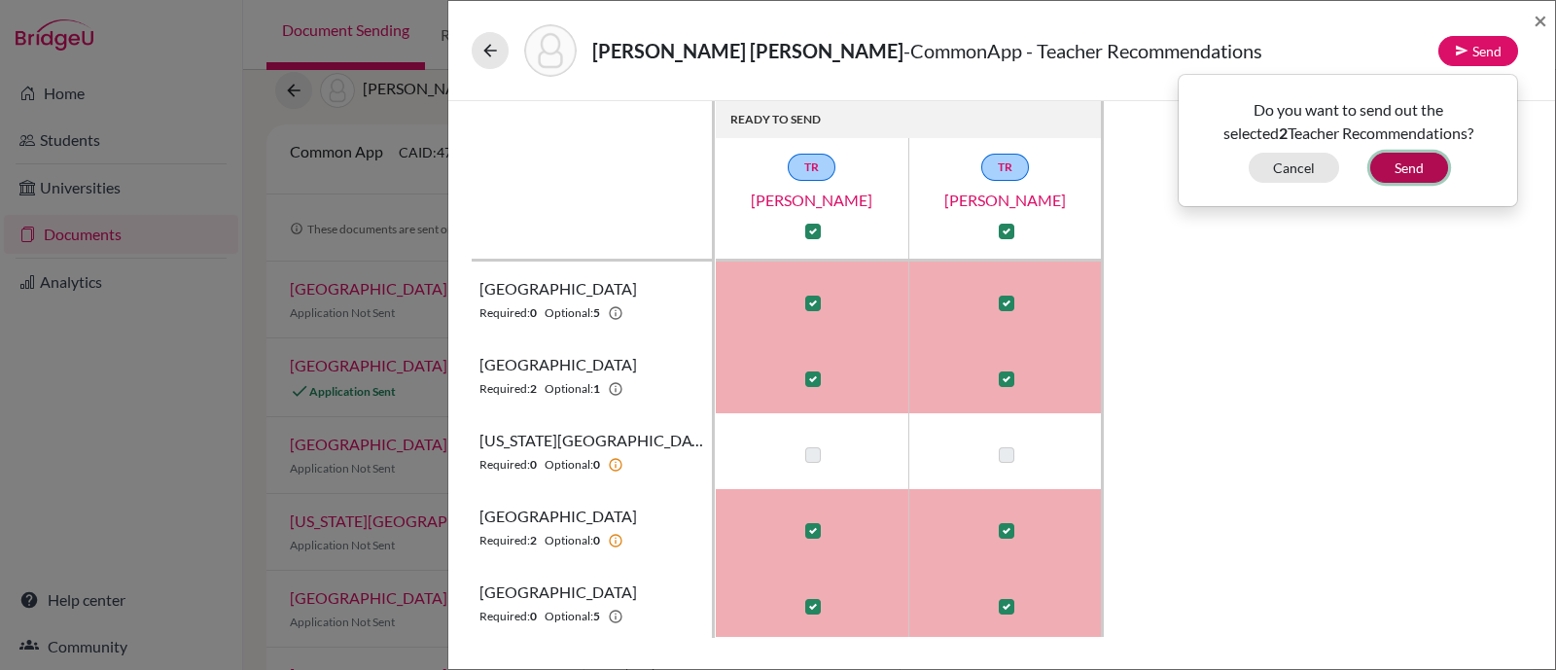
click at [1417, 168] on button "Send" at bounding box center [1409, 168] width 78 height 30
checkbox input "false"
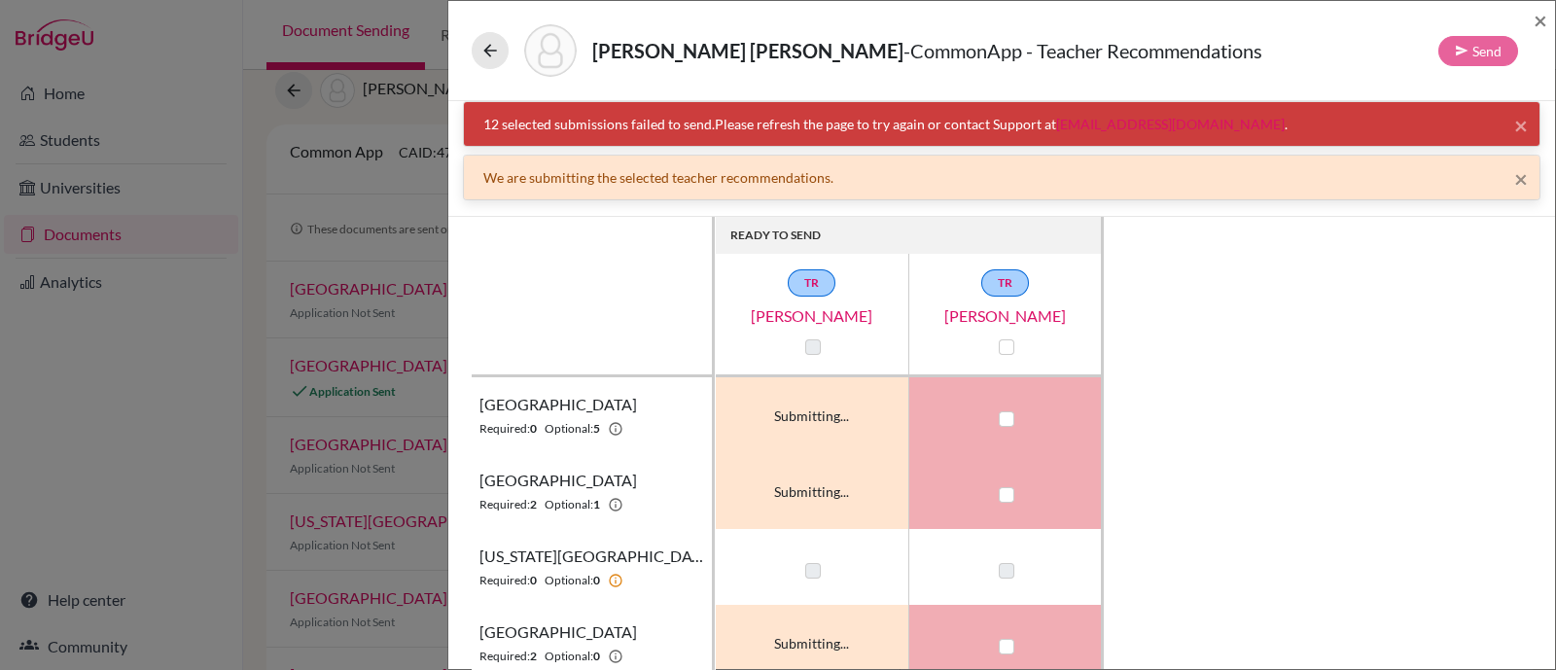
click at [1133, 120] on link "hi@bridge-u.com" at bounding box center [1170, 124] width 228 height 17
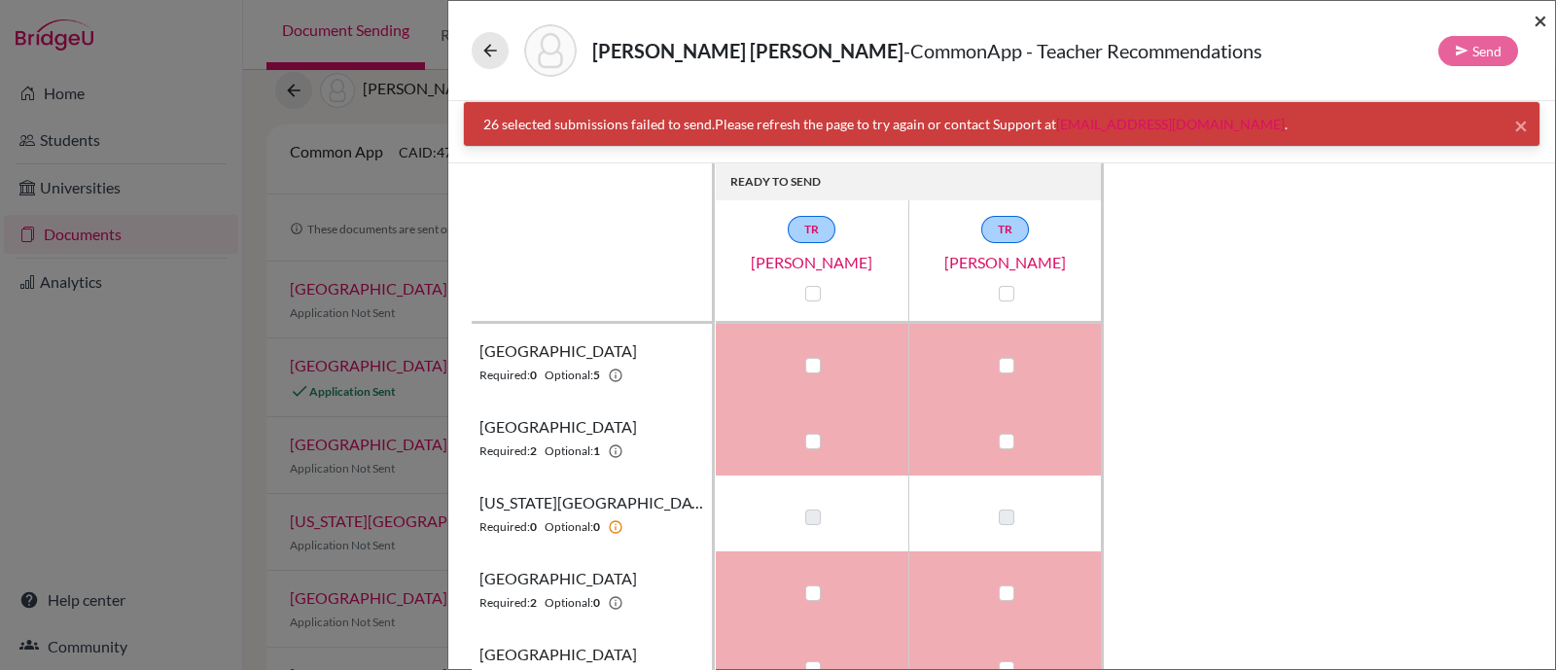
click at [1541, 23] on span "×" at bounding box center [1540, 20] width 14 height 28
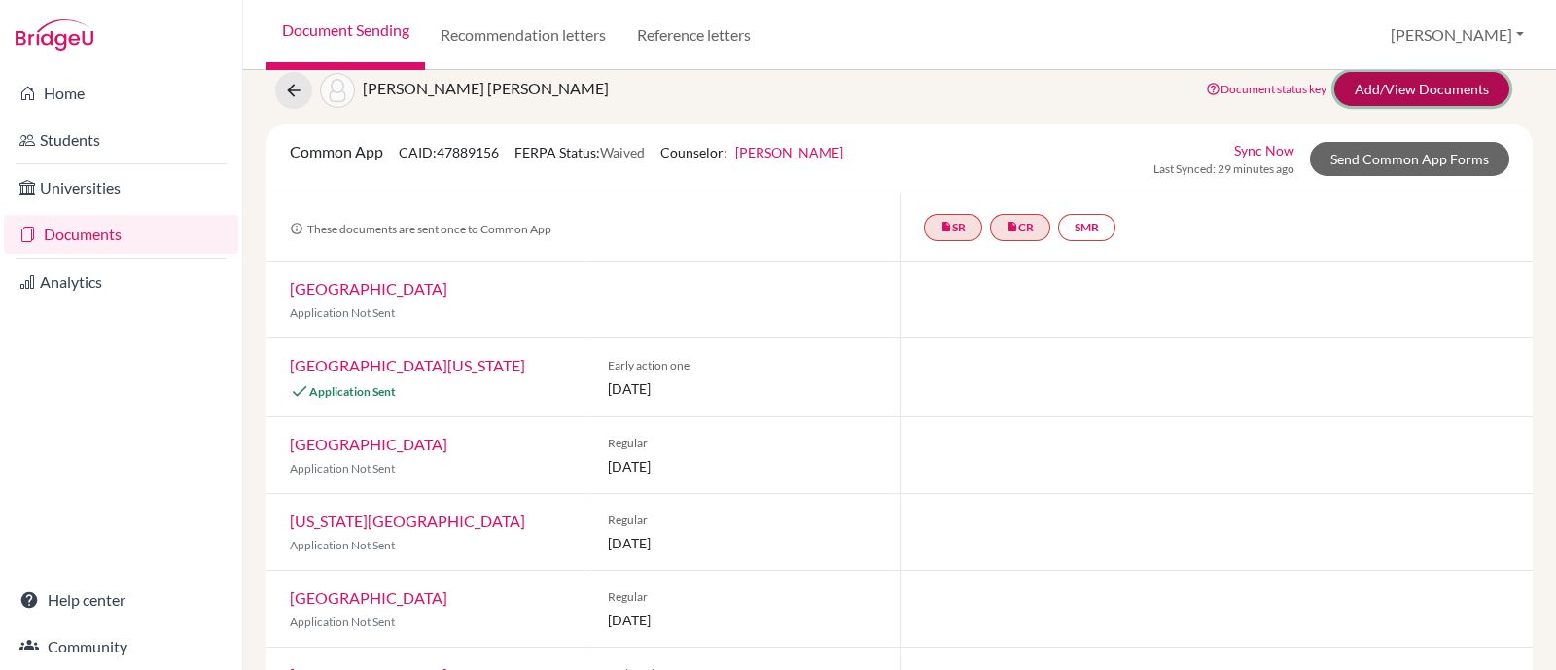
click at [1400, 86] on link "Add/View Documents" at bounding box center [1421, 89] width 175 height 34
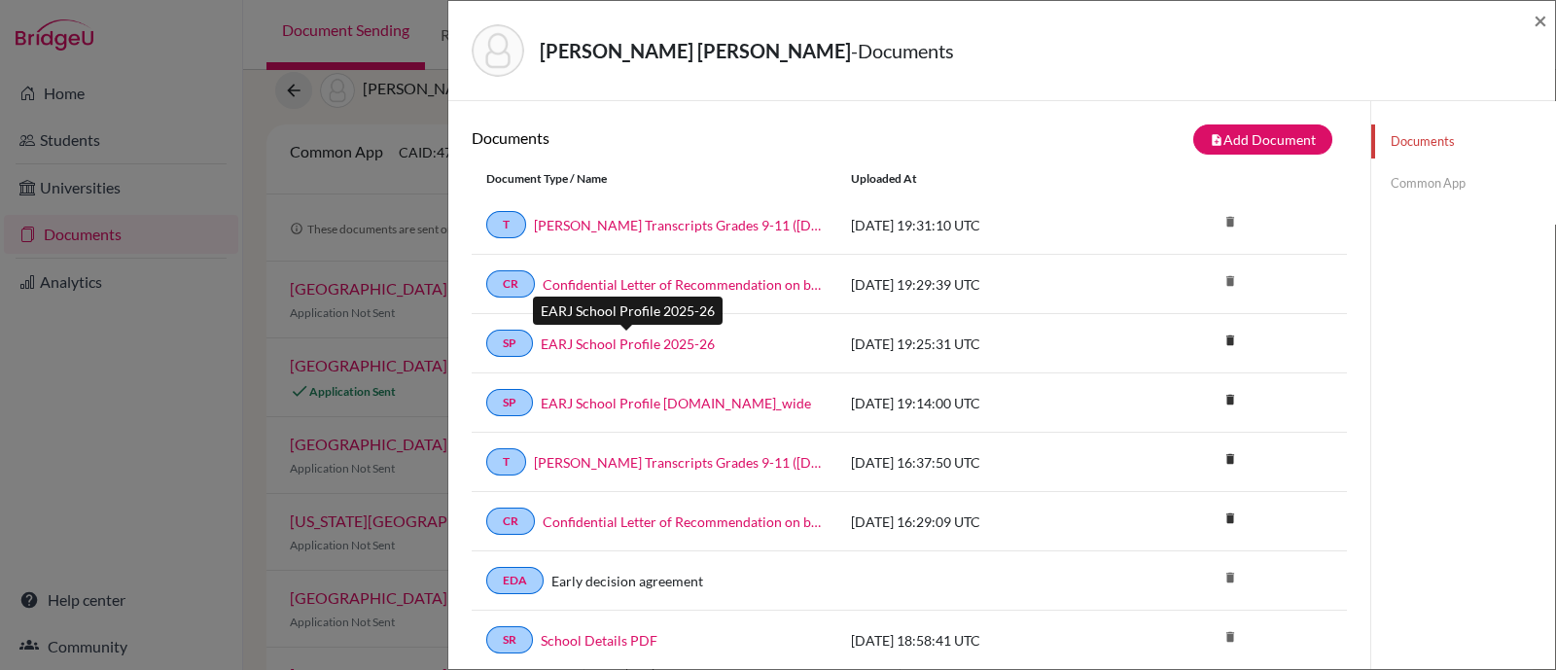
click at [612, 341] on link "EARJ School Profile 2025-26" at bounding box center [628, 343] width 174 height 20
click at [1383, 182] on link "Common App" at bounding box center [1463, 183] width 184 height 34
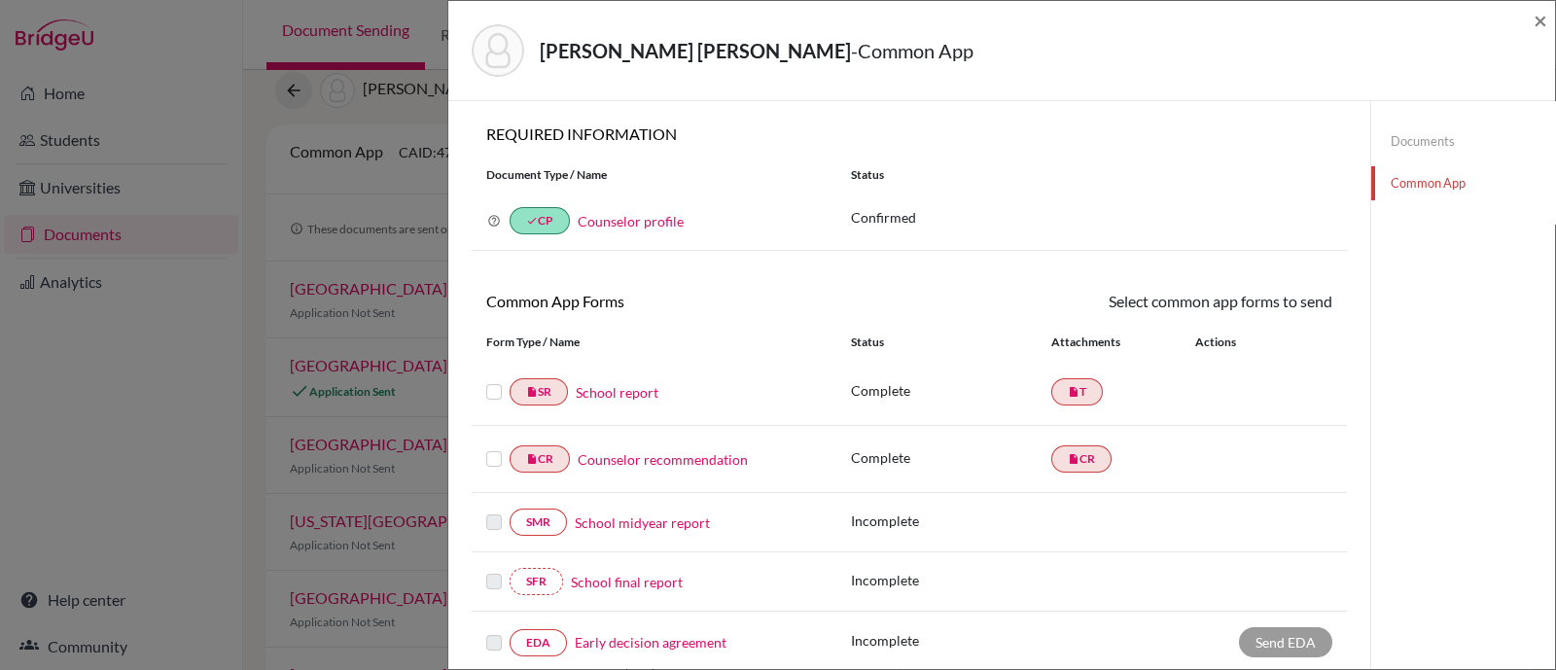
scroll to position [121, 0]
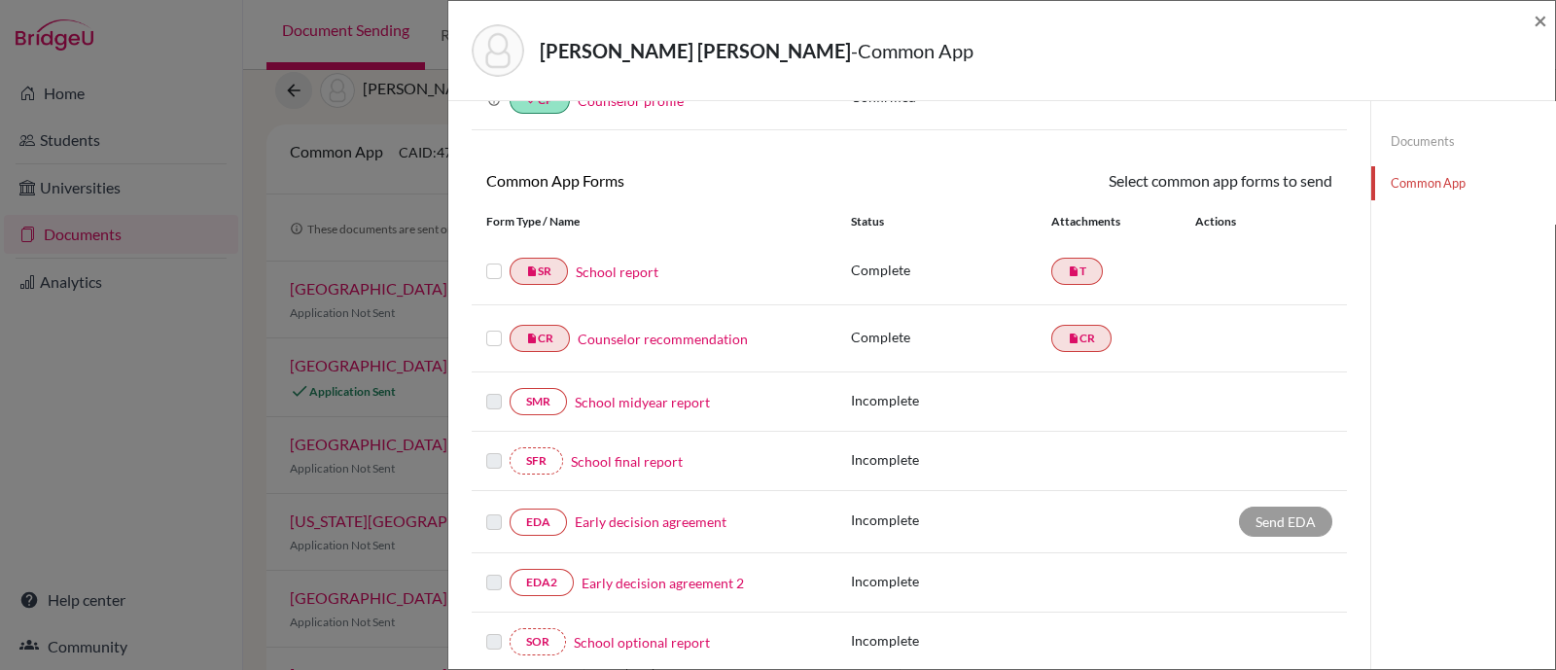
click at [492, 344] on div at bounding box center [497, 338] width 23 height 23
click at [495, 327] on label at bounding box center [494, 327] width 16 height 0
click at [0, 0] on input "checkbox" at bounding box center [0, 0] width 0 height 0
click at [492, 262] on label at bounding box center [494, 262] width 16 height 0
click at [0, 0] on input "checkbox" at bounding box center [0, 0] width 0 height 0
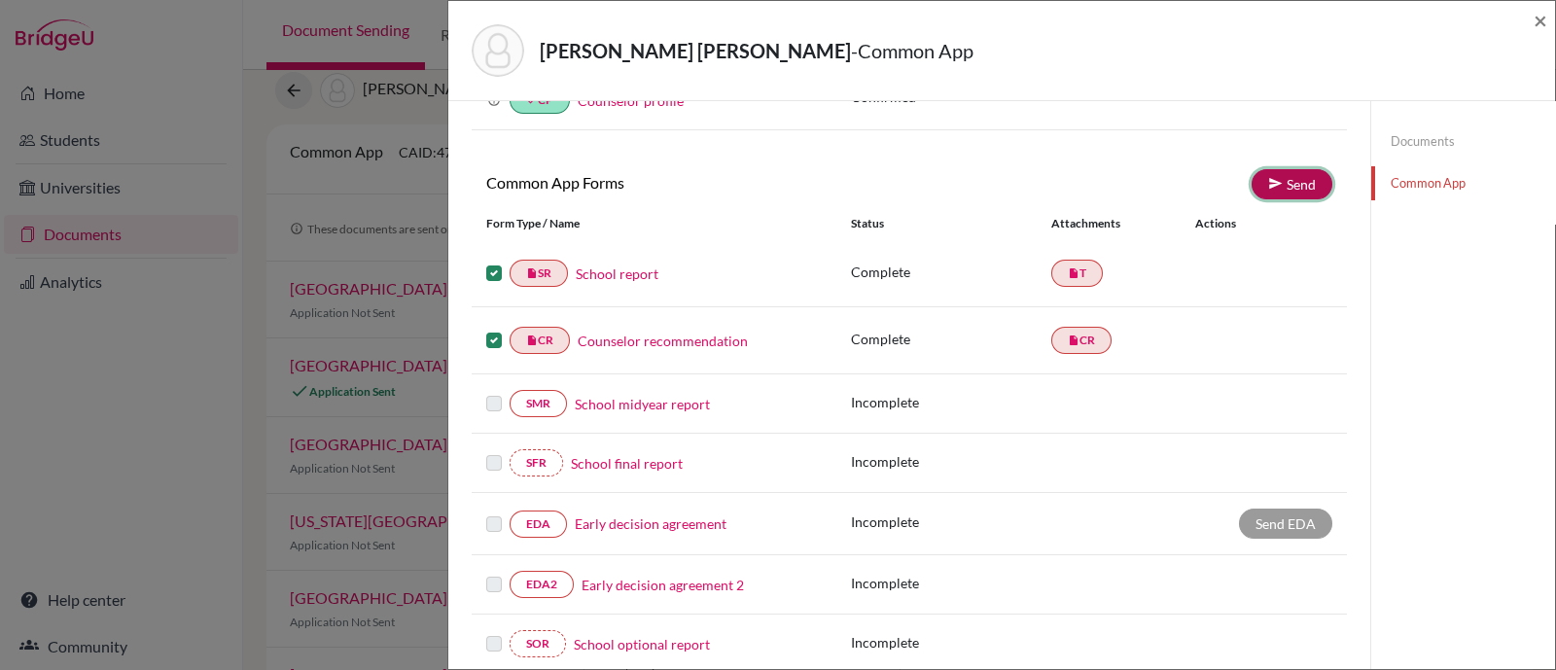
click at [1280, 187] on link "Send" at bounding box center [1291, 184] width 81 height 30
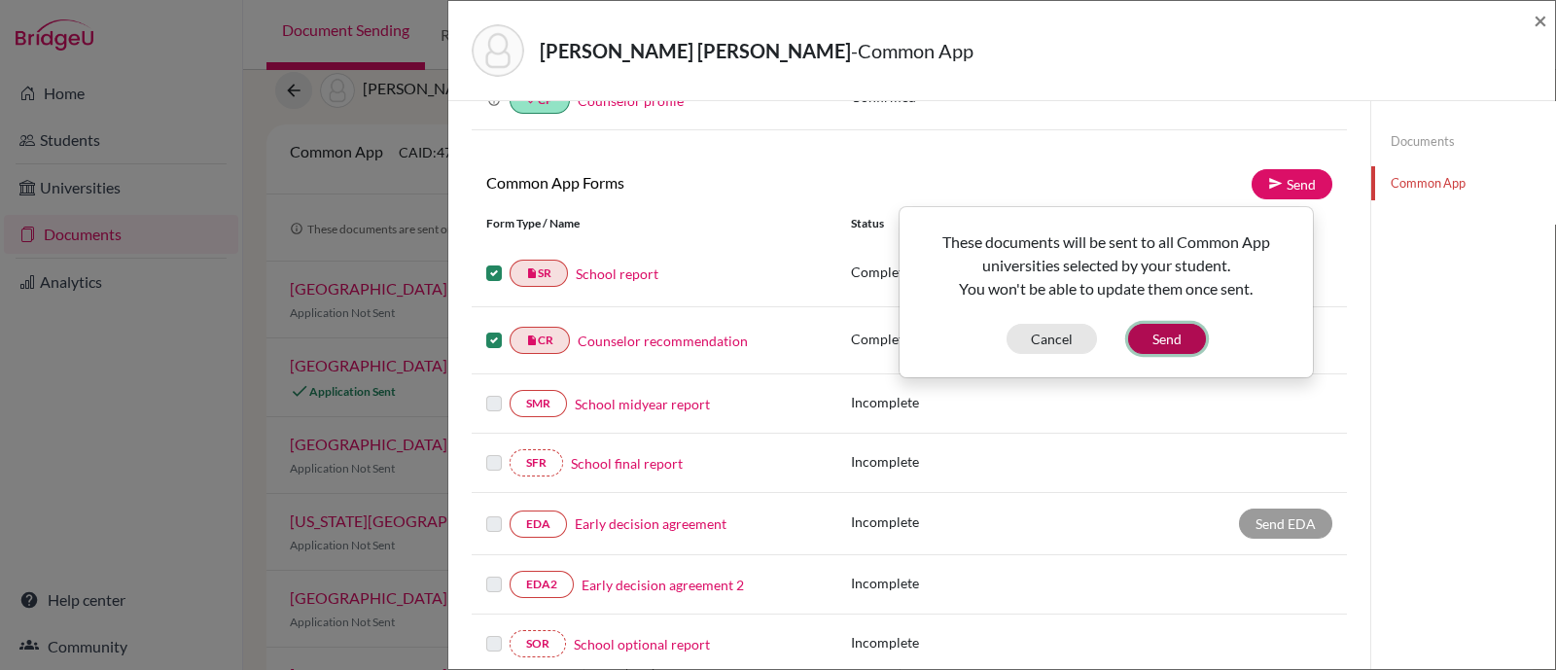
click at [1152, 343] on button "Send" at bounding box center [1167, 339] width 78 height 30
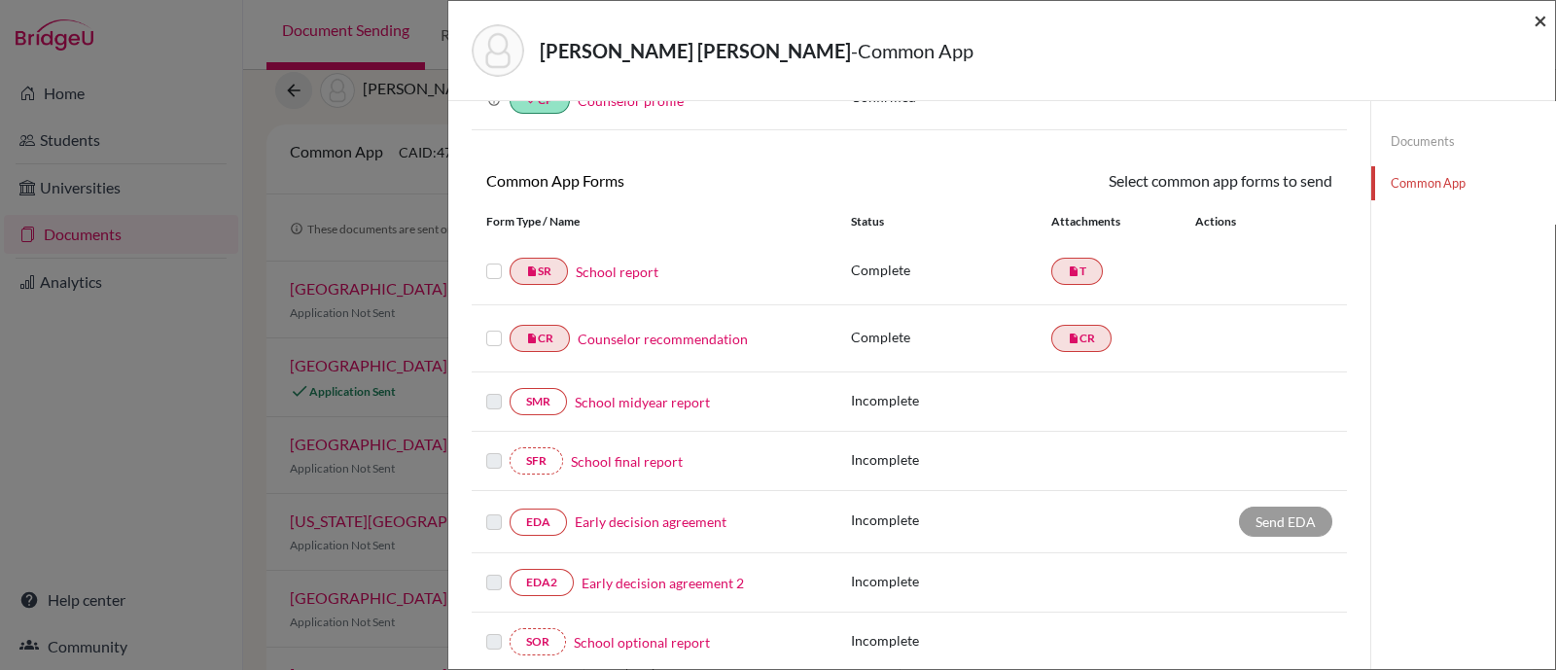
click at [1536, 23] on span "×" at bounding box center [1540, 20] width 14 height 28
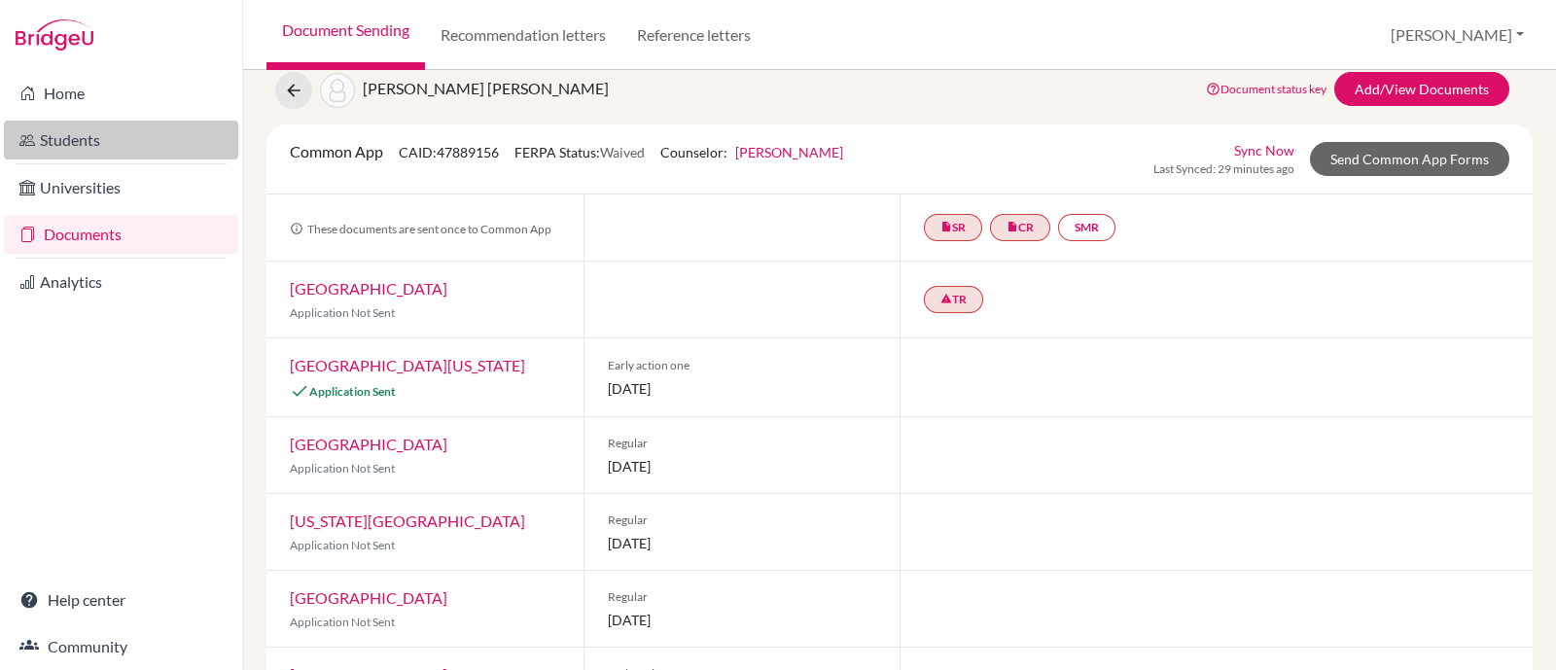
click at [74, 142] on link "Students" at bounding box center [121, 140] width 234 height 39
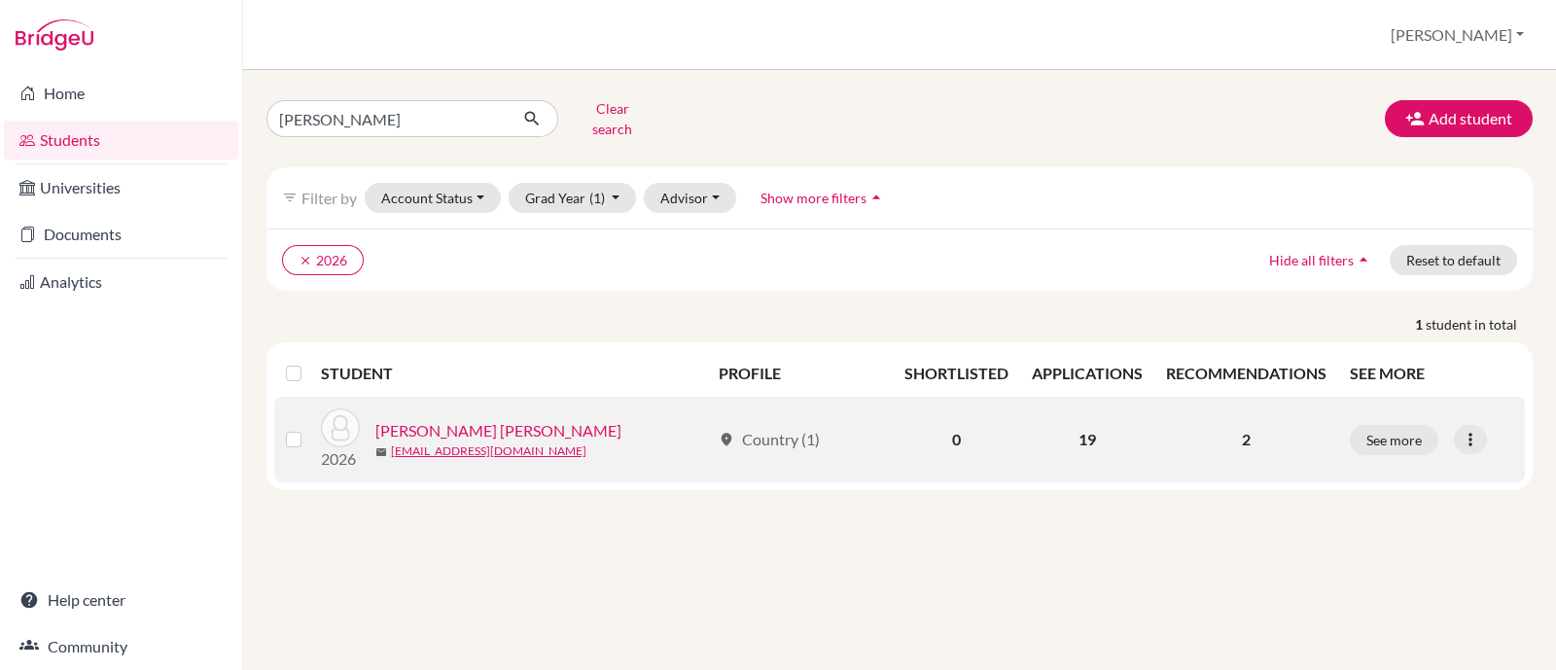
click at [466, 419] on link "[PERSON_NAME] [PERSON_NAME]" at bounding box center [498, 430] width 246 height 23
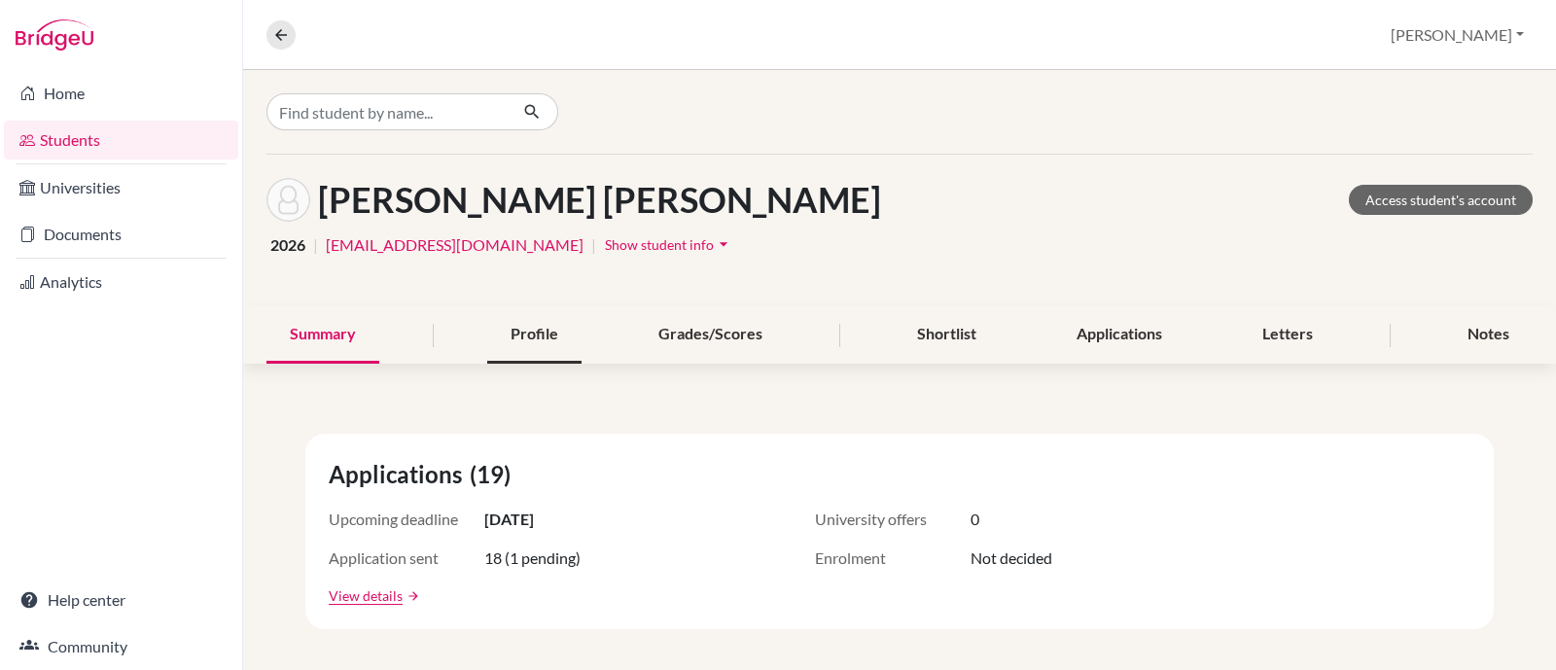
click at [506, 314] on div "Profile" at bounding box center [534, 334] width 94 height 57
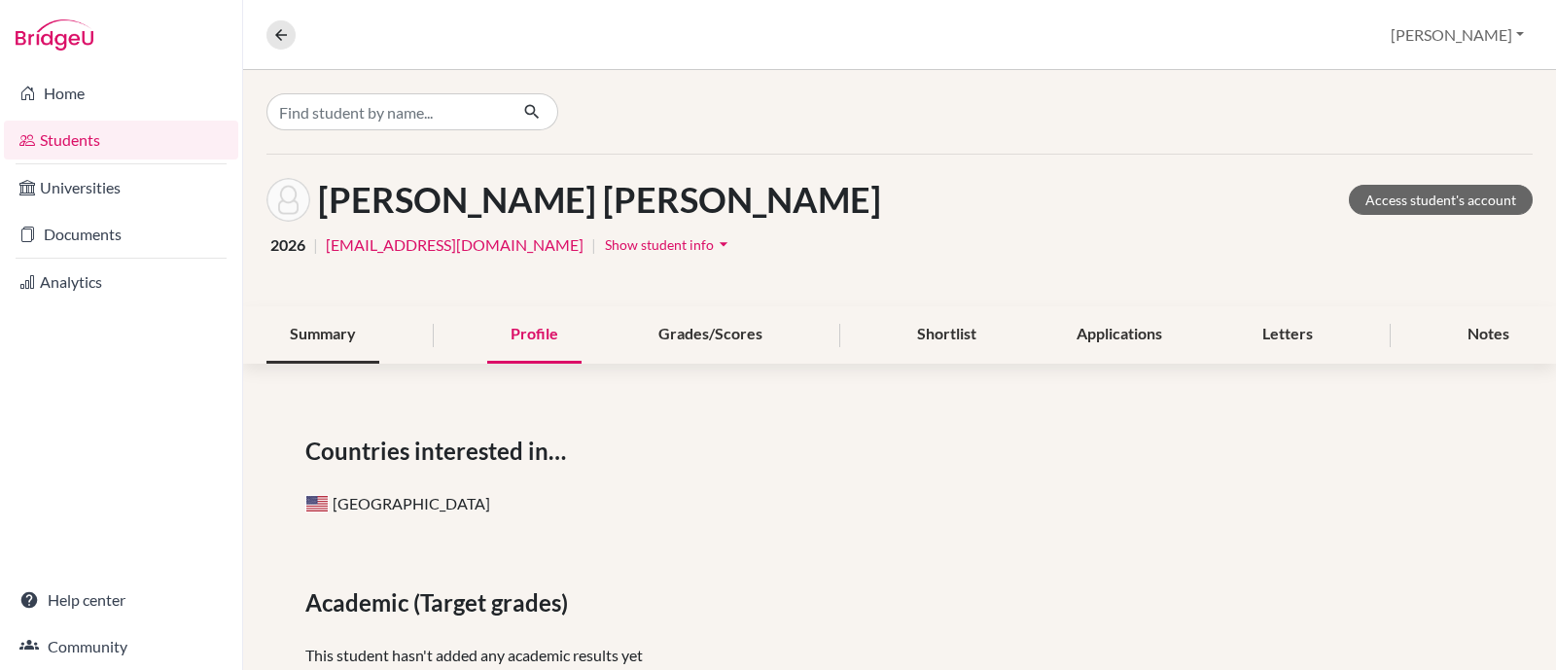
click at [341, 331] on div "Summary" at bounding box center [322, 334] width 113 height 57
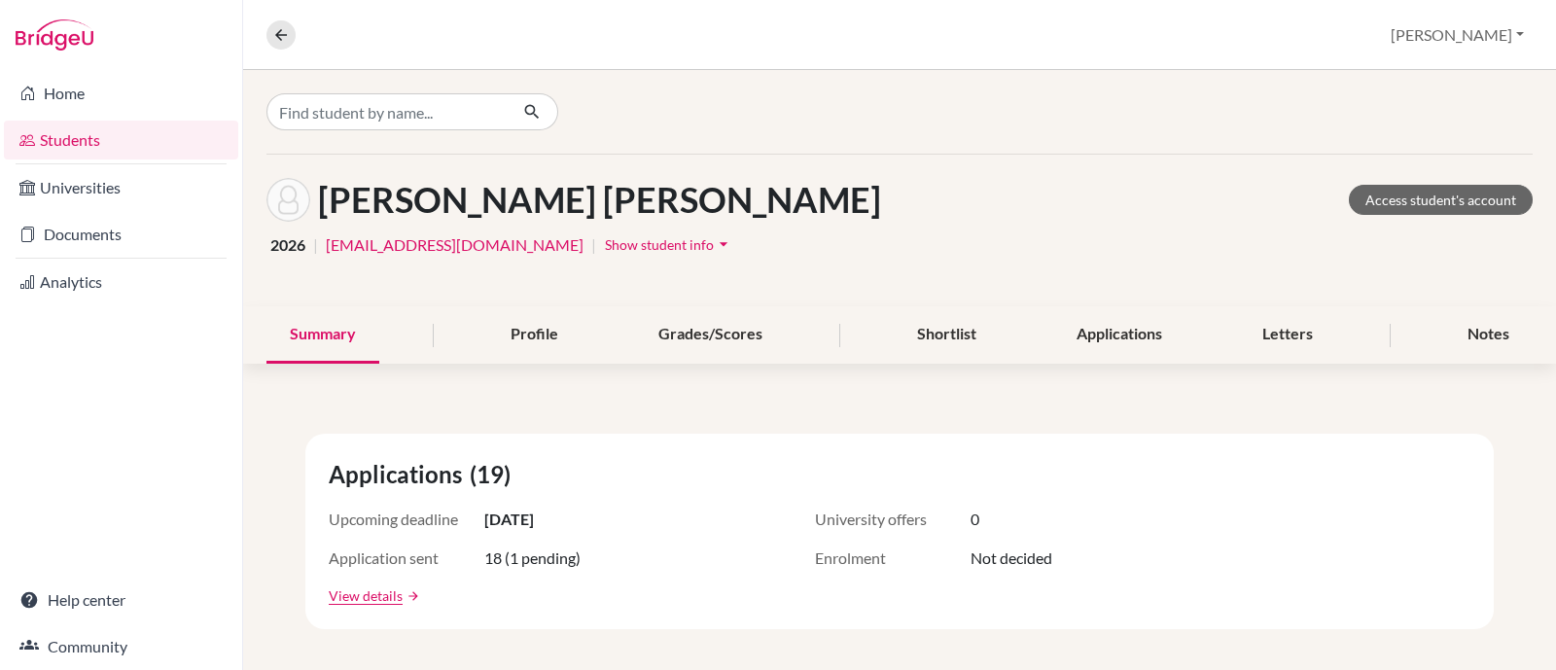
click at [605, 248] on span "Show student info" at bounding box center [659, 244] width 109 height 17
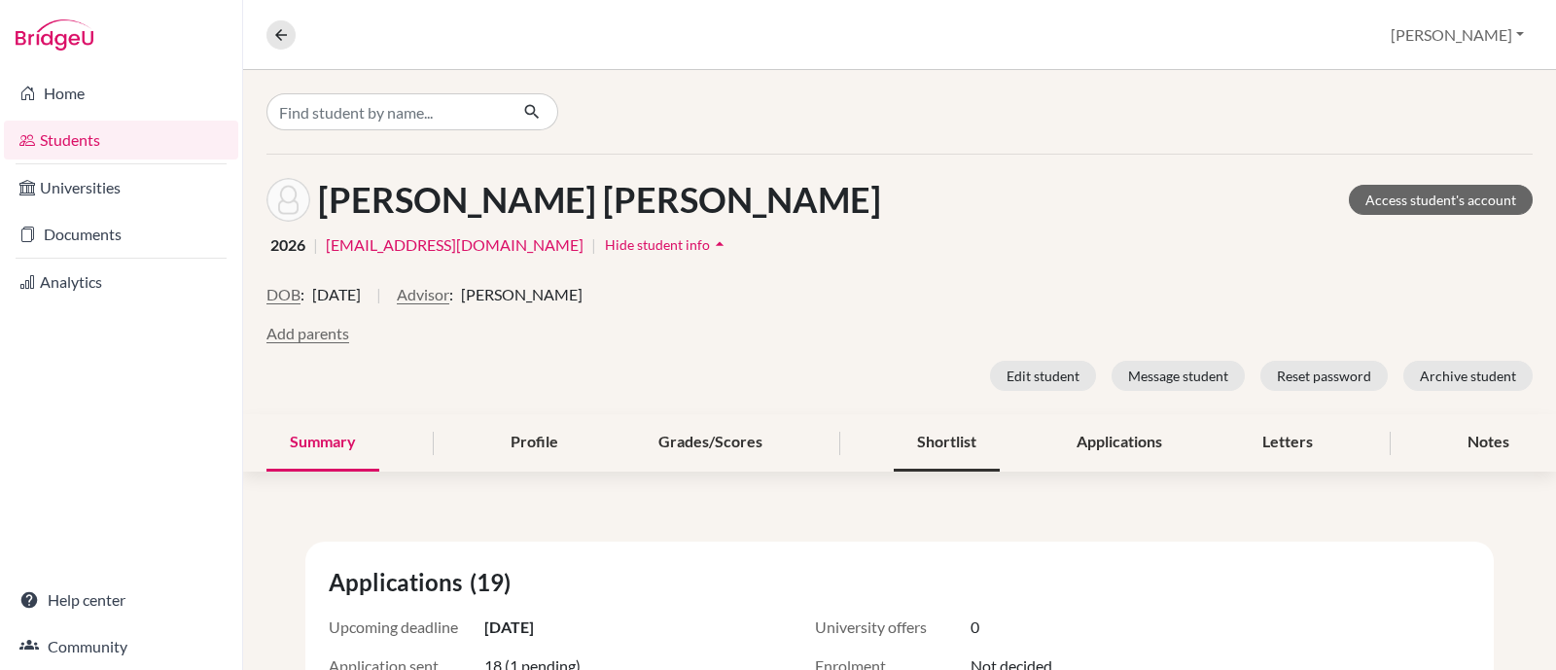
click at [961, 446] on div "Shortlist" at bounding box center [947, 442] width 106 height 57
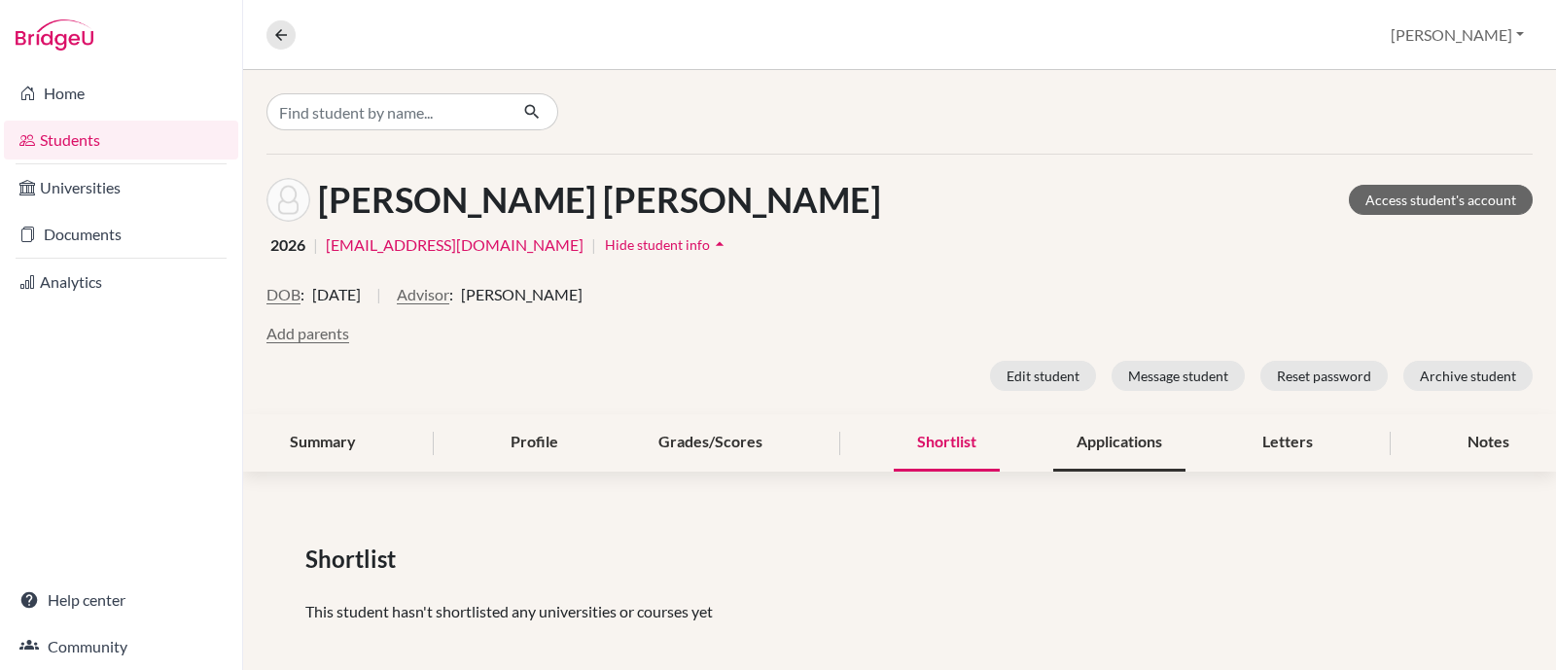
click at [1068, 449] on div "Applications" at bounding box center [1119, 442] width 132 height 57
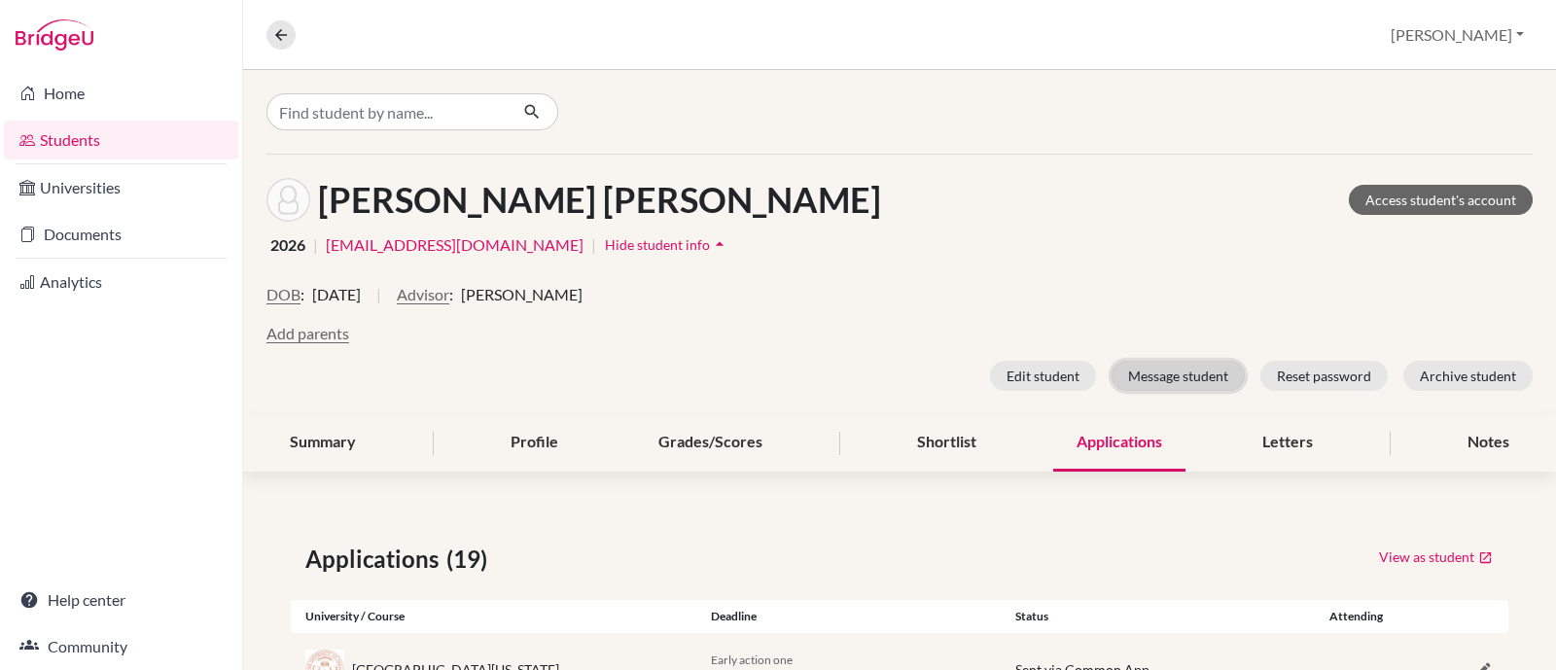
click at [1162, 376] on button "Message student" at bounding box center [1177, 376] width 133 height 30
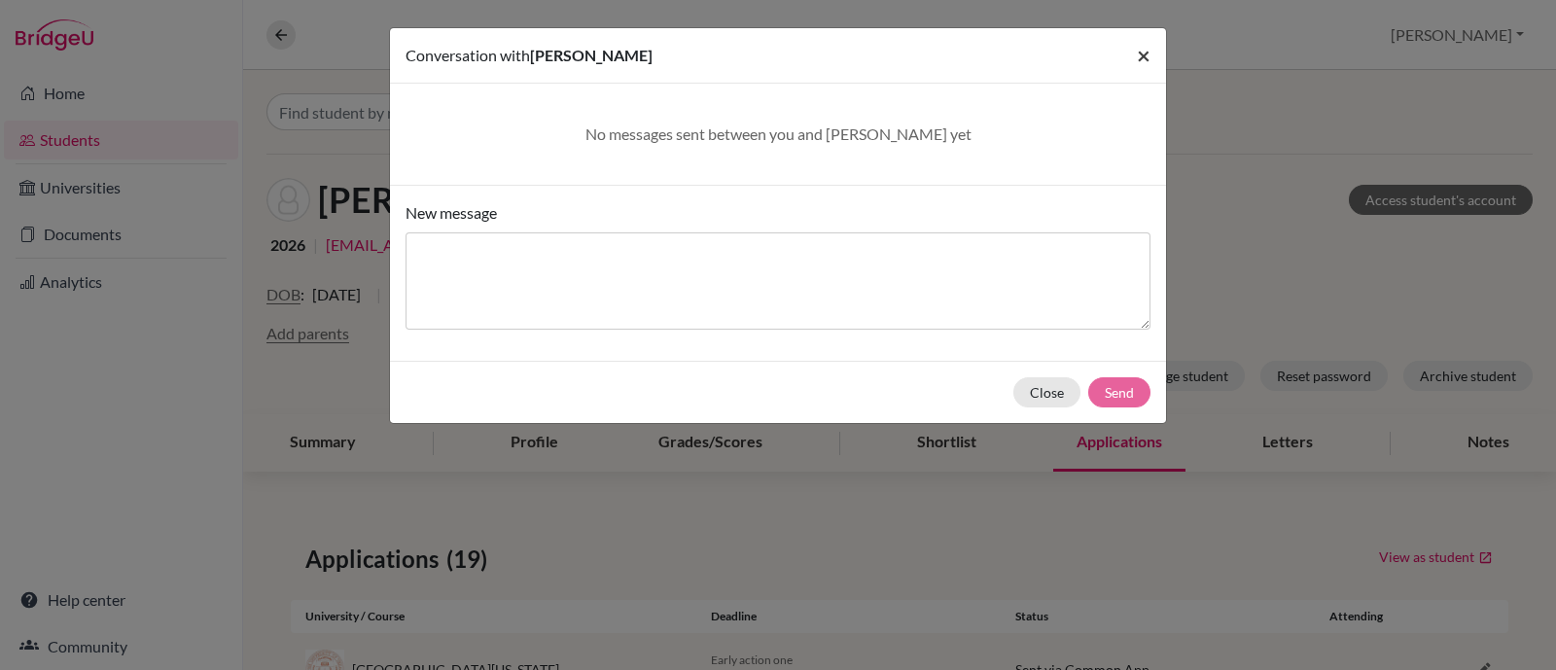
click at [1143, 58] on span "×" at bounding box center [1144, 55] width 14 height 28
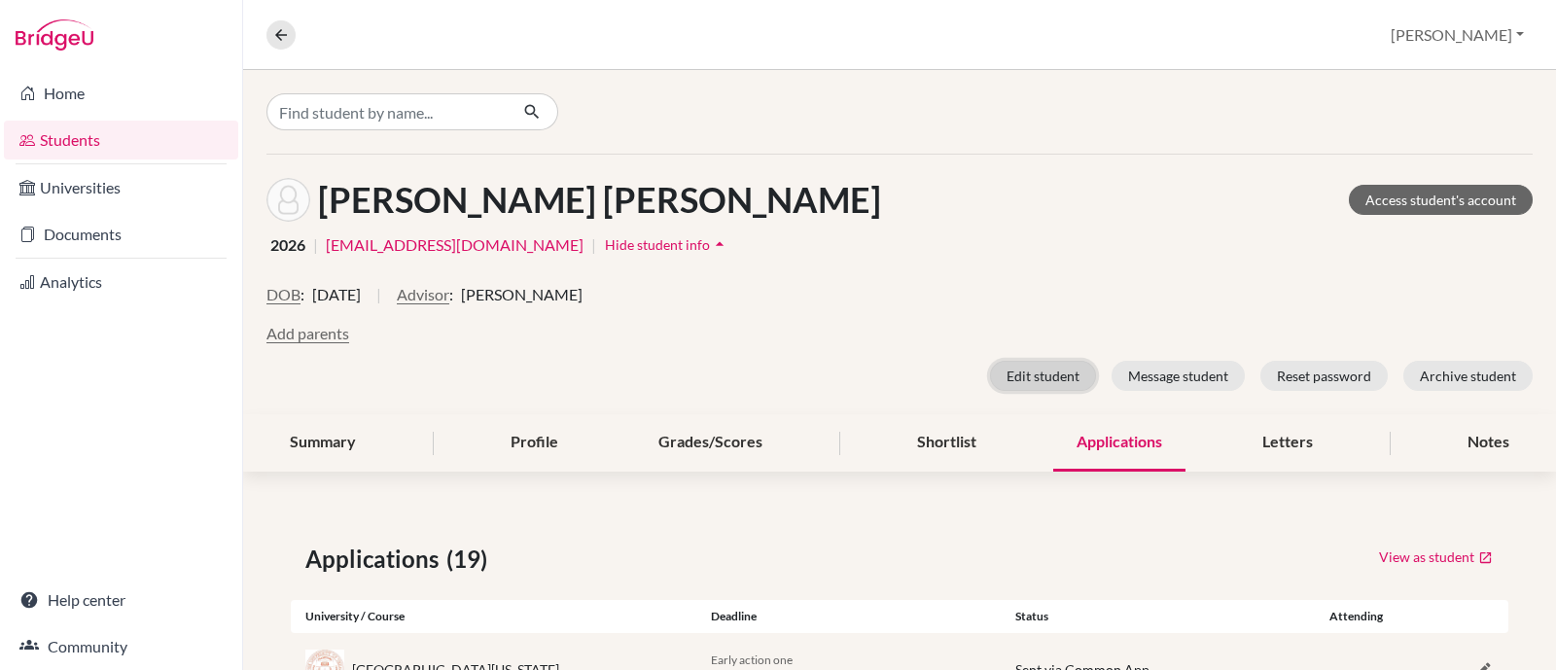
click at [1027, 377] on button "Edit student" at bounding box center [1043, 376] width 106 height 30
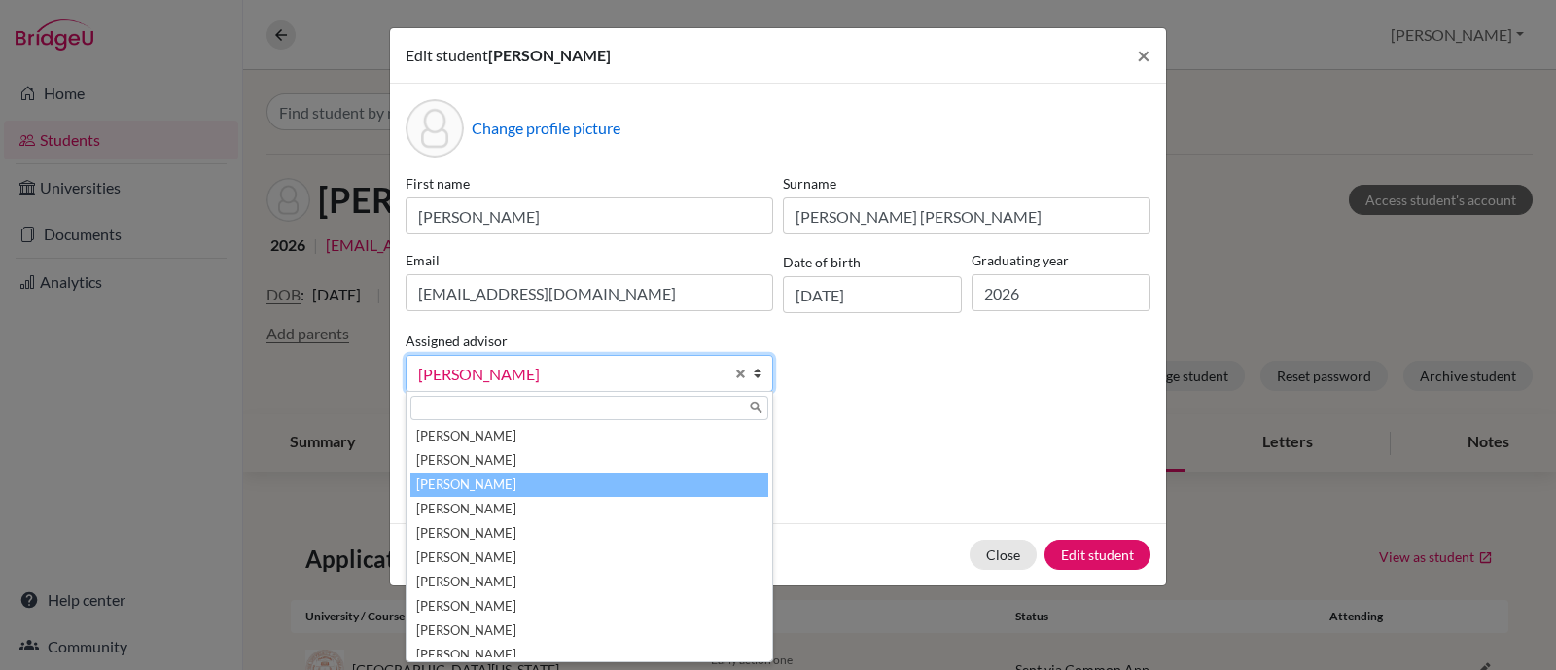
click at [693, 374] on span "[PERSON_NAME]" at bounding box center [570, 374] width 305 height 25
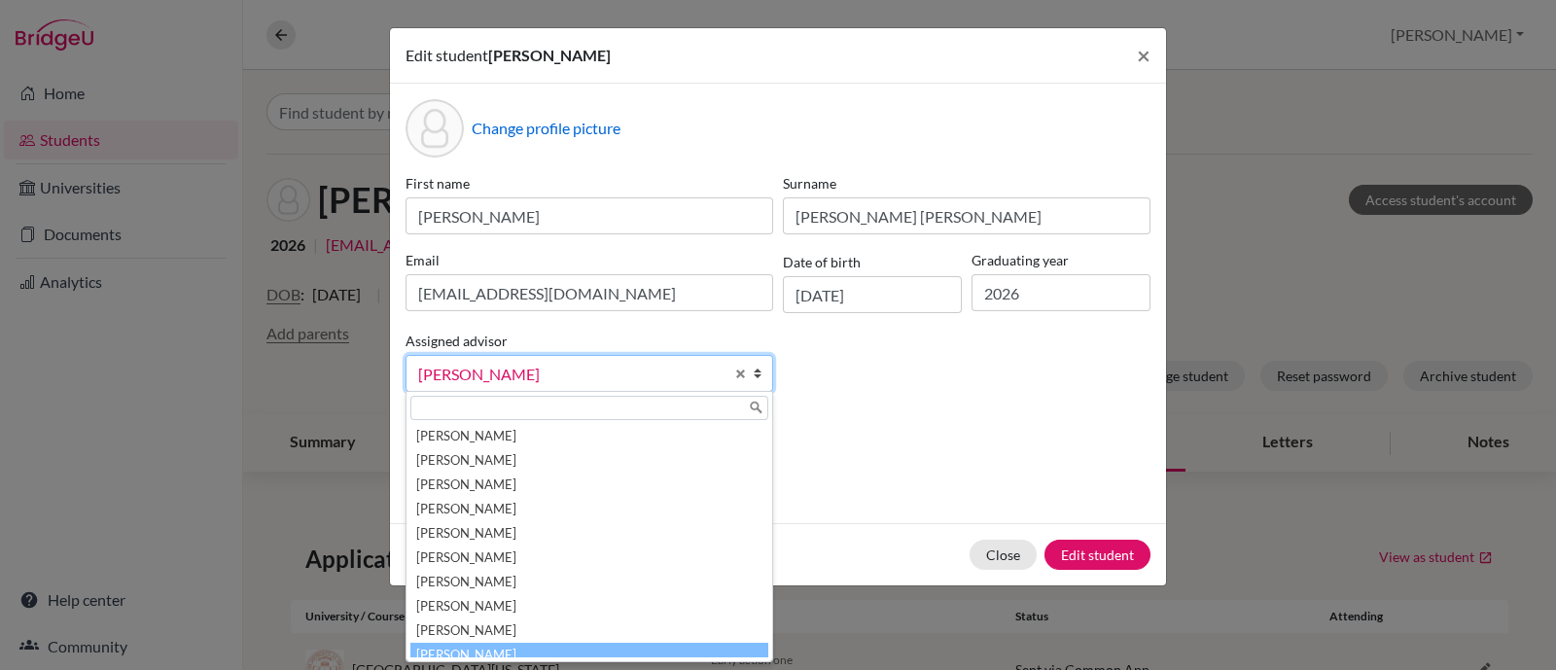
scroll to position [121, 0]
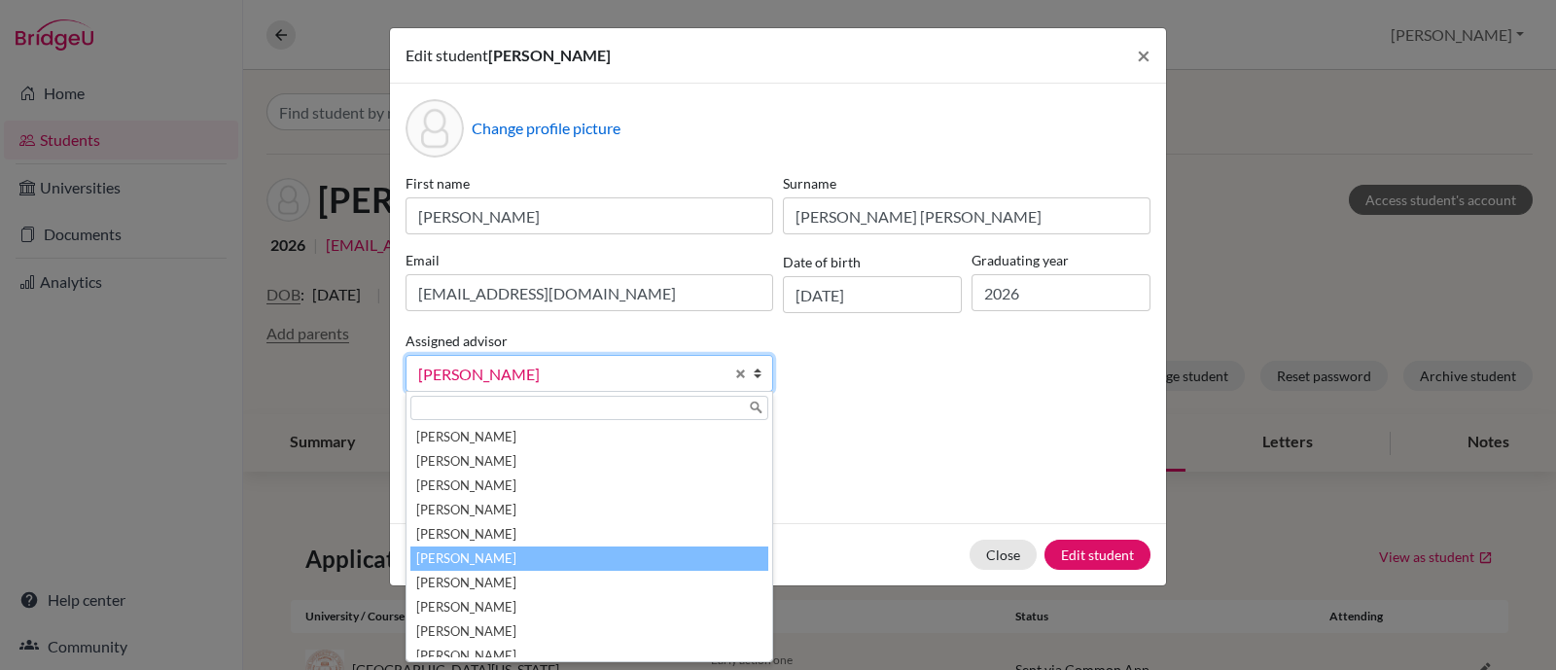
click at [587, 546] on li "[PERSON_NAME]" at bounding box center [589, 558] width 358 height 24
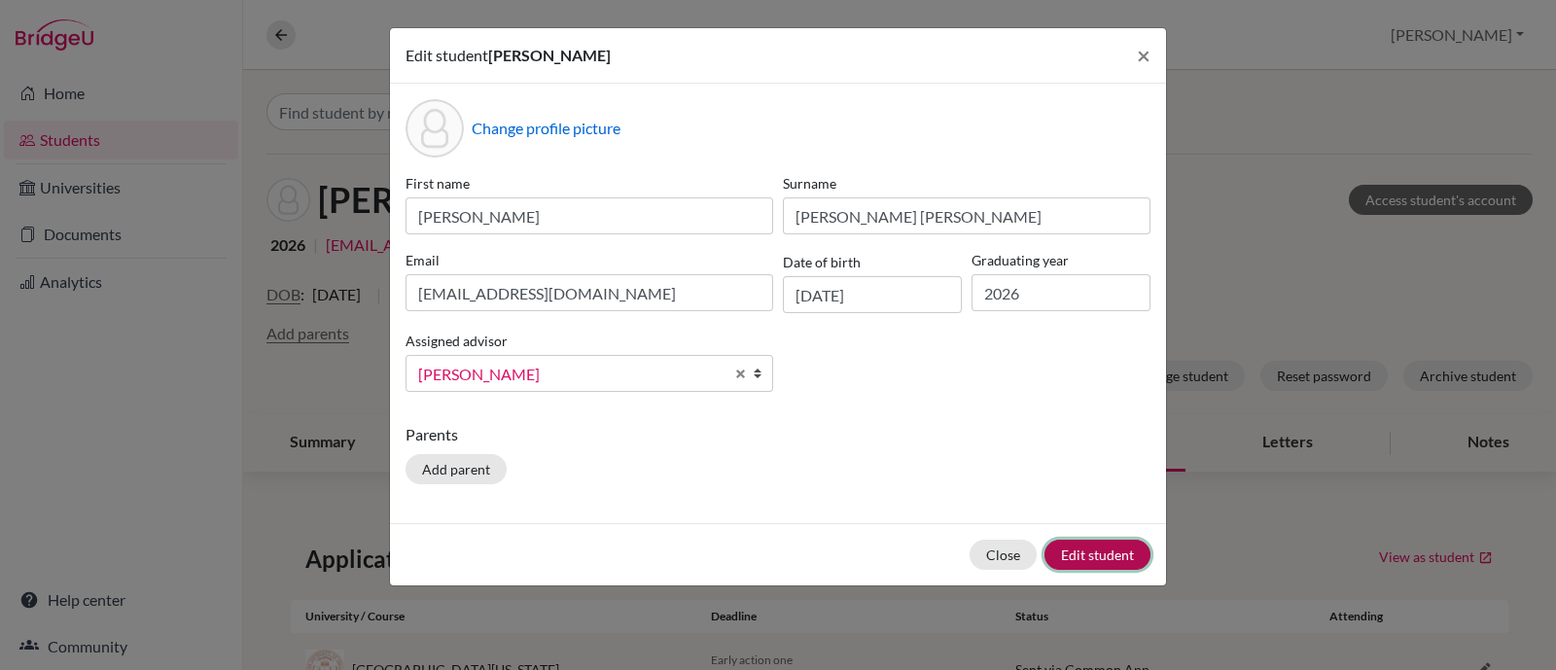
click at [1109, 555] on button "Edit student" at bounding box center [1097, 555] width 106 height 30
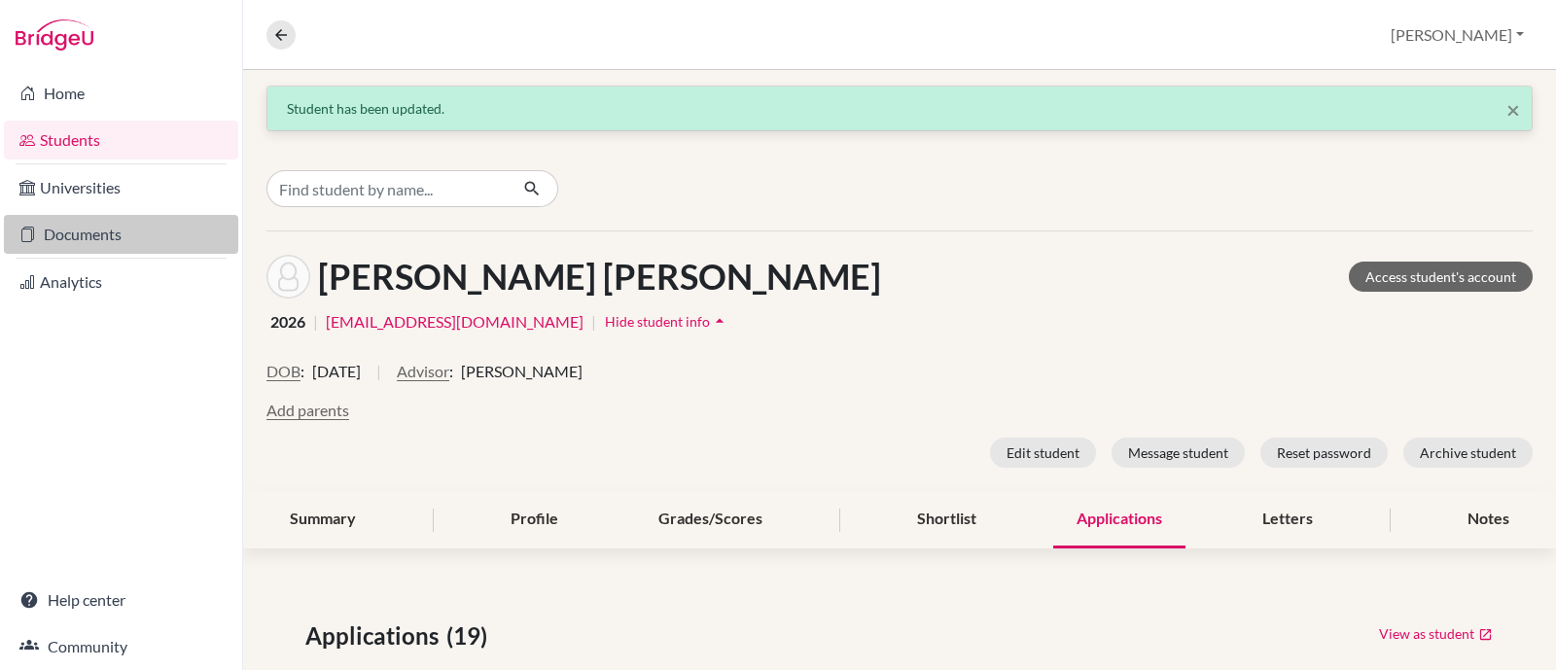
click at [92, 227] on link "Documents" at bounding box center [121, 234] width 234 height 39
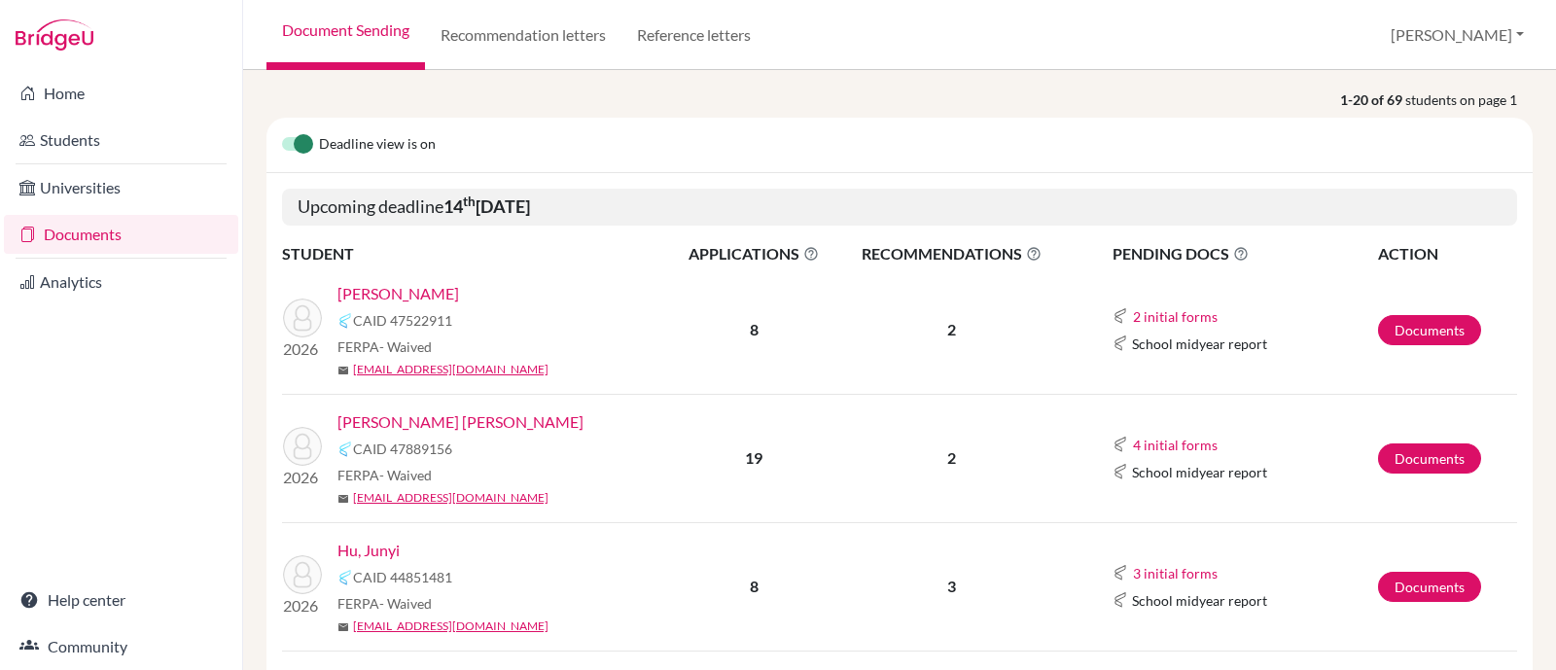
scroll to position [242, 0]
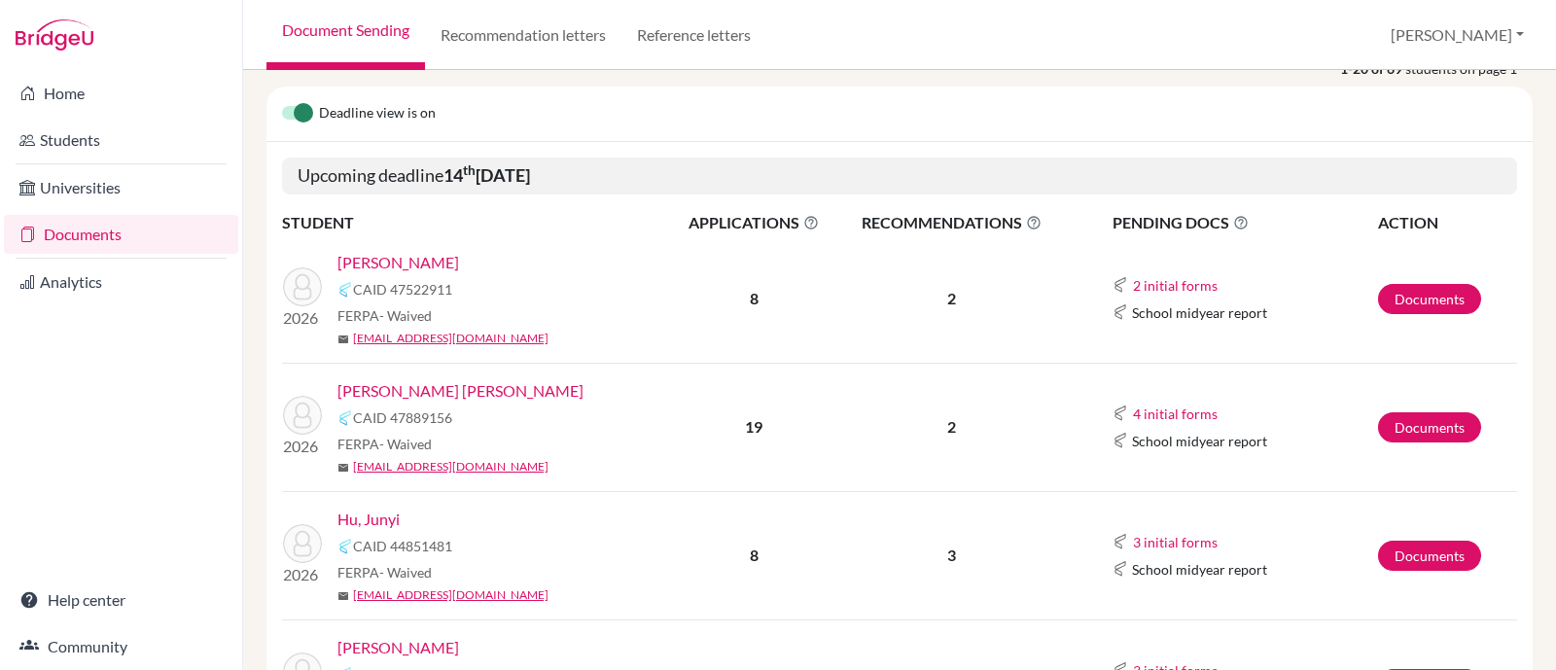
click at [488, 385] on link "[PERSON_NAME] [PERSON_NAME]" at bounding box center [460, 390] width 246 height 23
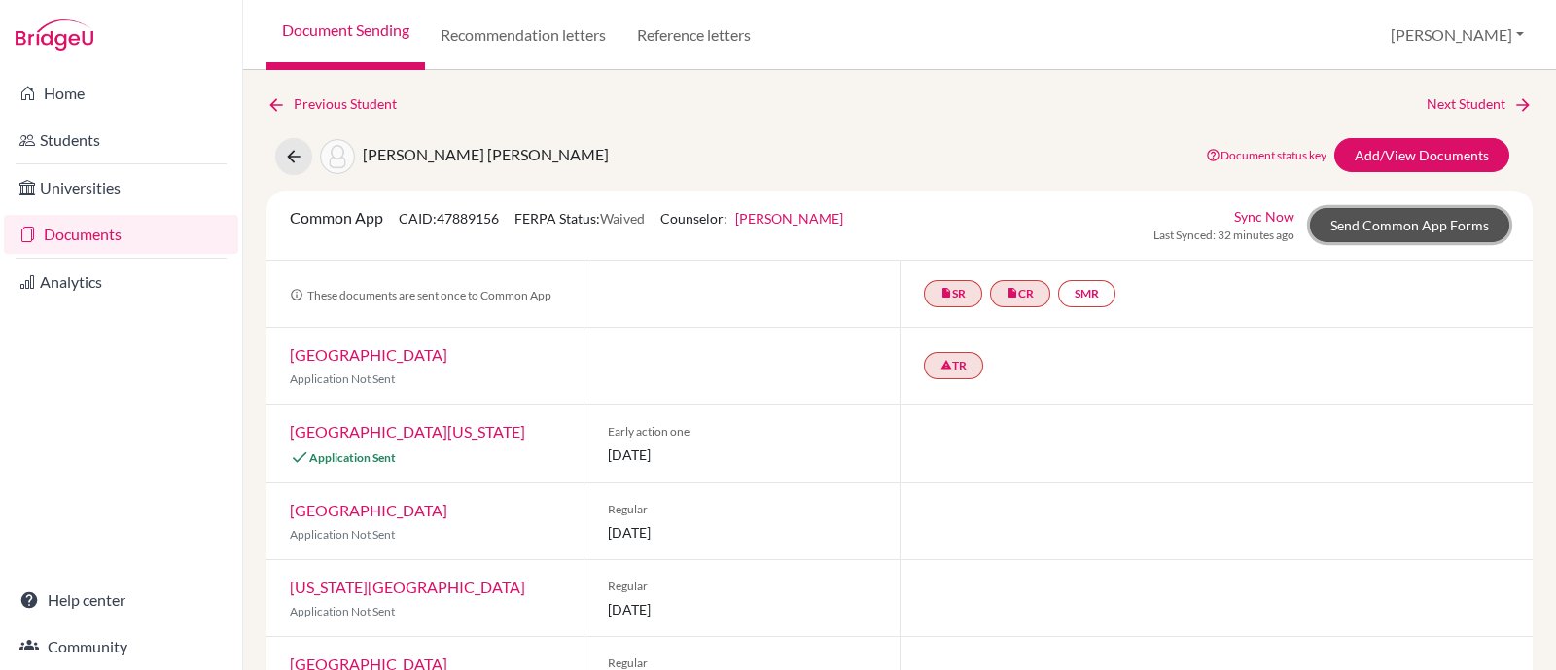
click at [1364, 227] on link "Send Common App Forms" at bounding box center [1409, 225] width 199 height 34
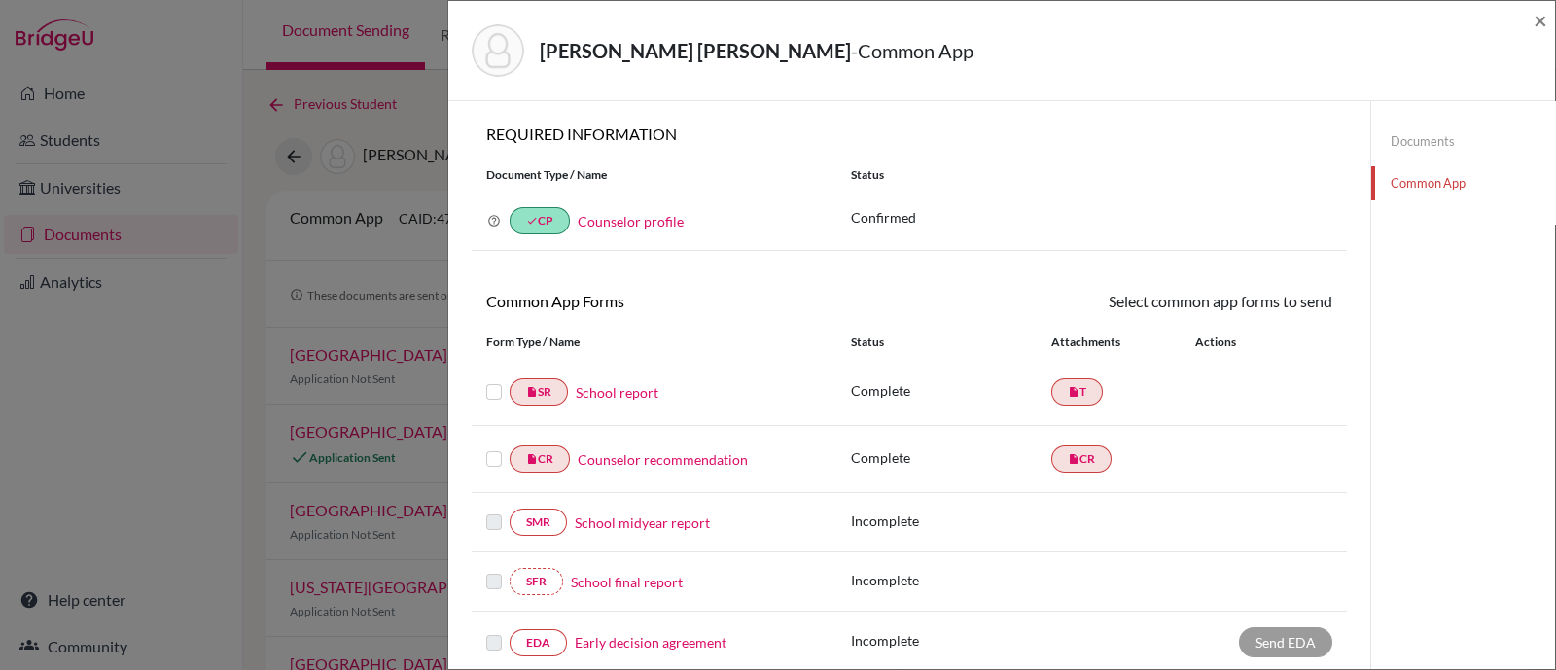
click at [496, 380] on label at bounding box center [494, 380] width 16 height 0
click at [0, 0] on input "checkbox" at bounding box center [0, 0] width 0 height 0
click at [493, 449] on label at bounding box center [494, 449] width 16 height 0
click at [0, 0] on input "checkbox" at bounding box center [0, 0] width 0 height 0
click at [1270, 305] on link "Send" at bounding box center [1291, 305] width 81 height 30
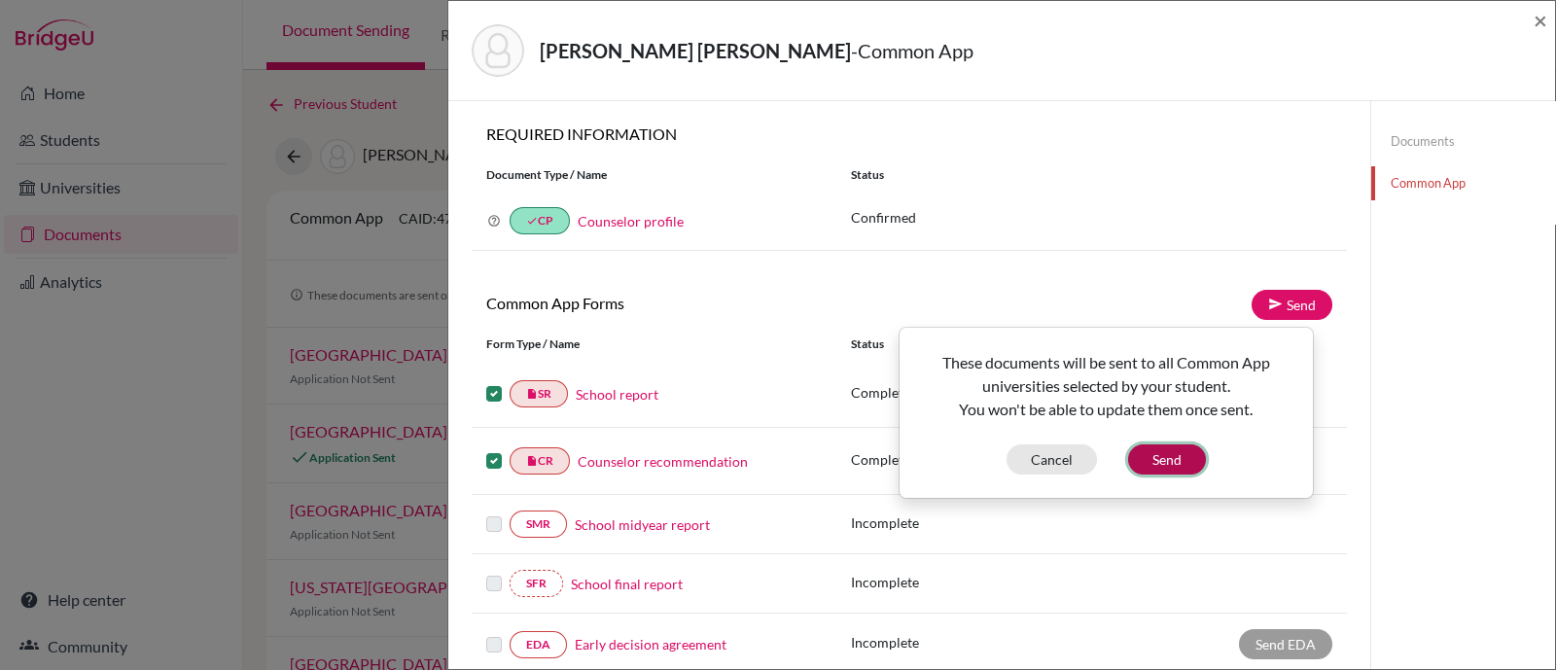
click at [1165, 455] on button "Send" at bounding box center [1167, 459] width 78 height 30
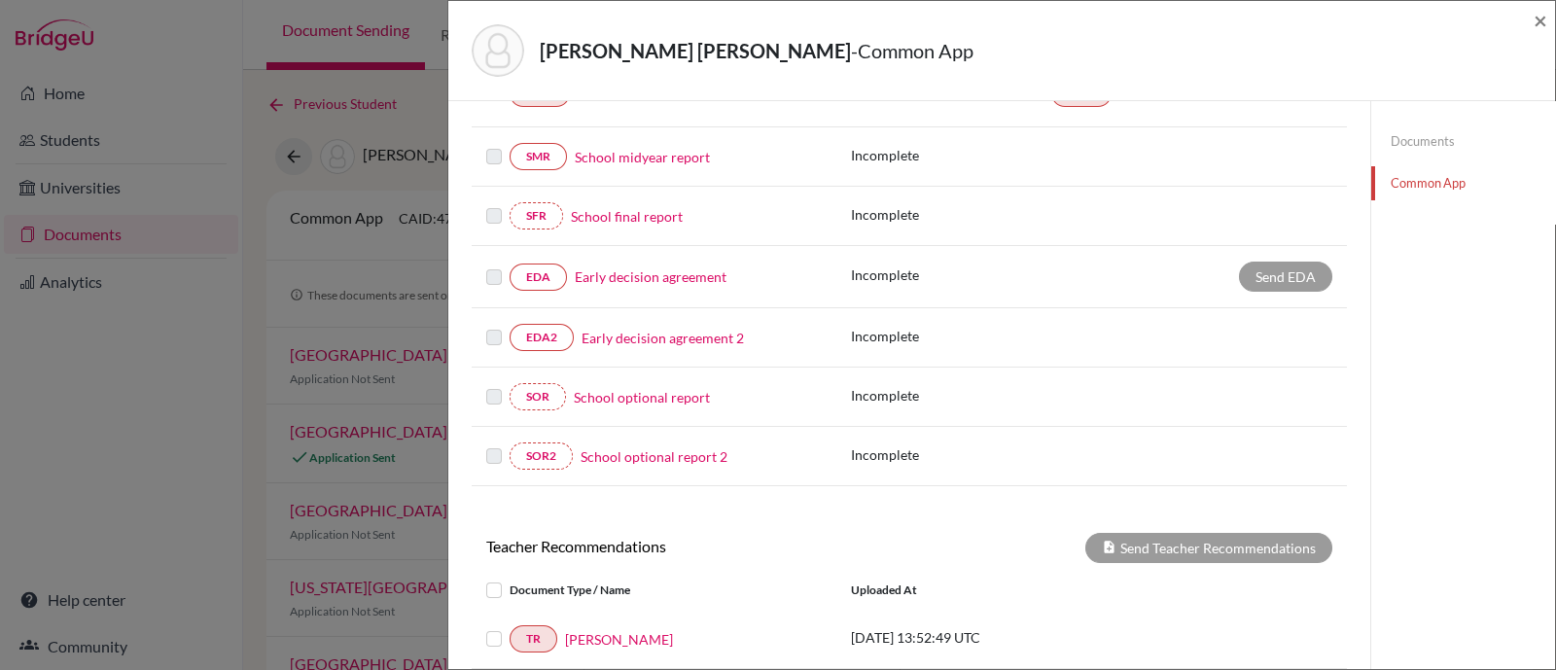
scroll to position [608, 0]
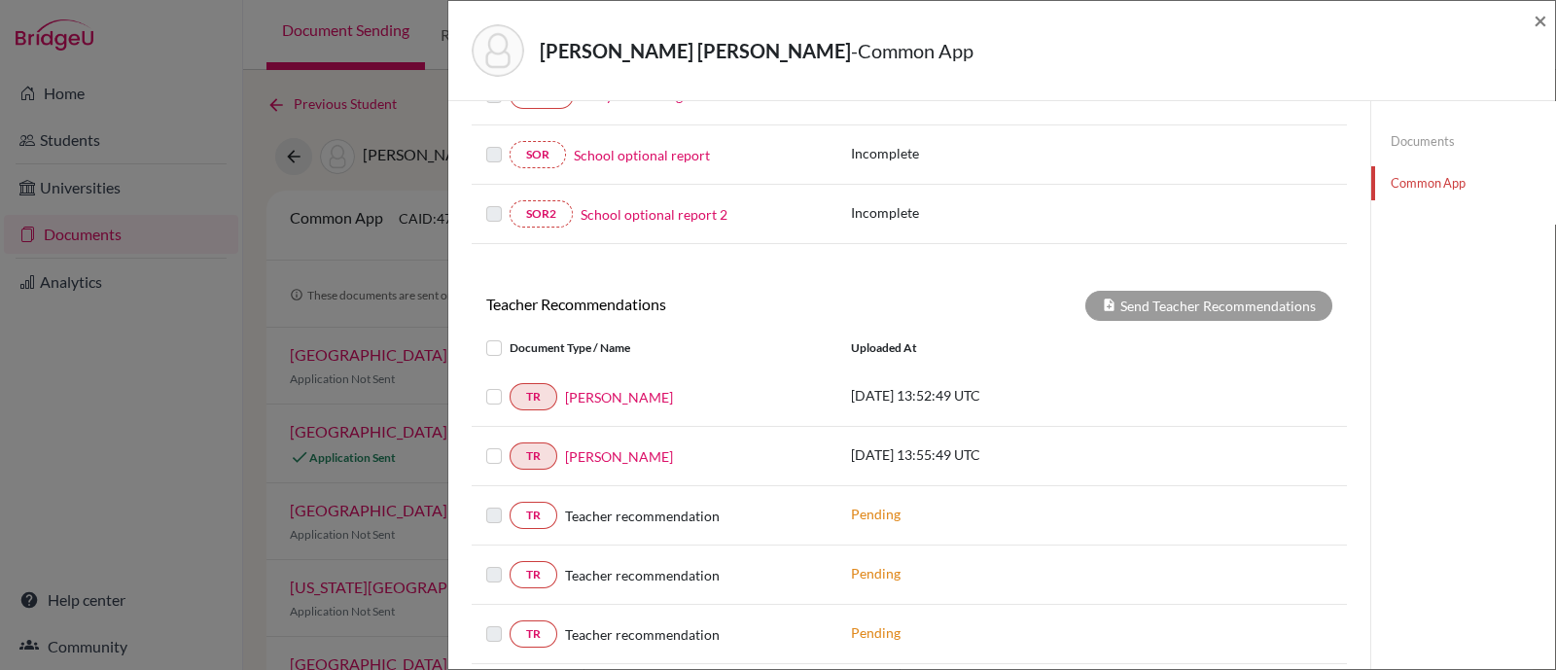
click at [509, 385] on label at bounding box center [509, 385] width 0 height 0
click at [0, 0] on input "checkbox" at bounding box center [0, 0] width 0 height 0
click at [509, 444] on label at bounding box center [509, 444] width 0 height 0
click at [0, 0] on input "checkbox" at bounding box center [0, 0] width 0 height 0
click at [1192, 303] on button "Send Teacher Recommendations" at bounding box center [1208, 306] width 247 height 30
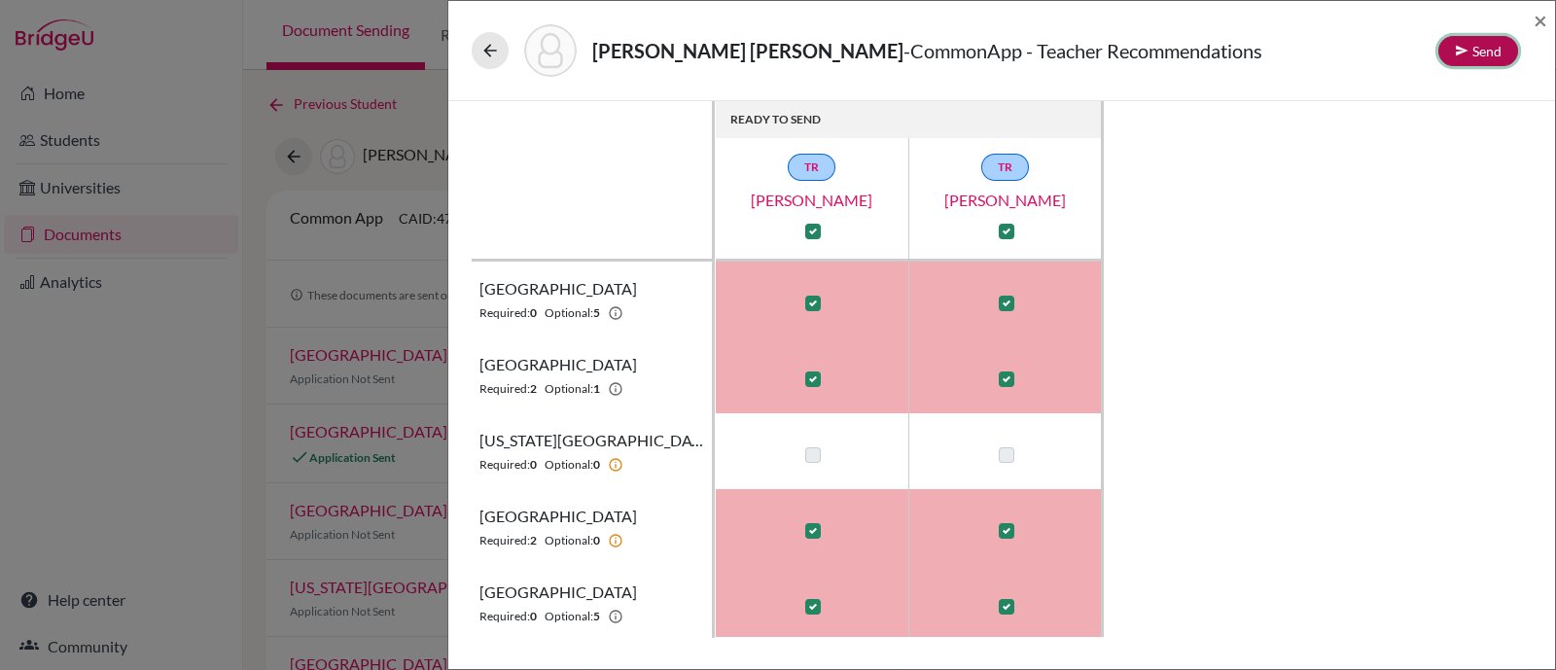
click at [1492, 43] on button "Send" at bounding box center [1478, 51] width 80 height 30
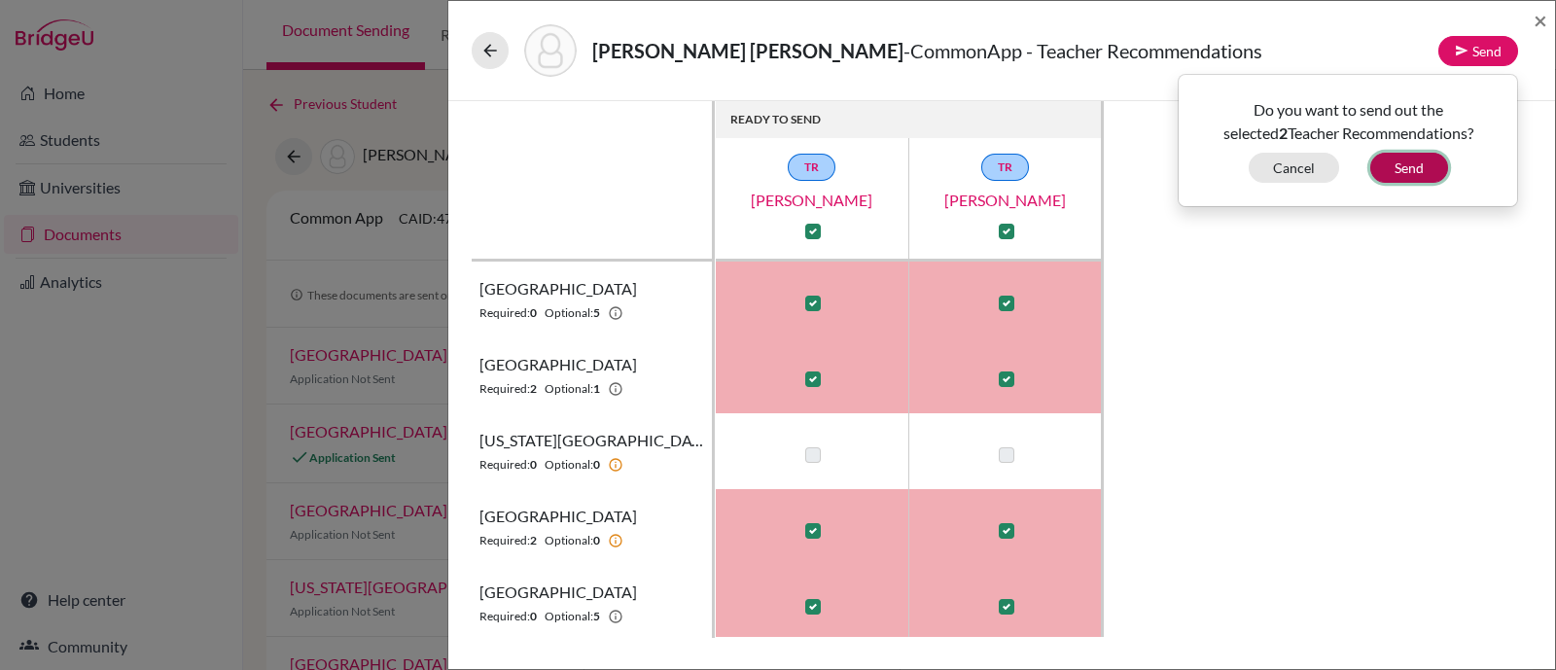
click at [1418, 163] on button "Send" at bounding box center [1409, 168] width 78 height 30
checkbox input "false"
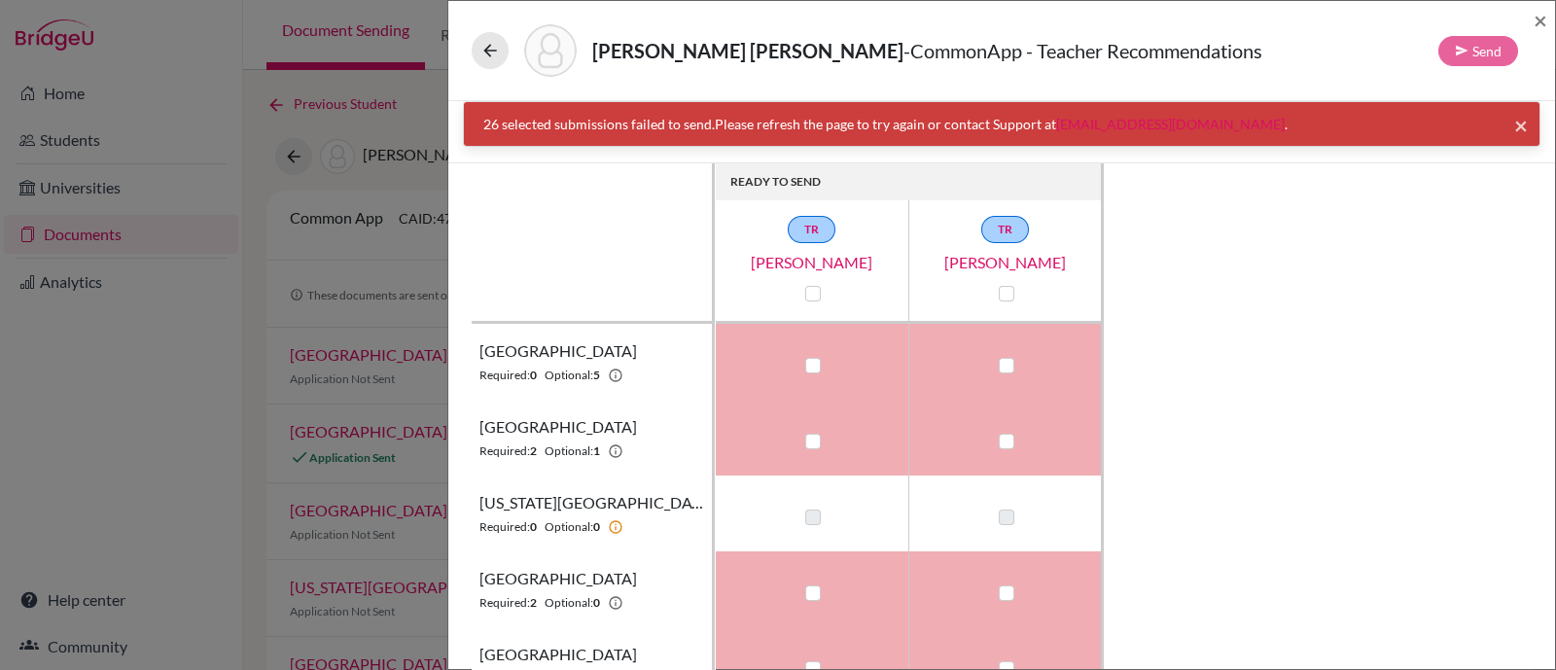
click at [1514, 129] on span "×" at bounding box center [1521, 125] width 14 height 28
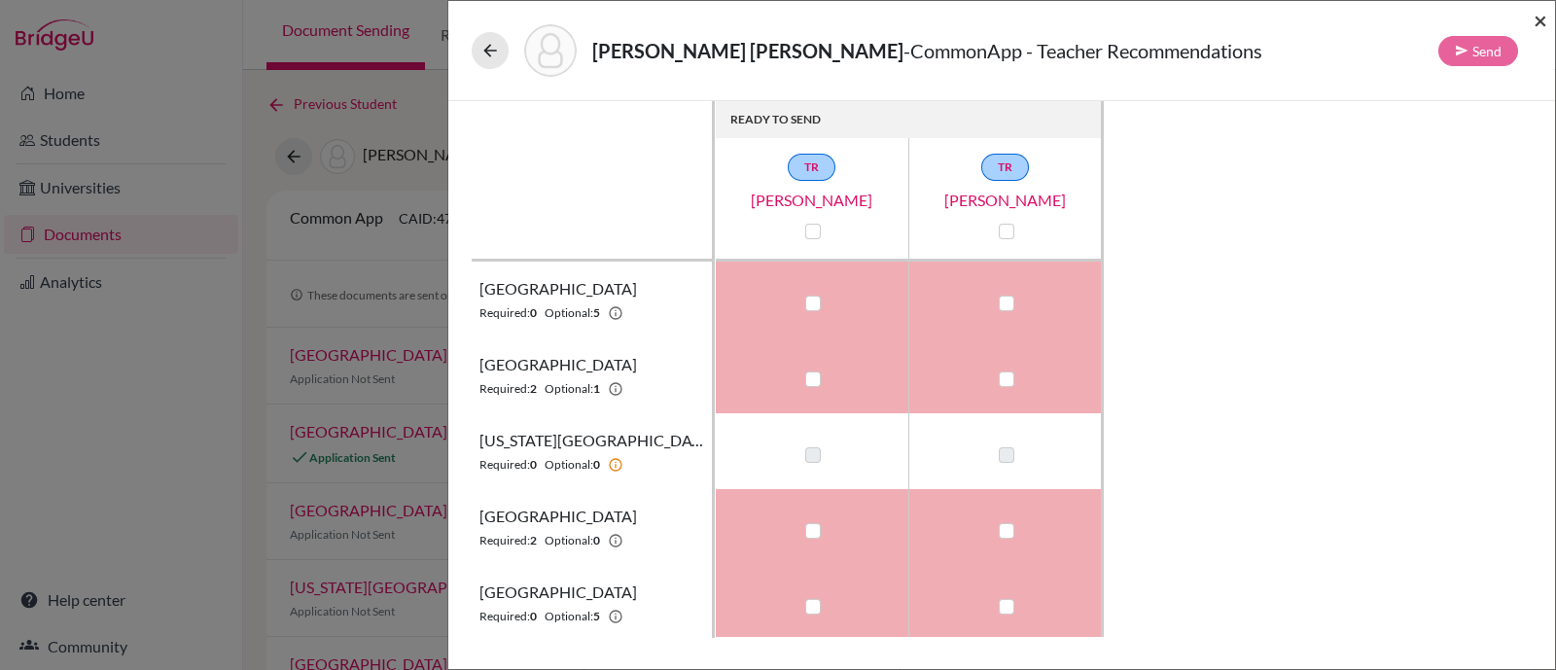
click at [1540, 13] on span "×" at bounding box center [1540, 20] width 14 height 28
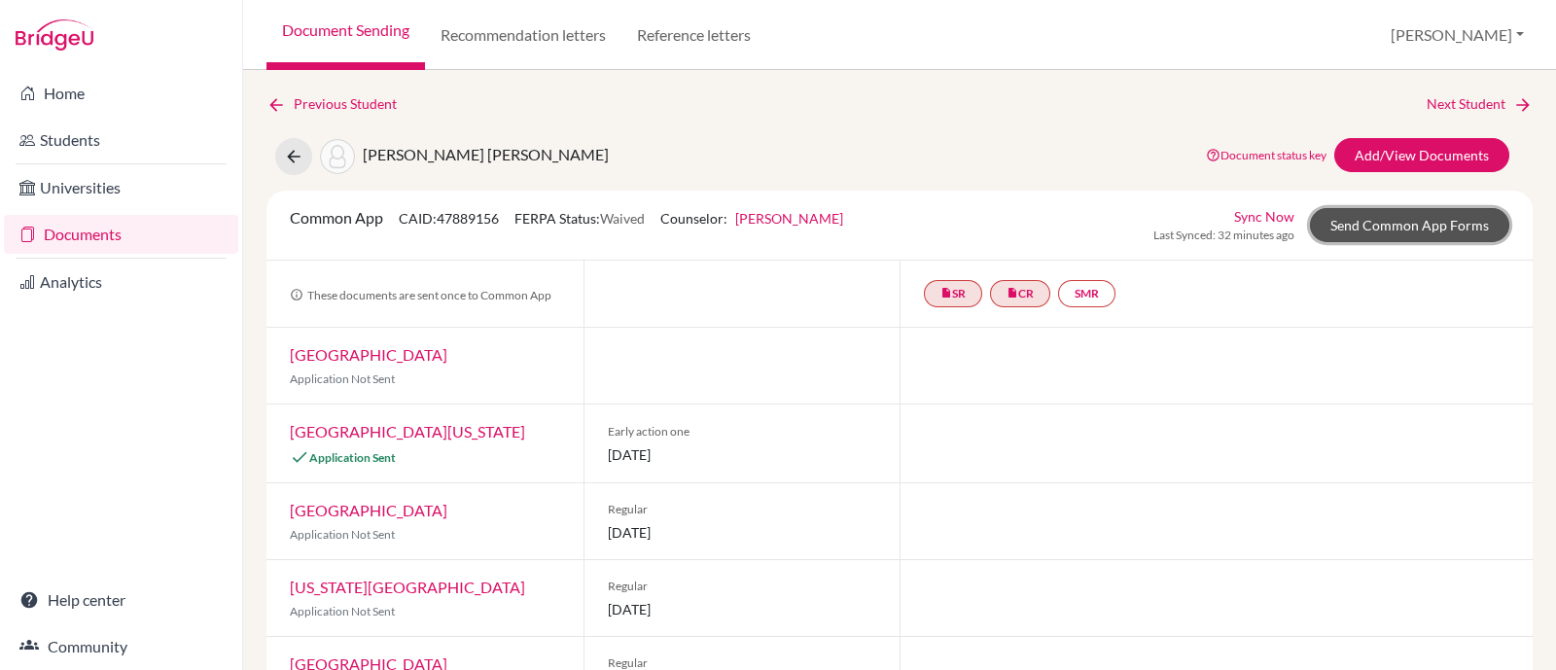
click at [1434, 227] on link "Send Common App Forms" at bounding box center [1409, 225] width 199 height 34
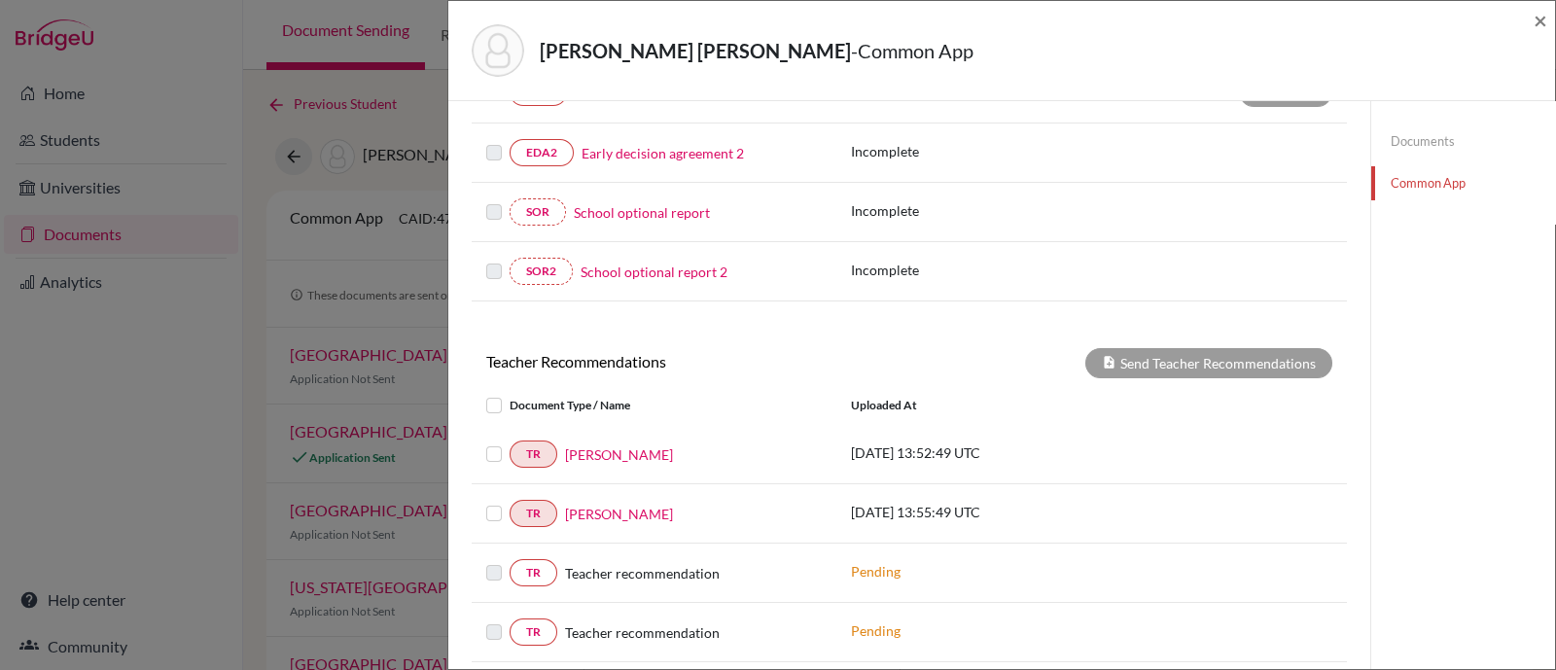
scroll to position [608, 0]
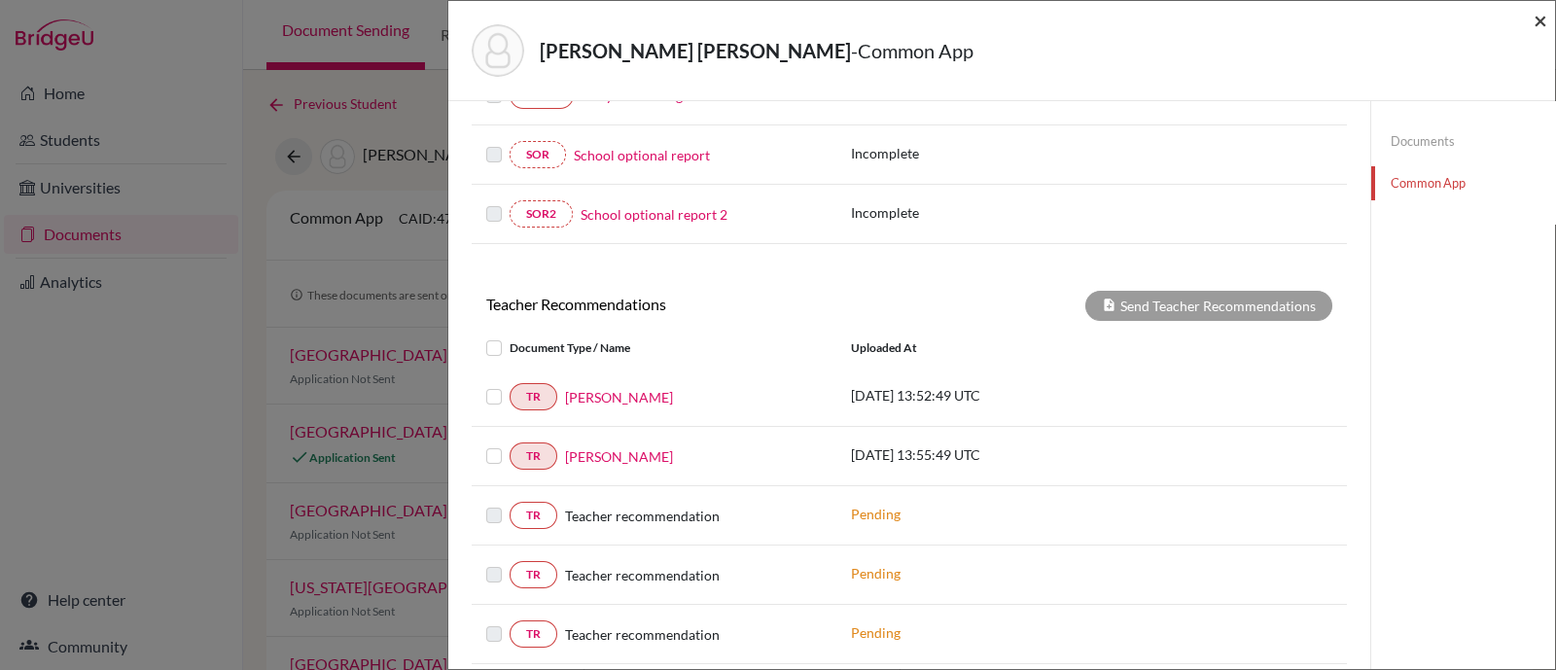
click at [1544, 26] on span "×" at bounding box center [1540, 20] width 14 height 28
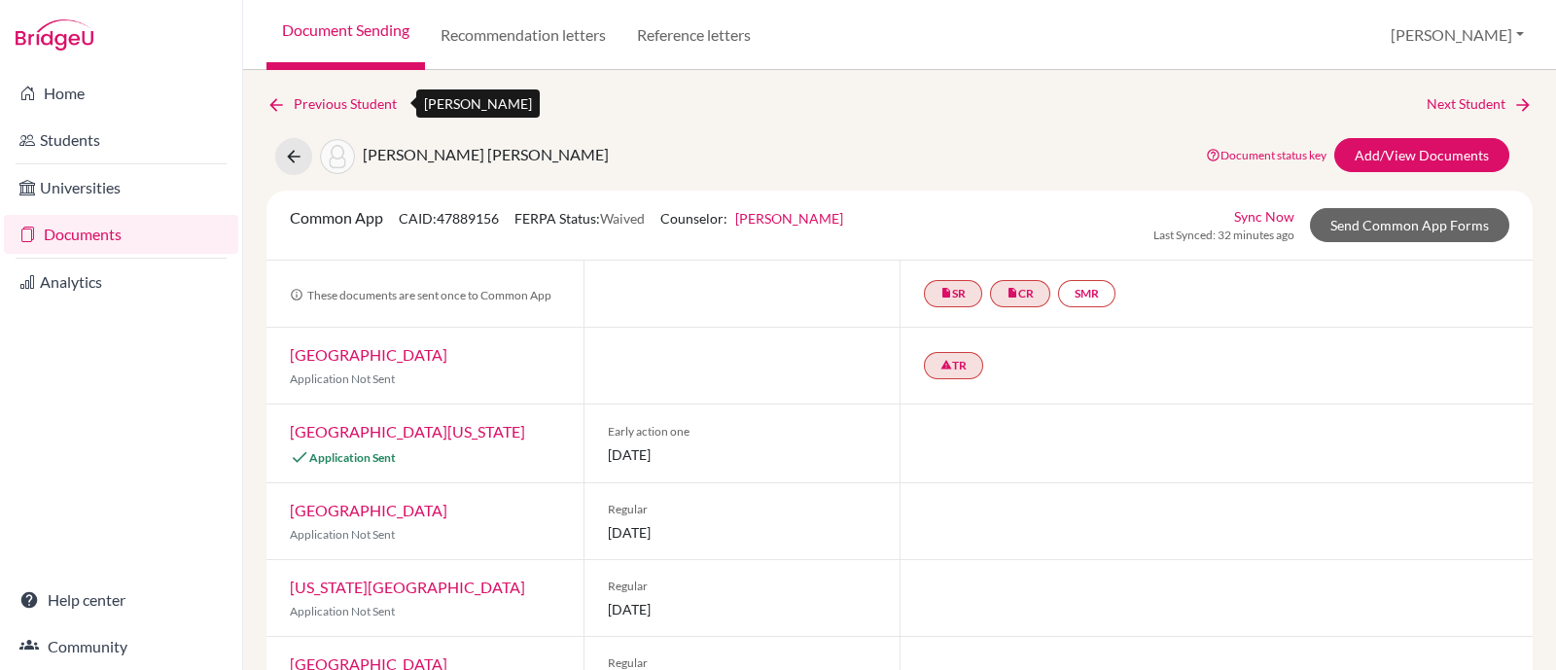
click at [319, 105] on link "Previous Student" at bounding box center [339, 103] width 146 height 21
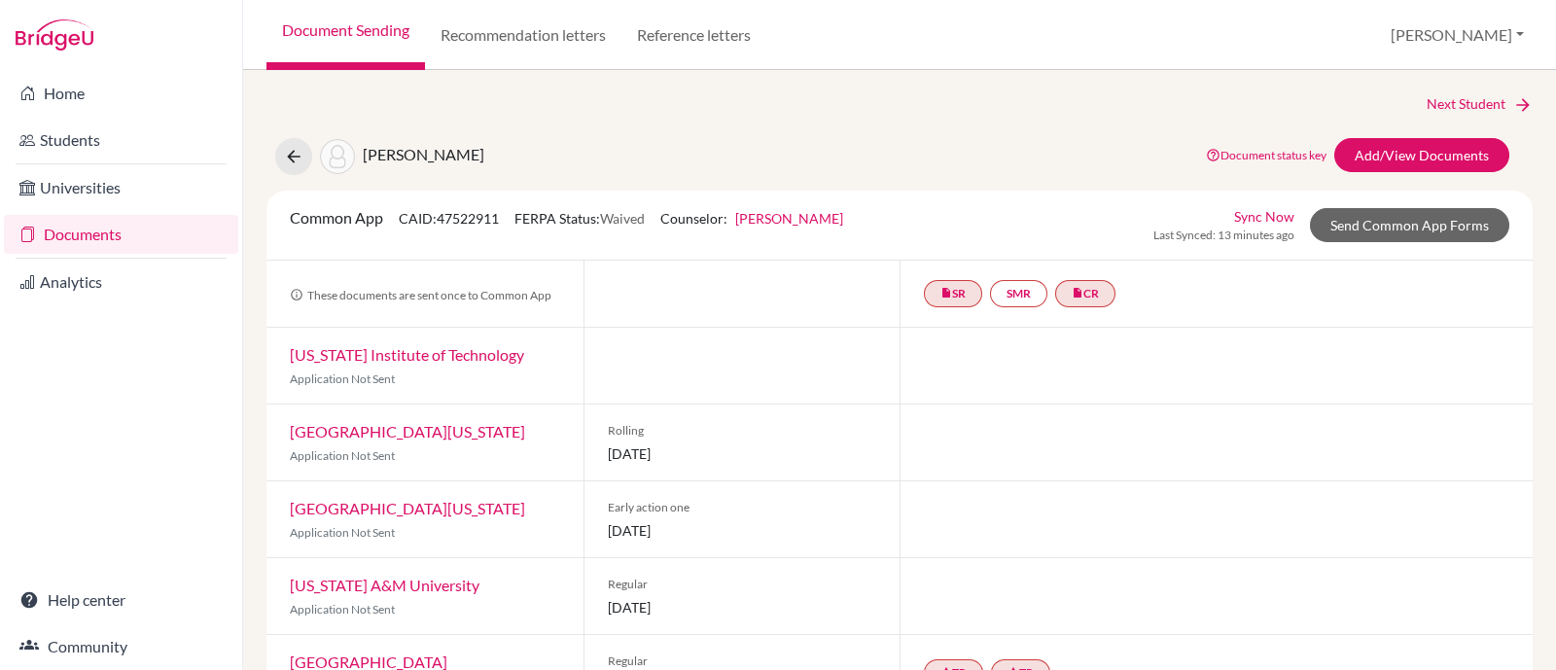
click at [102, 237] on link "Documents" at bounding box center [121, 234] width 234 height 39
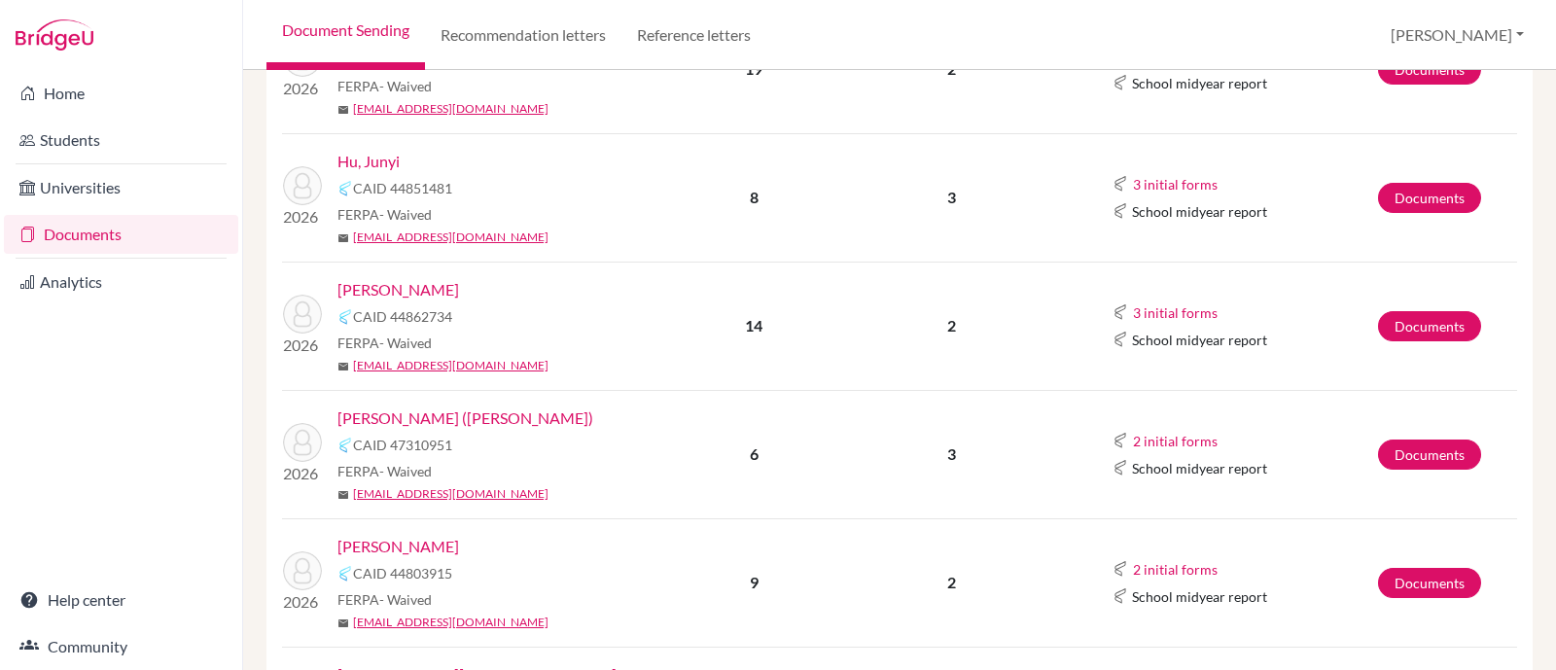
scroll to position [608, 0]
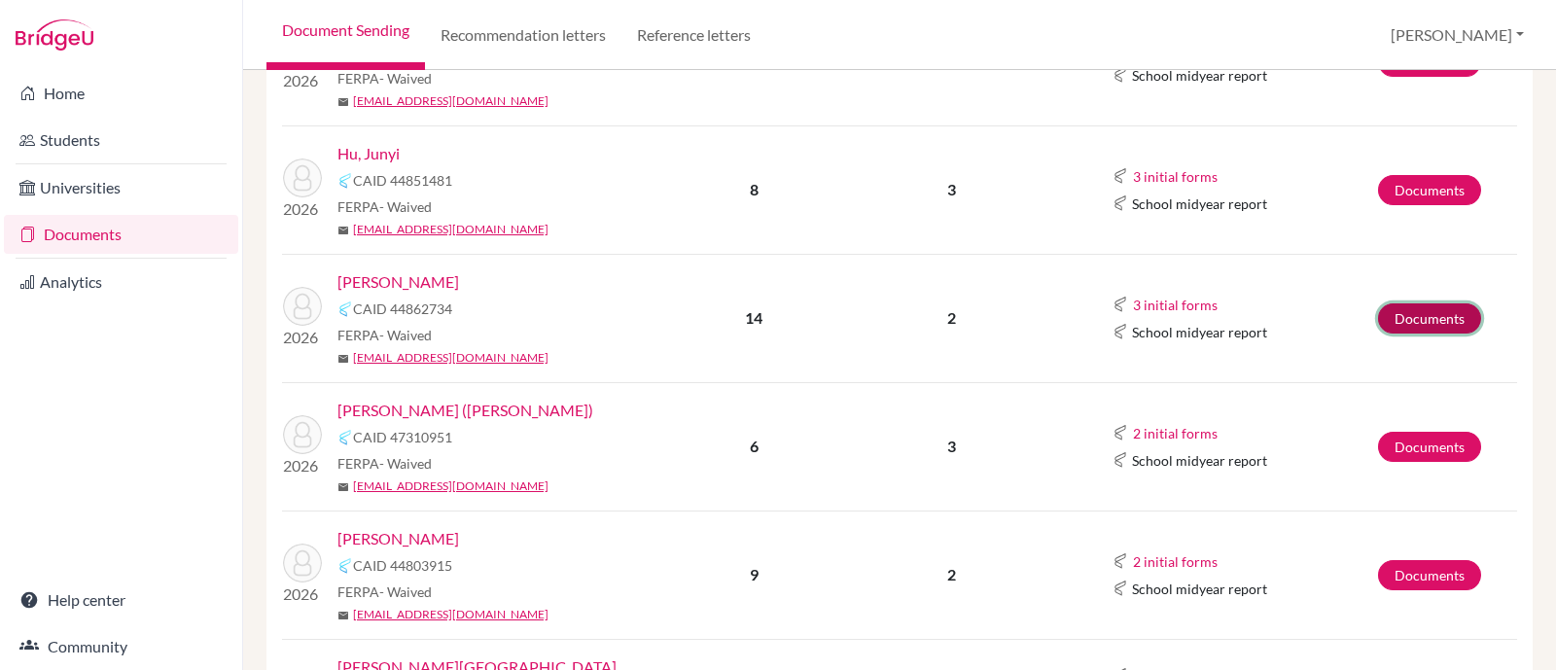
click at [1399, 313] on link "Documents" at bounding box center [1429, 318] width 103 height 30
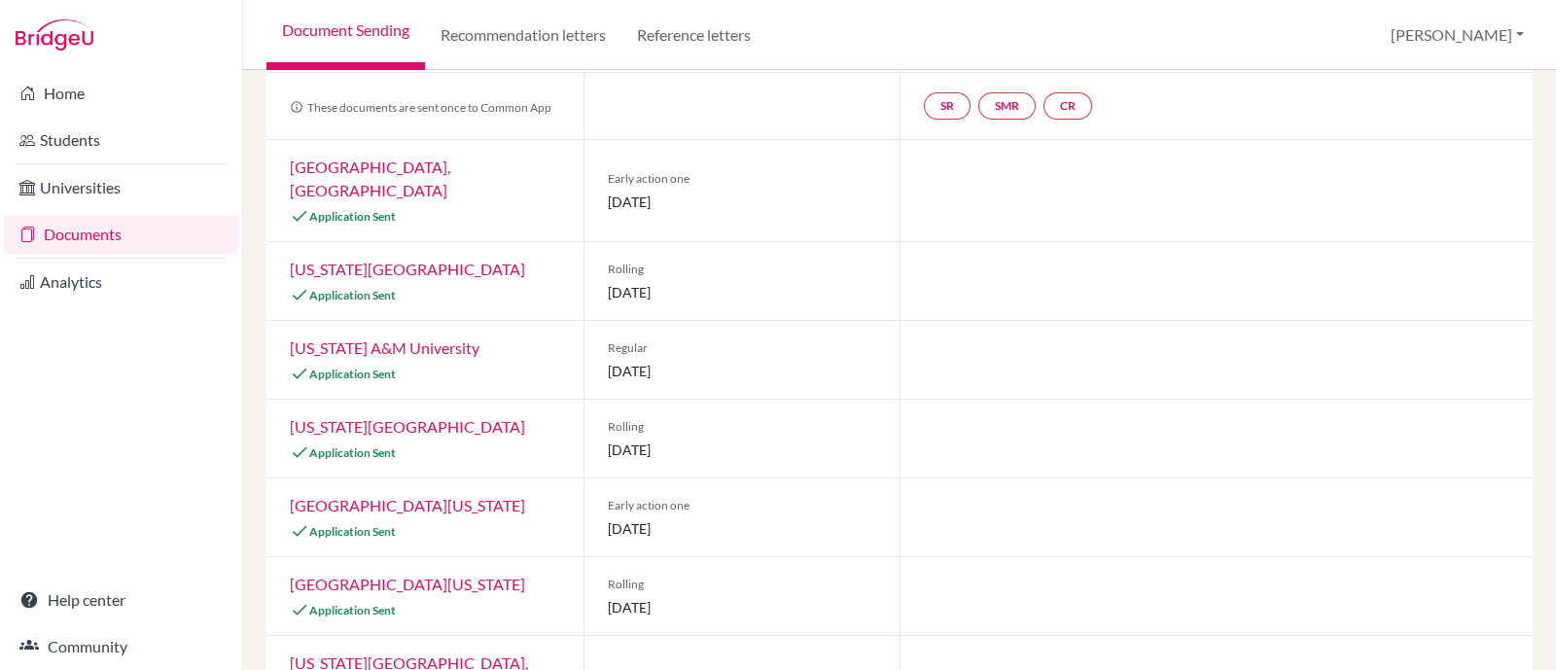
scroll to position [73, 0]
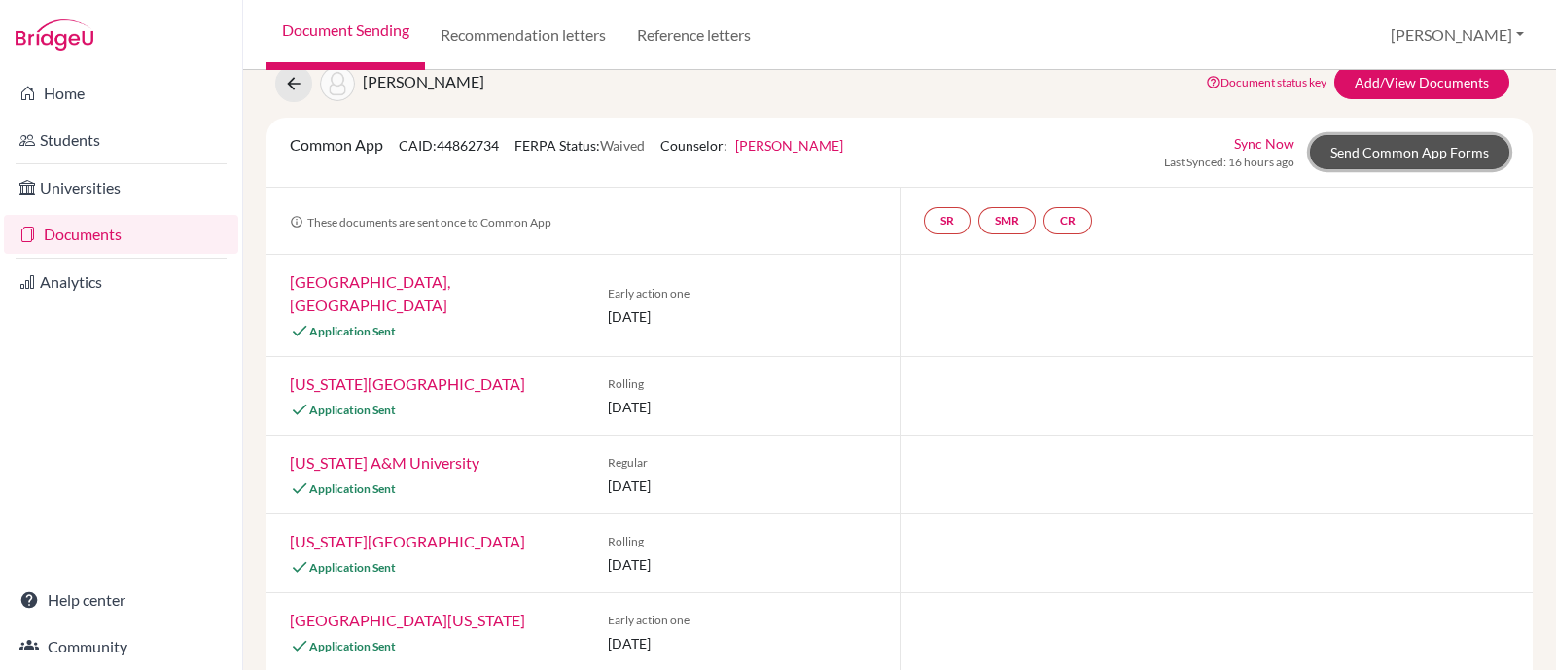
click at [1360, 162] on link "Send Common App Forms" at bounding box center [1409, 152] width 199 height 34
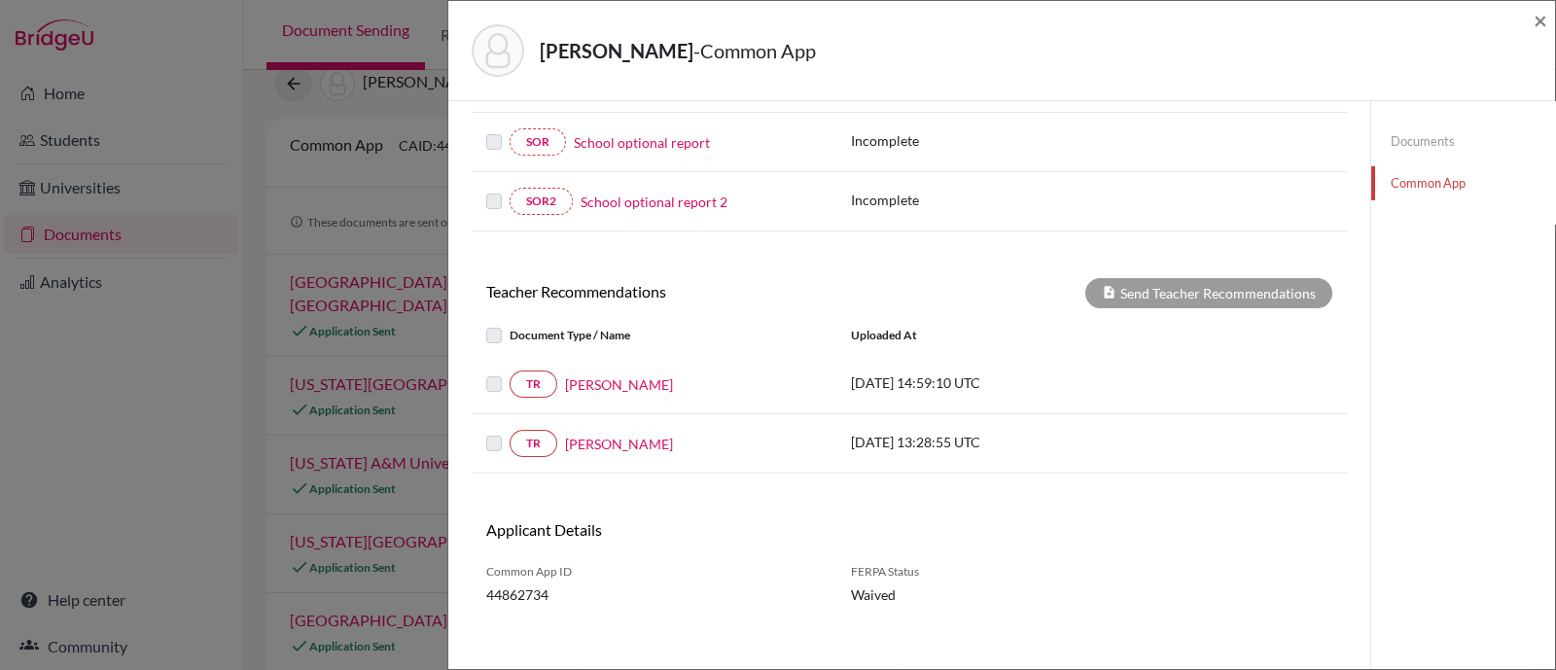
scroll to position [549, 0]
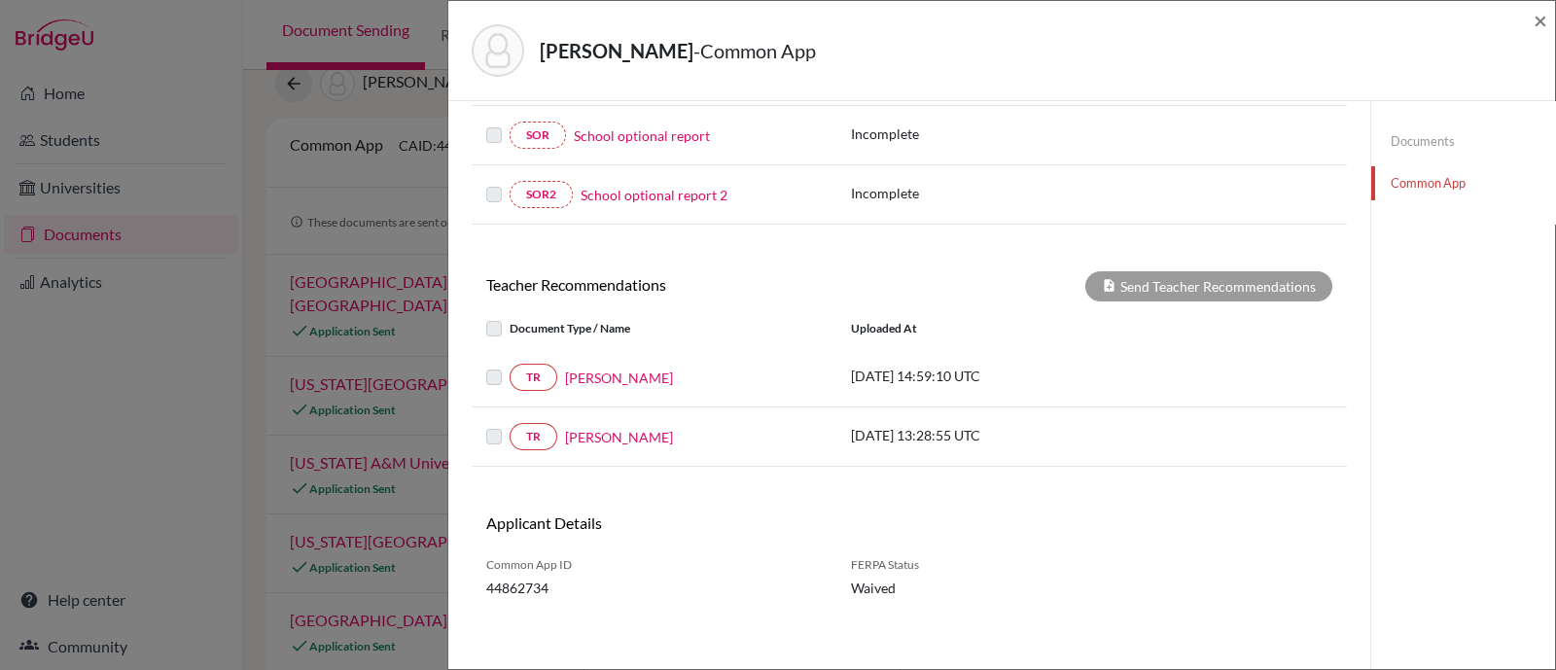
click at [509, 366] on label at bounding box center [509, 366] width 0 height 0
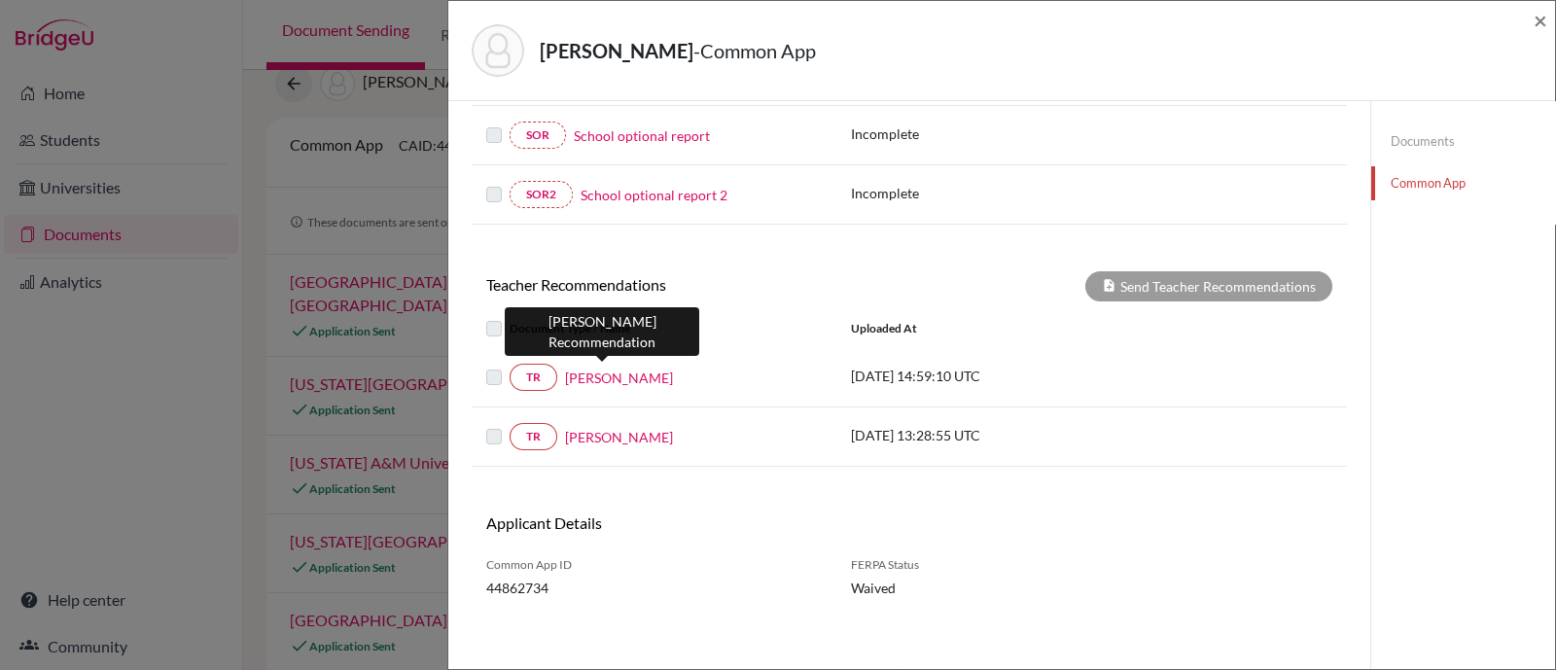
click at [590, 370] on link "[PERSON_NAME]" at bounding box center [619, 378] width 108 height 20
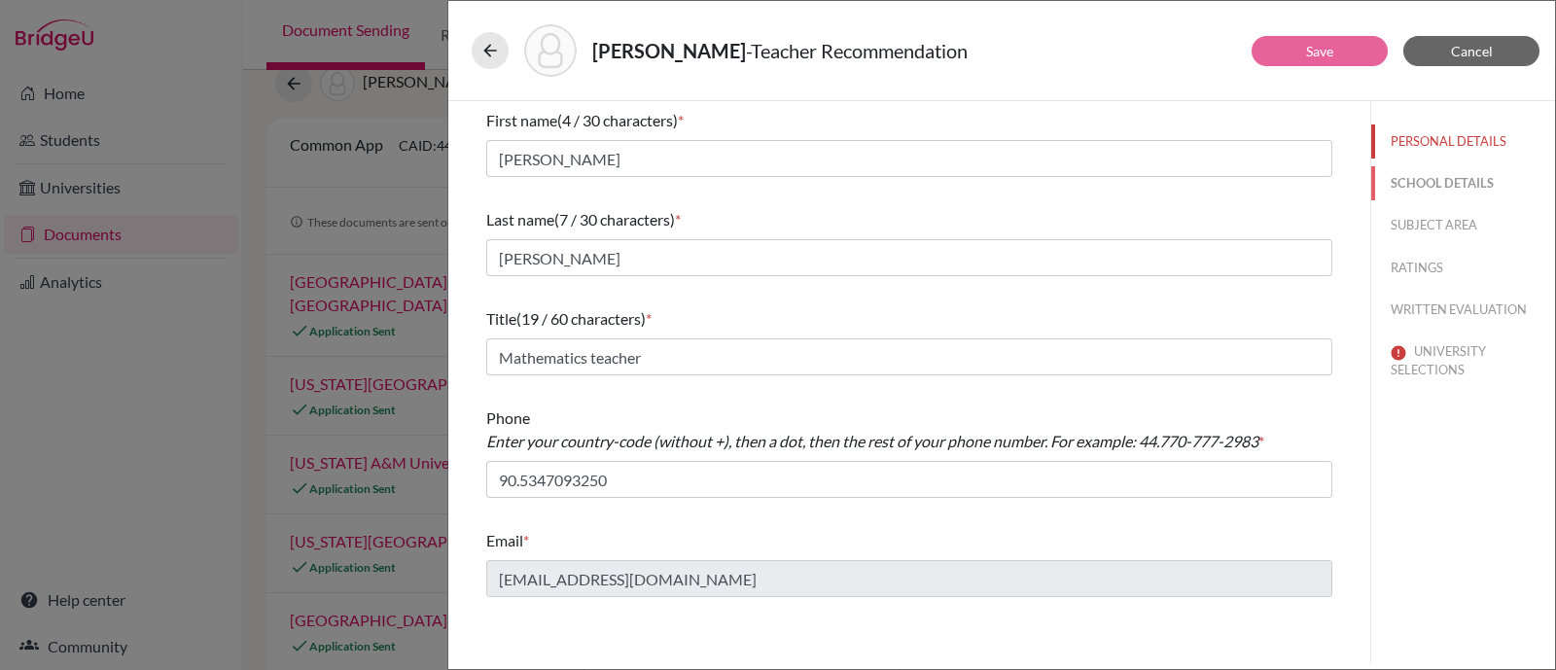
click at [1438, 178] on button "SCHOOL DETAILS" at bounding box center [1463, 183] width 184 height 34
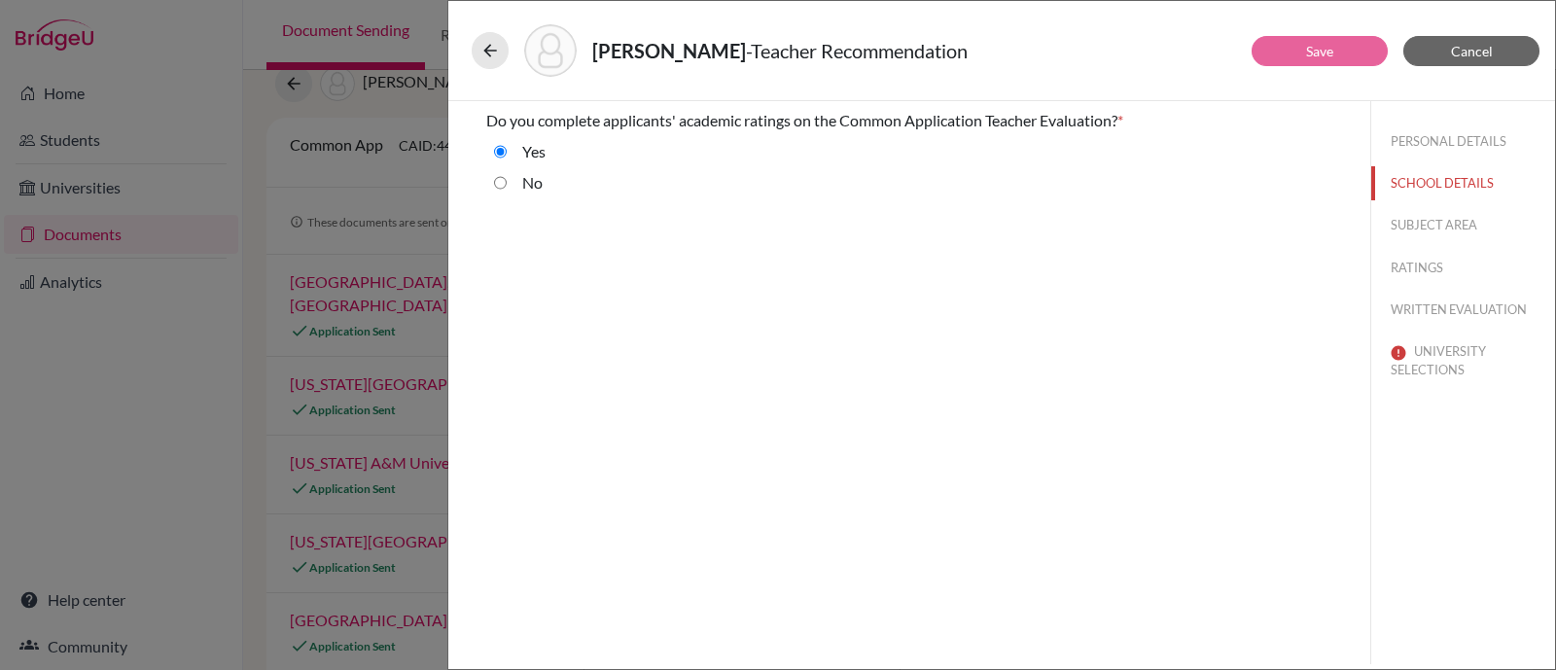
click at [527, 187] on label "No" at bounding box center [532, 182] width 20 height 23
click at [507, 187] on input "No" at bounding box center [500, 182] width 13 height 23
radio input "true"
click at [1447, 221] on button "SUBJECT AREA" at bounding box center [1463, 225] width 184 height 34
select select "0"
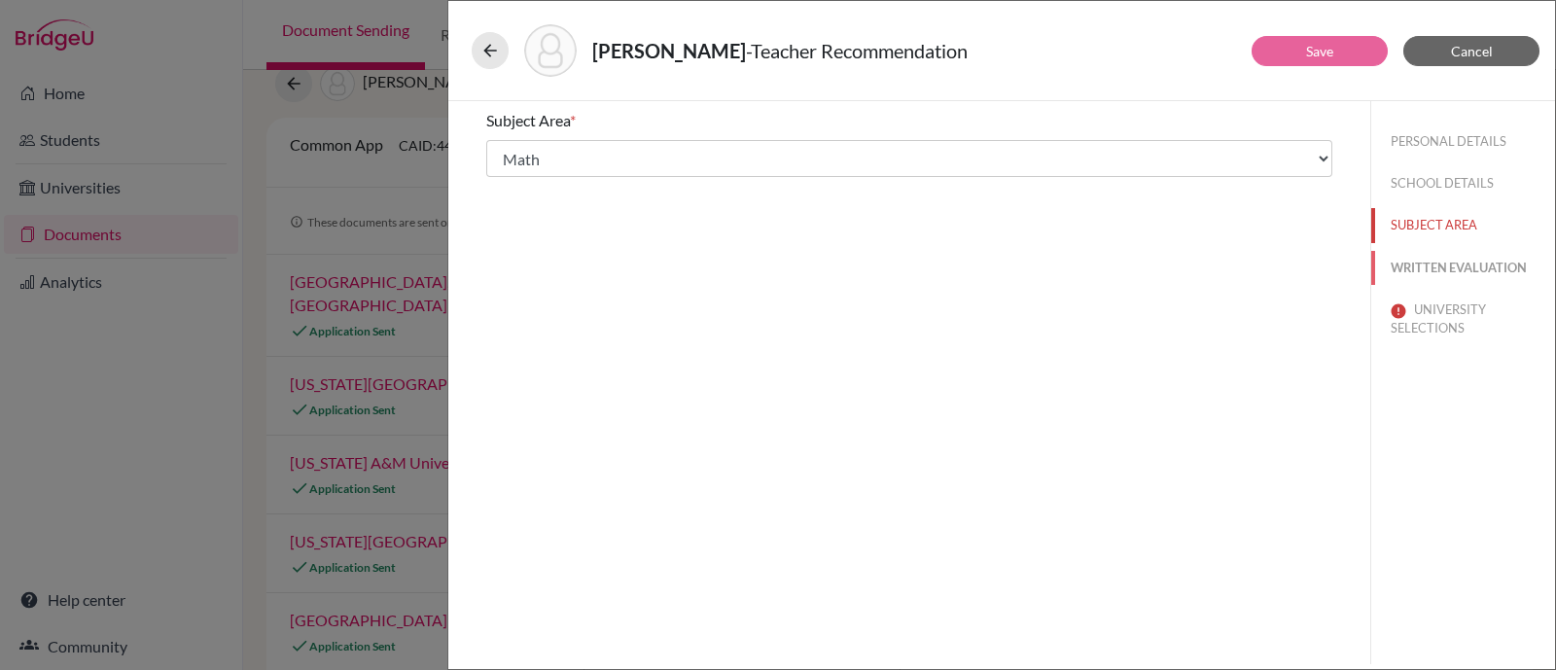
click at [1454, 267] on button "WRITTEN EVALUATION" at bounding box center [1463, 268] width 184 height 34
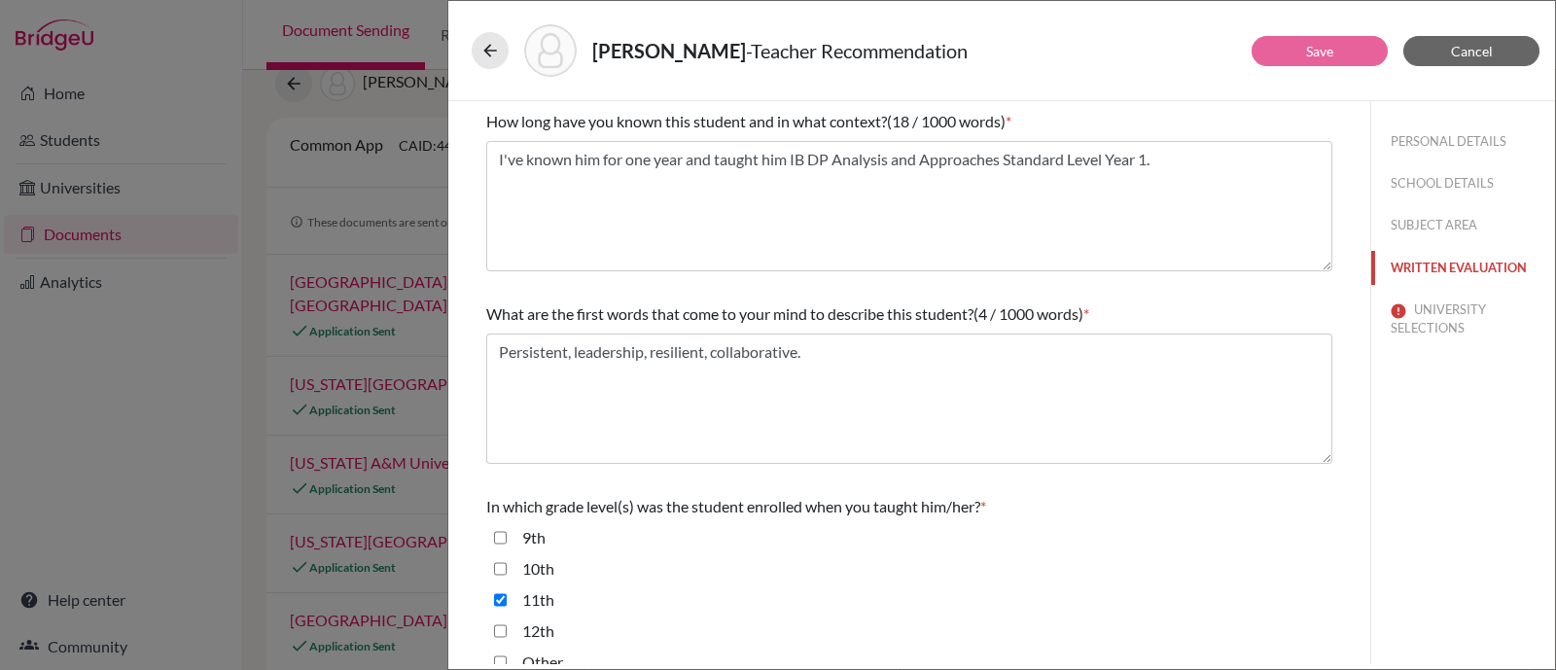
scroll to position [242, 0]
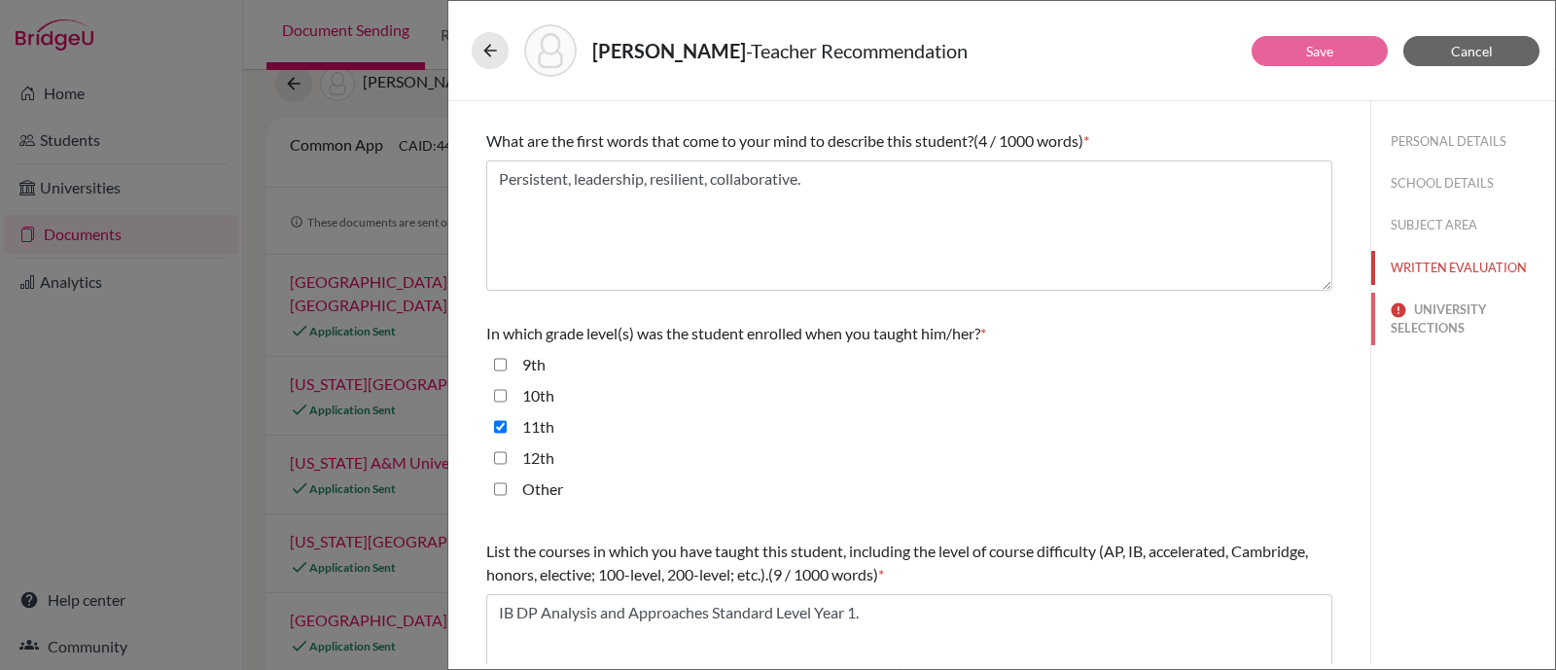
click at [1430, 310] on button "UNIVERSITY SELECTIONS" at bounding box center [1463, 319] width 184 height 53
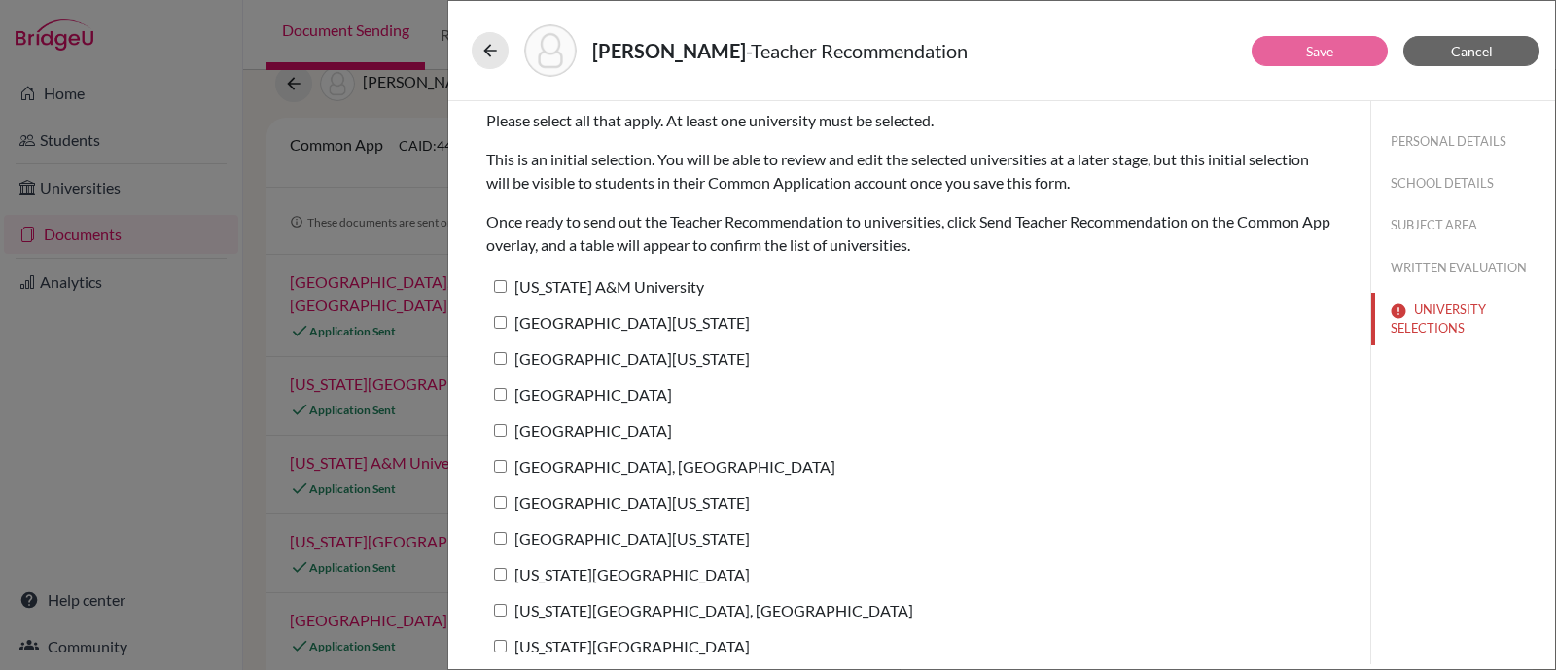
click at [498, 286] on input "[US_STATE] A&M University" at bounding box center [500, 286] width 13 height 13
checkbox input "true"
click at [501, 324] on input "[GEOGRAPHIC_DATA][US_STATE]" at bounding box center [500, 322] width 13 height 13
checkbox input "true"
click at [505, 359] on input "[GEOGRAPHIC_DATA][US_STATE]" at bounding box center [500, 358] width 13 height 13
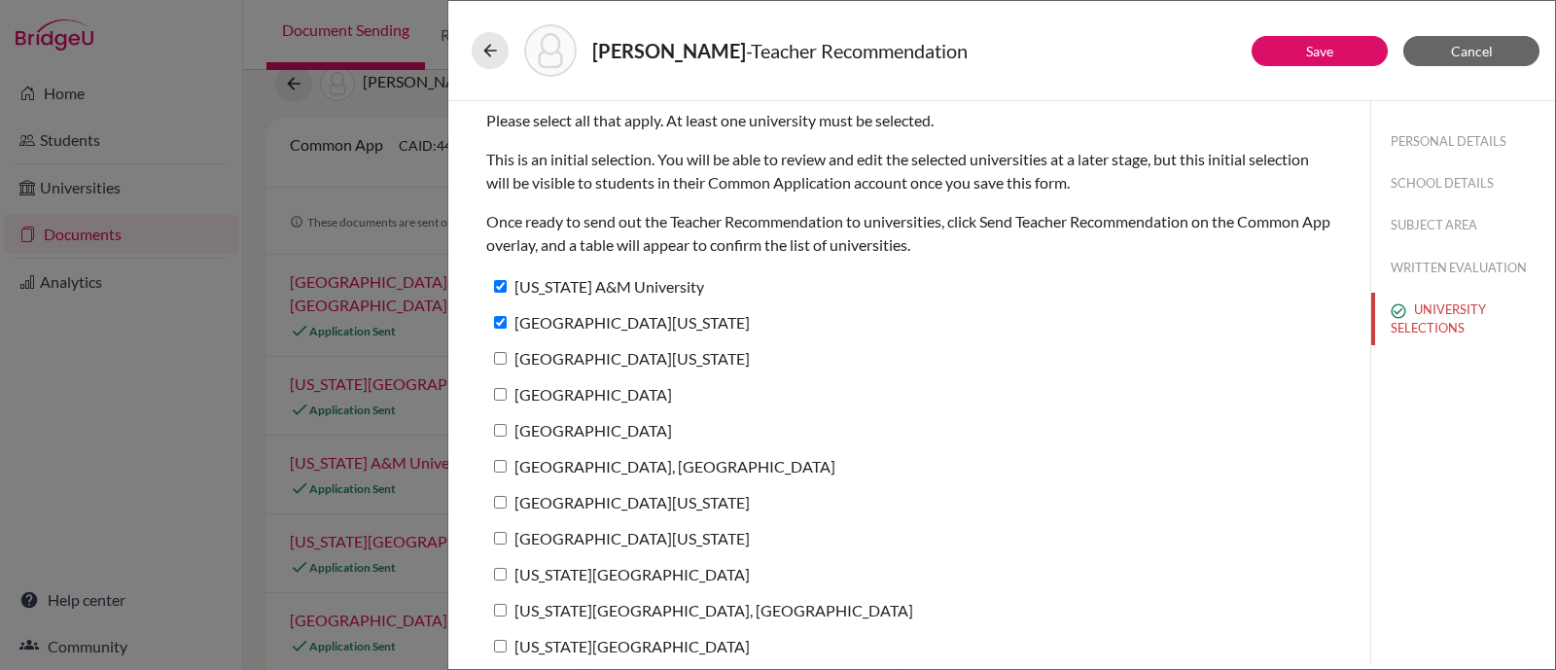
checkbox input "true"
click at [503, 392] on input "[GEOGRAPHIC_DATA]" at bounding box center [500, 394] width 13 height 13
checkbox input "true"
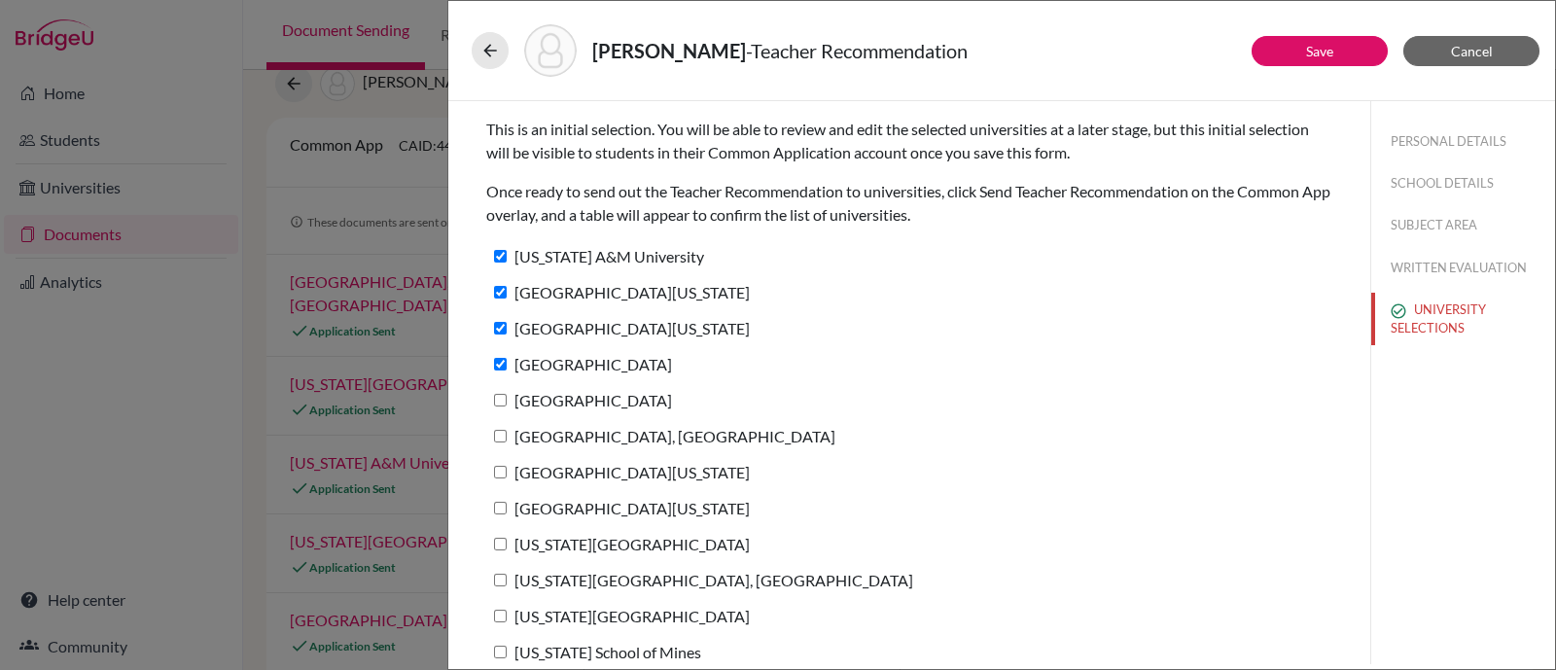
scroll to position [47, 0]
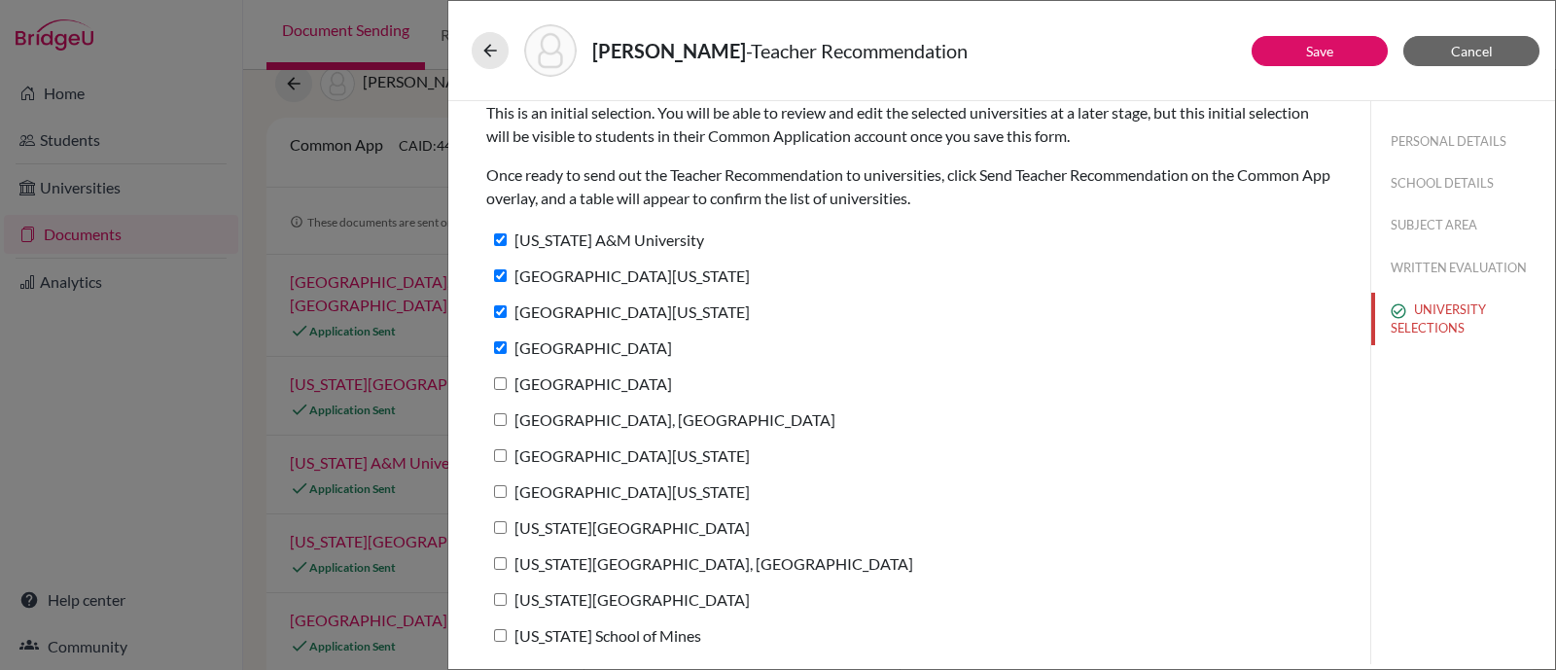
click at [502, 379] on input "[GEOGRAPHIC_DATA]" at bounding box center [500, 383] width 13 height 13
checkbox input "true"
click at [496, 415] on input "[GEOGRAPHIC_DATA], [GEOGRAPHIC_DATA]" at bounding box center [500, 419] width 13 height 13
checkbox input "true"
click at [501, 449] on input "[GEOGRAPHIC_DATA][US_STATE]" at bounding box center [500, 455] width 13 height 13
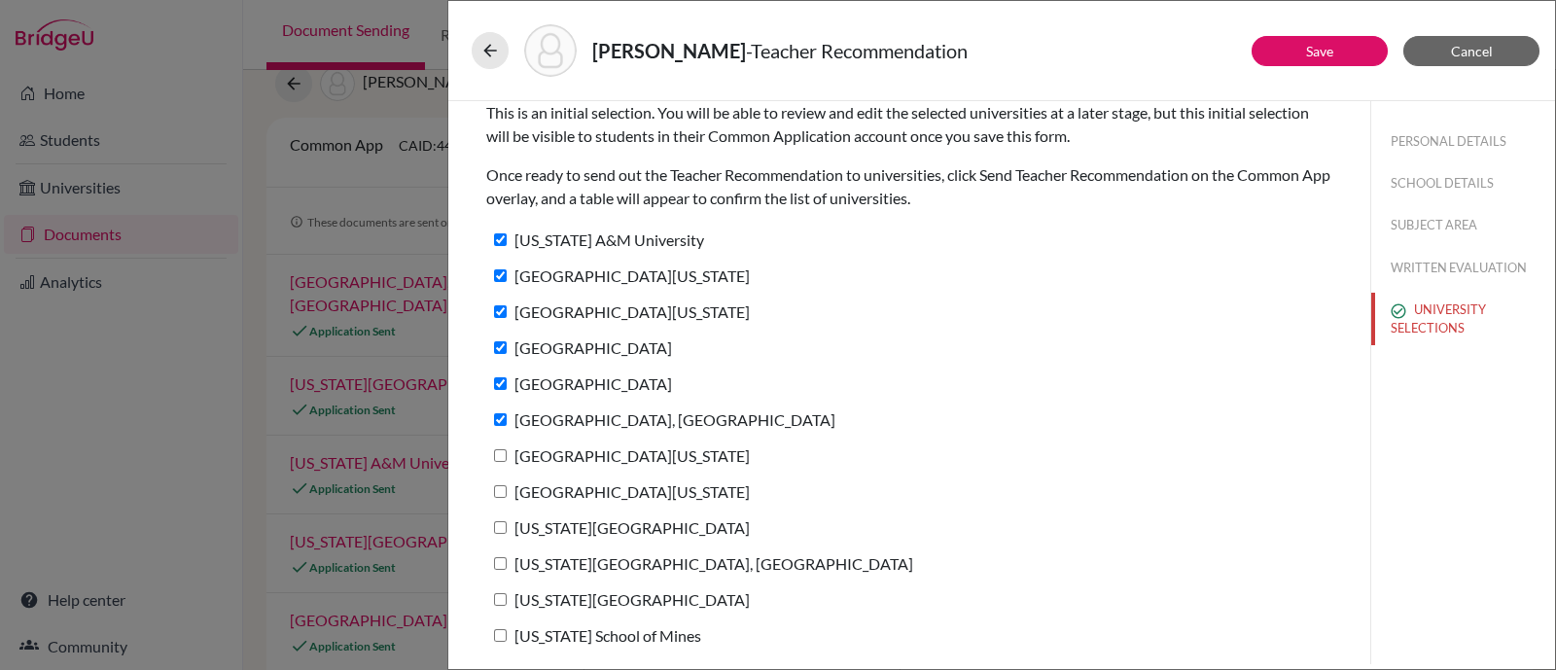
checkbox input "true"
click at [496, 487] on input "[GEOGRAPHIC_DATA][US_STATE]" at bounding box center [500, 491] width 13 height 13
checkbox input "true"
drag, startPoint x: 504, startPoint y: 522, endPoint x: 501, endPoint y: 551, distance: 29.3
click at [504, 524] on input "[US_STATE][GEOGRAPHIC_DATA]" at bounding box center [500, 527] width 13 height 13
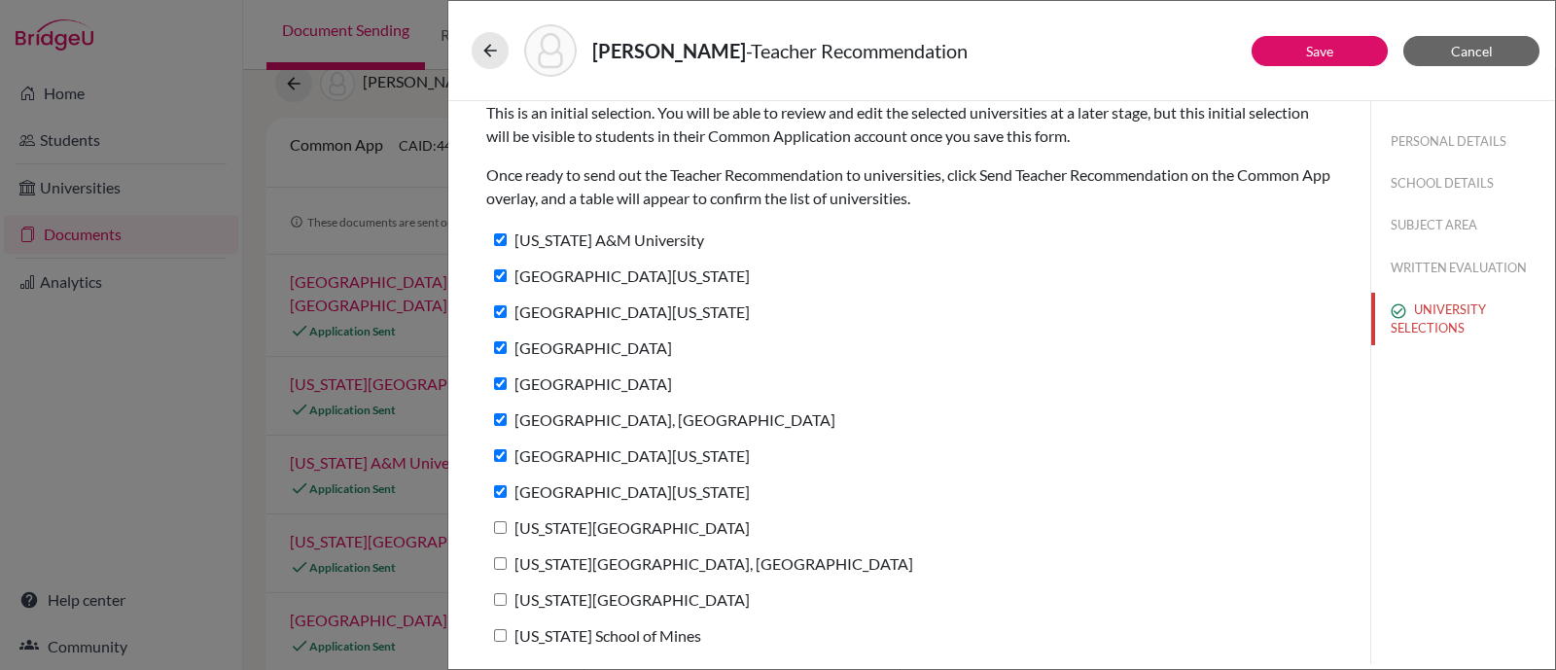
checkbox input "true"
click at [501, 561] on input "[US_STATE][GEOGRAPHIC_DATA], [GEOGRAPHIC_DATA]" at bounding box center [500, 563] width 13 height 13
checkbox input "true"
click at [502, 597] on input "[US_STATE][GEOGRAPHIC_DATA]" at bounding box center [500, 599] width 13 height 13
checkbox input "true"
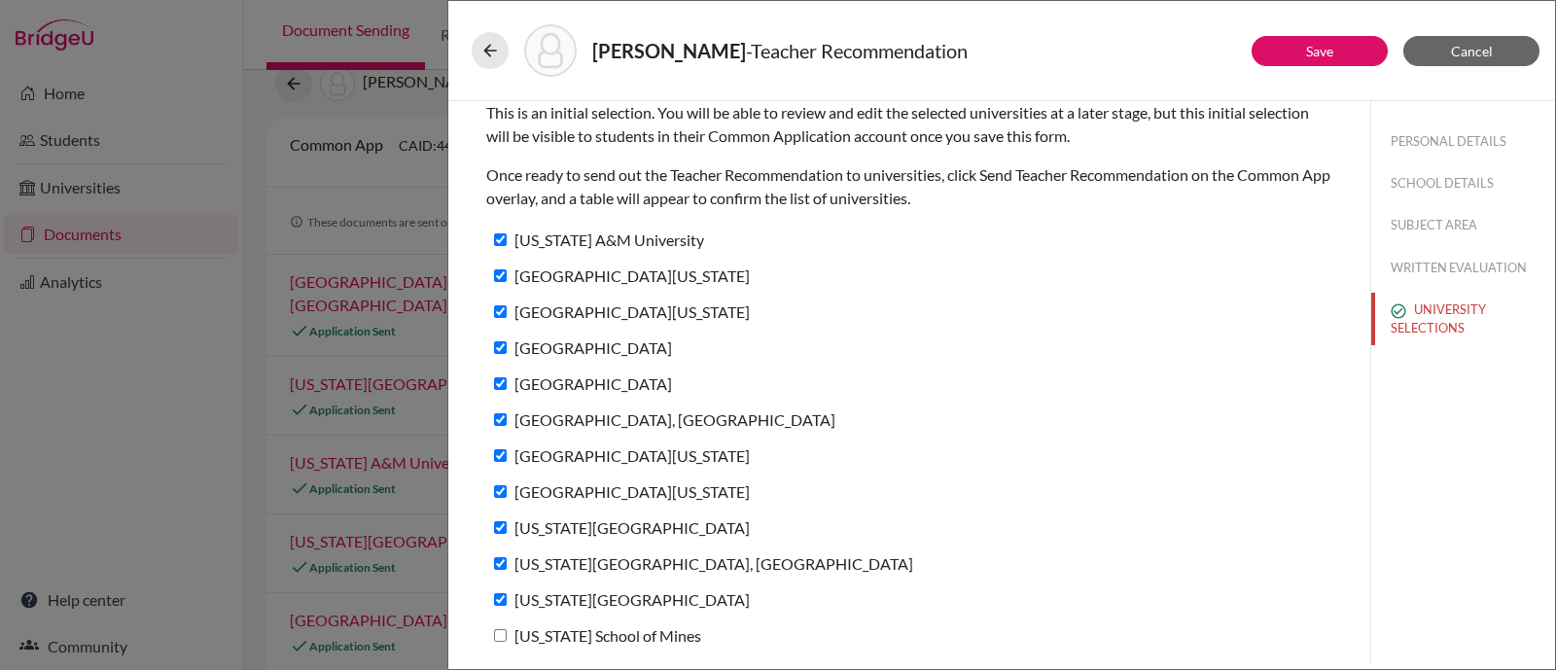
click at [503, 629] on input "[US_STATE] School of Mines" at bounding box center [500, 635] width 13 height 13
checkbox input "true"
click at [1350, 62] on button "Save" at bounding box center [1319, 51] width 136 height 30
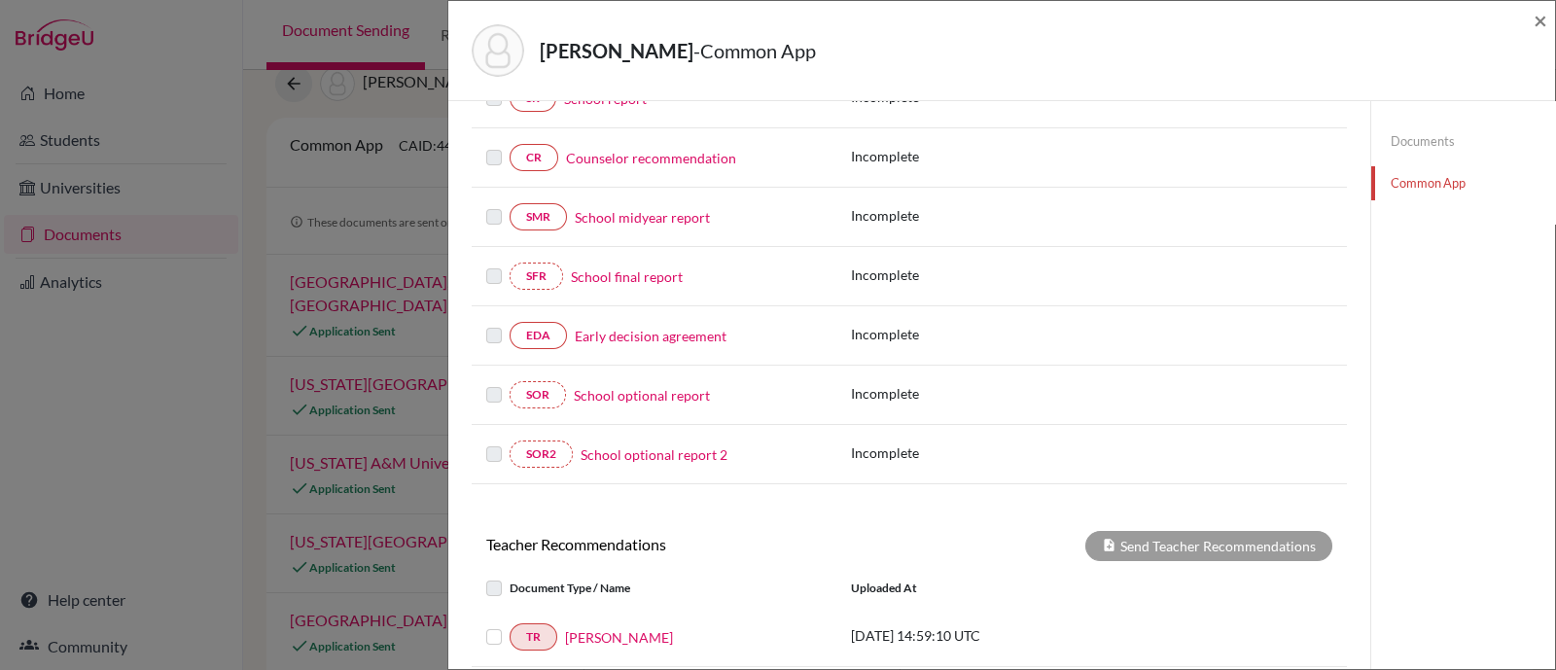
scroll to position [485, 0]
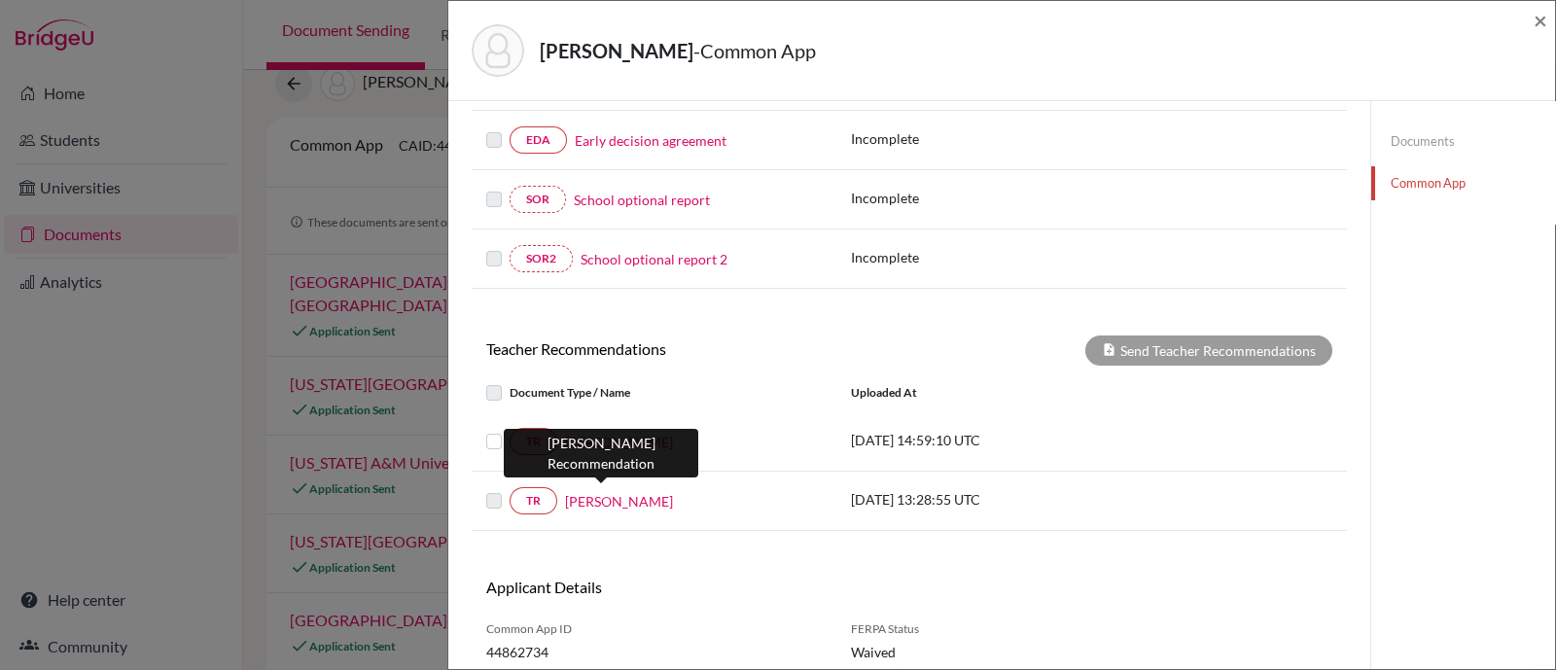
click at [577, 499] on link "[PERSON_NAME]" at bounding box center [619, 501] width 108 height 20
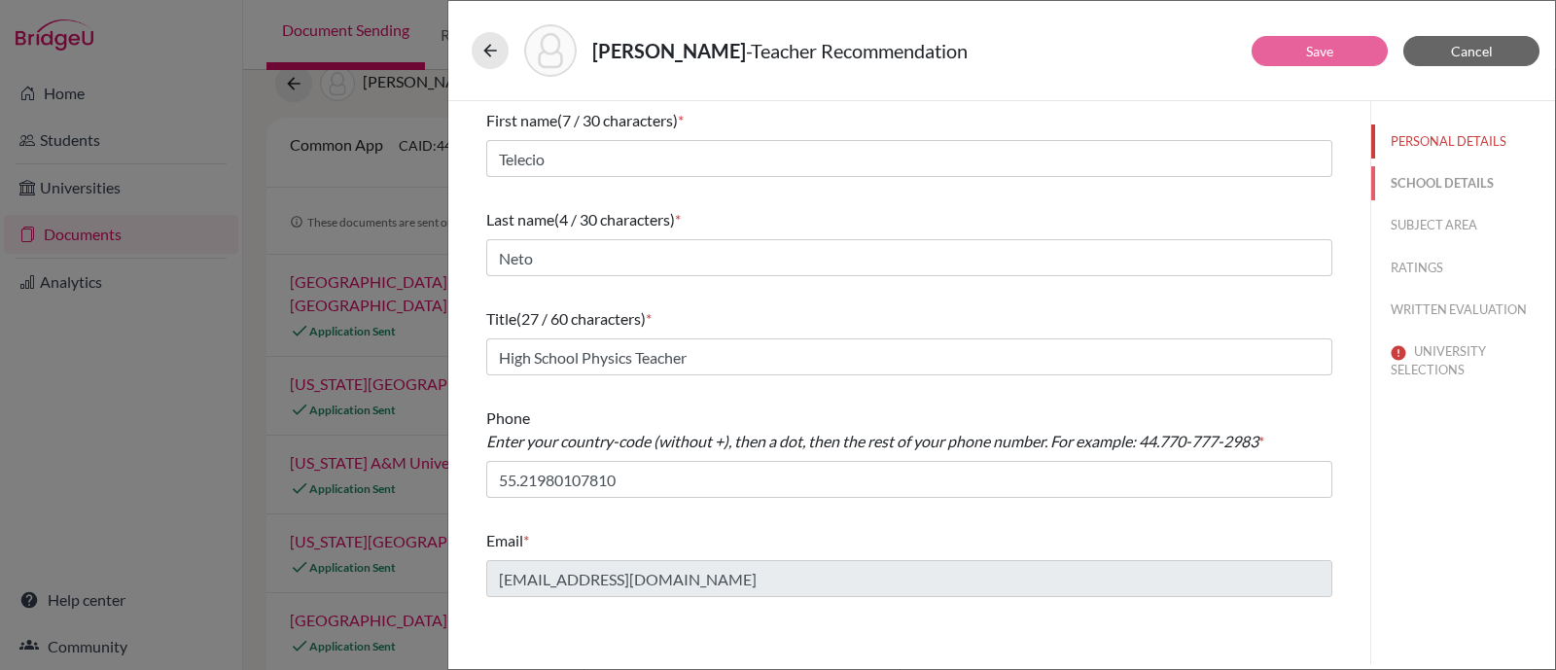
click at [1429, 170] on button "SCHOOL DETAILS" at bounding box center [1463, 183] width 184 height 34
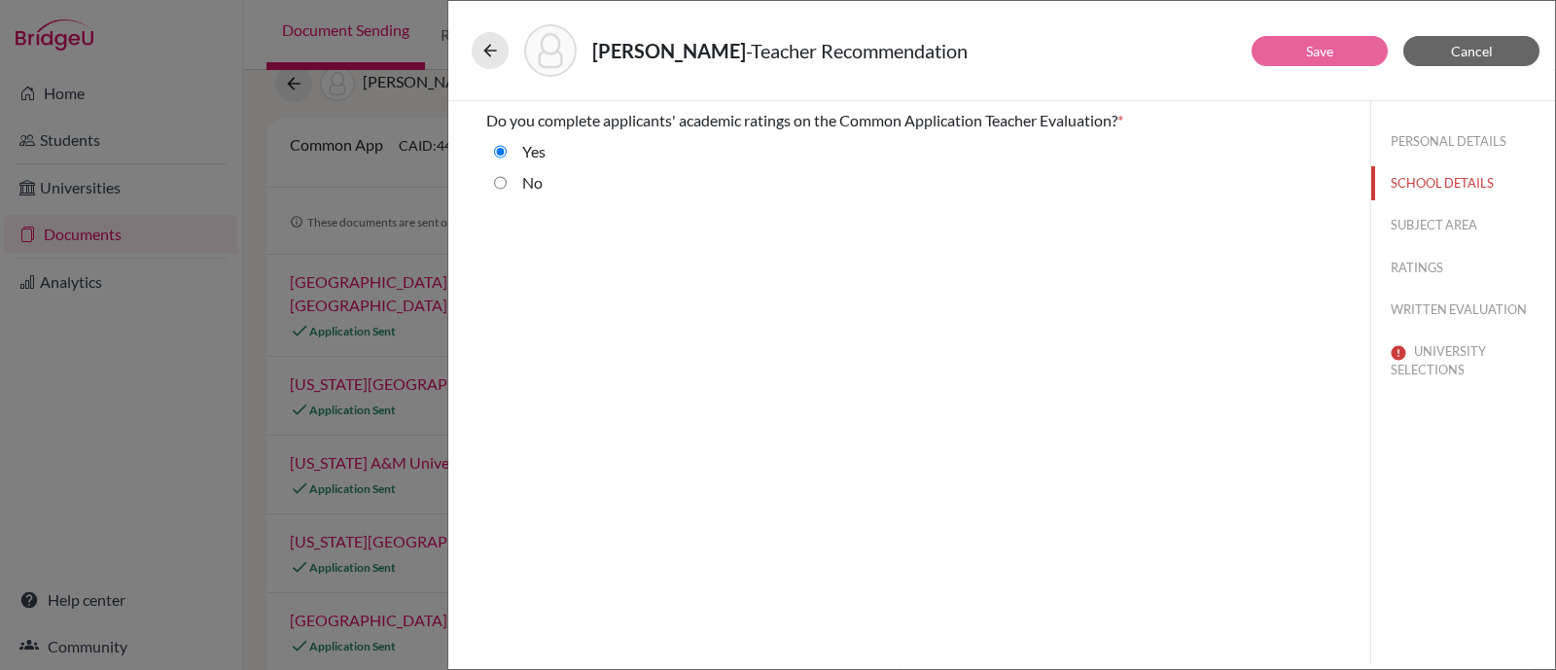
click at [535, 177] on label "No" at bounding box center [532, 182] width 20 height 23
click at [507, 177] on input "No" at bounding box center [500, 182] width 13 height 23
radio input "true"
click at [1434, 226] on button "SUBJECT AREA" at bounding box center [1463, 225] width 184 height 34
select select "2"
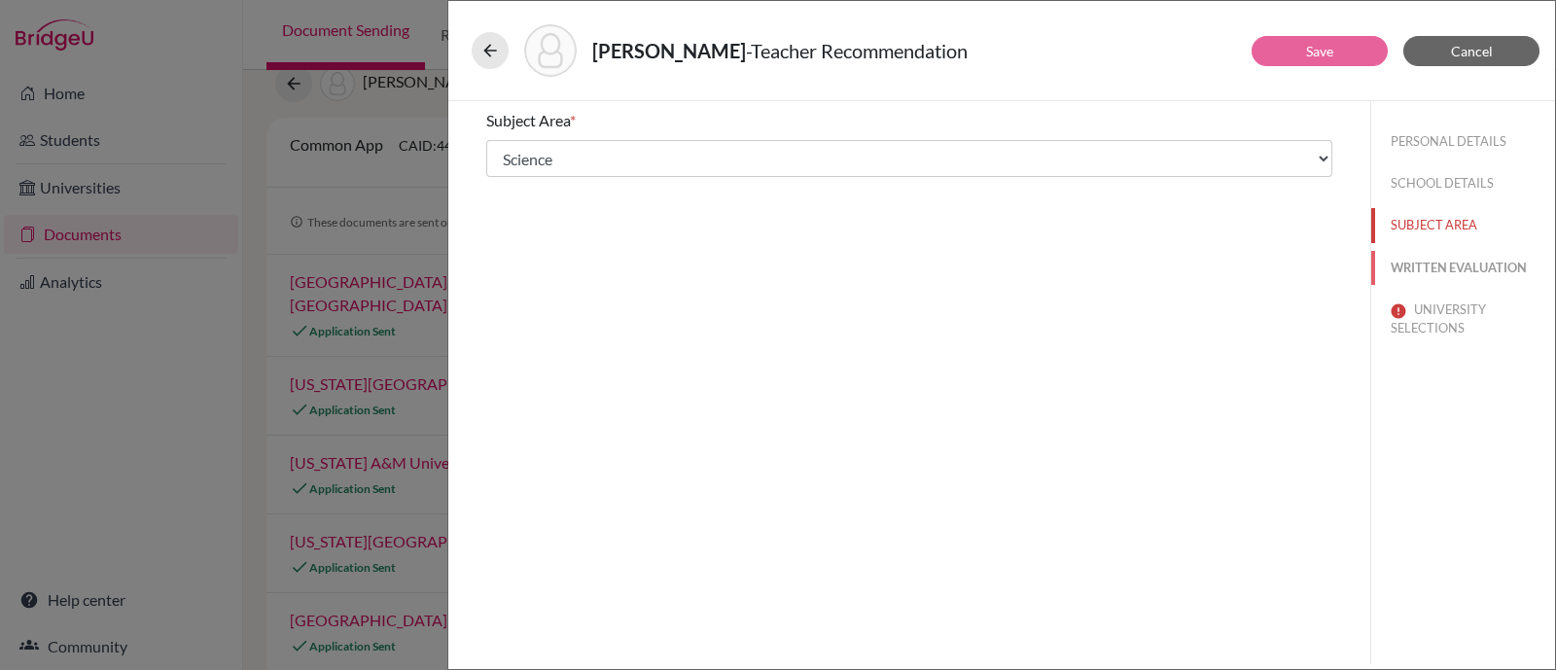
click at [1432, 265] on button "WRITTEN EVALUATION" at bounding box center [1463, 268] width 184 height 34
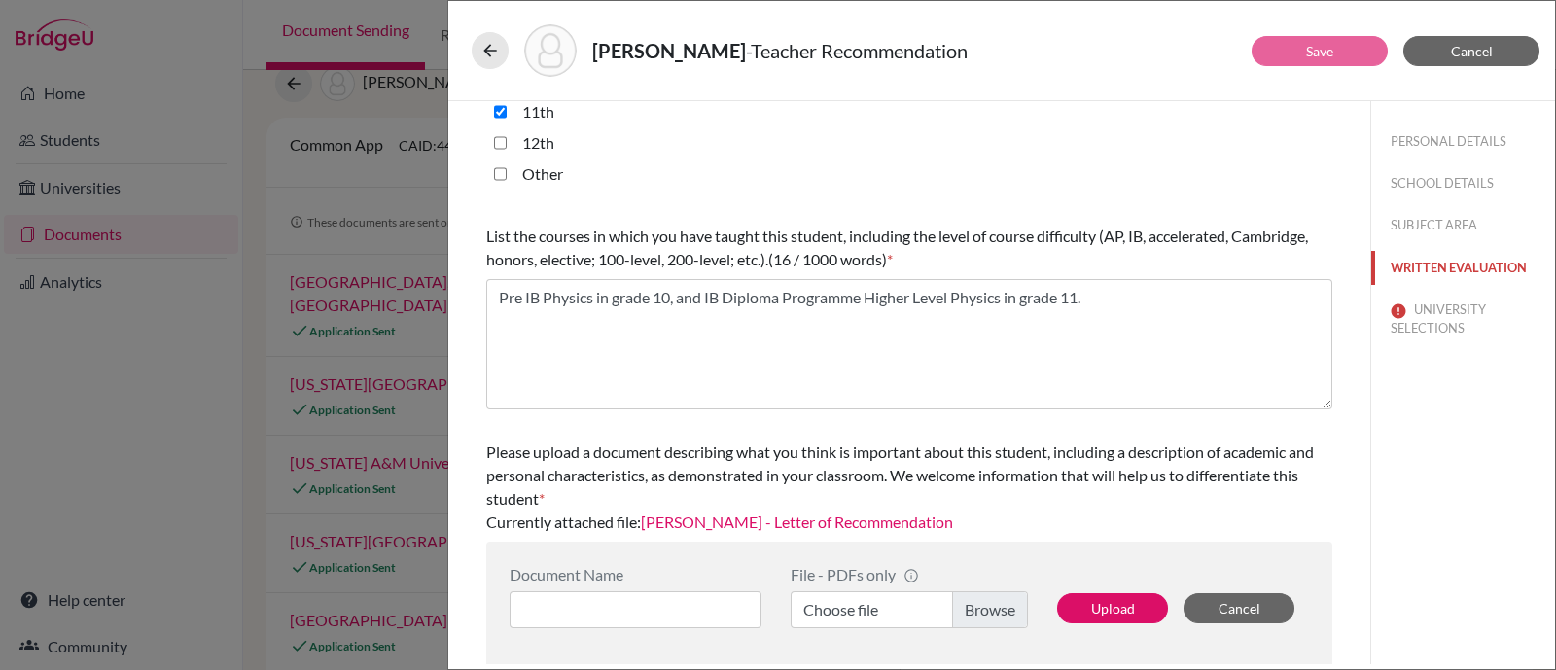
scroll to position [558, 0]
click at [1434, 320] on button "UNIVERSITY SELECTIONS" at bounding box center [1463, 319] width 184 height 53
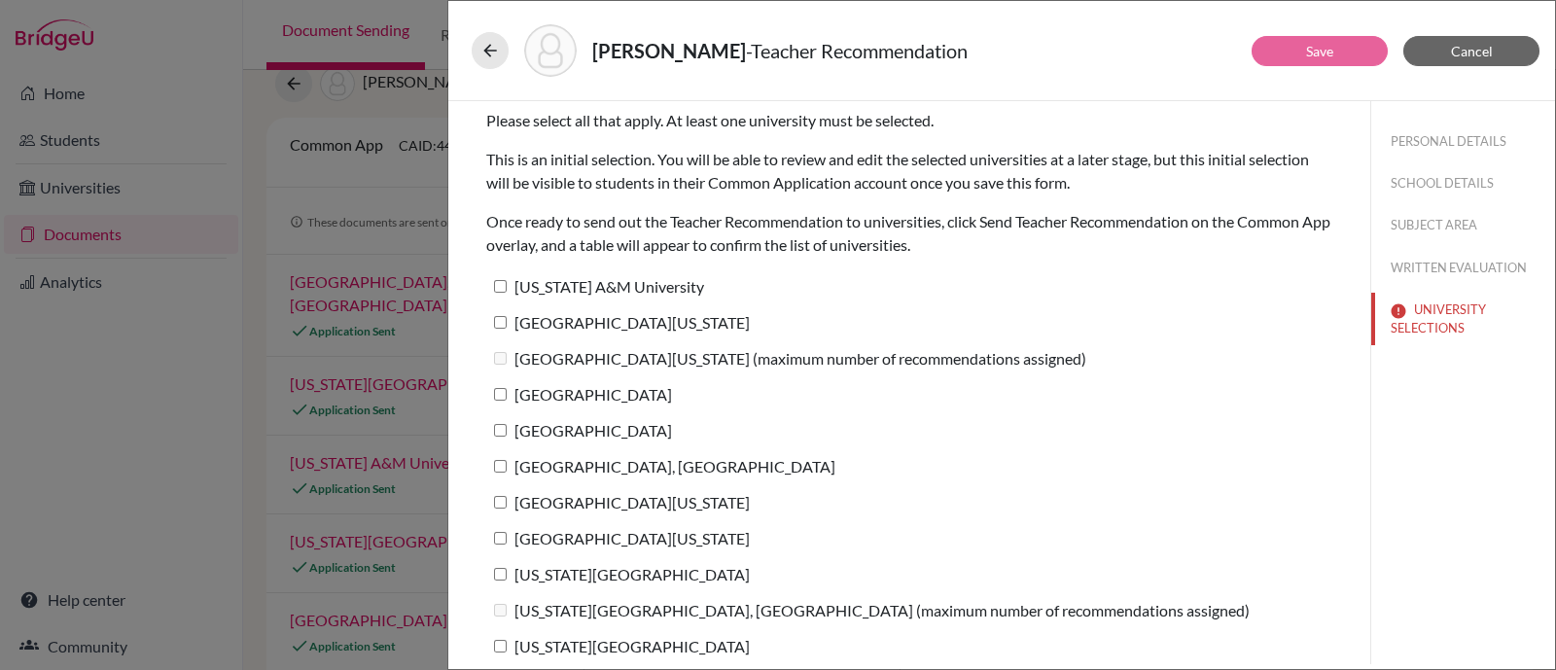
click at [499, 288] on input "[US_STATE] A&M University" at bounding box center [500, 286] width 13 height 13
checkbox input "true"
click at [499, 321] on input "[GEOGRAPHIC_DATA][US_STATE]" at bounding box center [500, 322] width 13 height 13
checkbox input "true"
click at [499, 389] on input "[GEOGRAPHIC_DATA]" at bounding box center [500, 394] width 13 height 13
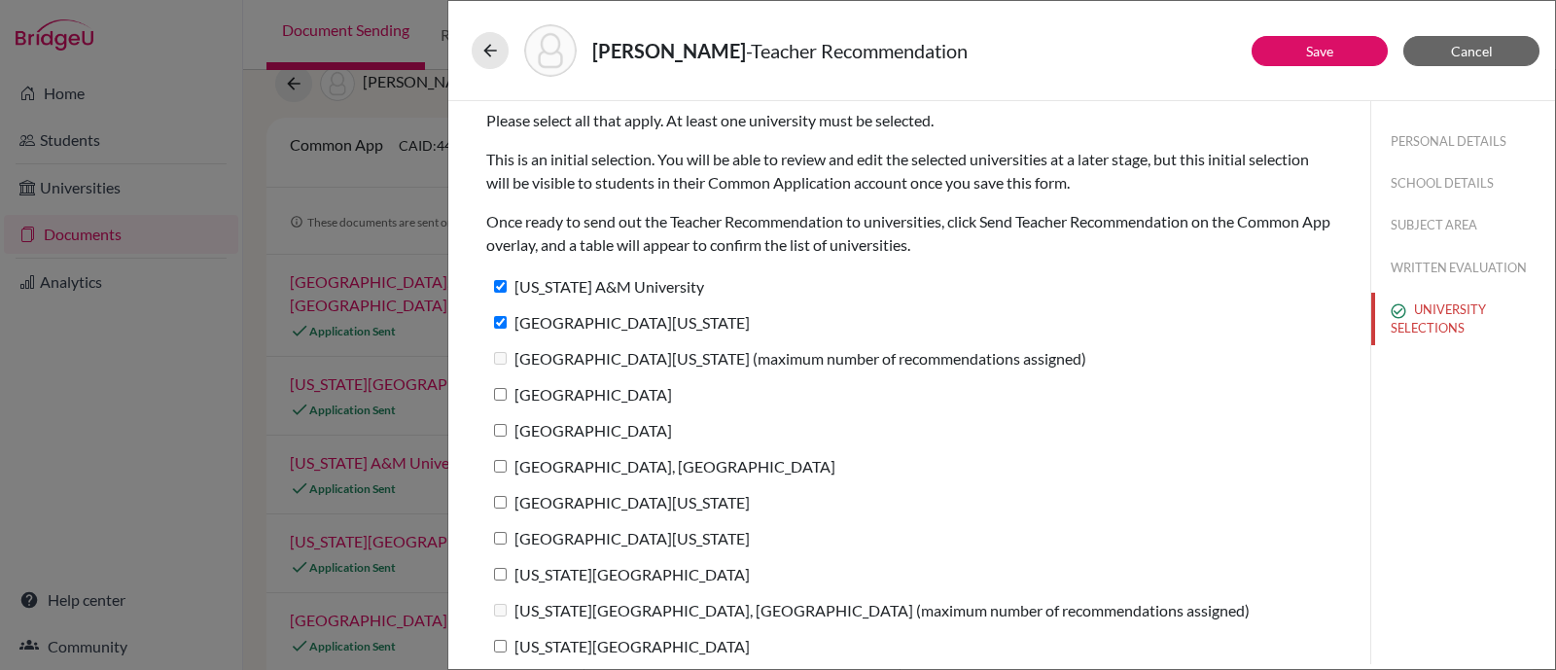
checkbox input "true"
click at [497, 430] on input "[GEOGRAPHIC_DATA]" at bounding box center [500, 430] width 13 height 13
checkbox input "true"
click at [502, 465] on input "[GEOGRAPHIC_DATA], [GEOGRAPHIC_DATA]" at bounding box center [500, 466] width 13 height 13
checkbox input "true"
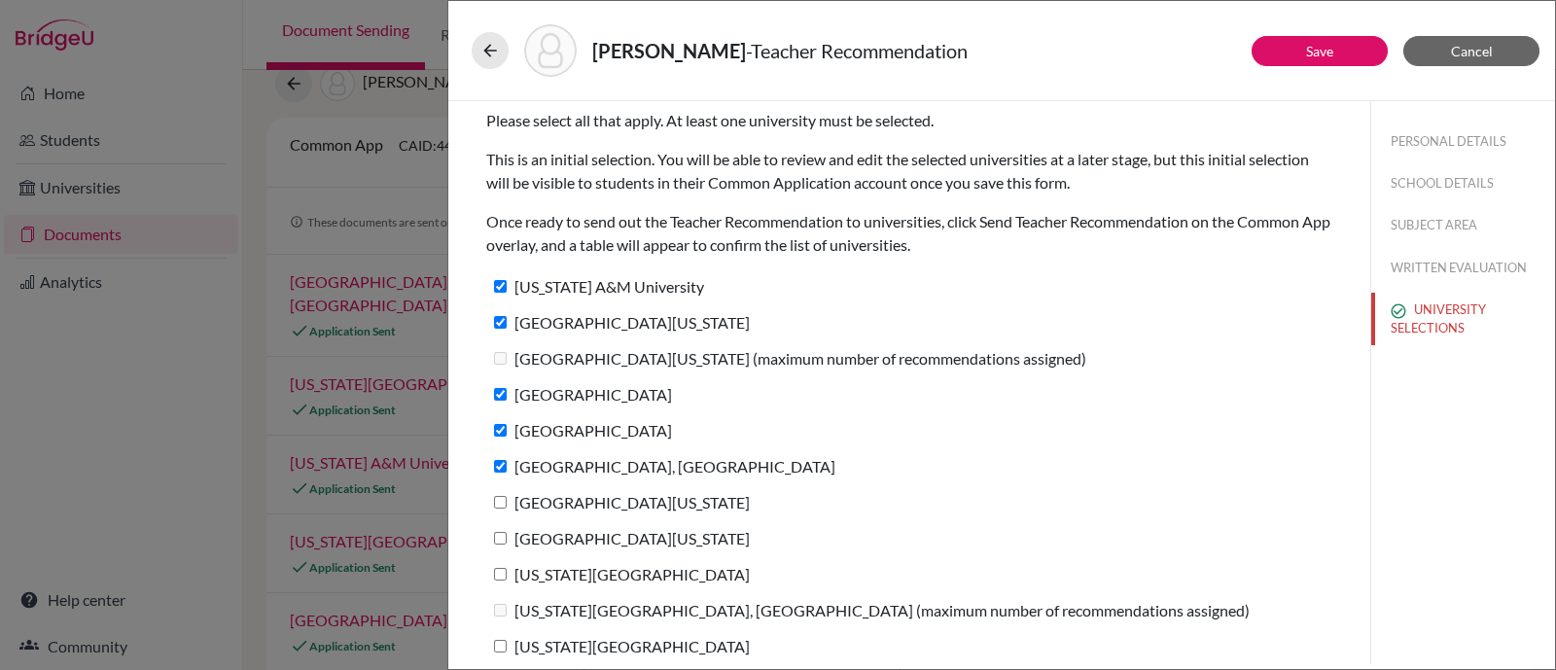
click at [502, 493] on label "[GEOGRAPHIC_DATA][US_STATE]" at bounding box center [617, 502] width 263 height 28
click at [502, 496] on input "[GEOGRAPHIC_DATA][US_STATE]" at bounding box center [500, 502] width 13 height 13
checkbox input "true"
click at [501, 527] on label "[GEOGRAPHIC_DATA][US_STATE]" at bounding box center [617, 538] width 263 height 28
click at [501, 532] on input "[GEOGRAPHIC_DATA][US_STATE]" at bounding box center [500, 538] width 13 height 13
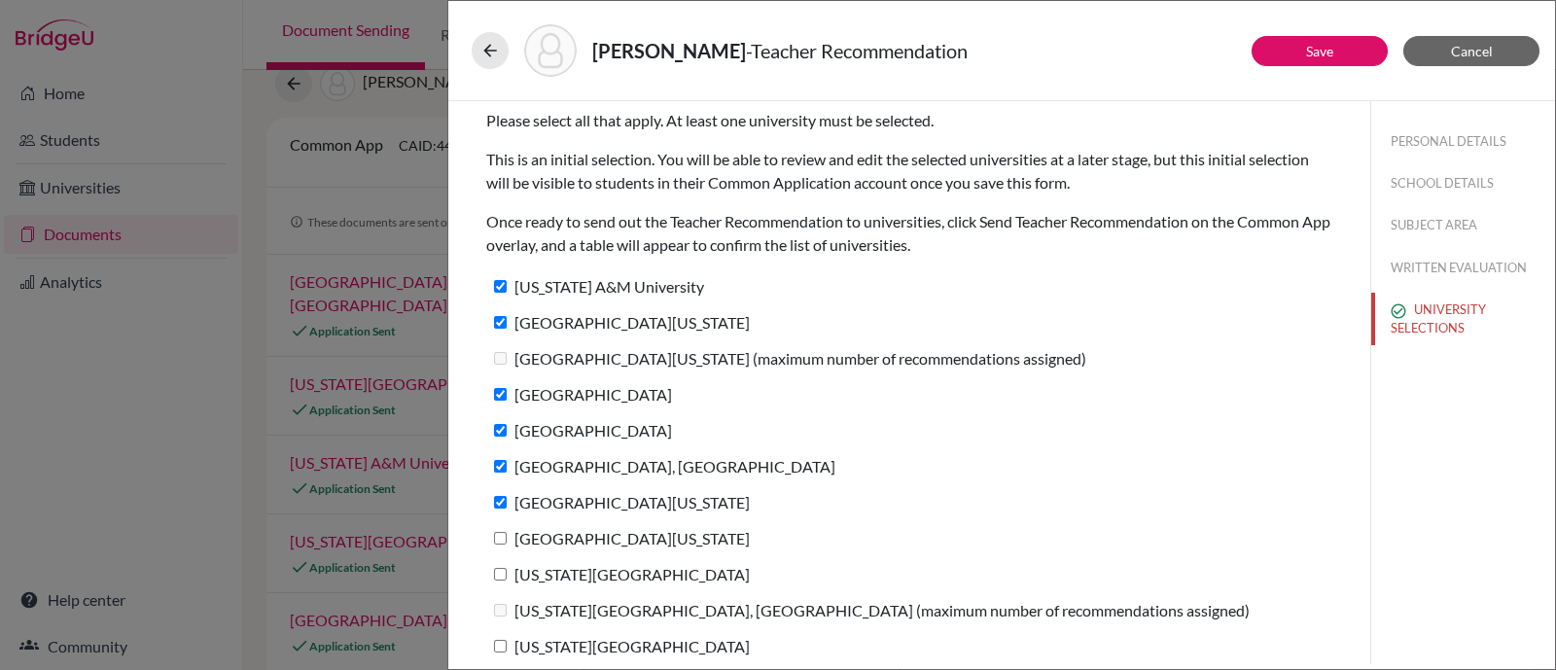
checkbox input "true"
click at [497, 574] on input "[US_STATE][GEOGRAPHIC_DATA]" at bounding box center [500, 574] width 13 height 13
checkbox input "true"
click at [499, 600] on label "[US_STATE][GEOGRAPHIC_DATA], [GEOGRAPHIC_DATA] (maximum number of recommendatio…" at bounding box center [867, 610] width 763 height 28
click at [501, 644] on input "[US_STATE][GEOGRAPHIC_DATA]" at bounding box center [500, 646] width 13 height 13
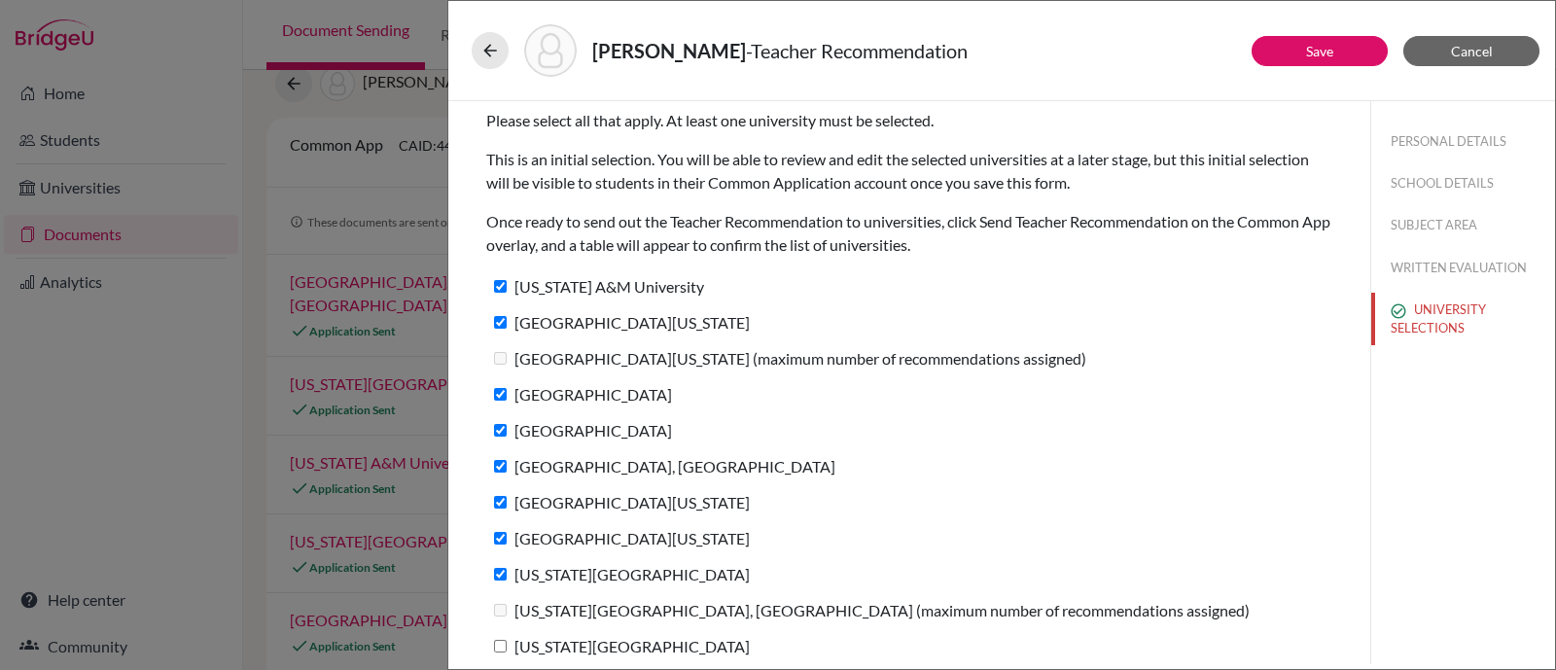
checkbox input "true"
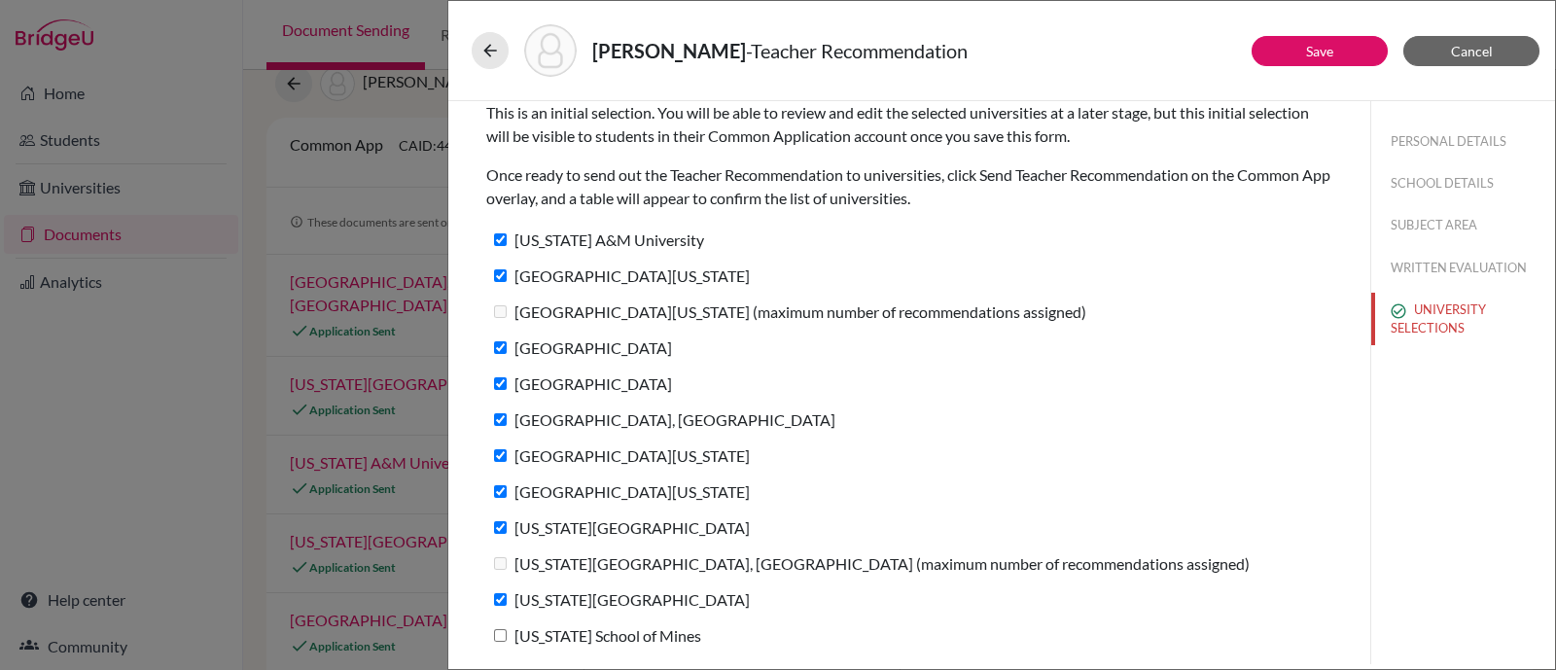
click at [500, 635] on input "[US_STATE] School of Mines" at bounding box center [500, 635] width 13 height 13
checkbox input "true"
click at [845, 317] on label "[GEOGRAPHIC_DATA][US_STATE] (maximum number of recommendations assigned)" at bounding box center [786, 312] width 600 height 28
click at [1357, 60] on button "Save" at bounding box center [1319, 51] width 136 height 30
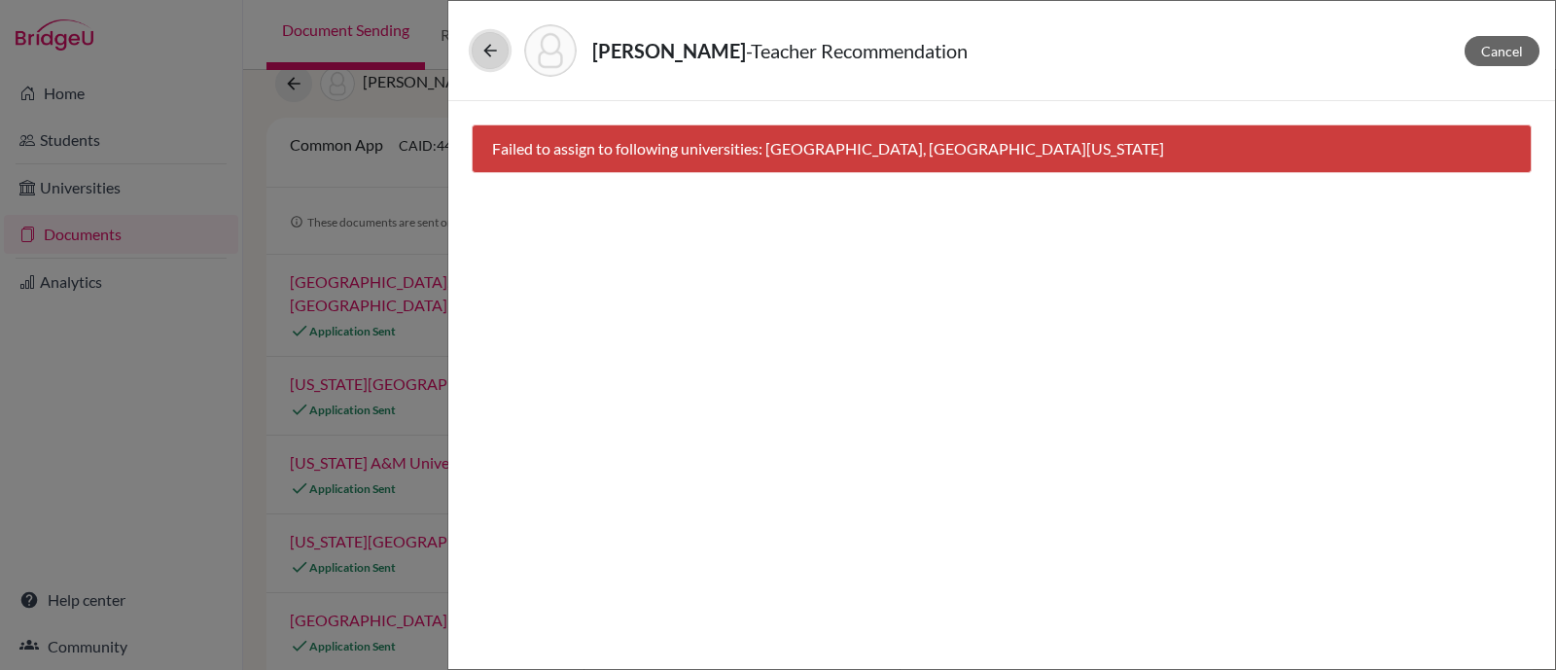
click at [487, 55] on icon at bounding box center [489, 50] width 19 height 19
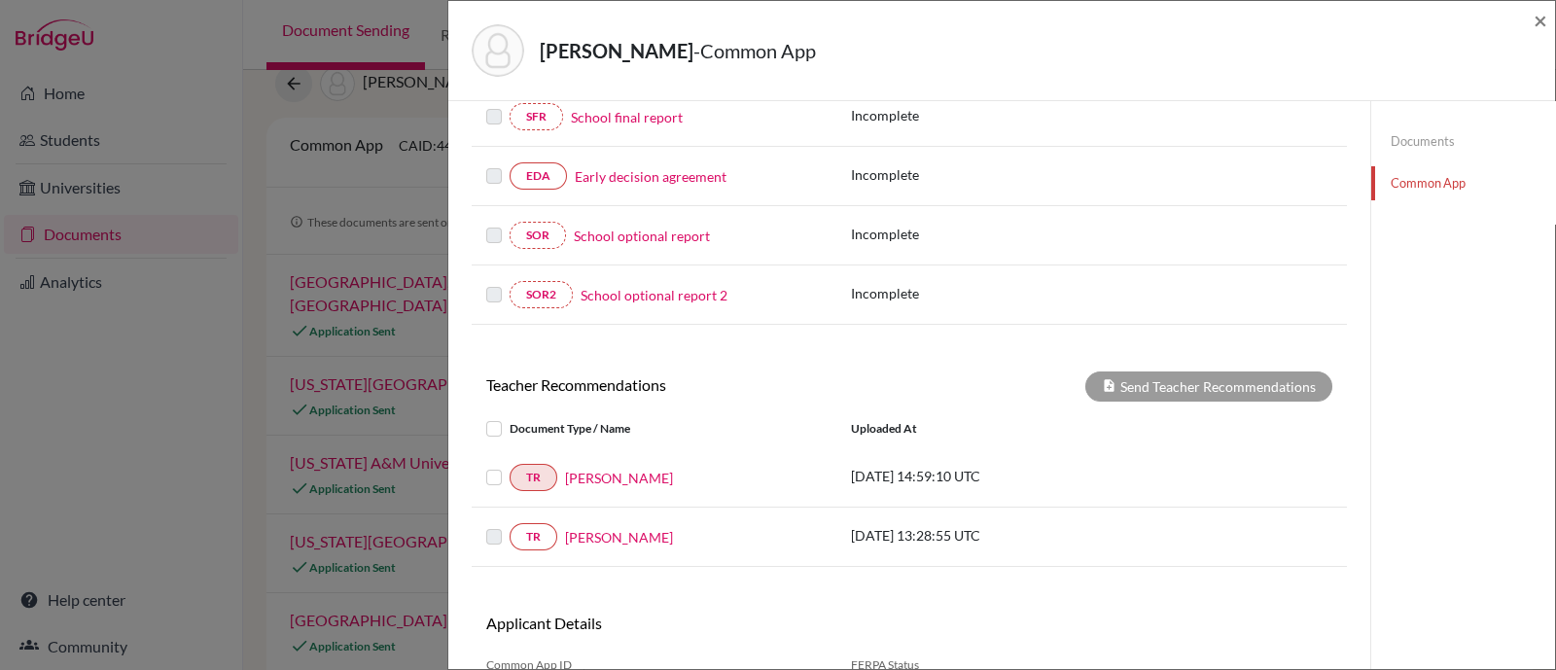
scroll to position [549, 0]
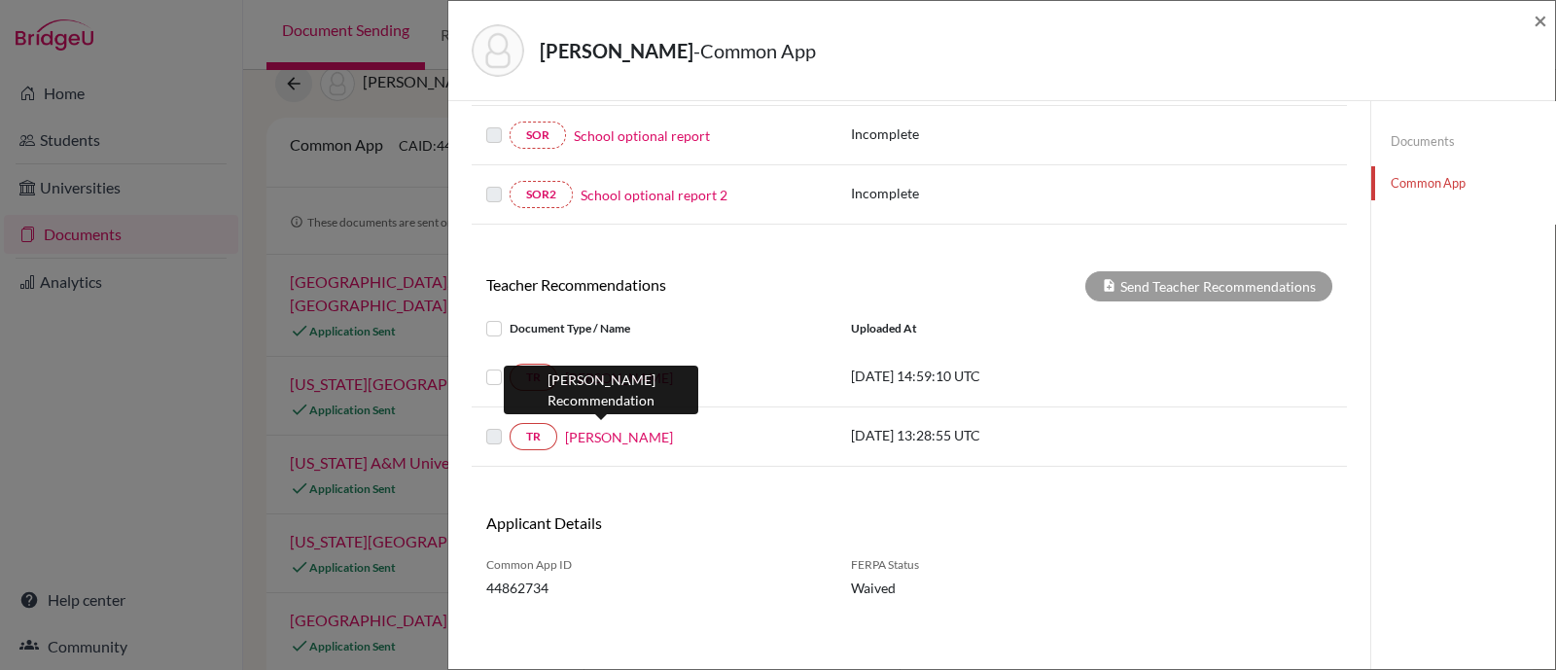
click at [598, 435] on link "[PERSON_NAME]" at bounding box center [619, 437] width 108 height 20
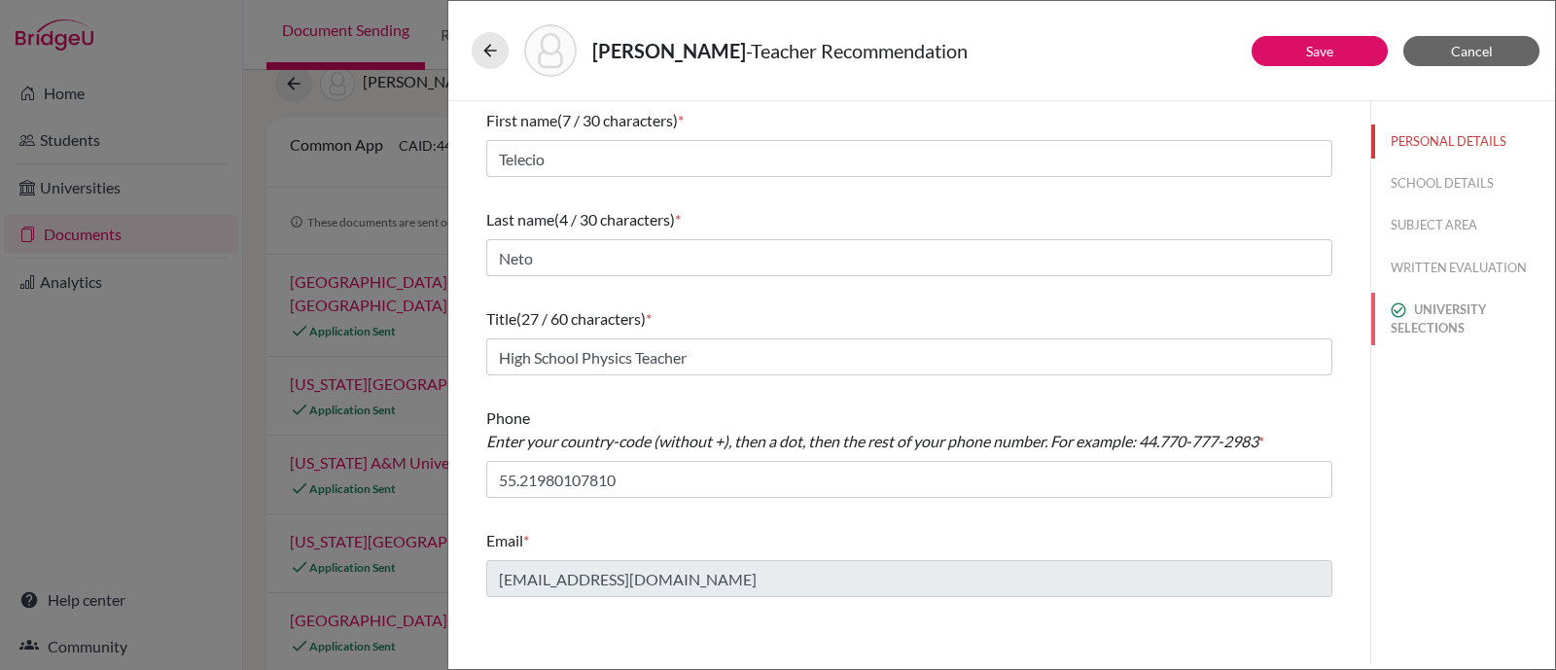
click at [1446, 318] on button "UNIVERSITY SELECTIONS" at bounding box center [1463, 319] width 184 height 53
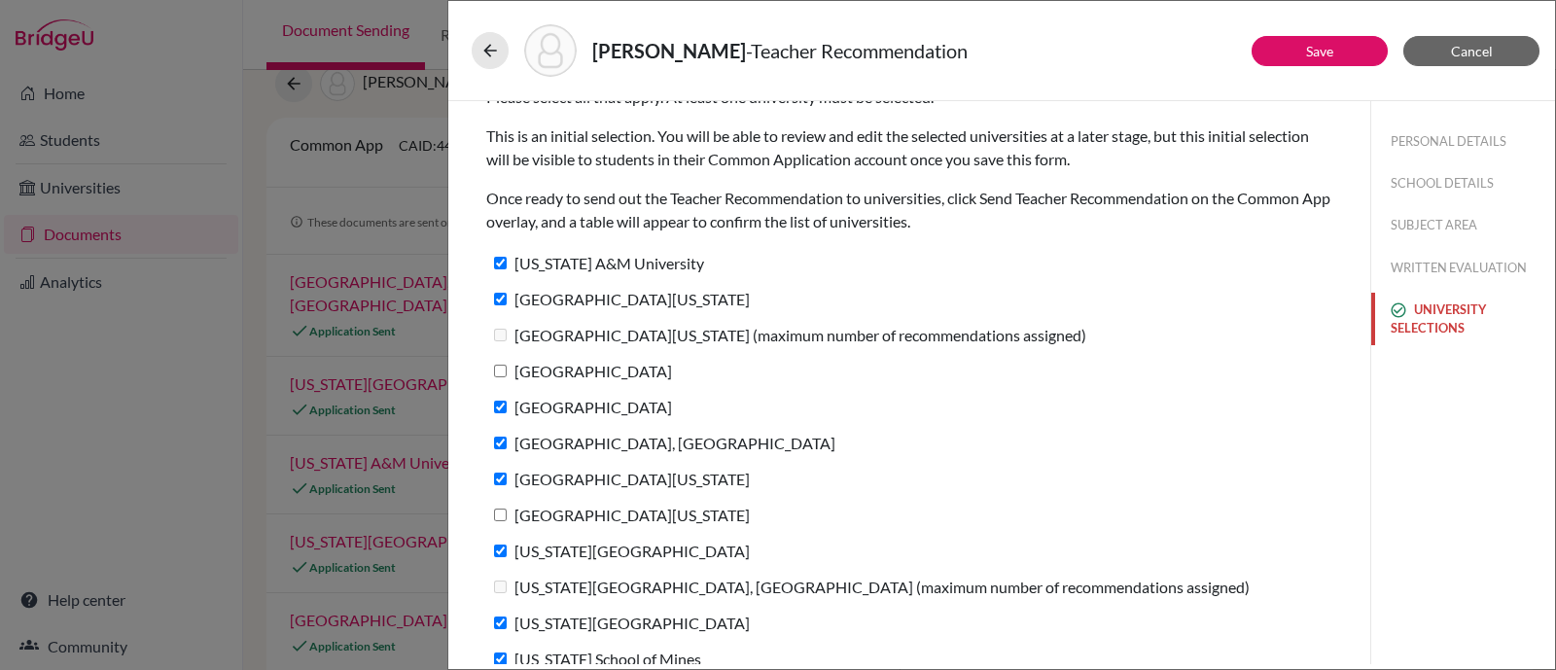
scroll to position [47, 0]
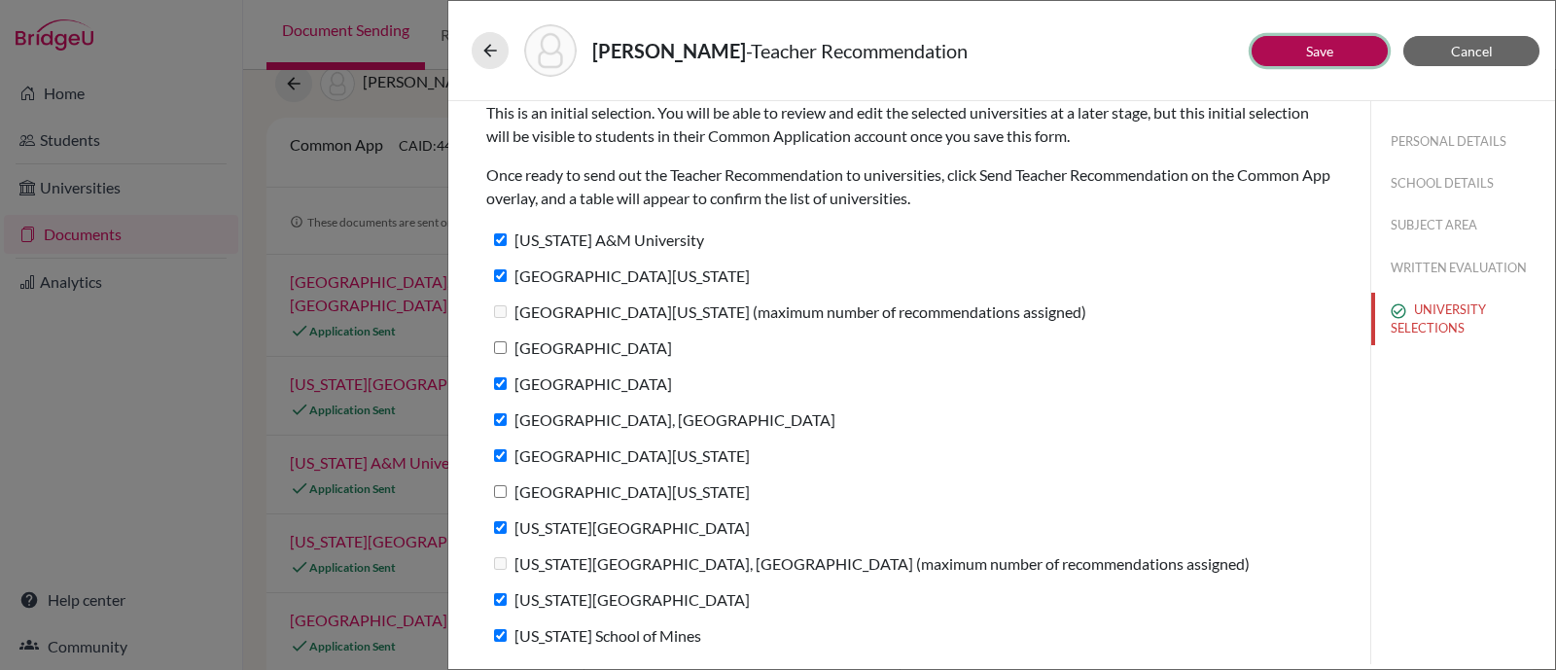
click at [1329, 49] on link "Save" at bounding box center [1319, 51] width 27 height 17
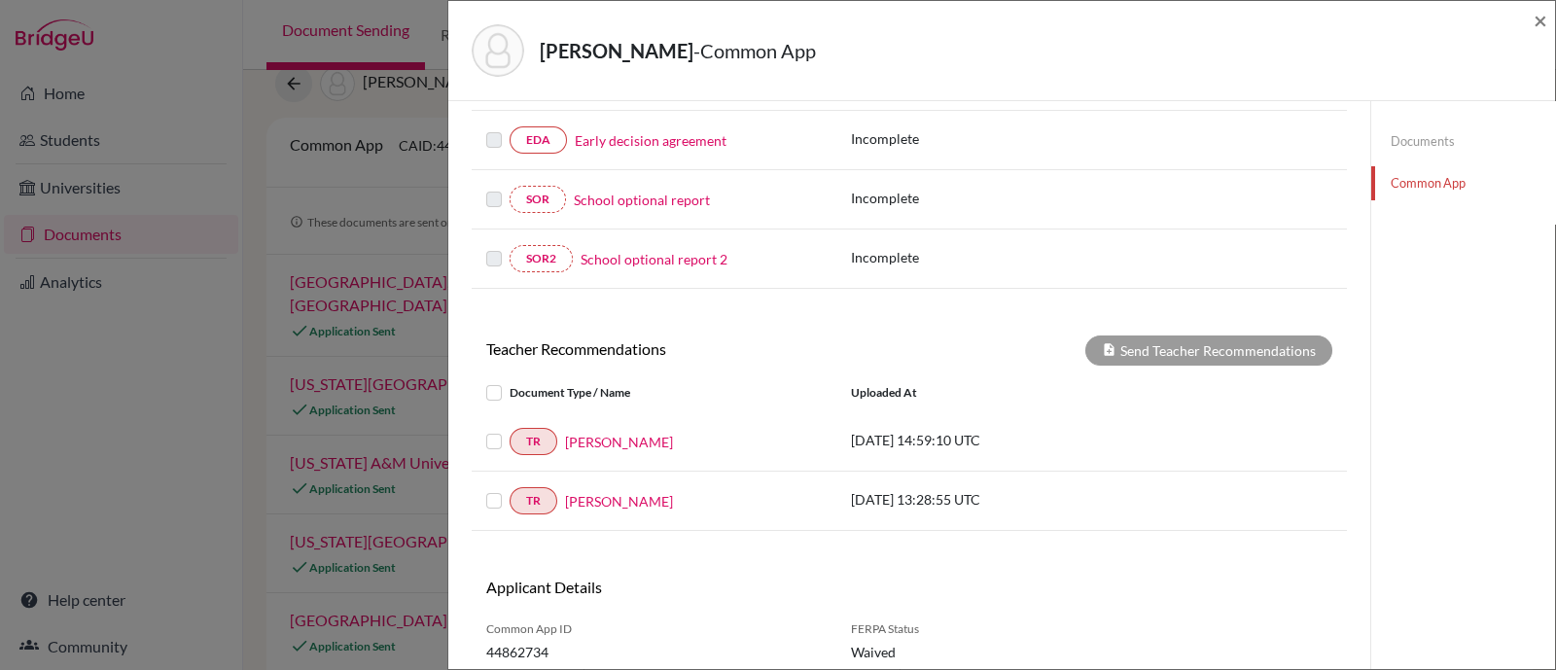
scroll to position [549, 0]
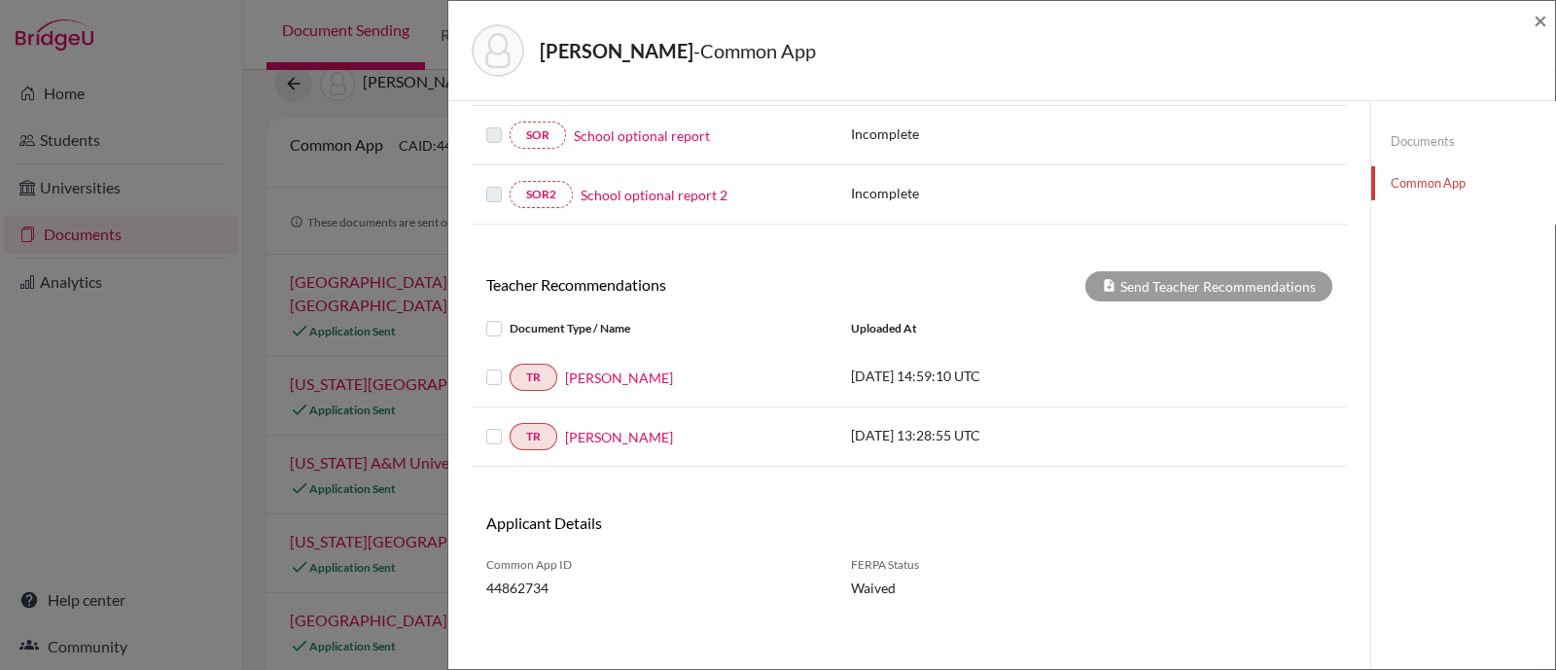
click at [509, 366] on label at bounding box center [509, 366] width 0 height 0
click at [0, 0] on input "checkbox" at bounding box center [0, 0] width 0 height 0
click at [509, 425] on label at bounding box center [509, 425] width 0 height 0
click at [0, 0] on input "checkbox" at bounding box center [0, 0] width 0 height 0
click at [1227, 278] on button "Send Teacher Recommendations" at bounding box center [1208, 286] width 247 height 30
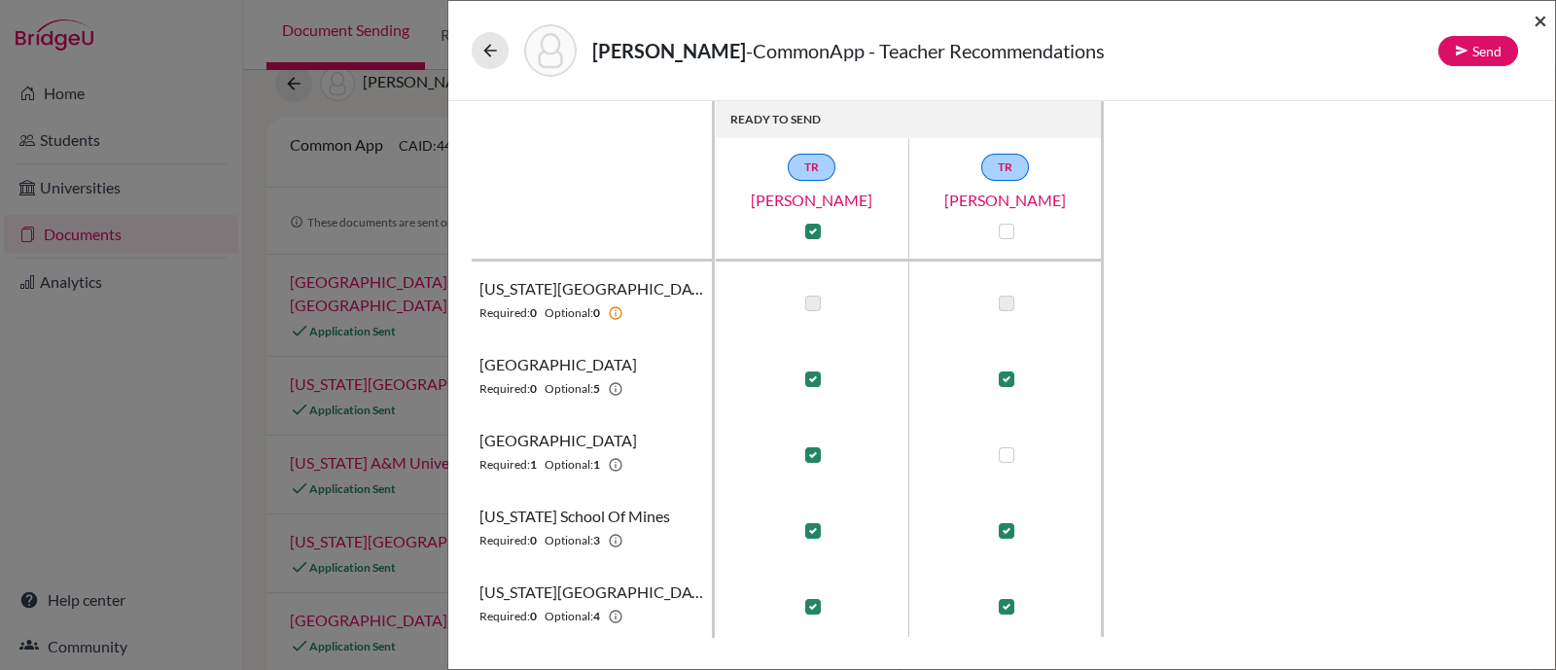
click at [1542, 16] on span "×" at bounding box center [1540, 20] width 14 height 28
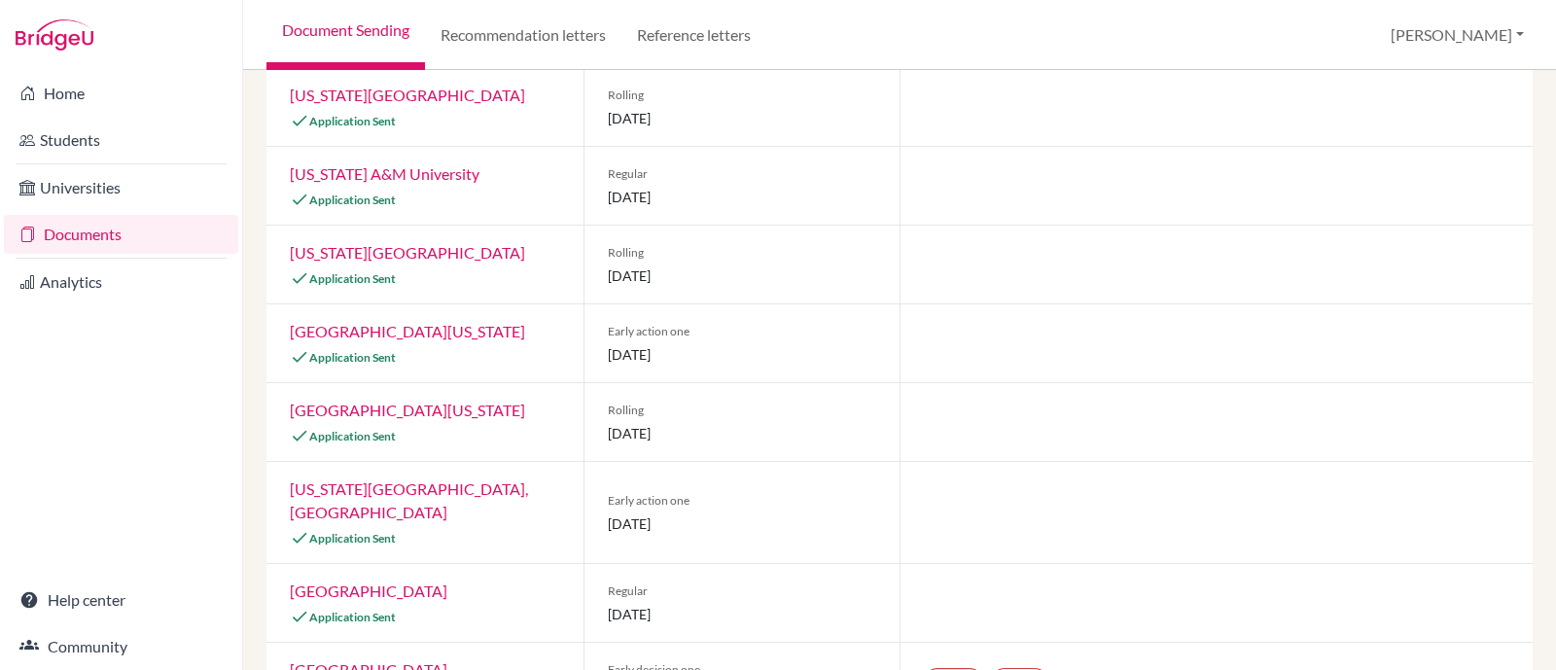
scroll to position [72, 0]
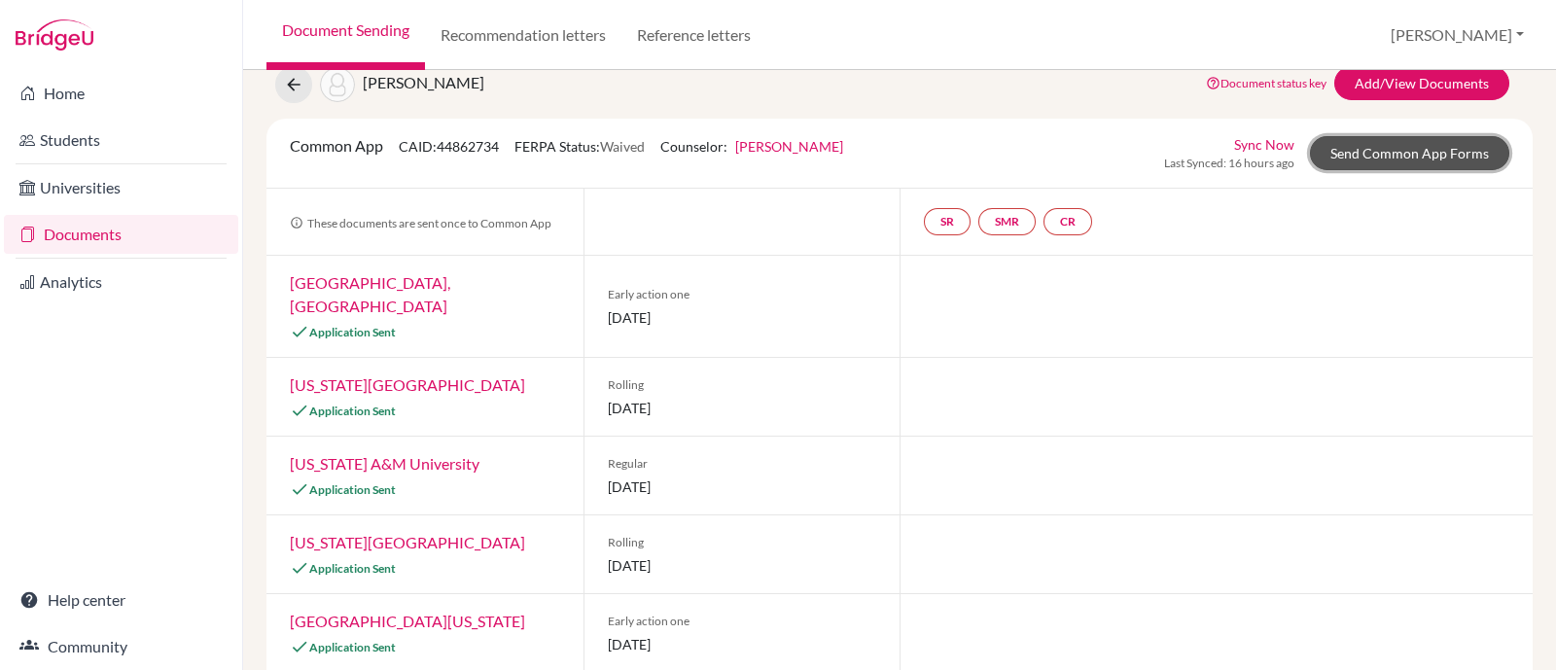
click at [1346, 144] on link "Send Common App Forms" at bounding box center [1409, 153] width 199 height 34
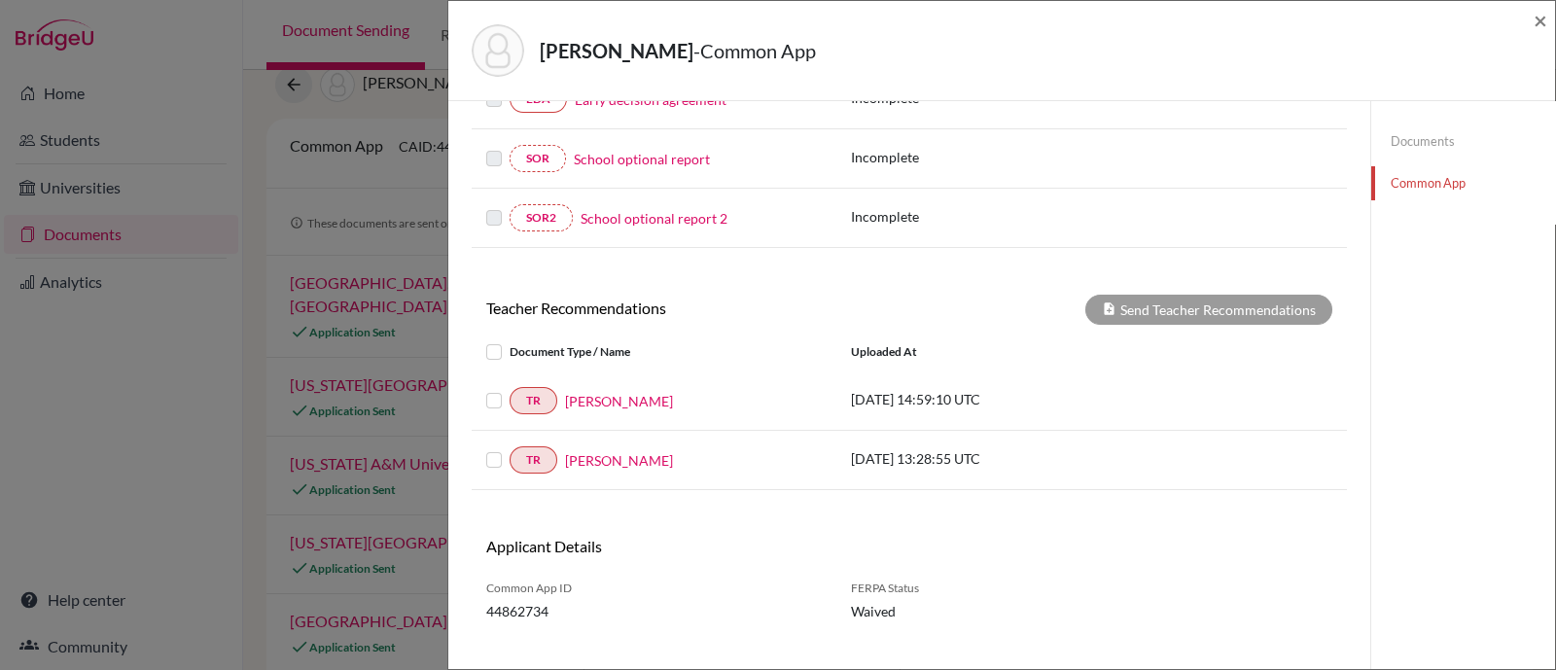
scroll to position [549, 0]
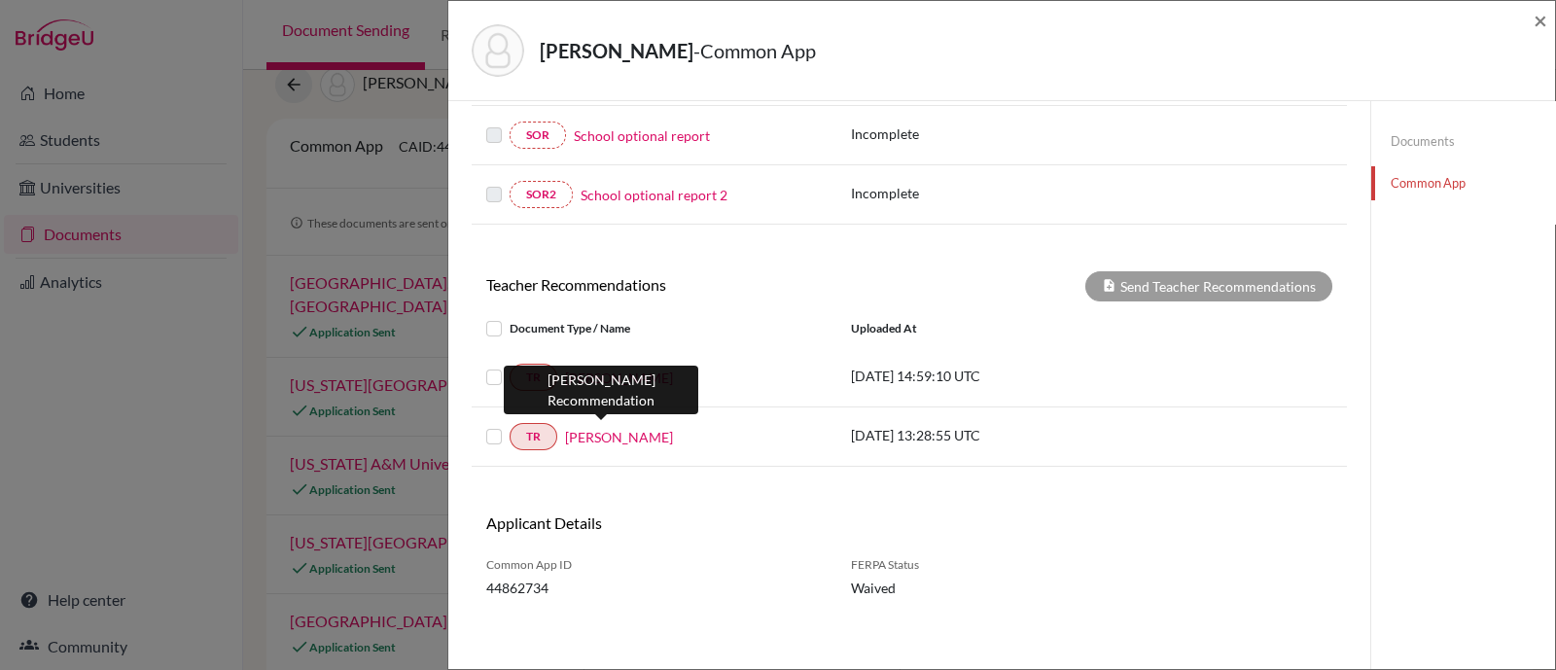
click at [590, 427] on link "Telecio Neto" at bounding box center [619, 437] width 108 height 20
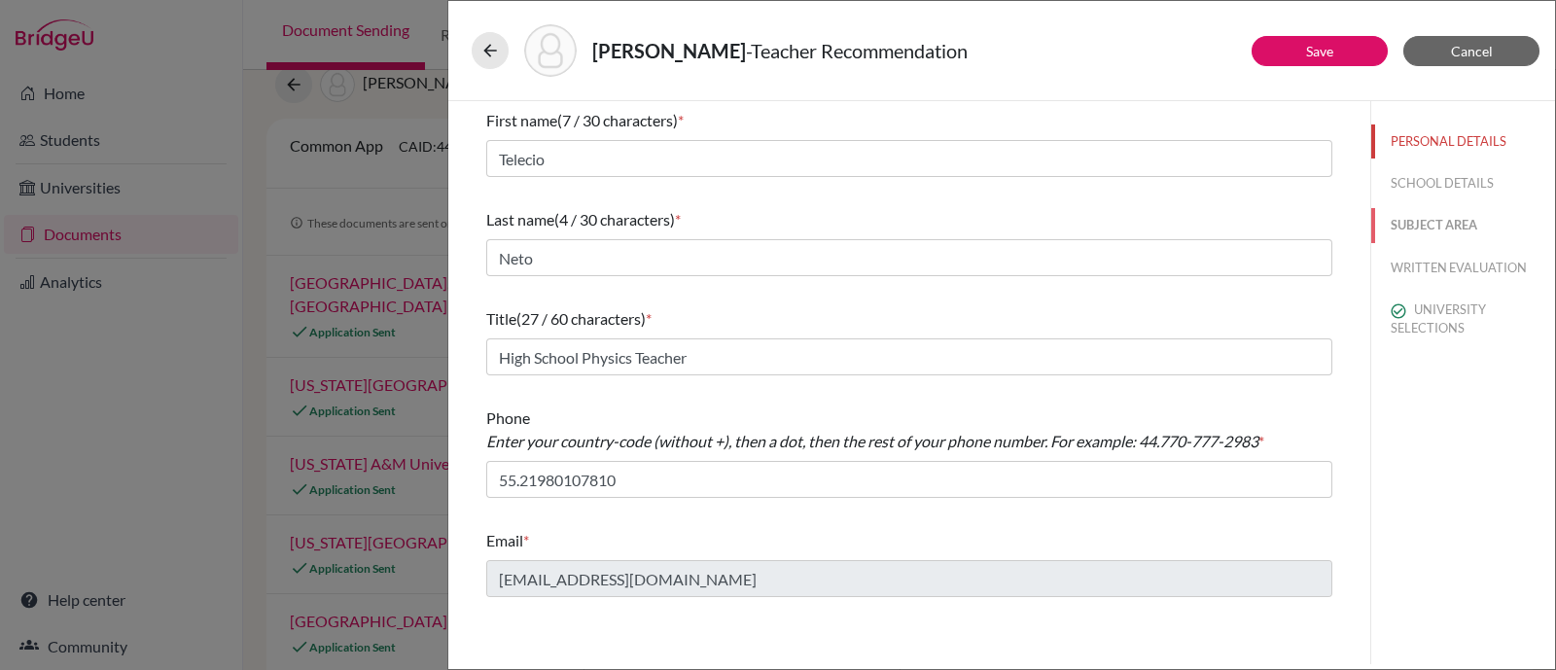
click at [1416, 216] on button "SUBJECT AREA" at bounding box center [1463, 225] width 184 height 34
select select "2"
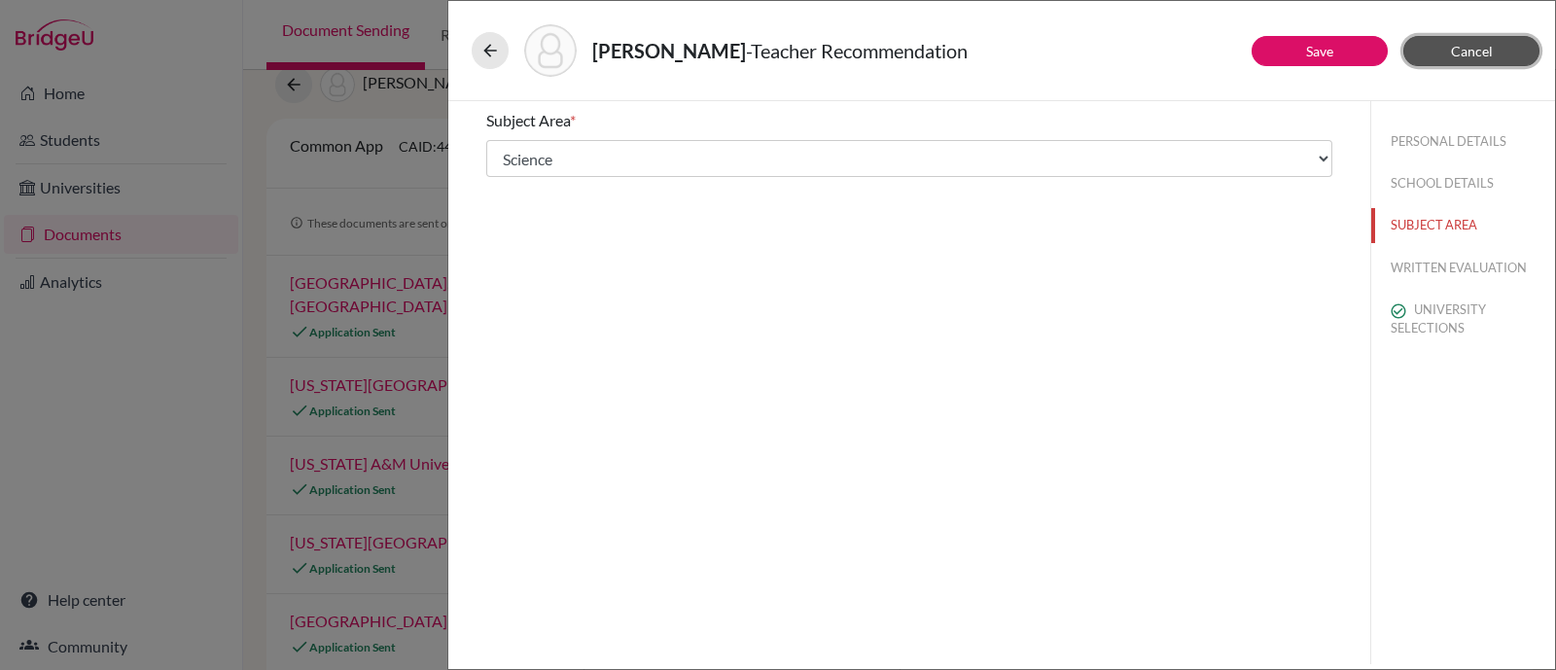
click at [1461, 60] on button "Cancel" at bounding box center [1471, 51] width 136 height 30
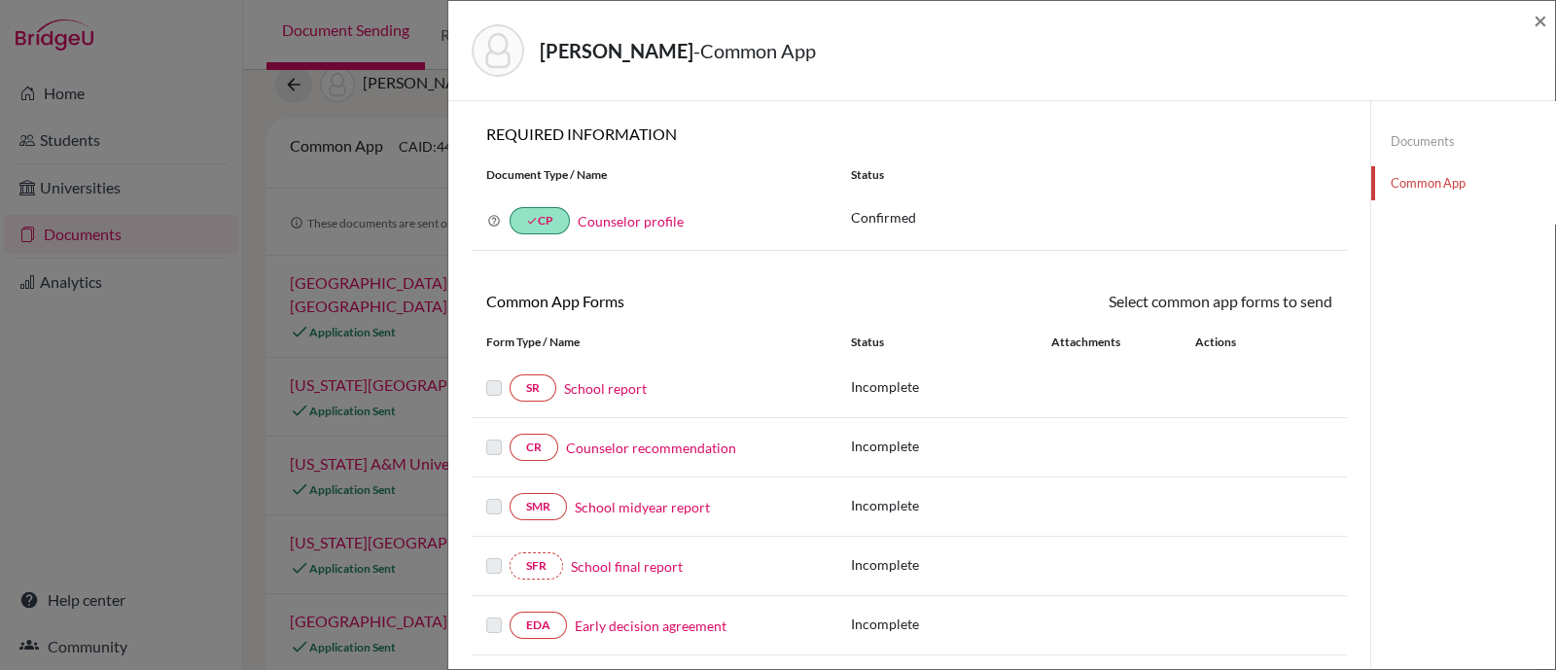
click at [1399, 167] on link "Common App" at bounding box center [1463, 183] width 184 height 34
click at [1402, 177] on link "Common App" at bounding box center [1463, 183] width 184 height 34
click at [1415, 187] on link "Common App" at bounding box center [1463, 183] width 184 height 34
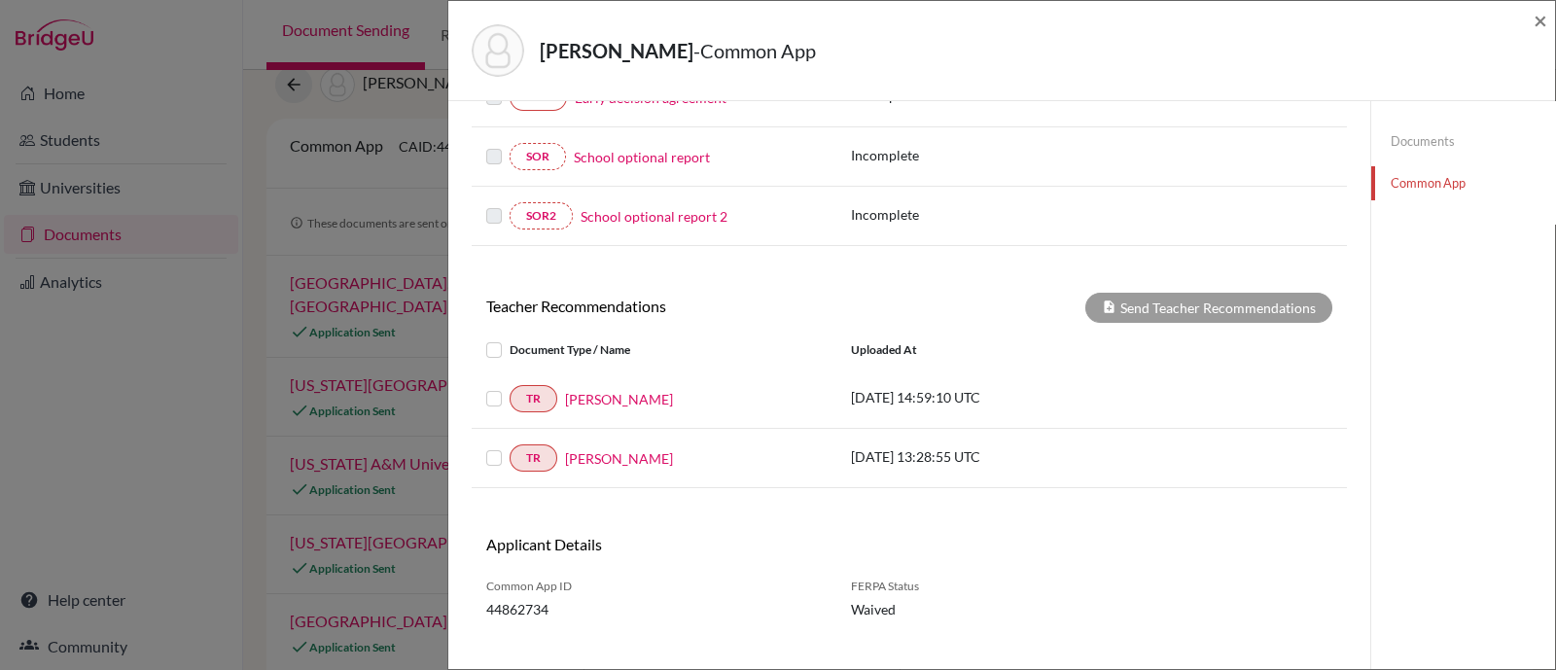
scroll to position [549, 0]
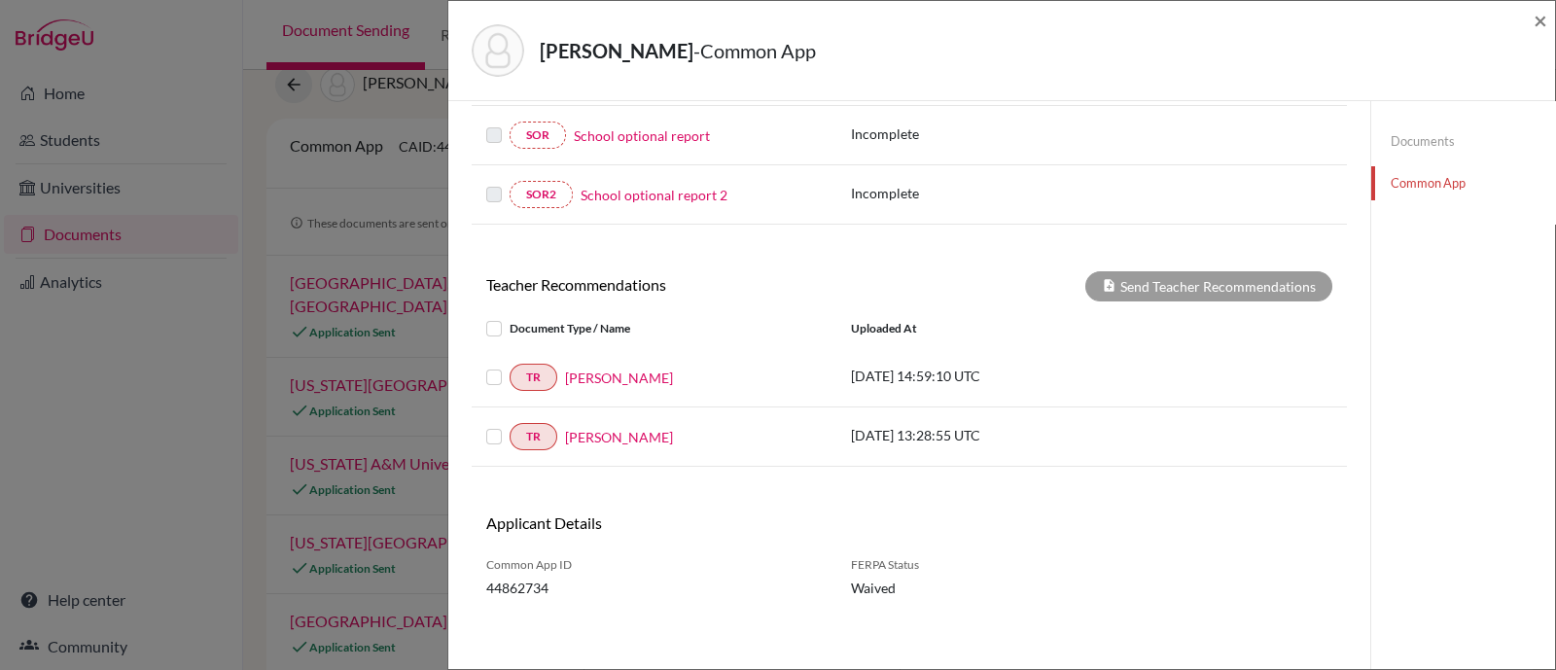
click at [509, 366] on label at bounding box center [509, 366] width 0 height 0
click at [0, 0] on input "checkbox" at bounding box center [0, 0] width 0 height 0
click at [491, 439] on div at bounding box center [497, 436] width 23 height 23
click at [509, 317] on label at bounding box center [509, 317] width 0 height 0
click at [0, 0] on input "checkbox" at bounding box center [0, 0] width 0 height 0
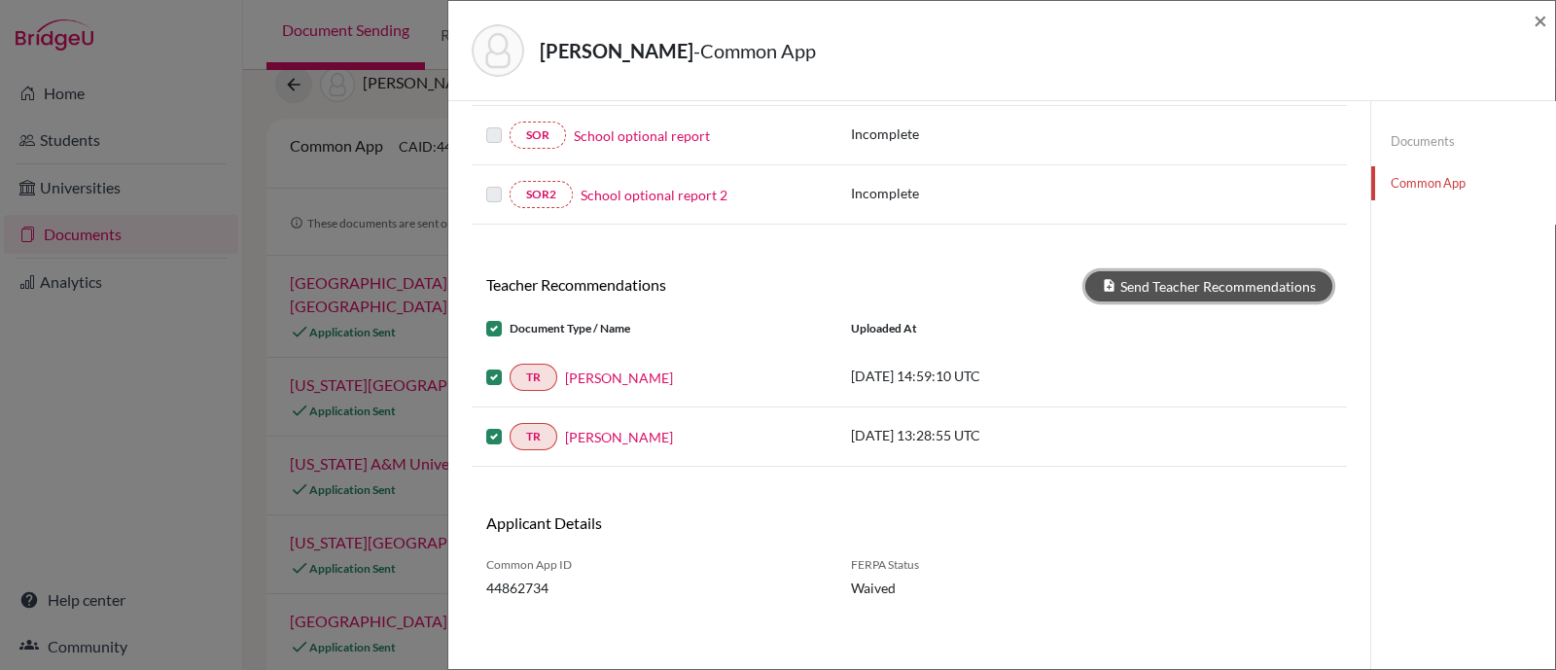
click at [1214, 283] on button "Send Teacher Recommendations" at bounding box center [1208, 286] width 247 height 30
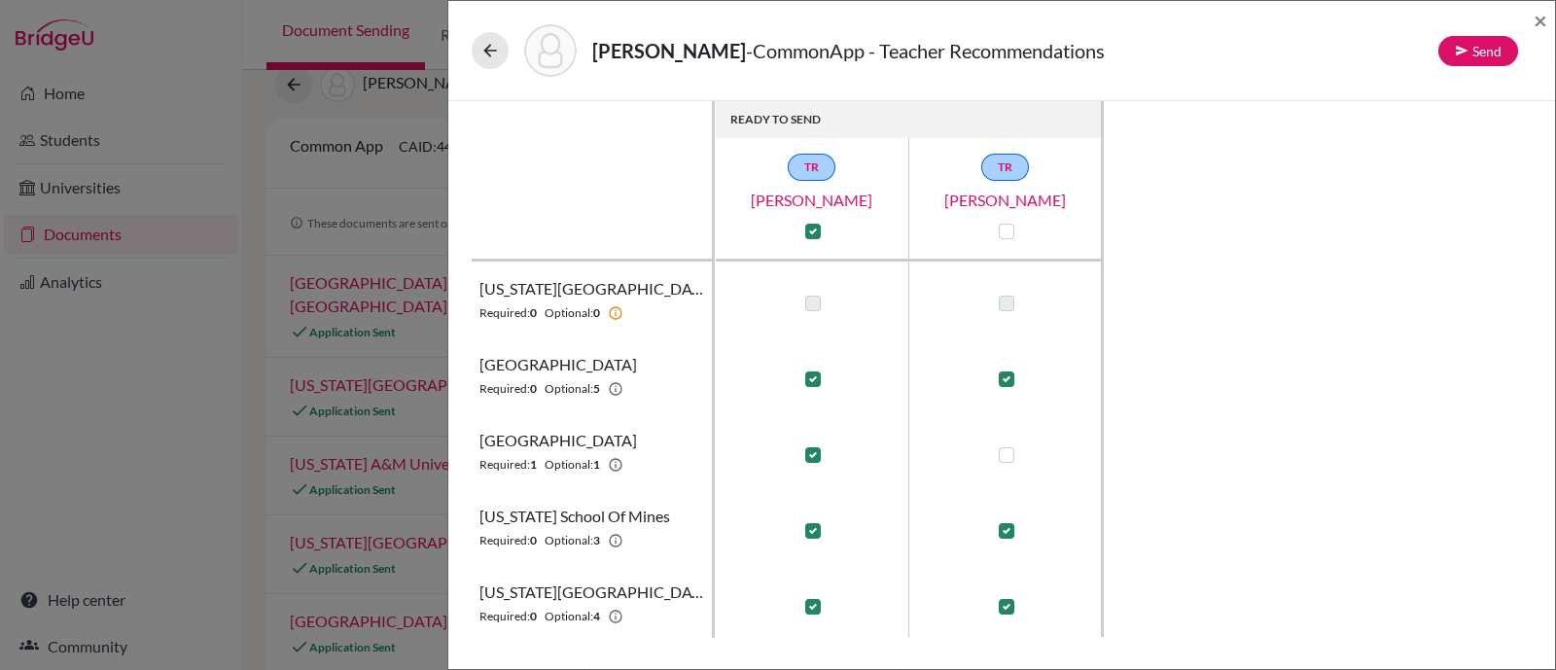
click at [819, 461] on label at bounding box center [813, 455] width 16 height 16
click at [816, 461] on input "checkbox" at bounding box center [808, 452] width 16 height 19
checkbox input "false"
click at [818, 460] on label at bounding box center [813, 455] width 16 height 16
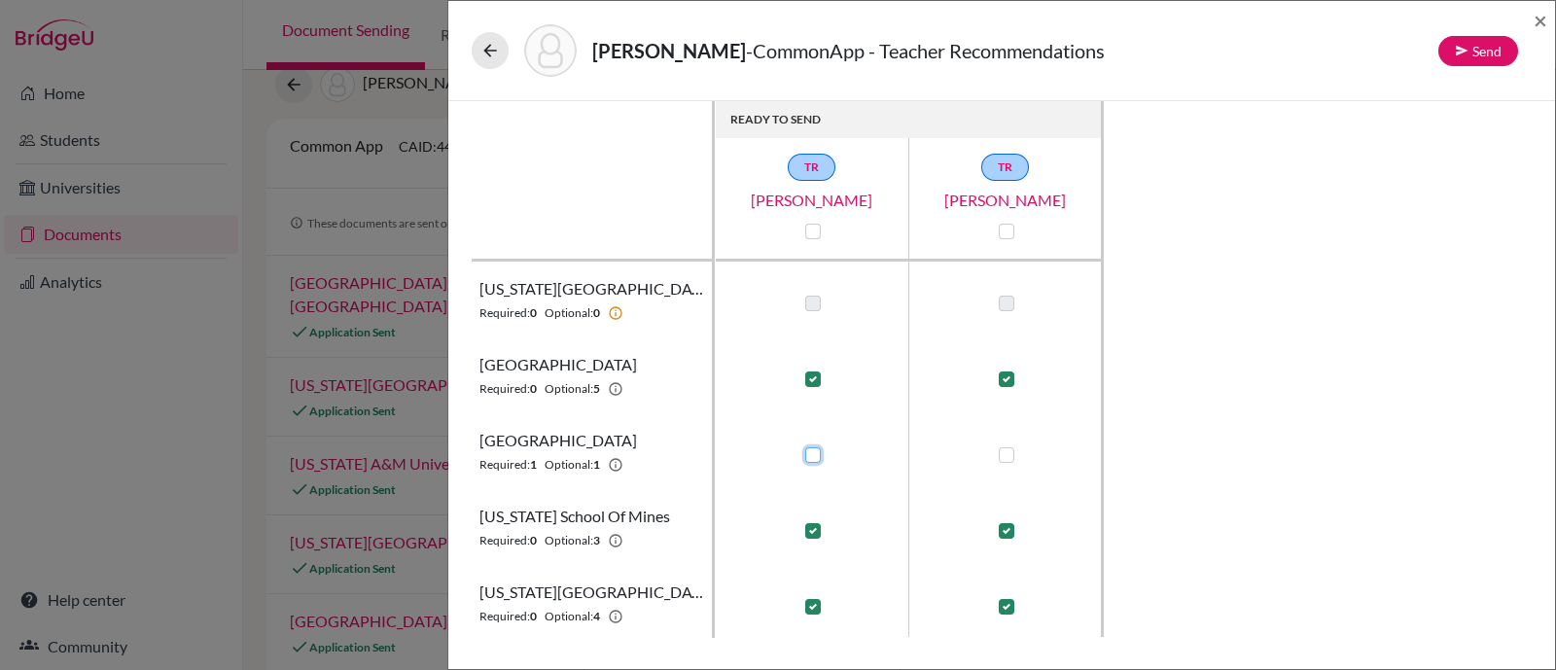
click at [816, 460] on input "checkbox" at bounding box center [808, 452] width 16 height 19
checkbox input "true"
click at [1540, 19] on span "×" at bounding box center [1540, 20] width 14 height 28
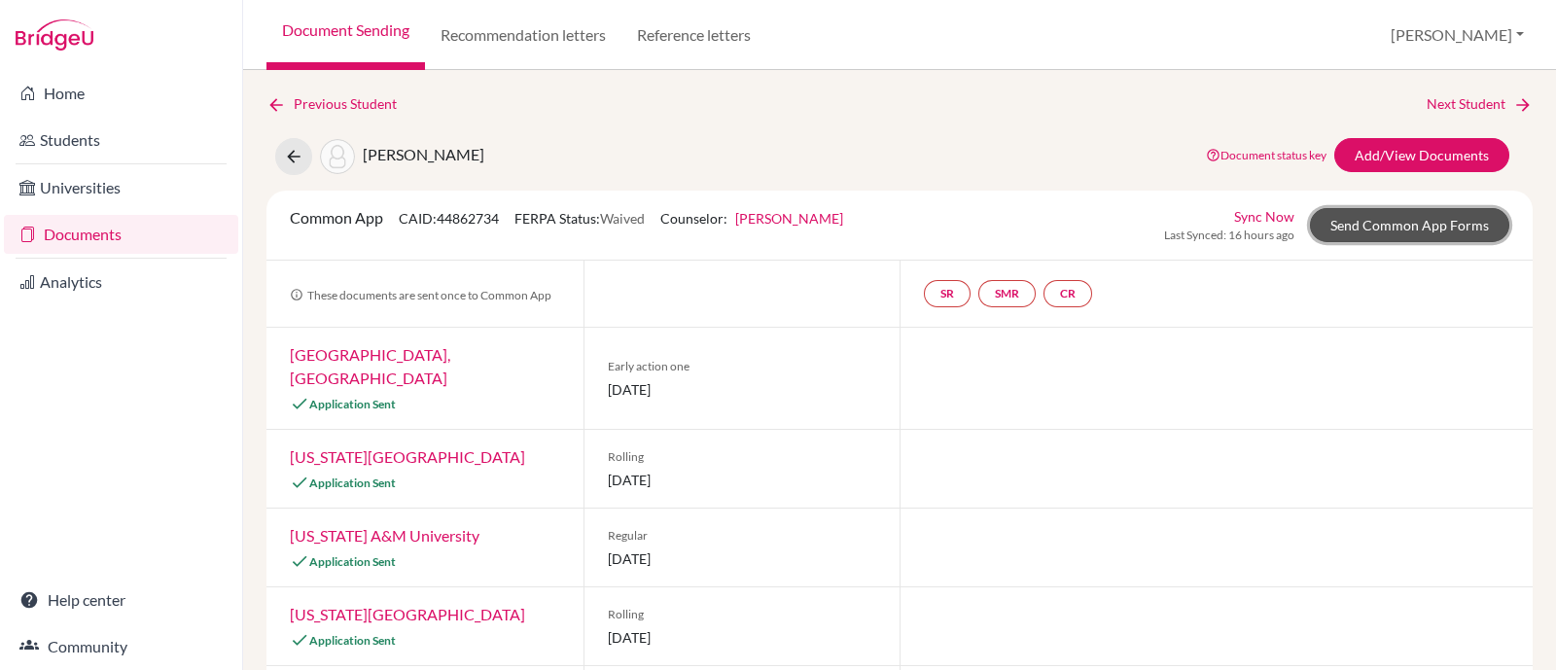
click at [1359, 227] on link "Send Common App Forms" at bounding box center [1409, 225] width 199 height 34
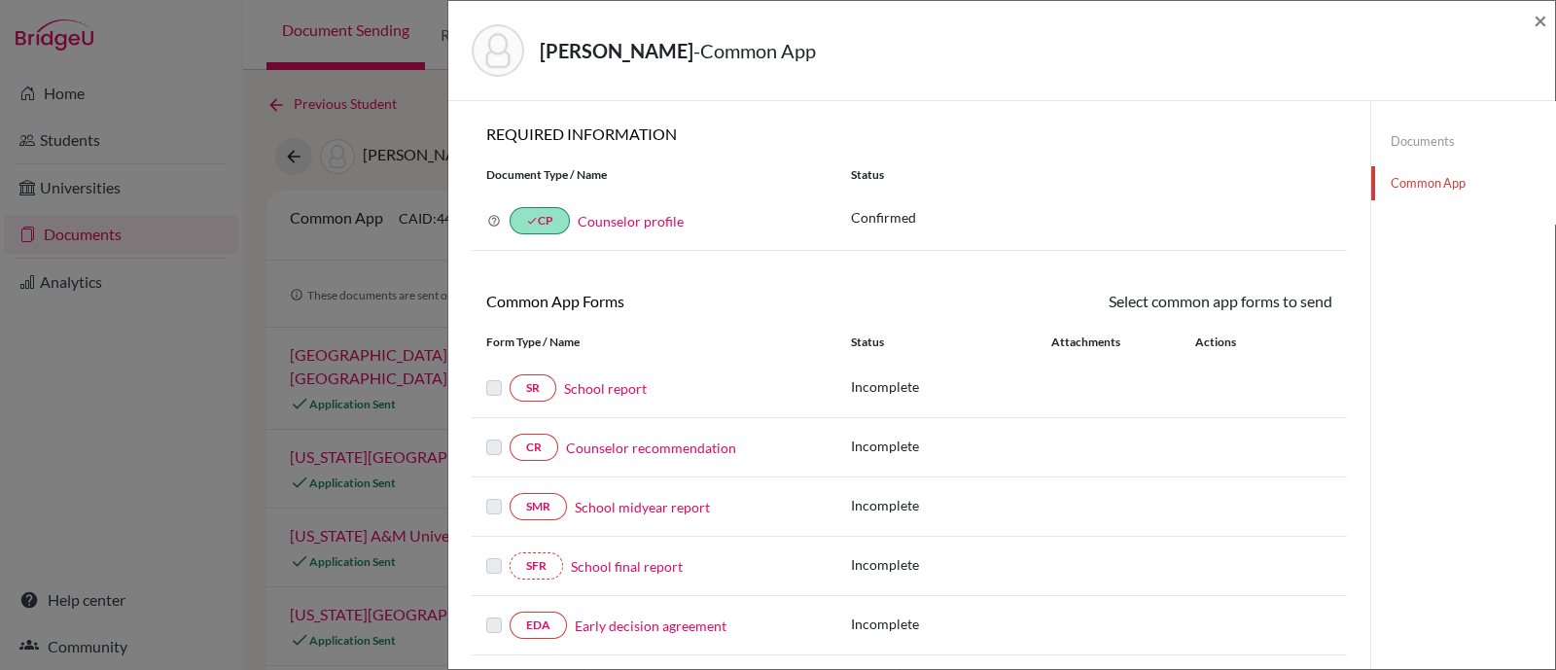
scroll to position [485, 0]
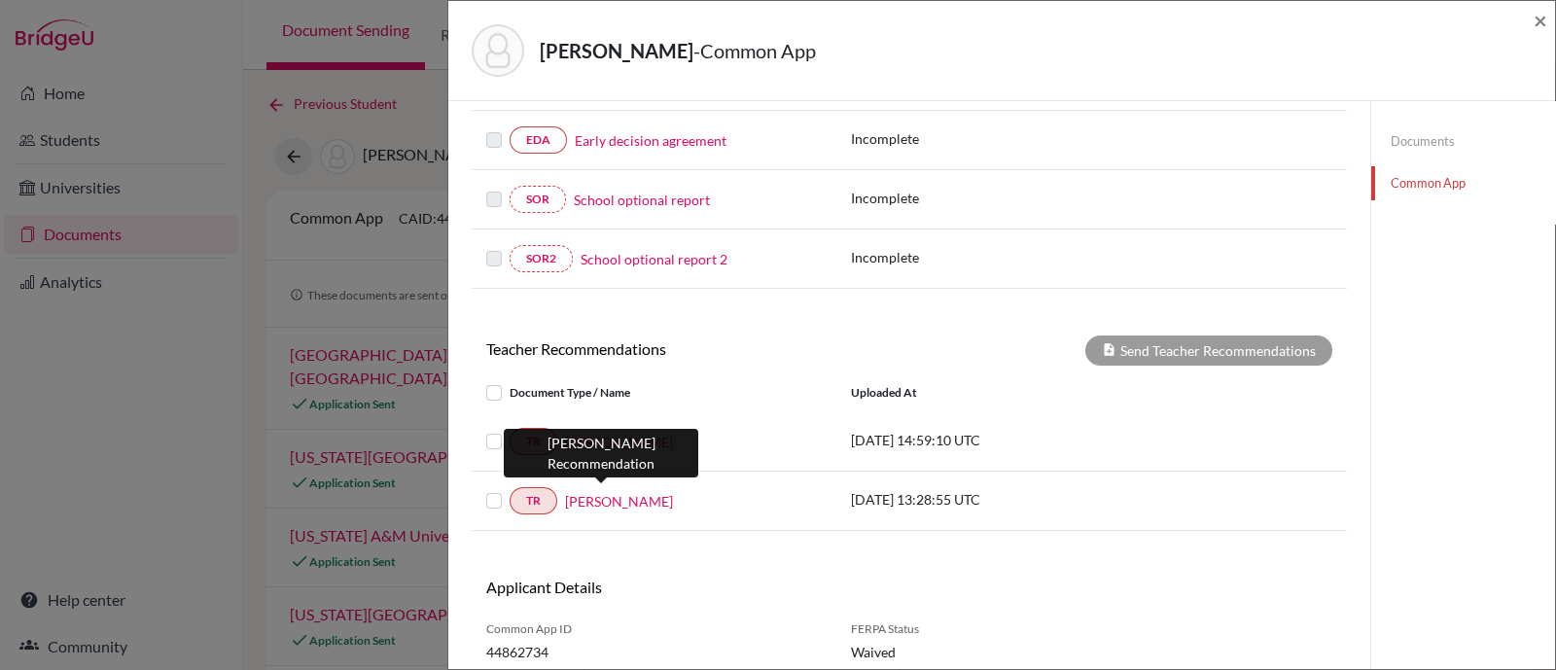
click at [624, 502] on link "Telecio Neto" at bounding box center [619, 501] width 108 height 20
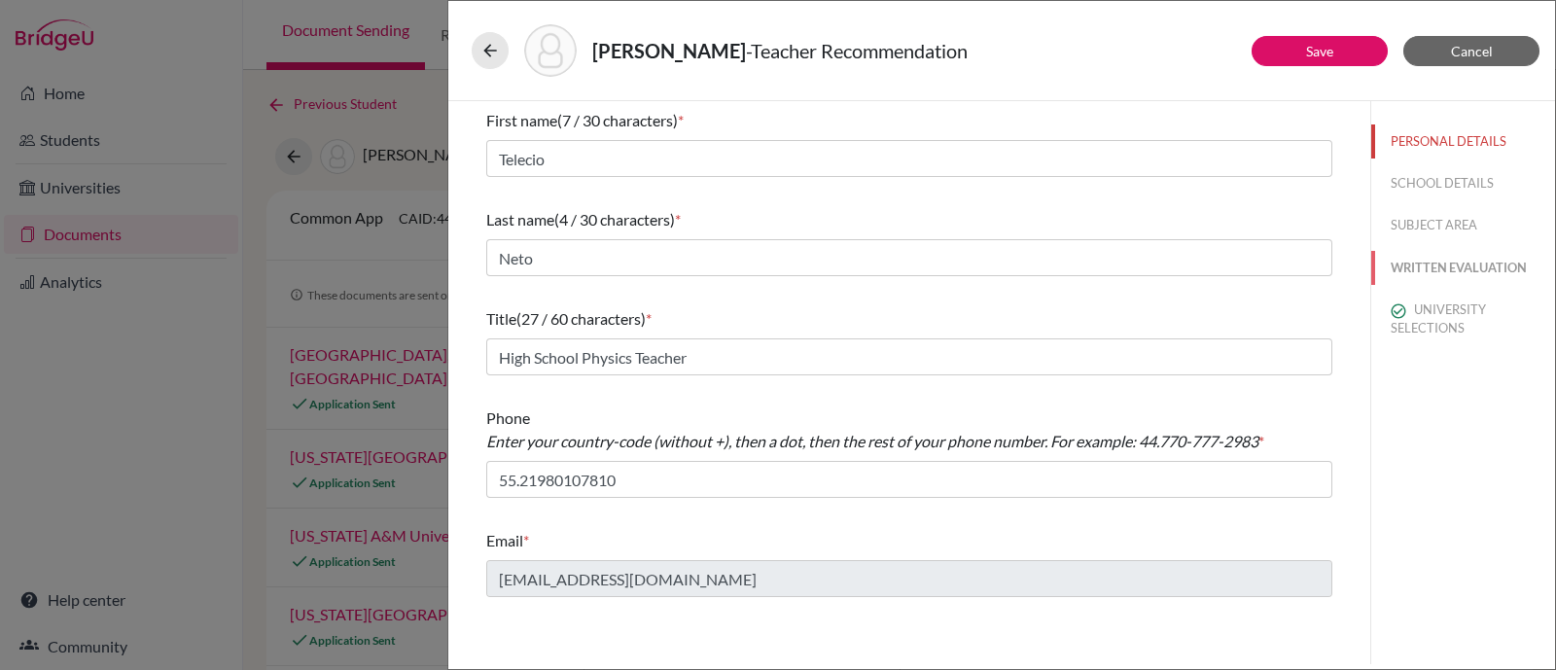
click at [1406, 274] on button "WRITTEN EVALUATION" at bounding box center [1463, 268] width 184 height 34
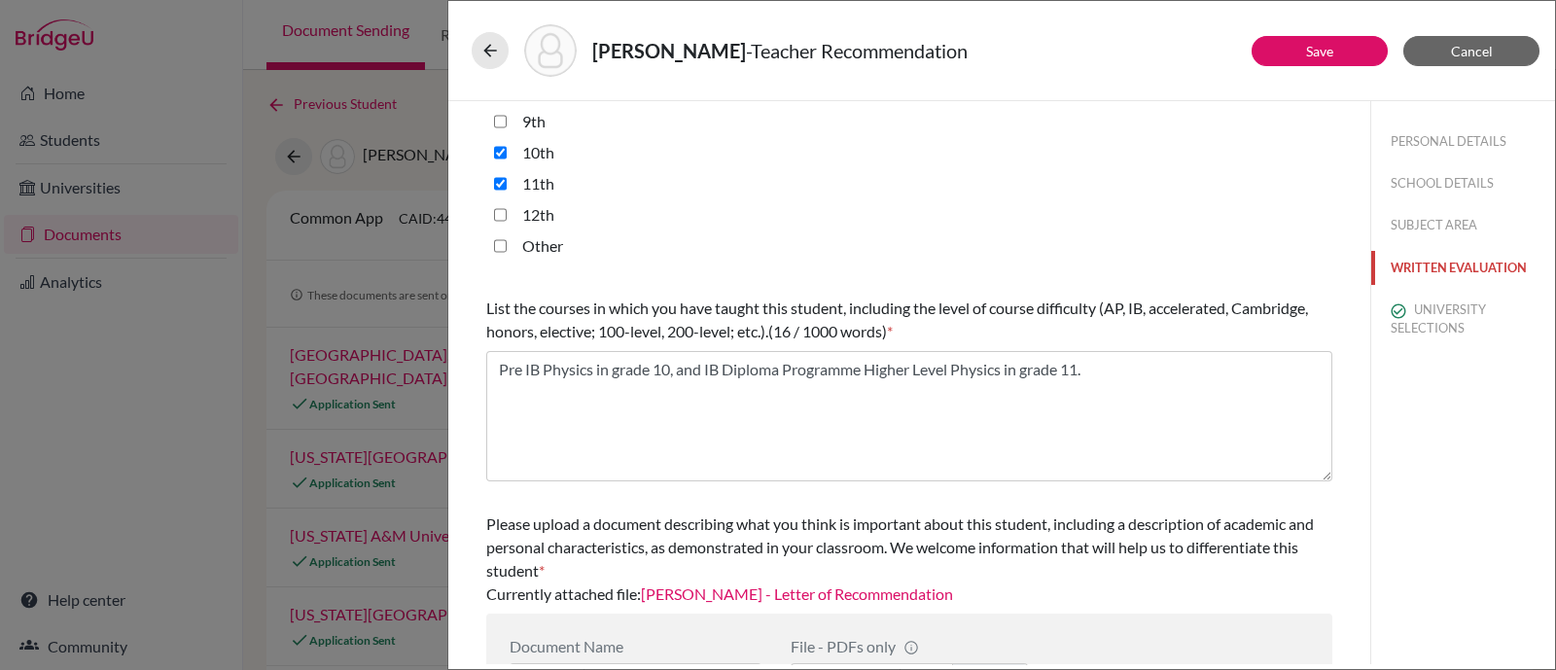
scroll to position [558, 0]
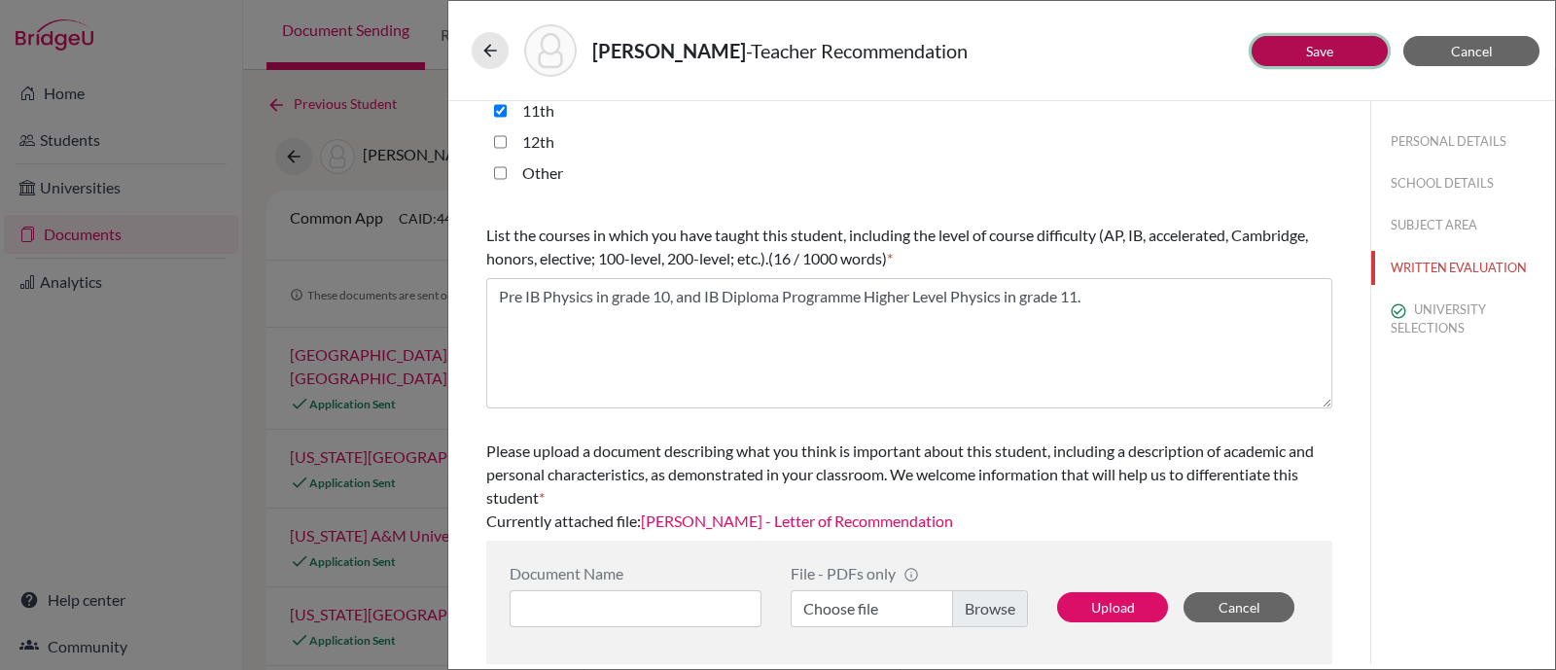
click at [1344, 63] on button "Save" at bounding box center [1319, 51] width 136 height 30
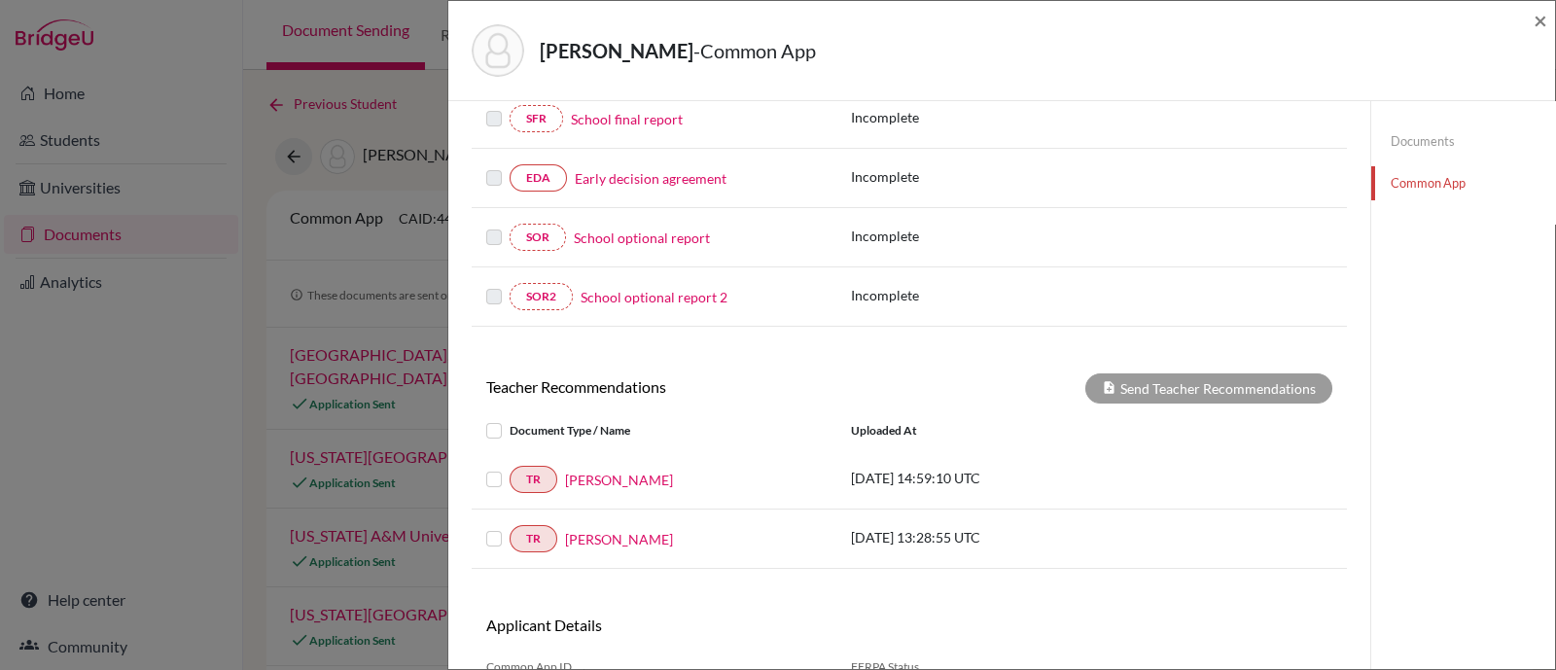
scroll to position [485, 0]
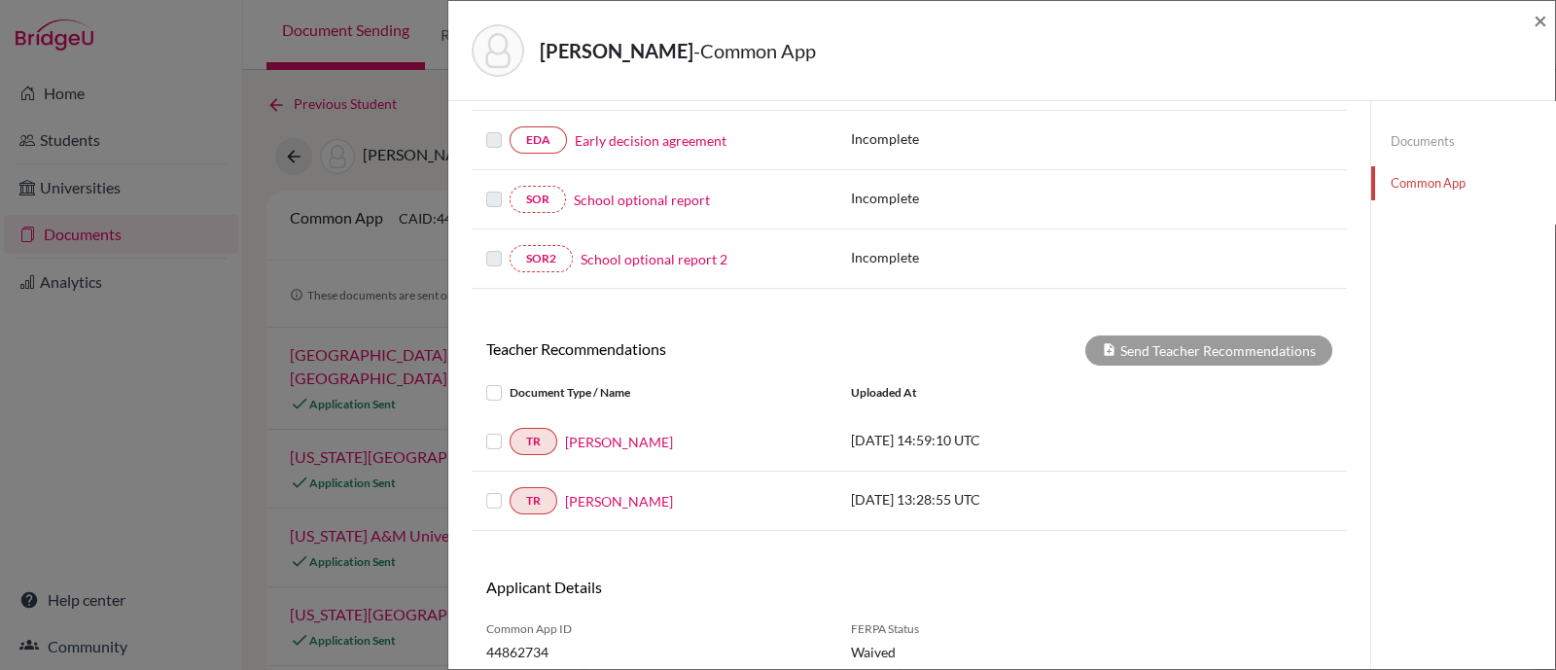
click at [509, 430] on label at bounding box center [509, 430] width 0 height 0
click at [0, 0] on input "checkbox" at bounding box center [0, 0] width 0 height 0
click at [509, 489] on label at bounding box center [509, 489] width 0 height 0
click at [0, 0] on input "checkbox" at bounding box center [0, 0] width 0 height 0
click at [1261, 339] on button "Send Teacher Recommendations" at bounding box center [1208, 350] width 247 height 30
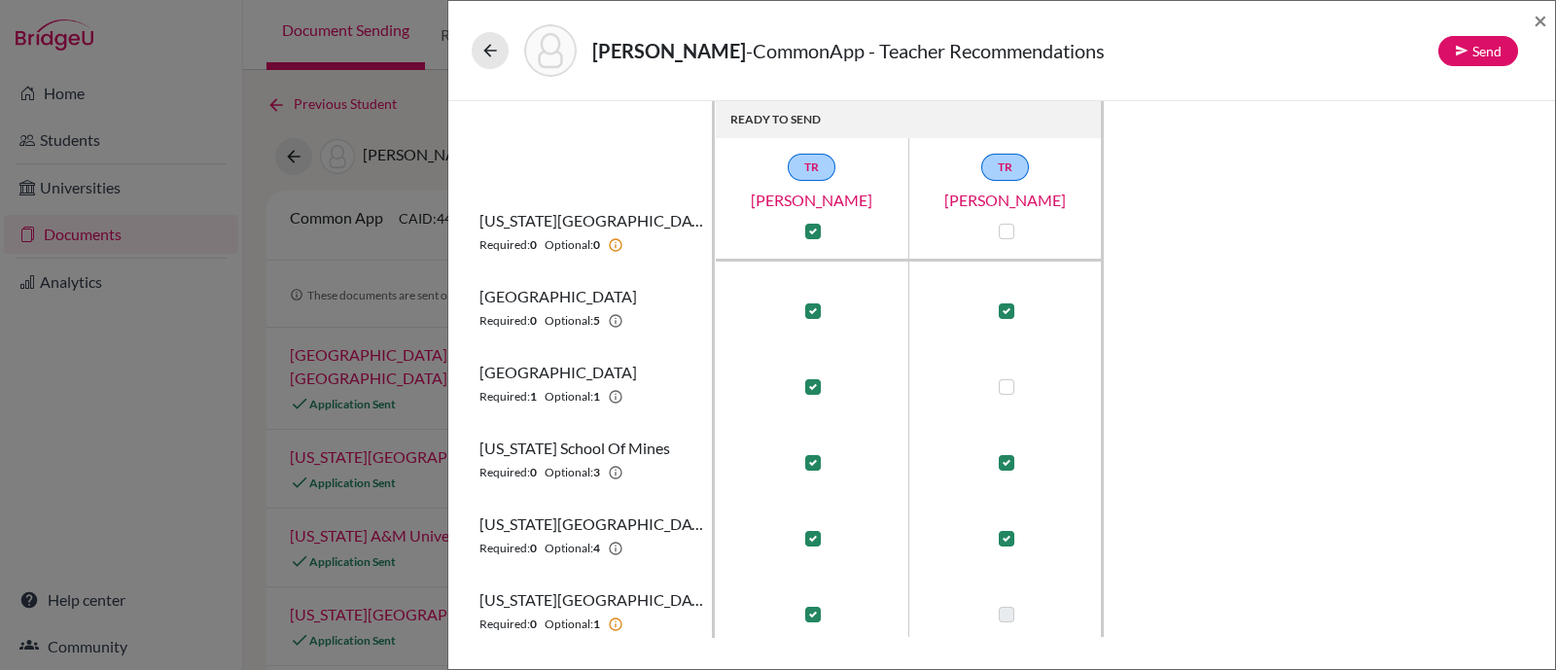
scroll to position [121, 0]
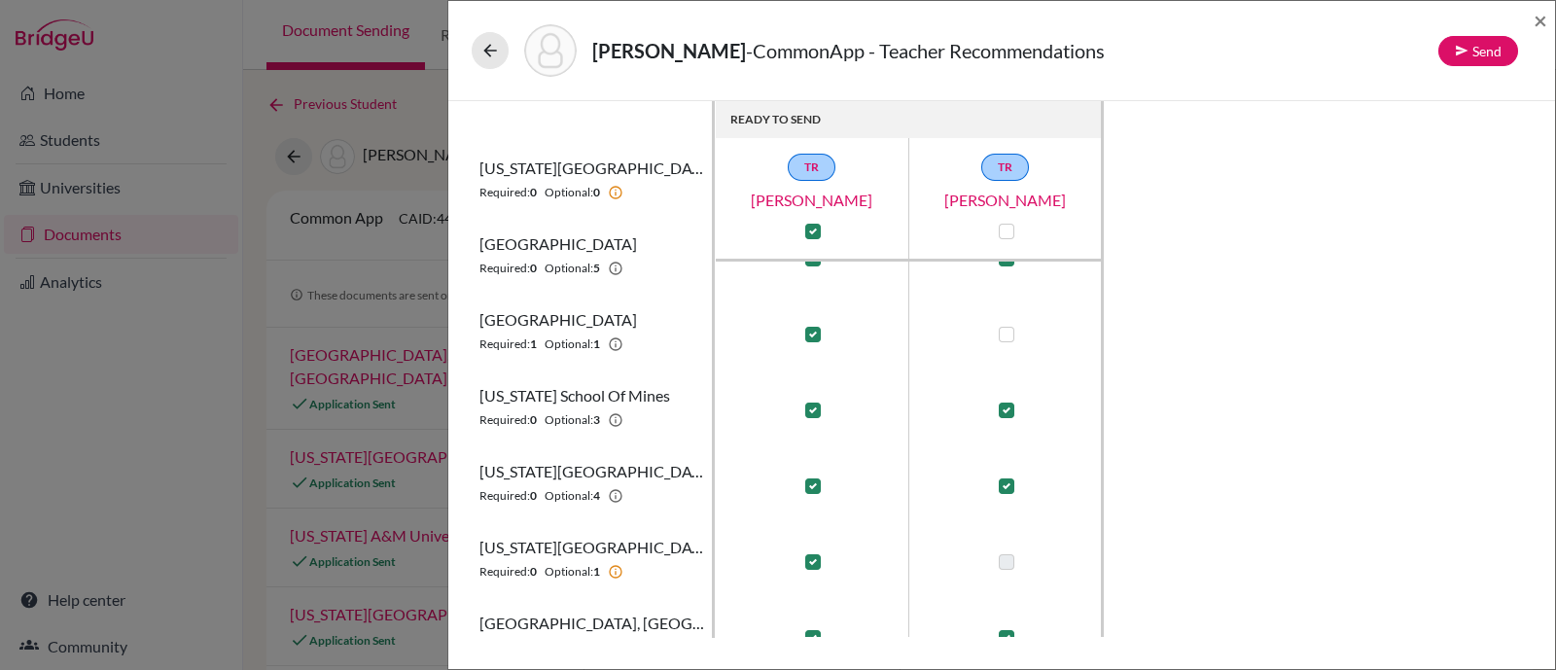
click at [815, 337] on label at bounding box center [813, 335] width 16 height 16
click at [815, 337] on input "checkbox" at bounding box center [808, 332] width 16 height 19
checkbox input "false"
click at [1007, 331] on label at bounding box center [1007, 335] width 16 height 16
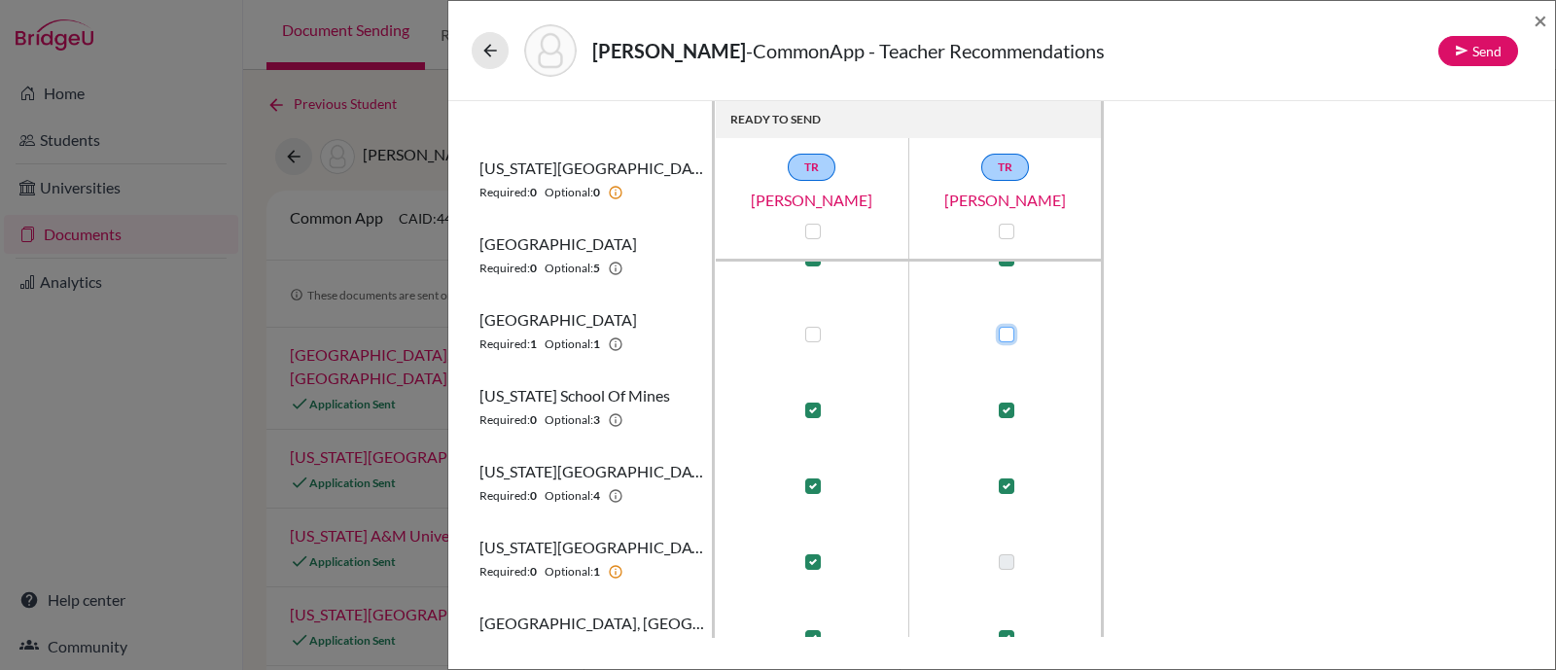
click at [1007, 331] on input "checkbox" at bounding box center [1002, 332] width 16 height 19
checkbox input "true"
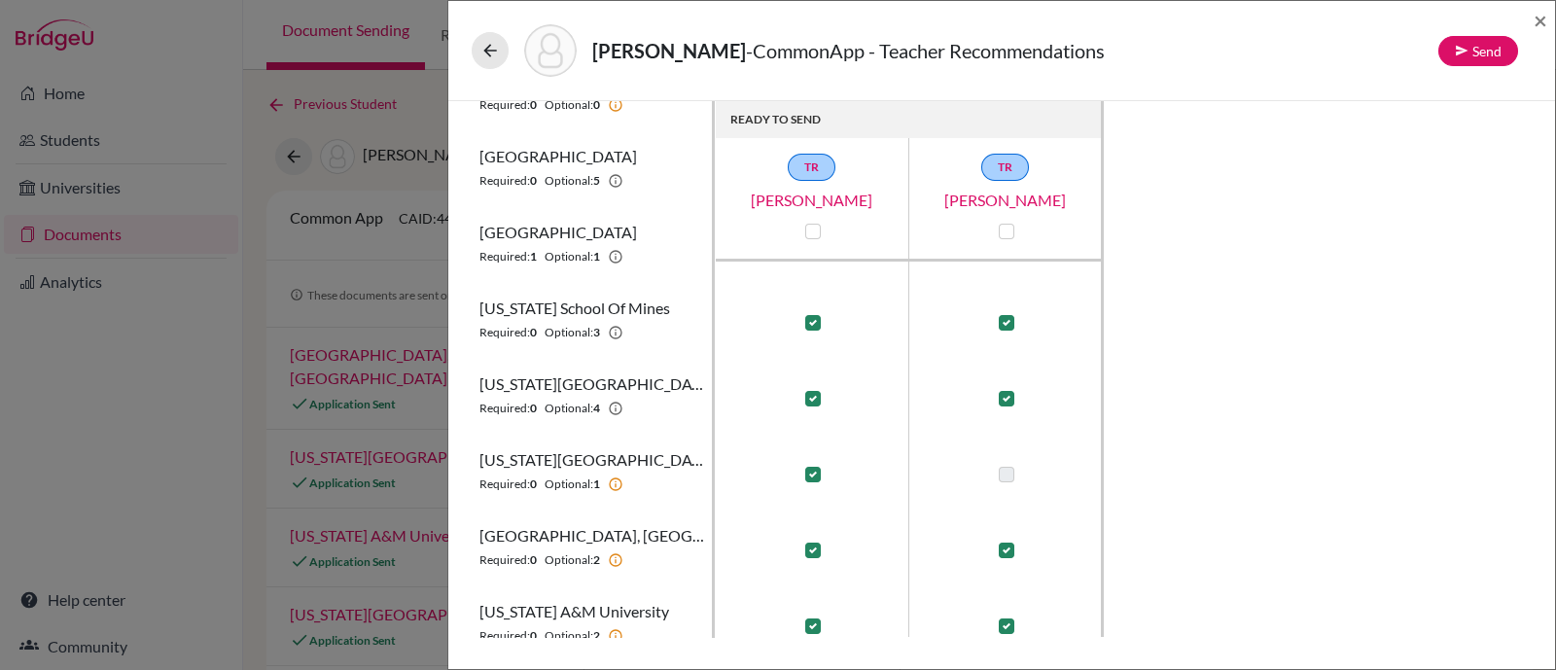
scroll to position [242, 0]
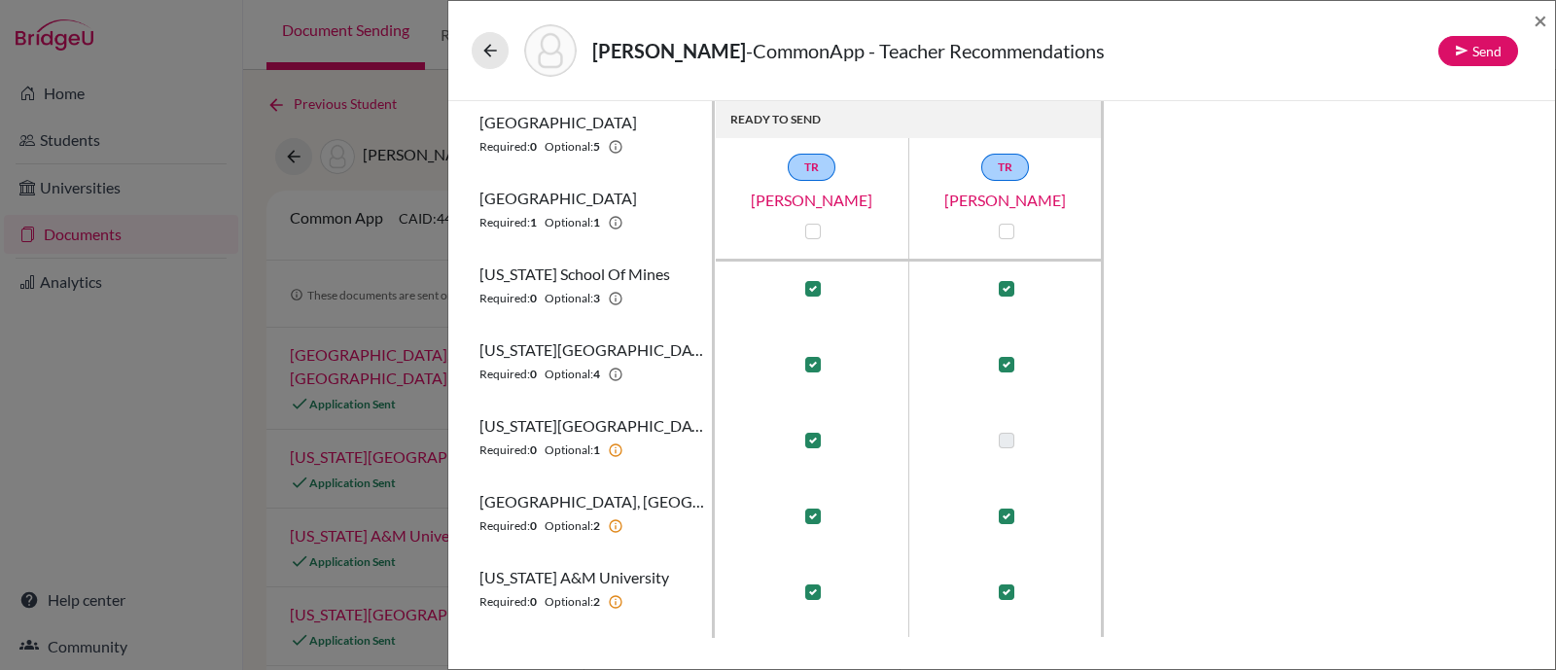
click at [818, 440] on label at bounding box center [813, 441] width 16 height 16
click at [816, 440] on input "checkbox" at bounding box center [808, 438] width 16 height 19
checkbox input "false"
click at [1006, 434] on label at bounding box center [1007, 441] width 16 height 16
click at [1006, 434] on input "checkbox" at bounding box center [1002, 438] width 16 height 19
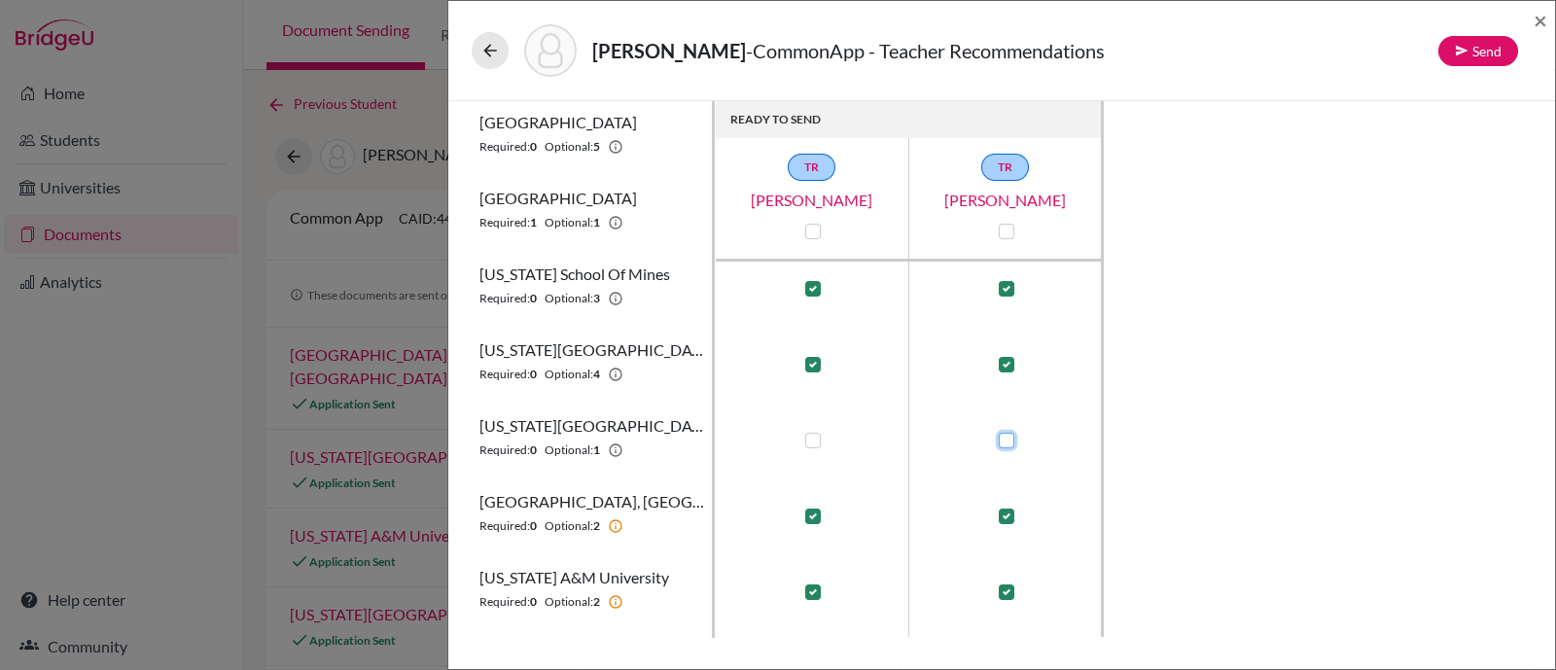
checkbox input "true"
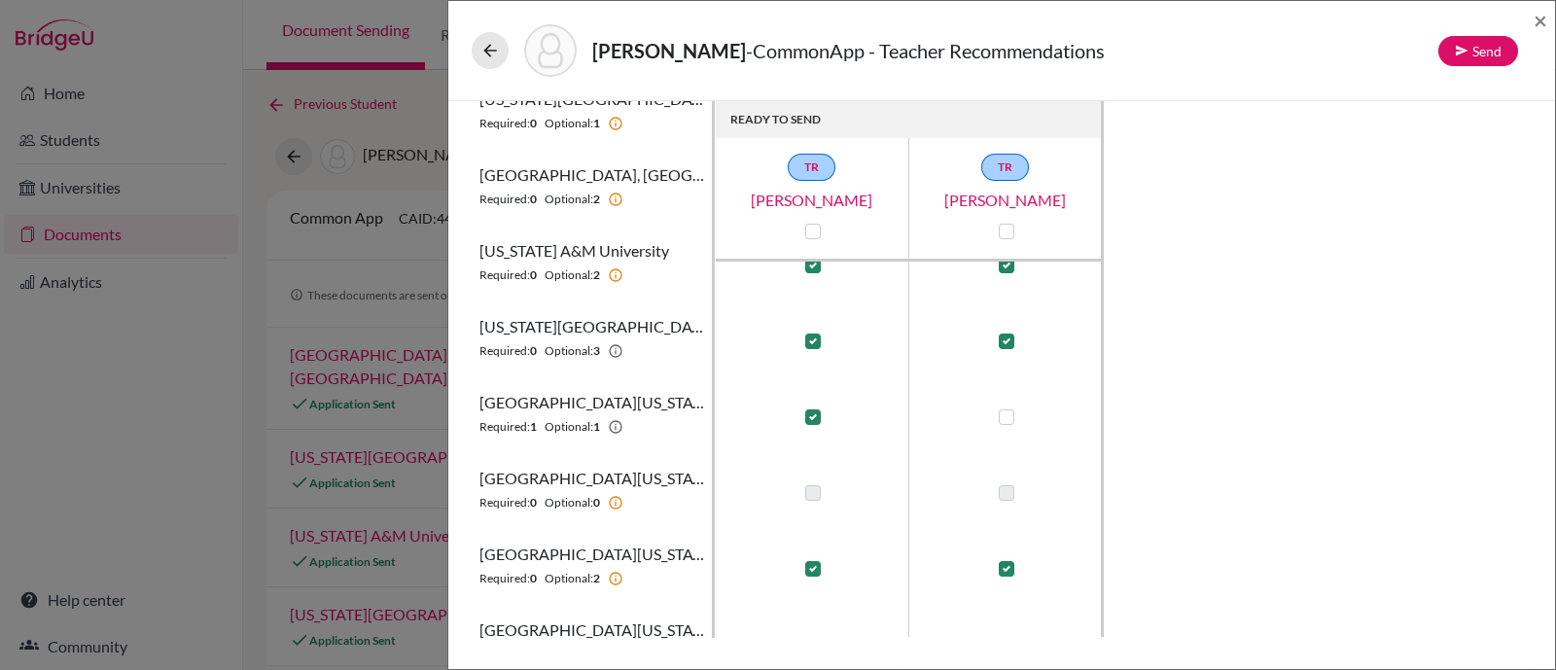
scroll to position [608, 0]
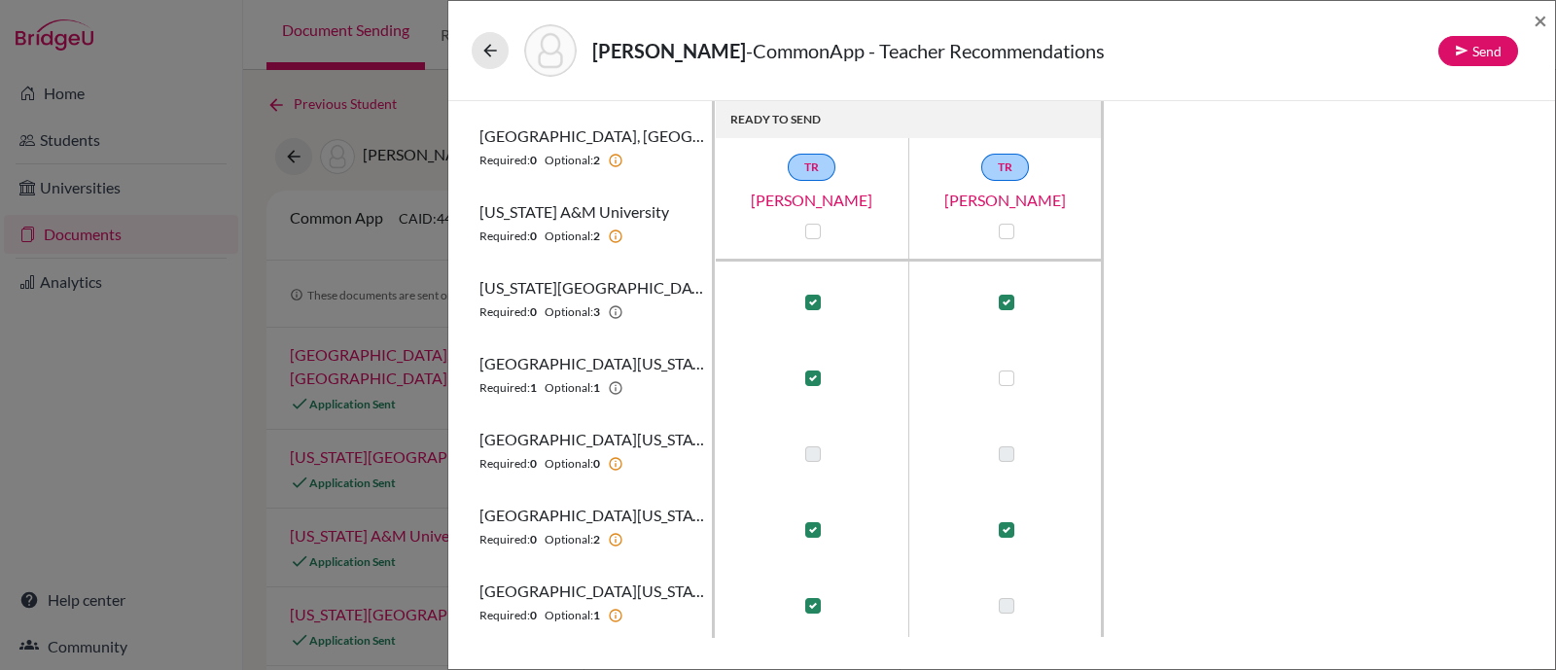
click at [810, 385] on div at bounding box center [811, 378] width 23 height 23
click at [817, 375] on label at bounding box center [813, 378] width 16 height 16
click at [816, 375] on input "checkbox" at bounding box center [808, 376] width 16 height 19
checkbox input "false"
click at [1002, 376] on label at bounding box center [1007, 378] width 16 height 16
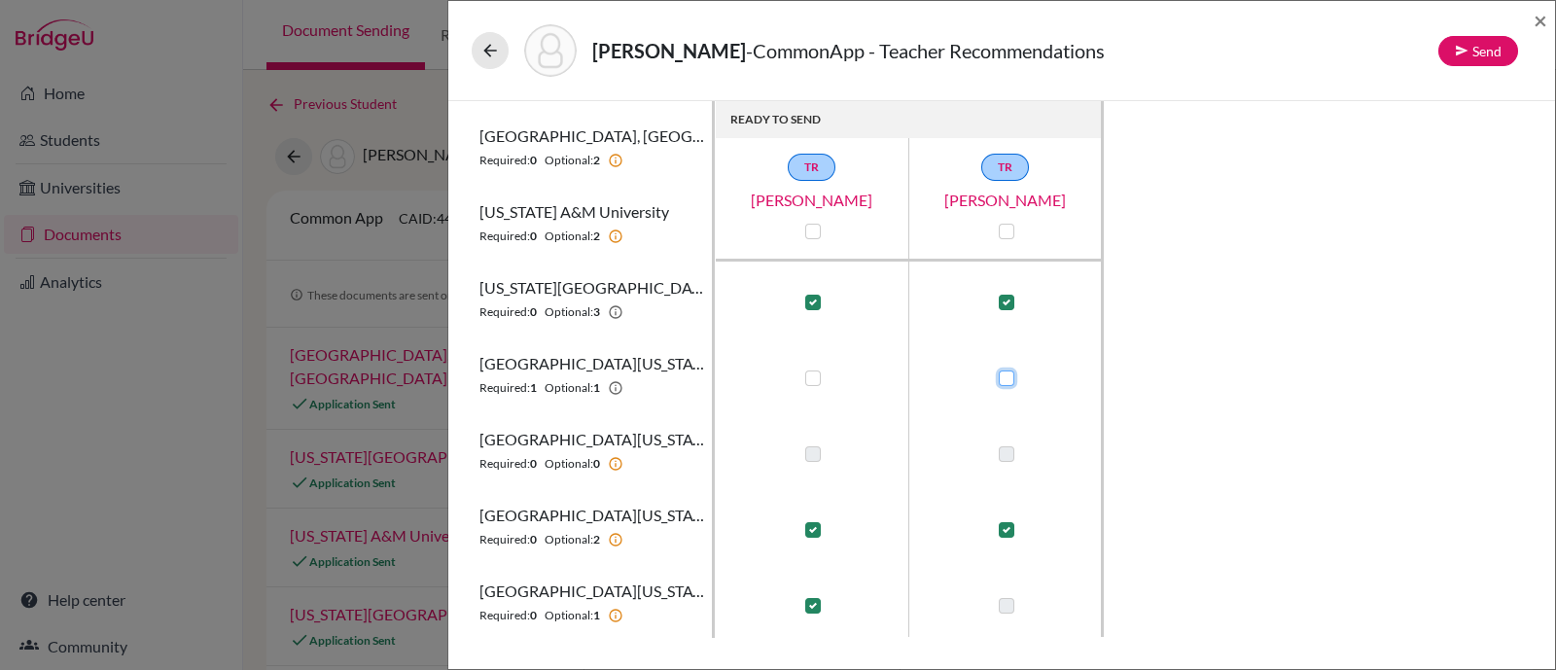
click at [1002, 376] on input "checkbox" at bounding box center [1002, 376] width 16 height 19
checkbox input "true"
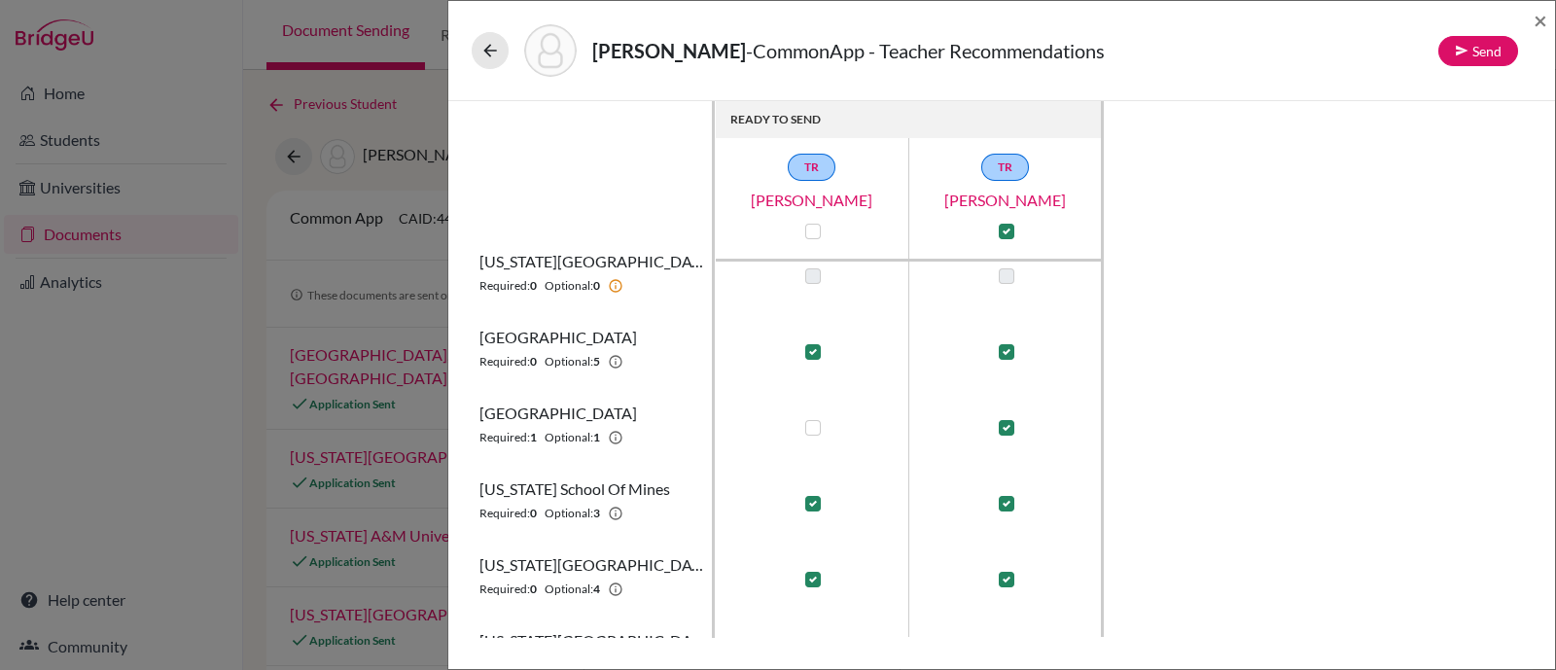
scroll to position [0, 0]
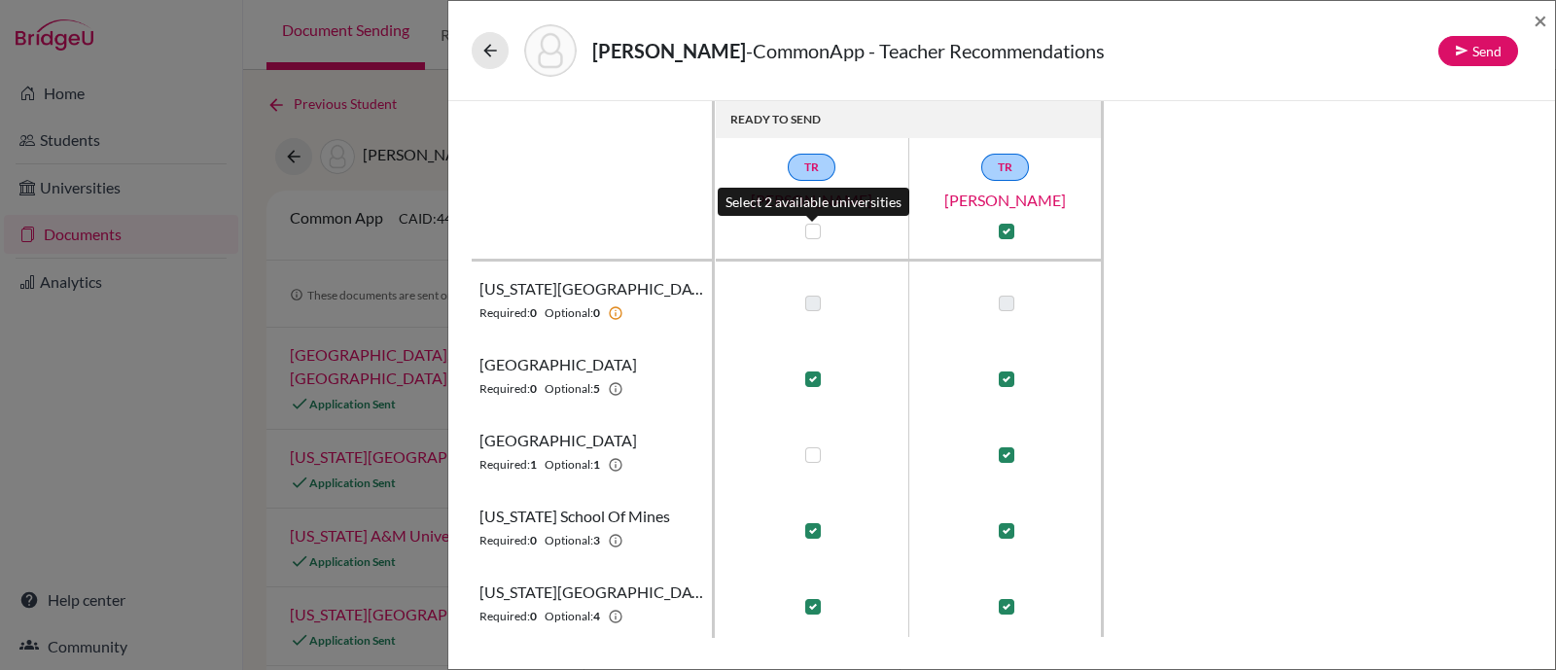
click at [810, 233] on label at bounding box center [813, 232] width 16 height 16
click at [810, 233] on input "checkbox" at bounding box center [808, 229] width 16 height 19
checkbox input "true"
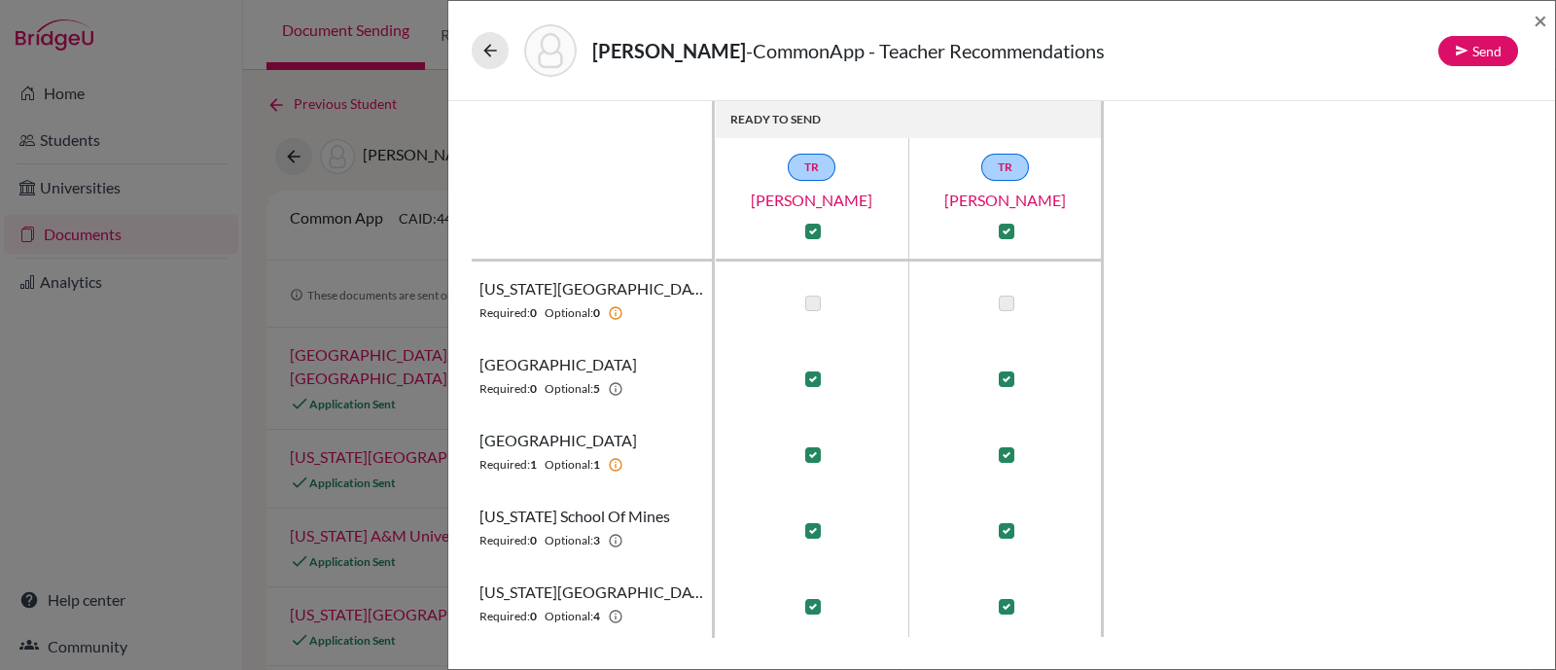
click at [813, 456] on label at bounding box center [813, 455] width 16 height 16
click at [813, 456] on input "checkbox" at bounding box center [808, 452] width 16 height 19
checkbox input "false"
click at [808, 229] on label at bounding box center [813, 232] width 16 height 16
click at [808, 229] on input "checkbox" at bounding box center [808, 229] width 16 height 19
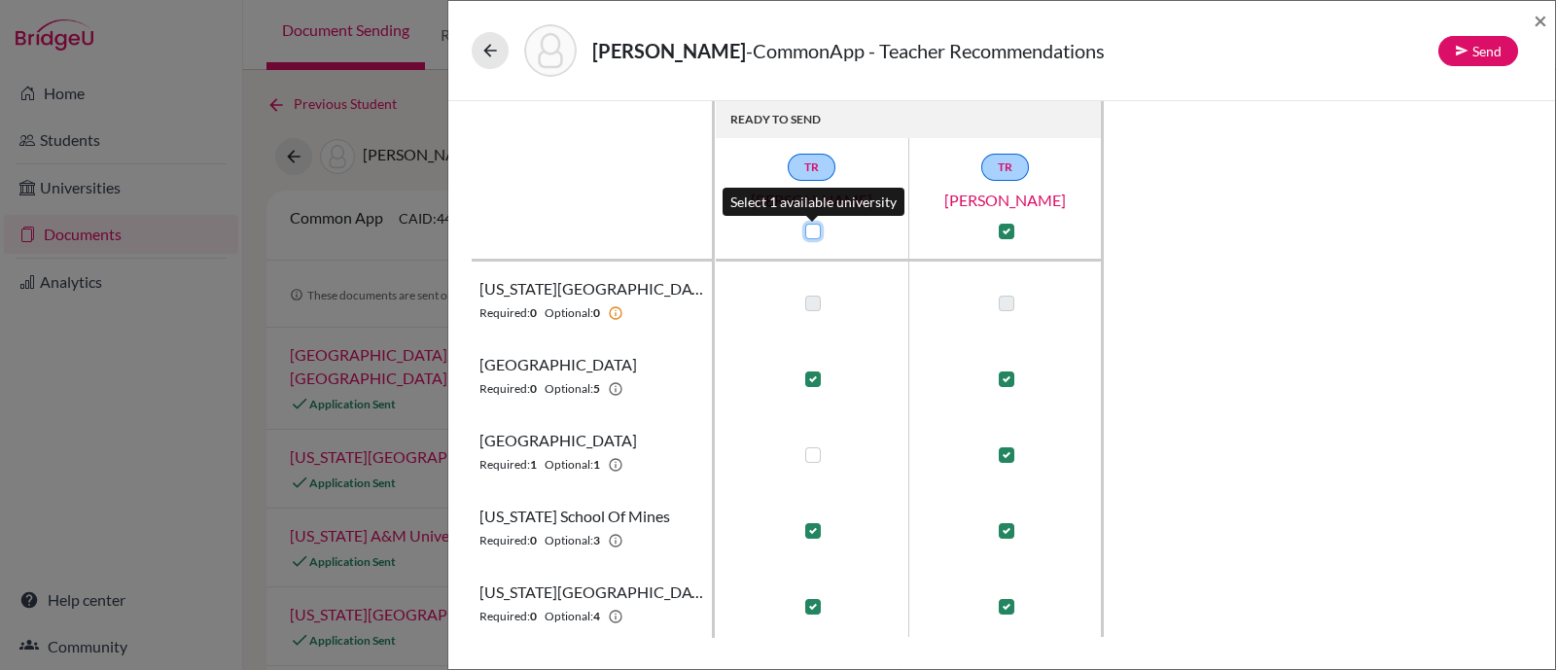
checkbox input "true"
click at [808, 229] on label at bounding box center [813, 232] width 16 height 16
click at [808, 229] on input "checkbox" at bounding box center [808, 229] width 16 height 19
checkbox input "false"
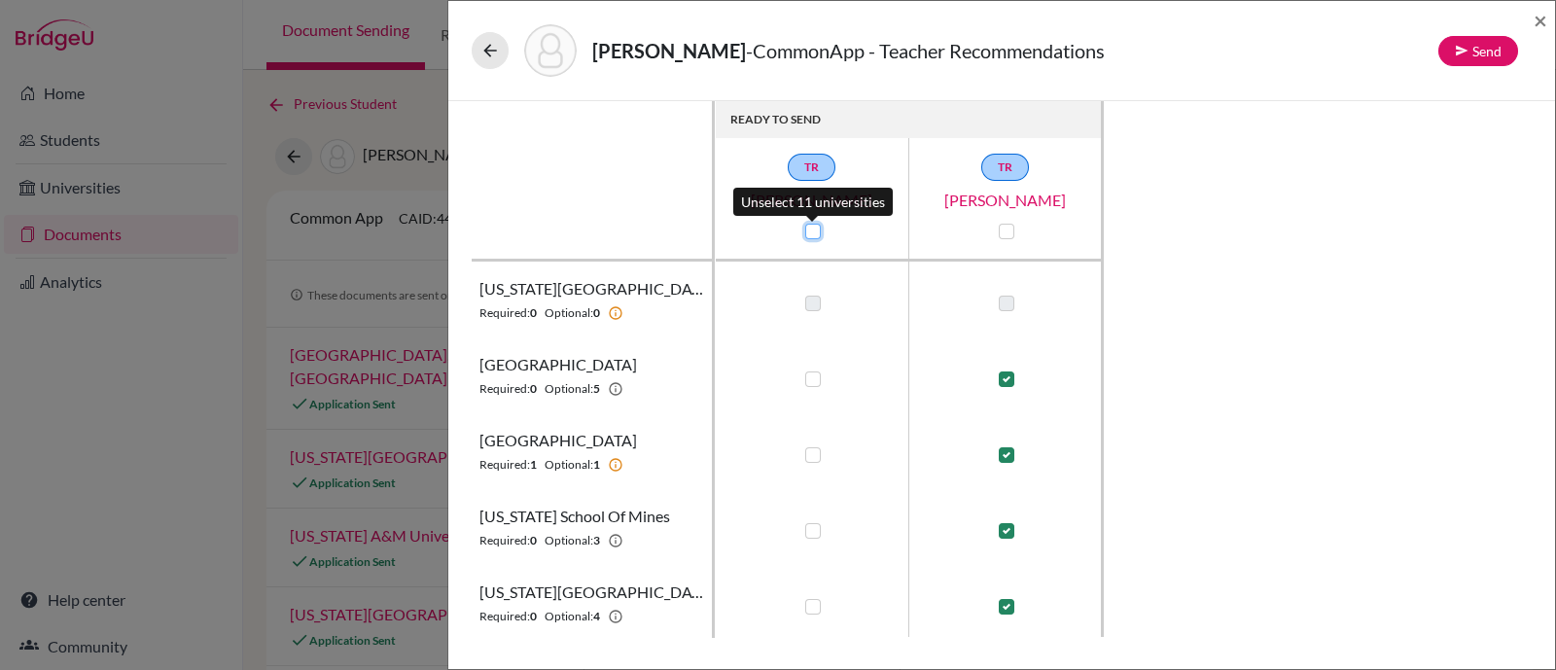
checkbox input "false"
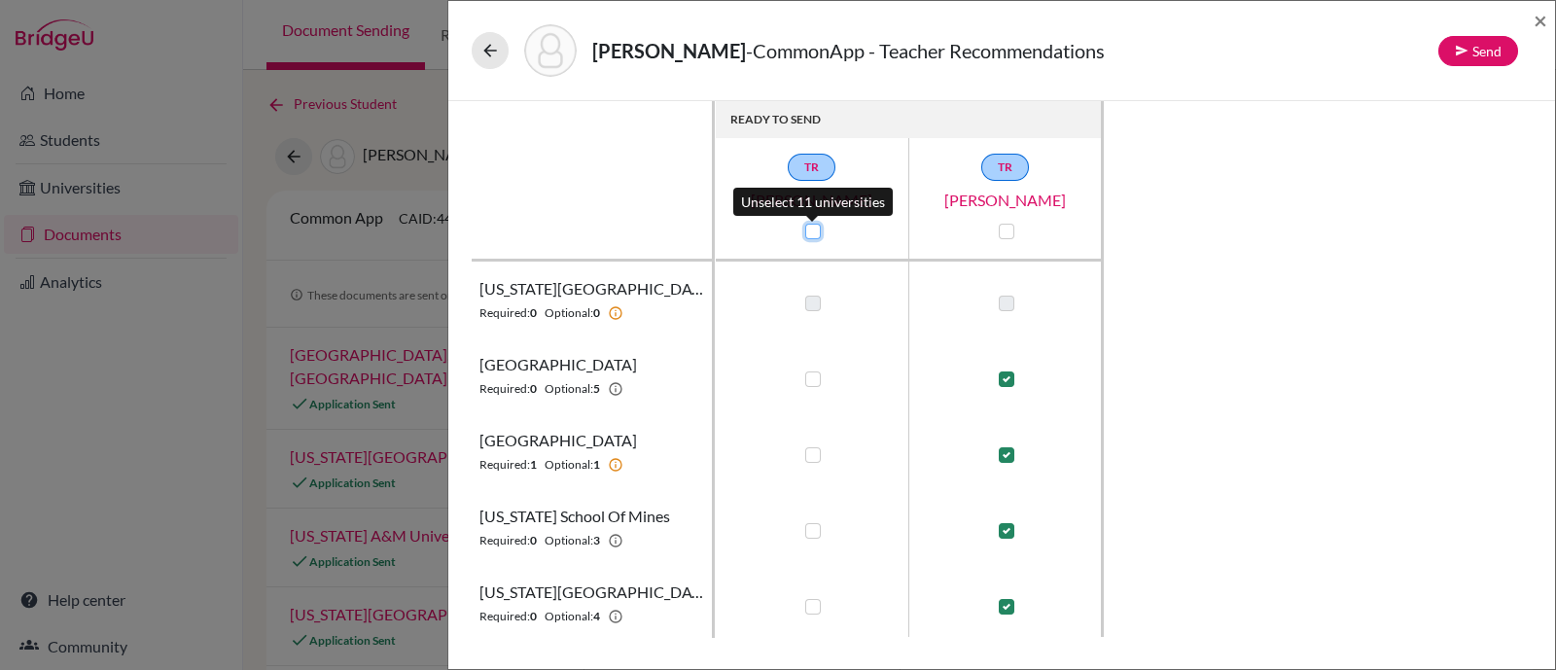
checkbox input "false"
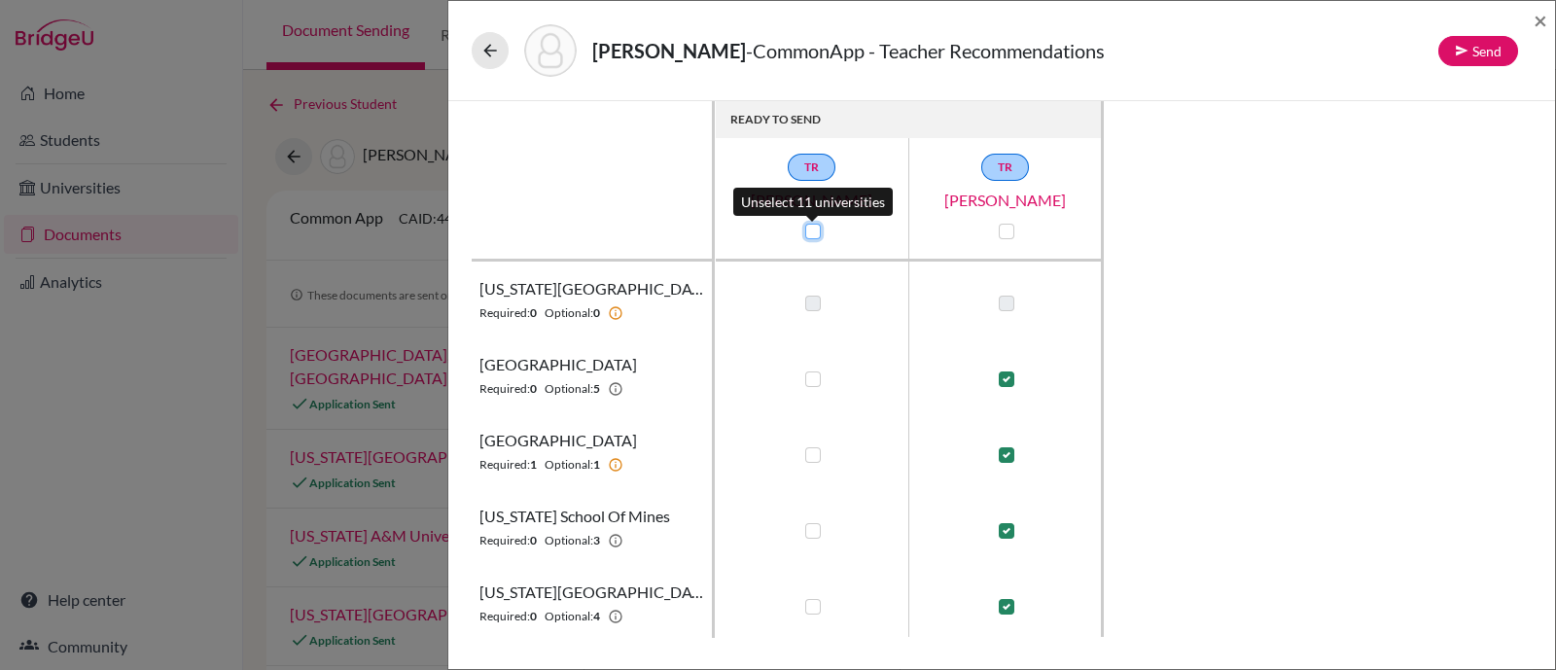
checkbox input "false"
click at [808, 230] on label at bounding box center [813, 232] width 16 height 16
click at [808, 230] on input "checkbox" at bounding box center [808, 229] width 16 height 19
checkbox input "true"
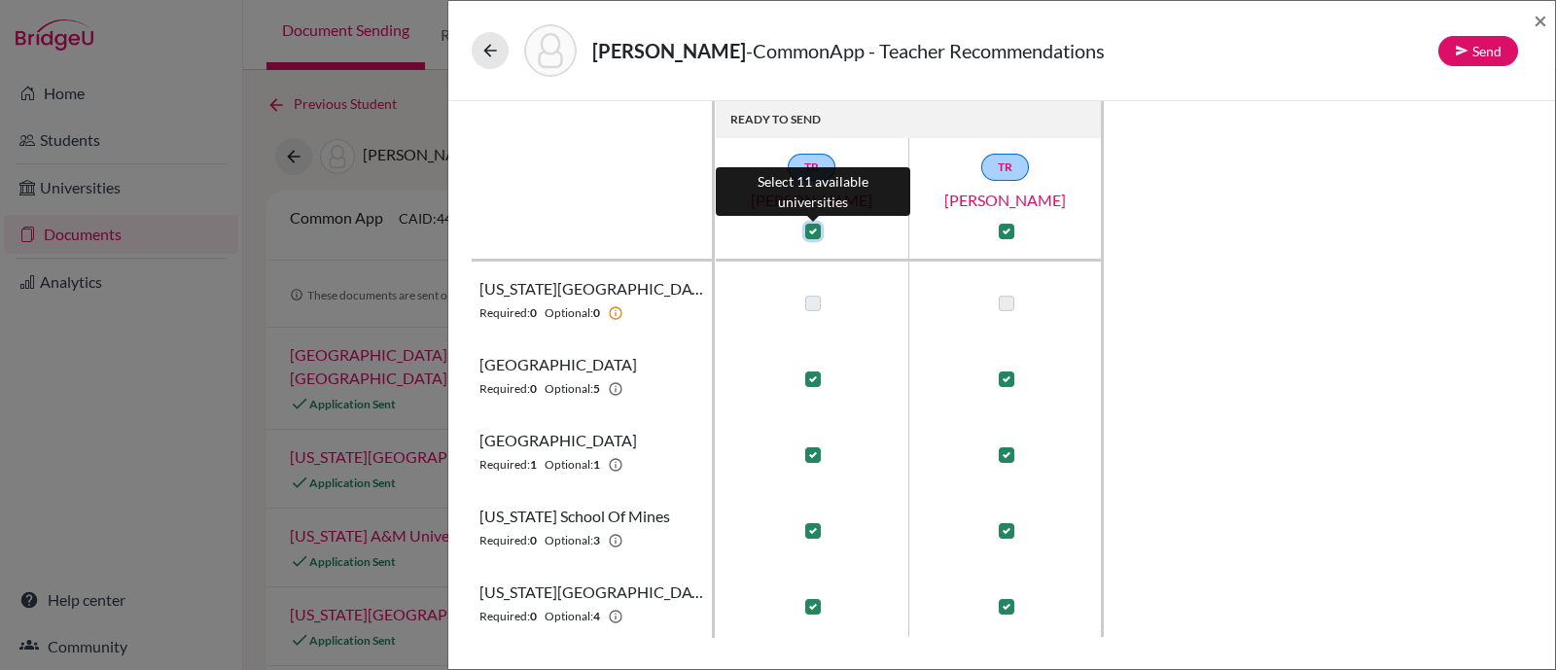
checkbox input "true"
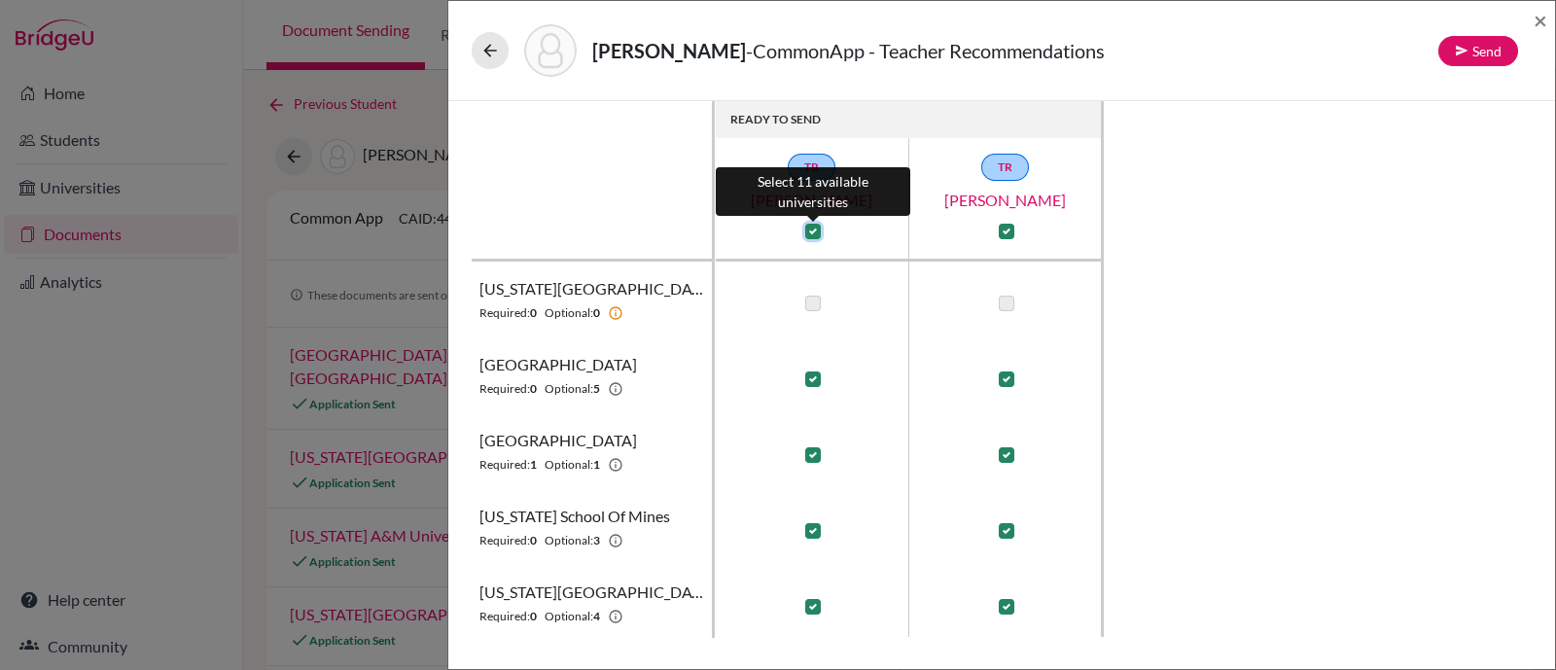
checkbox input "true"
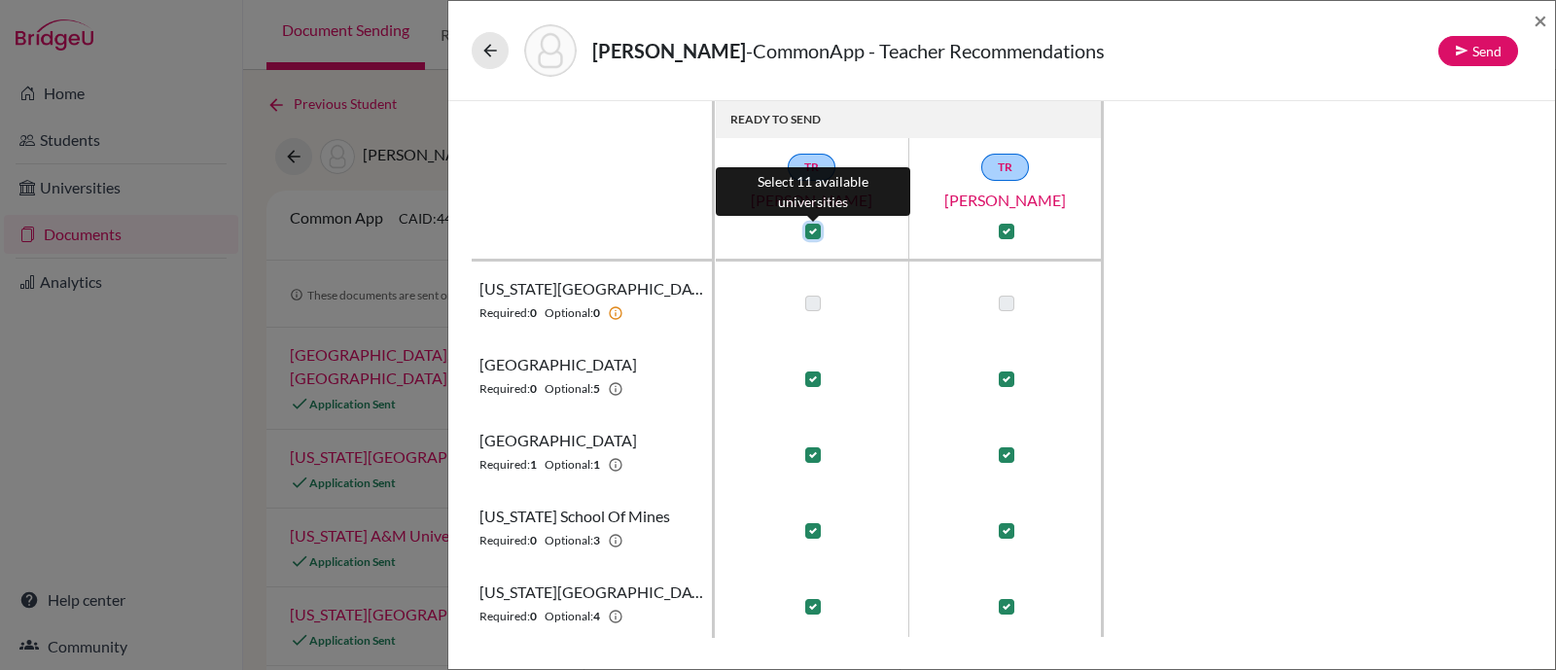
checkbox input "true"
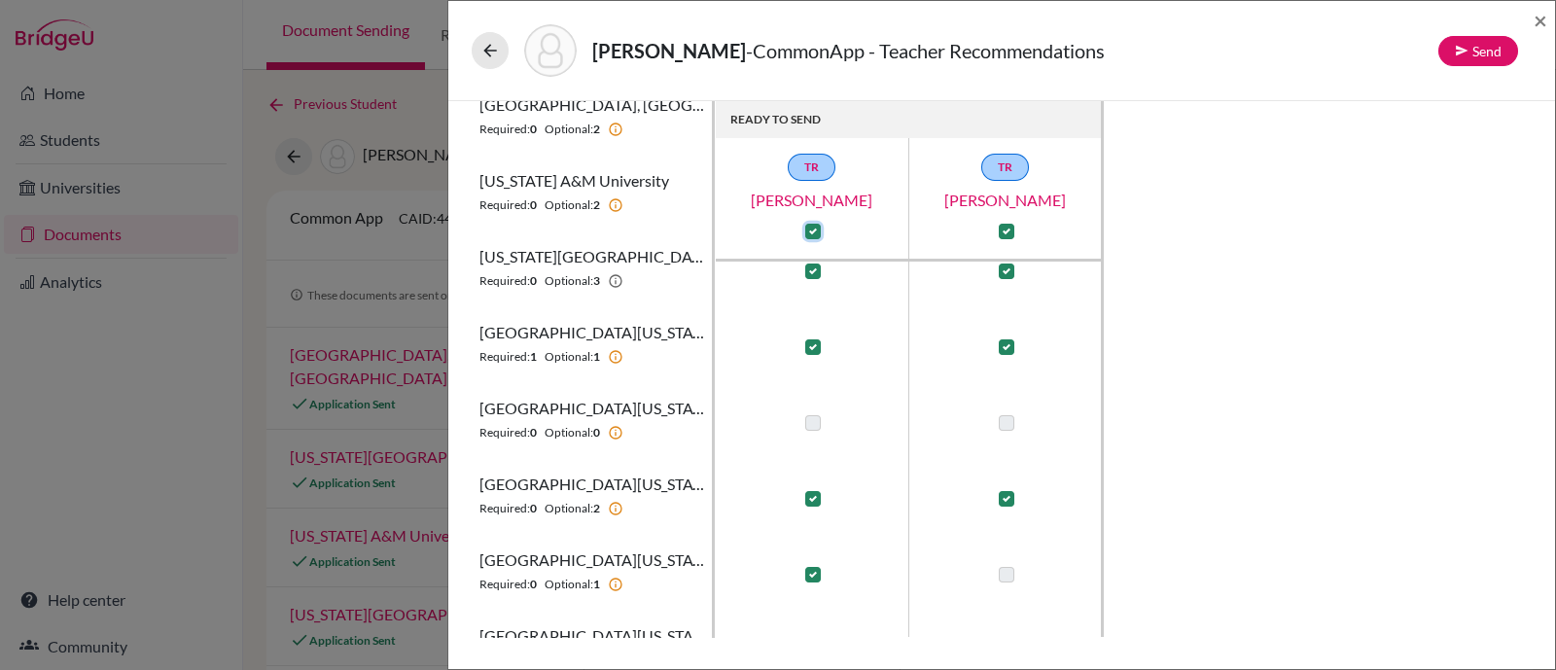
scroll to position [684, 0]
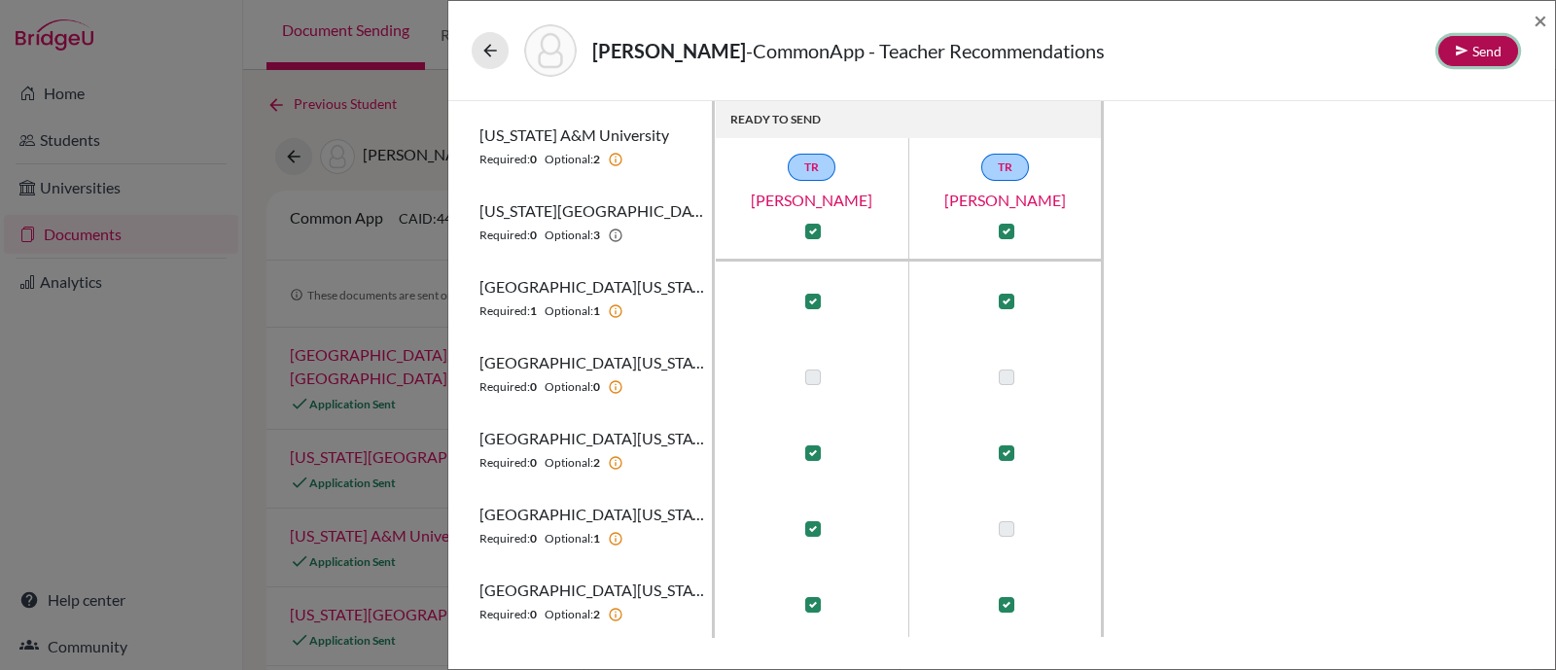
click at [1483, 50] on button "Send" at bounding box center [1478, 51] width 80 height 30
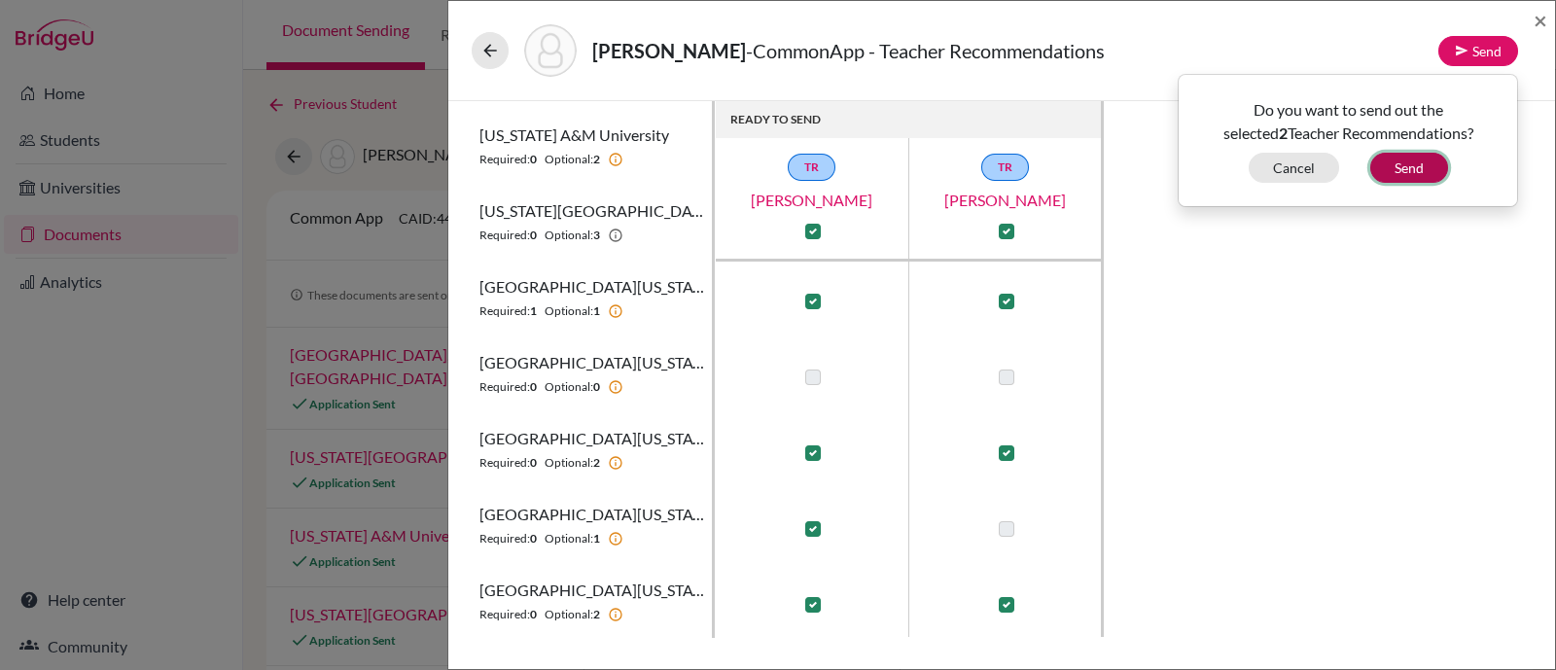
click at [1405, 171] on button "Send" at bounding box center [1409, 168] width 78 height 30
checkbox input "false"
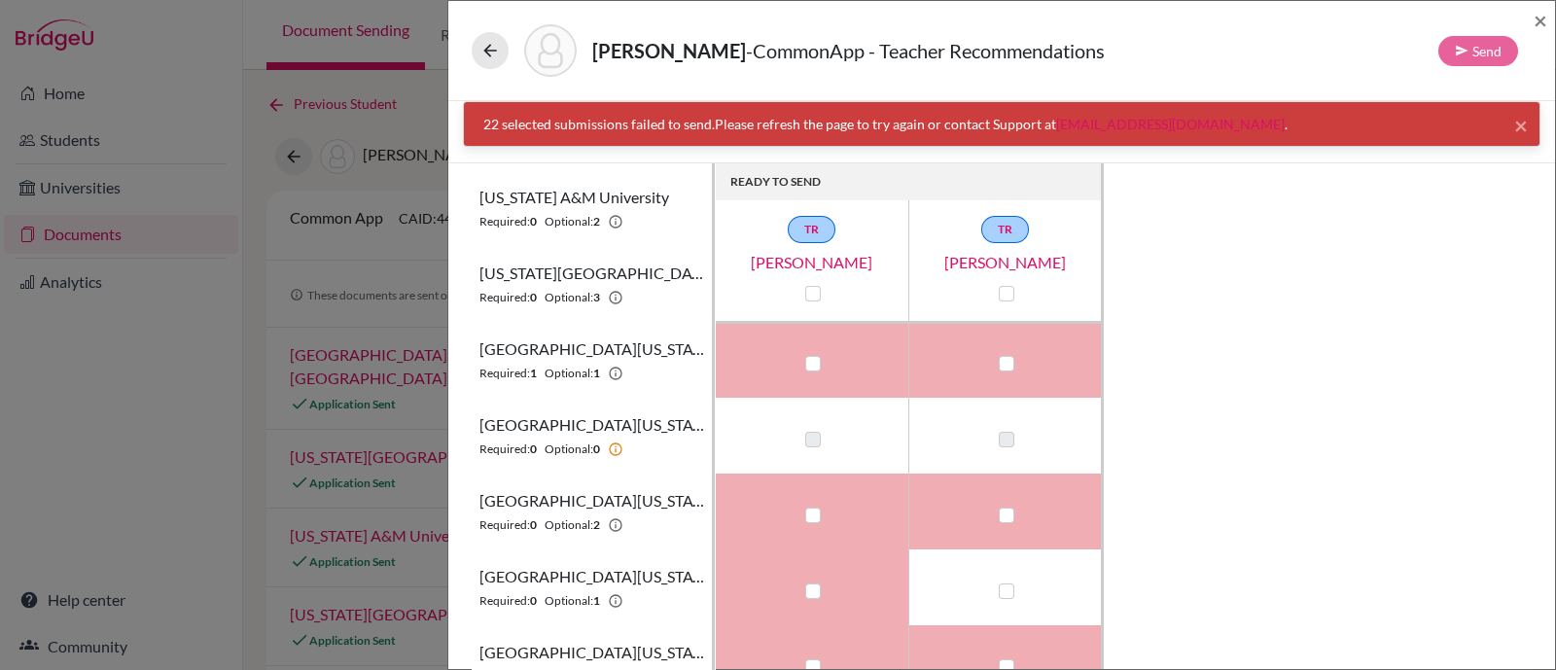
click at [1493, 125] on div "22 selected submissions failed to send. Please refresh the page to try again or…" at bounding box center [1001, 124] width 1036 height 20
click at [1514, 123] on span "×" at bounding box center [1521, 125] width 14 height 28
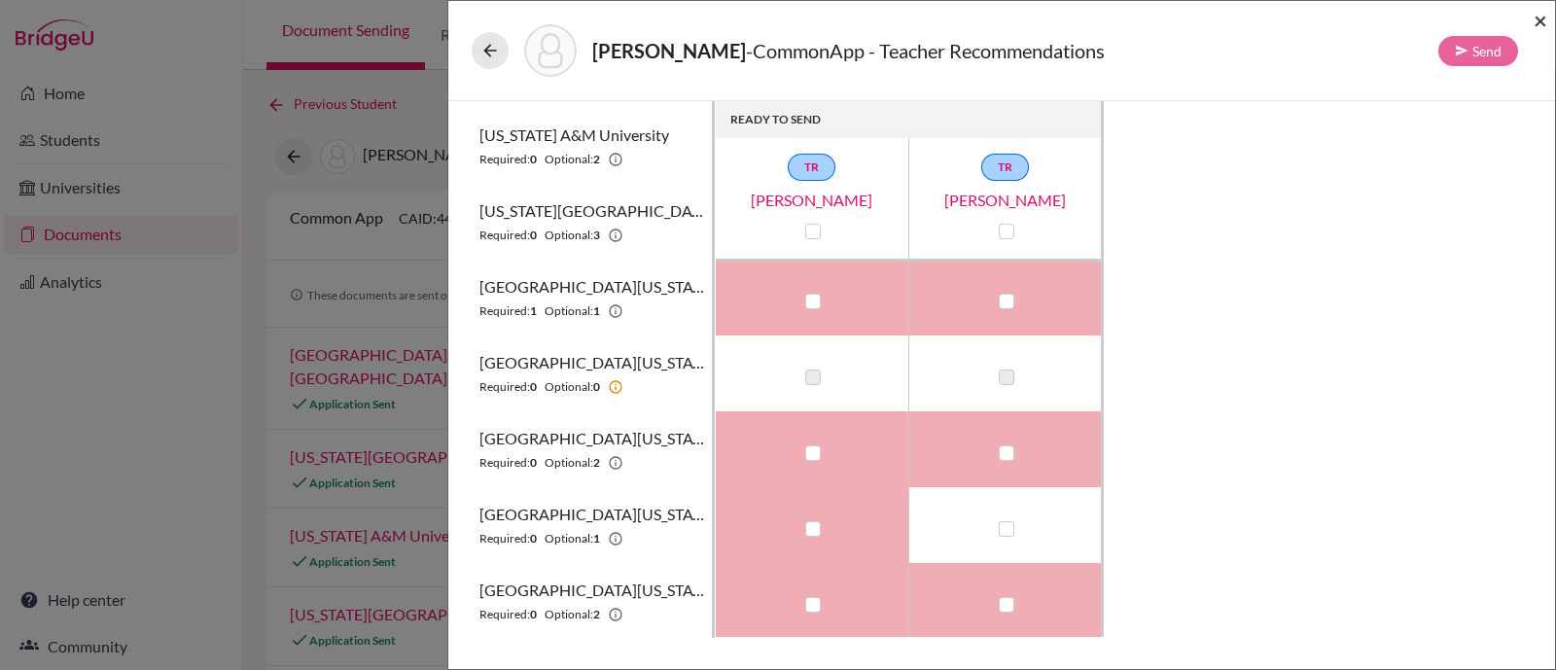
click at [1541, 23] on span "×" at bounding box center [1540, 20] width 14 height 28
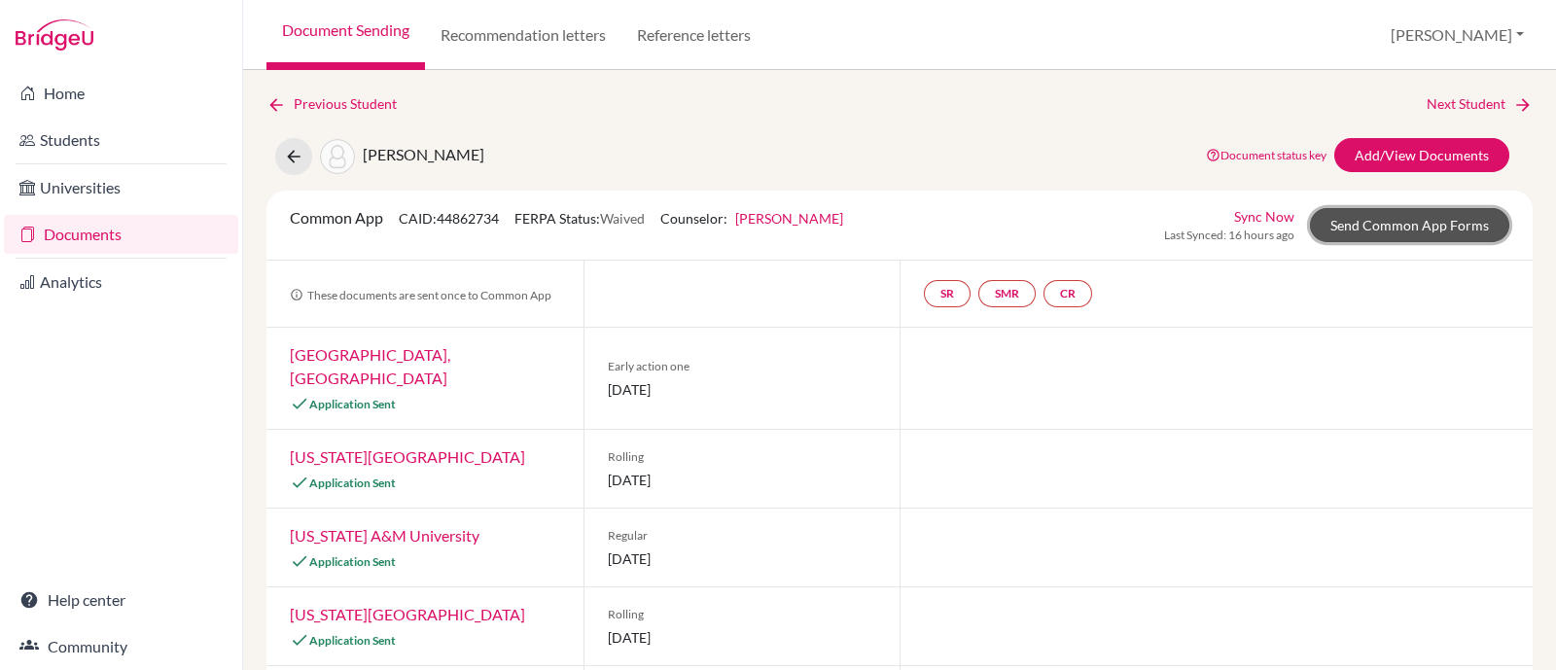
click at [1392, 226] on link "Send Common App Forms" at bounding box center [1409, 225] width 199 height 34
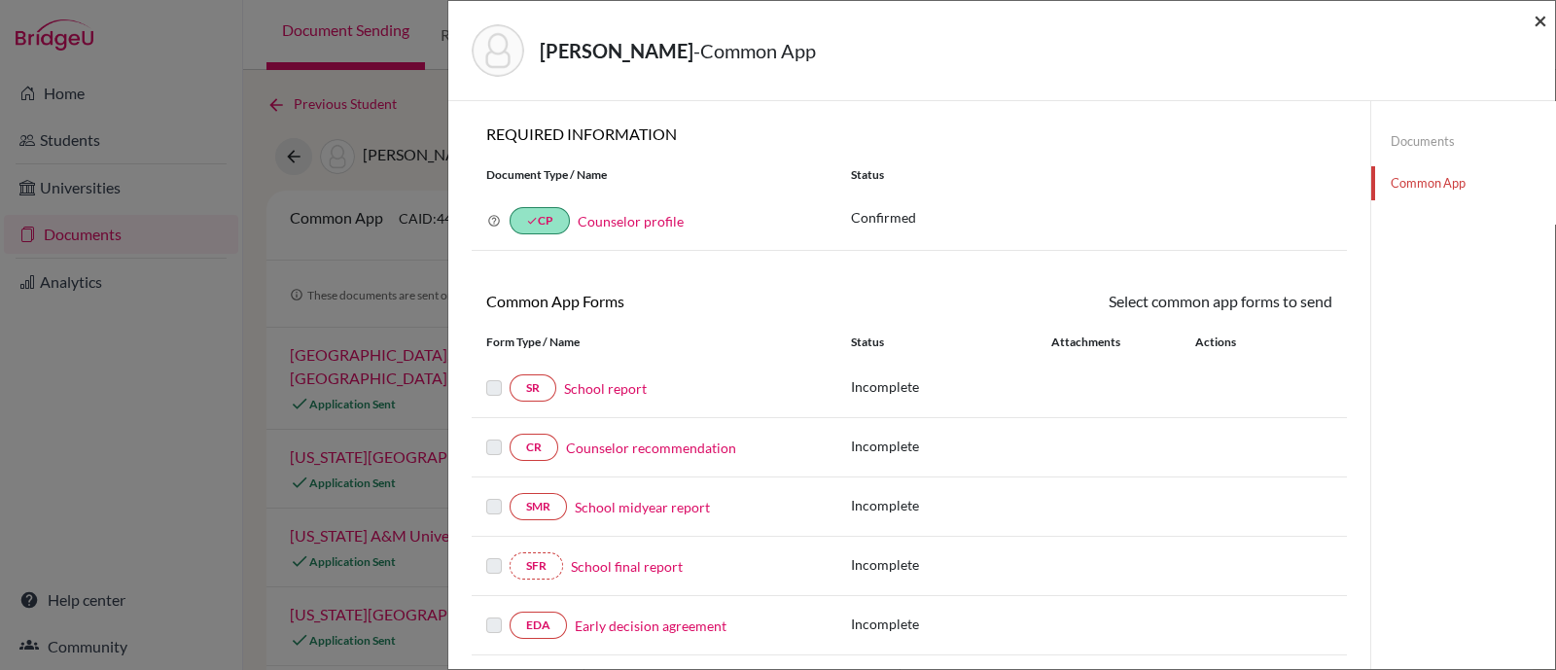
click at [1540, 21] on span "×" at bounding box center [1540, 20] width 14 height 28
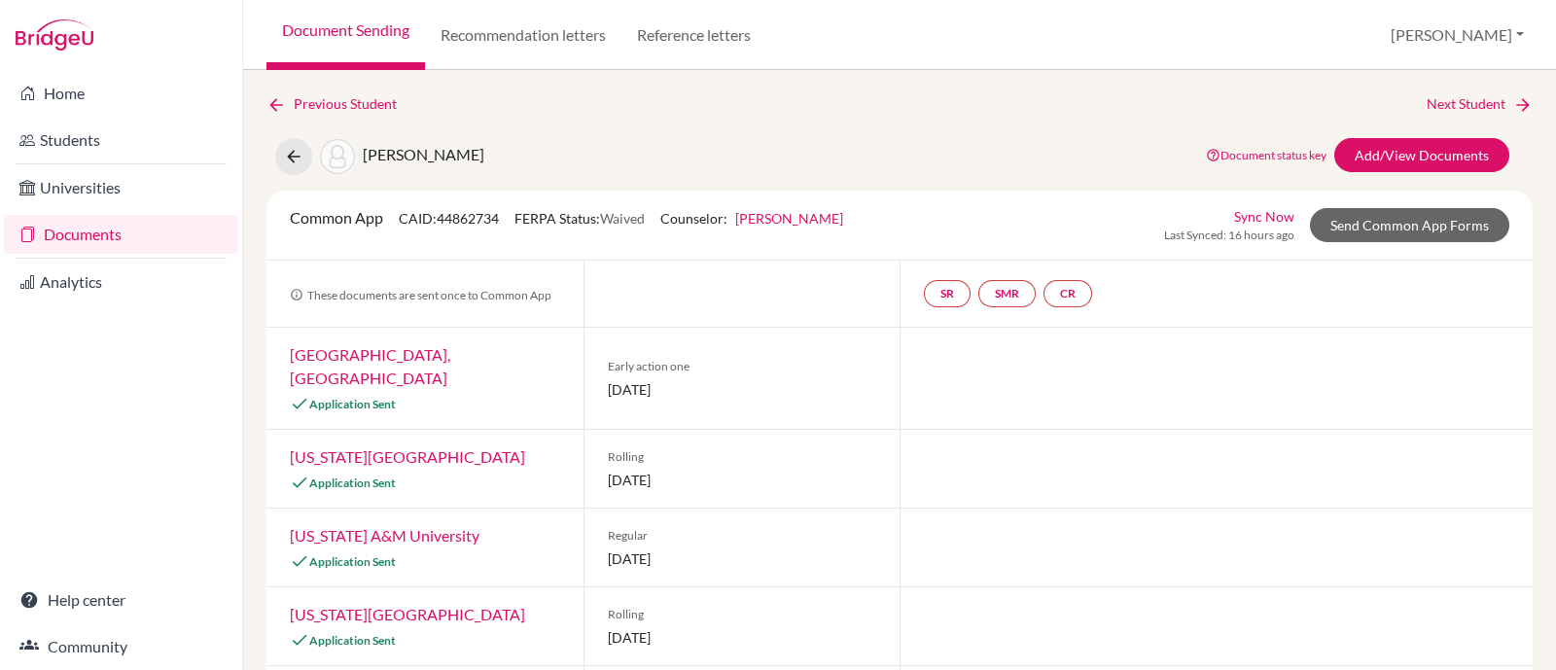
click at [107, 240] on link "Documents" at bounding box center [121, 234] width 234 height 39
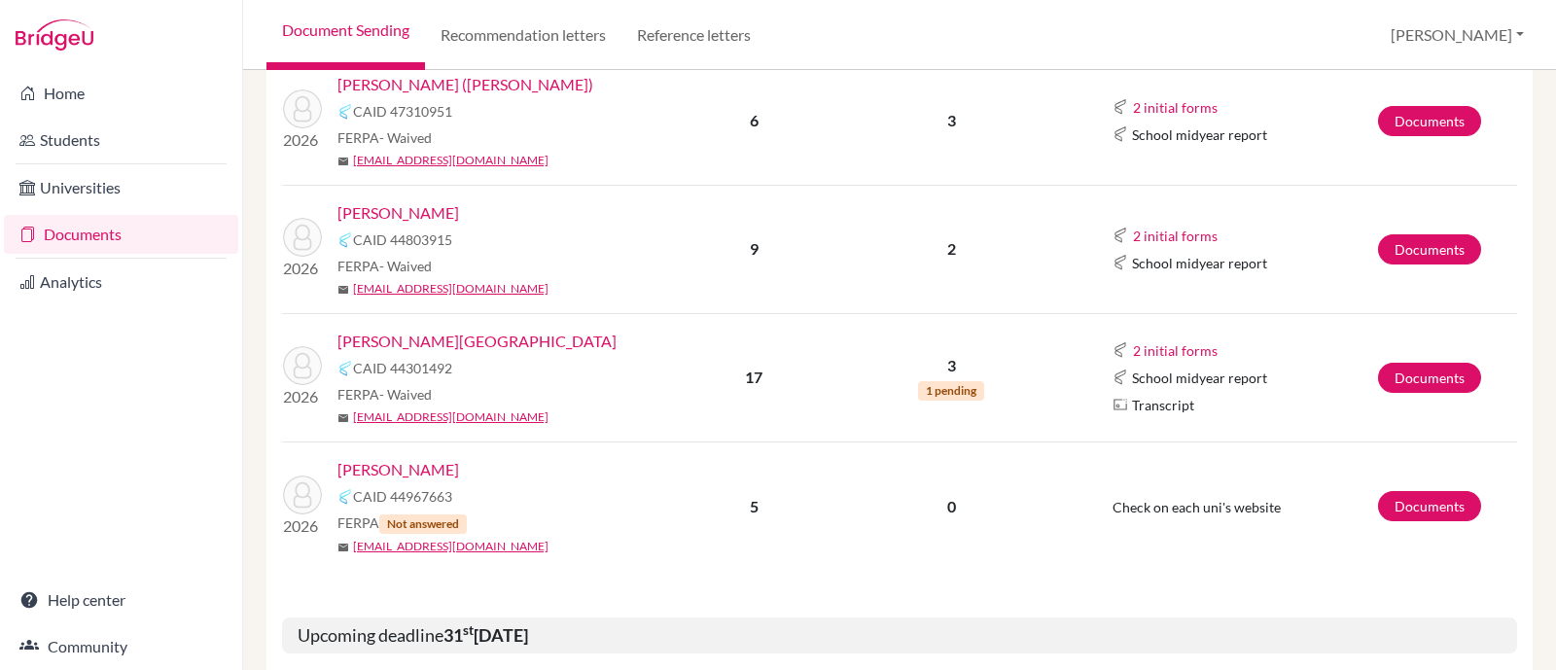
scroll to position [971, 0]
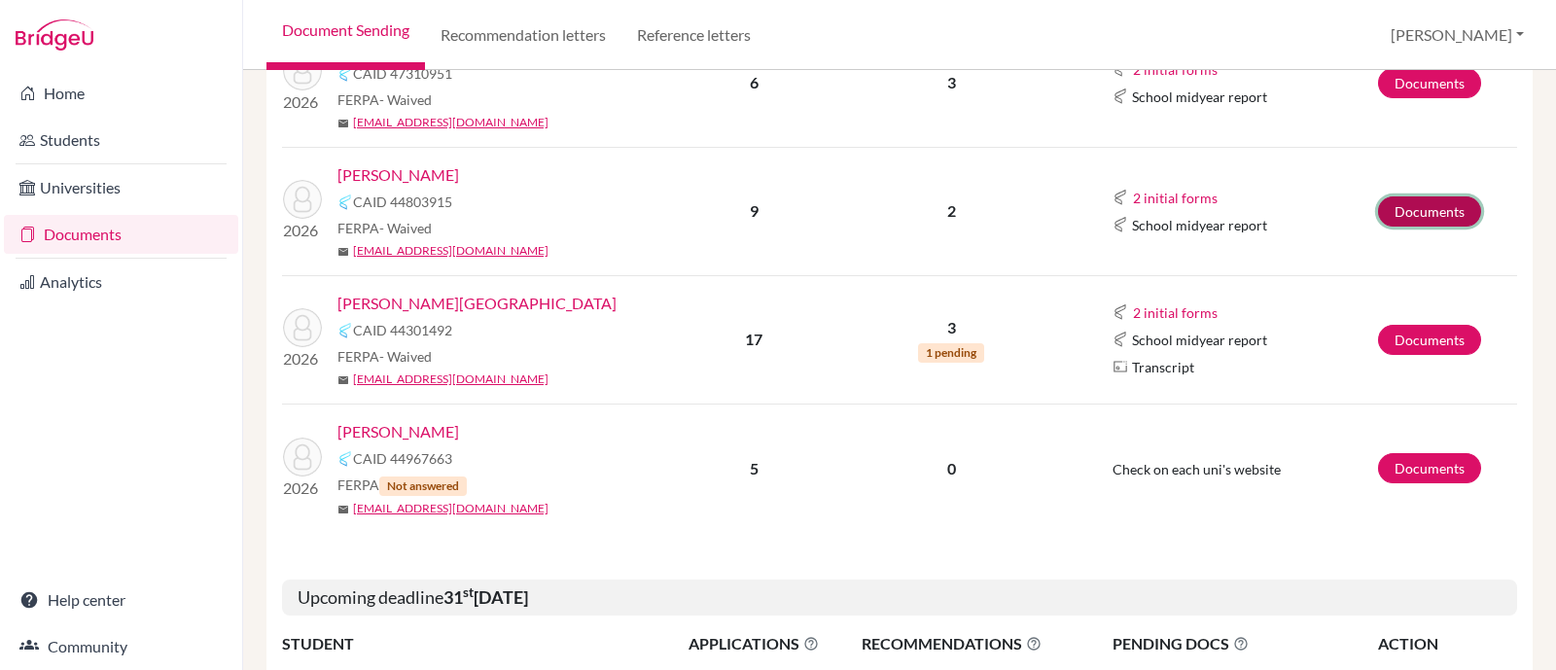
click at [1398, 208] on link "Documents" at bounding box center [1429, 211] width 103 height 30
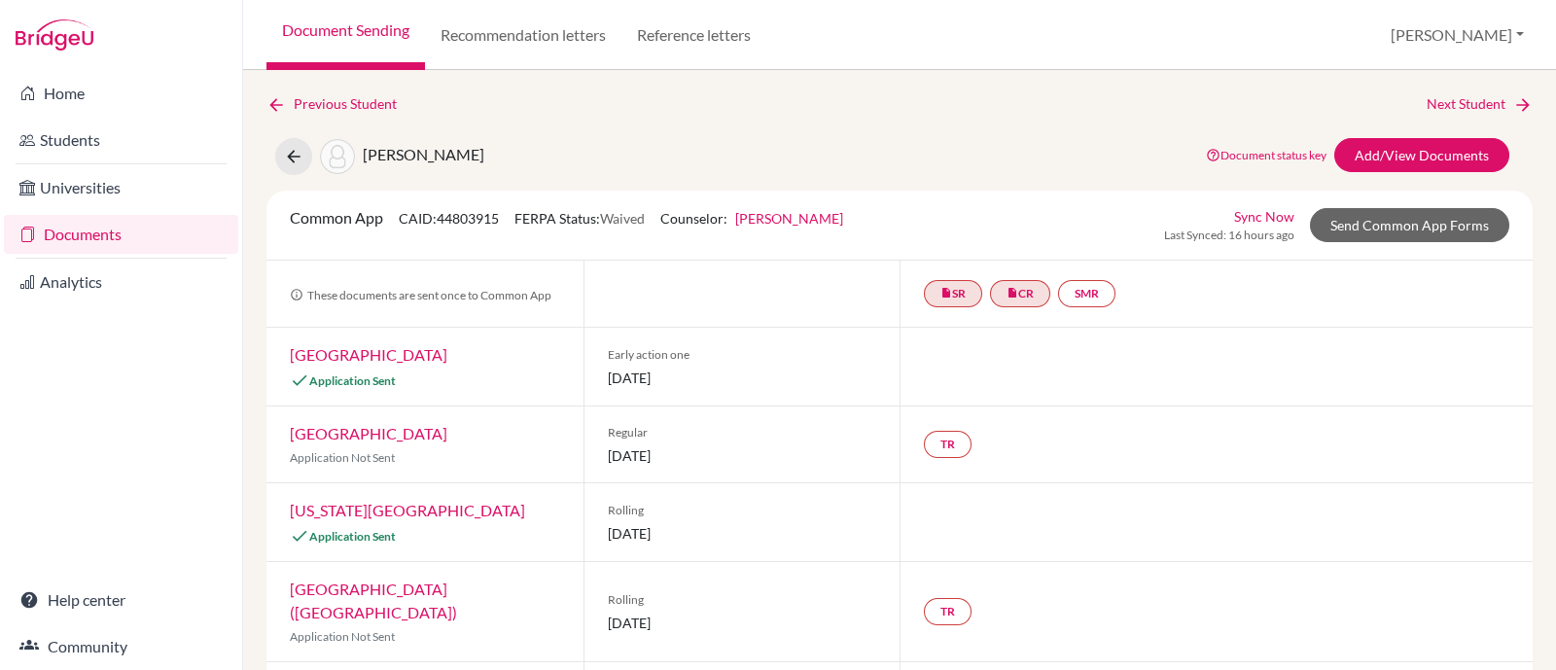
click at [1277, 156] on link "Document status key" at bounding box center [1266, 155] width 121 height 15
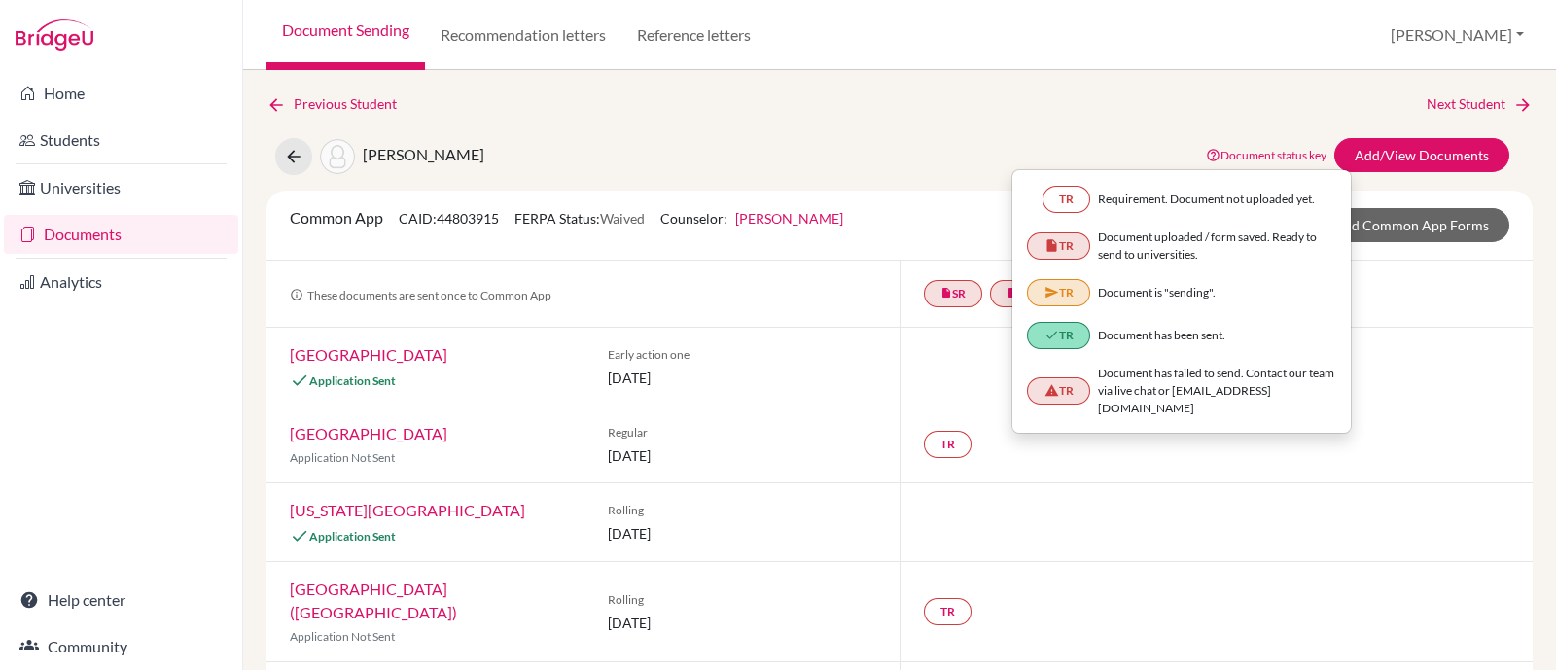
click at [1381, 269] on div "insert_drive_file SR insert_drive_file CR SMR" at bounding box center [1215, 294] width 633 height 66
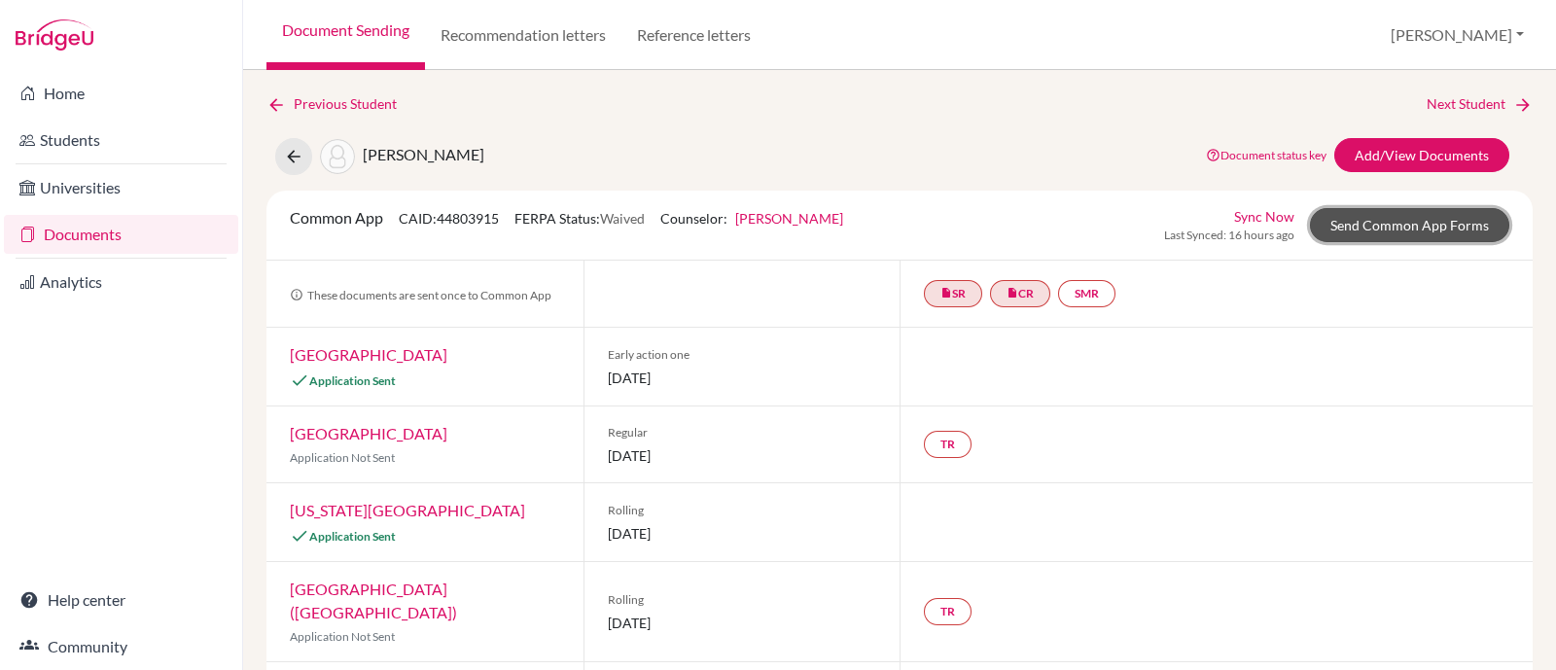
click at [1396, 225] on link "Send Common App Forms" at bounding box center [1409, 225] width 199 height 34
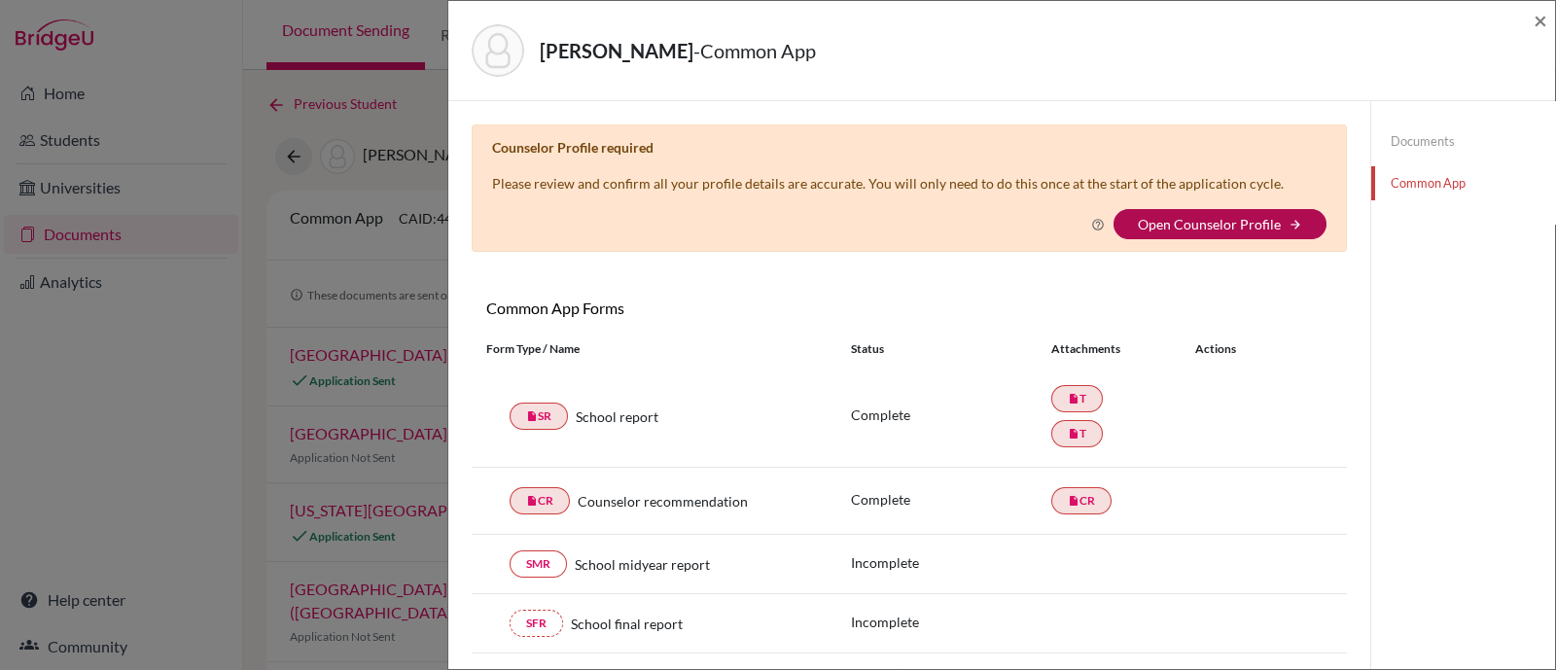
click at [1256, 224] on link "Open Counselor Profile" at bounding box center [1209, 224] width 143 height 17
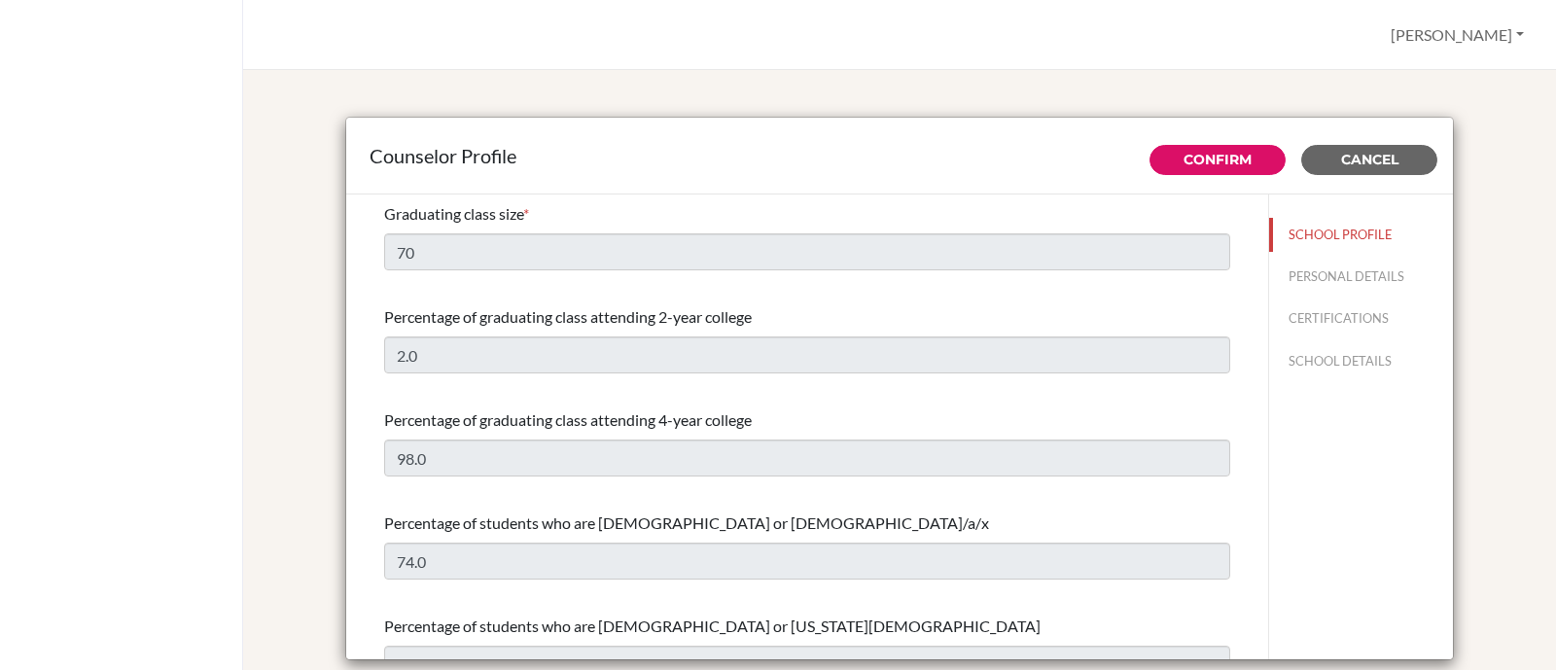
select select "0"
select select "354405"
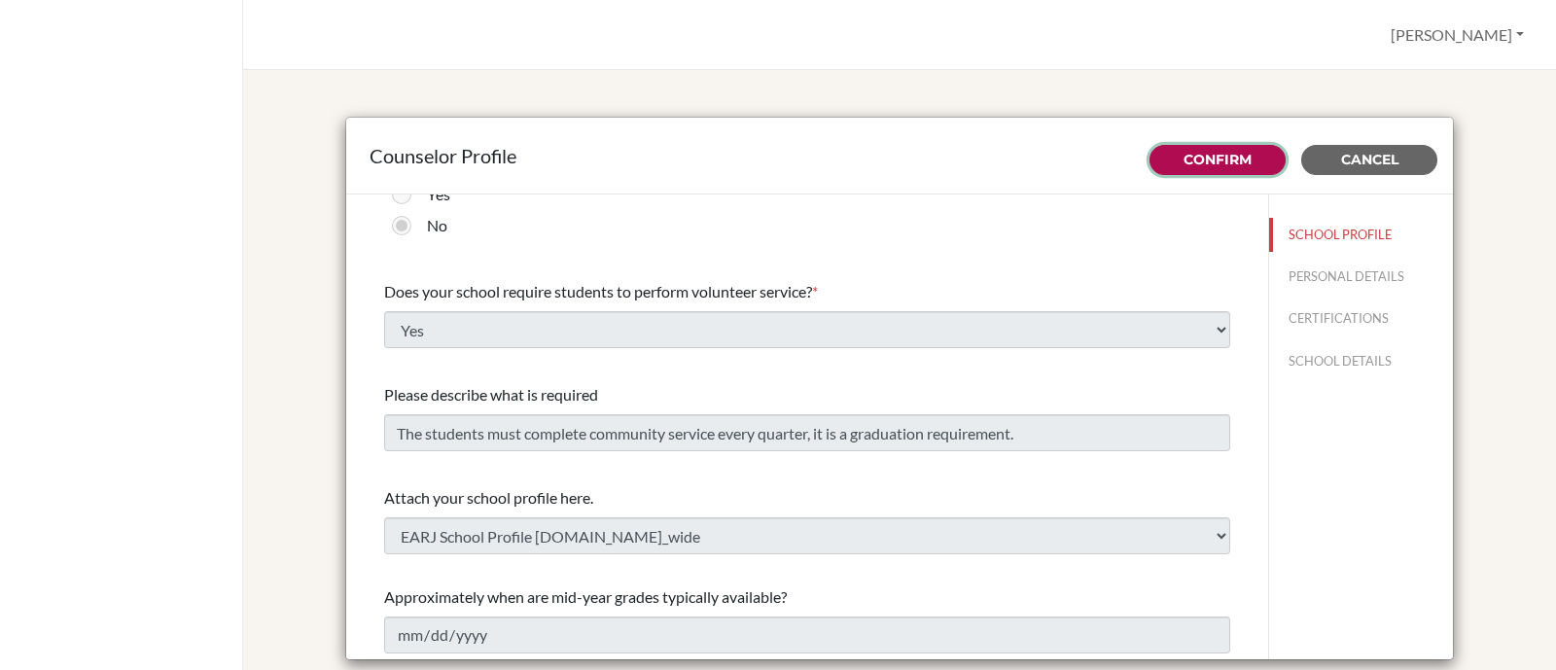
click at [1247, 168] on button "Confirm" at bounding box center [1217, 160] width 136 height 30
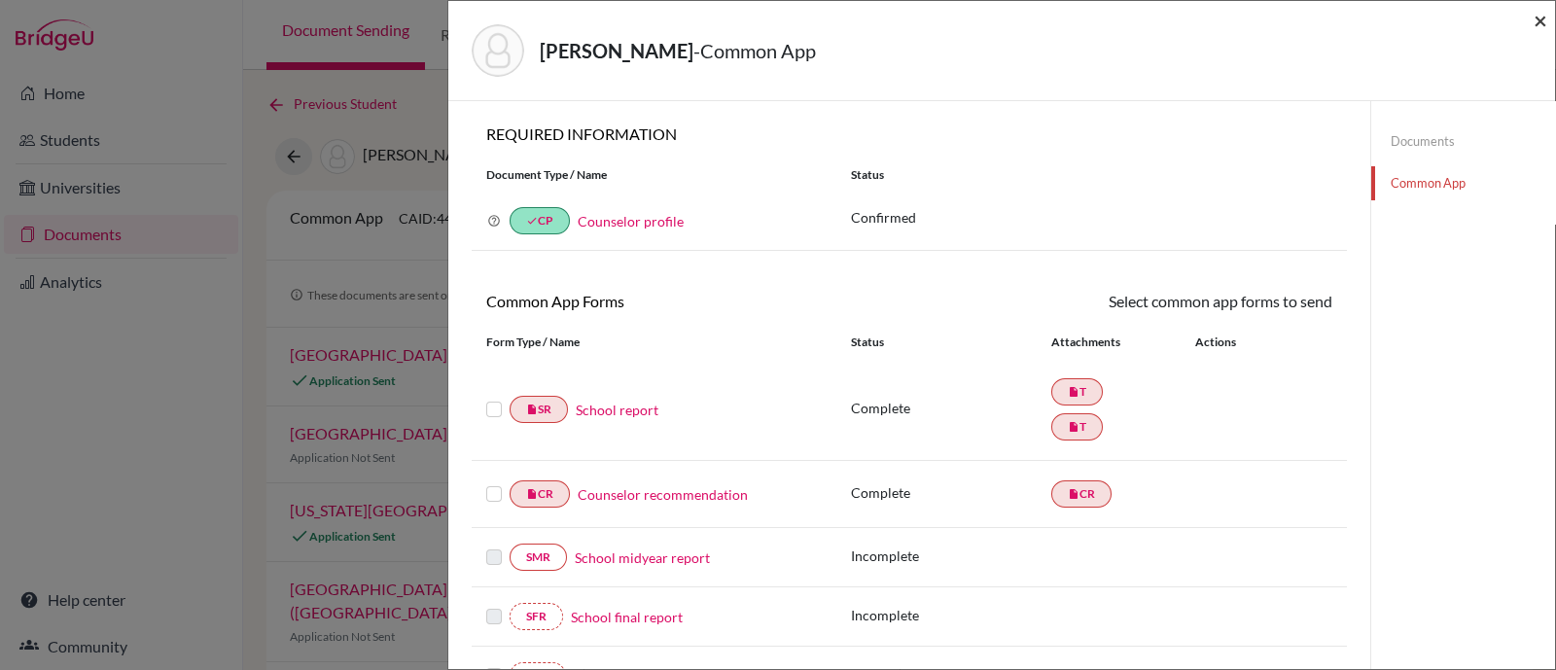
click at [1540, 17] on span "×" at bounding box center [1540, 20] width 14 height 28
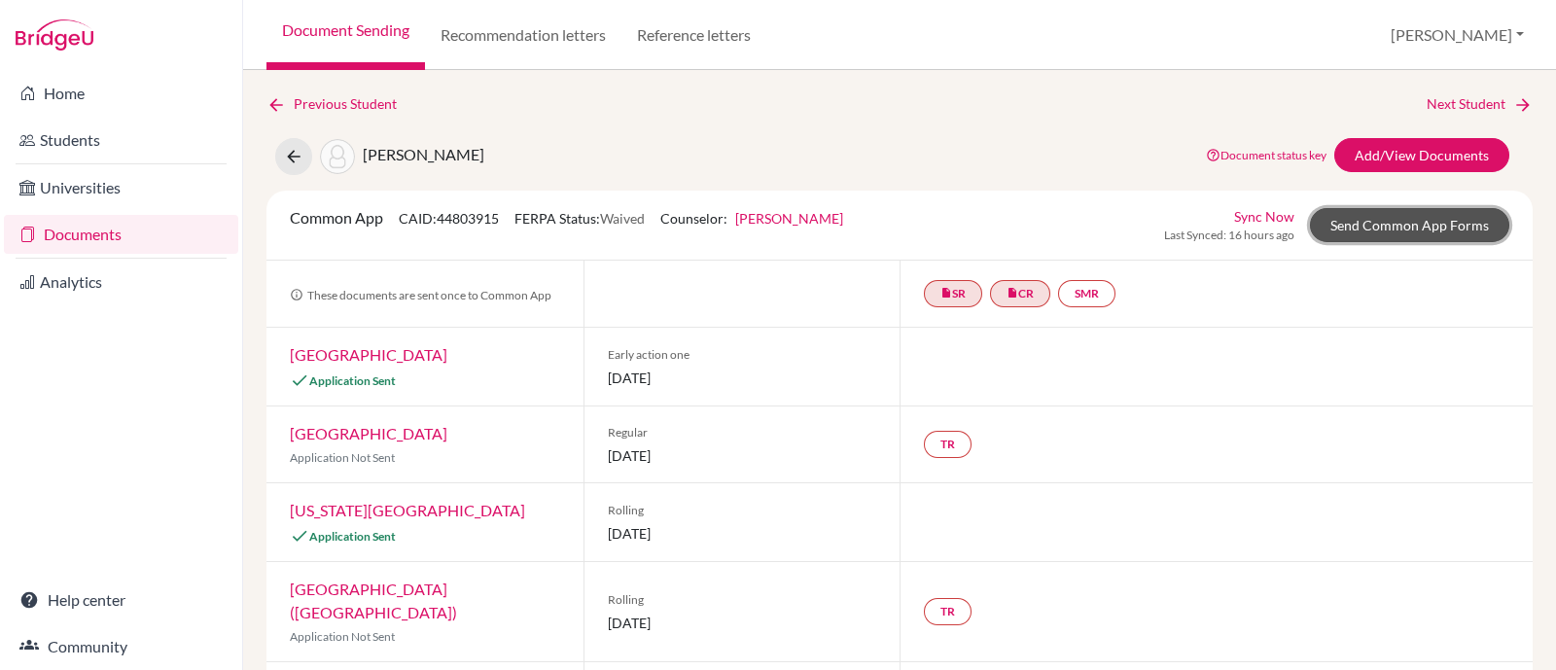
click at [1400, 229] on link "Send Common App Forms" at bounding box center [1409, 225] width 199 height 34
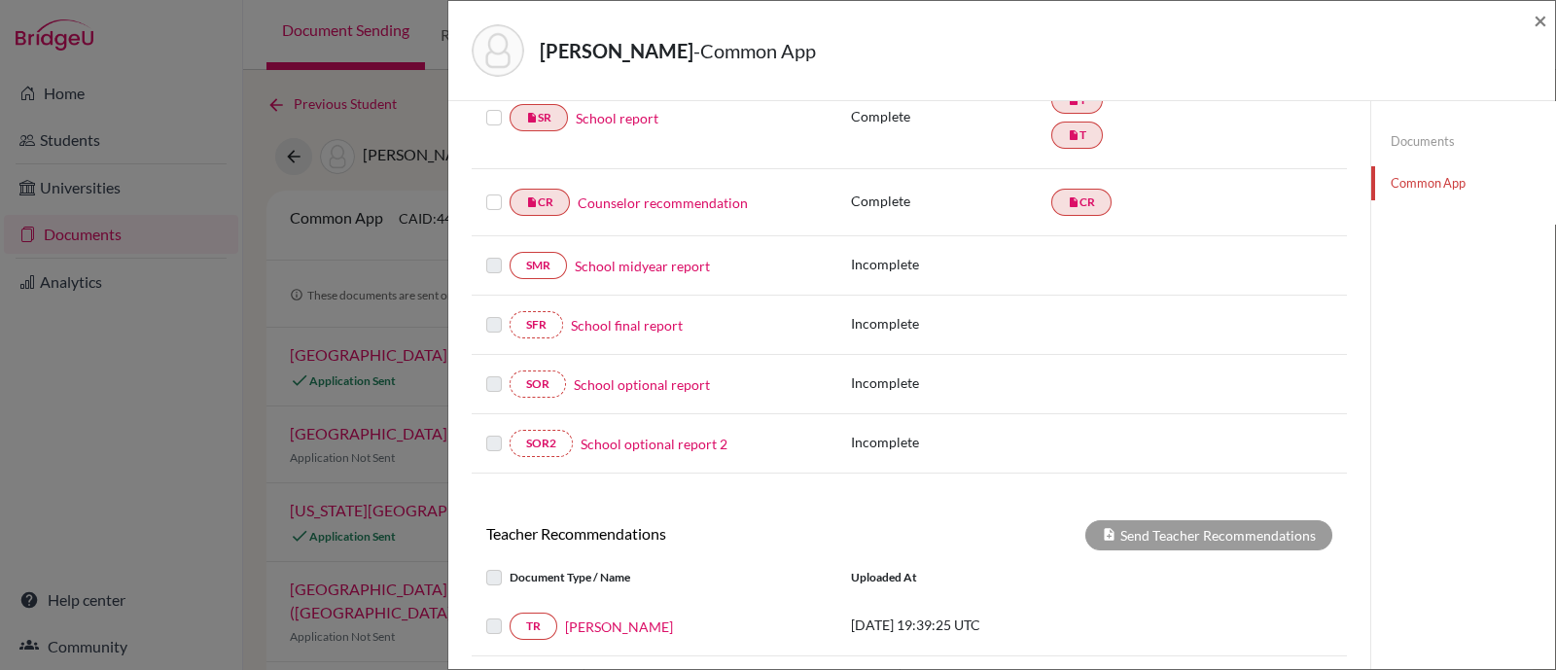
scroll to position [540, 0]
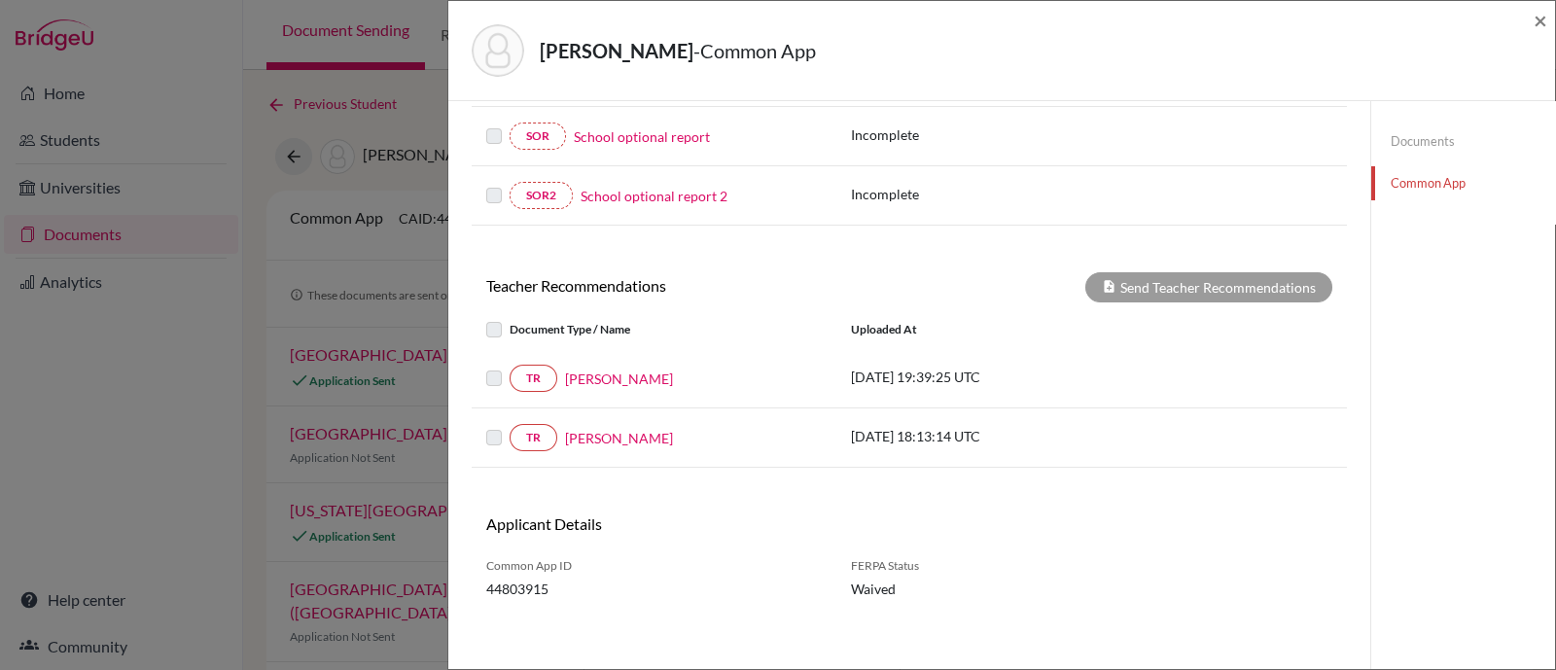
click at [1531, 17] on div "Paiva, Pedro - Common App ×" at bounding box center [1001, 51] width 1091 height 84
click at [1541, 18] on span "×" at bounding box center [1540, 20] width 14 height 28
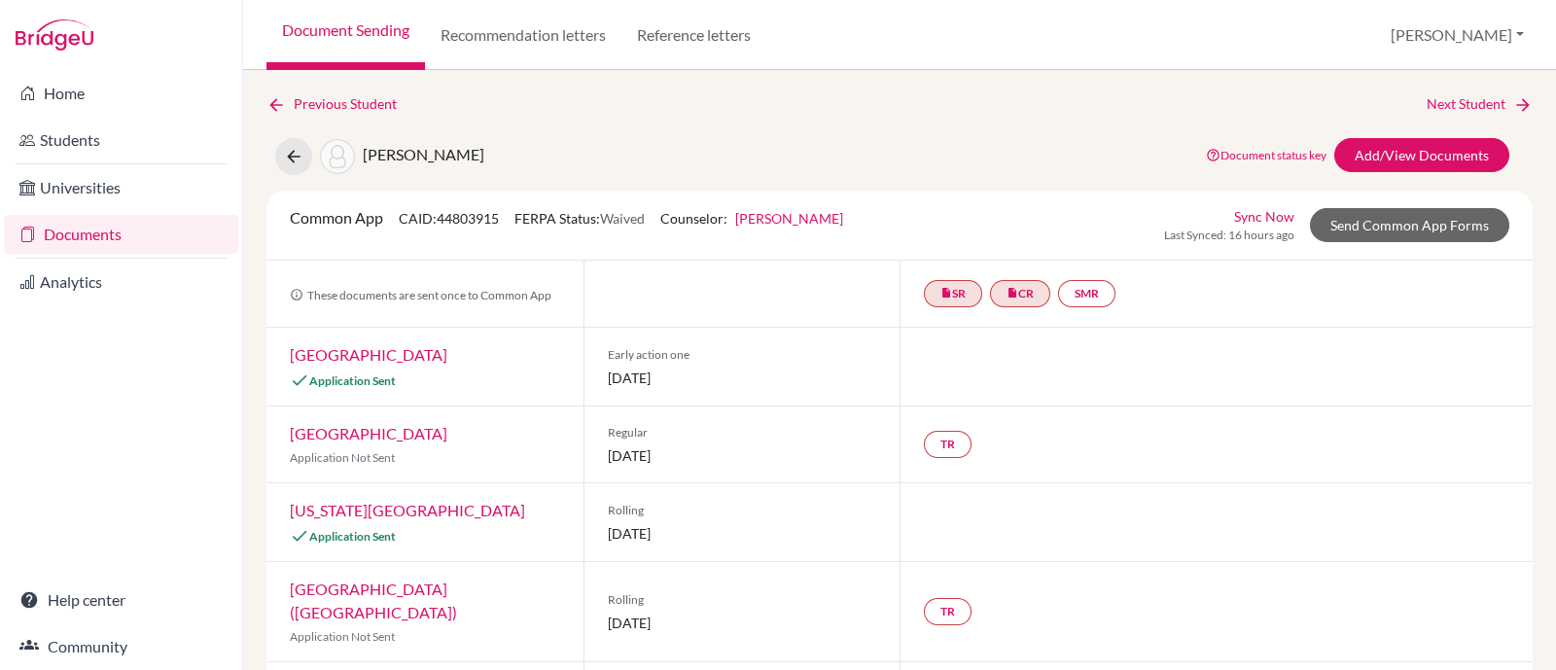
click at [133, 223] on link "Documents" at bounding box center [121, 234] width 234 height 39
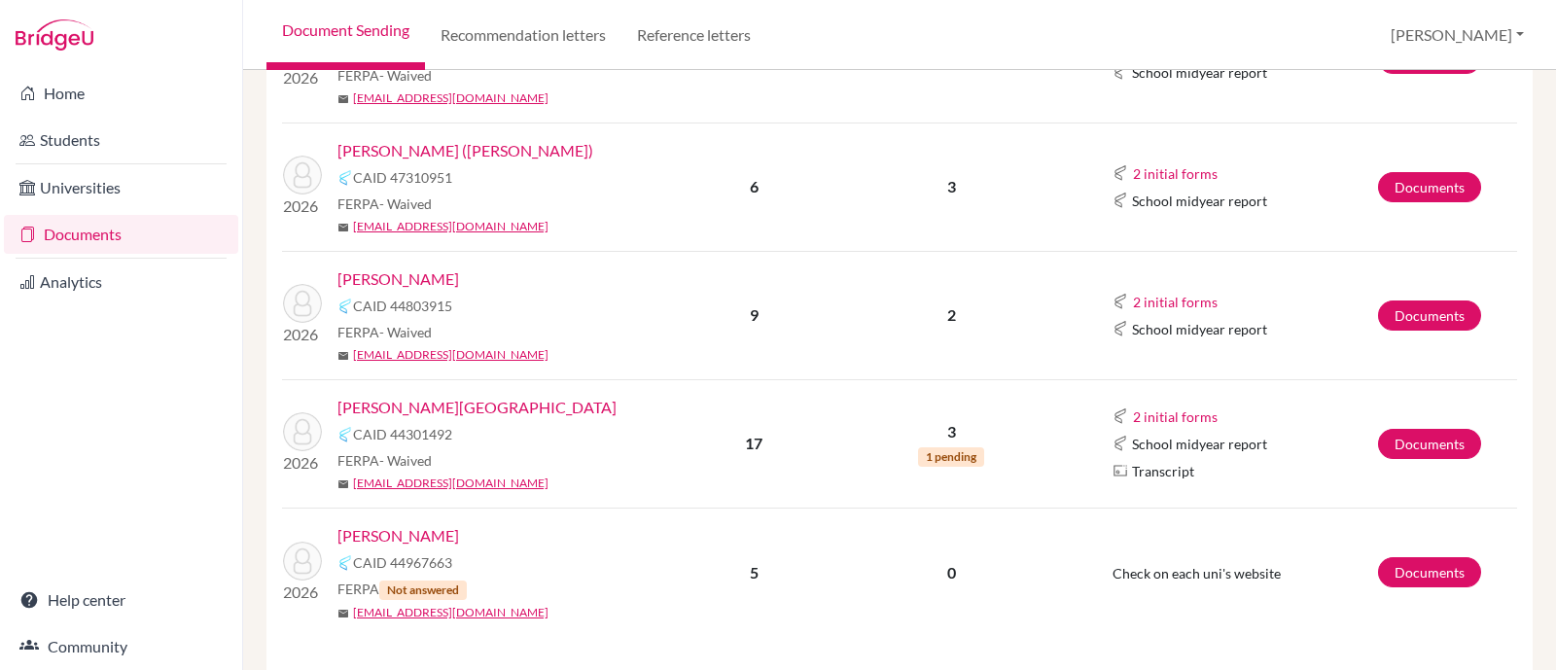
scroll to position [850, 0]
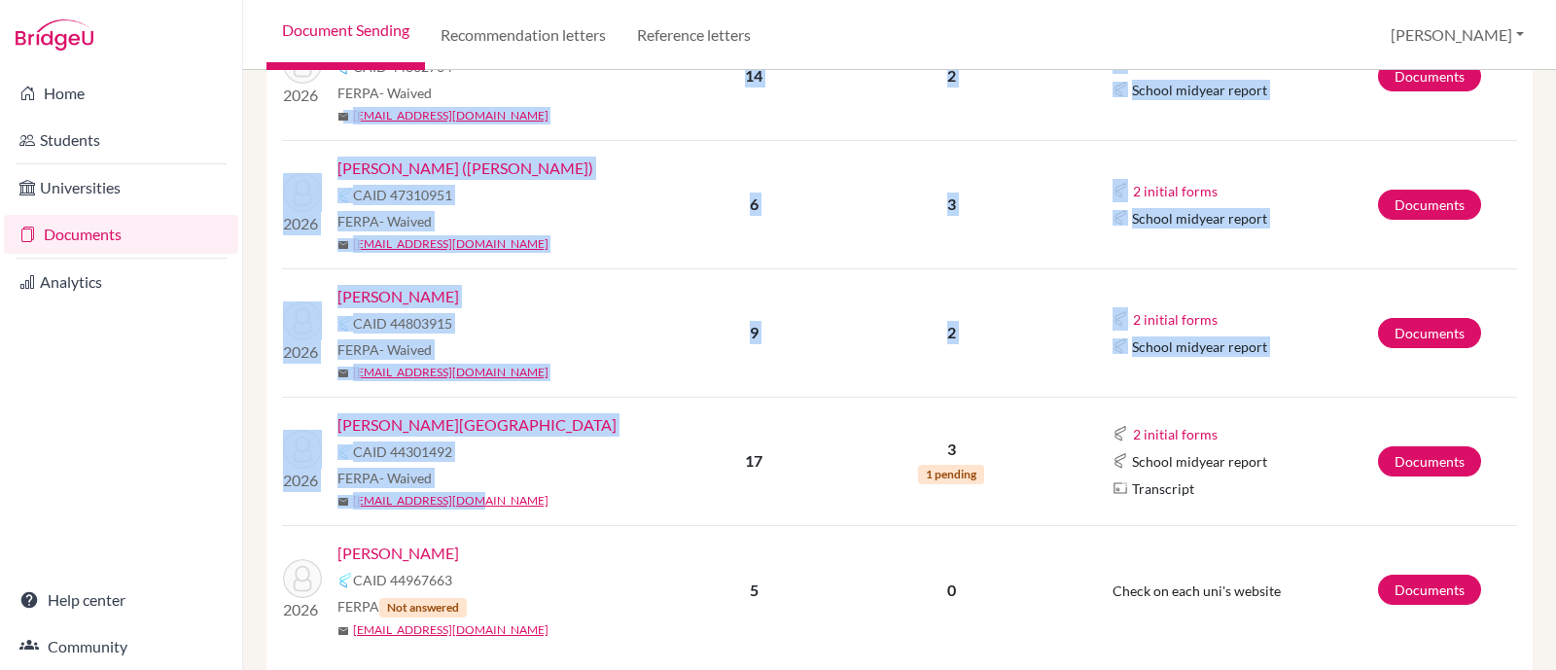
drag, startPoint x: 568, startPoint y: 498, endPoint x: 344, endPoint y: 130, distance: 430.2
click at [344, 130] on tbody "2026 Byrkjeland, [PERSON_NAME] 47522911 FERPA - Waived mail [EMAIL_ADDRESS][DOM…" at bounding box center [899, 141] width 1235 height 1027
click at [496, 448] on div "CAID 44301492" at bounding box center [510, 451] width 347 height 23
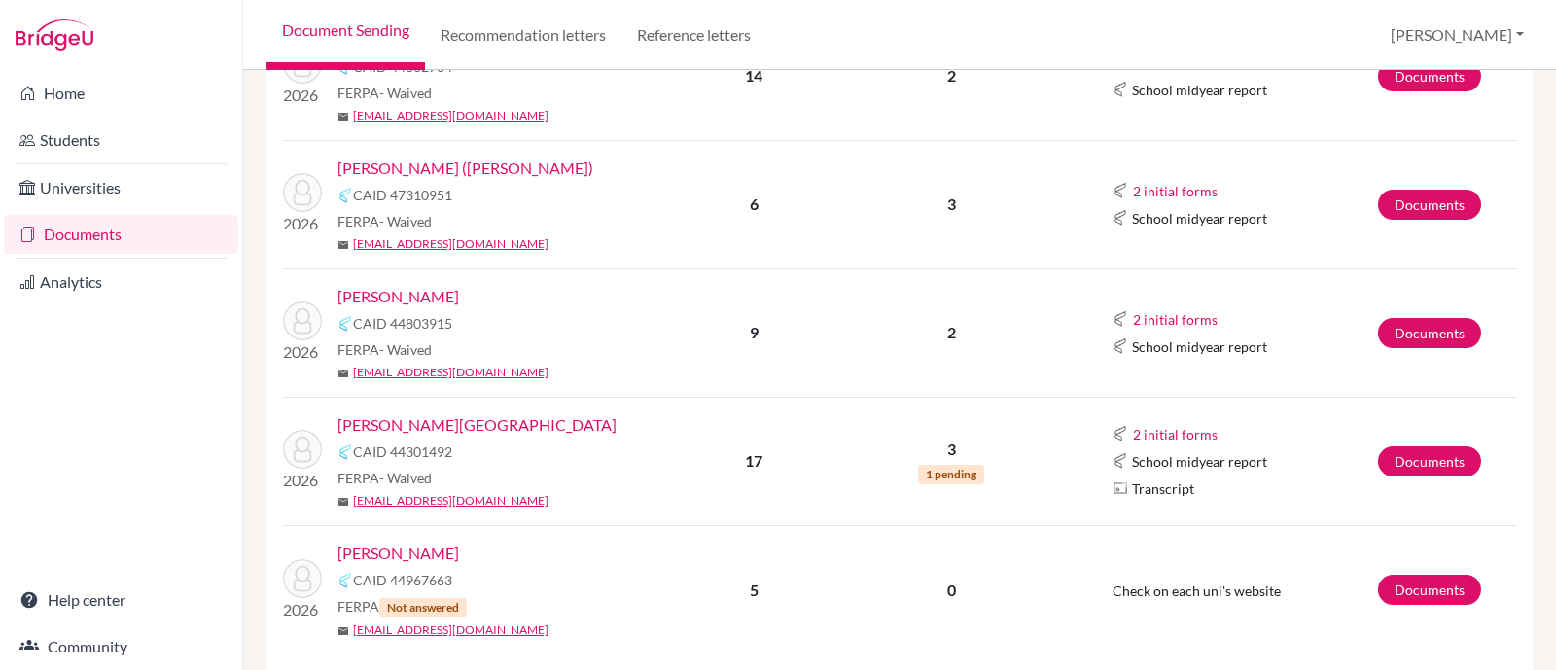
click at [405, 413] on link "[PERSON_NAME][GEOGRAPHIC_DATA]" at bounding box center [476, 424] width 279 height 23
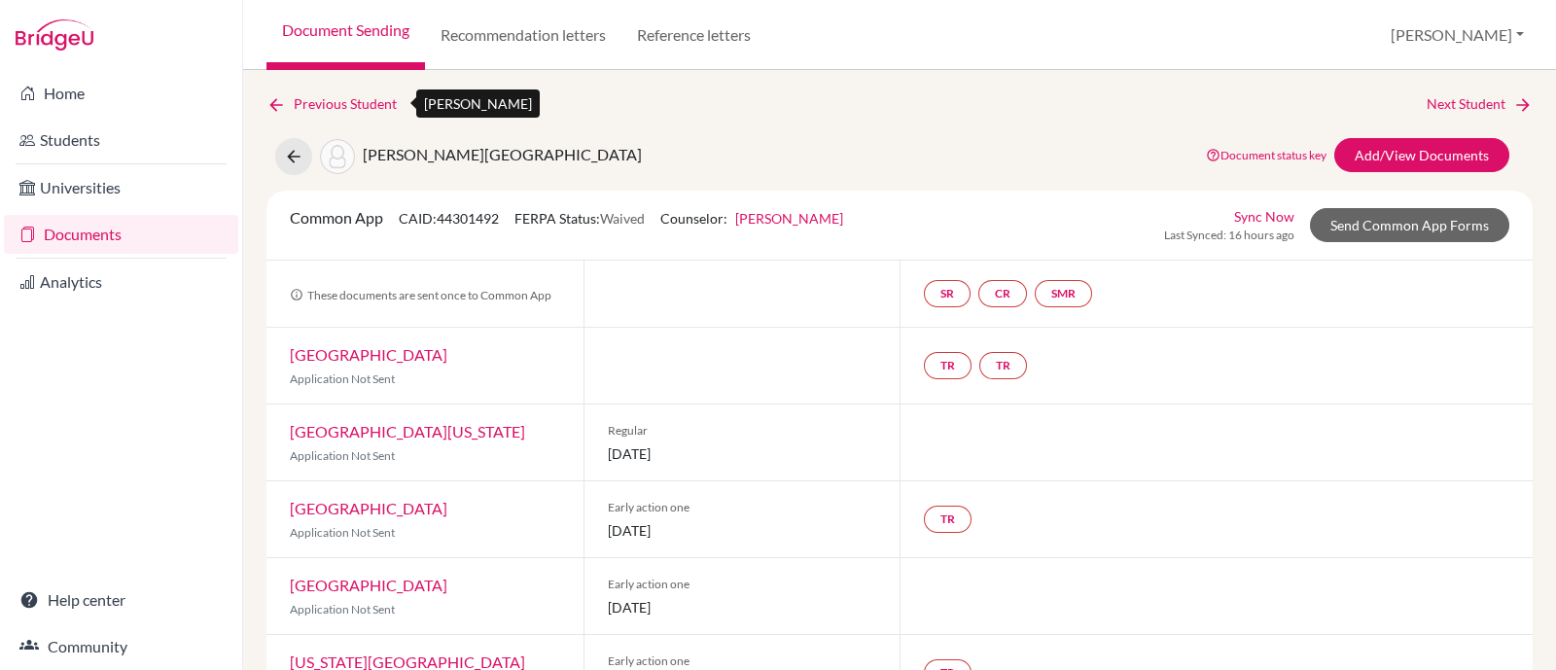
click at [291, 98] on link "Previous Student" at bounding box center [339, 103] width 146 height 21
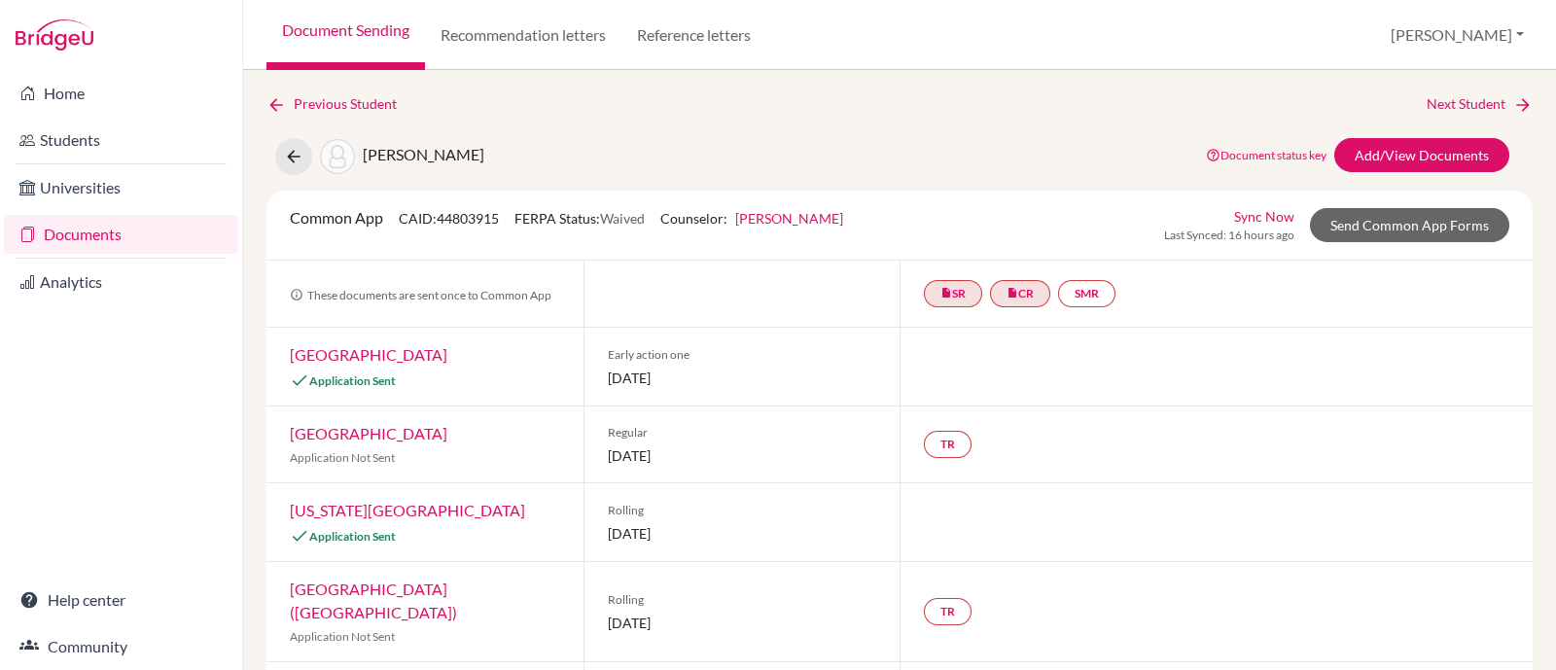
click at [388, 28] on link "Document Sending" at bounding box center [345, 35] width 158 height 70
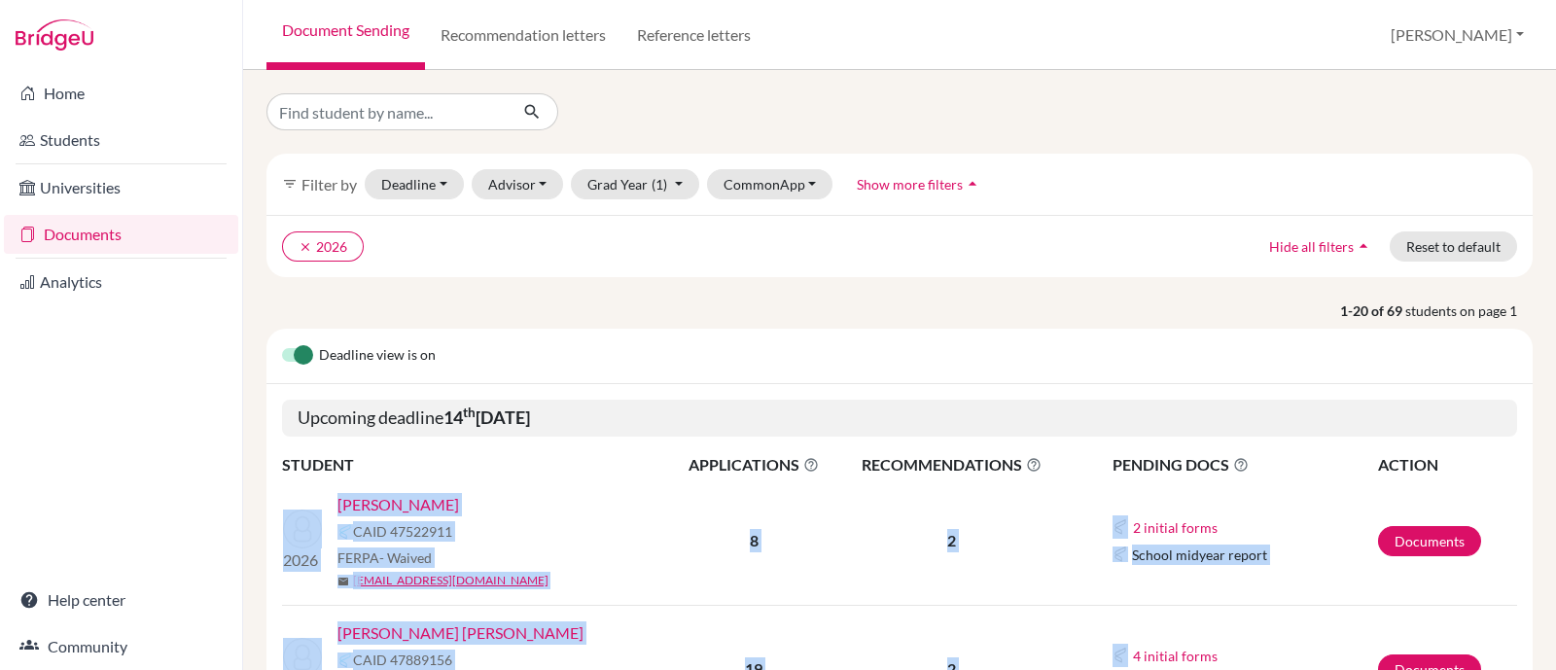
drag, startPoint x: 544, startPoint y: 379, endPoint x: 272, endPoint y: 502, distance: 297.6
copy tbody "2026 Byrkjeland, [PERSON_NAME] 47522911 FERPA - Waived mail [EMAIL_ADDRESS][DOM…"
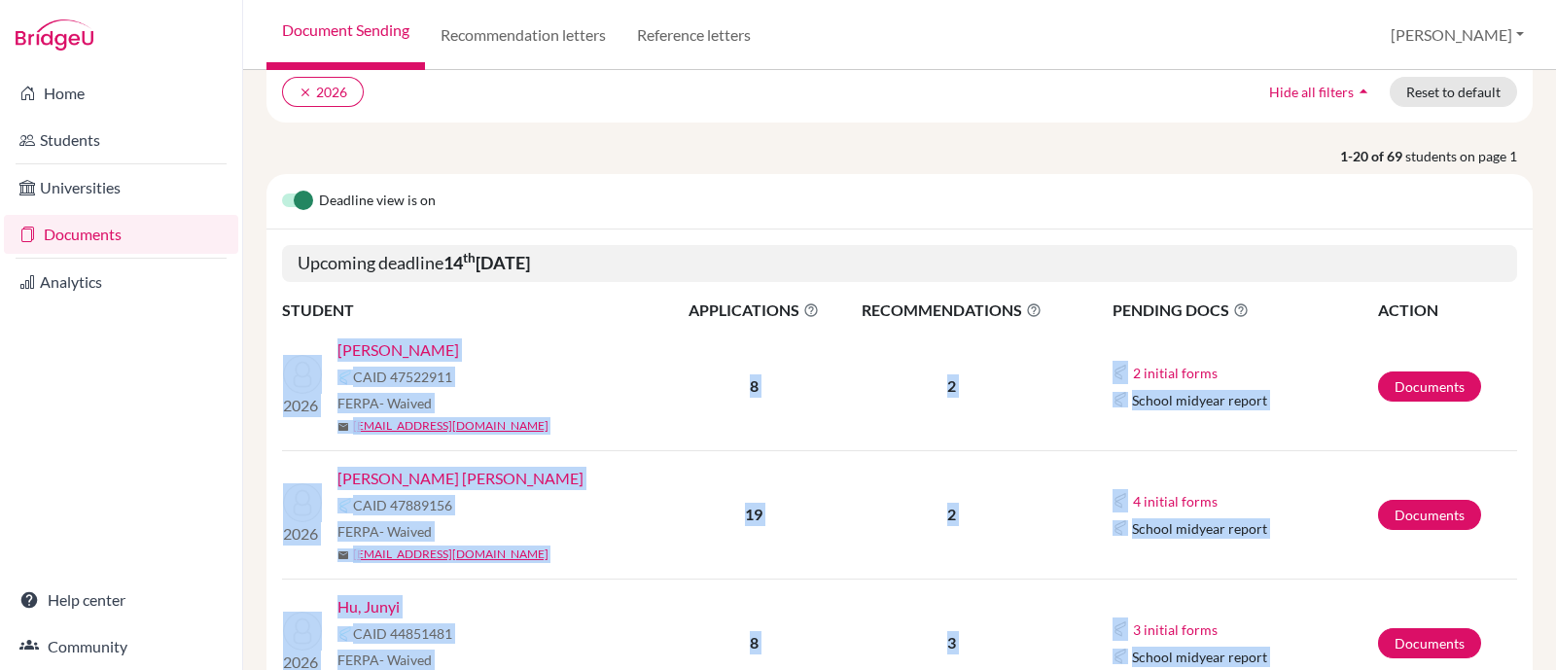
scroll to position [242, 0]
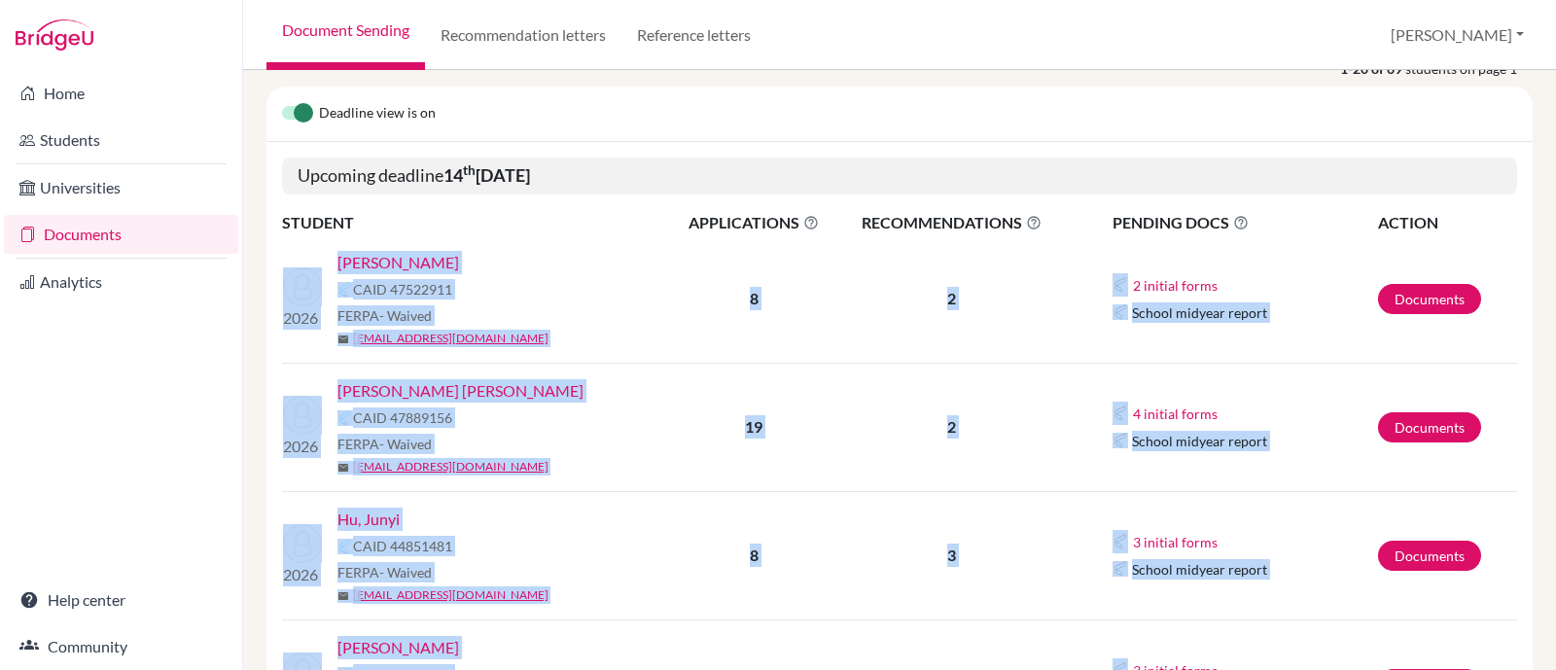
click at [608, 459] on div "mail [EMAIL_ADDRESS][DOMAIN_NAME]" at bounding box center [510, 467] width 347 height 18
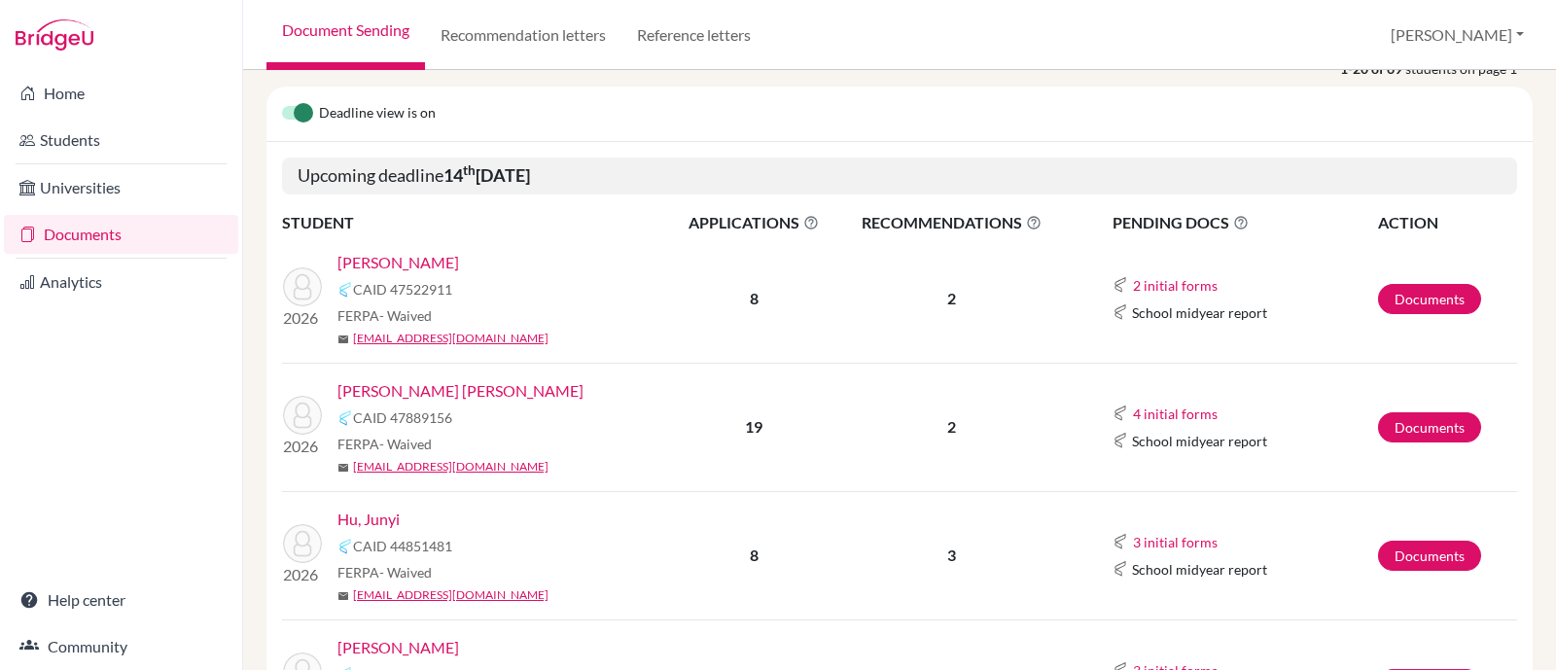
click at [356, 519] on link "Hu, Junyi" at bounding box center [368, 519] width 62 height 23
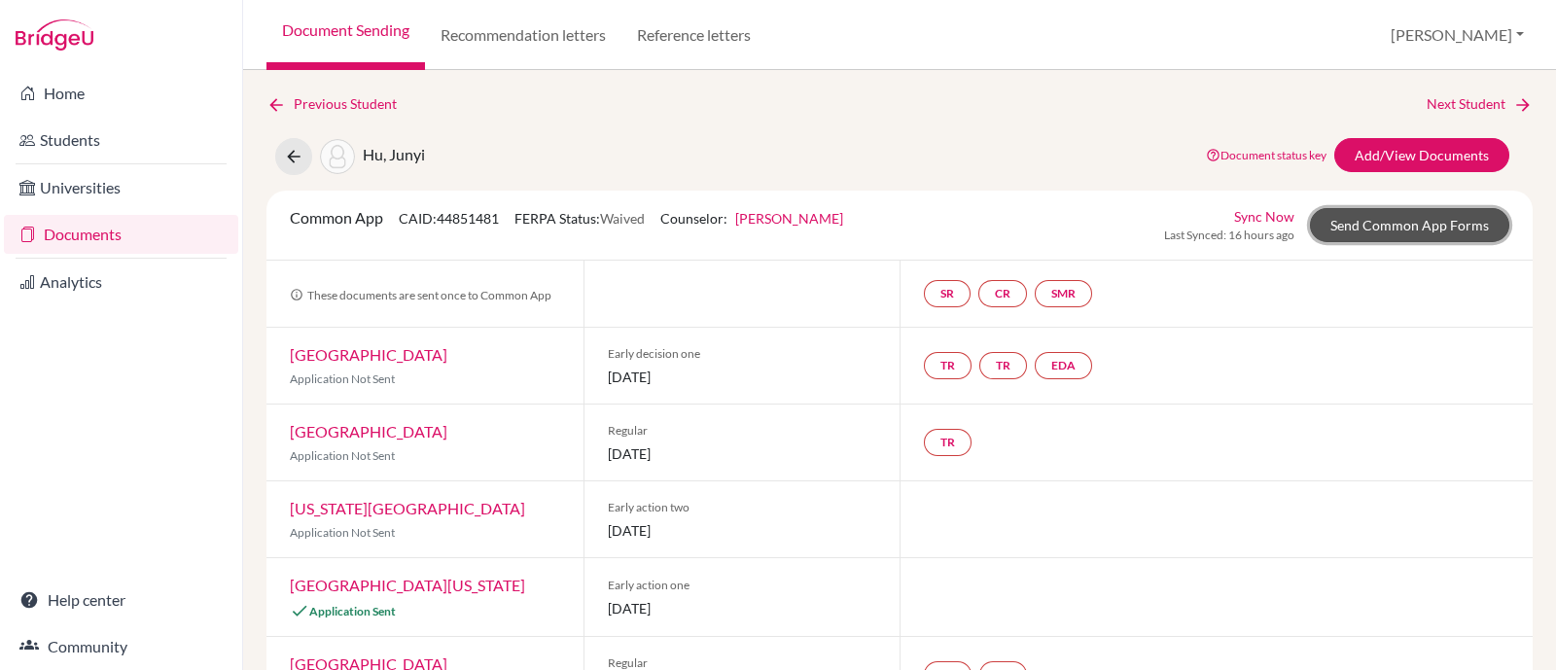
click at [1381, 227] on link "Send Common App Forms" at bounding box center [1409, 225] width 199 height 34
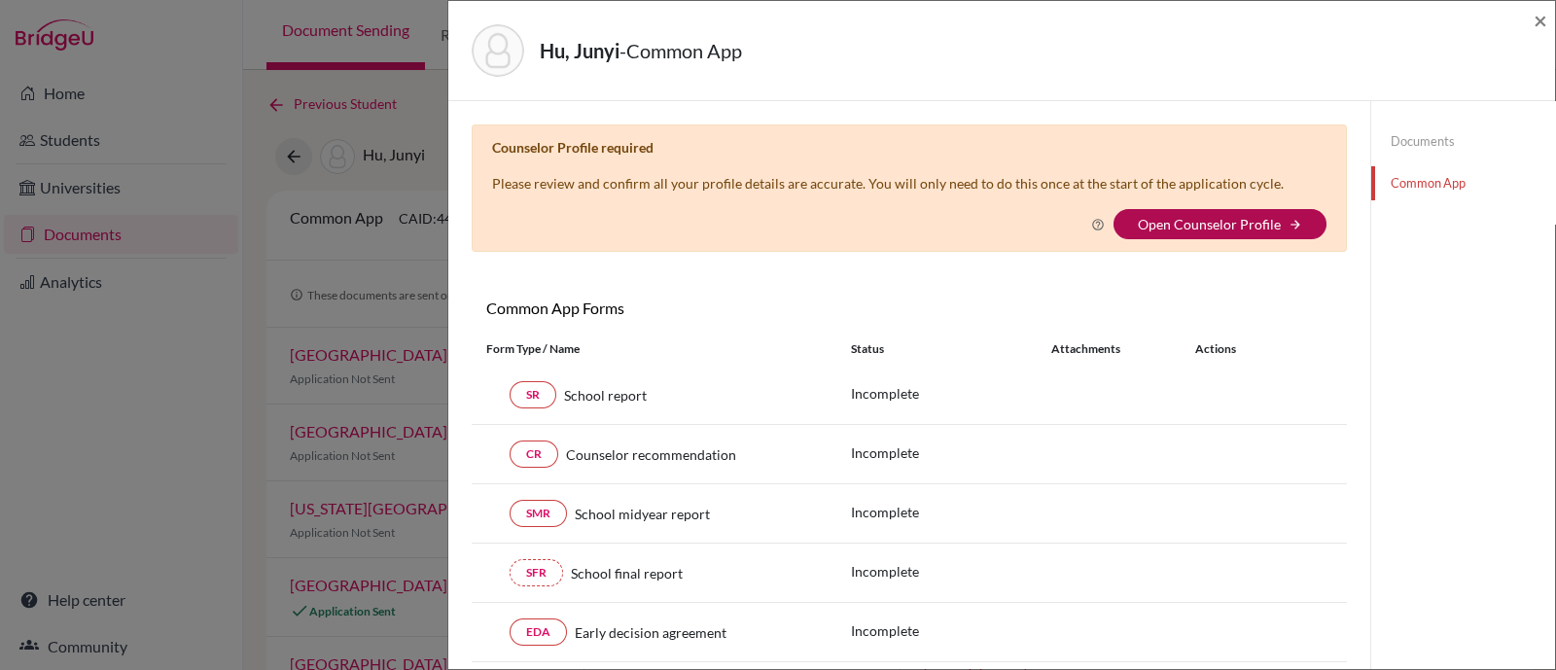
click at [1245, 216] on link "Open Counselor Profile" at bounding box center [1209, 224] width 143 height 17
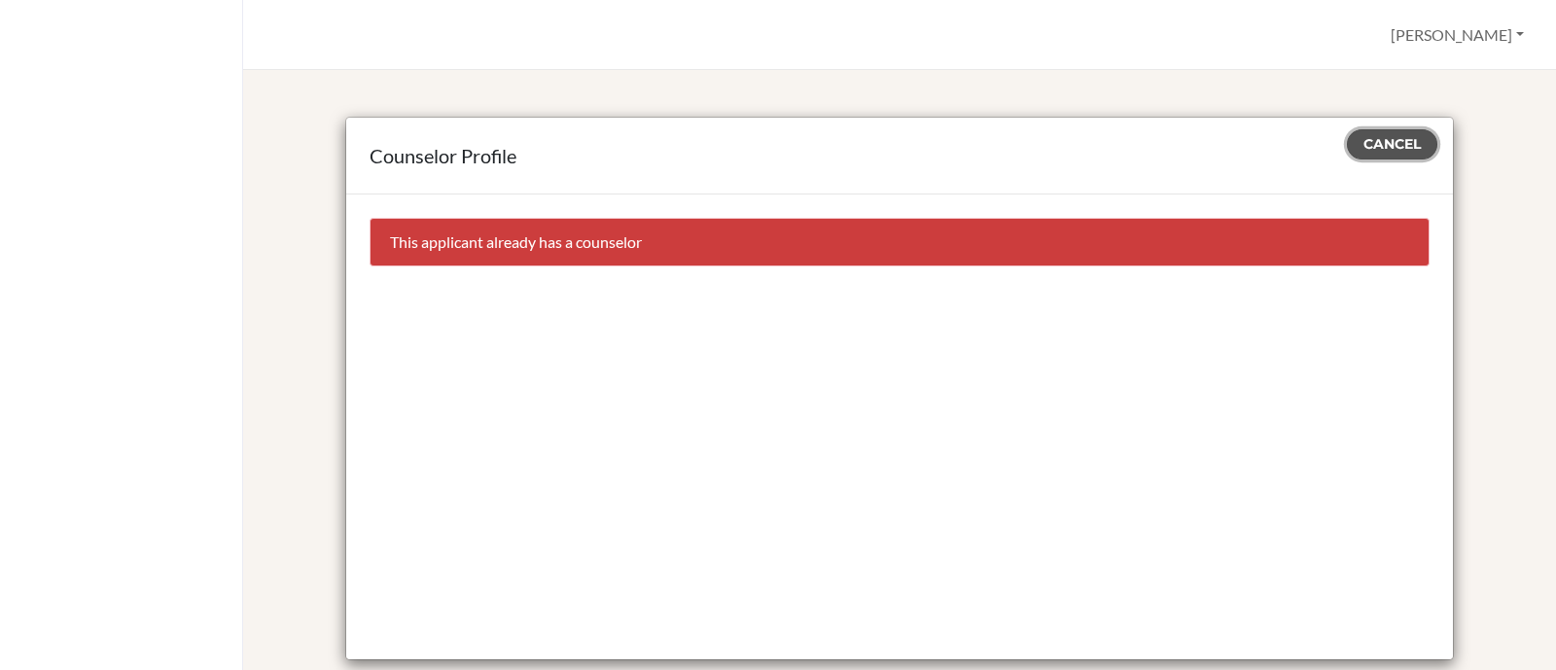
click at [1390, 147] on span "Cancel" at bounding box center [1391, 144] width 57 height 18
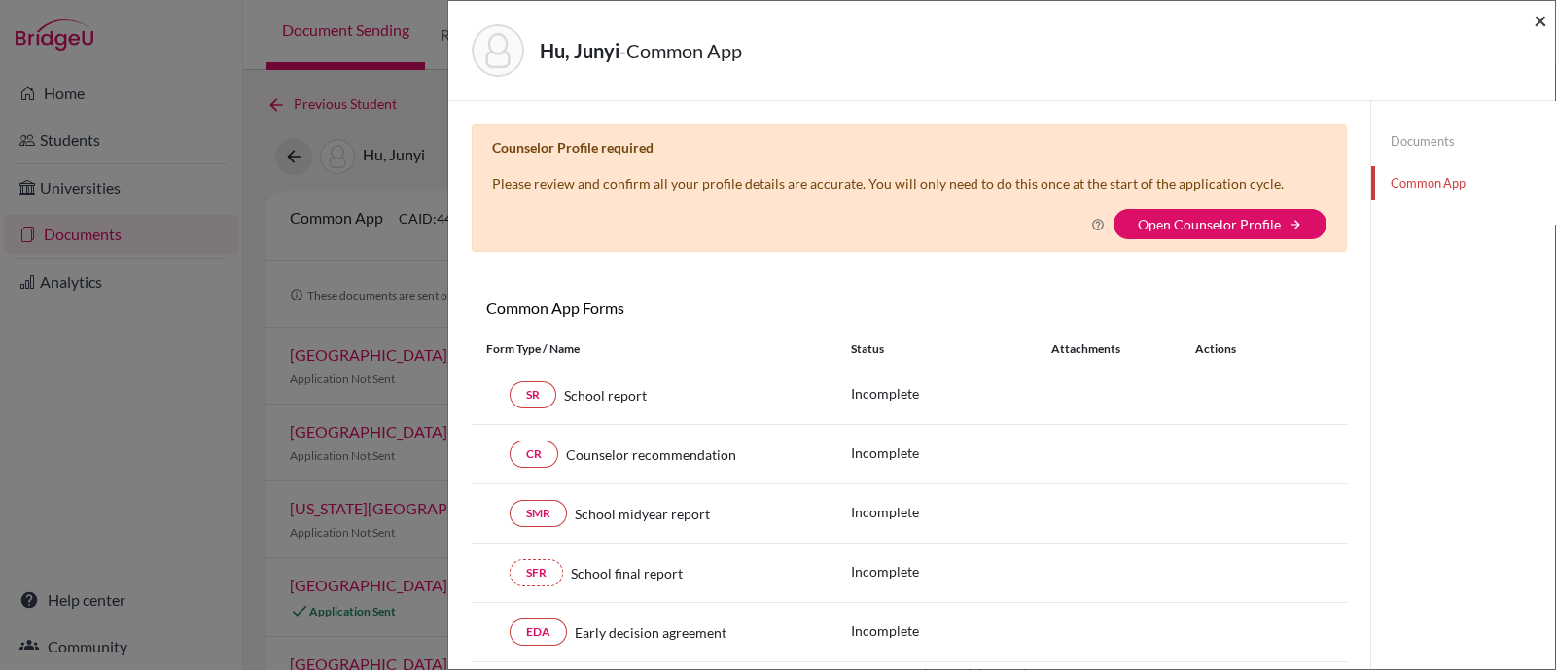
click at [1536, 19] on span "×" at bounding box center [1540, 20] width 14 height 28
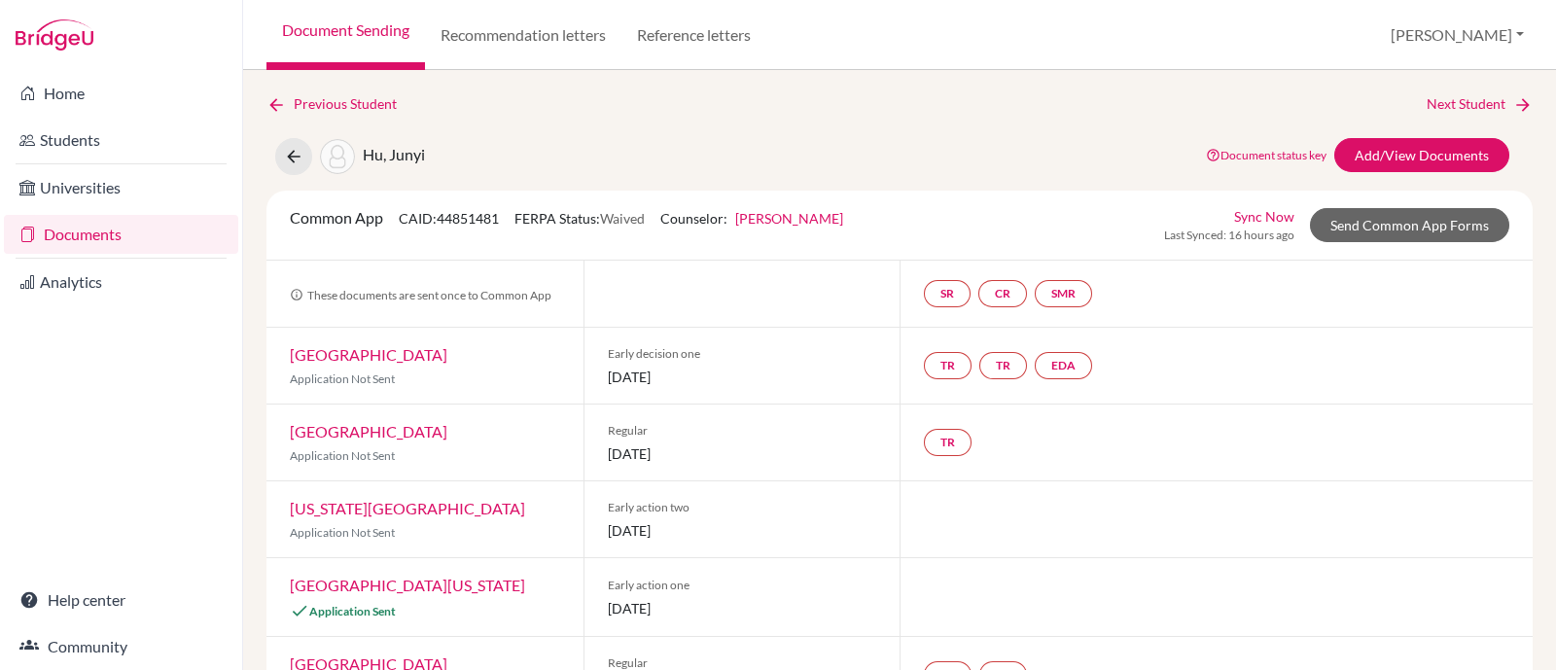
click at [784, 212] on link "[PERSON_NAME]" at bounding box center [789, 218] width 108 height 17
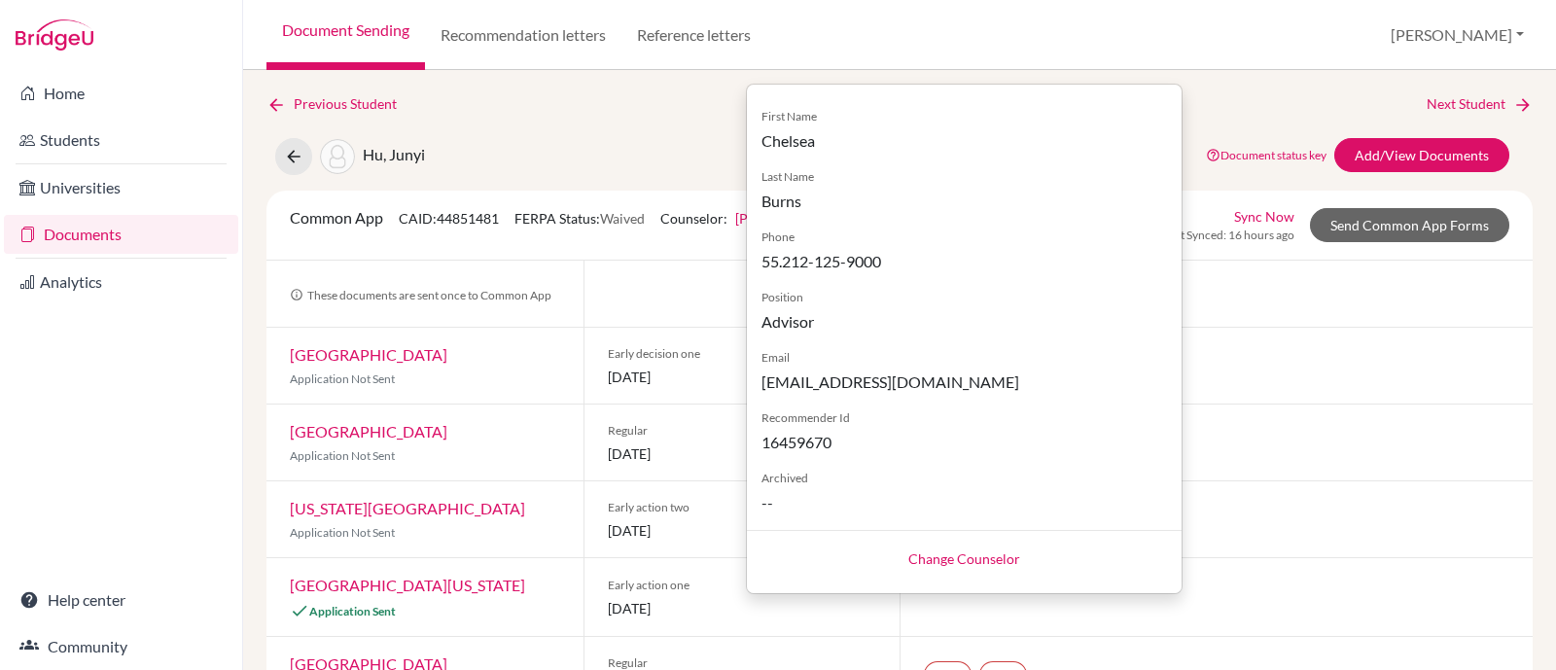
scroll to position [293, 0]
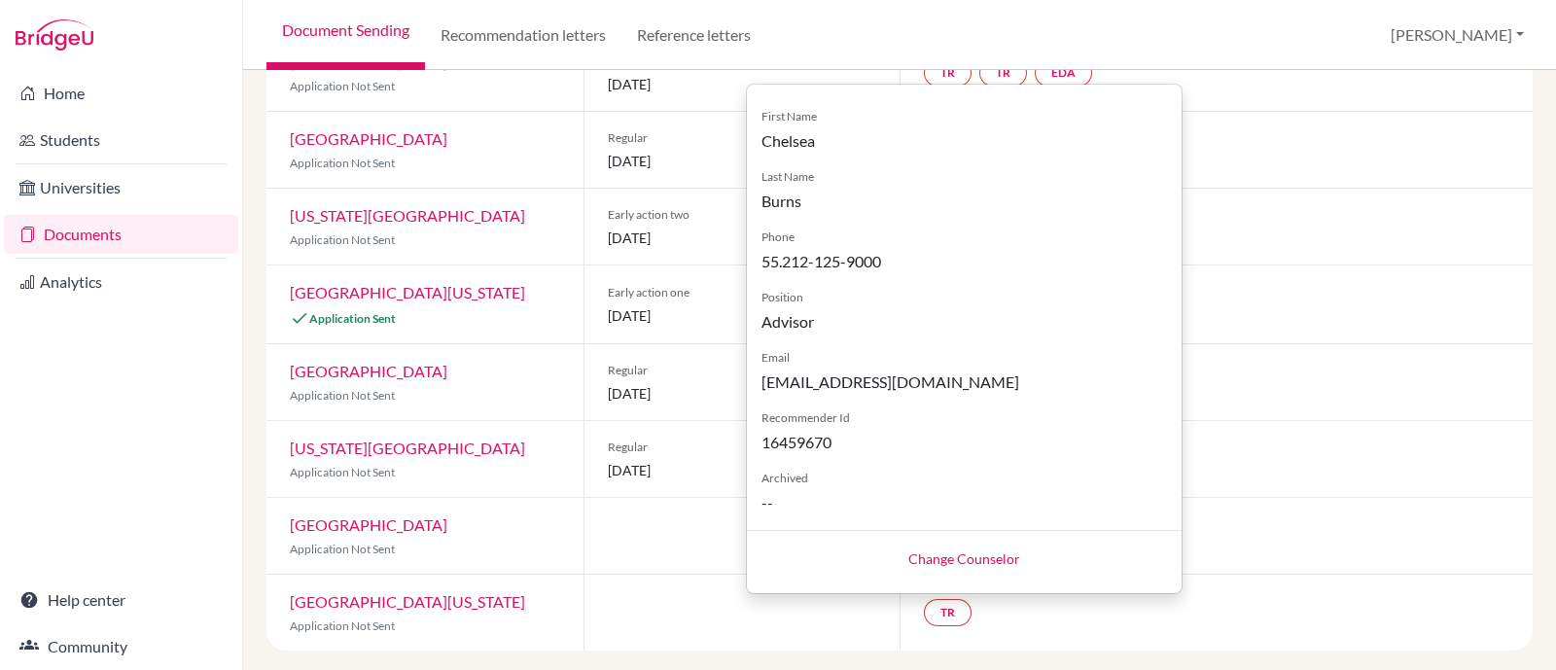
click at [991, 561] on link "Change Counselor" at bounding box center [964, 558] width 112 height 17
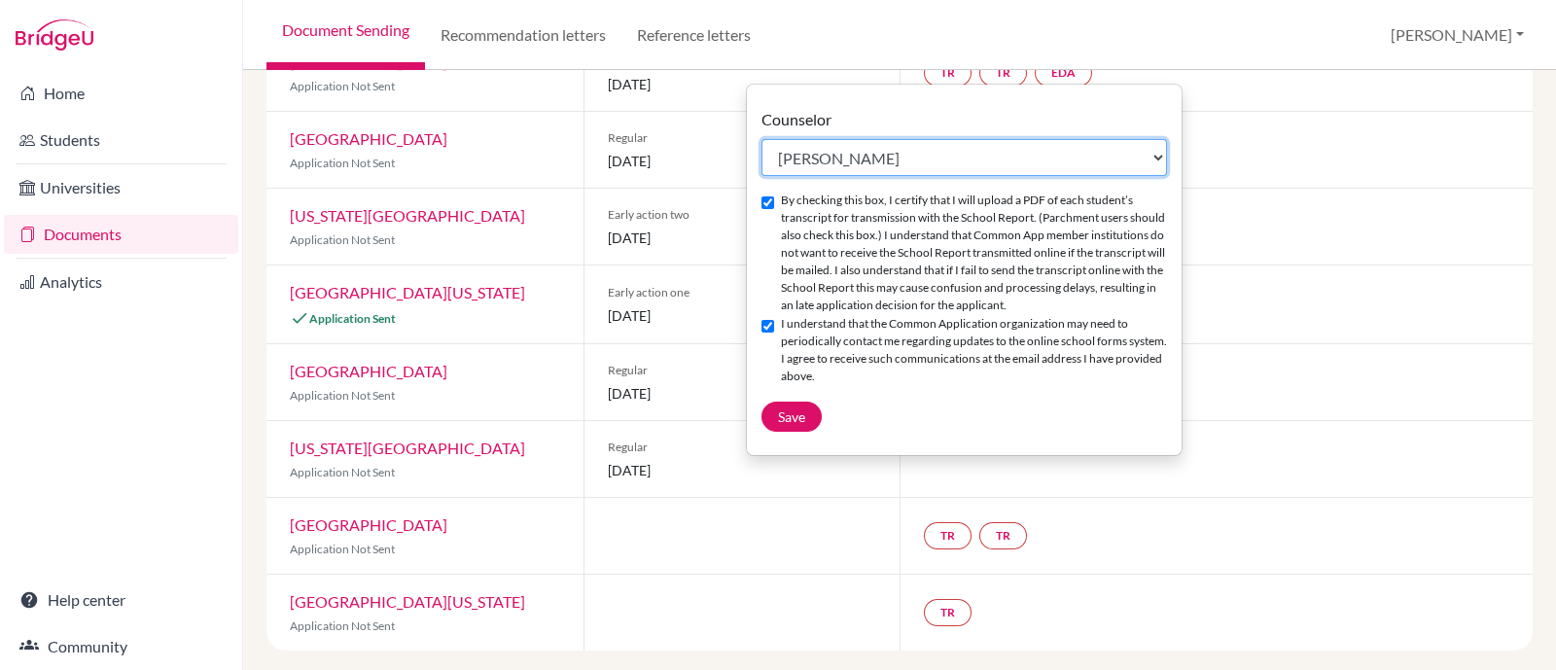
click at [861, 158] on select "Select counselor Jasmine Anderson Chelsea Burns Lucy Hogg Su Katz Scott Little …" at bounding box center [963, 157] width 405 height 37
select select "459986"
click at [761, 139] on select "Select counselor Jasmine Anderson Chelsea Burns Lucy Hogg Su Katz Scott Little …" at bounding box center [963, 157] width 405 height 37
checkbox input "false"
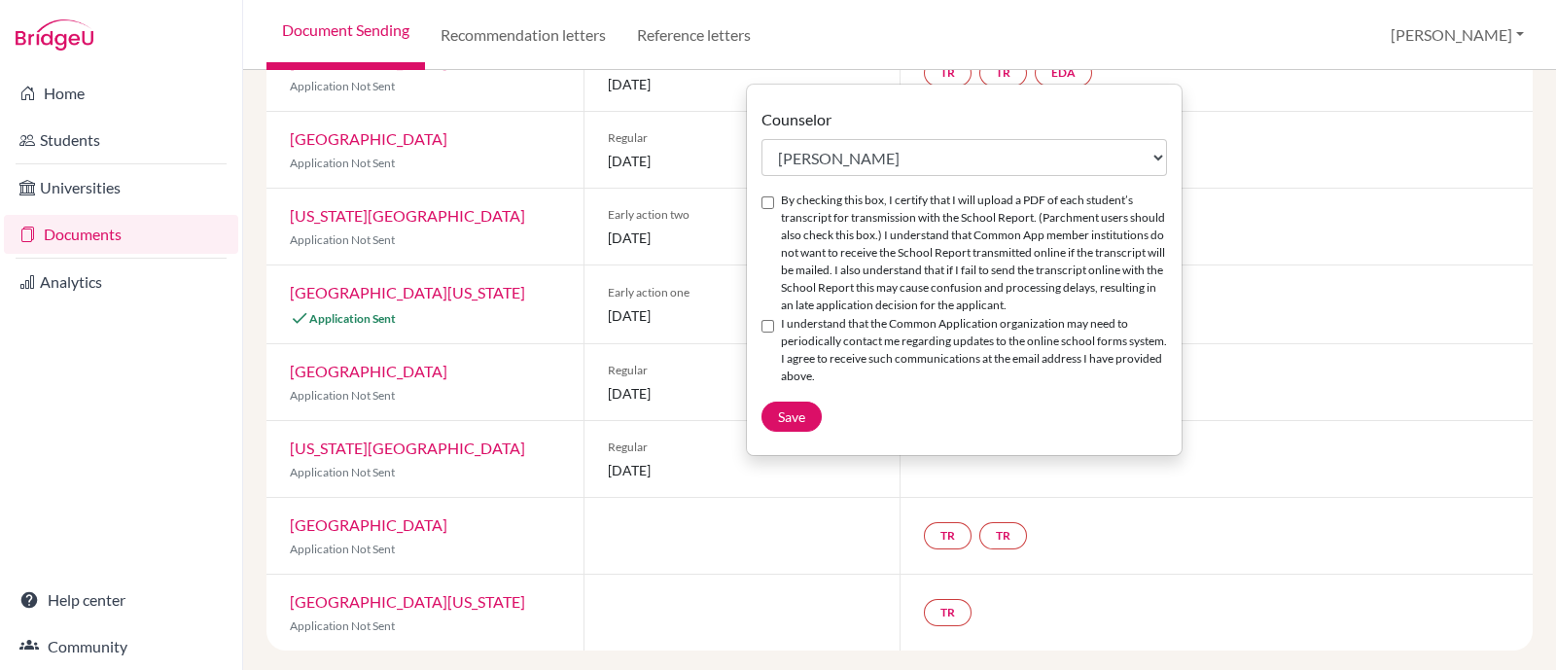
click at [770, 333] on input "I understand that the Common Application organization may need to periodically …" at bounding box center [767, 326] width 13 height 13
checkbox input "true"
click at [770, 201] on input "By checking this box, I certify that I will upload a PDF of each student’s tran…" at bounding box center [767, 202] width 13 height 13
checkbox input "true"
click at [803, 425] on span "Save" at bounding box center [791, 416] width 27 height 17
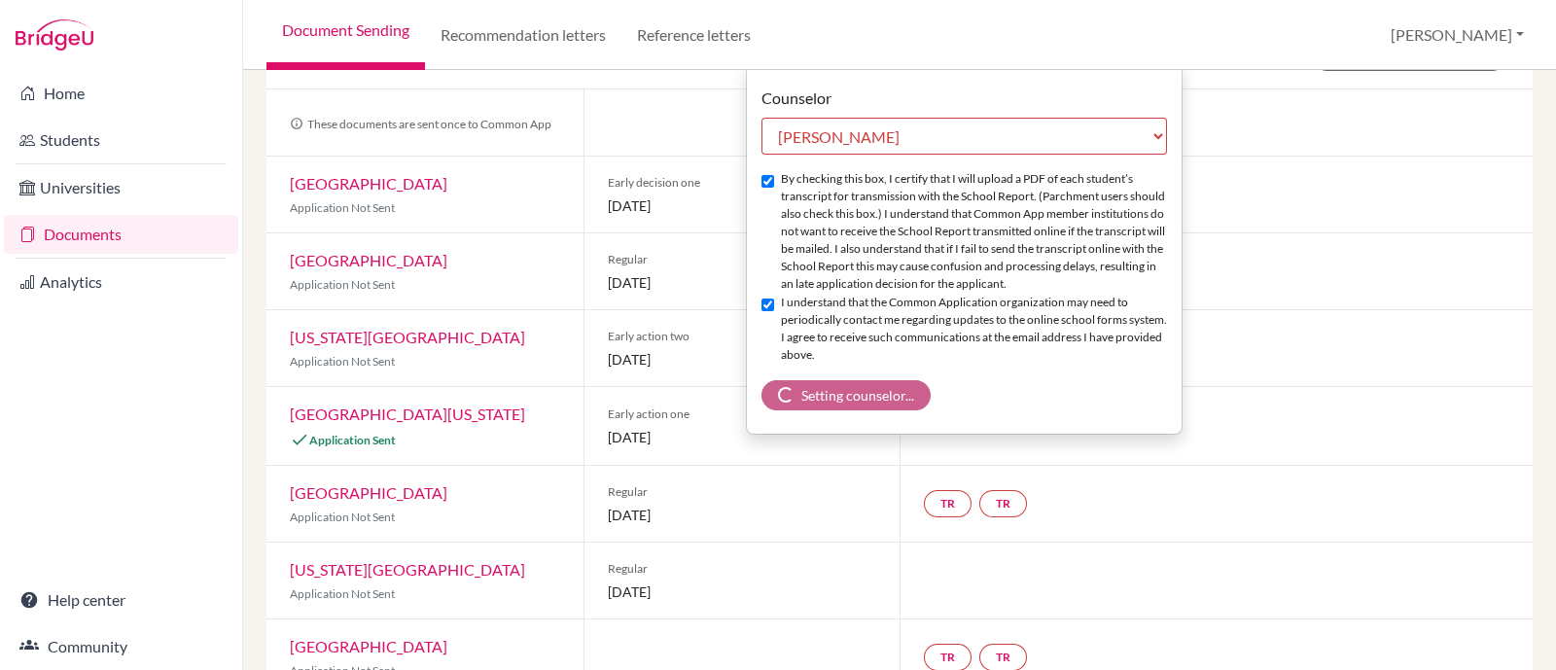
scroll to position [0, 0]
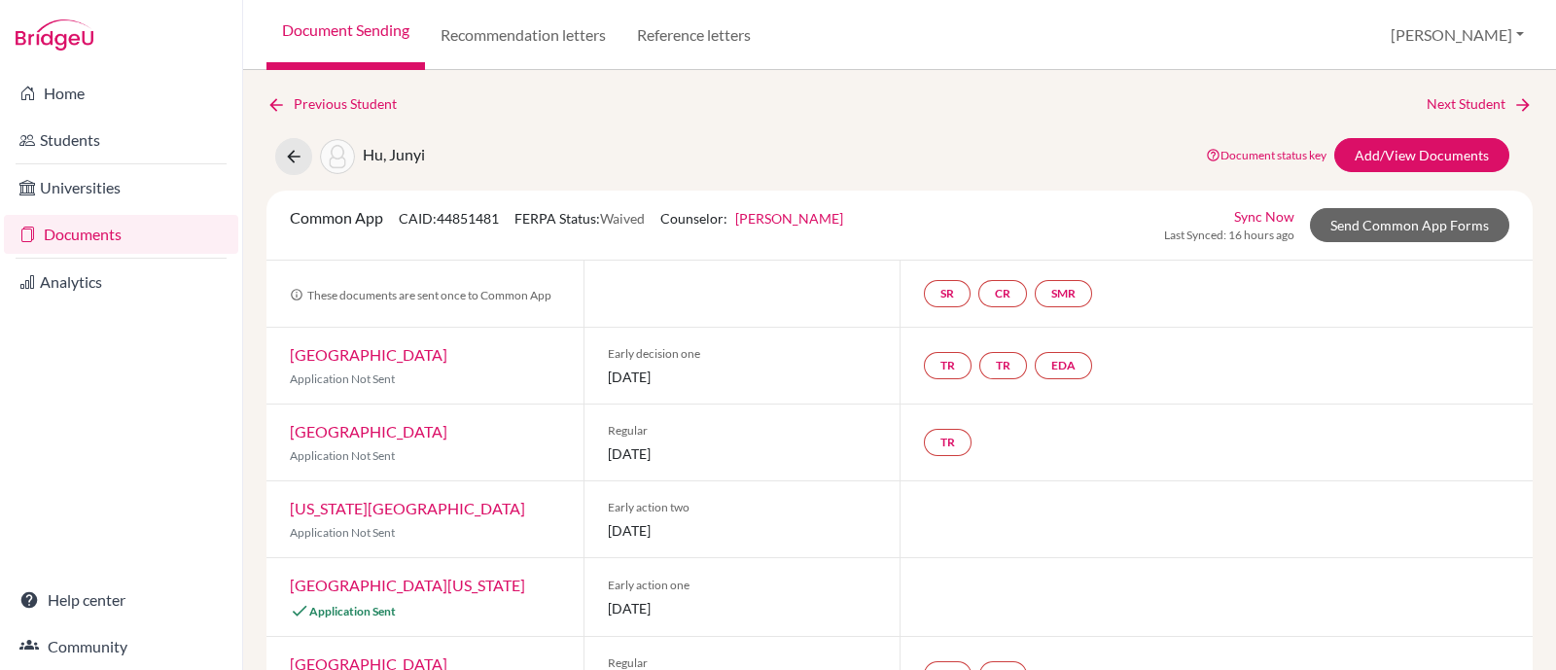
click at [803, 213] on link "[PERSON_NAME]" at bounding box center [789, 218] width 108 height 17
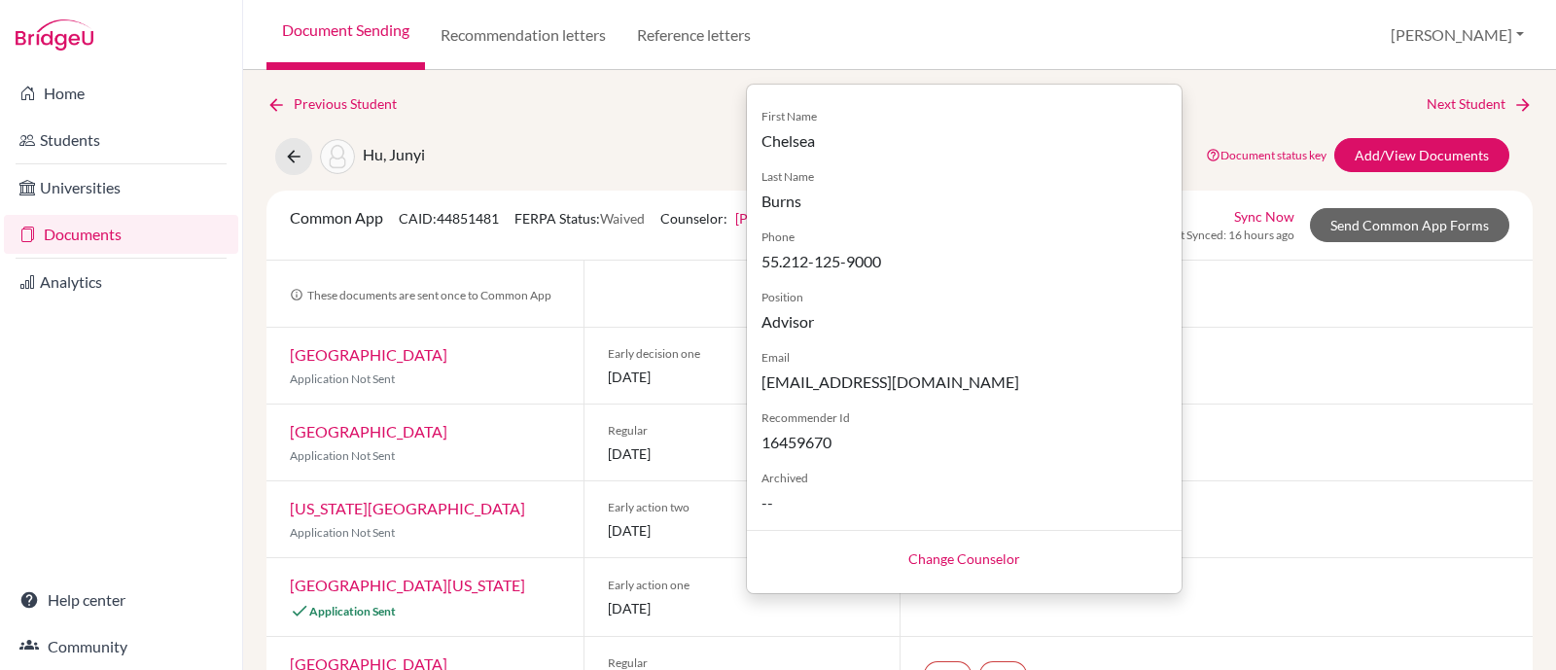
click at [934, 557] on link "Change Counselor" at bounding box center [964, 558] width 112 height 17
select select "418499"
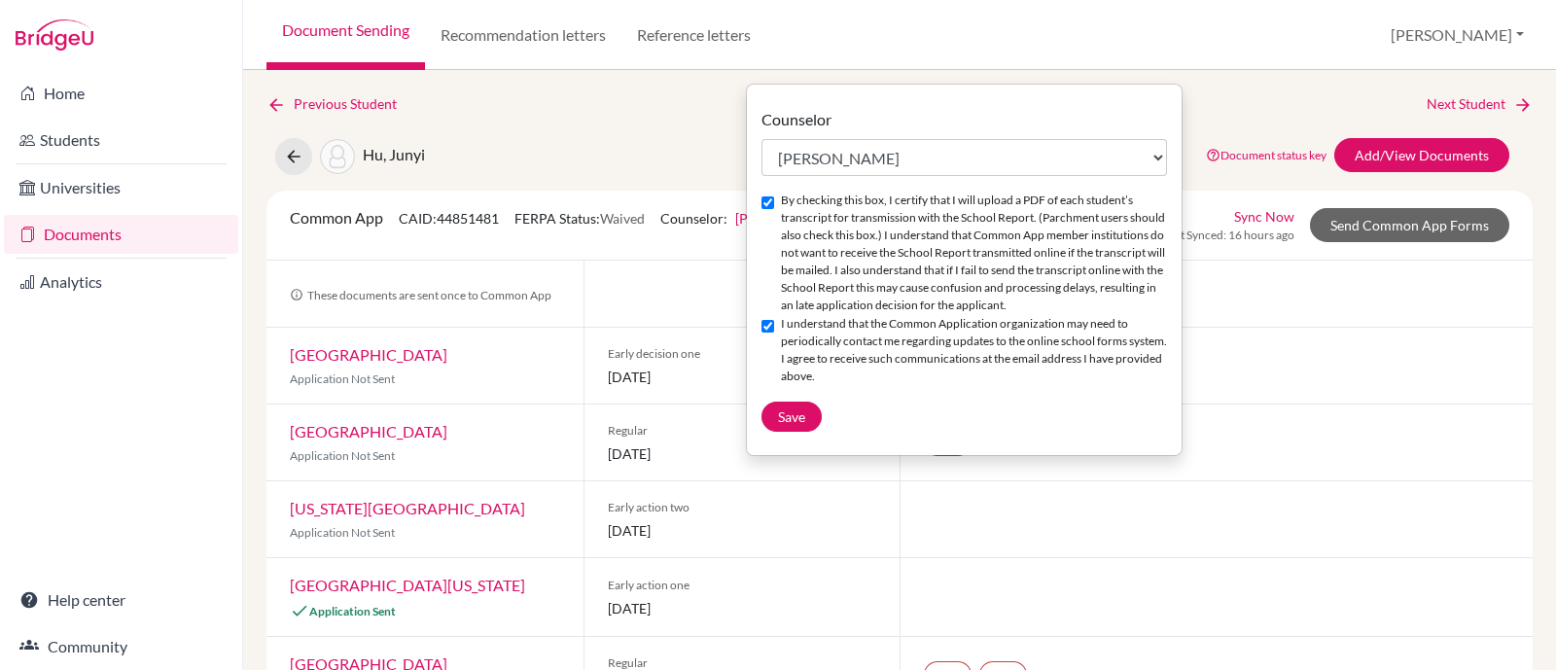
click at [761, 333] on input "I understand that the Common Application organization may need to periodically …" at bounding box center [767, 326] width 13 height 13
checkbox input "false"
click at [764, 206] on input "By checking this box, I certify that I will upload a PDF of each student’s tran…" at bounding box center [767, 202] width 13 height 13
checkbox input "false"
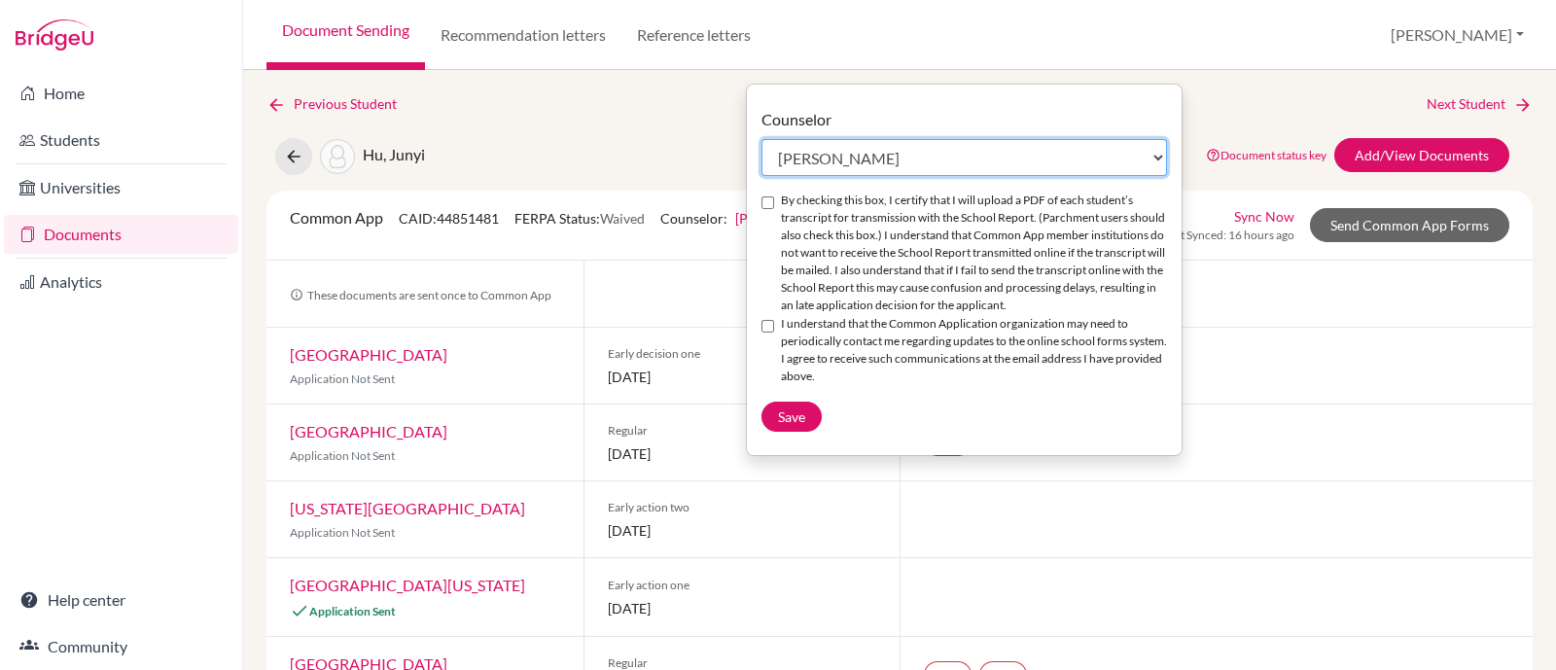
click at [824, 156] on select "Select counselor Jasmine Anderson Chelsea Burns Lucy Hogg Su Katz Scott Little …" at bounding box center [963, 157] width 405 height 37
select select "459986"
click at [761, 139] on select "Select counselor Jasmine Anderson Chelsea Burns Lucy Hogg Su Katz Scott Little …" at bounding box center [963, 157] width 405 height 37
click at [767, 333] on input "I understand that the Common Application organization may need to periodically …" at bounding box center [767, 326] width 13 height 13
checkbox input "true"
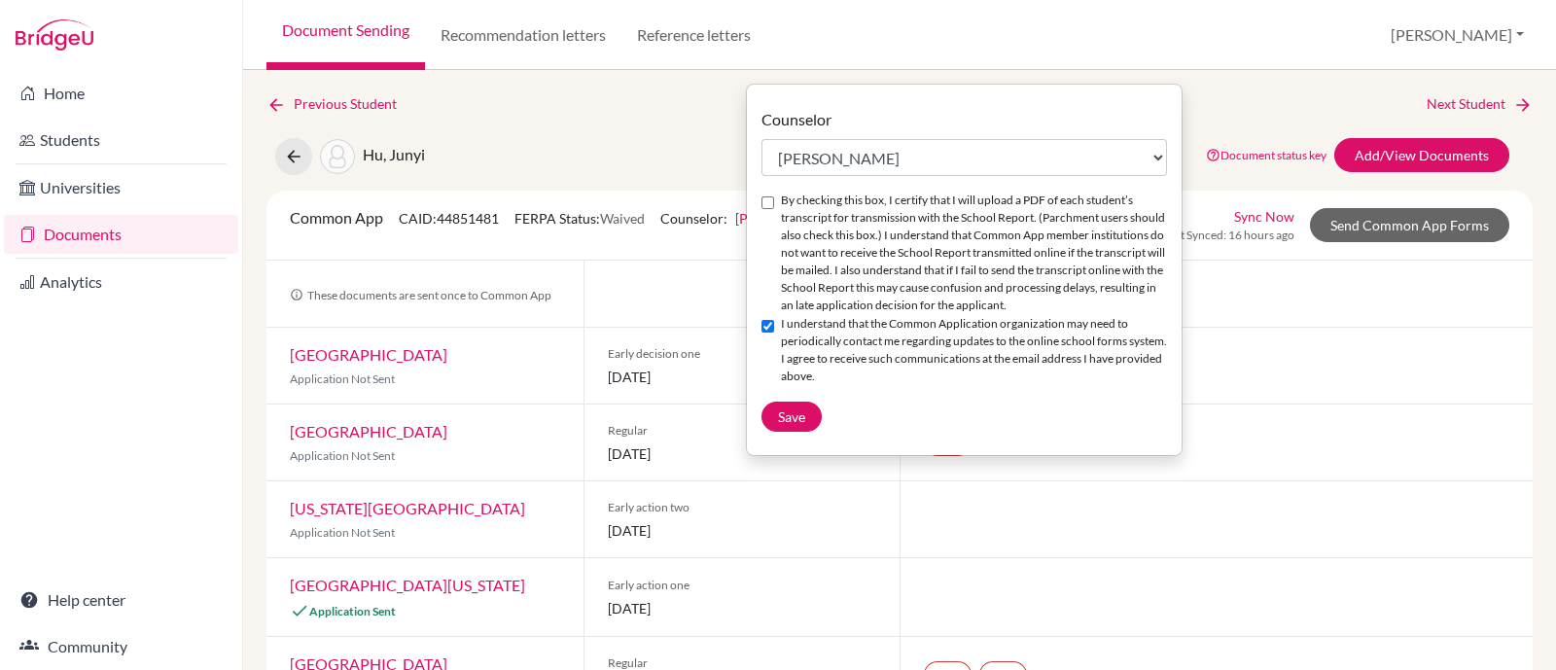
click at [769, 204] on input "By checking this box, I certify that I will upload a PDF of each student’s tran…" at bounding box center [767, 202] width 13 height 13
checkbox input "true"
click at [809, 432] on button "Save" at bounding box center [791, 417] width 60 height 30
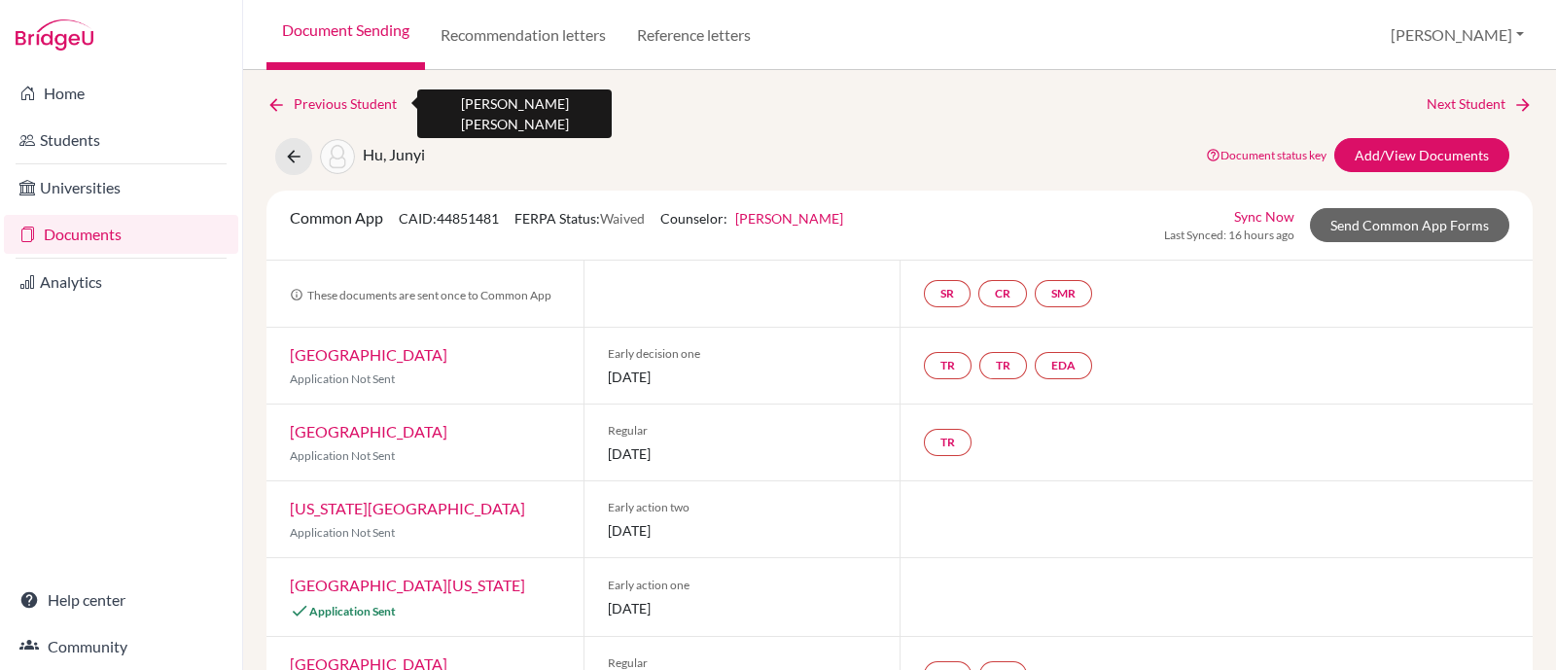
click at [302, 109] on link "Previous Student" at bounding box center [339, 103] width 146 height 21
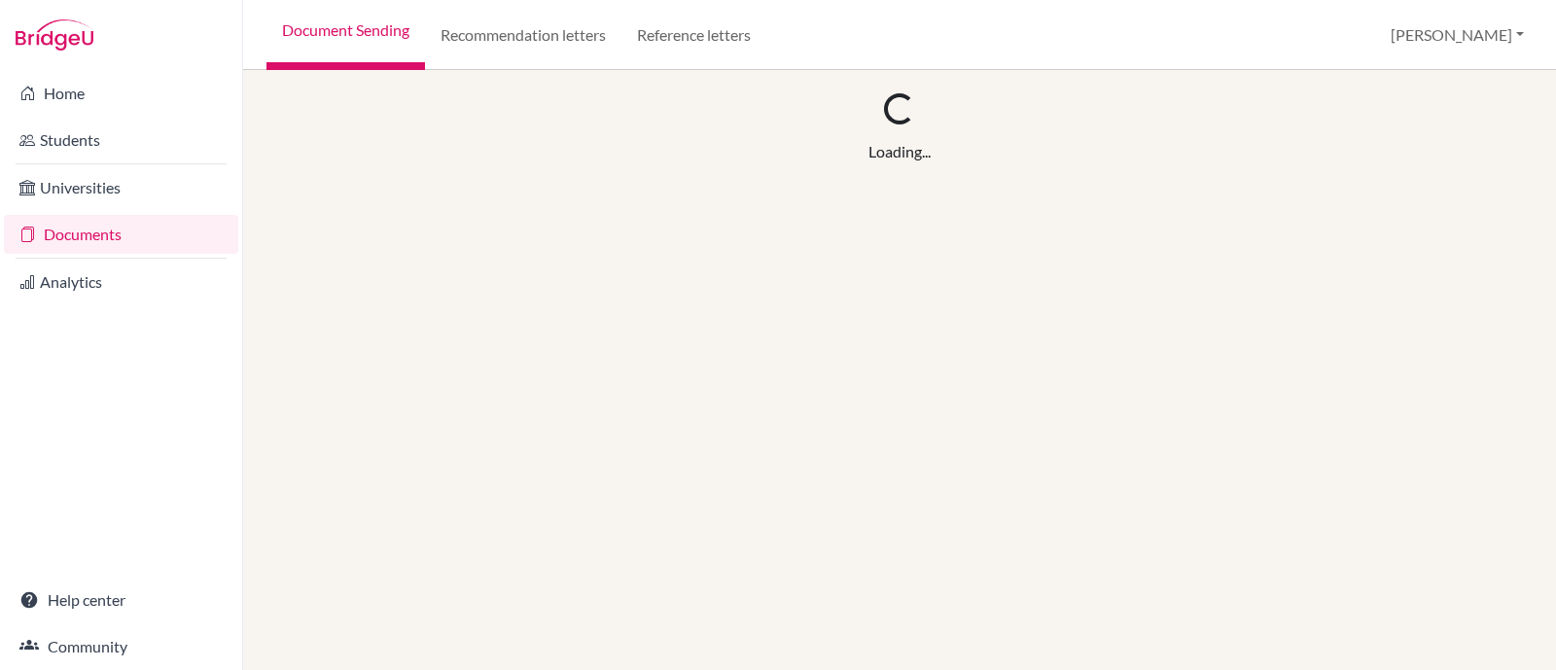
click at [113, 235] on link "Documents" at bounding box center [121, 234] width 234 height 39
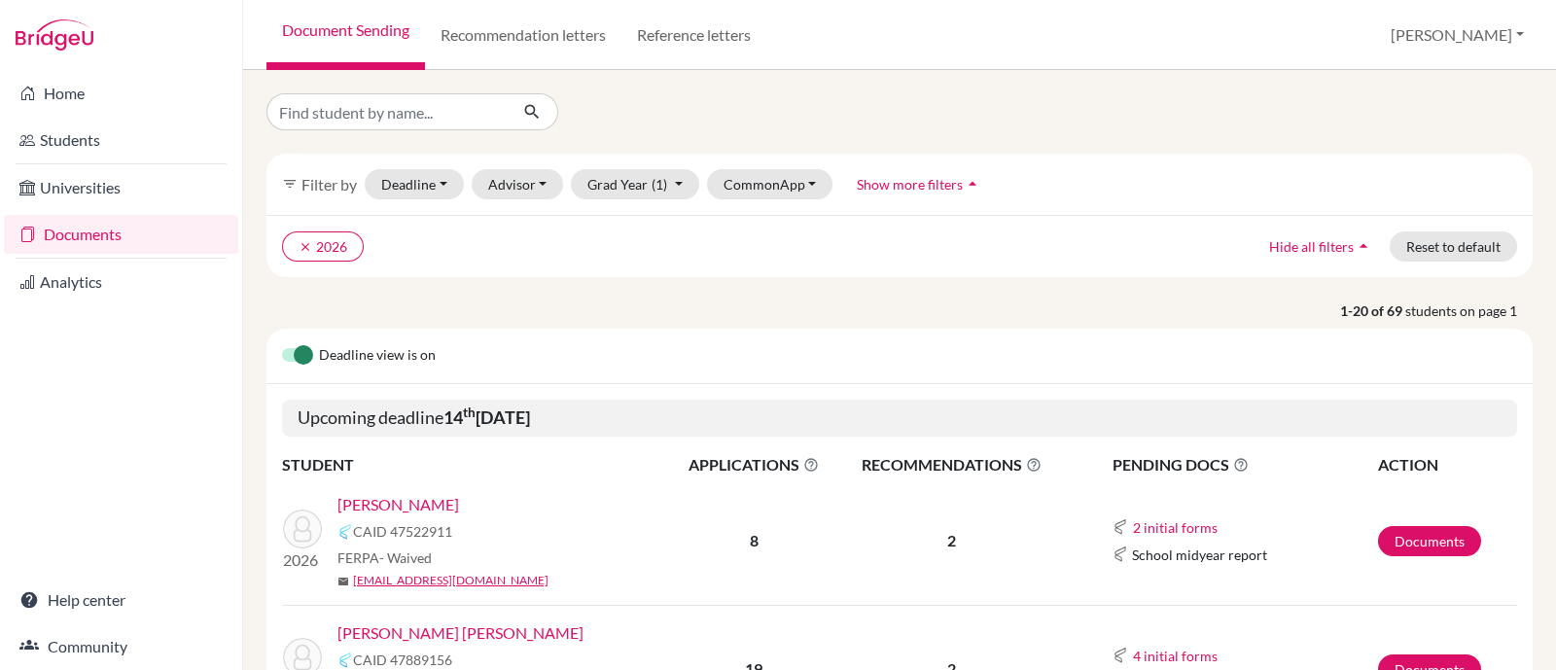
click at [441, 510] on link "[PERSON_NAME]" at bounding box center [398, 504] width 122 height 23
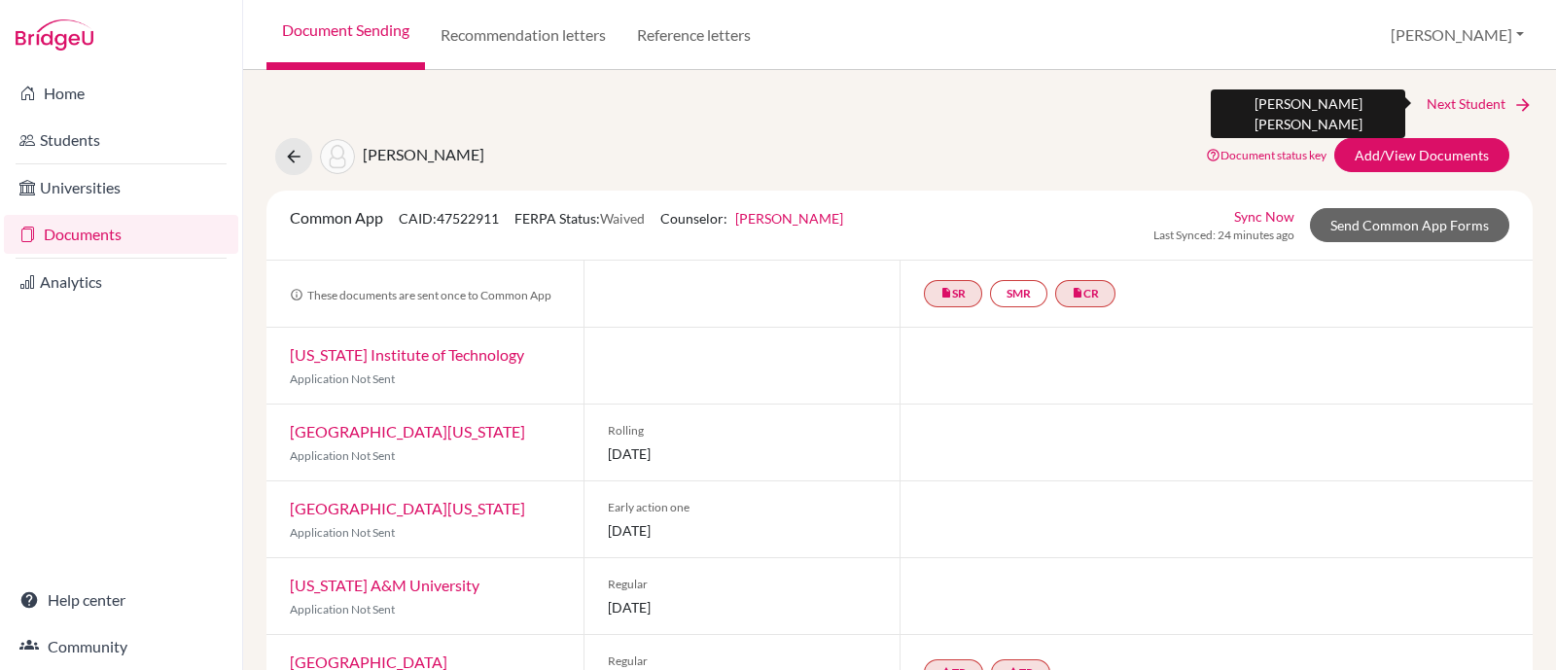
click at [1468, 103] on link "Next Student" at bounding box center [1479, 103] width 106 height 21
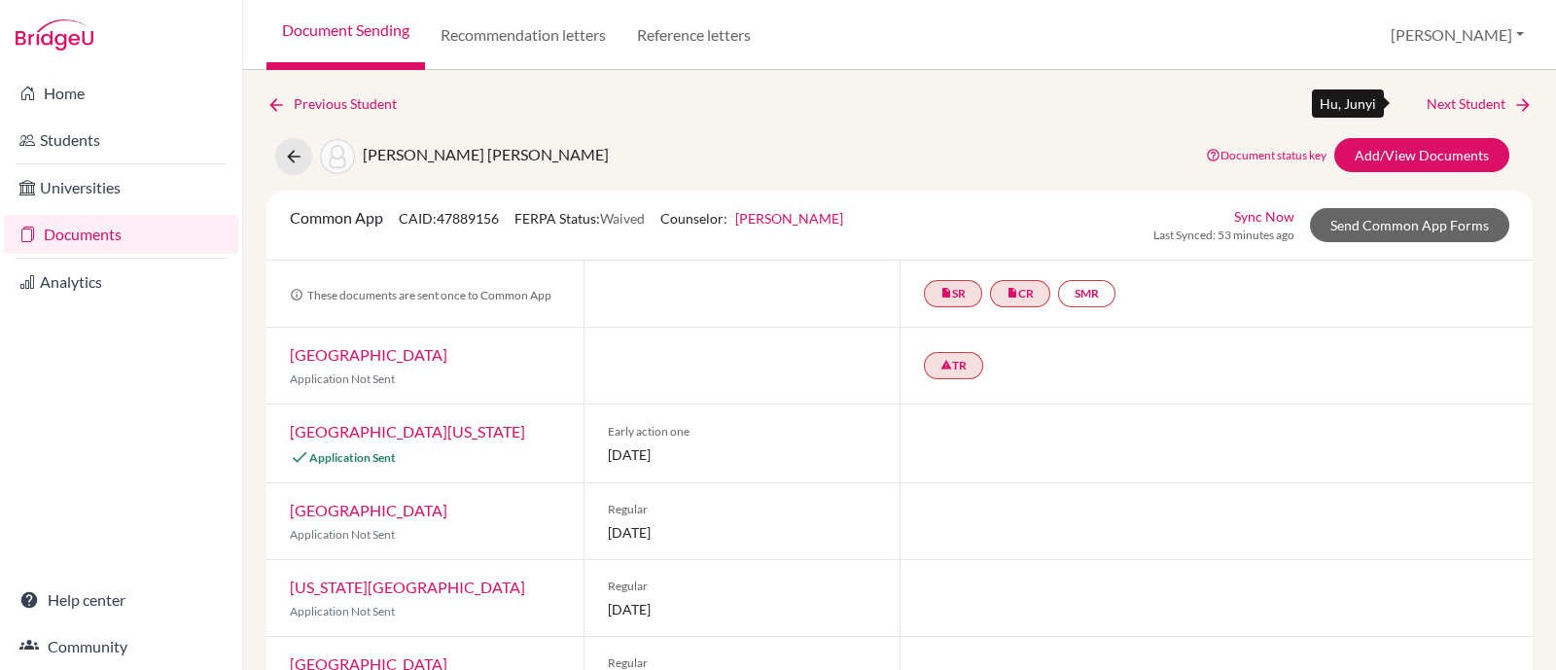
click at [1426, 99] on link "Next Student" at bounding box center [1479, 103] width 106 height 21
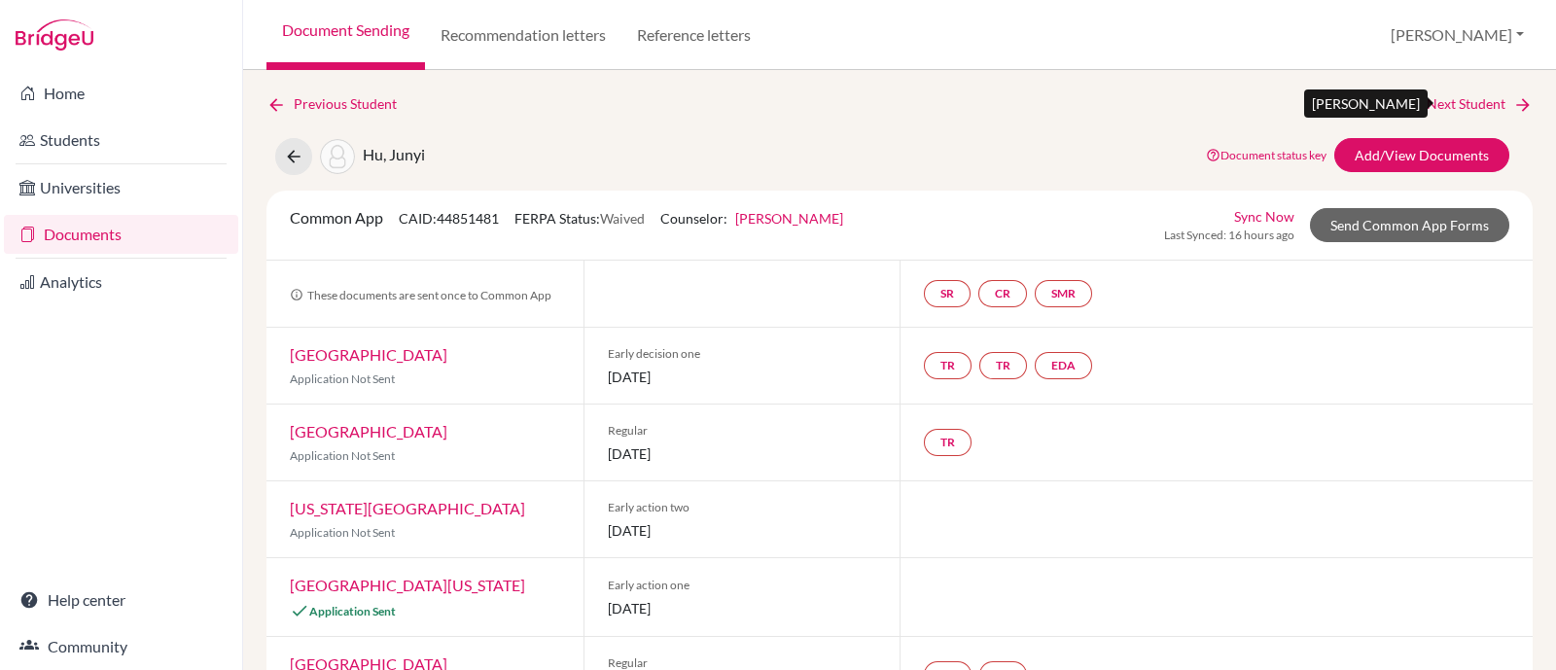
click at [1431, 99] on link "Next Student" at bounding box center [1479, 103] width 106 height 21
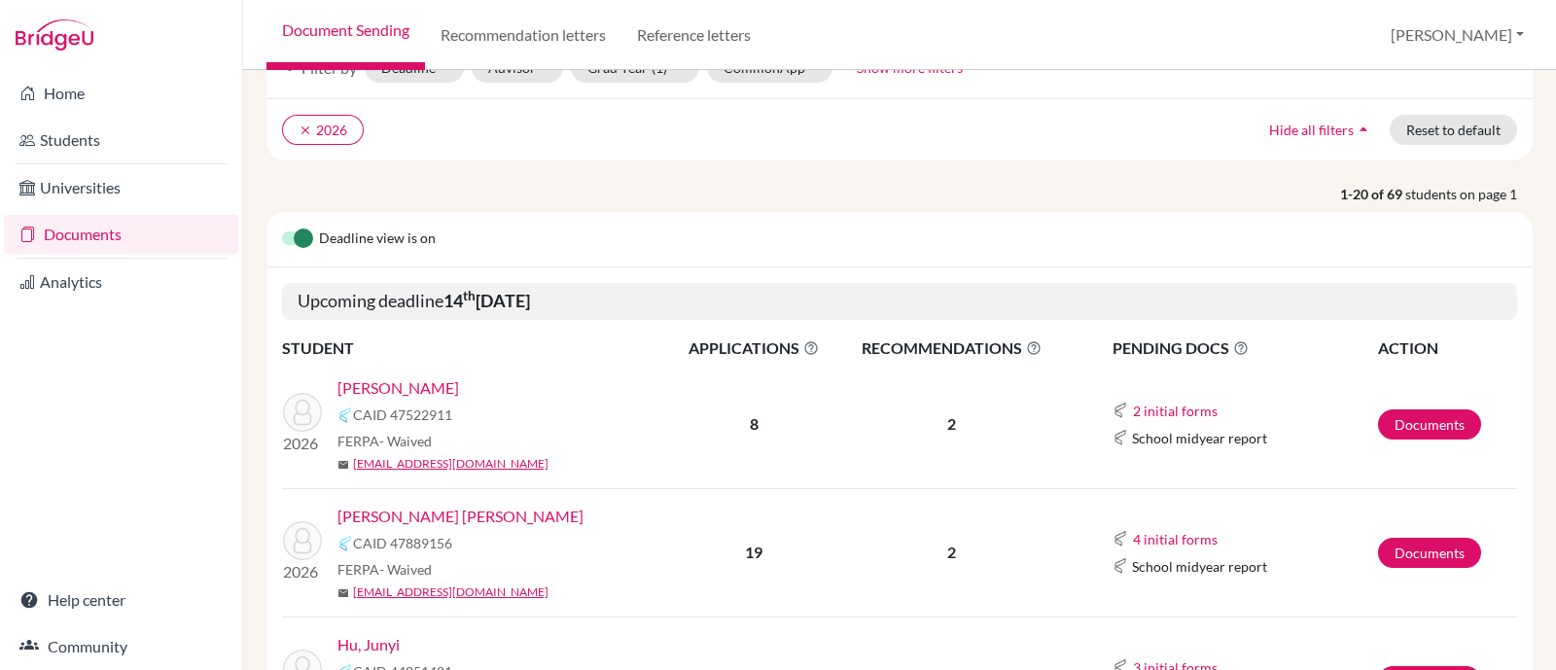
scroll to position [121, 0]
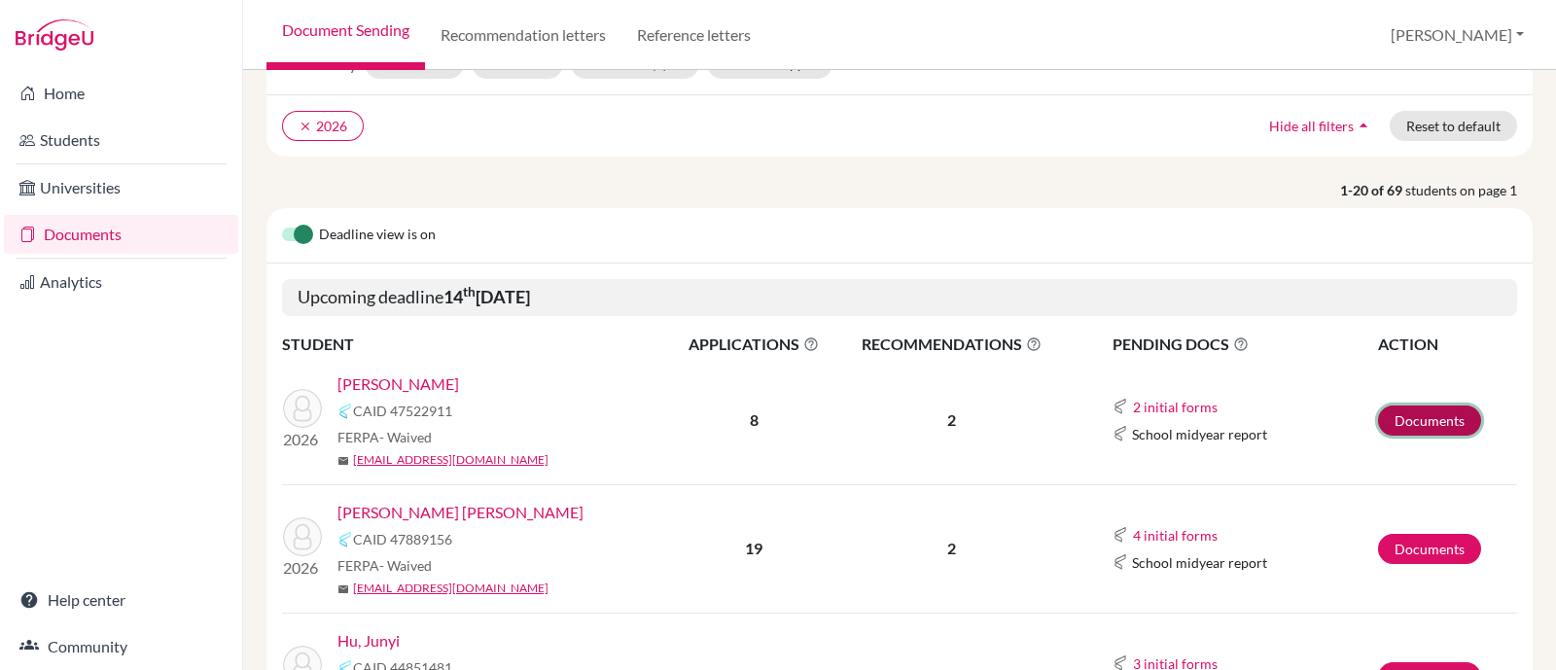
click at [1401, 410] on link "Documents" at bounding box center [1429, 420] width 103 height 30
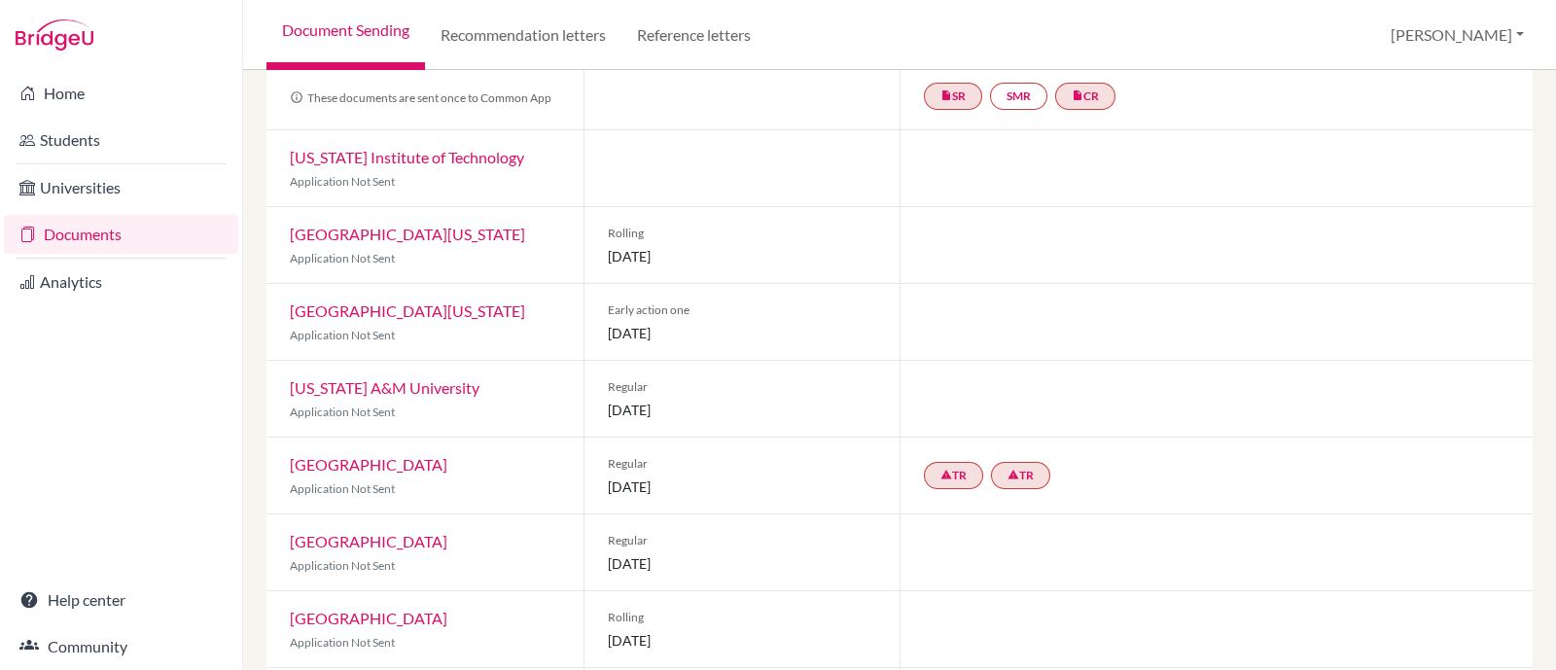
scroll to position [48, 0]
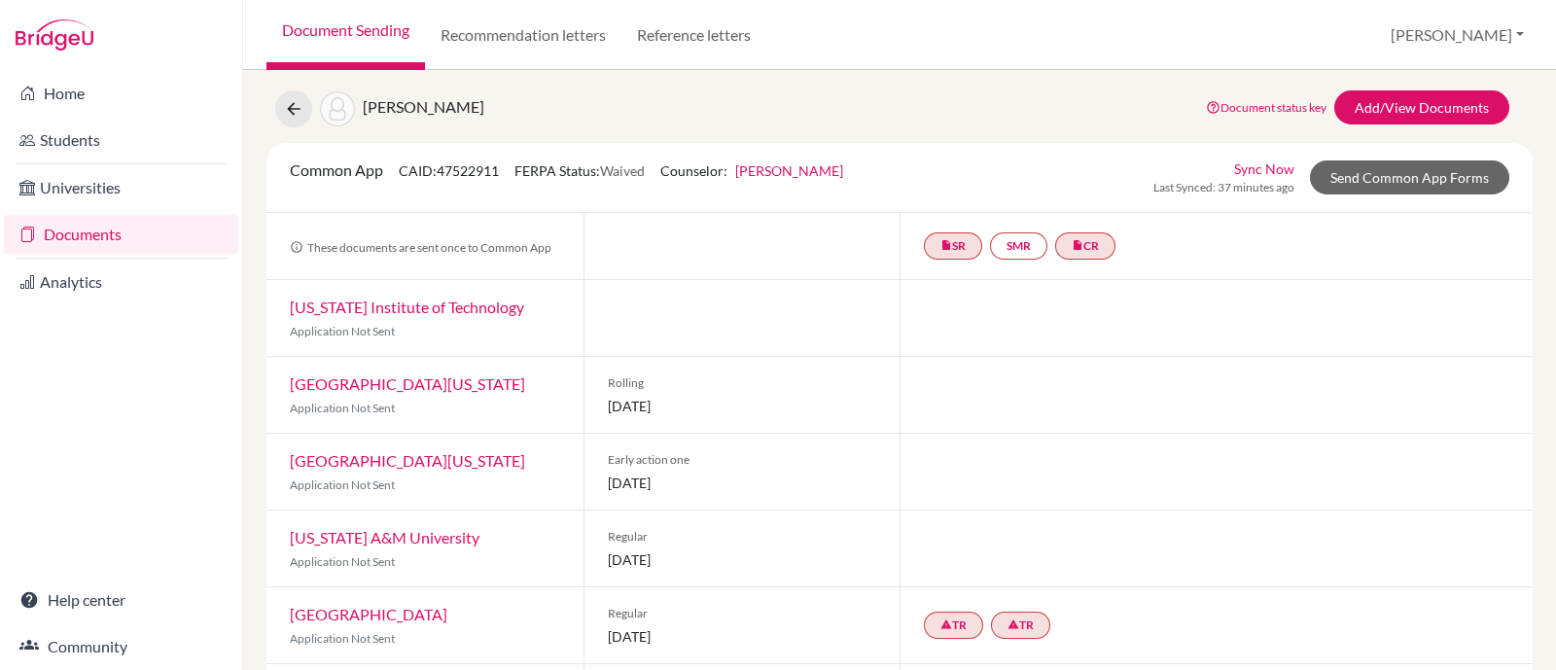
click at [1226, 100] on link "Document status key" at bounding box center [1266, 107] width 121 height 15
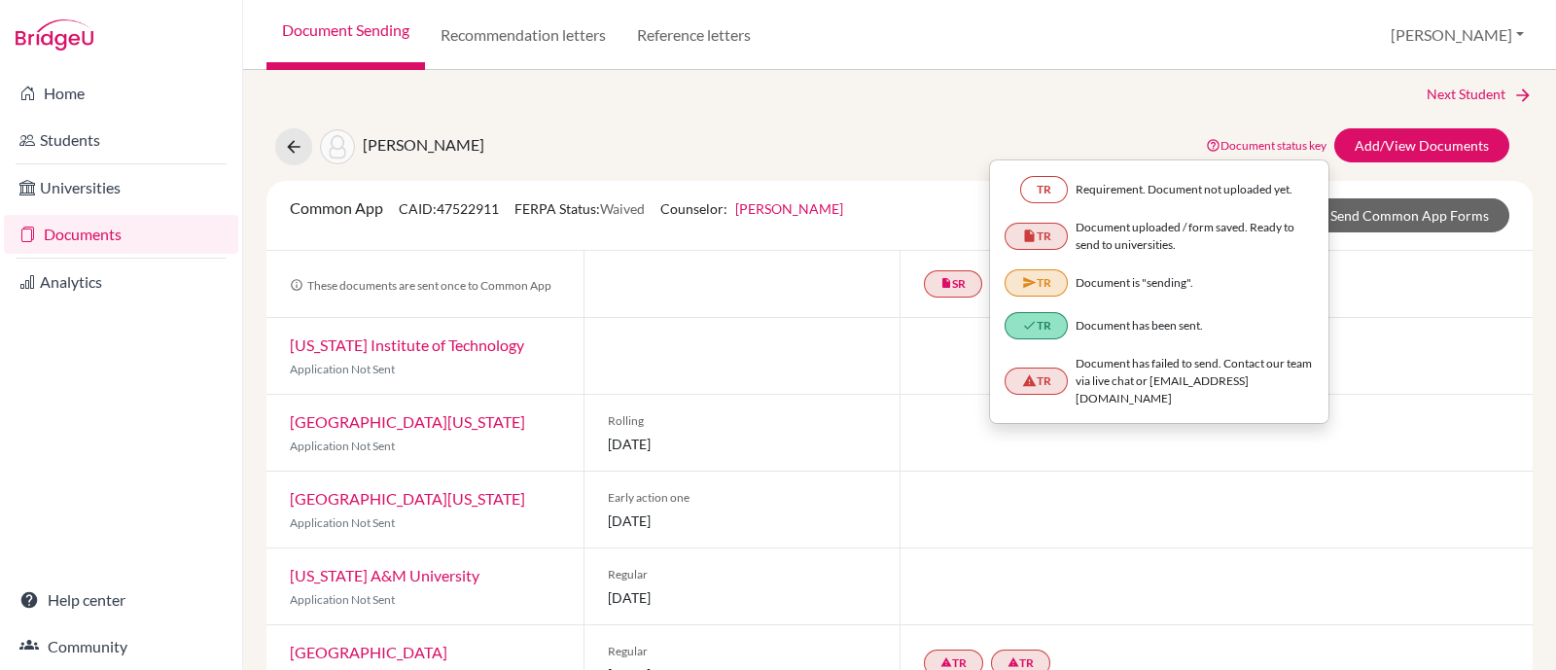
scroll to position [0, 0]
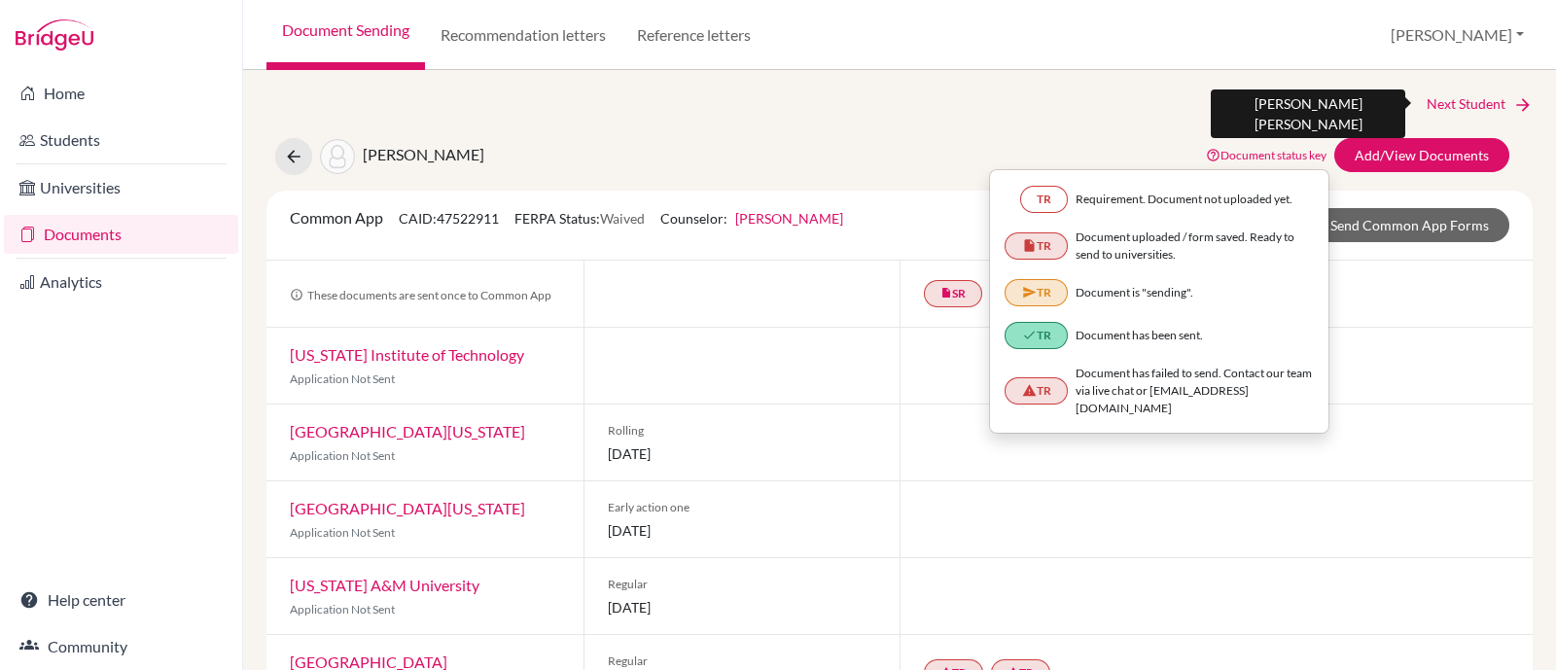
click at [1466, 94] on link "Next Student" at bounding box center [1479, 103] width 106 height 21
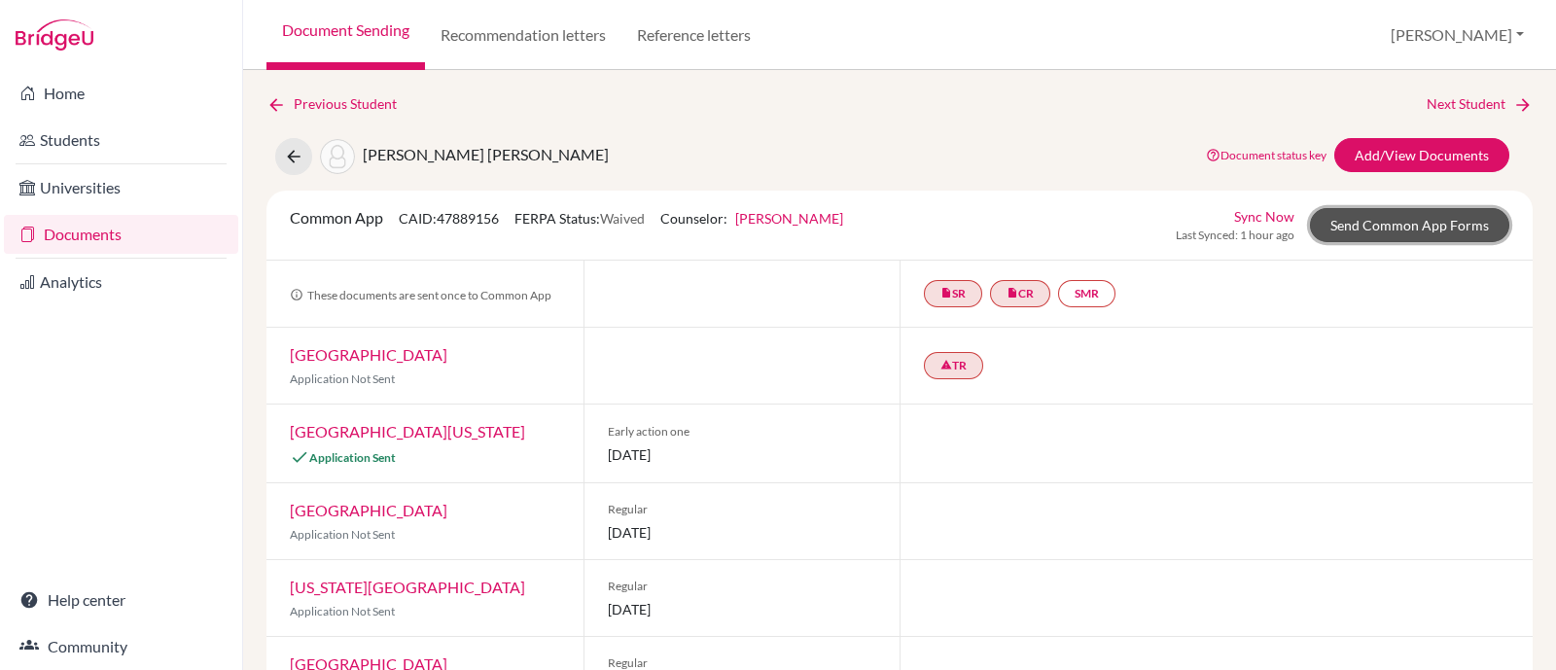
click at [1341, 224] on link "Send Common App Forms" at bounding box center [1409, 225] width 199 height 34
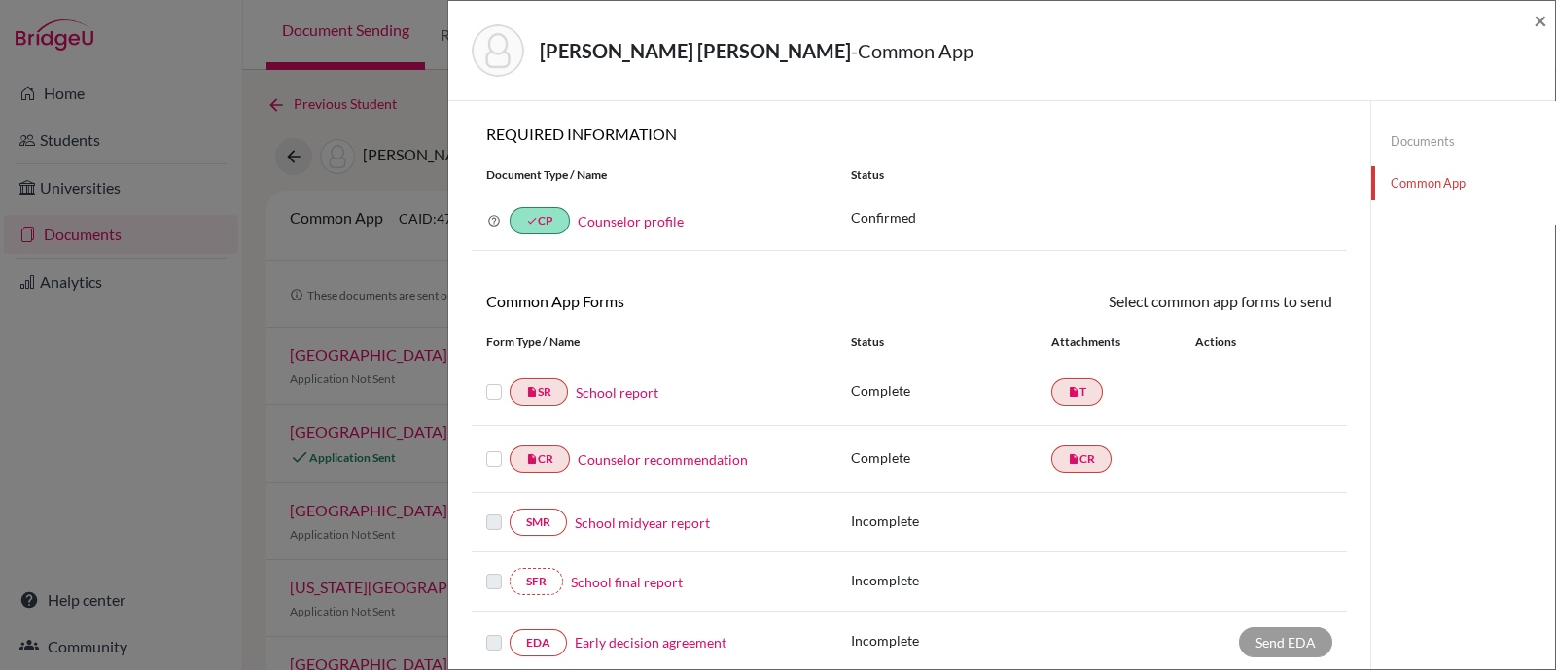
click at [486, 380] on label at bounding box center [494, 380] width 16 height 0
click at [0, 0] on input "checkbox" at bounding box center [0, 0] width 0 height 0
click at [492, 449] on label at bounding box center [494, 449] width 16 height 0
click at [0, 0] on input "checkbox" at bounding box center [0, 0] width 0 height 0
click at [1294, 294] on link "Send" at bounding box center [1291, 305] width 81 height 30
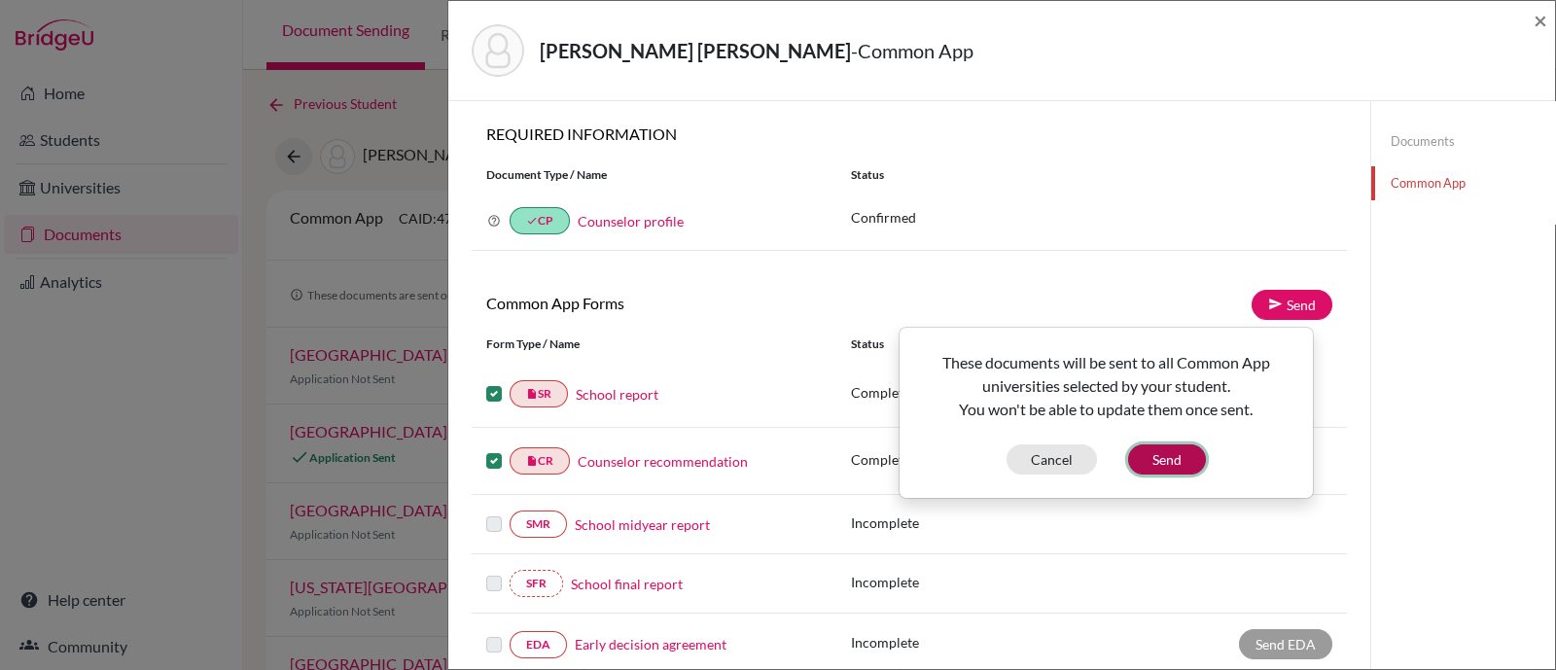
click at [1177, 449] on button "Send" at bounding box center [1167, 459] width 78 height 30
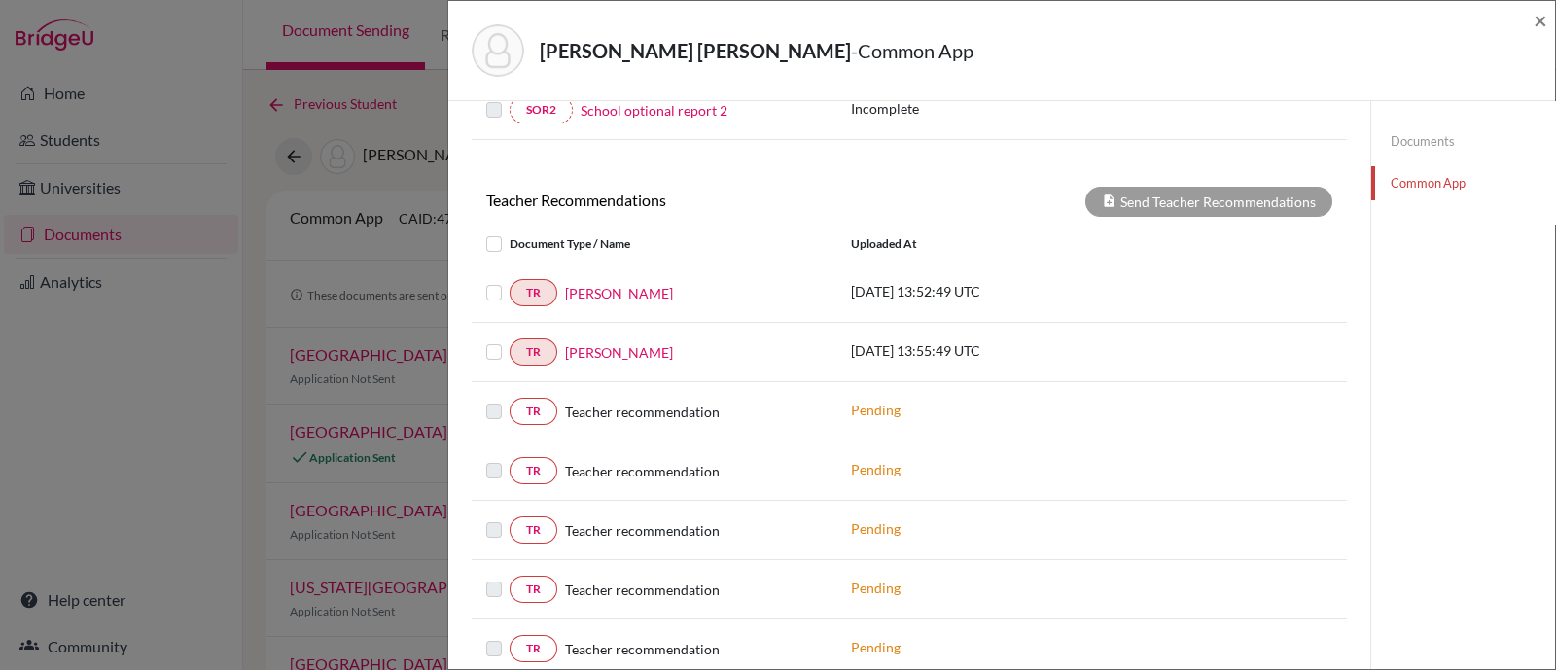
scroll to position [729, 0]
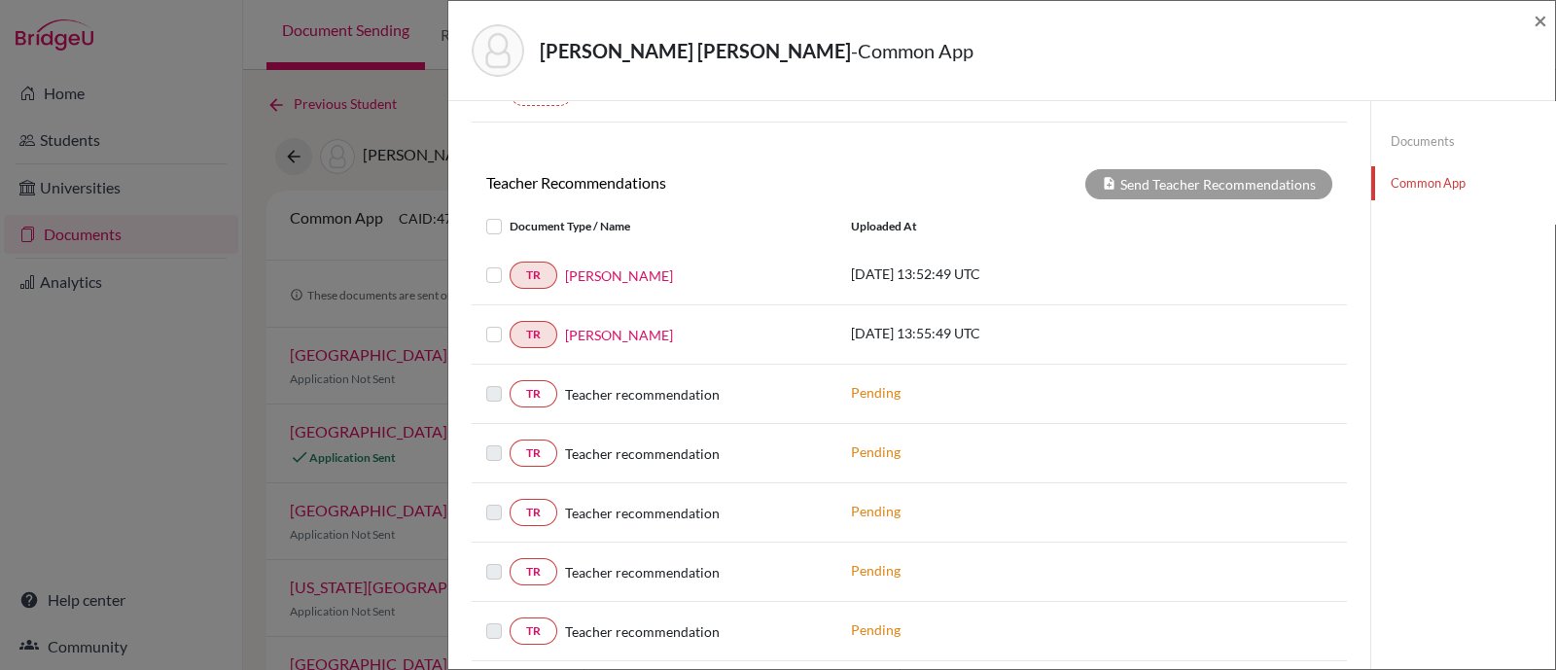
click at [509, 263] on label at bounding box center [509, 263] width 0 height 0
click at [0, 0] on input "checkbox" at bounding box center [0, 0] width 0 height 0
click at [509, 323] on label at bounding box center [509, 323] width 0 height 0
click at [0, 0] on input "checkbox" at bounding box center [0, 0] width 0 height 0
click at [1257, 189] on button "Send Teacher Recommendations" at bounding box center [1208, 184] width 247 height 30
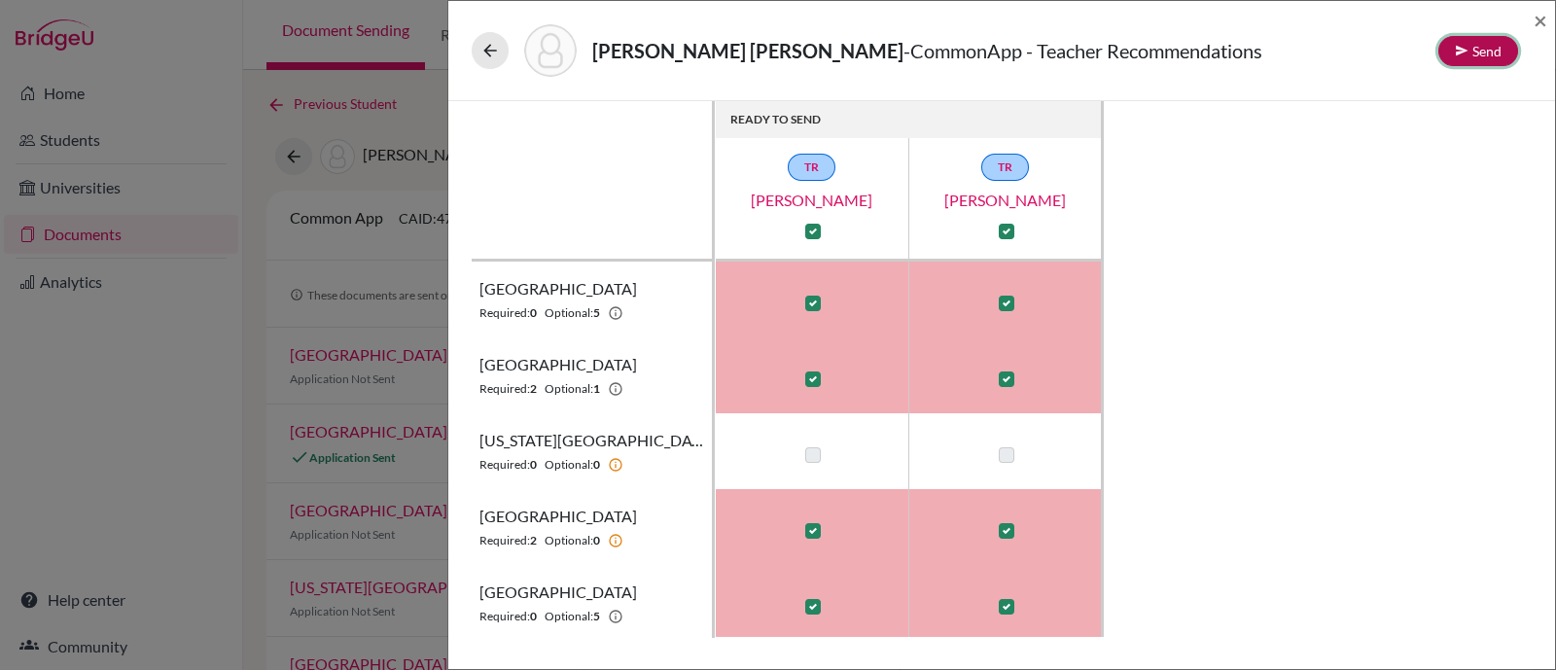
click at [1508, 50] on button "Send" at bounding box center [1478, 51] width 80 height 30
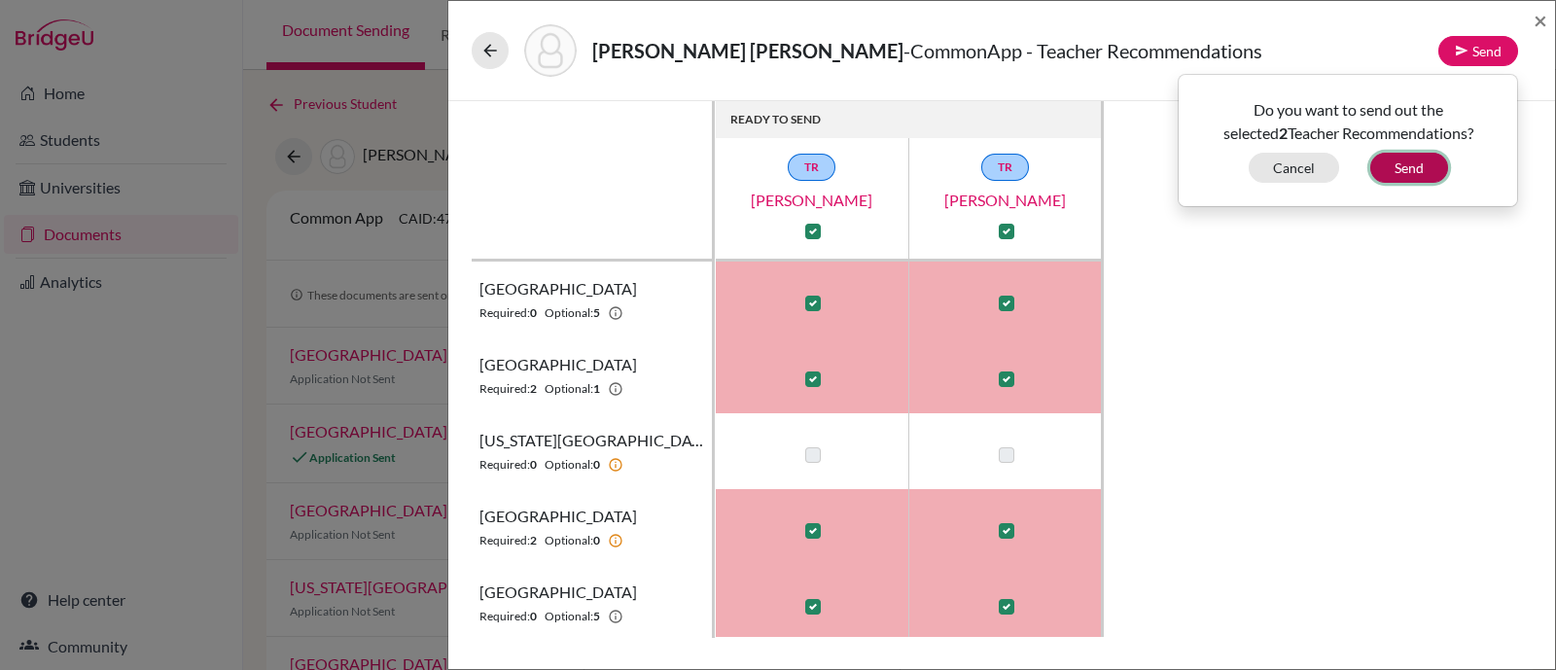
click at [1415, 175] on button "Send" at bounding box center [1409, 168] width 78 height 30
checkbox input "false"
